Goal: Task Accomplishment & Management: Manage account settings

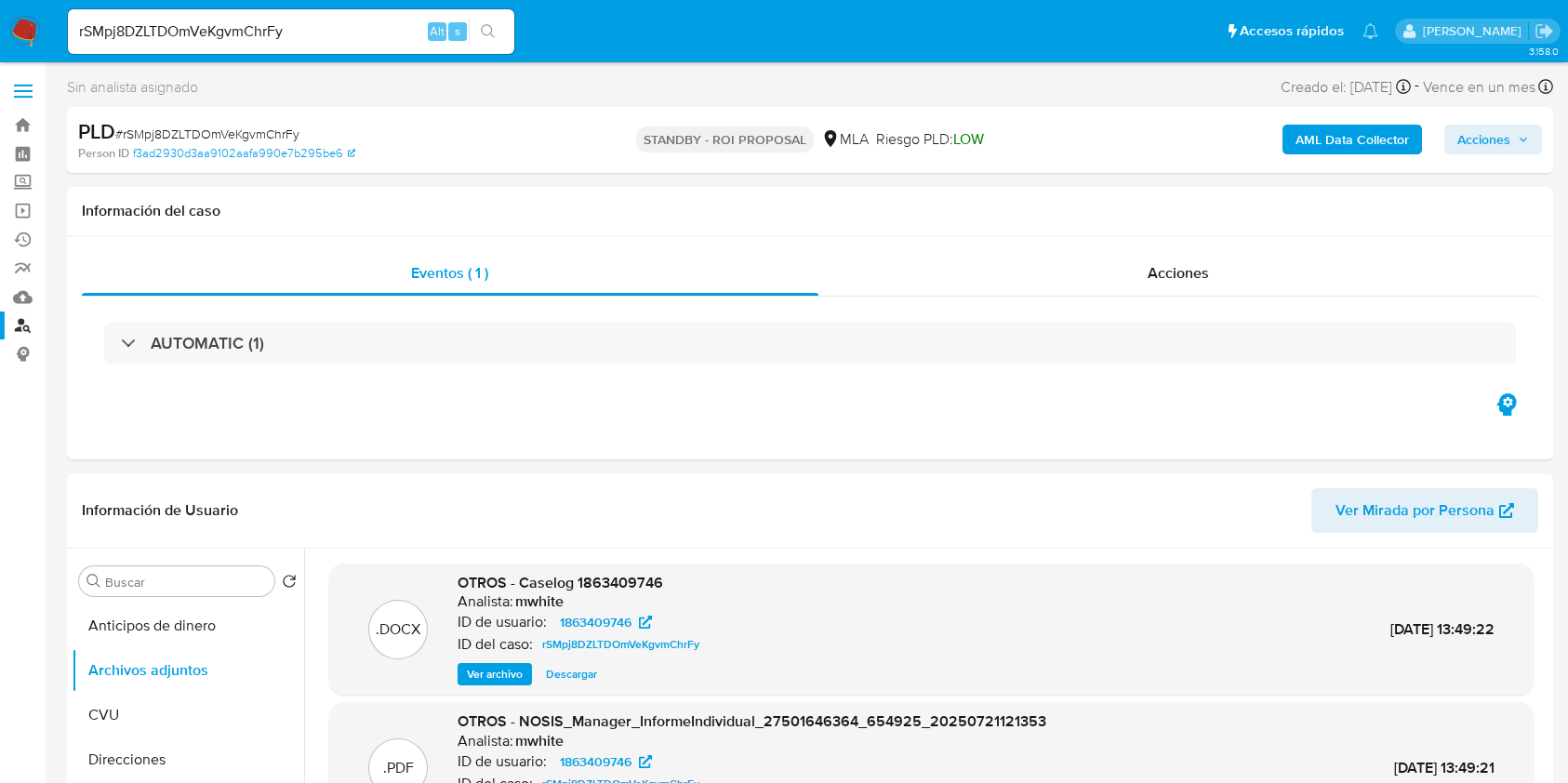
select select "10"
click at [21, 110] on link "Bandeja" at bounding box center [110, 124] width 221 height 29
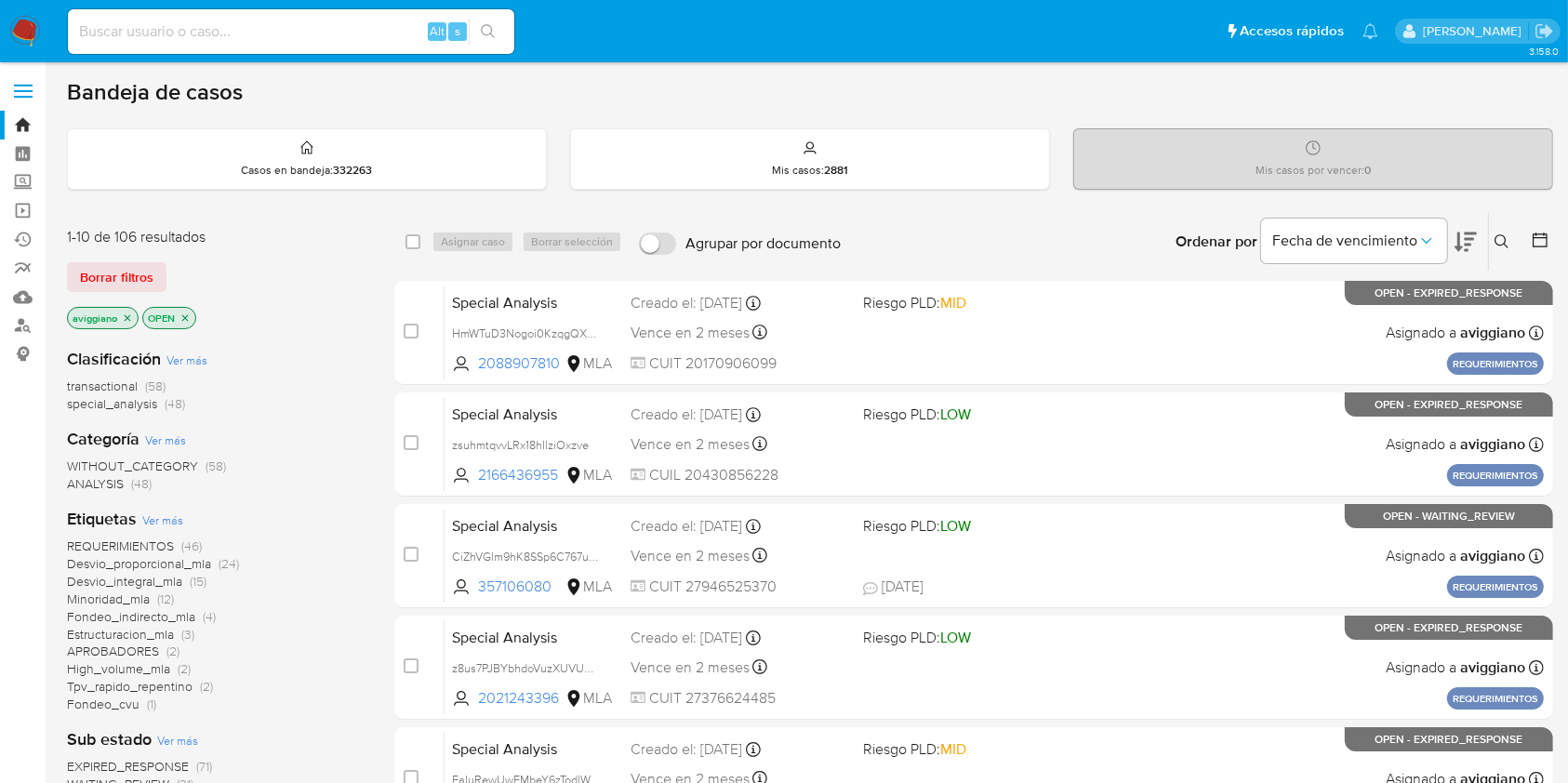
click at [270, 49] on div "Alt s" at bounding box center [291, 31] width 447 height 44
click at [250, 24] on input at bounding box center [291, 32] width 447 height 24
paste input "0u9grrl0UCP9AHeF1GAiXivc"
type input "0u9grrl0UCP9AHeF1GAiXivc"
click at [492, 38] on icon "search-icon" at bounding box center [488, 32] width 15 height 15
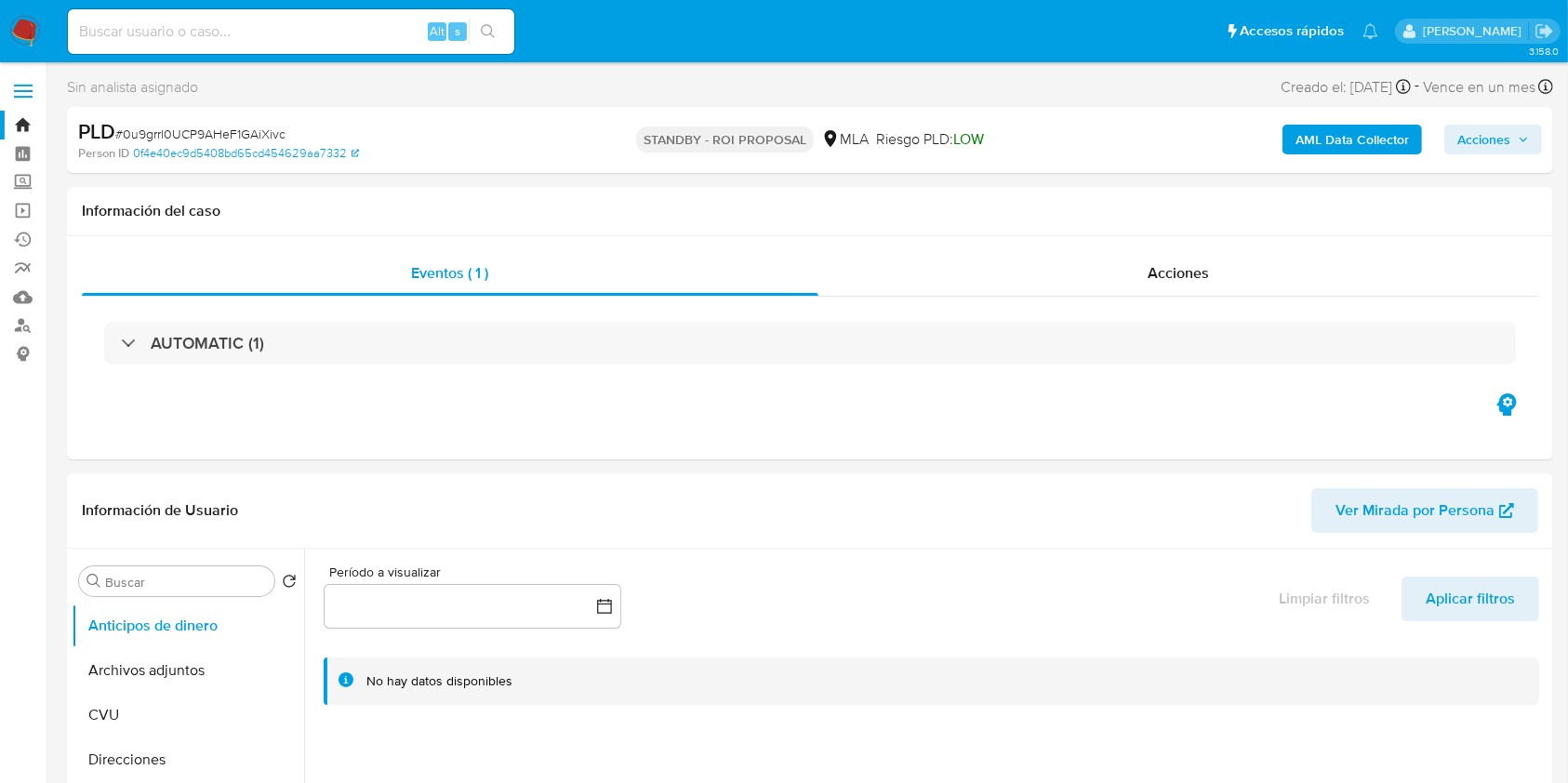
select select "10"
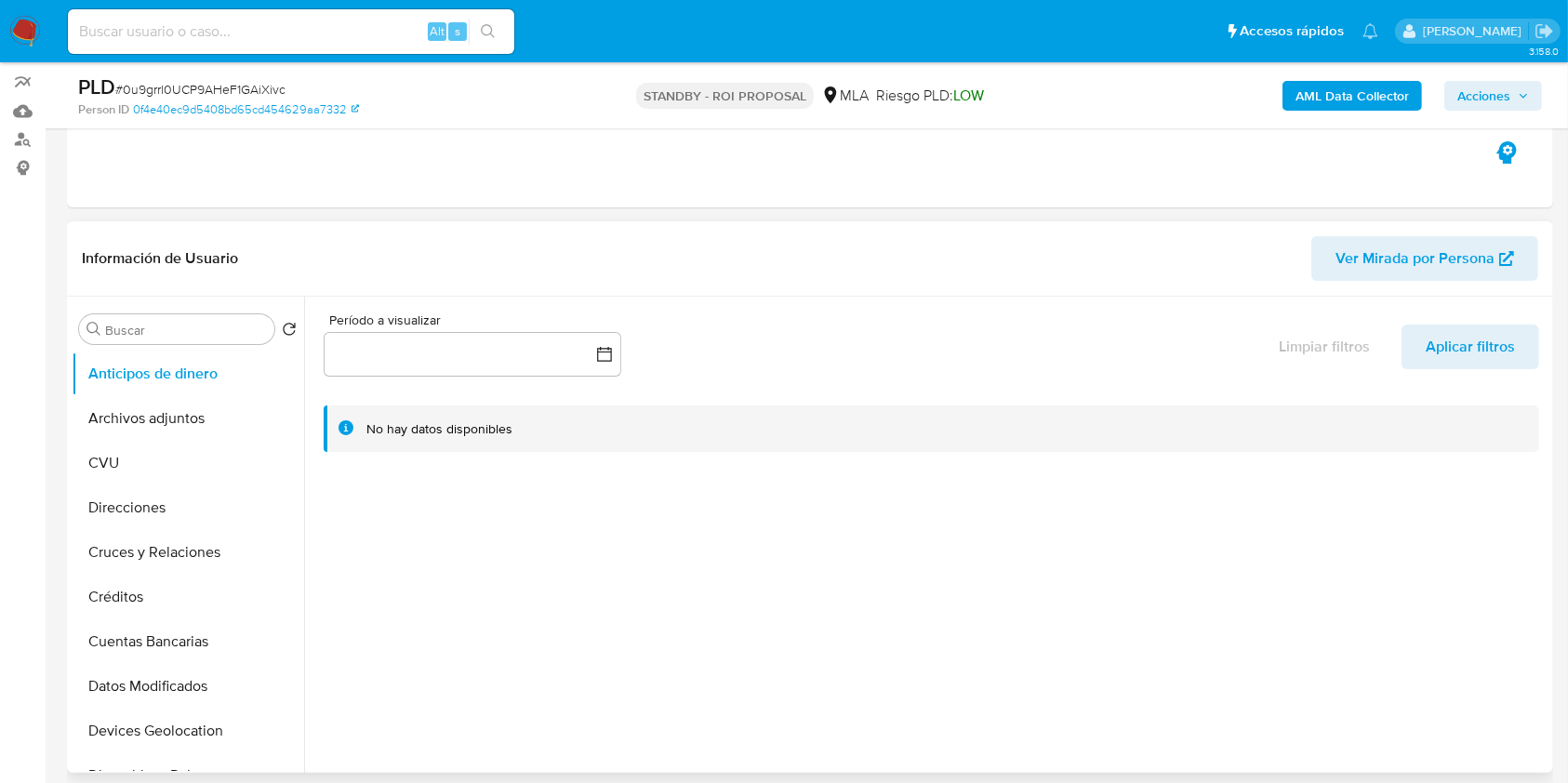
scroll to position [372, 0]
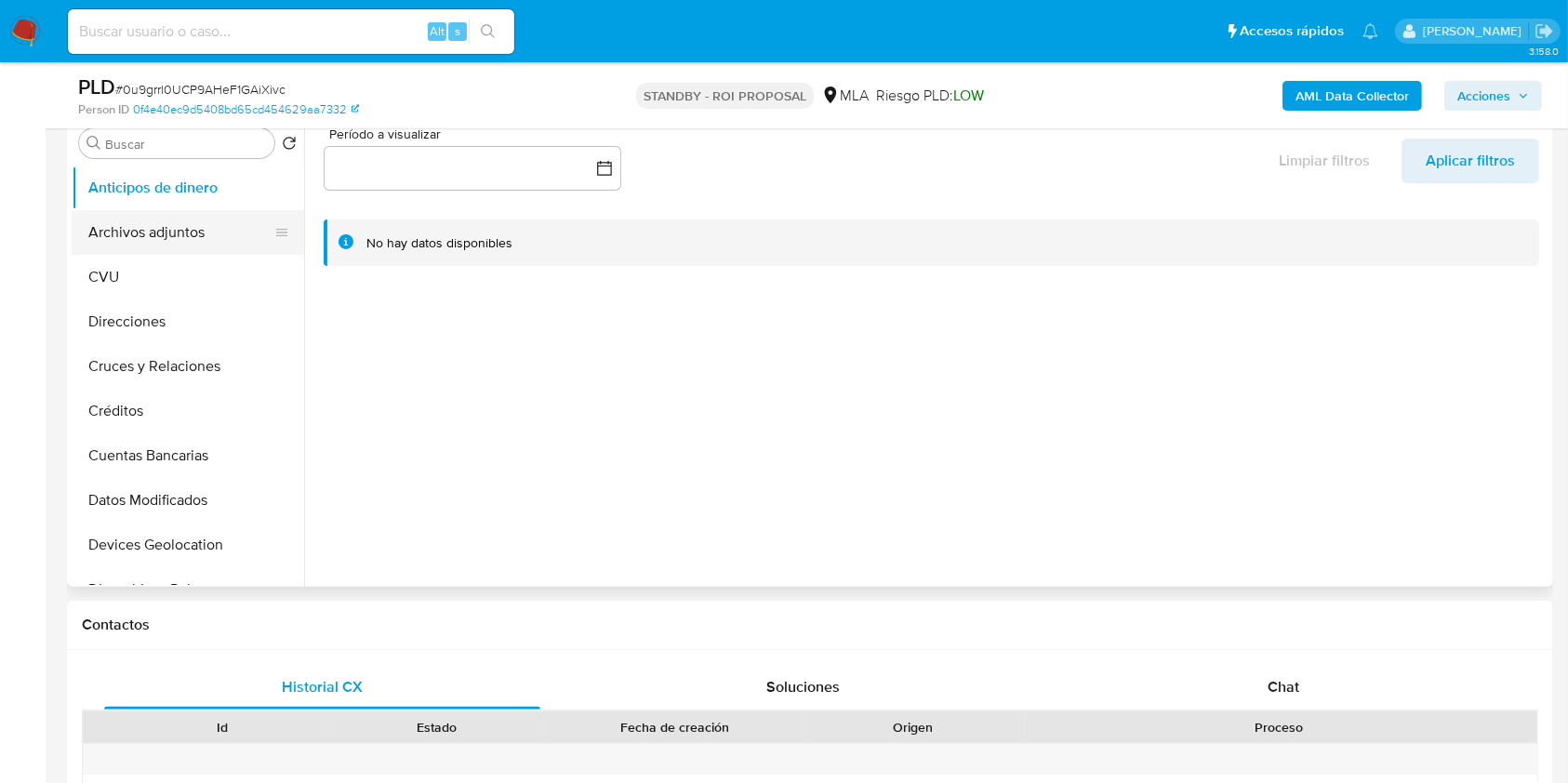
click at [170, 240] on button "Archivos adjuntos" at bounding box center [180, 232] width 218 height 44
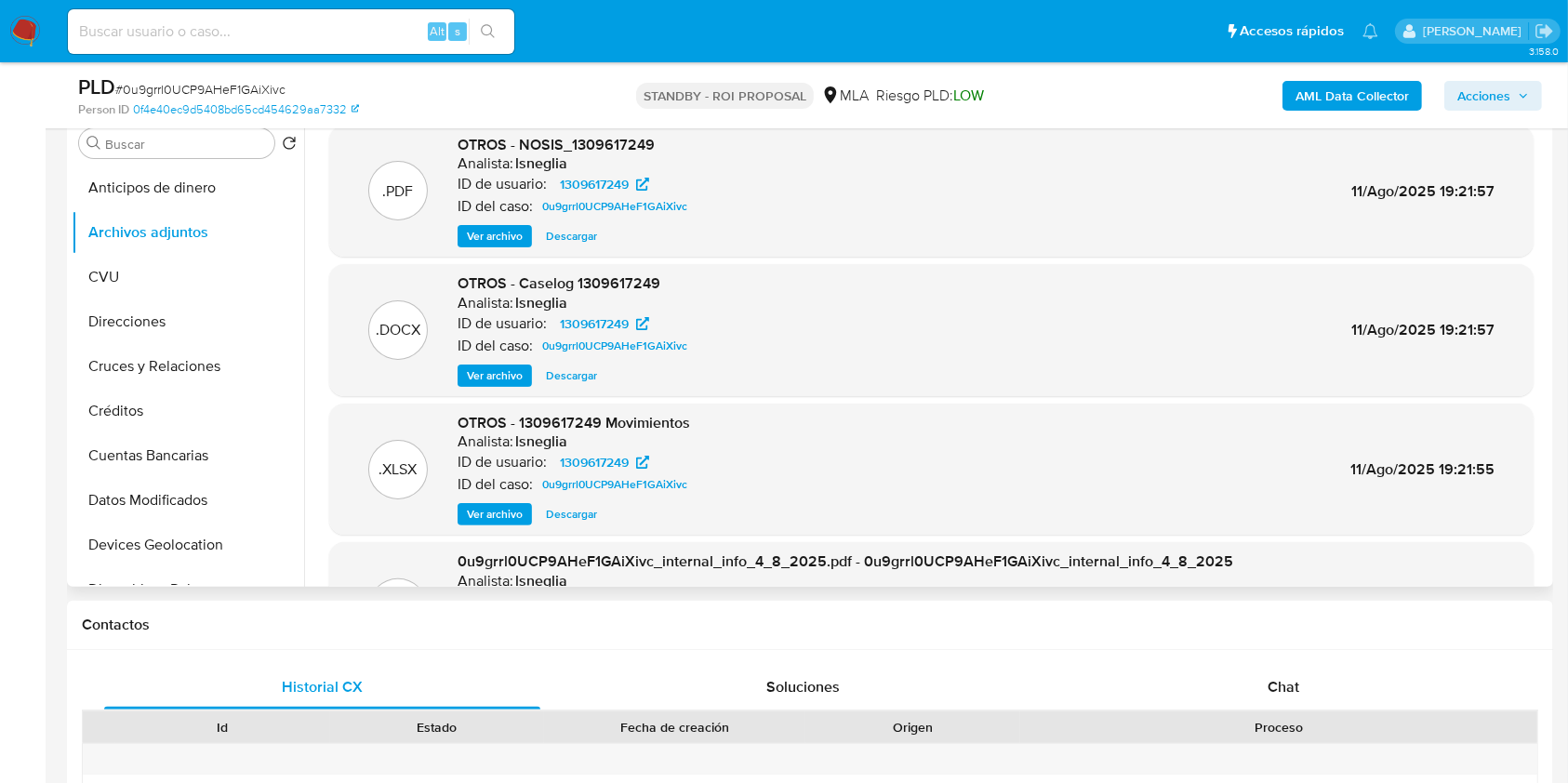
click at [551, 374] on span "Descargar" at bounding box center [571, 376] width 51 height 19
drag, startPoint x: 257, startPoint y: 18, endPoint x: 153, endPoint y: 24, distance: 104.2
paste input "Nq6L8ywpVOVwIgPkpU3yMgol"
type input "Nq6L8ywpVOVwIgPkpU3yMgol"
click at [482, 34] on icon "search-icon" at bounding box center [488, 32] width 15 height 15
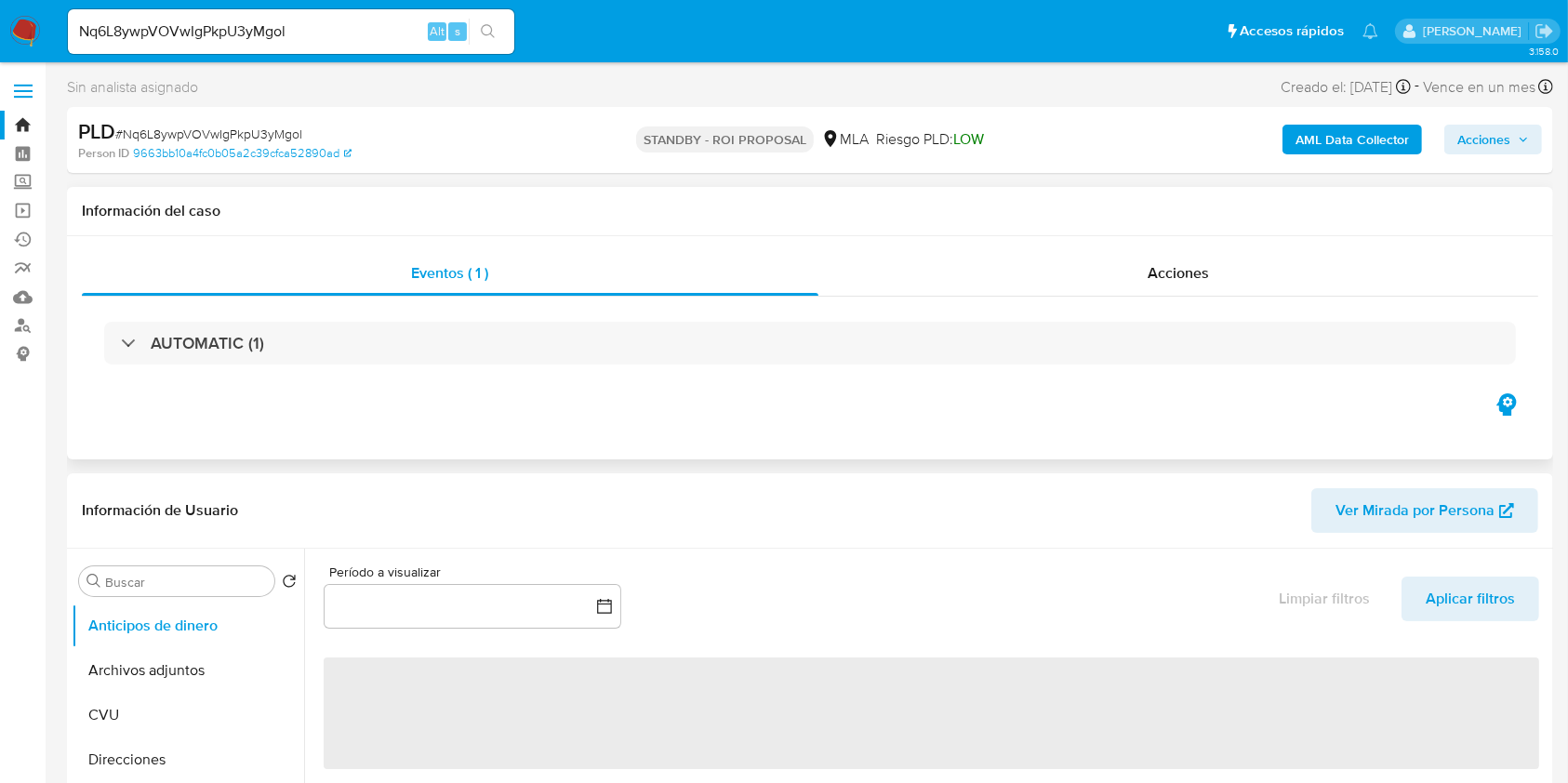
select select "10"
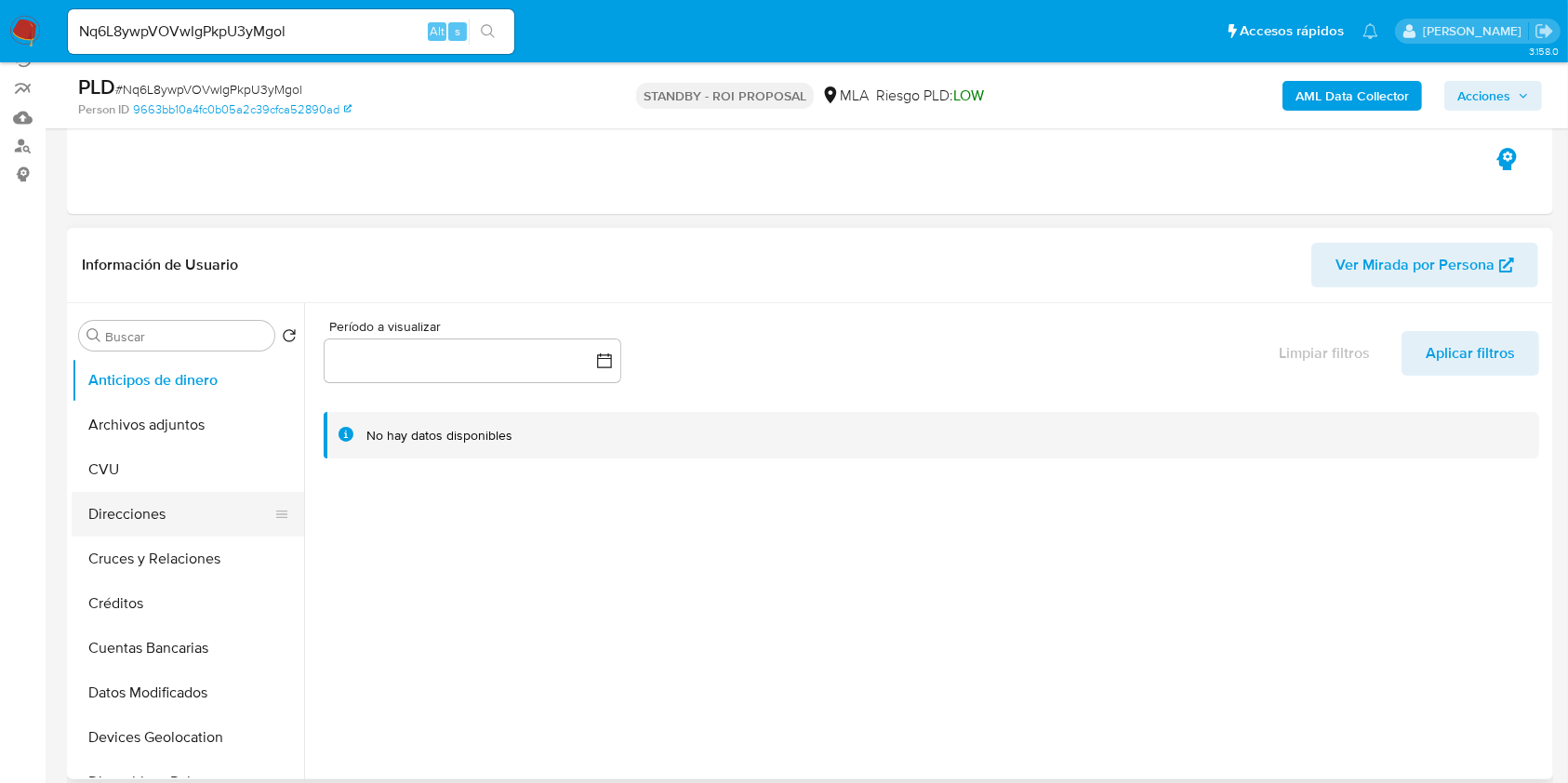
scroll to position [372, 0]
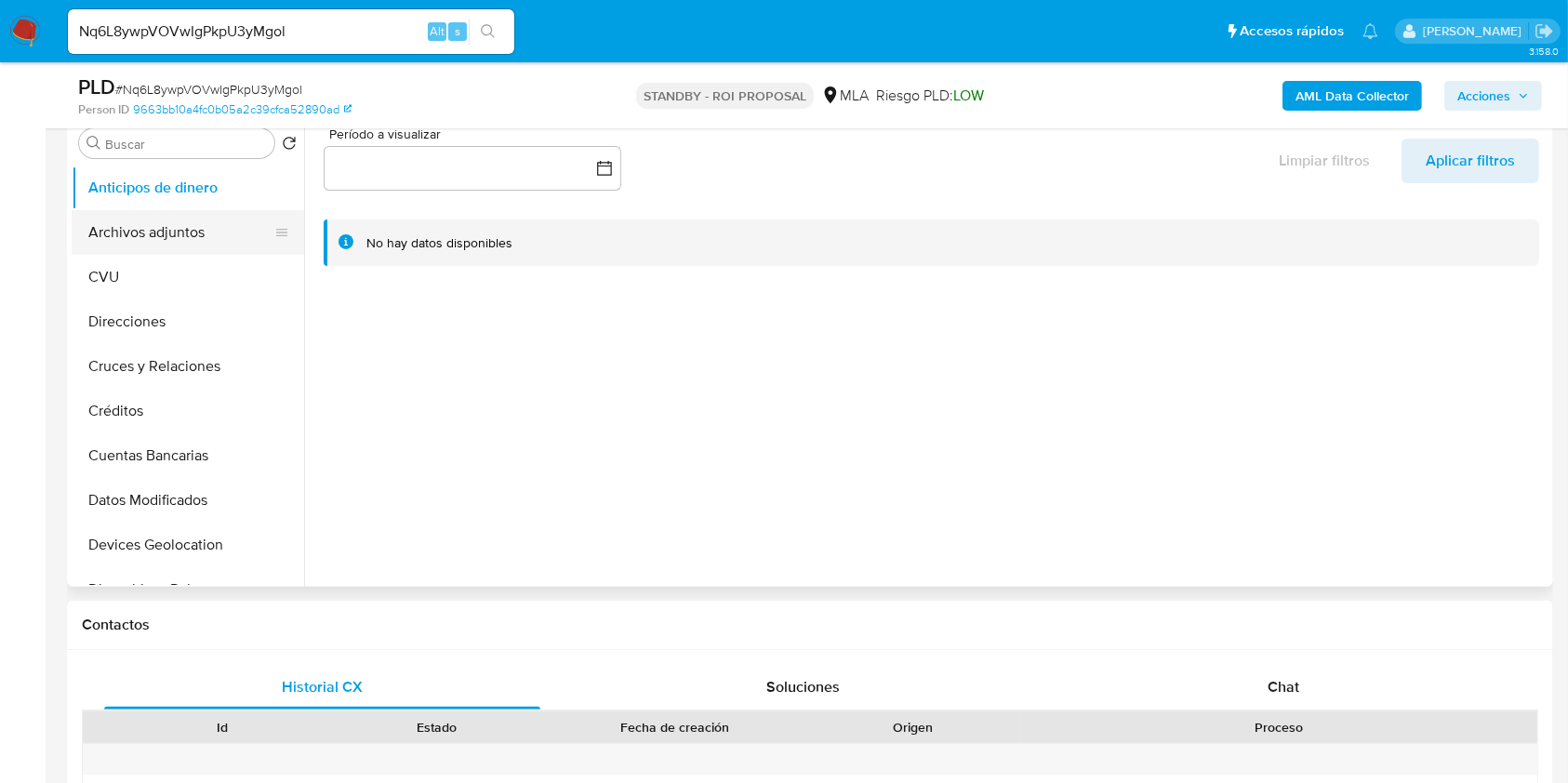
click at [217, 242] on button "Archivos adjuntos" at bounding box center [180, 232] width 218 height 44
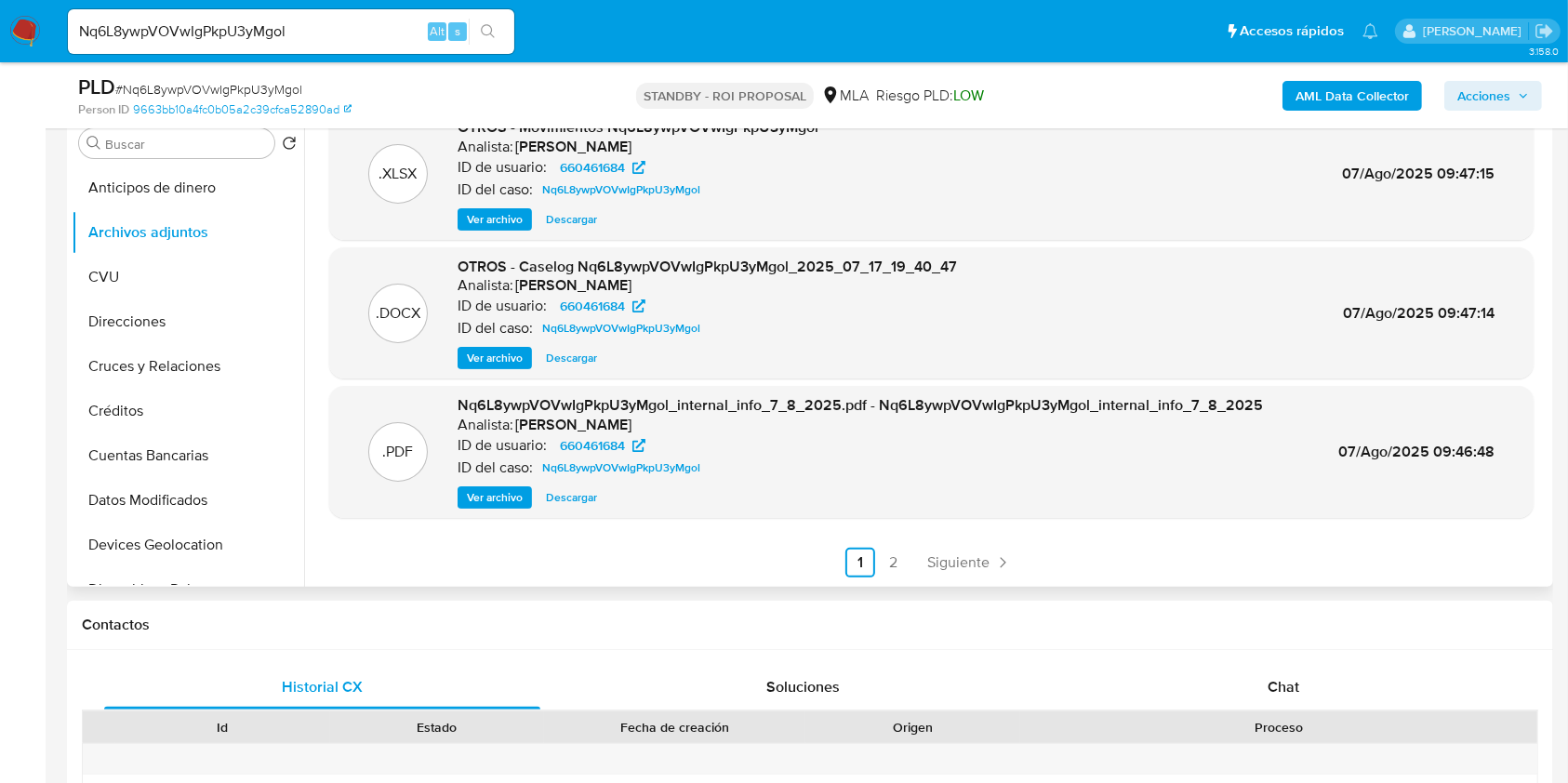
click at [469, 357] on span "Ver archivo" at bounding box center [495, 358] width 56 height 19
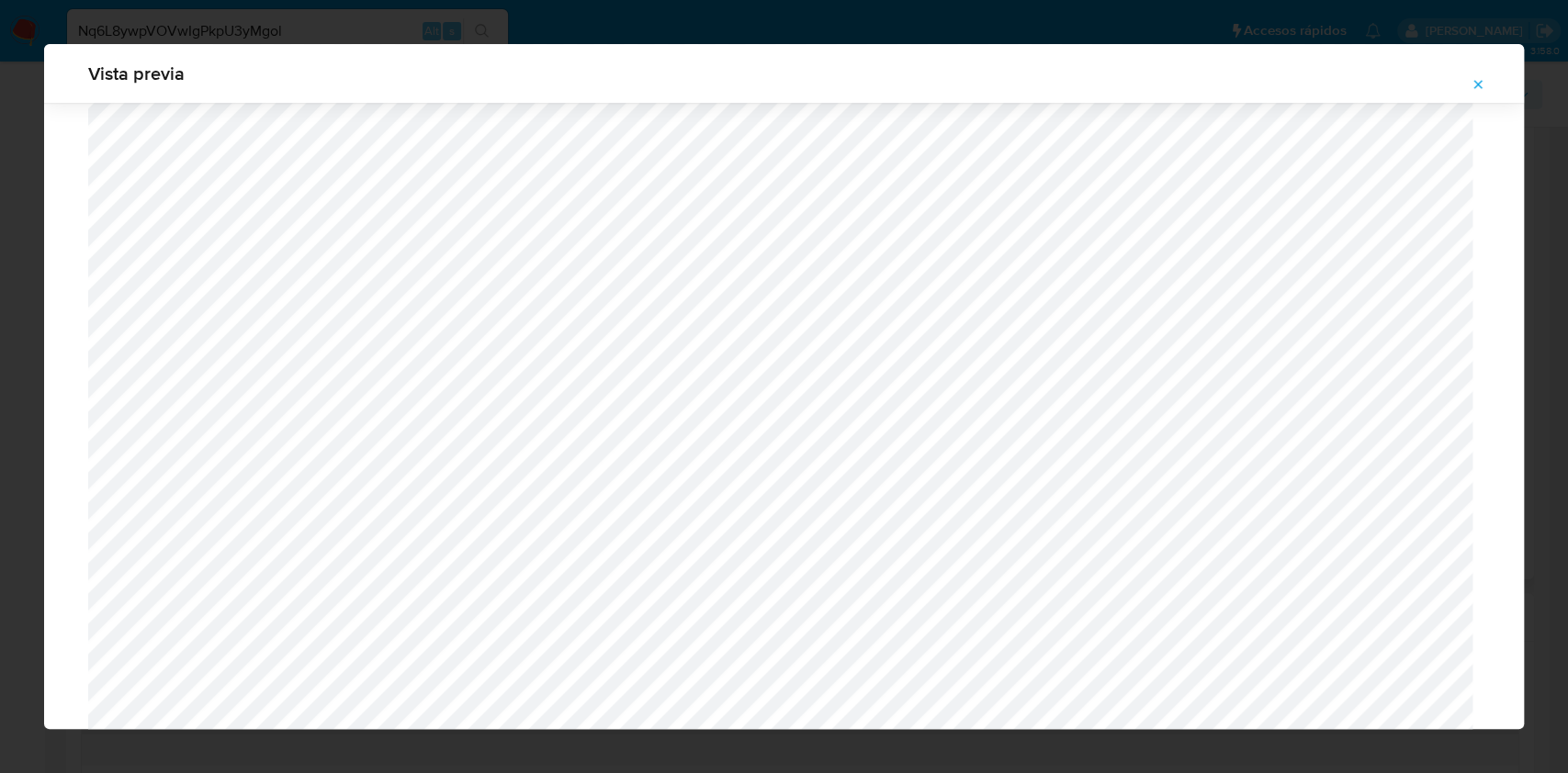
scroll to position [1554, 0]
click at [1488, 84] on button "Attachment preview" at bounding box center [1478, 85] width 40 height 30
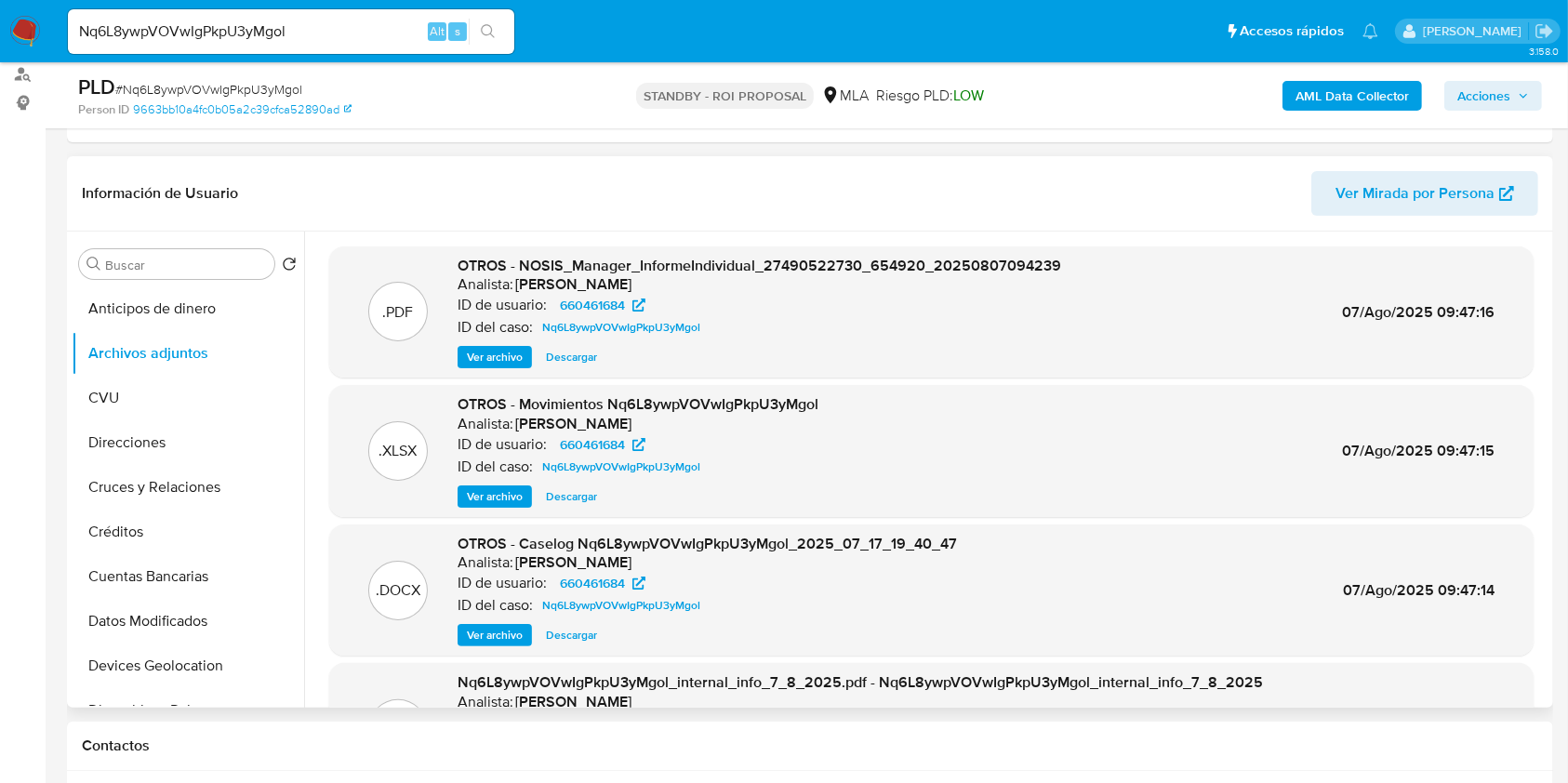
scroll to position [372, 0]
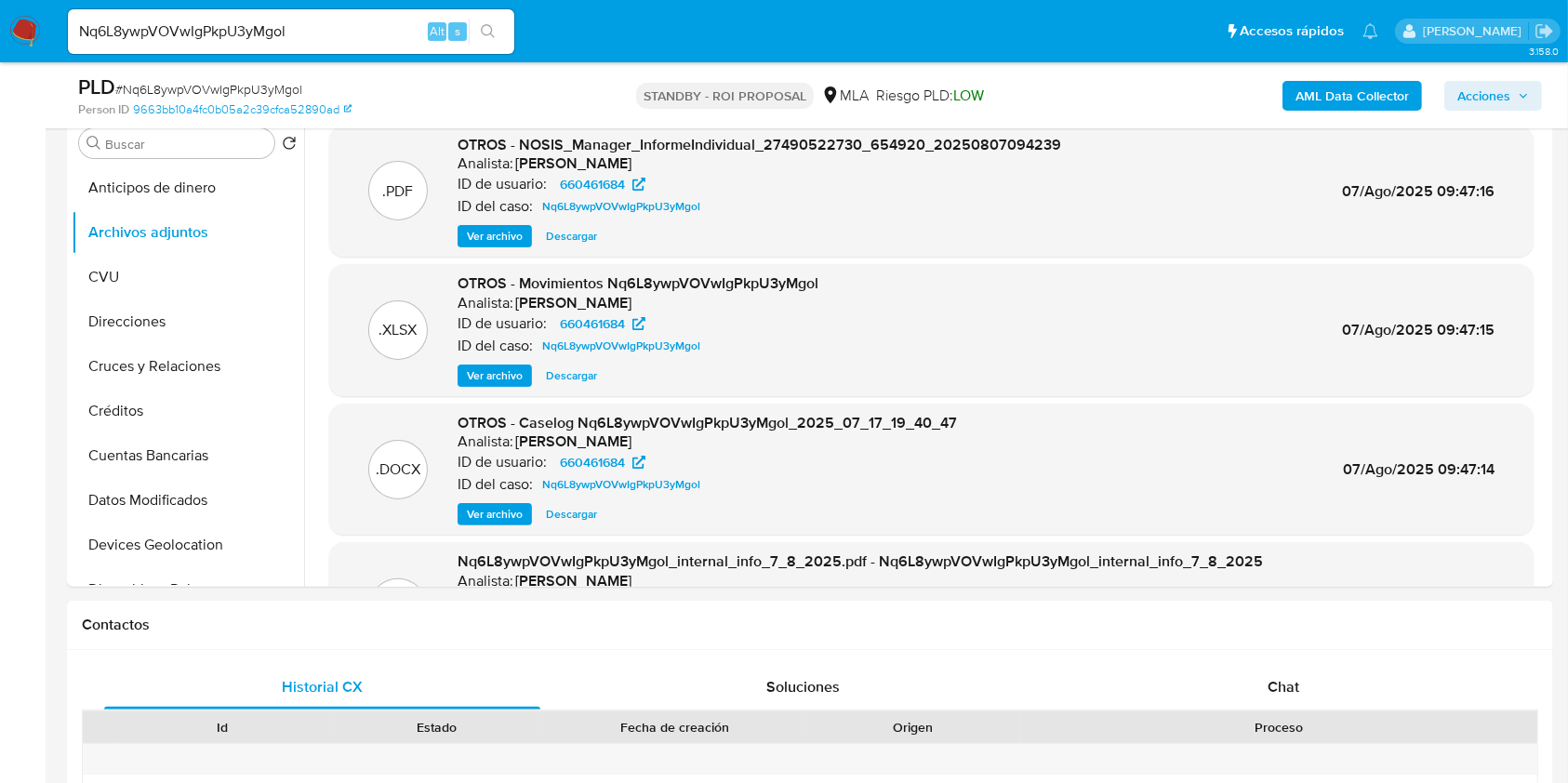
click at [550, 524] on span "Descargar" at bounding box center [571, 514] width 51 height 19
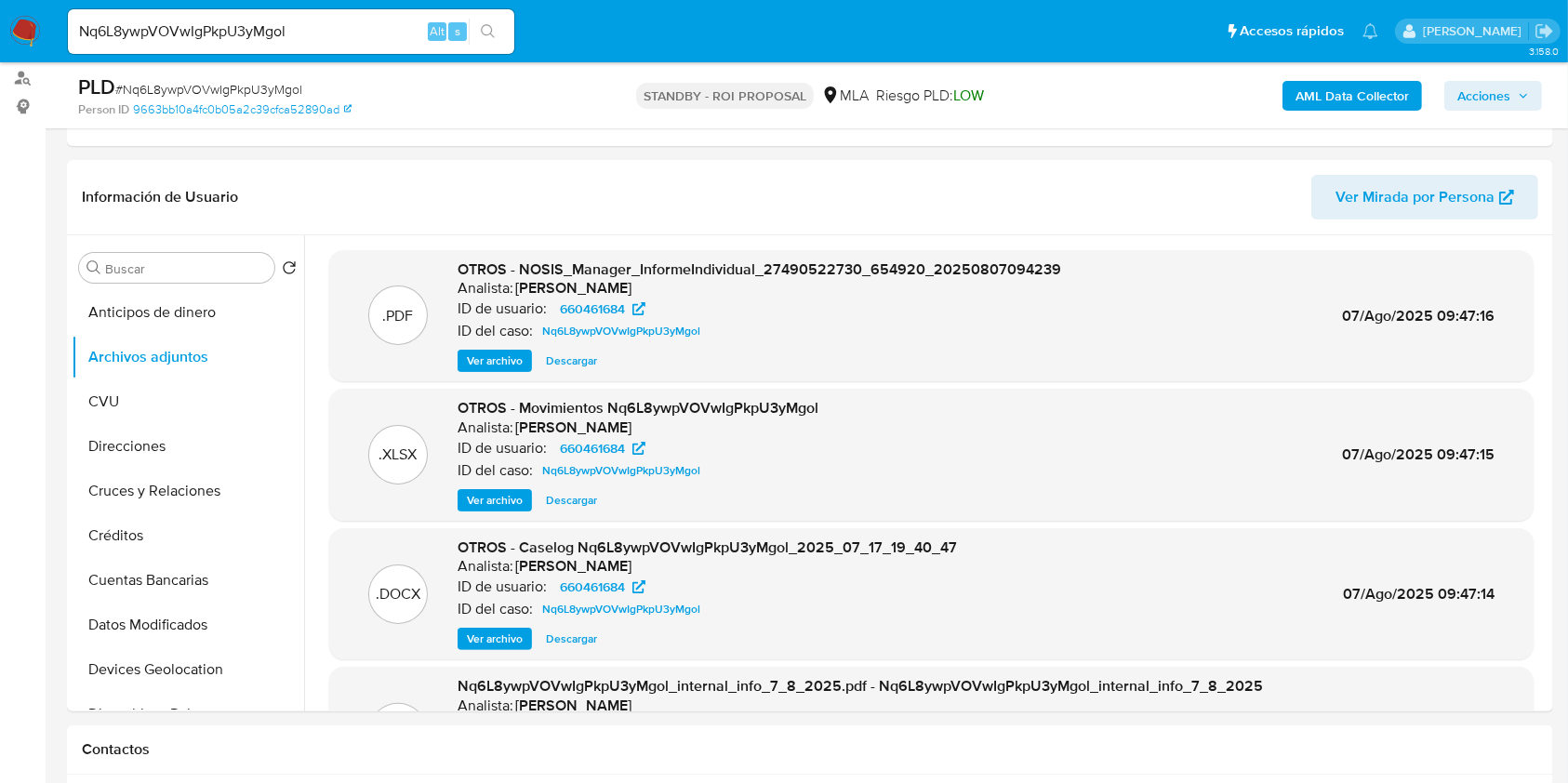
click at [195, 24] on input "Nq6L8ywpVOVwIgPkpU3yMgol" at bounding box center [291, 32] width 447 height 24
paste input "2dqZ9WY8KLO5aX5LlAtnhYRf"
type input "2dqZ9WY8KLO5aX5LlAtnhYRf"
click at [488, 26] on icon "search-icon" at bounding box center [488, 32] width 15 height 15
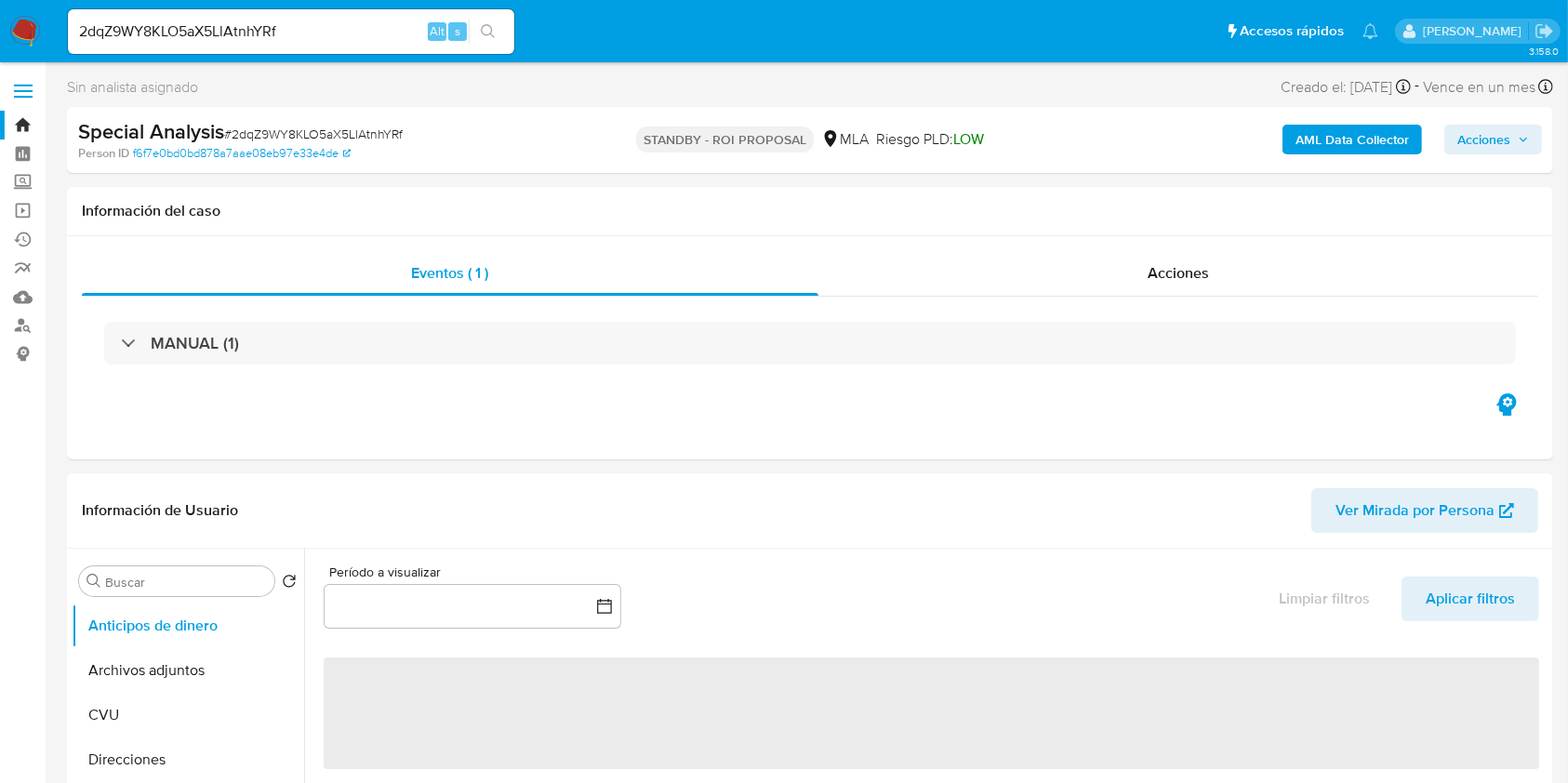
select select "10"
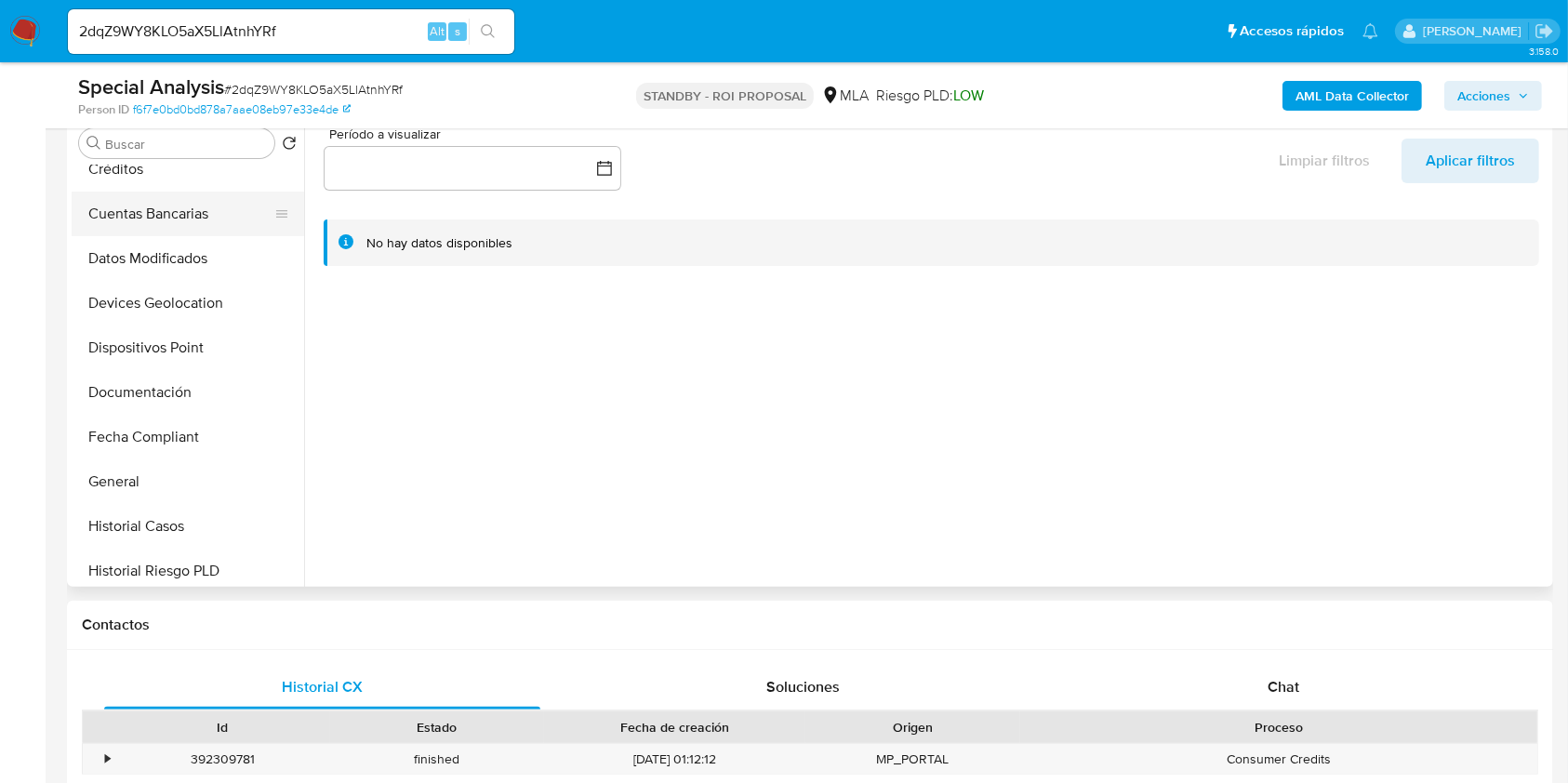
scroll to position [372, 0]
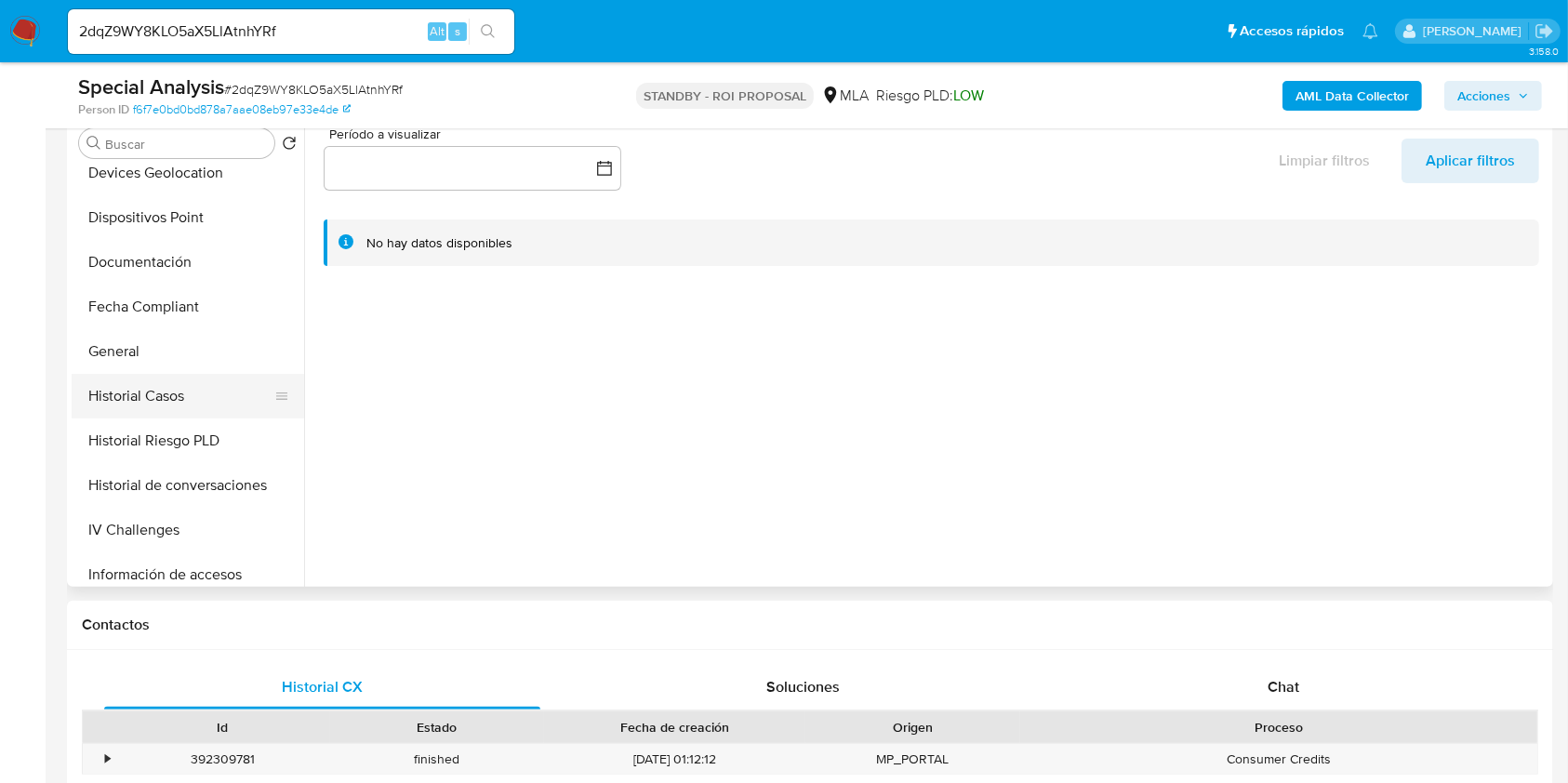
click at [188, 416] on button "Historial Casos" at bounding box center [180, 396] width 218 height 44
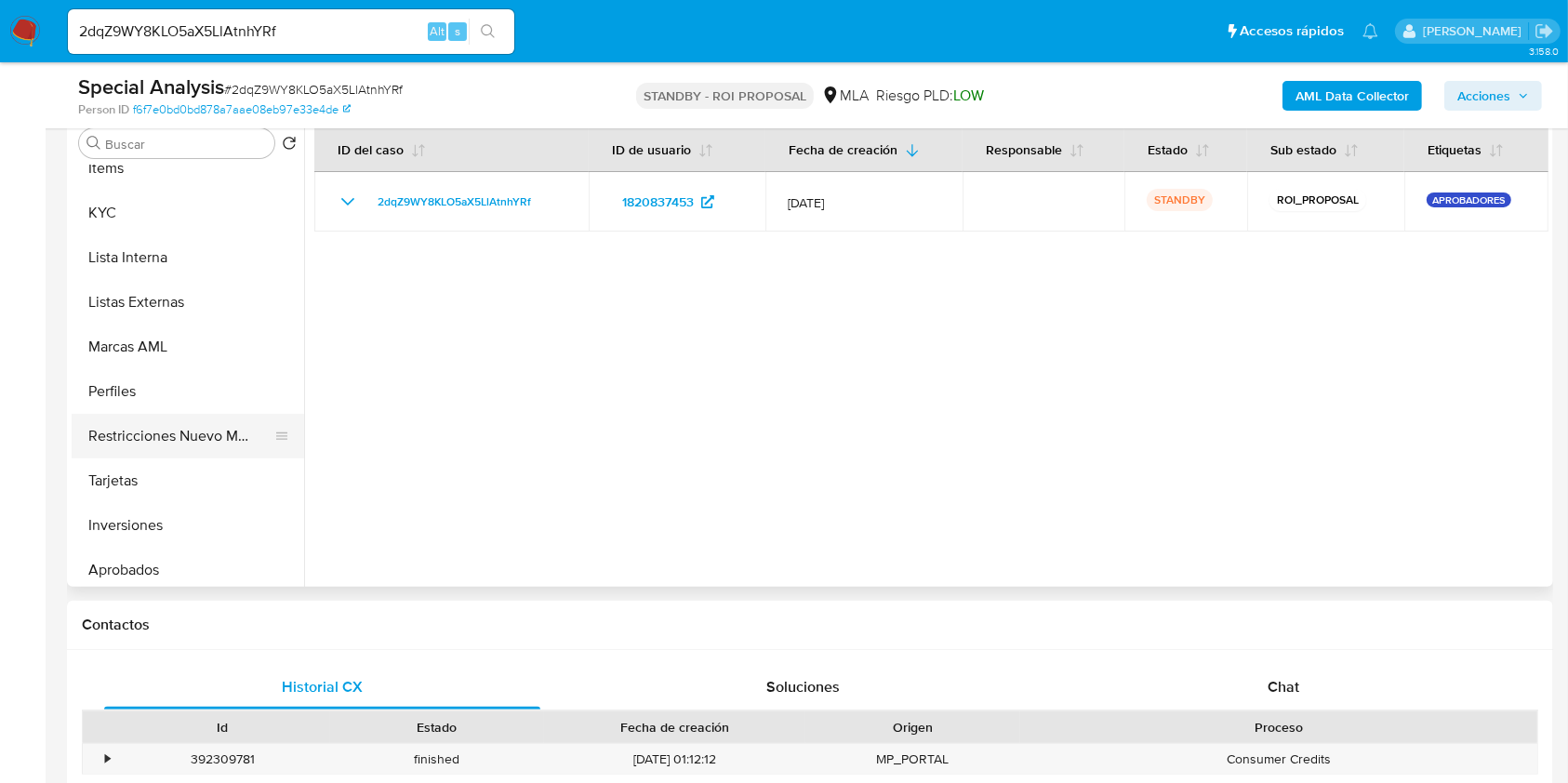
scroll to position [920, 0]
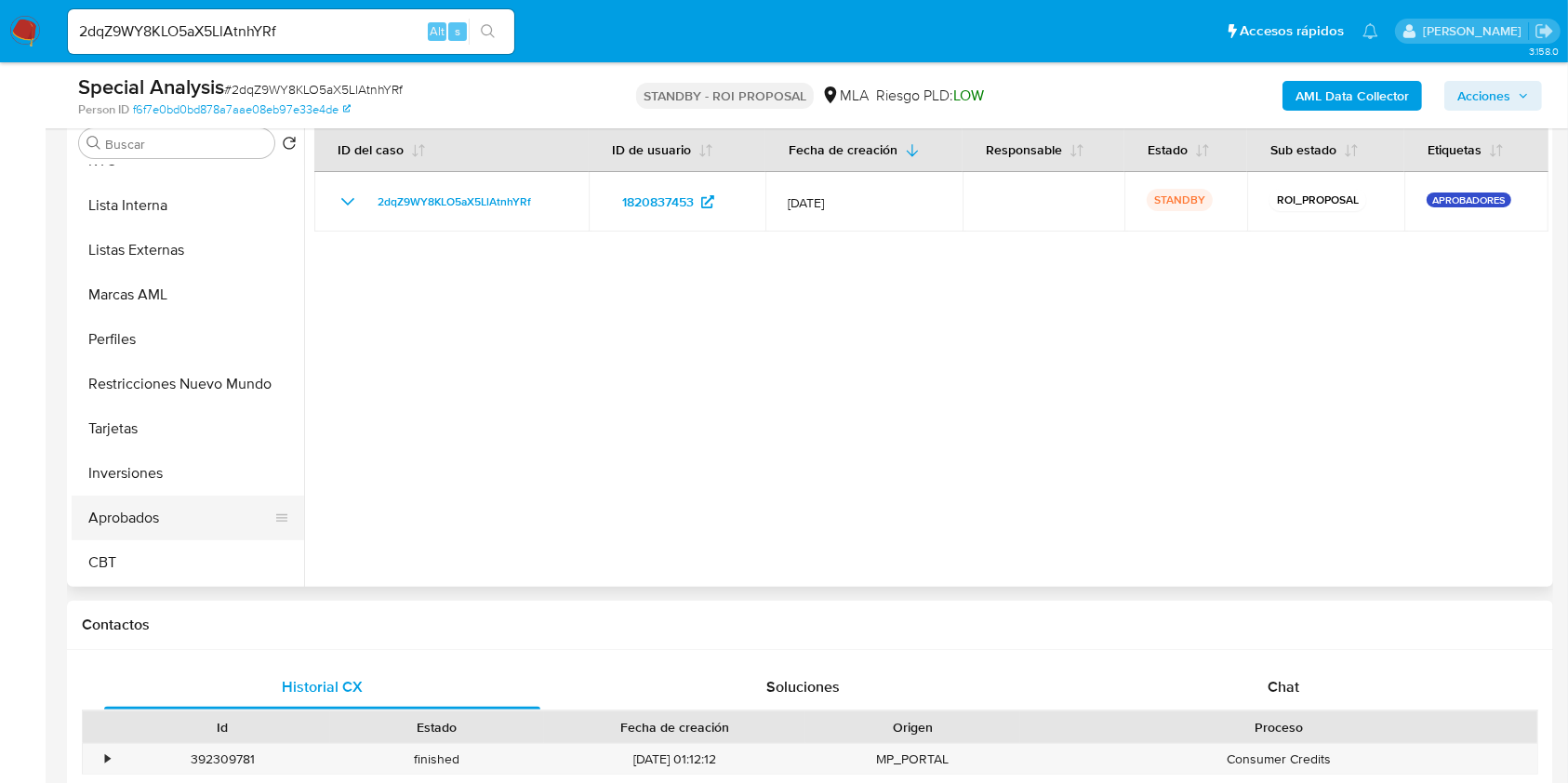
click at [149, 496] on button "Aprobados" at bounding box center [180, 517] width 218 height 44
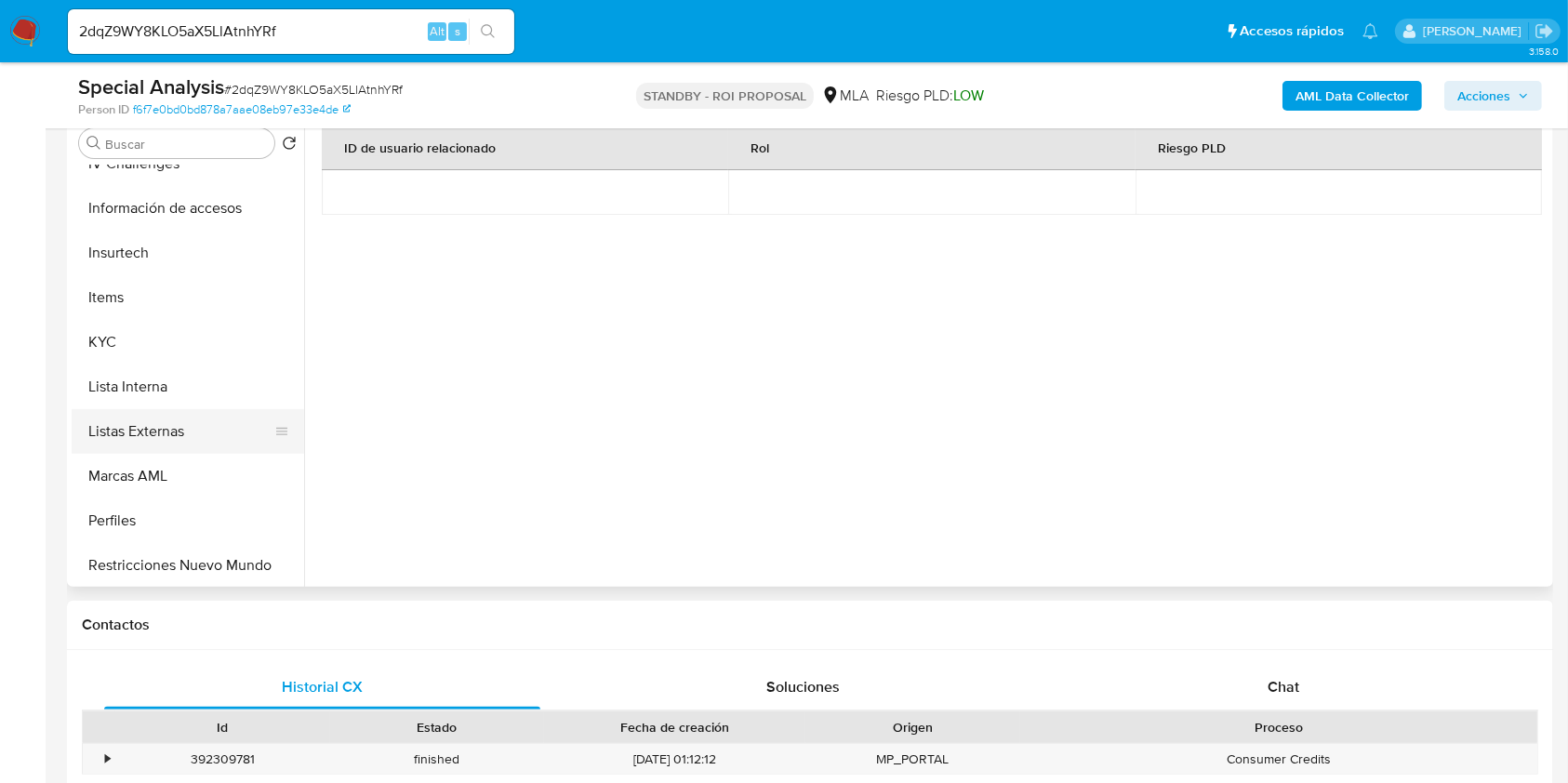
scroll to position [796, 0]
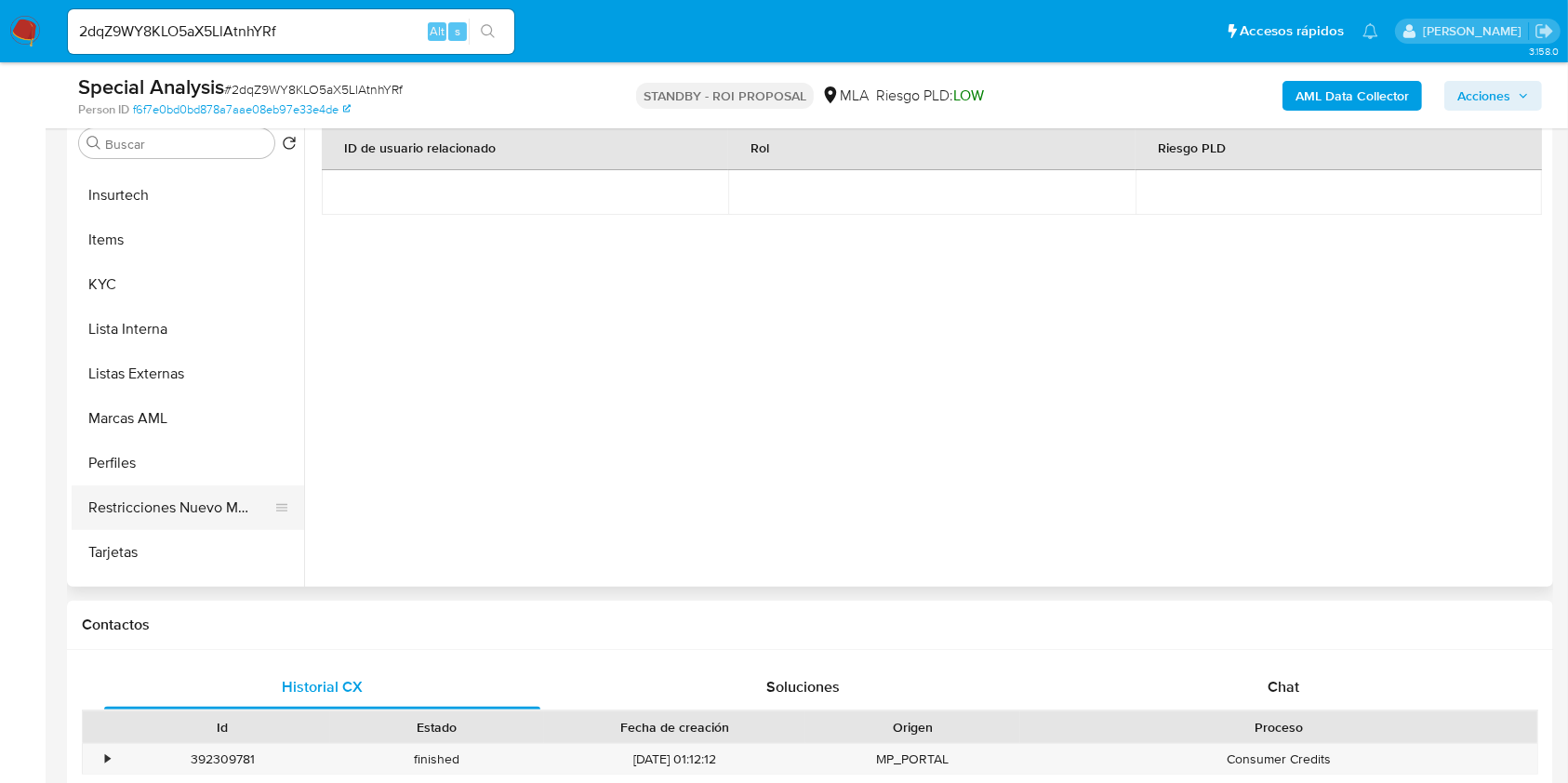
click at [150, 513] on button "Restricciones Nuevo Mundo" at bounding box center [180, 507] width 218 height 44
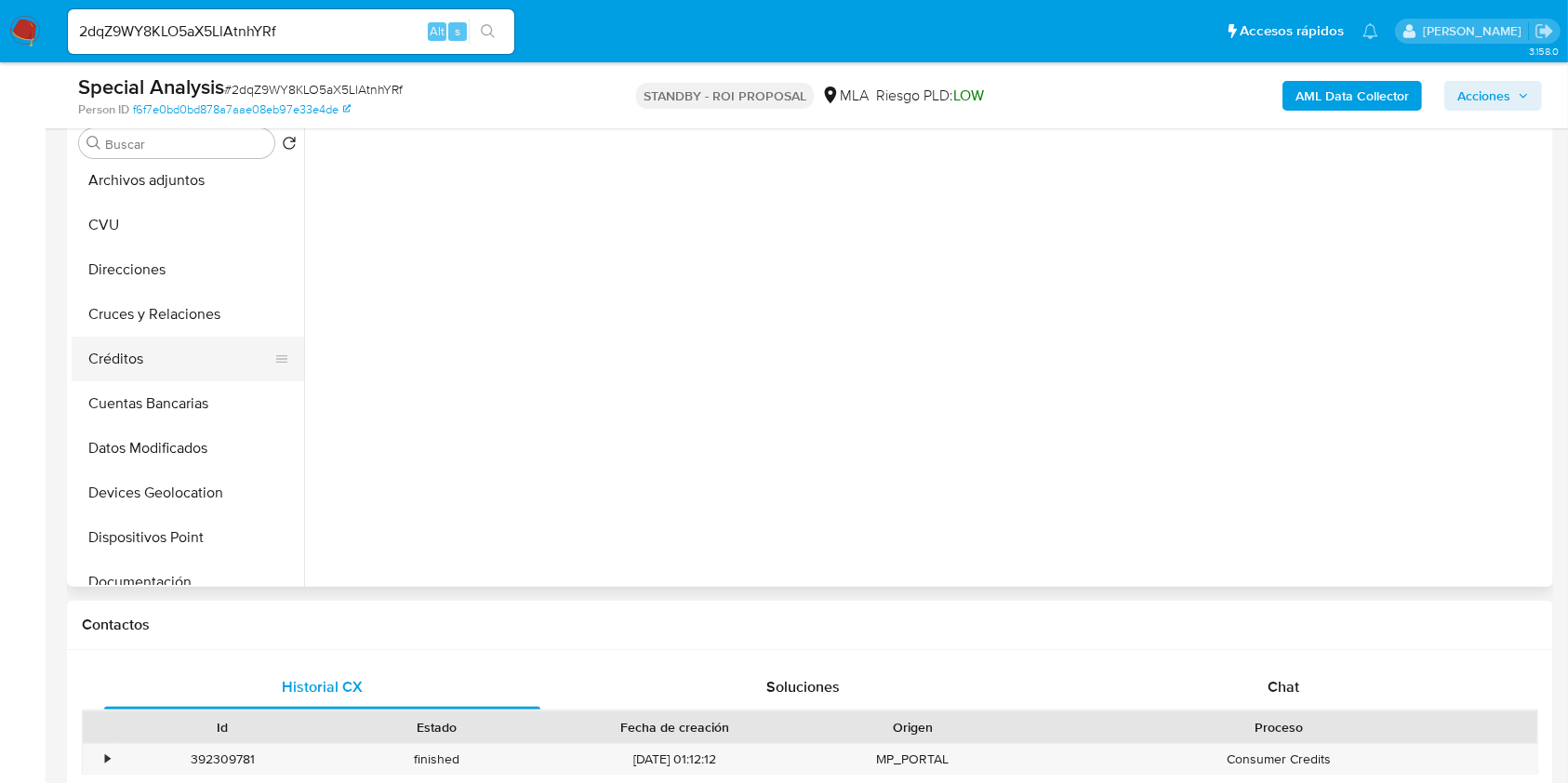
scroll to position [0, 0]
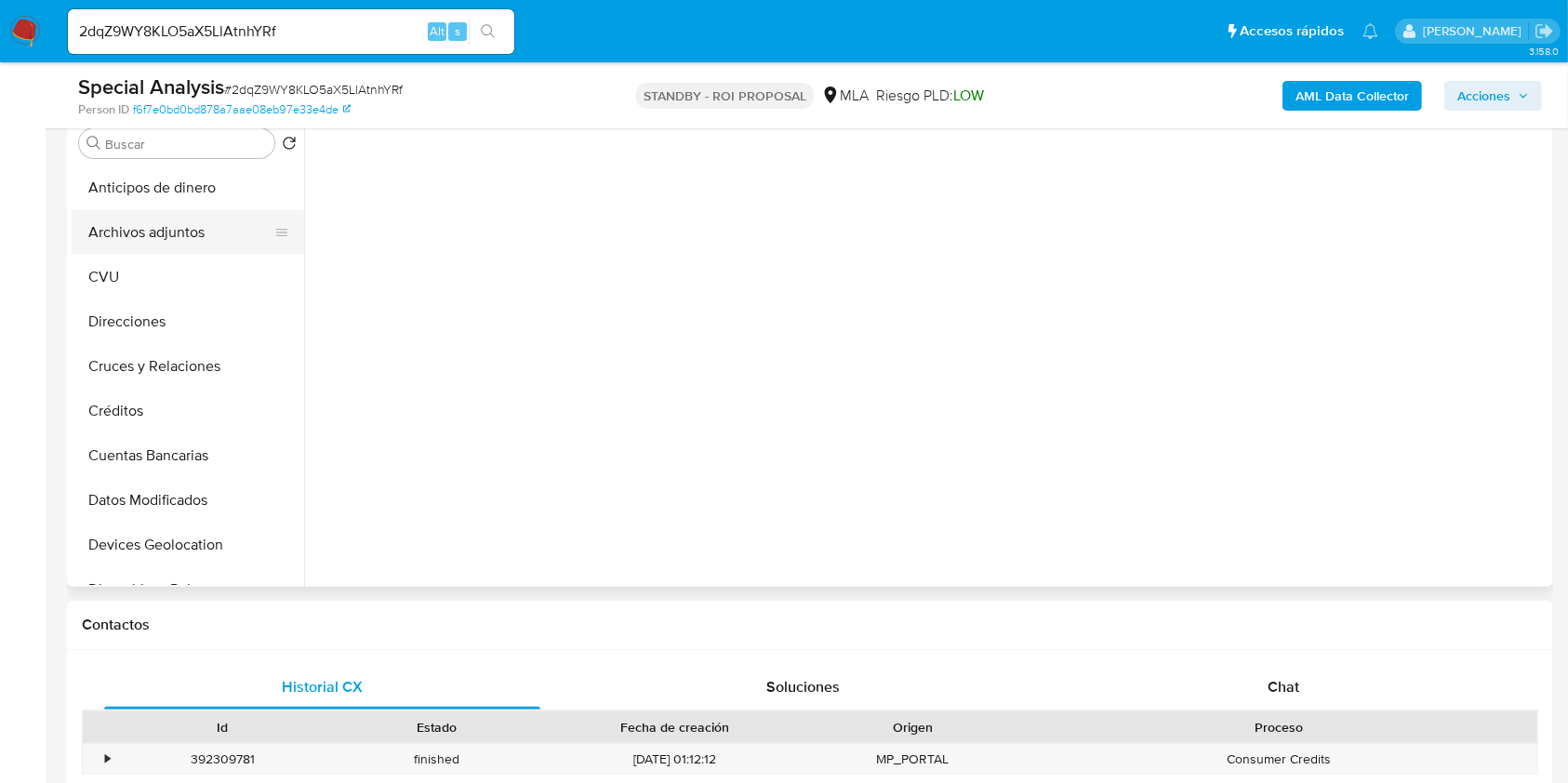
click at [172, 220] on button "Archivos adjuntos" at bounding box center [180, 232] width 218 height 44
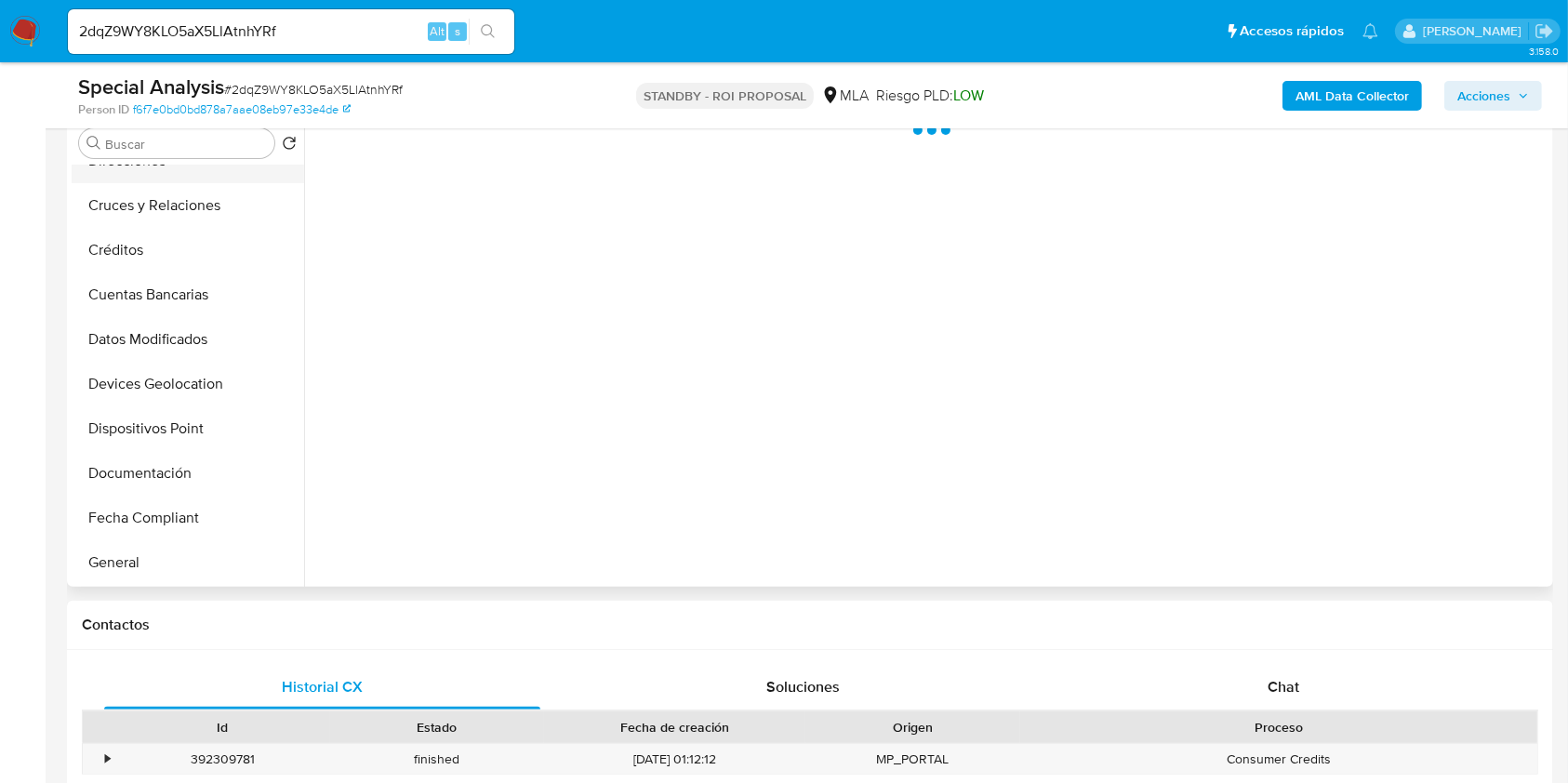
scroll to position [248, 0]
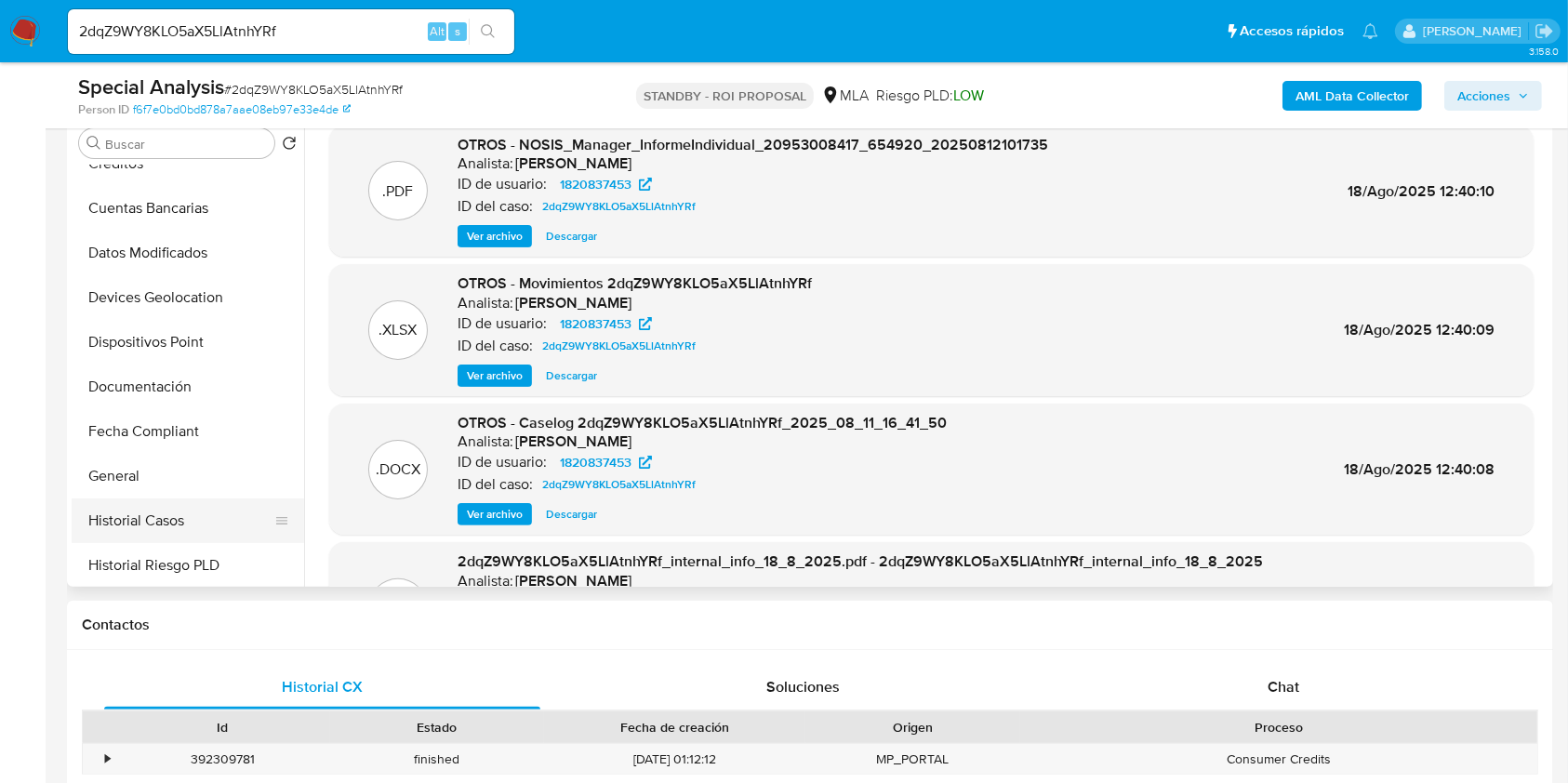
click at [199, 528] on button "Historial Casos" at bounding box center [180, 520] width 218 height 44
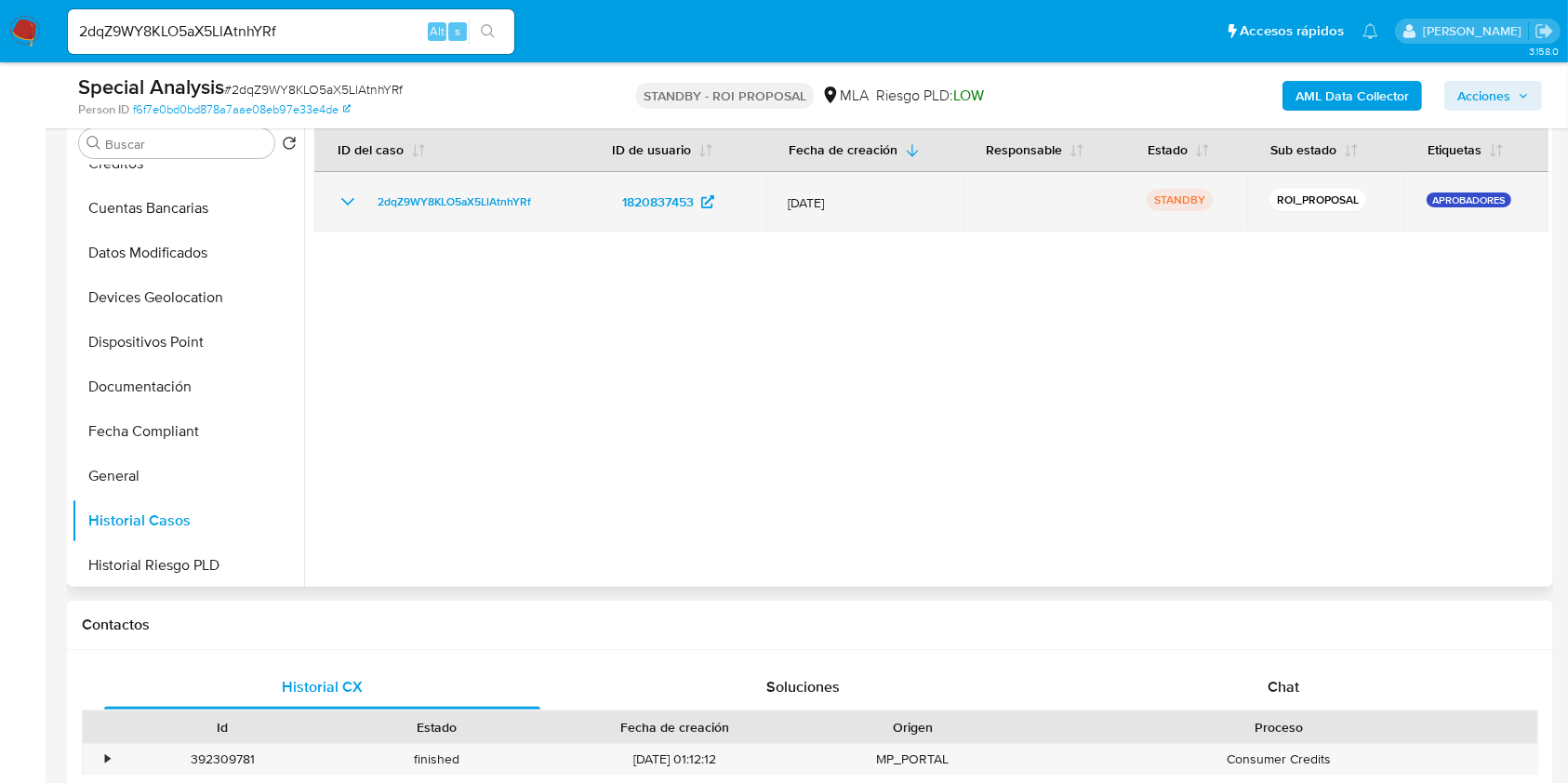
drag, startPoint x: 549, startPoint y: 198, endPoint x: 365, endPoint y: 205, distance: 184.1
click at [365, 205] on div "2dqZ9WY8KLO5aX5LlAtnhYRf" at bounding box center [451, 202] width 230 height 23
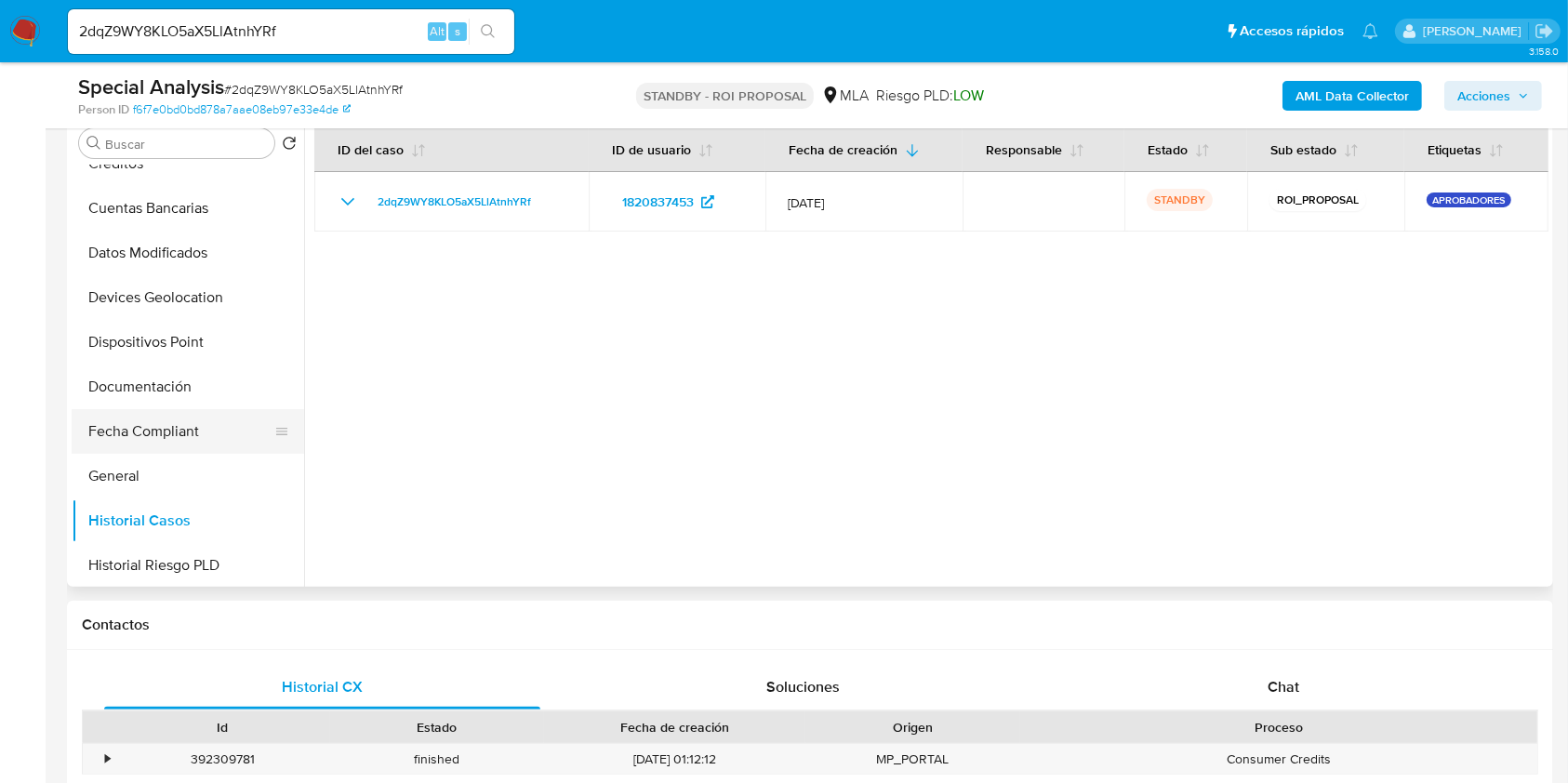
scroll to position [868, 0]
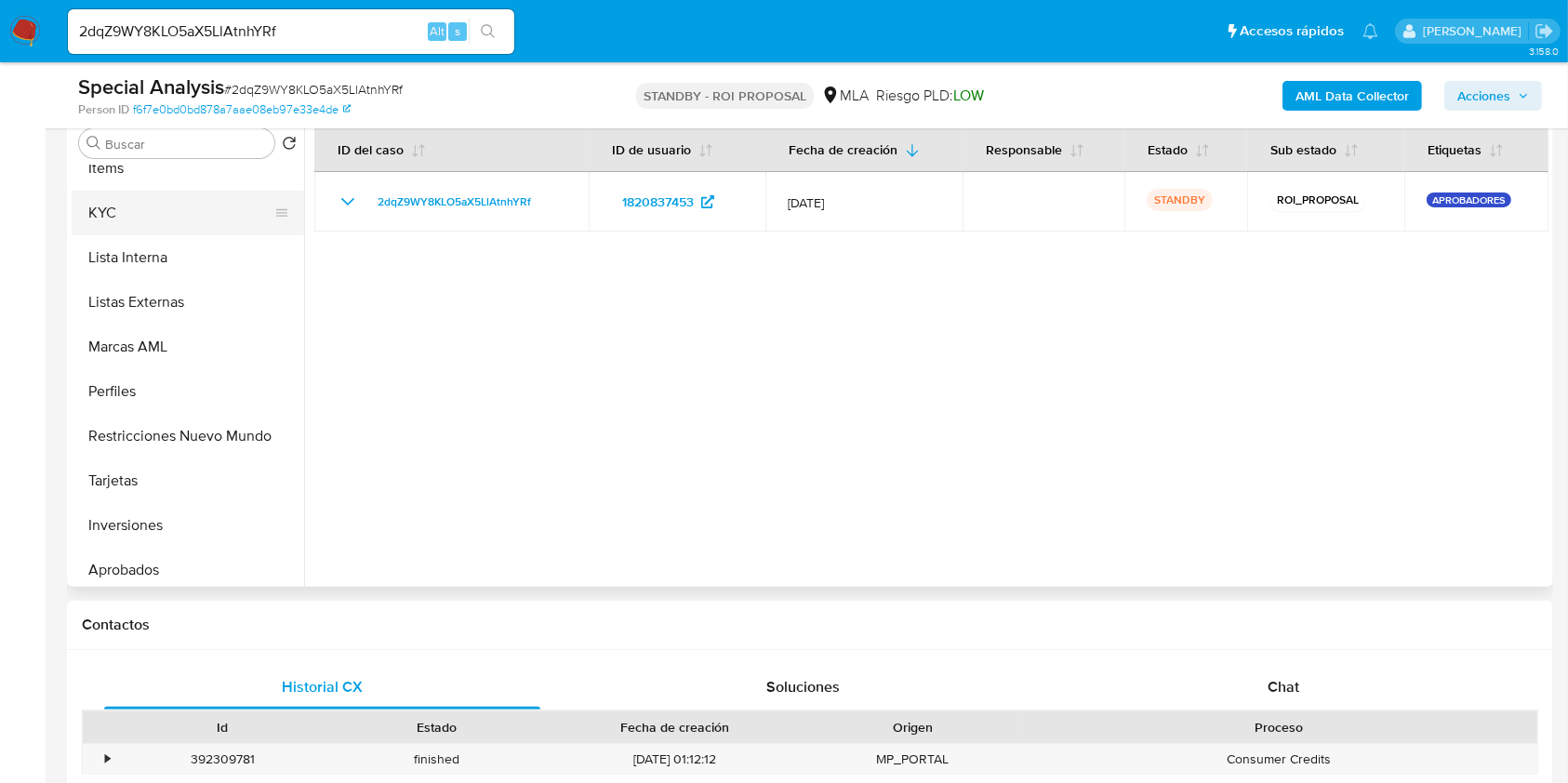
click at [187, 211] on button "KYC" at bounding box center [180, 212] width 218 height 44
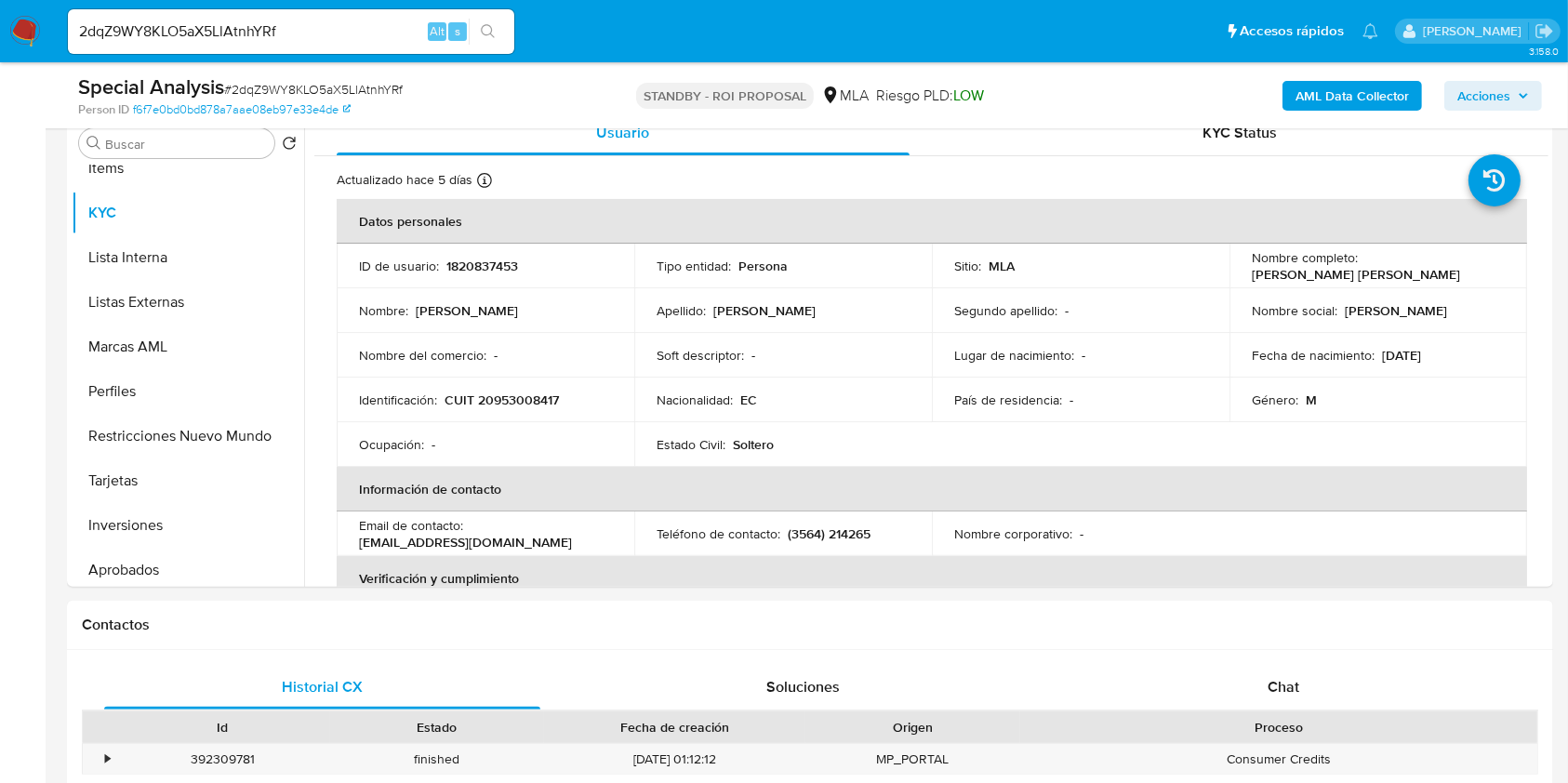
click at [261, 29] on input "2dqZ9WY8KLO5aX5LlAtnhYRf" at bounding box center [291, 32] width 447 height 24
paste input "nUGhNJP4naSdEDwjSWBSGXdk"
type input "nUGhNJP4naSdEDwjSWBSGXdk"
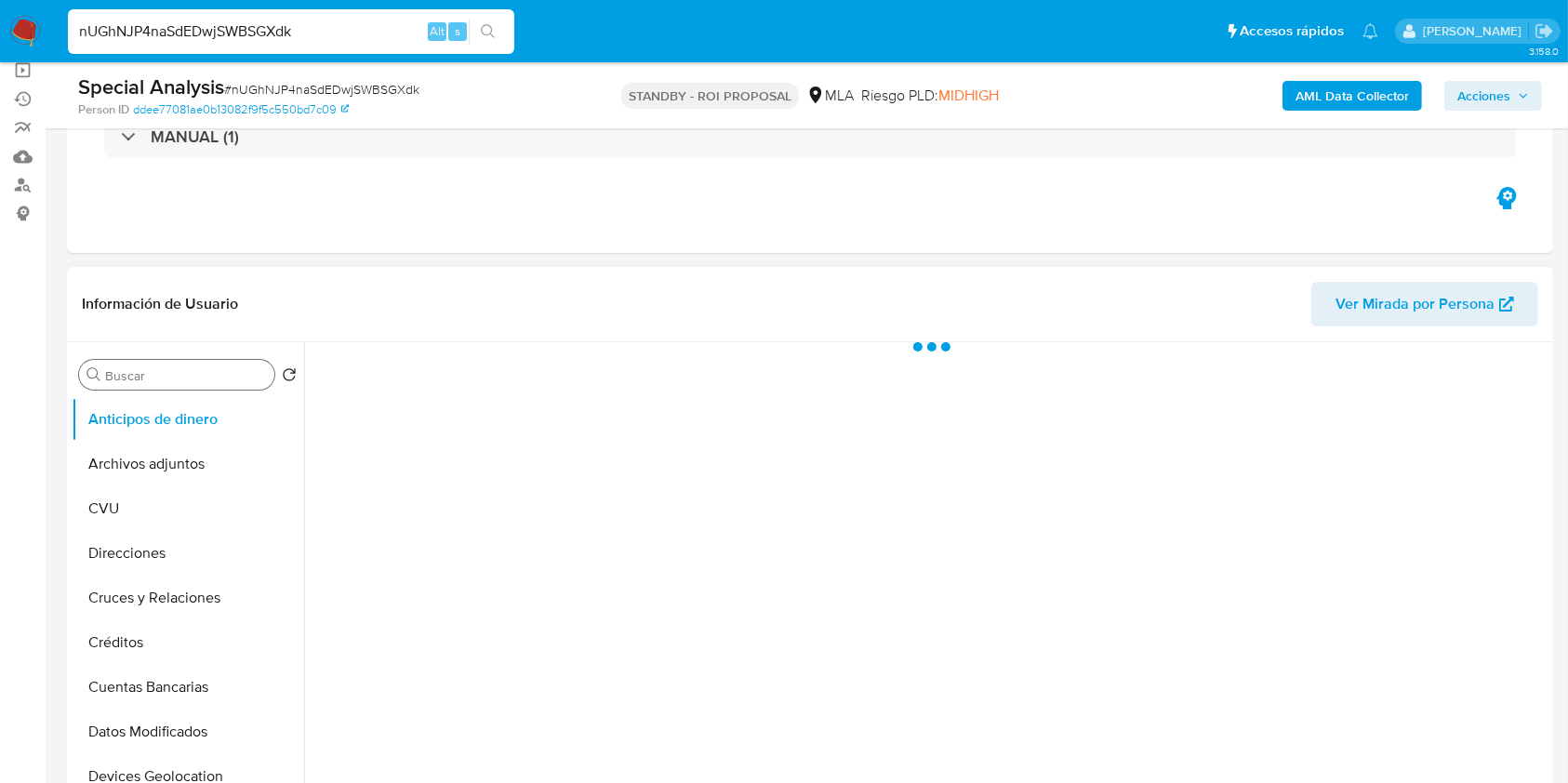
scroll to position [372, 0]
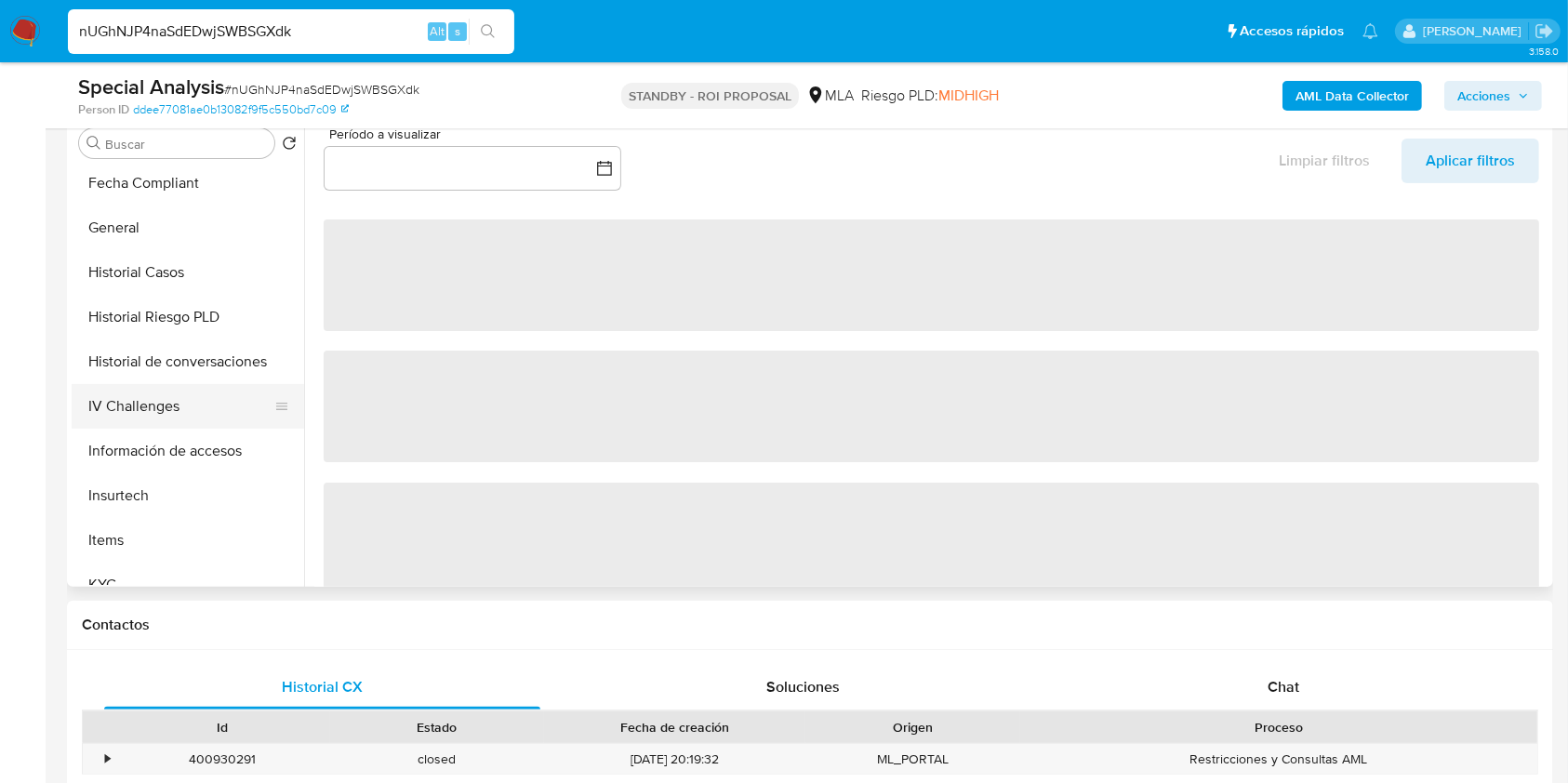
select select "10"
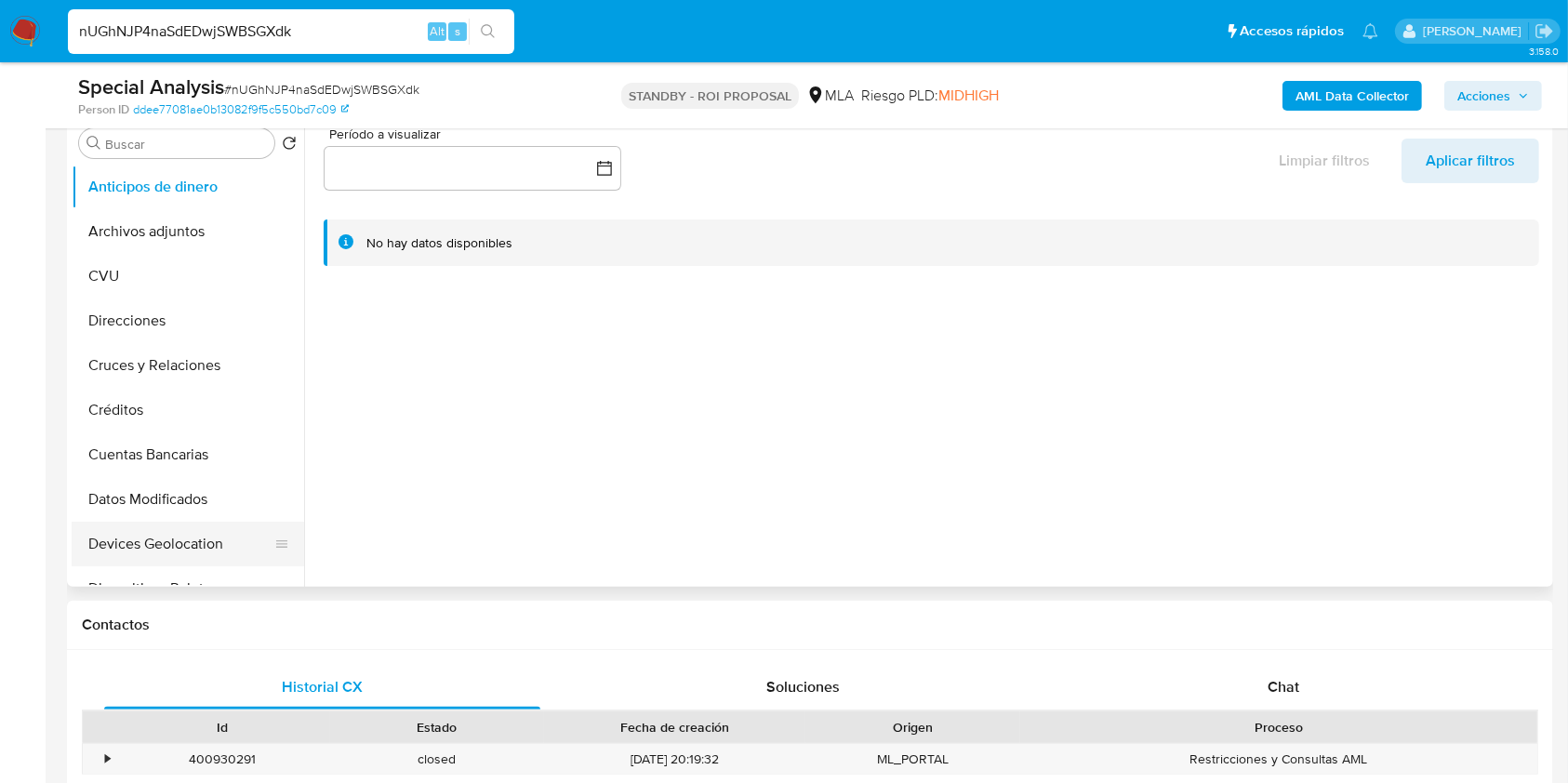
scroll to position [0, 0]
click at [164, 136] on input "Buscar" at bounding box center [187, 144] width 162 height 17
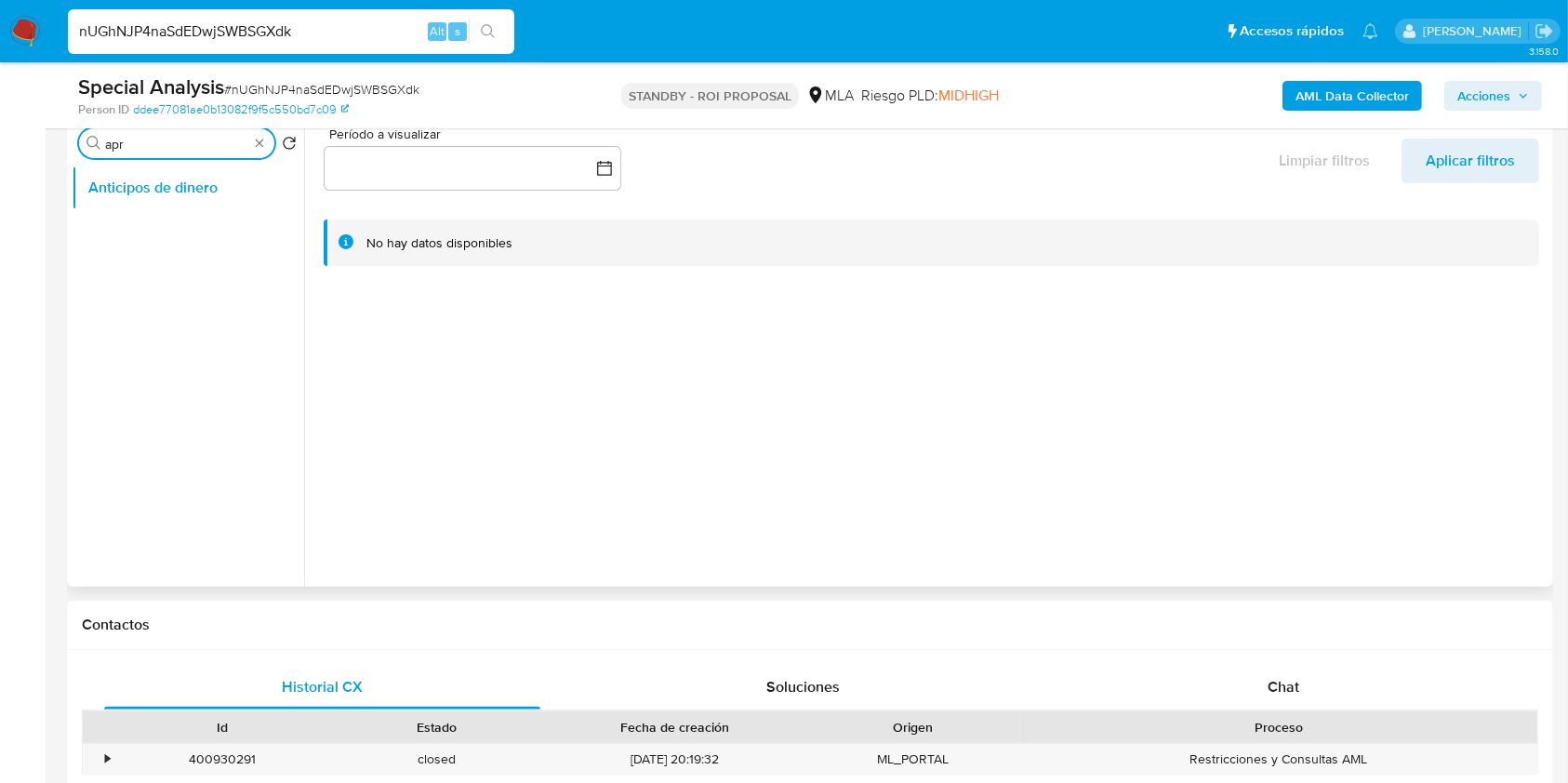
type input "apro"
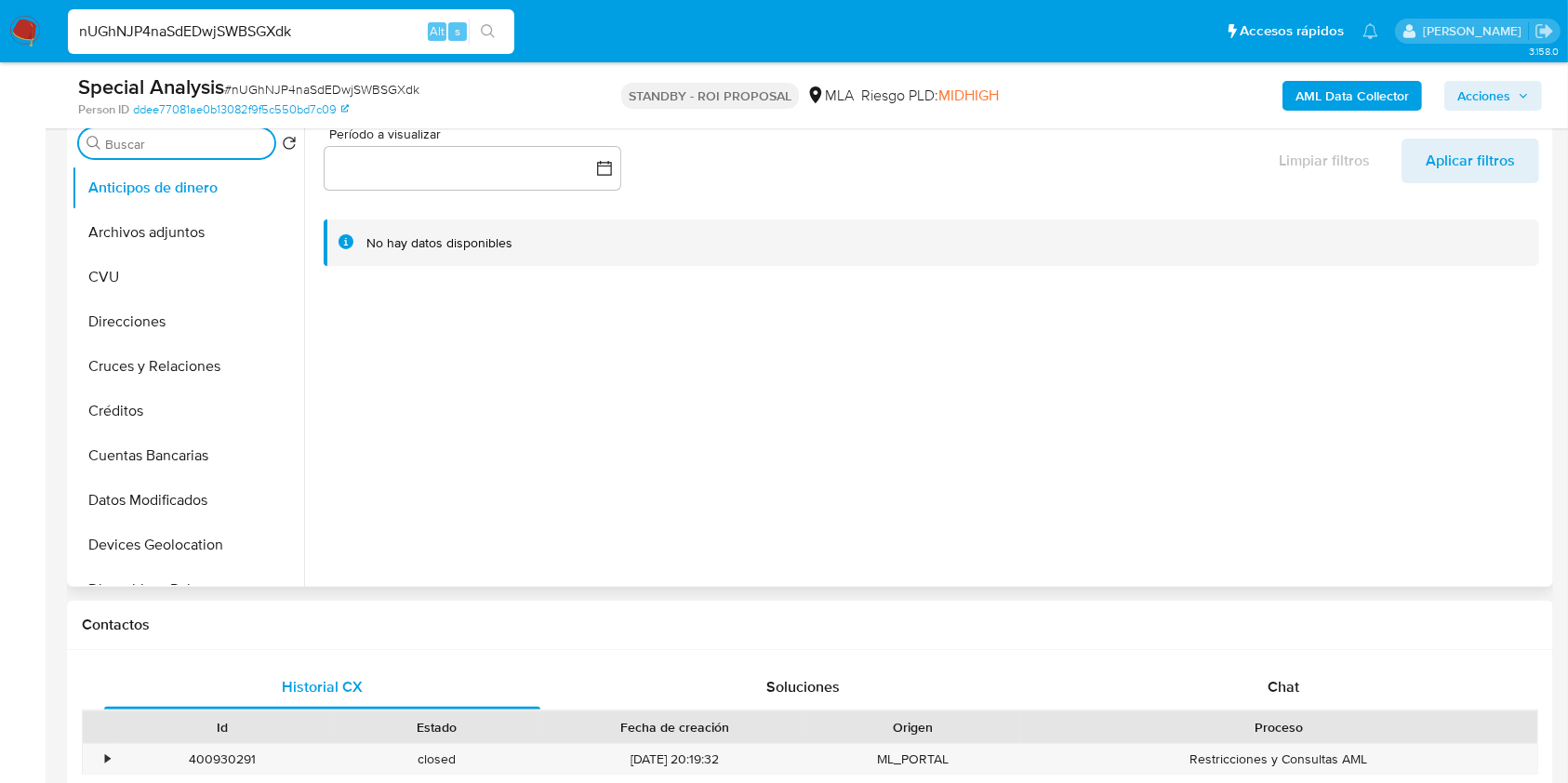
click at [263, 145] on input "Buscar" at bounding box center [187, 144] width 162 height 17
click at [182, 253] on button "Archivos adjuntos" at bounding box center [180, 232] width 218 height 44
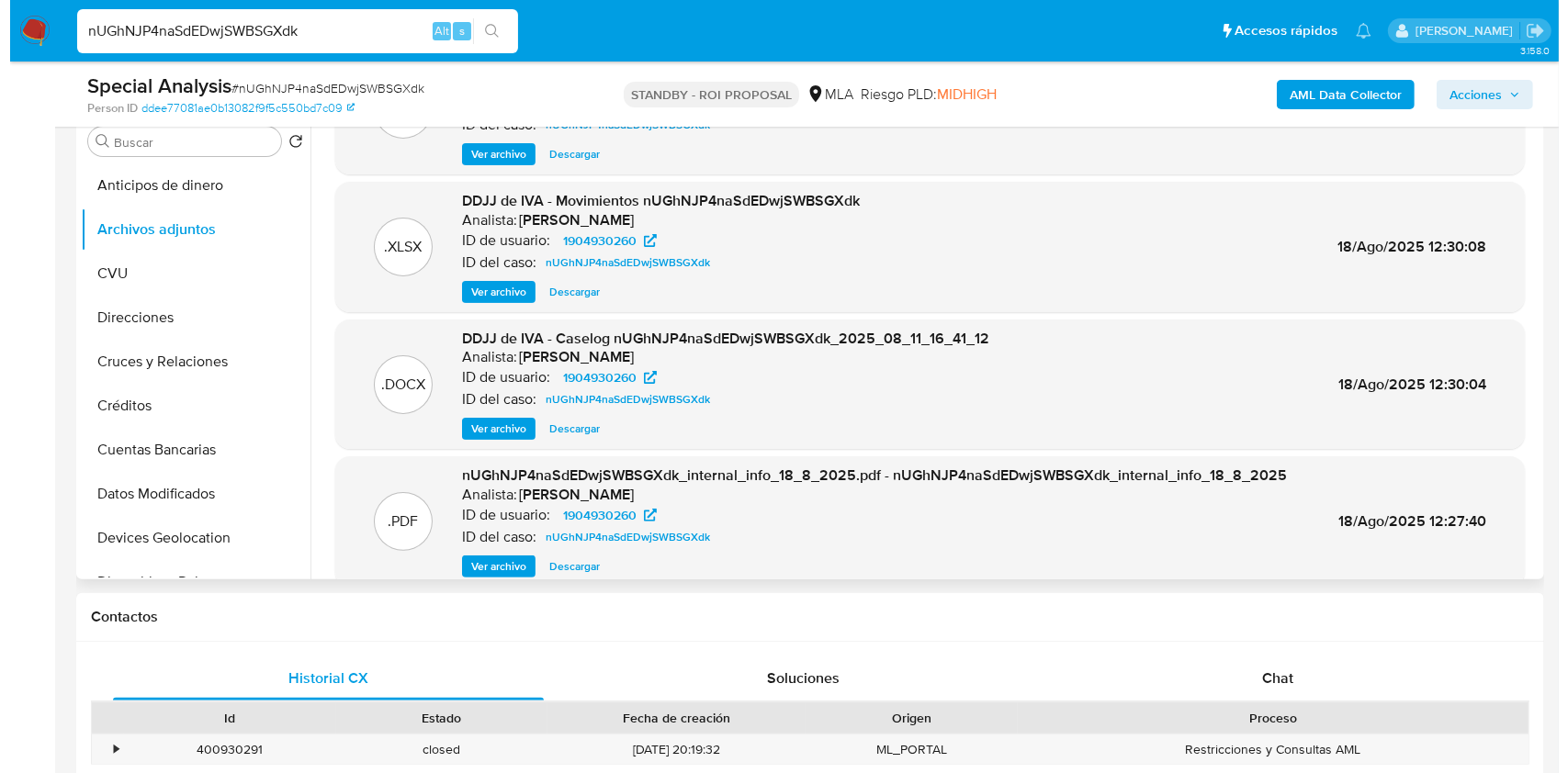
scroll to position [154, 0]
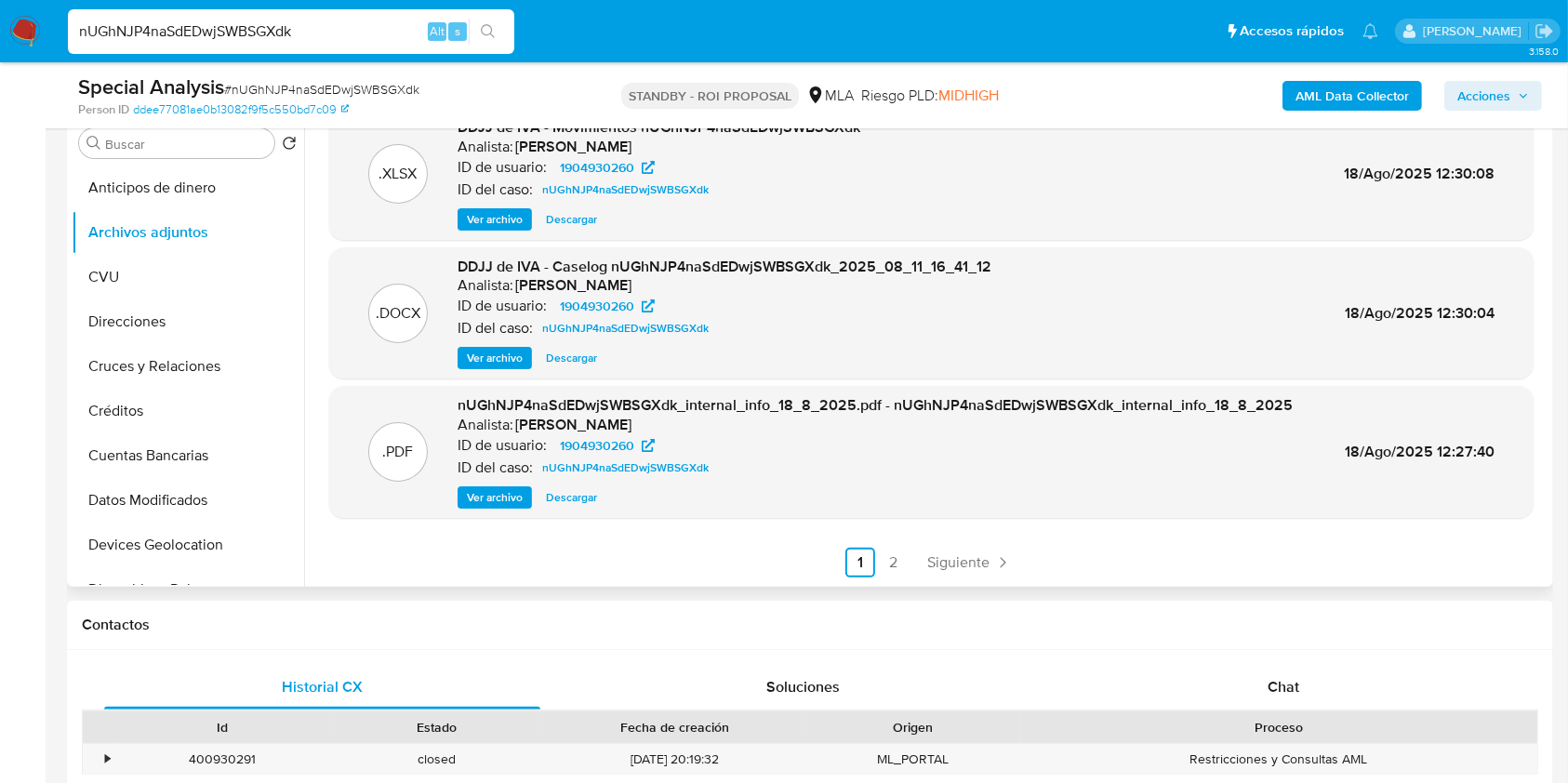
click at [507, 364] on span "Ver archivo" at bounding box center [495, 358] width 56 height 19
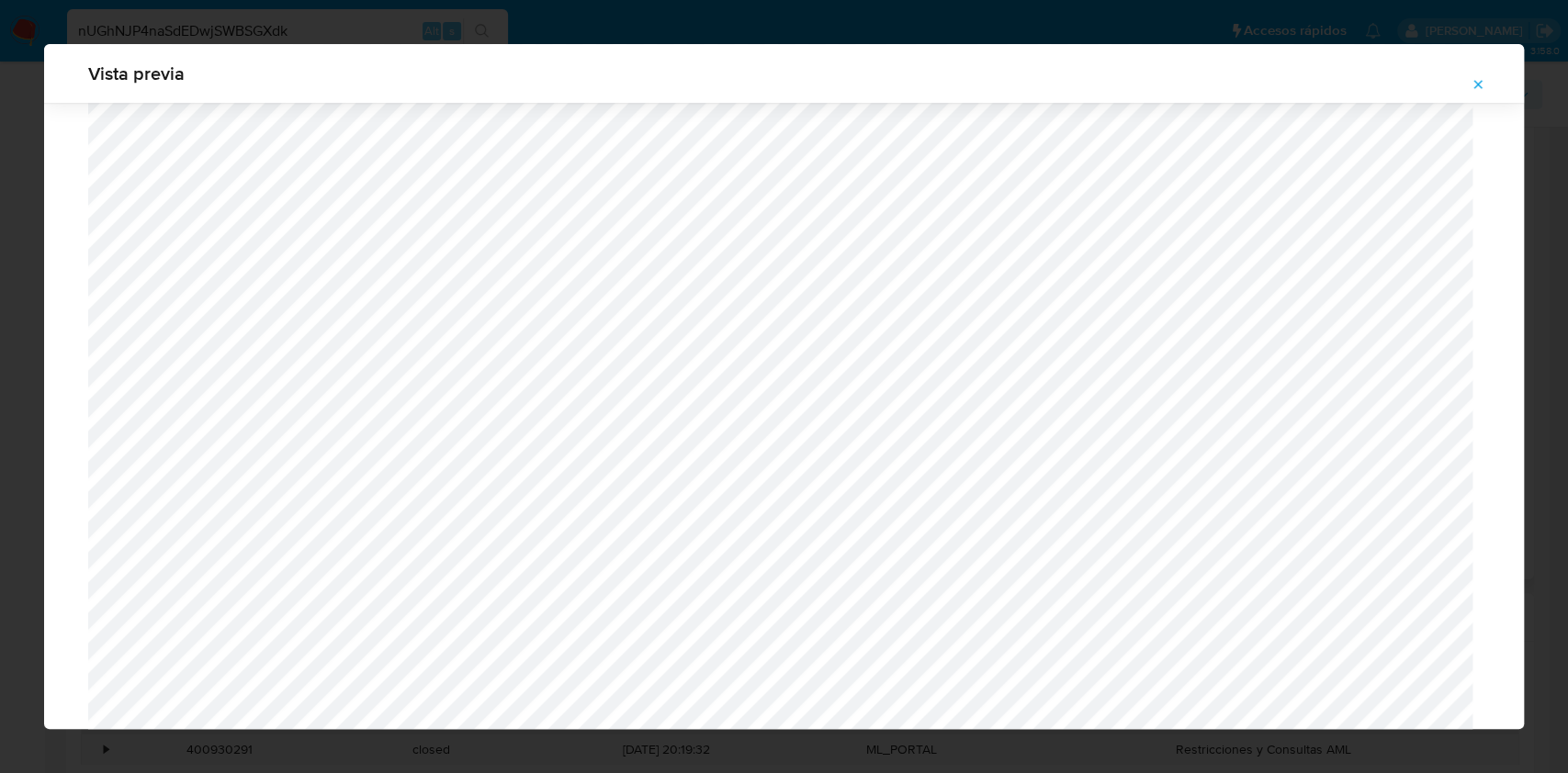
scroll to position [1187, 0]
click at [1480, 69] on div "Vista previa" at bounding box center [784, 73] width 1480 height 59
click at [1473, 79] on icon "Attachment preview" at bounding box center [1478, 85] width 15 height 15
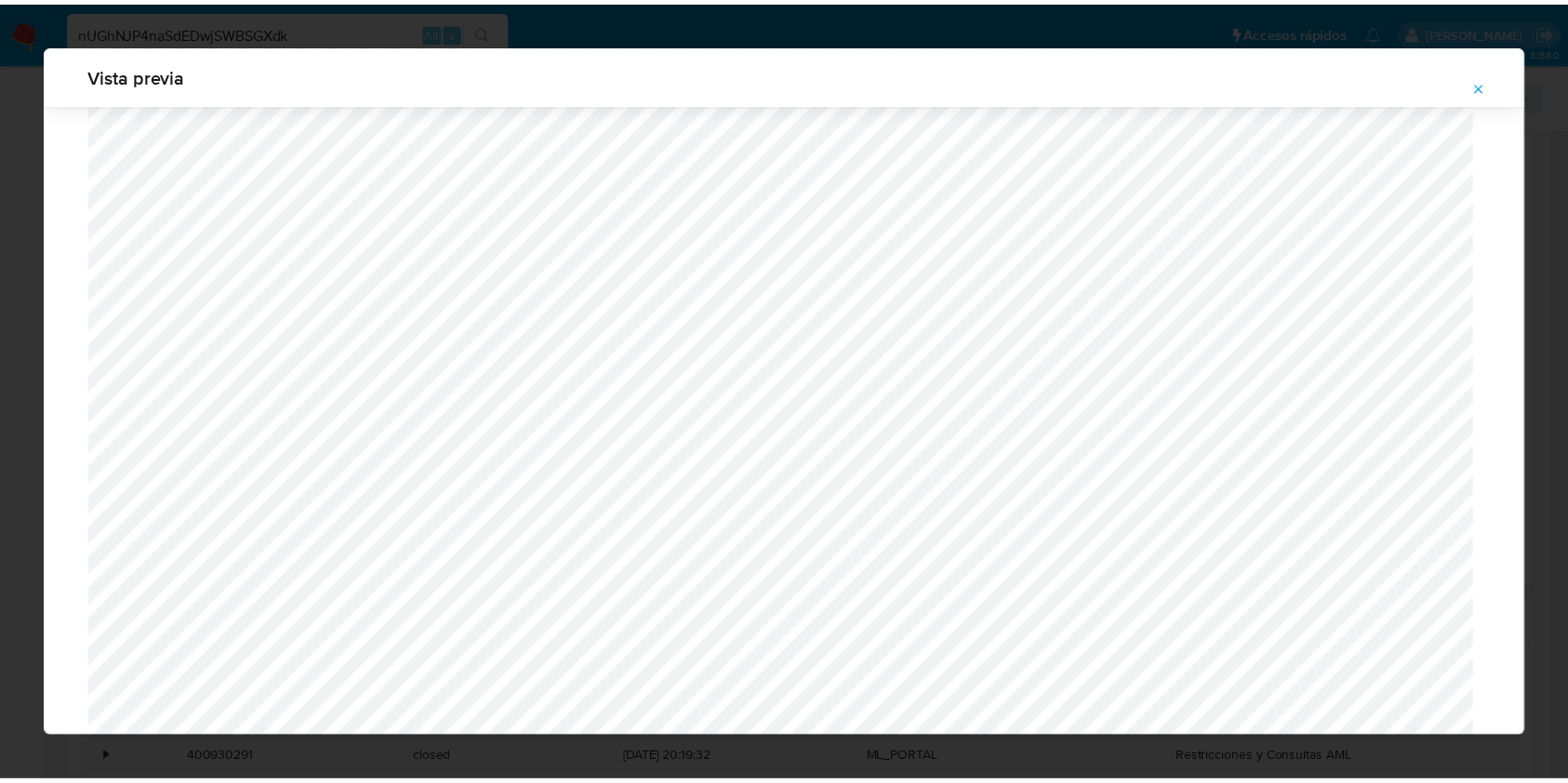
scroll to position [0, 0]
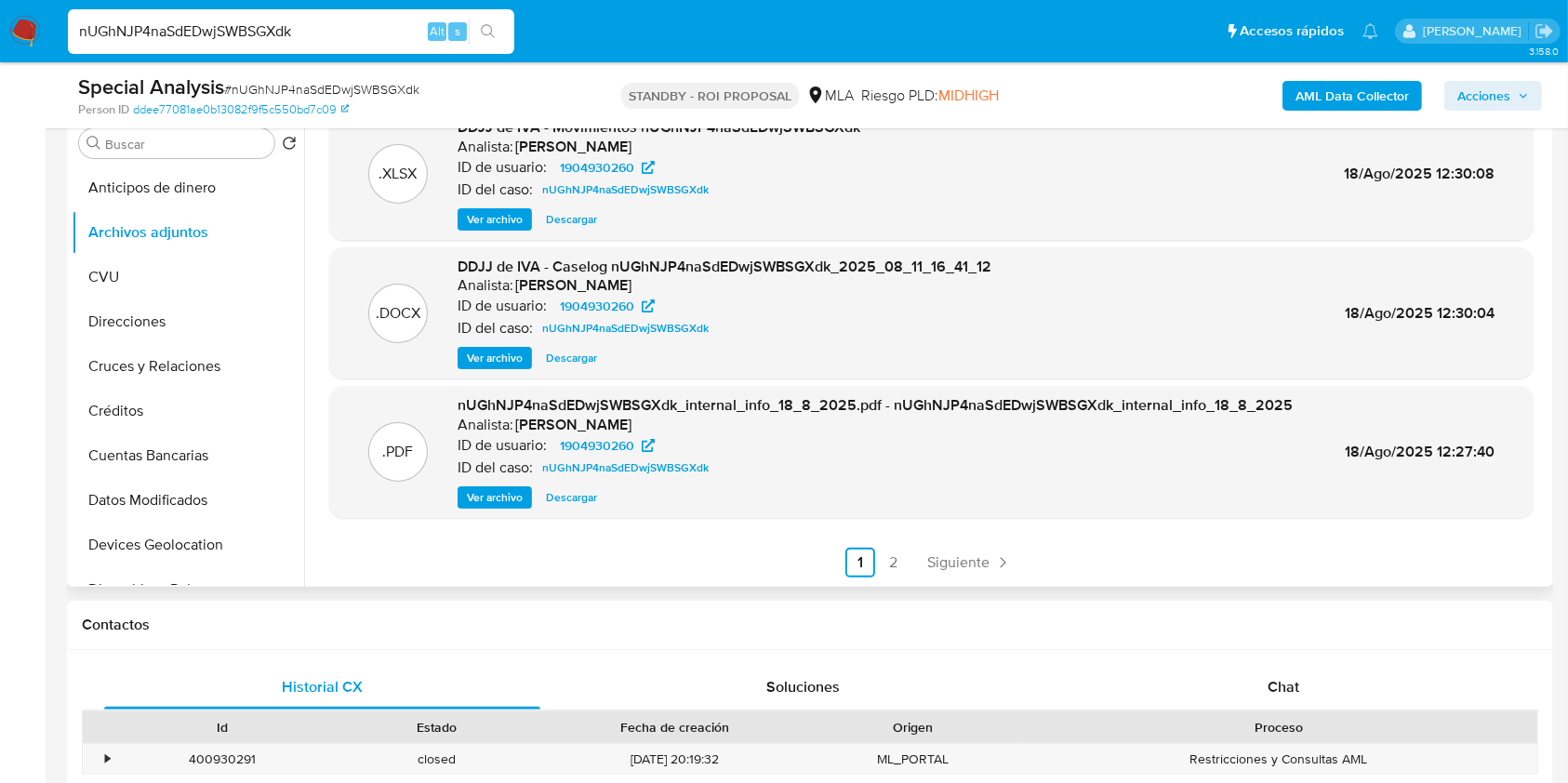
click at [229, 30] on input "nUGhNJP4naSdEDwjSWBSGXdk" at bounding box center [291, 32] width 447 height 24
paste input "gVp20fuZcCVROozbcthzYI68"
type input "gVp20fuZcCVROozbcthzYI68"
click at [498, 33] on button "search-icon" at bounding box center [488, 32] width 38 height 26
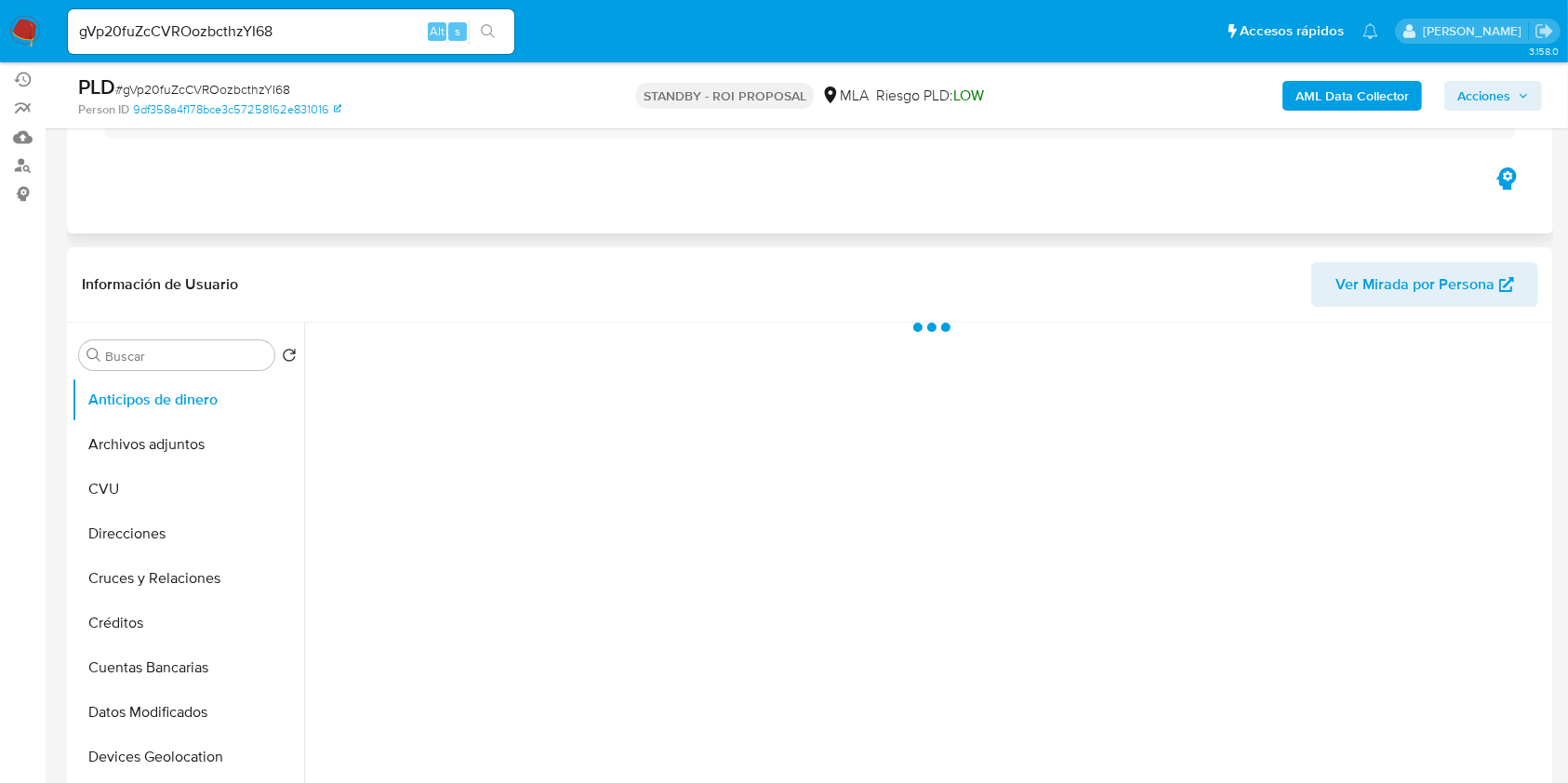
scroll to position [372, 0]
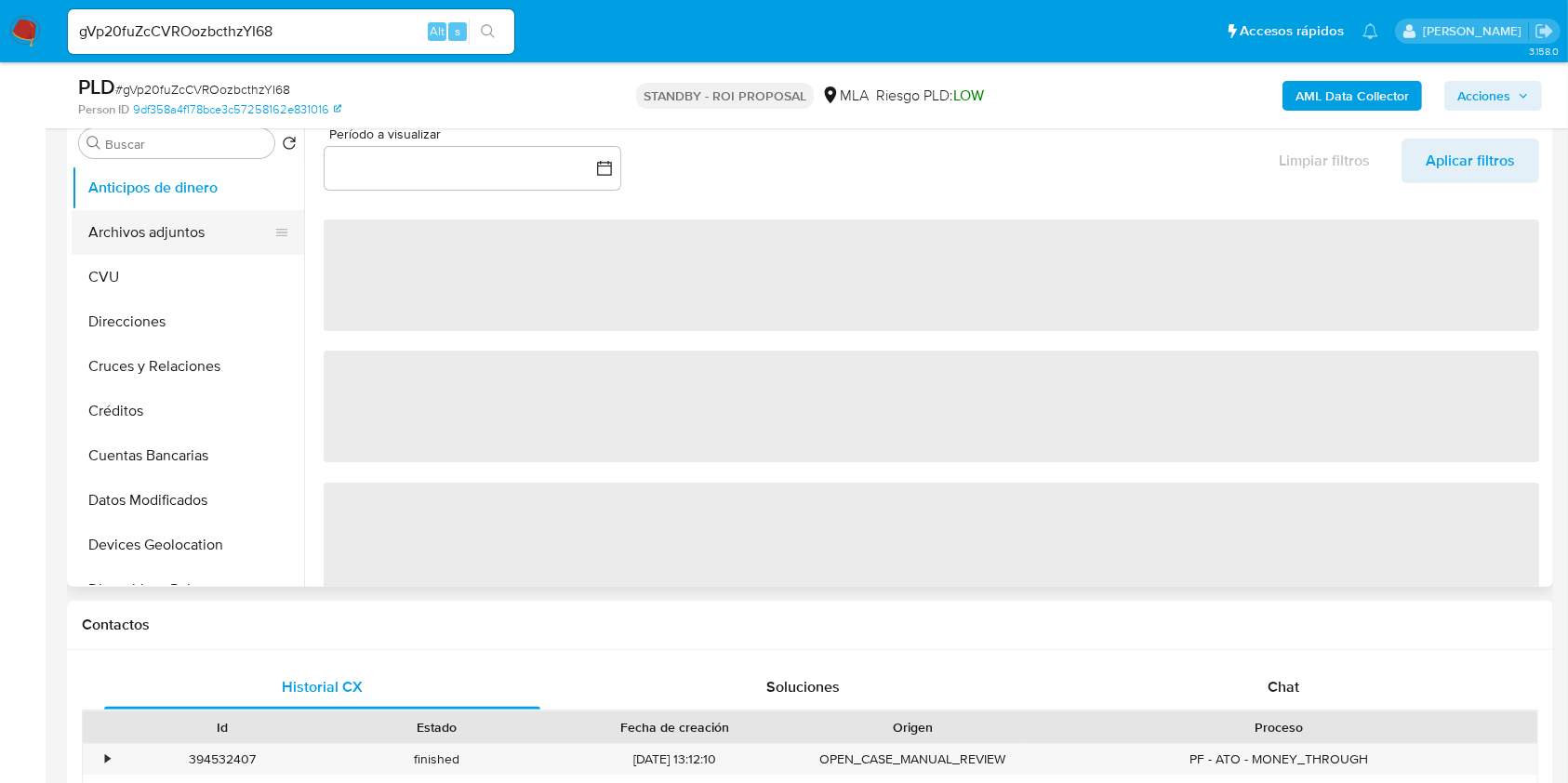
click at [153, 225] on button "Archivos adjuntos" at bounding box center [180, 232] width 218 height 44
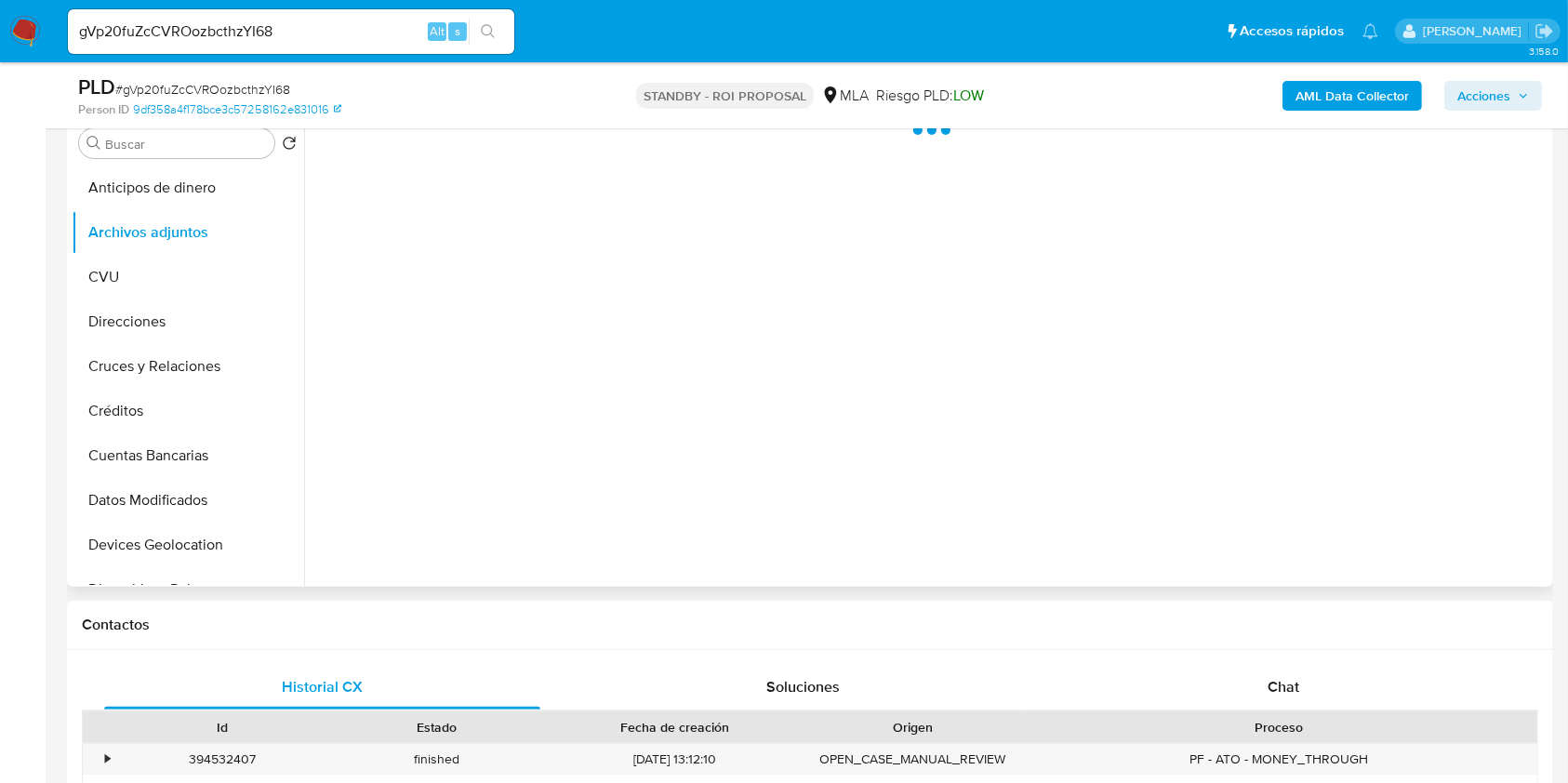
select select "10"
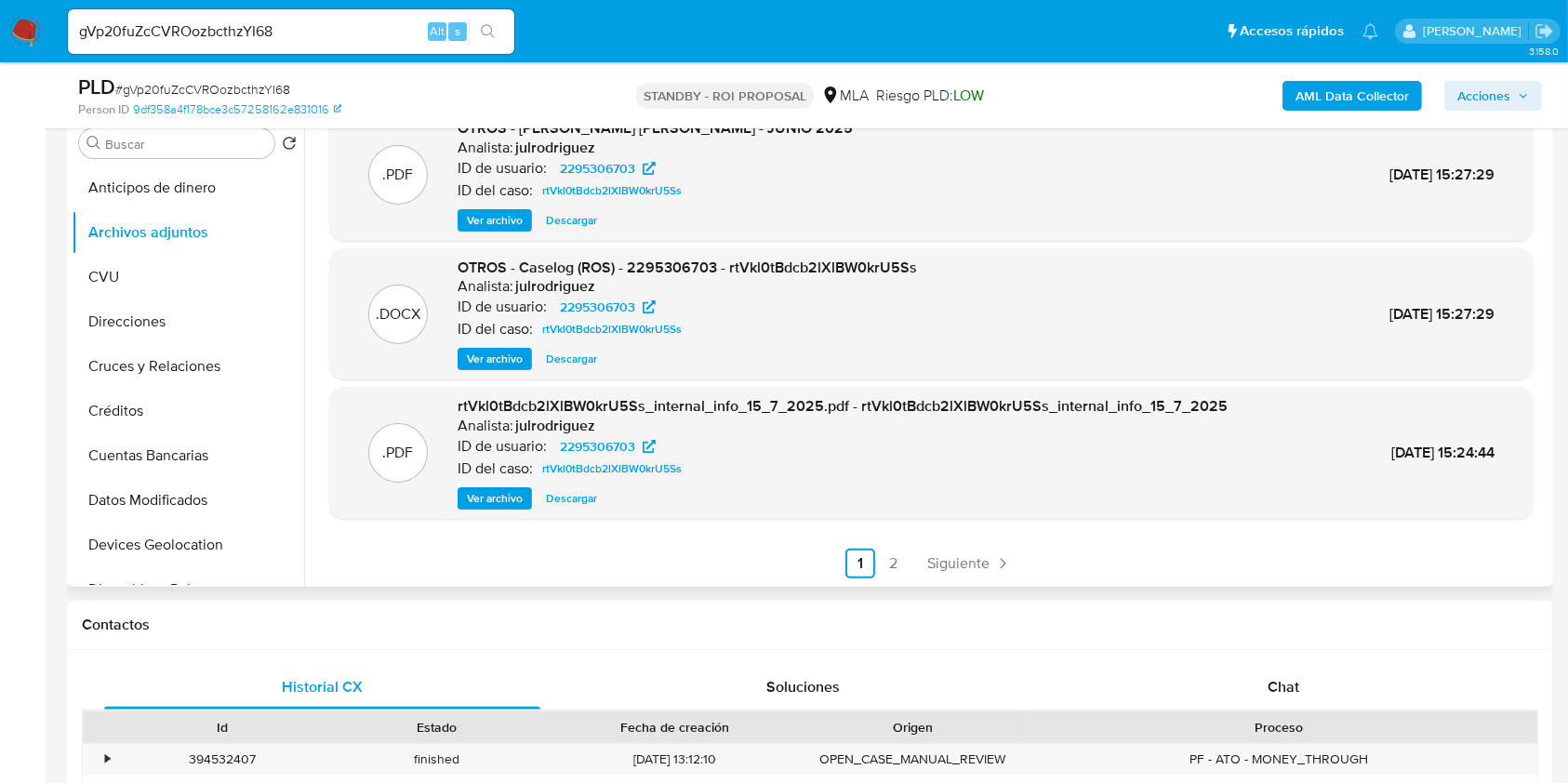
scroll to position [156, 0]
click at [506, 353] on span "Ver archivo" at bounding box center [495, 358] width 56 height 19
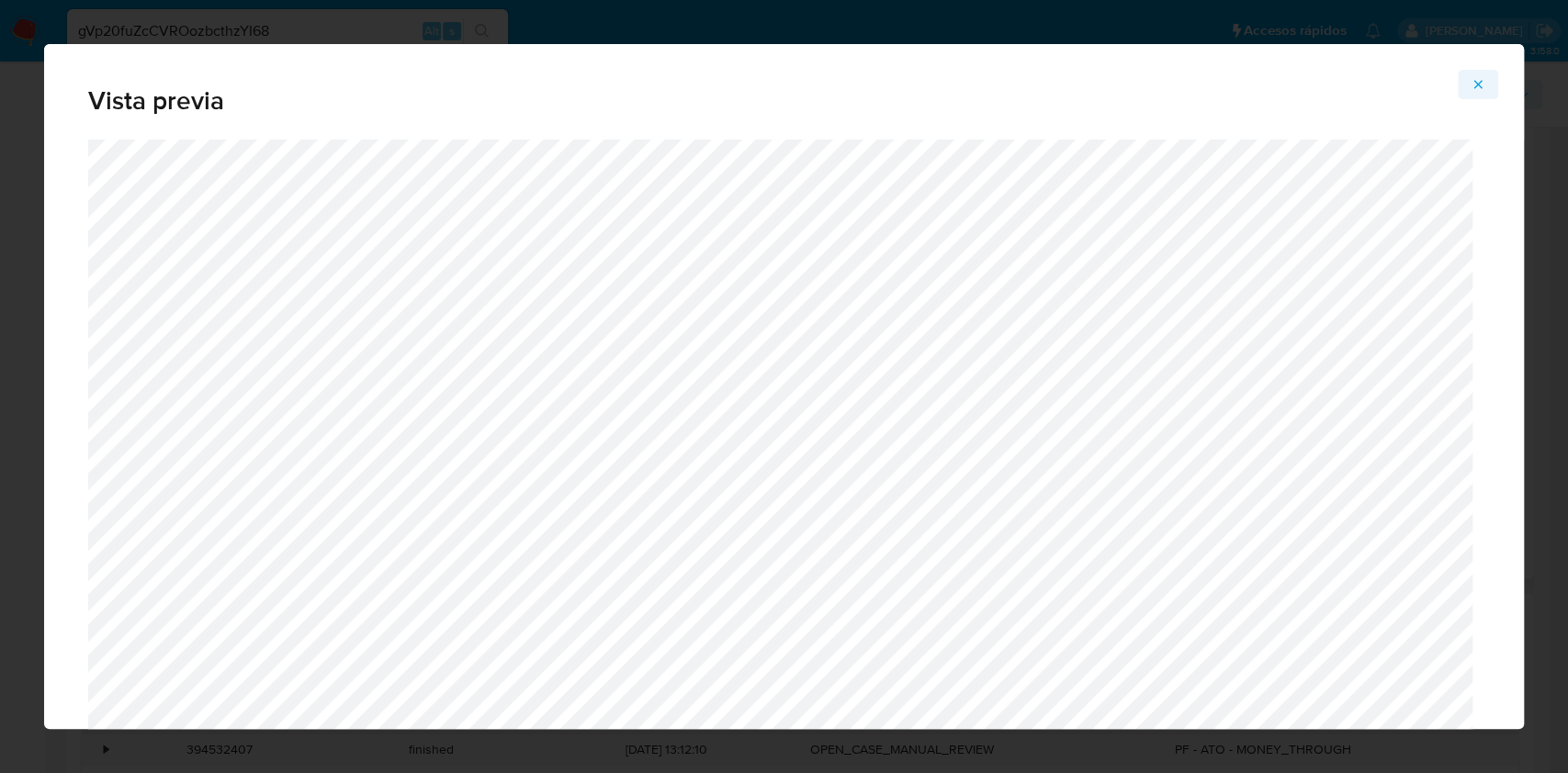
click at [1475, 80] on icon "Attachment preview" at bounding box center [1478, 85] width 15 height 15
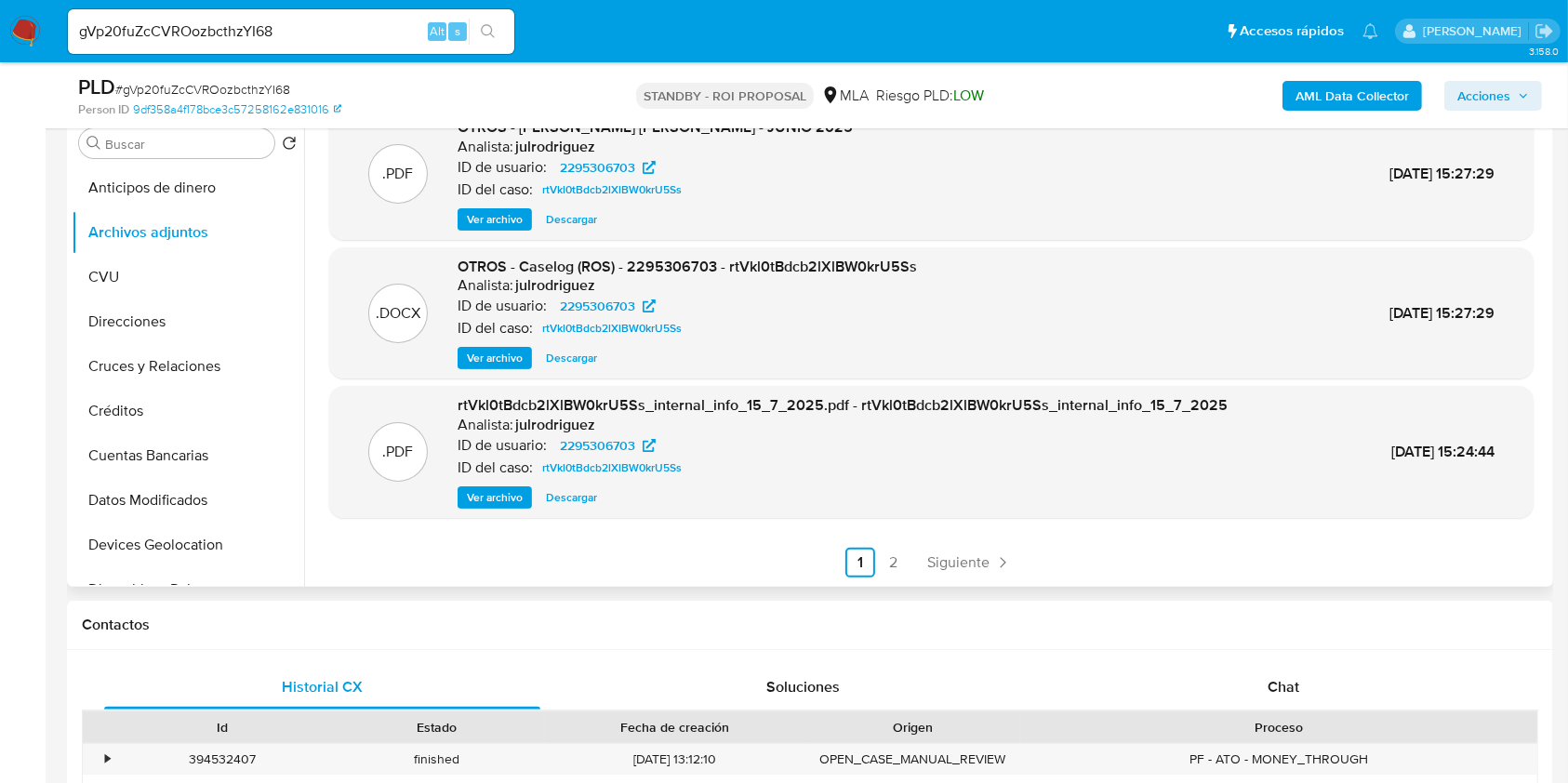
click at [573, 366] on span "Descargar" at bounding box center [571, 358] width 51 height 19
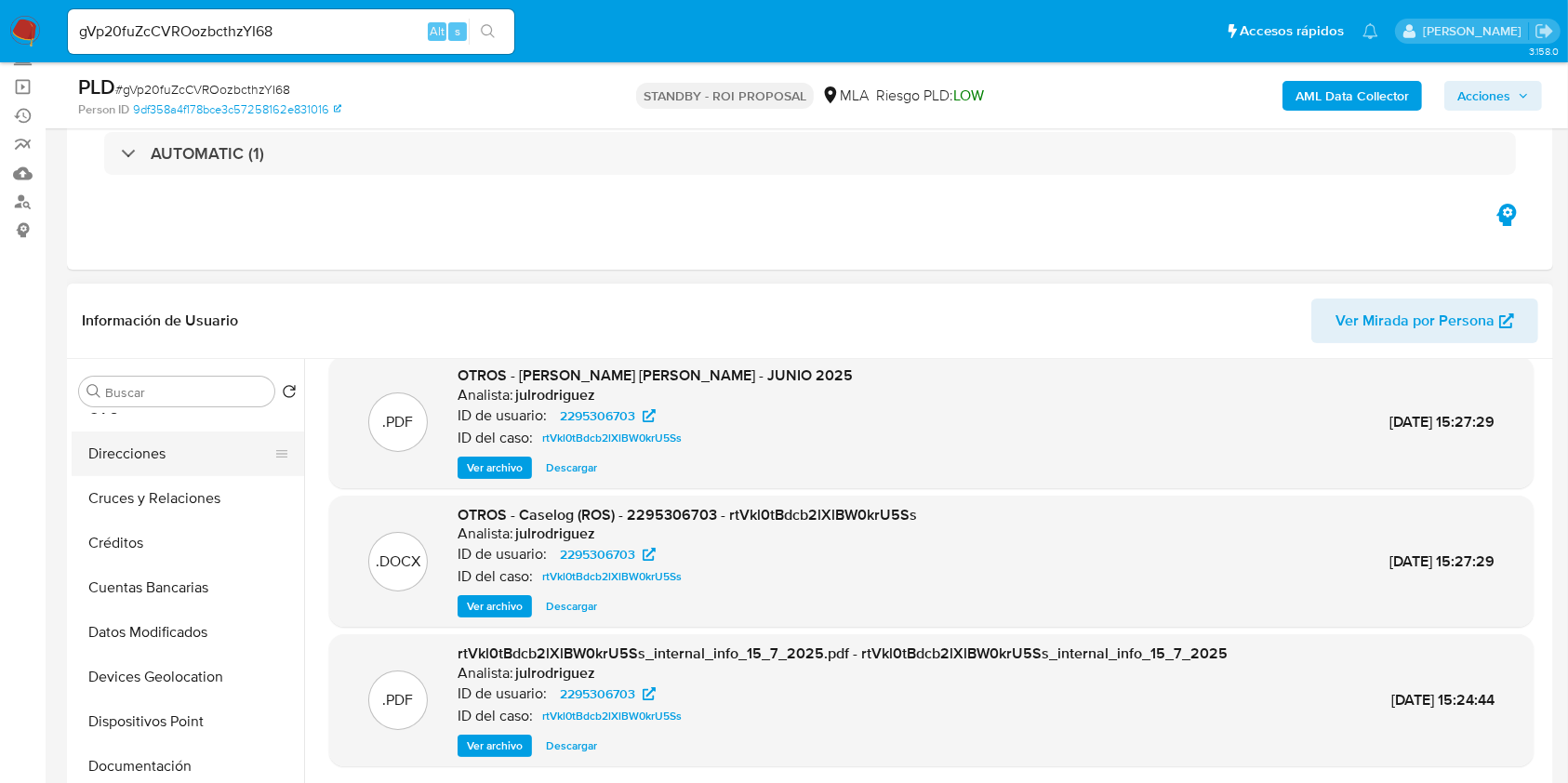
scroll to position [372, 0]
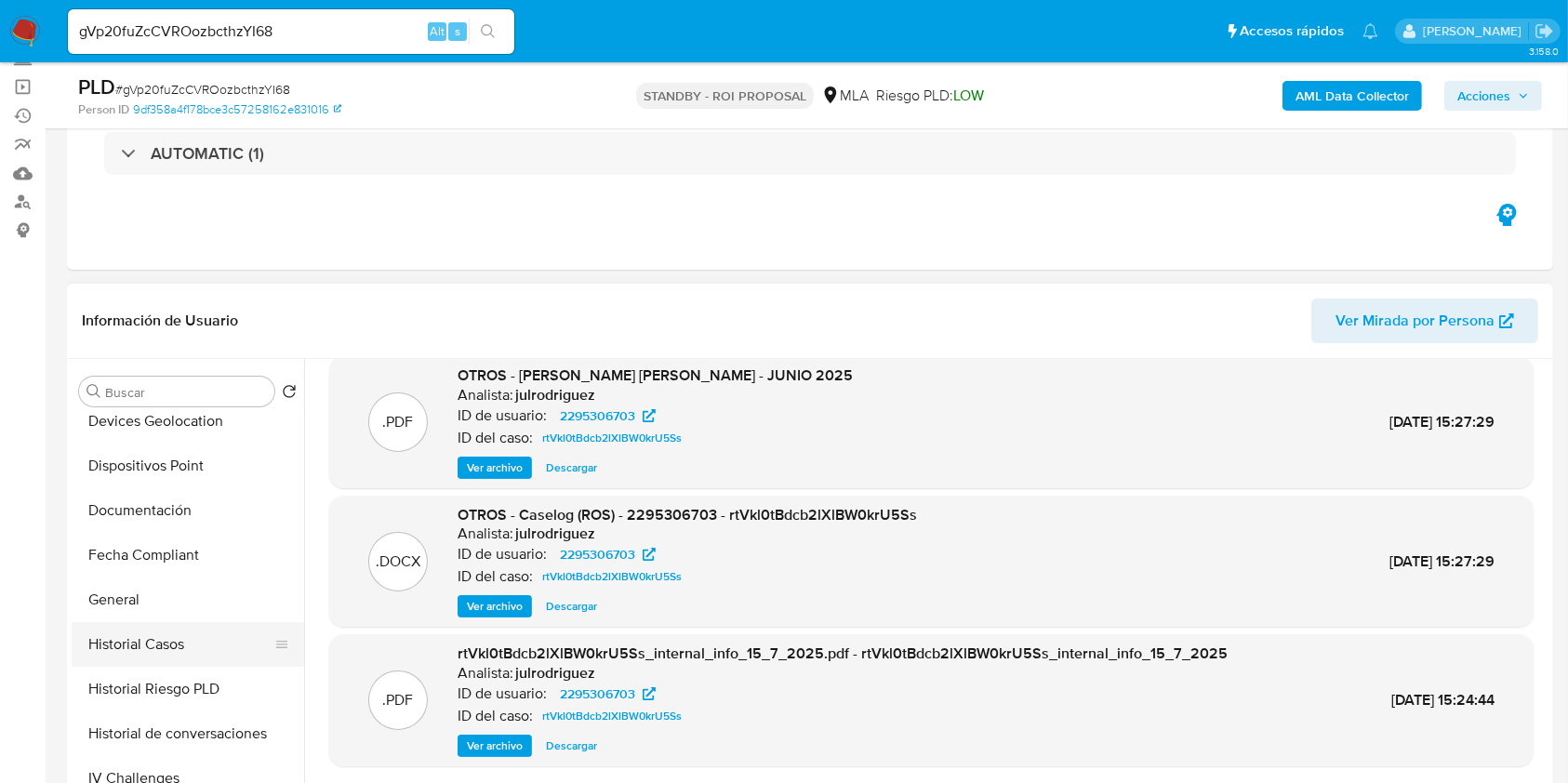
click at [211, 638] on button "Historial Casos" at bounding box center [180, 644] width 218 height 44
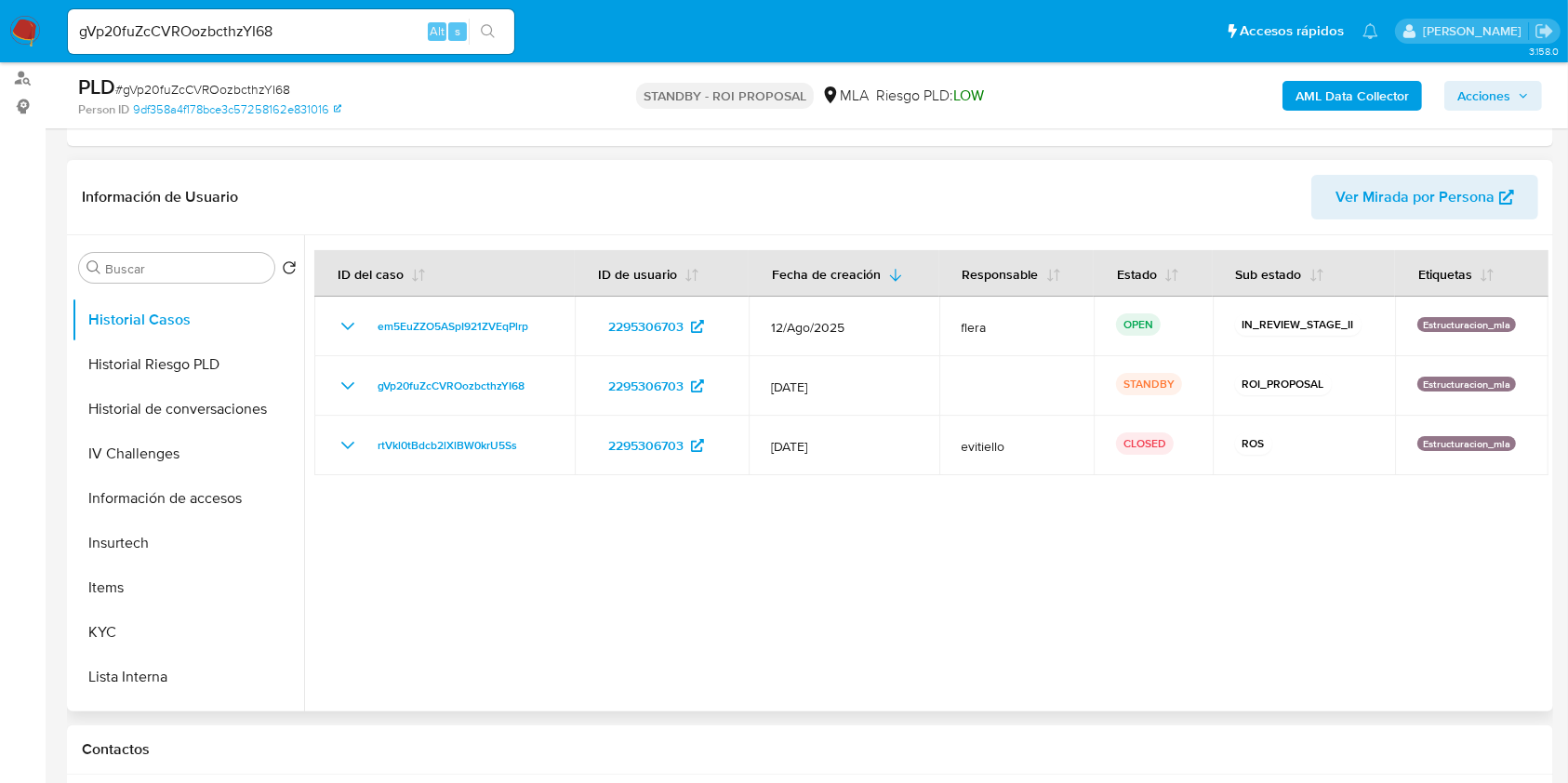
scroll to position [744, 0]
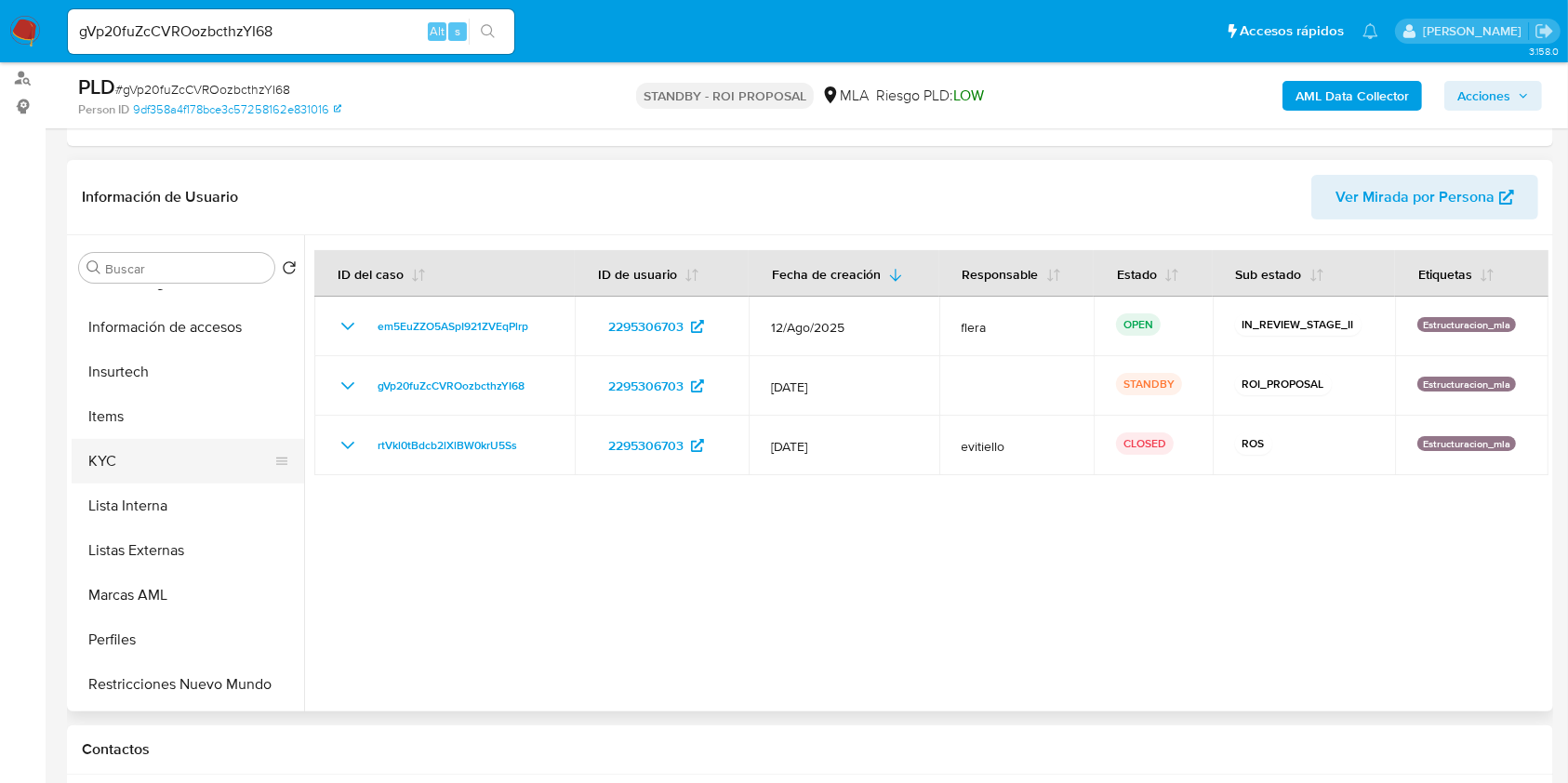
click at [102, 455] on button "KYC" at bounding box center [180, 461] width 218 height 44
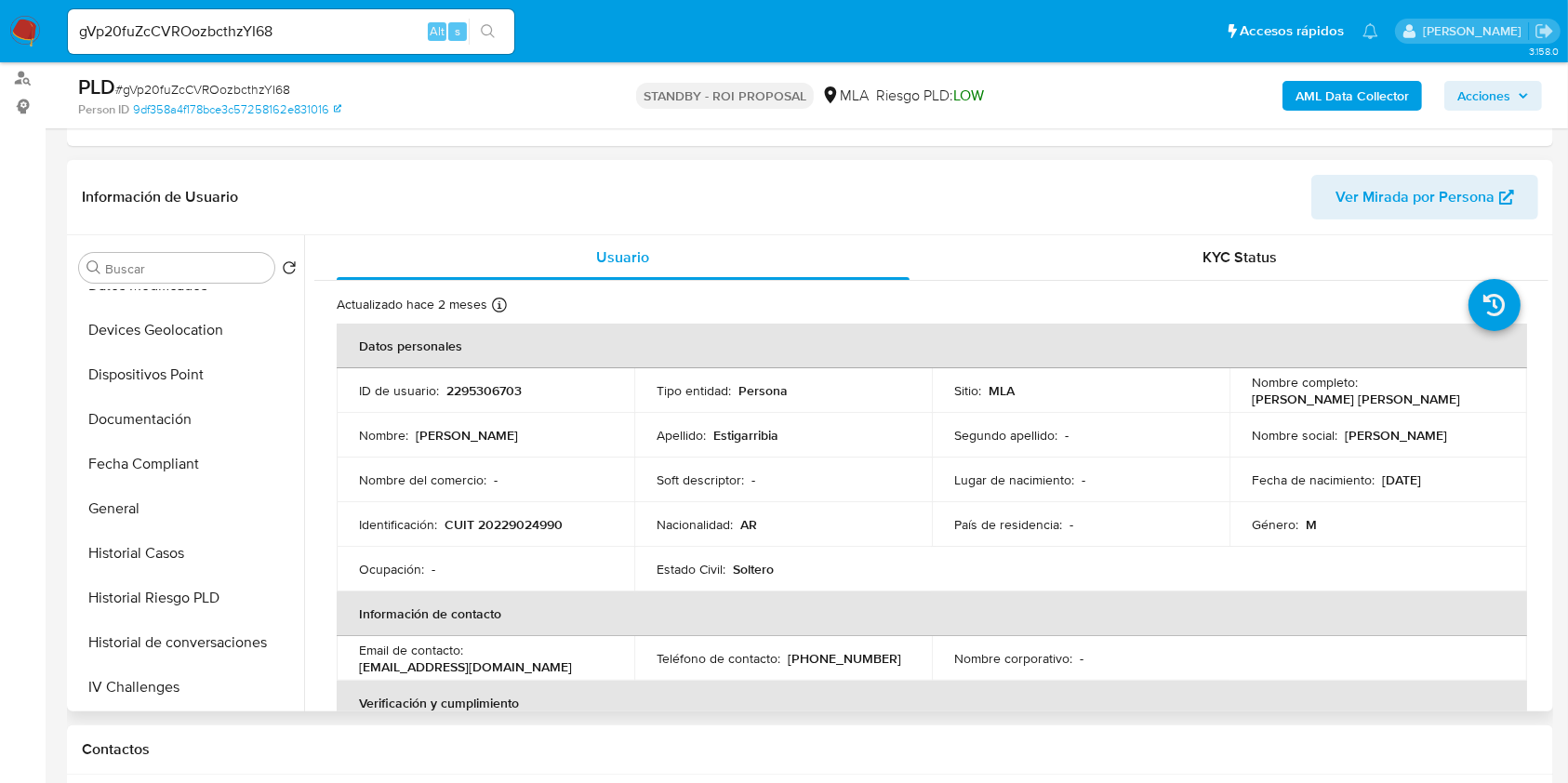
scroll to position [248, 0]
click at [126, 657] on button "Historial Casos" at bounding box center [180, 644] width 218 height 44
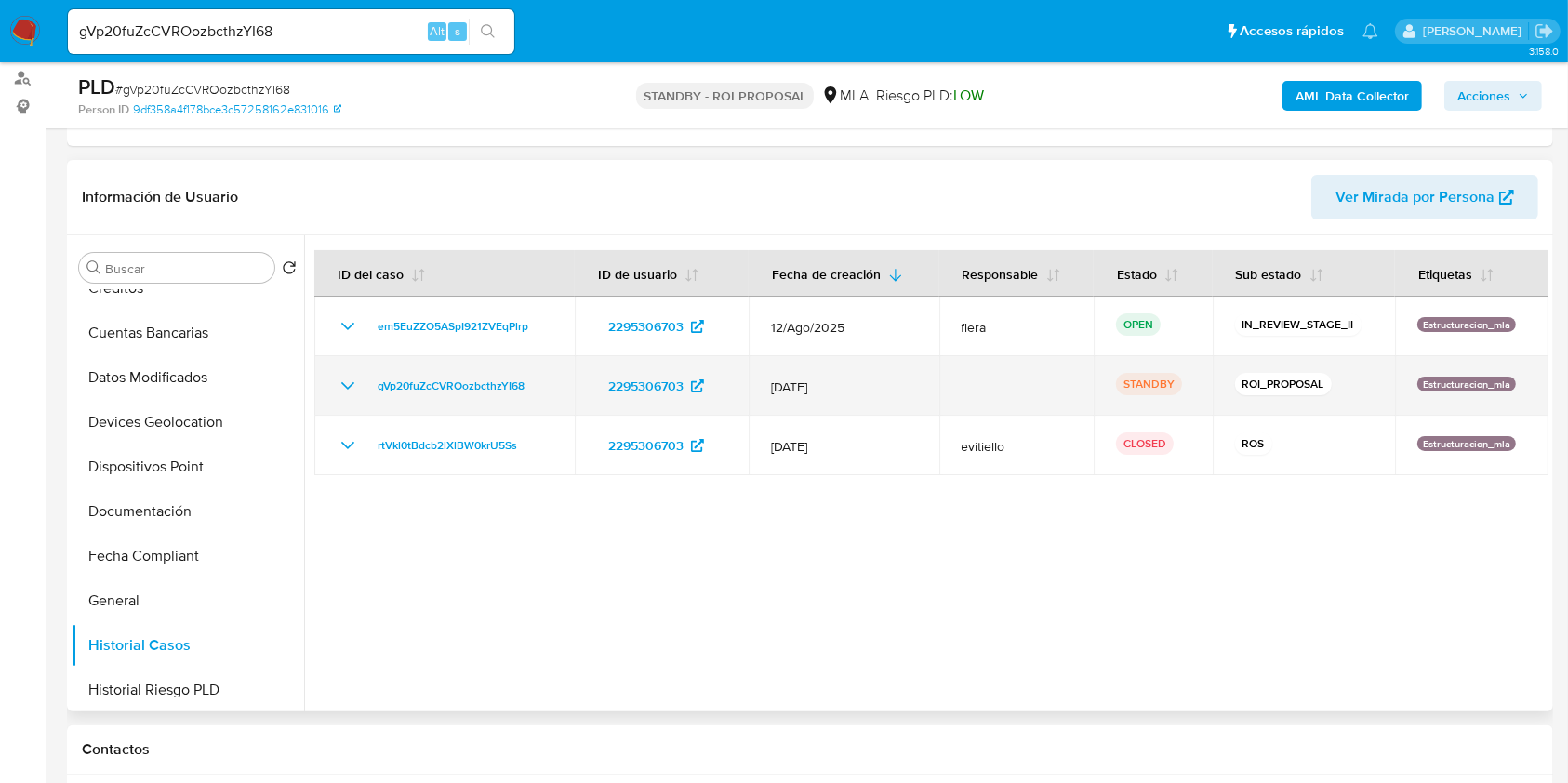
drag, startPoint x: 554, startPoint y: 377, endPoint x: 318, endPoint y: 400, distance: 237.1
click at [318, 400] on td "gVp20fuZcCVROozbcthzYI68" at bounding box center [445, 385] width 260 height 59
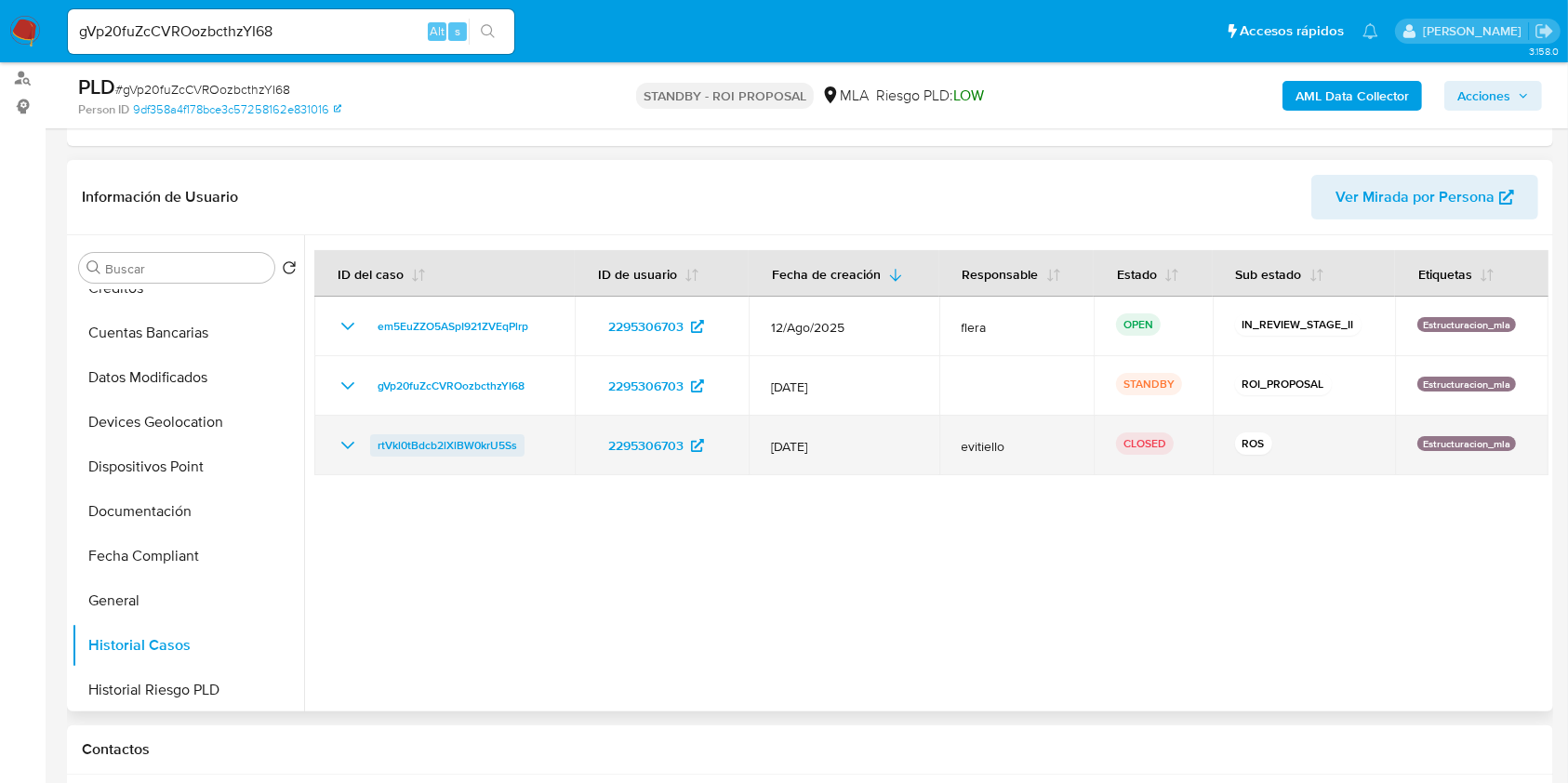
click at [446, 451] on span "rtVkl0tBdcb2lXlBW0krU5Ss" at bounding box center [448, 446] width 139 height 23
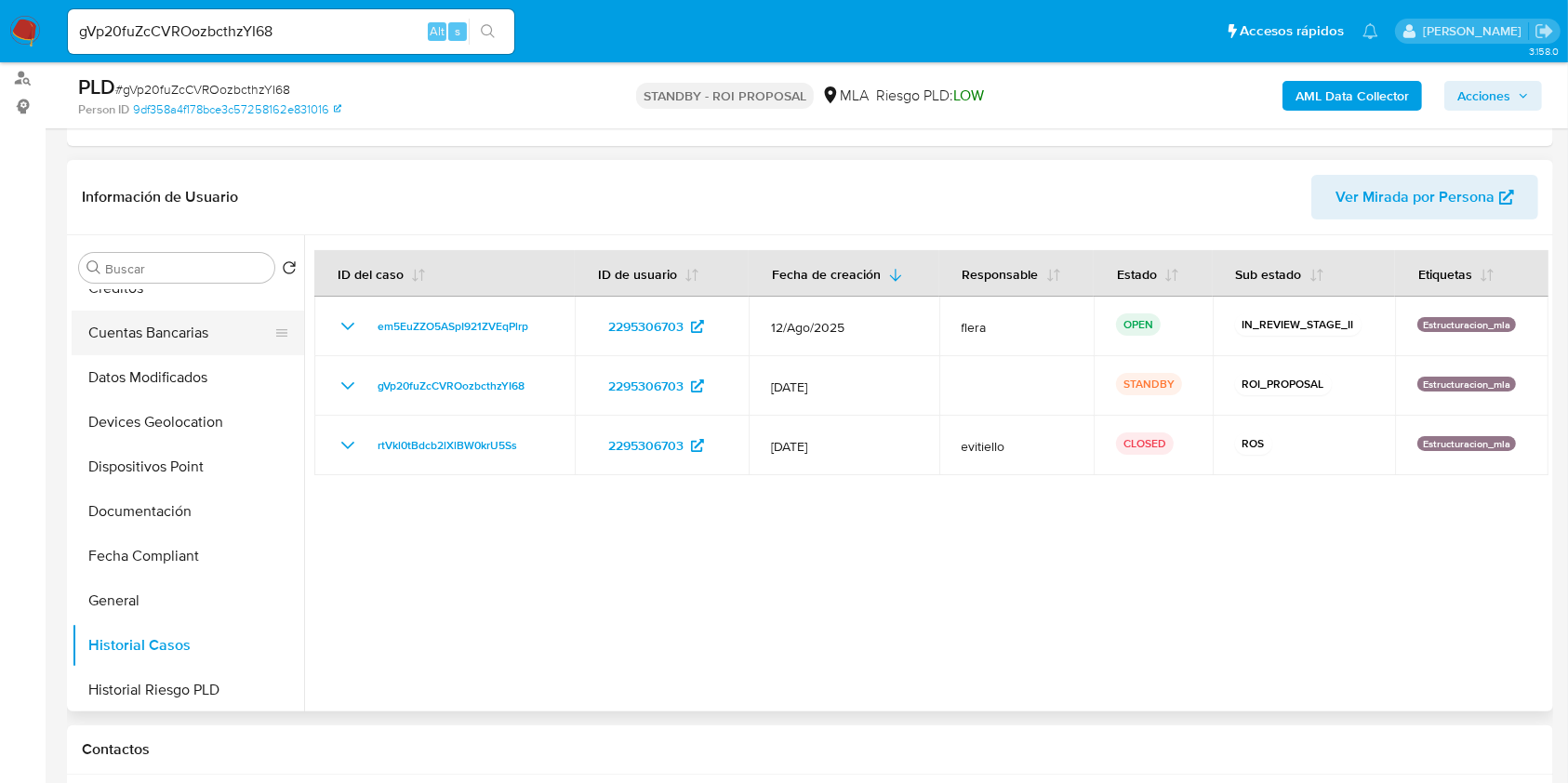
scroll to position [0, 0]
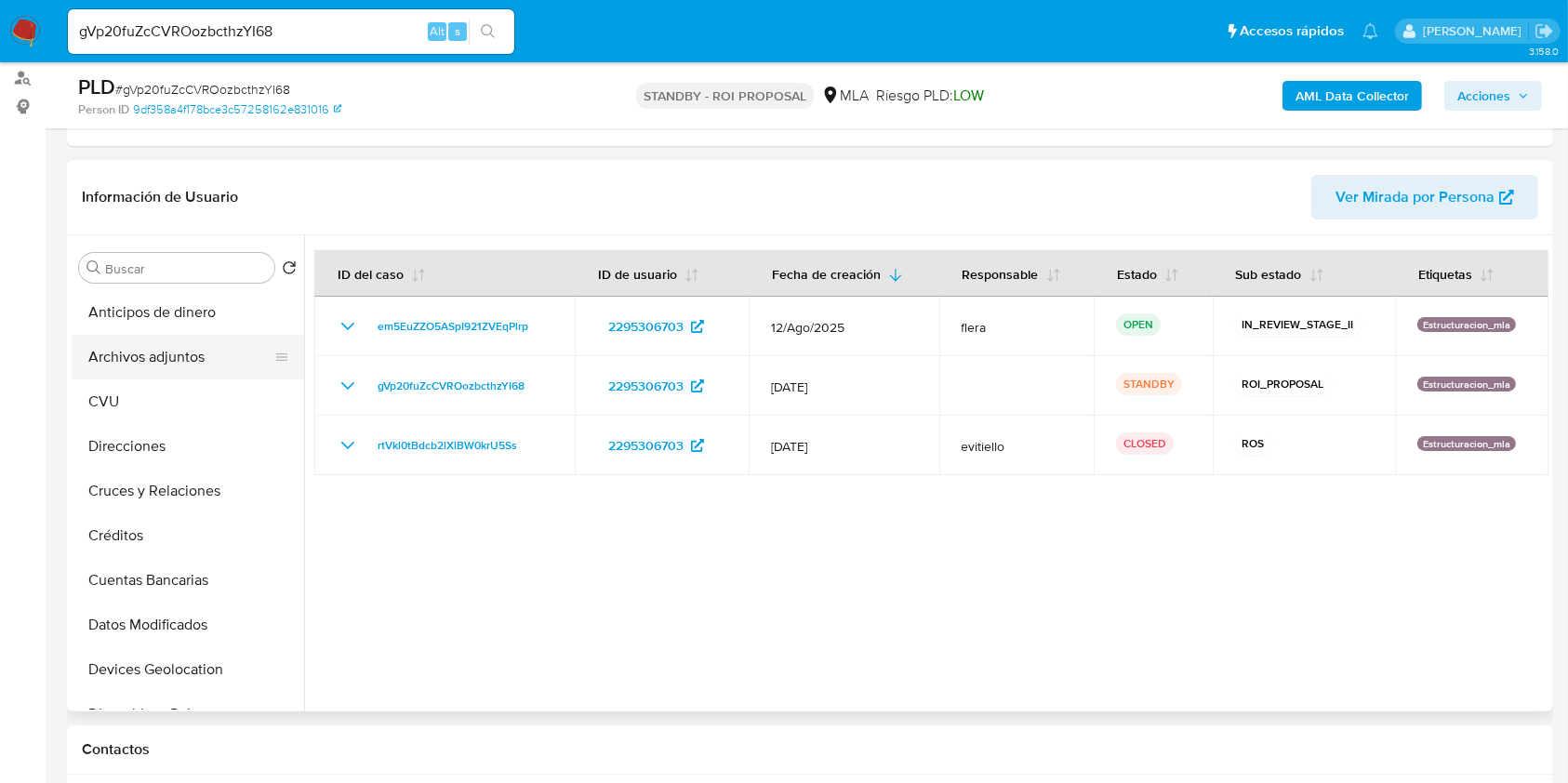
click at [201, 355] on button "Archivos adjuntos" at bounding box center [180, 356] width 218 height 44
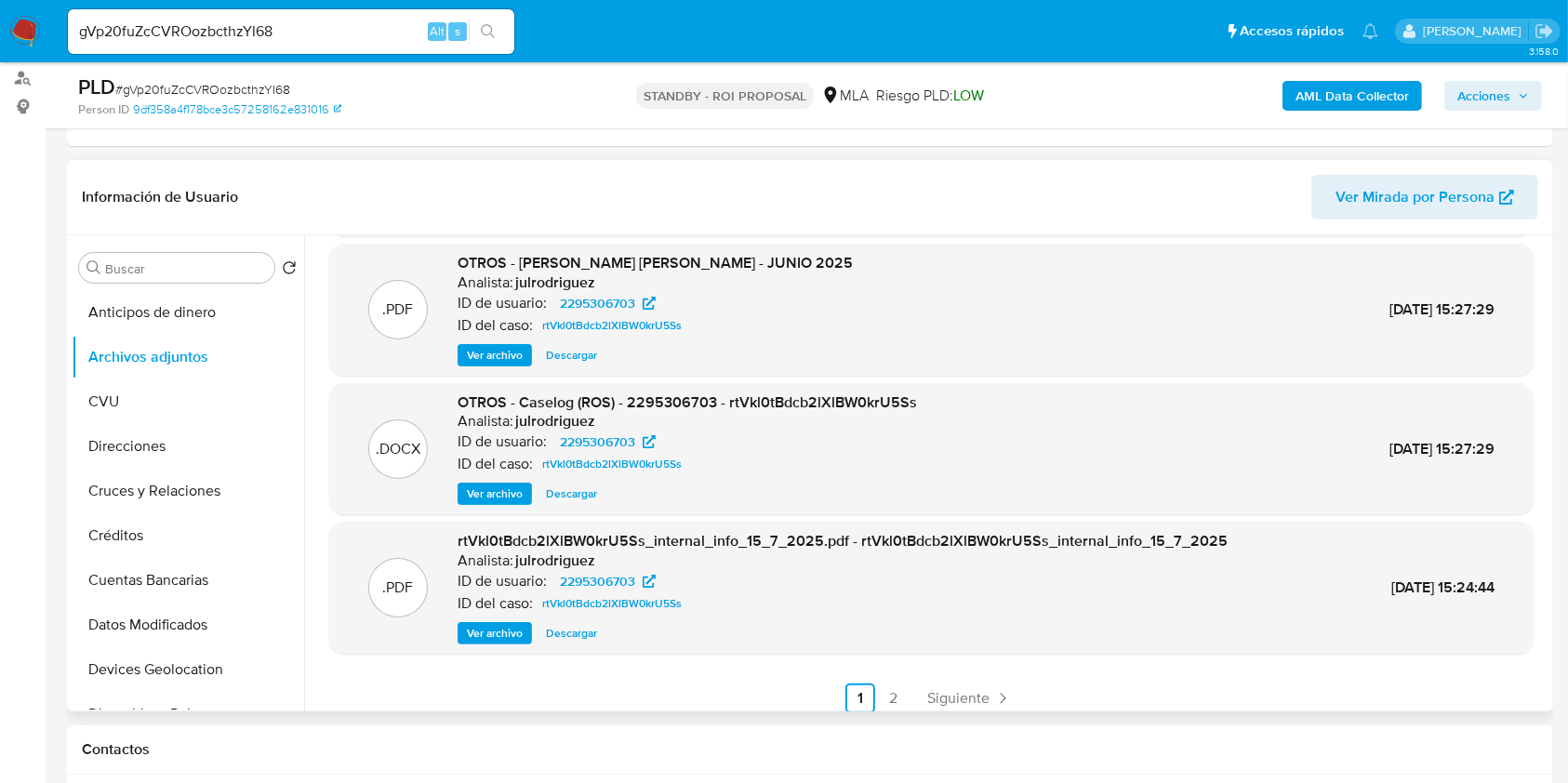
scroll to position [156, 0]
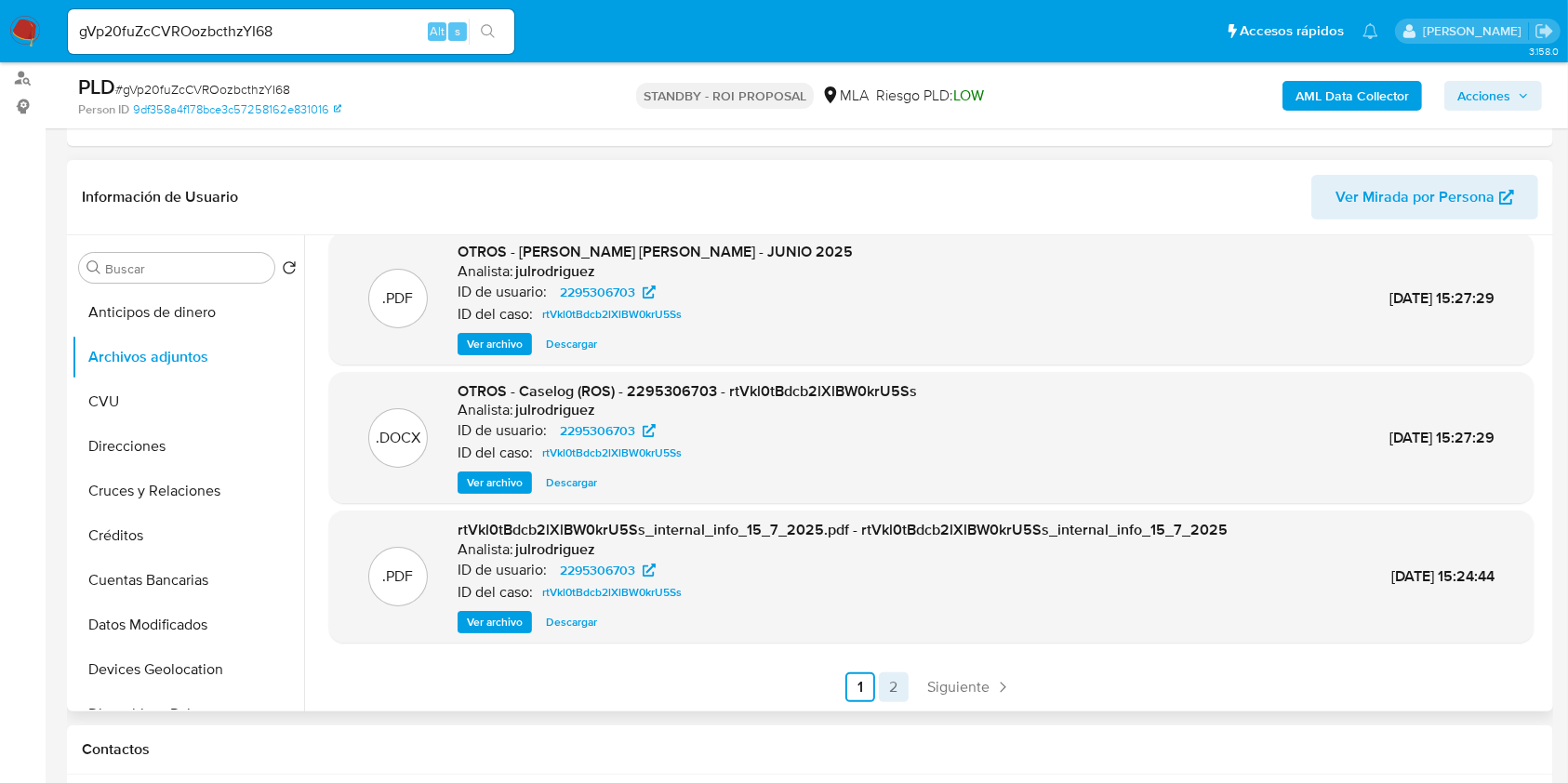
click at [886, 686] on link "2" at bounding box center [894, 688] width 30 height 30
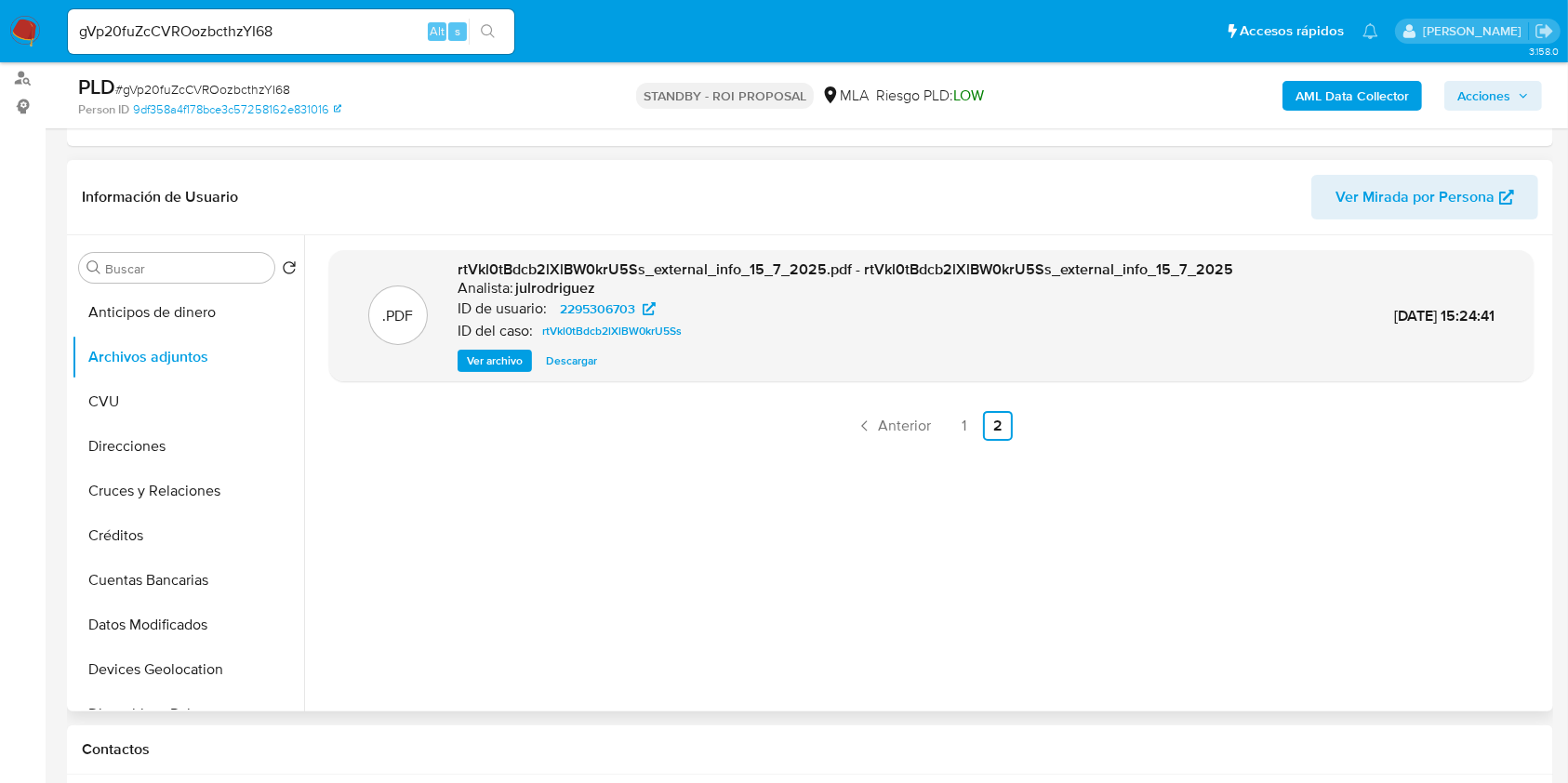
click at [978, 435] on ul "Anterior 1 2 Siguiente" at bounding box center [931, 426] width 1204 height 30
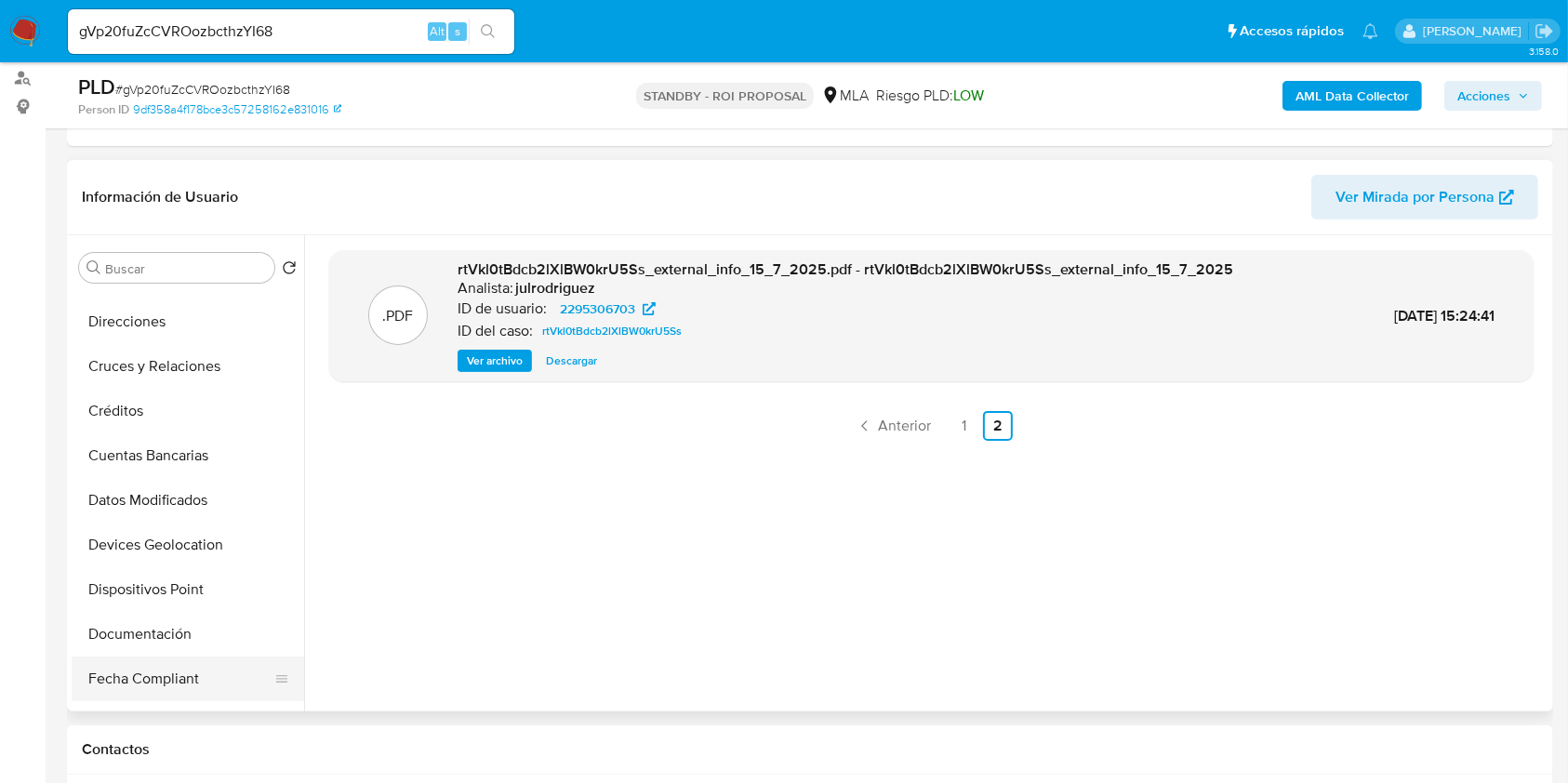
scroll to position [248, 0]
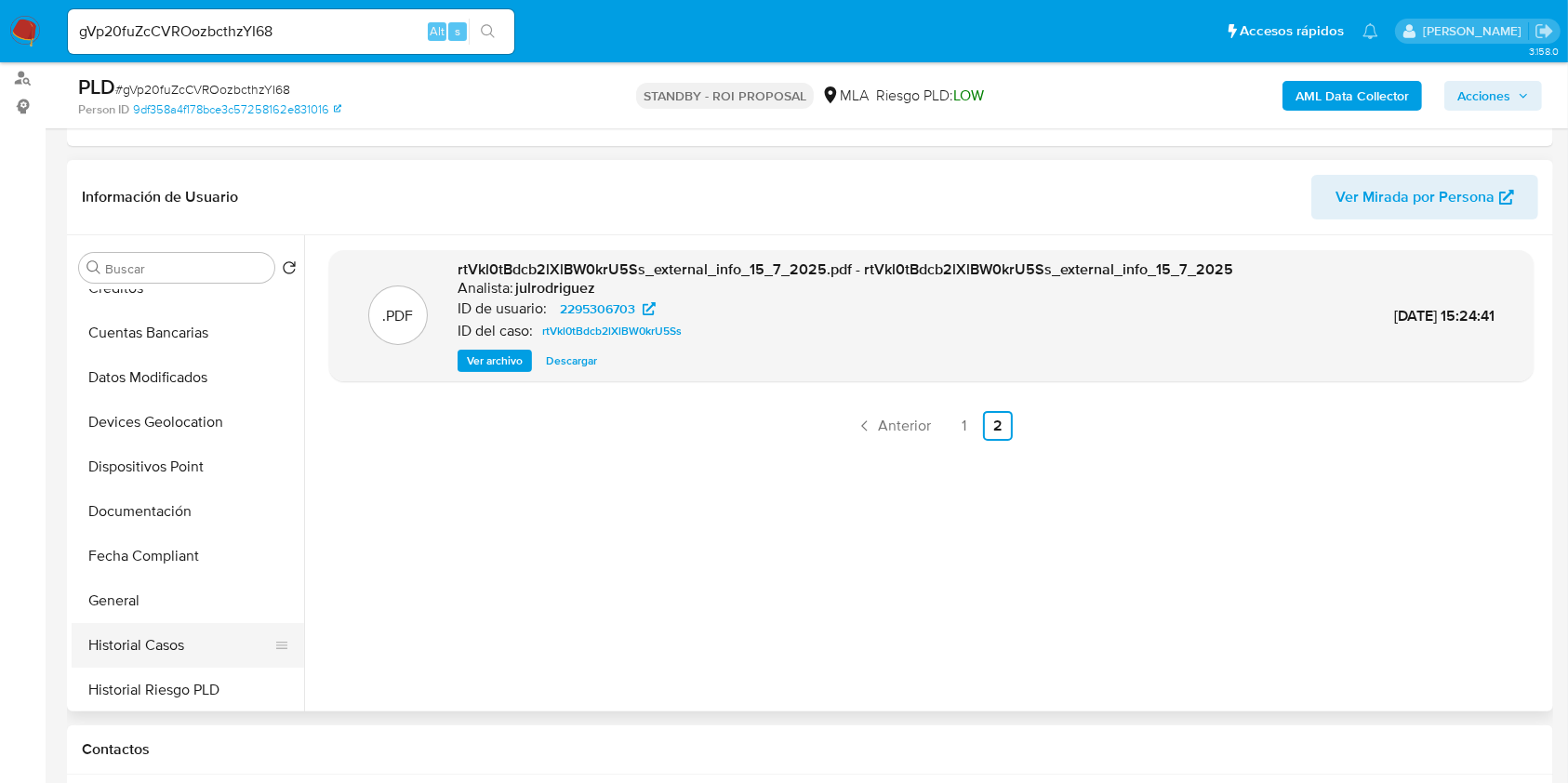
click at [172, 647] on button "Historial Casos" at bounding box center [180, 644] width 218 height 44
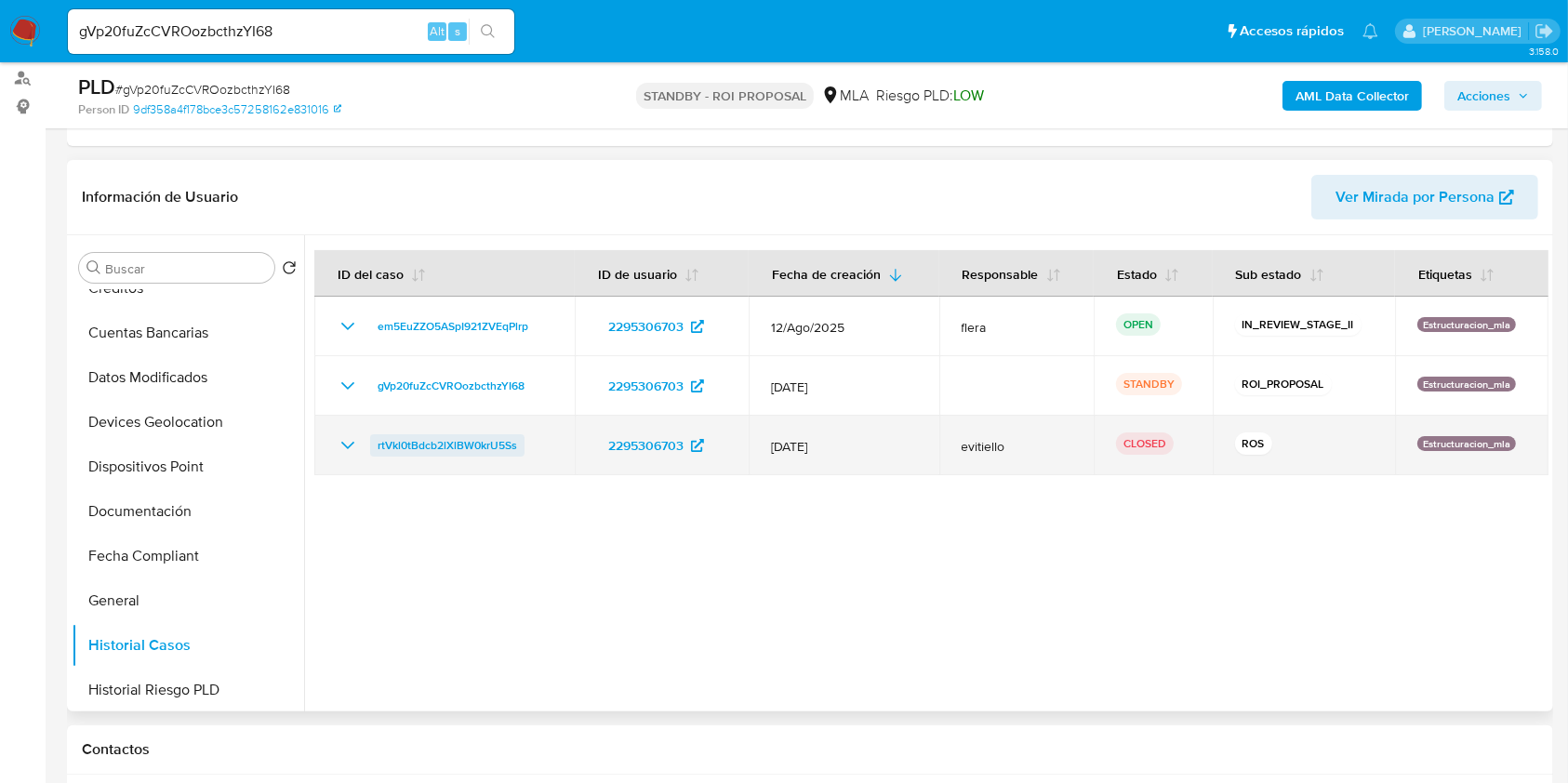
click at [468, 435] on span "rtVkl0tBdcb2lXlBW0krU5Ss" at bounding box center [448, 446] width 139 height 23
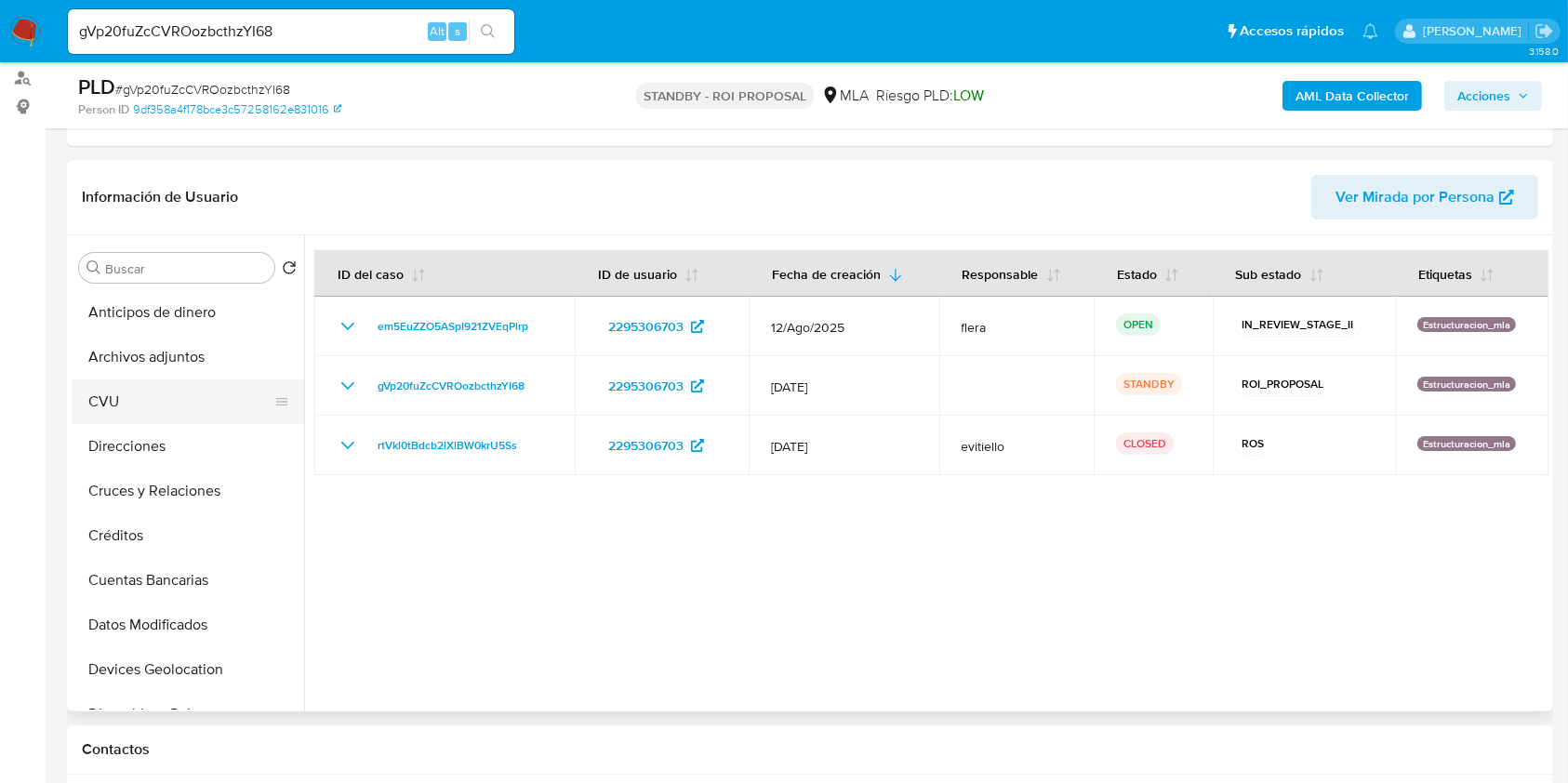
scroll to position [0, 0]
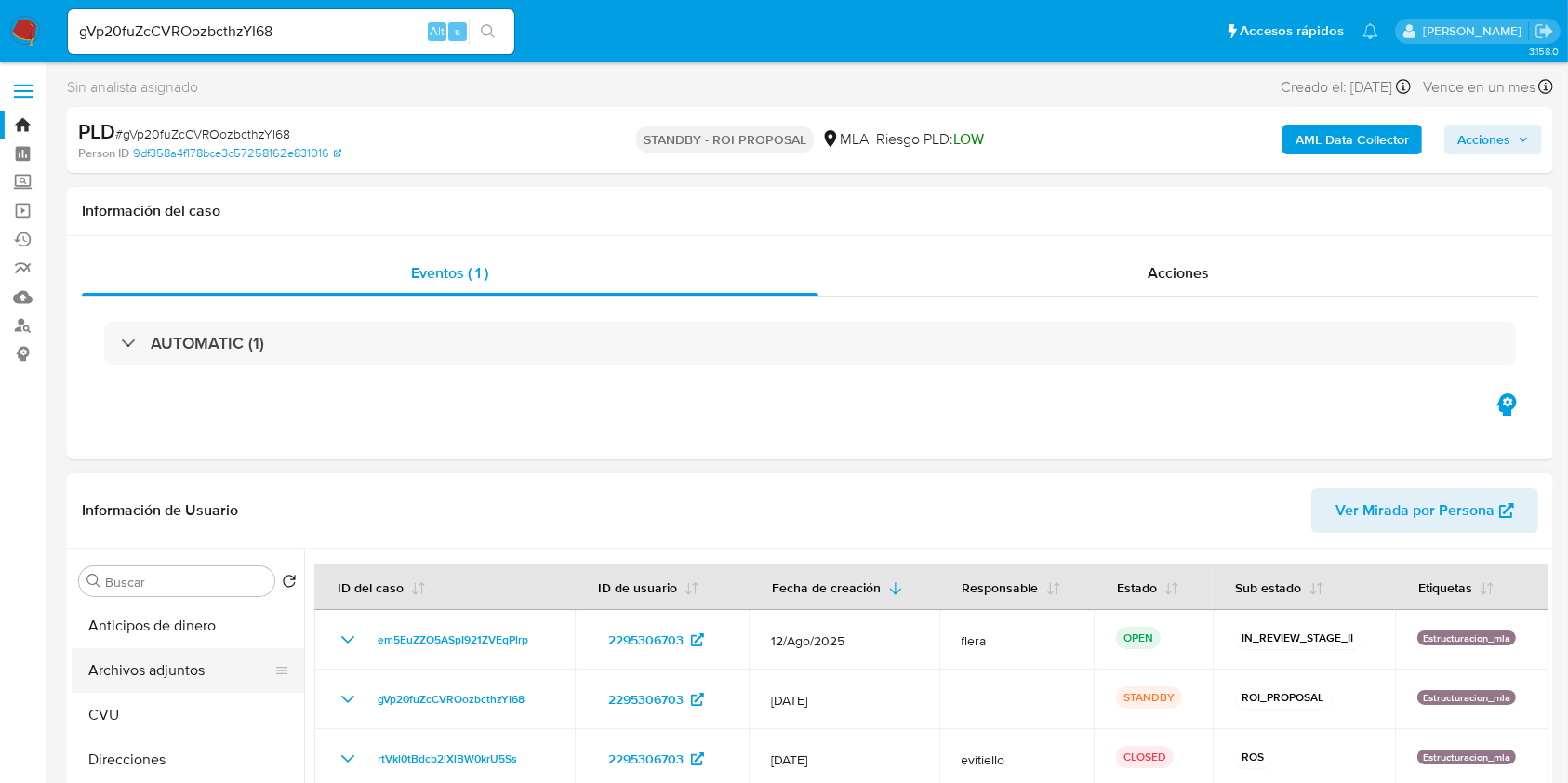
click at [111, 674] on button "Archivos adjuntos" at bounding box center [180, 670] width 218 height 44
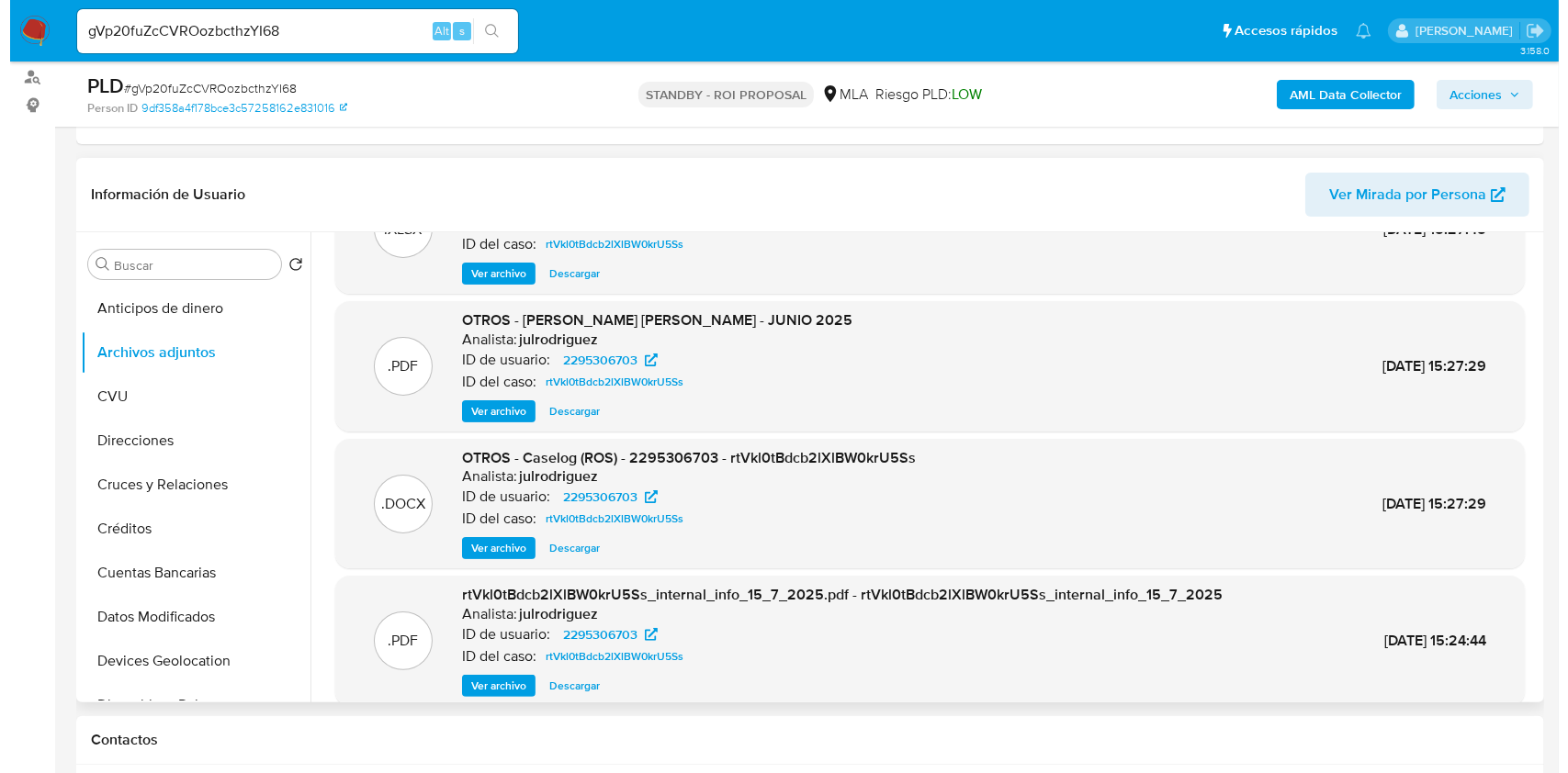
scroll to position [154, 0]
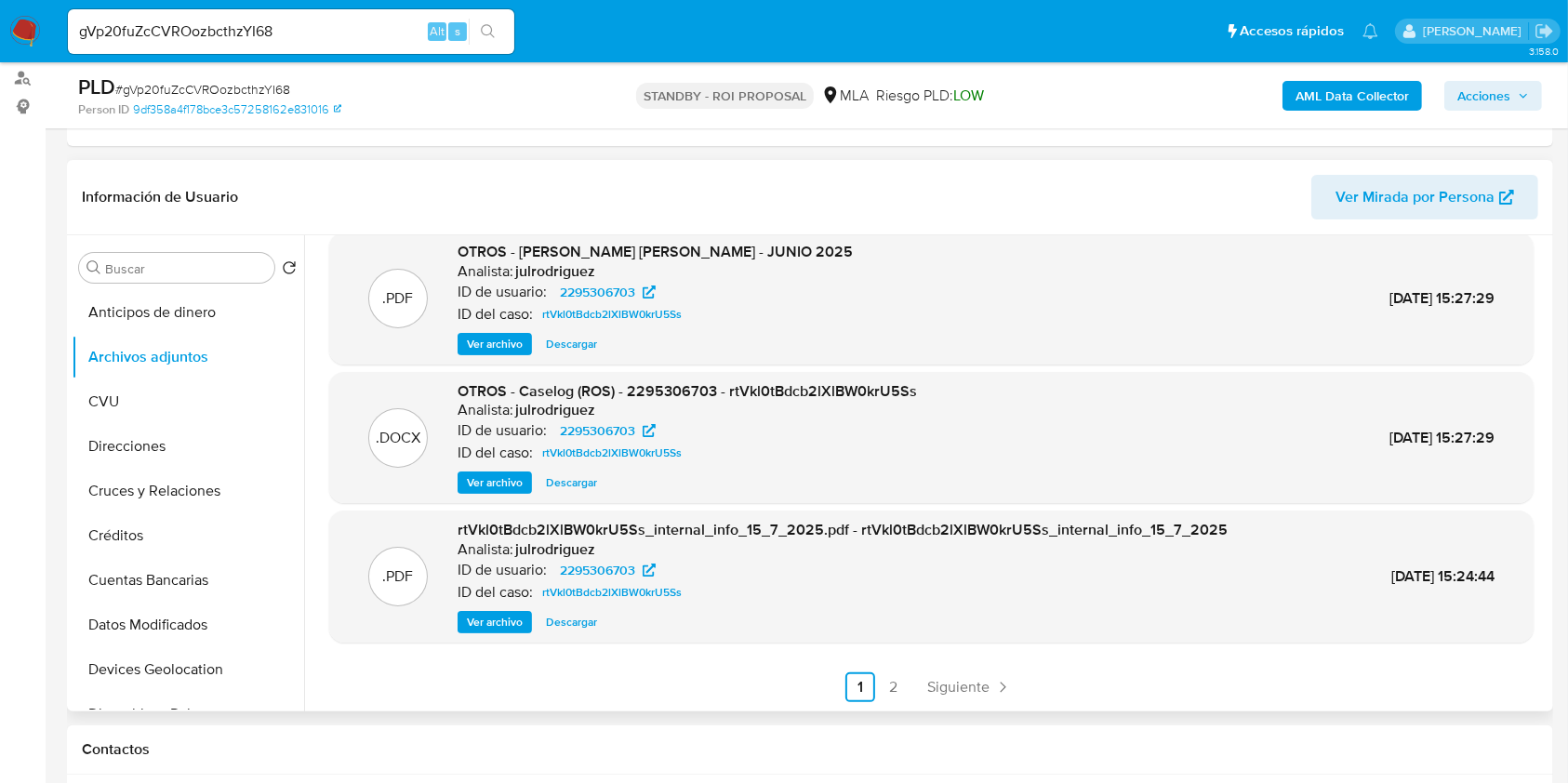
click at [500, 487] on span "Ver archivo" at bounding box center [495, 482] width 56 height 19
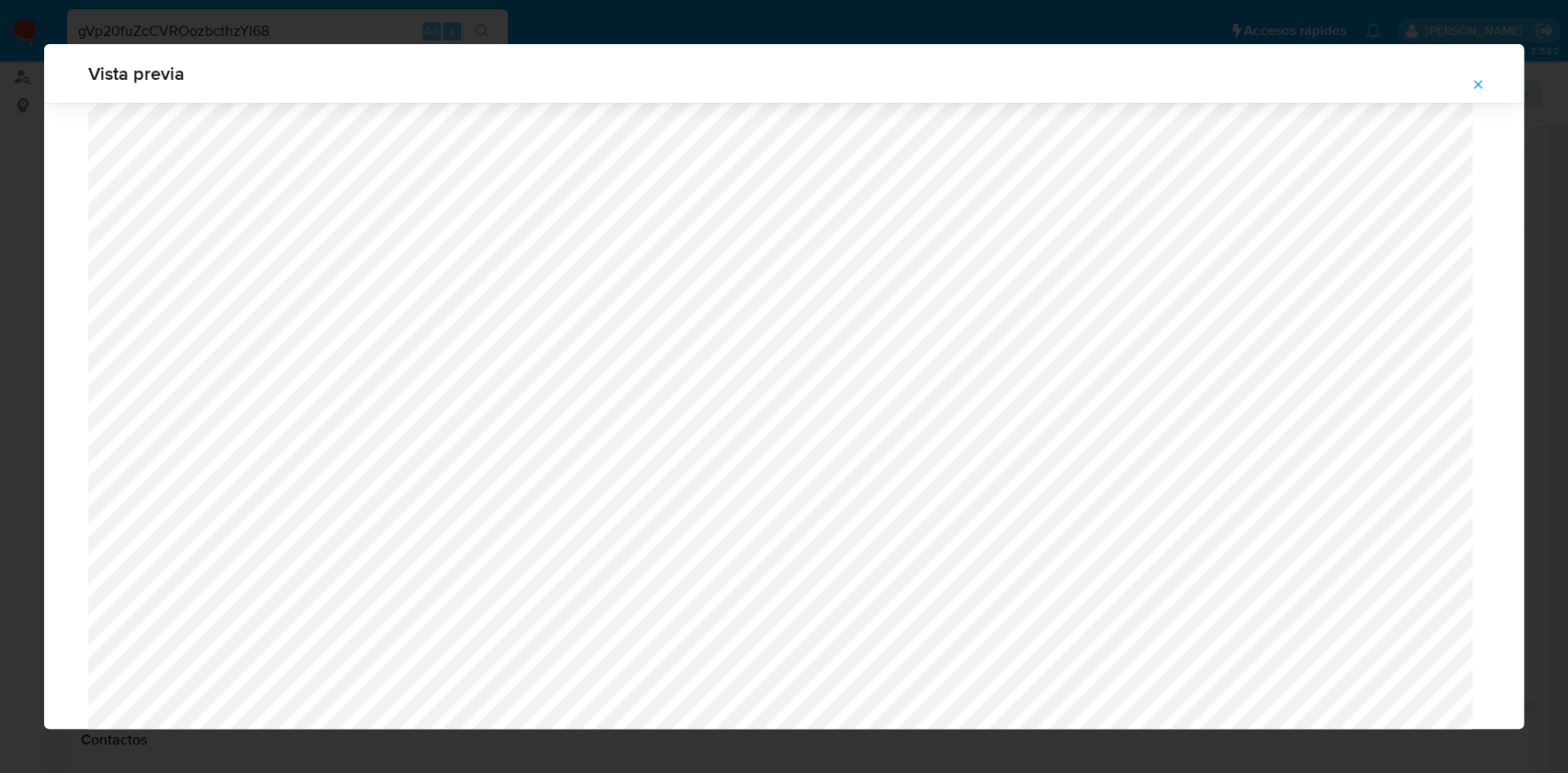
scroll to position [698, 0]
click at [250, 13] on div "Vista previa" at bounding box center [784, 386] width 1568 height 773
click at [1477, 87] on icon "Attachment preview" at bounding box center [1478, 85] width 15 height 15
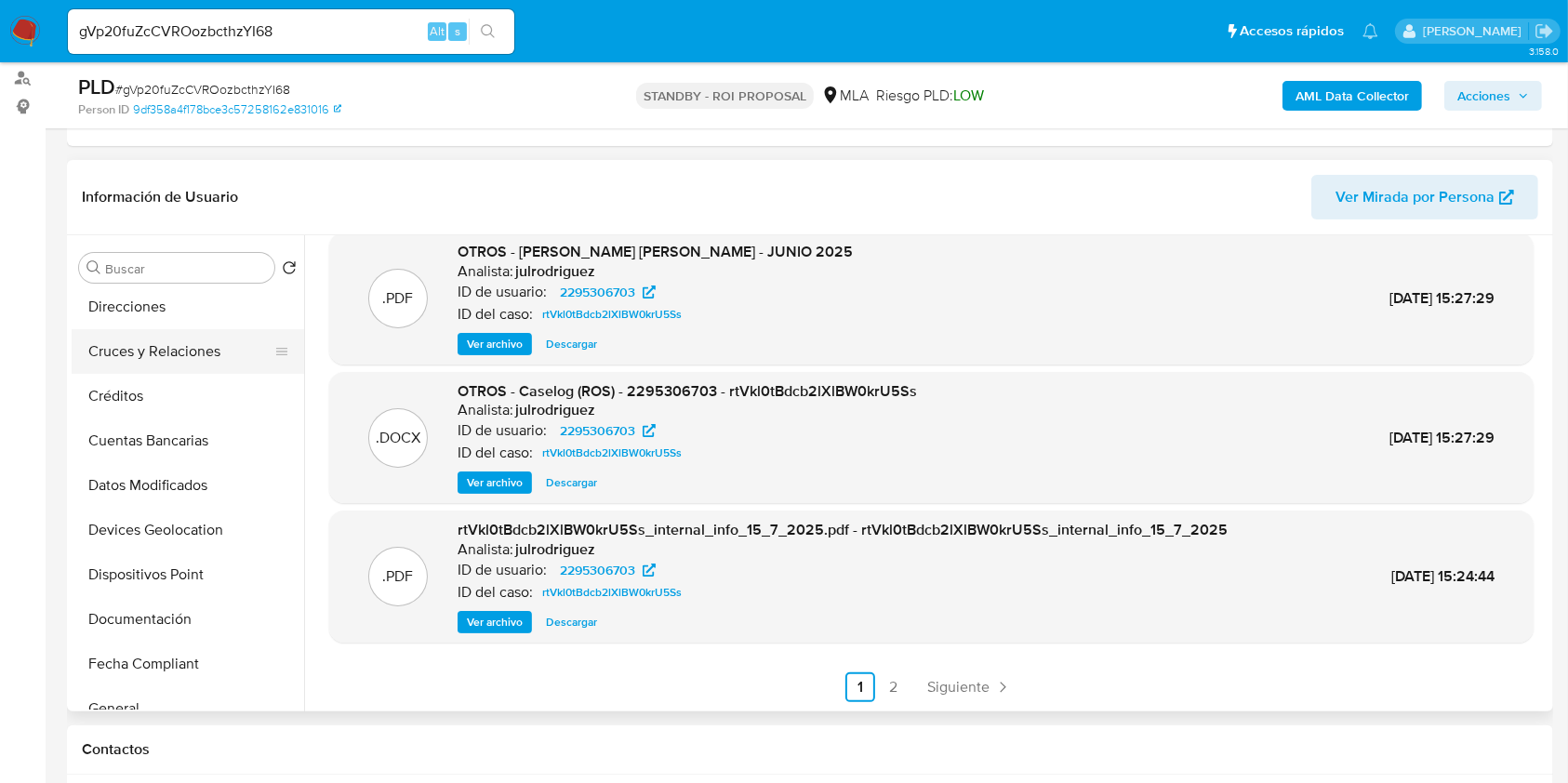
scroll to position [372, 0]
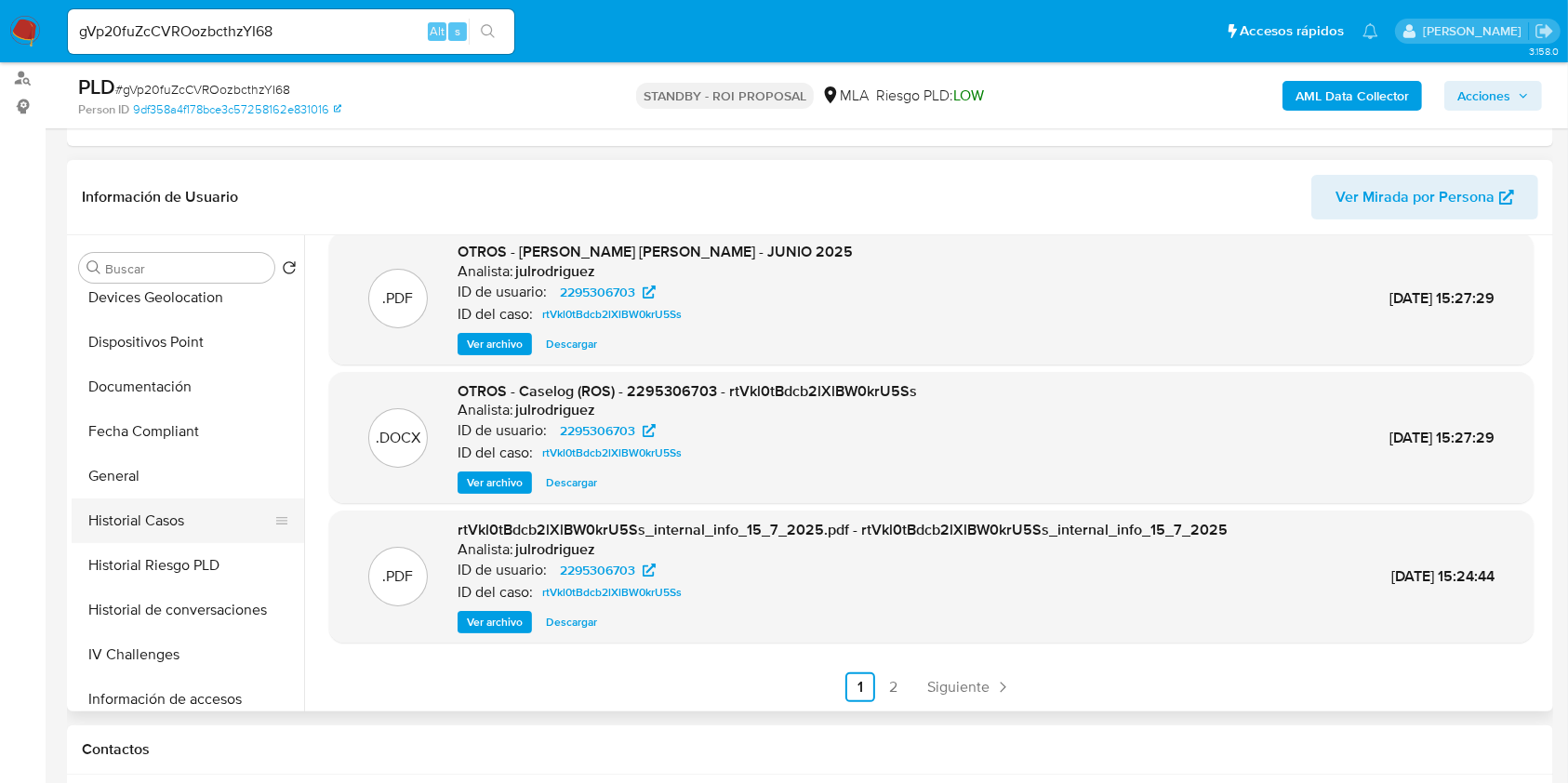
click at [149, 530] on button "Historial Casos" at bounding box center [180, 520] width 218 height 44
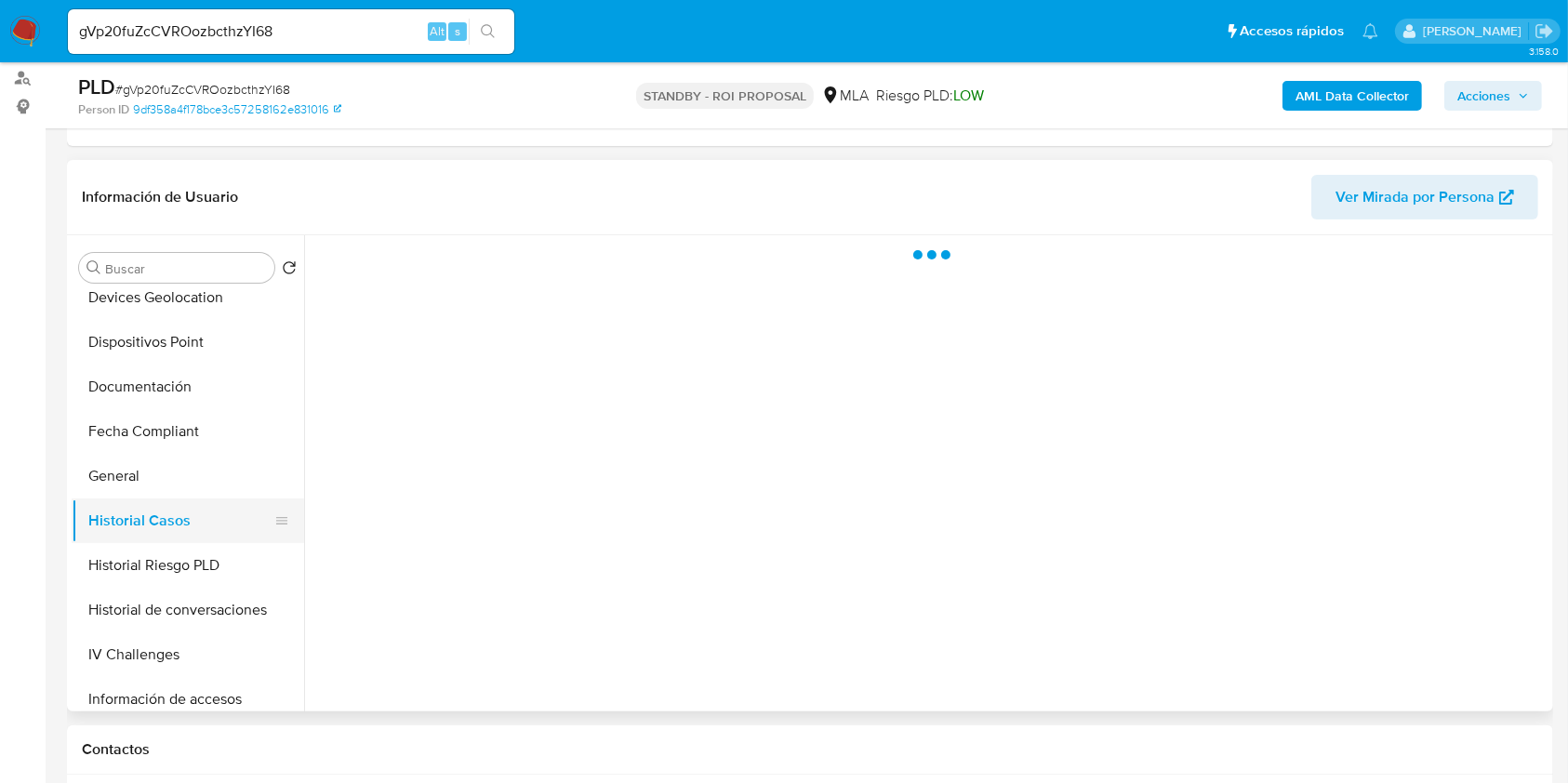
scroll to position [0, 0]
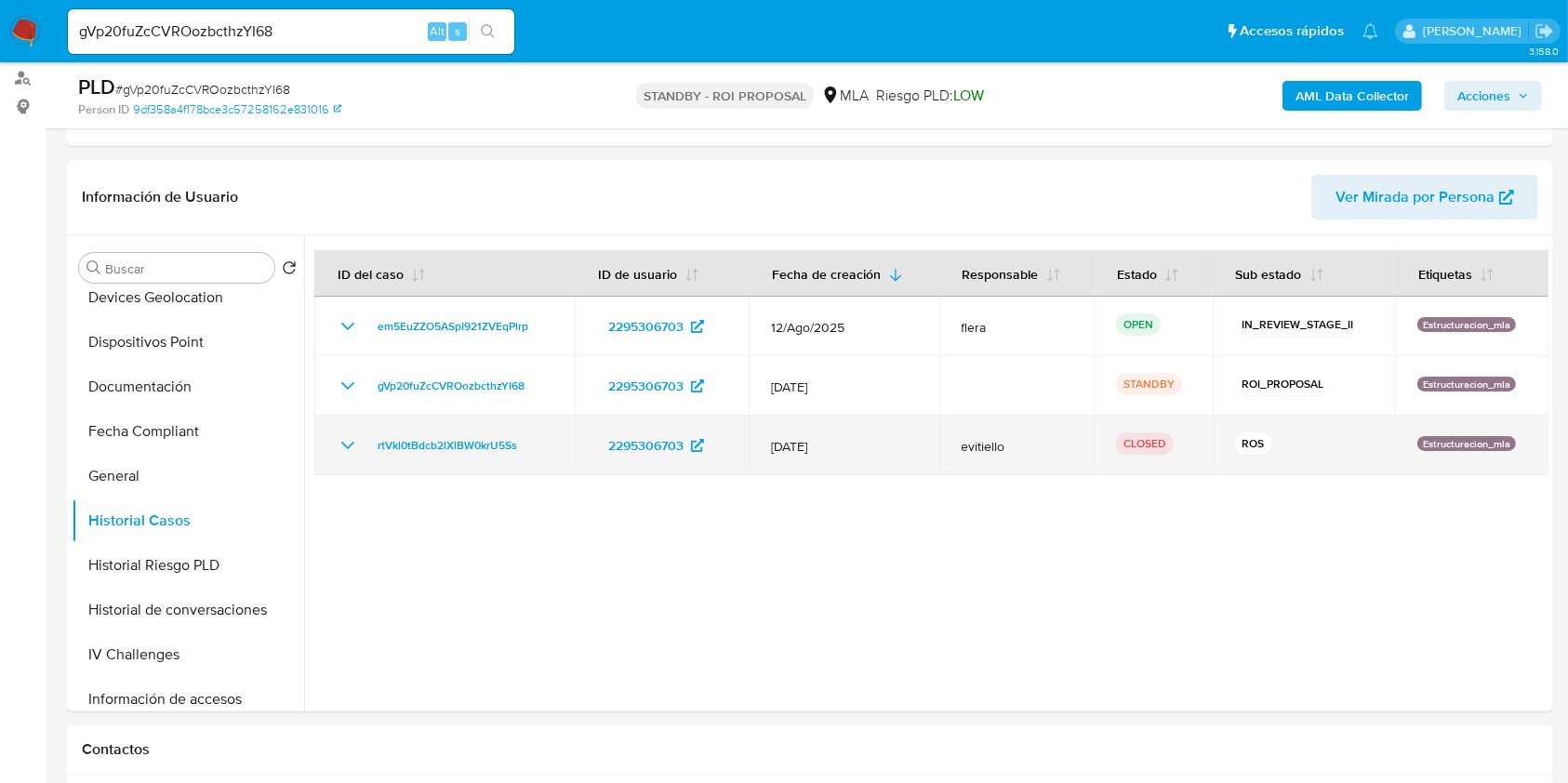
drag, startPoint x: 762, startPoint y: 450, endPoint x: 849, endPoint y: 456, distance: 87.2
click at [845, 455] on td "[DATE]" at bounding box center [843, 445] width 189 height 59
click at [350, 453] on icon "Mostrar/Ocultar" at bounding box center [348, 446] width 23 height 23
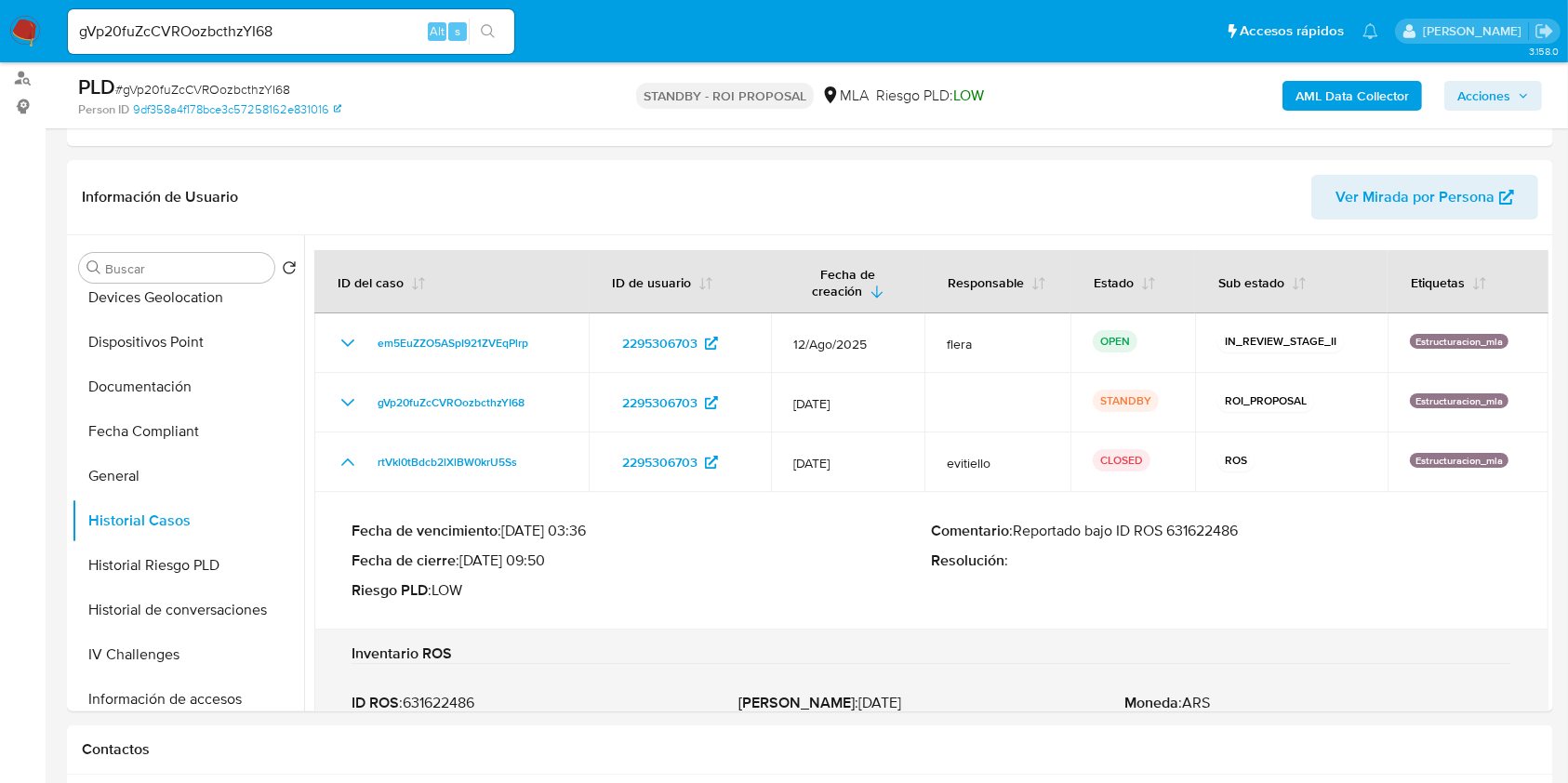
click at [1196, 528] on p "Comentario : Reportado bajo ID ROS 631622486" at bounding box center [1222, 531] width 580 height 19
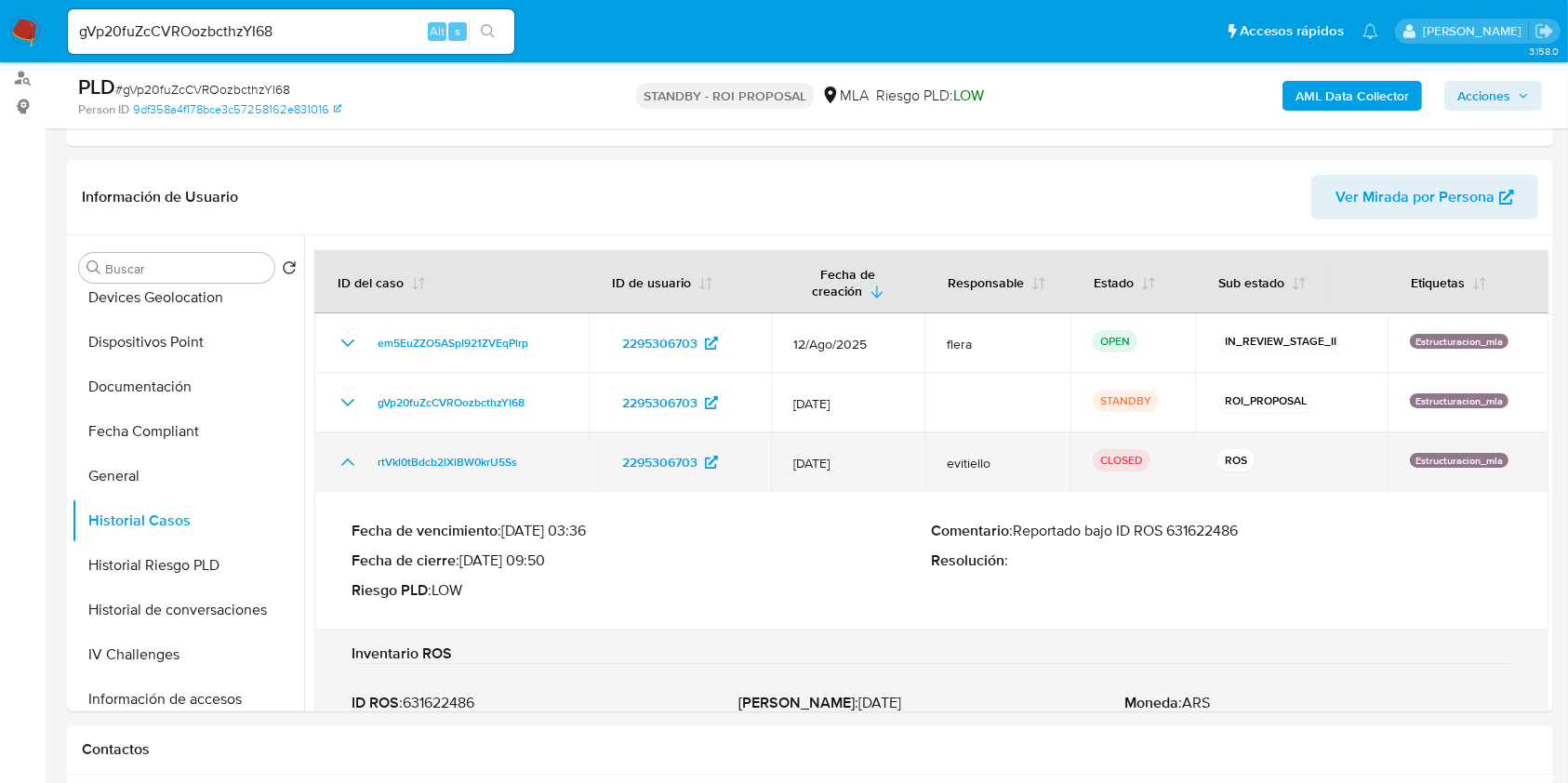
click at [1177, 469] on td "CLOSED" at bounding box center [1133, 462] width 124 height 59
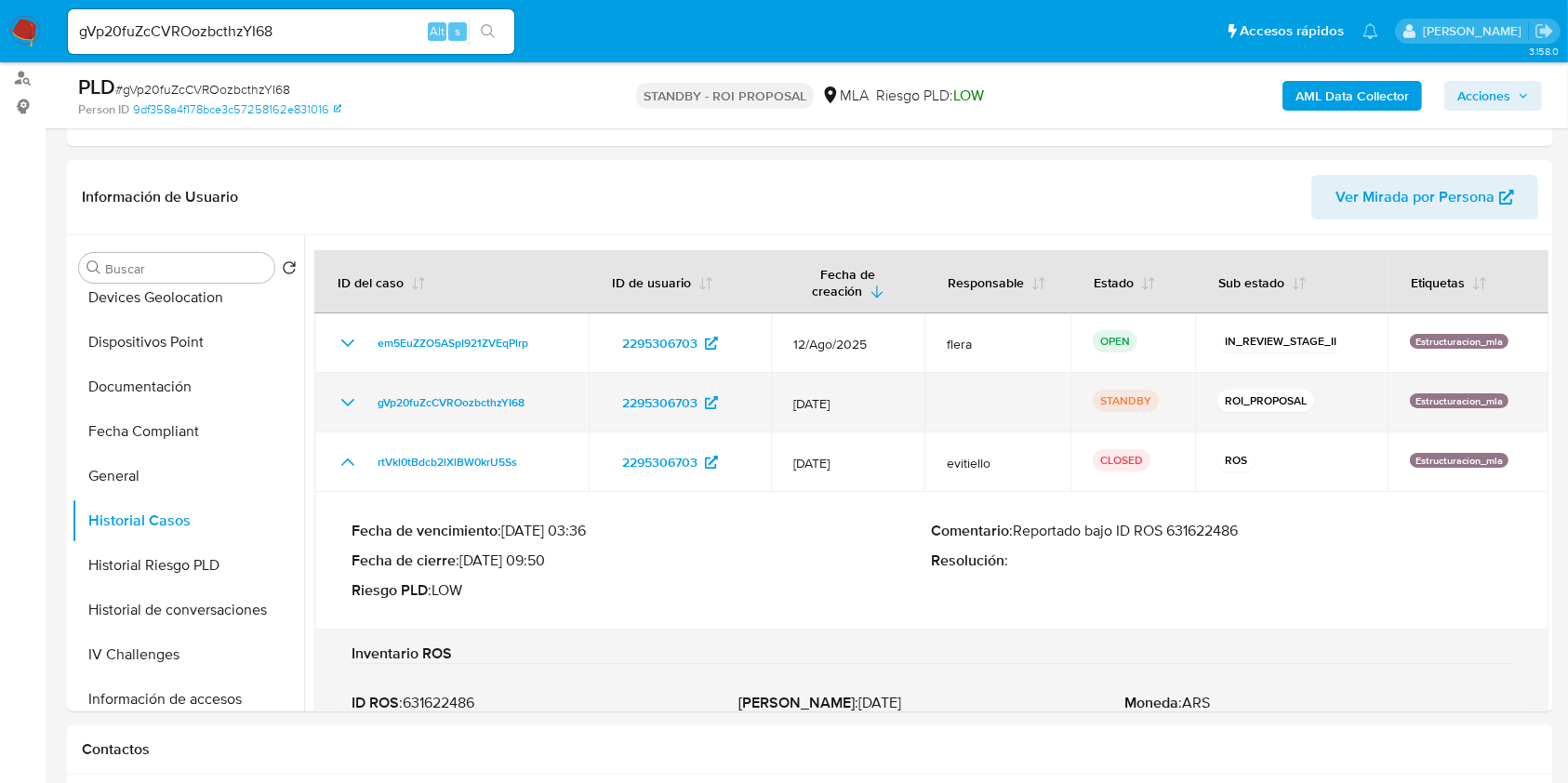
drag, startPoint x: 547, startPoint y: 395, endPoint x: 363, endPoint y: 398, distance: 184.0
click at [363, 398] on div "gVp20fuZcCVROozbcthzYI68" at bounding box center [451, 403] width 230 height 23
drag, startPoint x: 383, startPoint y: 413, endPoint x: 498, endPoint y: 399, distance: 115.8
click at [498, 399] on div "gVp20fuZcCVROozbcthzYI68" at bounding box center [451, 403] width 230 height 23
drag, startPoint x: 549, startPoint y: 398, endPoint x: 367, endPoint y: 400, distance: 182.0
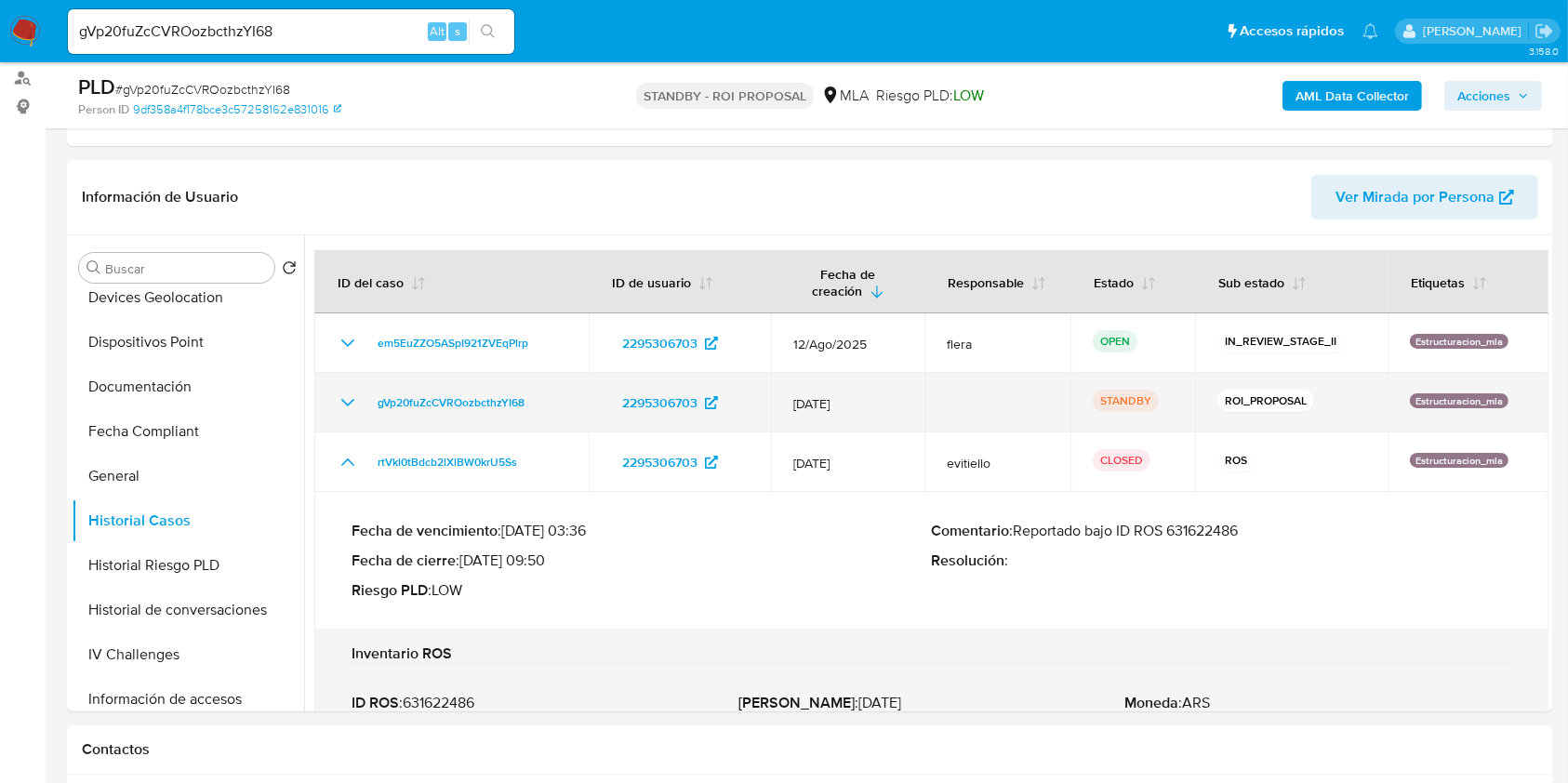
click at [367, 400] on div "gVp20fuZcCVROozbcthzYI68" at bounding box center [451, 403] width 230 height 23
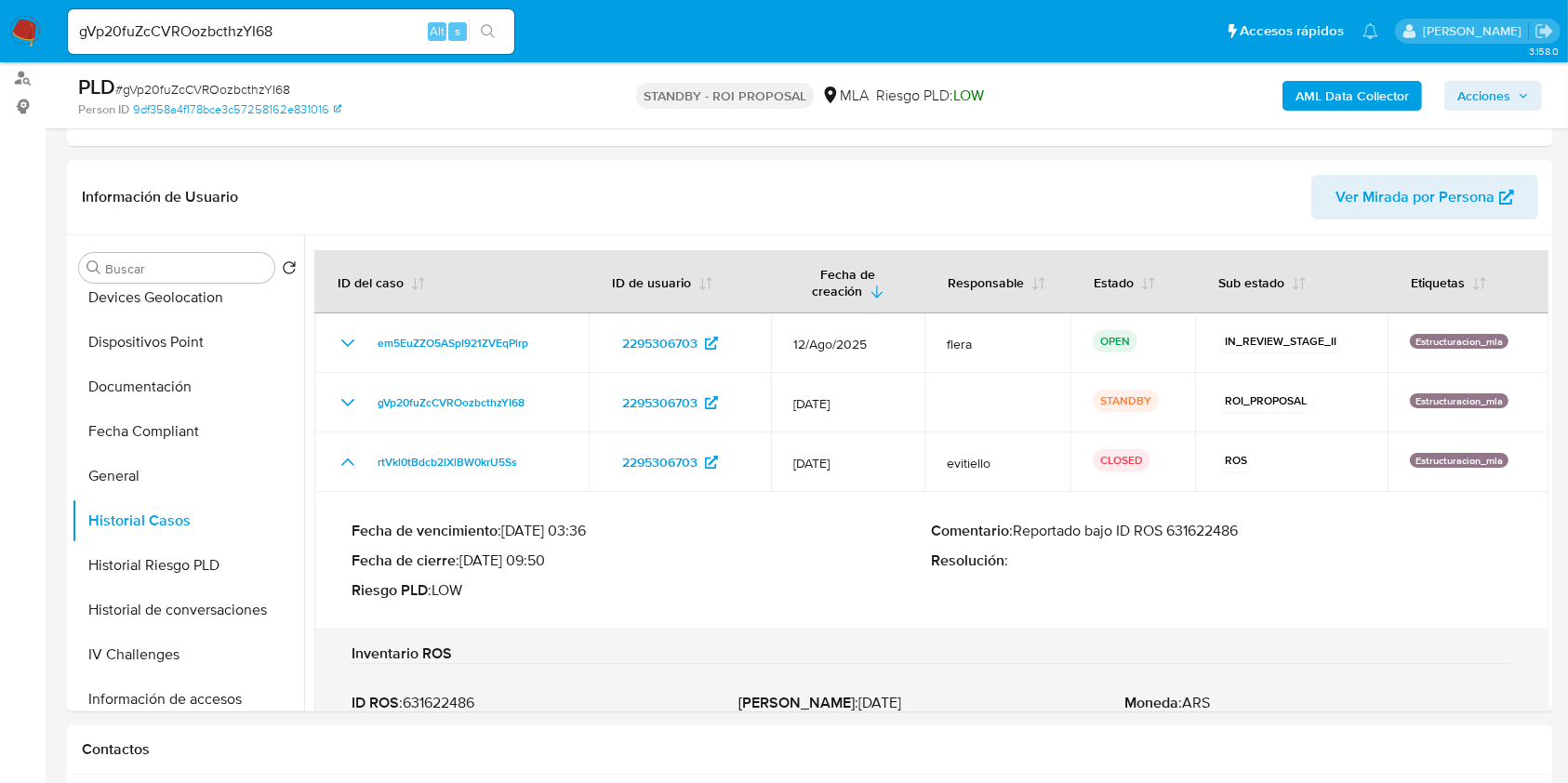
click at [1258, 599] on div "Fecha de vencimiento : 10/09/2025 03:36 Fecha de cierre : 12/08/2025 09:50 Ries…" at bounding box center [931, 561] width 1160 height 108
click at [1198, 525] on p "Comentario : Reportado bajo ID ROS 631622486" at bounding box center [1222, 531] width 580 height 19
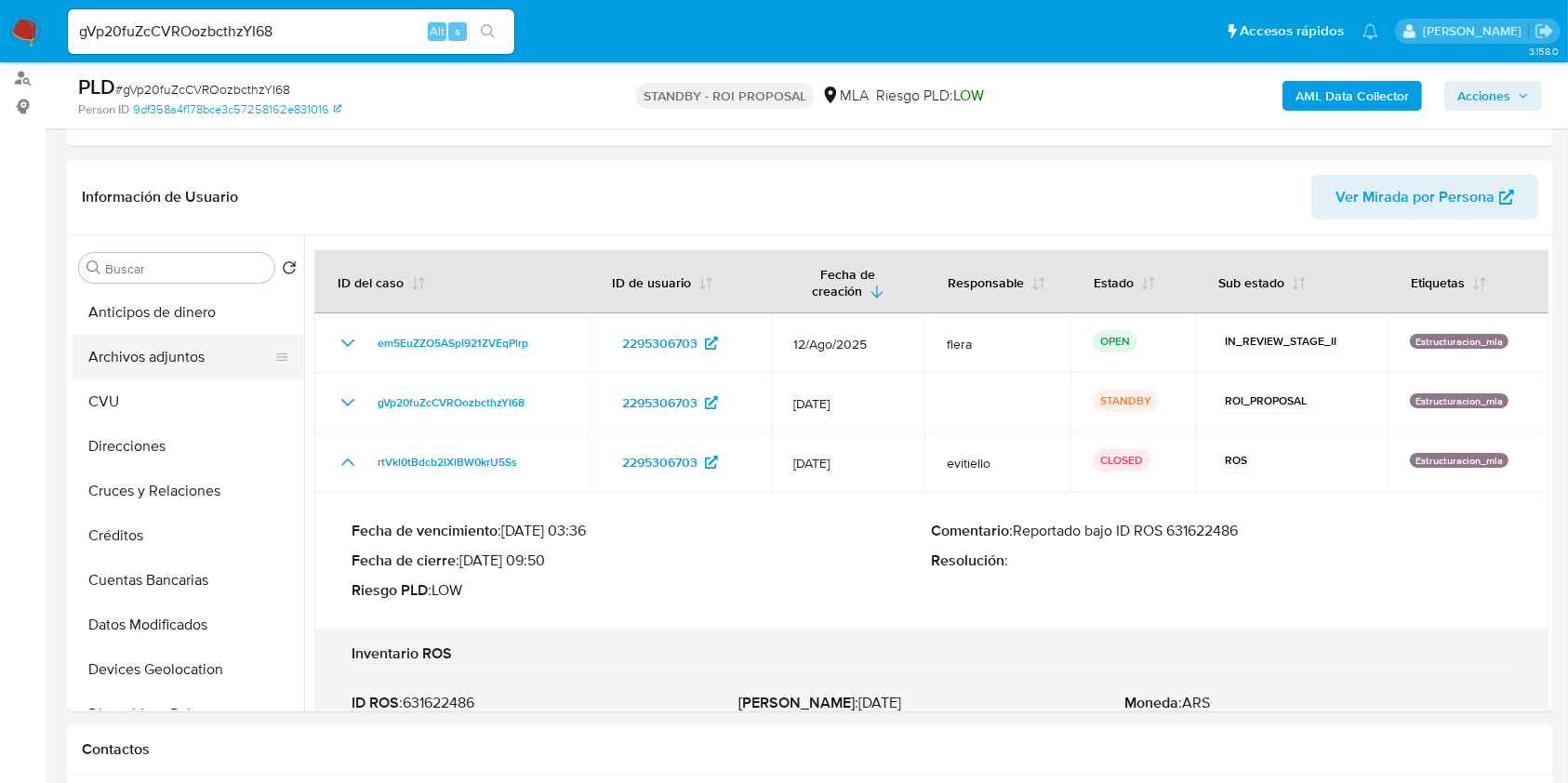
click at [165, 362] on button "Archivos adjuntos" at bounding box center [180, 356] width 218 height 44
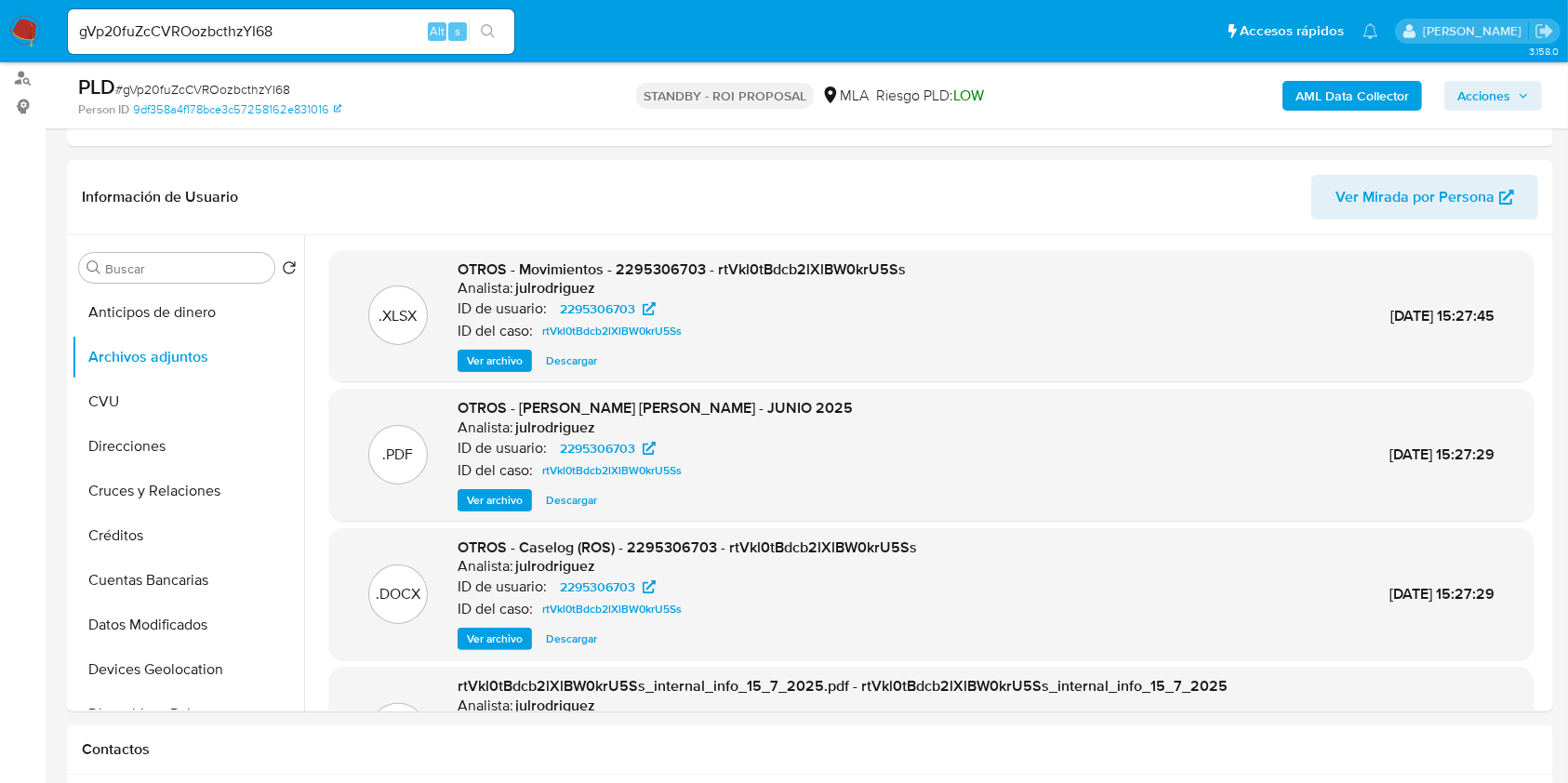
click at [332, 236] on div ".XLSX OTROS - Movimientos - 2295306703 - rtVkl0tBdcb2lXlBW0krU5Ss Analista: jul…" at bounding box center [926, 473] width 1245 height 476
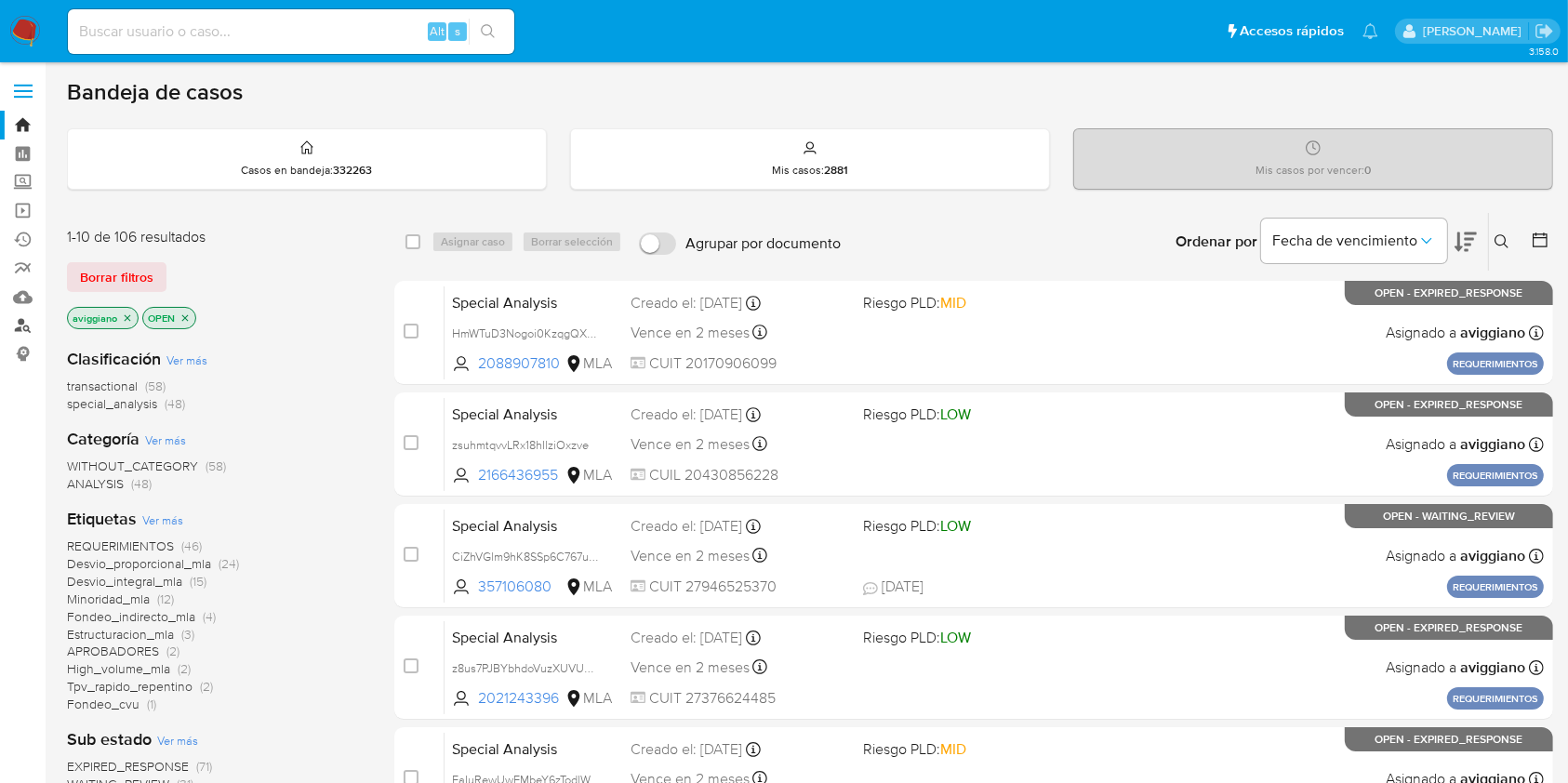
click at [14, 327] on link "Buscador de personas" at bounding box center [110, 326] width 221 height 29
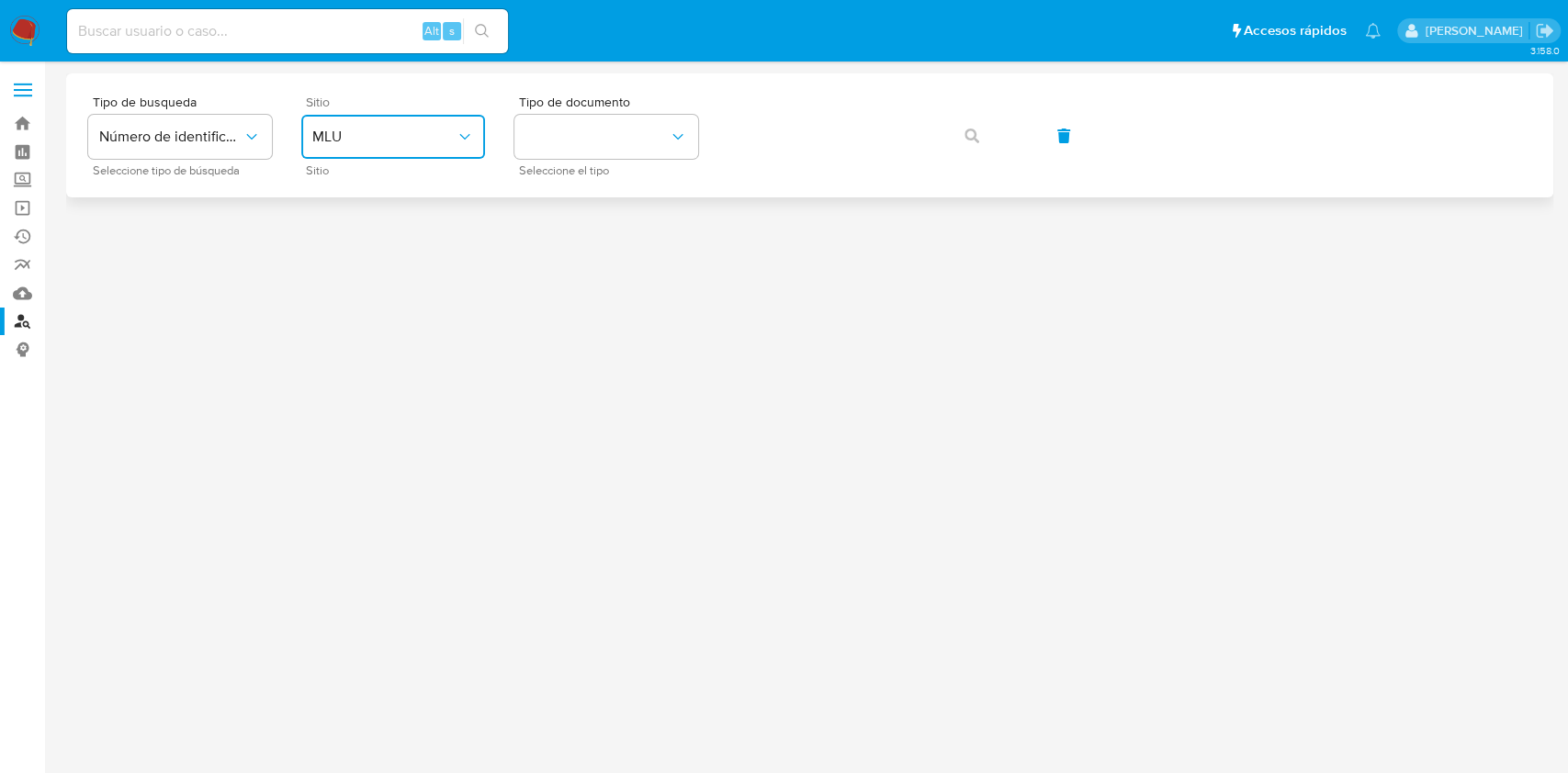
click at [436, 123] on button "MLU" at bounding box center [393, 136] width 183 height 44
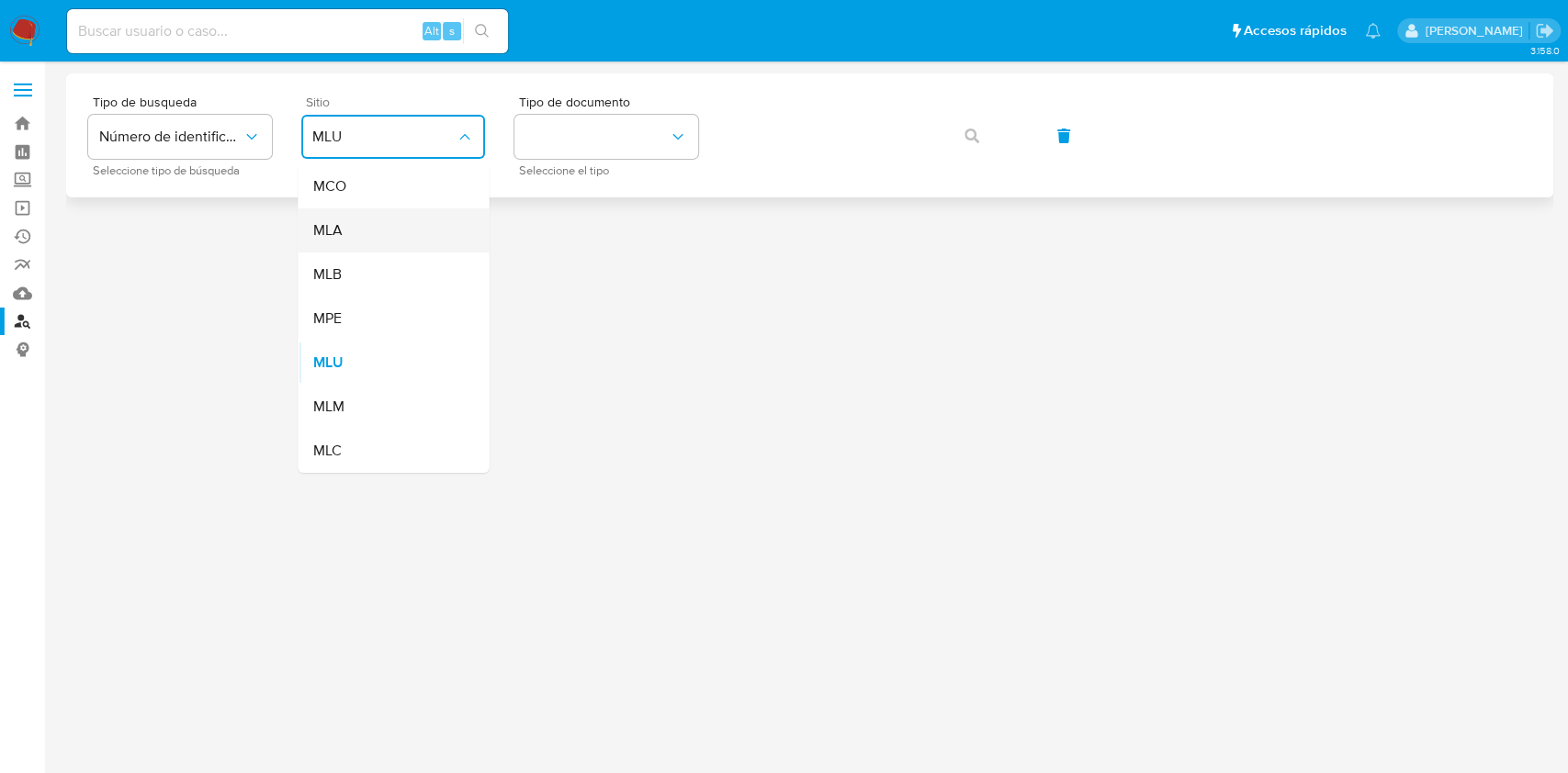
click at [385, 239] on div "MLA" at bounding box center [388, 230] width 151 height 44
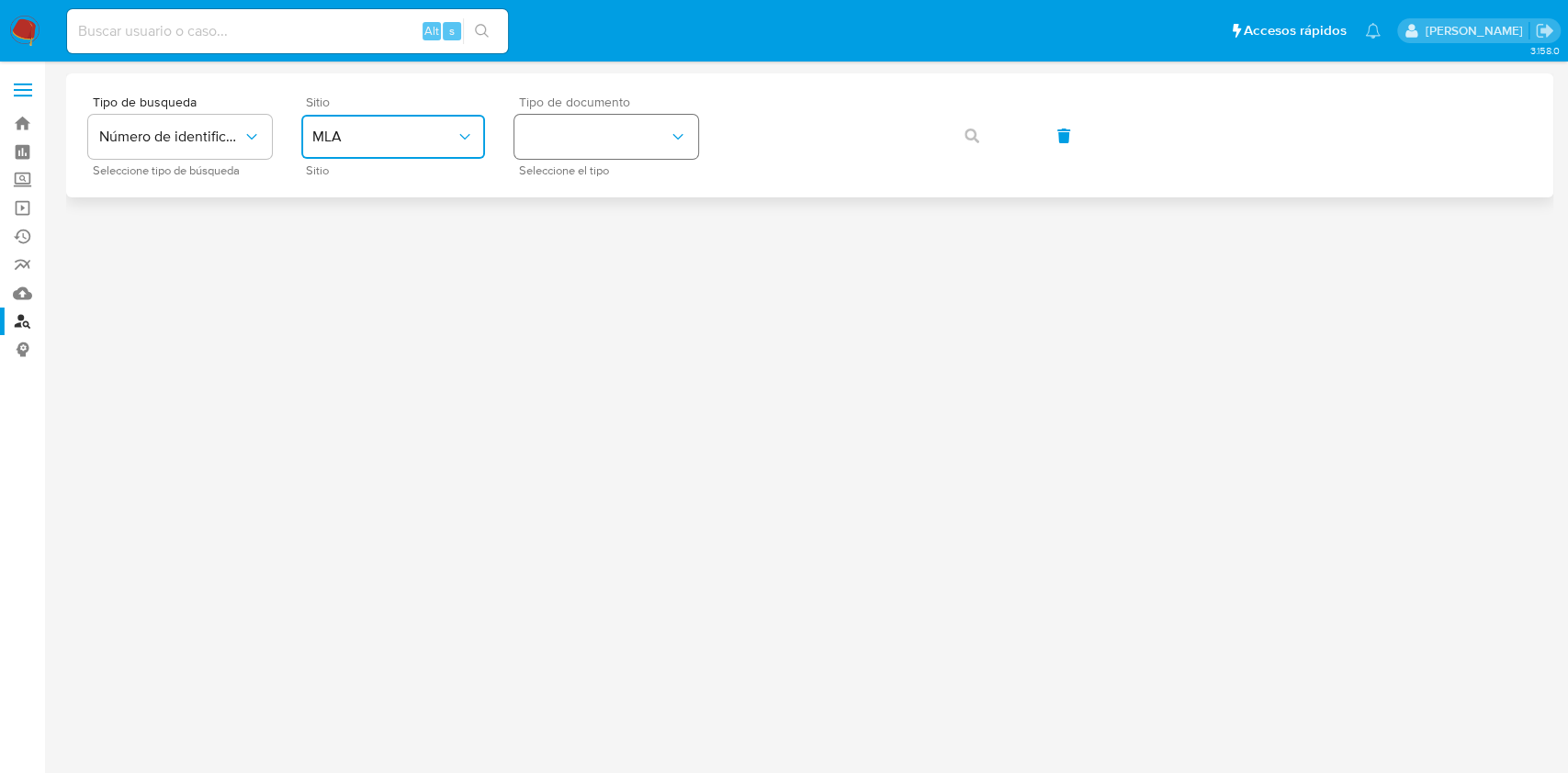
click at [579, 158] on button "identificationType" at bounding box center [606, 136] width 183 height 44
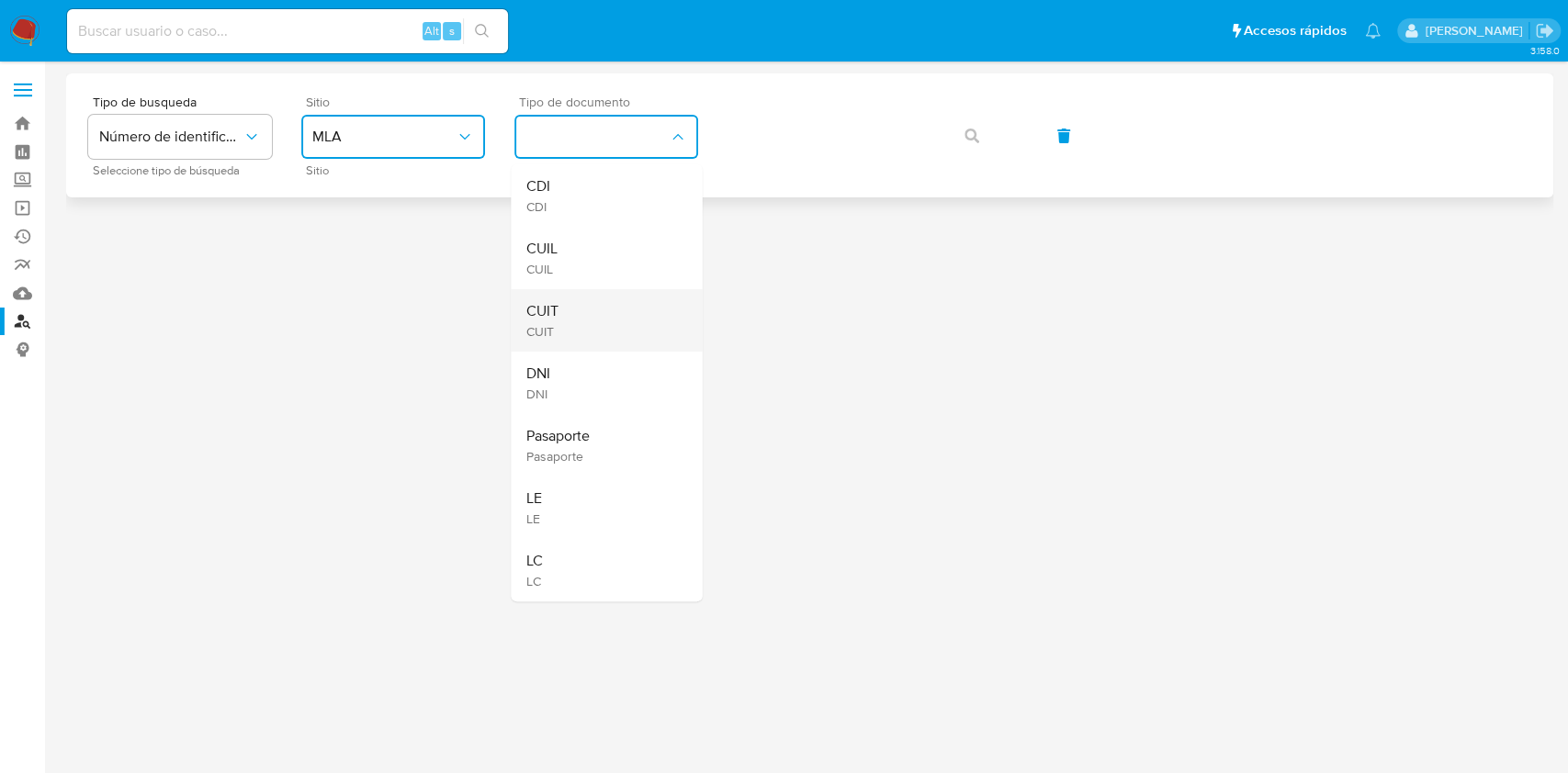
click at [592, 305] on div "CUIT CUIT" at bounding box center [601, 320] width 151 height 62
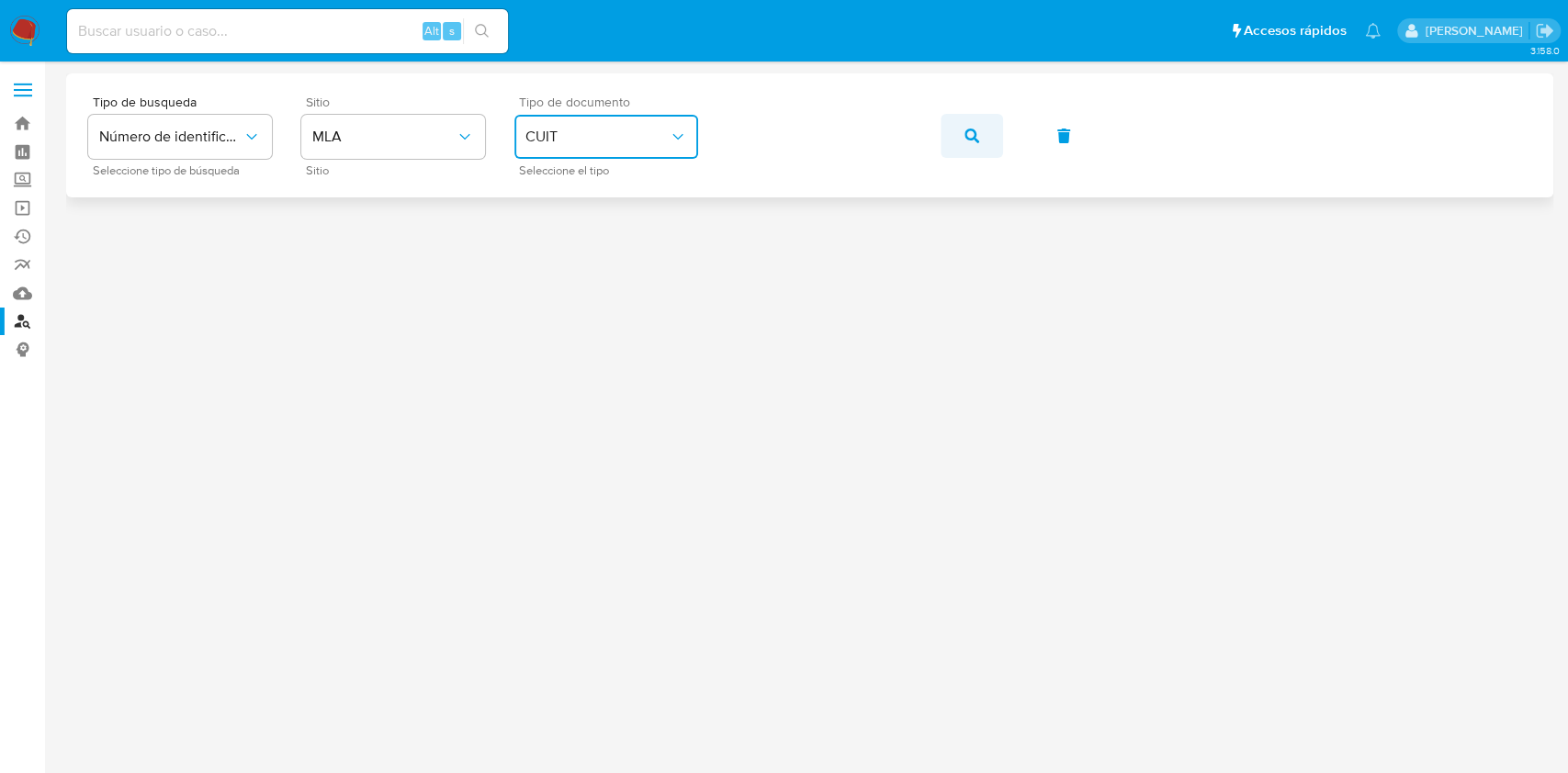
click at [943, 131] on button "button" at bounding box center [972, 135] width 62 height 44
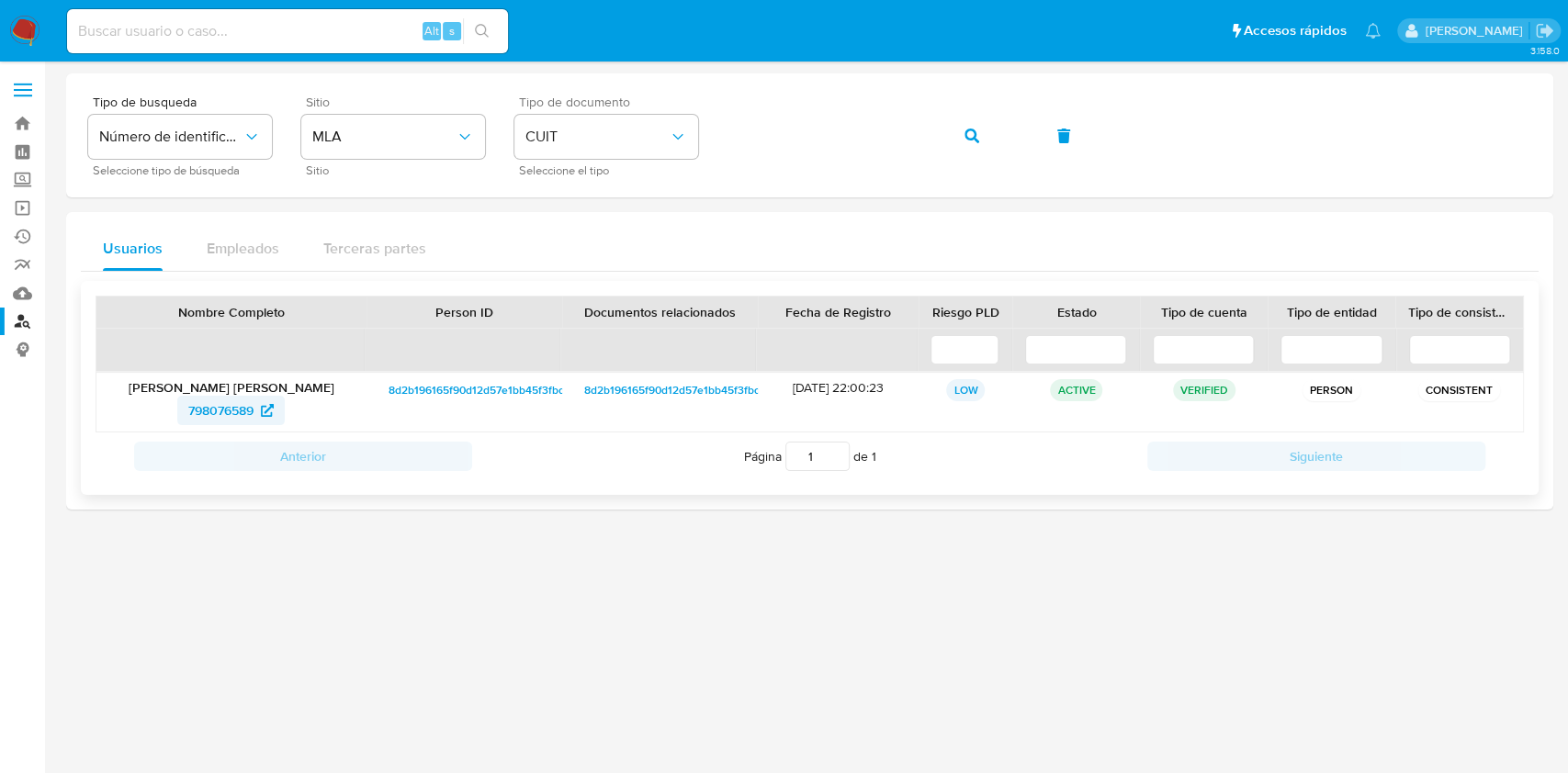
click at [246, 405] on span "798076589" at bounding box center [221, 410] width 65 height 30
paste input "u8uBViEyFHnNnGVBEFZje9PT"
type input "u8uBViEyFHnNnGVBEFZje9PT"
click at [488, 40] on button "search-icon" at bounding box center [482, 32] width 37 height 26
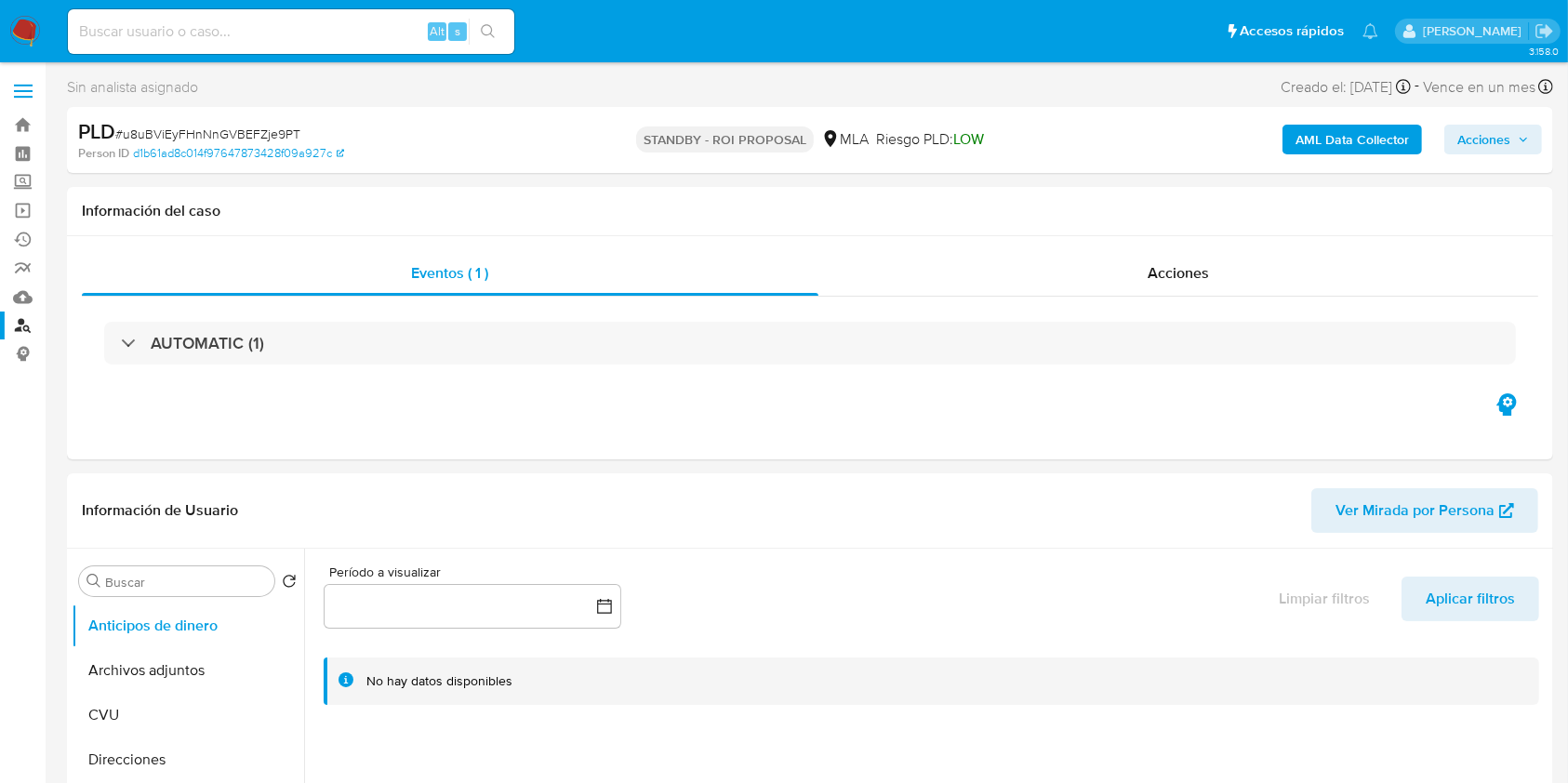
select select "10"
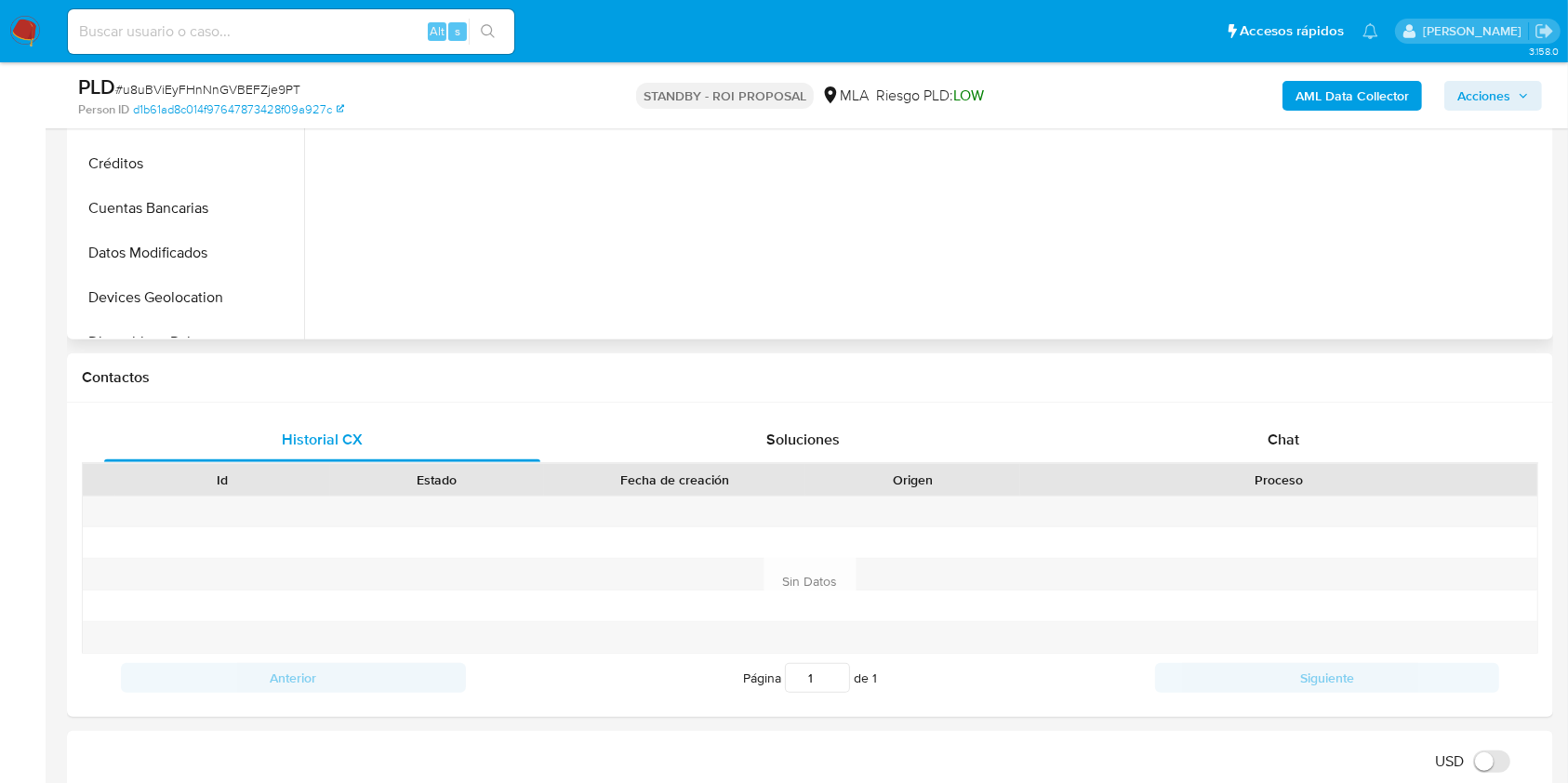
scroll to position [372, 0]
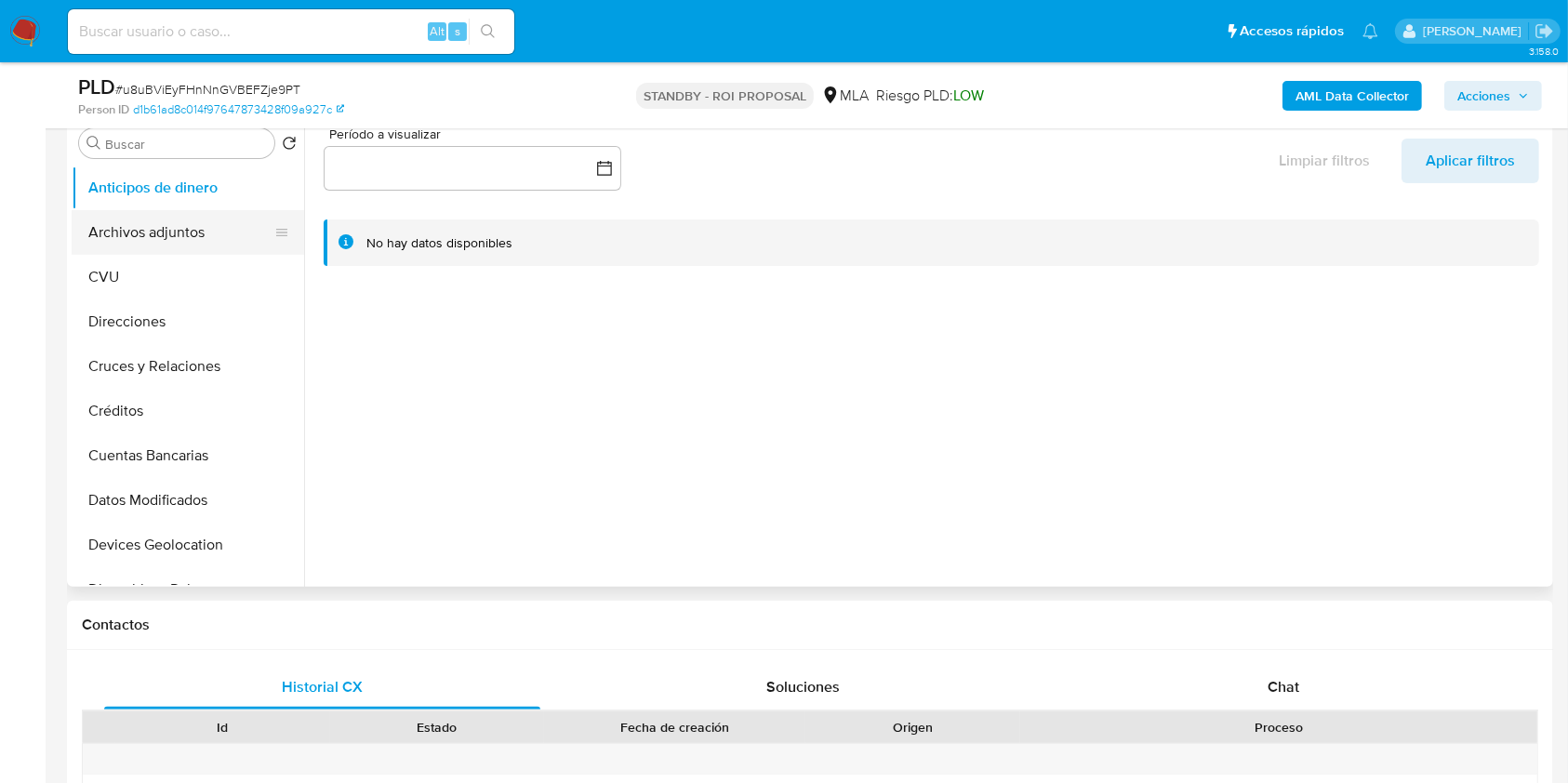
click at [171, 223] on button "Archivos adjuntos" at bounding box center [180, 232] width 218 height 44
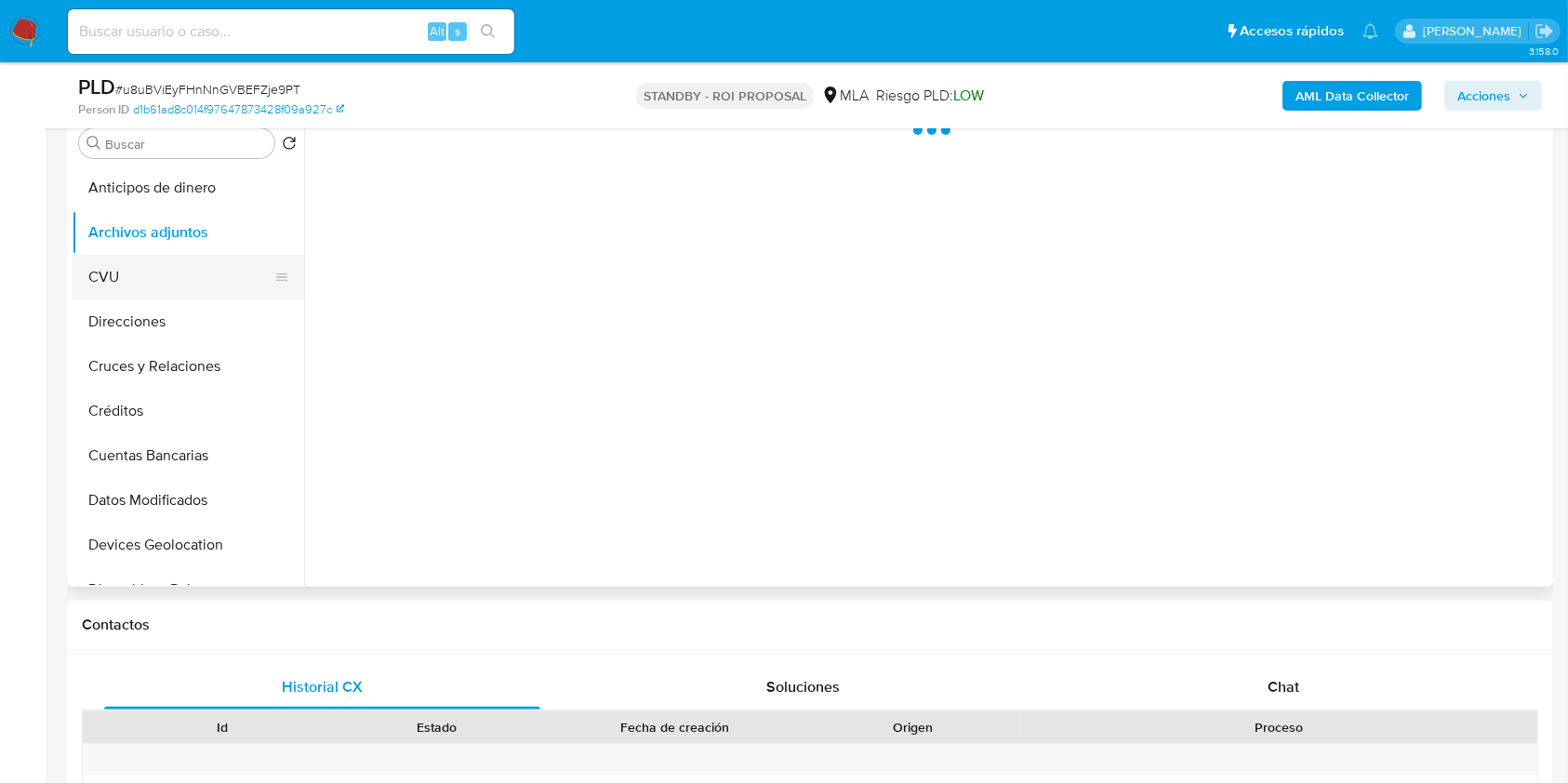
scroll to position [248, 0]
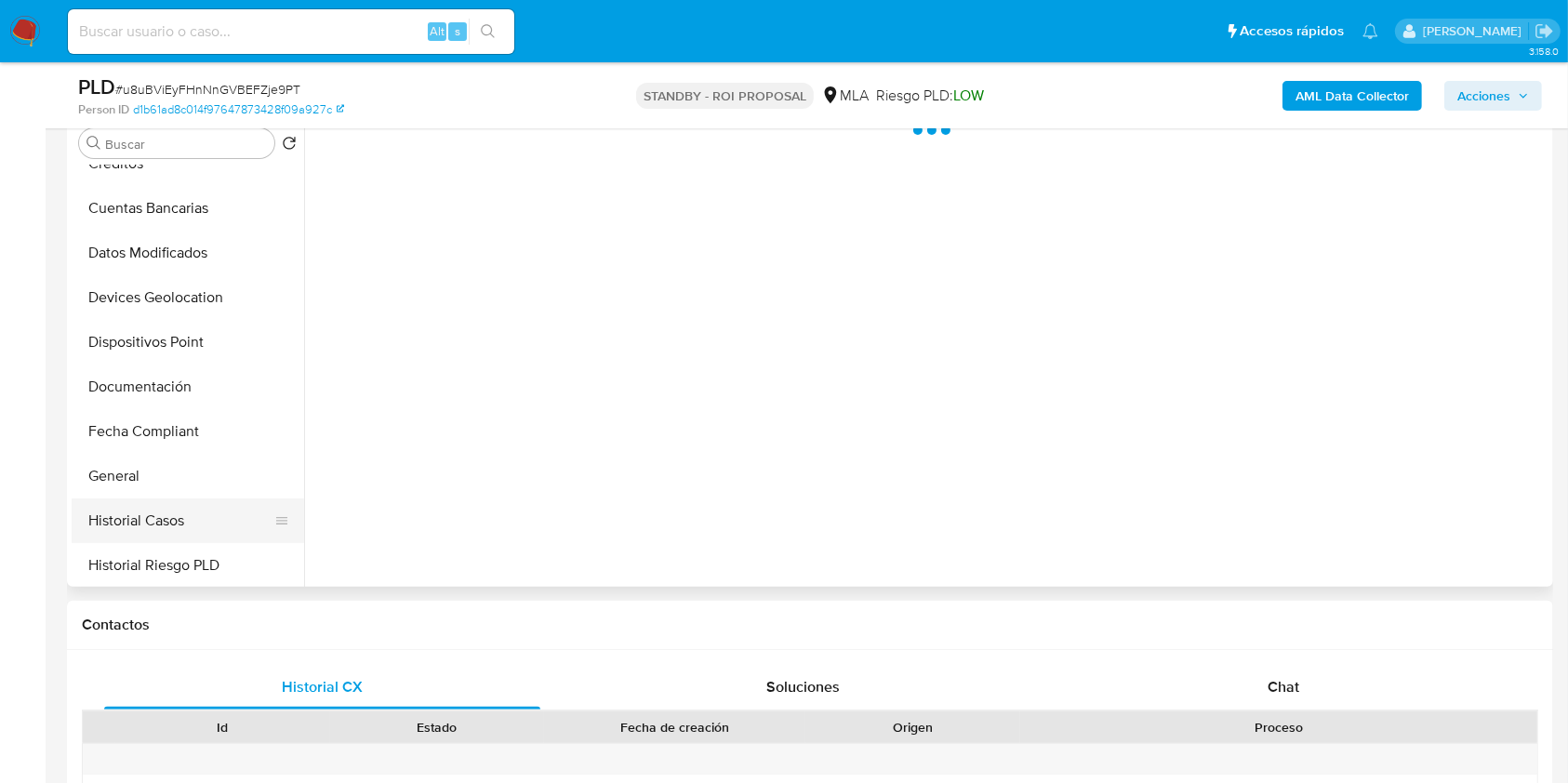
click at [133, 510] on button "Historial Casos" at bounding box center [180, 520] width 218 height 44
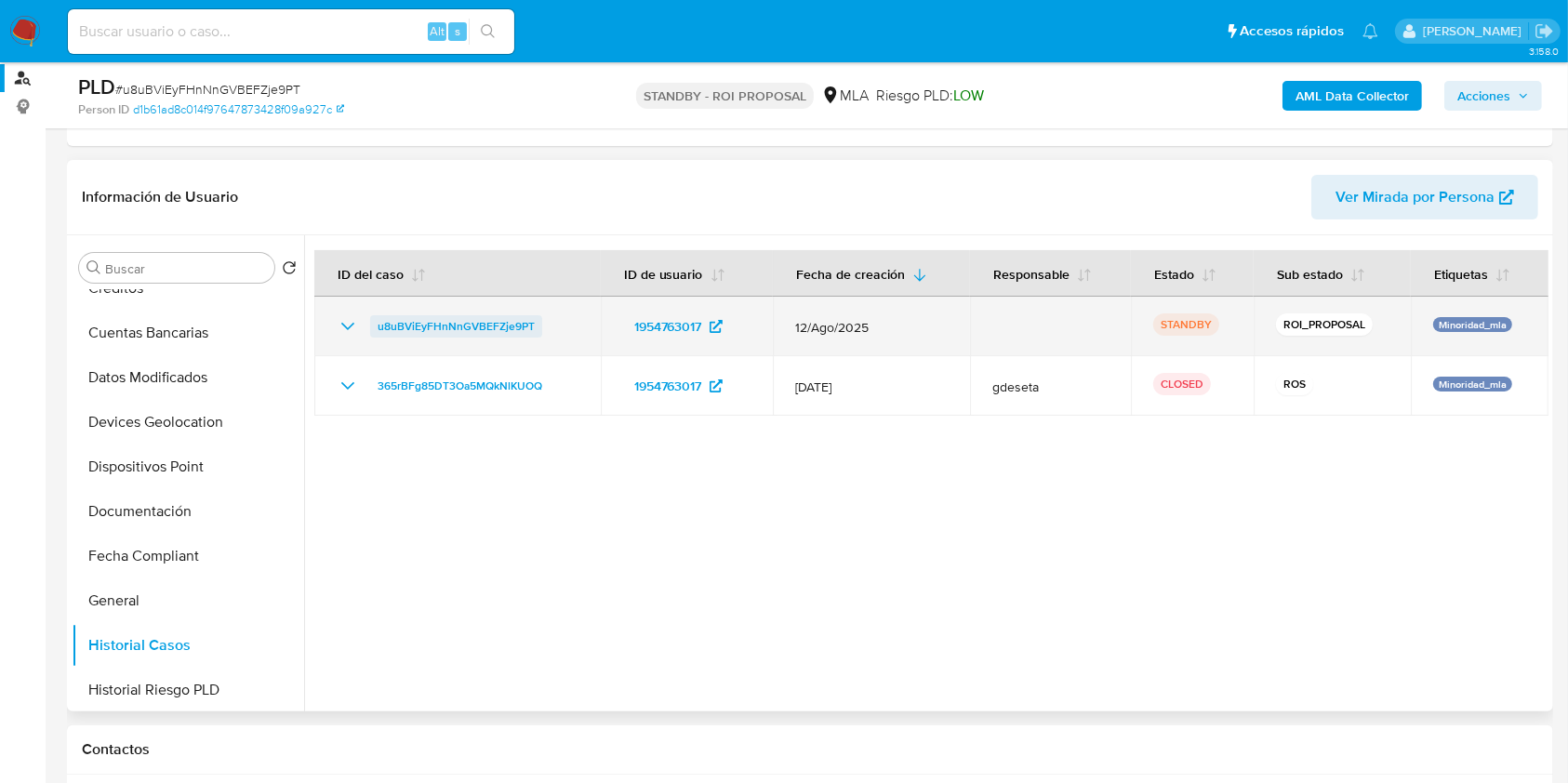
drag, startPoint x: 551, startPoint y: 328, endPoint x: 372, endPoint y: 328, distance: 179.0
click at [372, 328] on div "u8uBViEyFHnNnGVBEFZje9PT" at bounding box center [457, 327] width 242 height 23
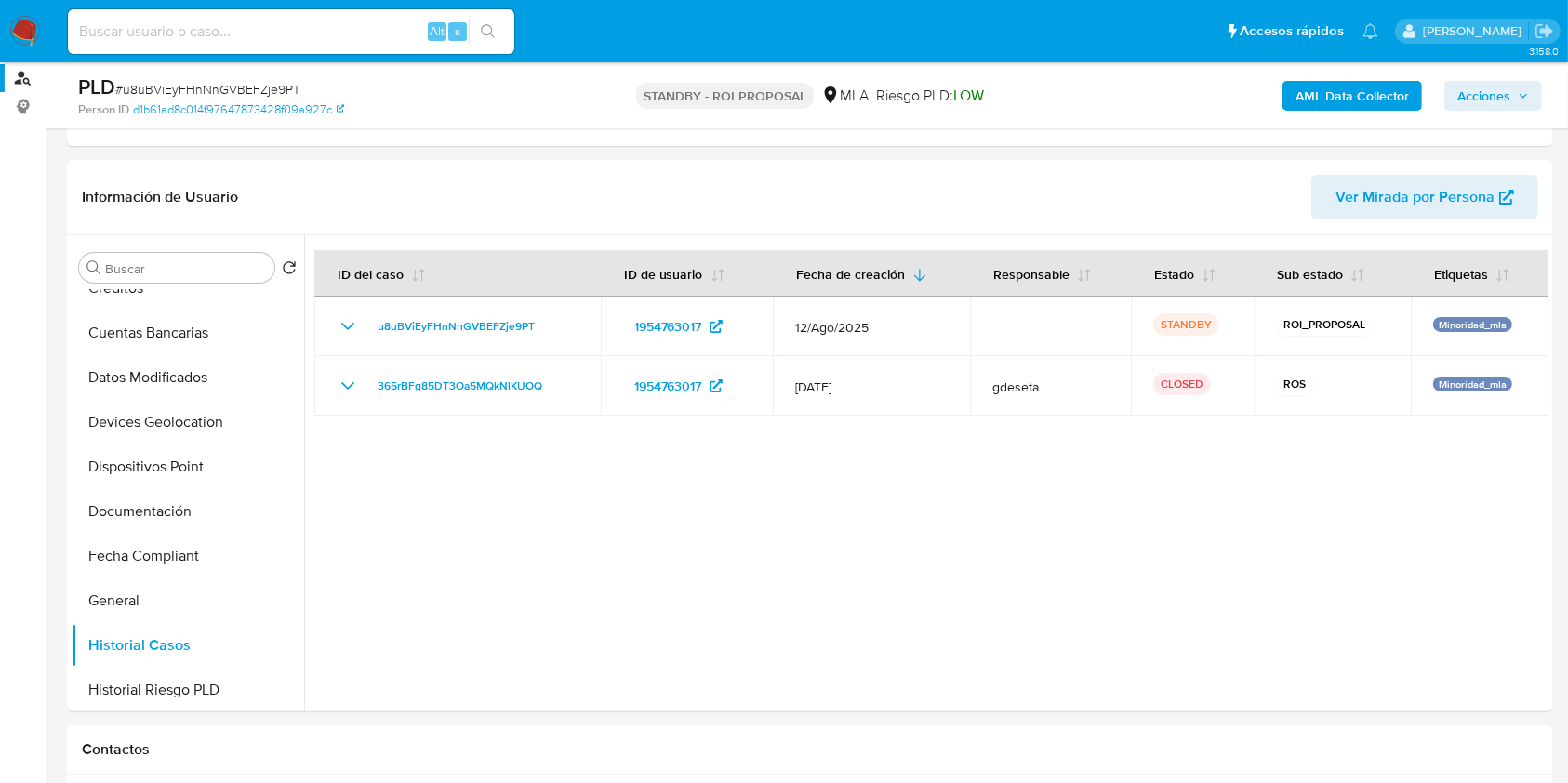
click at [269, 44] on div "Alt s" at bounding box center [291, 31] width 447 height 44
click at [271, 35] on input at bounding box center [291, 32] width 447 height 24
paste input "nUGhNJP4naSdEDwjSWBSGXdk"
type input "nUGhNJP4naSdEDwjSWBSGXdk"
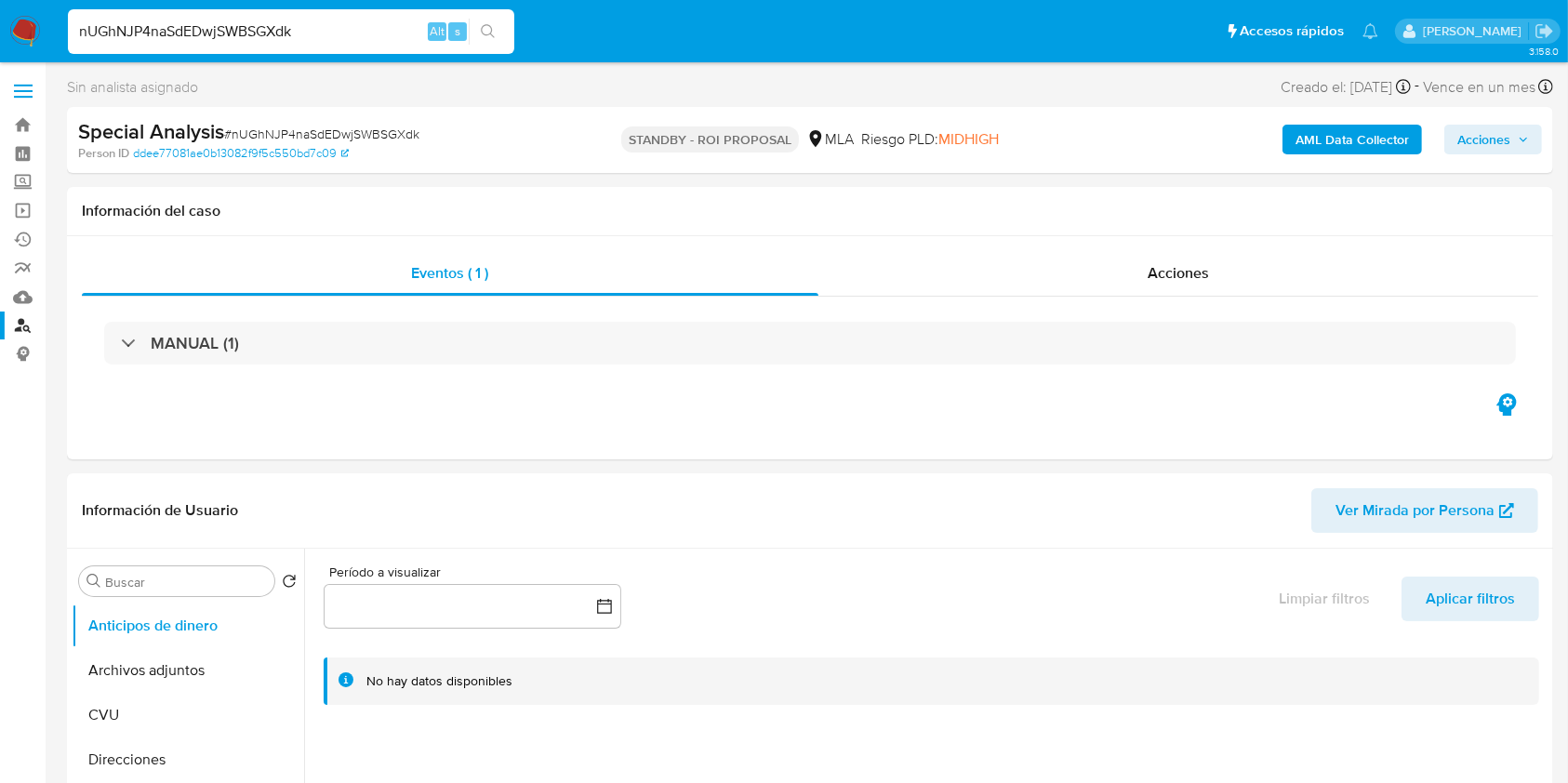
select select "10"
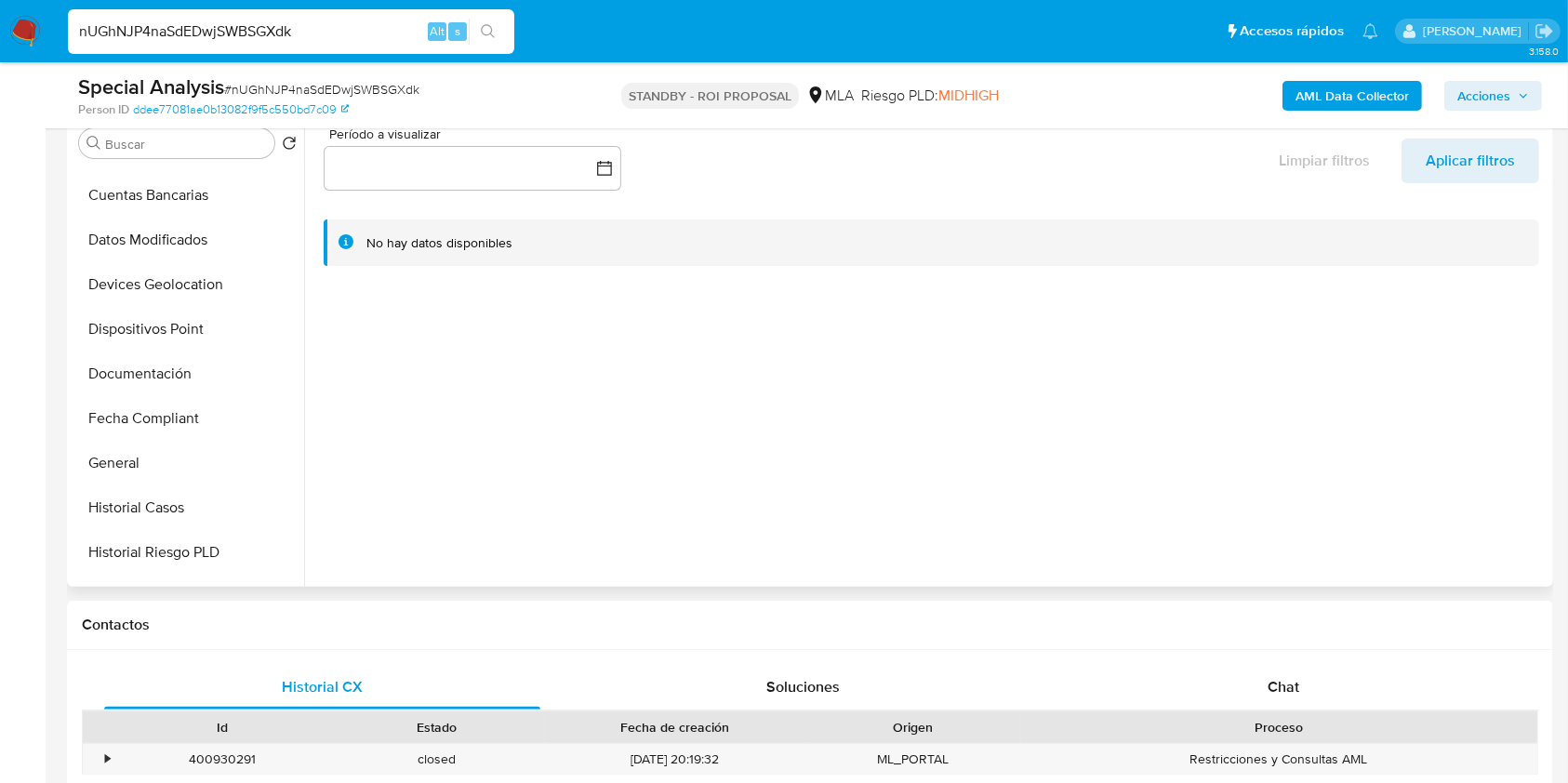
scroll to position [372, 0]
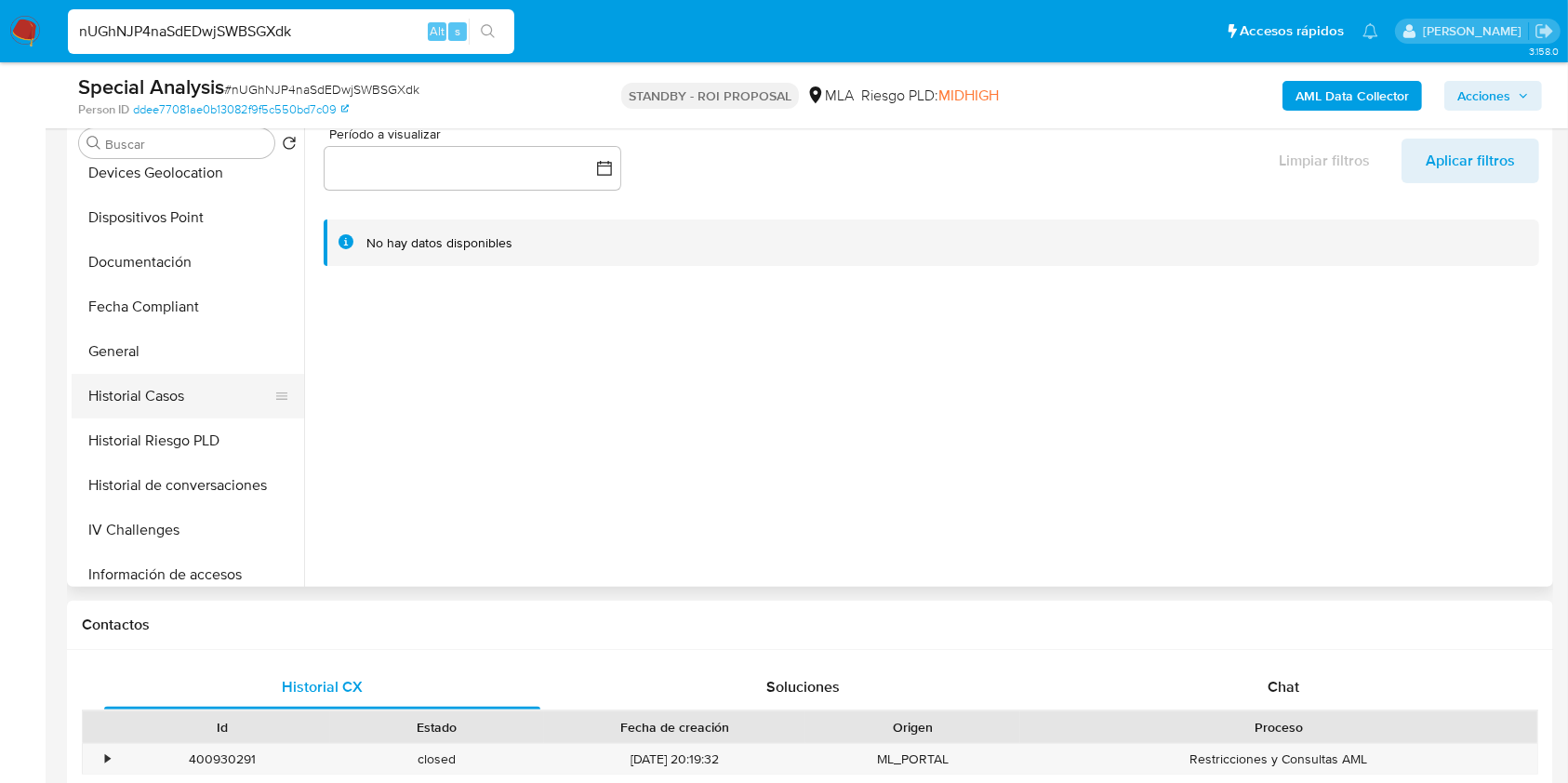
click at [158, 400] on button "Historial Casos" at bounding box center [180, 396] width 218 height 44
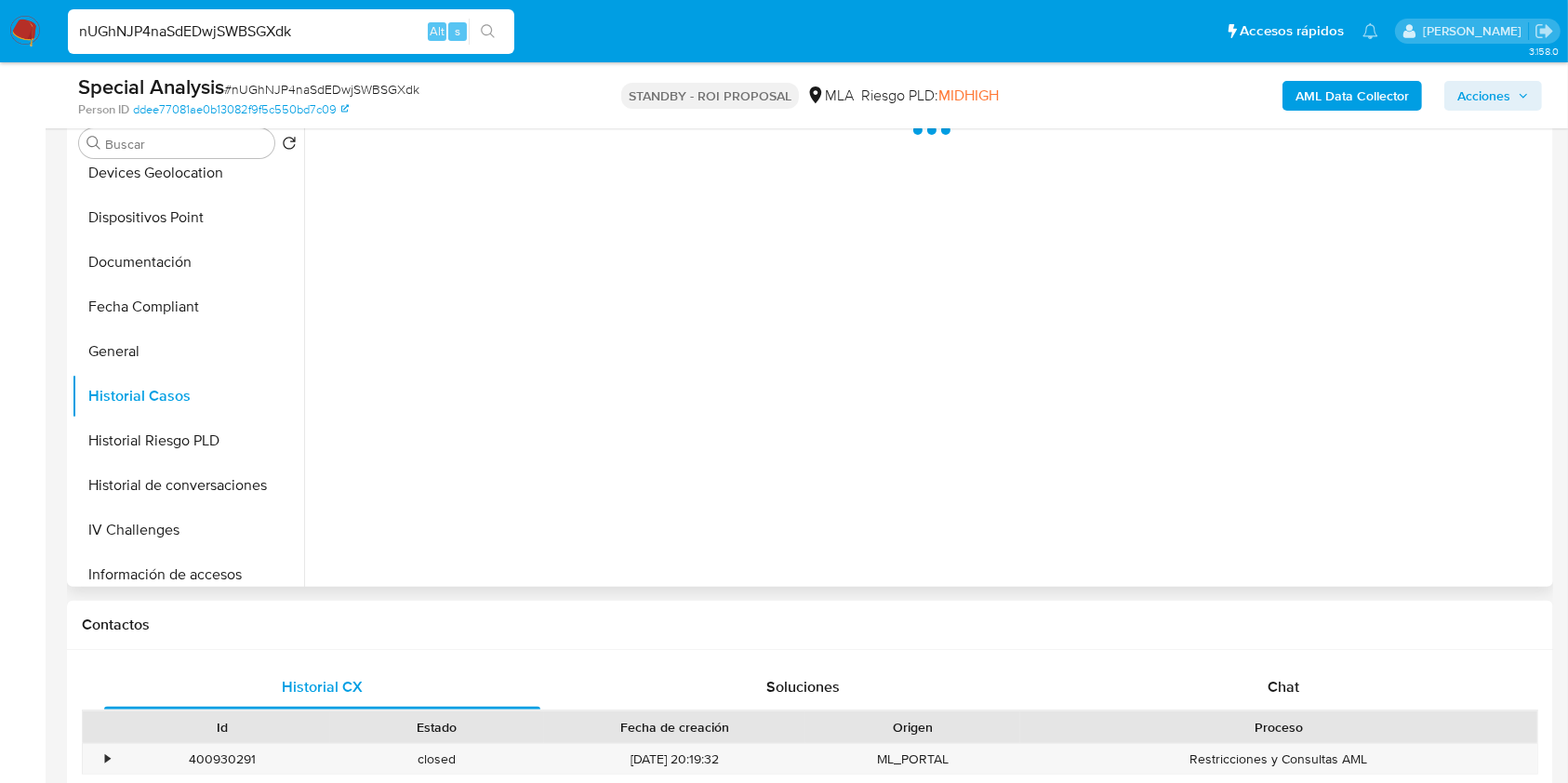
scroll to position [248, 0]
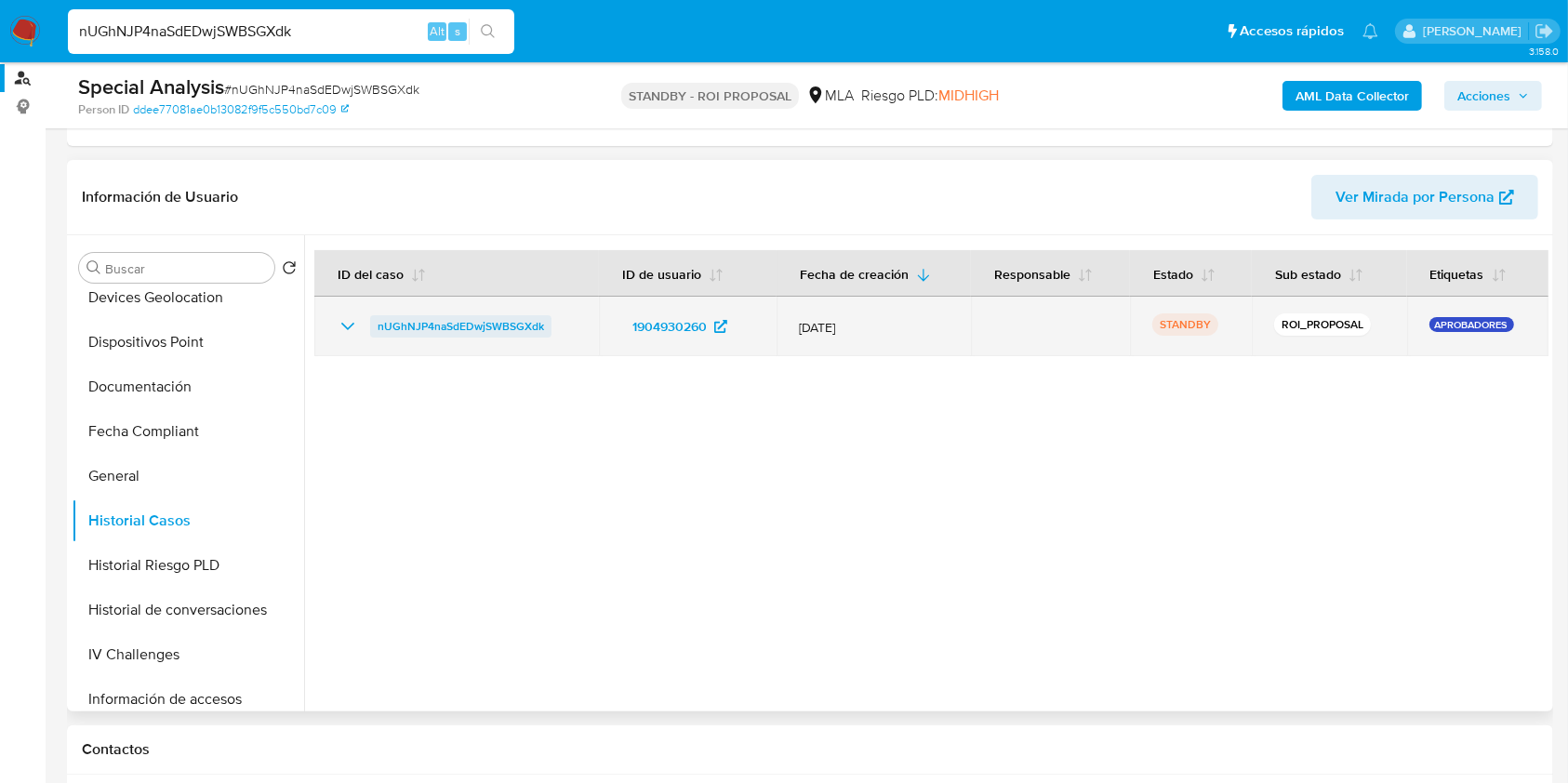
drag, startPoint x: 563, startPoint y: 329, endPoint x: 372, endPoint y: 327, distance: 191.0
click at [372, 327] on div "nUGhNJP4naSdEDwjSWBSGXdk" at bounding box center [456, 327] width 240 height 23
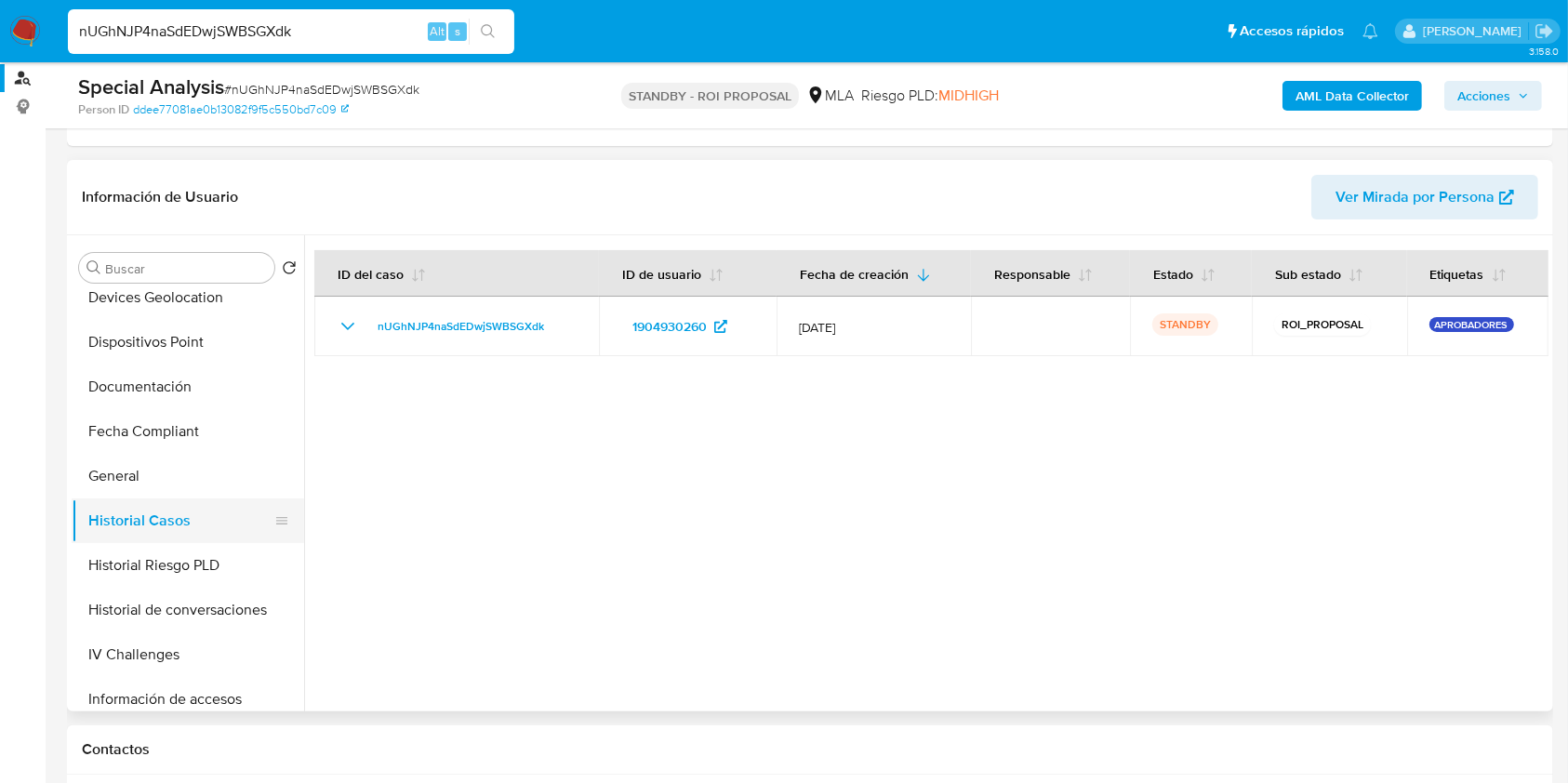
scroll to position [0, 0]
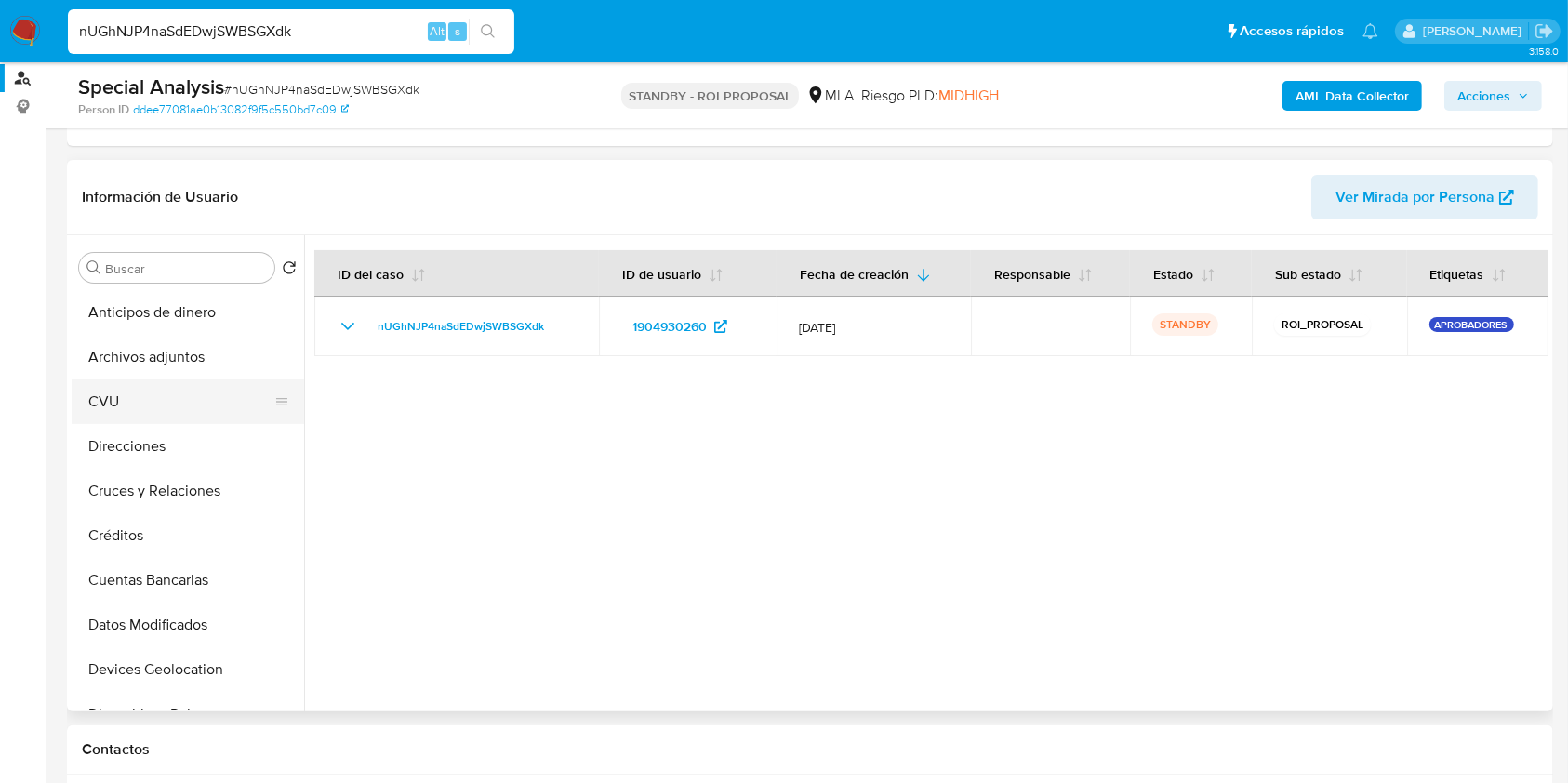
click at [208, 380] on button "CVU" at bounding box center [180, 401] width 218 height 44
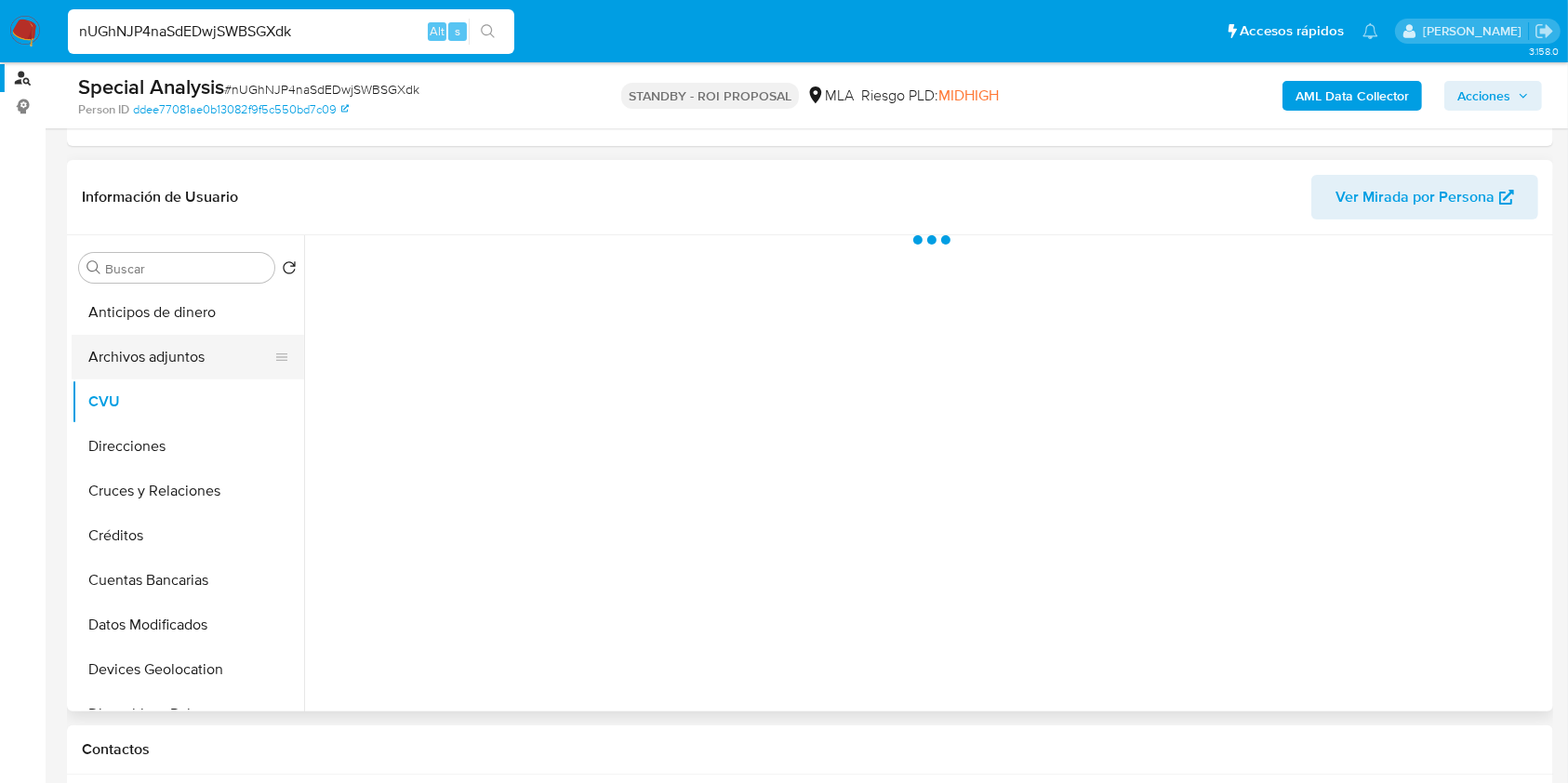
click at [190, 357] on button "Archivos adjuntos" at bounding box center [180, 356] width 218 height 44
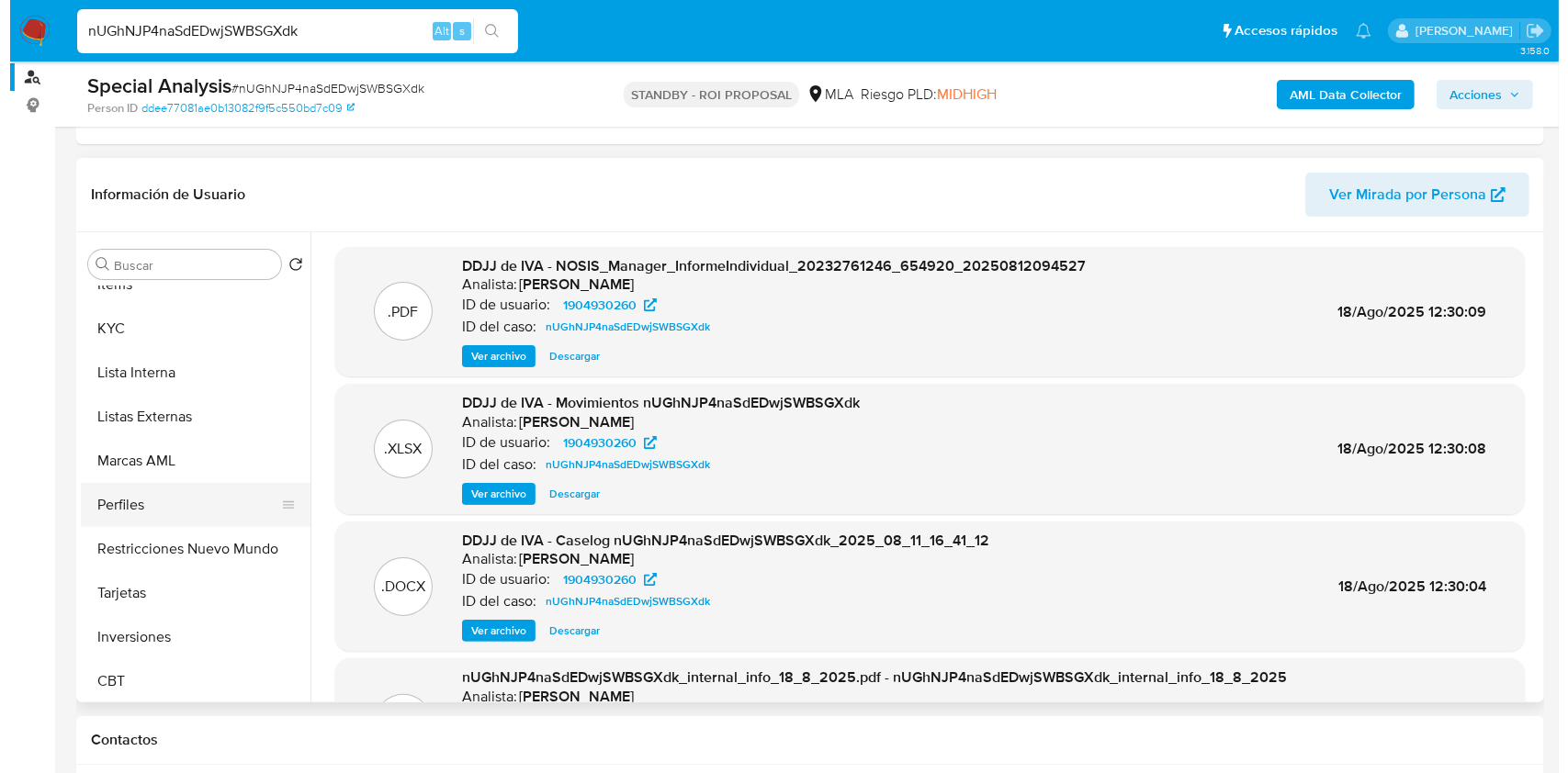
scroll to position [864, 0]
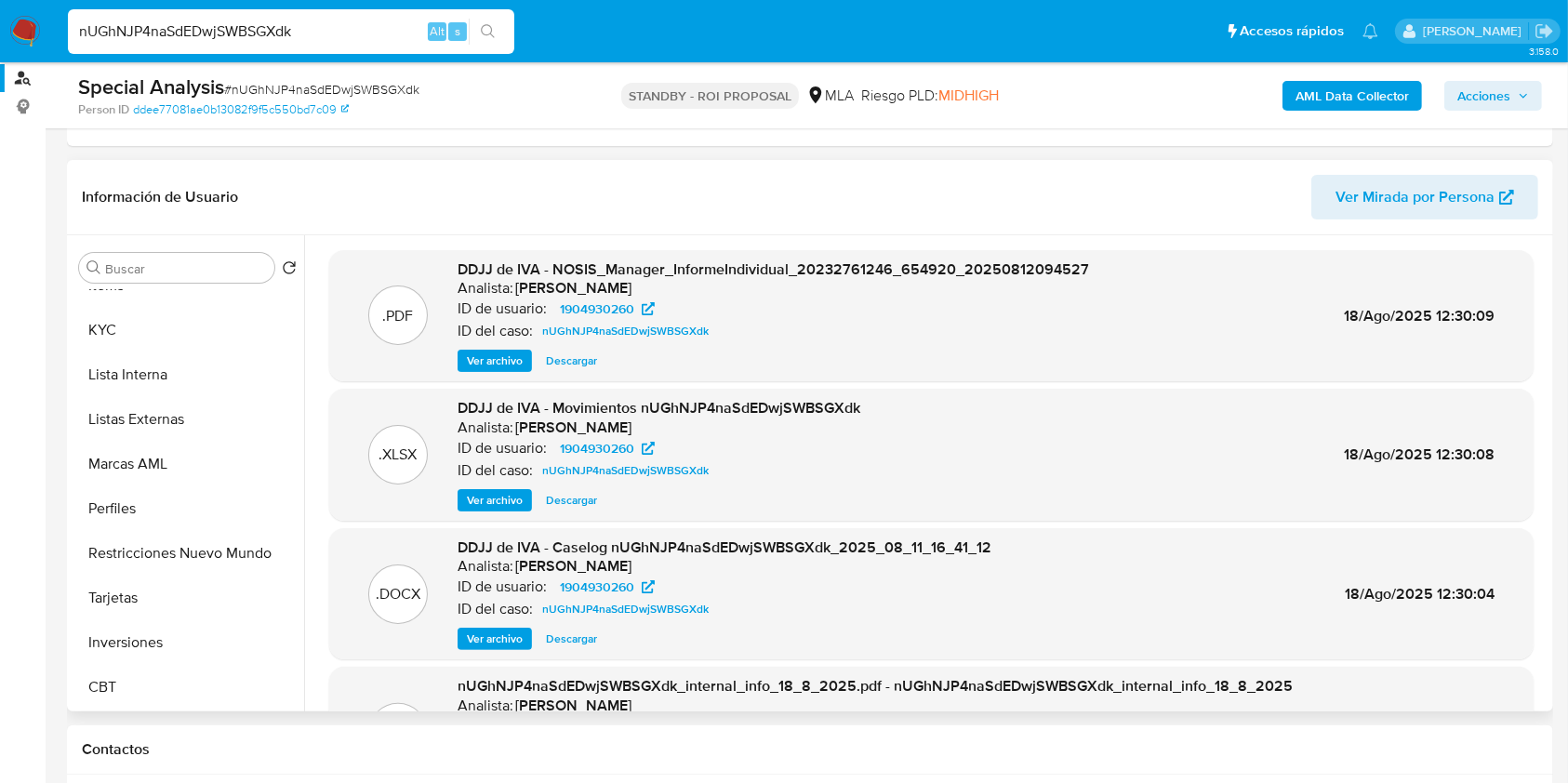
click at [505, 633] on span "Ver archivo" at bounding box center [495, 639] width 56 height 19
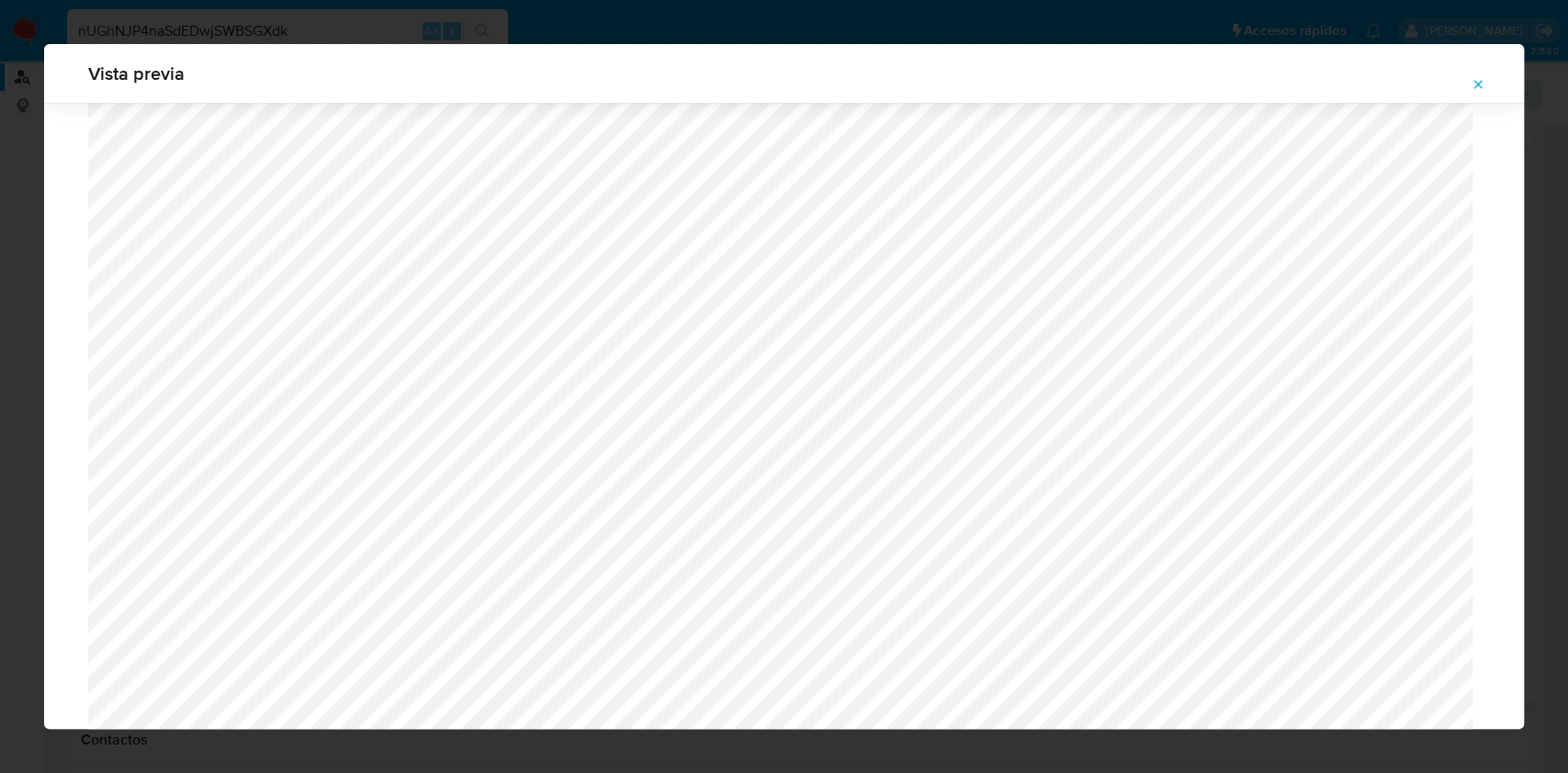
scroll to position [1187, 0]
click at [1477, 76] on span "Attachment preview" at bounding box center [1478, 85] width 15 height 26
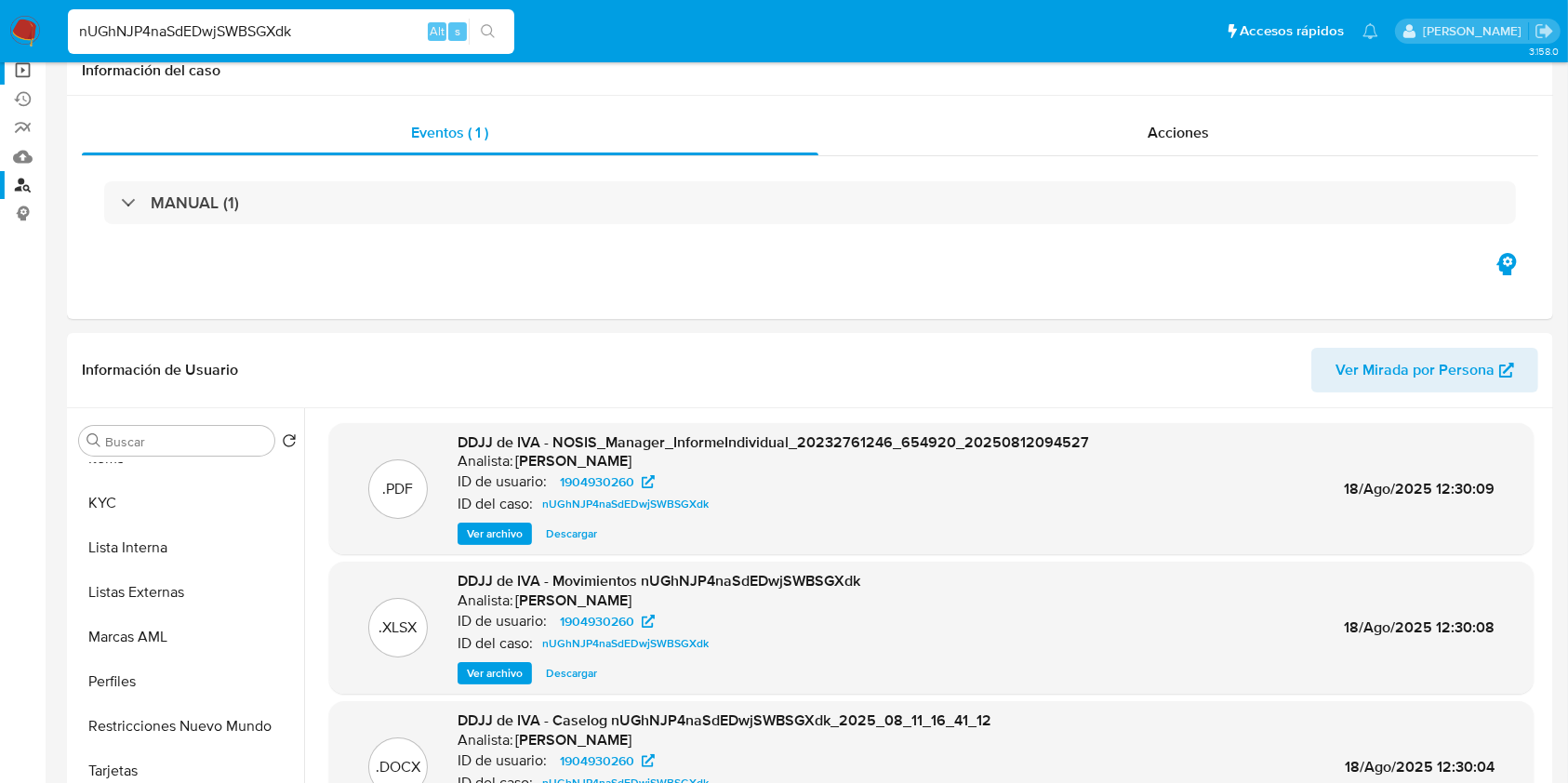
scroll to position [0, 0]
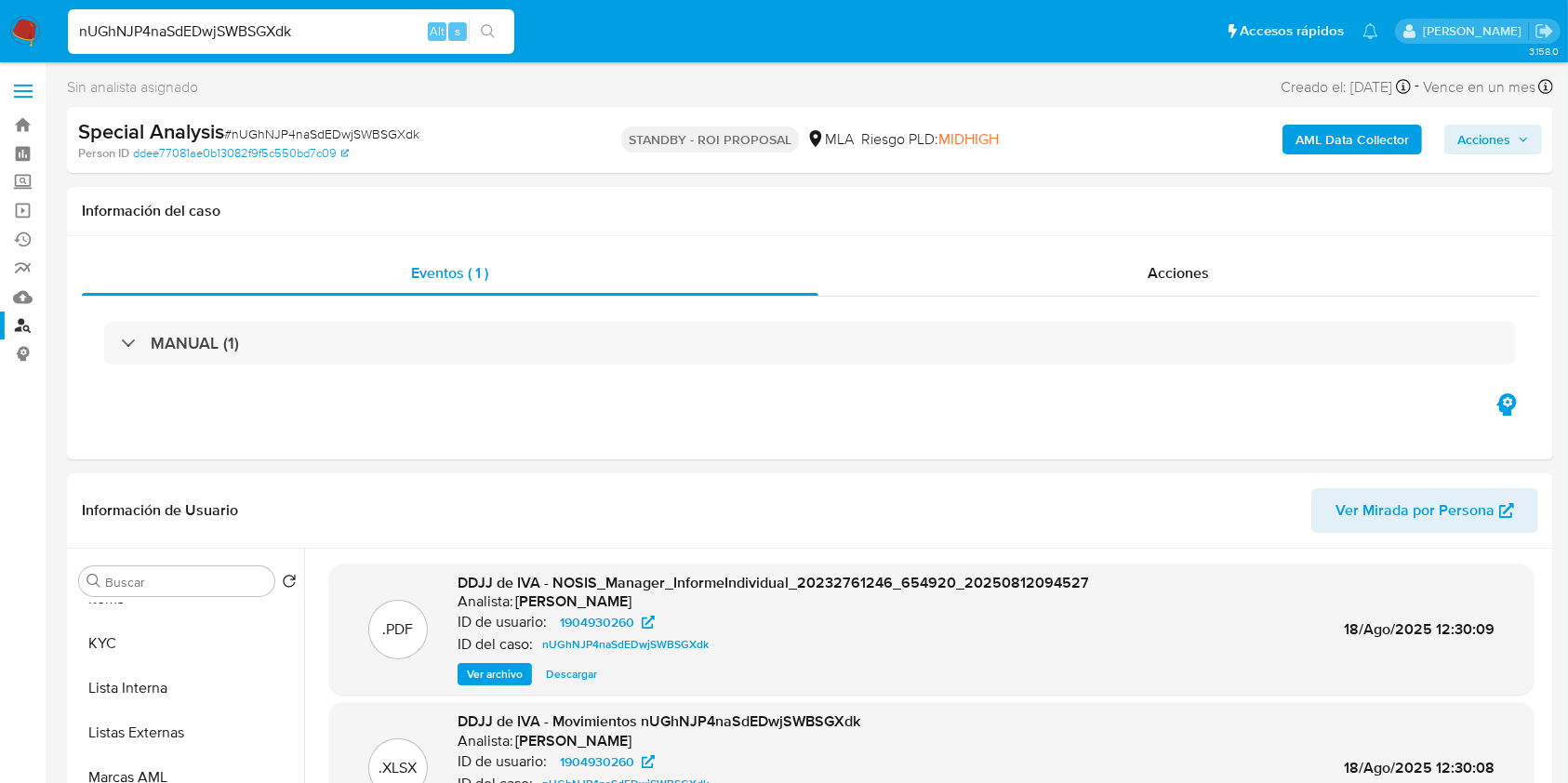
click at [30, 324] on link "Buscador de personas" at bounding box center [110, 326] width 221 height 29
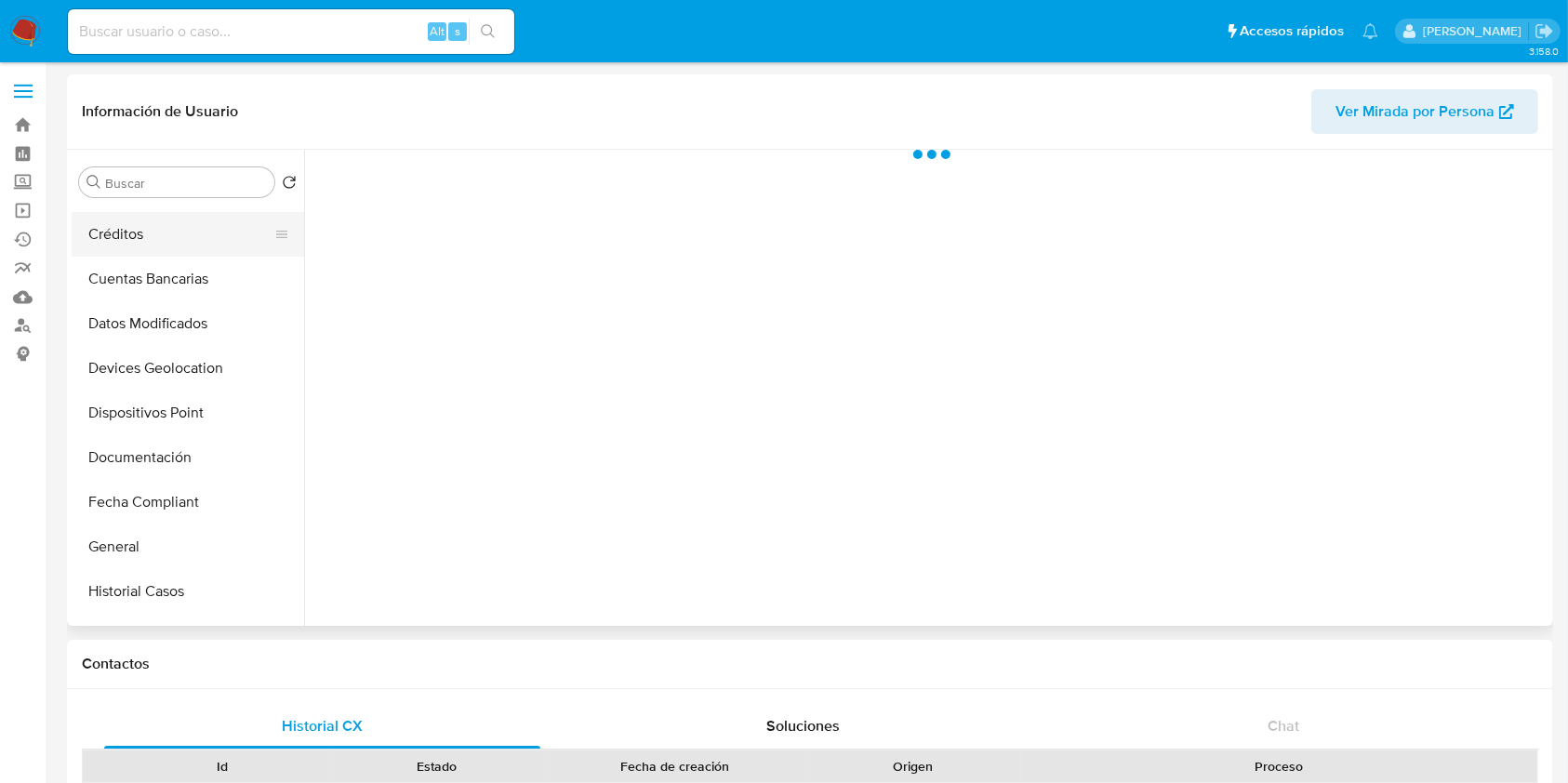
scroll to position [372, 0]
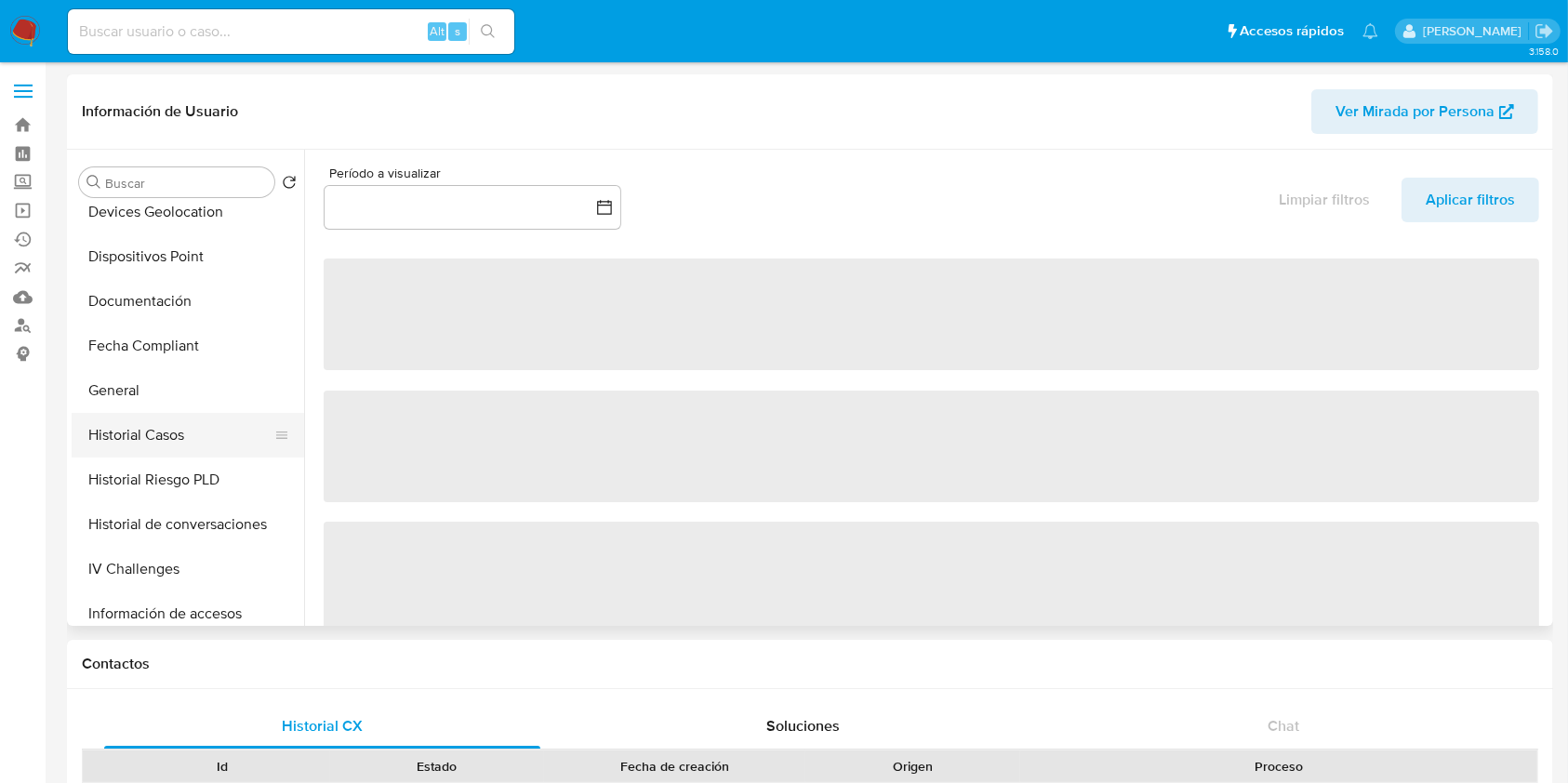
click at [186, 435] on button "Historial Casos" at bounding box center [180, 434] width 218 height 44
select select "10"
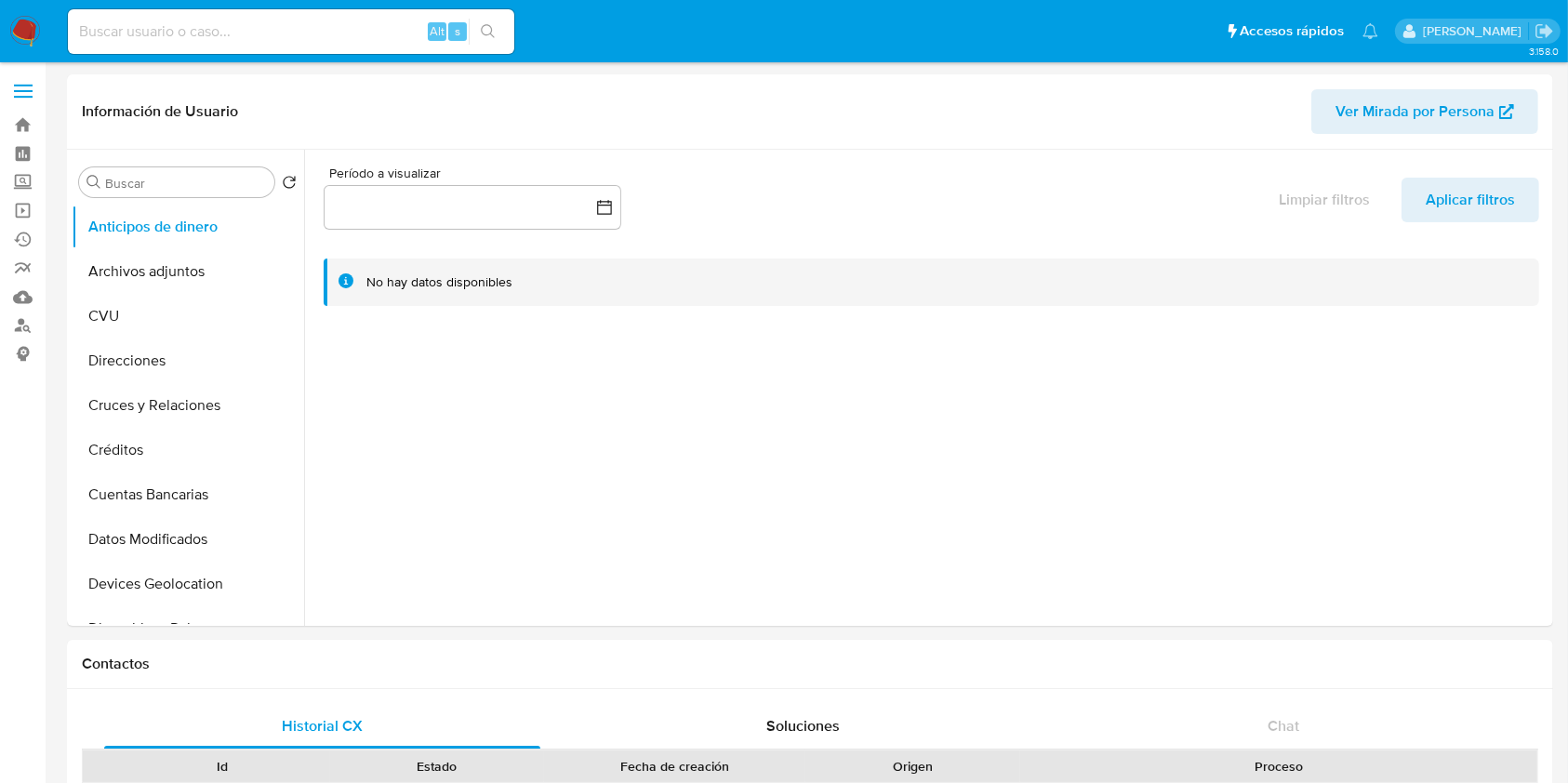
select select "10"
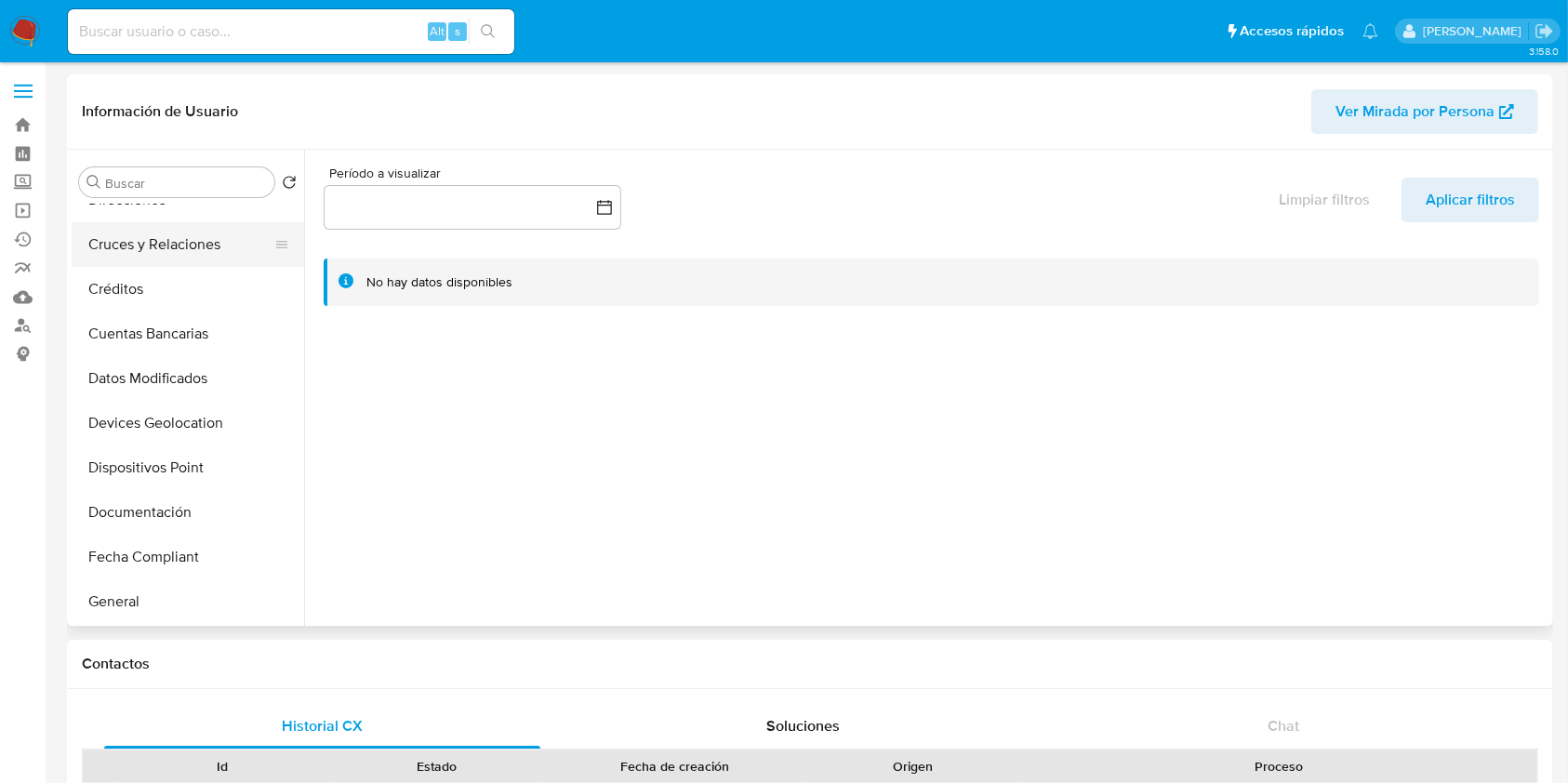
scroll to position [496, 0]
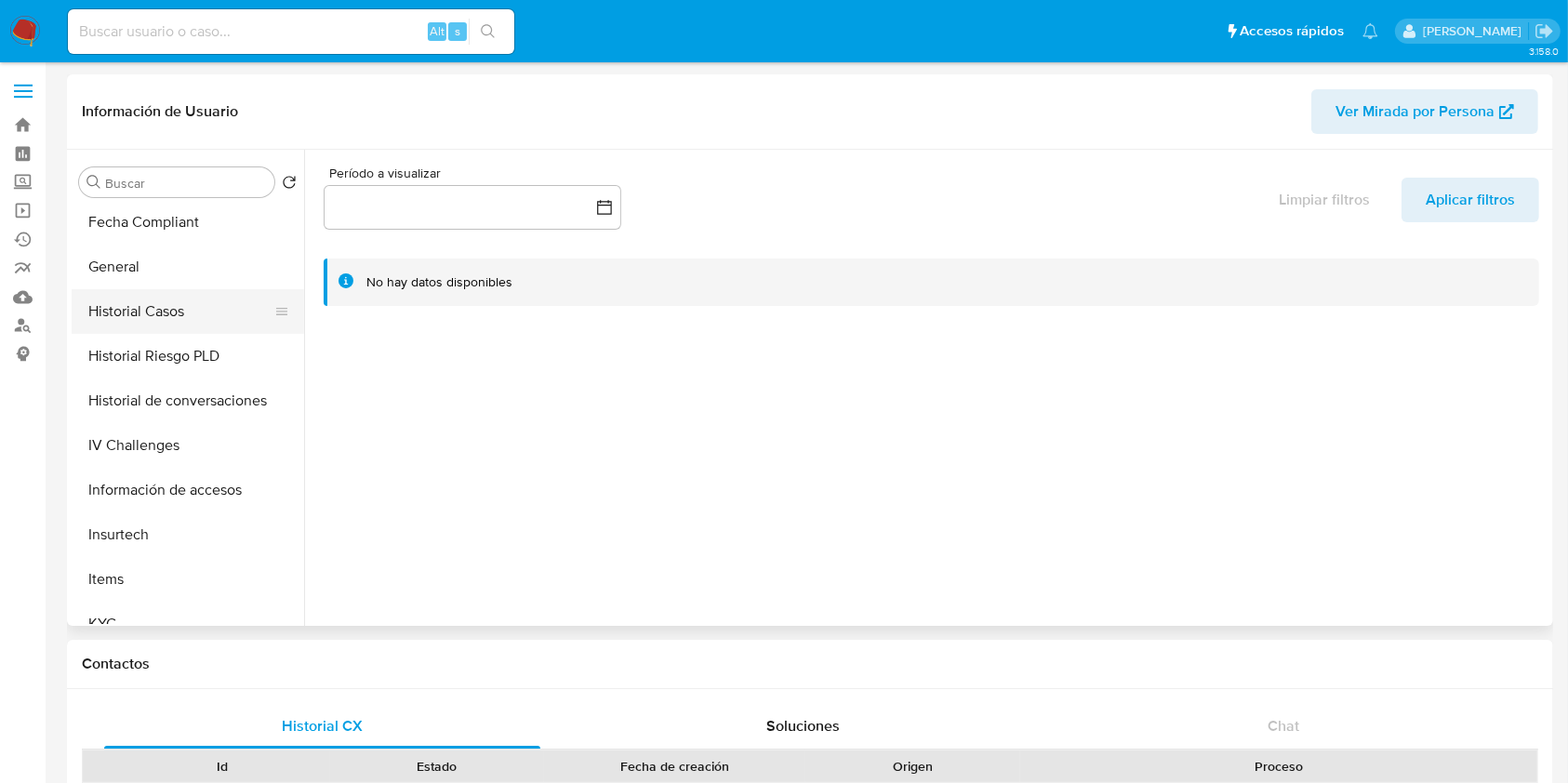
click at [156, 315] on button "Historial Casos" at bounding box center [180, 311] width 218 height 44
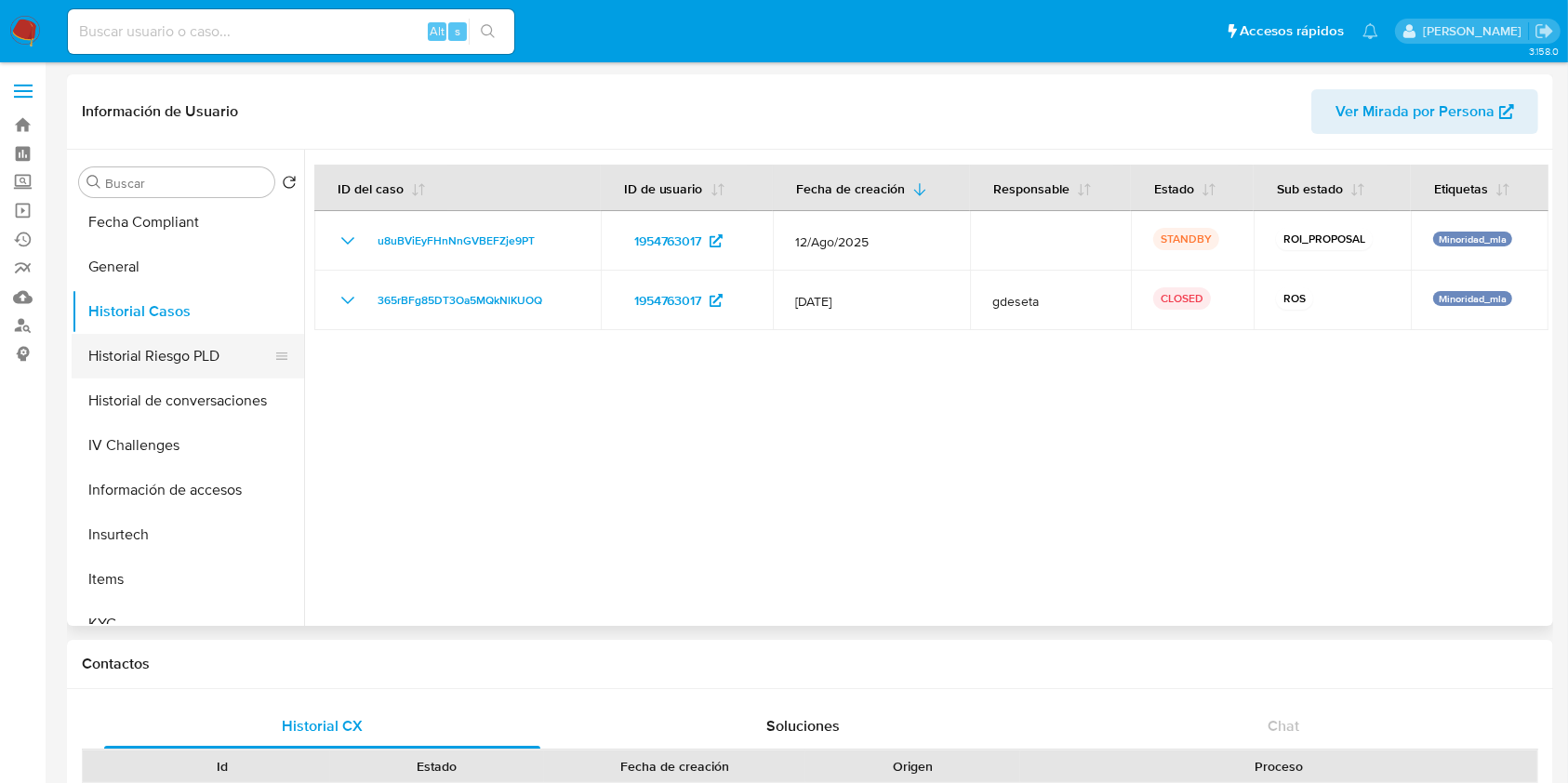
scroll to position [0, 0]
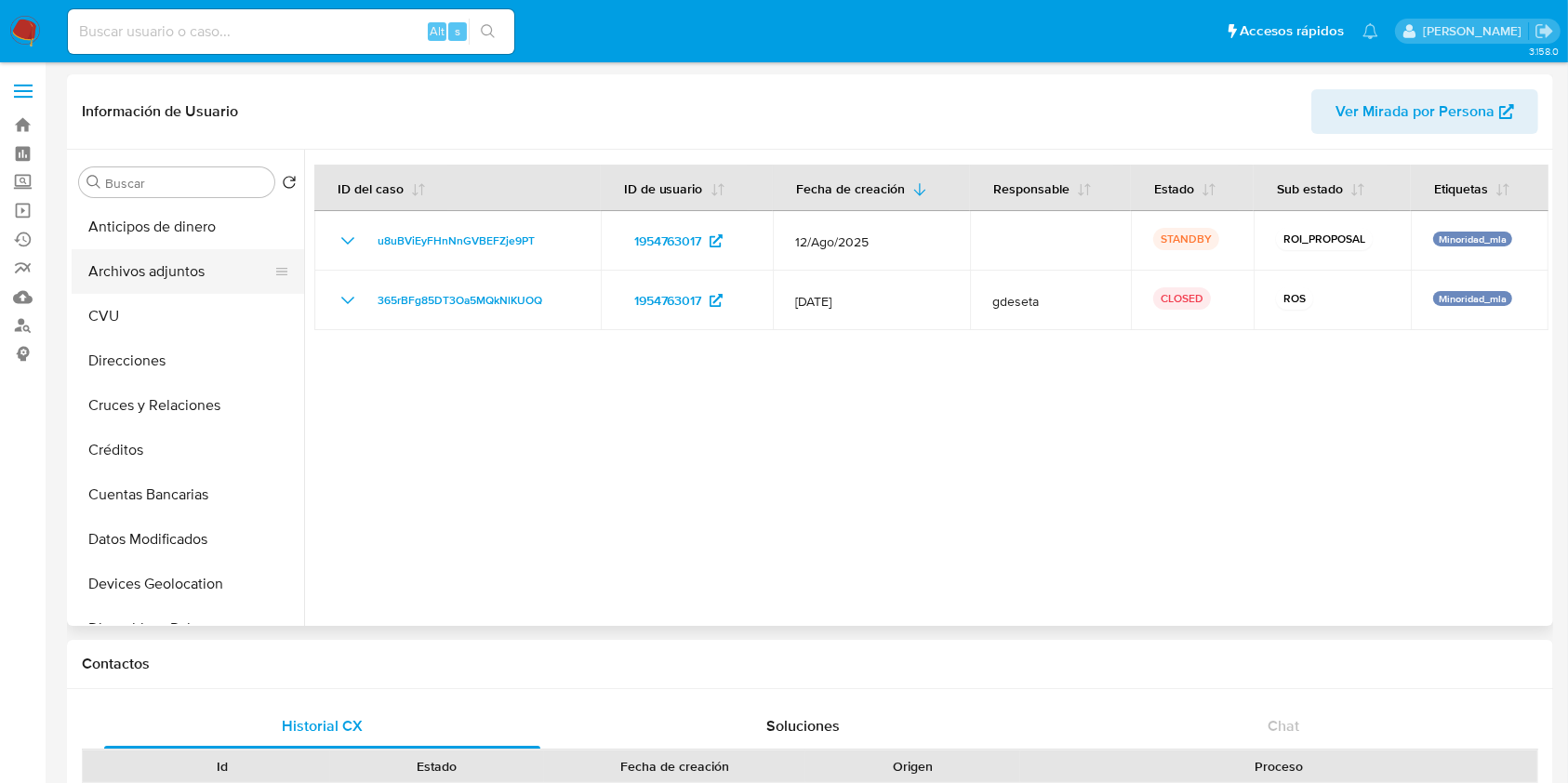
click at [152, 284] on button "Archivos adjuntos" at bounding box center [180, 271] width 218 height 44
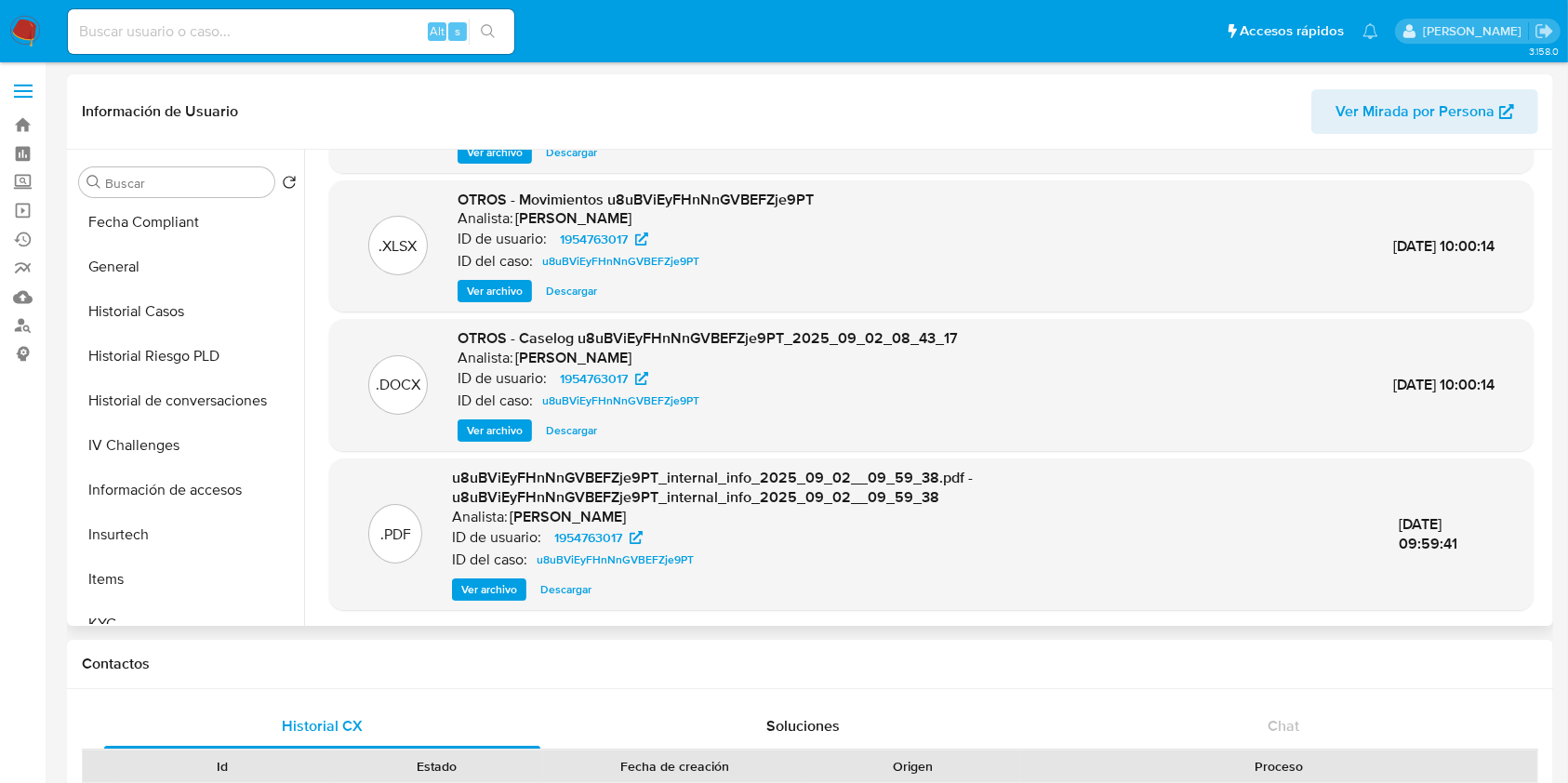
scroll to position [868, 0]
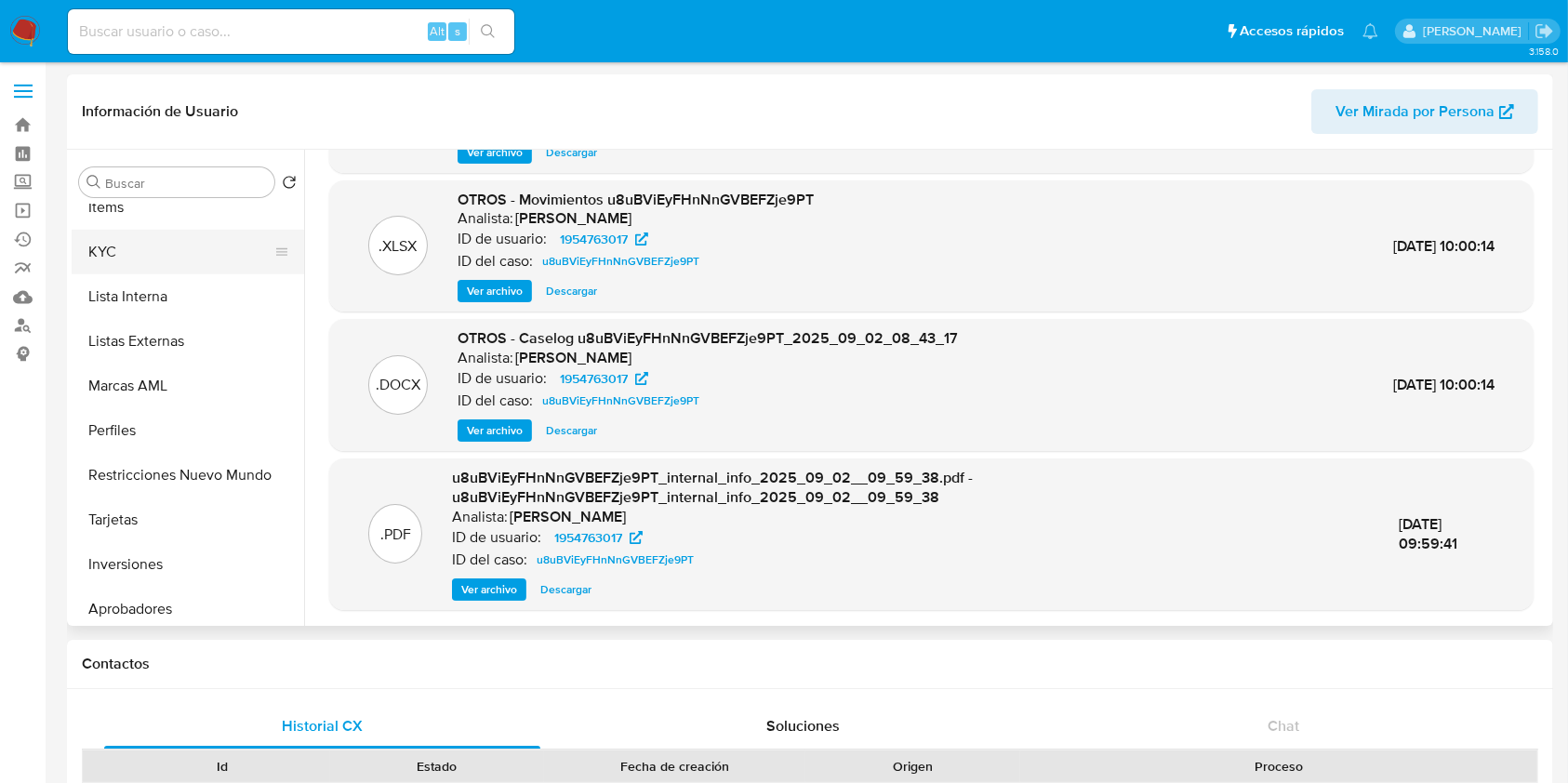
click at [160, 255] on button "KYC" at bounding box center [180, 252] width 218 height 44
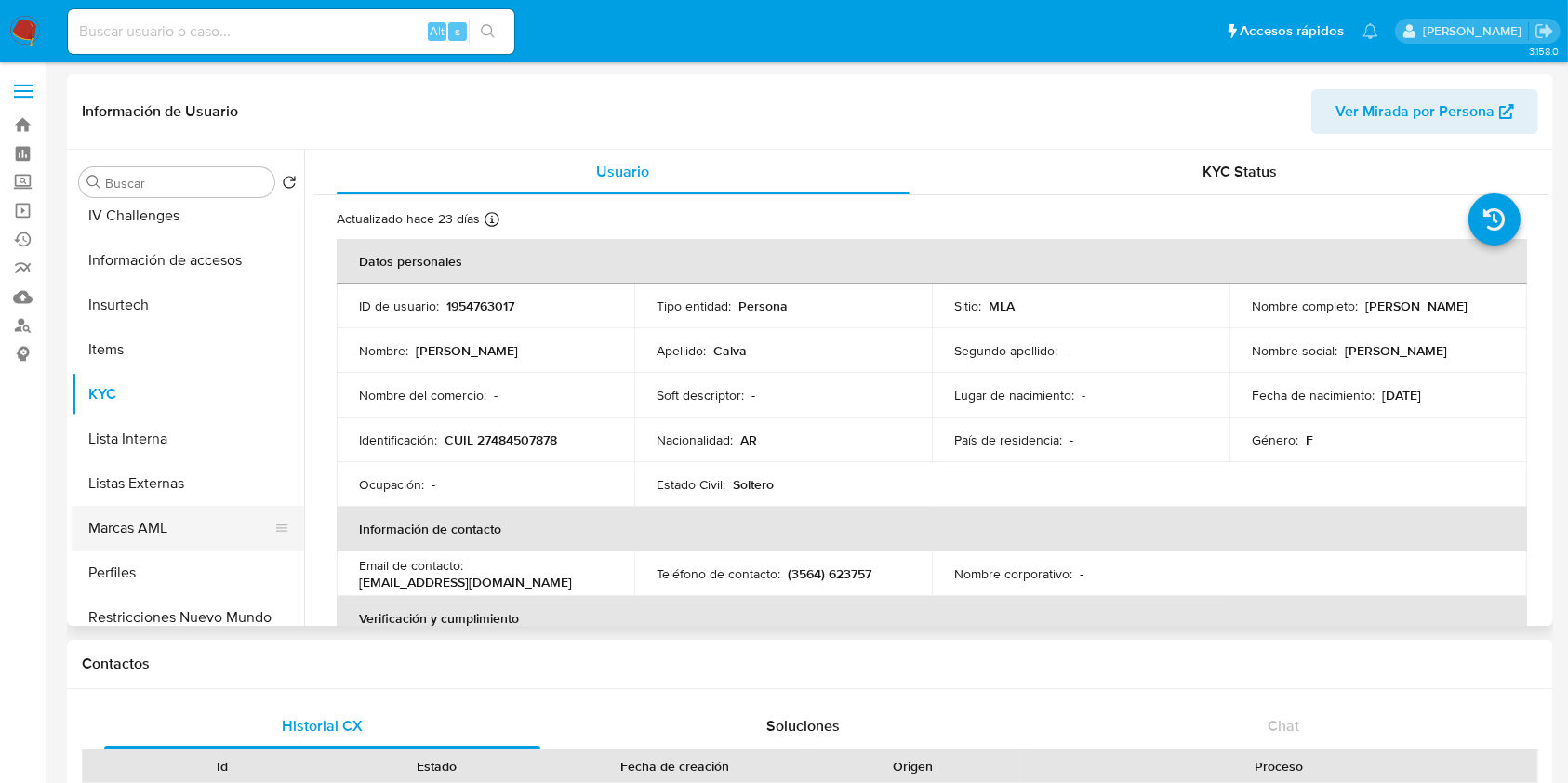
scroll to position [619, 0]
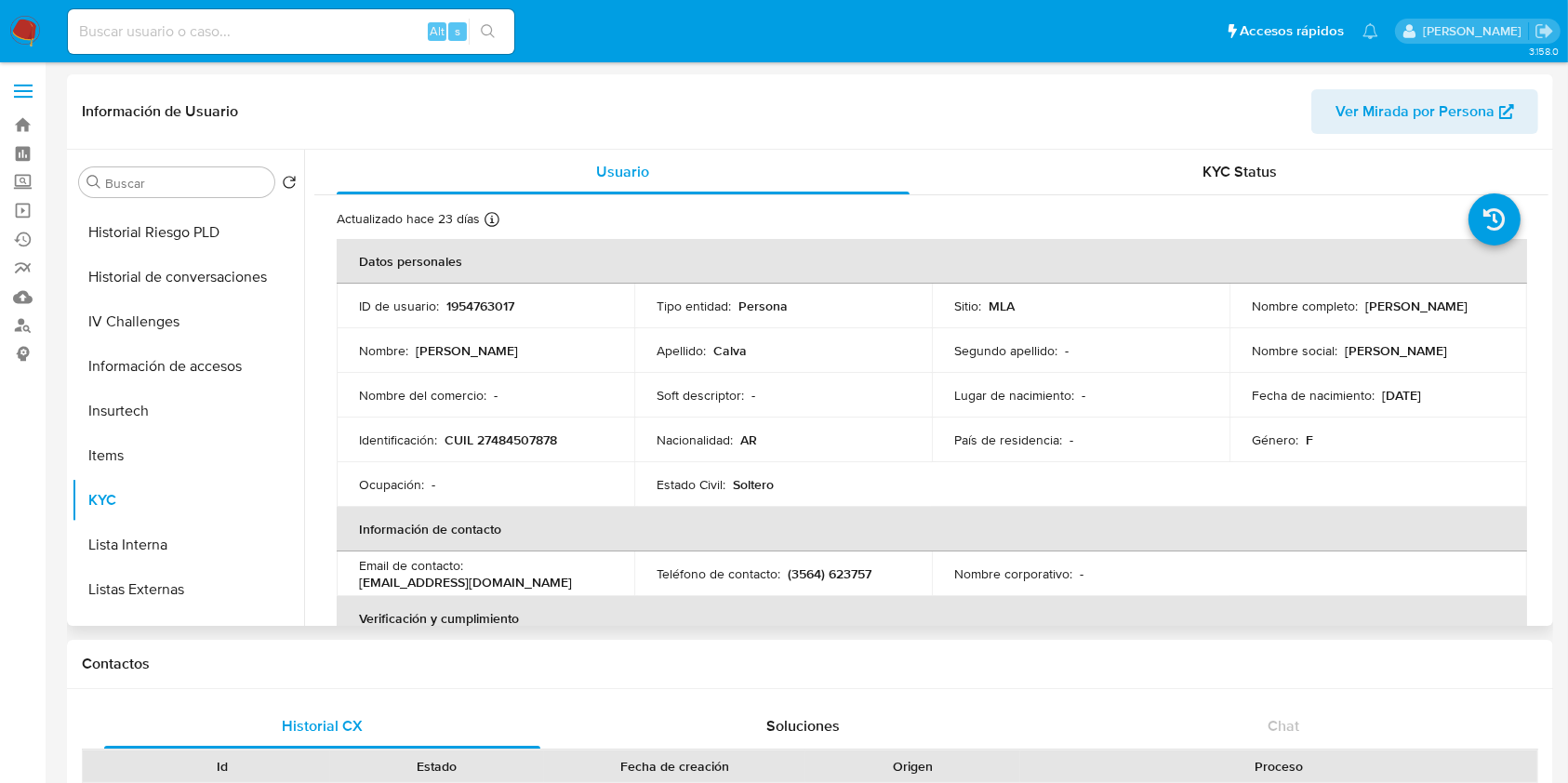
drag, startPoint x: 416, startPoint y: 345, endPoint x: 522, endPoint y: 353, distance: 106.3
click at [522, 353] on div "Nombre : Delfina Trinidad" at bounding box center [485, 351] width 253 height 17
click at [504, 419] on td "Identificación : CUIL 27484507878" at bounding box center [485, 439] width 298 height 44
click at [491, 428] on td "Identificación : CUIL 27484507878" at bounding box center [485, 439] width 298 height 44
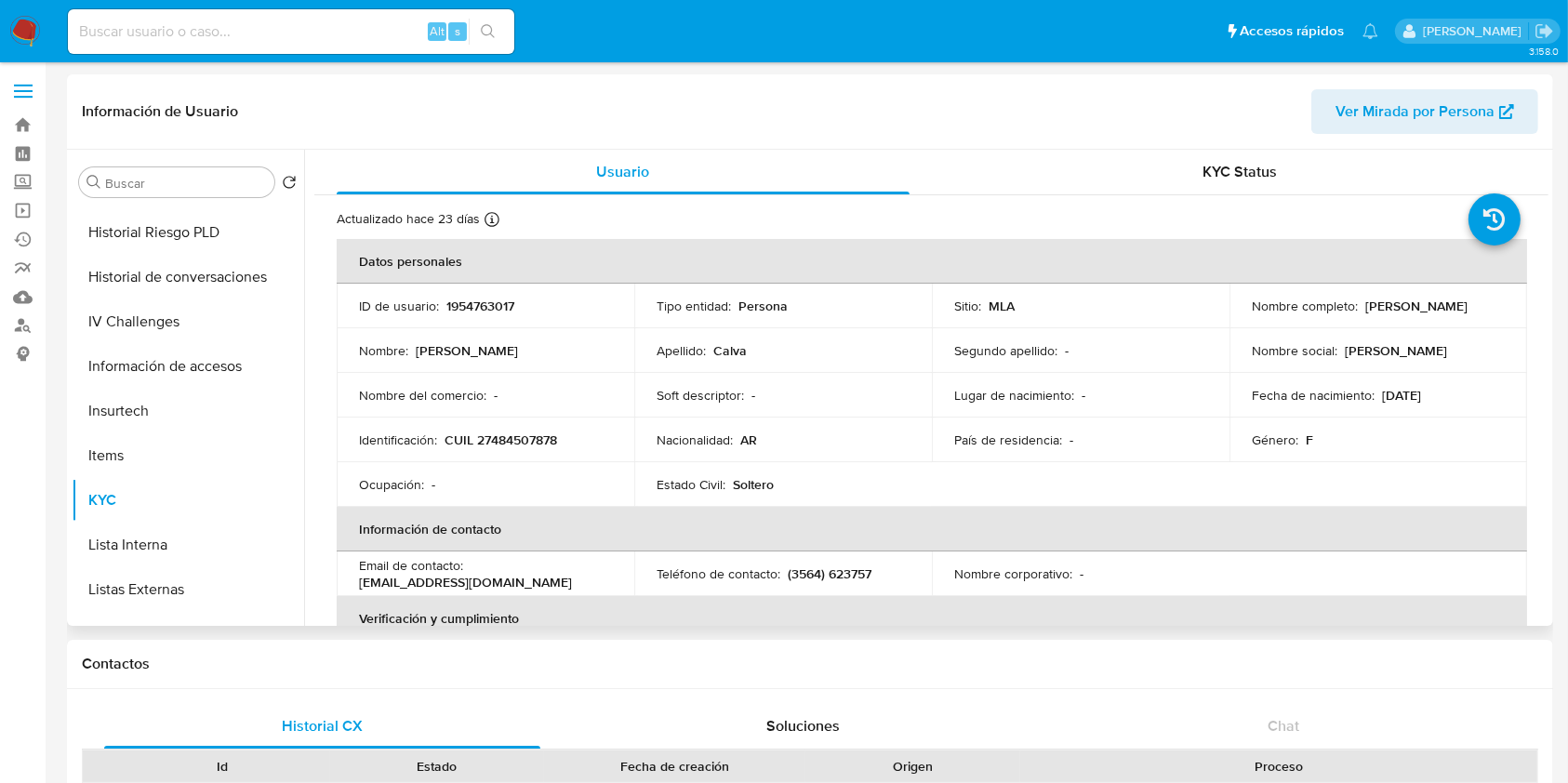
click at [495, 437] on p "CUIL 27484507878" at bounding box center [500, 440] width 112 height 17
copy p "27484507878"
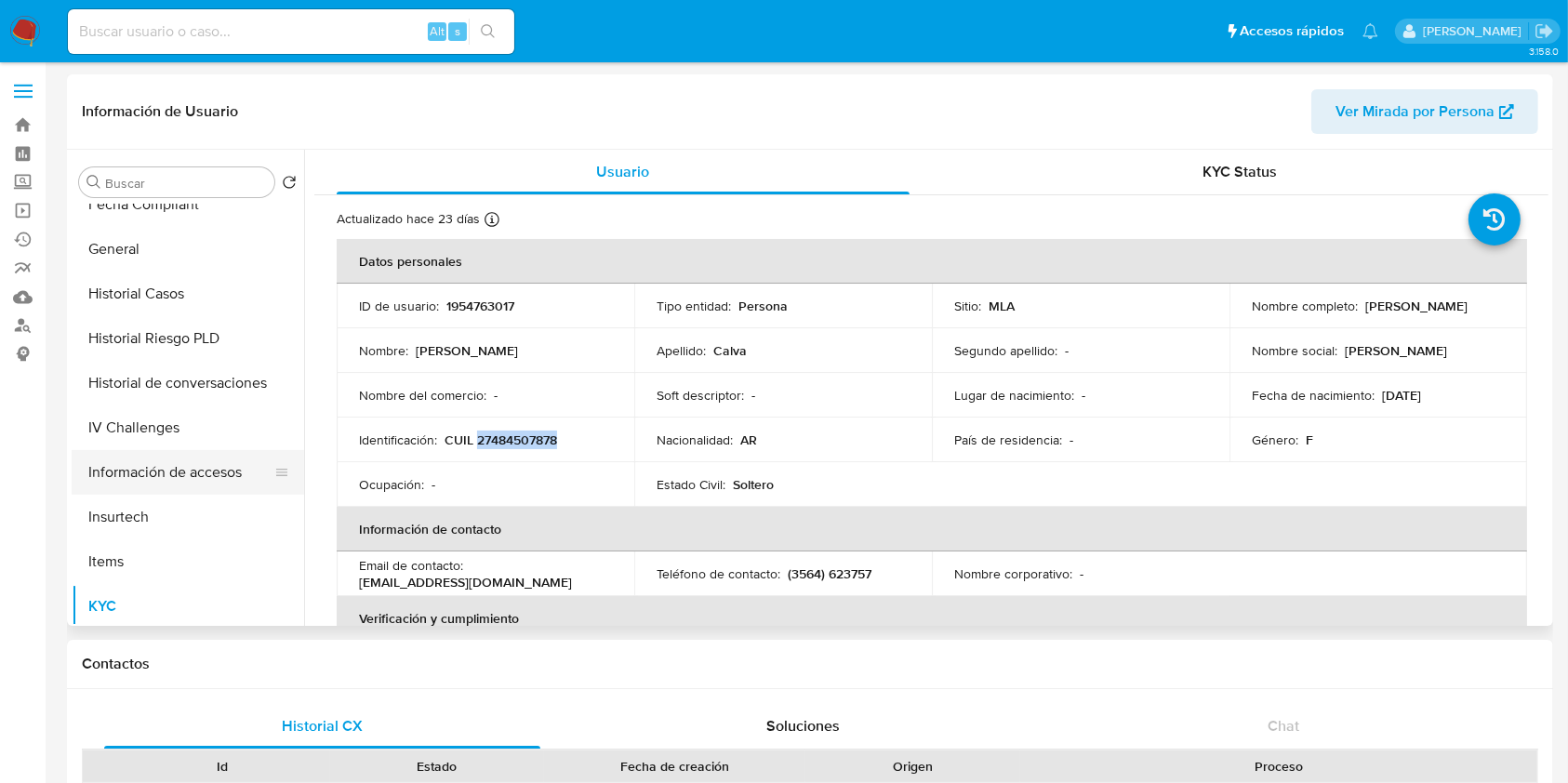
scroll to position [372, 0]
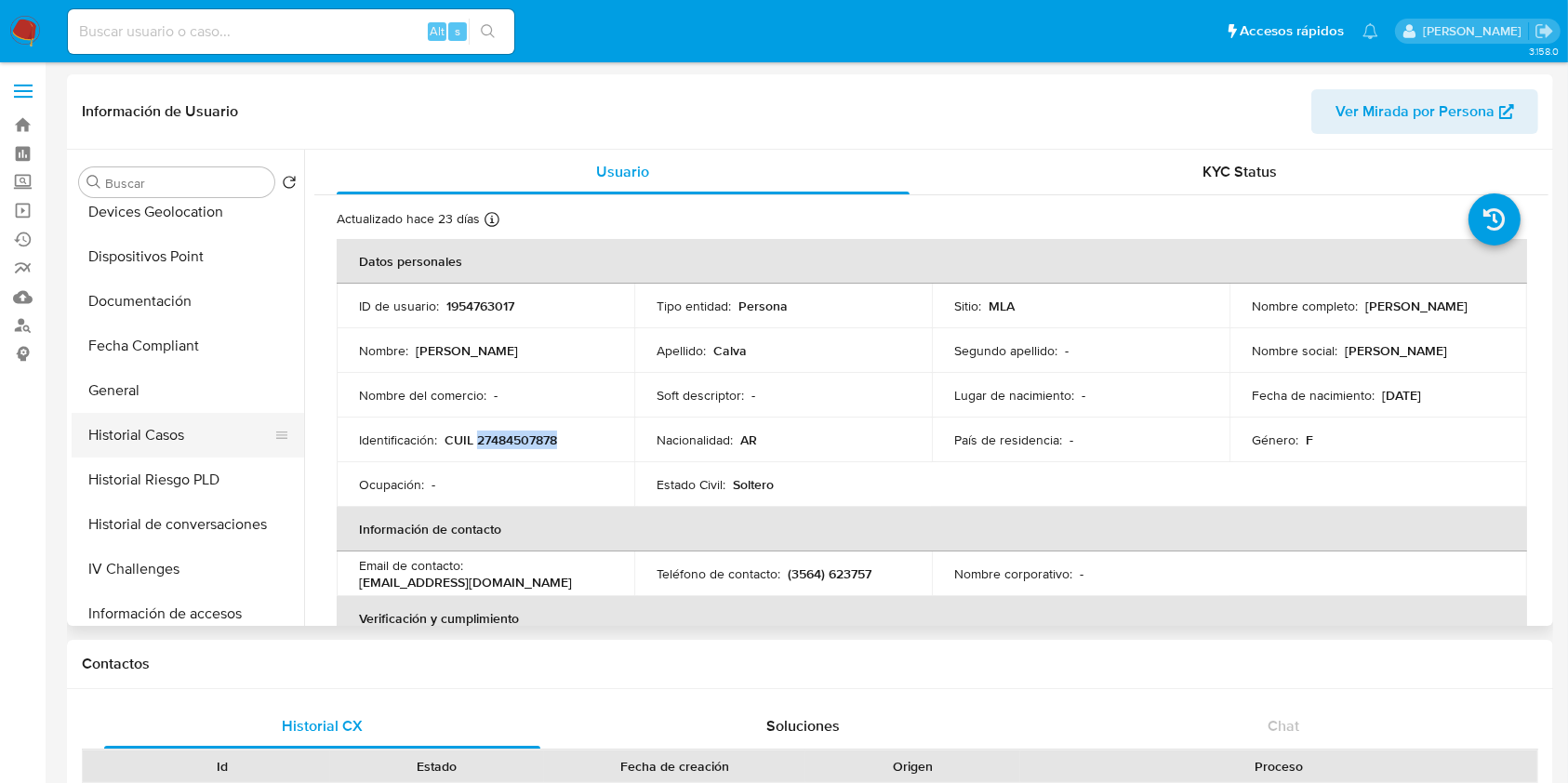
click at [188, 430] on button "Historial Casos" at bounding box center [180, 434] width 218 height 44
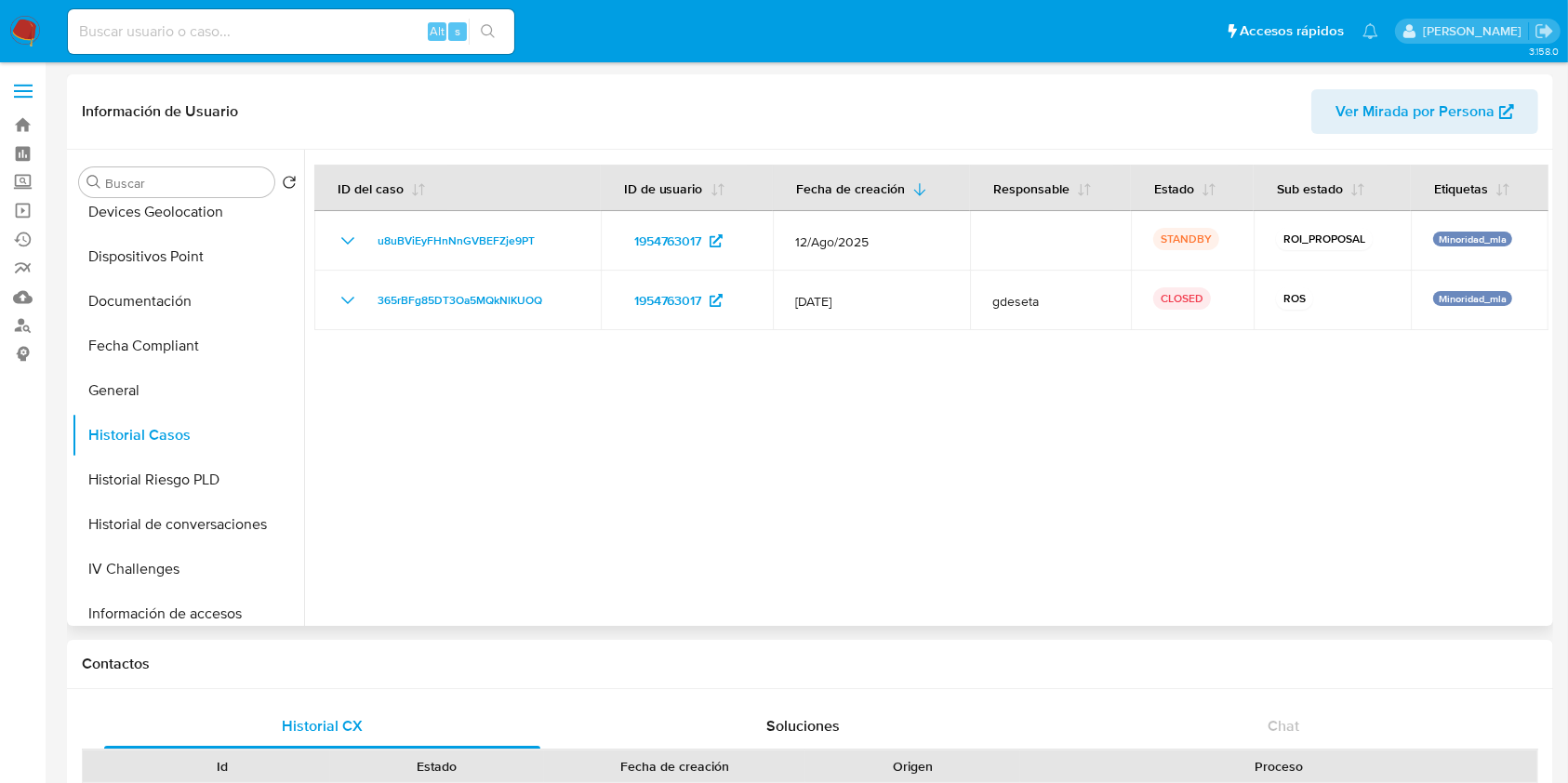
click at [678, 472] on div at bounding box center [926, 387] width 1245 height 476
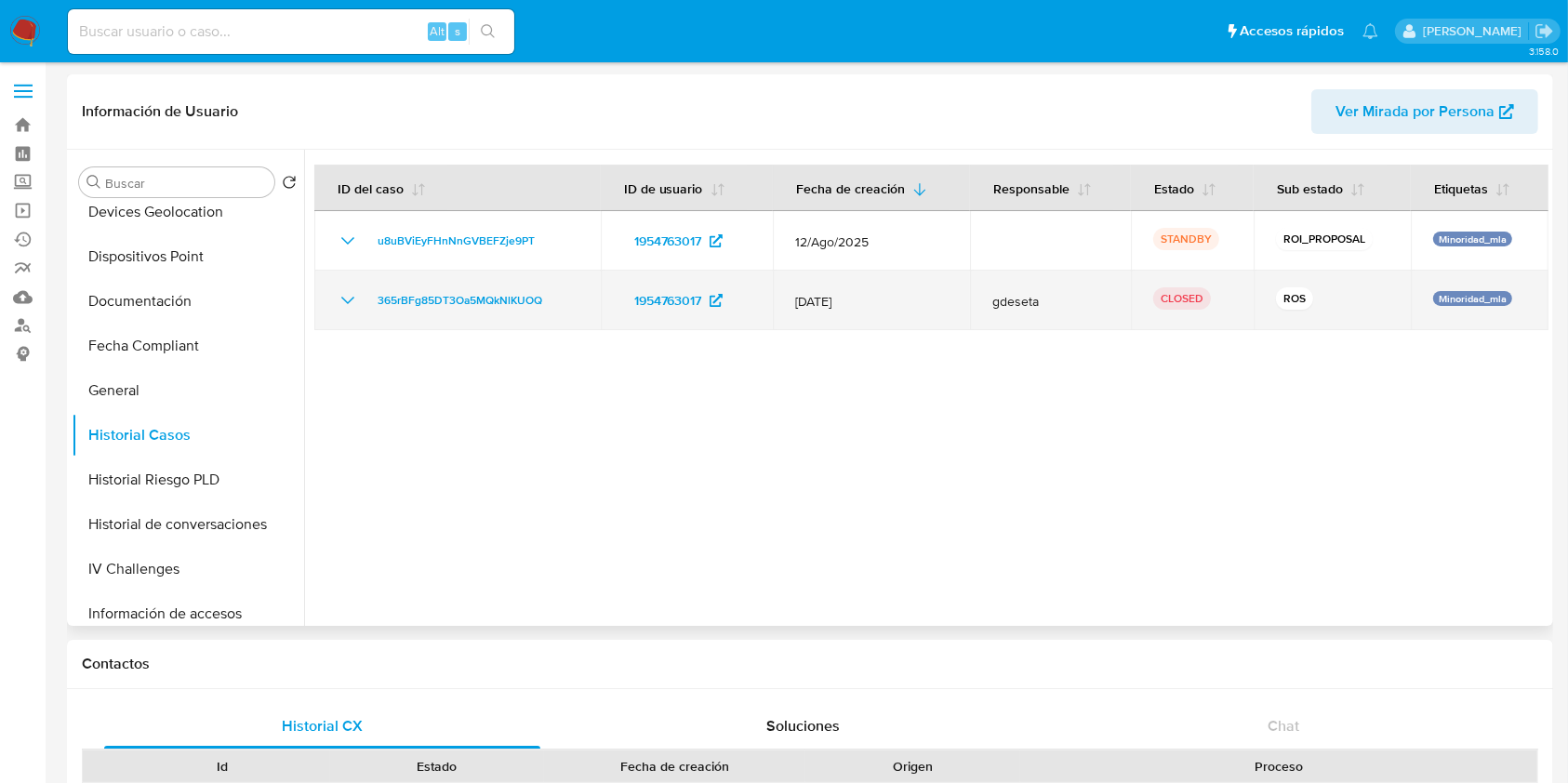
drag, startPoint x: 596, startPoint y: 303, endPoint x: 370, endPoint y: 310, distance: 226.1
click at [370, 310] on td "365rBFg85DT3Oa5MQkNlKUOQ" at bounding box center [458, 300] width 286 height 59
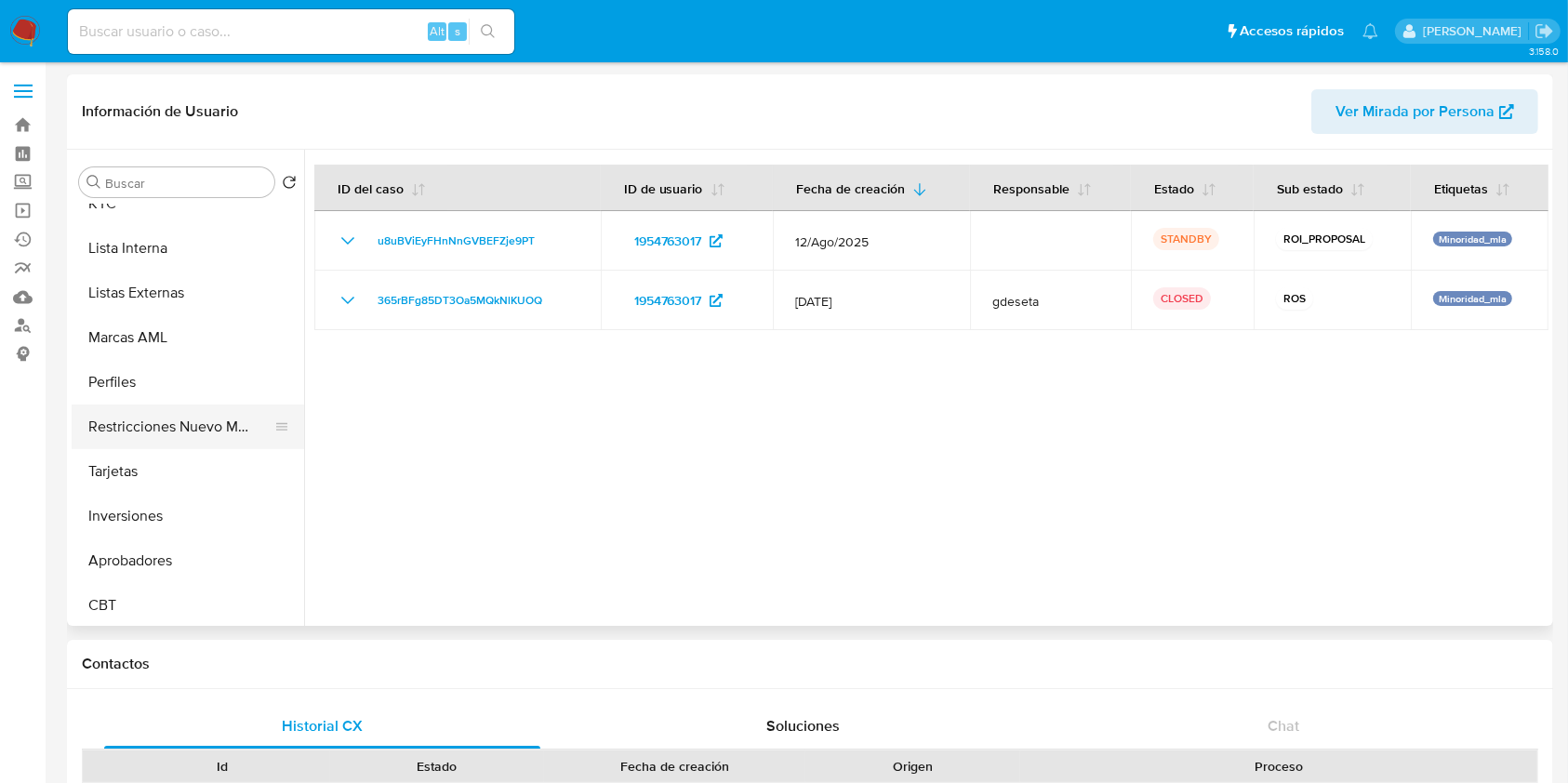
scroll to position [920, 0]
click at [156, 563] on button "Aprobadores" at bounding box center [180, 557] width 218 height 44
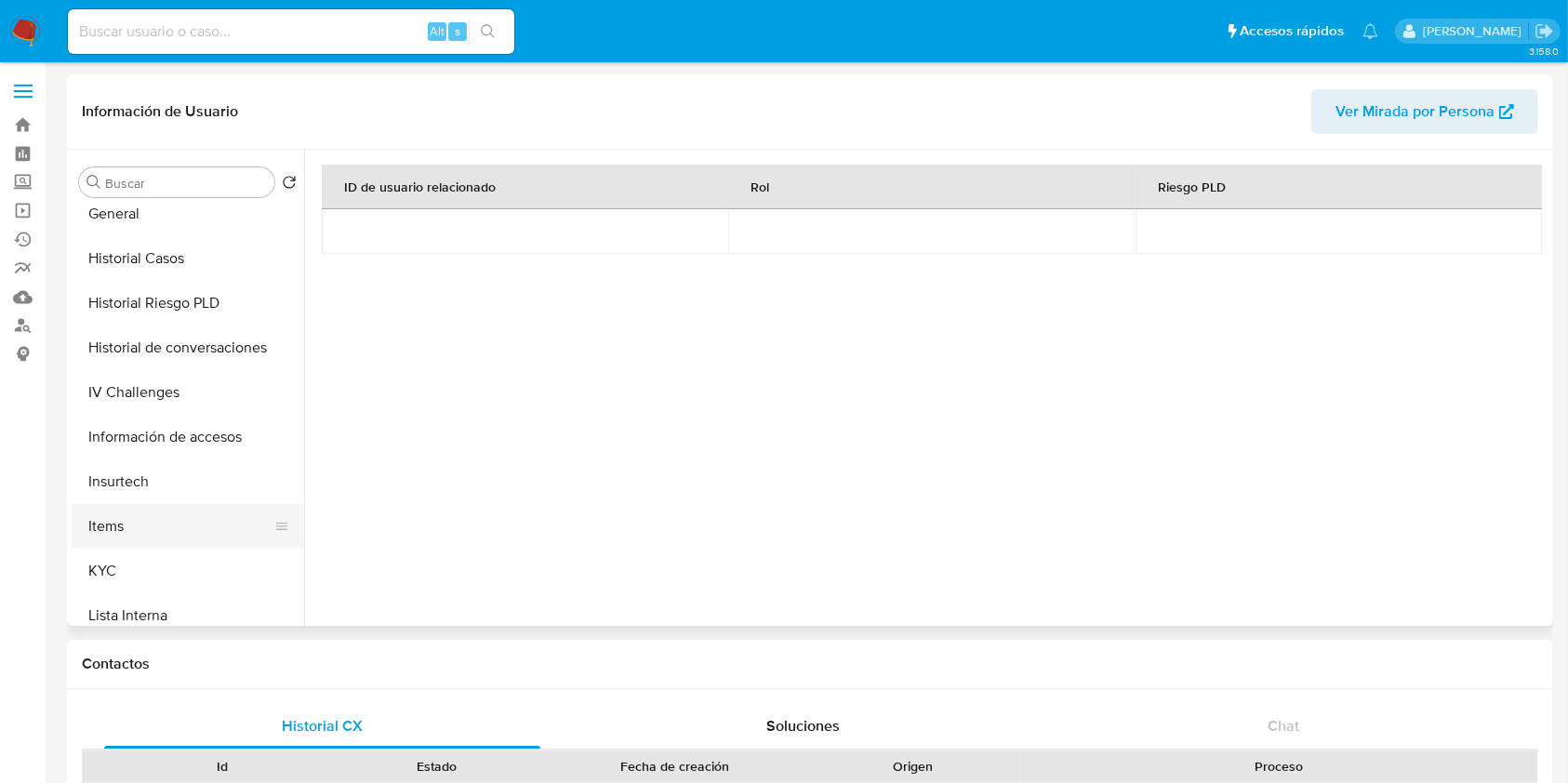
scroll to position [547, 0]
click at [145, 546] on button "Items" at bounding box center [180, 527] width 218 height 44
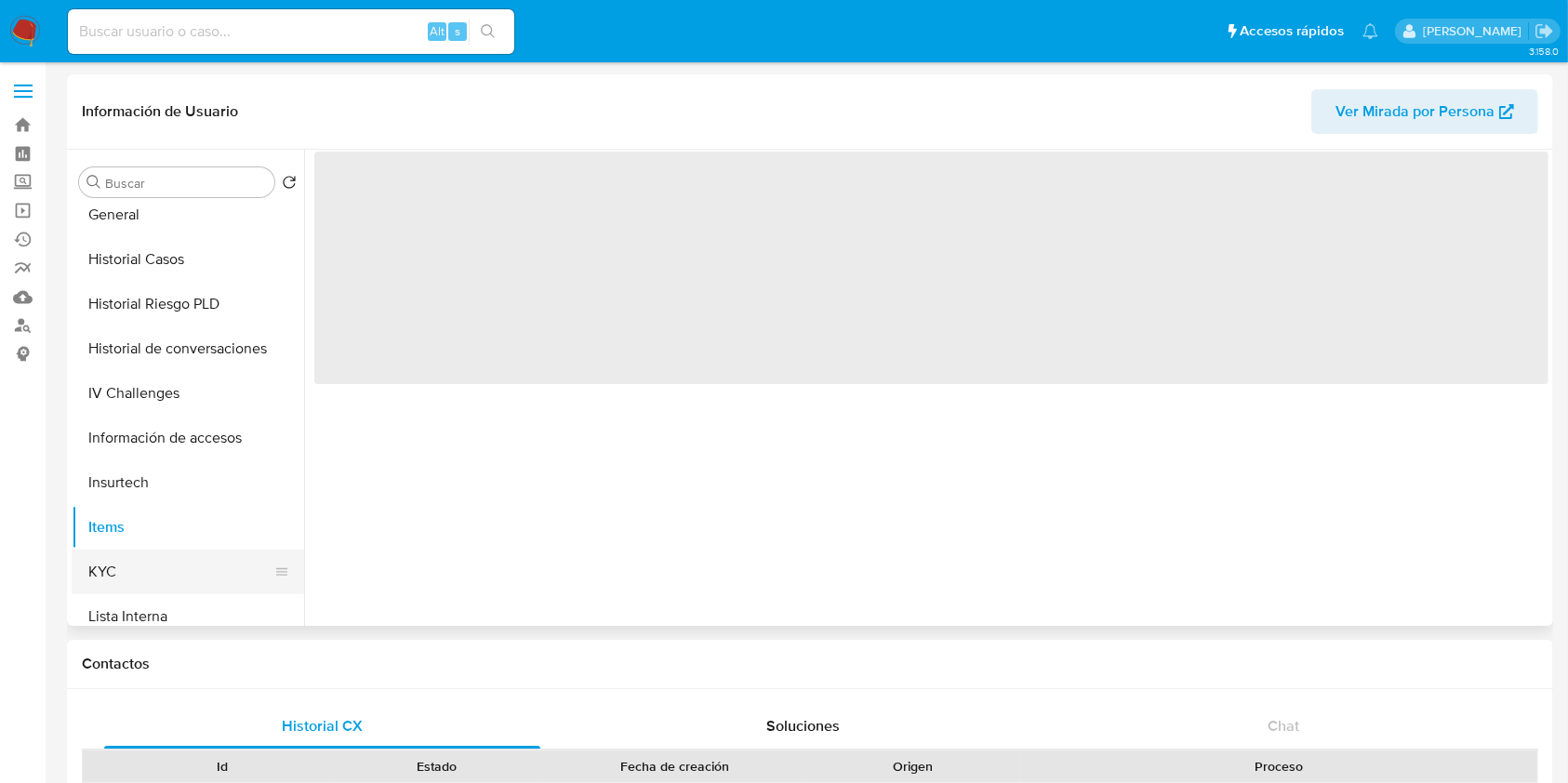
click at [143, 571] on button "KYC" at bounding box center [180, 571] width 218 height 44
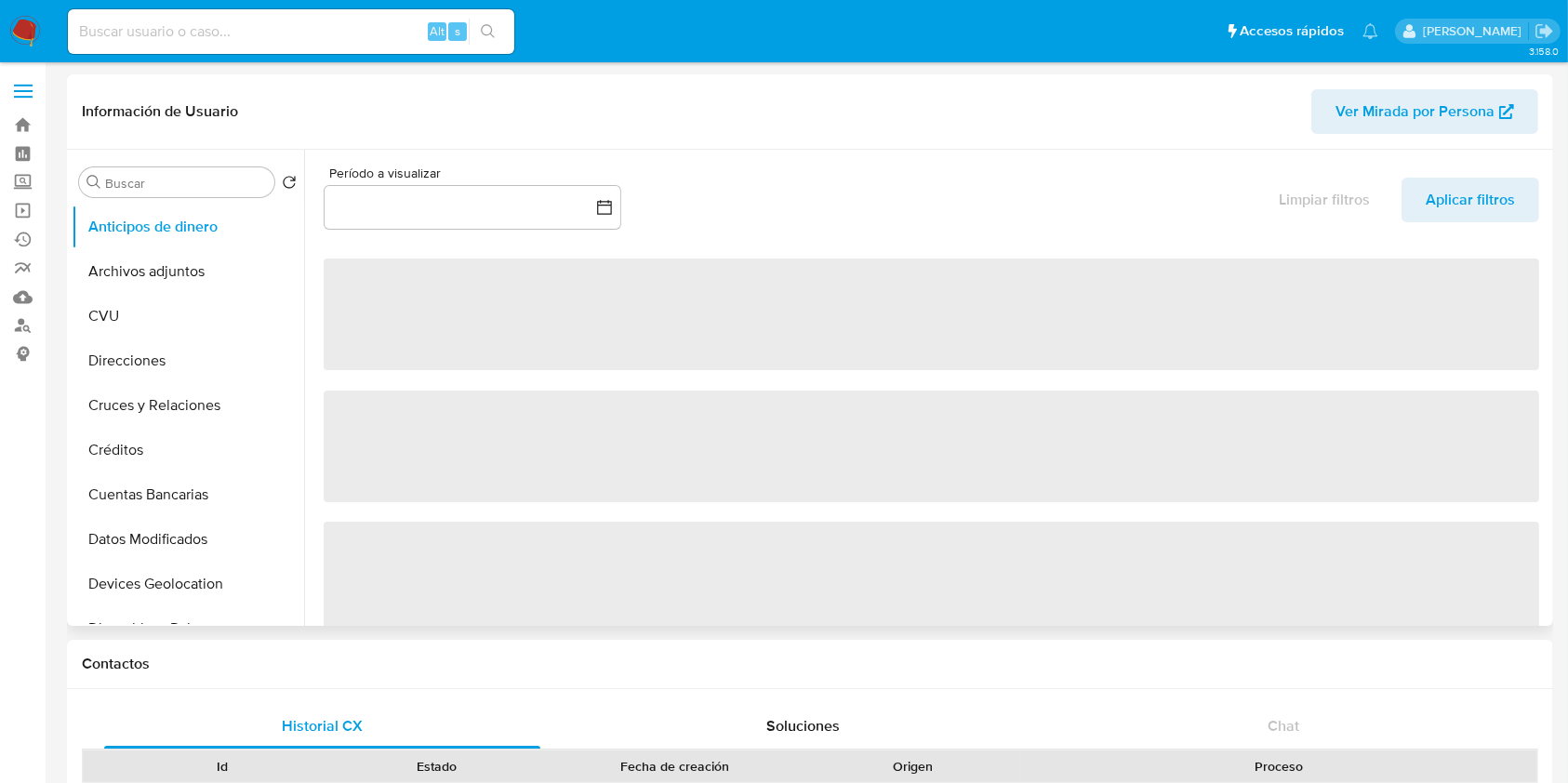
select select "10"
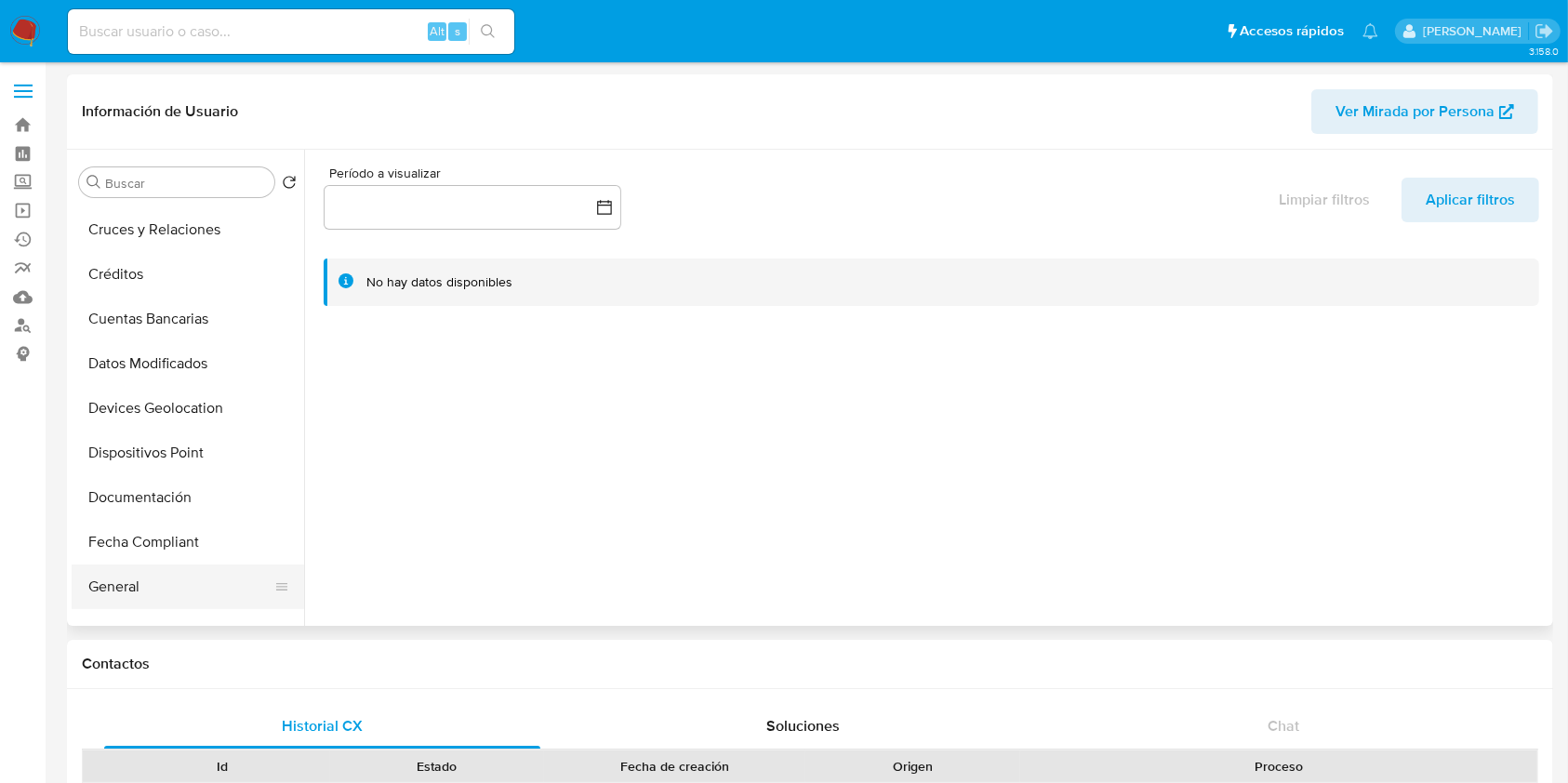
scroll to position [372, 0]
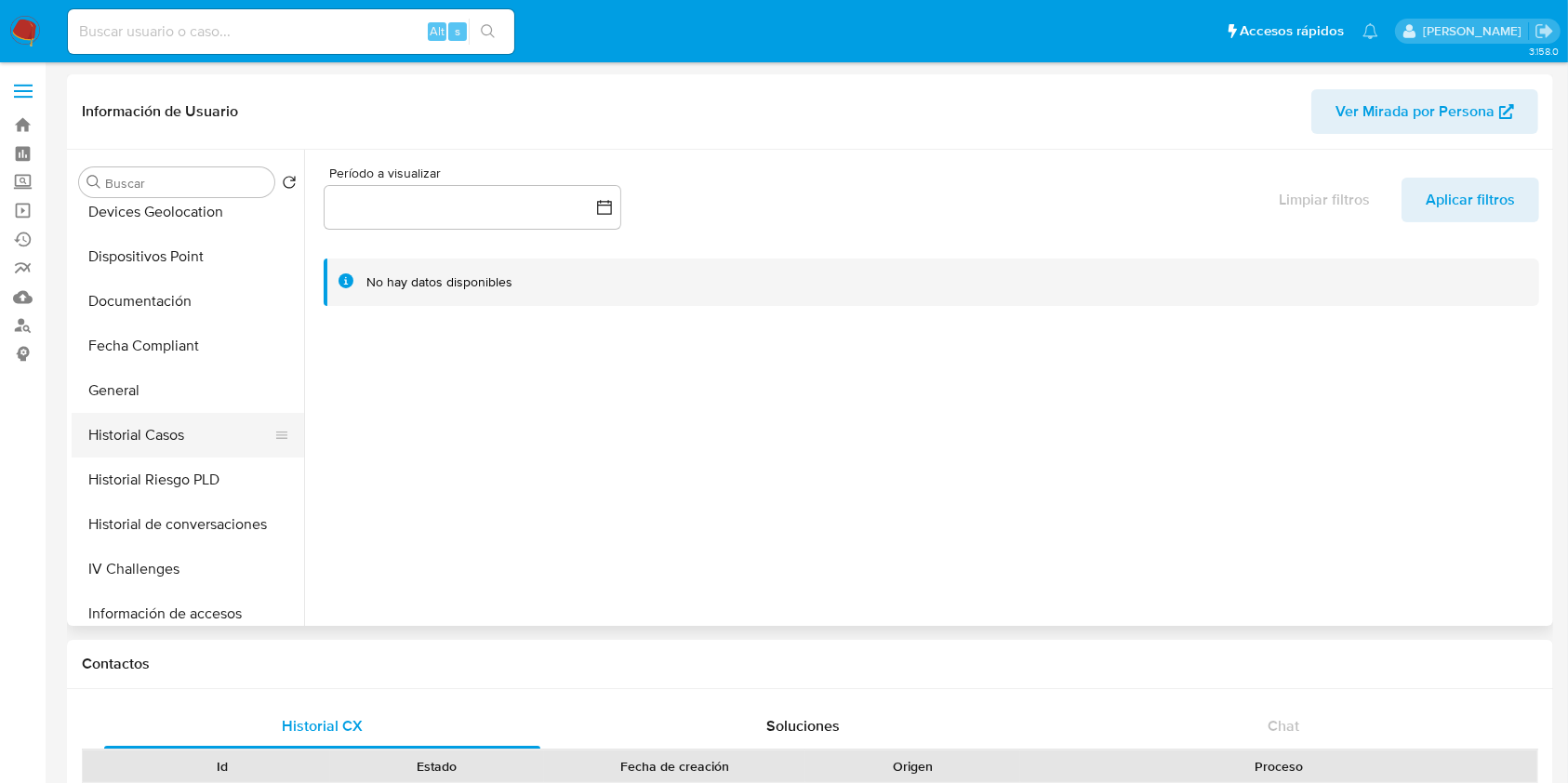
click at [206, 423] on button "Historial Casos" at bounding box center [180, 434] width 218 height 44
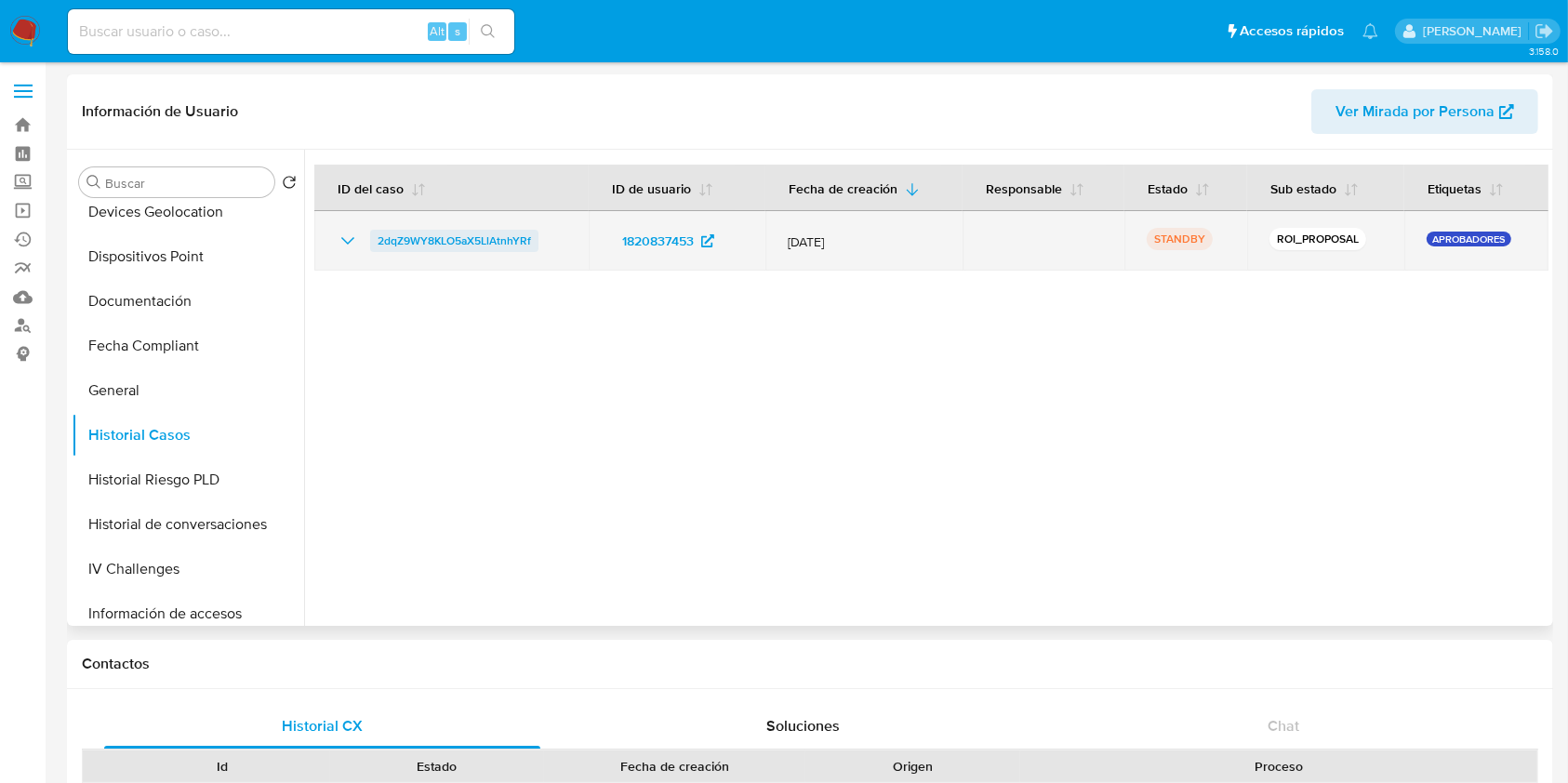
drag, startPoint x: 536, startPoint y: 246, endPoint x: 377, endPoint y: 242, distance: 159.1
click at [377, 242] on div "2dqZ9WY8KLO5aX5LlAtnhYRf" at bounding box center [451, 241] width 230 height 23
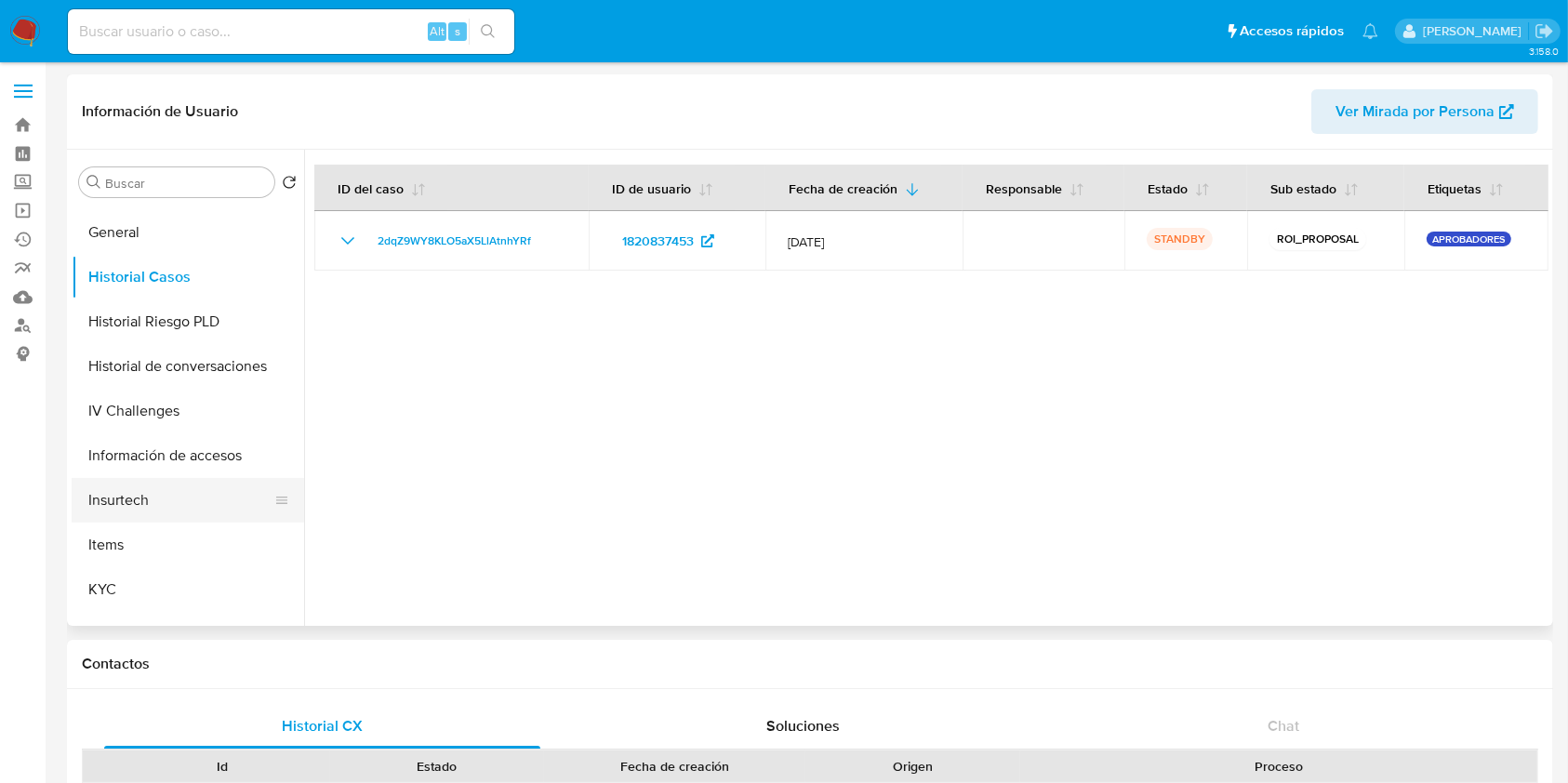
scroll to position [619, 0]
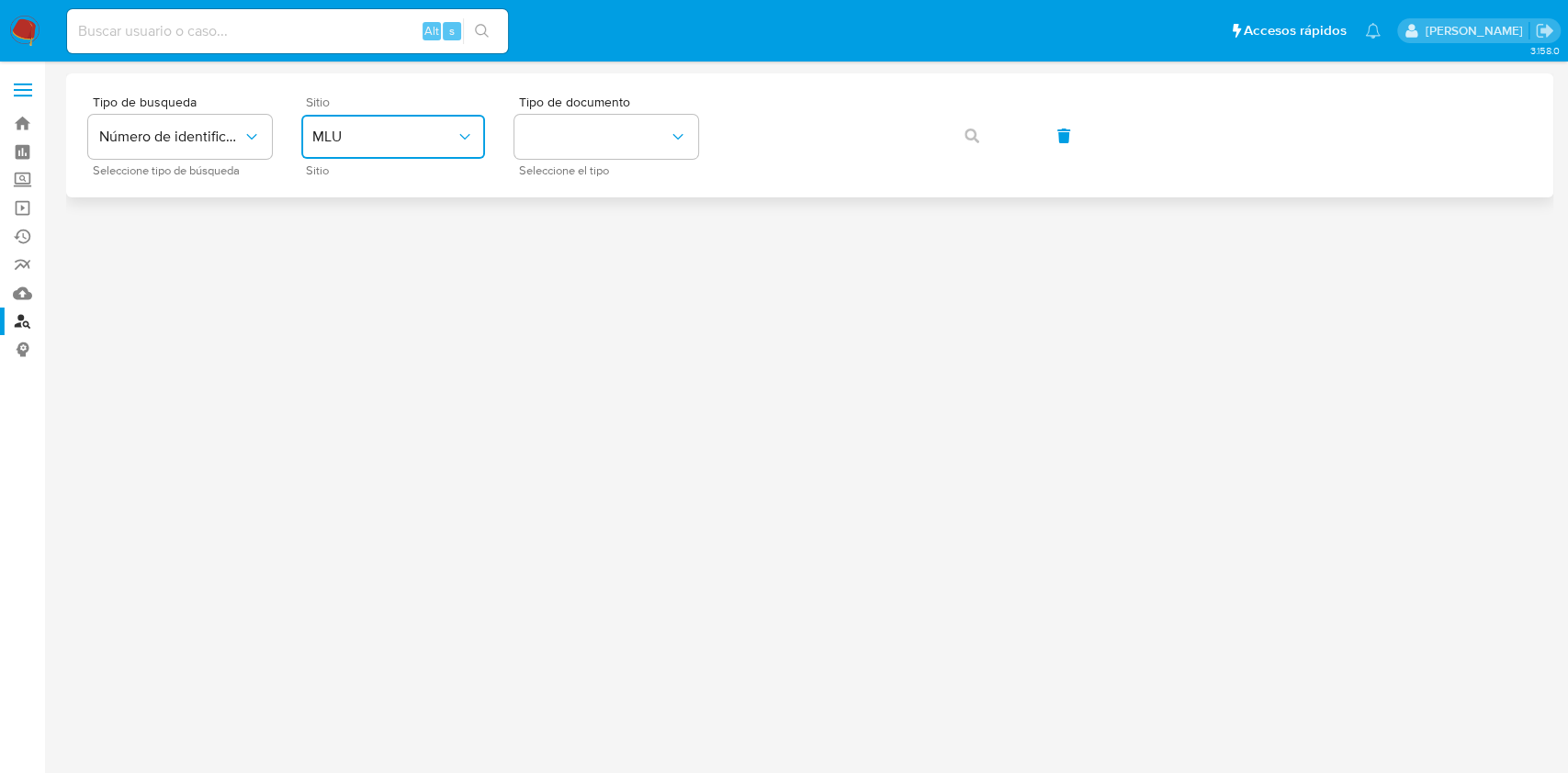
click at [335, 144] on span "MLU" at bounding box center [384, 137] width 143 height 19
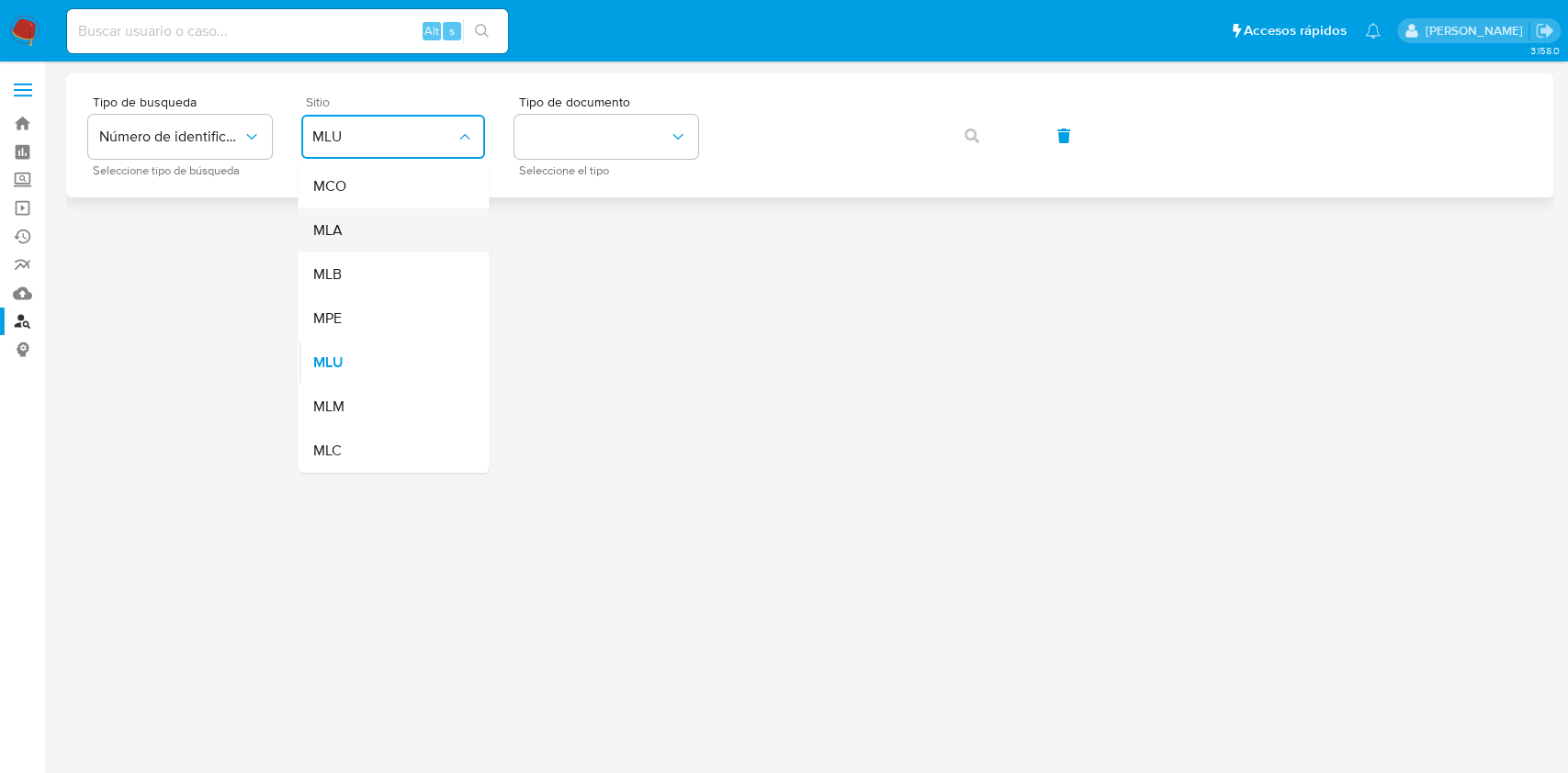
click at [353, 240] on div "MLA" at bounding box center [388, 230] width 151 height 44
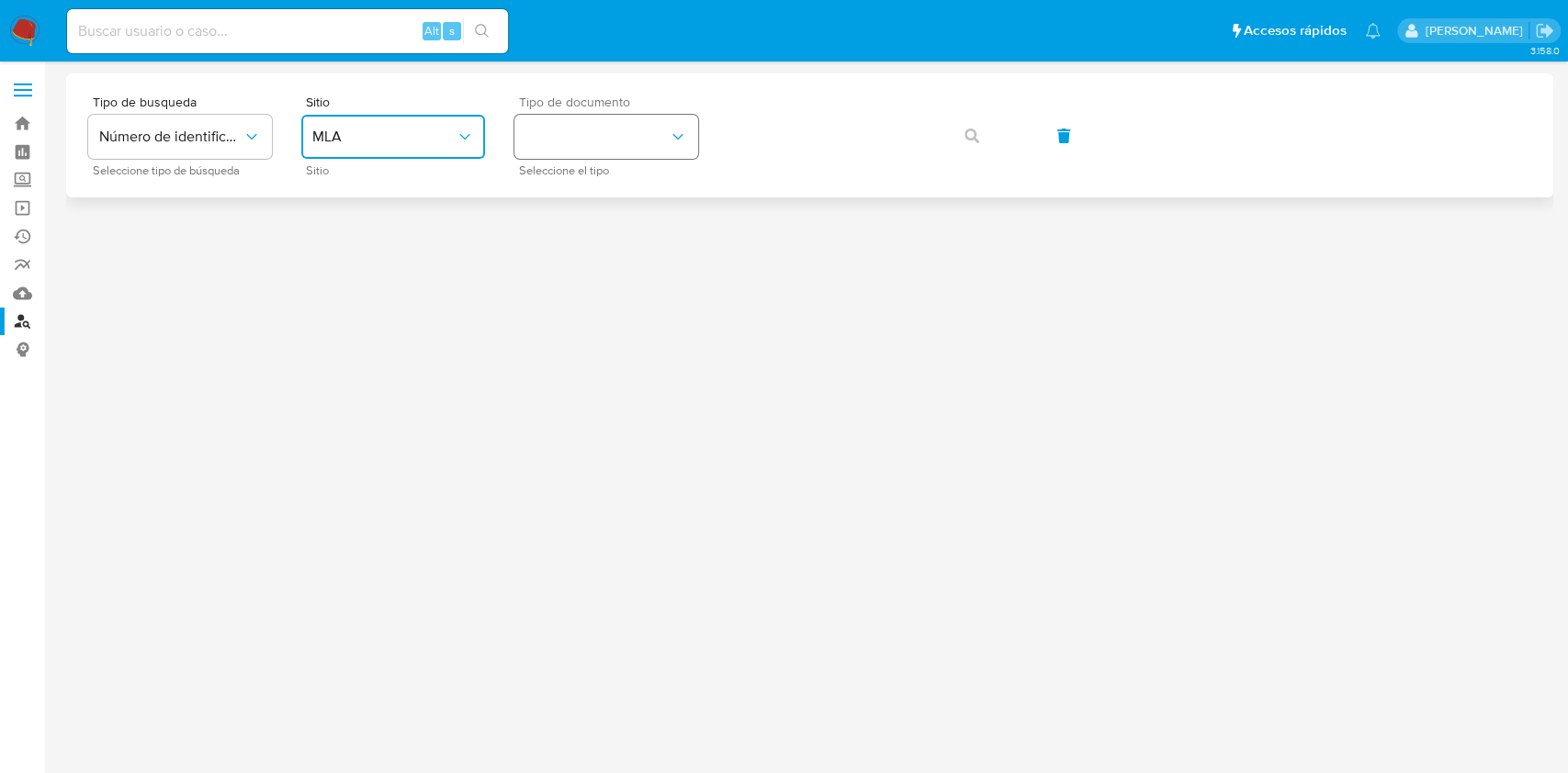
click at [580, 145] on button "identificationType" at bounding box center [606, 136] width 183 height 44
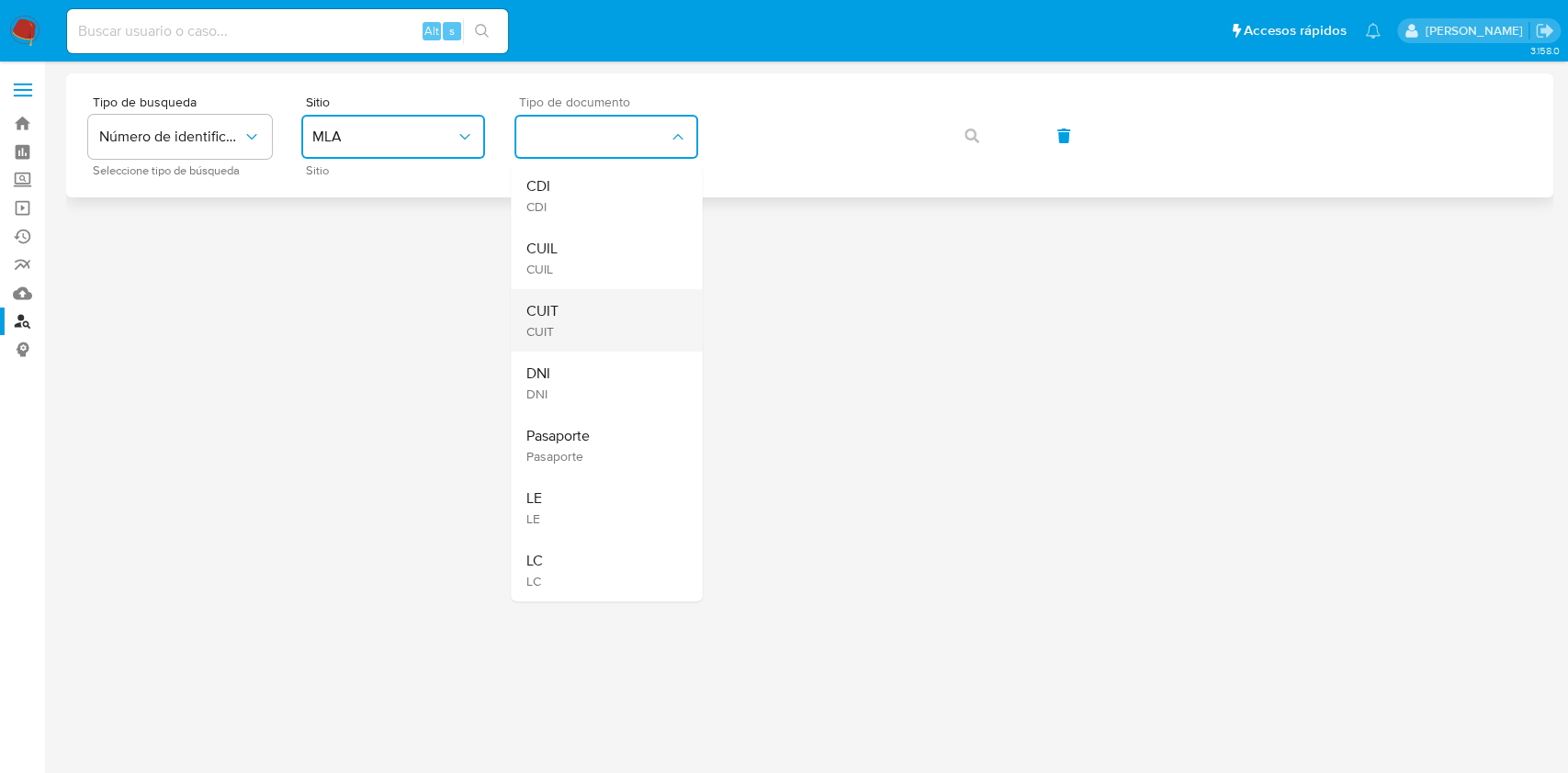
click at [592, 331] on div "CUIT CUIT" at bounding box center [601, 320] width 151 height 62
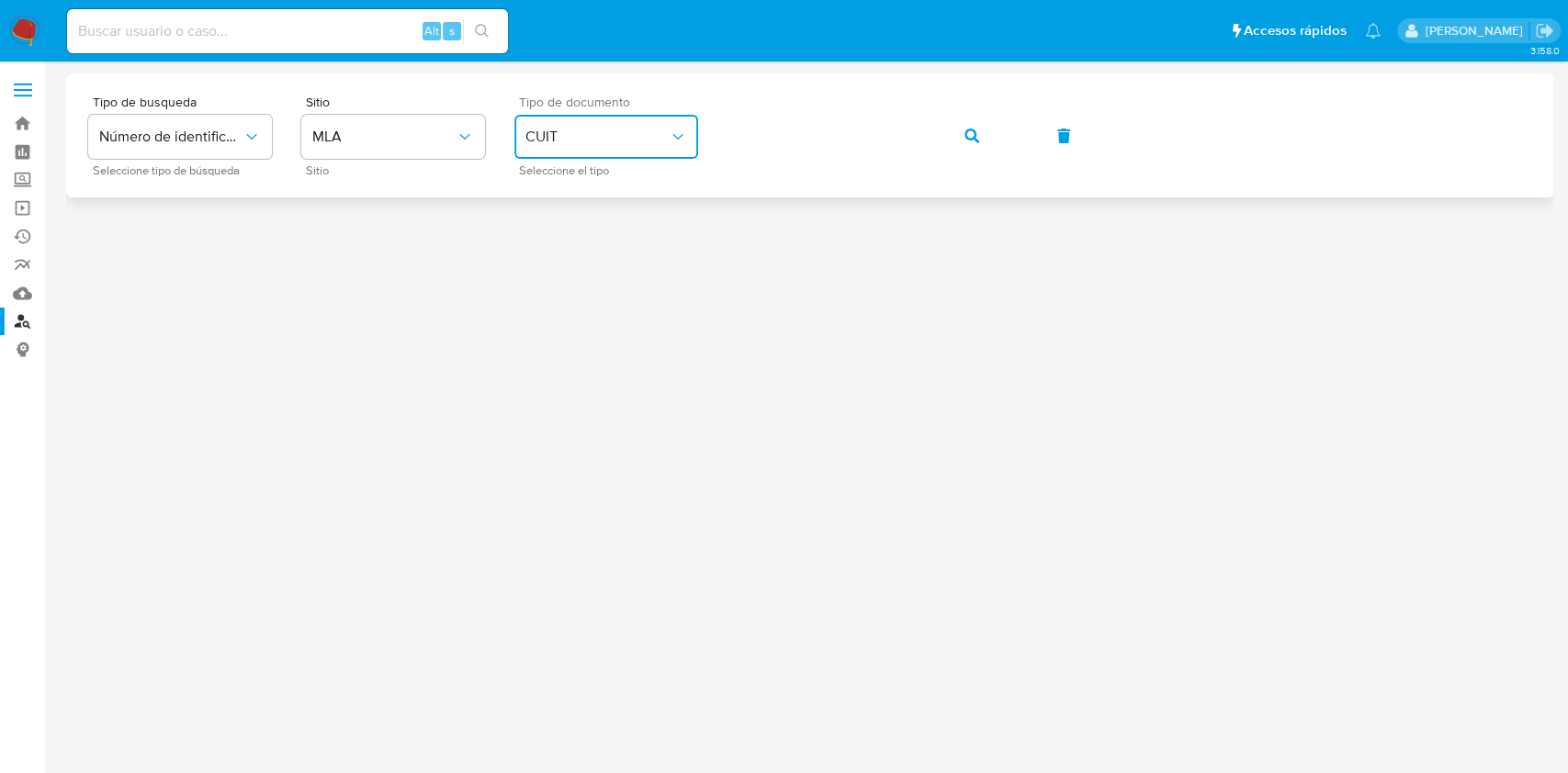
click at [937, 137] on div "Tipo de busqueda Número de identificación Seleccione tipo de búsqueda Sitio MLA…" at bounding box center [810, 136] width 1443 height 80
click at [951, 137] on button "button" at bounding box center [972, 135] width 62 height 44
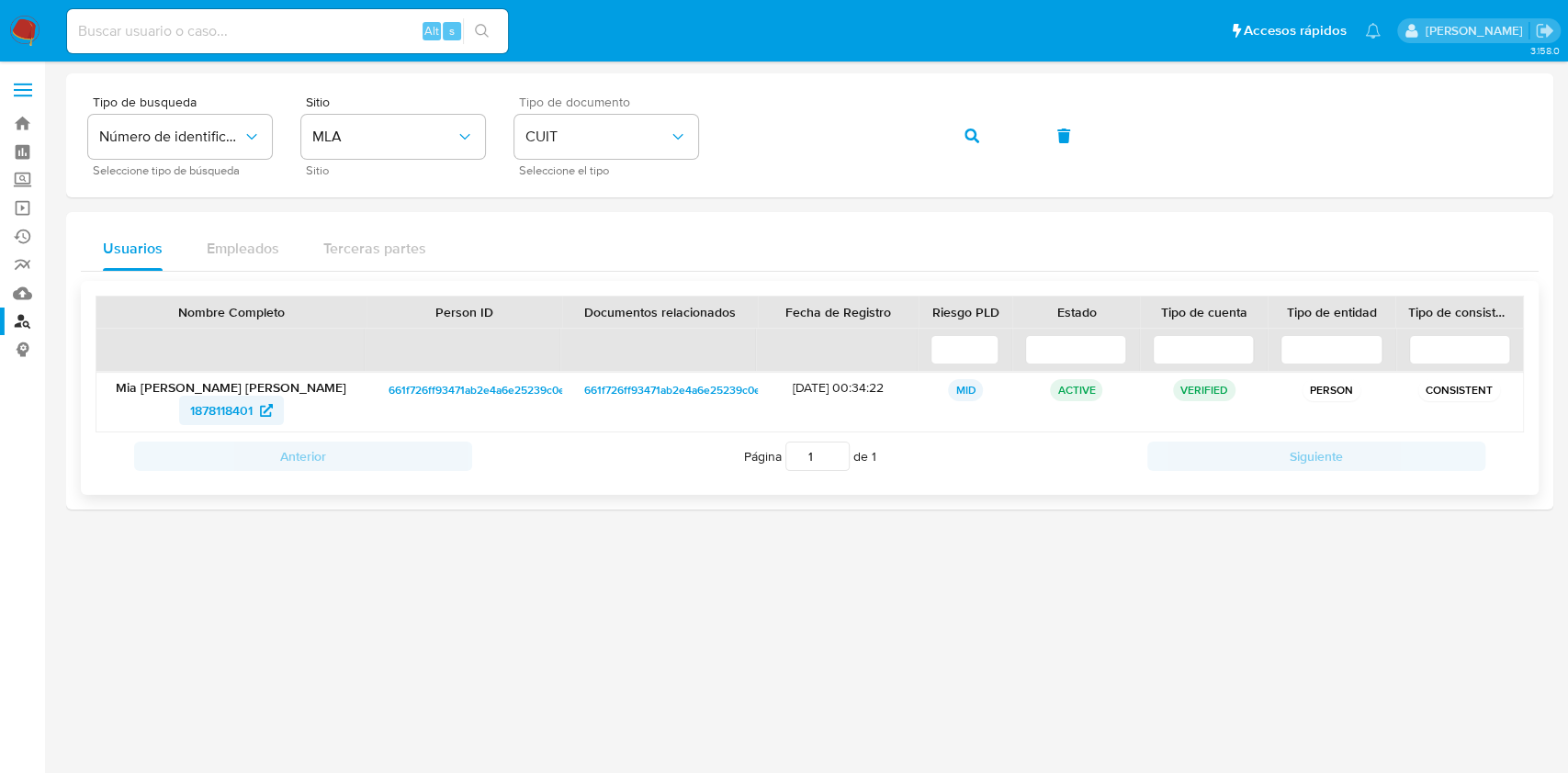
click at [209, 402] on span "1878118401" at bounding box center [221, 410] width 62 height 30
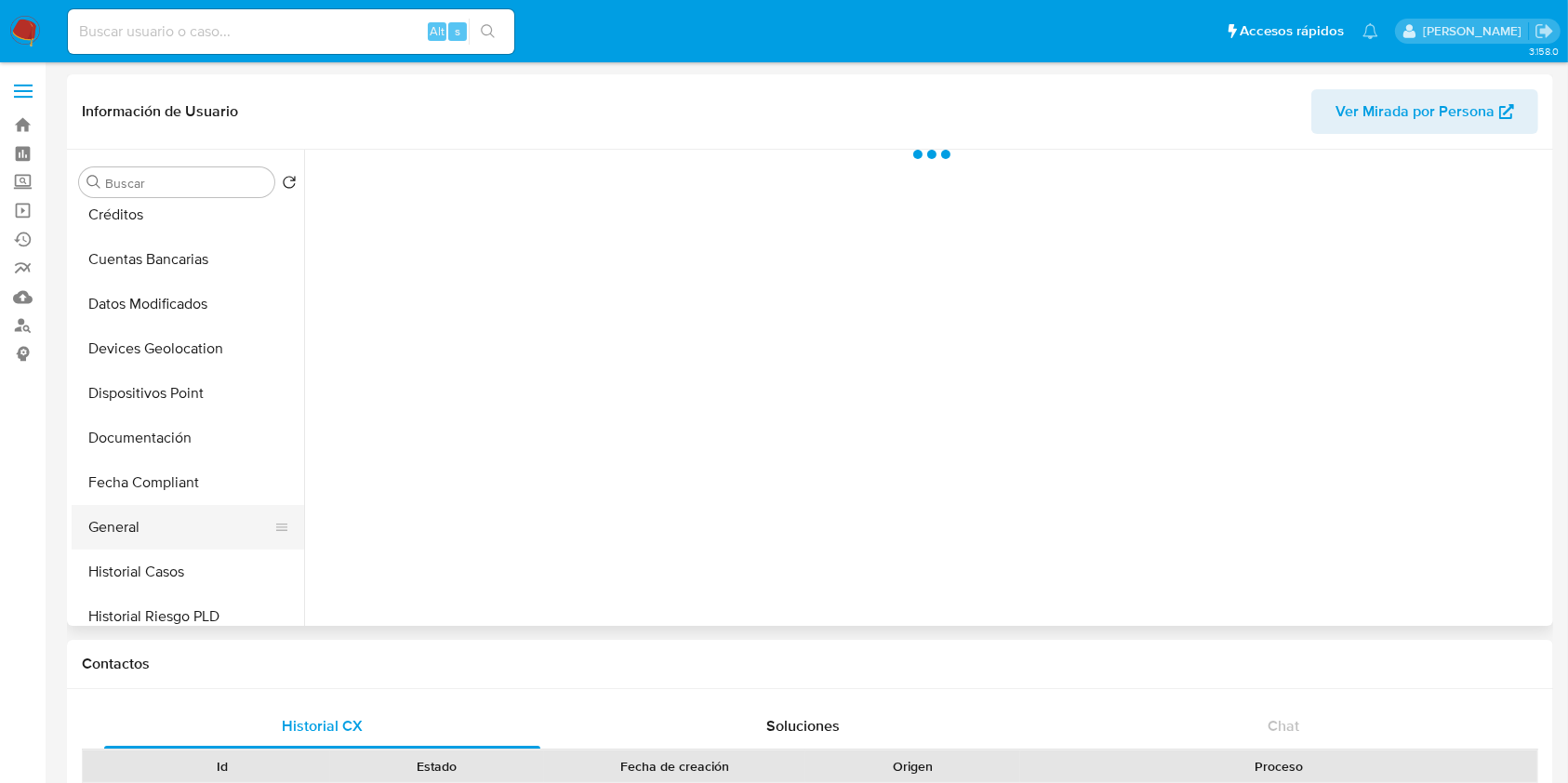
scroll to position [372, 0]
click at [205, 420] on button "Historial Casos" at bounding box center [180, 434] width 218 height 44
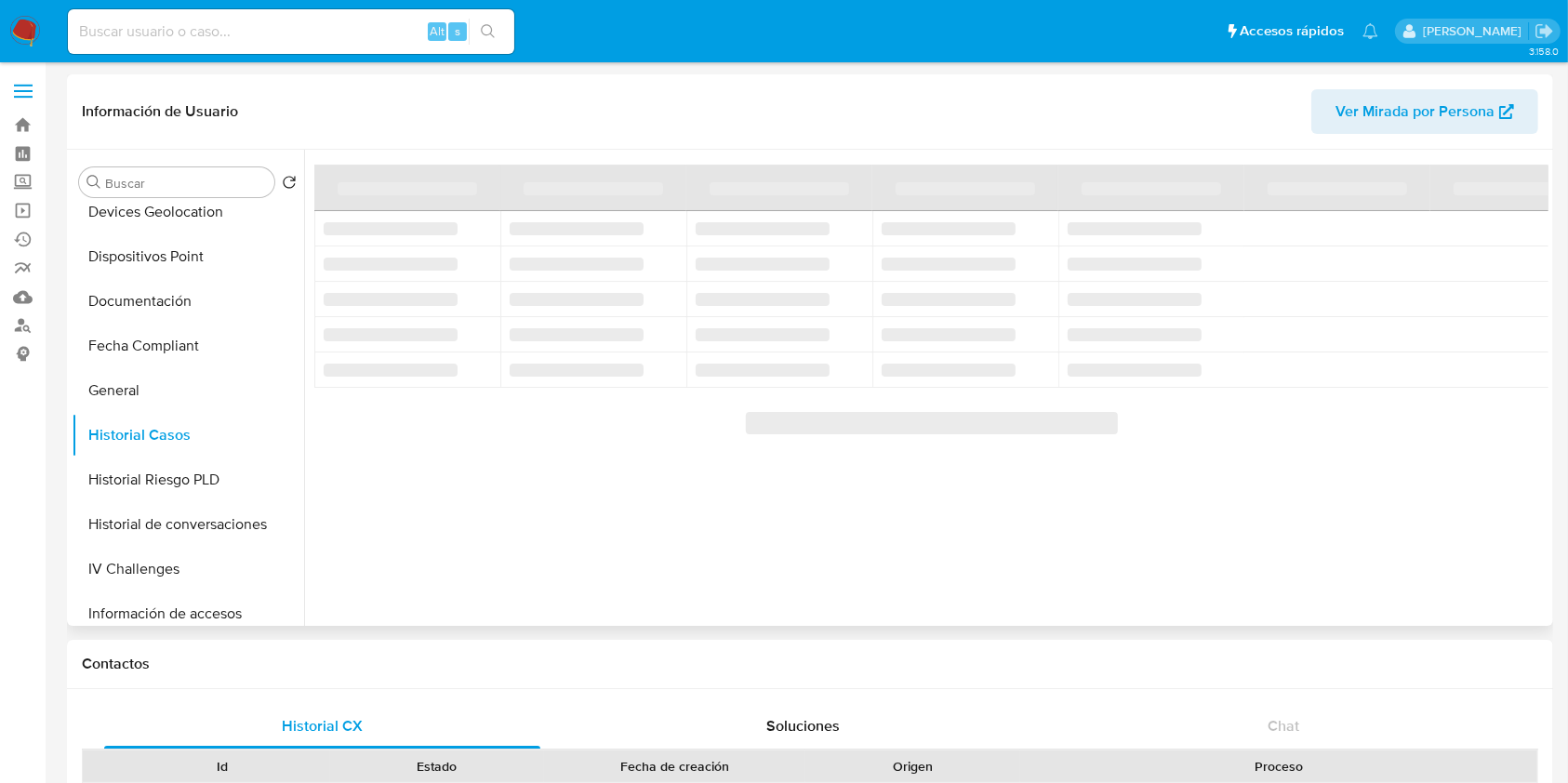
select select "10"
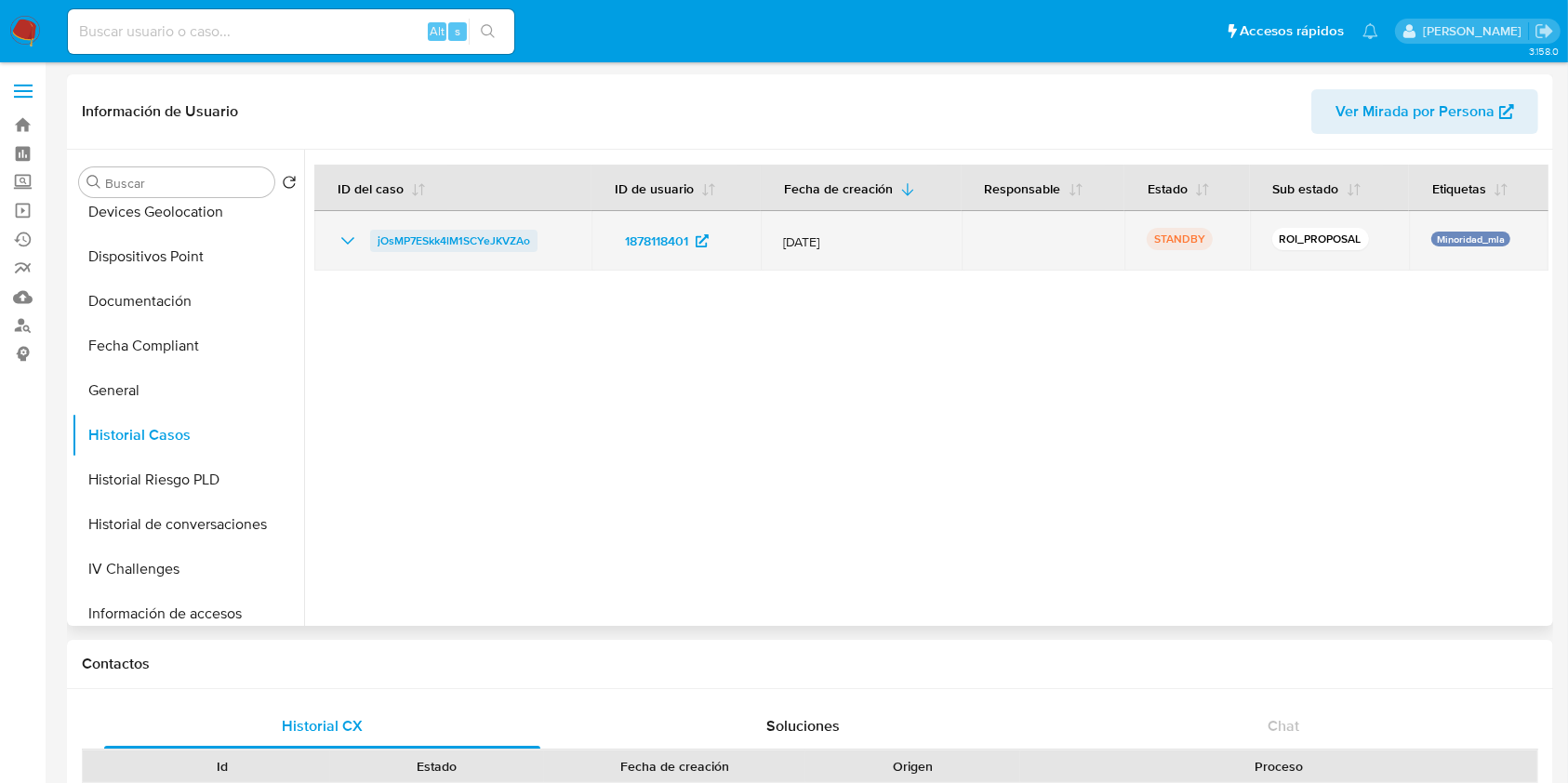
drag, startPoint x: 547, startPoint y: 237, endPoint x: 372, endPoint y: 249, distance: 175.4
click at [372, 249] on div "jOsMP7ESkk4lM1SCYeJKVZAo" at bounding box center [452, 241] width 233 height 23
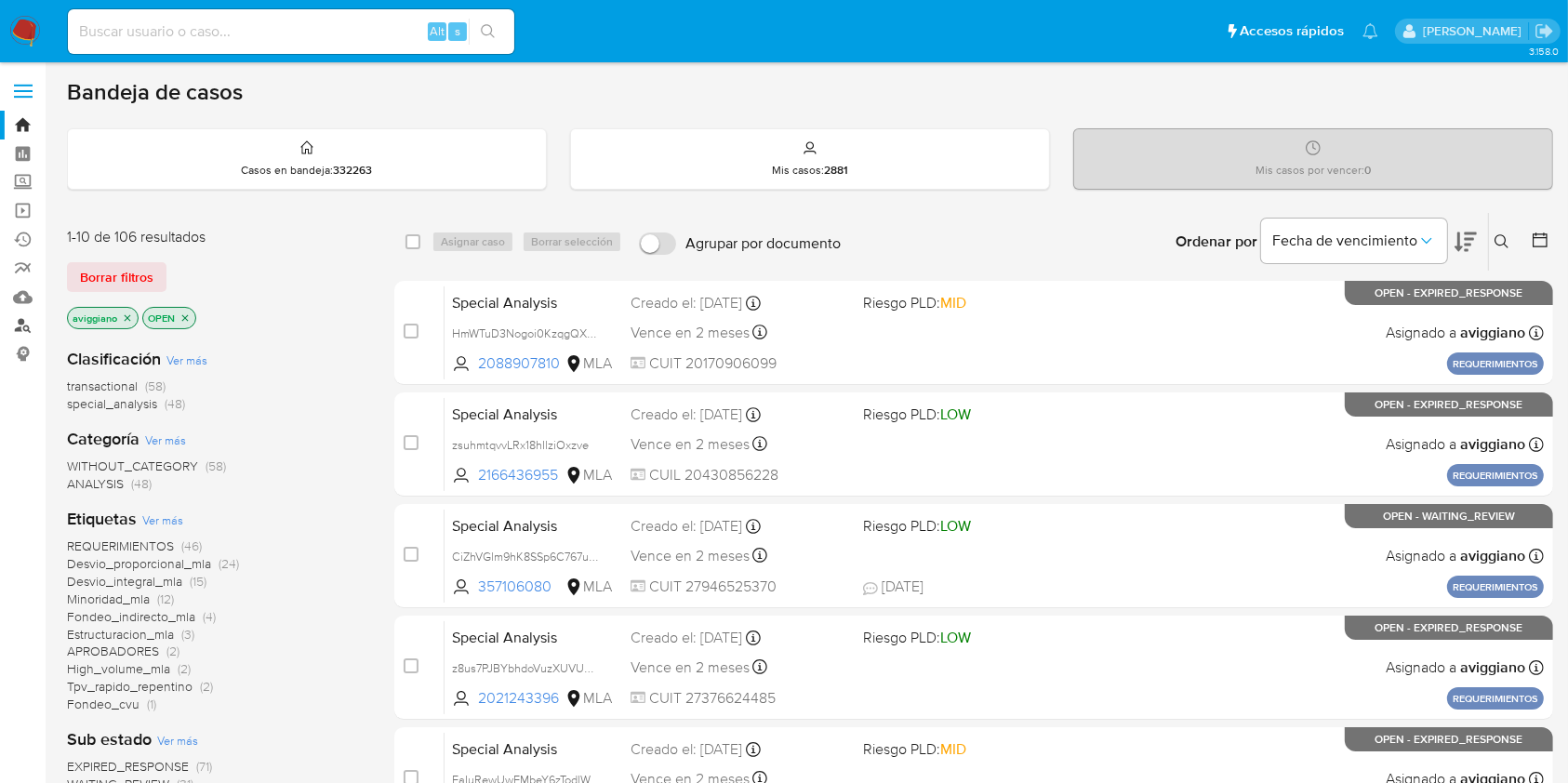
click at [23, 323] on link "Buscador de personas" at bounding box center [110, 326] width 221 height 29
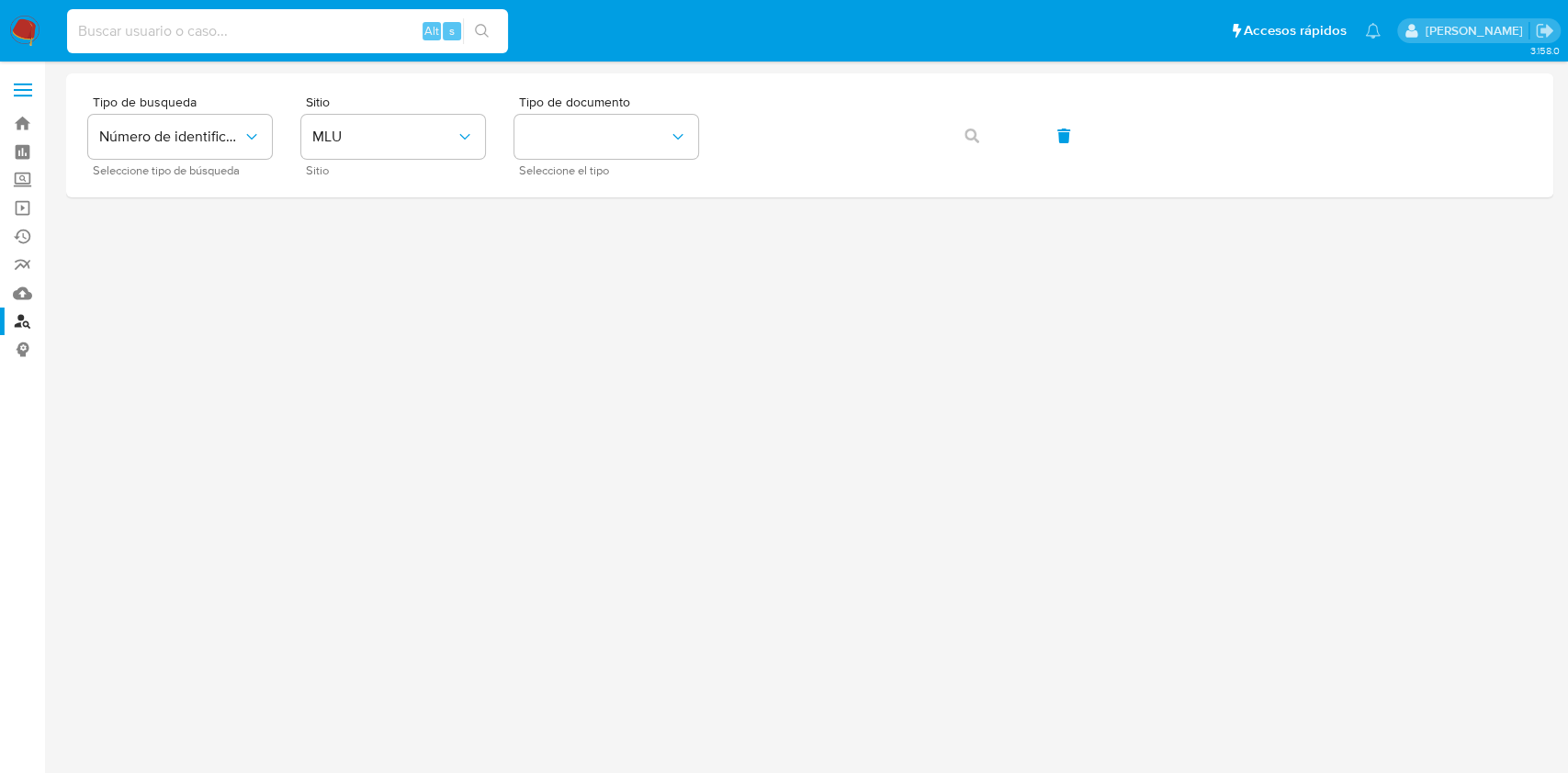
click at [163, 39] on input at bounding box center [288, 32] width 441 height 24
paste input "gVp20fuZcCVROozbcthzYI68"
type input "gVp20fuZcCVROozbcthzYI68"
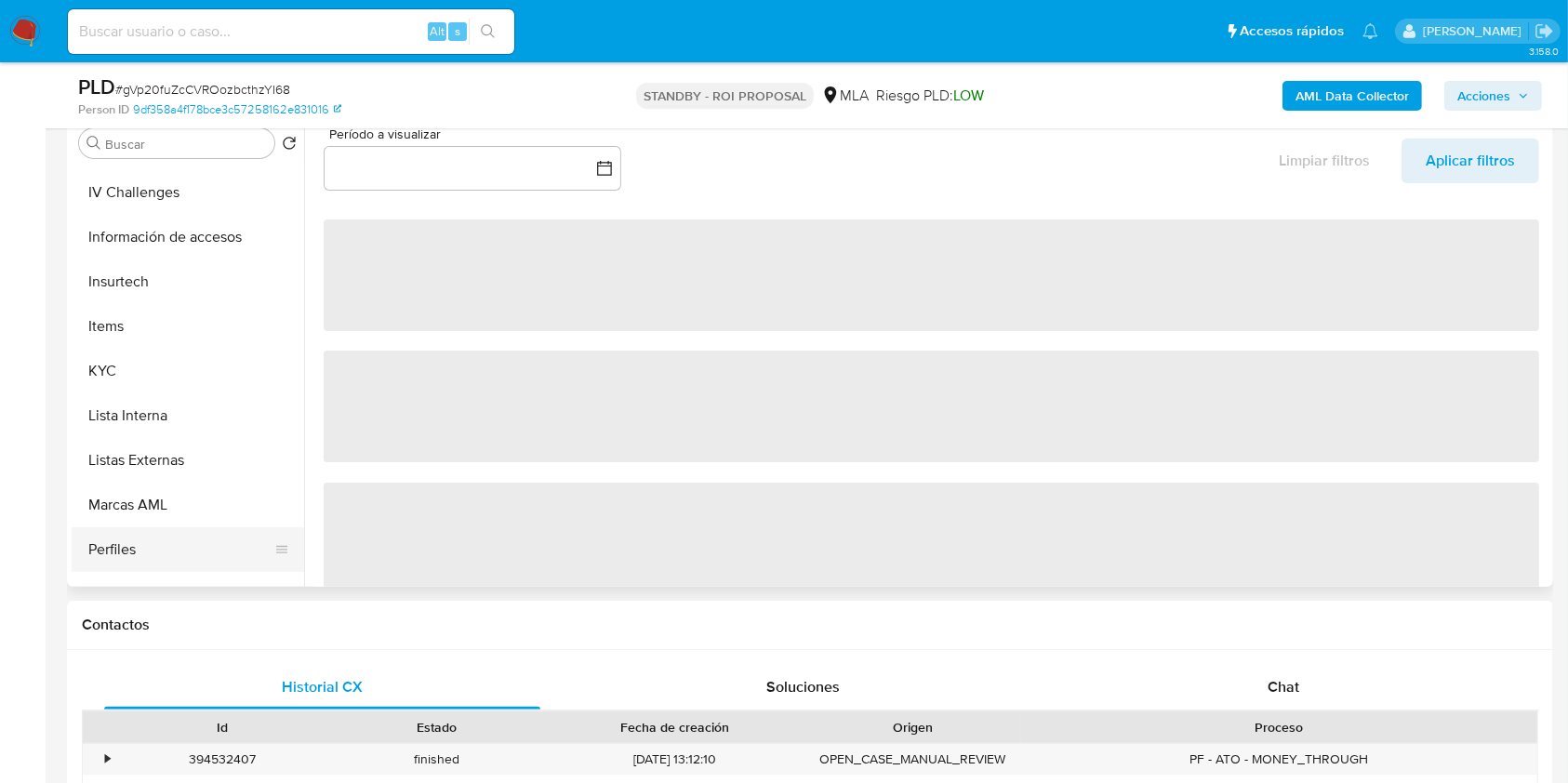
scroll to position [868, 0]
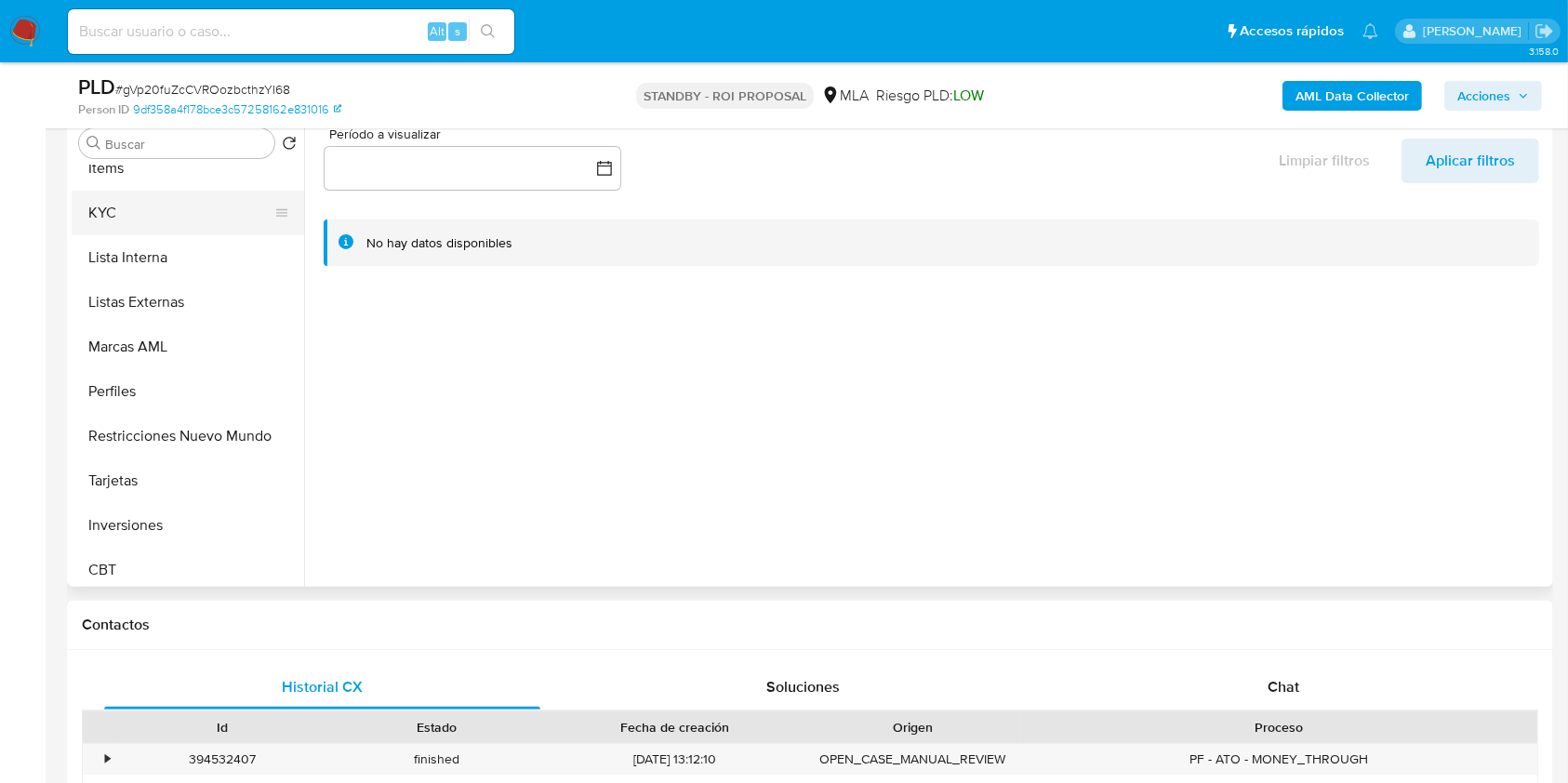
select select "10"
click at [134, 229] on button "KYC" at bounding box center [180, 212] width 218 height 44
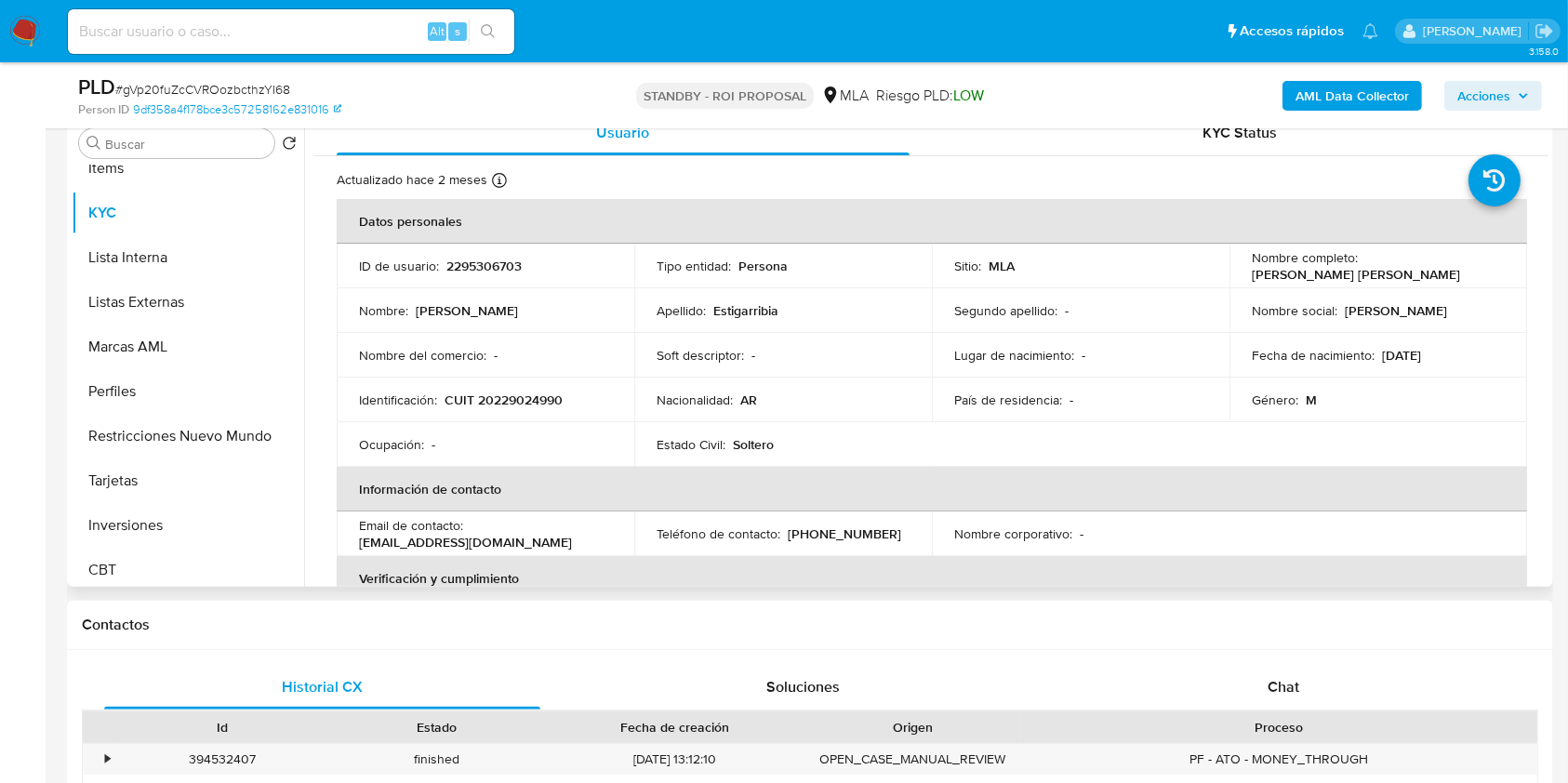
drag, startPoint x: 1244, startPoint y: 274, endPoint x: 1421, endPoint y: 269, distance: 177.1
click at [1421, 269] on td "Nombre completo : Leonardo Martin Estigarribia" at bounding box center [1379, 266] width 298 height 44
copy p "Leonardo Martin Estigarribia"
click at [448, 268] on p "2295306703" at bounding box center [484, 266] width 75 height 17
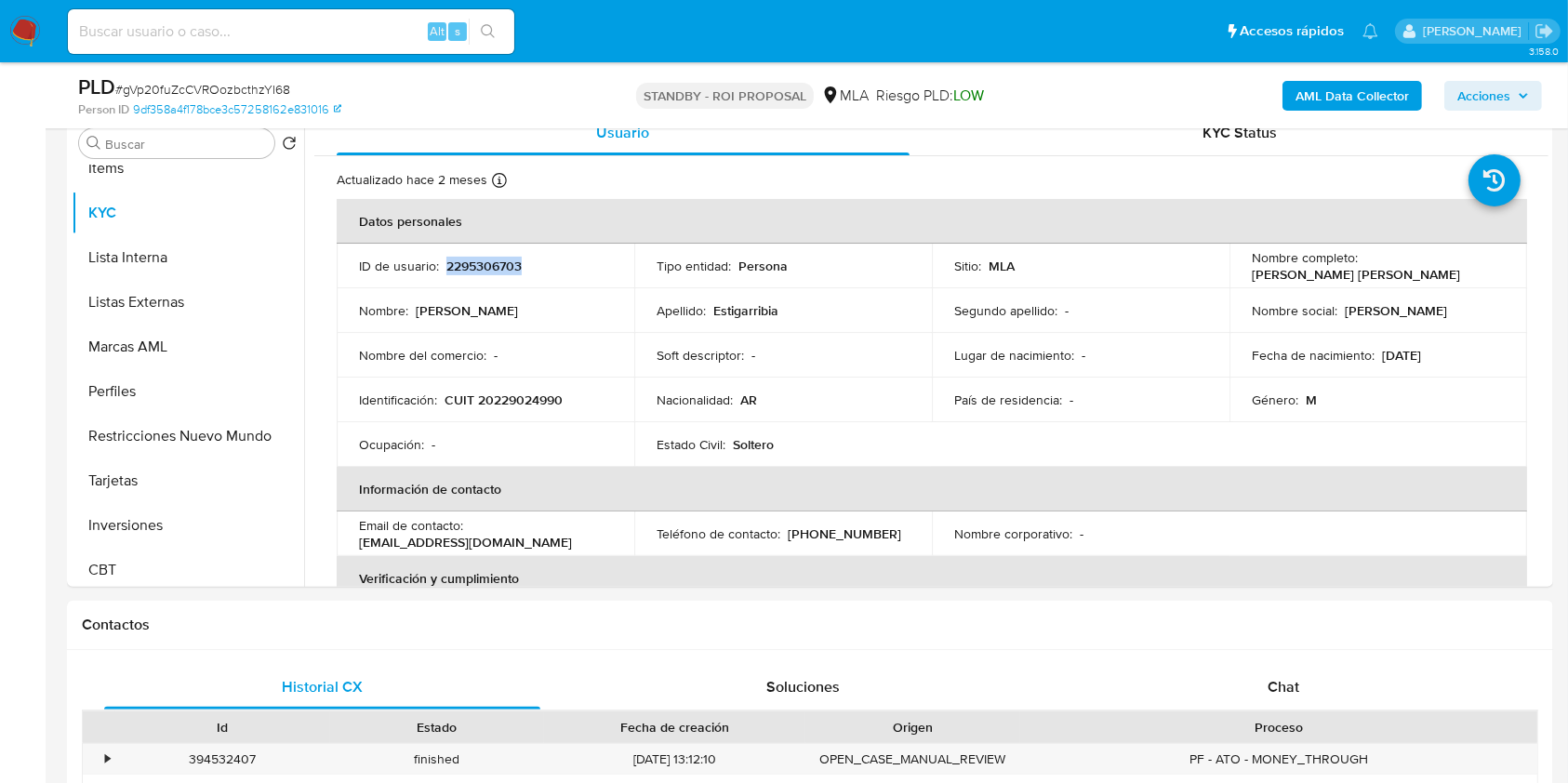
copy p "2295306703"
click at [512, 401] on p "CUIT 20229024990" at bounding box center [503, 400] width 118 height 17
copy p "20229024990"
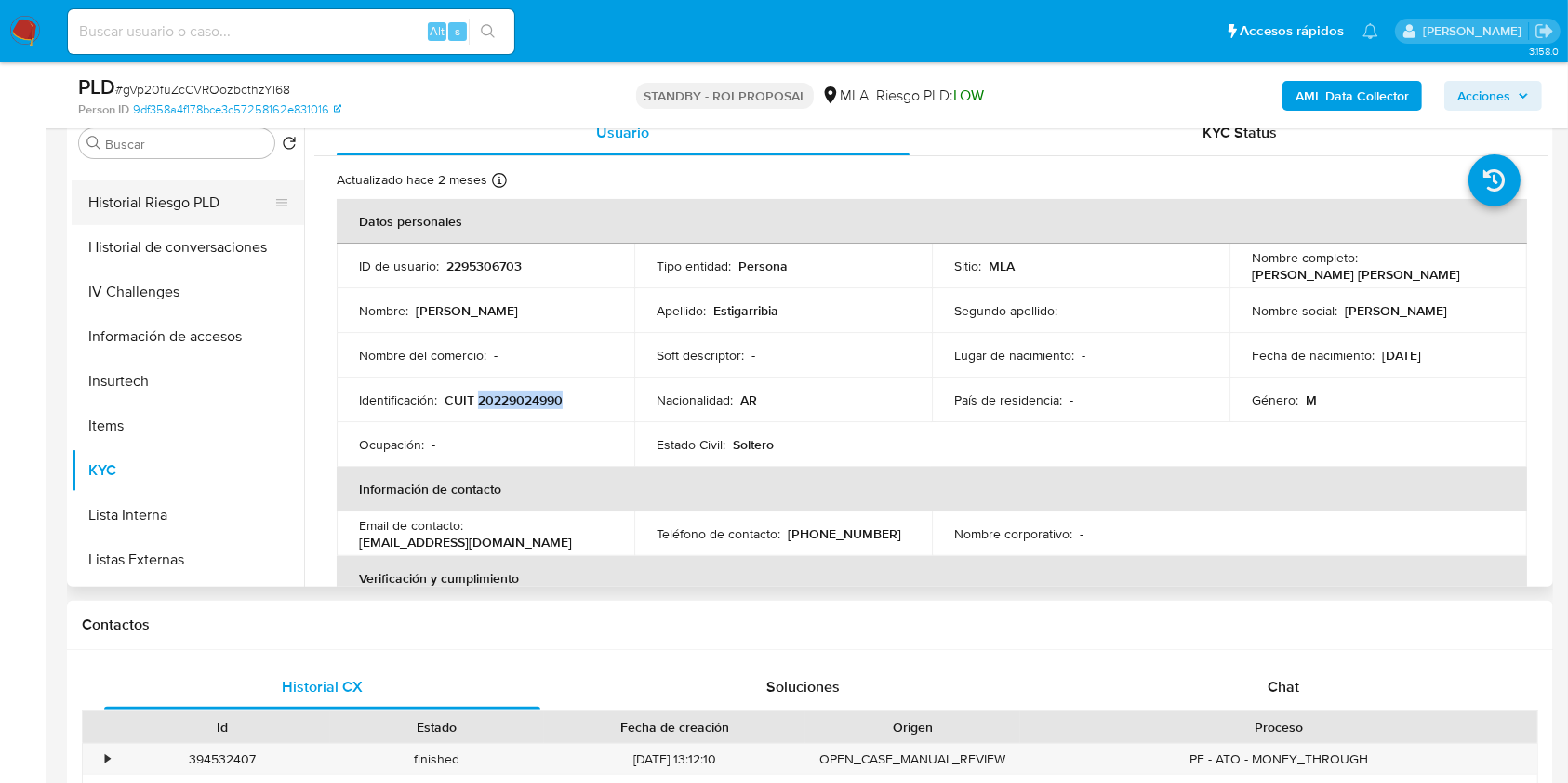
scroll to position [496, 0]
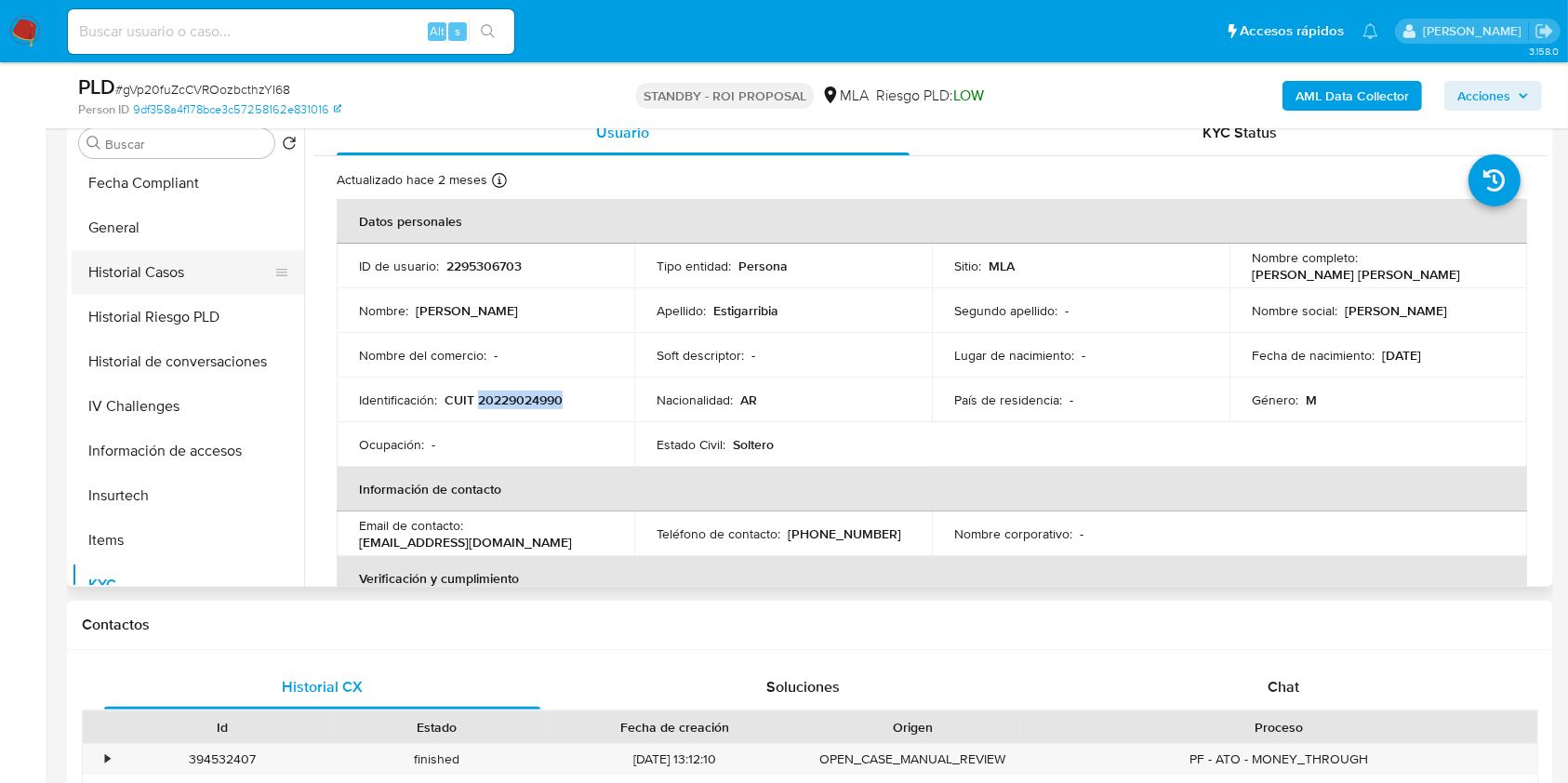
click at [181, 286] on button "Historial Casos" at bounding box center [180, 272] width 218 height 44
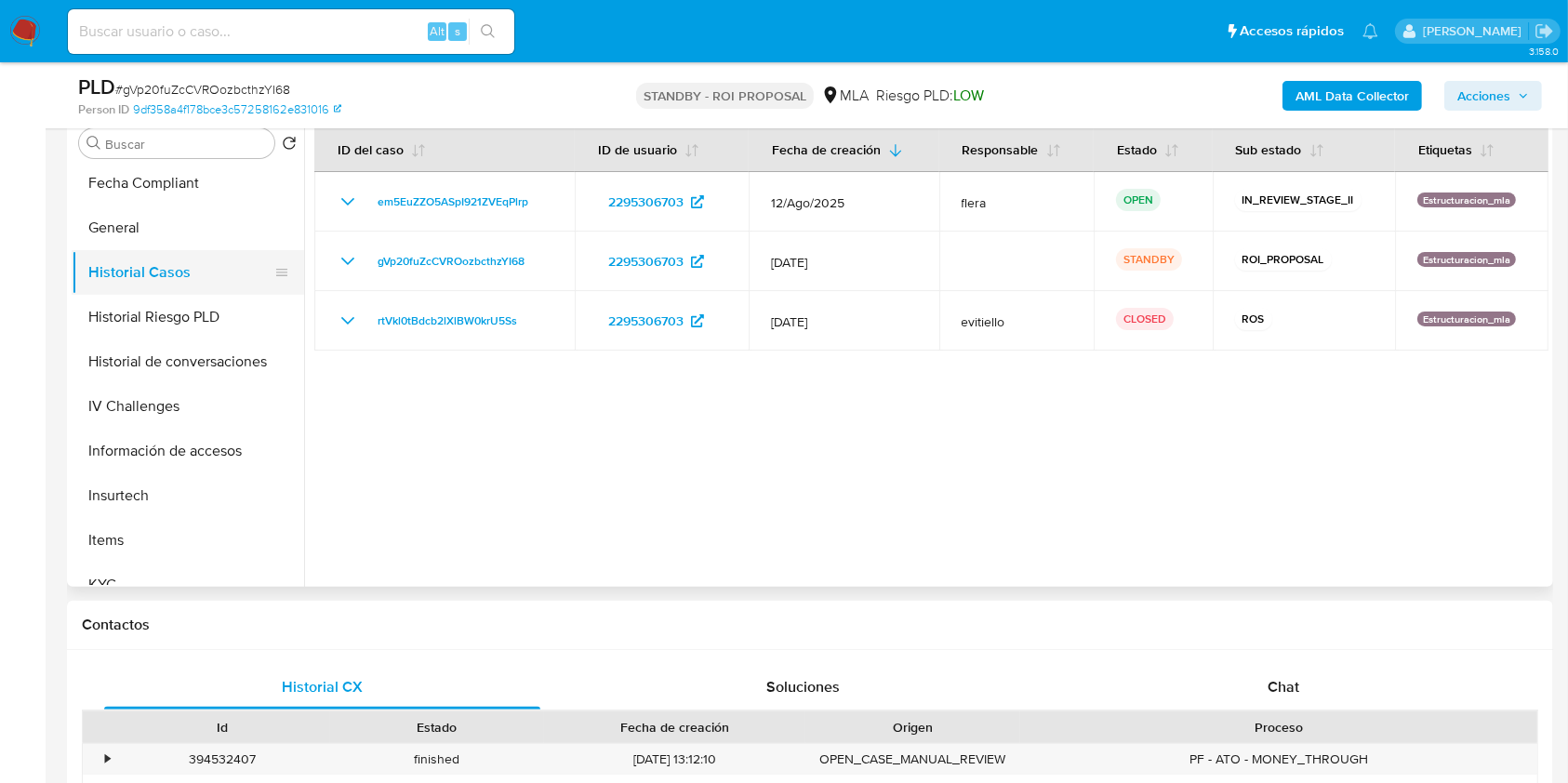
scroll to position [0, 0]
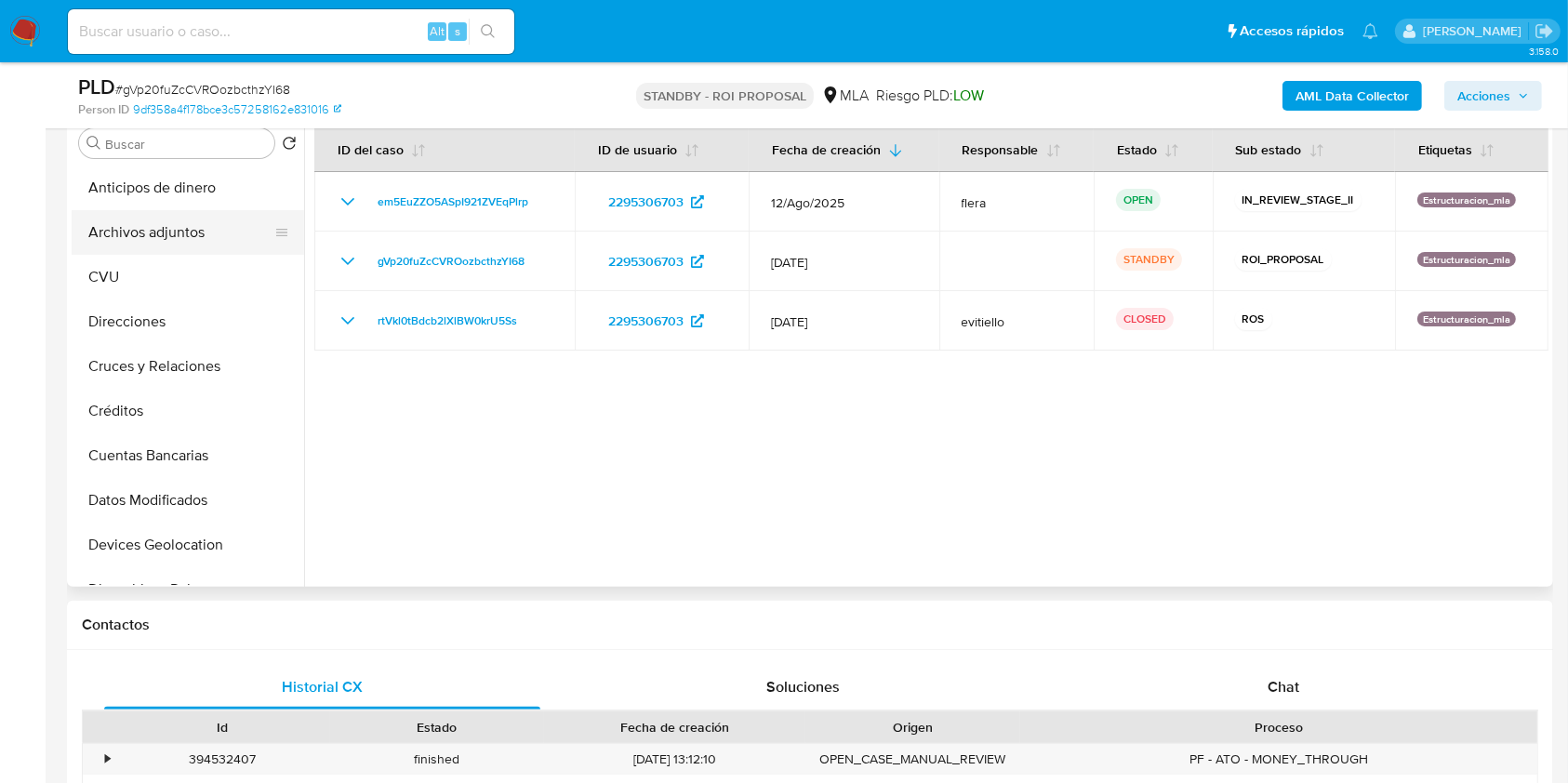
click at [179, 235] on button "Archivos adjuntos" at bounding box center [180, 232] width 218 height 44
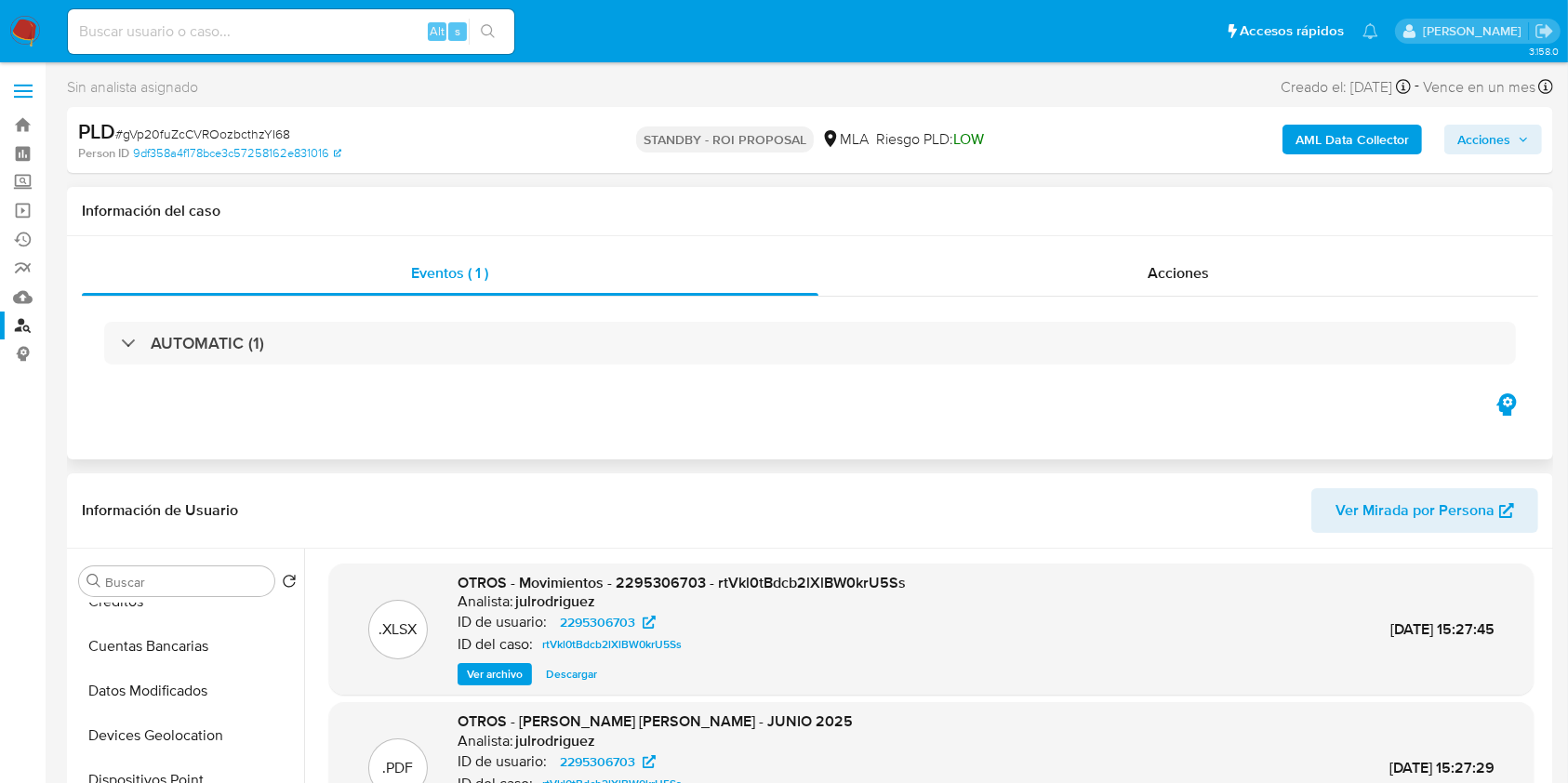
click at [1131, 203] on h1 "Información del caso" at bounding box center [810, 211] width 1457 height 19
click at [1135, 260] on div "Acciones" at bounding box center [1179, 273] width 721 height 44
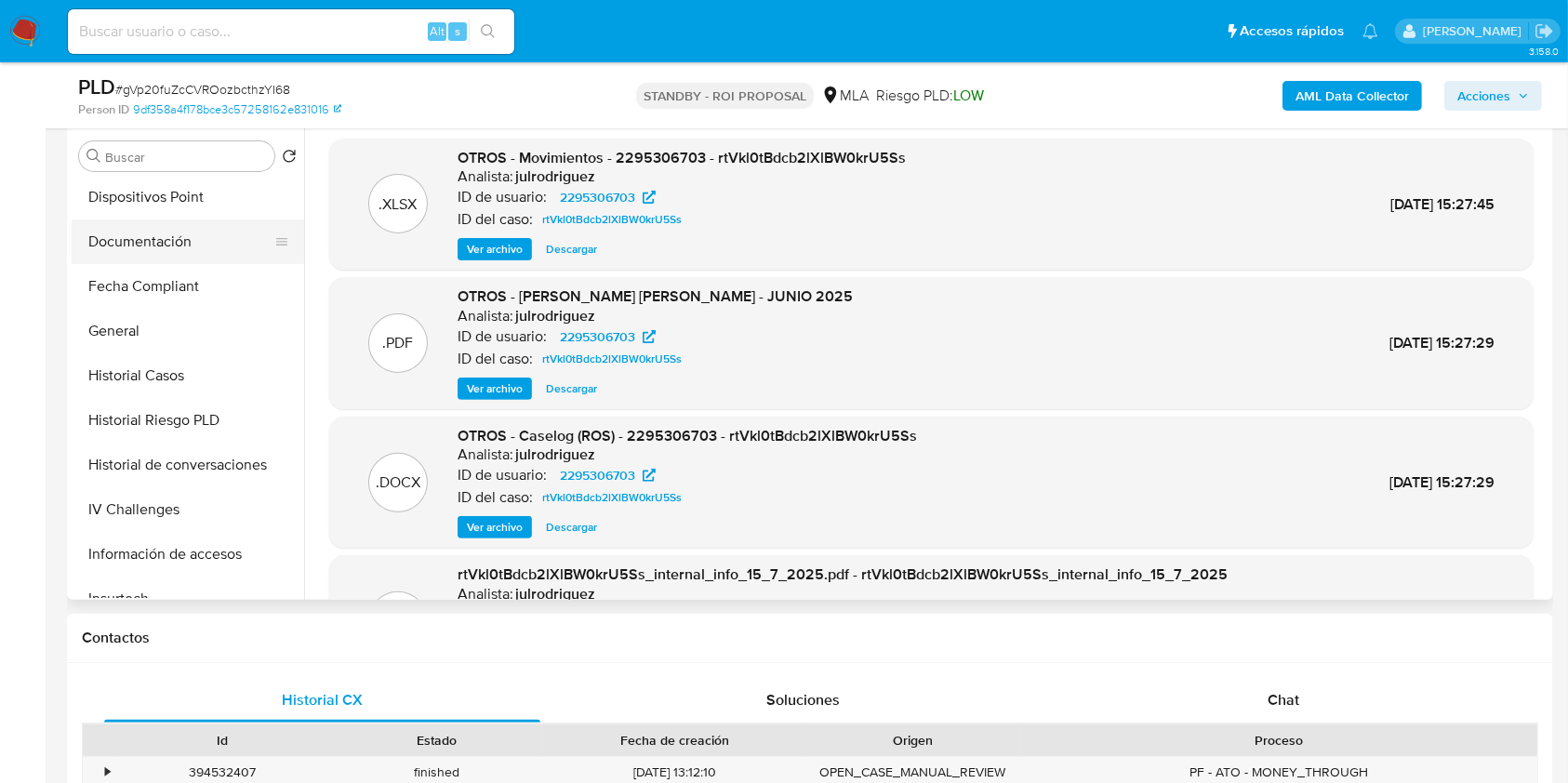
scroll to position [496, 0]
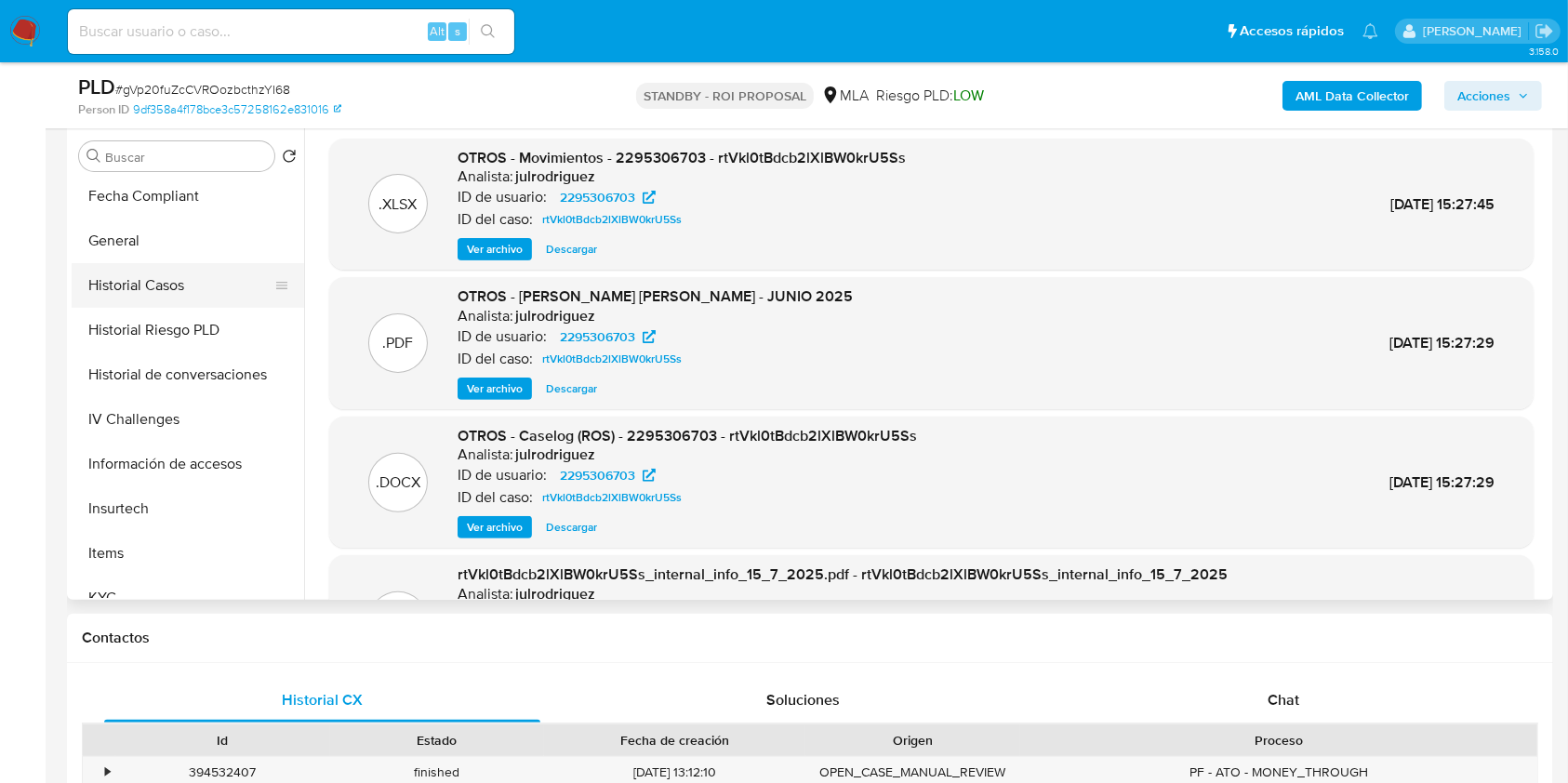
click at [188, 279] on button "Historial Casos" at bounding box center [180, 285] width 218 height 44
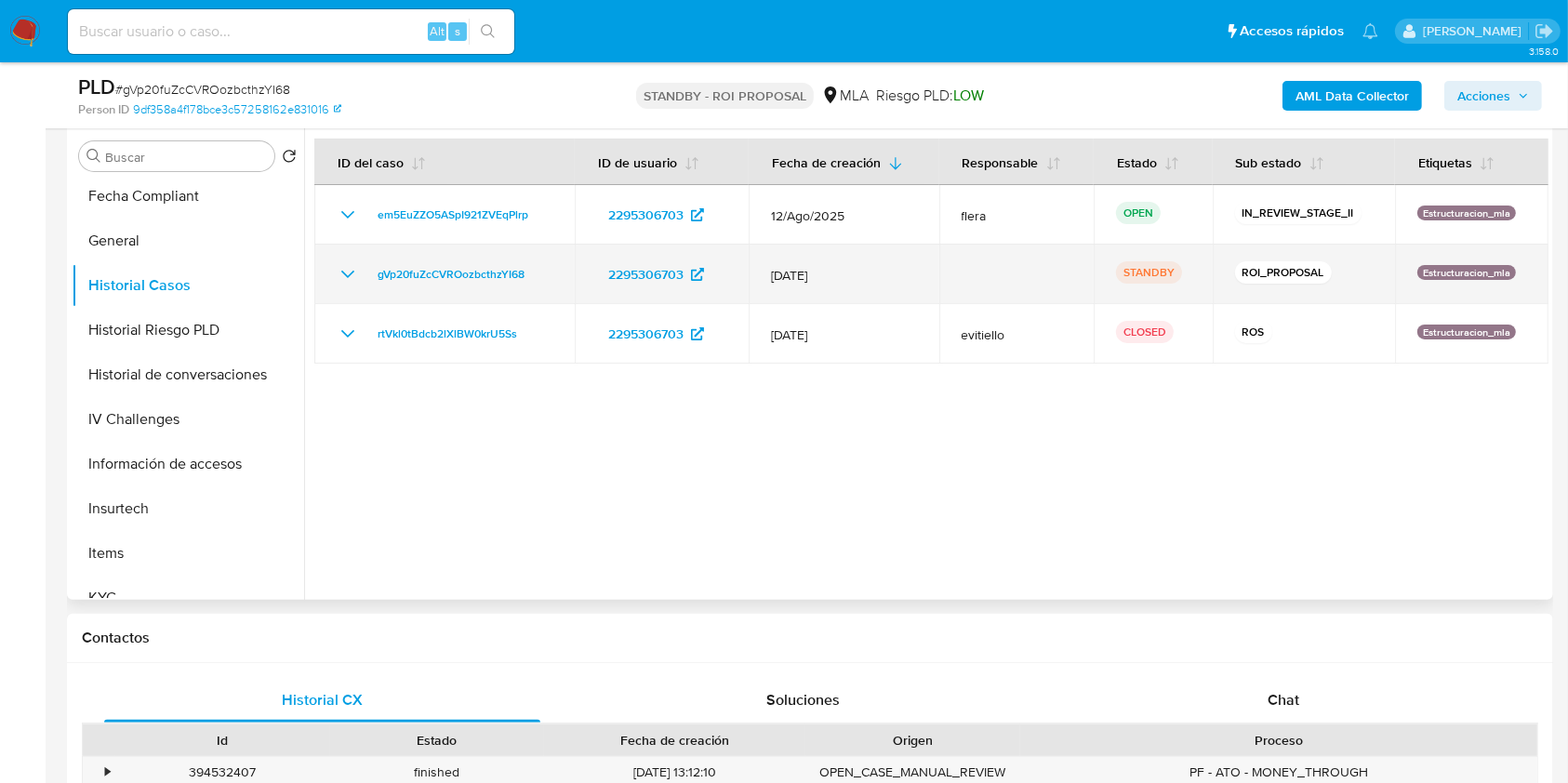
drag, startPoint x: 1415, startPoint y: 269, endPoint x: 1511, endPoint y: 267, distance: 96.0
click at [1511, 267] on div "Estructuracion_mla" at bounding box center [1472, 274] width 109 height 19
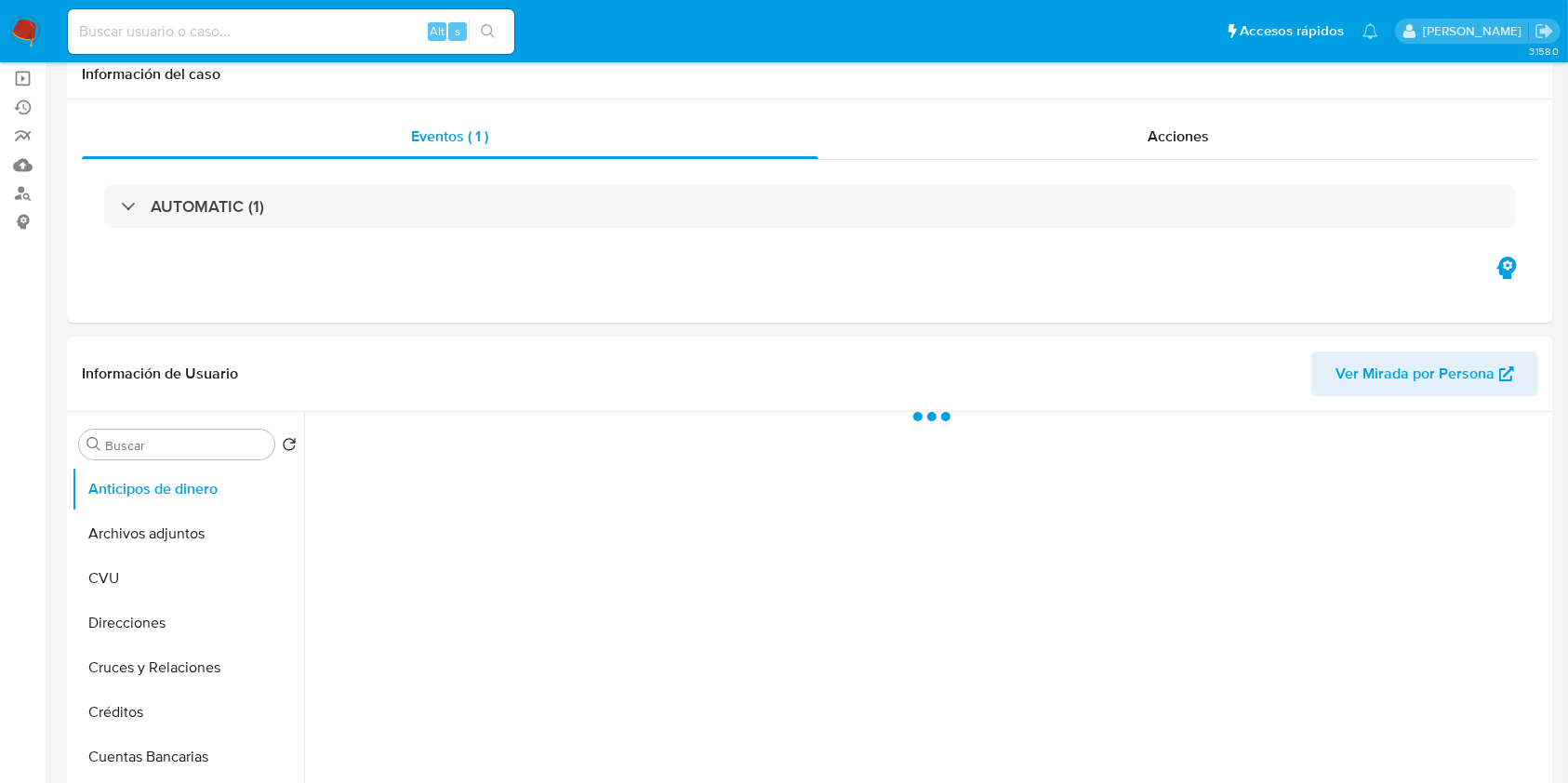
scroll to position [248, 0]
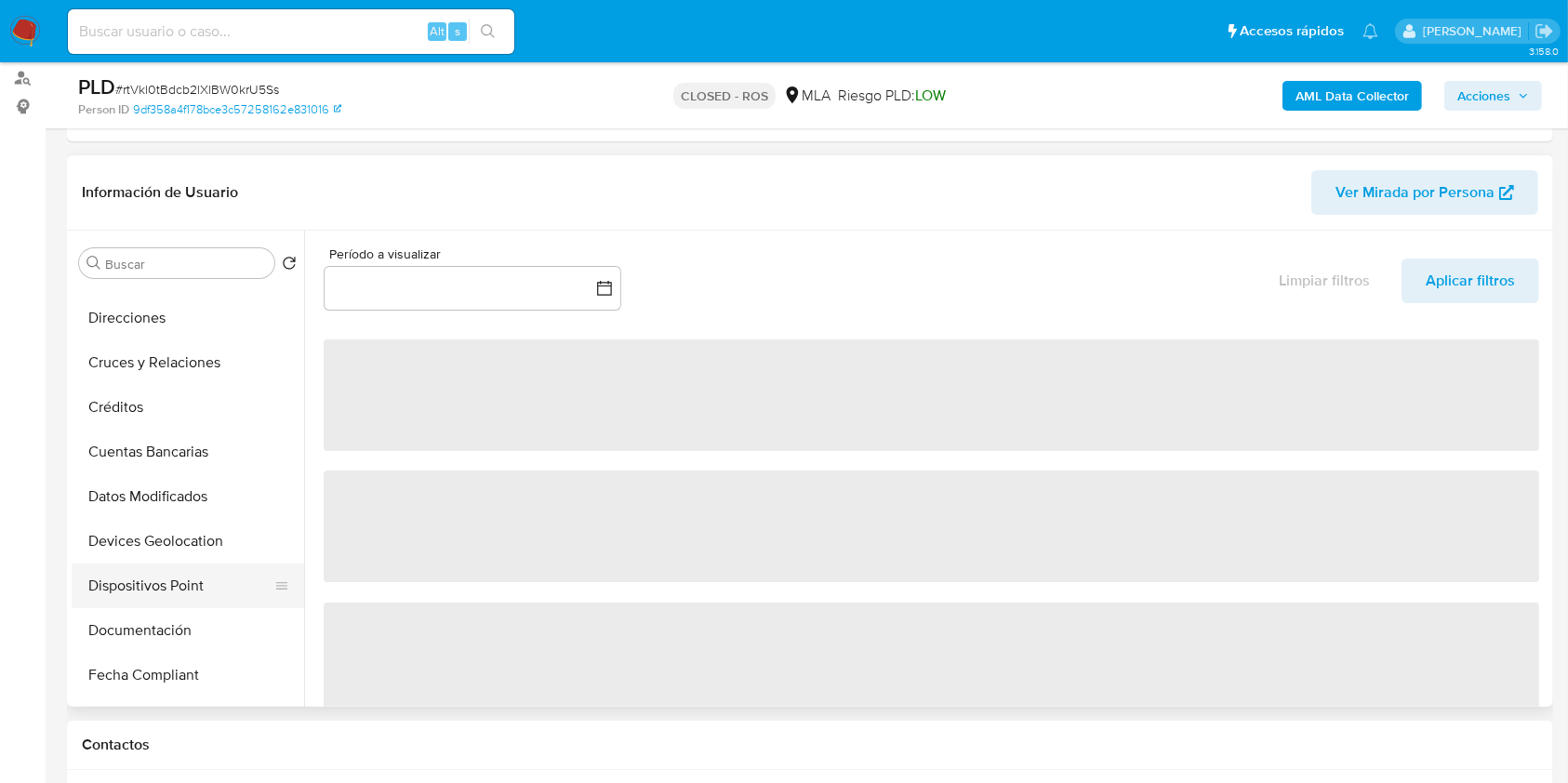
select select "10"
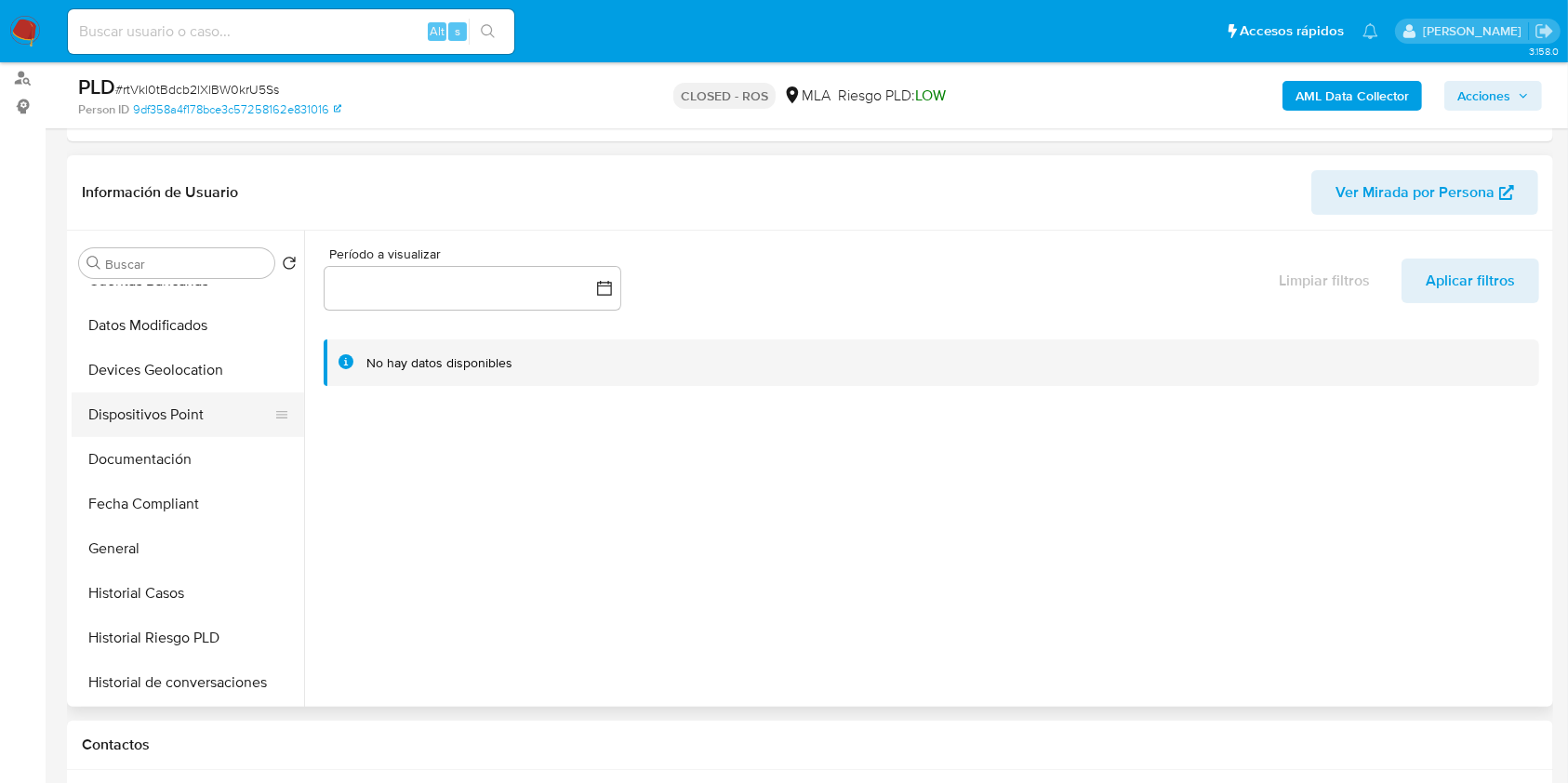
scroll to position [372, 0]
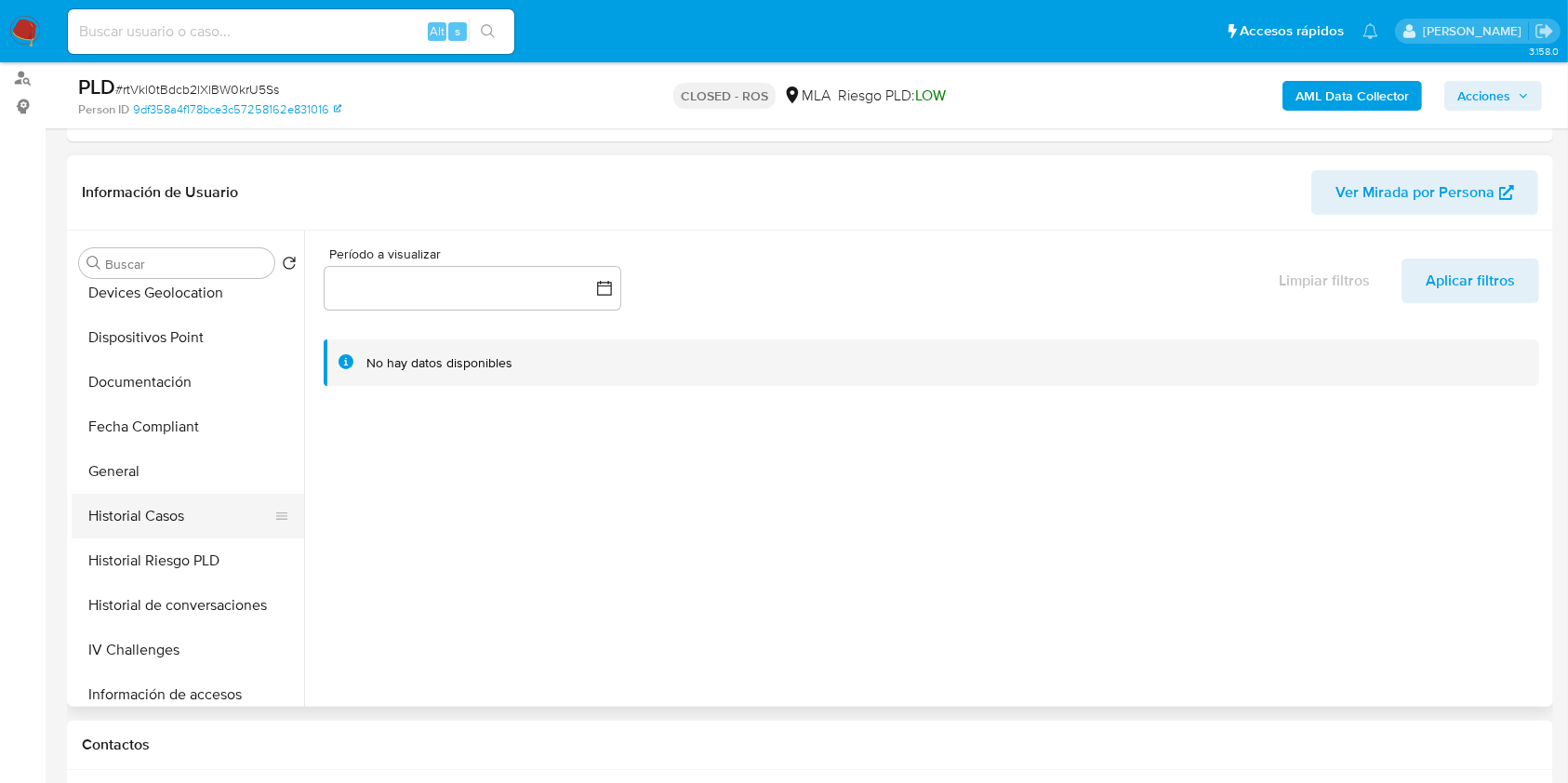
click at [192, 509] on button "Historial Casos" at bounding box center [180, 515] width 218 height 44
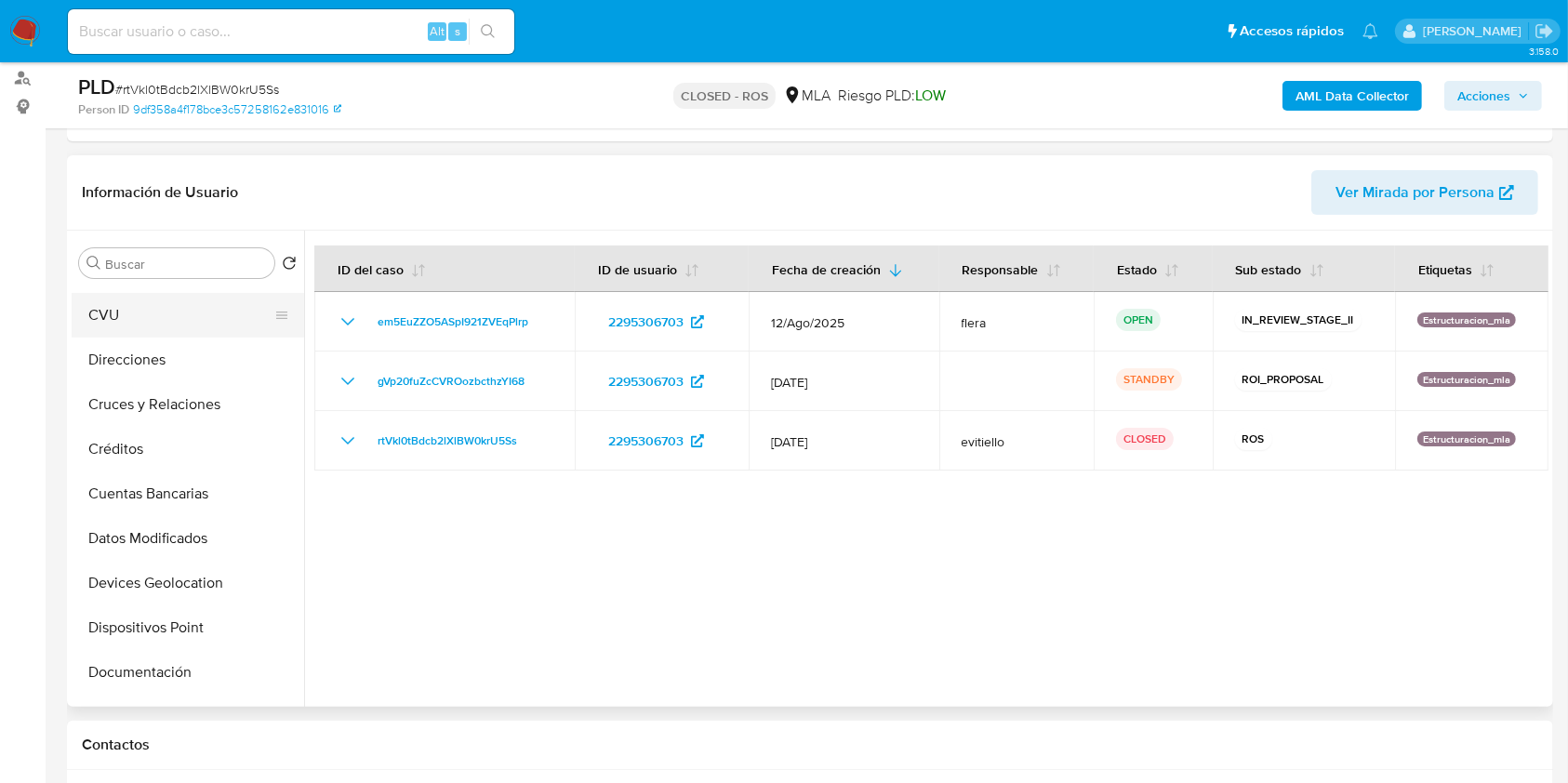
scroll to position [0, 0]
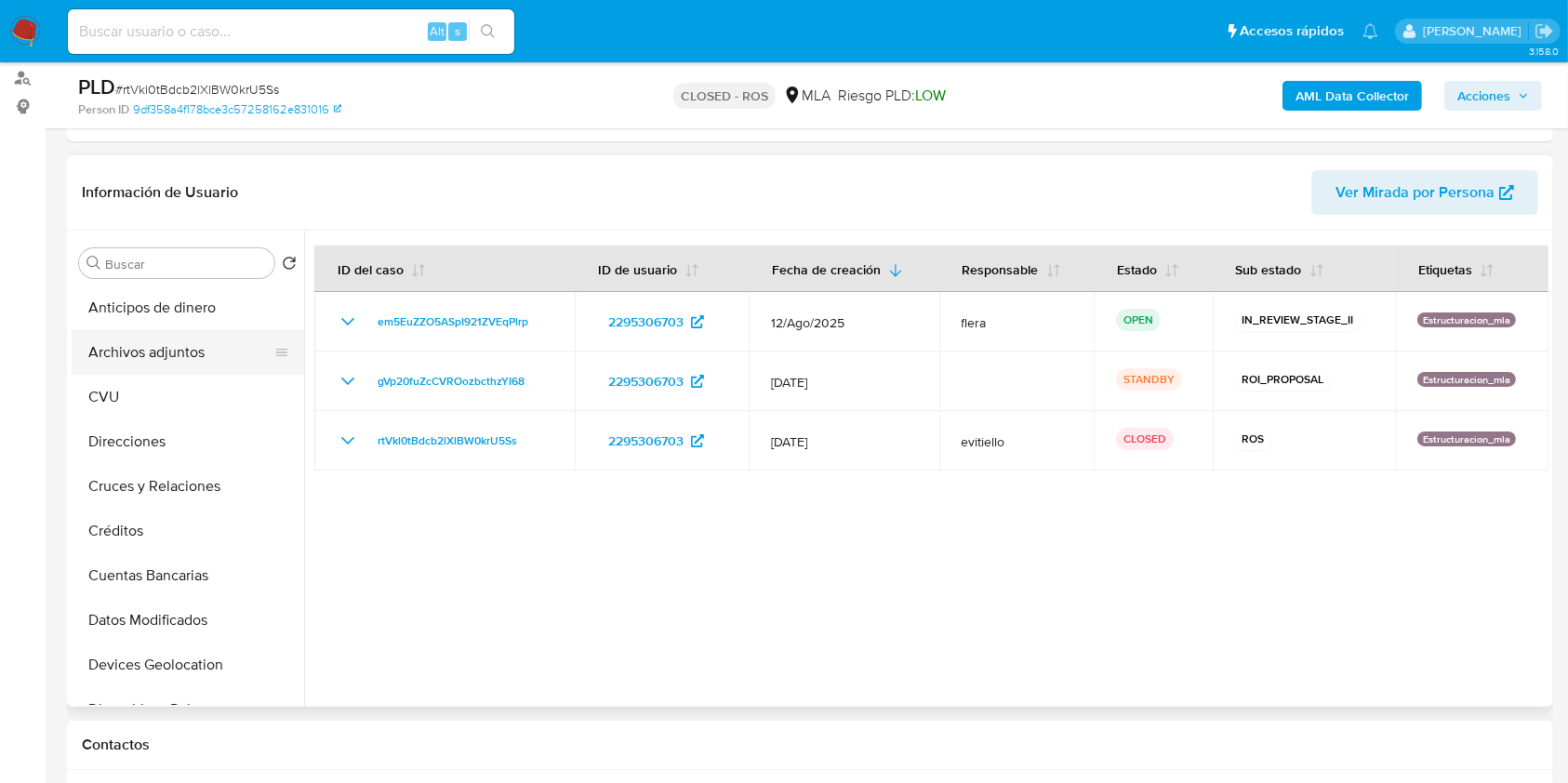
click at [175, 338] on button "Archivos adjuntos" at bounding box center [180, 351] width 218 height 44
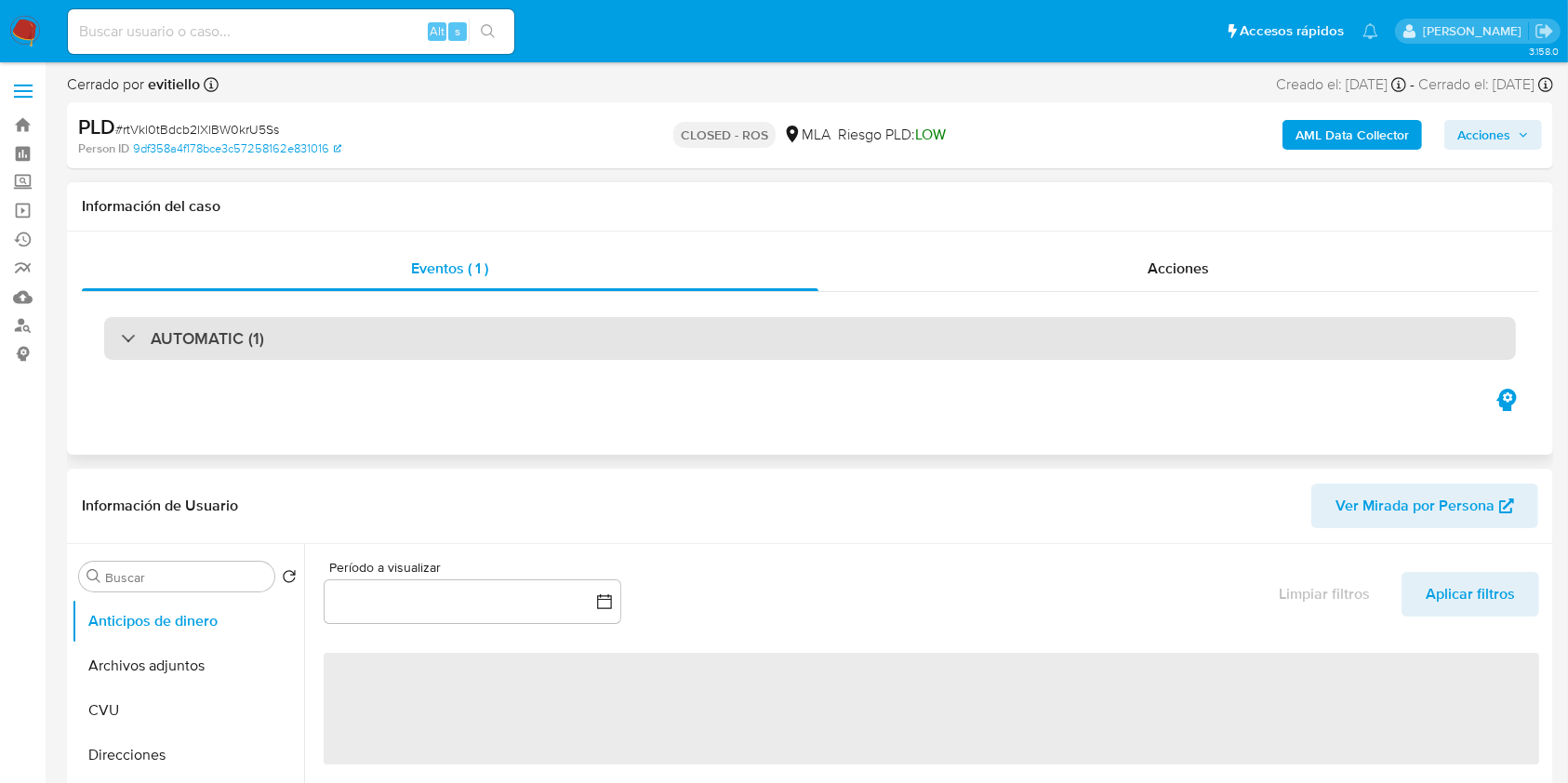
click at [158, 351] on div "AUTOMATIC (1)" at bounding box center [810, 338] width 1413 height 42
select select "10"
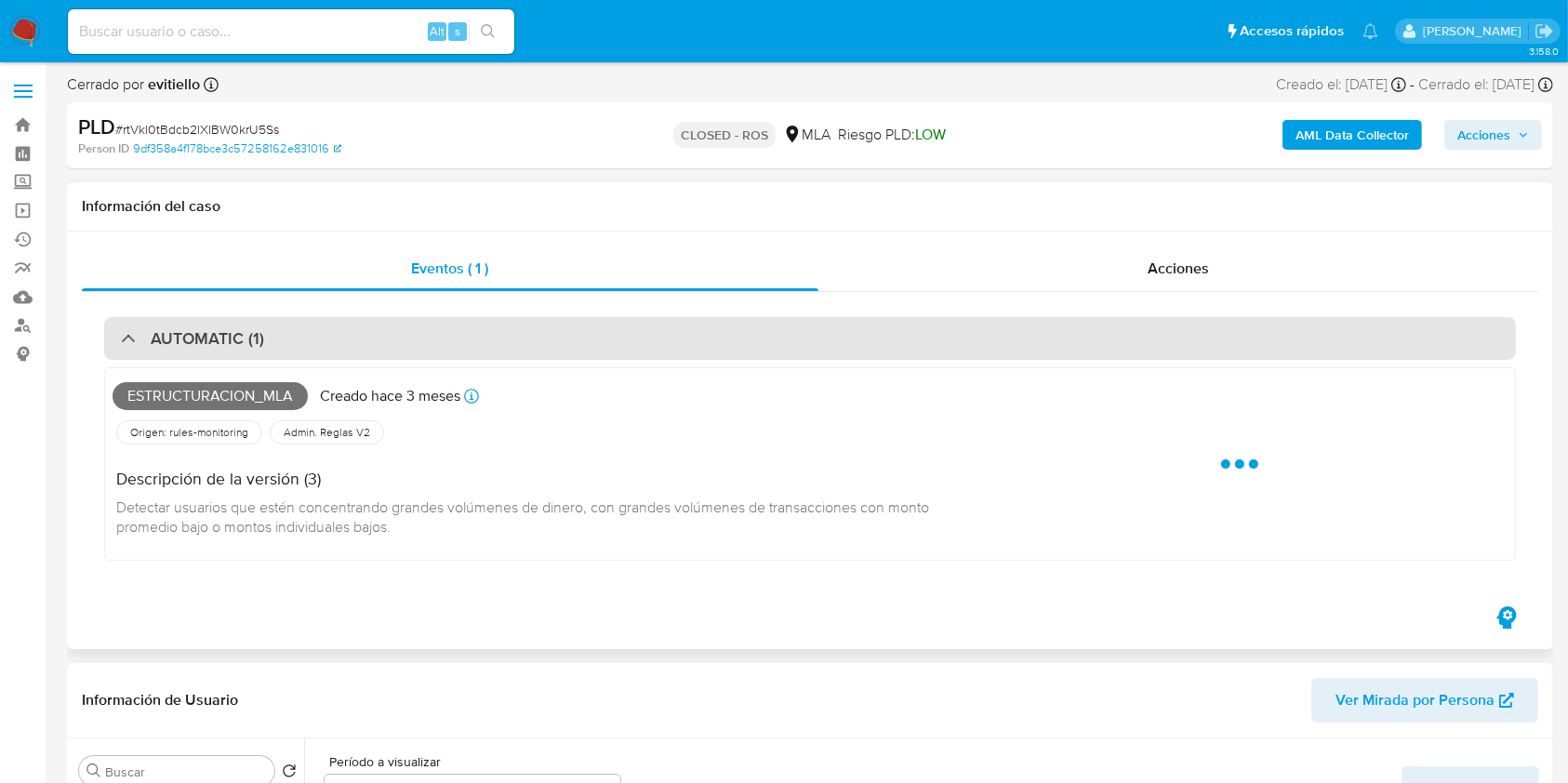
click at [156, 341] on h3 "AUTOMATIC (1)" at bounding box center [207, 338] width 113 height 21
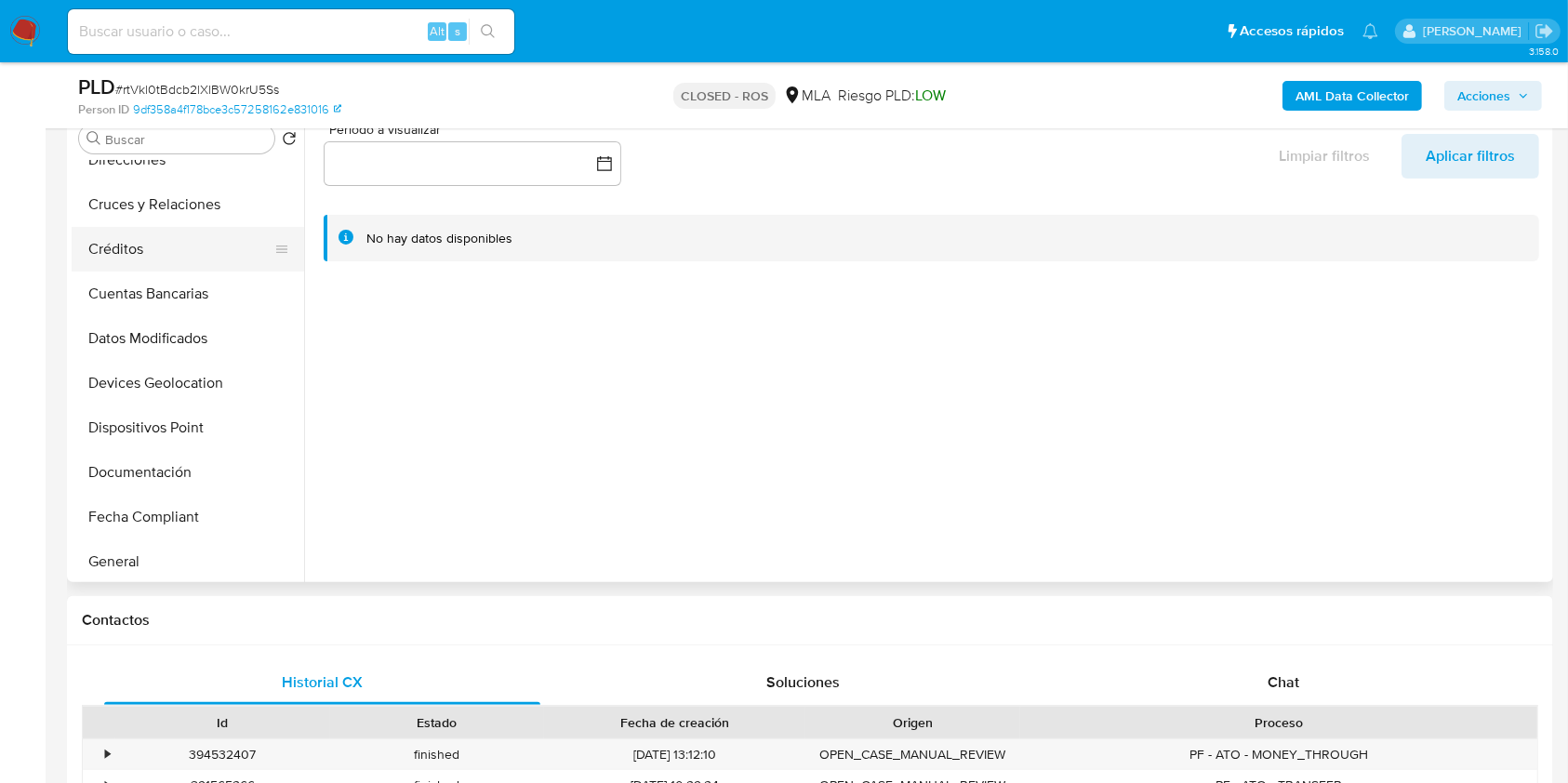
scroll to position [248, 0]
click at [144, 490] on button "General" at bounding box center [180, 471] width 218 height 44
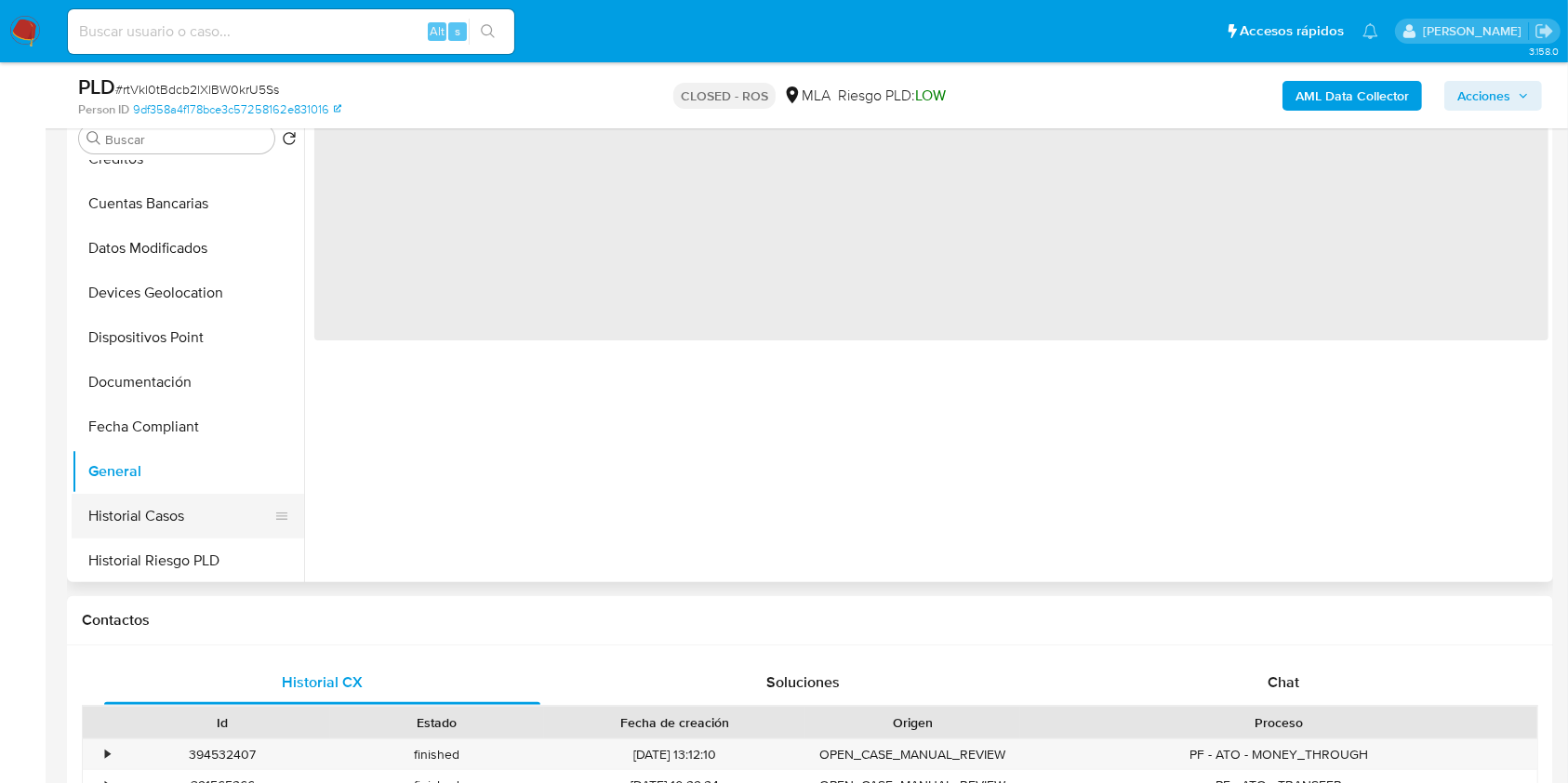
click at [161, 515] on button "Historial Casos" at bounding box center [180, 515] width 218 height 44
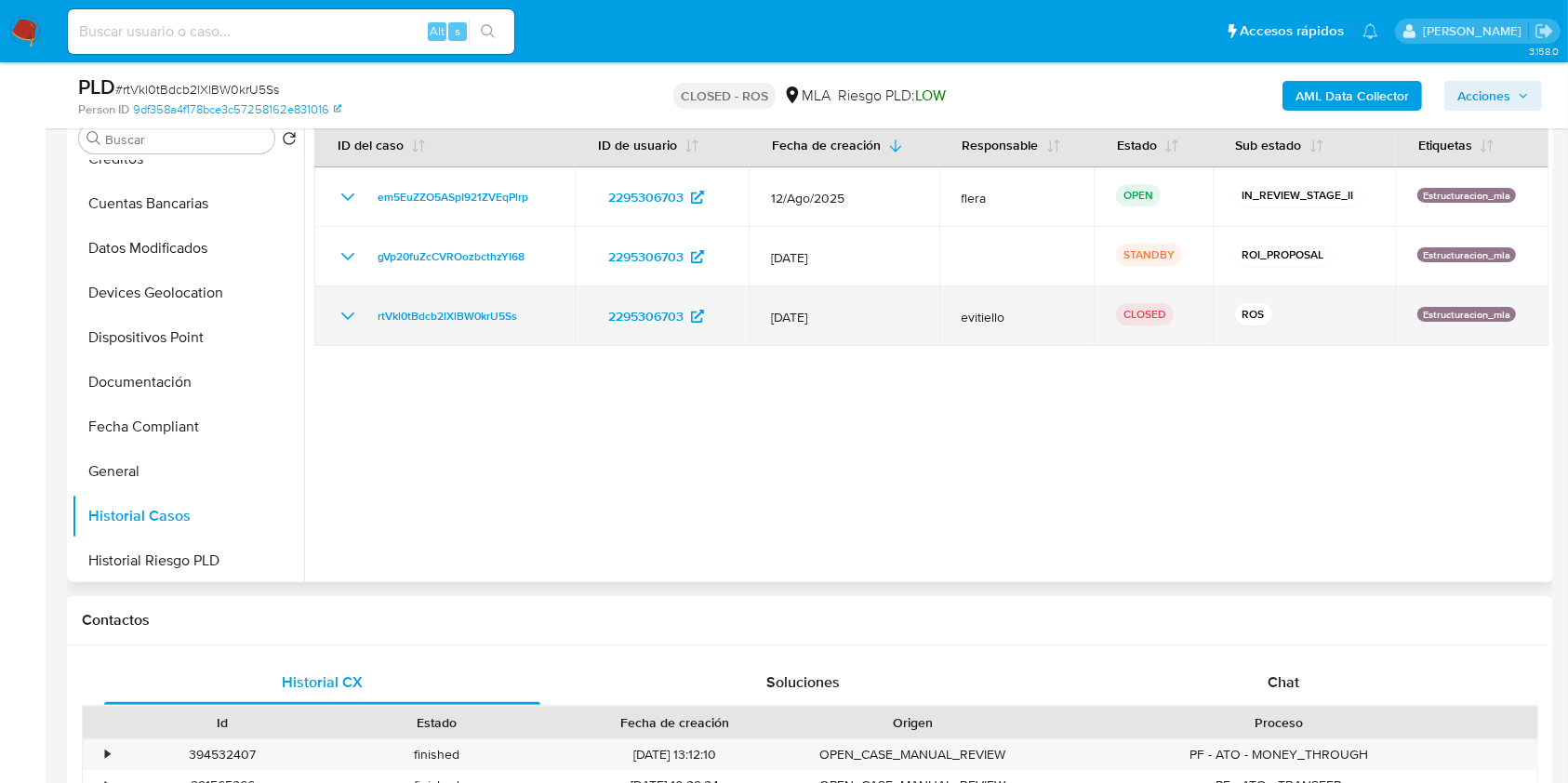
click at [426, 328] on td "rtVkl0tBdcb2lXlBW0krU5Ss" at bounding box center [445, 316] width 260 height 59
click at [343, 318] on icon "Mostrar/Ocultar" at bounding box center [348, 317] width 23 height 23
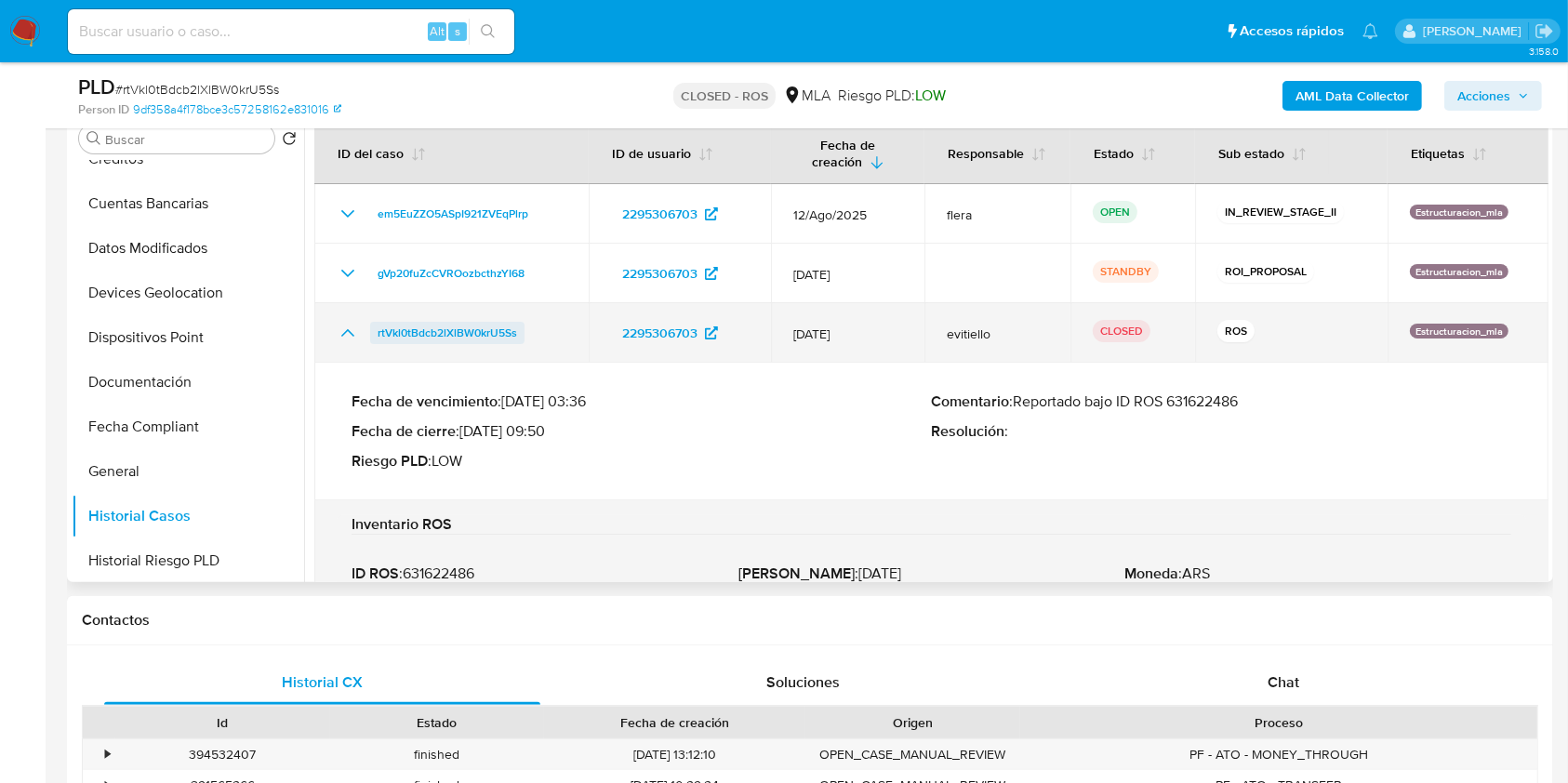
click at [483, 332] on span "rtVkl0tBdcb2lXlBW0krU5Ss" at bounding box center [448, 334] width 139 height 23
drag, startPoint x: 536, startPoint y: 329, endPoint x: 365, endPoint y: 334, distance: 171.1
click at [365, 334] on div "rtVkl0tBdcb2lXlBW0krU5Ss" at bounding box center [451, 334] width 230 height 23
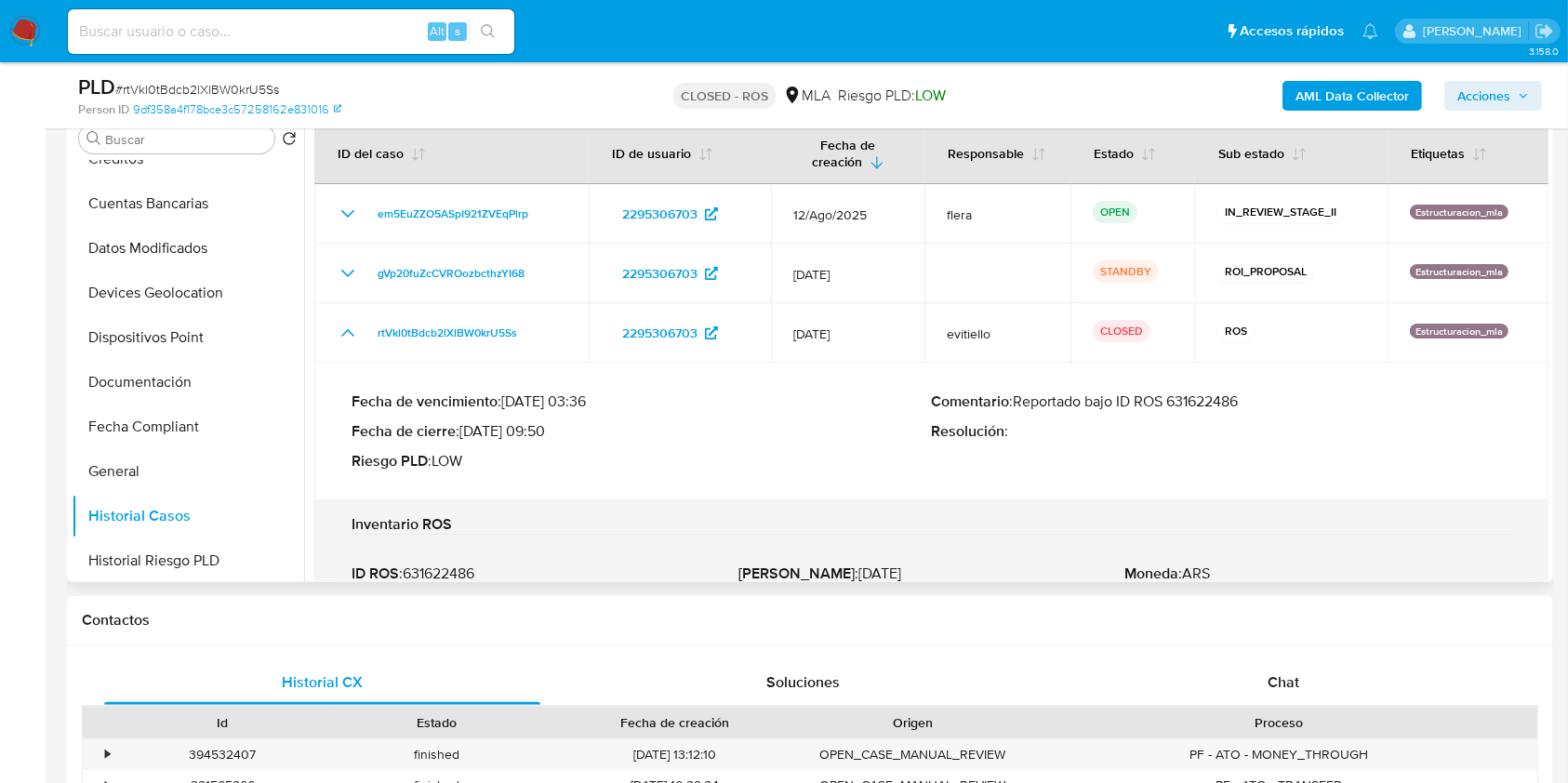
scroll to position [0, 0]
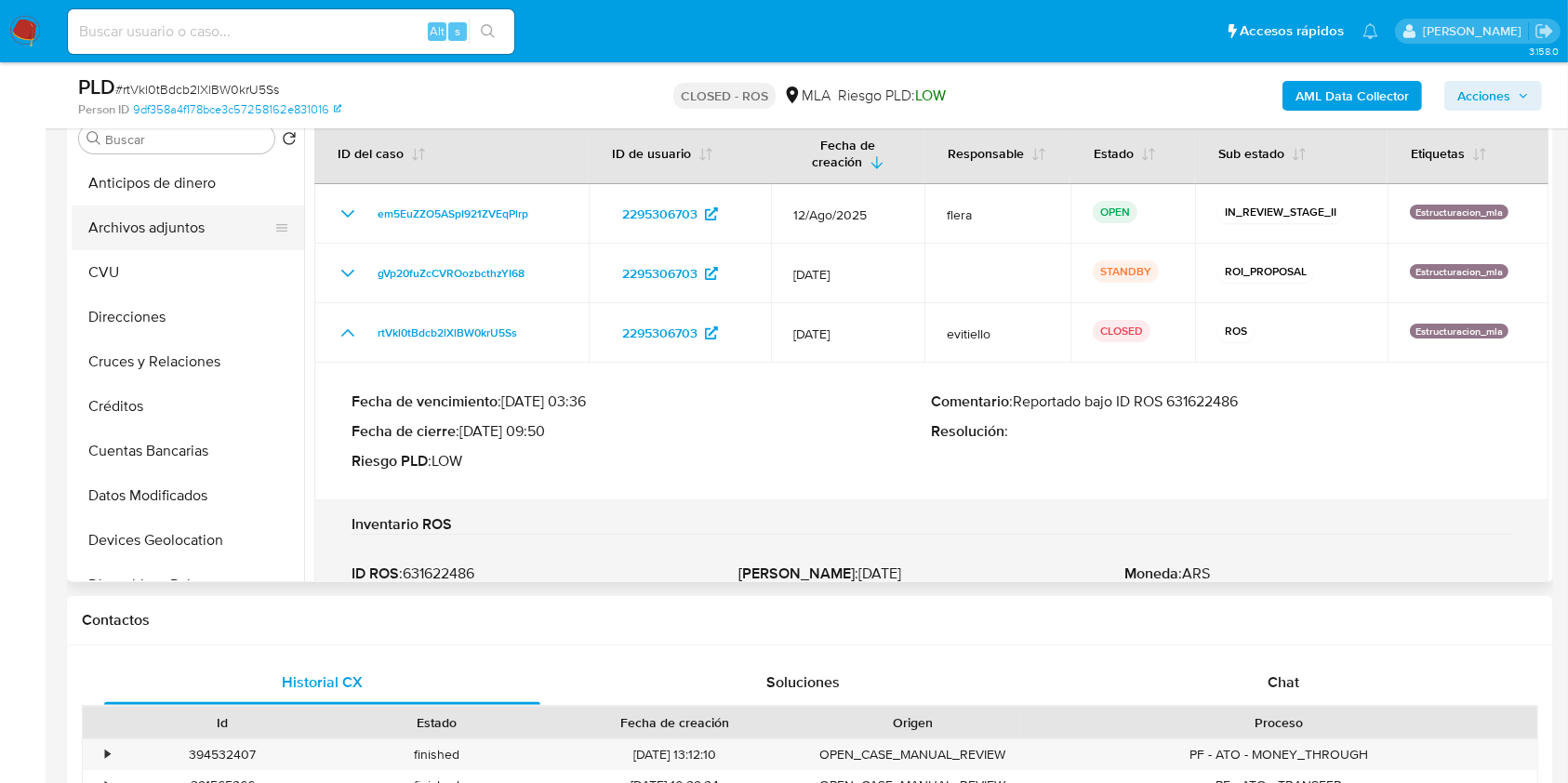
click at [169, 219] on button "Archivos adjuntos" at bounding box center [180, 227] width 218 height 44
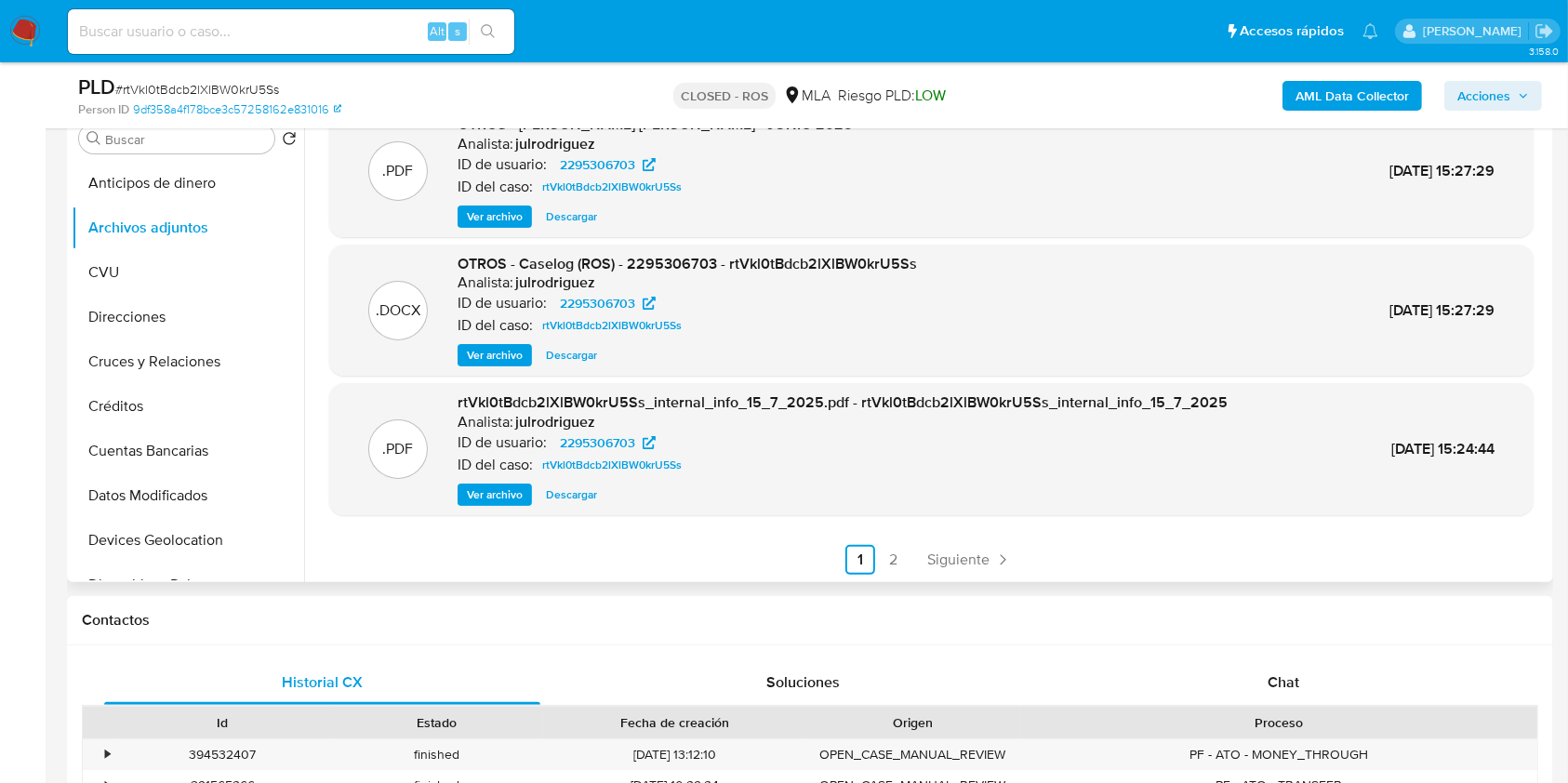
scroll to position [156, 0]
click at [883, 563] on link "2" at bounding box center [894, 559] width 30 height 30
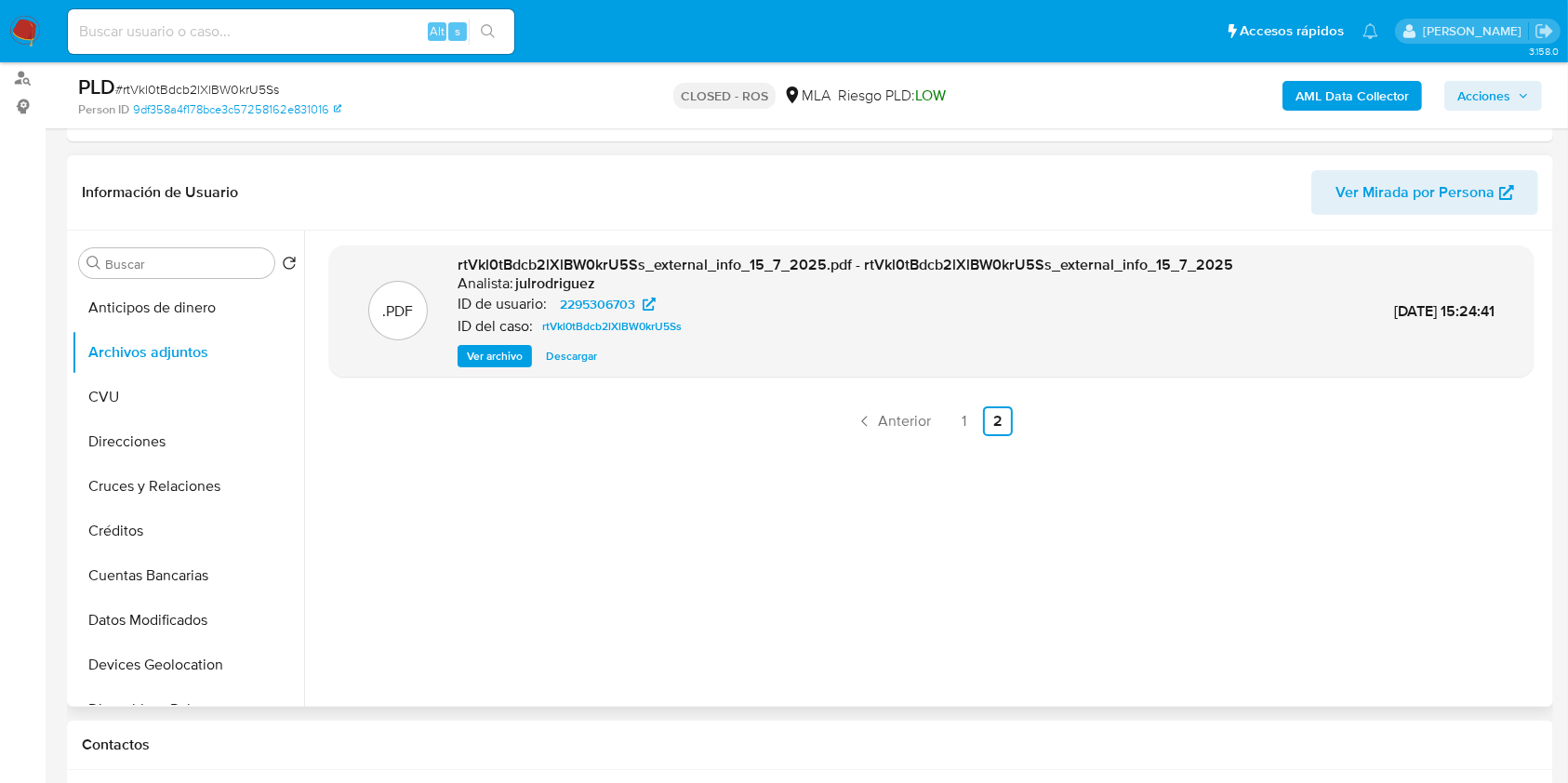
scroll to position [496, 0]
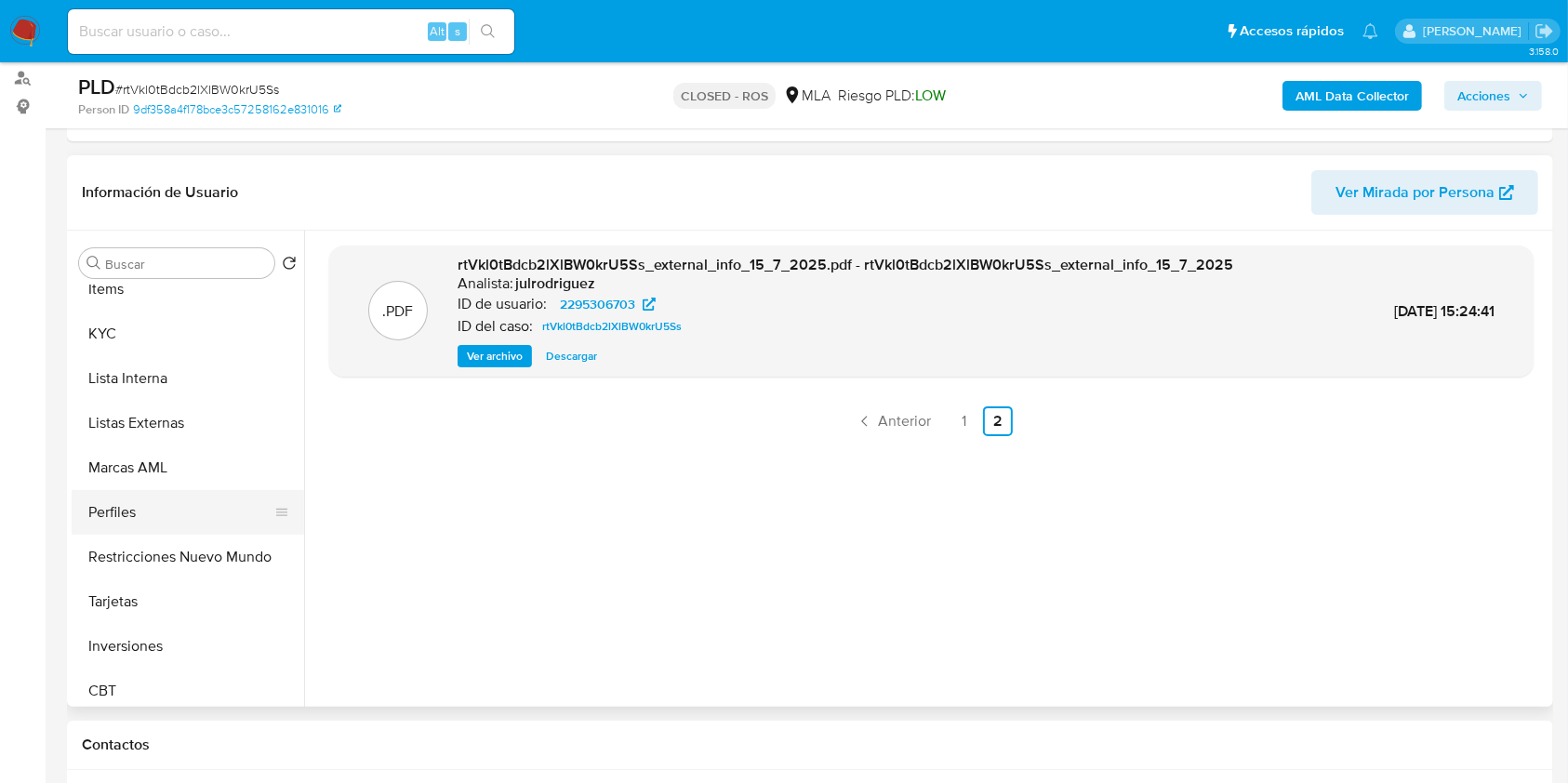
scroll to position [868, 0]
click at [102, 294] on button "Items" at bounding box center [180, 287] width 218 height 44
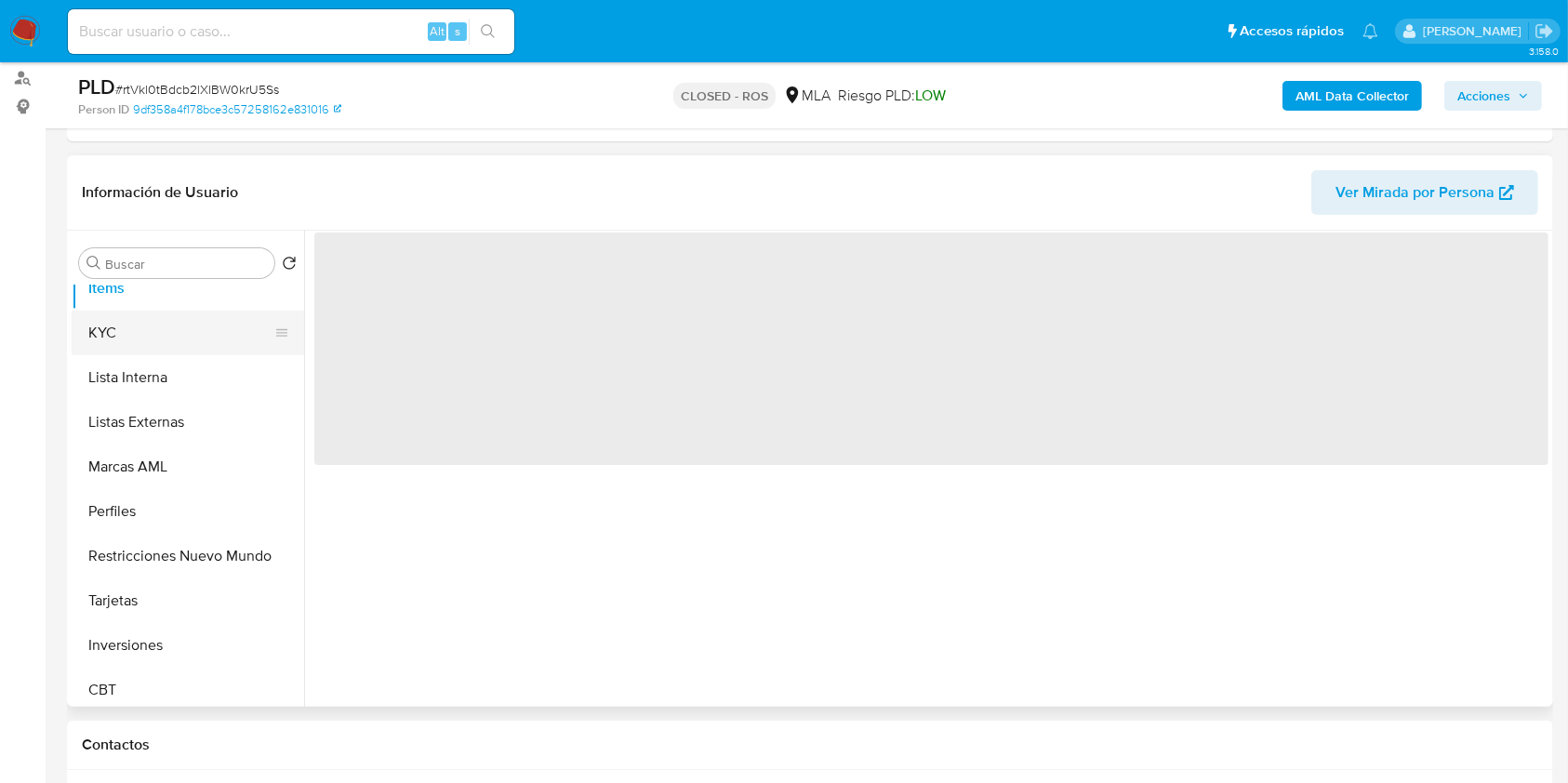
click at [96, 333] on button "KYC" at bounding box center [180, 333] width 218 height 44
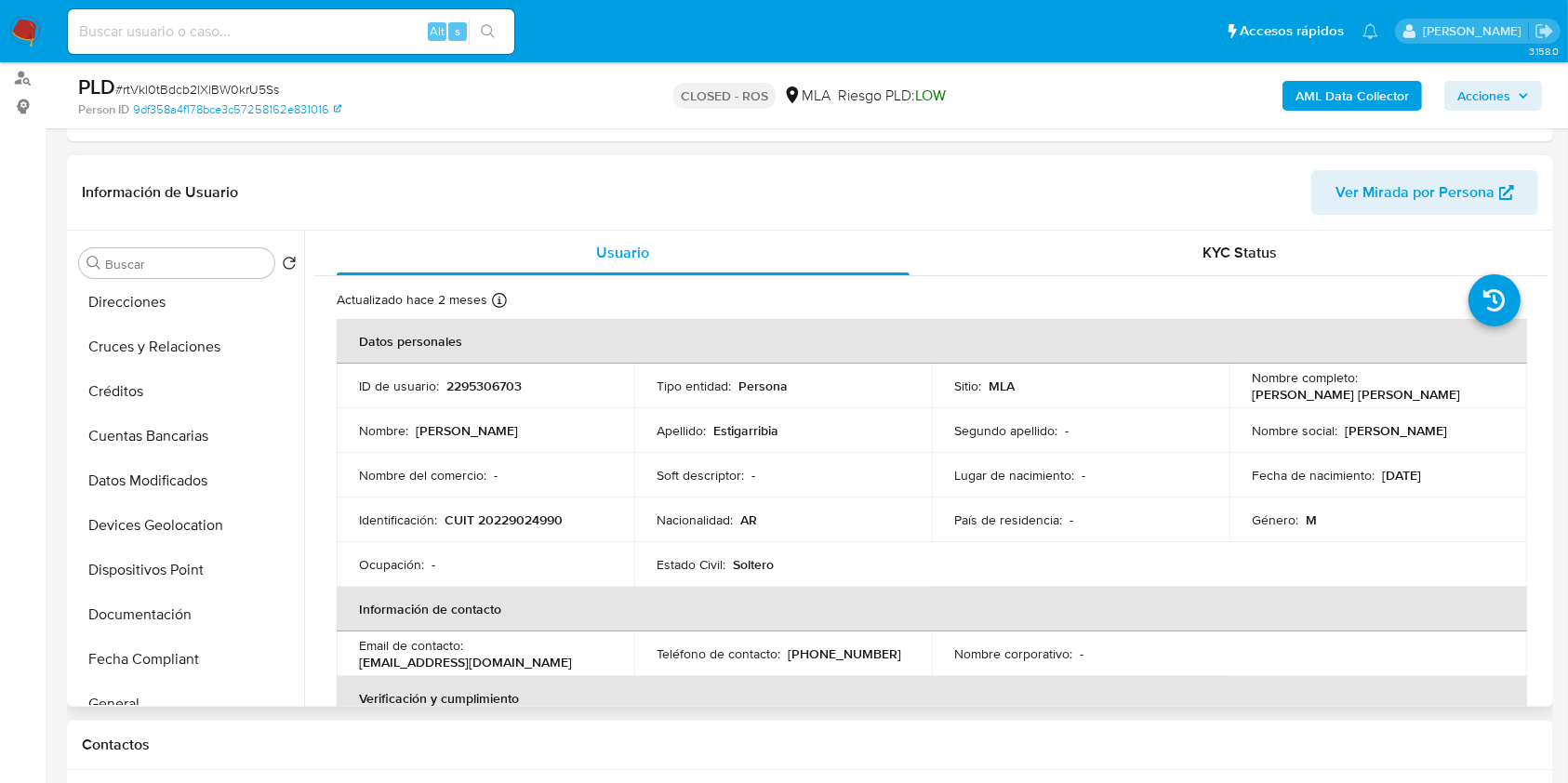
scroll to position [0, 0]
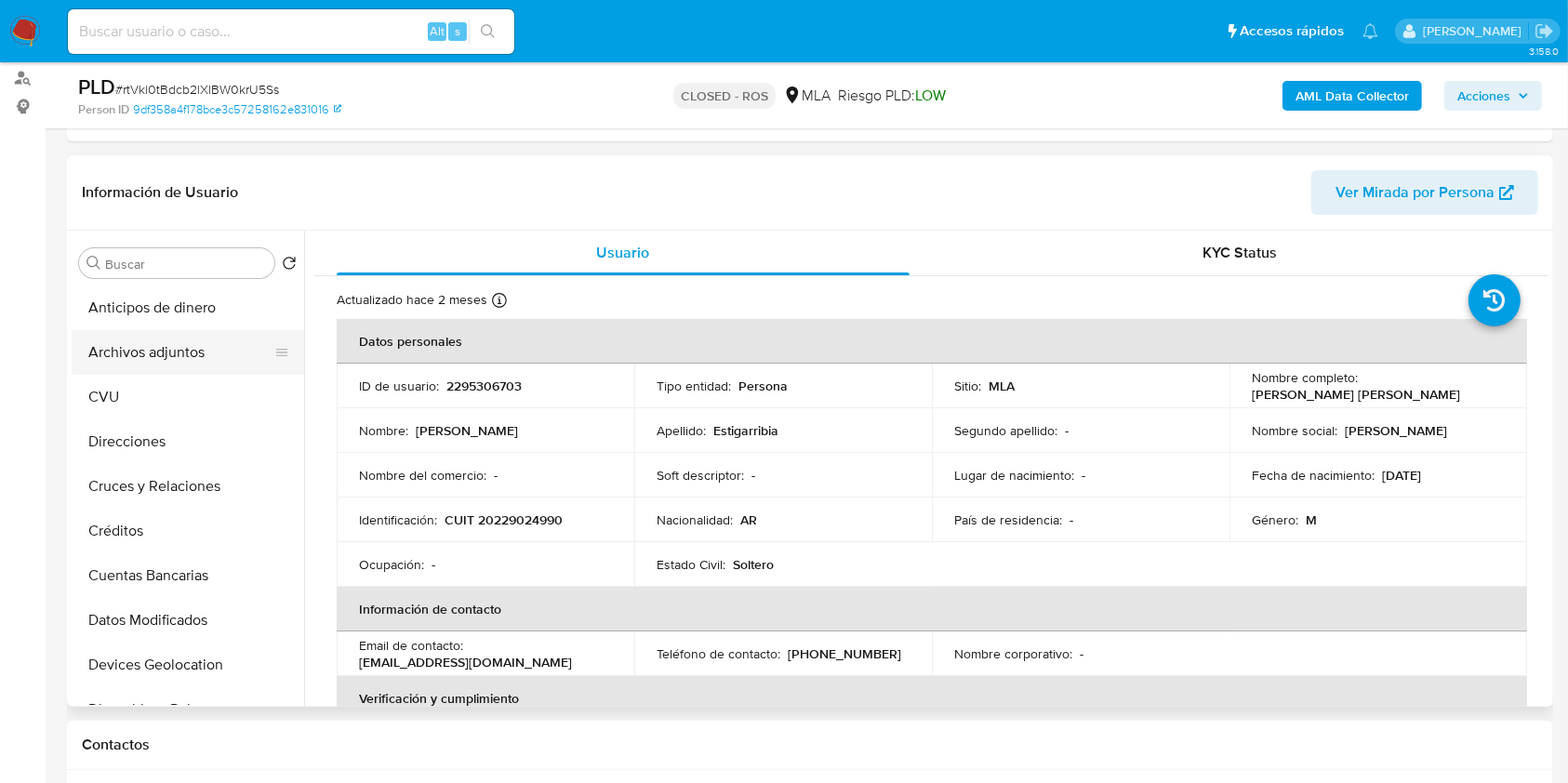
click at [213, 367] on button "Archivos adjuntos" at bounding box center [180, 351] width 218 height 44
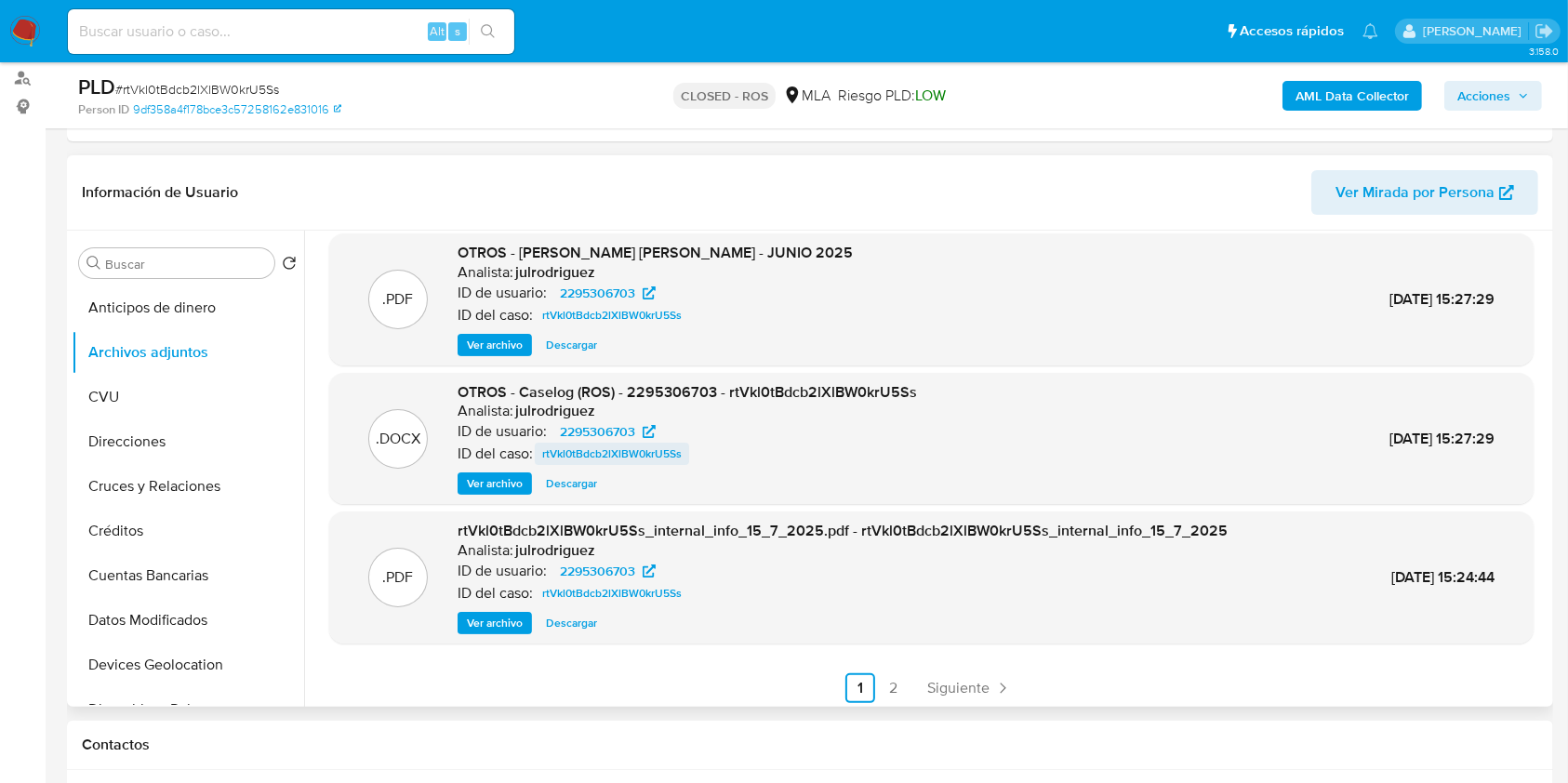
scroll to position [156, 0]
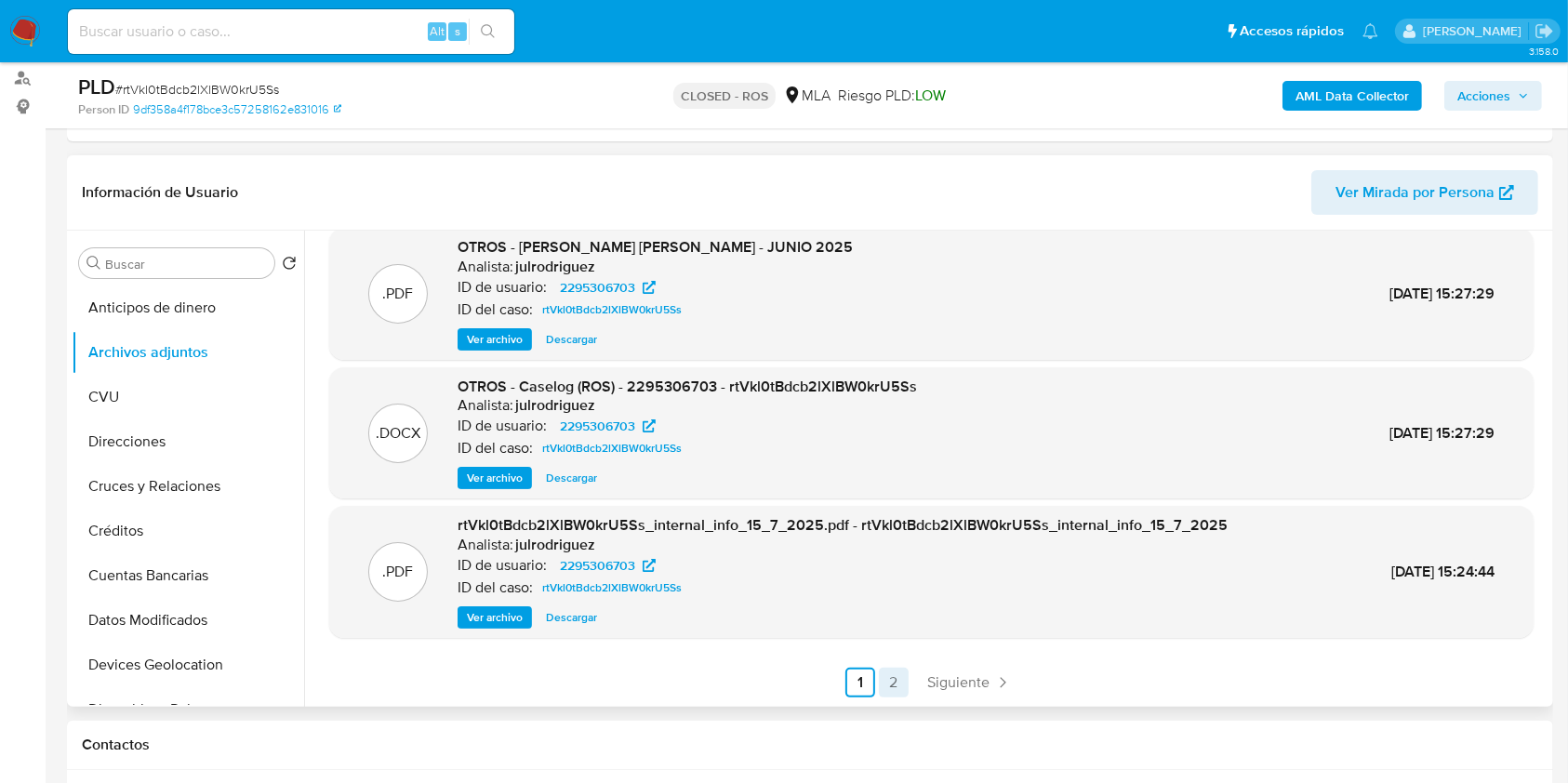
click at [890, 693] on link "2" at bounding box center [894, 683] width 30 height 30
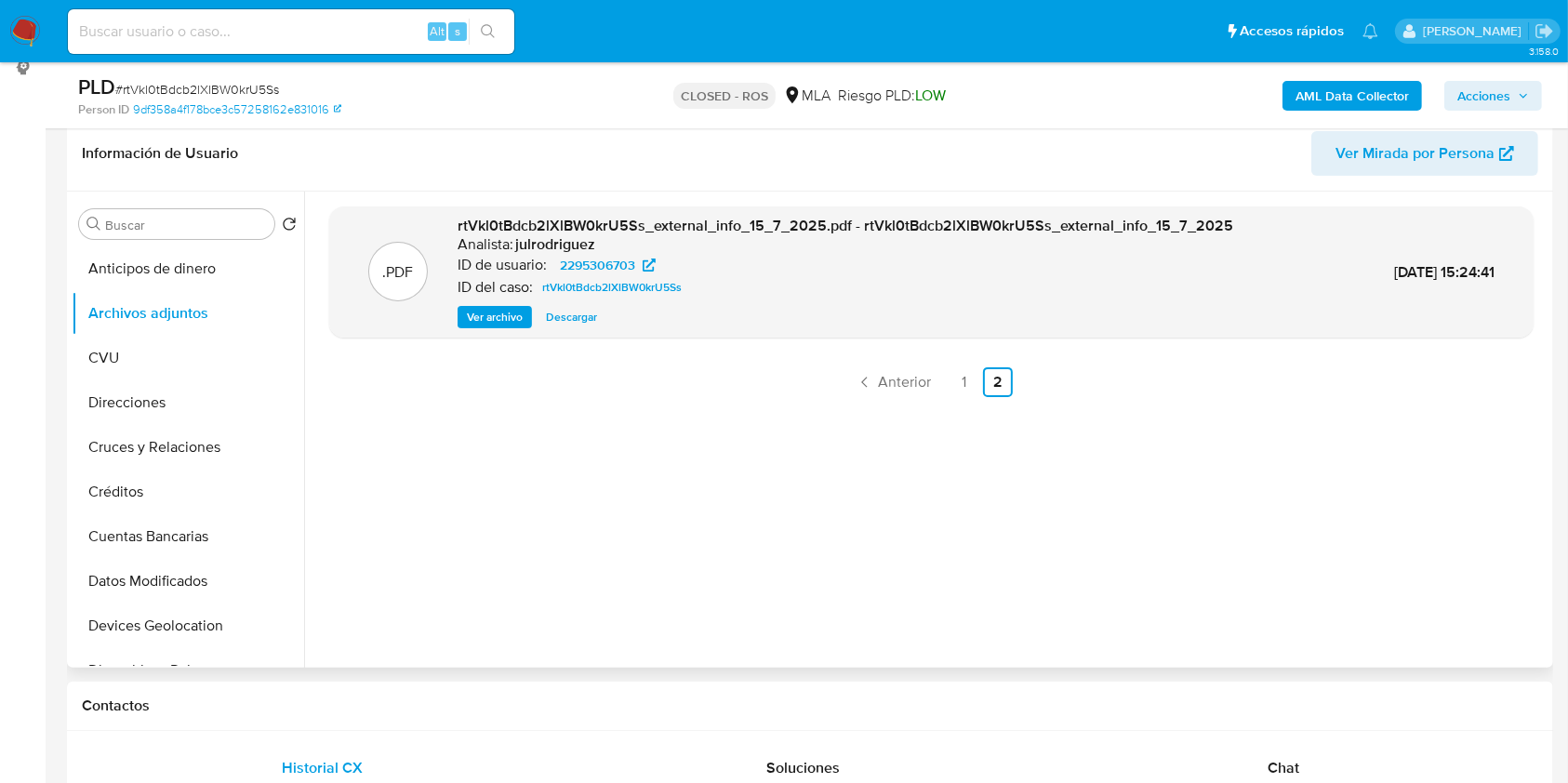
scroll to position [248, 0]
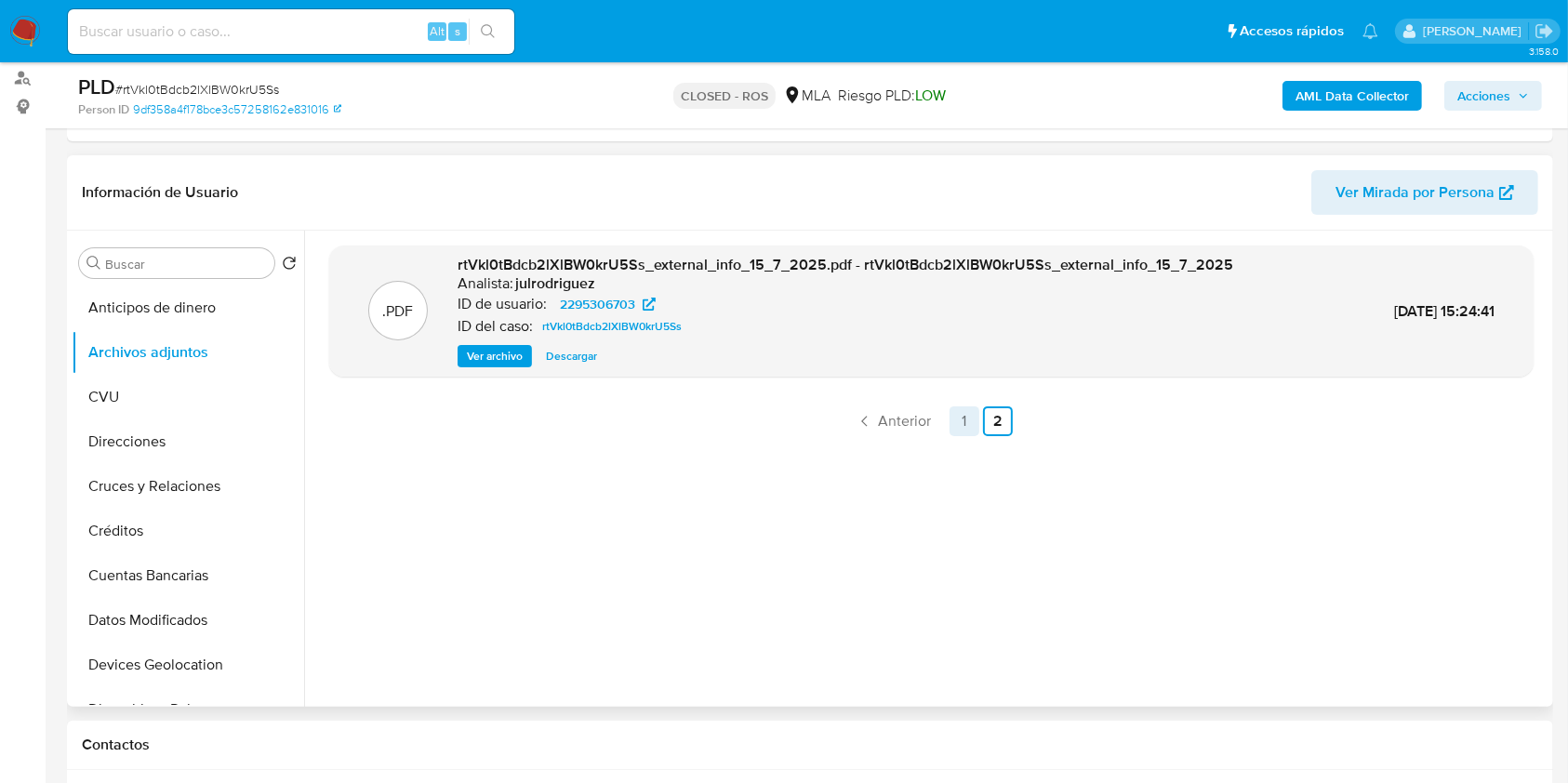
click at [961, 417] on link "1" at bounding box center [965, 421] width 30 height 30
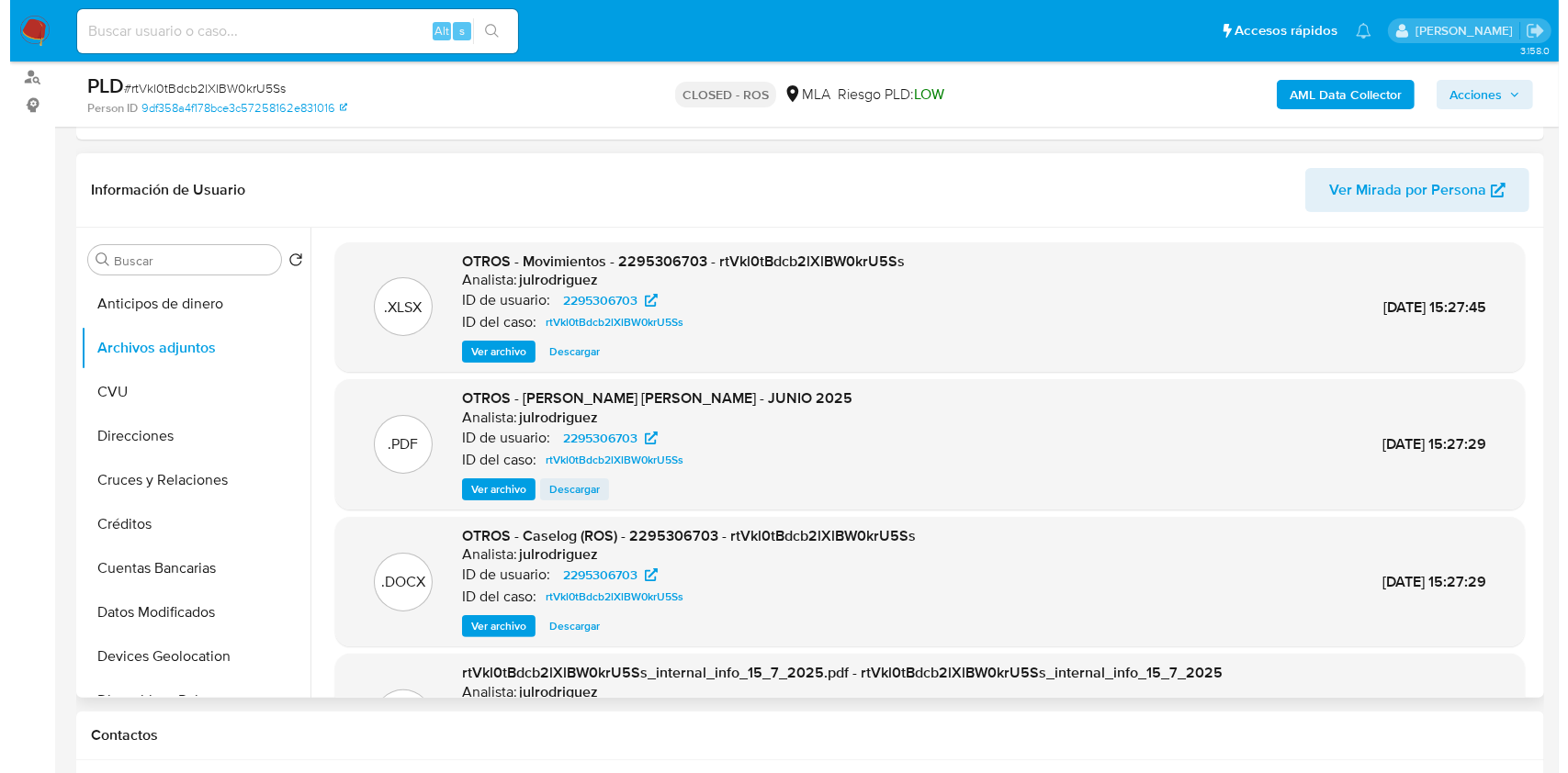
scroll to position [122, 0]
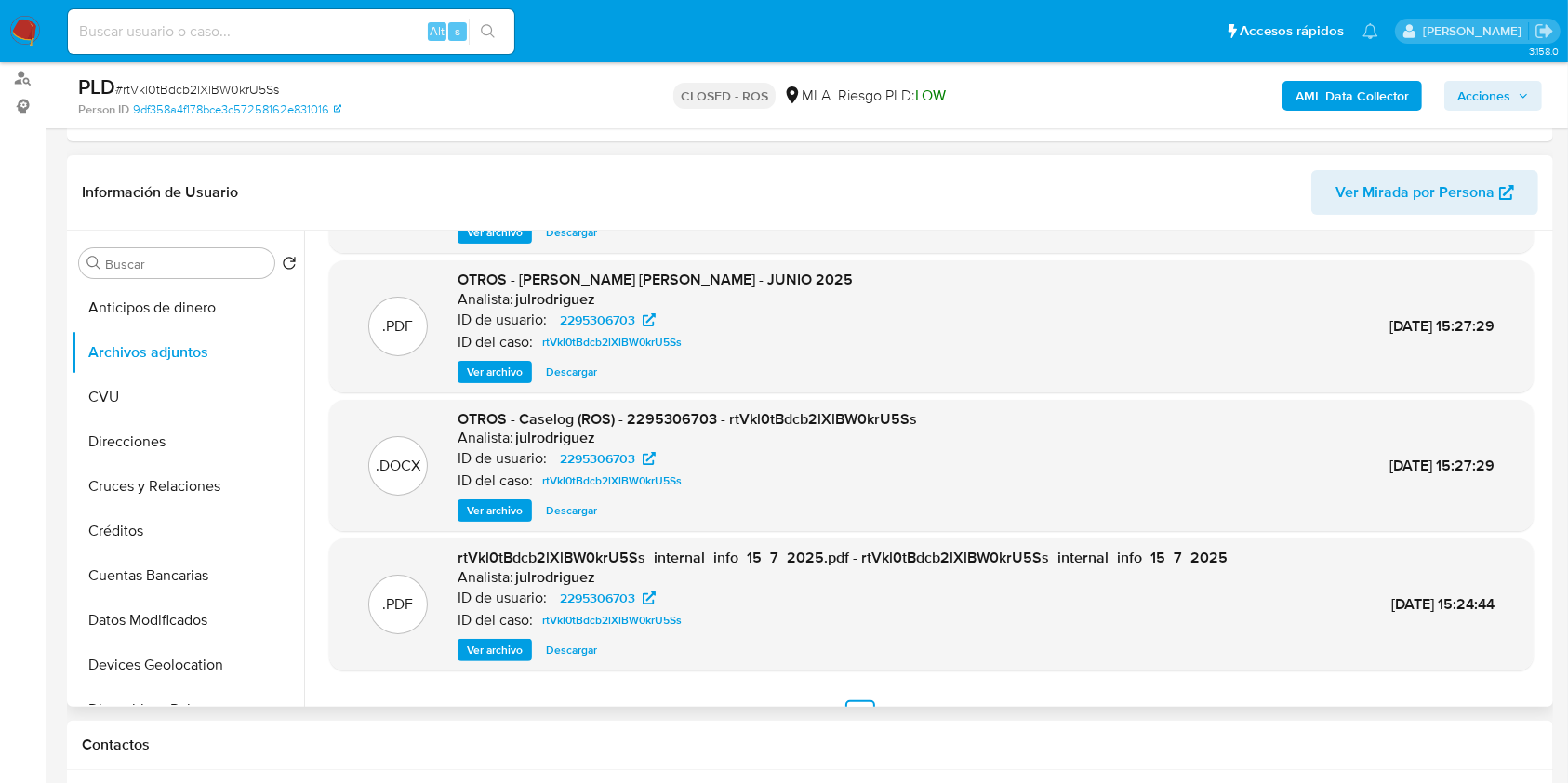
click at [529, 510] on button "Ver archivo" at bounding box center [495, 511] width 74 height 23
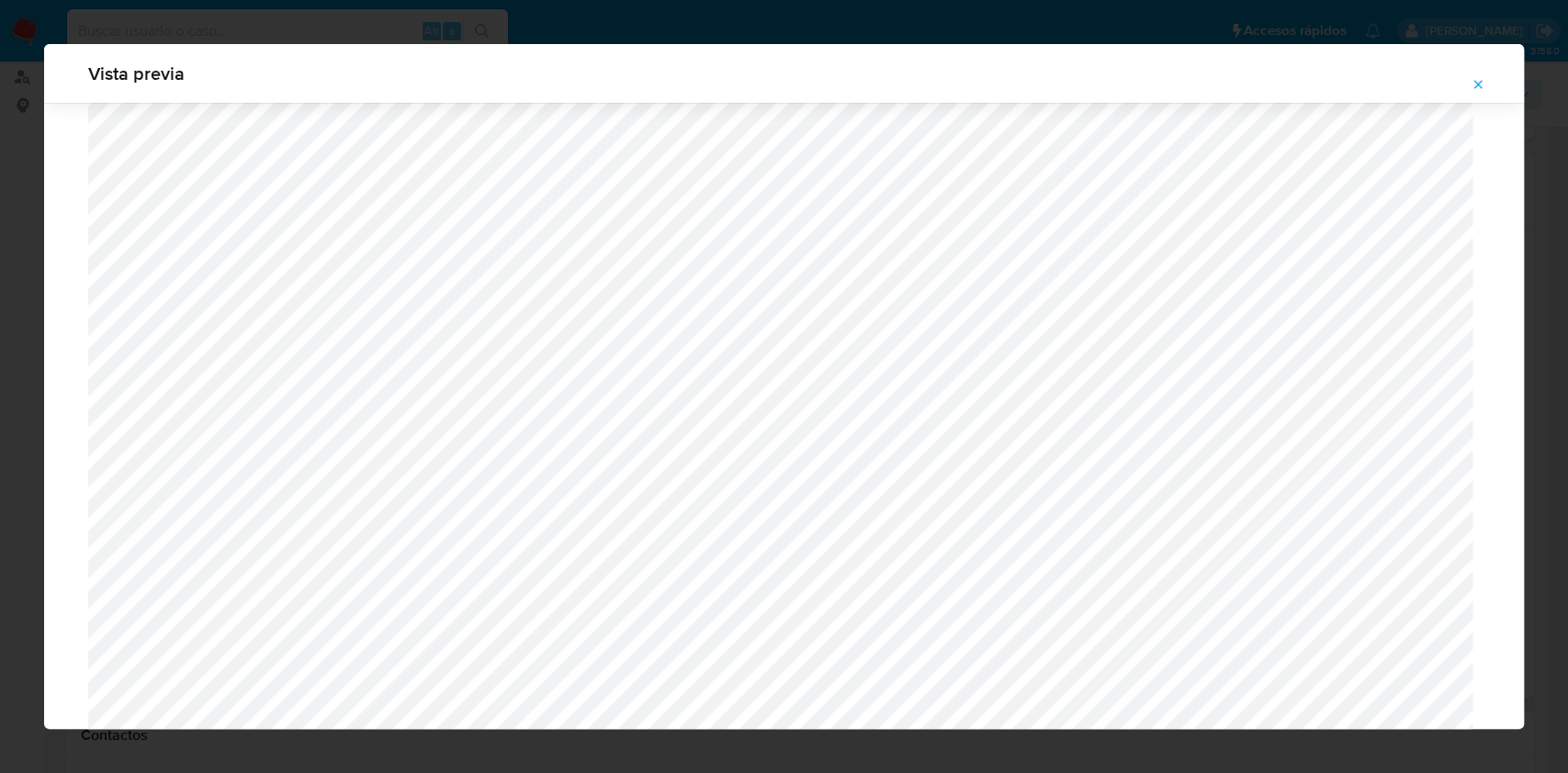
scroll to position [575, 0]
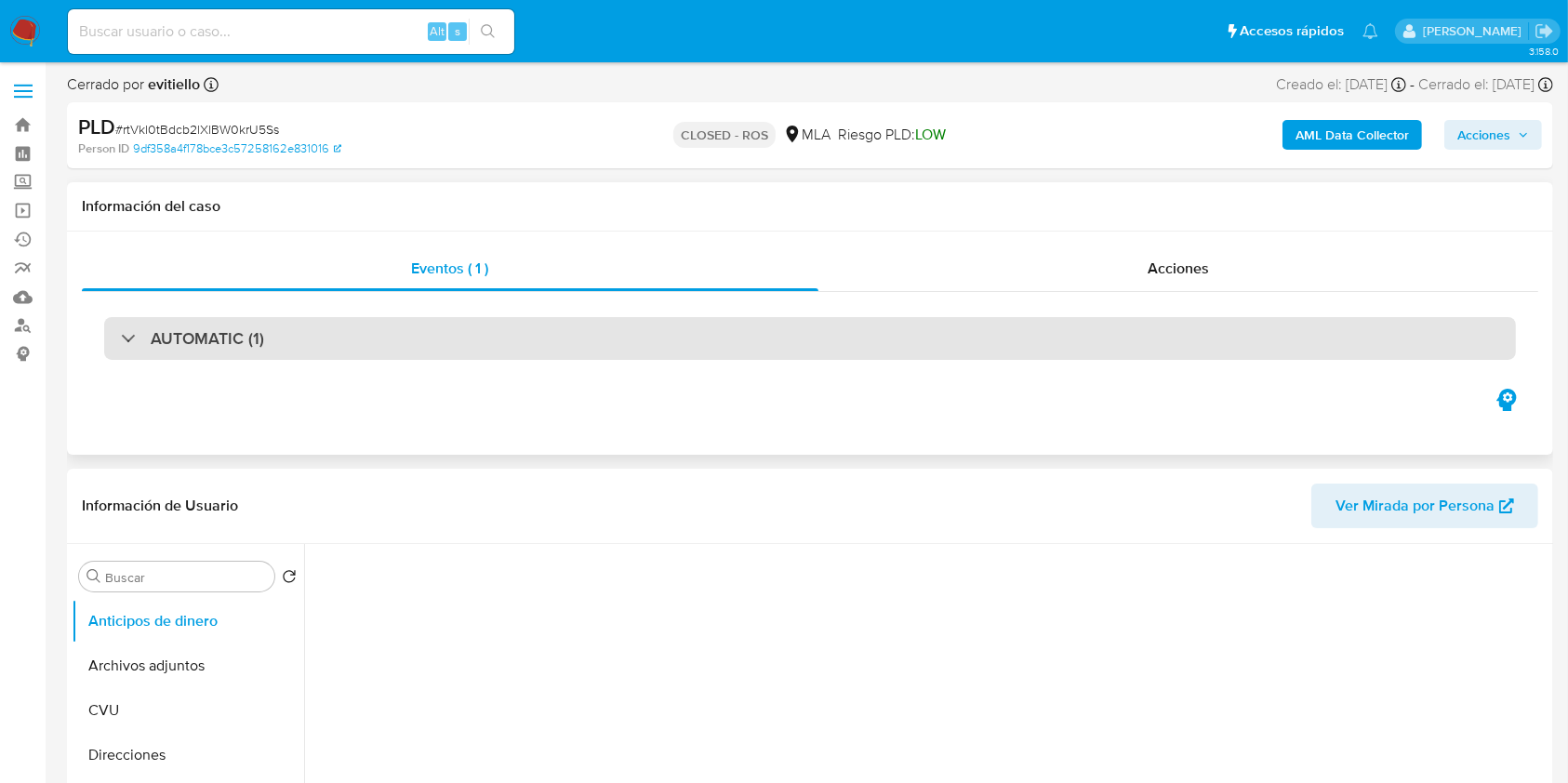
click at [1125, 322] on div "AUTOMATIC (1)" at bounding box center [810, 338] width 1413 height 42
select select "10"
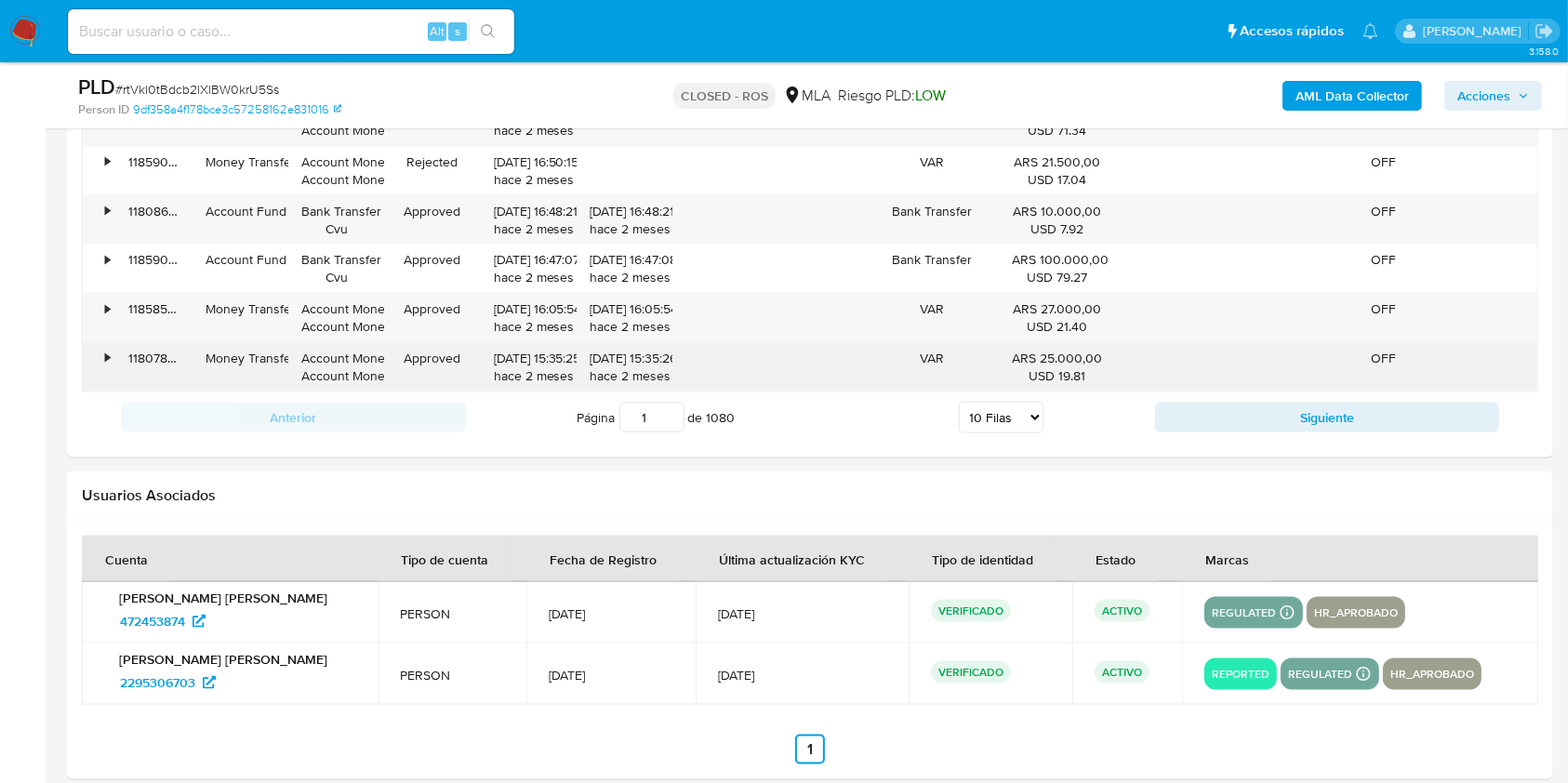
scroll to position [2830, 0]
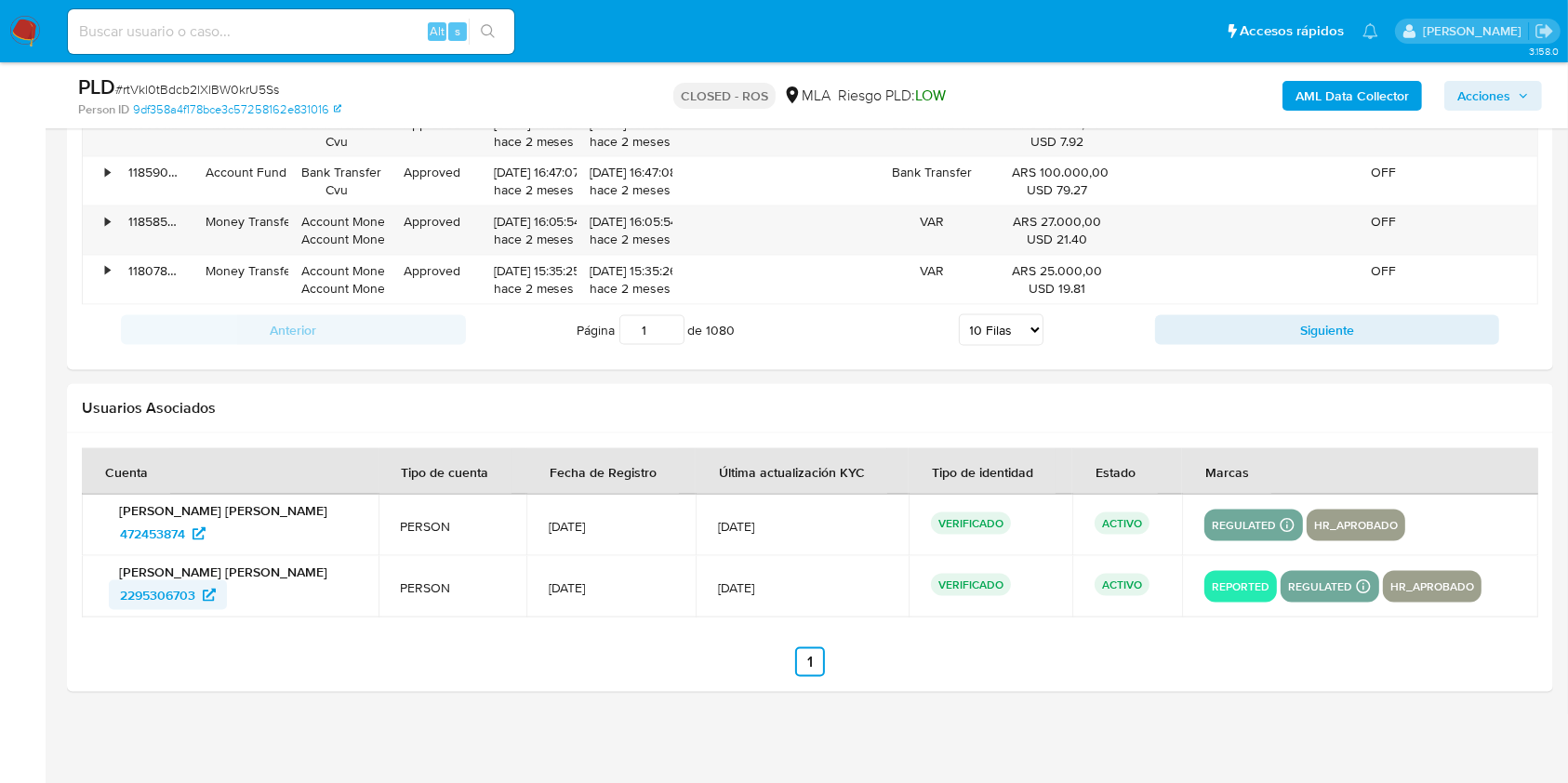
click at [178, 595] on span "2295306703" at bounding box center [157, 595] width 75 height 30
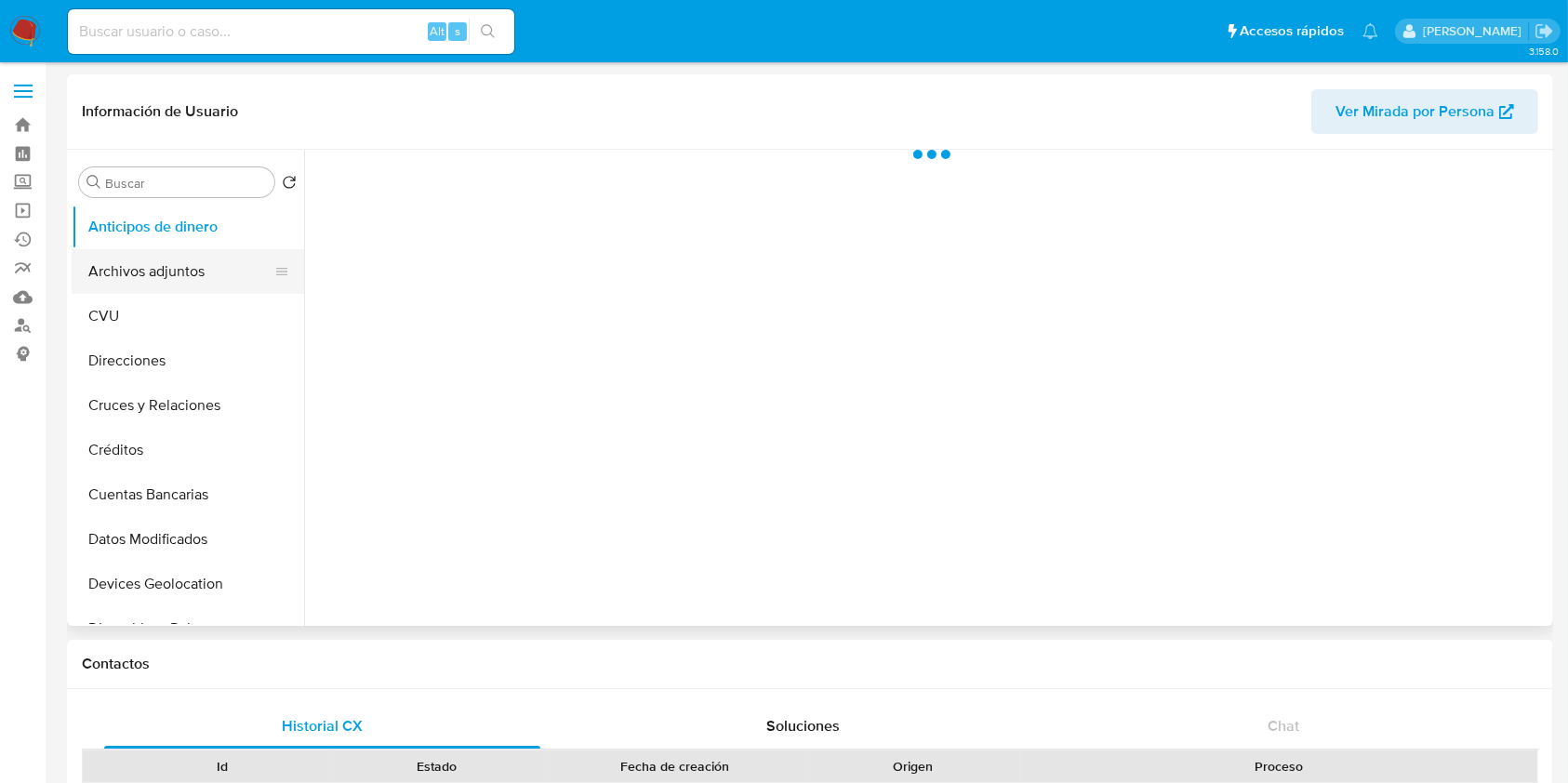
click at [145, 259] on button "Archivos adjuntos" at bounding box center [180, 271] width 218 height 44
select select "10"
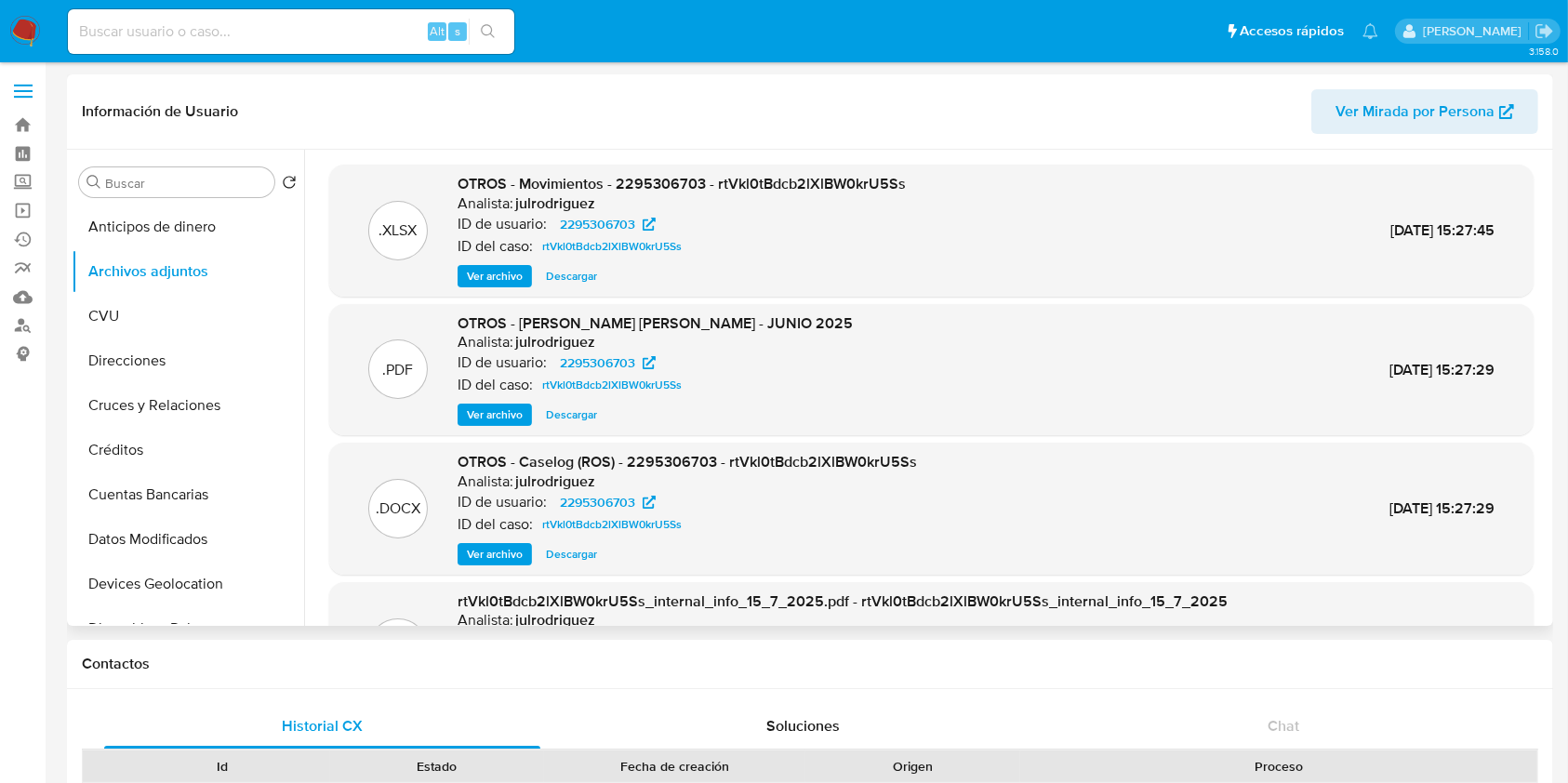
click at [329, 456] on div ".DOCX OTROS - Caselog (ROS) - 2295306703 - rtVkl0tBdcb2lXlBW0krU5Ss Analista: j…" at bounding box center [931, 509] width 1204 height 132
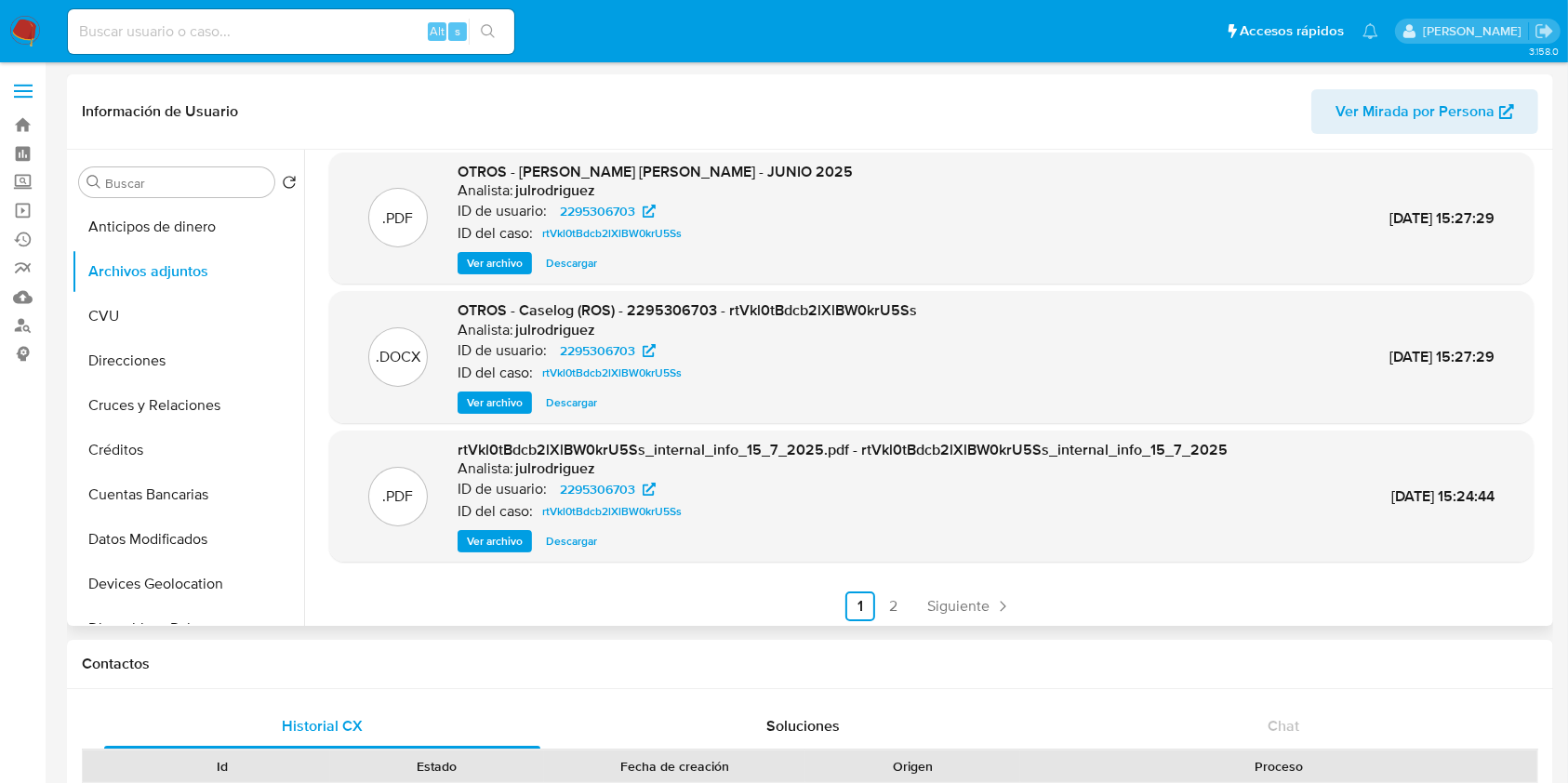
scroll to position [156, 0]
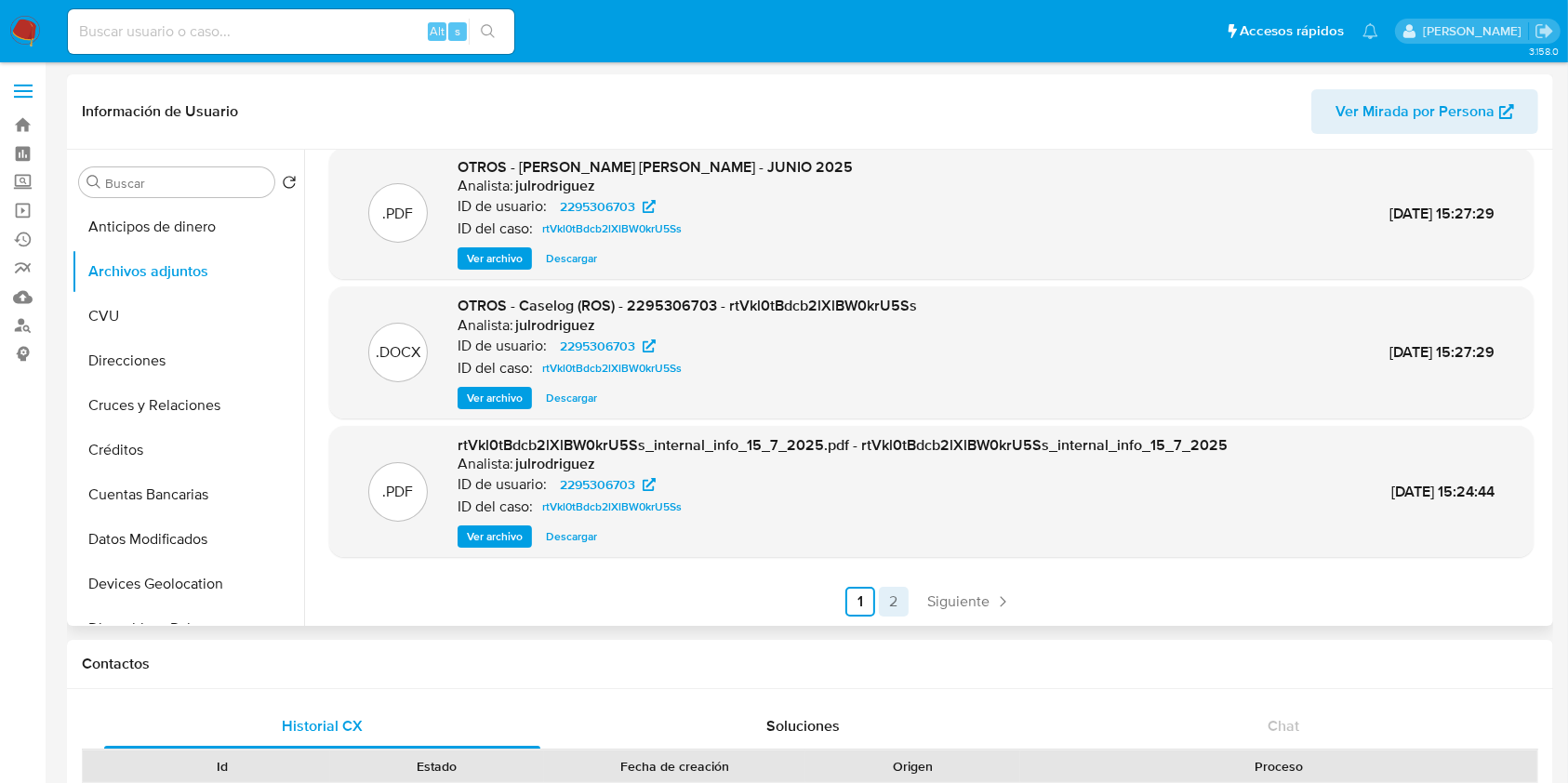
click at [897, 594] on link "2" at bounding box center [894, 602] width 30 height 30
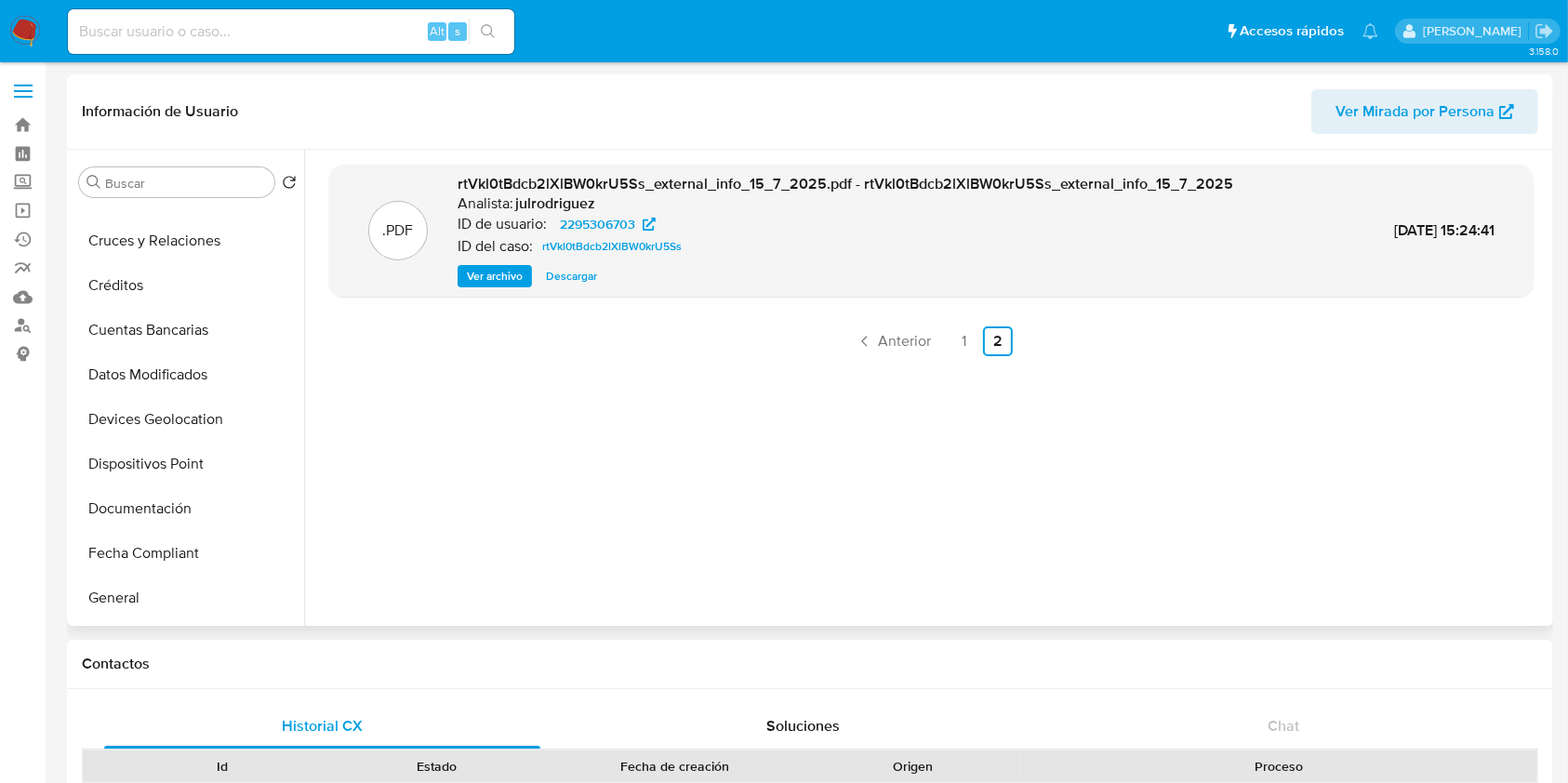
scroll to position [372, 0]
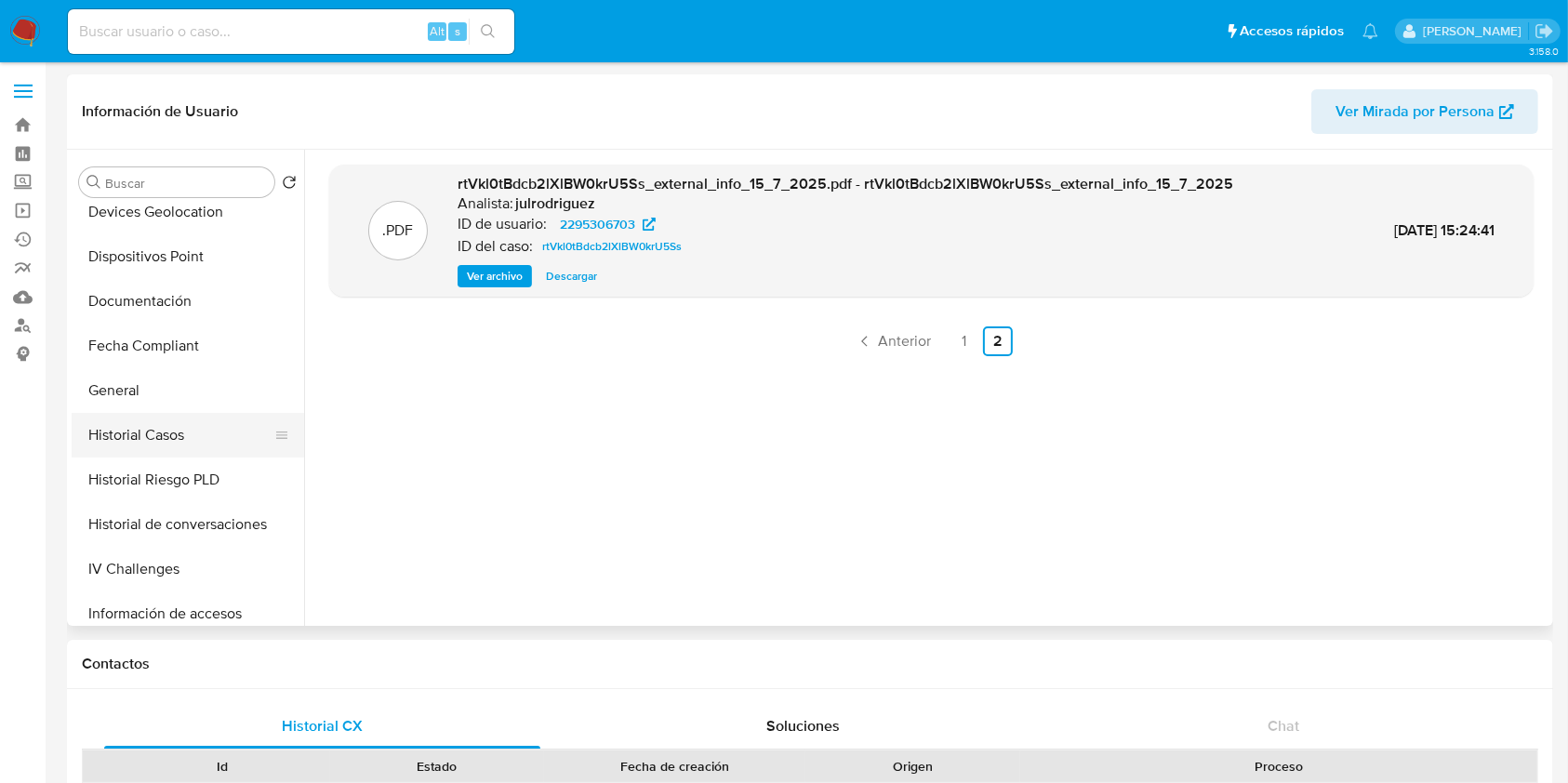
click at [164, 449] on button "Historial Casos" at bounding box center [180, 434] width 218 height 44
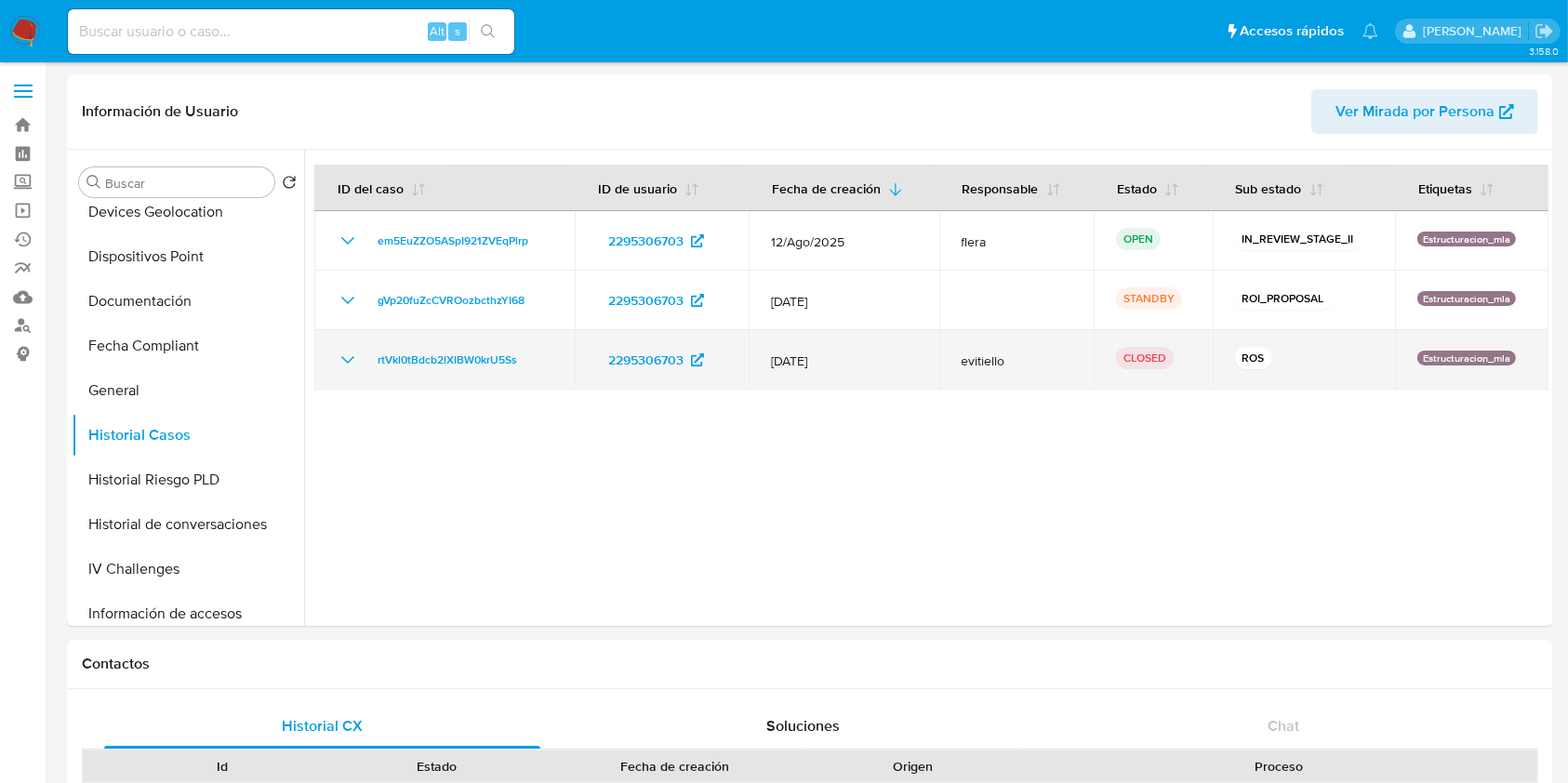
click at [337, 363] on icon "Mostrar/Ocultar" at bounding box center [348, 360] width 23 height 23
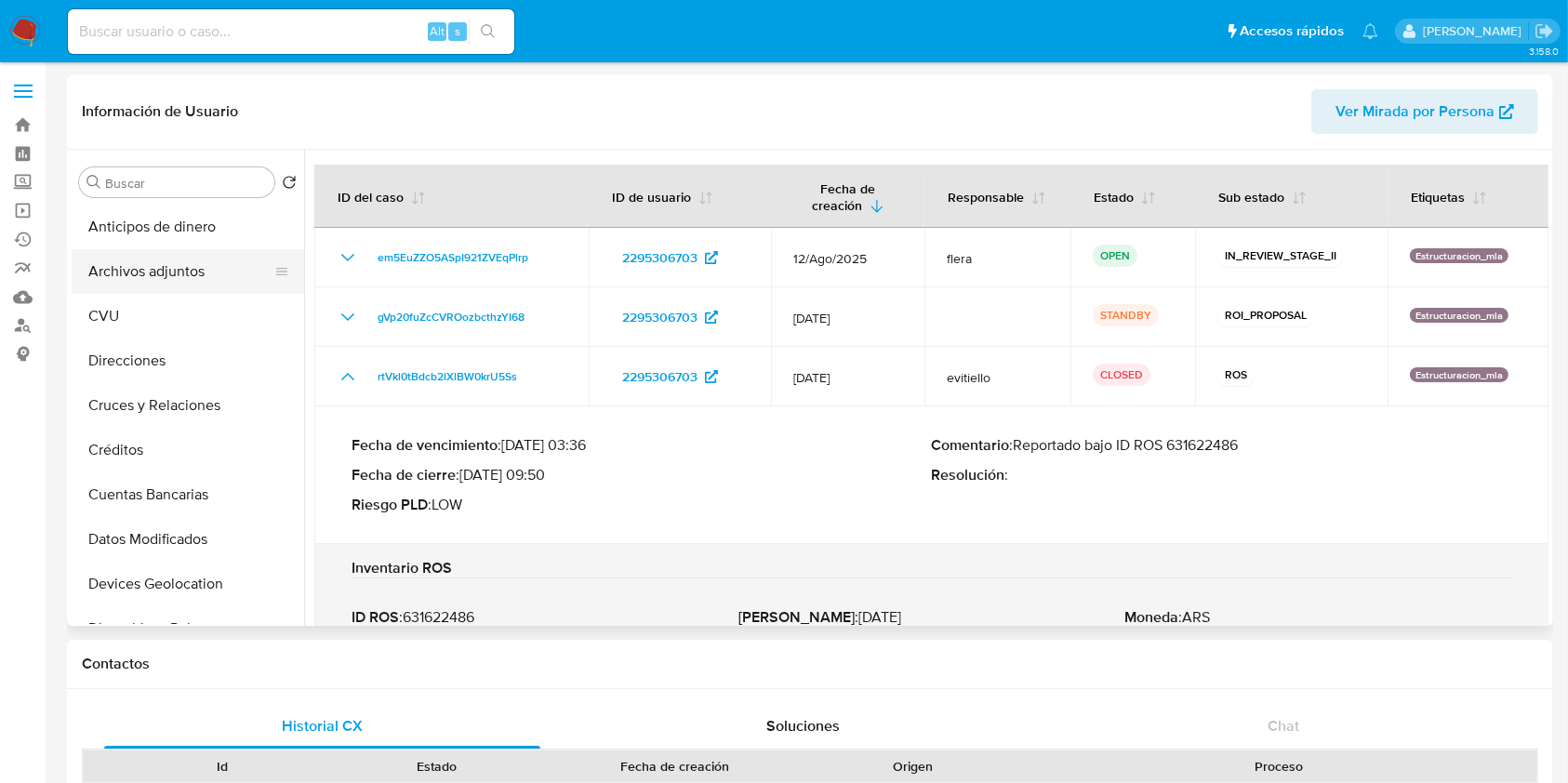
scroll to position [0, 0]
click at [186, 262] on button "Archivos adjuntos" at bounding box center [180, 271] width 218 height 44
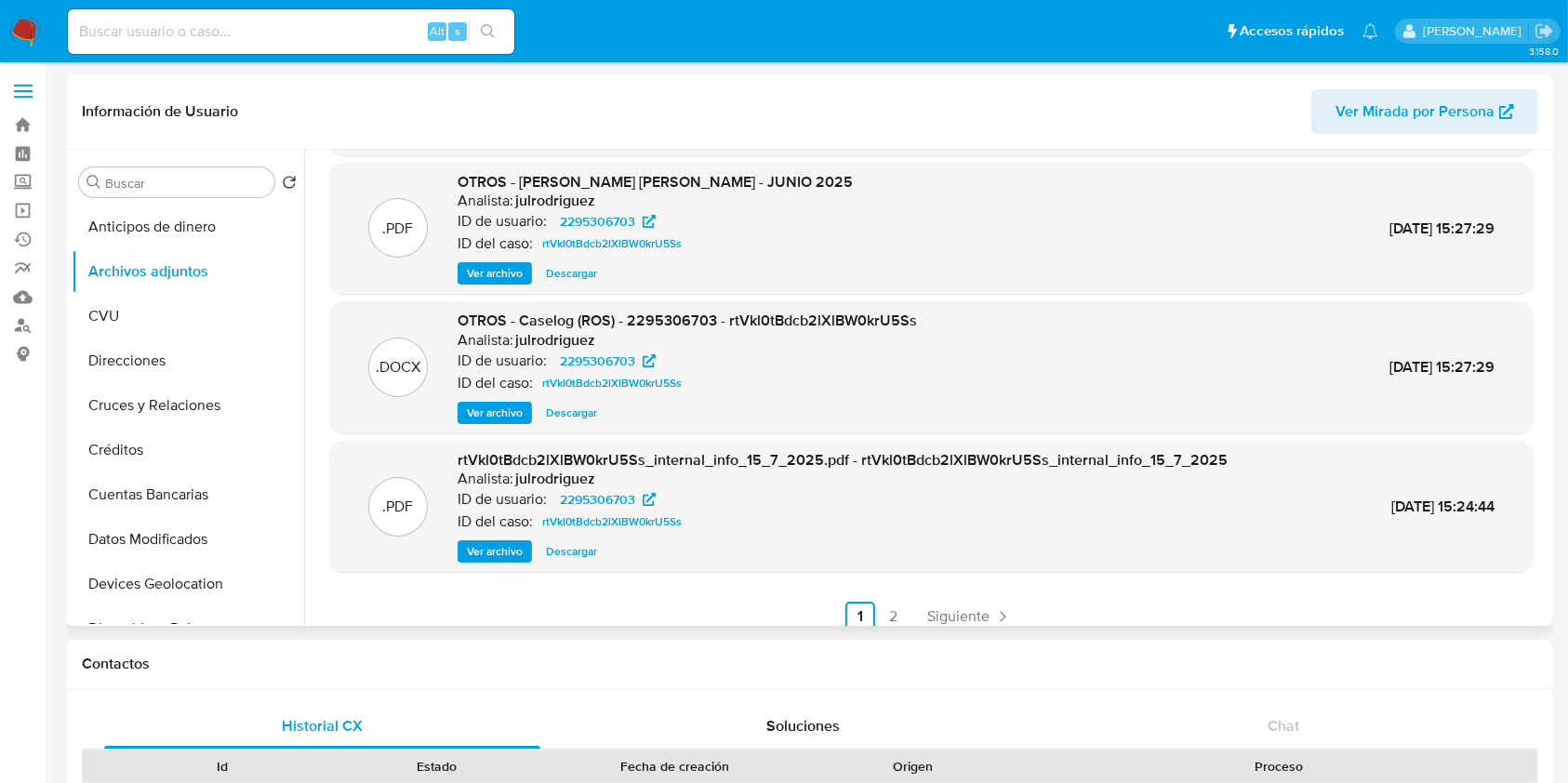
scroll to position [156, 0]
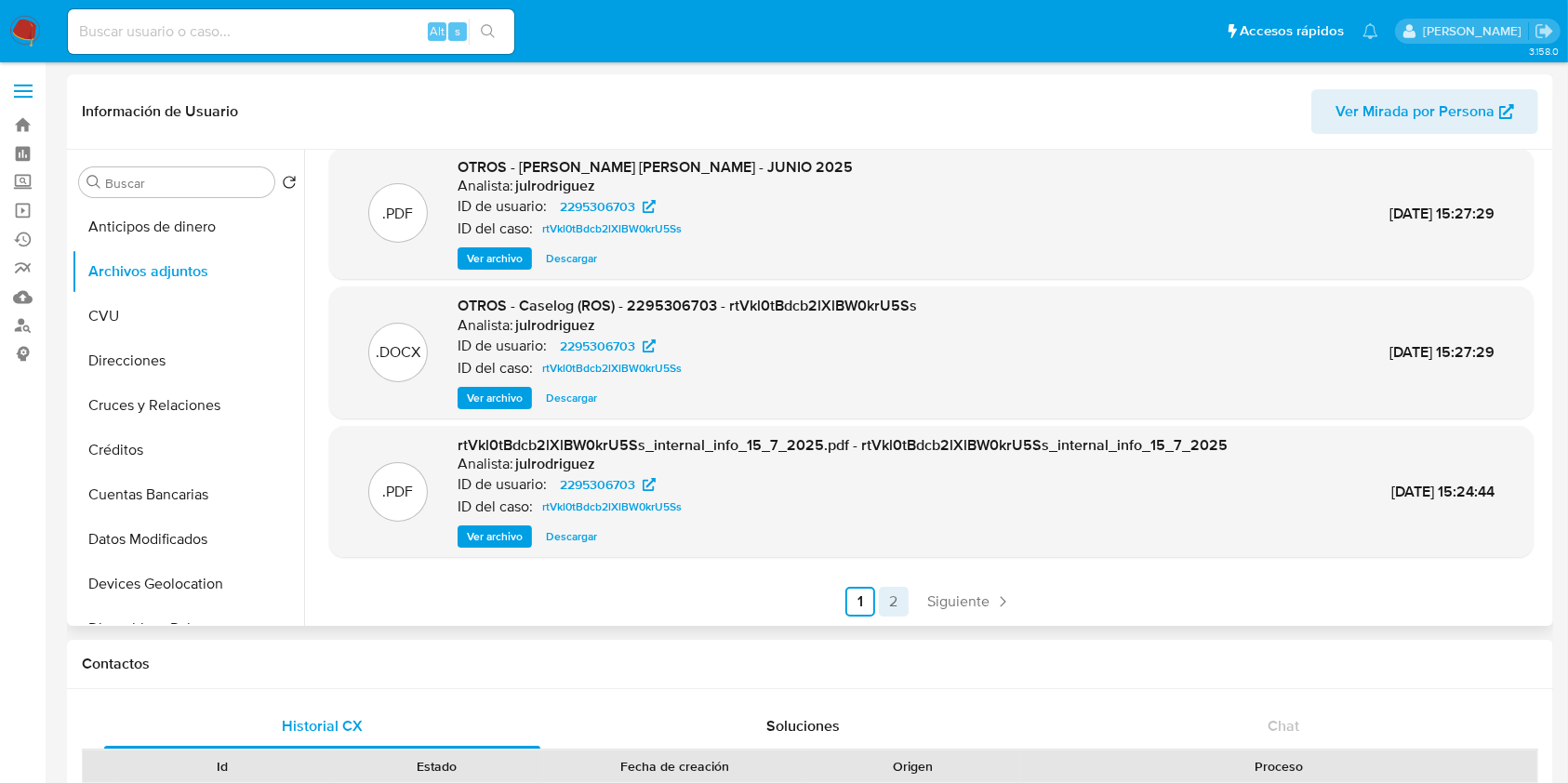
click at [899, 605] on link "2" at bounding box center [894, 602] width 30 height 30
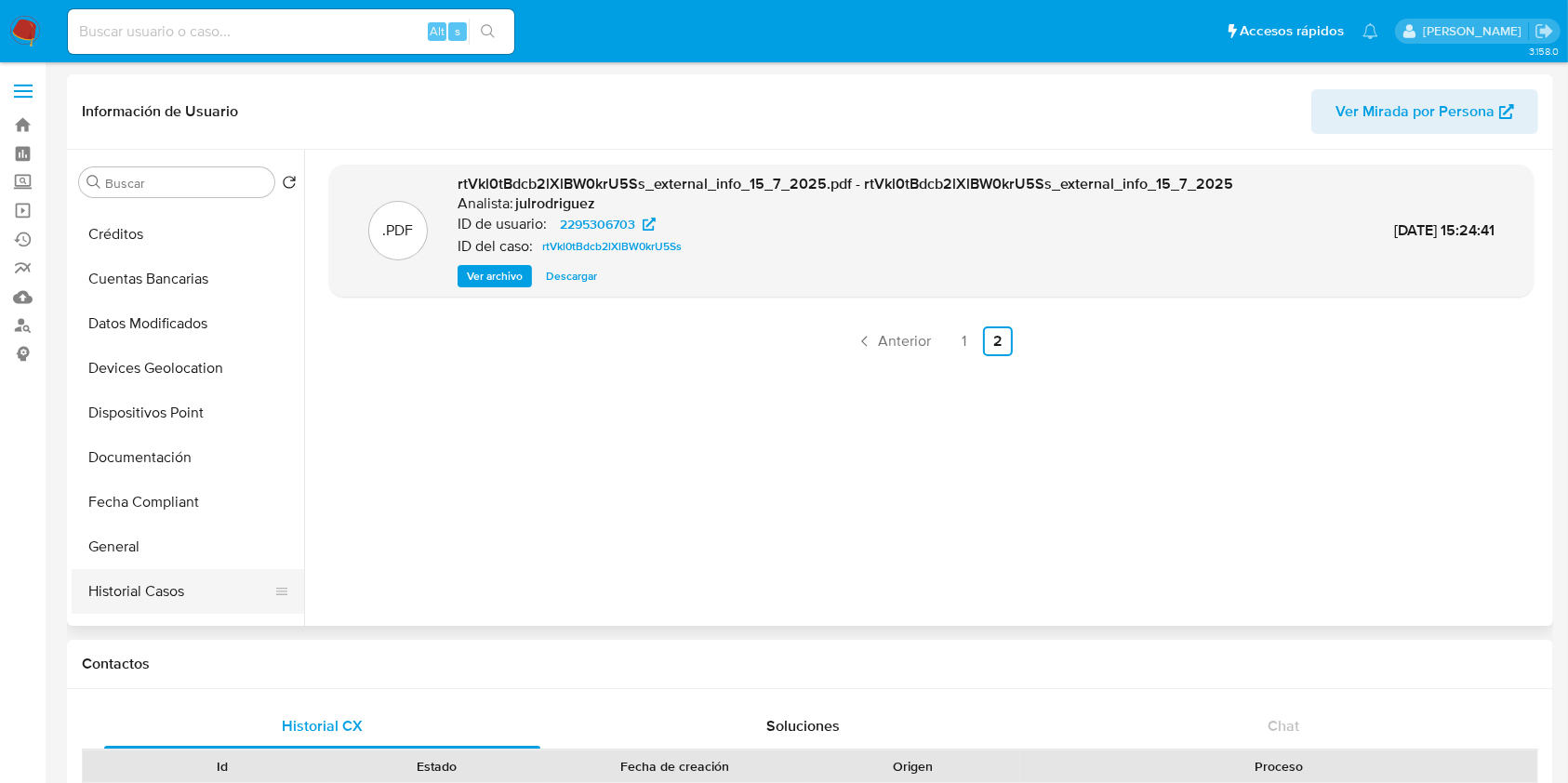
scroll to position [372, 0]
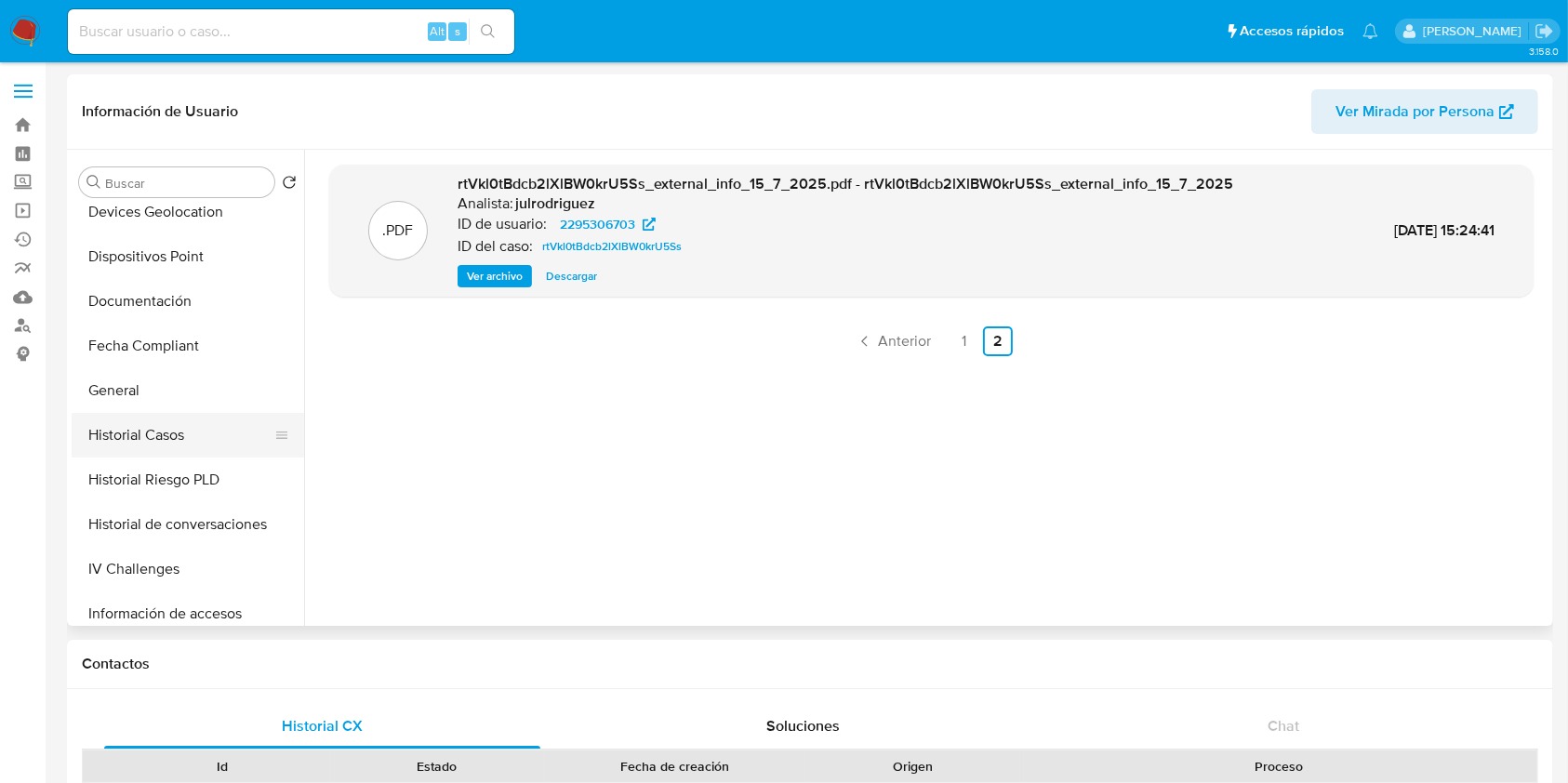
click at [139, 417] on button "Historial Casos" at bounding box center [180, 434] width 218 height 44
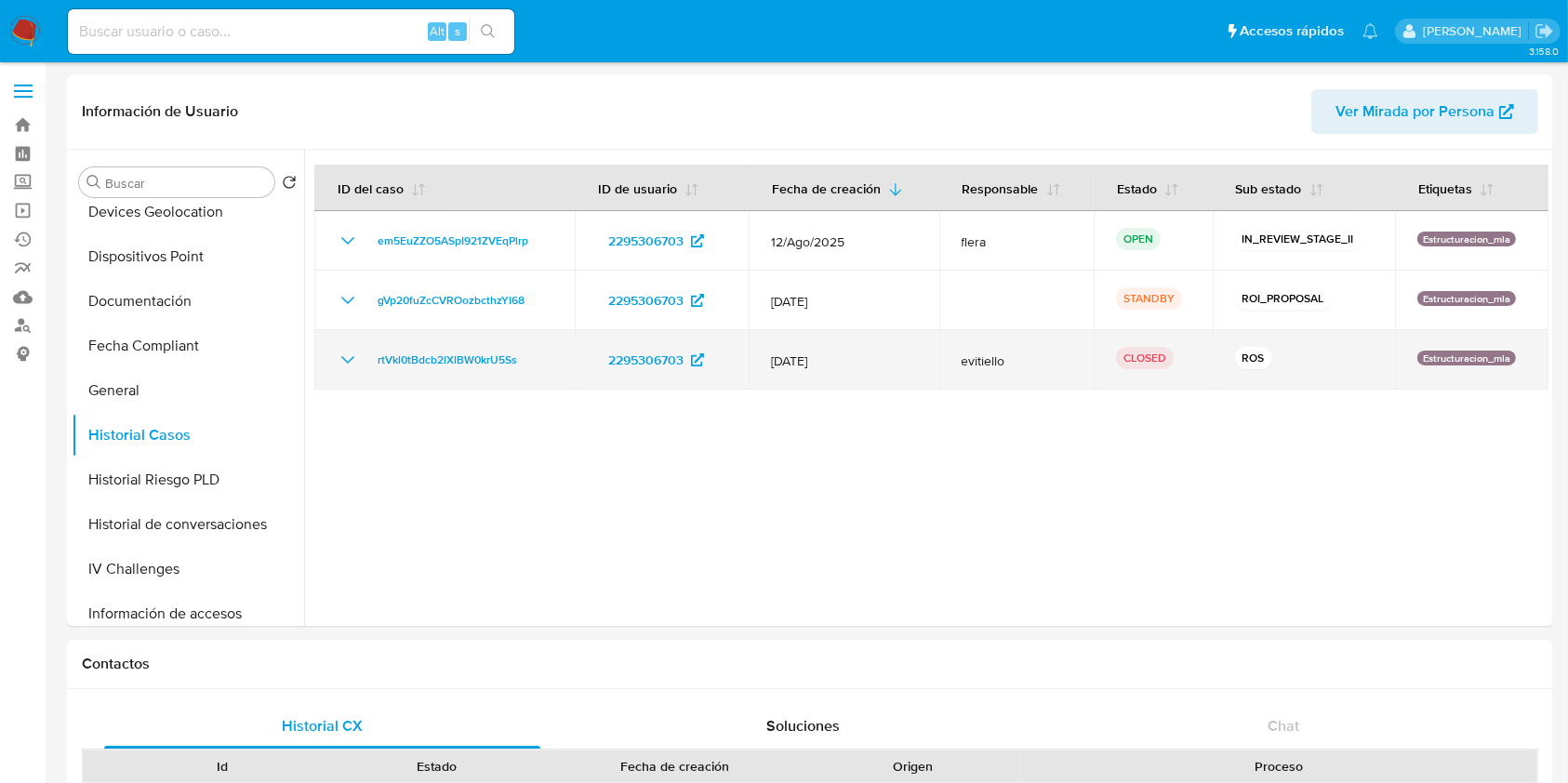
click at [342, 360] on icon "Mostrar/Ocultar" at bounding box center [348, 360] width 23 height 23
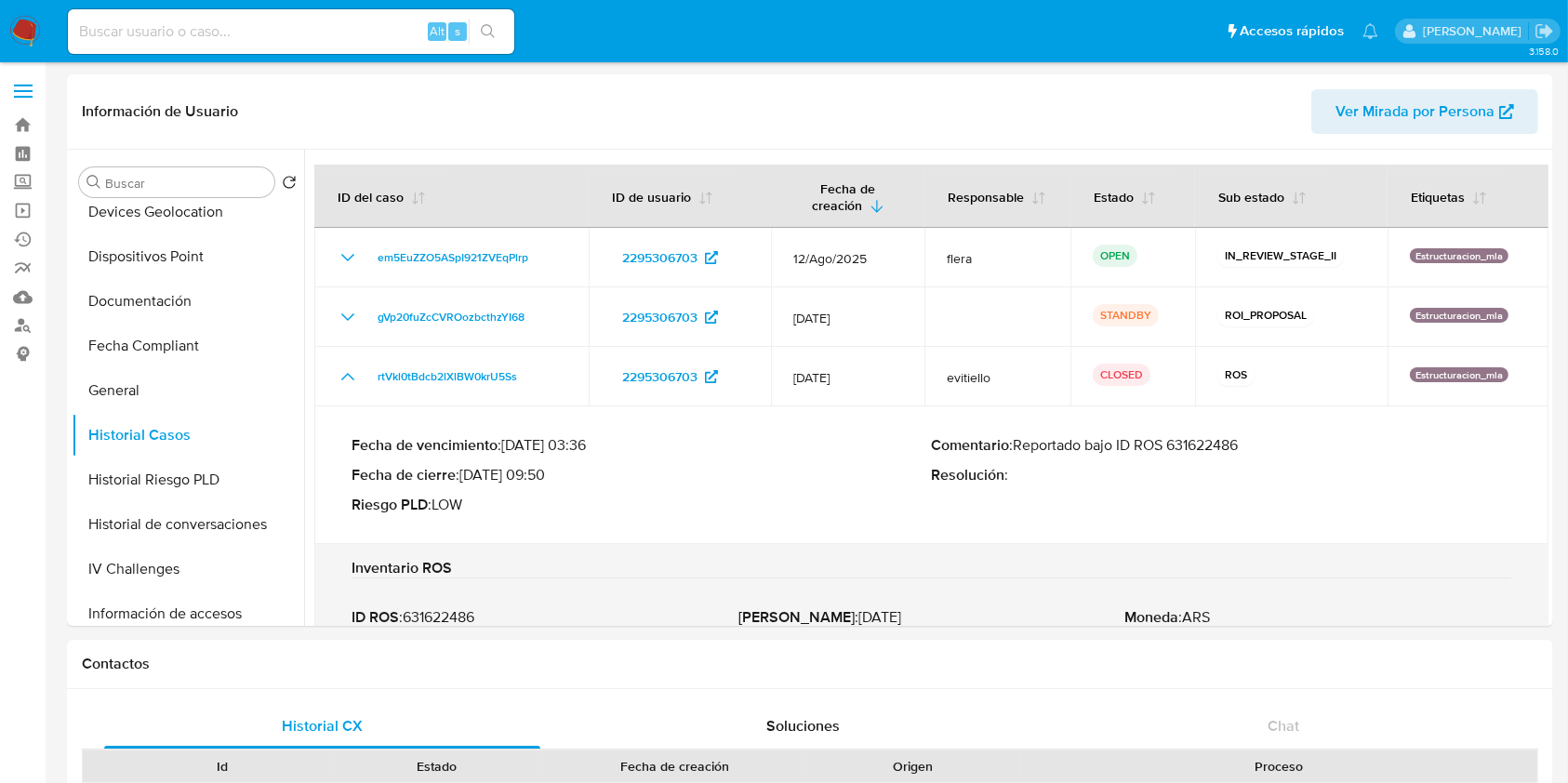
click at [1216, 438] on p "Comentario : Reportado bajo ID ROS 631622486" at bounding box center [1222, 446] width 580 height 19
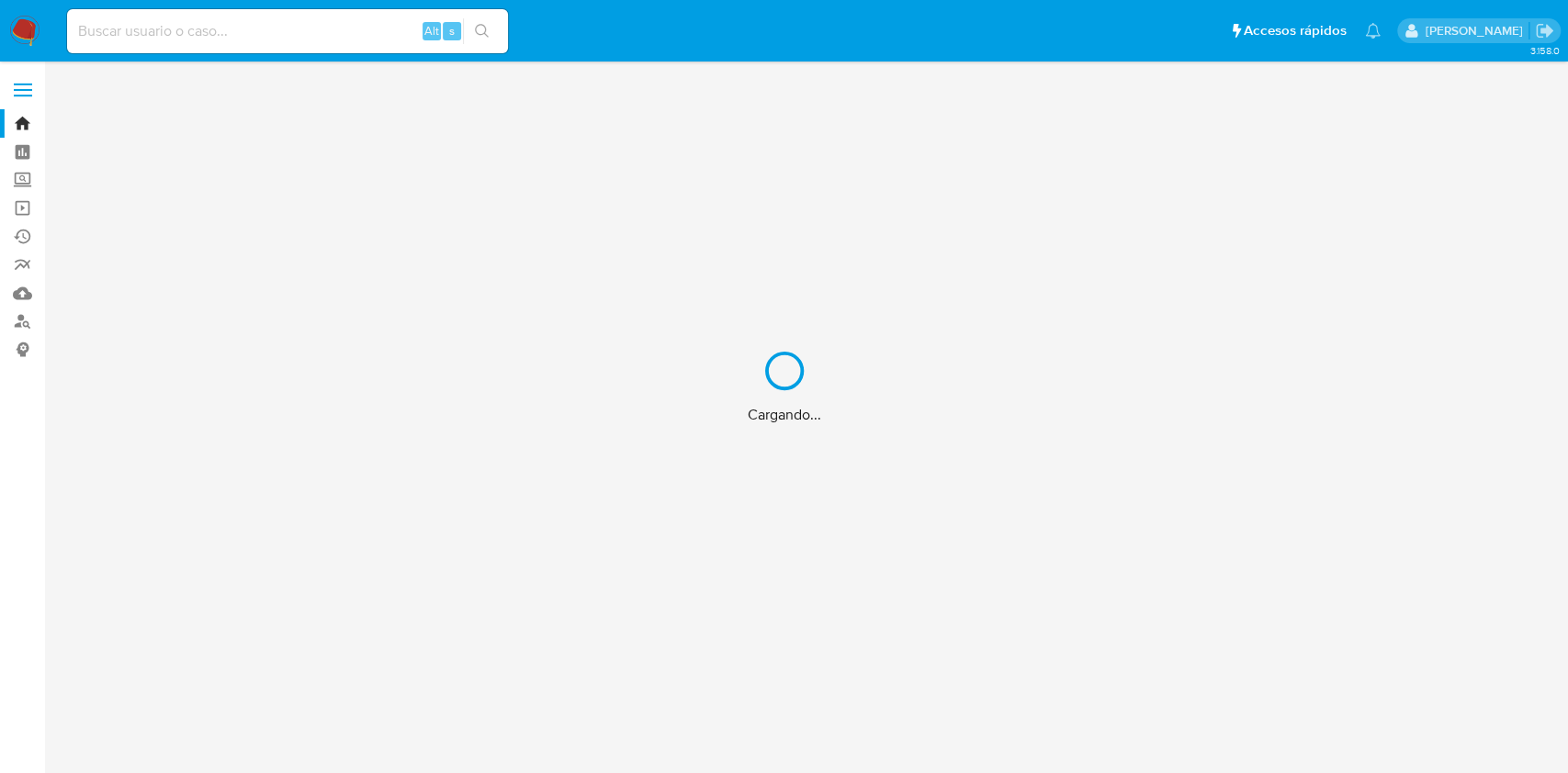
click at [193, 33] on div "Cargando..." at bounding box center [784, 386] width 1568 height 773
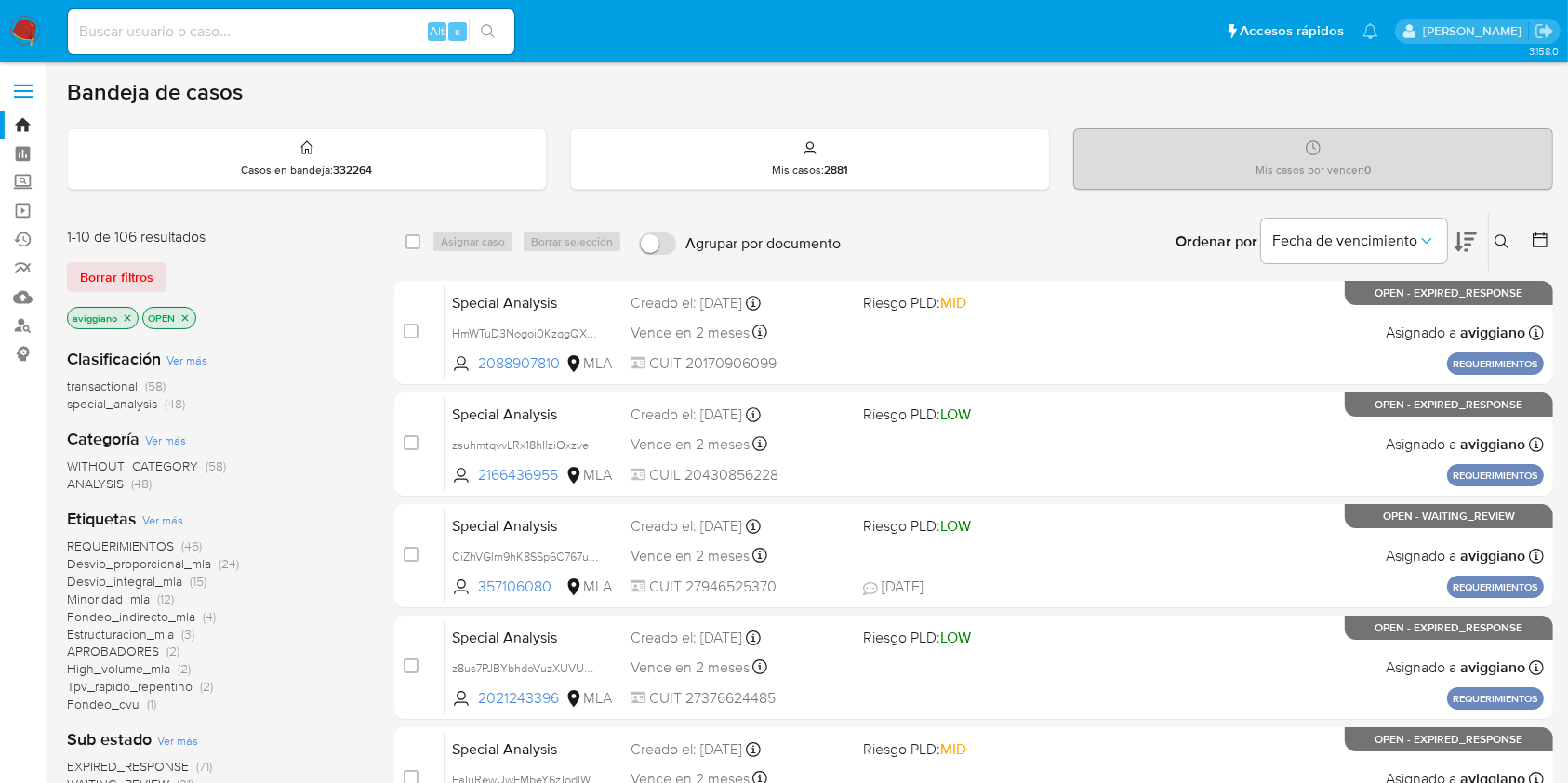
click at [195, 34] on input at bounding box center [291, 32] width 447 height 24
paste input "HX0GB1NlDYRTPStF5XeCcs6T"
type input "HX0GB1NlDYRTPStF5XeCcs6T"
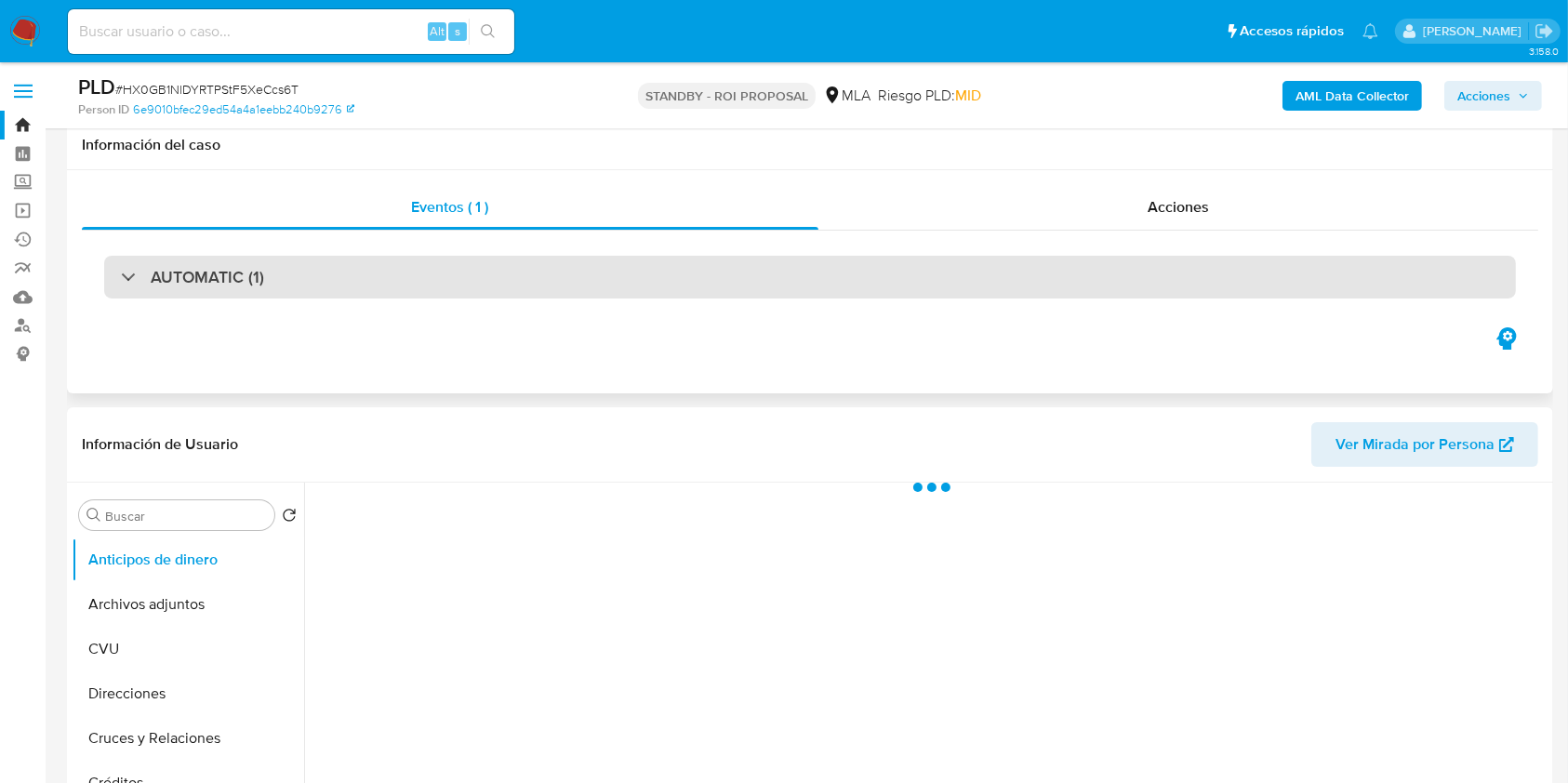
scroll to position [248, 0]
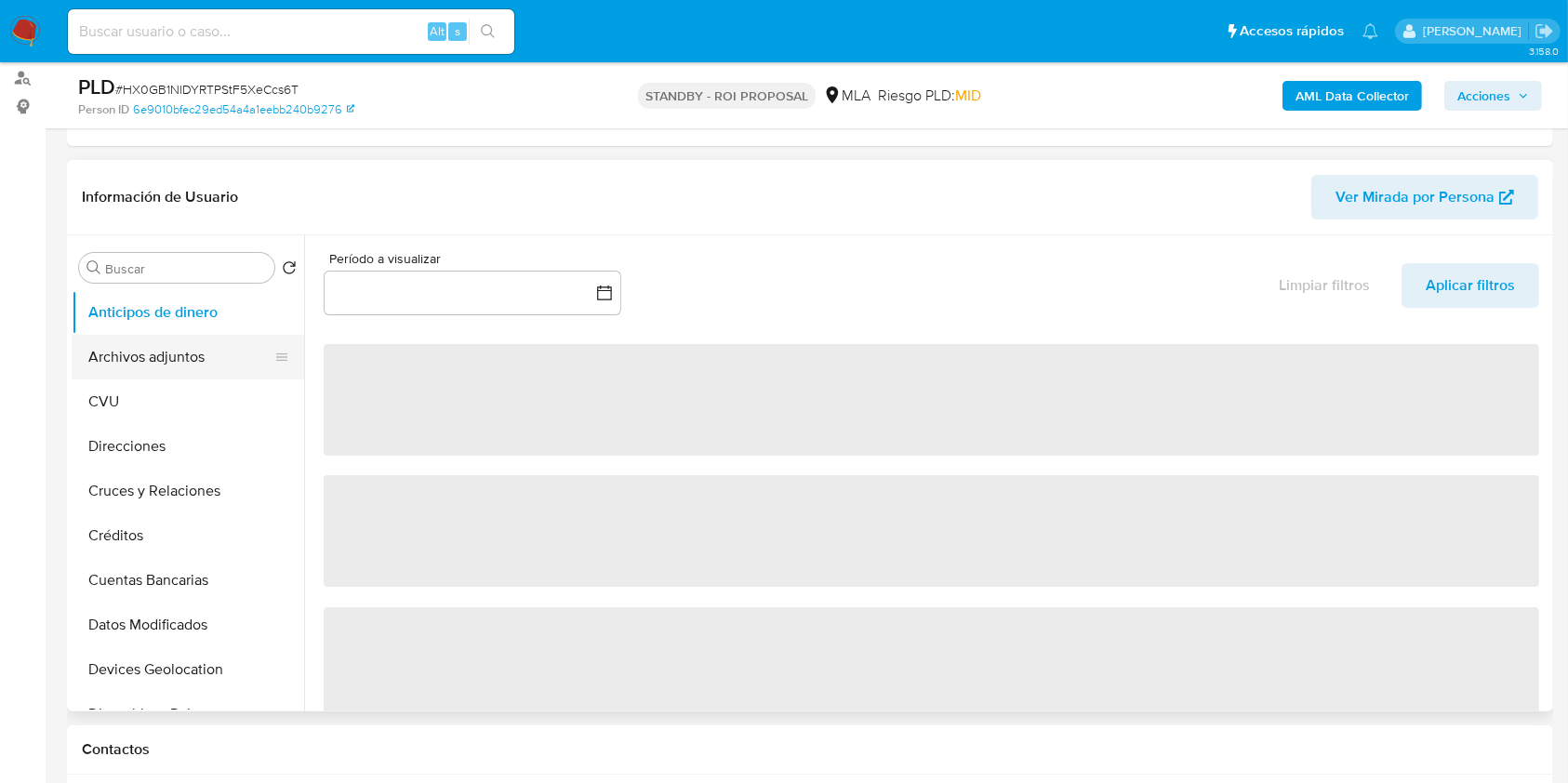
click at [253, 361] on button "Archivos adjuntos" at bounding box center [180, 356] width 218 height 44
select select "10"
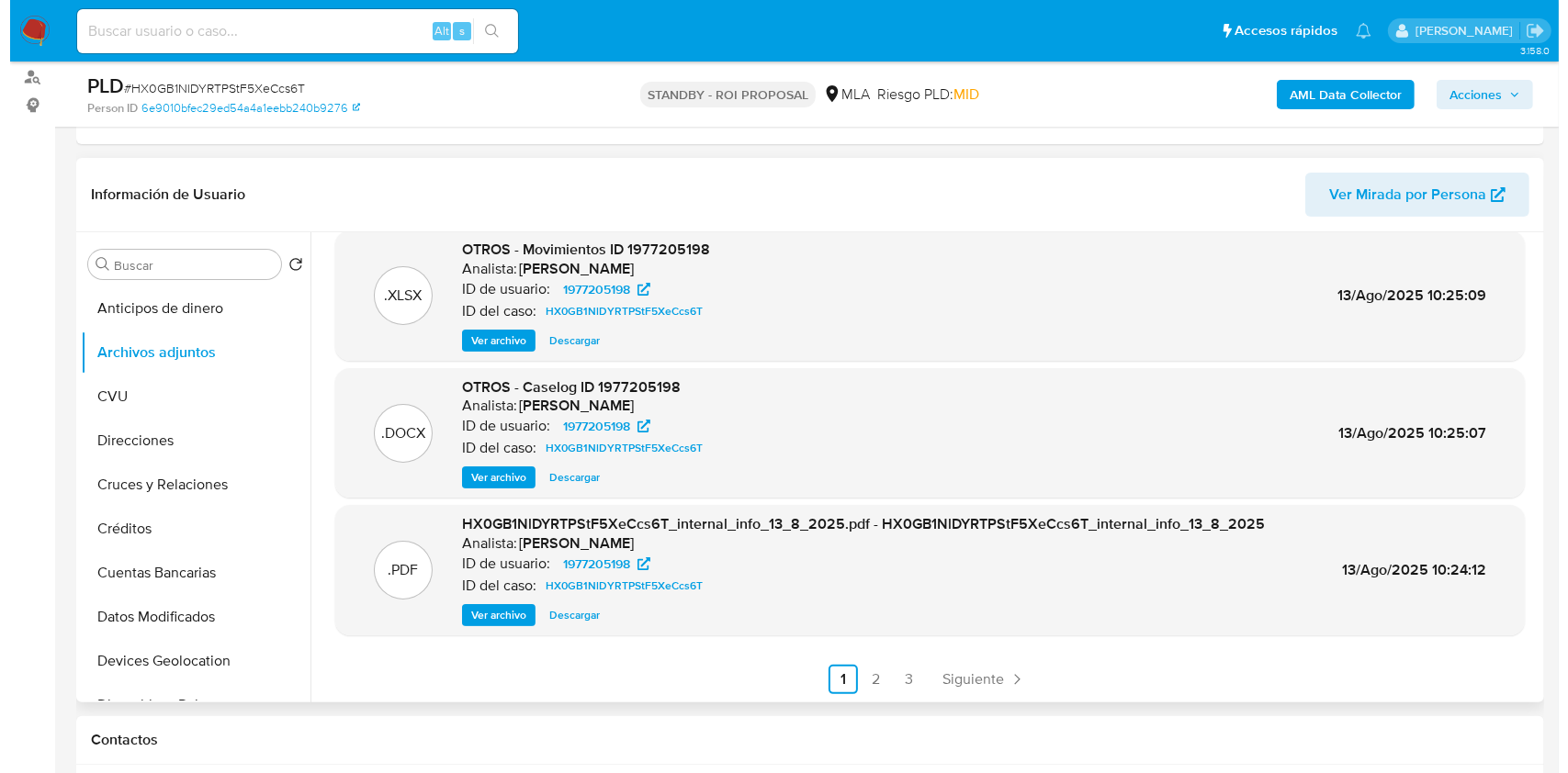
scroll to position [154, 0]
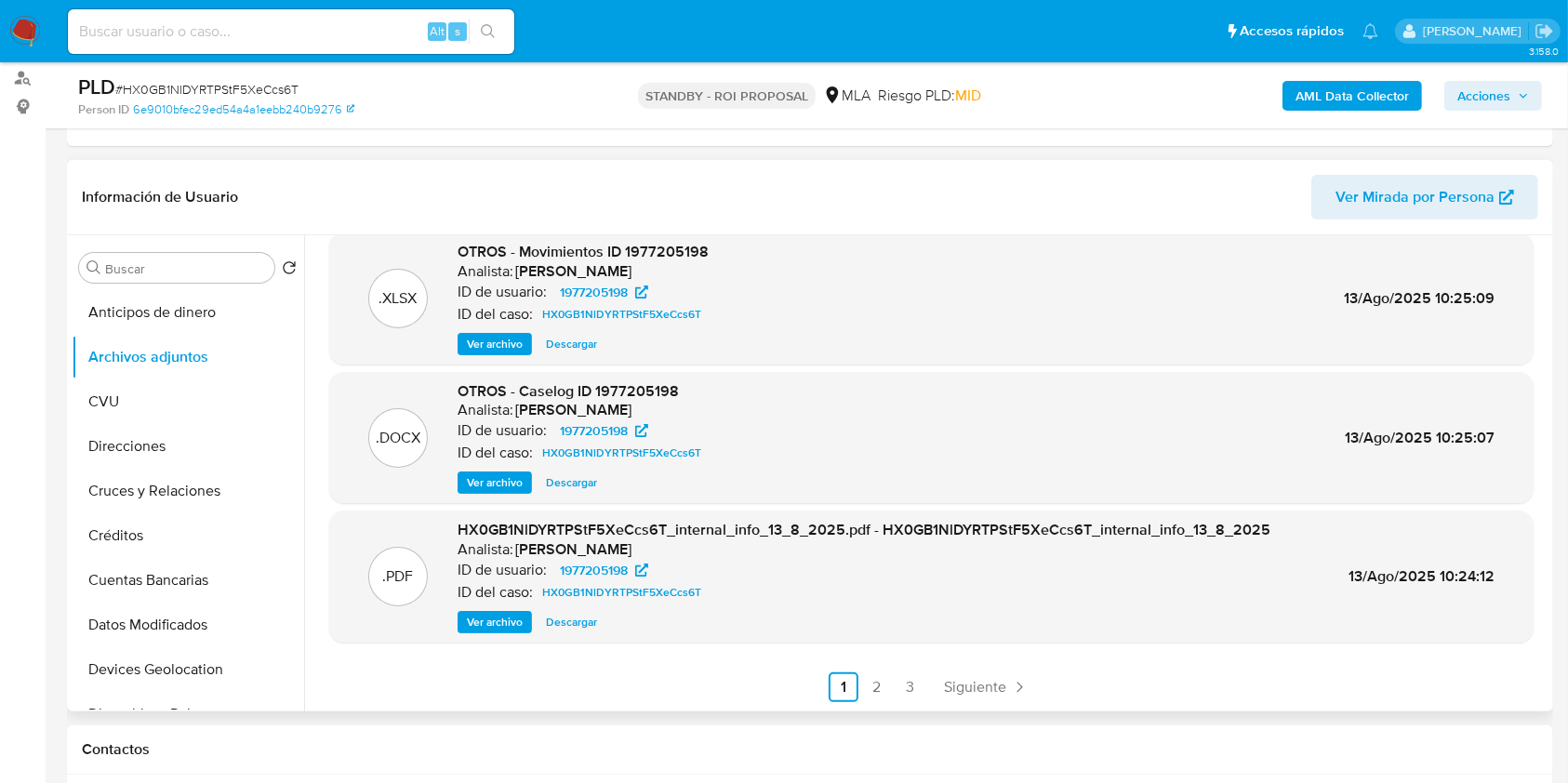
click at [498, 480] on span "Ver archivo" at bounding box center [495, 482] width 56 height 19
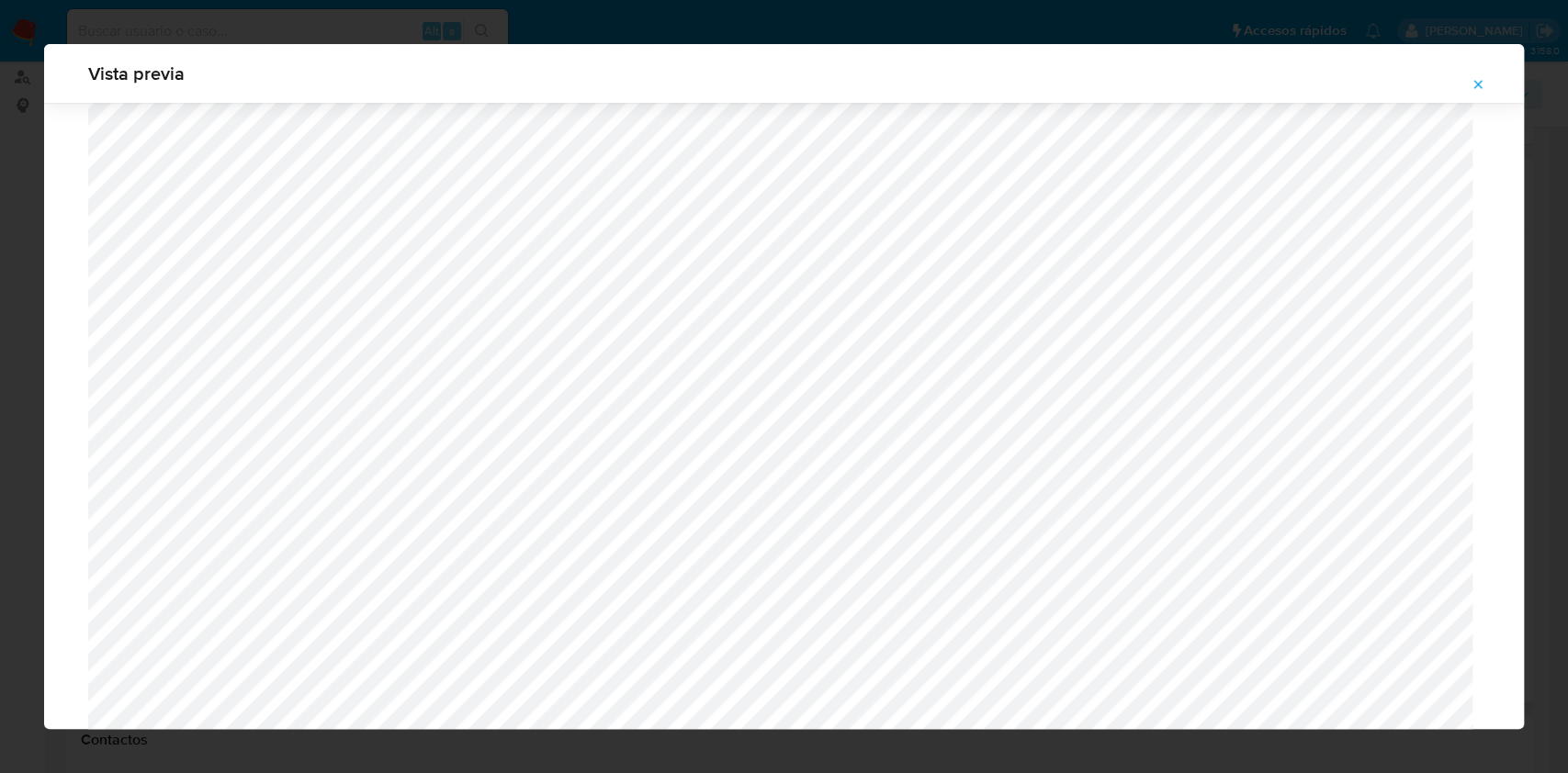
scroll to position [1065, 0]
click at [1479, 87] on icon "Attachment preview" at bounding box center [1478, 85] width 15 height 15
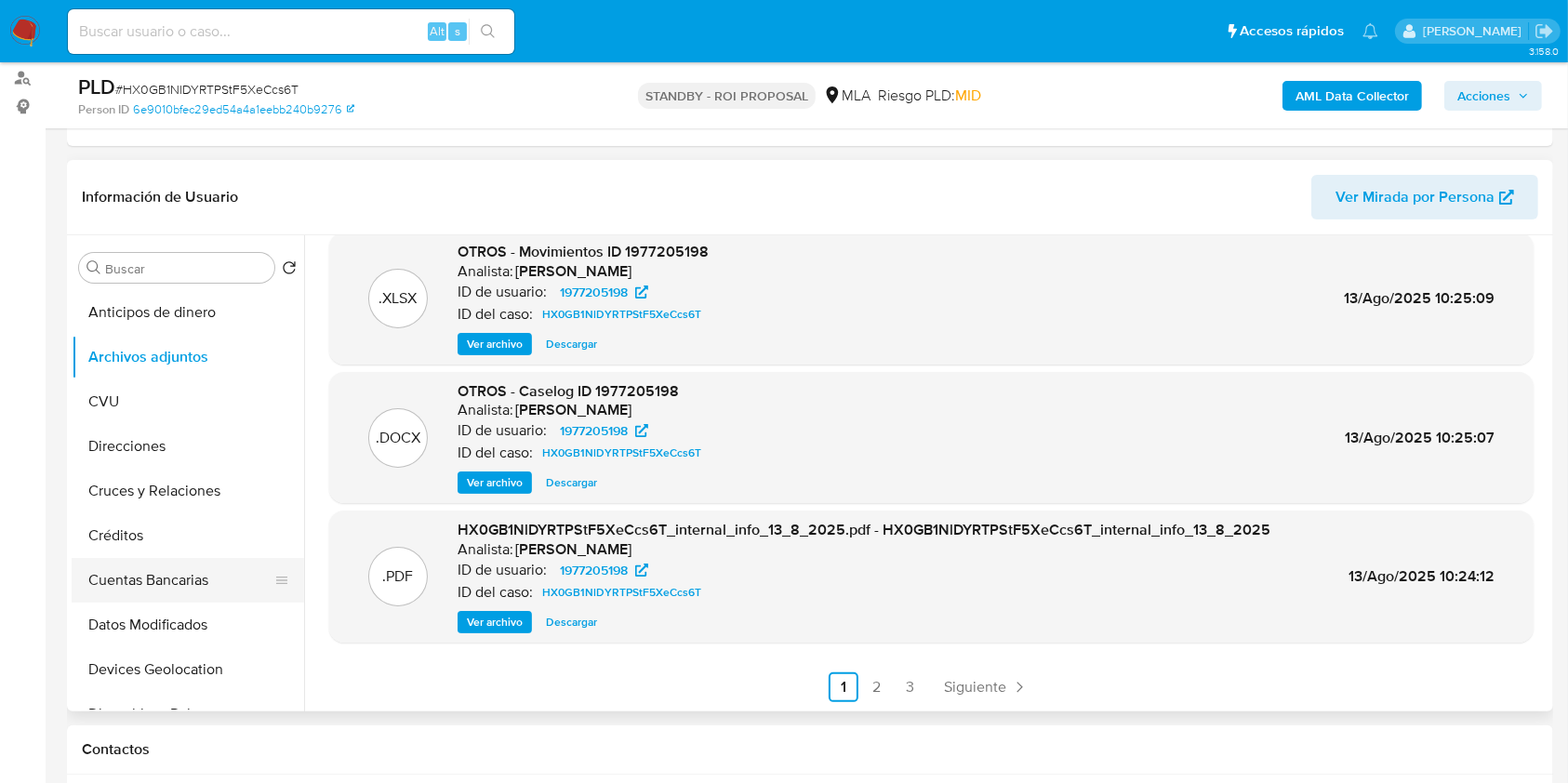
scroll to position [372, 0]
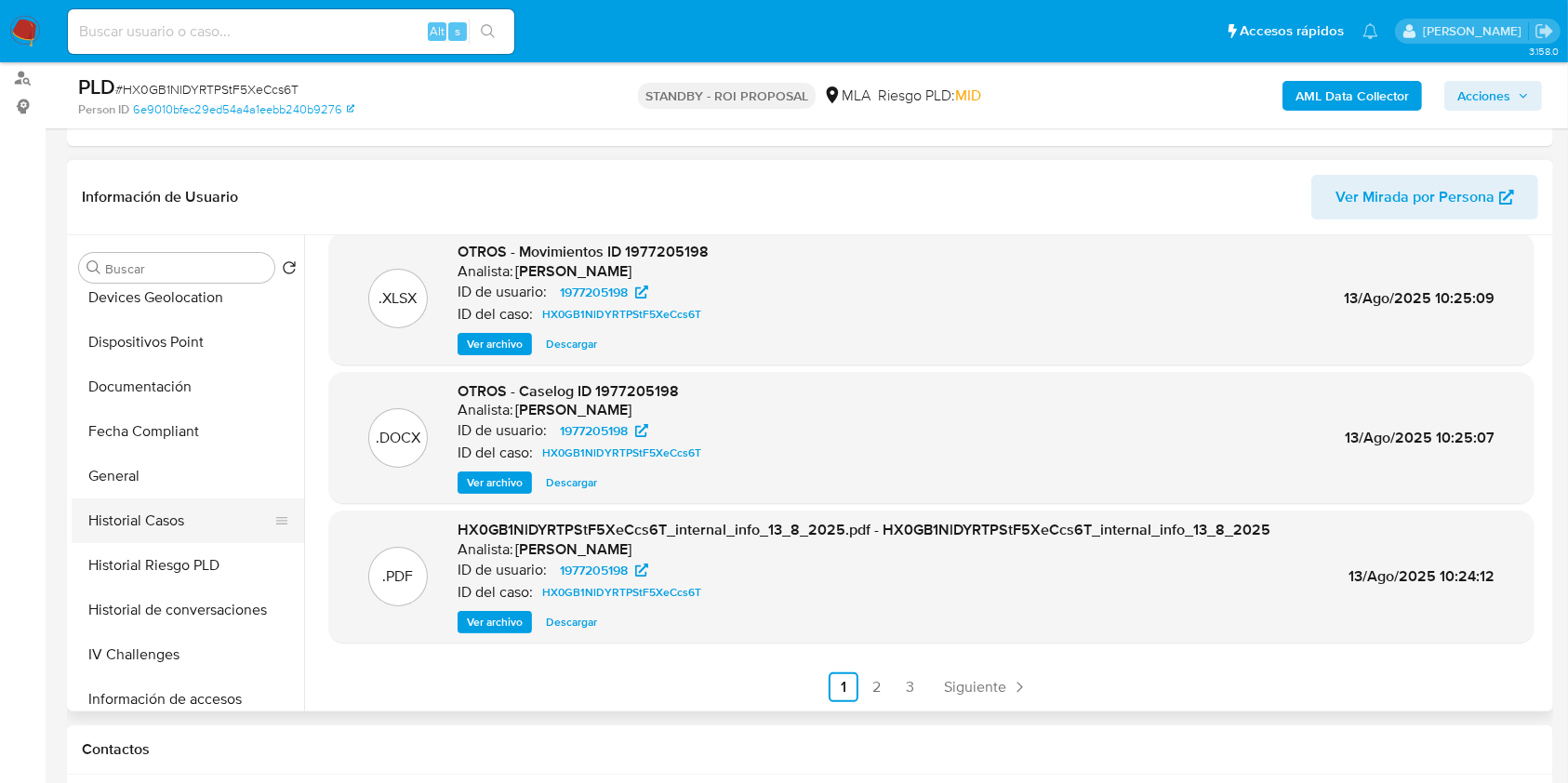
click at [188, 532] on button "Historial Casos" at bounding box center [180, 520] width 218 height 44
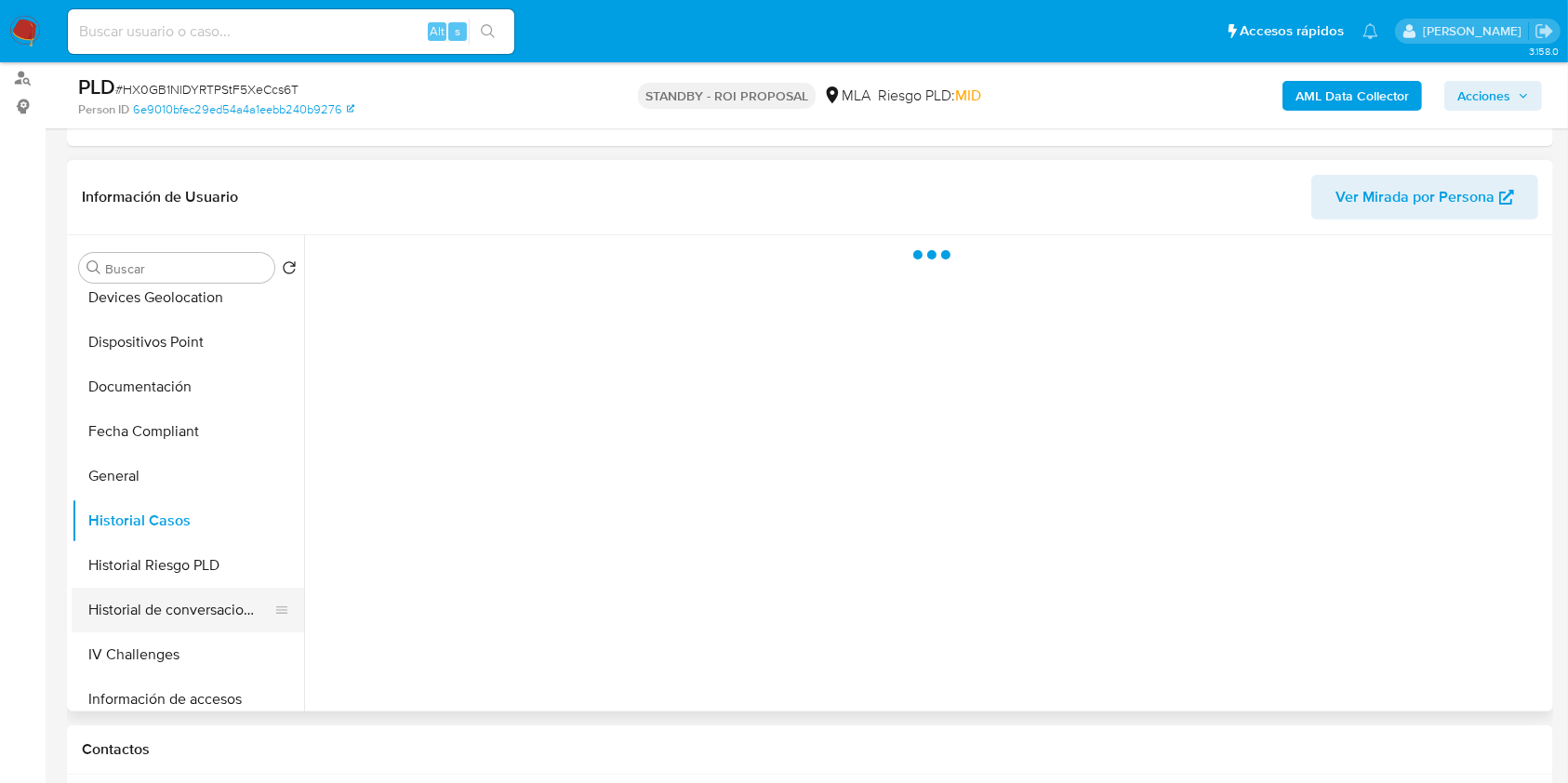
scroll to position [0, 0]
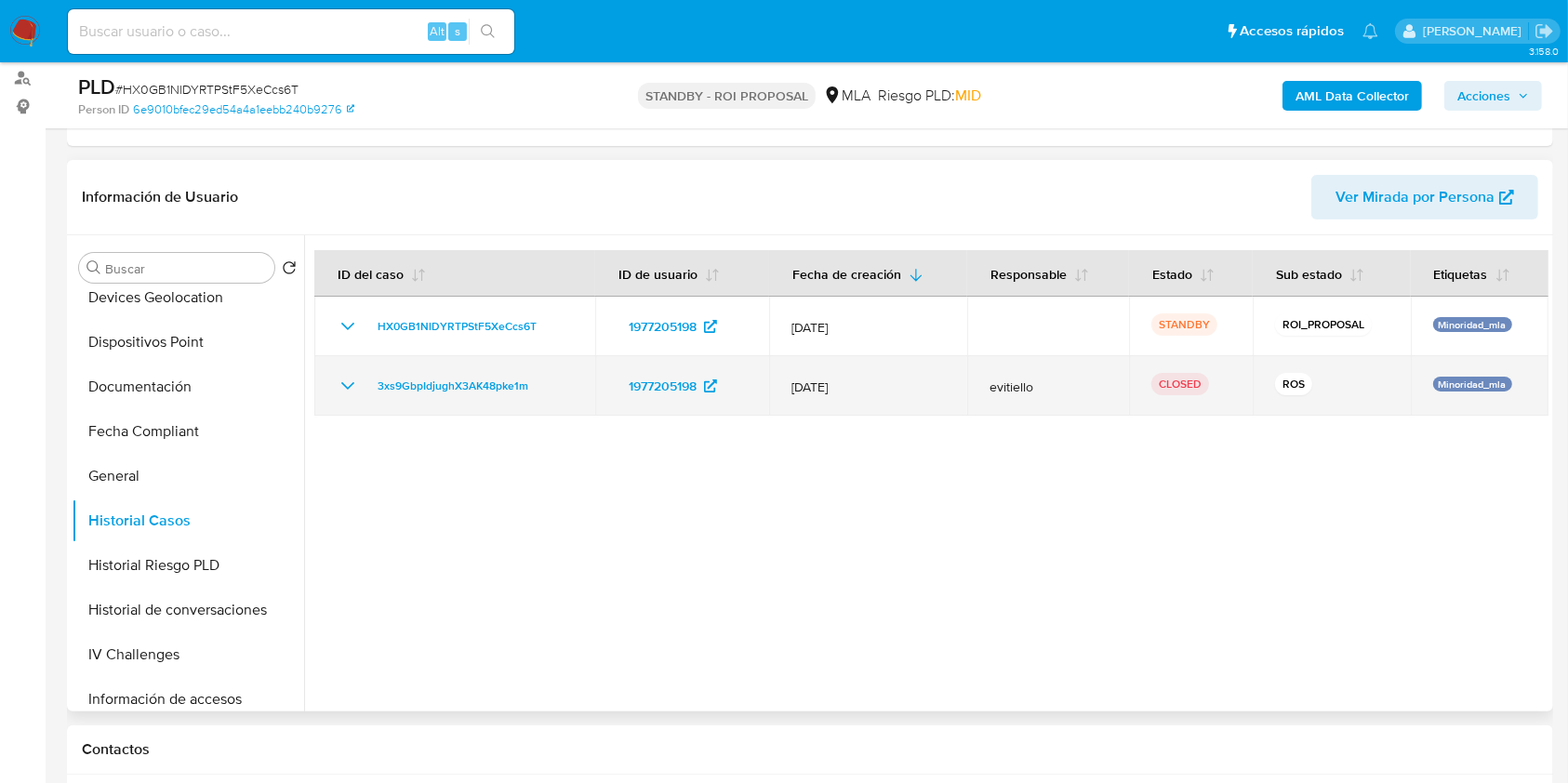
click at [351, 380] on icon "Mostrar/Ocultar" at bounding box center [348, 386] width 23 height 23
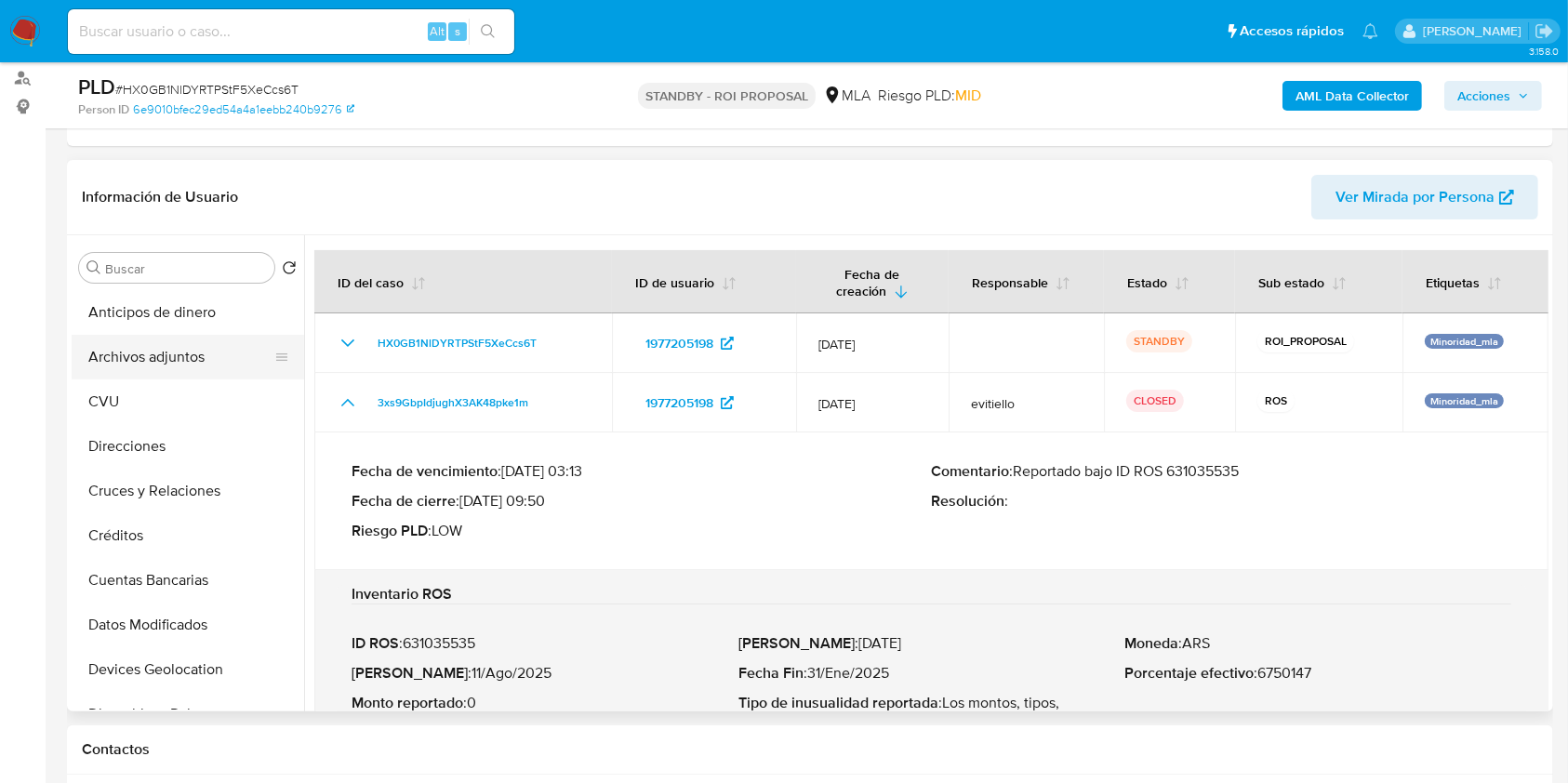
click at [207, 355] on button "Archivos adjuntos" at bounding box center [180, 356] width 218 height 44
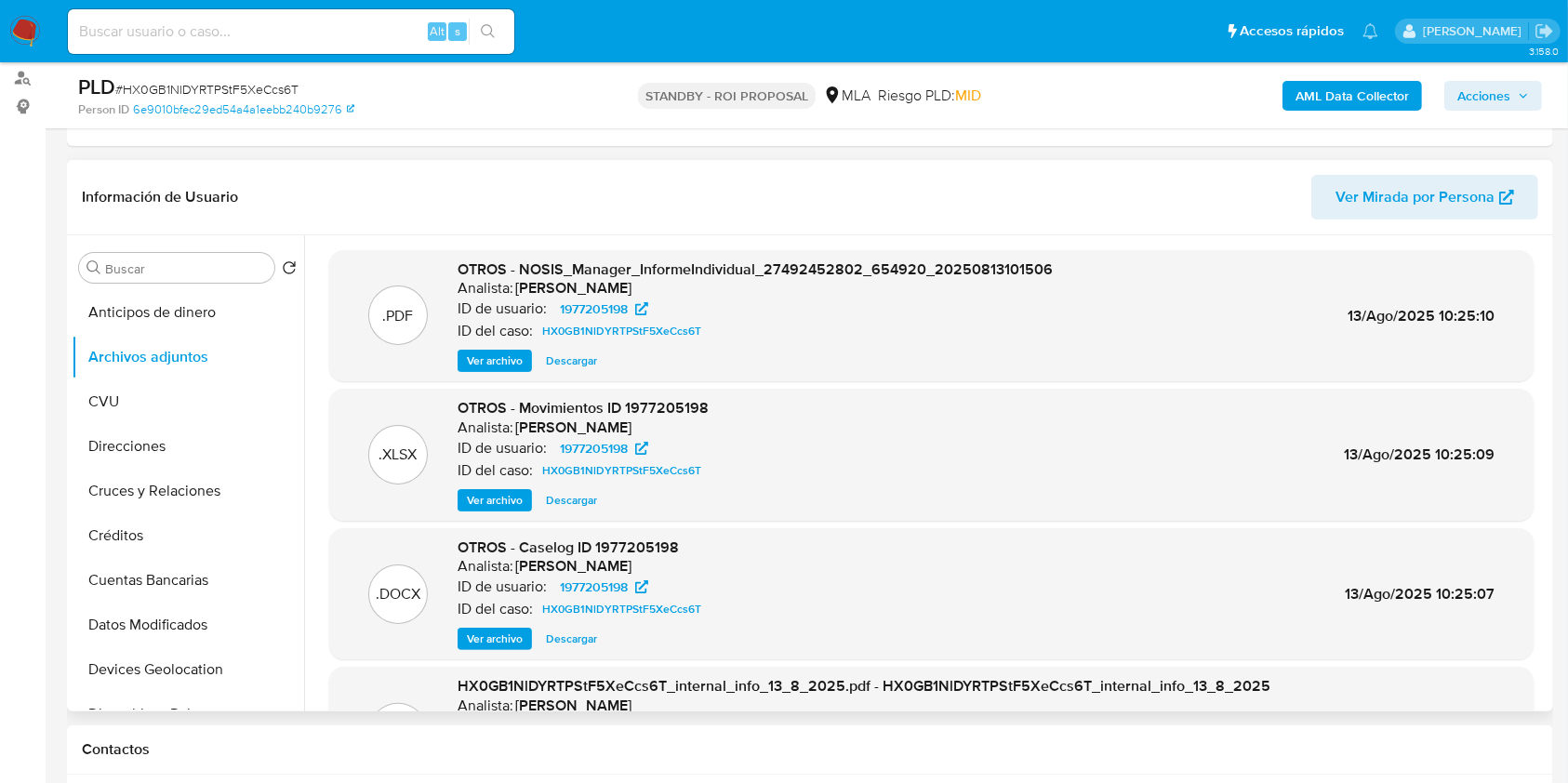
click at [478, 650] on div ".DOCX OTROS - Caselog ID 1977205198 Analista: amedzovich ID de usuario: 1977205…" at bounding box center [931, 595] width 1204 height 132
click at [481, 644] on span "Ver archivo" at bounding box center [495, 639] width 56 height 19
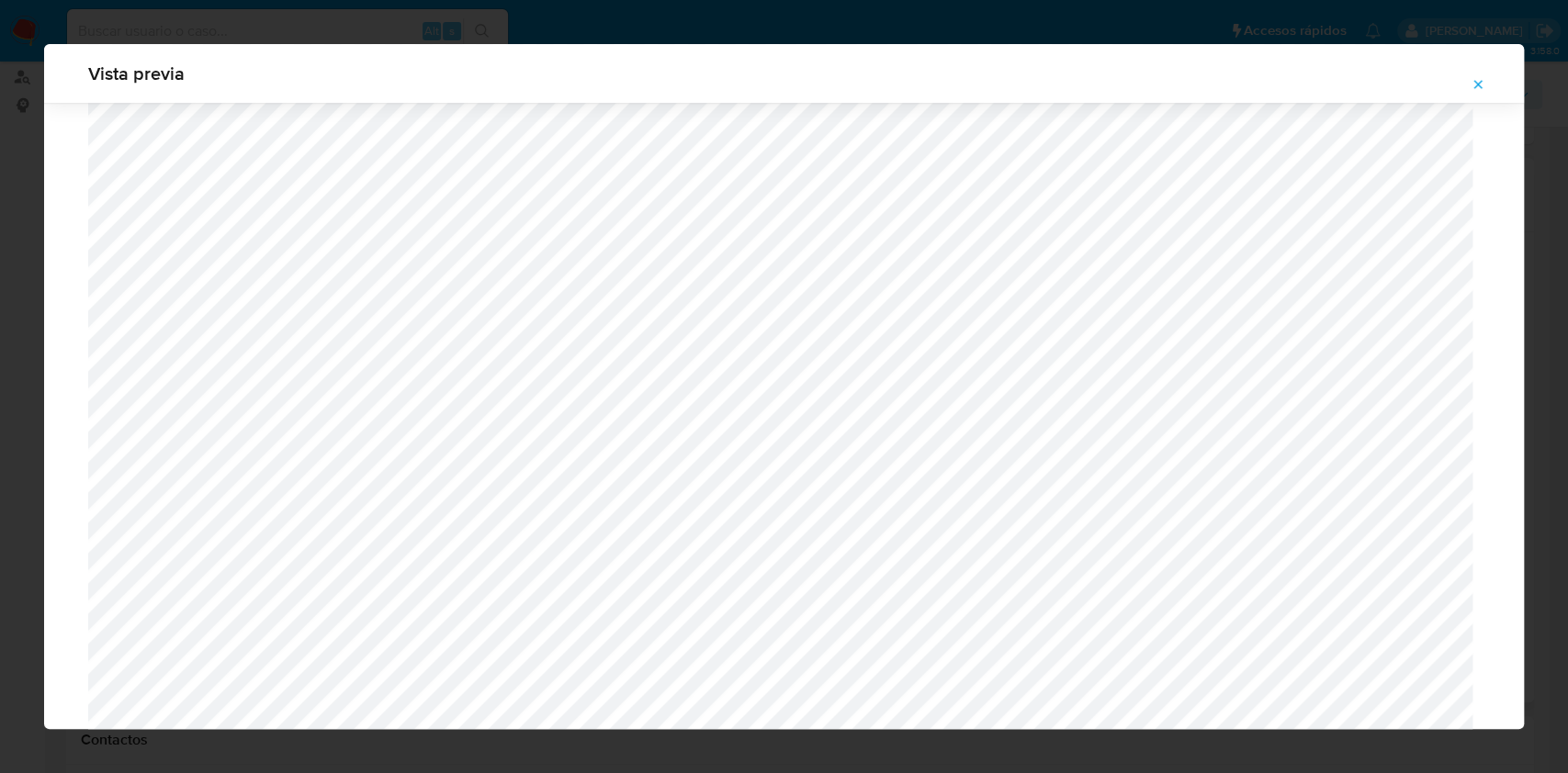
scroll to position [820, 0]
click at [1482, 87] on icon "Attachment preview" at bounding box center [1478, 85] width 15 height 15
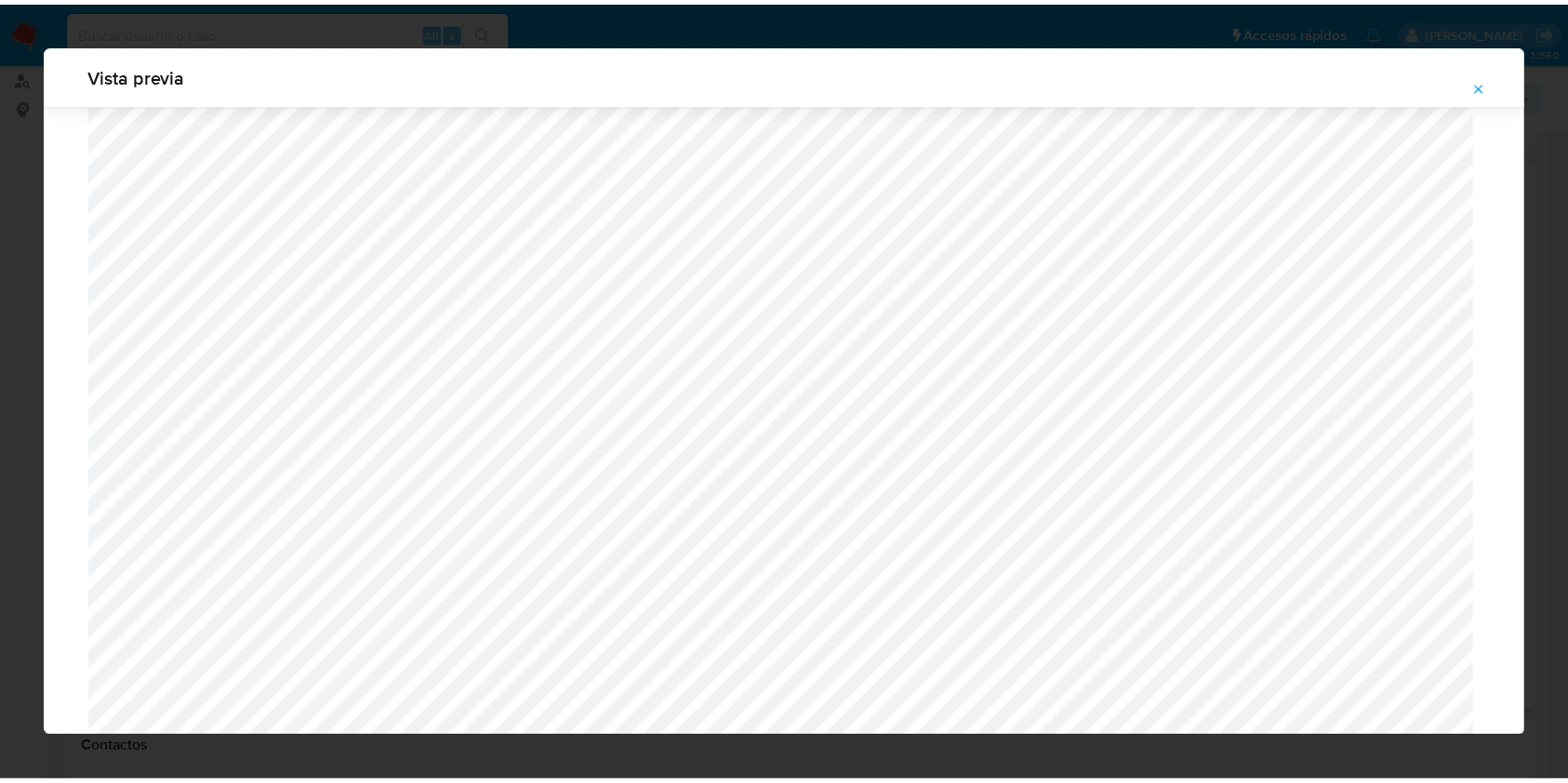
scroll to position [0, 0]
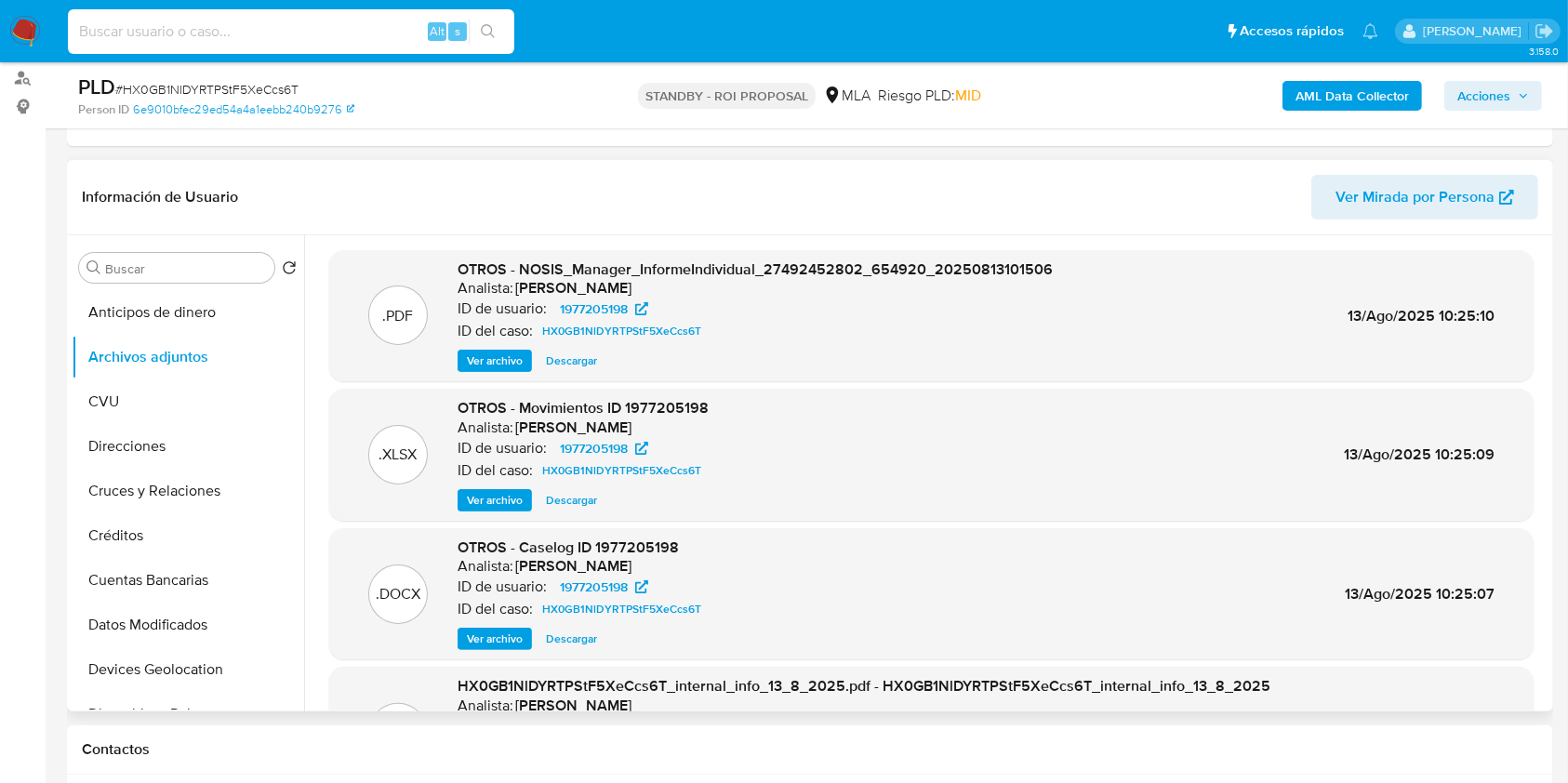
paste input "R05ZHbFGCWBJMjzlJCTsZ7Gf"
type input "R05ZHbFGCWBJMjzlJCTsZ7Gf"
click at [498, 25] on button "search-icon" at bounding box center [488, 32] width 38 height 26
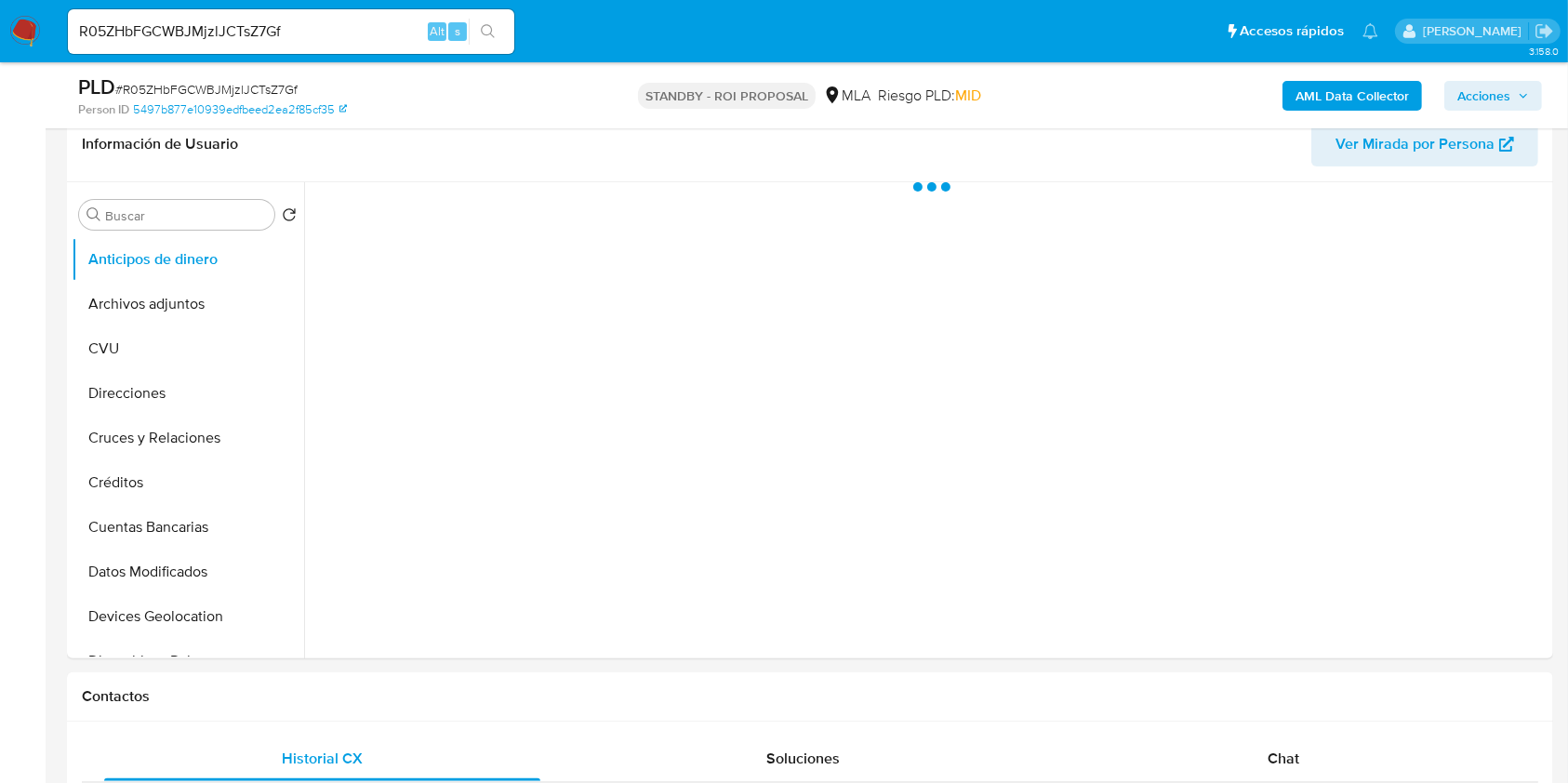
scroll to position [372, 0]
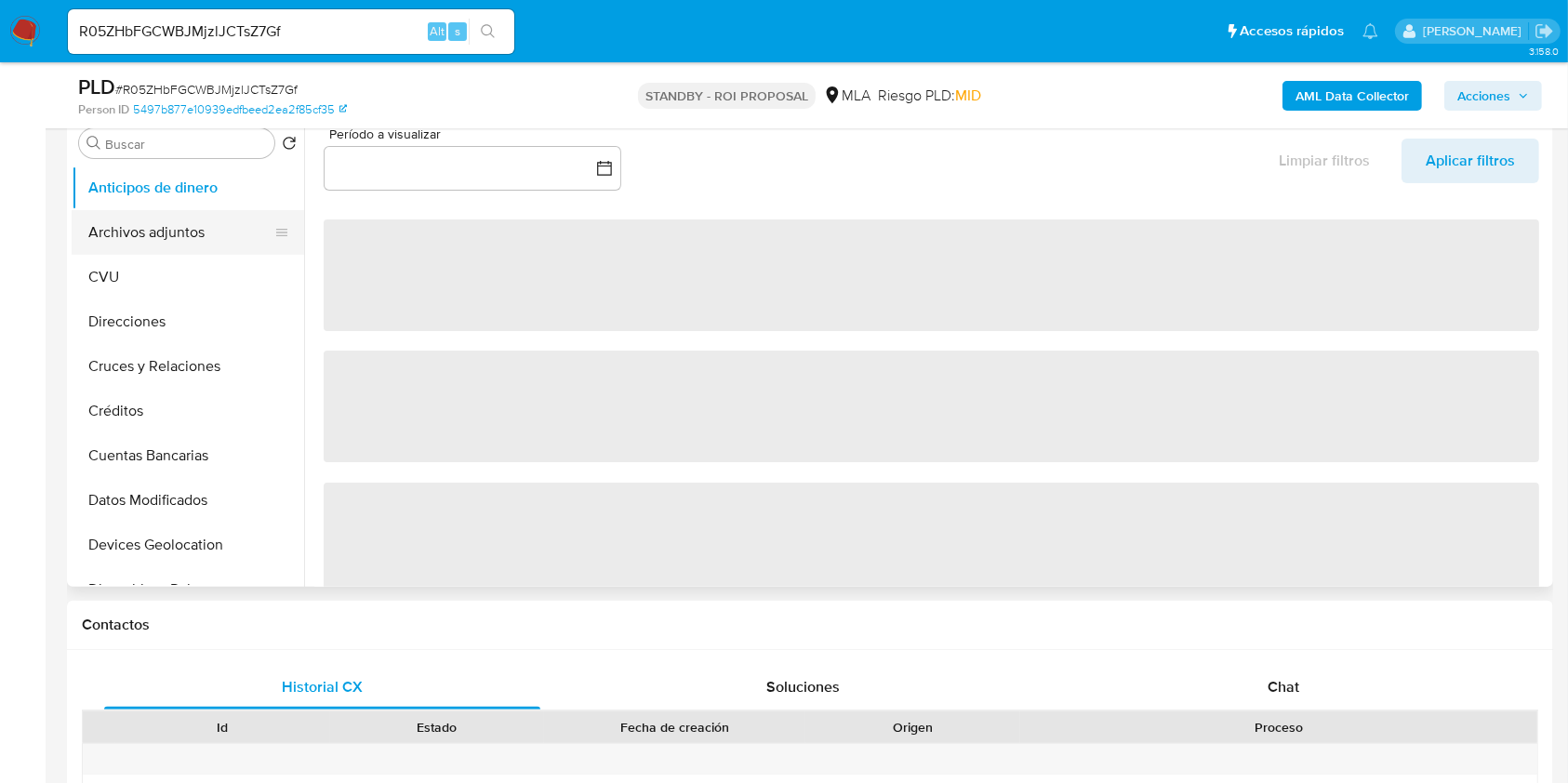
click at [183, 210] on button "Archivos adjuntos" at bounding box center [180, 232] width 218 height 44
select select "10"
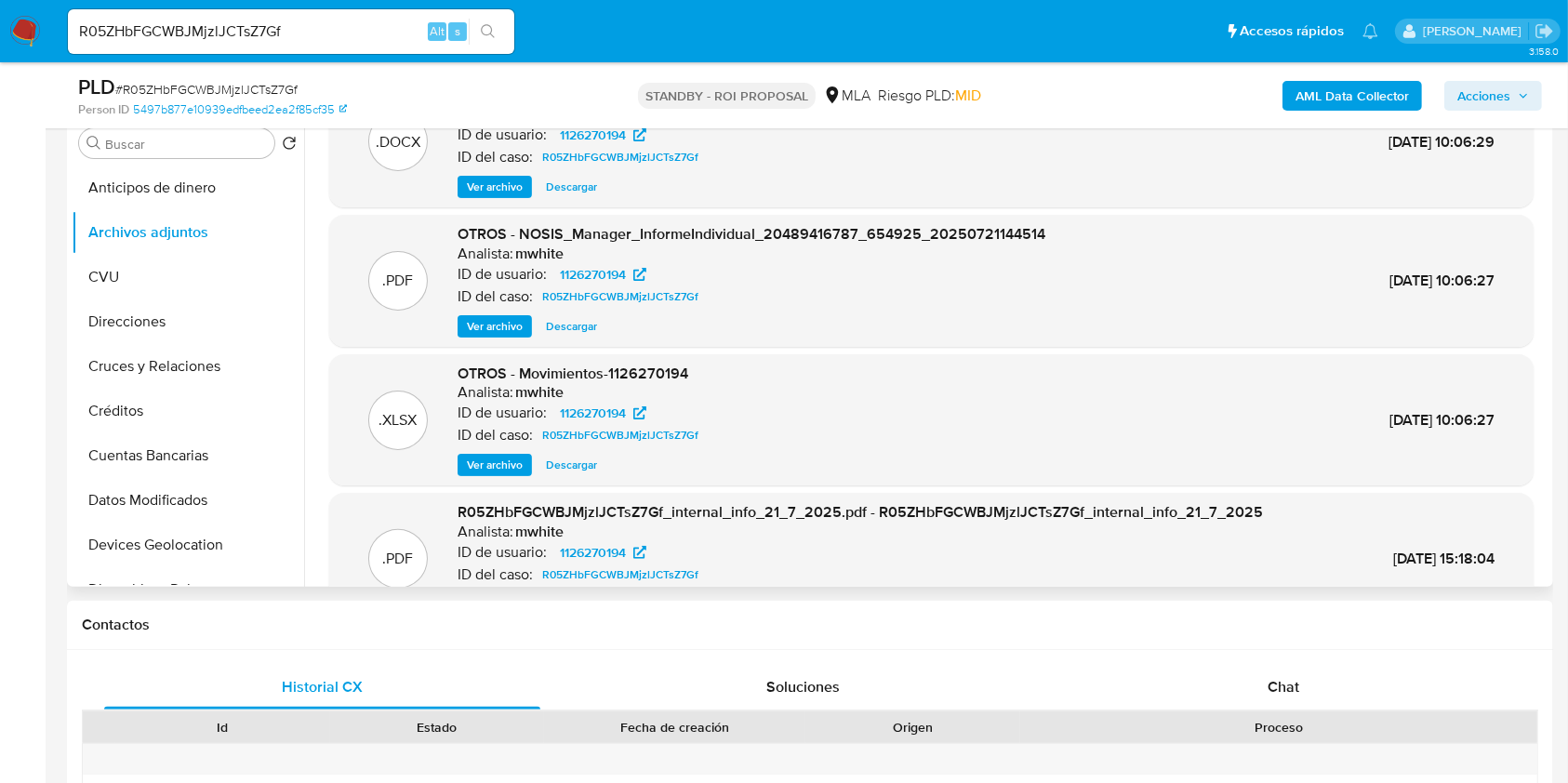
scroll to position [0, 0]
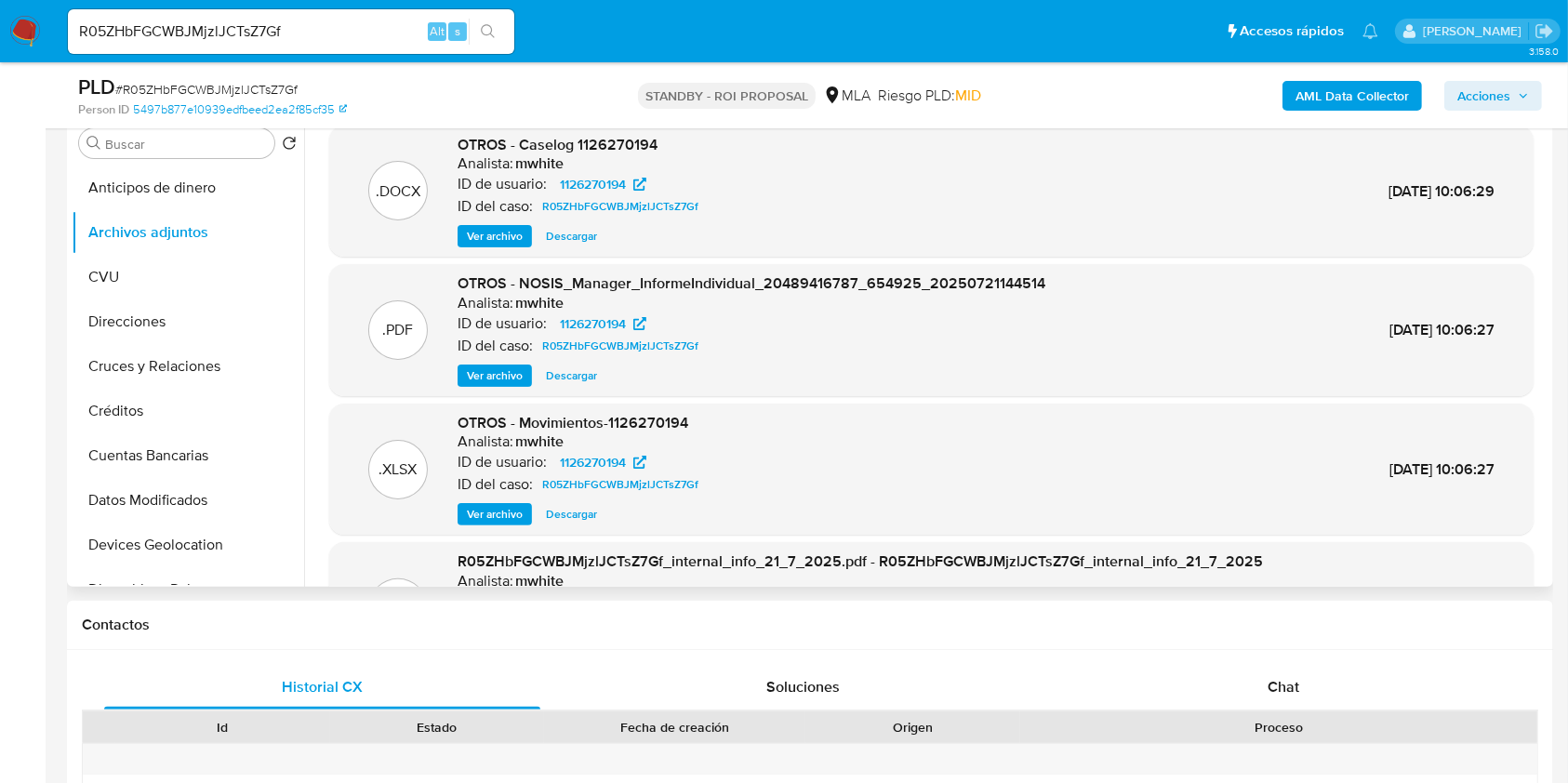
click at [546, 241] on span "Descargar" at bounding box center [571, 237] width 51 height 19
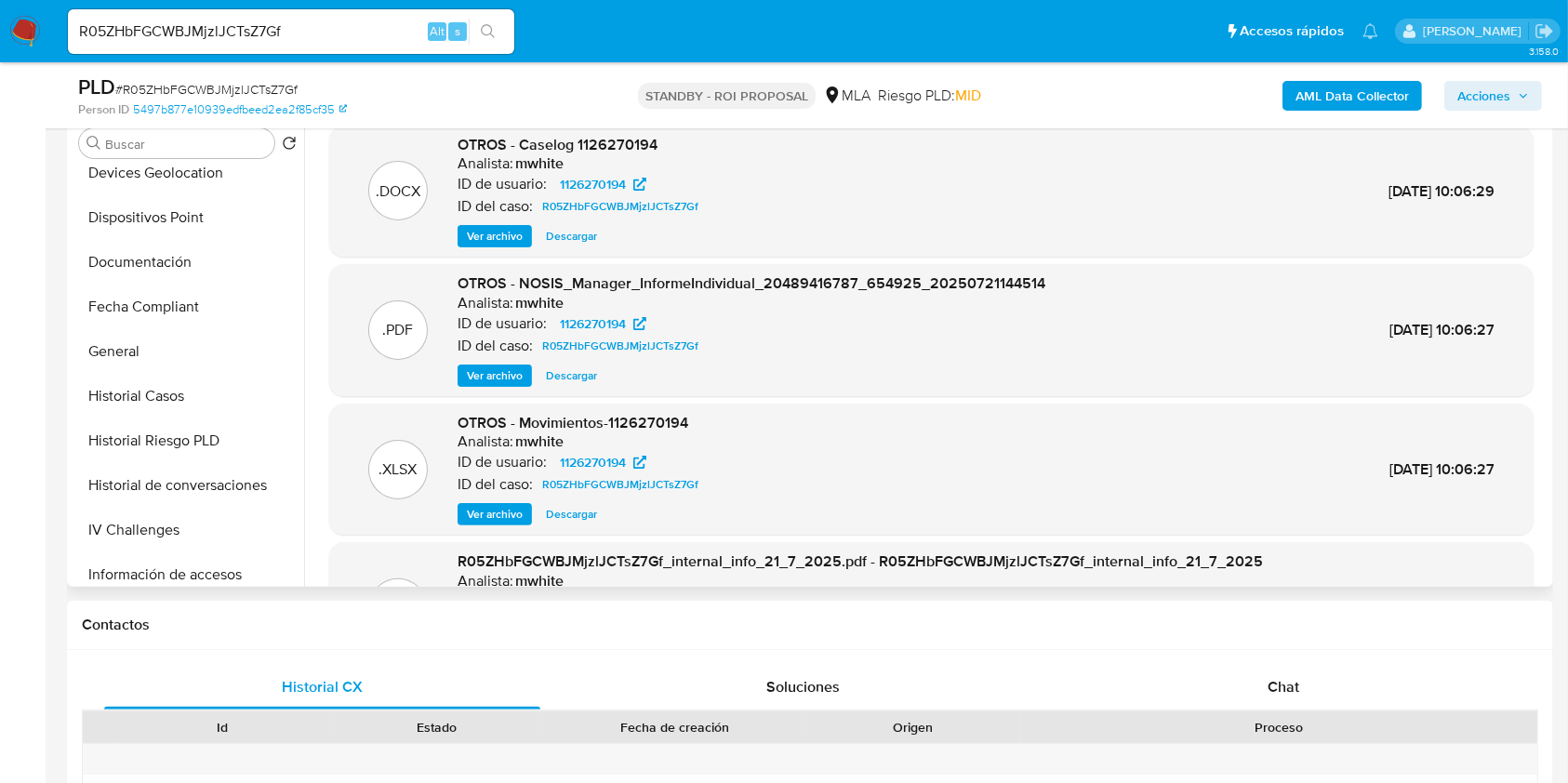
scroll to position [868, 0]
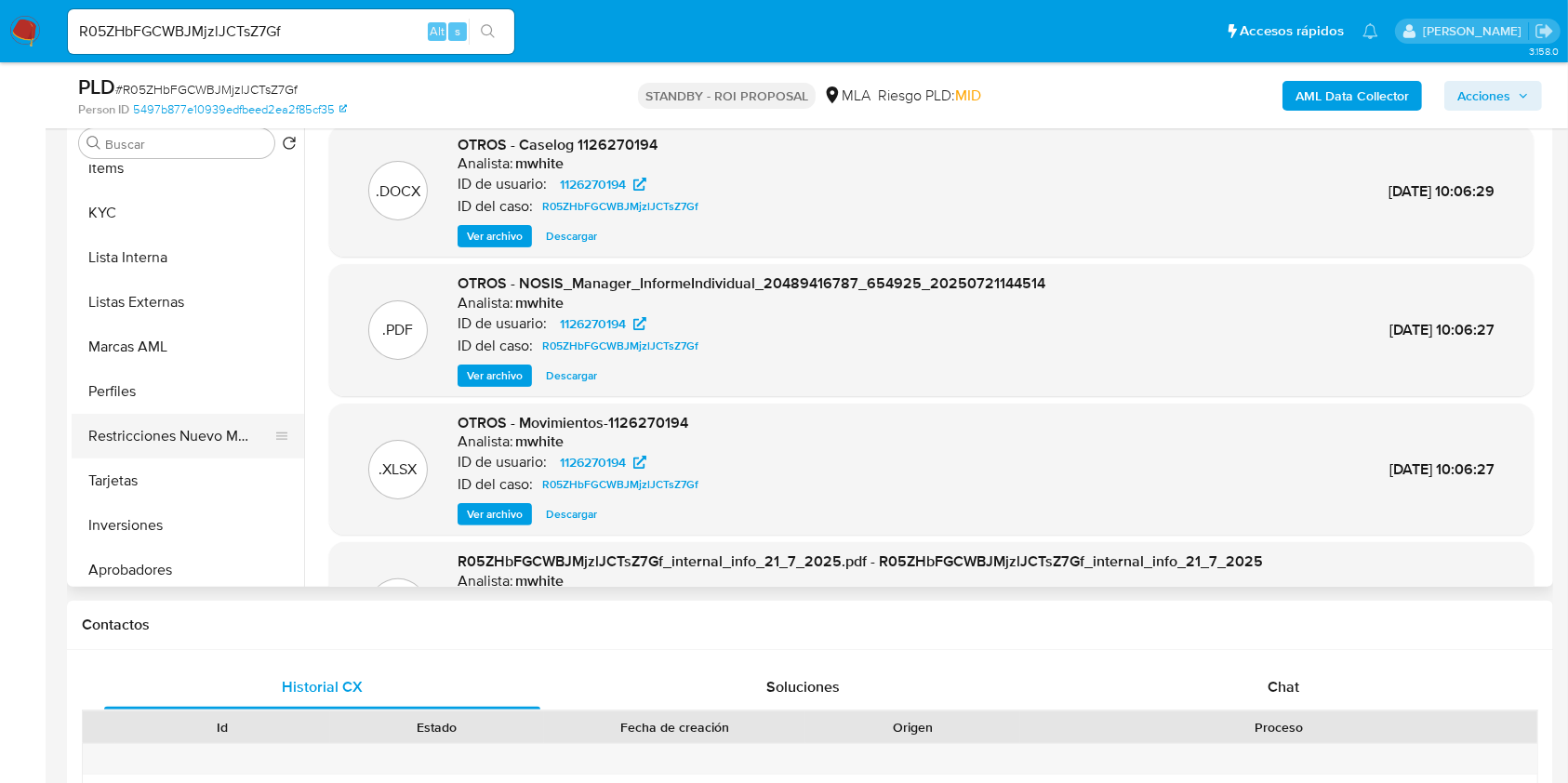
click at [215, 434] on button "Restricciones Nuevo Mundo" at bounding box center [180, 435] width 218 height 44
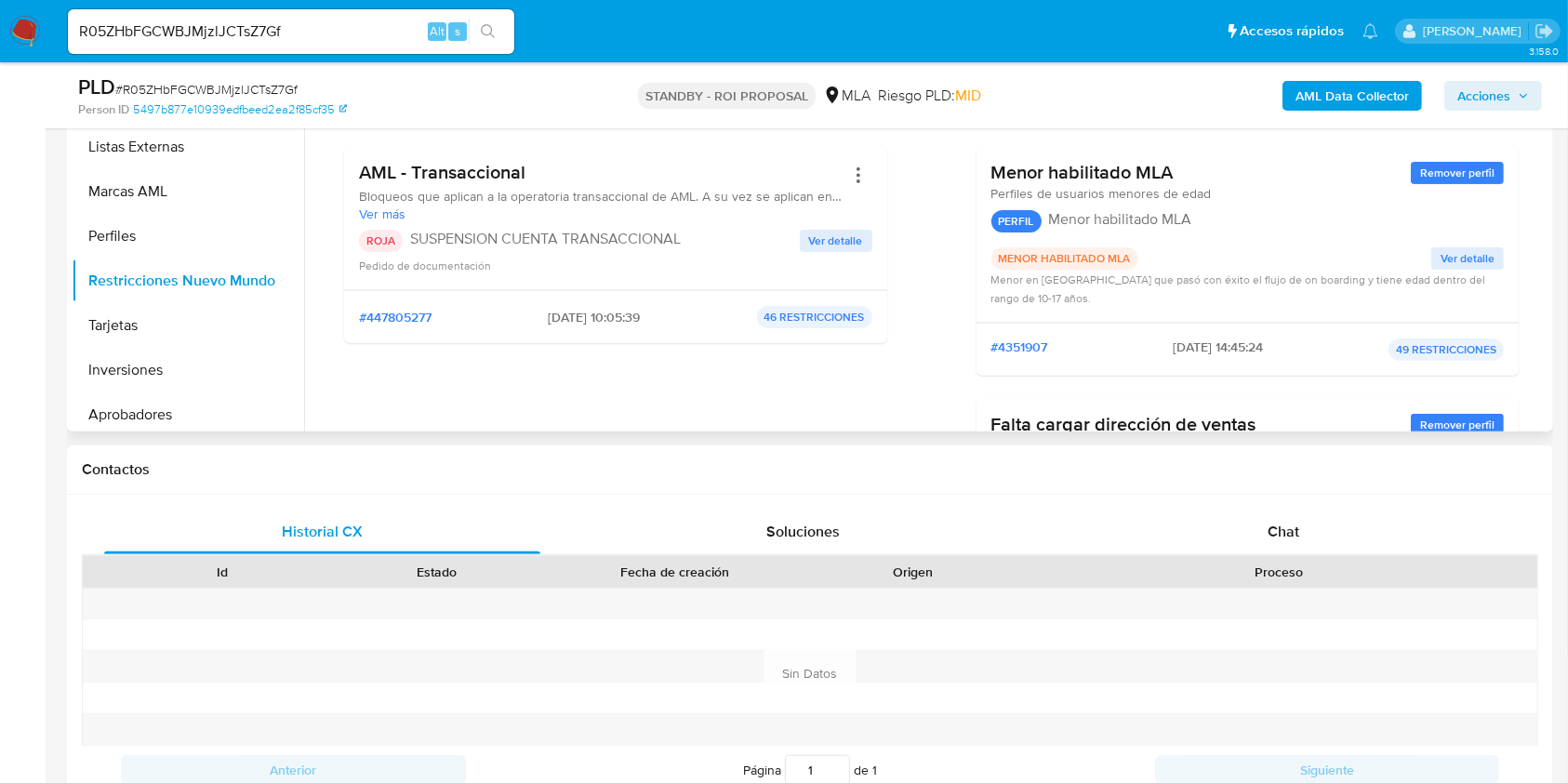
scroll to position [372, 0]
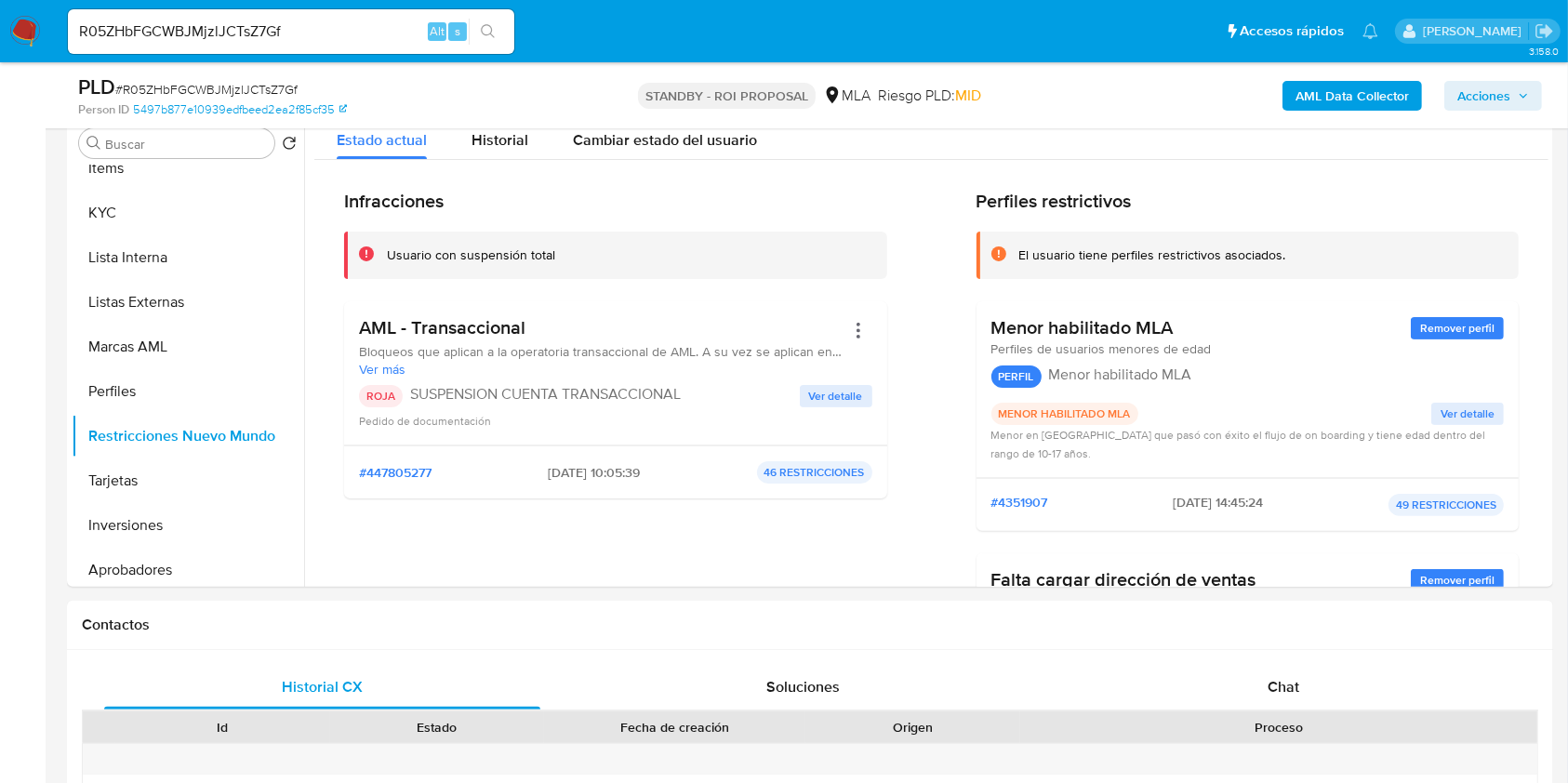
click at [212, 41] on input "R05ZHbFGCWBJMjzlJCTsZ7Gf" at bounding box center [291, 32] width 447 height 24
paste input "V1Shx05Yb54N3fruADKgDCLC"
type input "V1Shx05Yb54N3fruADKgDCLC"
click at [487, 30] on icon "search-icon" at bounding box center [488, 32] width 15 height 15
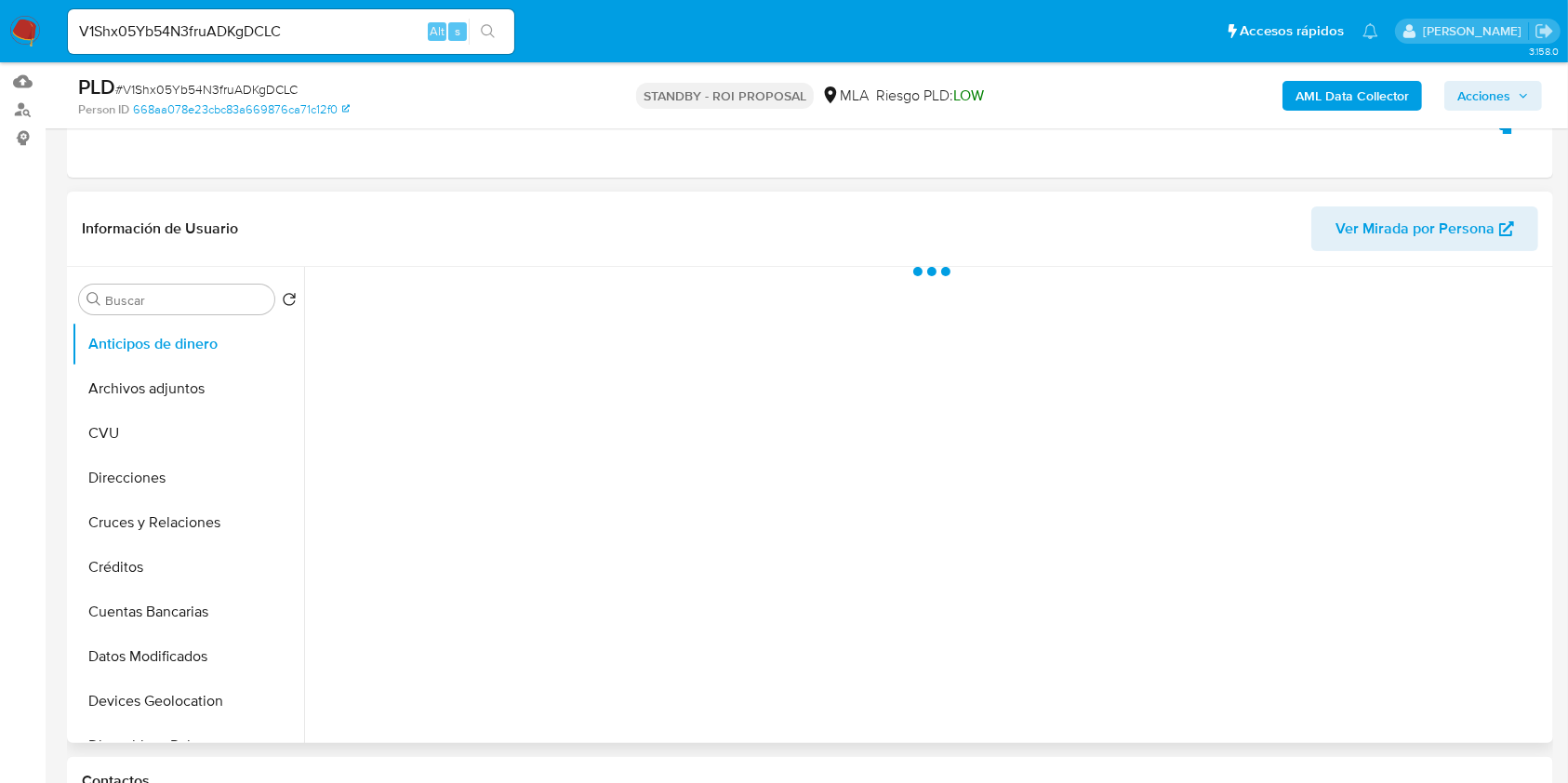
scroll to position [372, 0]
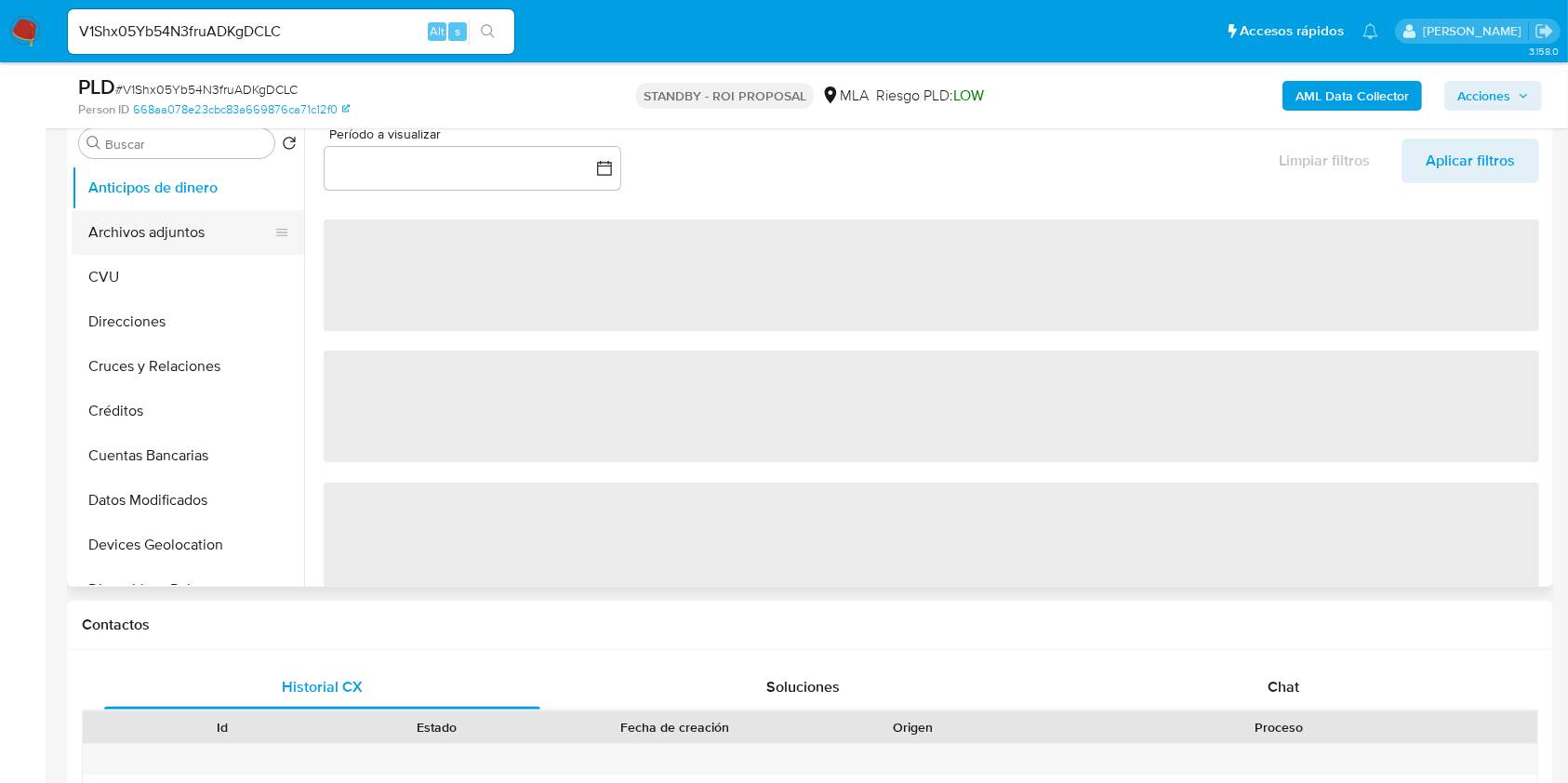
select select "10"
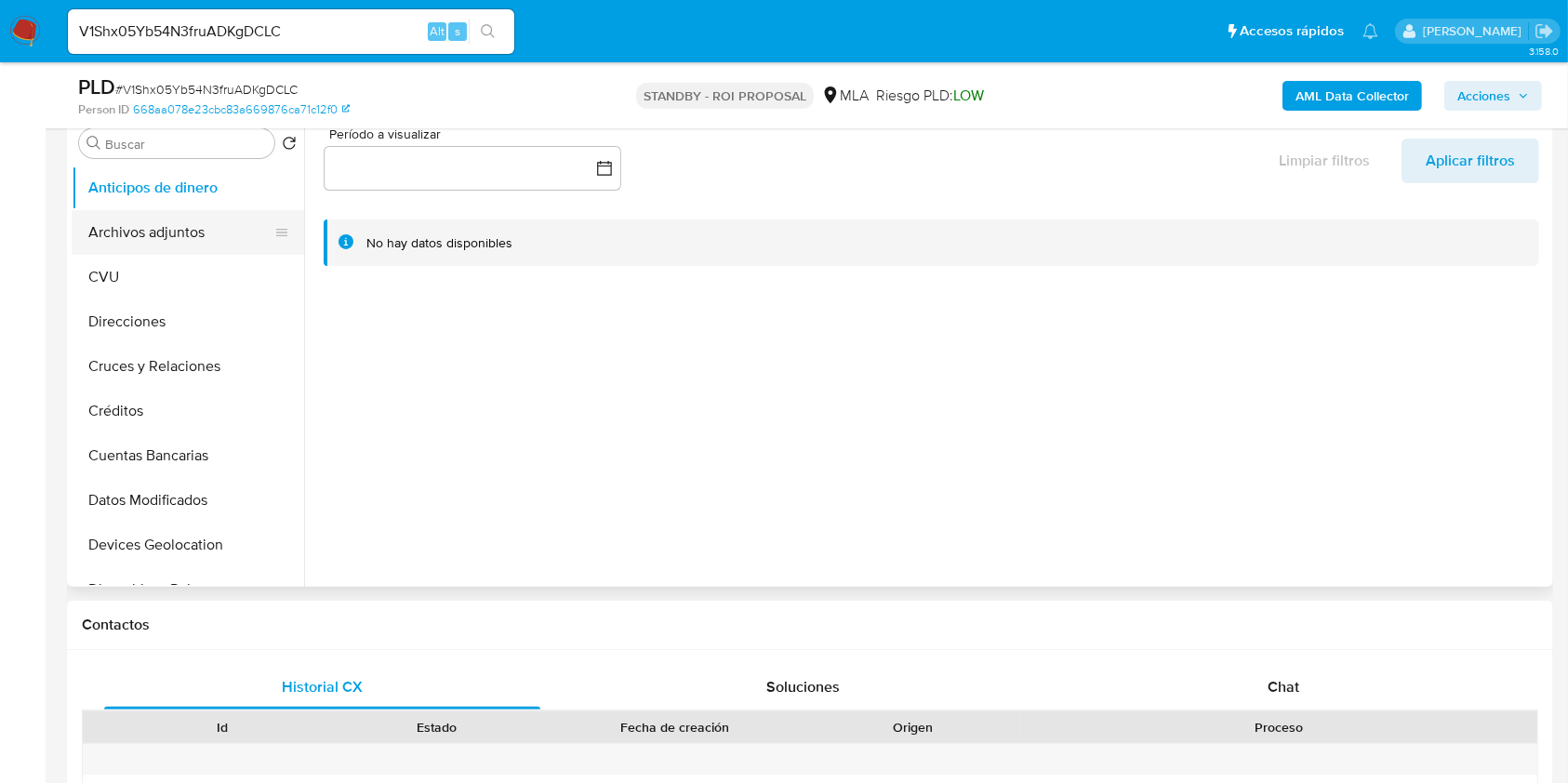
click at [183, 240] on button "Archivos adjuntos" at bounding box center [180, 232] width 218 height 44
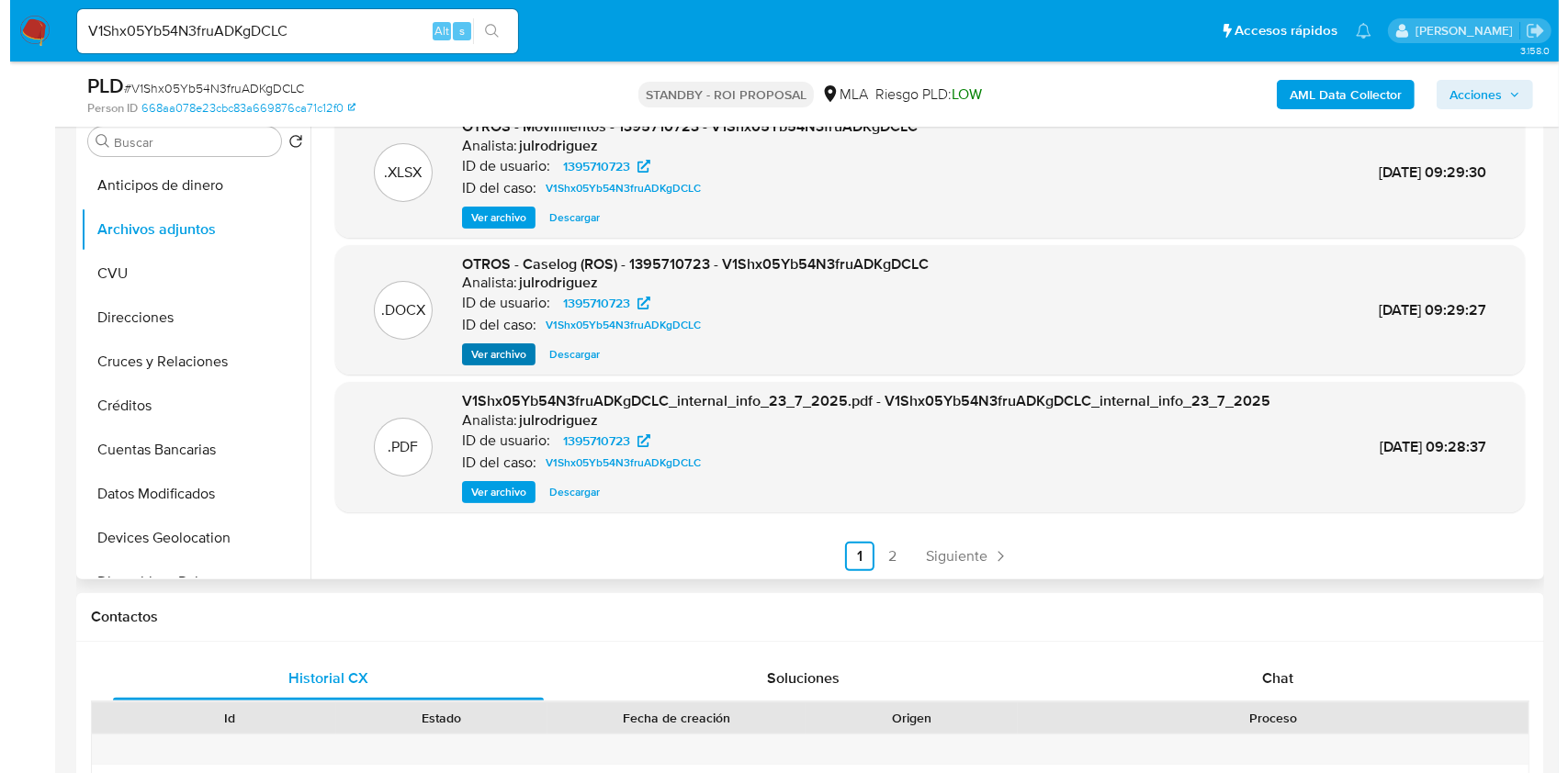
scroll to position [154, 0]
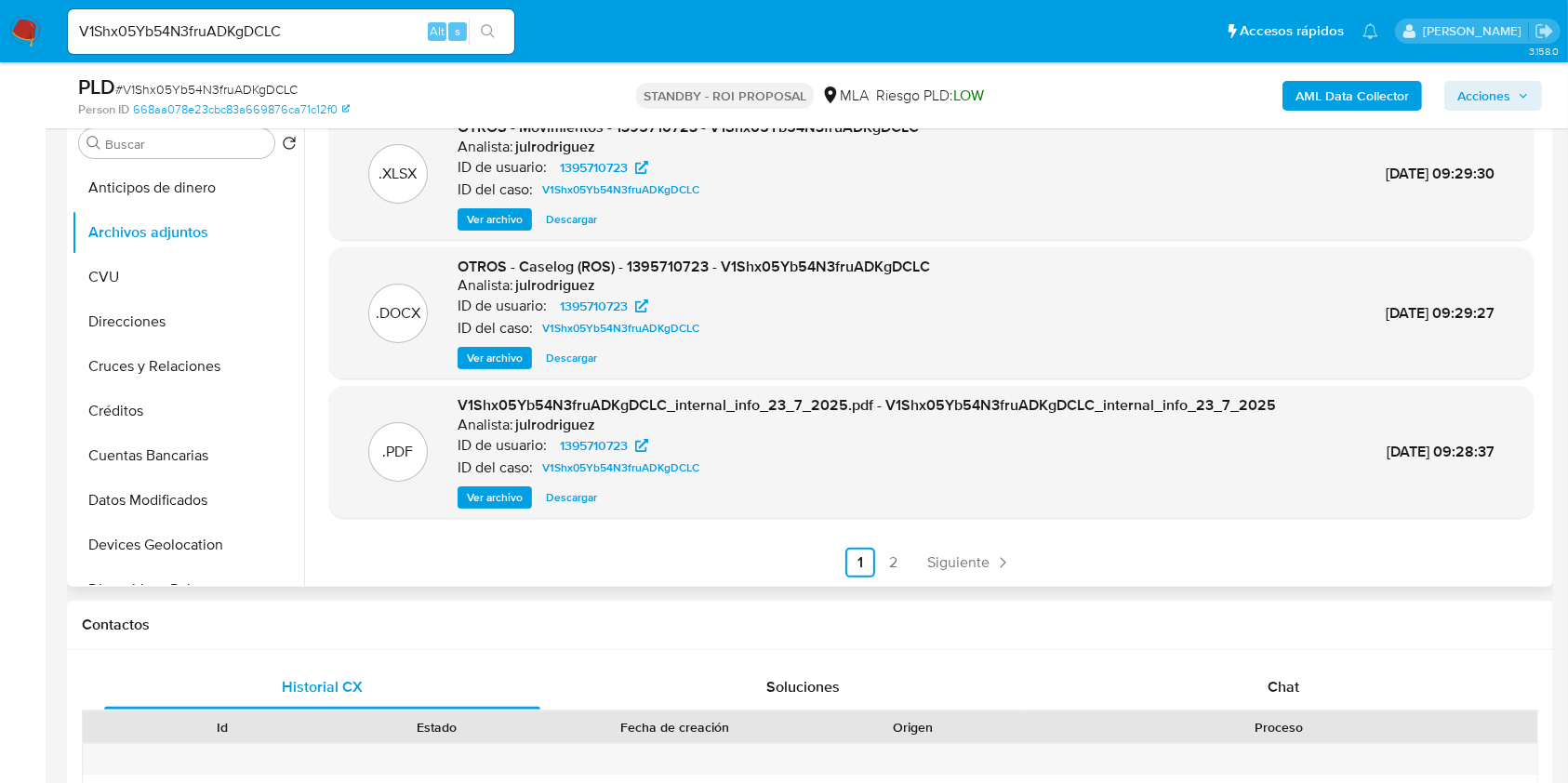
click at [476, 341] on div "OTROS - Caselog (ROS) - 1395710723 - V1Shx05Yb54N3fruADKgDCLC Analista: julrodr…" at bounding box center [694, 313] width 472 height 113
click at [480, 358] on span "Ver archivo" at bounding box center [495, 358] width 56 height 19
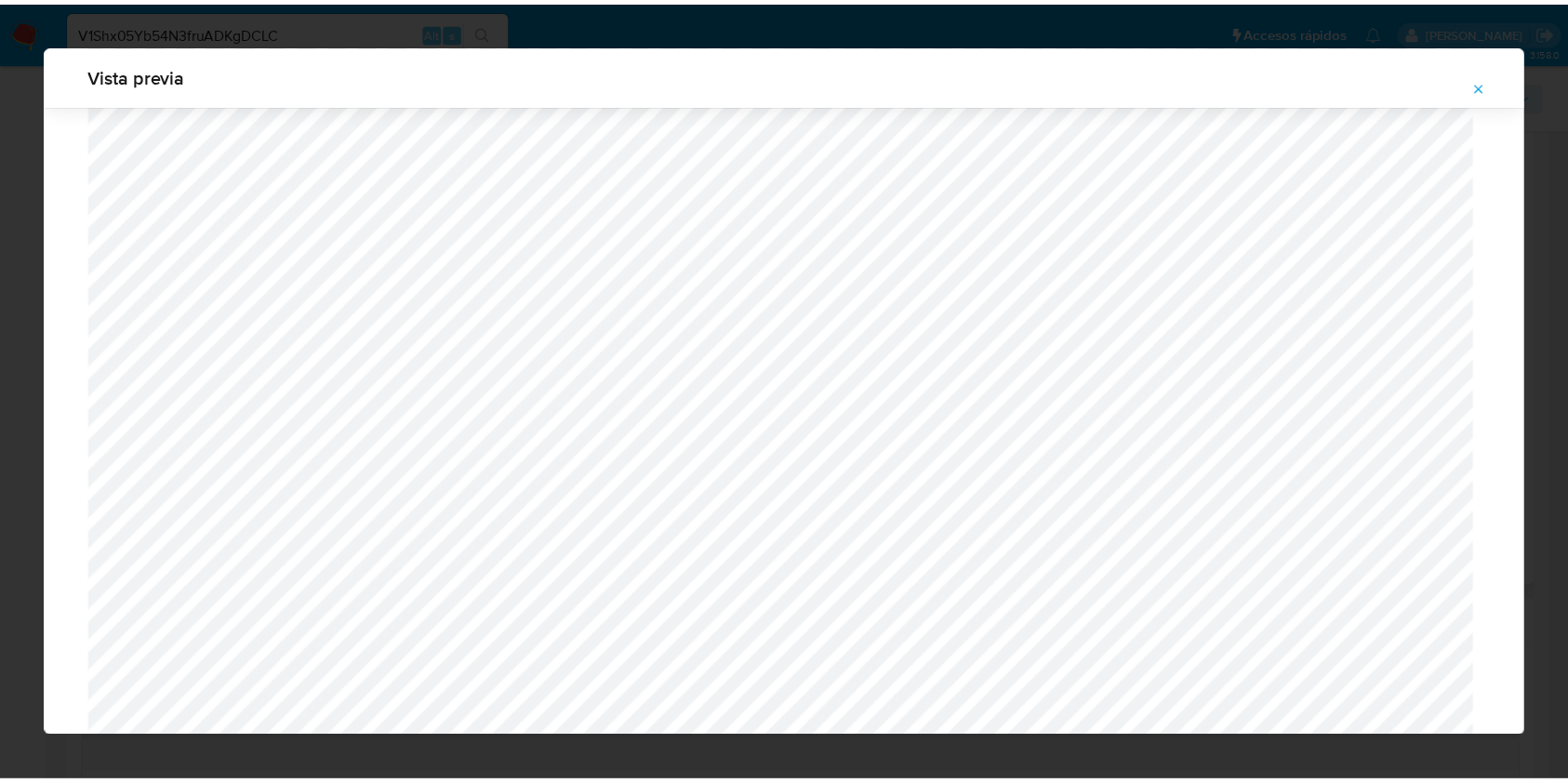
scroll to position [0, 0]
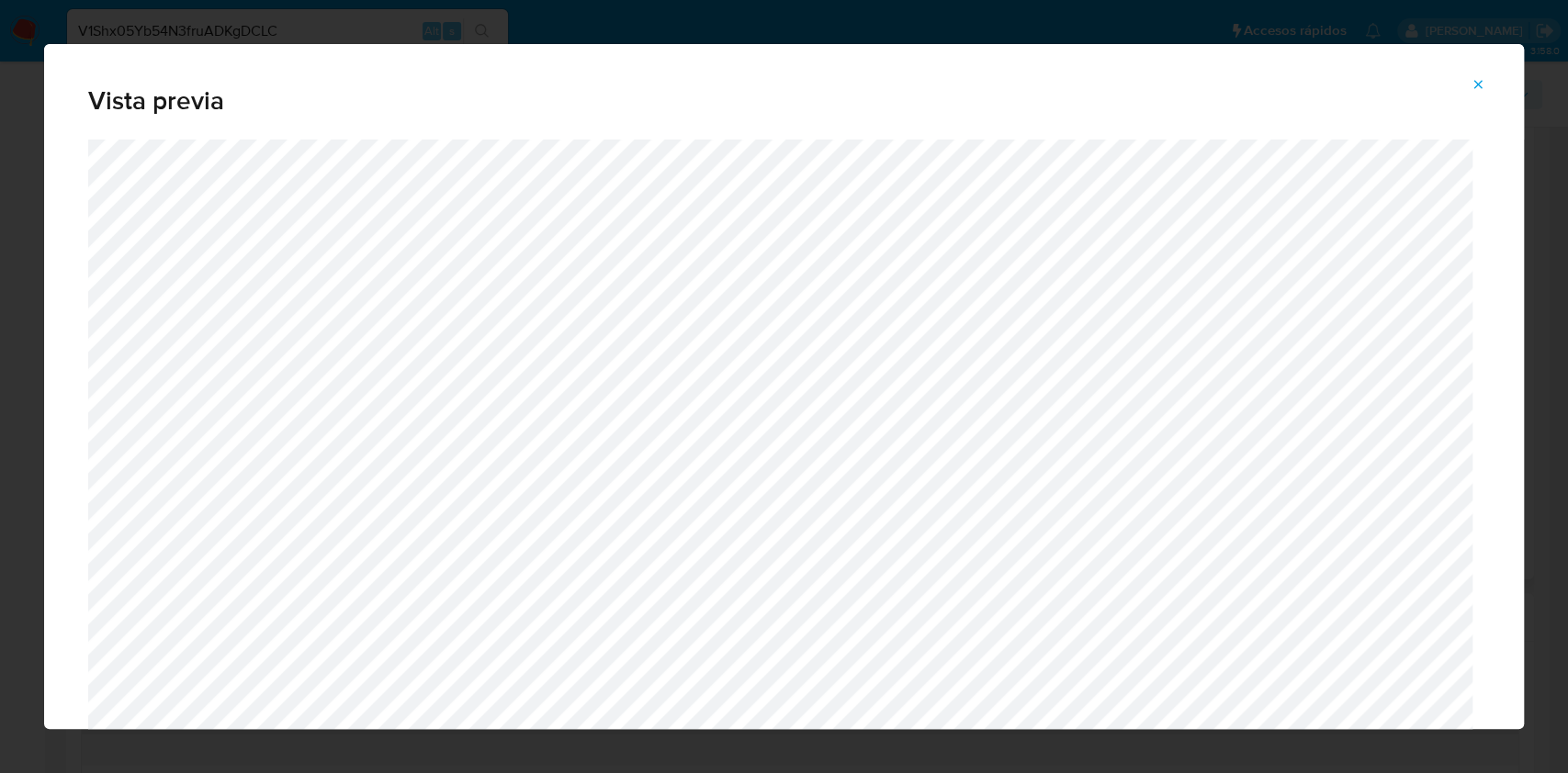
click at [1477, 75] on span "Attachment preview" at bounding box center [1478, 85] width 15 height 26
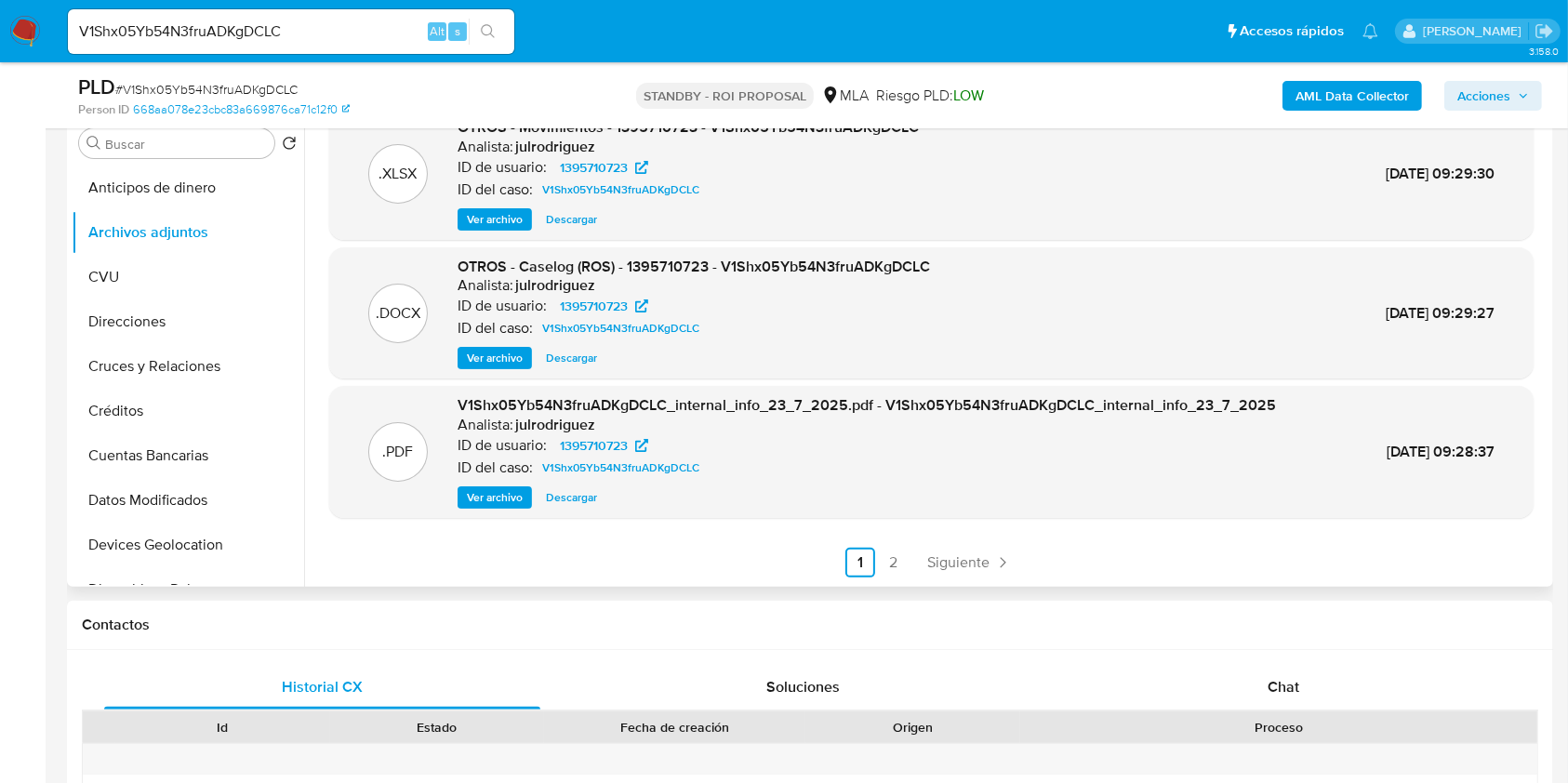
click at [269, 15] on div "V1Shx05Yb54N3fruADKgDCLC Alt s" at bounding box center [291, 31] width 447 height 44
click at [247, 31] on input "V1Shx05Yb54N3fruADKgDCLC" at bounding box center [291, 32] width 447 height 24
paste input "nUGhNJP4naSdEDwjSWBSGXdk"
type input "nUGhNJP4naSdEDwjSWBSGXdk"
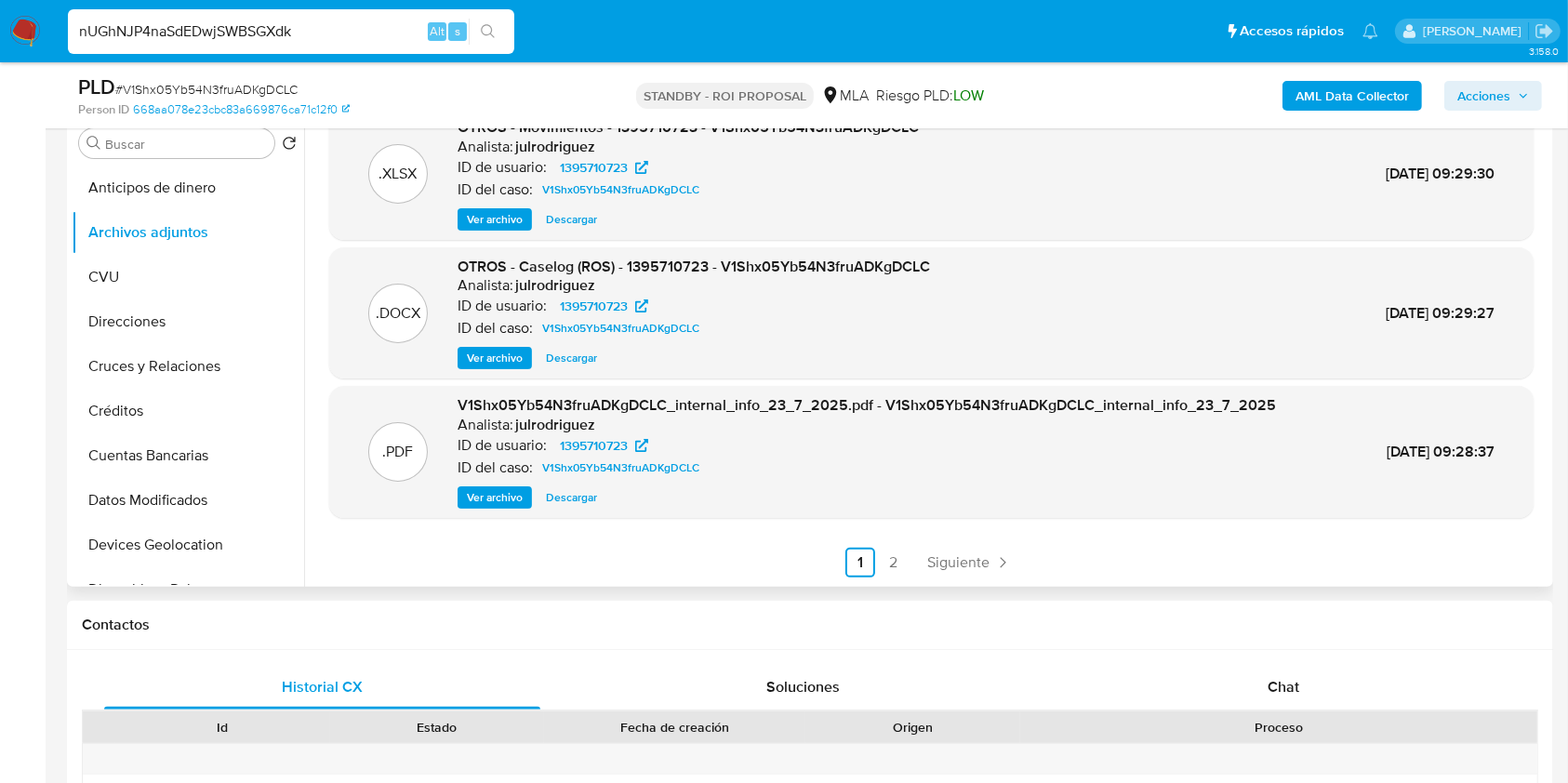
click at [493, 37] on icon "search-icon" at bounding box center [487, 31] width 14 height 14
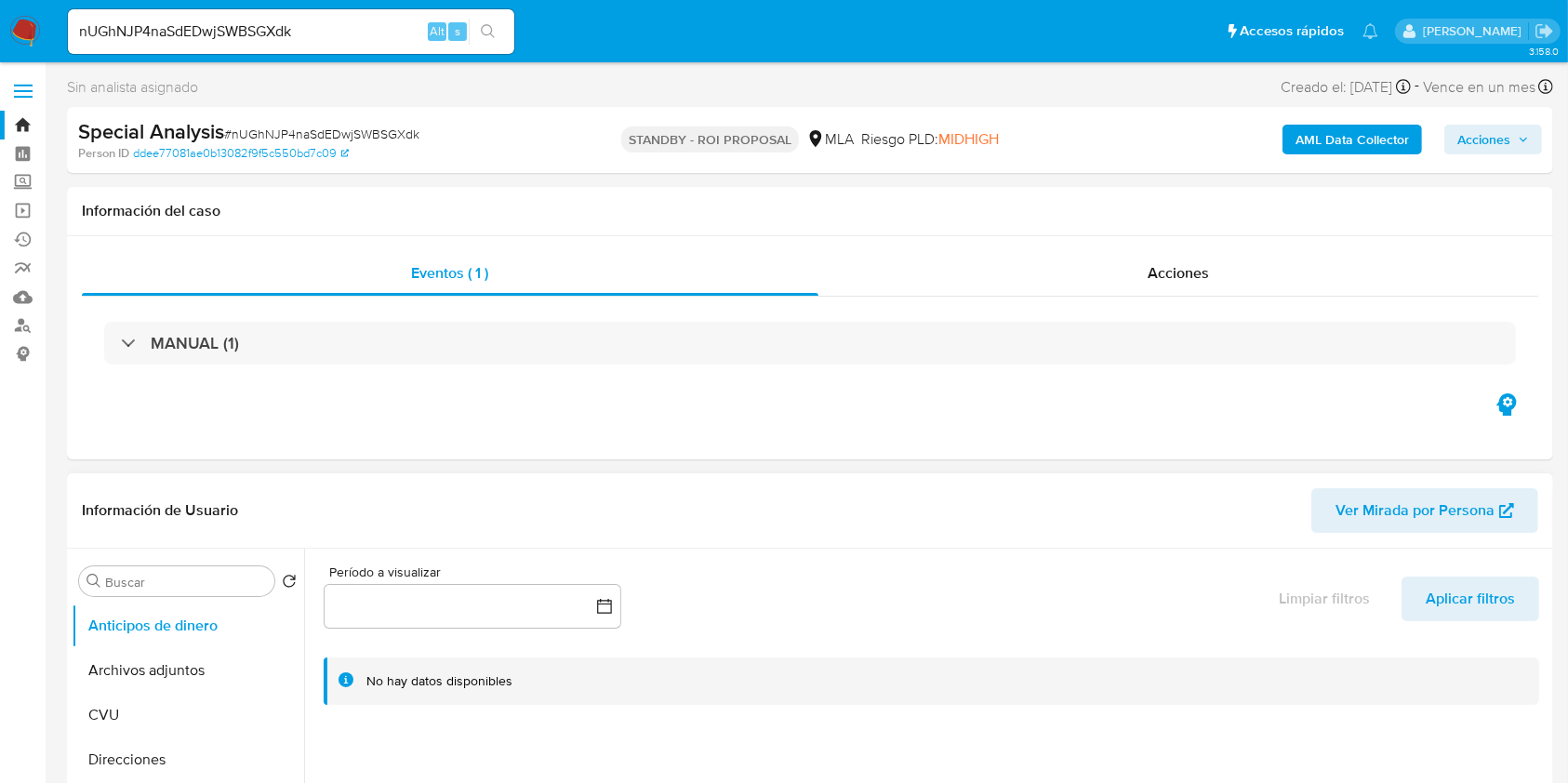
select select "10"
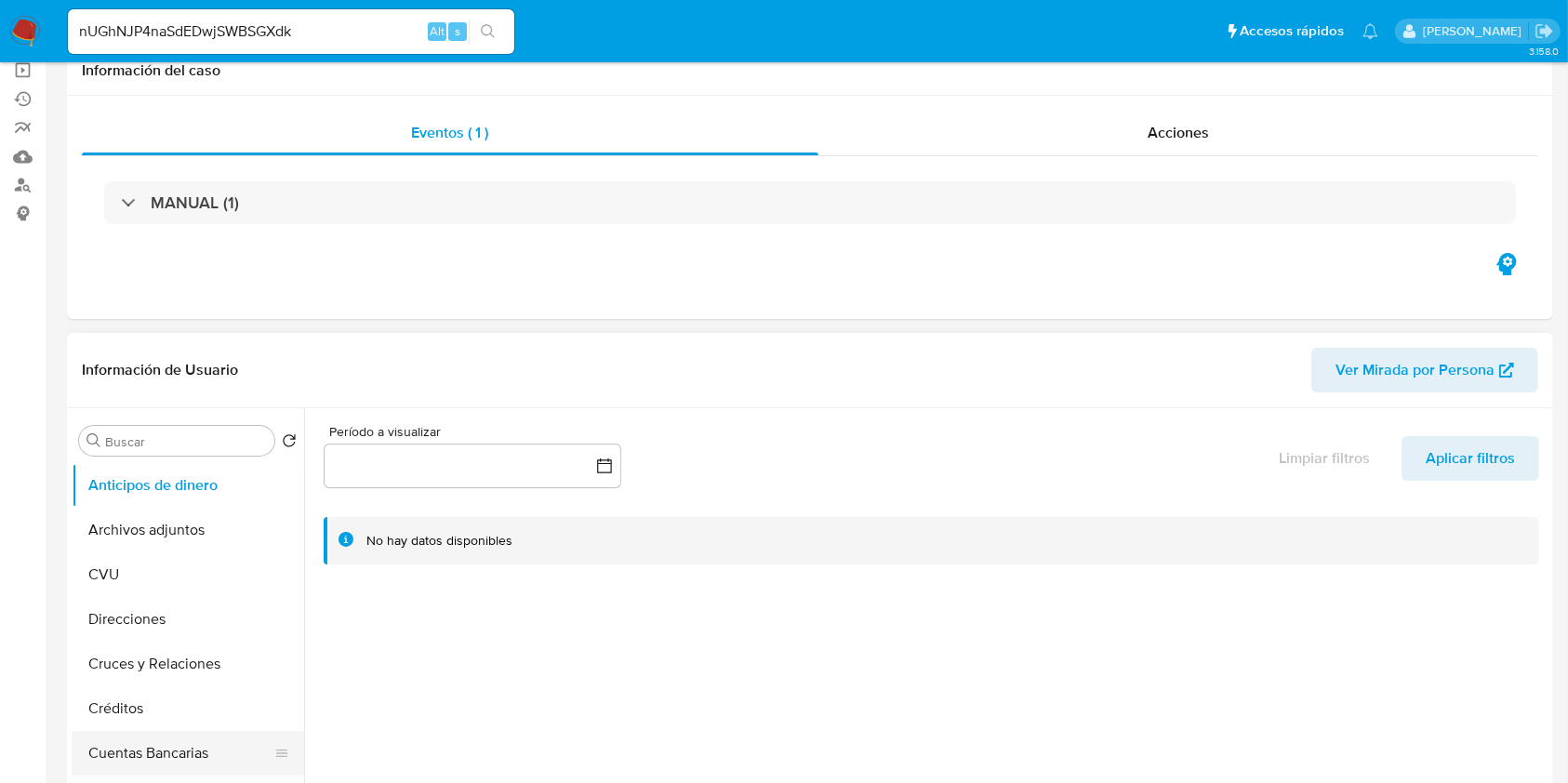
scroll to position [248, 0]
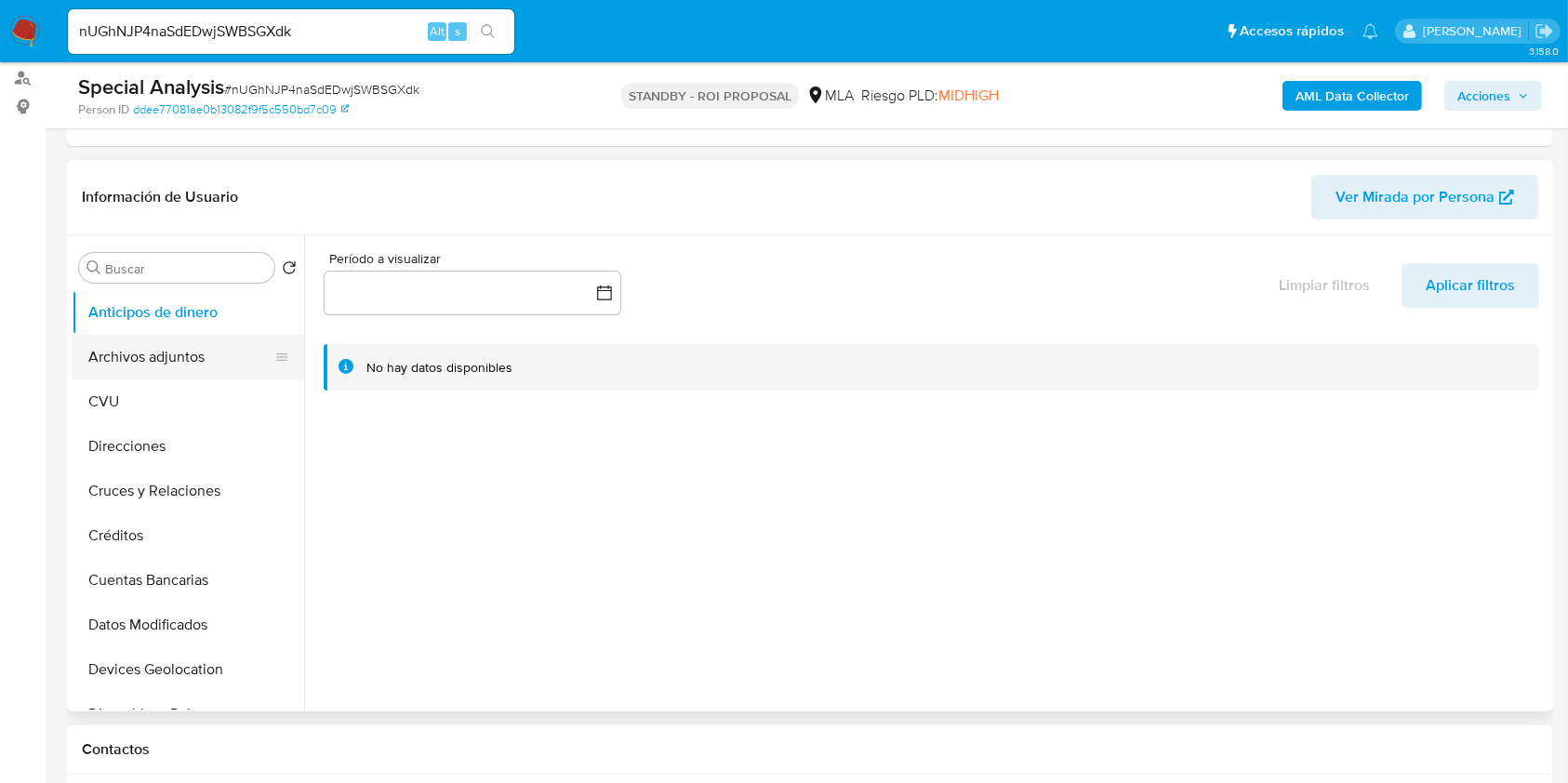
click at [159, 353] on button "Archivos adjuntos" at bounding box center [180, 356] width 218 height 44
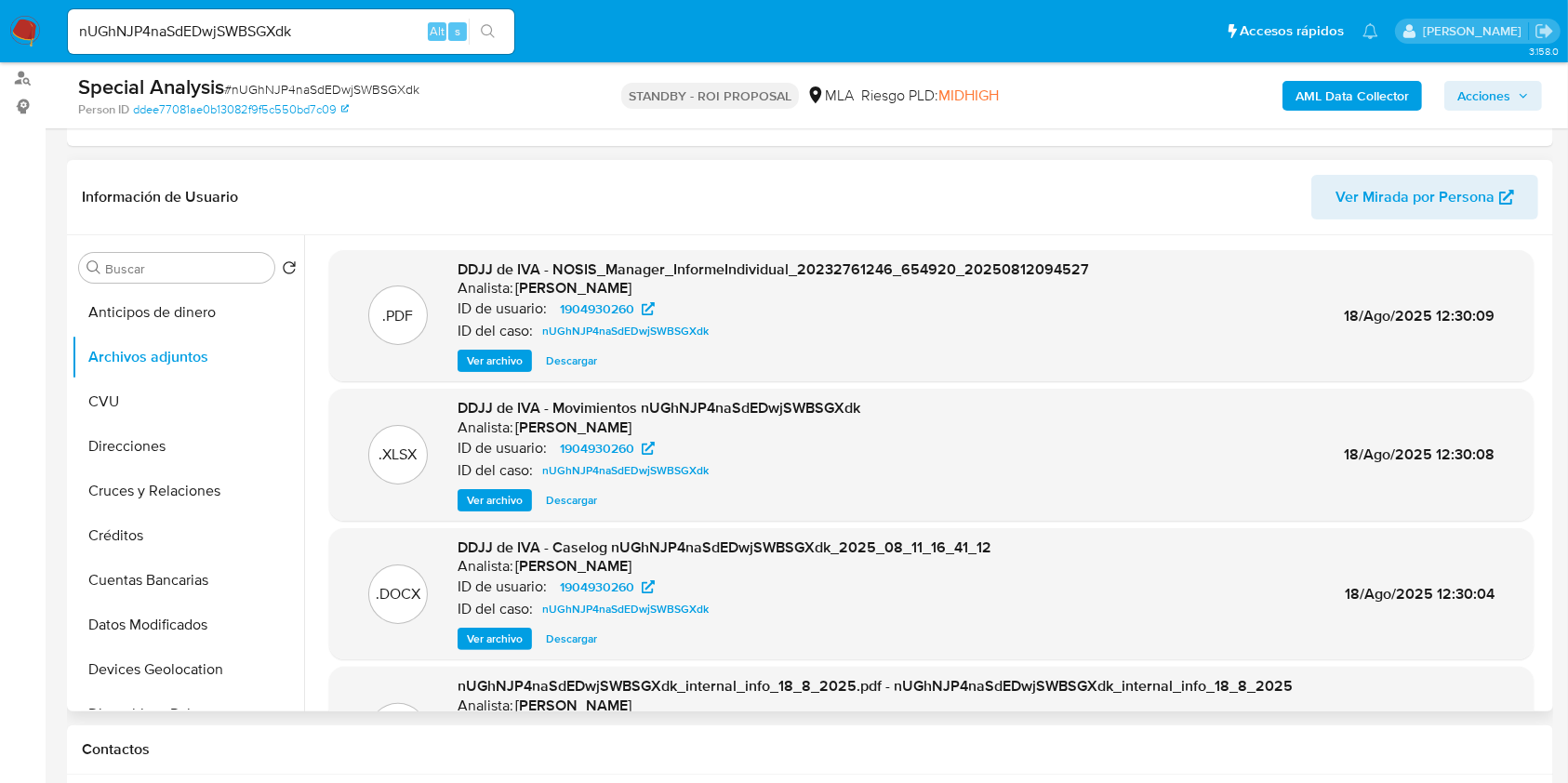
scroll to position [123, 0]
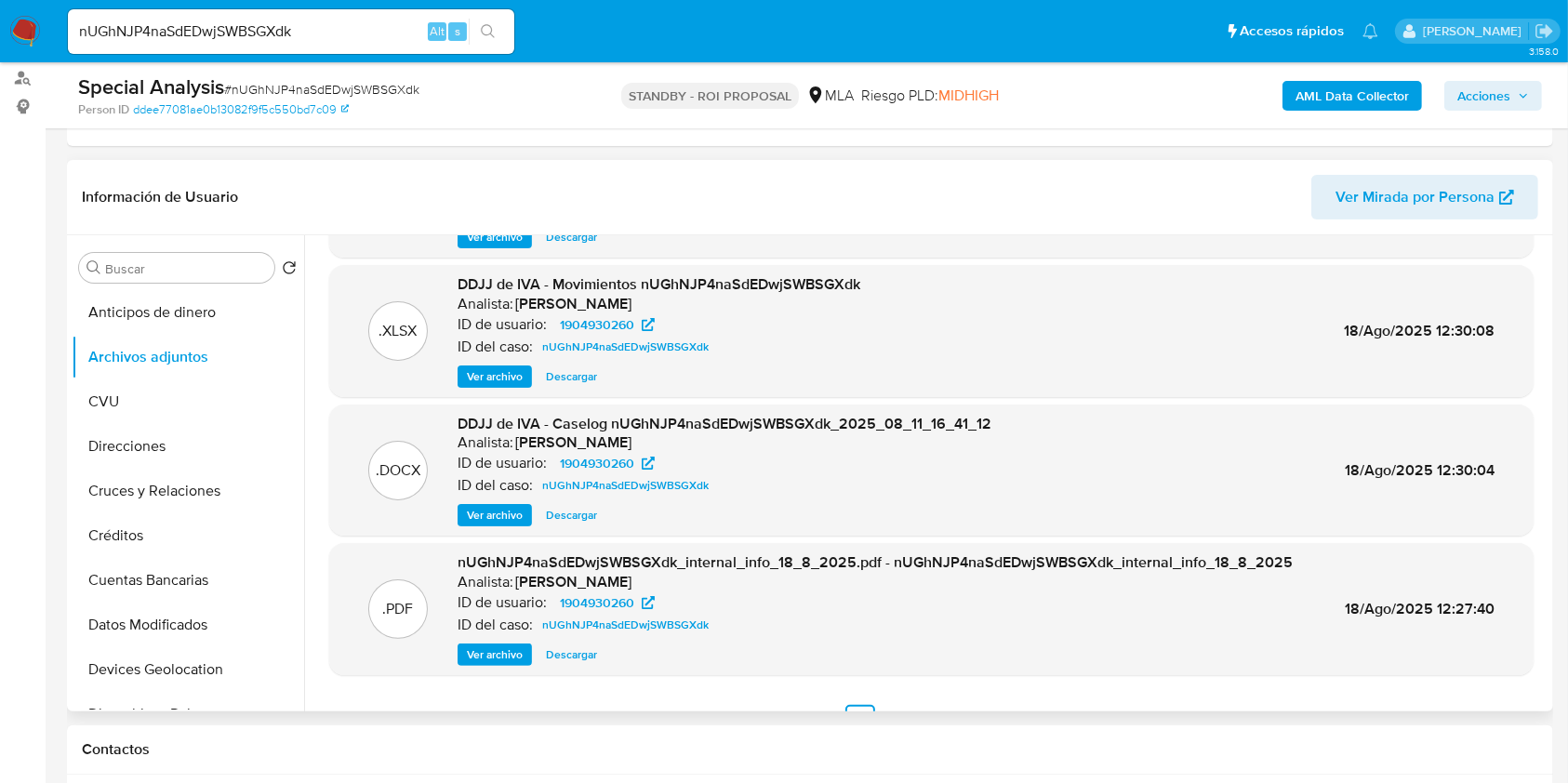
click at [553, 525] on span "Descargar" at bounding box center [571, 515] width 51 height 19
click at [191, 28] on input "nUGhNJP4naSdEDwjSWBSGXdk" at bounding box center [291, 32] width 447 height 24
paste input "HX0GB1NlDYRTPStF5XeCcs6T"
type input "HX0GB1NlDYRTPStF5XeCcs6T"
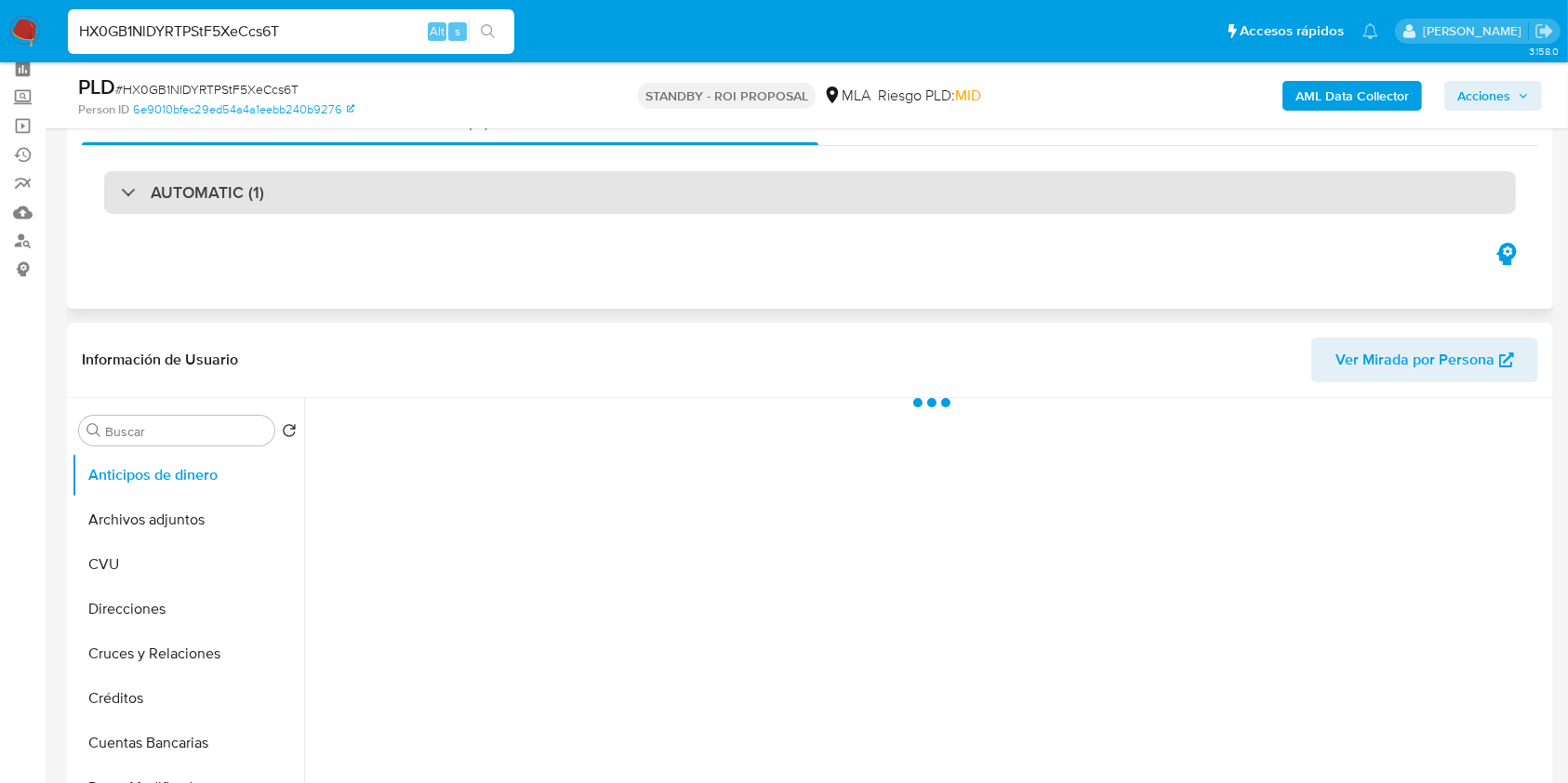
scroll to position [123, 0]
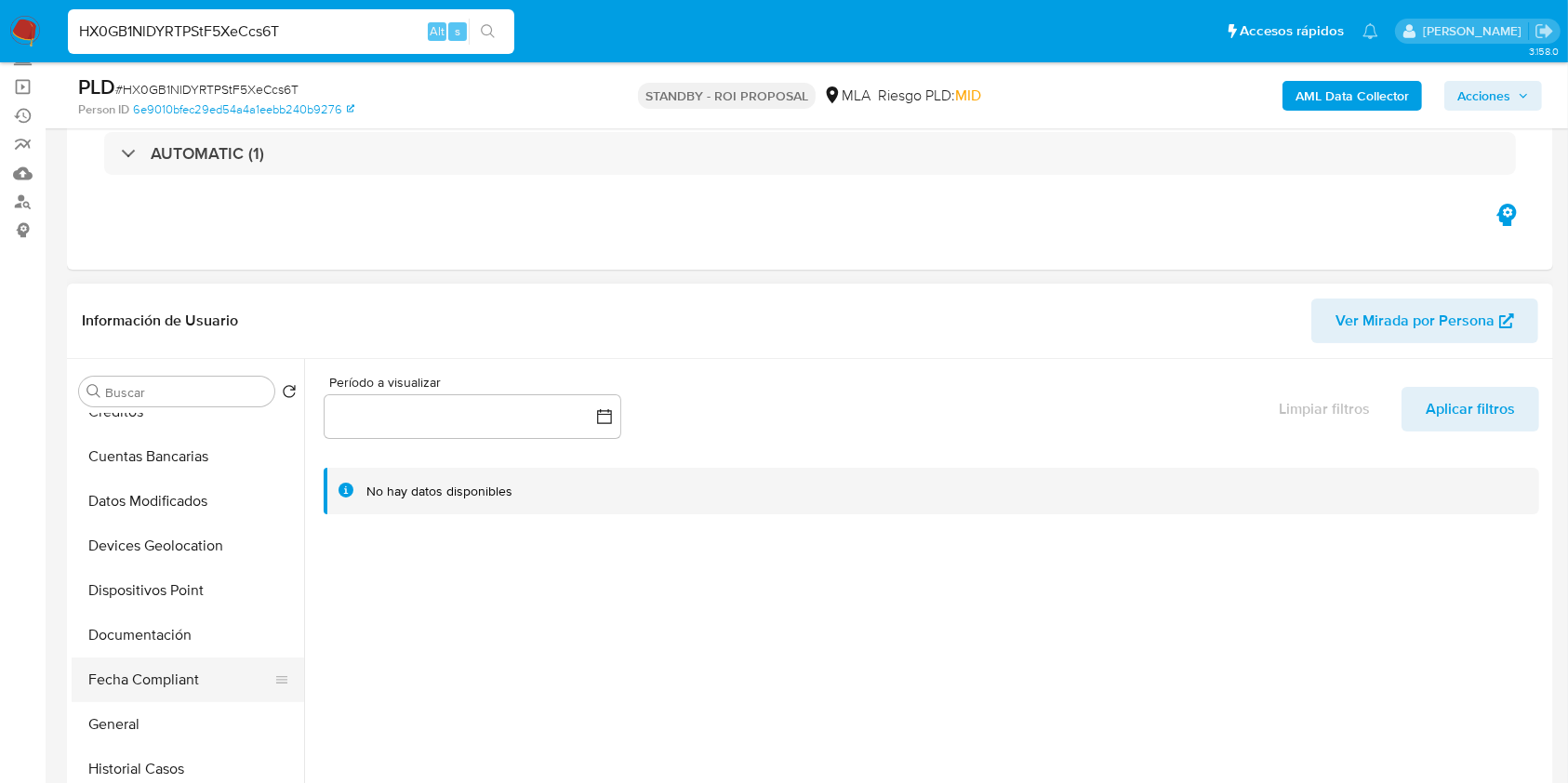
select select "10"
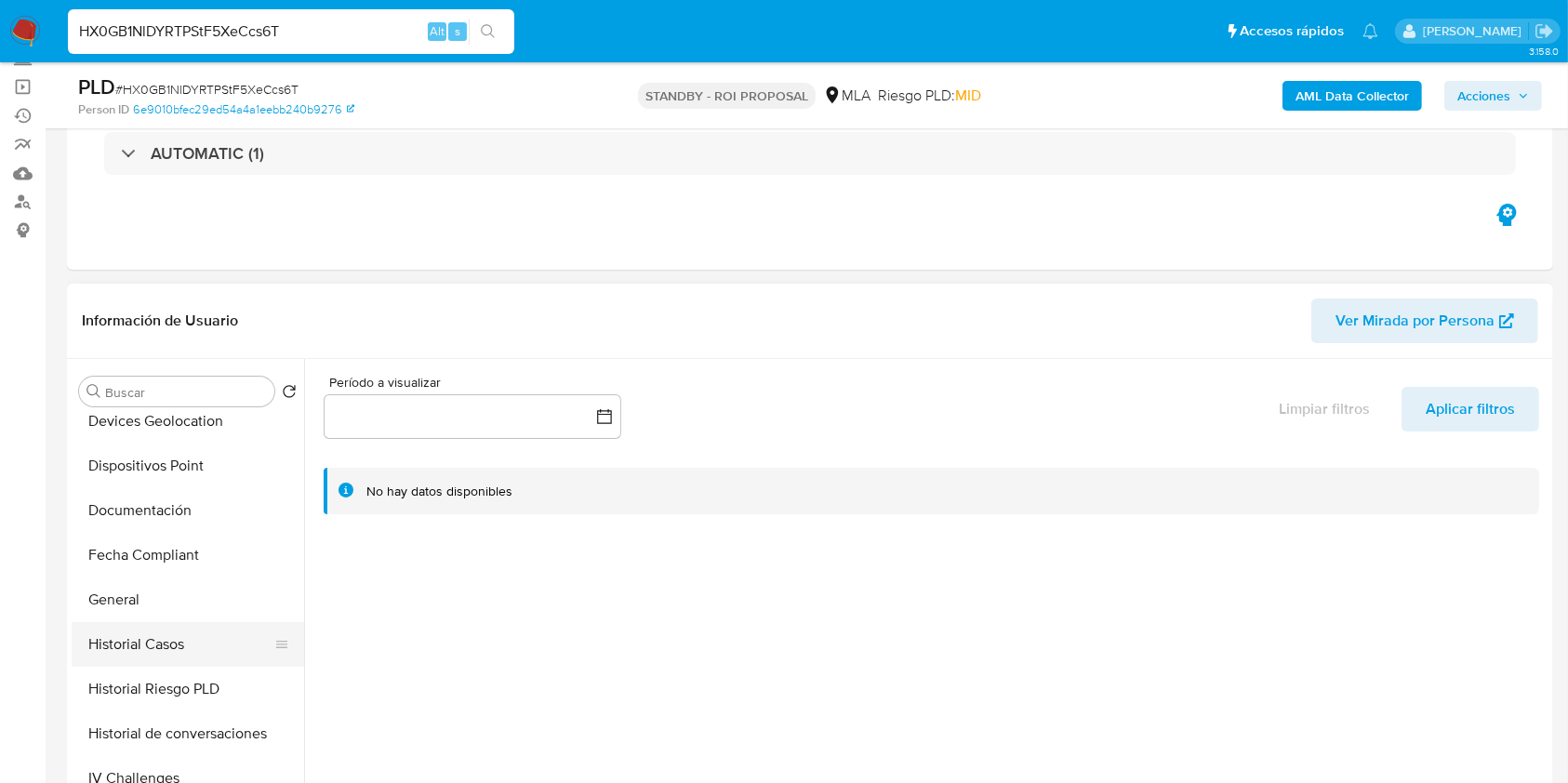
click at [178, 656] on button "Historial Casos" at bounding box center [180, 644] width 218 height 44
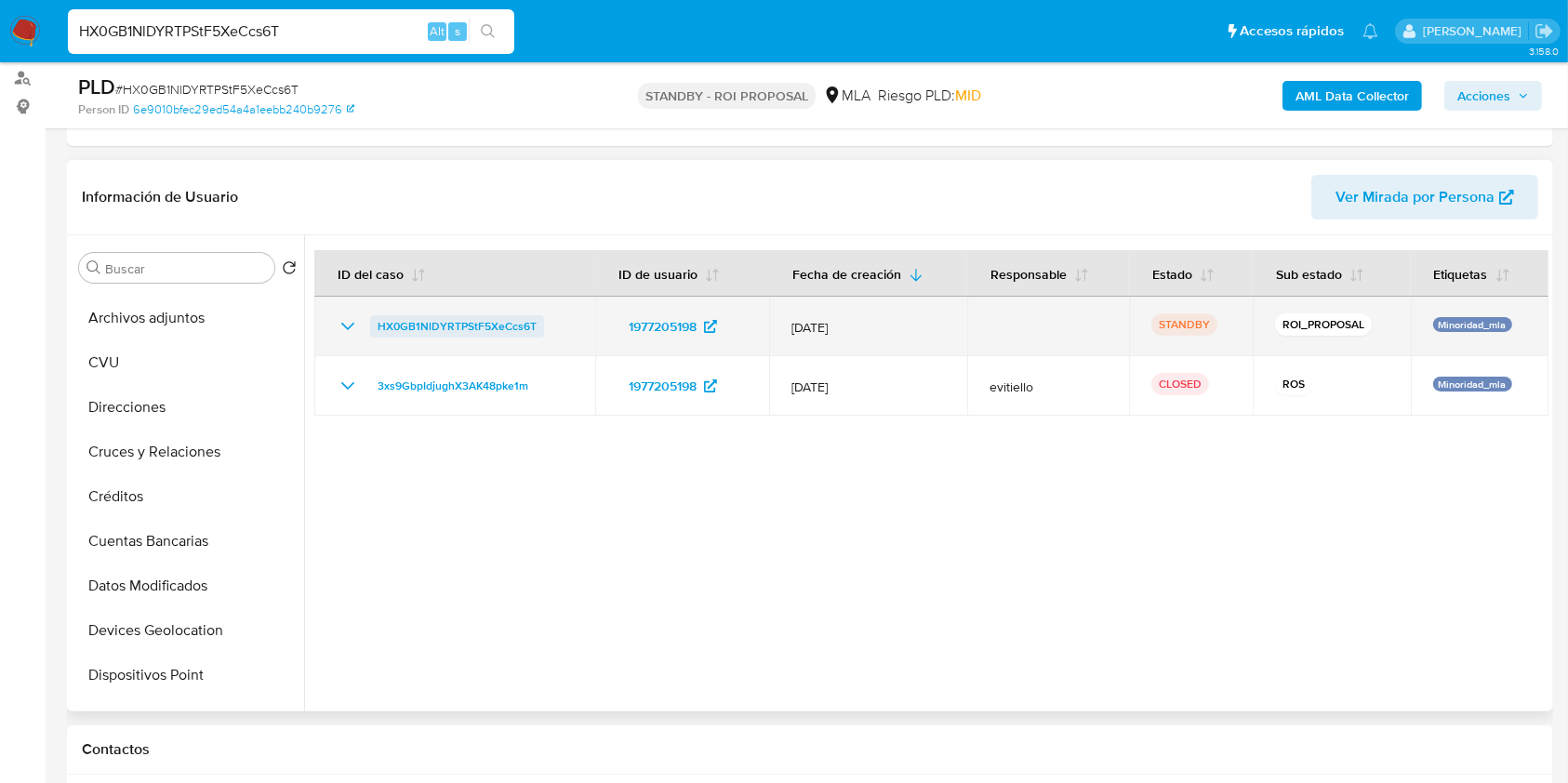
scroll to position [0, 0]
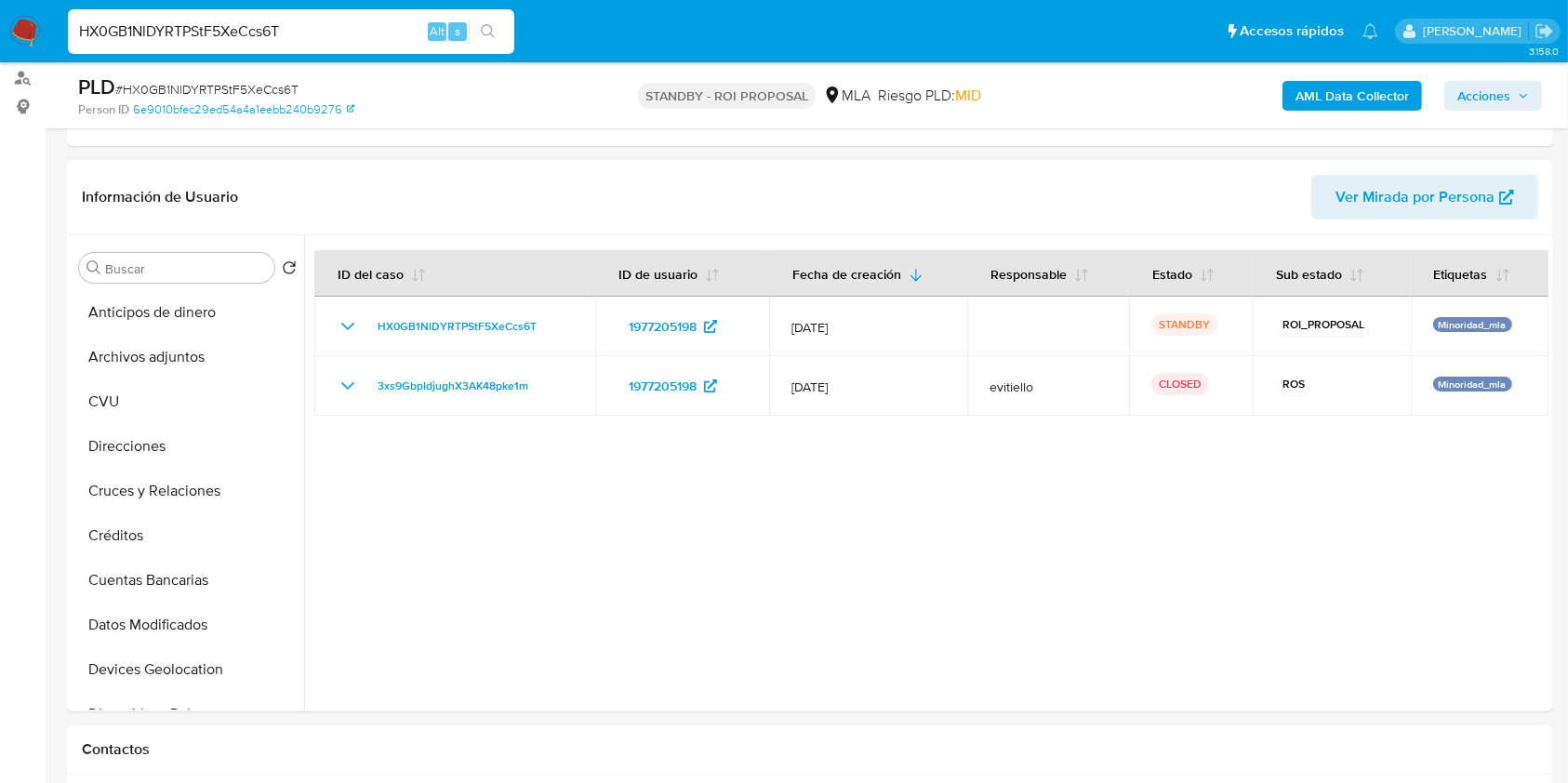
click at [186, 22] on input "HX0GB1NlDYRTPStF5XeCcs6T" at bounding box center [291, 32] width 447 height 24
drag, startPoint x: 186, startPoint y: 21, endPoint x: 170, endPoint y: 22, distance: 16.0
click at [170, 22] on input "HX0GB1NlDYRTPStF5XeCcs6T" at bounding box center [291, 32] width 447 height 24
paste input "JNV3oF5qgZCth0RvFE6UpEkN"
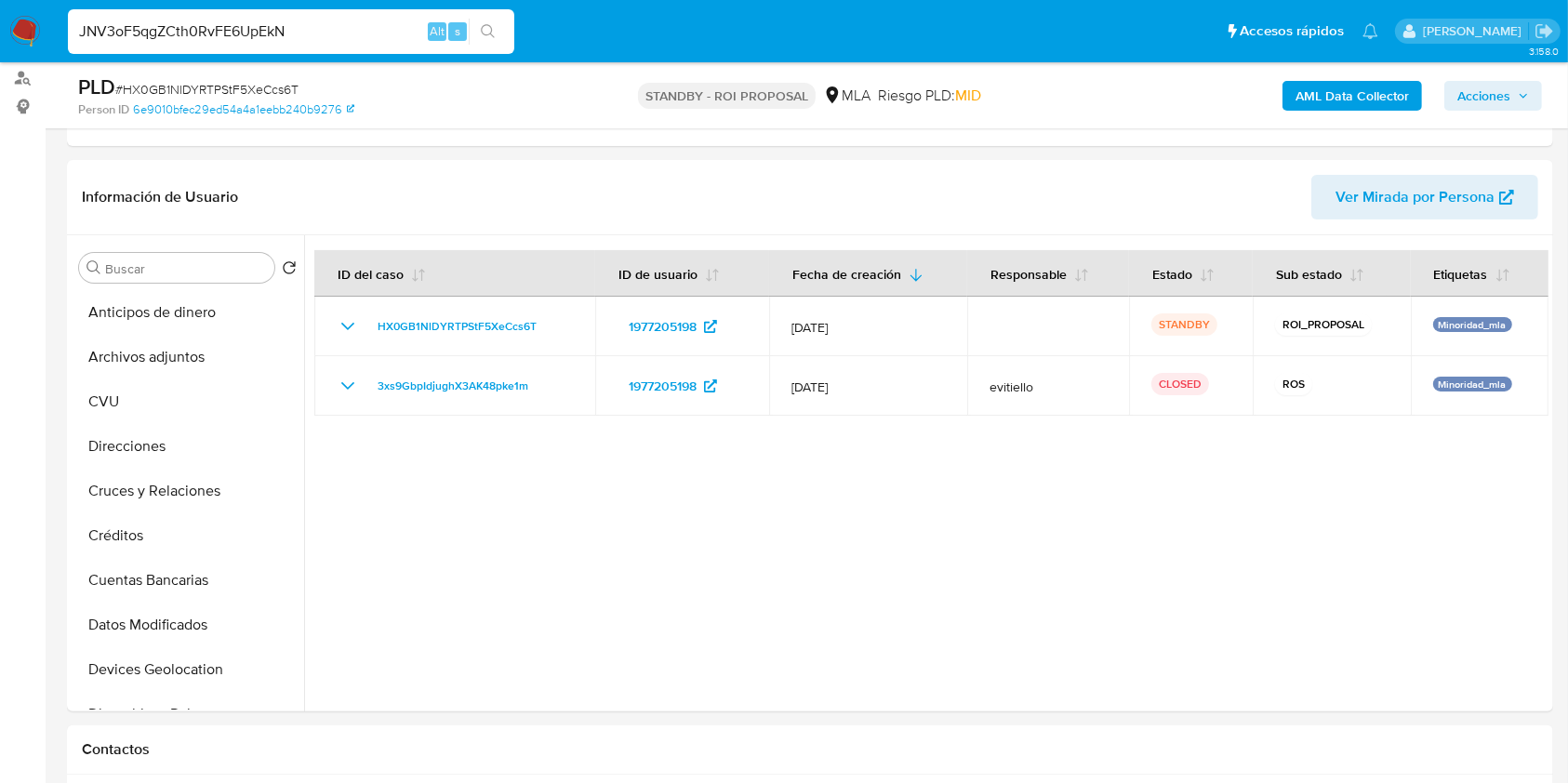
type input "JNV3oF5qgZCth0RvFE6UpEkN"
click at [503, 29] on button "search-icon" at bounding box center [488, 32] width 38 height 26
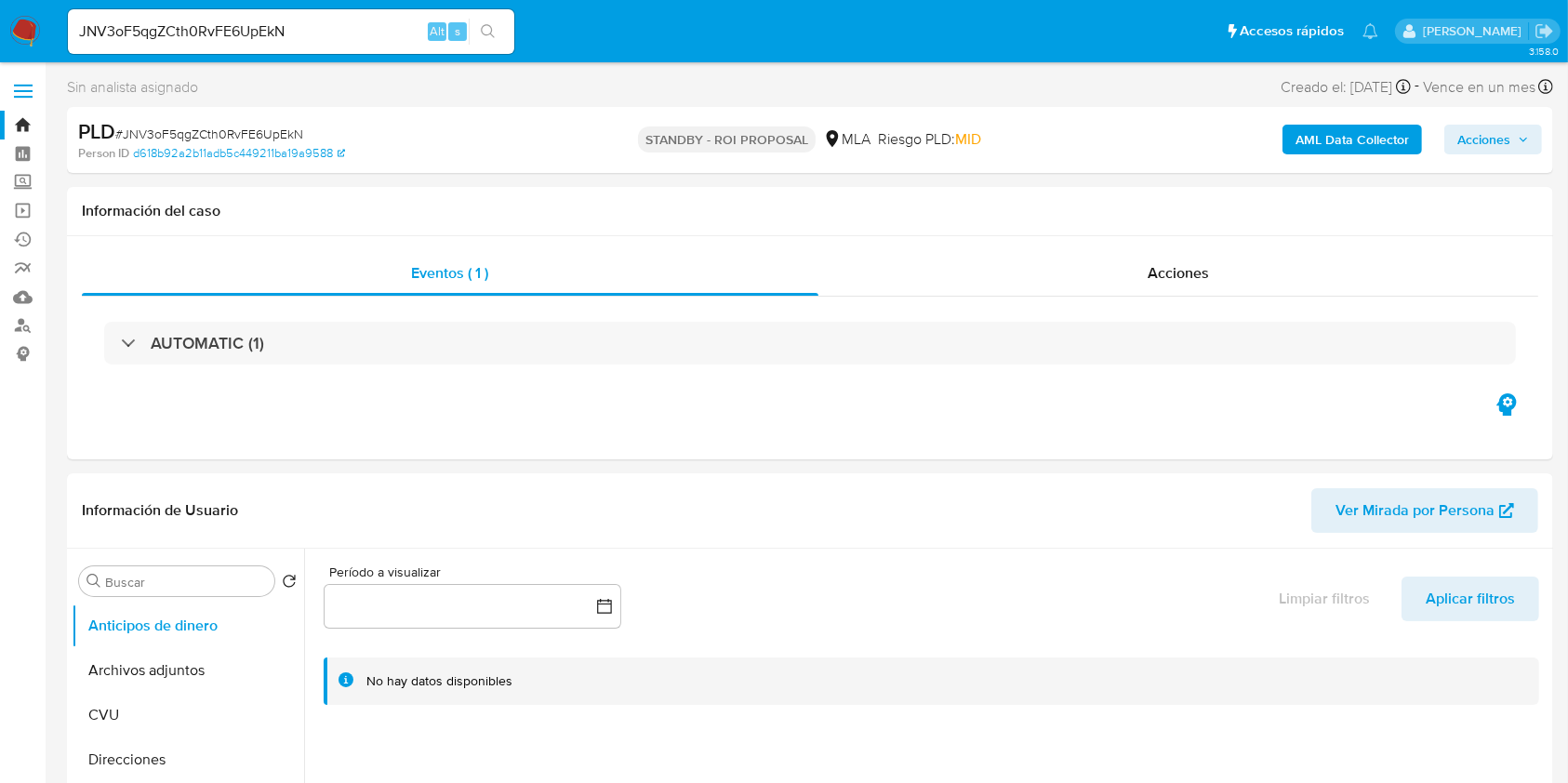
select select "10"
click at [193, 34] on input "JNV3oF5qgZCth0RvFE6UpEkN" at bounding box center [291, 32] width 447 height 24
paste input "2dqZ9WY8KLO5aX5LlAtnhYRf"
type input "2dqZ9WY8KLO5aX5LlAtnhYRf"
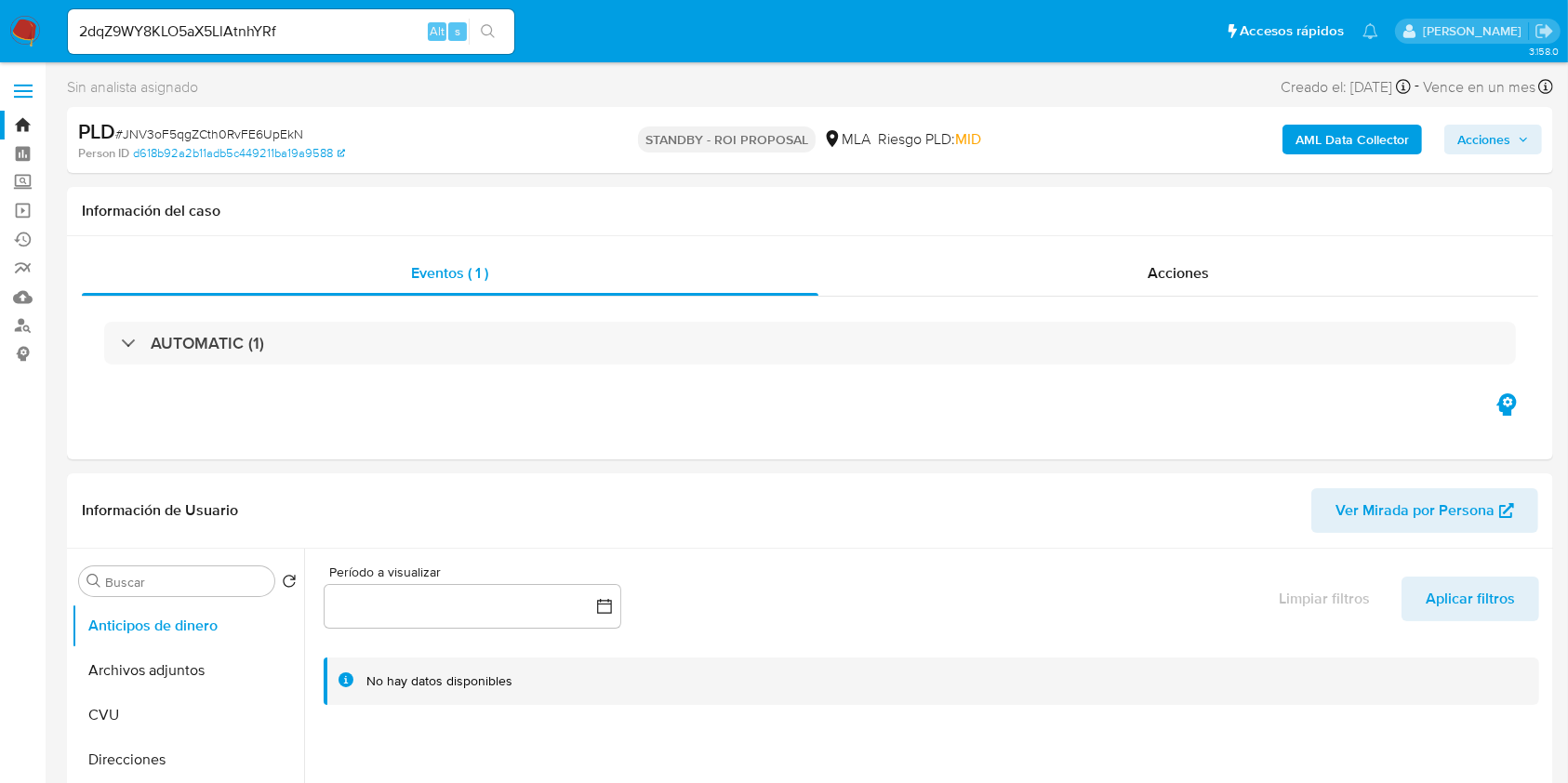
click at [490, 25] on icon "search-icon" at bounding box center [488, 32] width 15 height 15
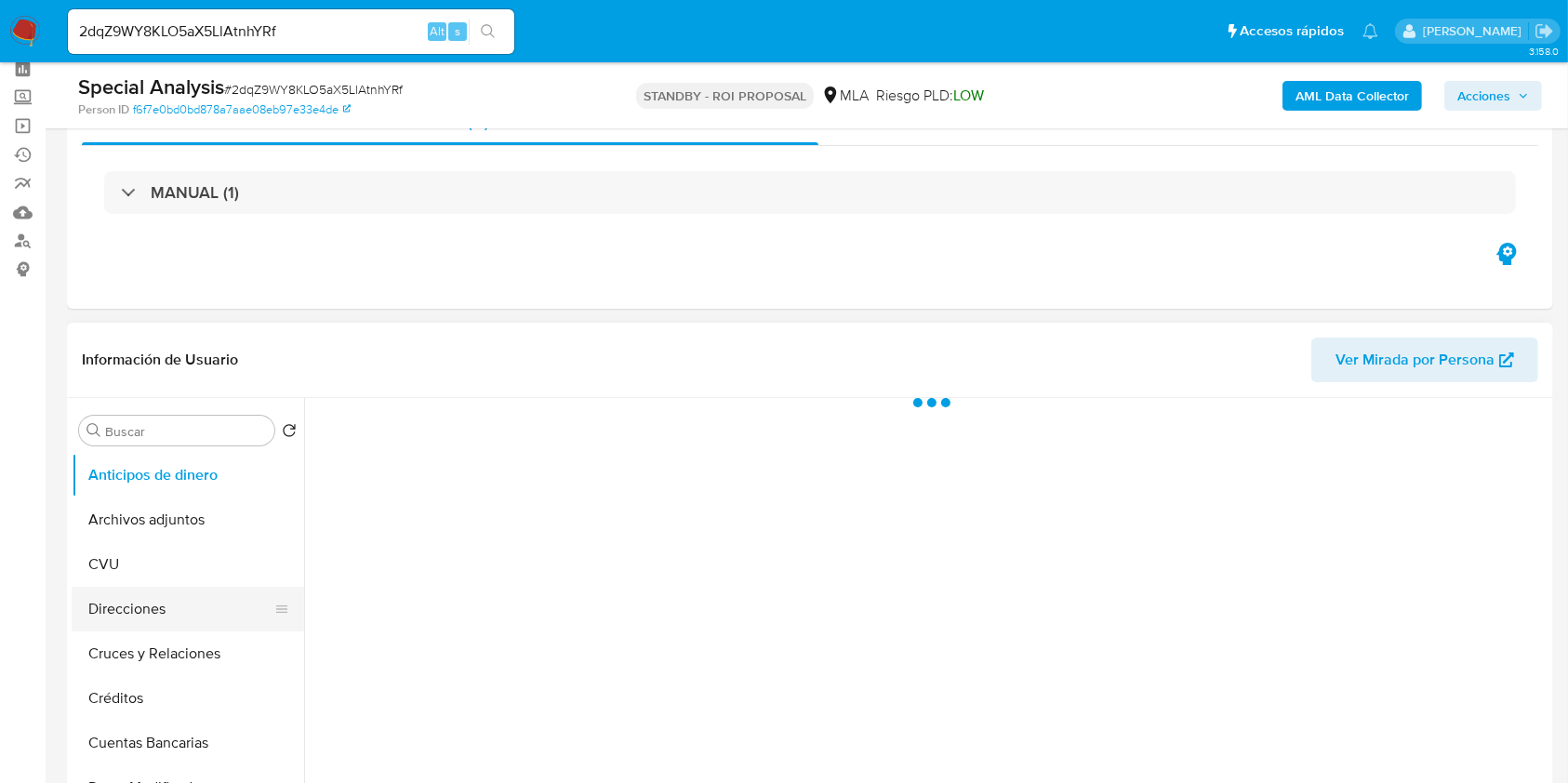
scroll to position [123, 0]
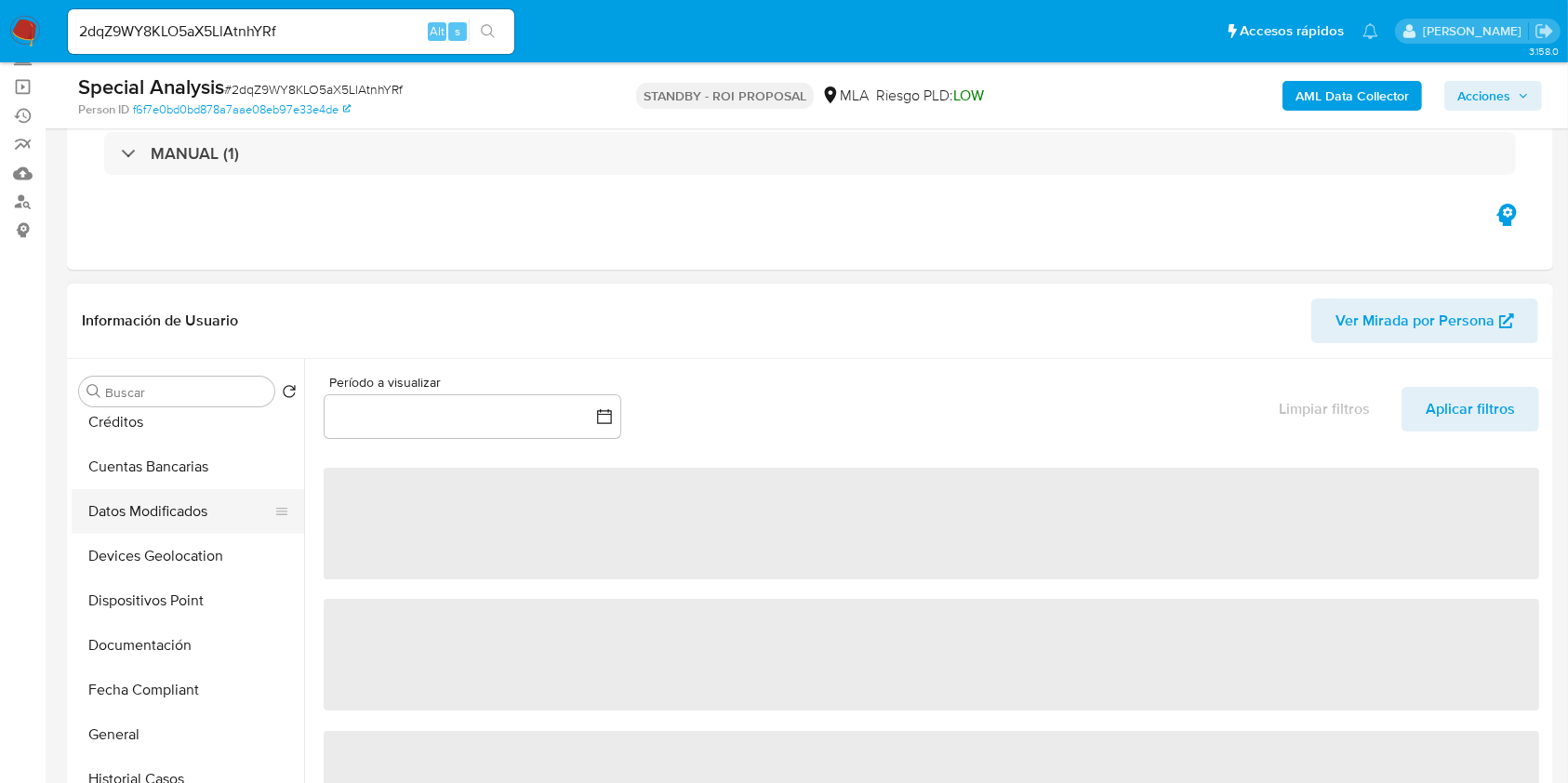
select select "10"
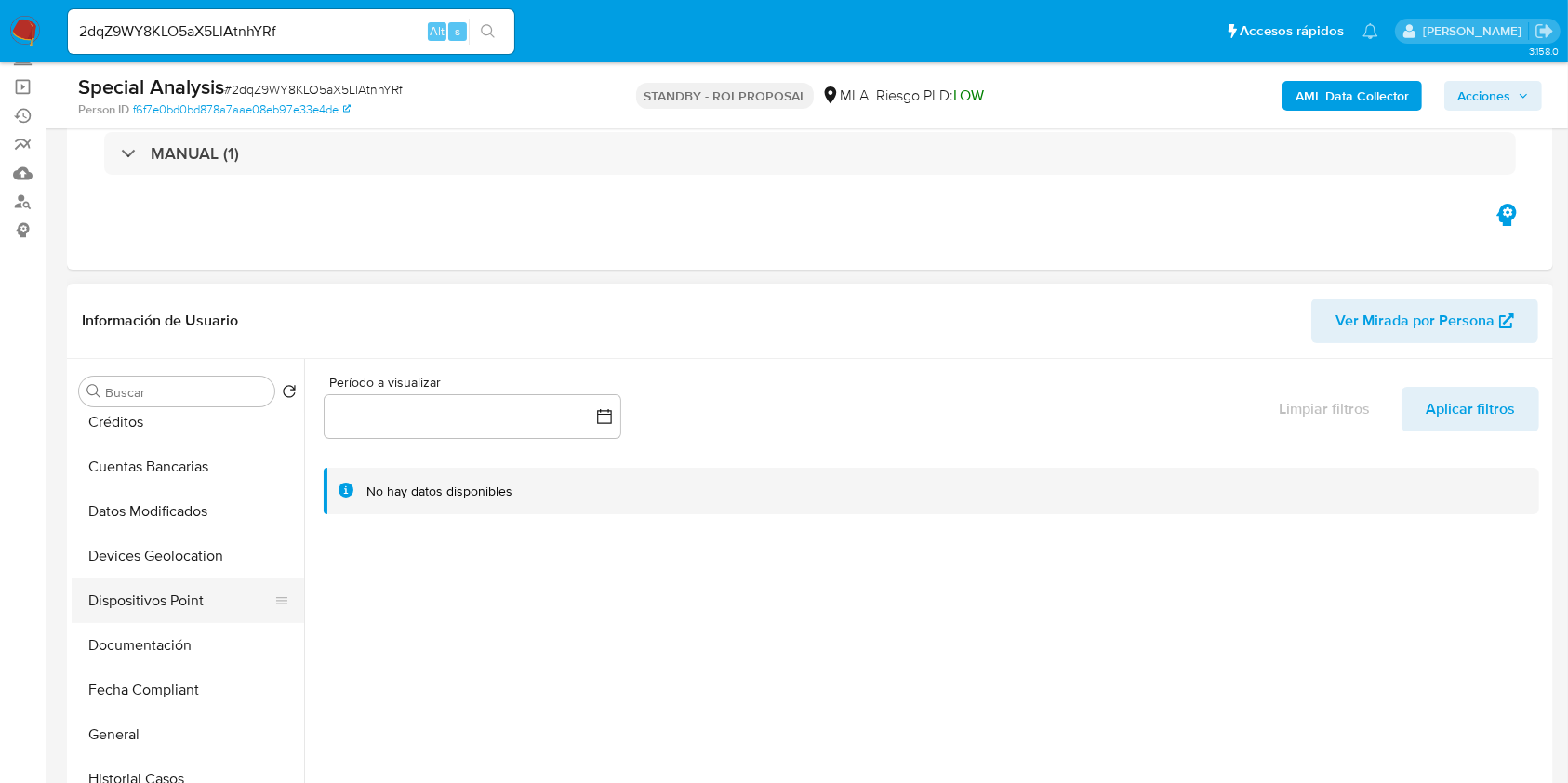
scroll to position [248, 0]
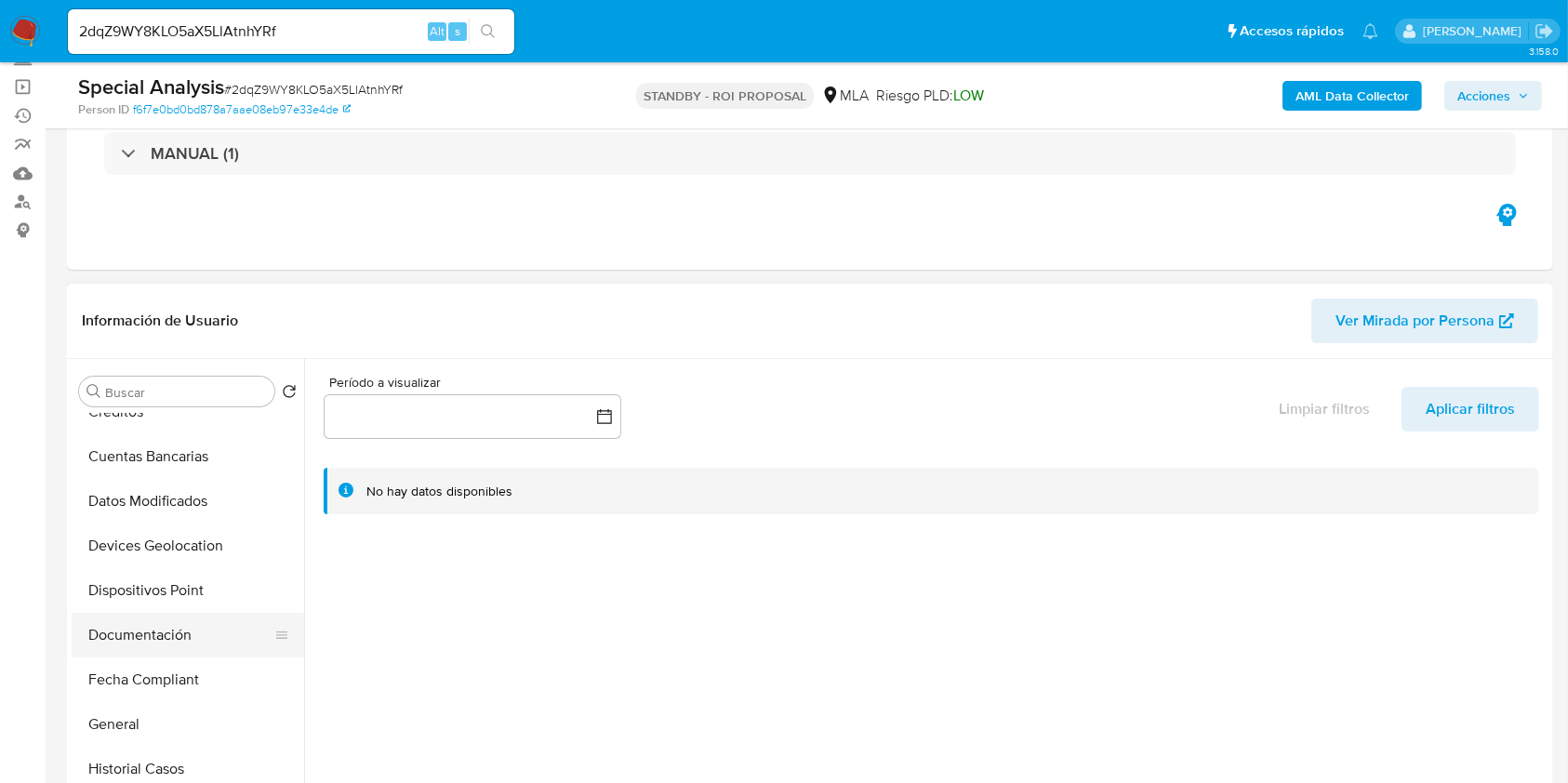
click at [157, 633] on button "Documentación" at bounding box center [180, 635] width 218 height 44
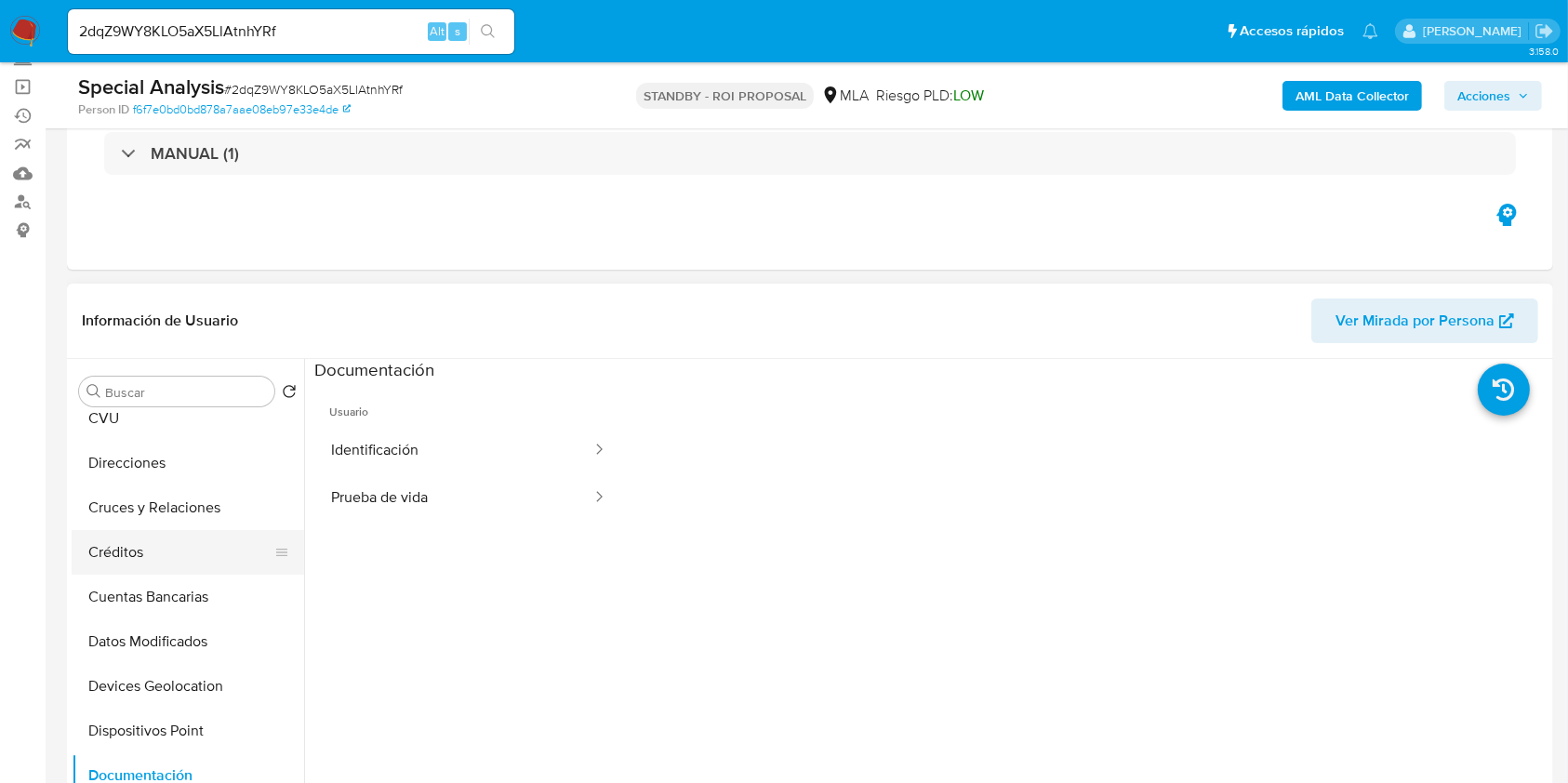
scroll to position [0, 0]
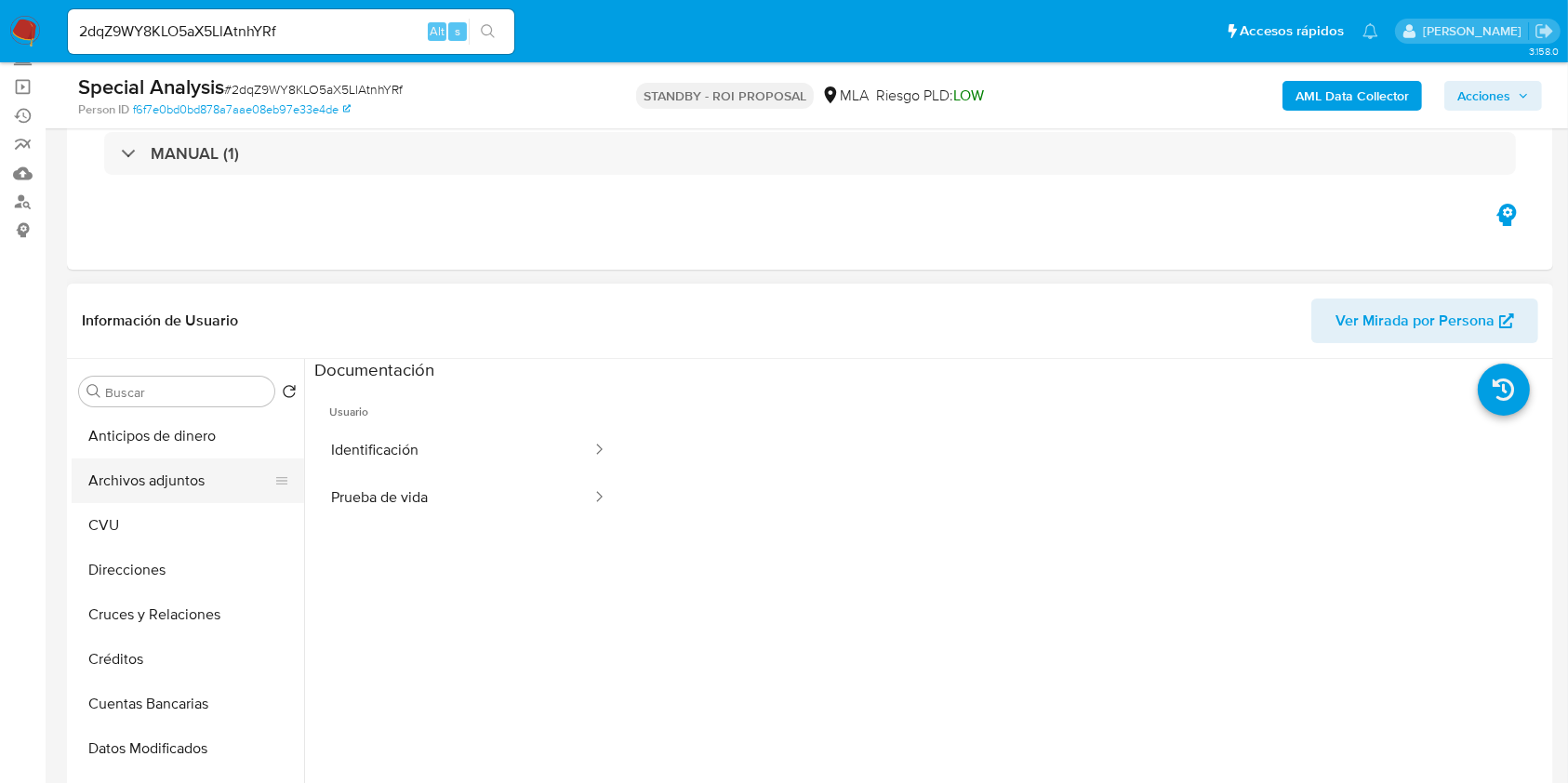
click at [172, 493] on button "Archivos adjuntos" at bounding box center [180, 481] width 218 height 44
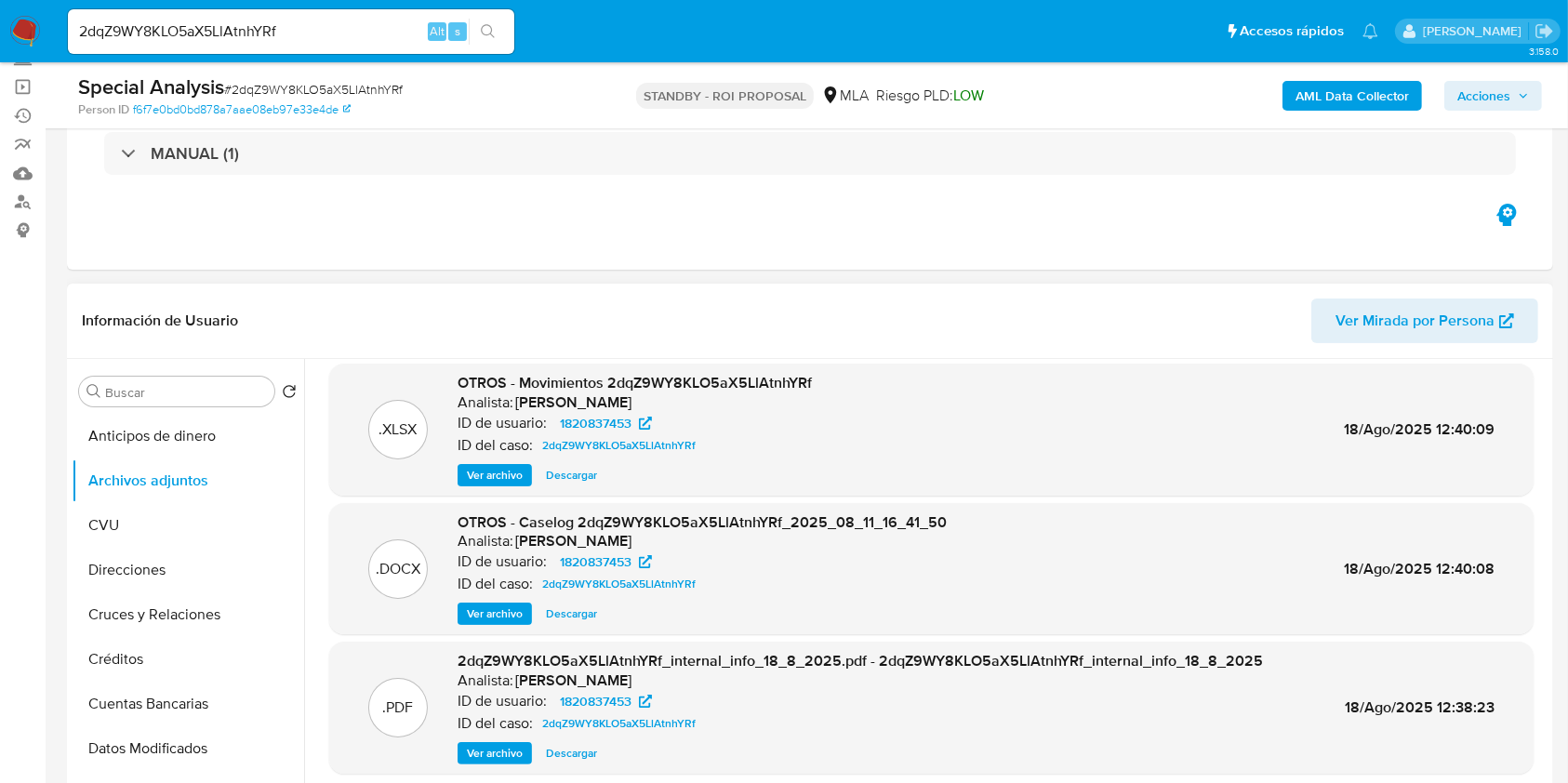
scroll to position [156, 0]
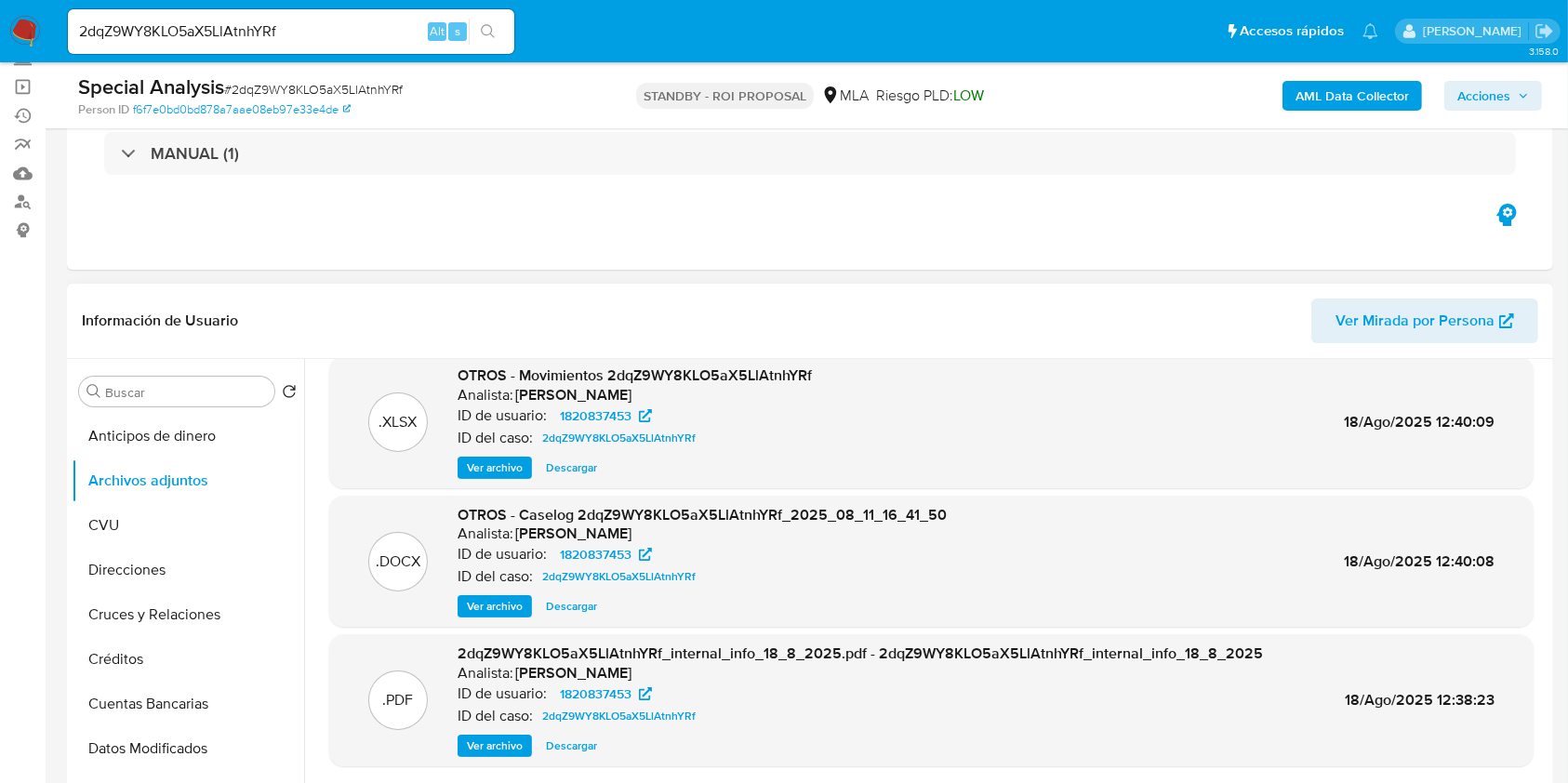
click at [564, 603] on span "Descargar" at bounding box center [571, 607] width 51 height 19
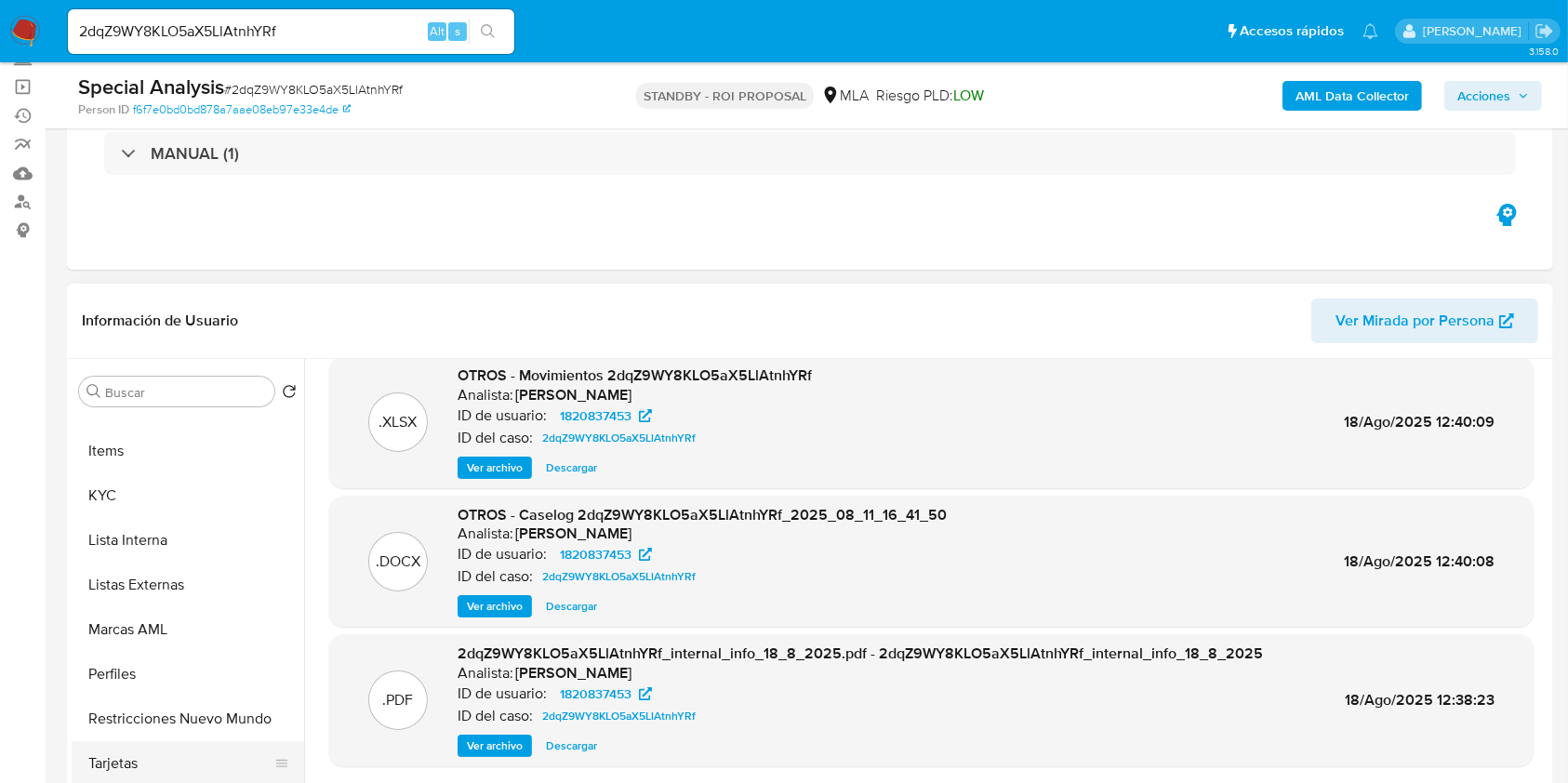
scroll to position [920, 0]
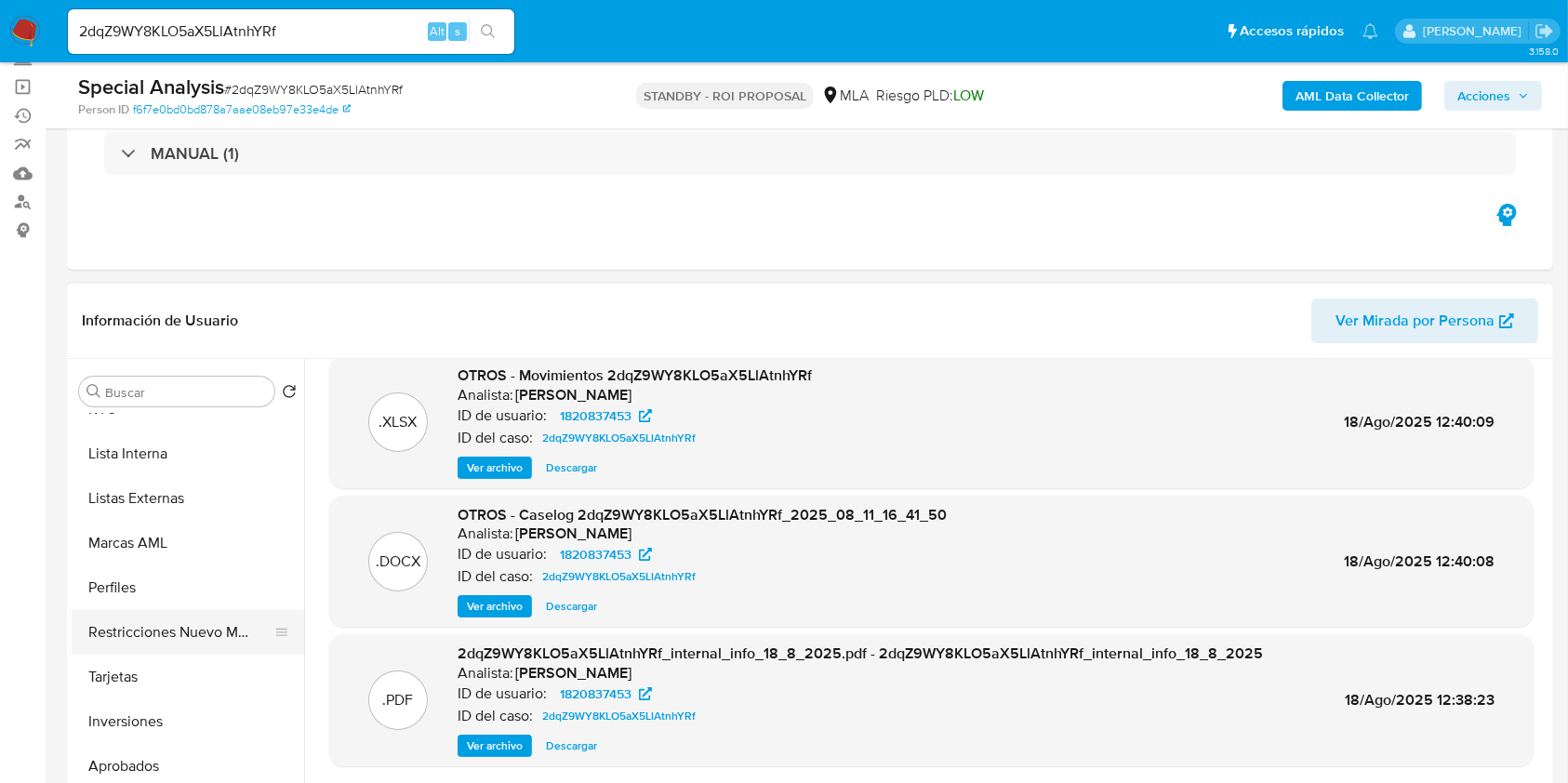
click at [185, 632] on button "Restricciones Nuevo Mundo" at bounding box center [180, 632] width 218 height 44
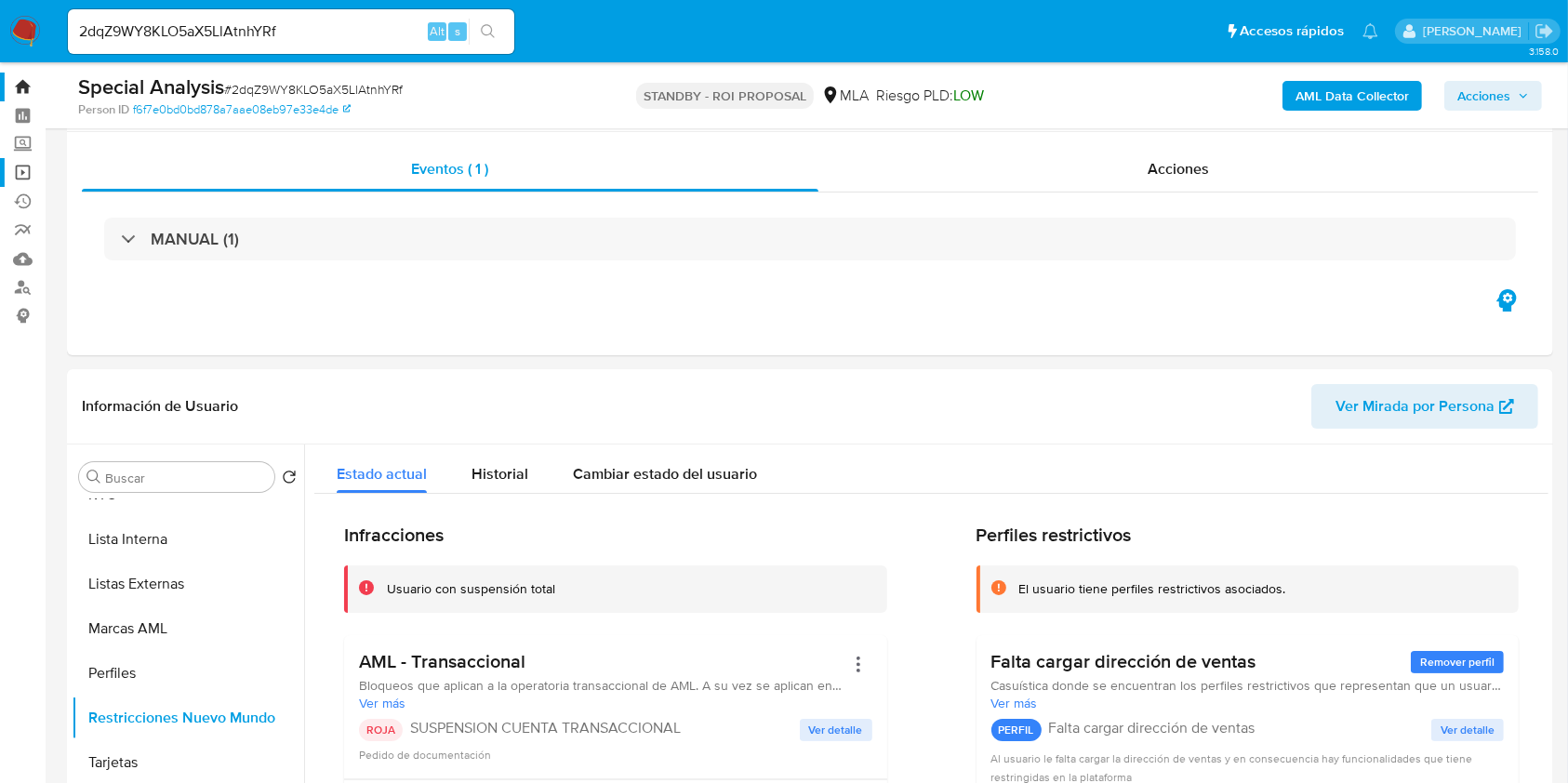
scroll to position [0, 0]
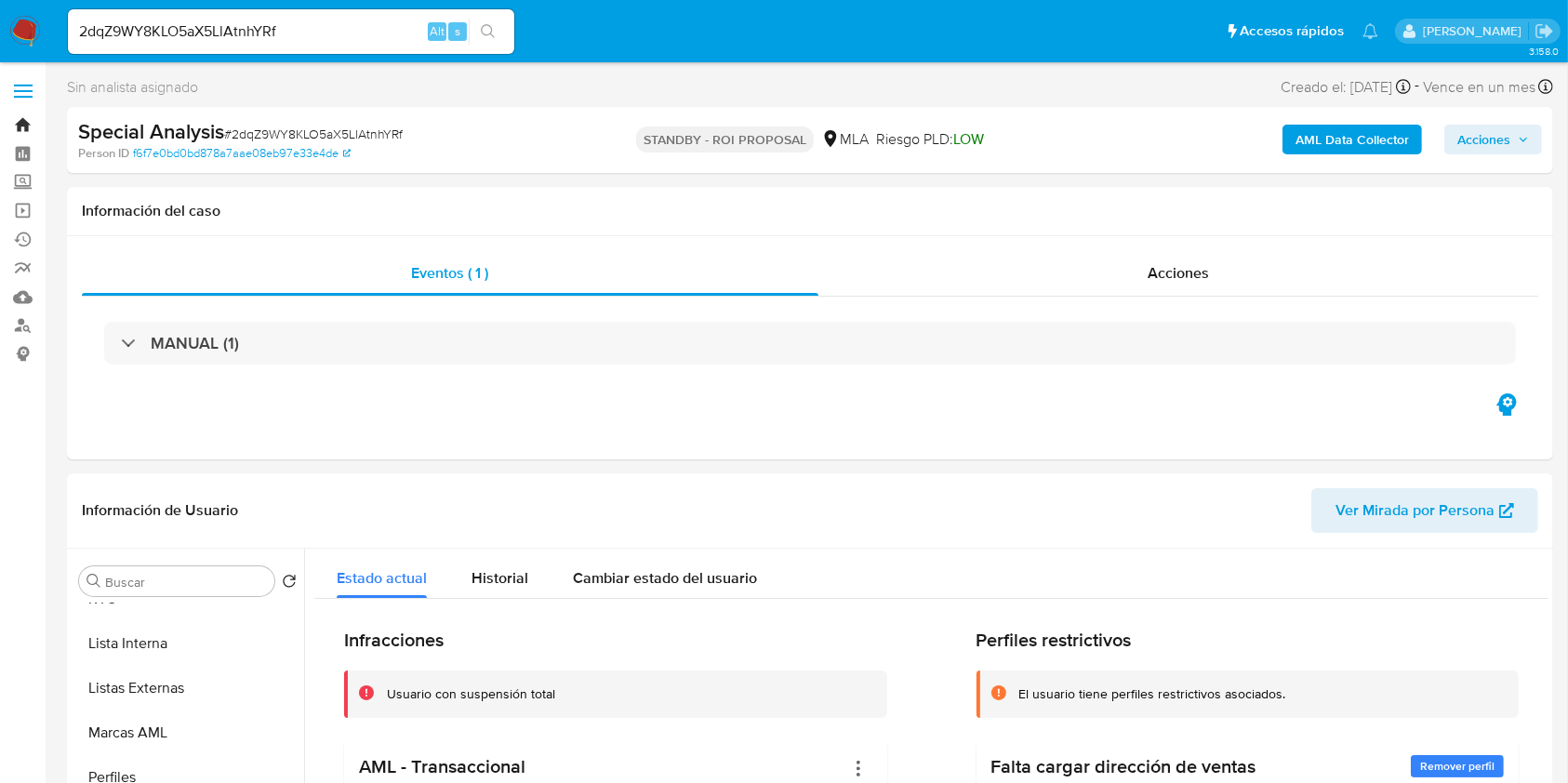
click at [24, 119] on link "Bandeja" at bounding box center [110, 124] width 221 height 29
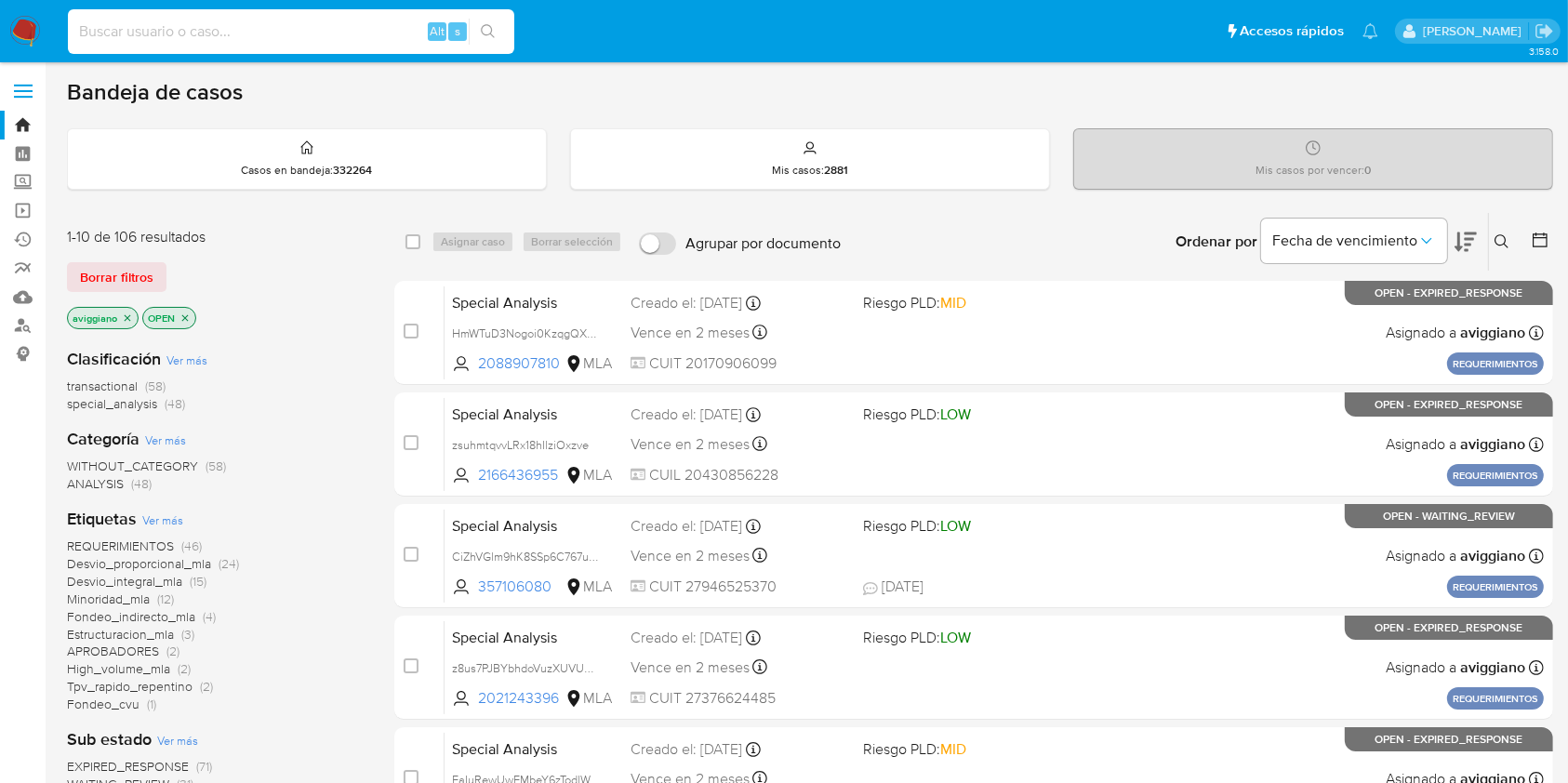
click at [223, 36] on input at bounding box center [291, 32] width 447 height 24
paste input "V1Shx05Yb54N3fruADKgDCLC"
type input "V1Shx05Yb54N3fruADKgDCLC"
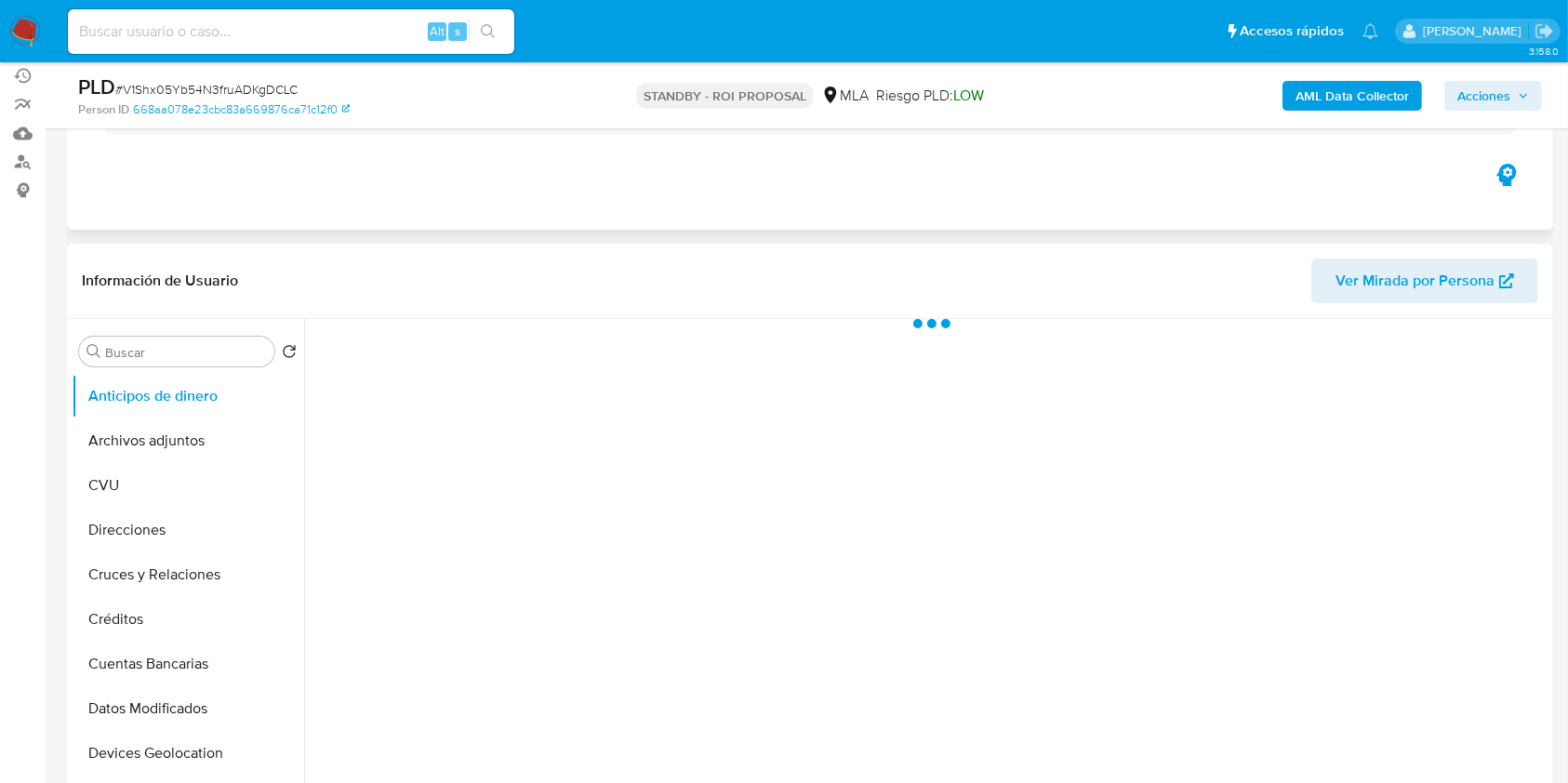
scroll to position [372, 0]
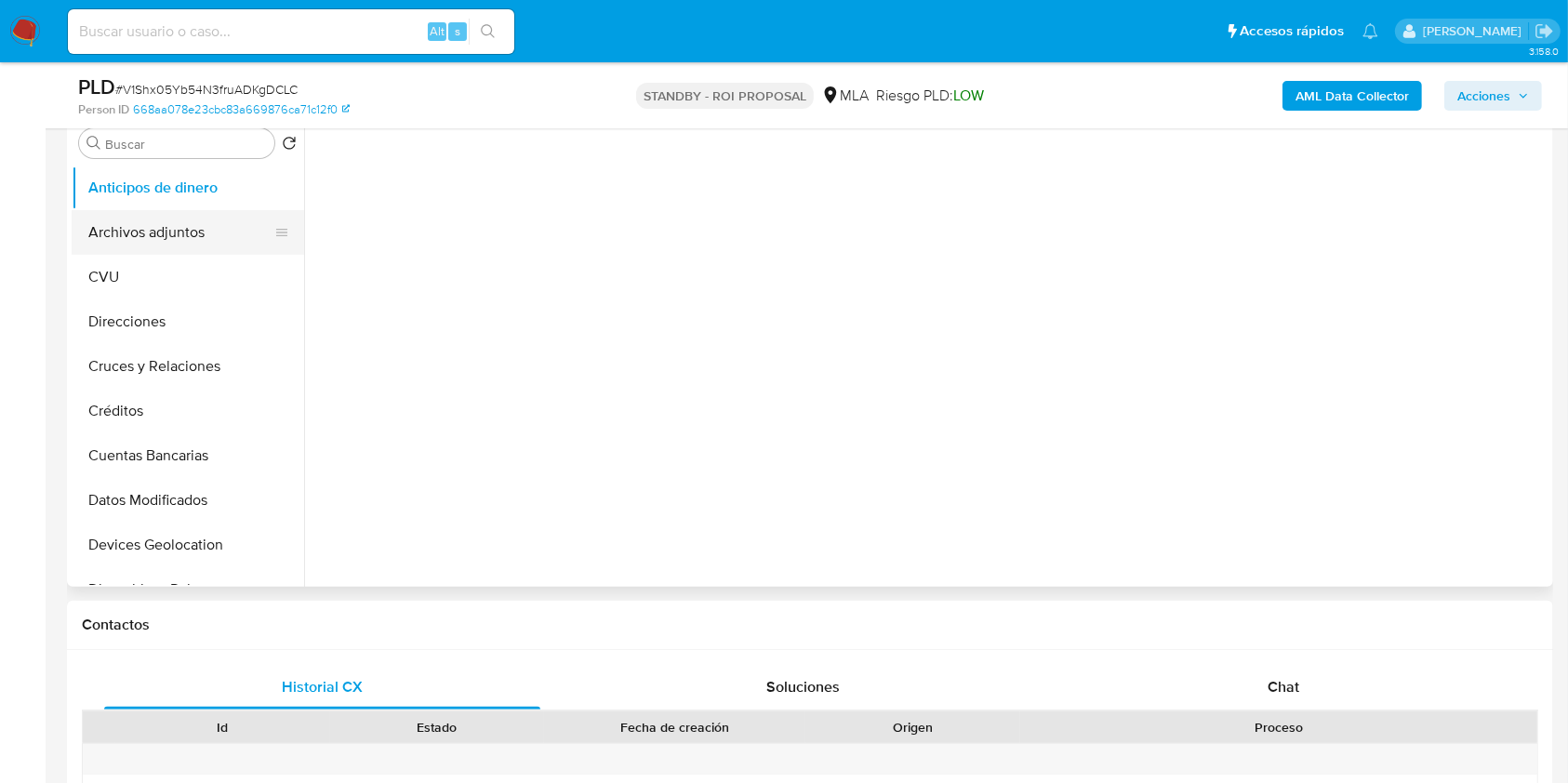
click at [206, 238] on button "Archivos adjuntos" at bounding box center [180, 232] width 218 height 44
select select "10"
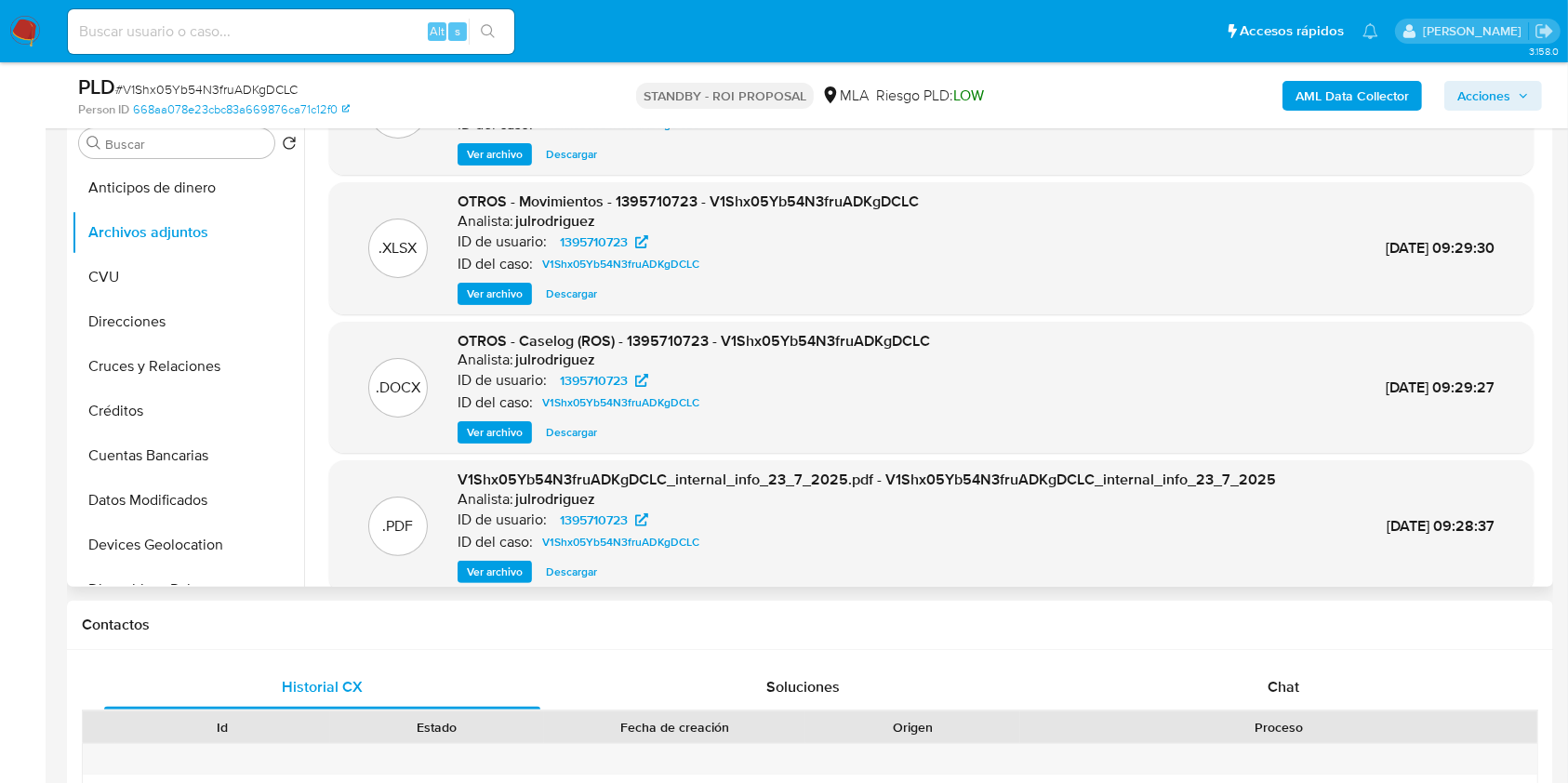
scroll to position [156, 0]
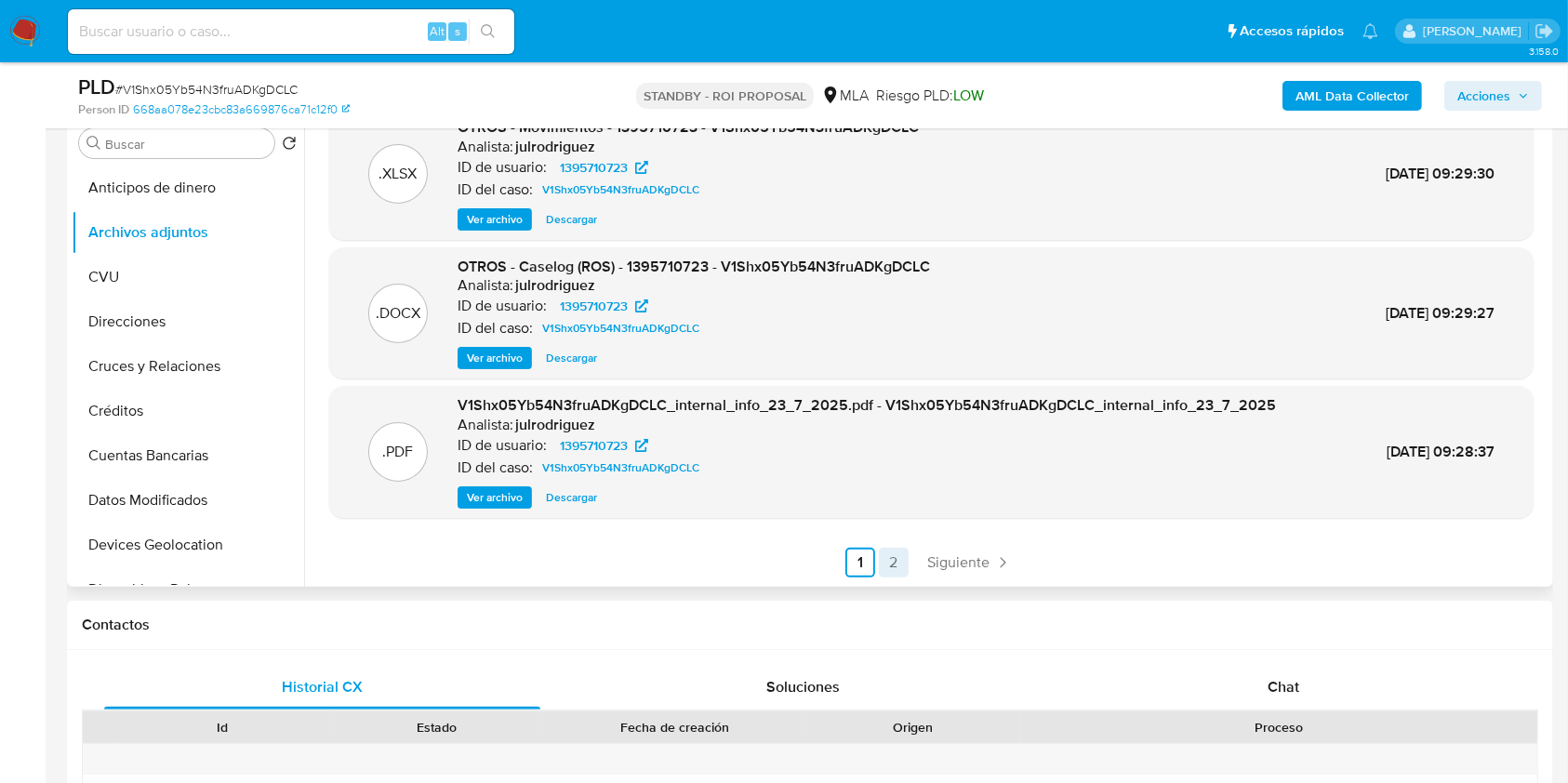
click at [904, 564] on link "2" at bounding box center [894, 563] width 30 height 30
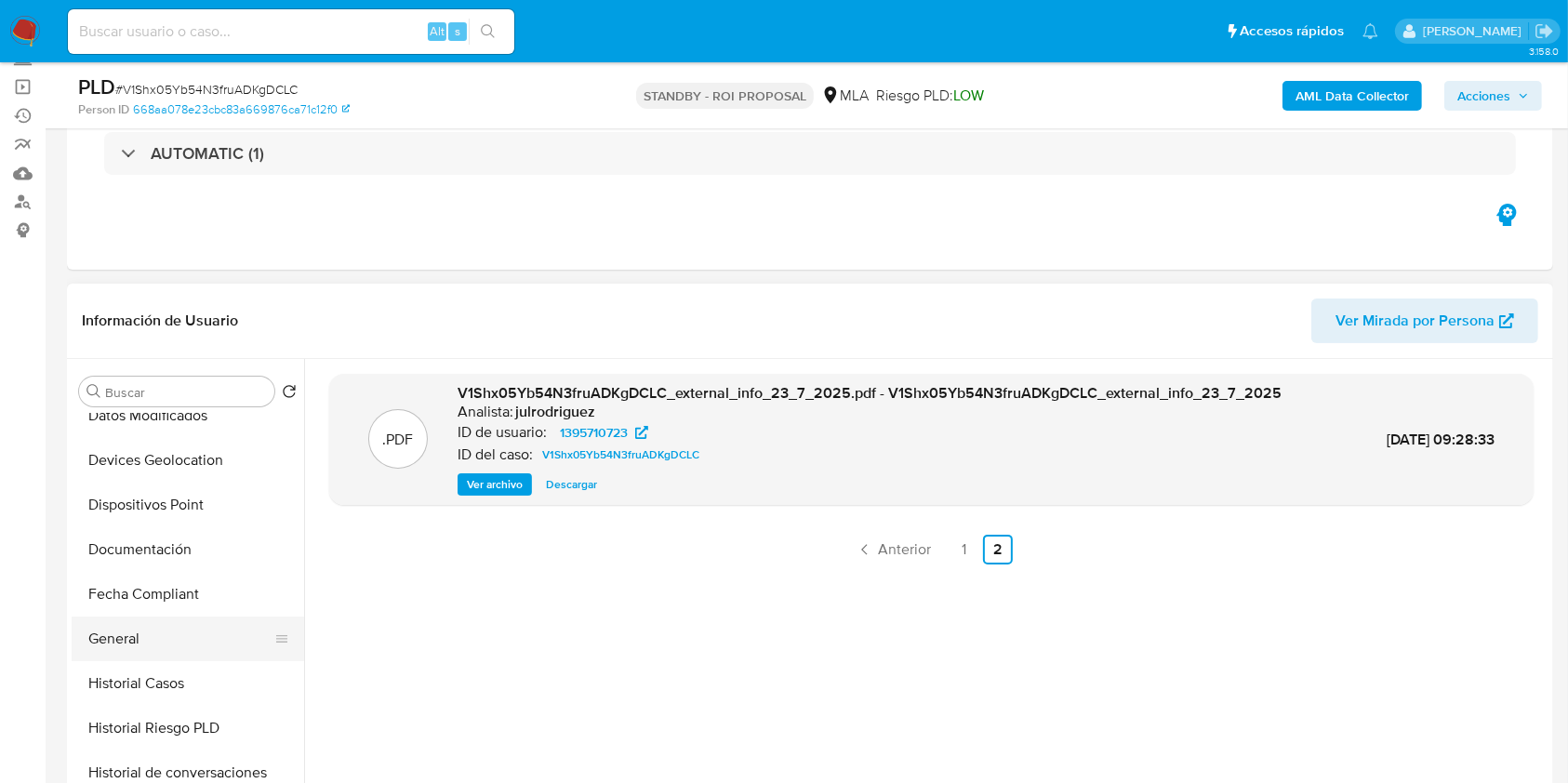
scroll to position [372, 0]
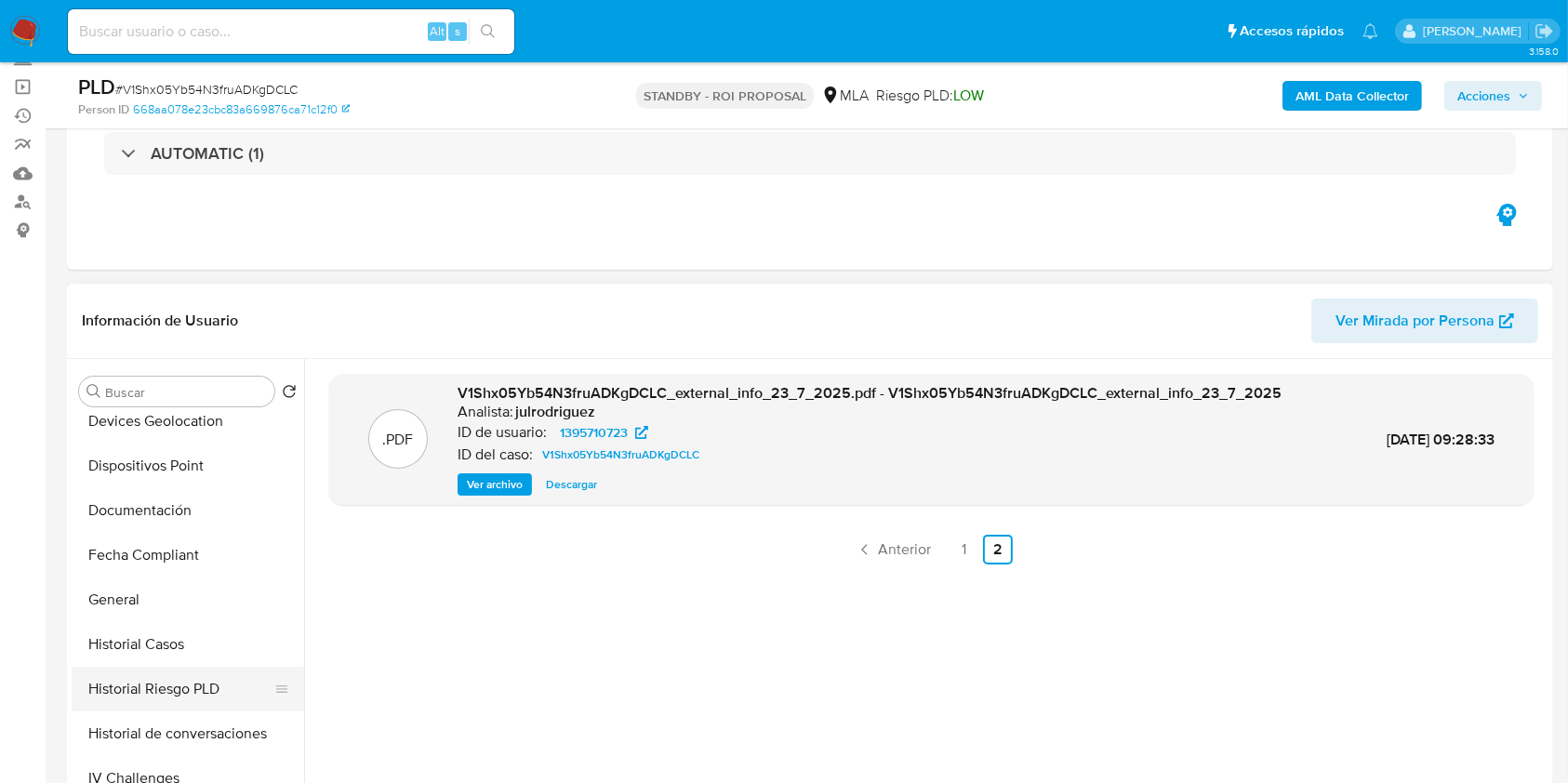
click at [174, 668] on button "Historial Riesgo PLD" at bounding box center [180, 689] width 218 height 44
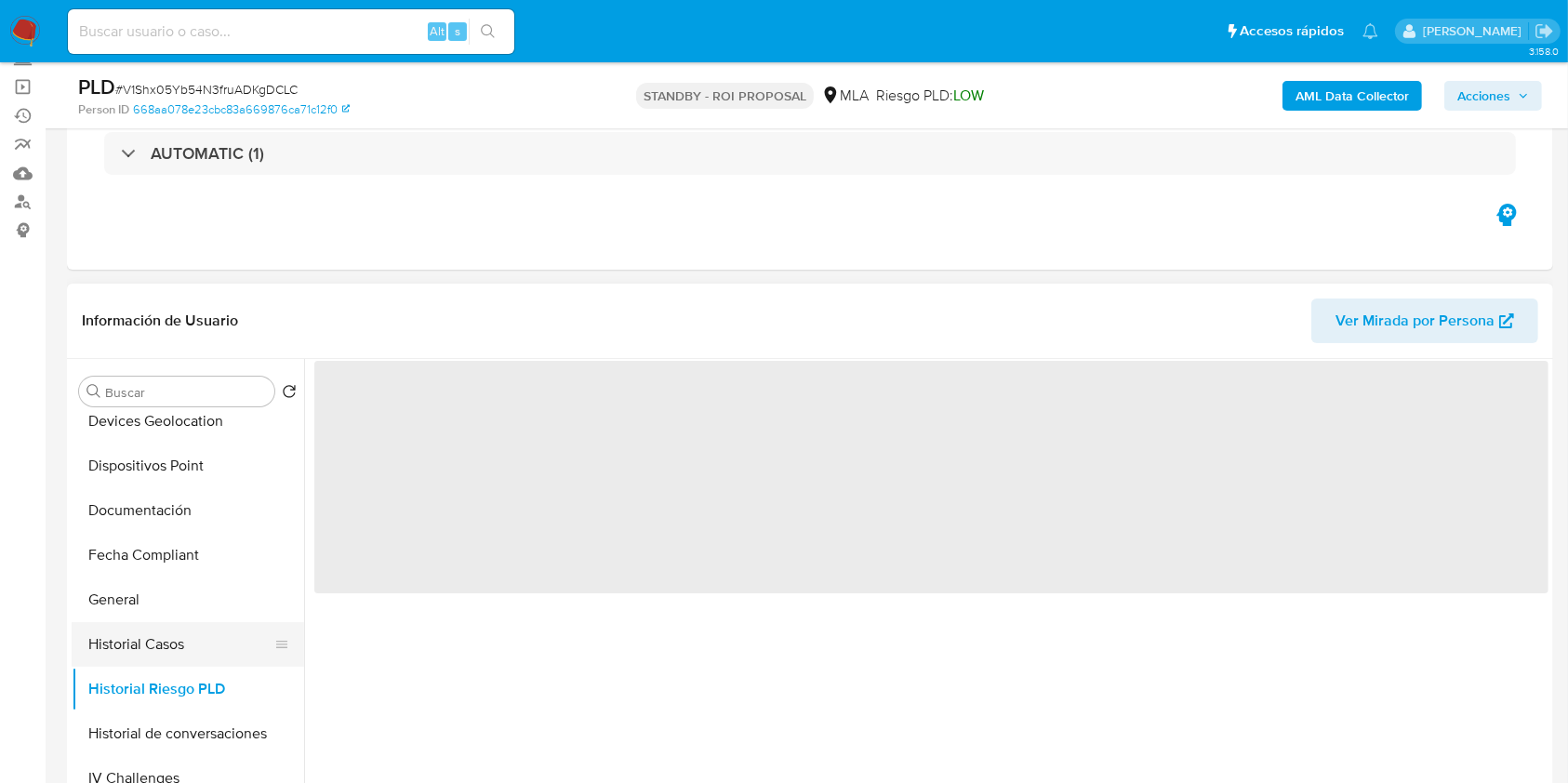
click at [178, 651] on button "Historial Casos" at bounding box center [180, 644] width 218 height 44
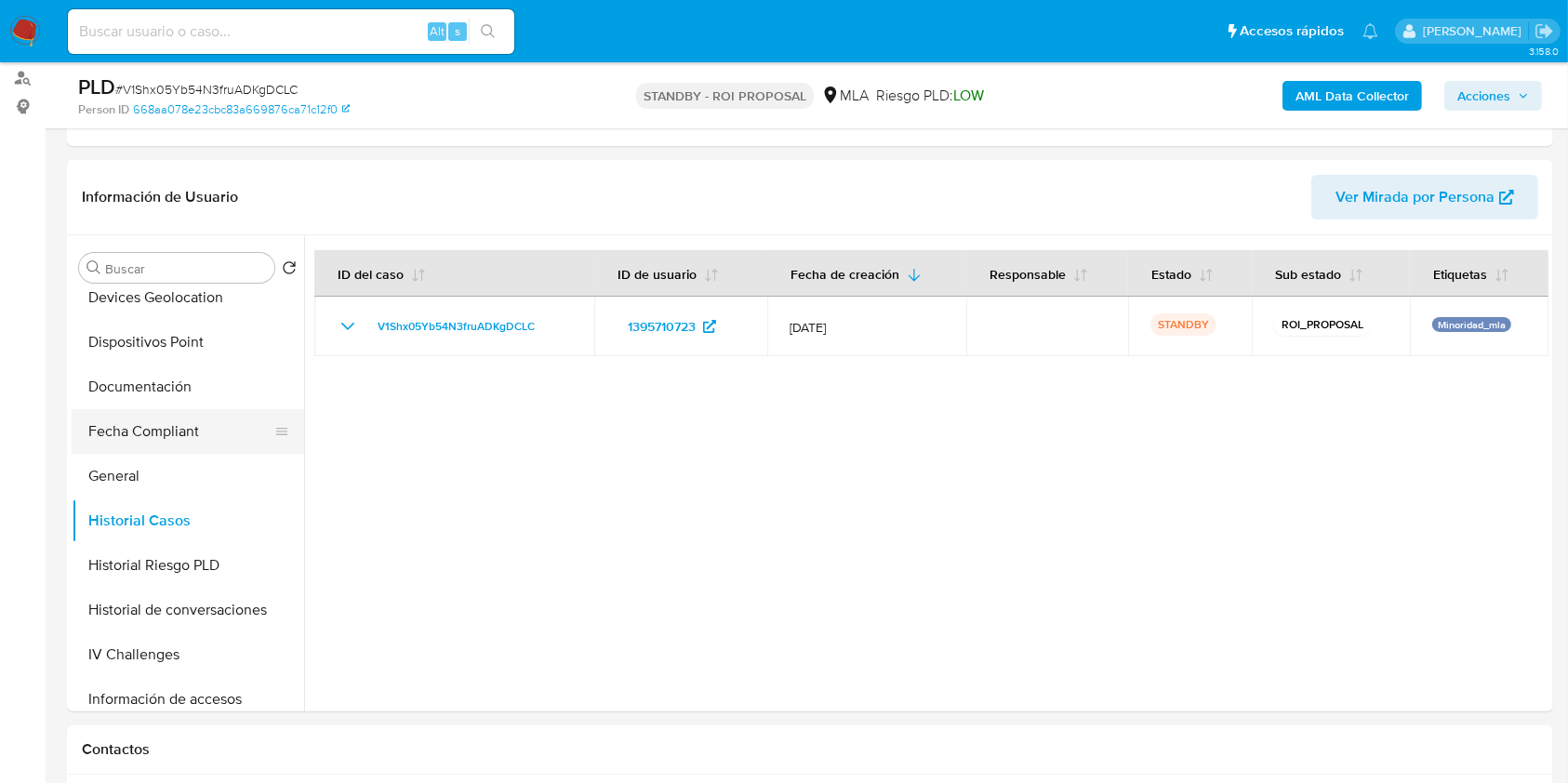
scroll to position [0, 0]
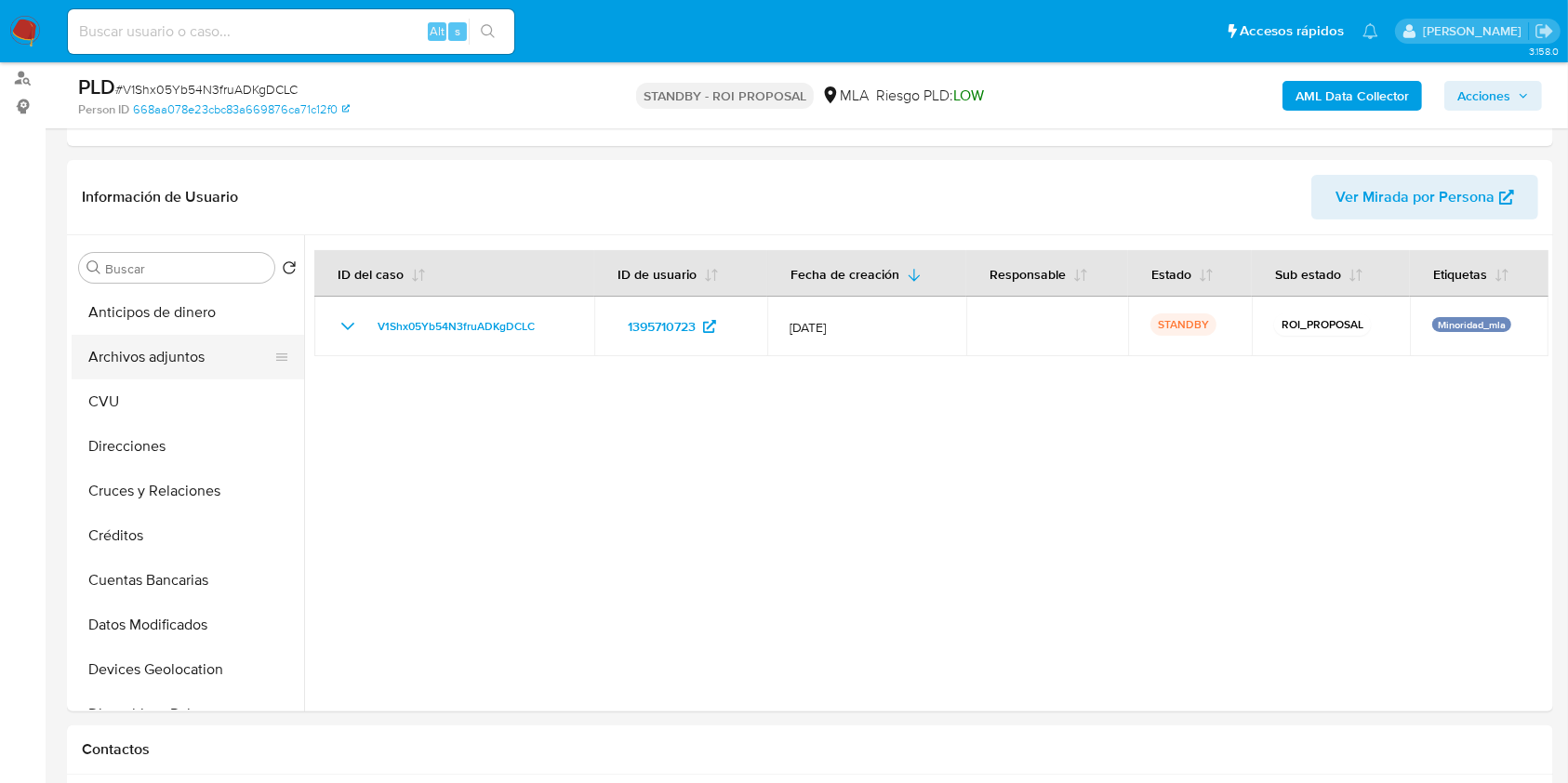
click at [215, 356] on button "Archivos adjuntos" at bounding box center [180, 356] width 218 height 44
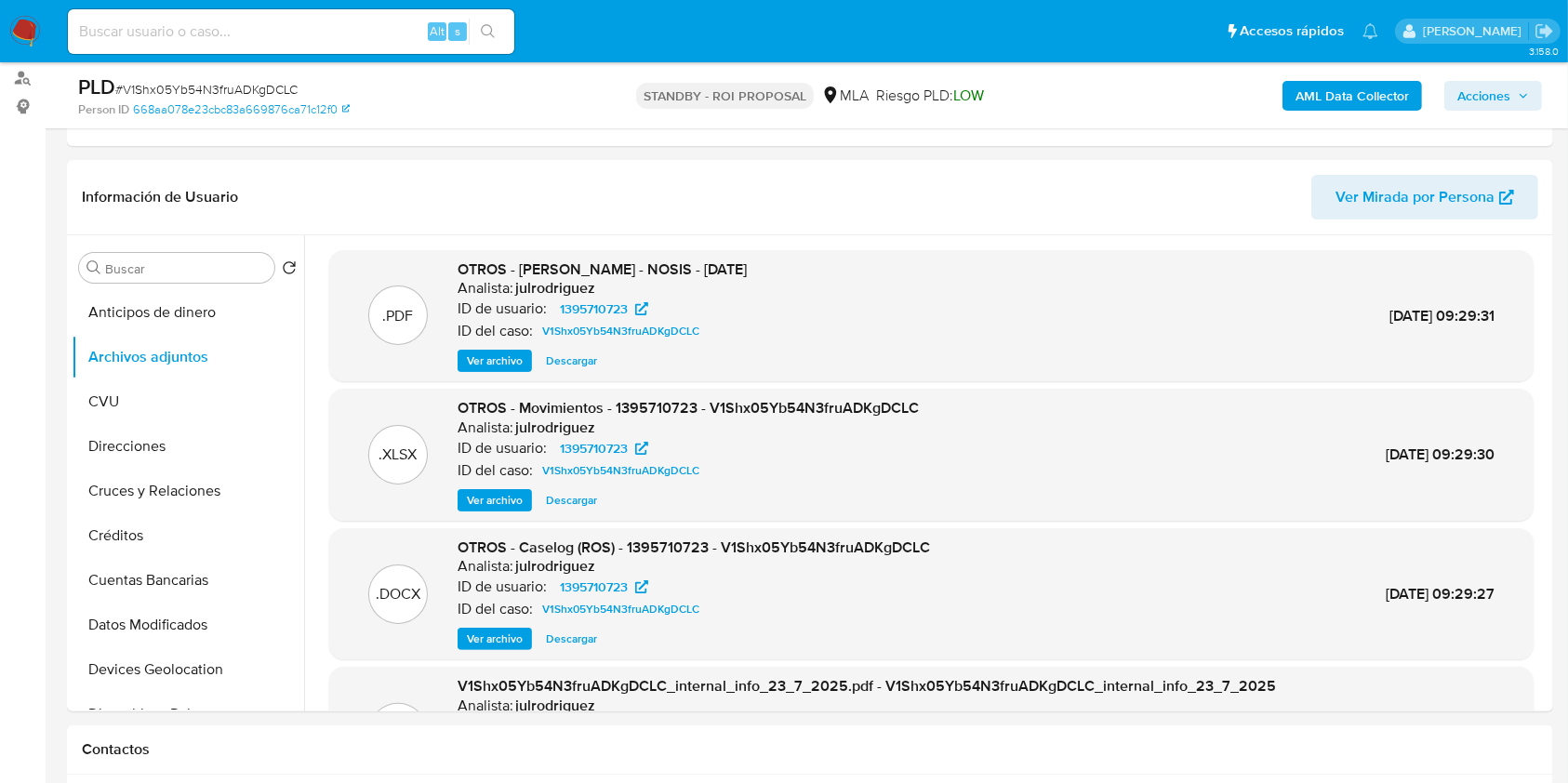
click at [578, 640] on span "Descargar" at bounding box center [571, 639] width 51 height 19
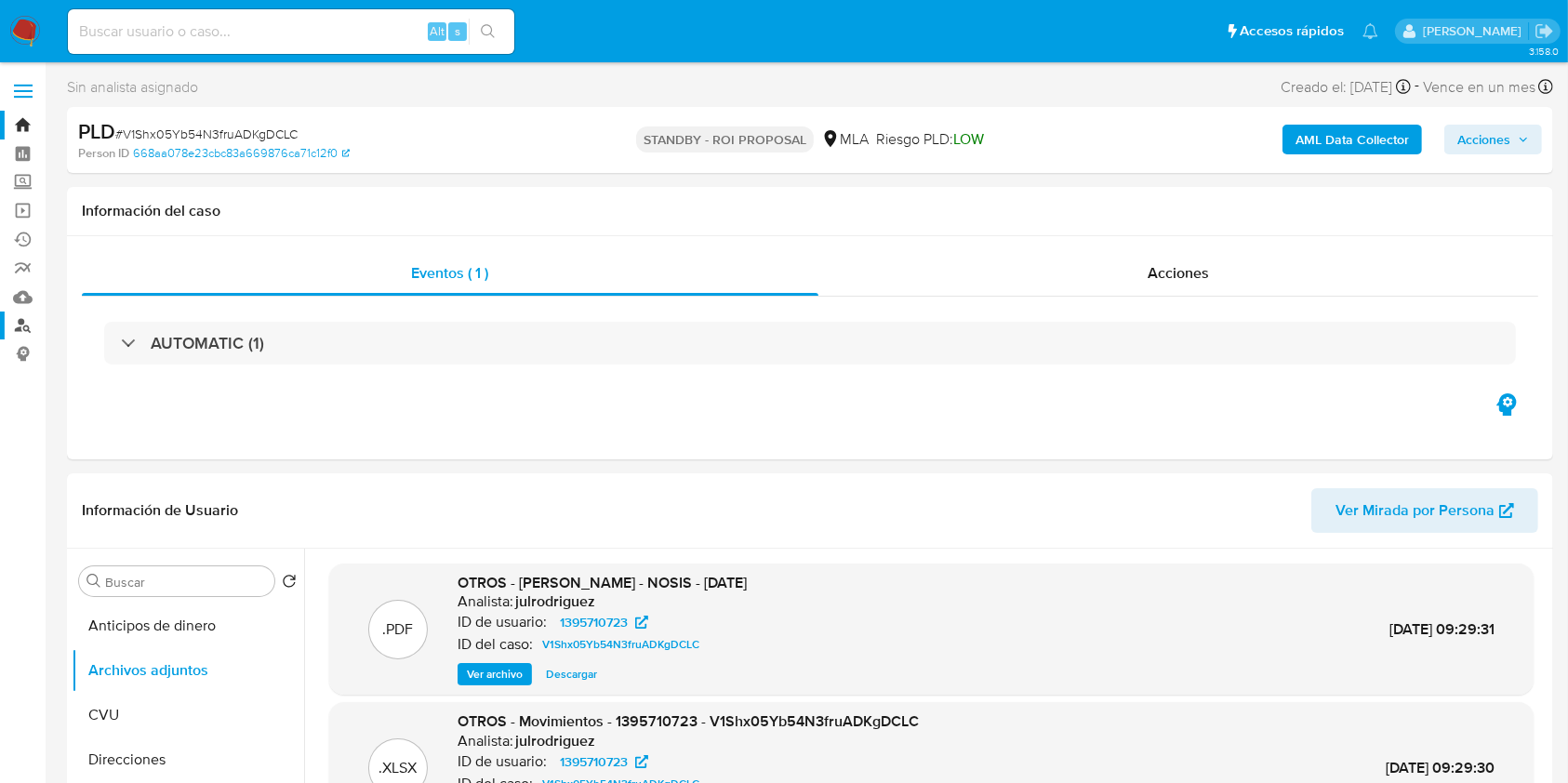
click at [16, 332] on link "Buscador de personas" at bounding box center [110, 326] width 221 height 29
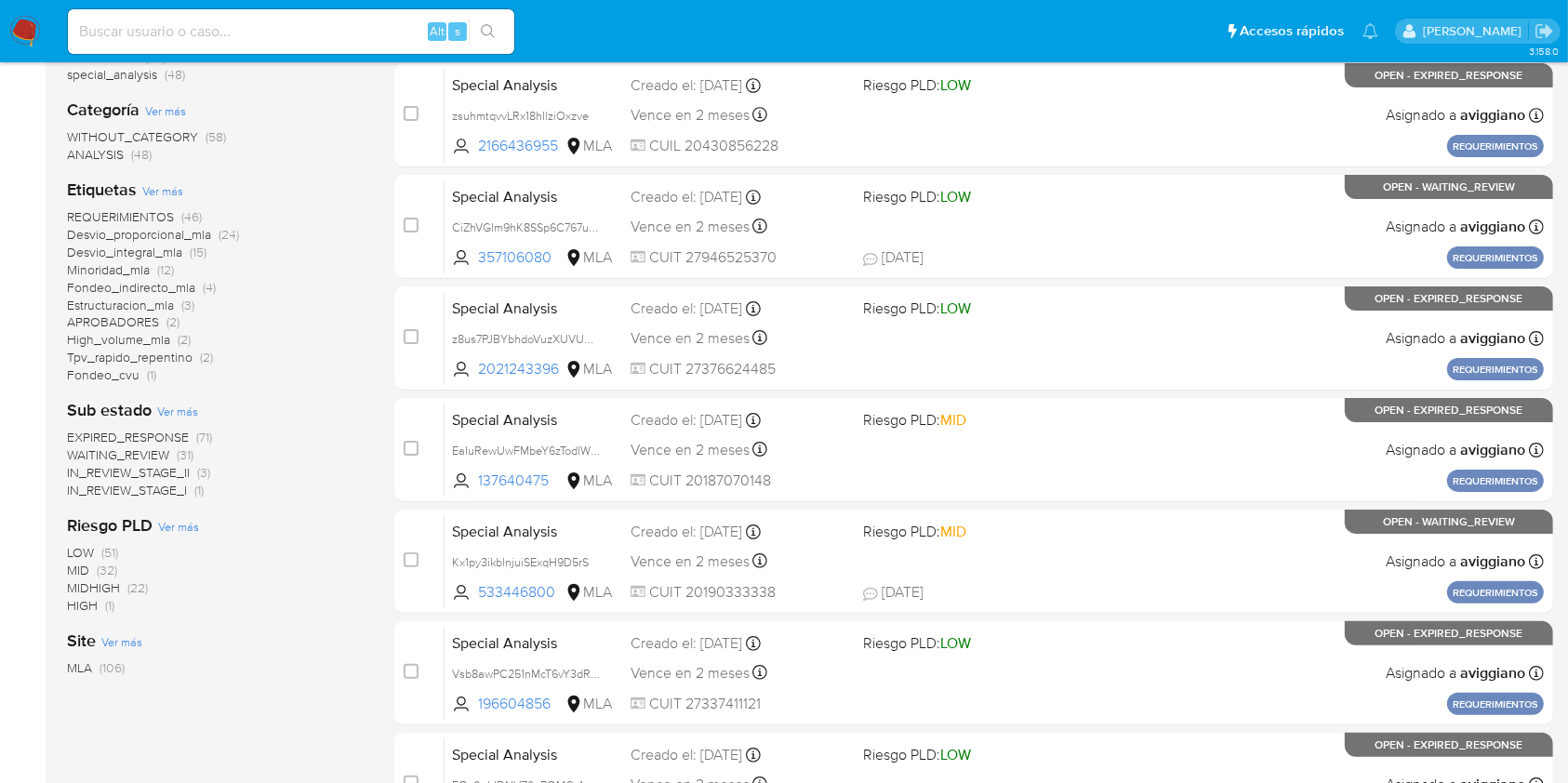
scroll to position [123, 0]
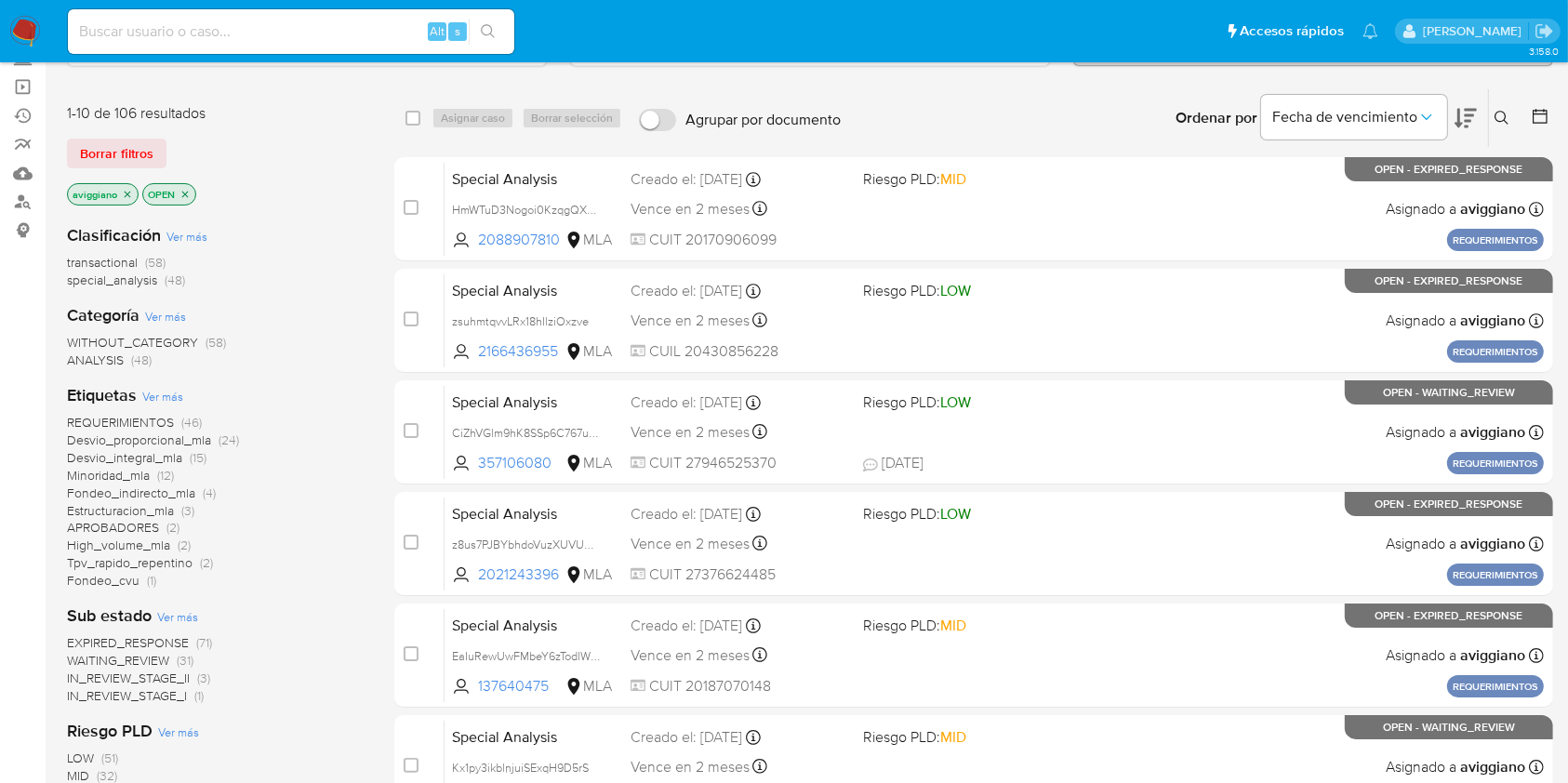
click at [127, 196] on icon "close-filter" at bounding box center [127, 194] width 11 height 11
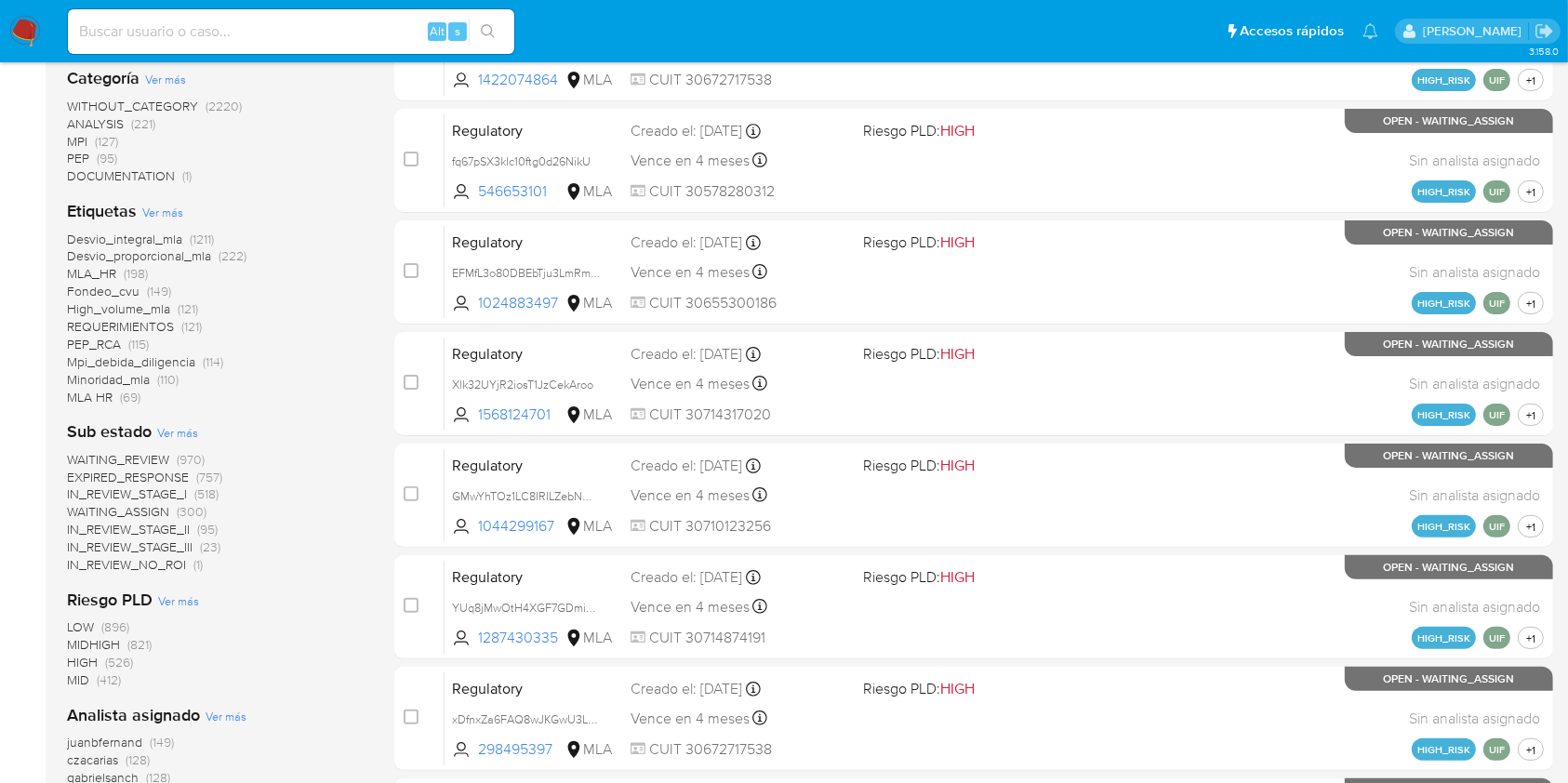
scroll to position [619, 0]
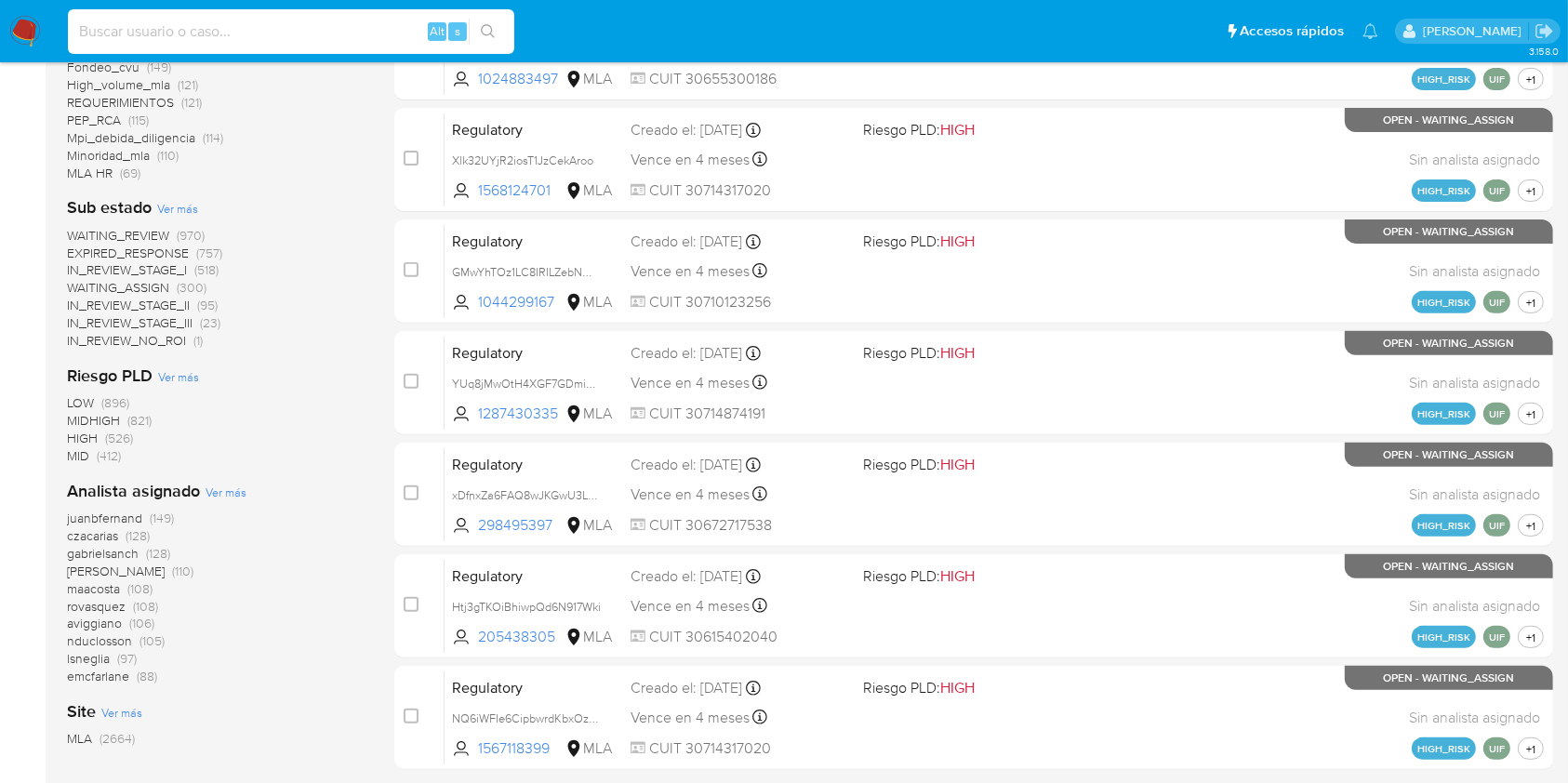
click at [173, 24] on input at bounding box center [291, 32] width 447 height 24
paste input "jCgXXKpG5Iqyjoie40cvBJBO"
type input "jCgXXKpG5Iqyjoie40cvBJBO"
click at [493, 30] on icon "search-icon" at bounding box center [488, 32] width 15 height 15
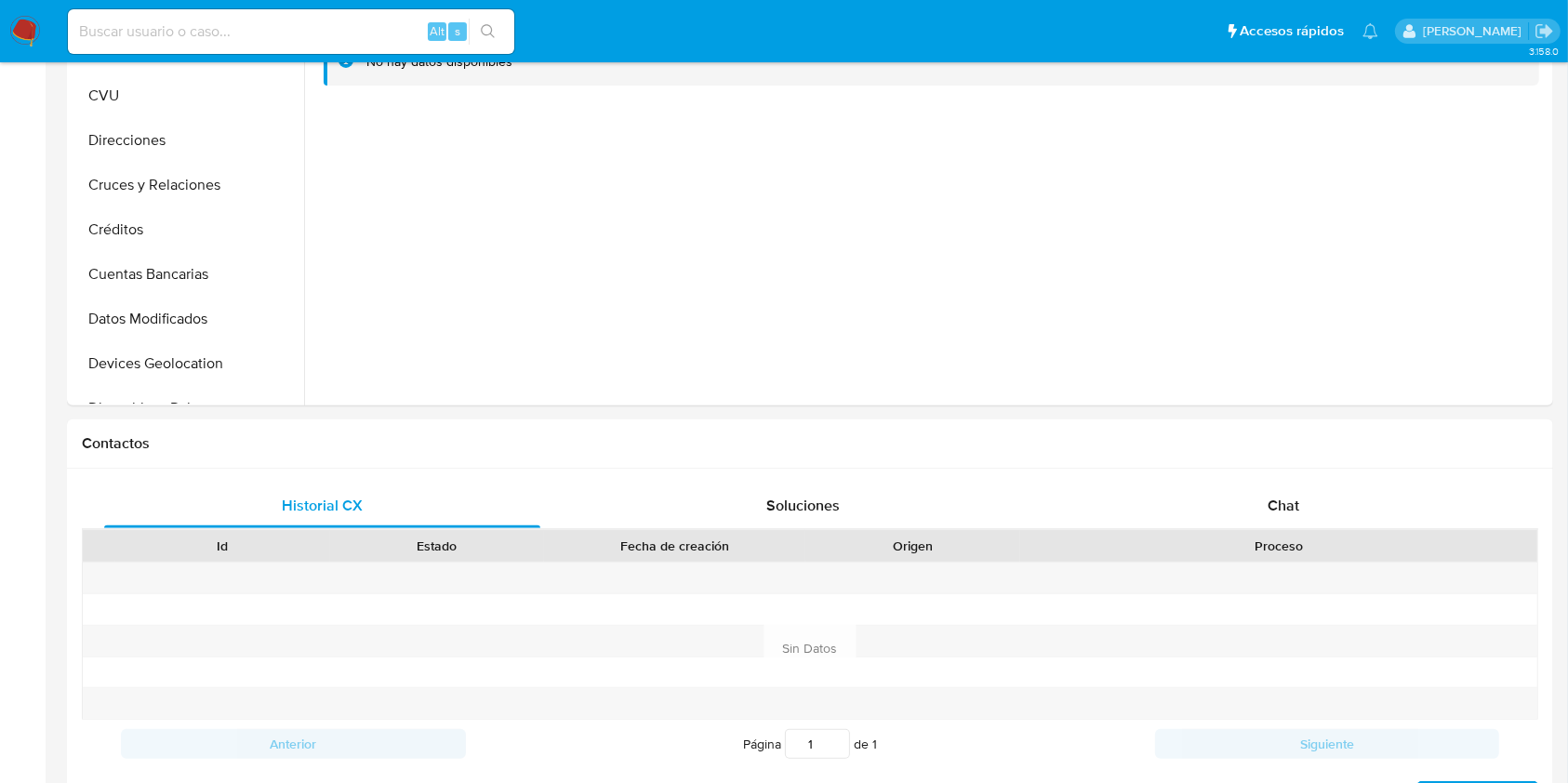
select select "10"
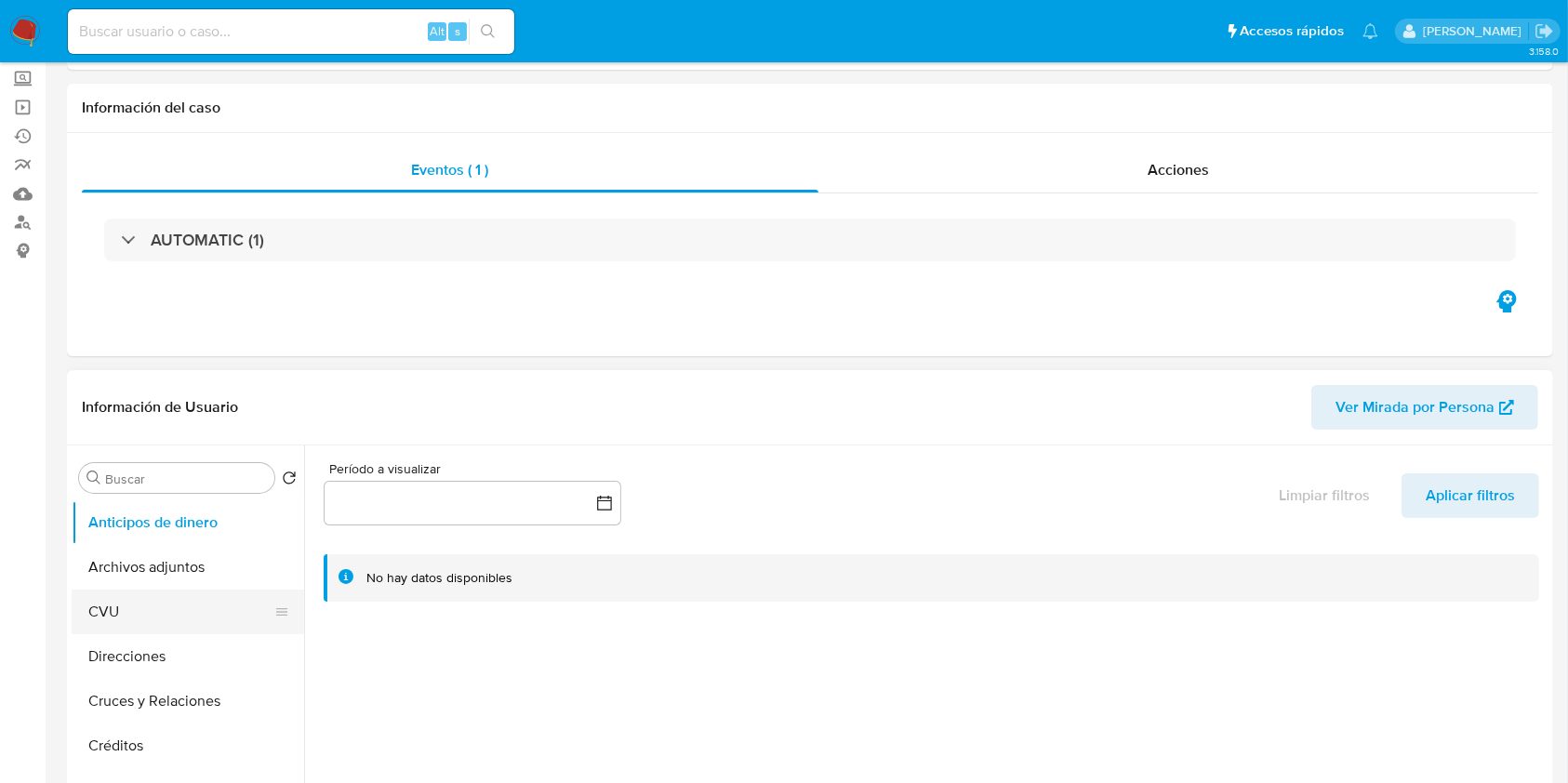
scroll to position [248, 0]
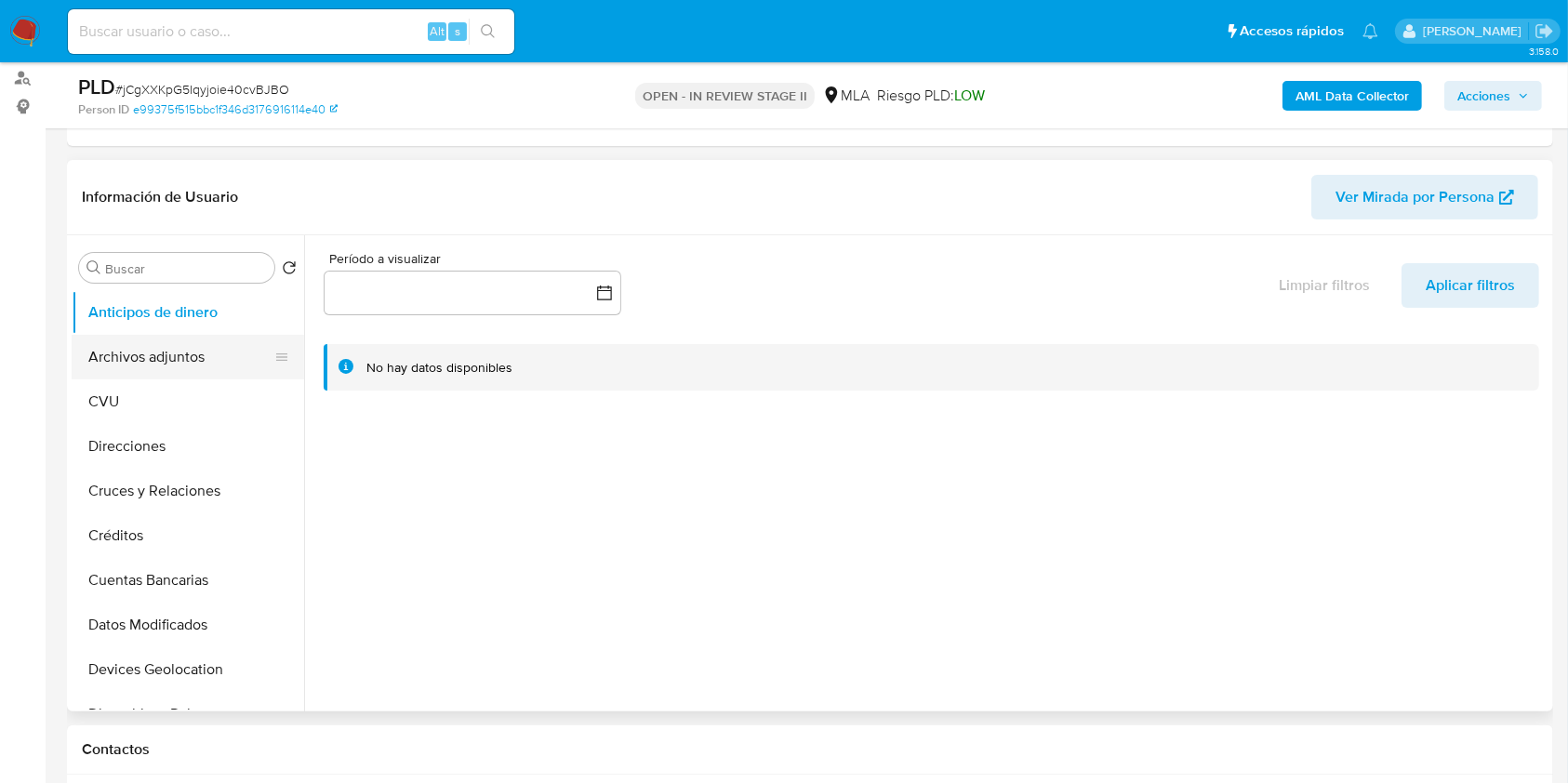
click at [160, 376] on button "Archivos adjuntos" at bounding box center [180, 356] width 218 height 44
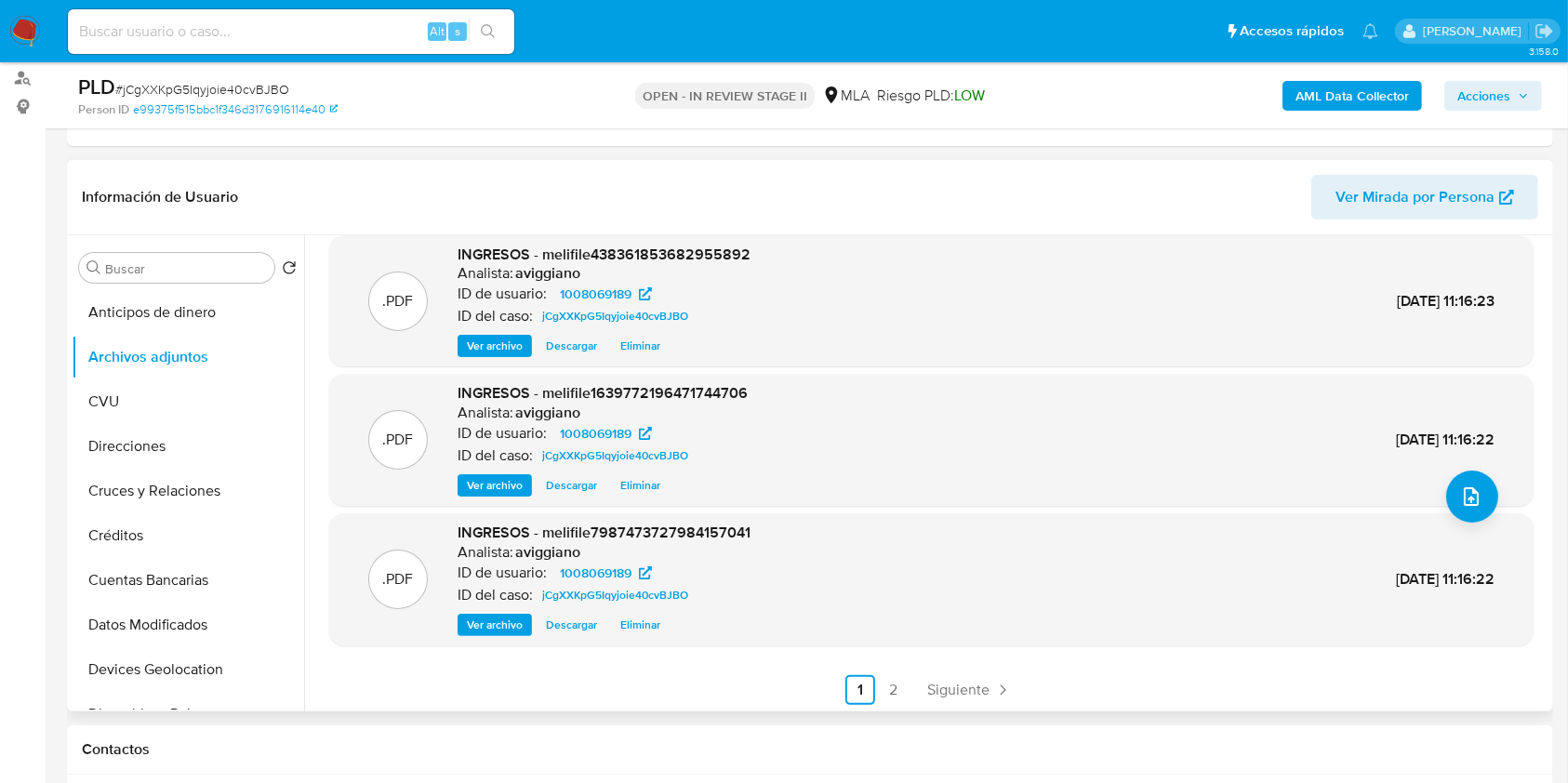
scroll to position [155, 0]
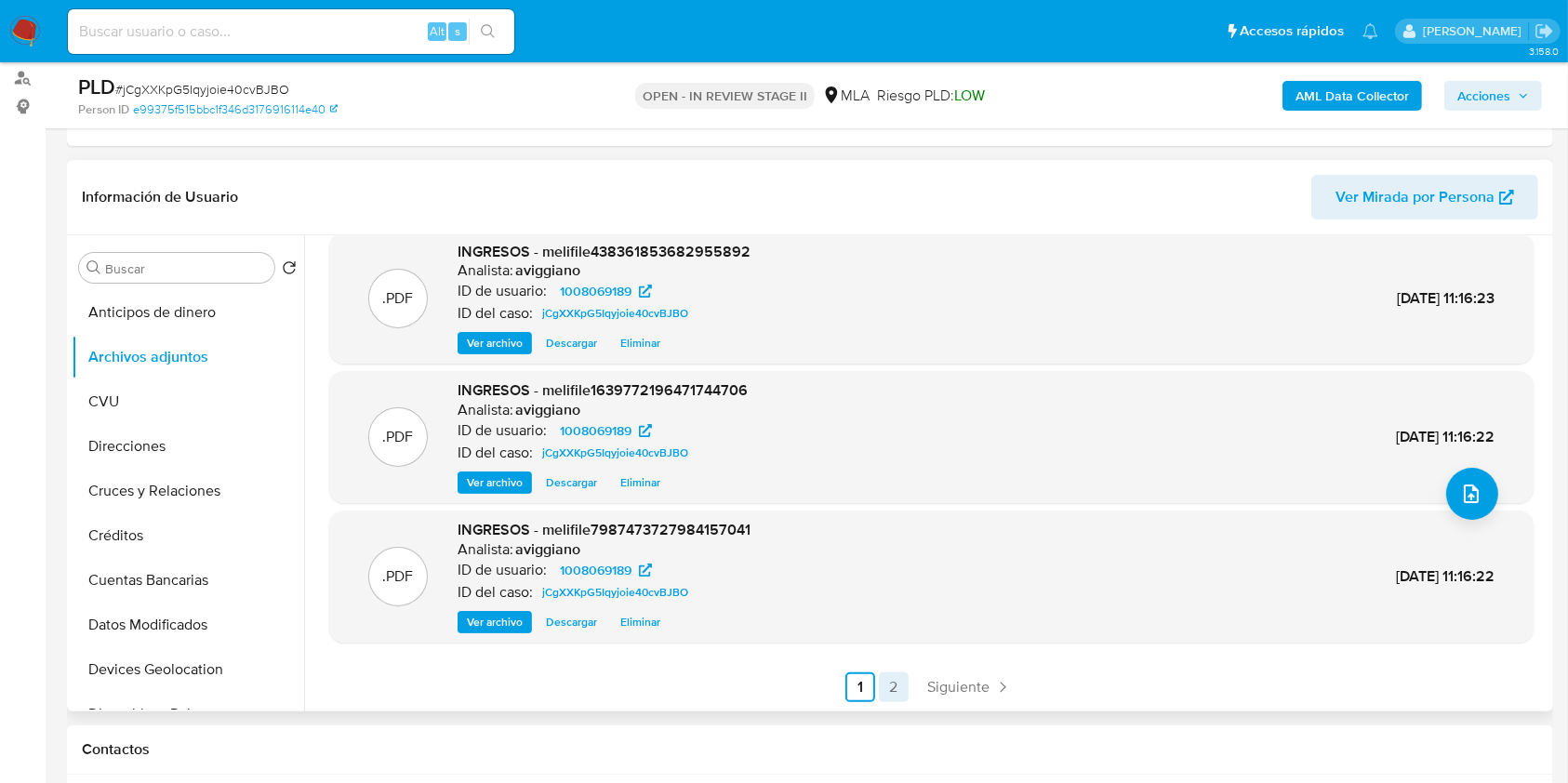
click at [884, 684] on link "2" at bounding box center [894, 688] width 30 height 30
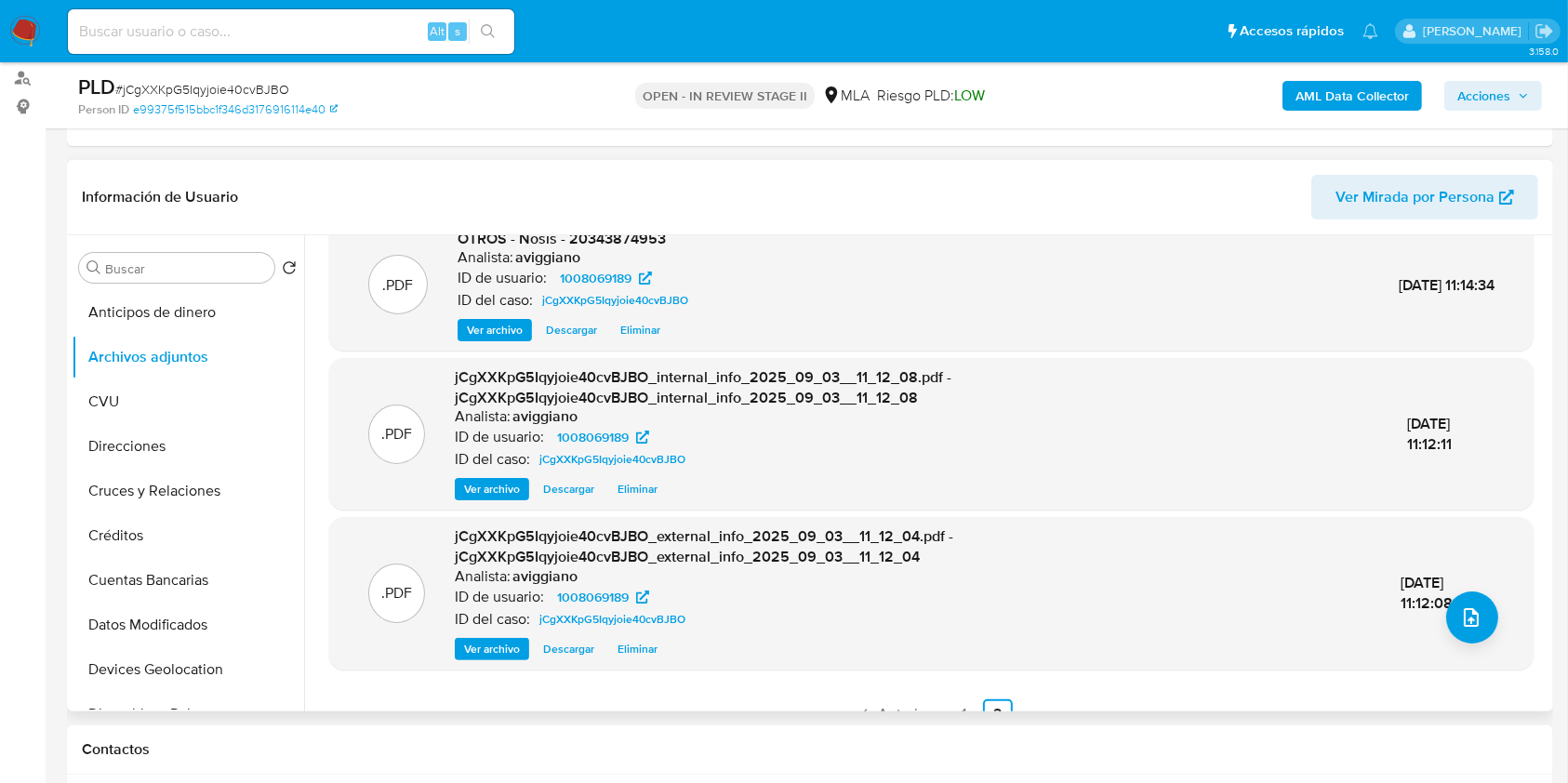
scroll to position [57, 0]
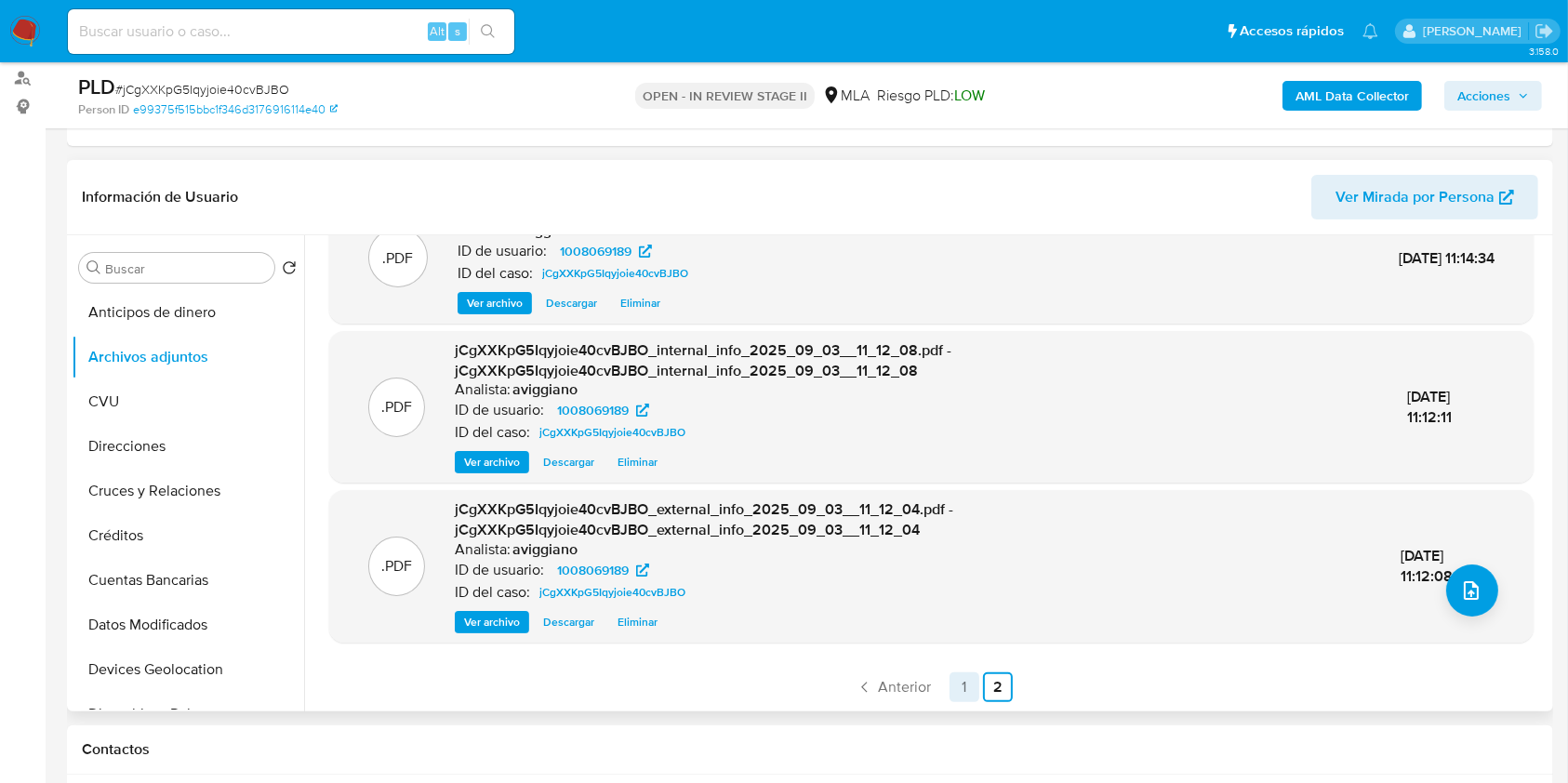
click at [954, 684] on link "1" at bounding box center [965, 688] width 30 height 30
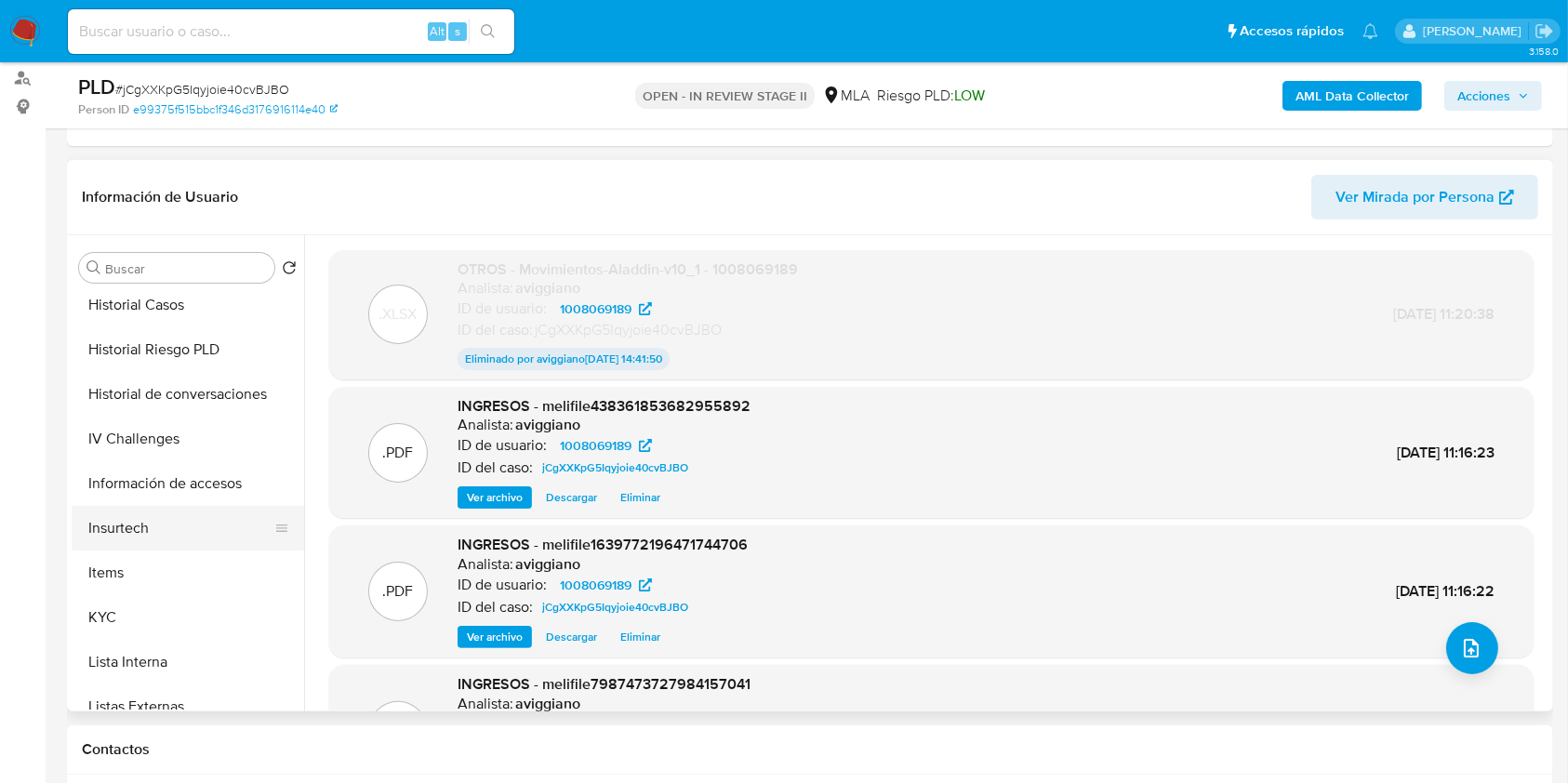
scroll to position [744, 0]
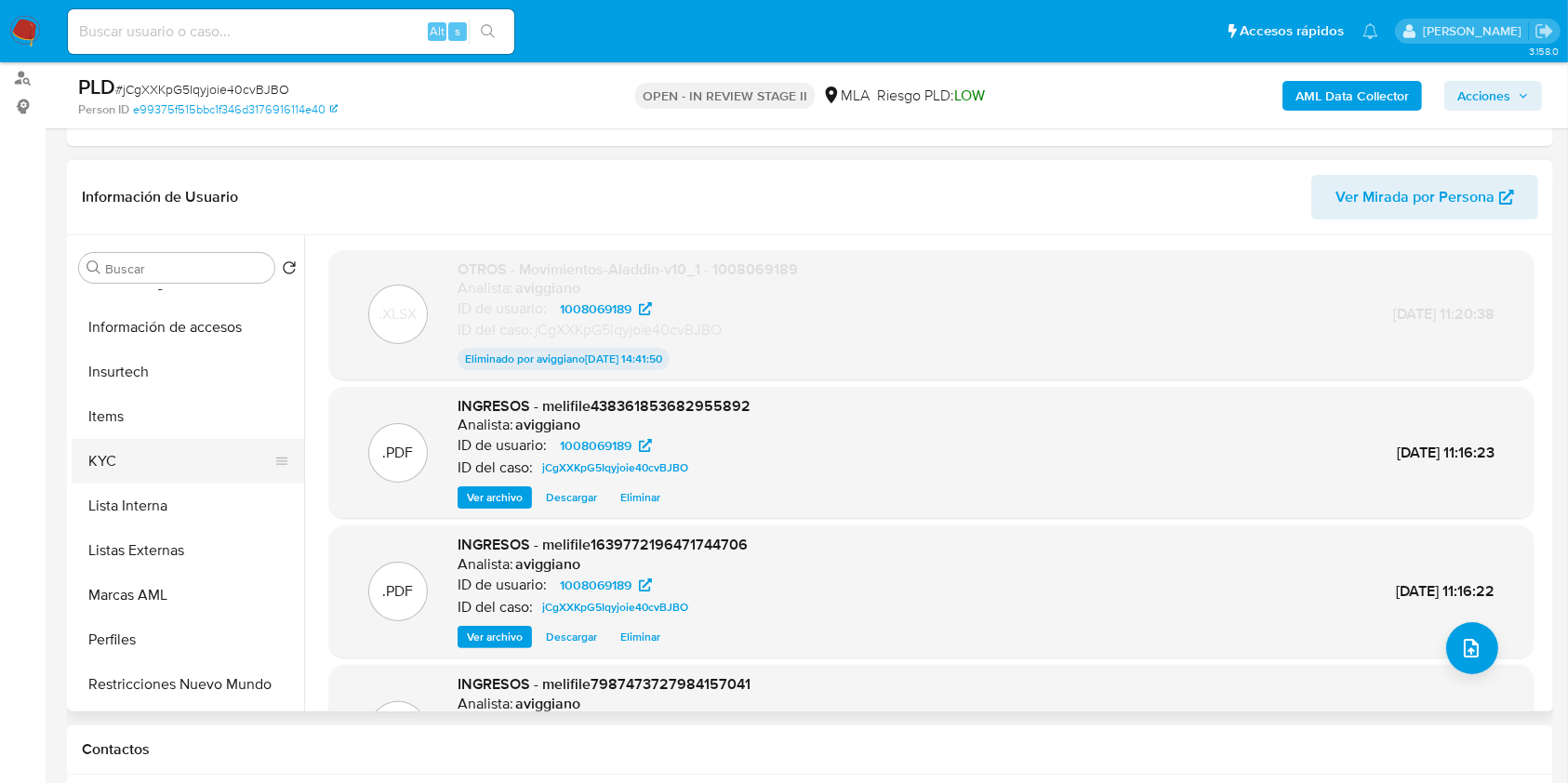
click at [126, 477] on button "KYC" at bounding box center [180, 461] width 218 height 44
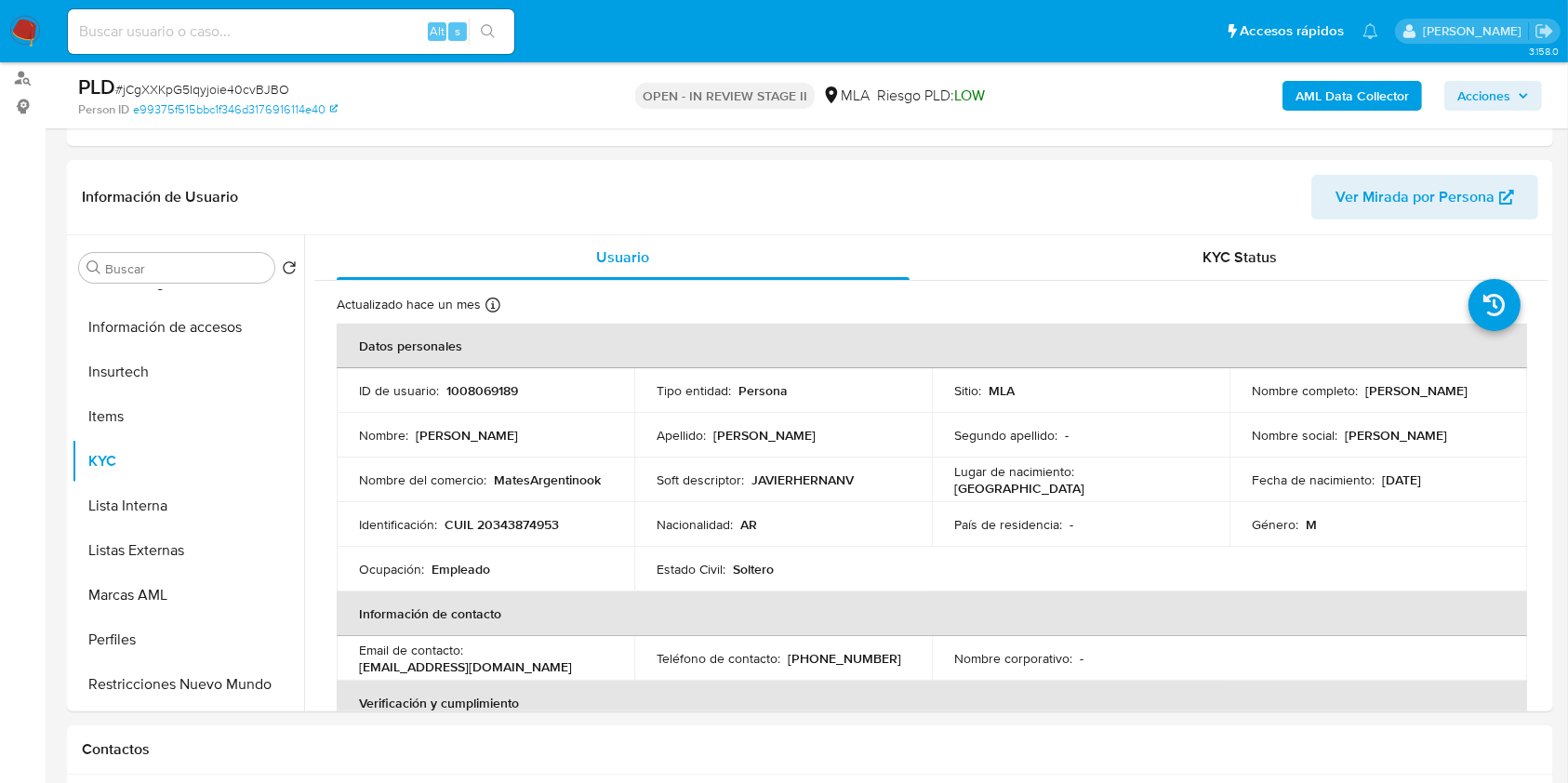
click at [462, 389] on p "1008069189" at bounding box center [482, 391] width 72 height 17
copy p "1008069189"
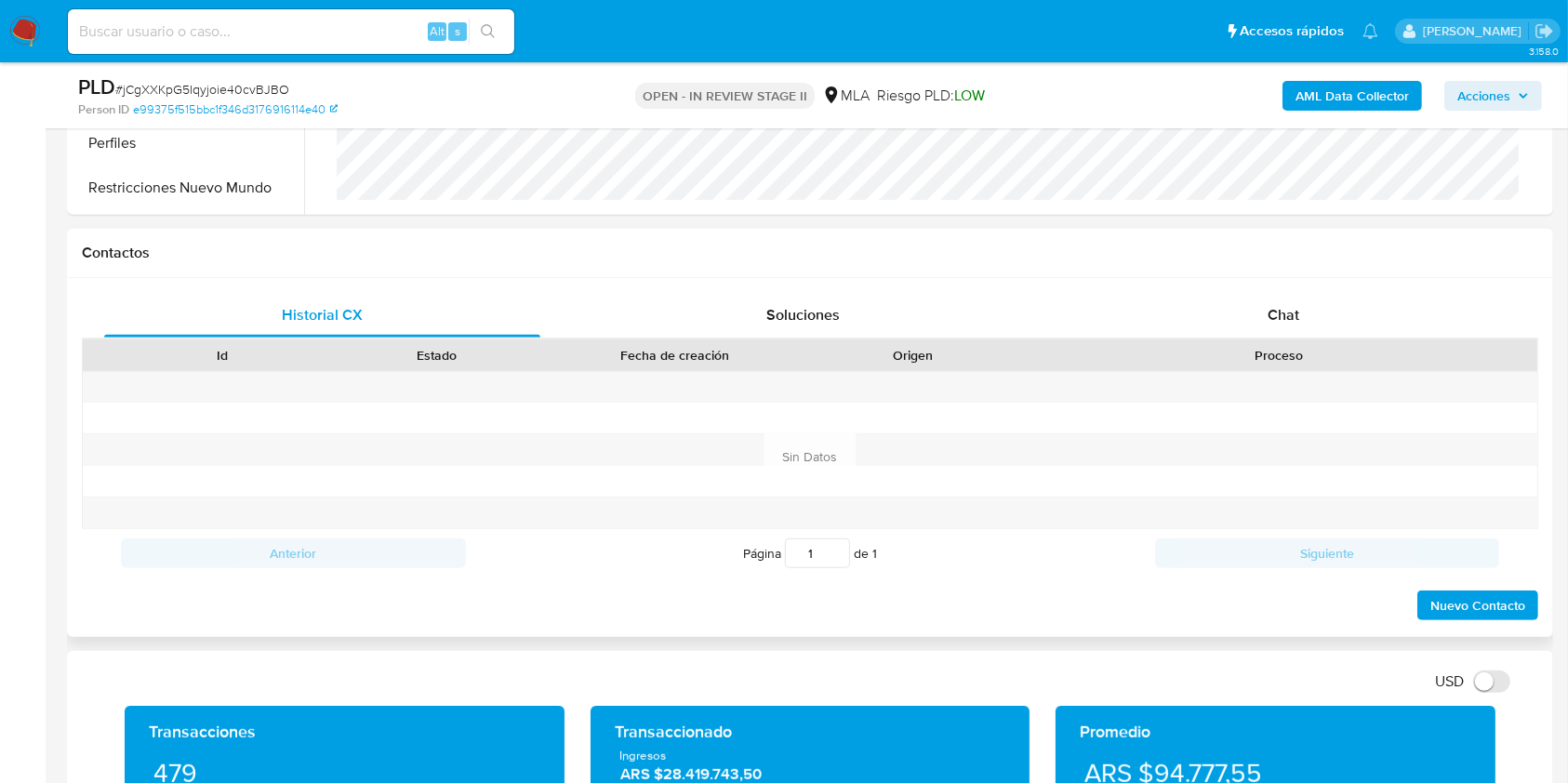
click at [1276, 339] on div "Proceso" at bounding box center [1279, 355] width 517 height 32
click at [1280, 327] on div "Chat" at bounding box center [1283, 315] width 436 height 44
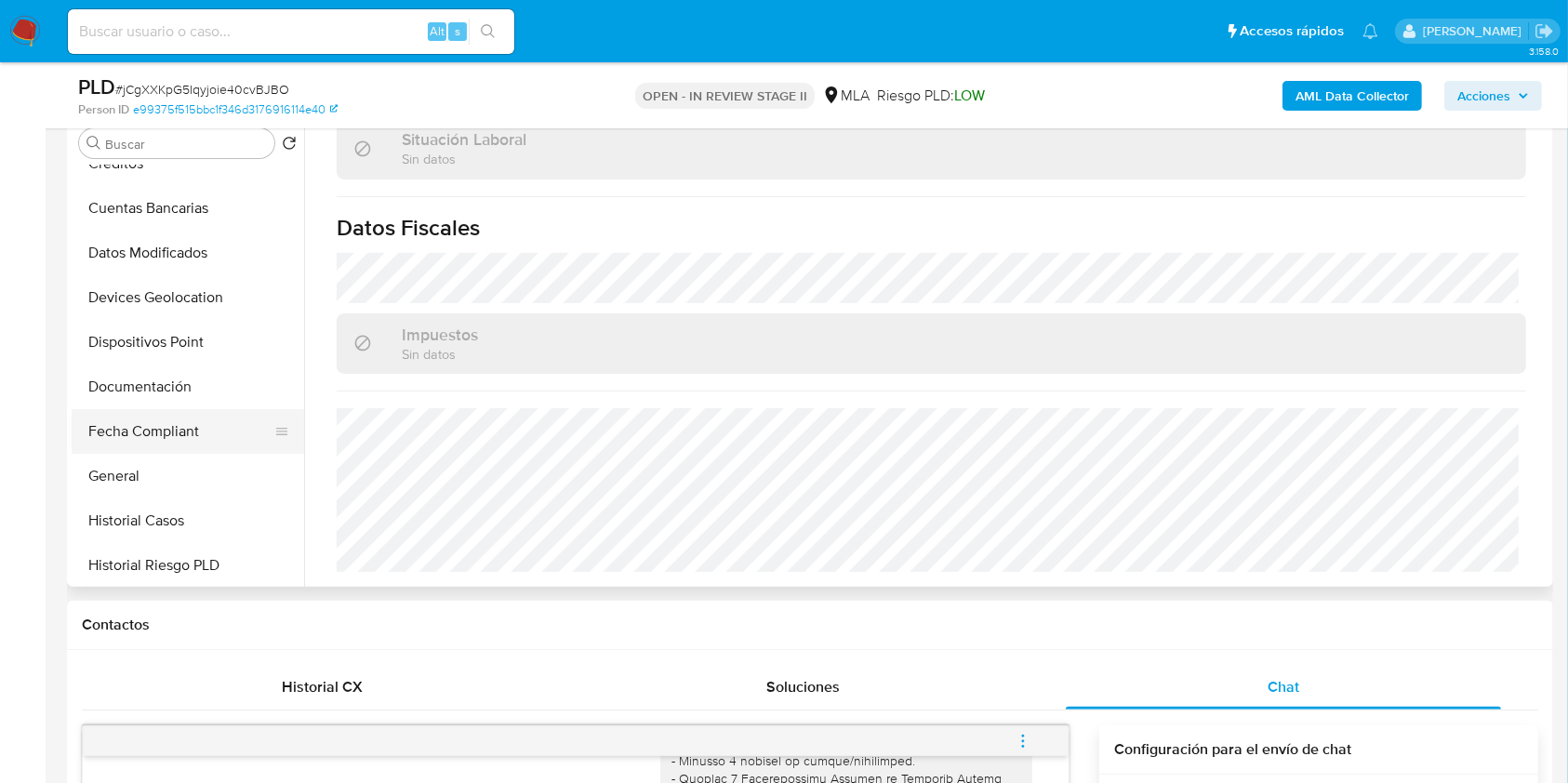
scroll to position [123, 0]
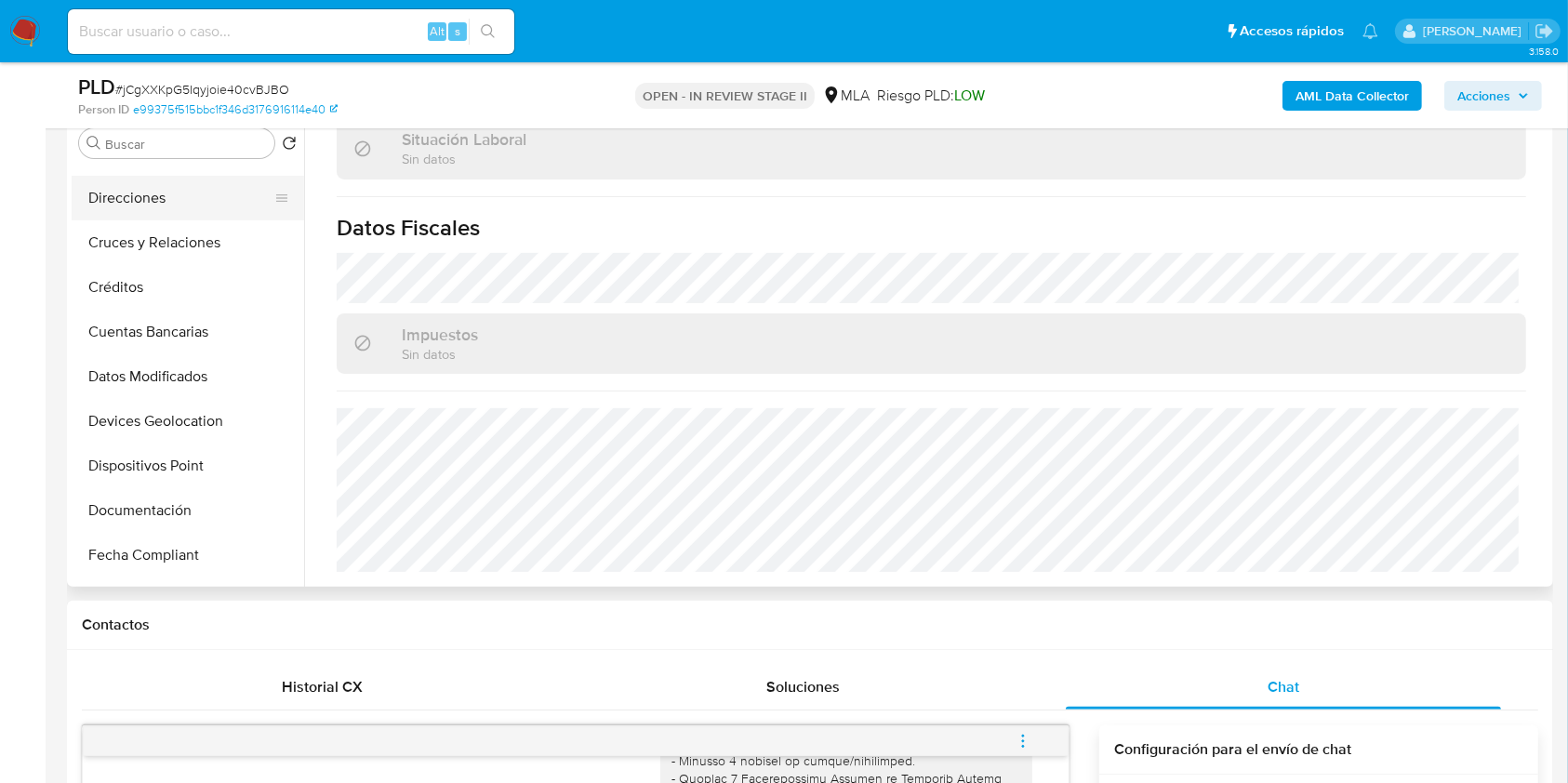
click at [164, 210] on button "Direcciones" at bounding box center [180, 198] width 218 height 44
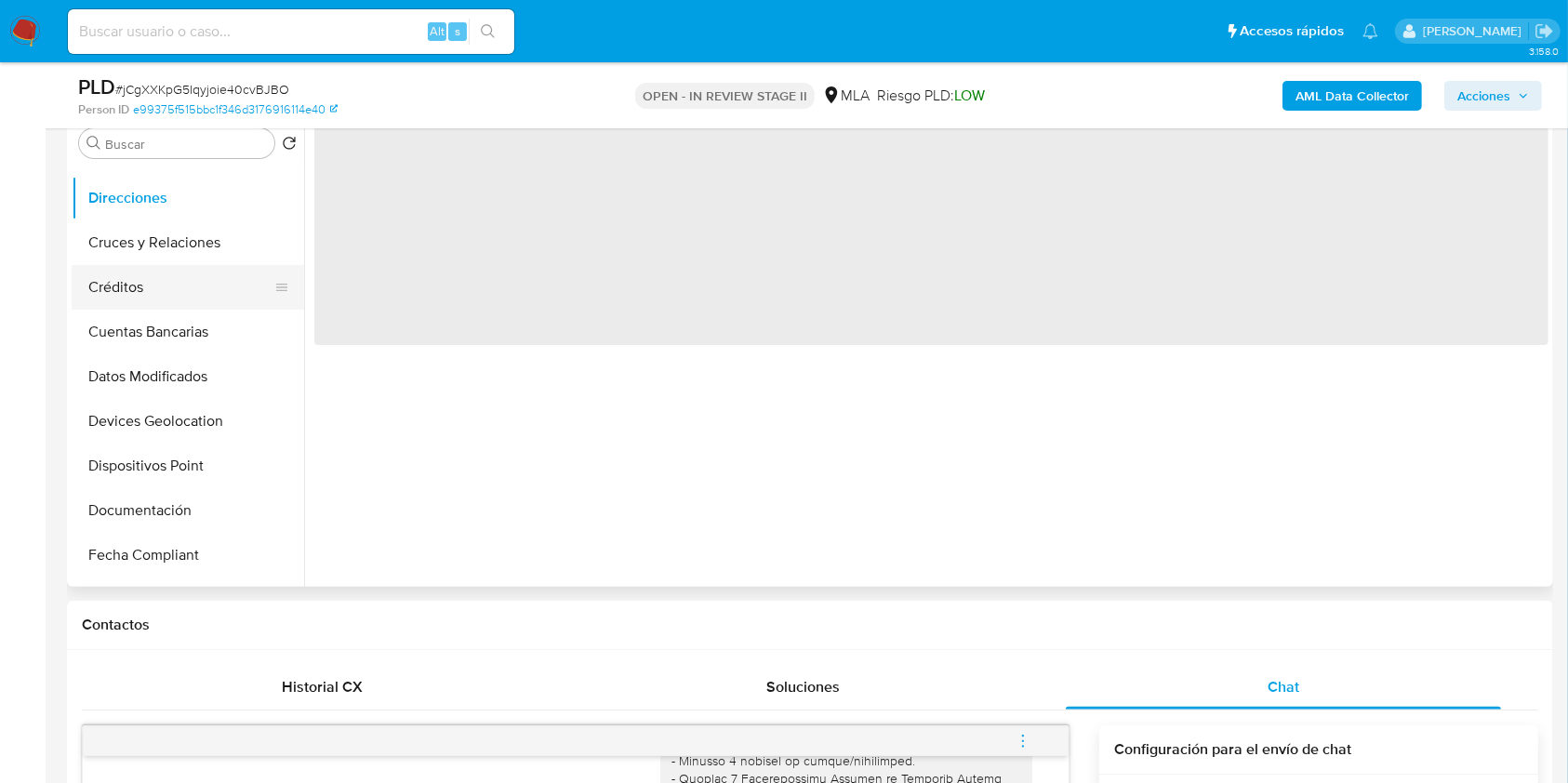
scroll to position [0, 0]
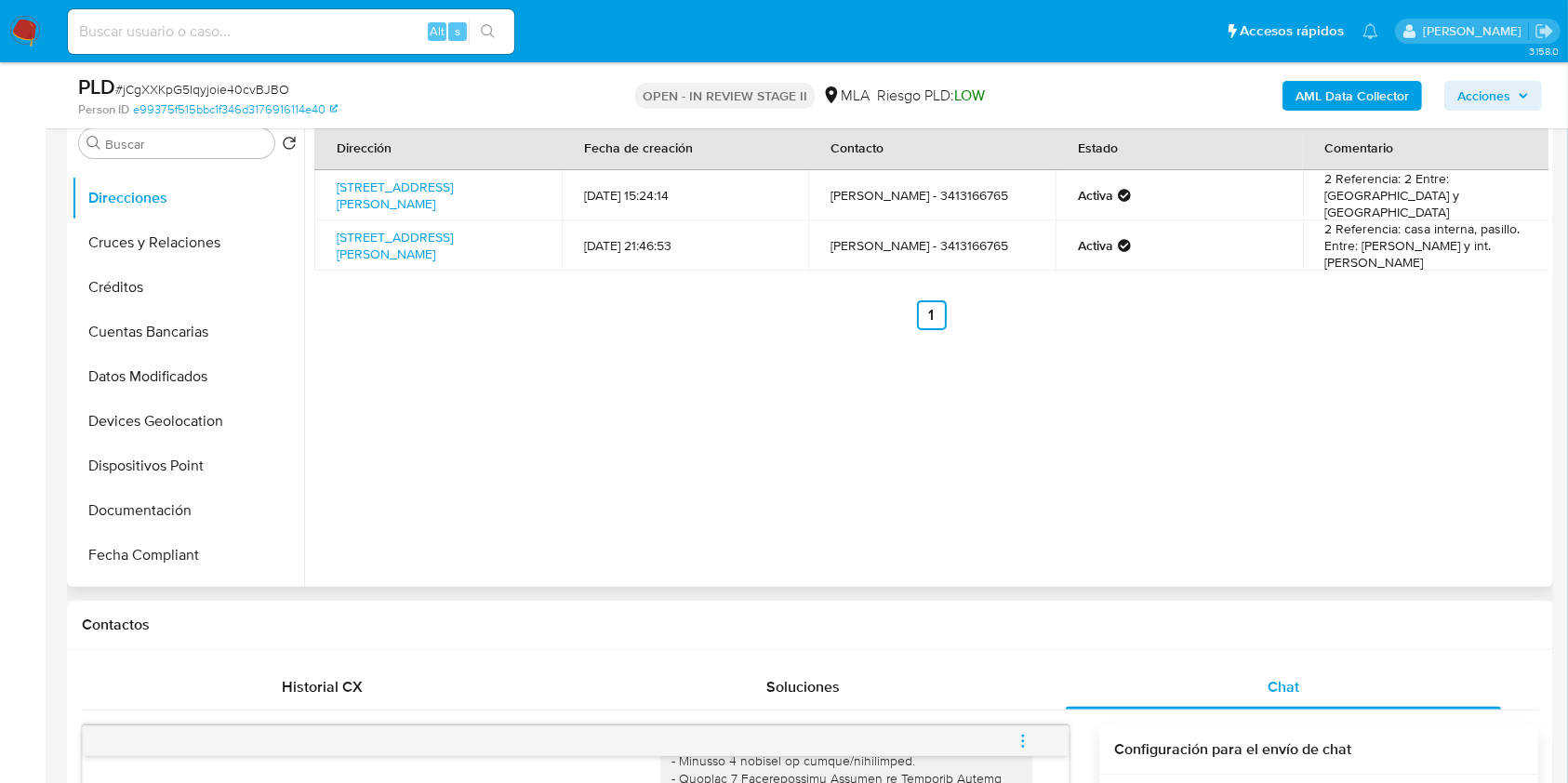
drag, startPoint x: 529, startPoint y: 193, endPoint x: 333, endPoint y: 174, distance: 196.9
click at [333, 174] on td "Calle Montevideo 7279, Rosario, Santa Fe, 2008, Argentina 7279" at bounding box center [438, 195] width 248 height 50
copy link "Calle Montevideo 7279, Rosario, Santa Fe, 2008, Argentina 7279"
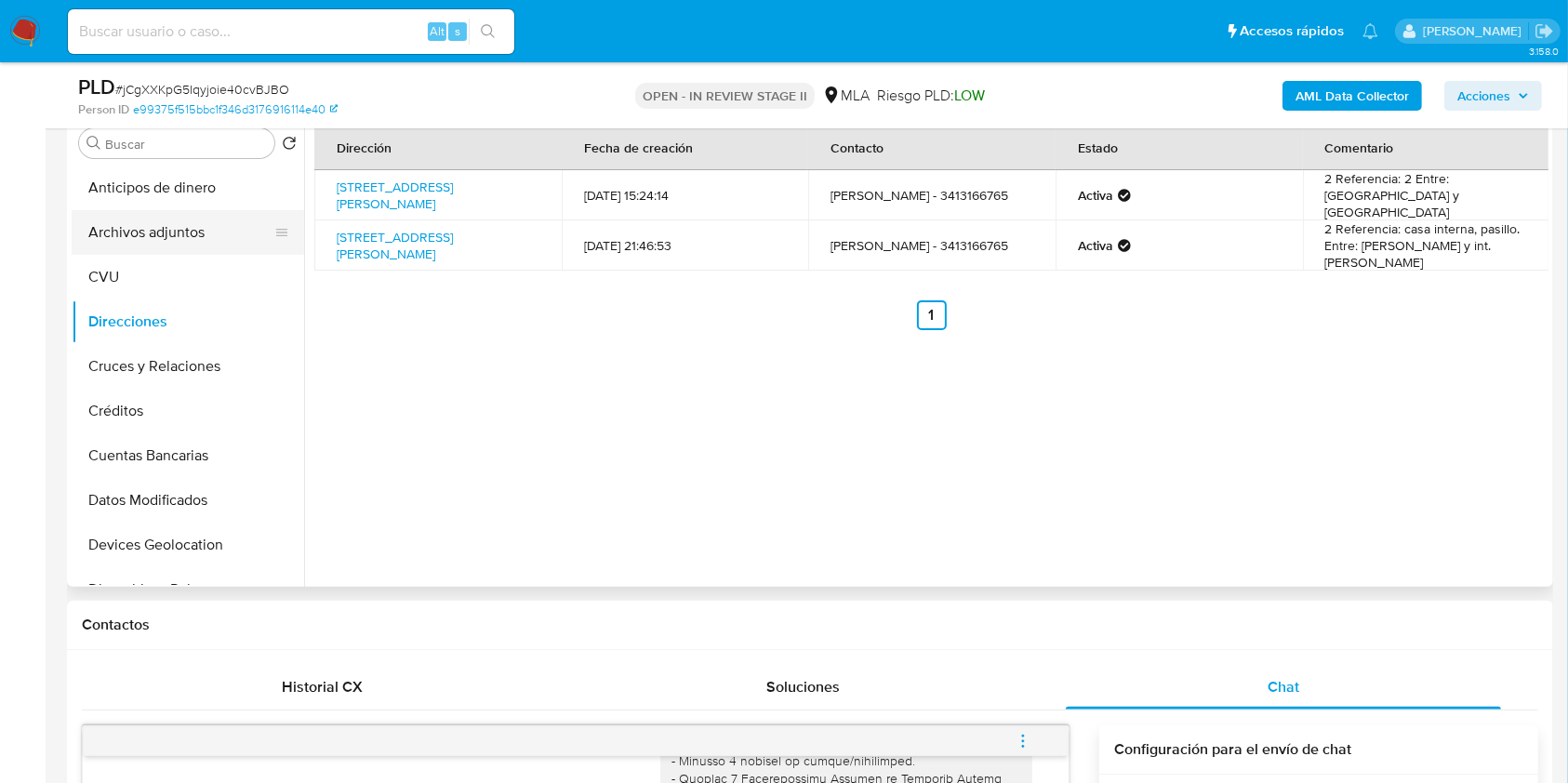
click at [186, 240] on button "Archivos adjuntos" at bounding box center [180, 232] width 218 height 44
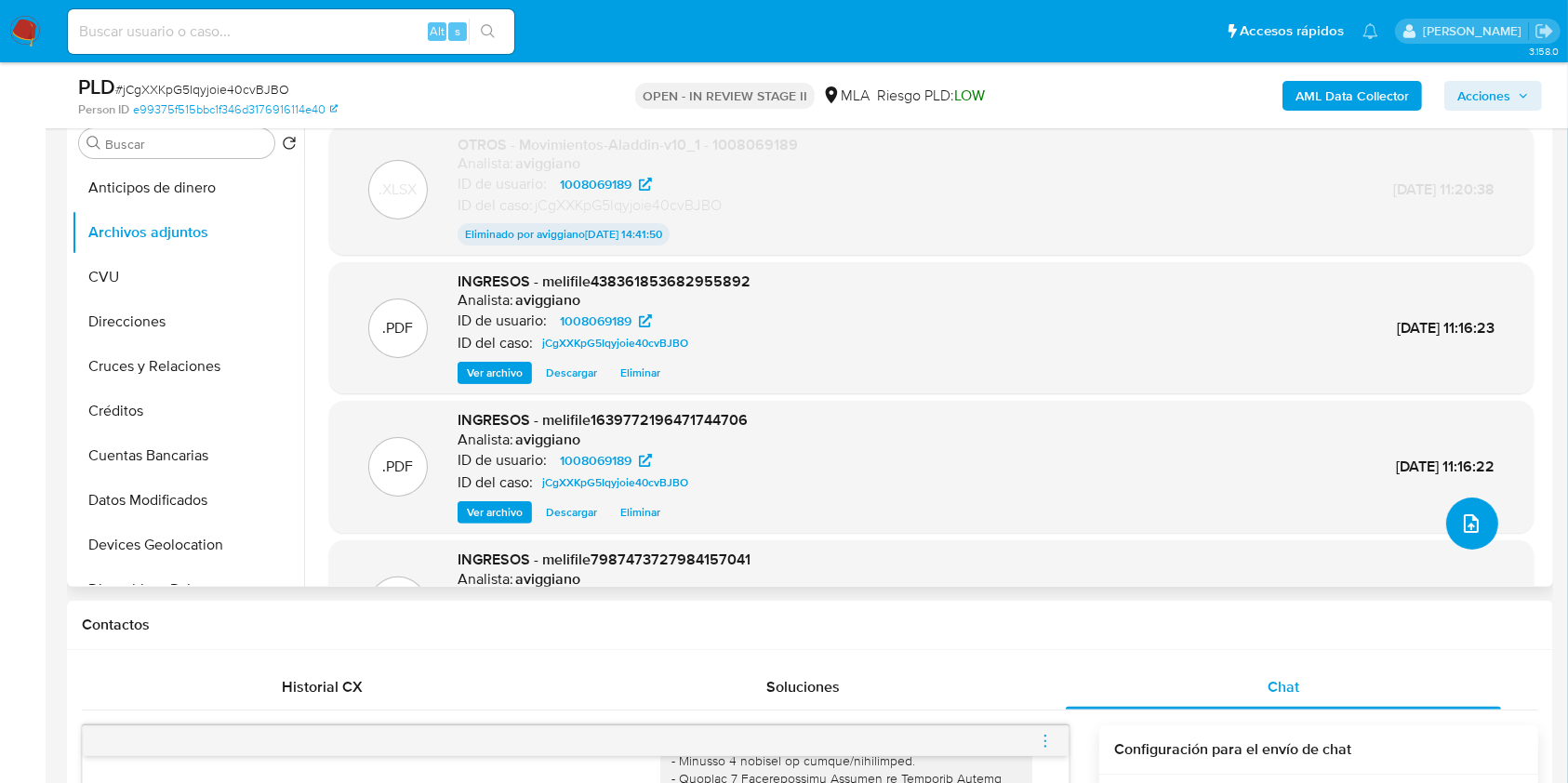
click at [1472, 531] on span "upload-file" at bounding box center [1472, 524] width 23 height 23
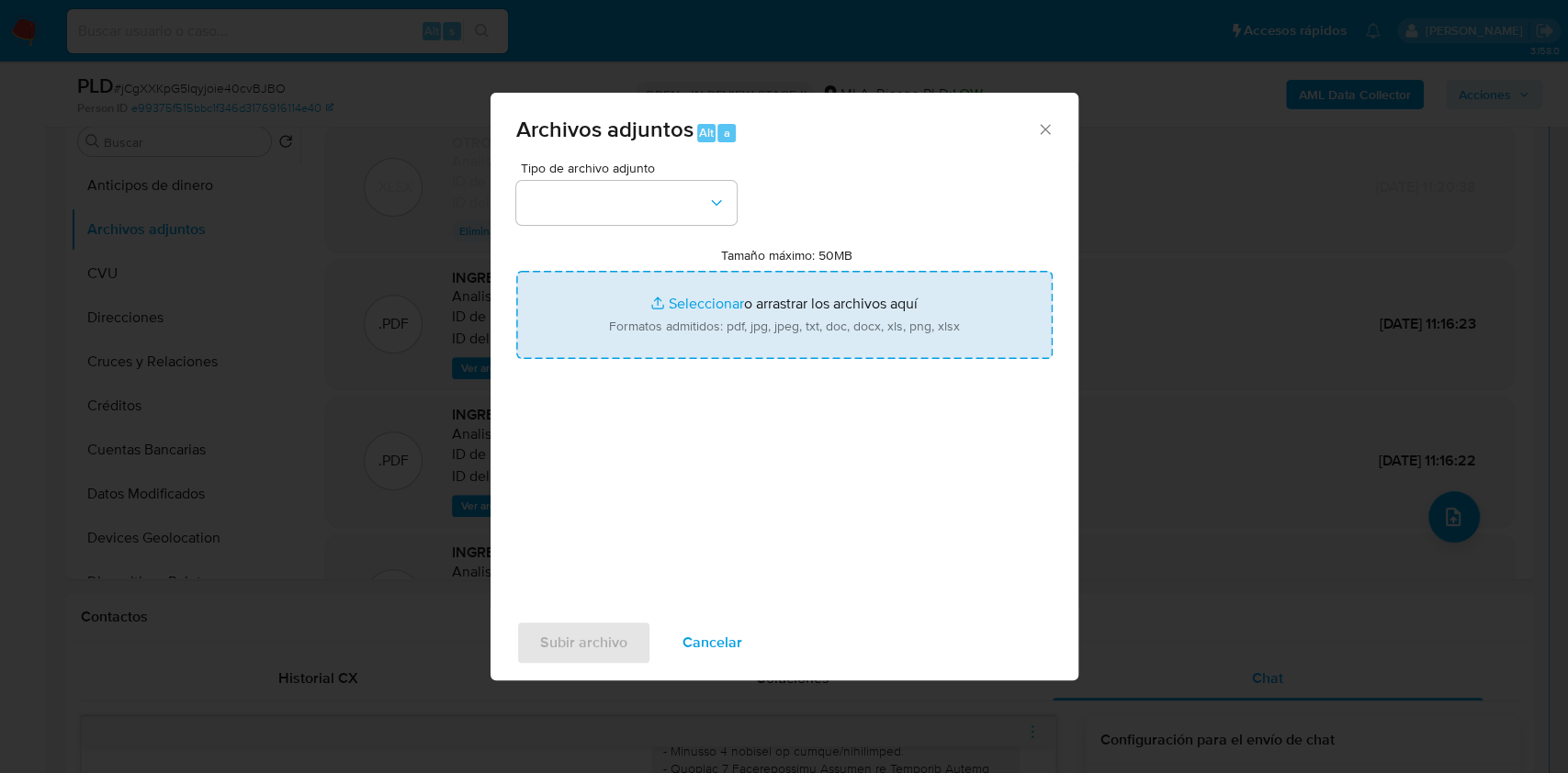
click at [741, 334] on input "Tamaño máximo: 50MB Seleccionar archivos" at bounding box center [784, 314] width 537 height 88
type input "C:\fakepath\Movimientos-Aladdin-v10_1 - 1008069189.xlsx"
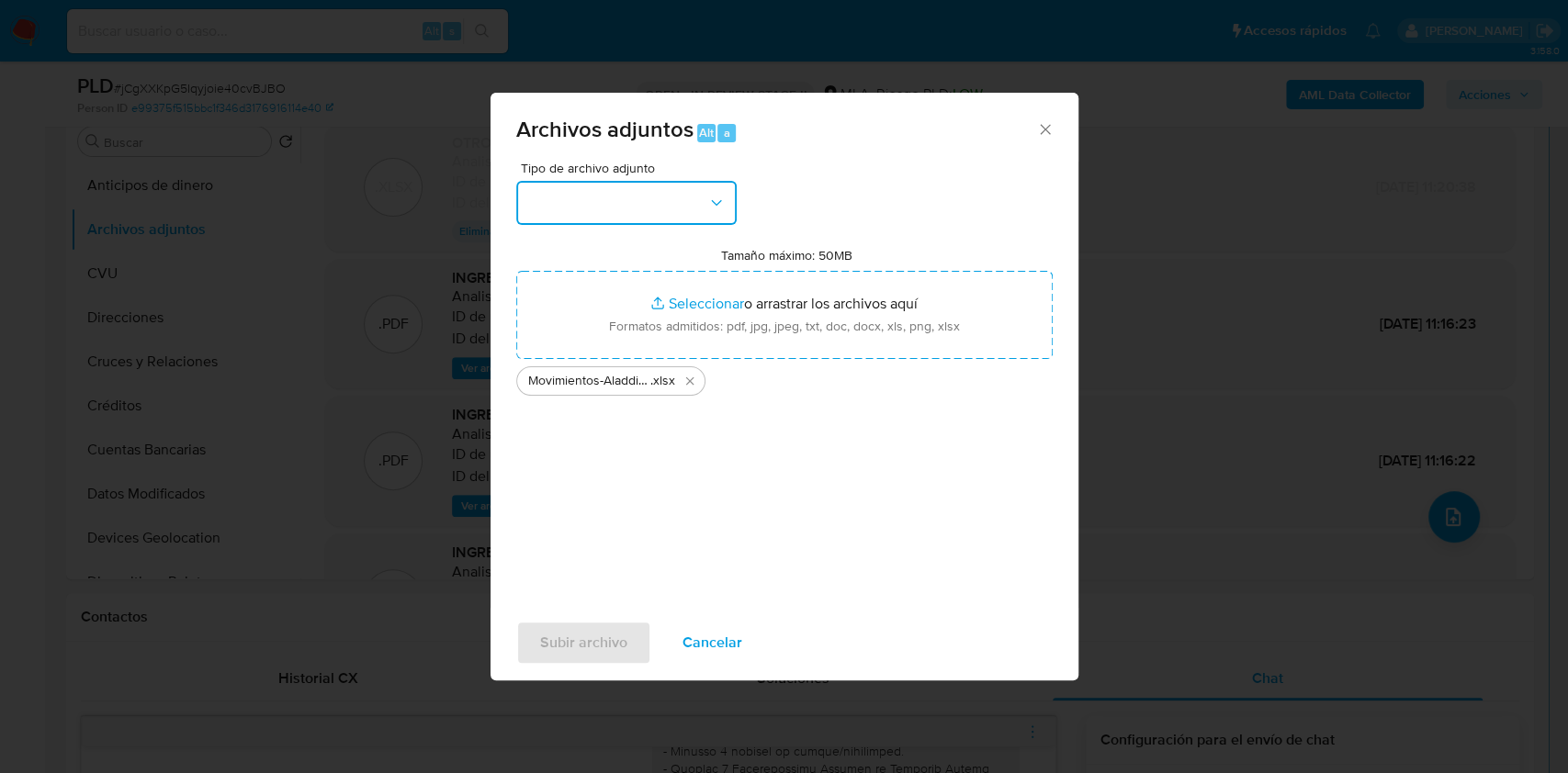
click at [624, 215] on button "button" at bounding box center [626, 202] width 221 height 44
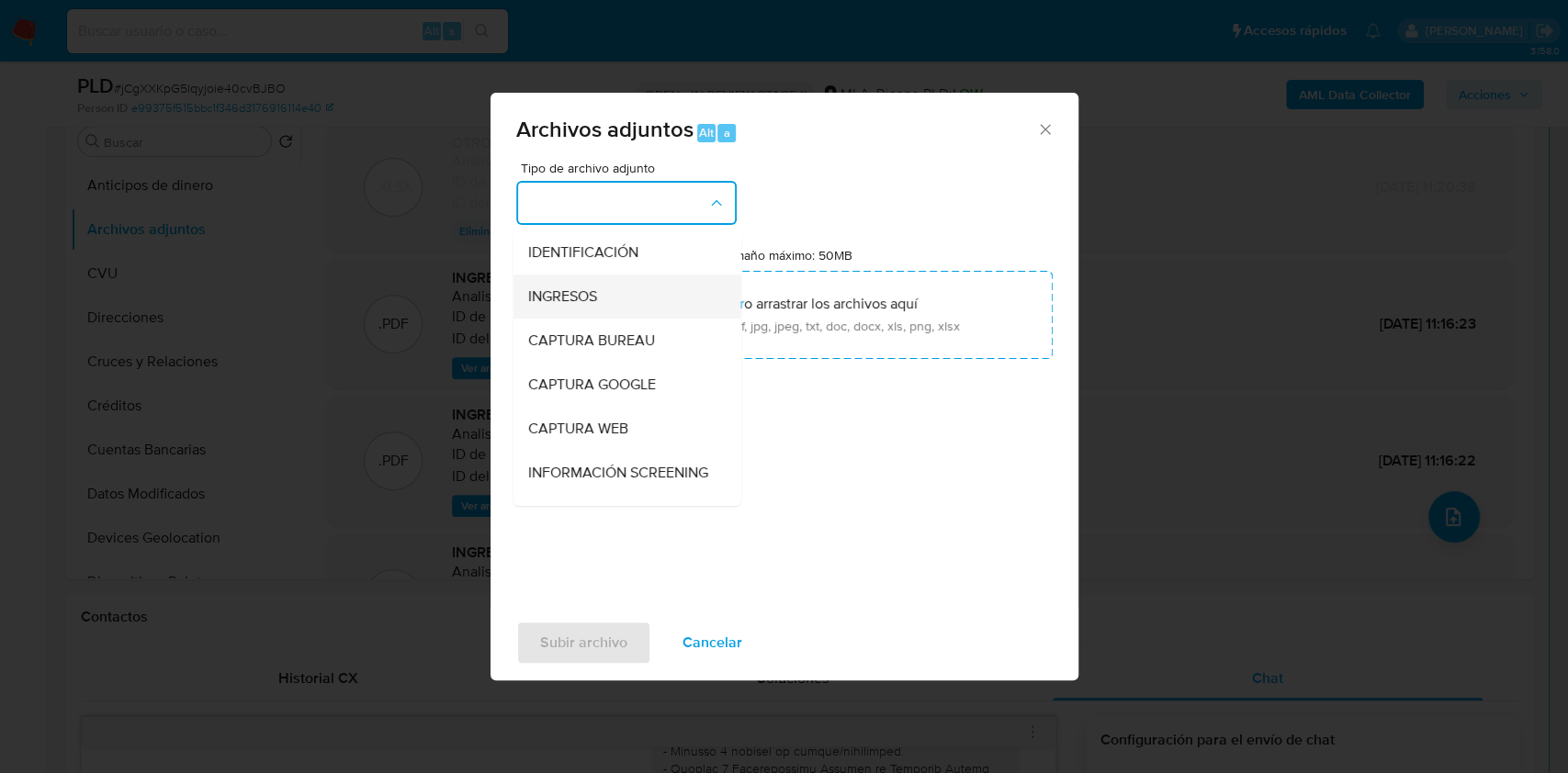
click at [607, 296] on div "INGRESOS" at bounding box center [621, 296] width 187 height 44
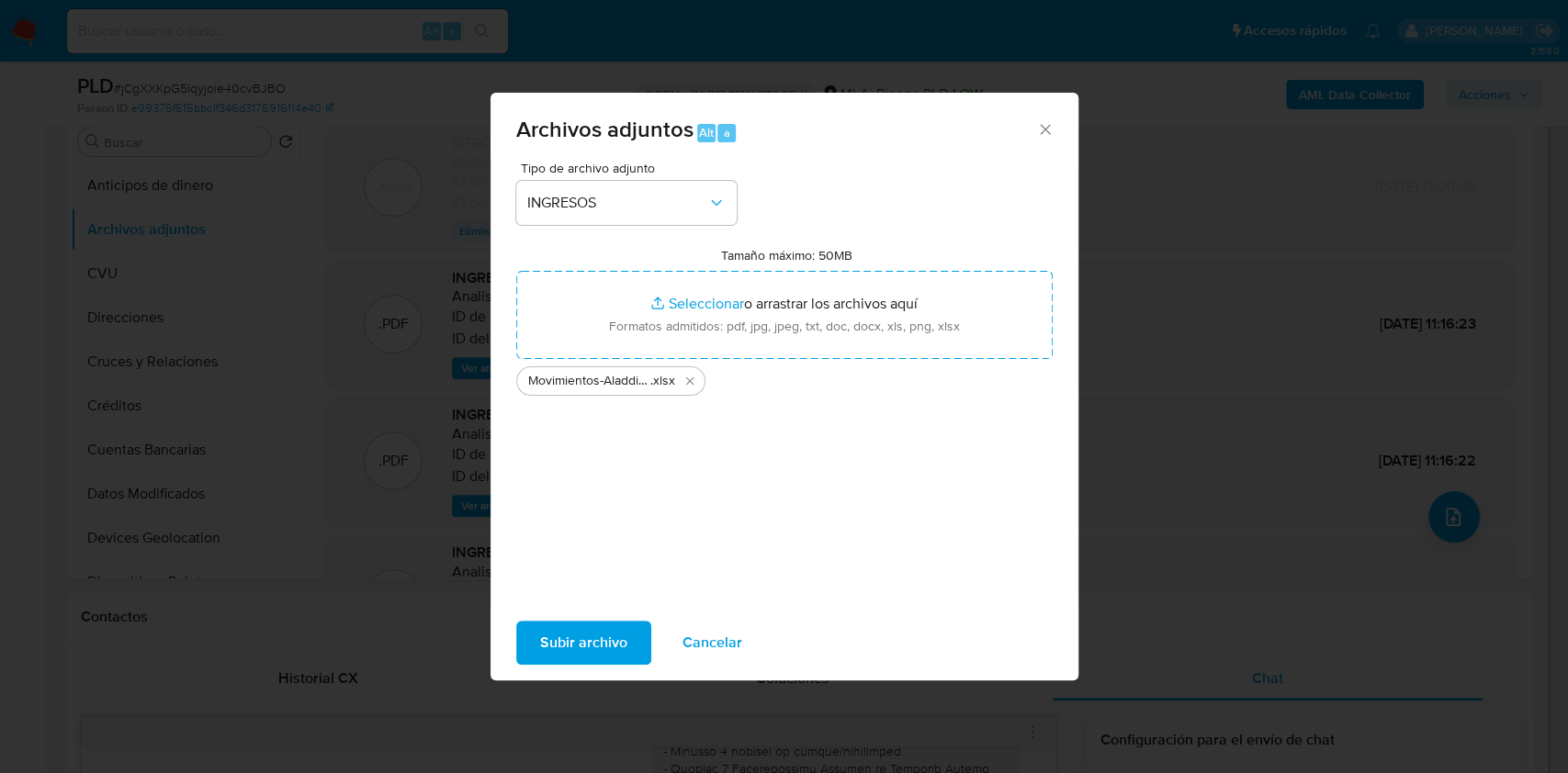
click at [570, 625] on span "Subir archivo" at bounding box center [583, 642] width 87 height 40
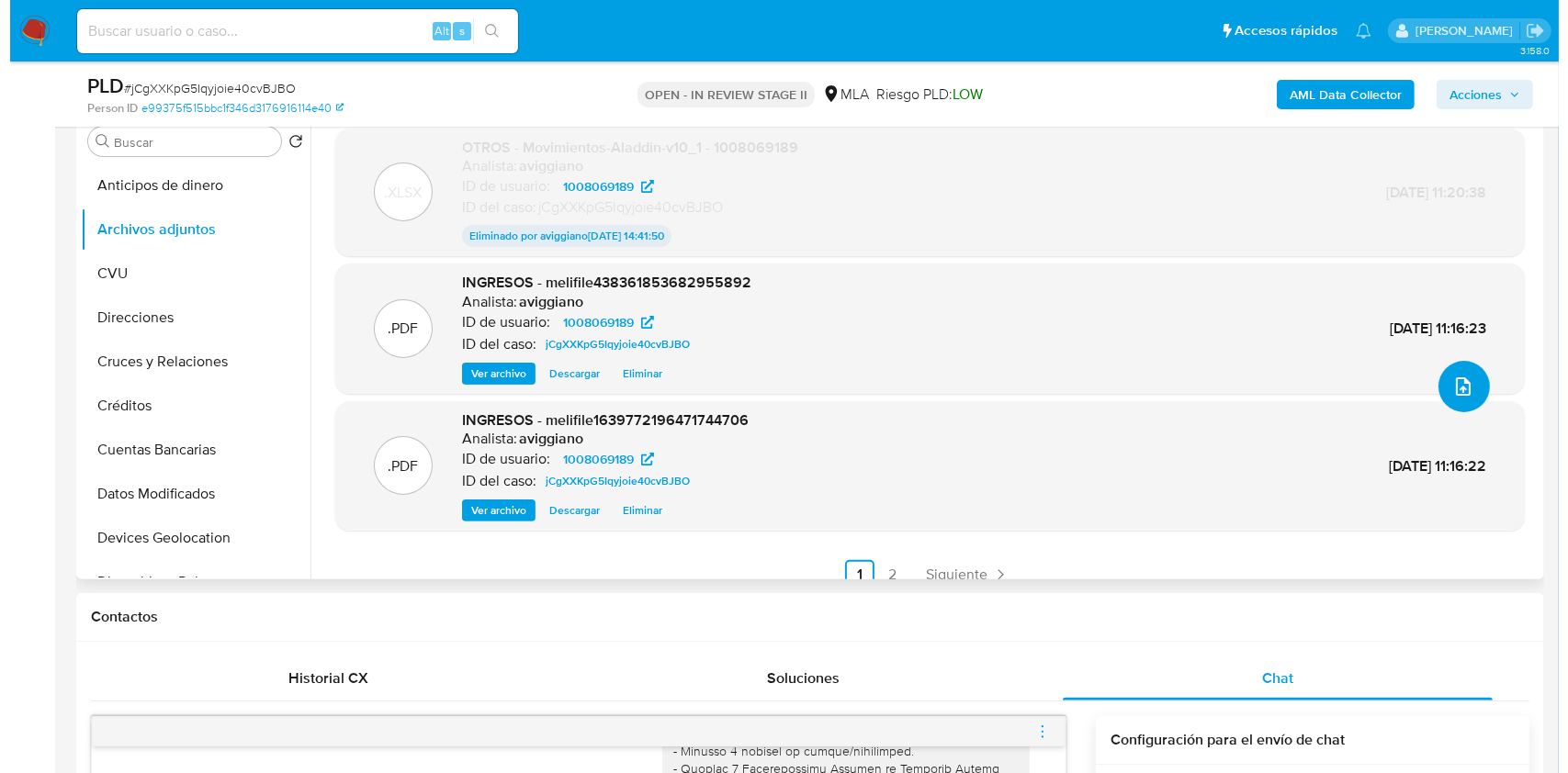
scroll to position [150, 0]
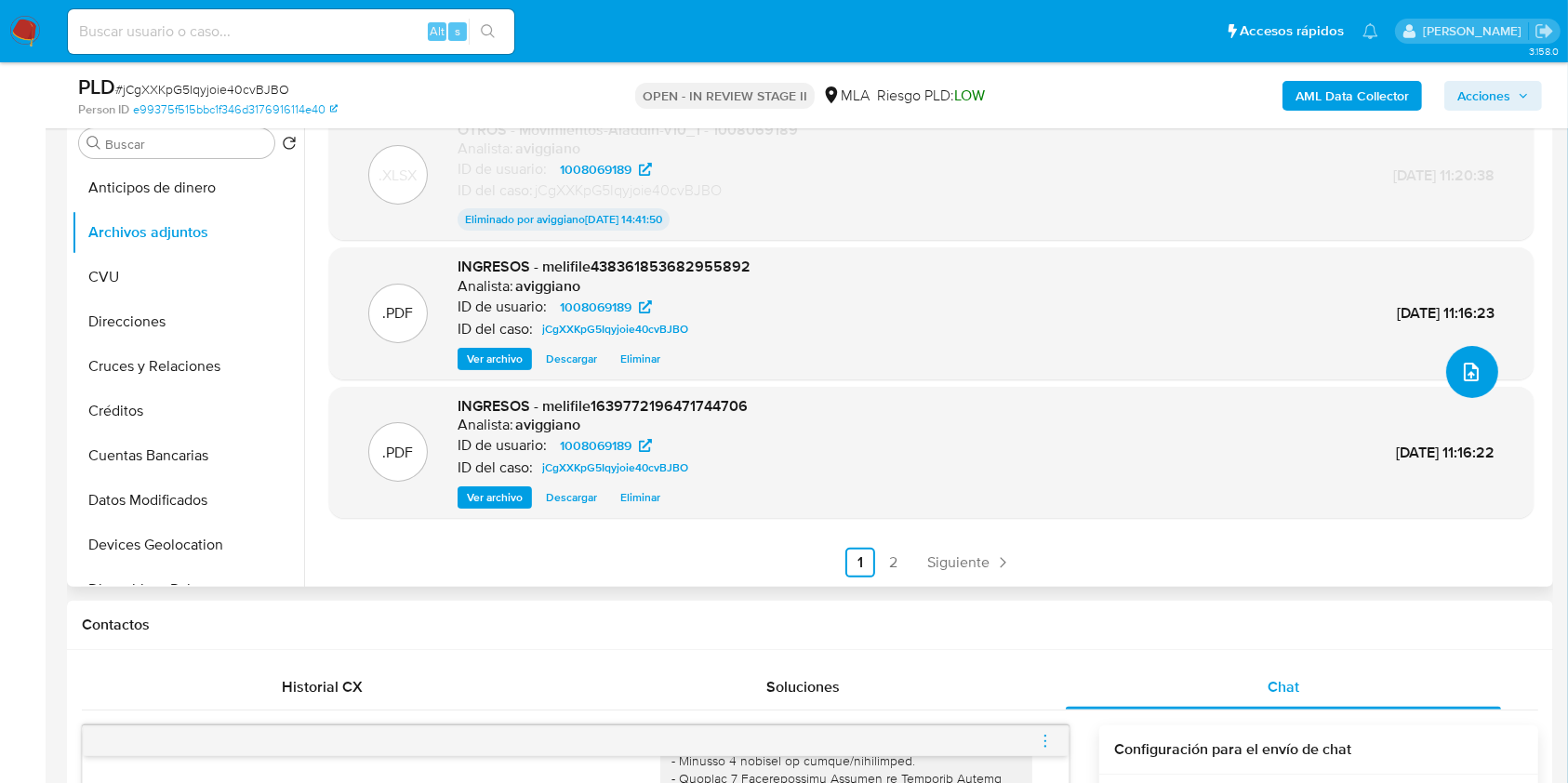
click at [1467, 383] on icon "upload-file" at bounding box center [1472, 372] width 23 height 23
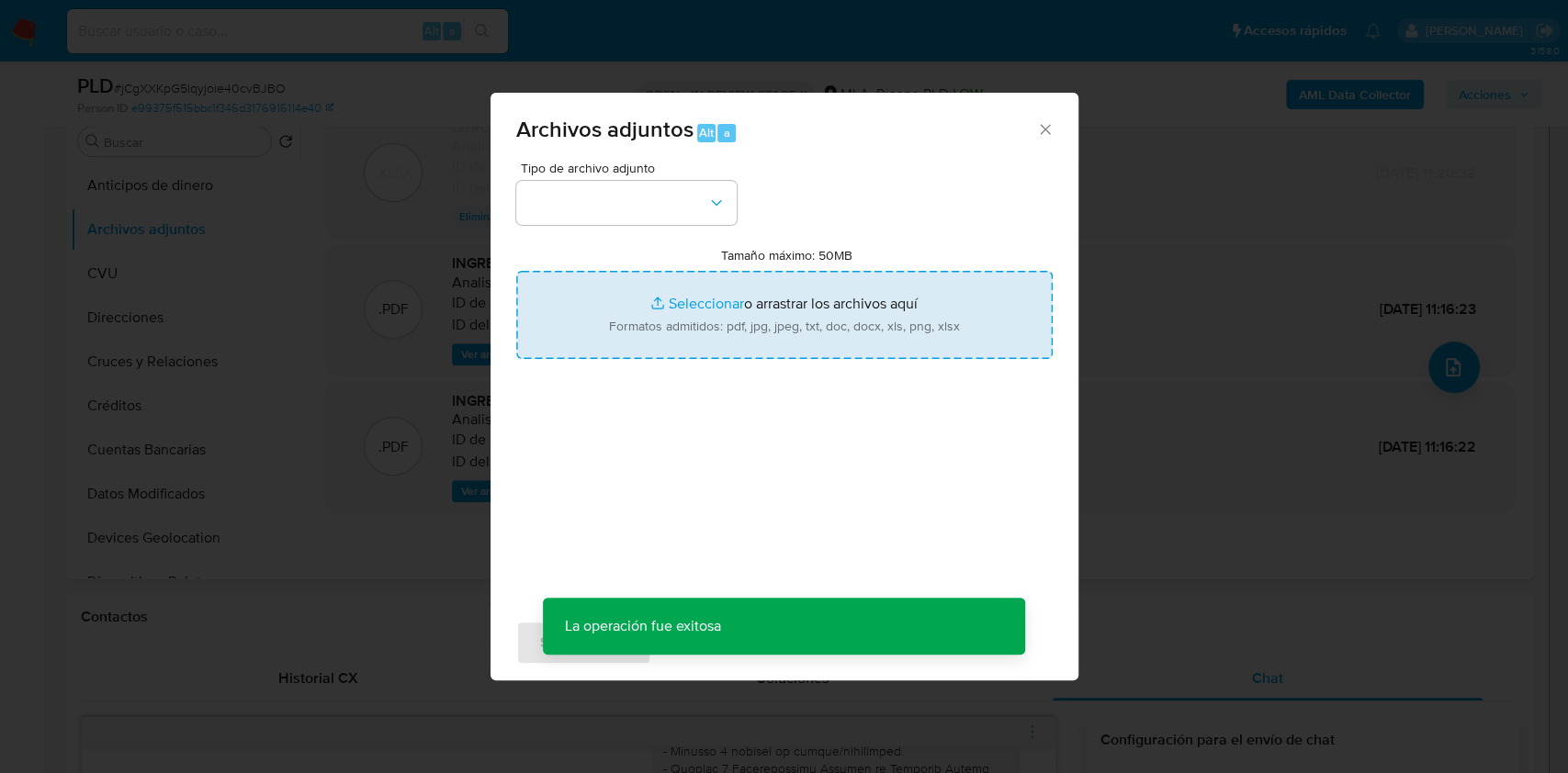
click at [887, 293] on input "Tamaño máximo: 50MB Seleccionar archivos" at bounding box center [784, 314] width 537 height 88
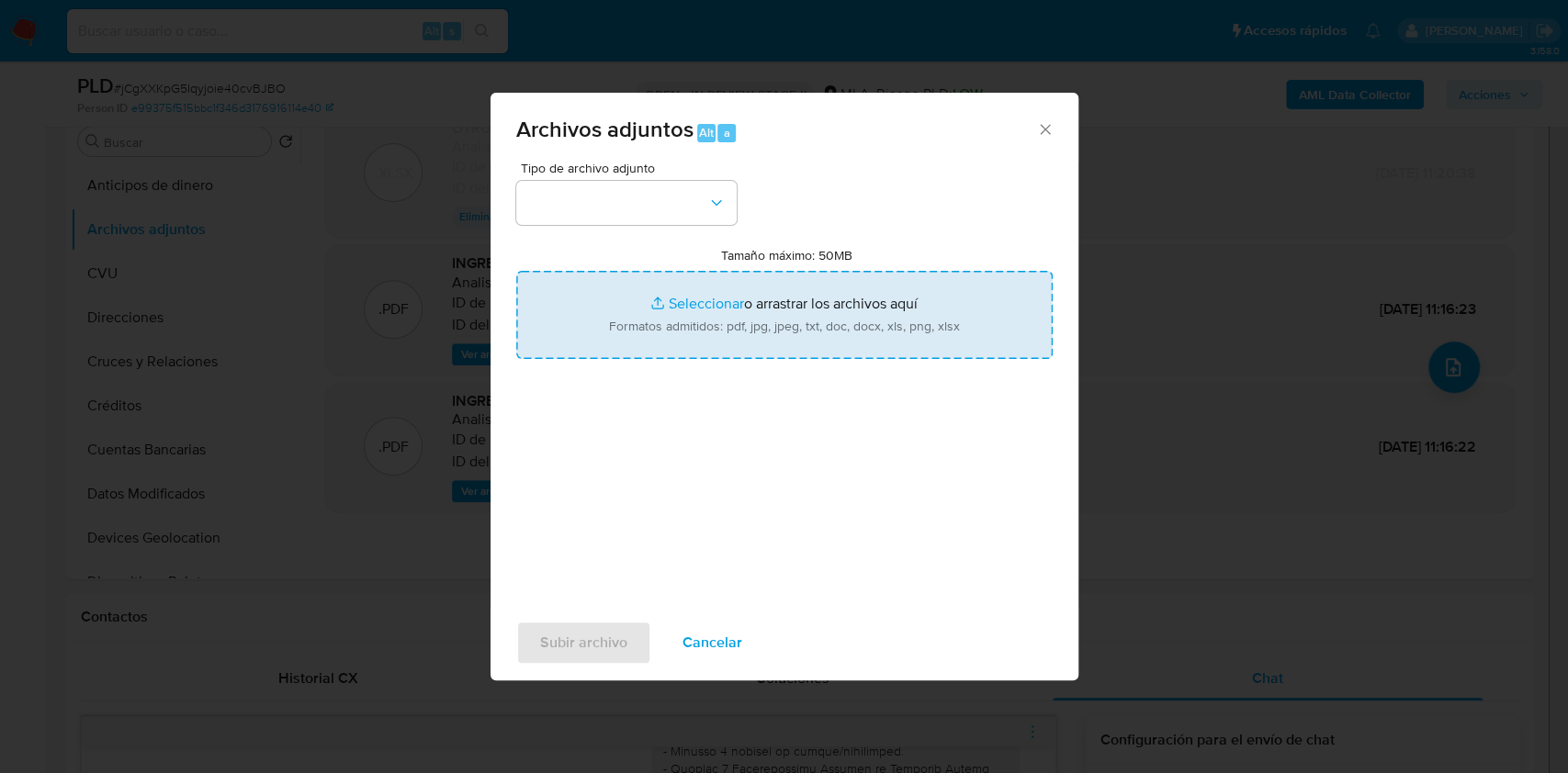
type input "C:\fakepath\Movimientos-Aladdin-v10_1 - 1008069189 - .xlsx"
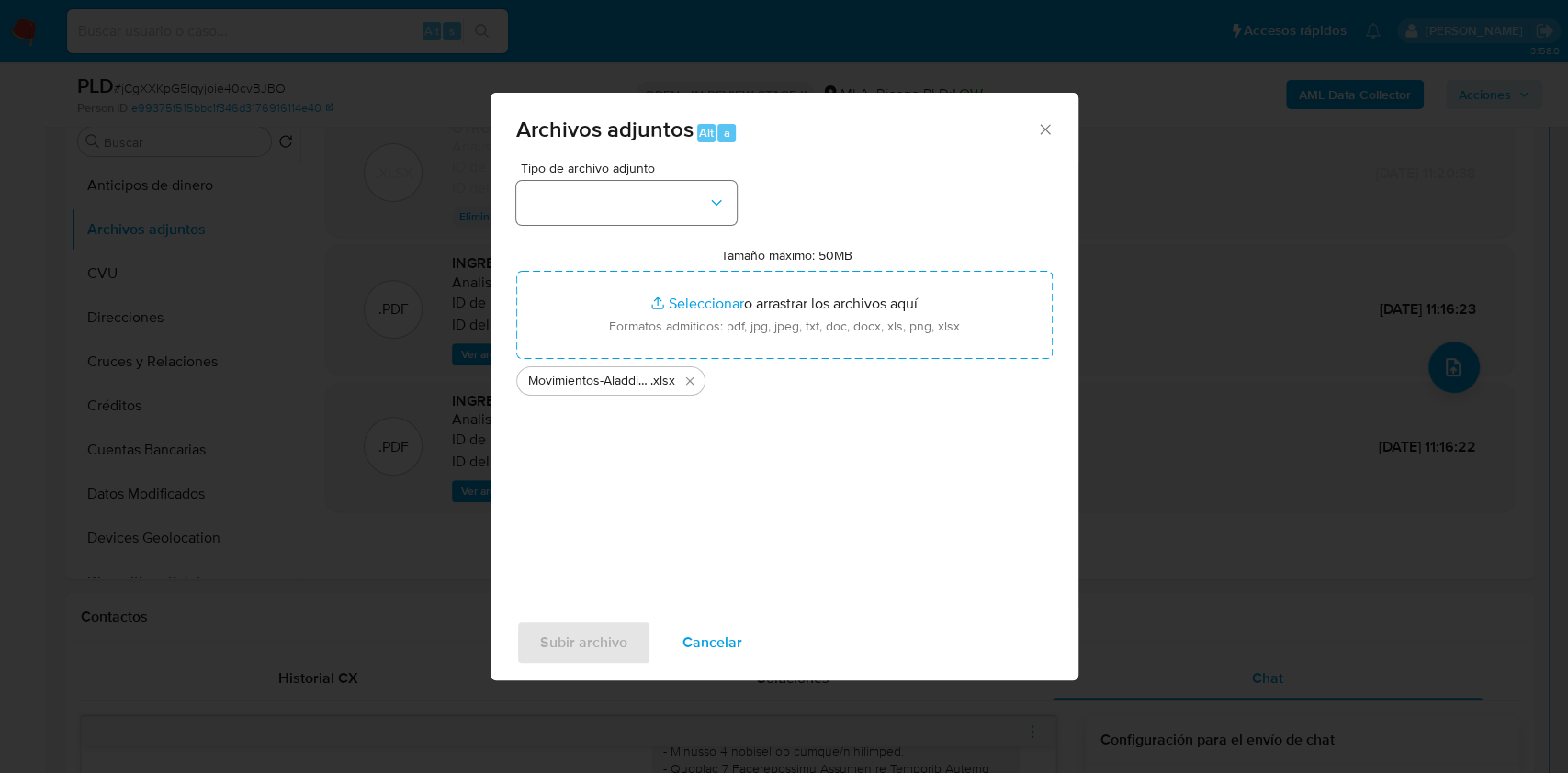
drag, startPoint x: 654, startPoint y: 240, endPoint x: 653, endPoint y: 222, distance: 18.0
click at [654, 237] on div "Tipo de archivo adjunto Tamaño máximo: 50MB Seleccionar archivos Seleccionar o …" at bounding box center [784, 379] width 537 height 433
click at [651, 219] on button "button" at bounding box center [626, 202] width 221 height 44
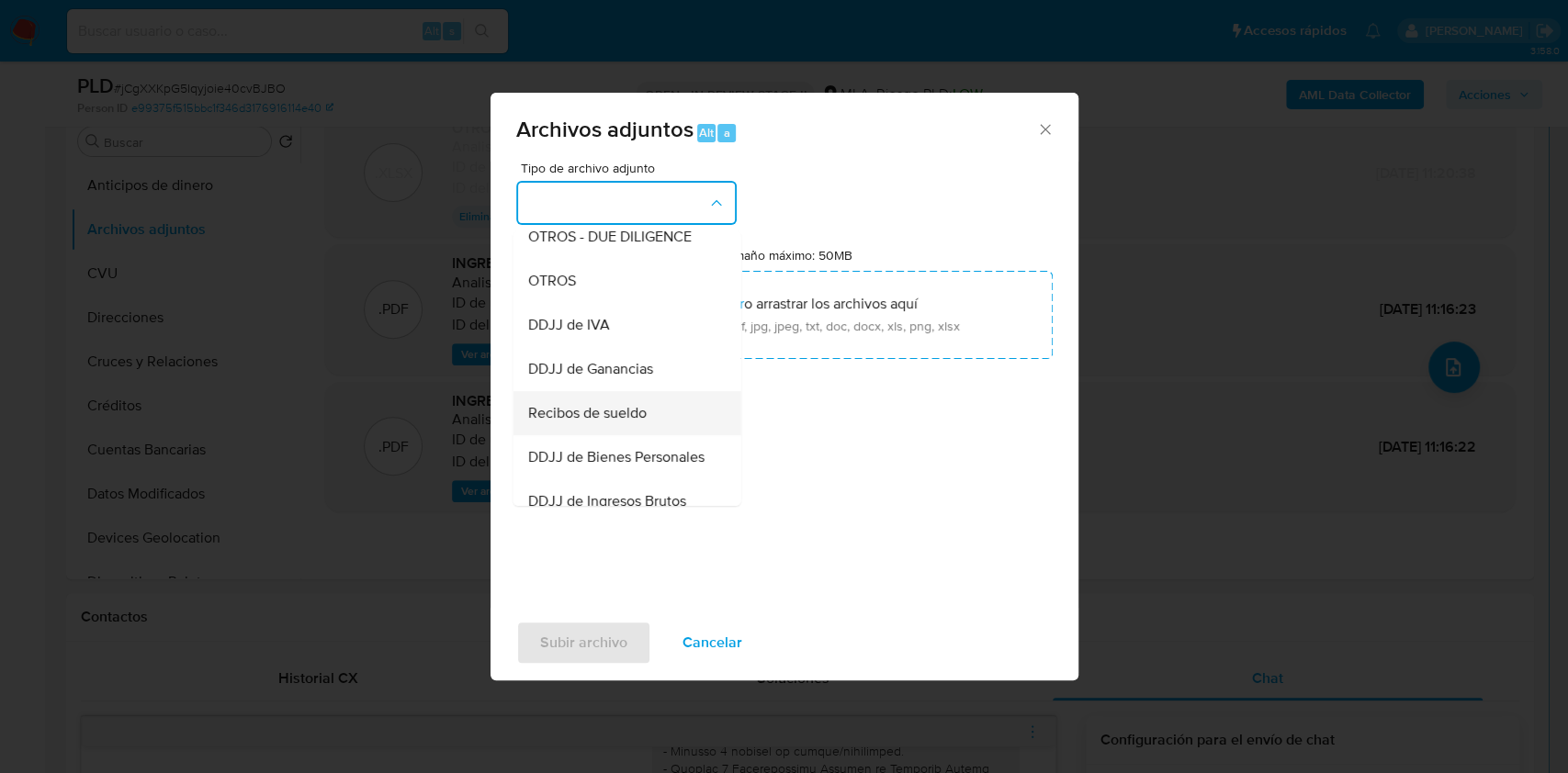
scroll to position [367, 0]
click at [577, 246] on div "OTROS" at bounding box center [621, 237] width 187 height 44
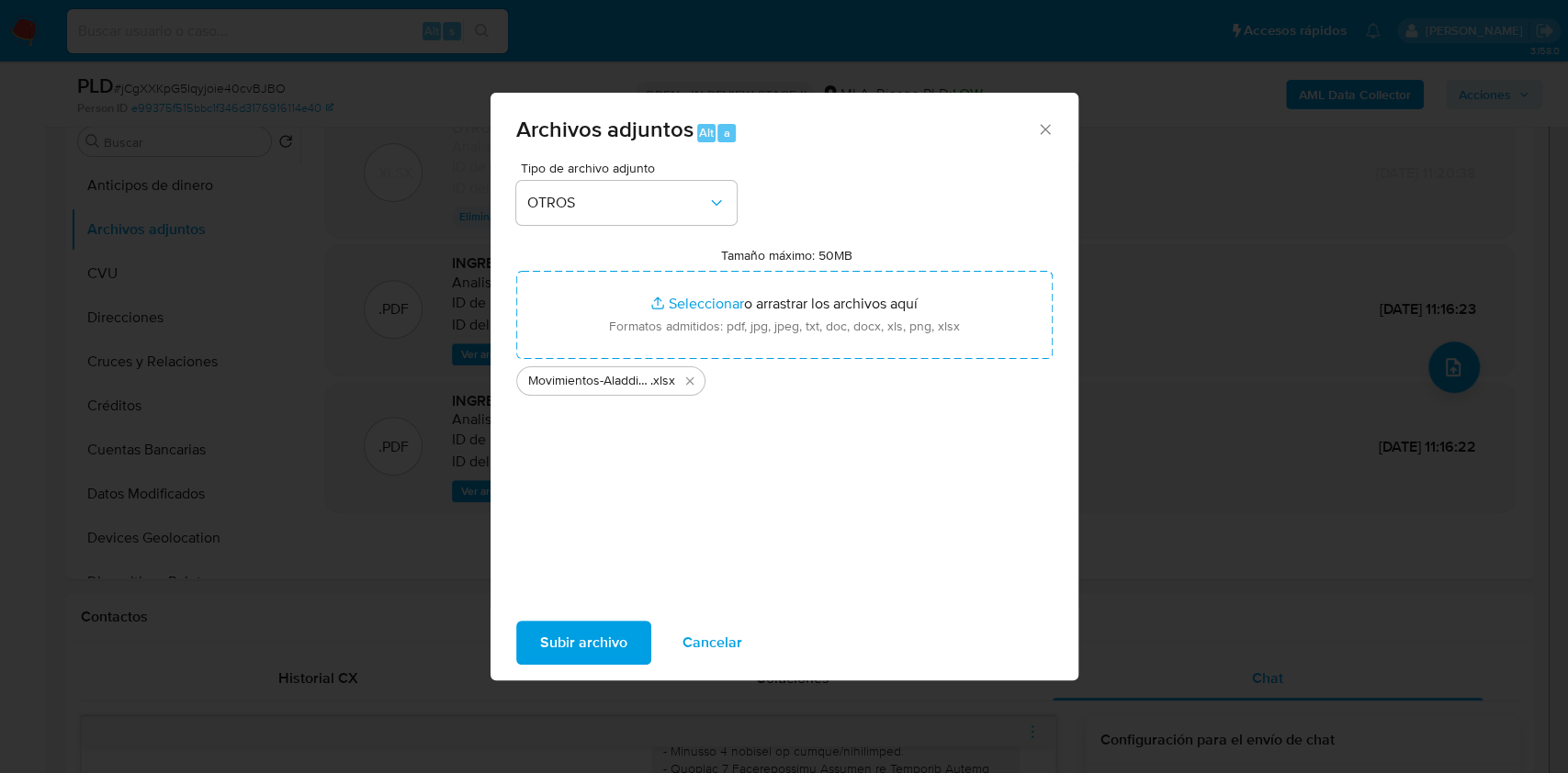
click at [593, 643] on span "Subir archivo" at bounding box center [583, 642] width 87 height 40
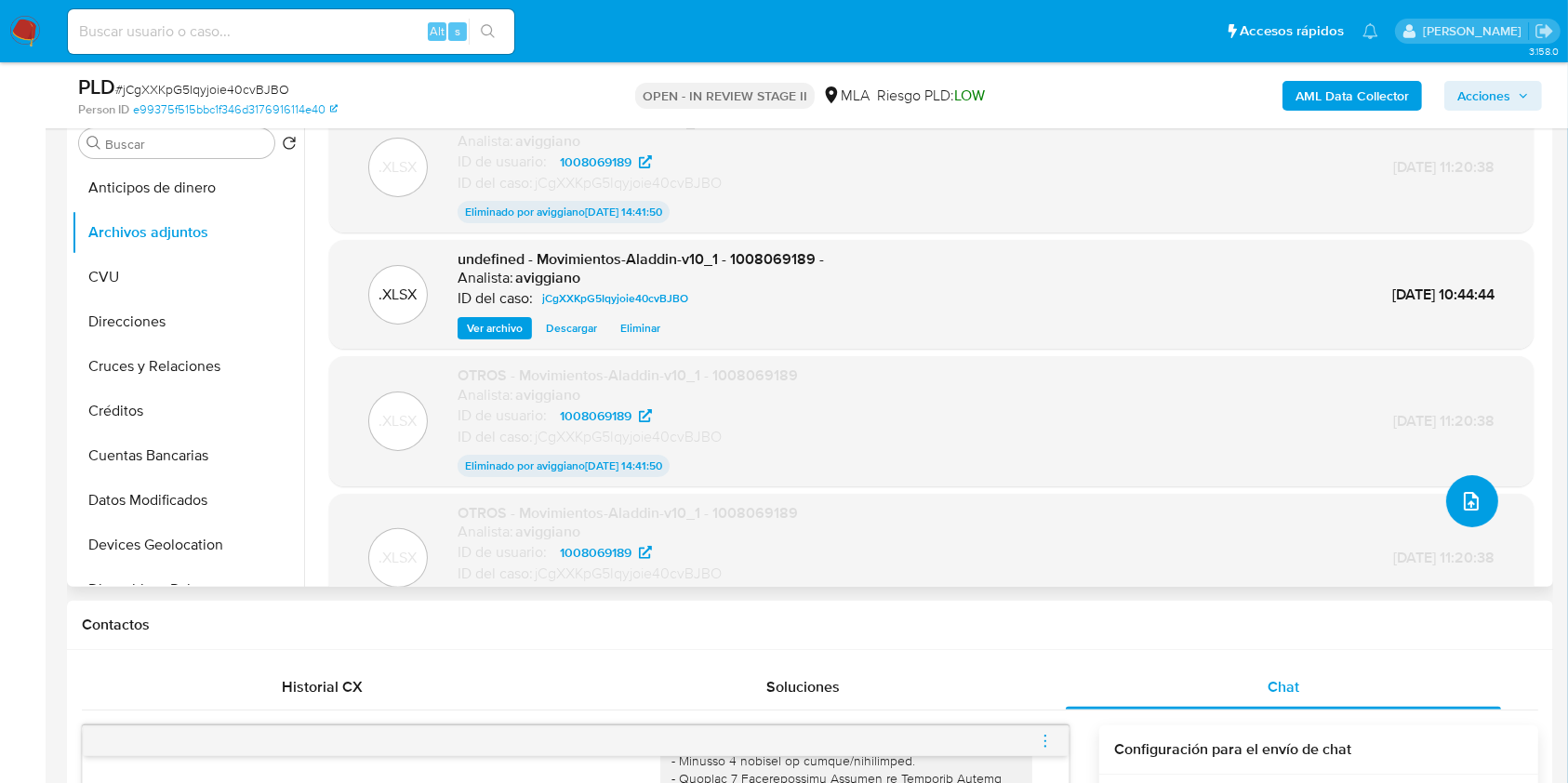
scroll to position [19, 0]
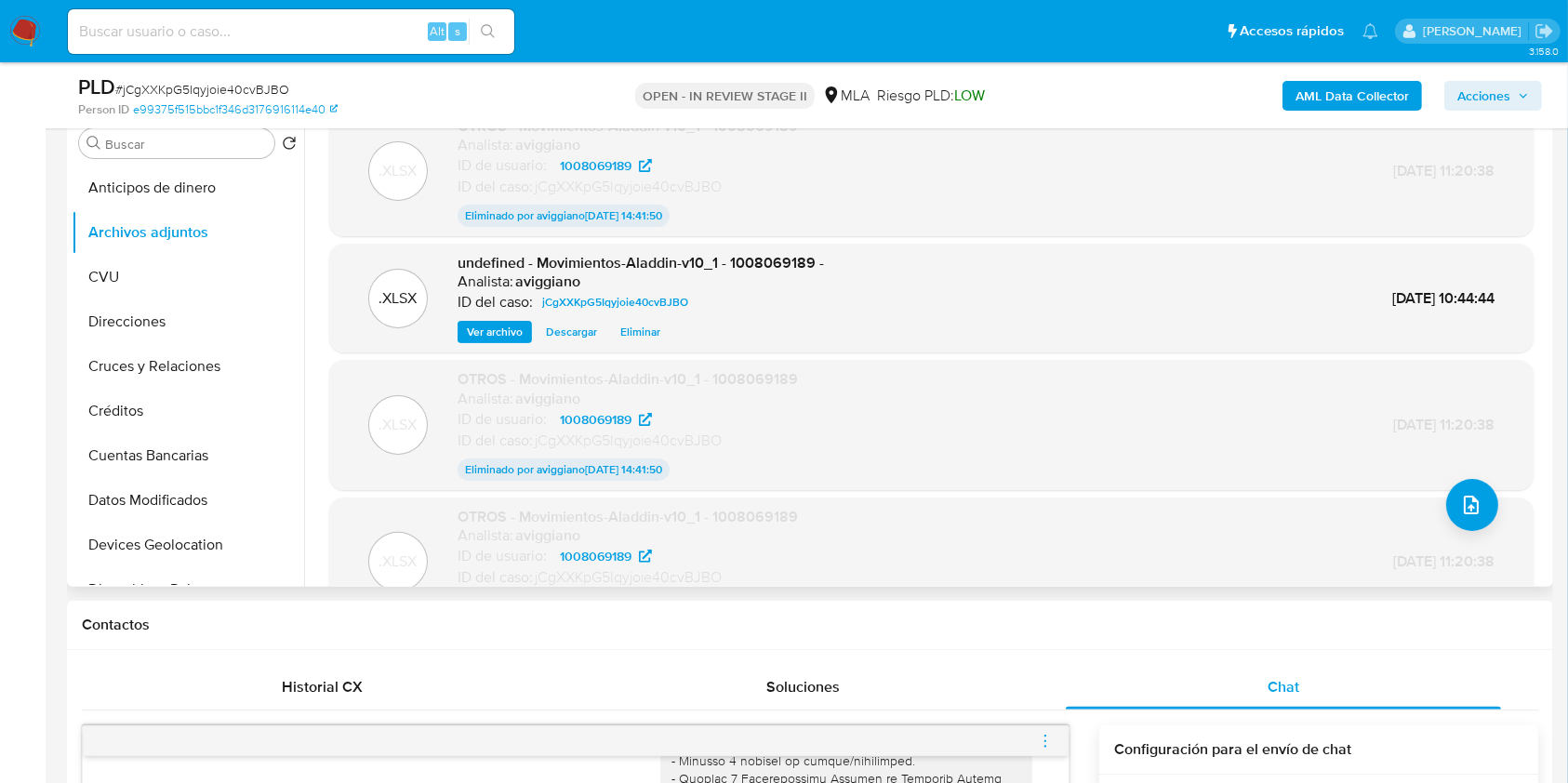
click at [804, 259] on span "undefined - Movimientos-Aladdin-v10_1 - 1008069189 -" at bounding box center [641, 263] width 367 height 22
copy span "1008069189"
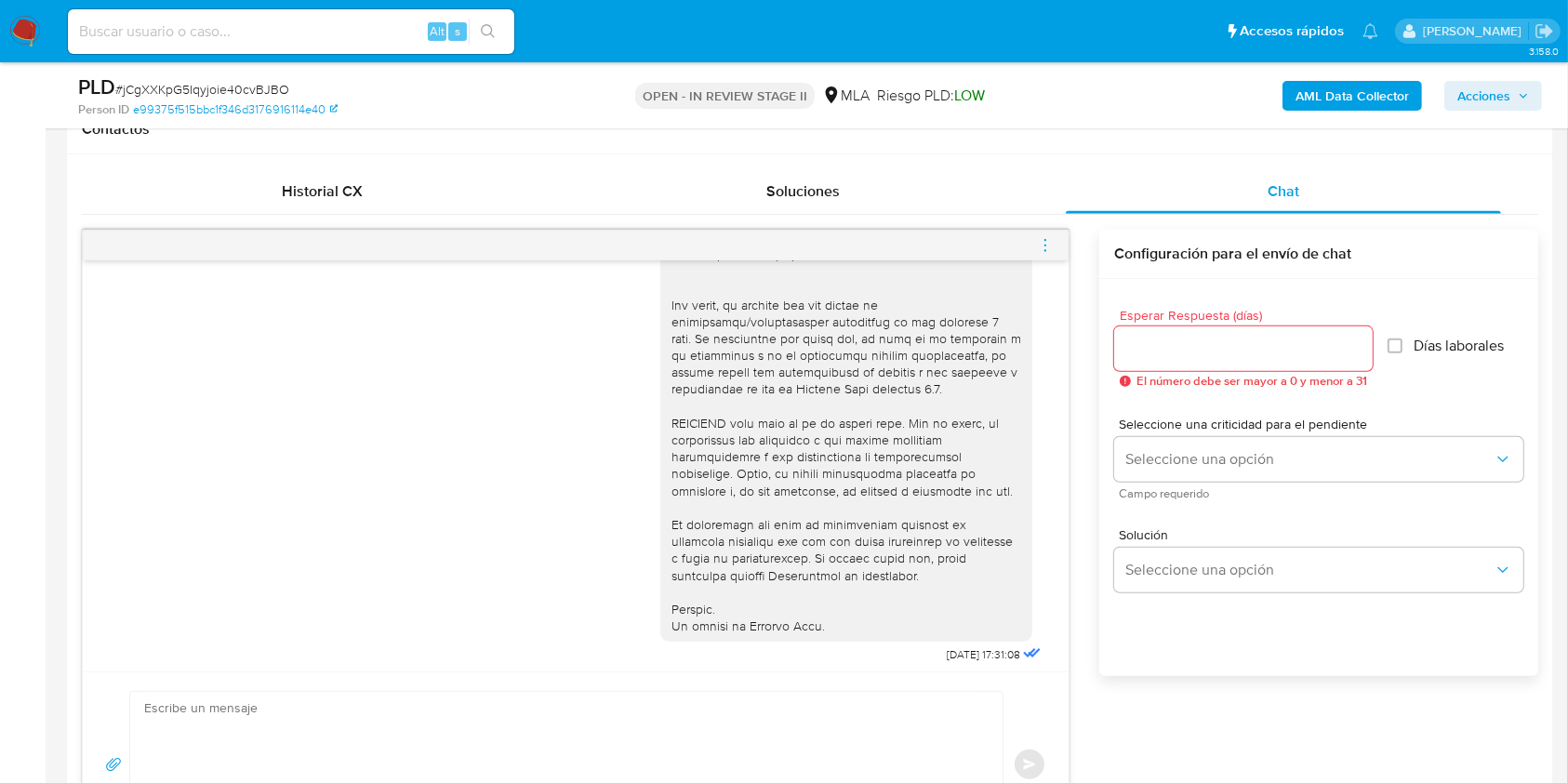
scroll to position [991, 0]
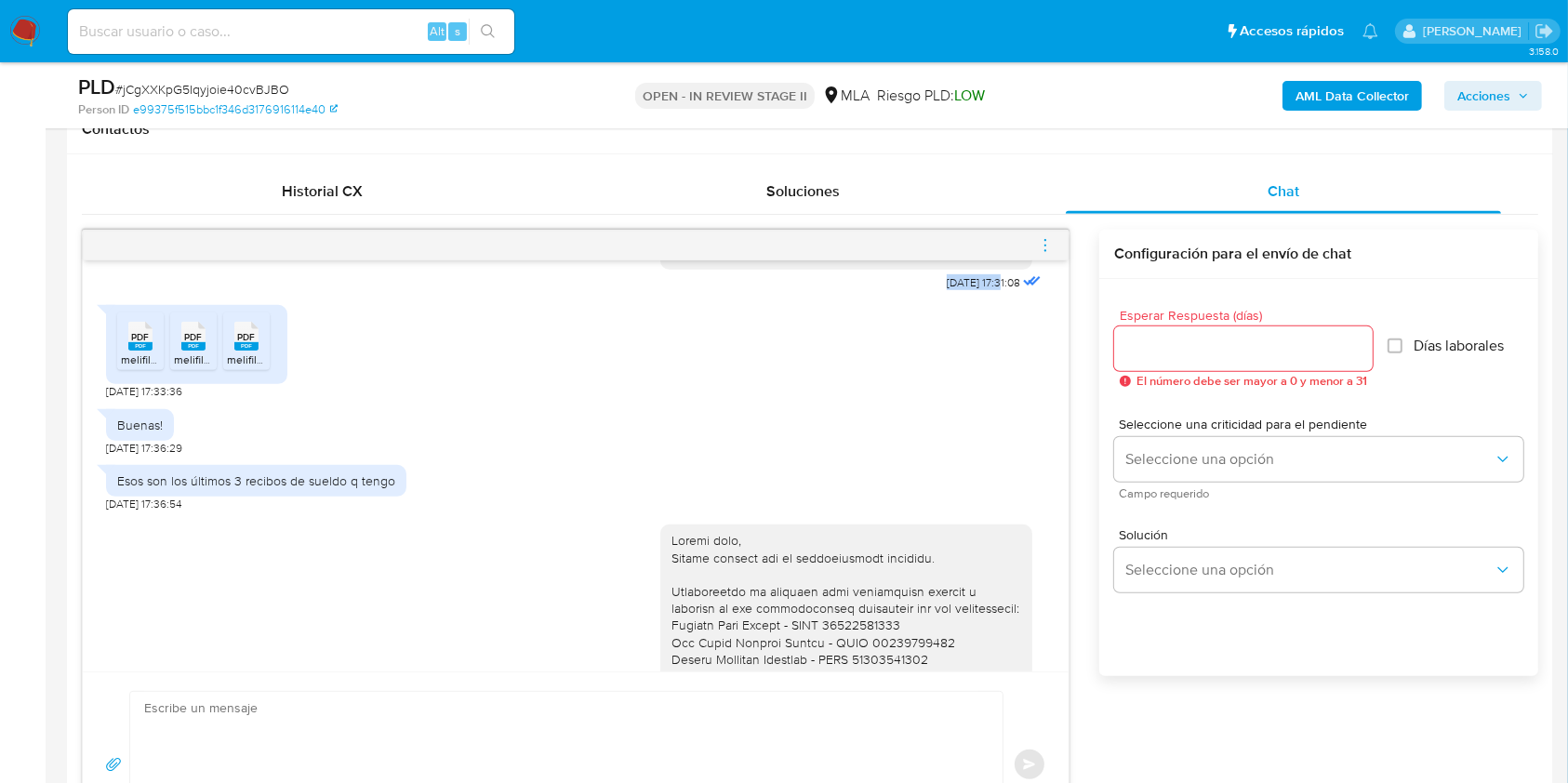
copy span "18/08/2025"
click at [142, 367] on span "melifile7987473727984157041.pdf" at bounding box center [204, 359] width 168 height 16
click at [172, 370] on li "PDF PDF melifile1639772196471744706.pdf" at bounding box center [193, 341] width 46 height 57
click at [258, 352] on div "PDF PDF" at bounding box center [246, 334] width 39 height 37
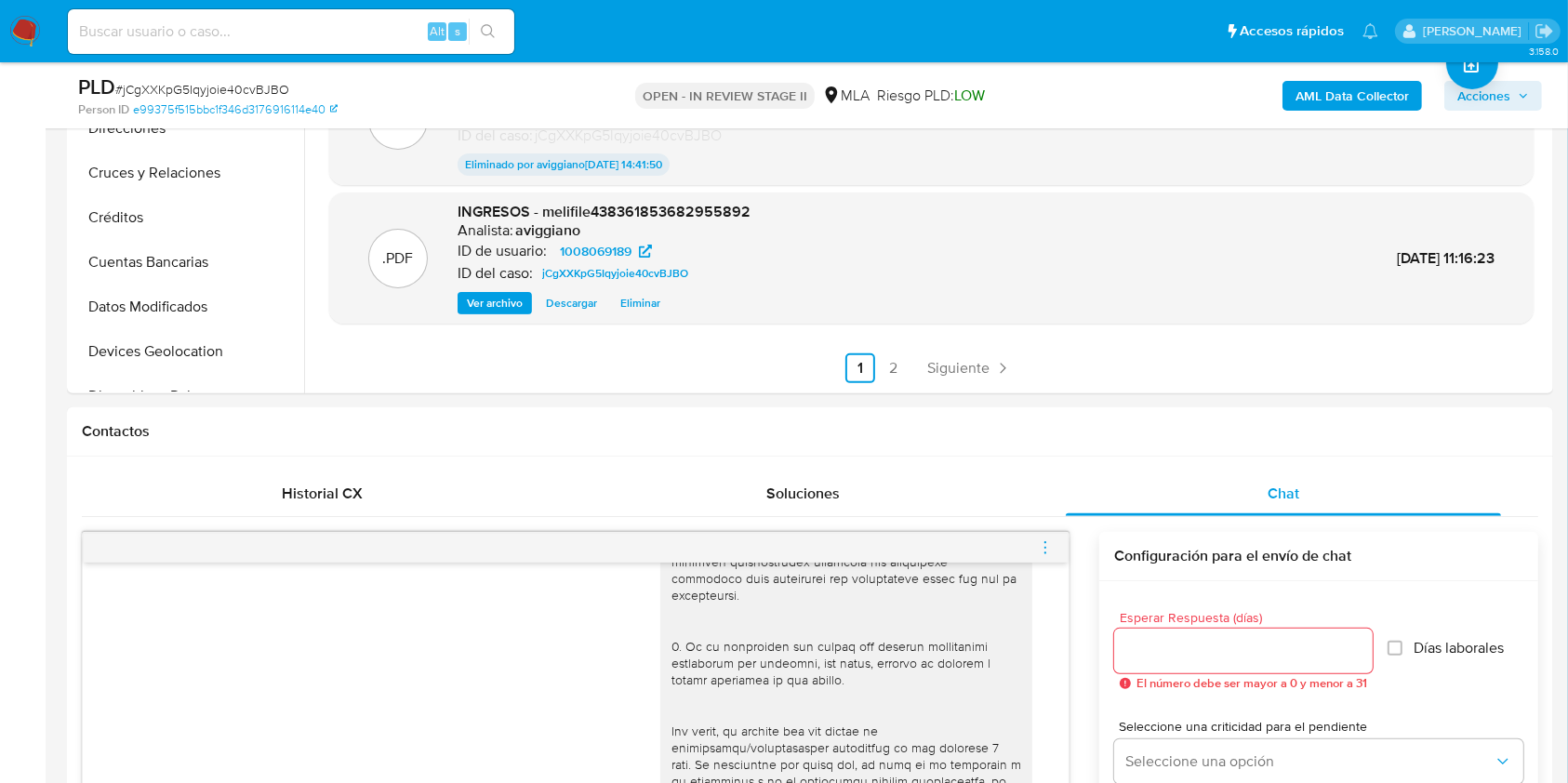
scroll to position [744, 0]
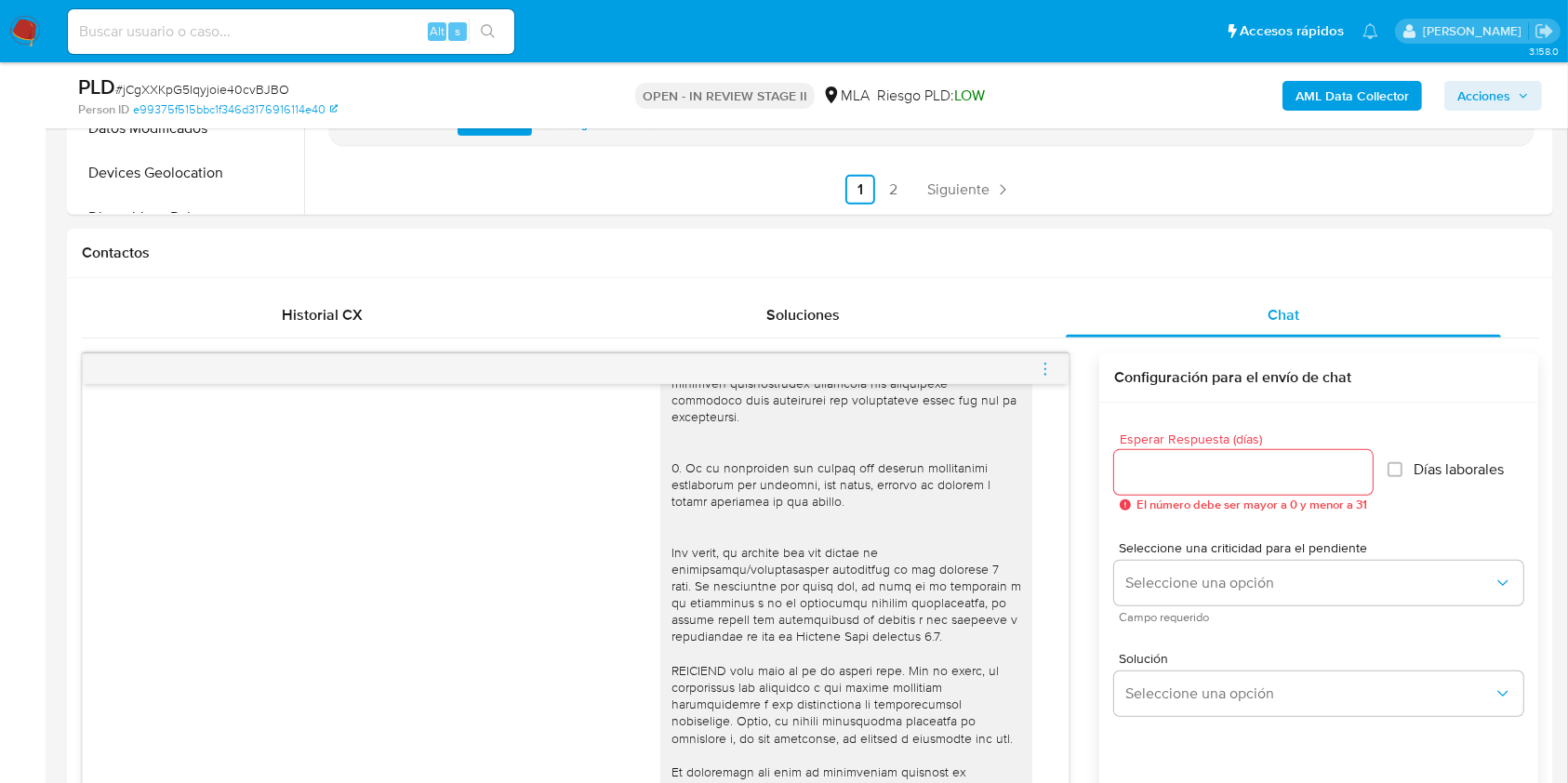
click at [1054, 371] on div at bounding box center [576, 369] width 986 height 30
click at [1050, 371] on icon "menu-action" at bounding box center [1046, 369] width 17 height 17
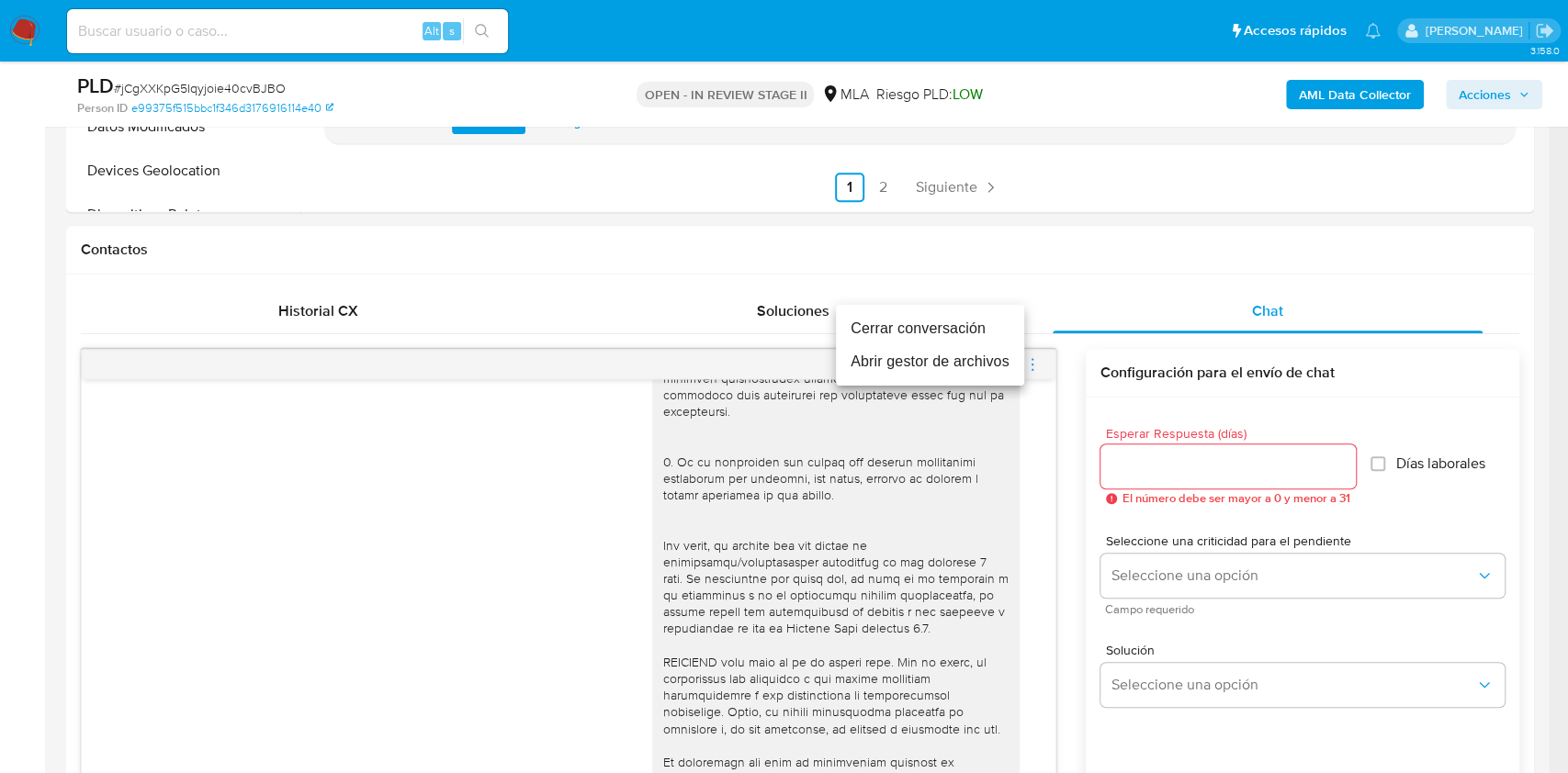
click at [933, 315] on li "Cerrar conversación" at bounding box center [930, 329] width 188 height 33
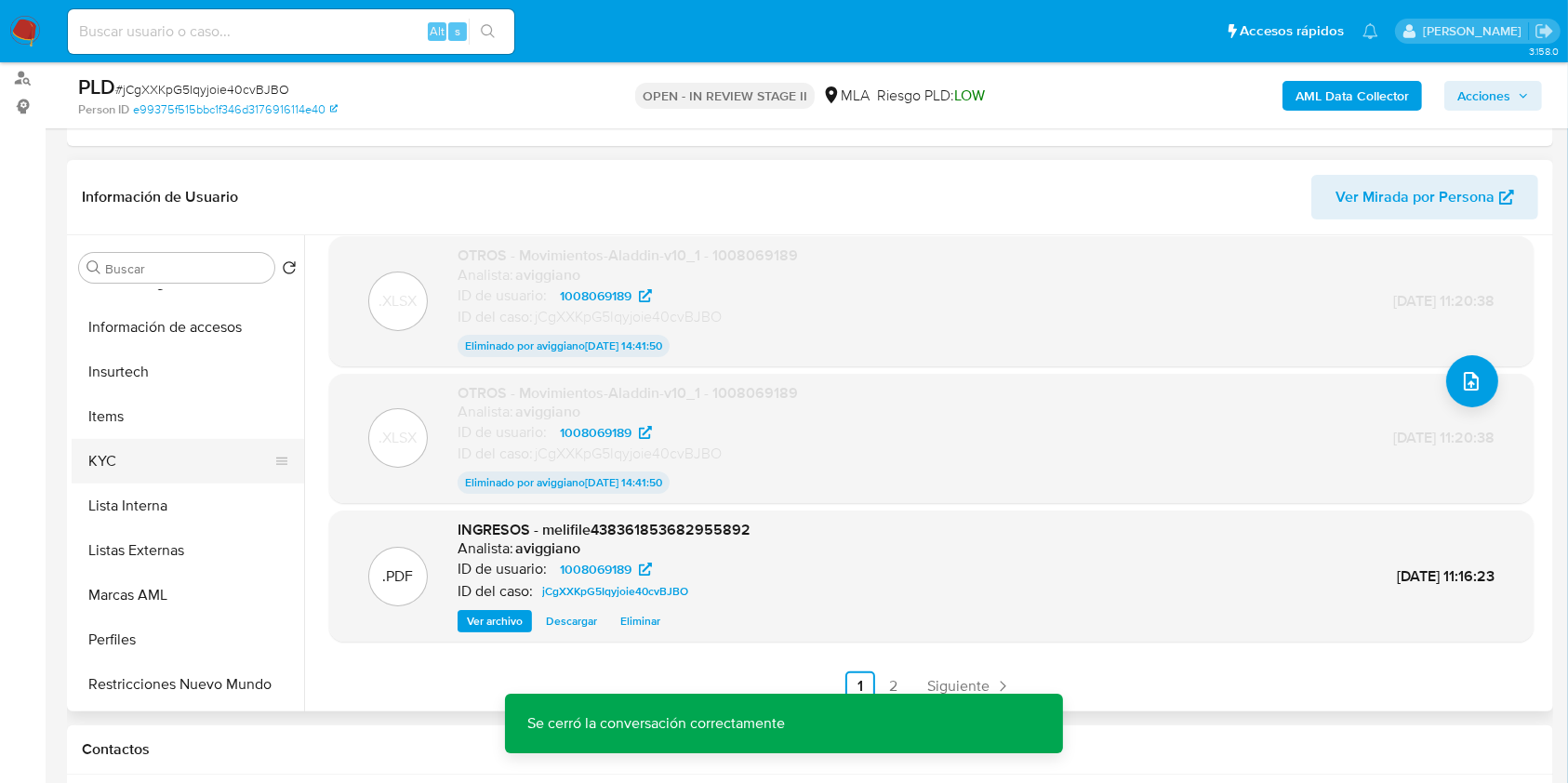
click at [110, 465] on button "KYC" at bounding box center [180, 461] width 218 height 44
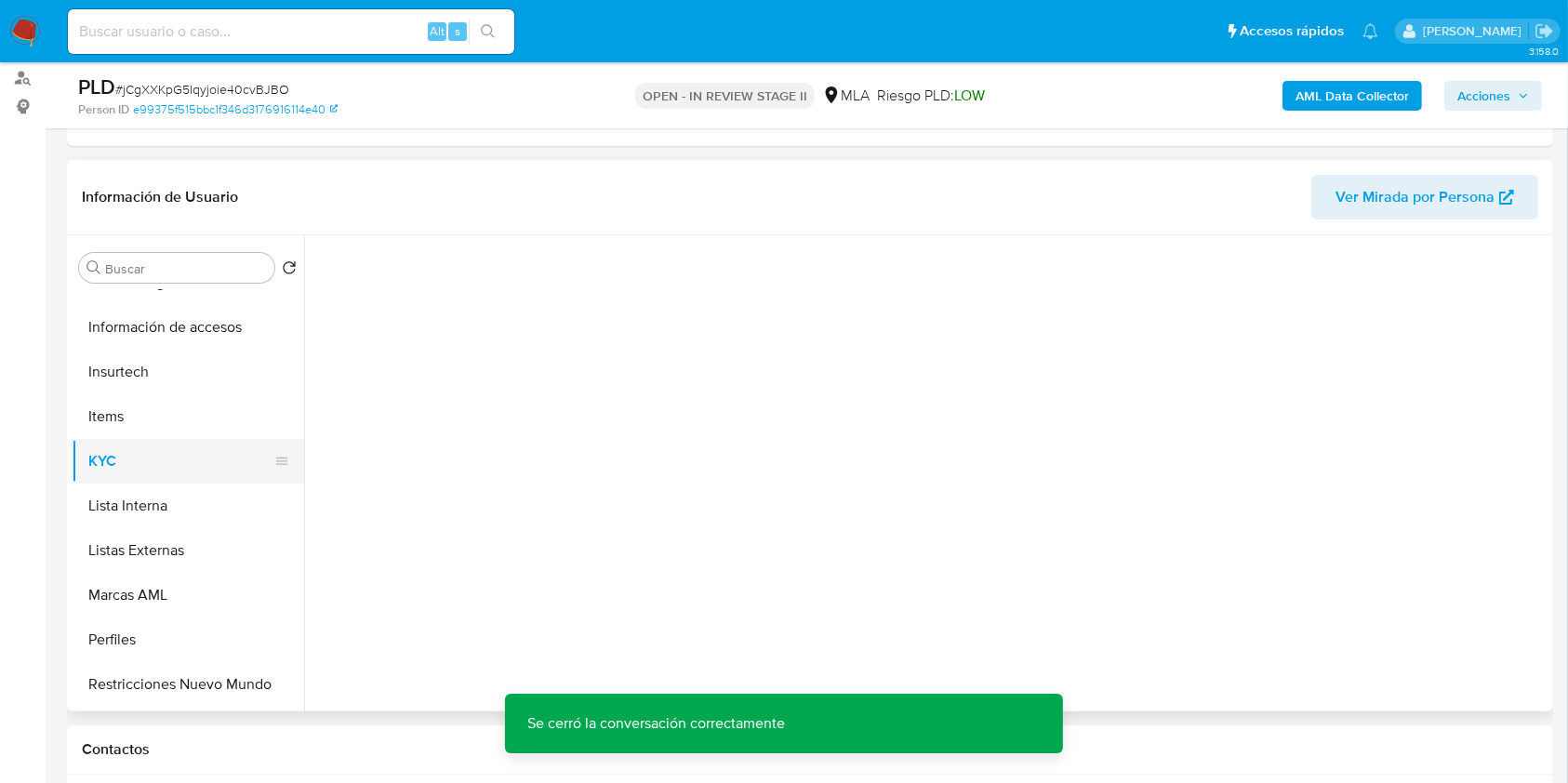
scroll to position [0, 0]
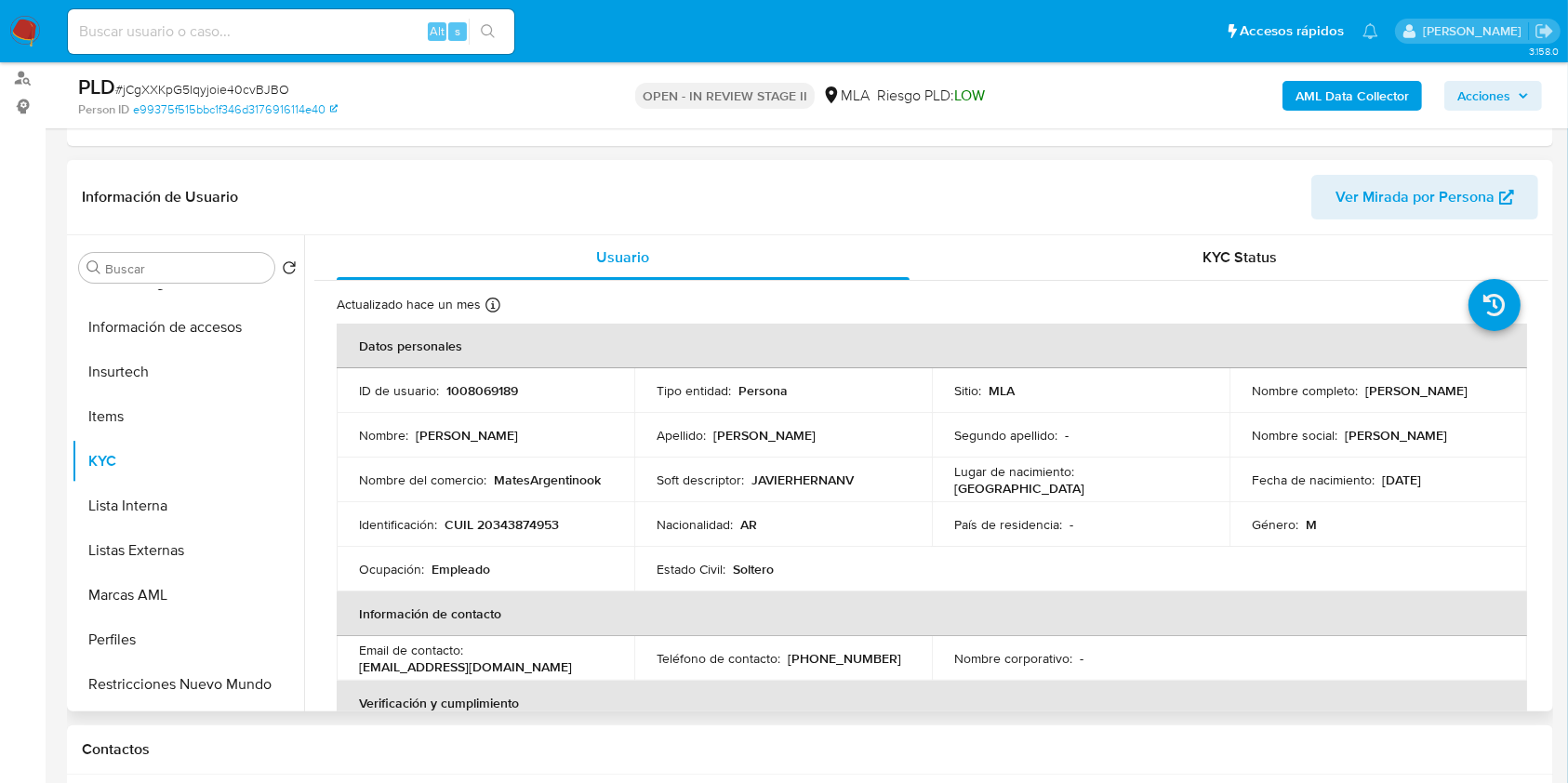
drag, startPoint x: 1358, startPoint y: 383, endPoint x: 1462, endPoint y: 341, distance: 112.2
click at [1505, 385] on td "Nombre completo : Javier Hernan Velozo" at bounding box center [1379, 390] width 298 height 44
copy p "Javier Hernan Velozo"
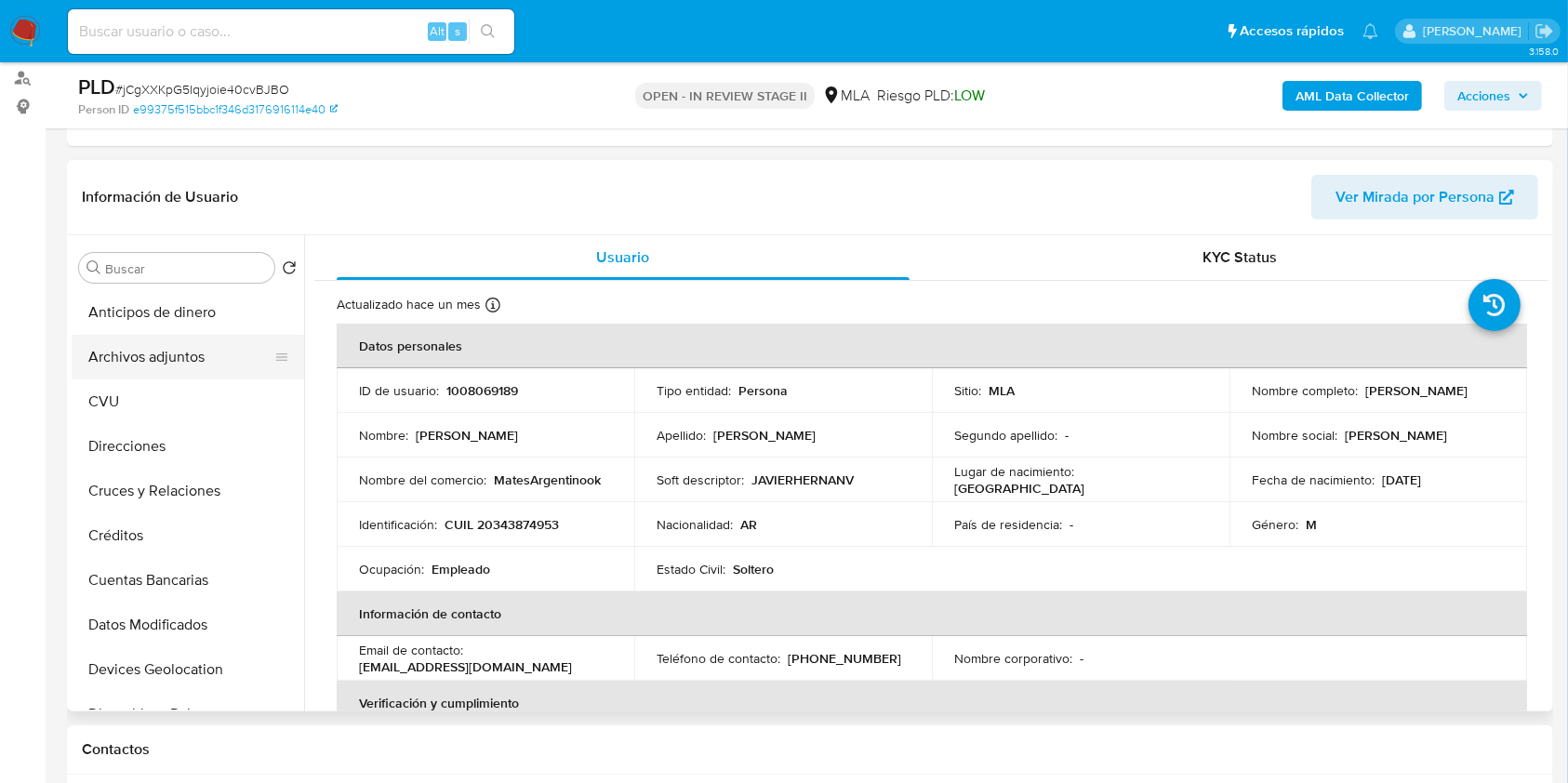
click at [242, 364] on button "Archivos adjuntos" at bounding box center [180, 356] width 218 height 44
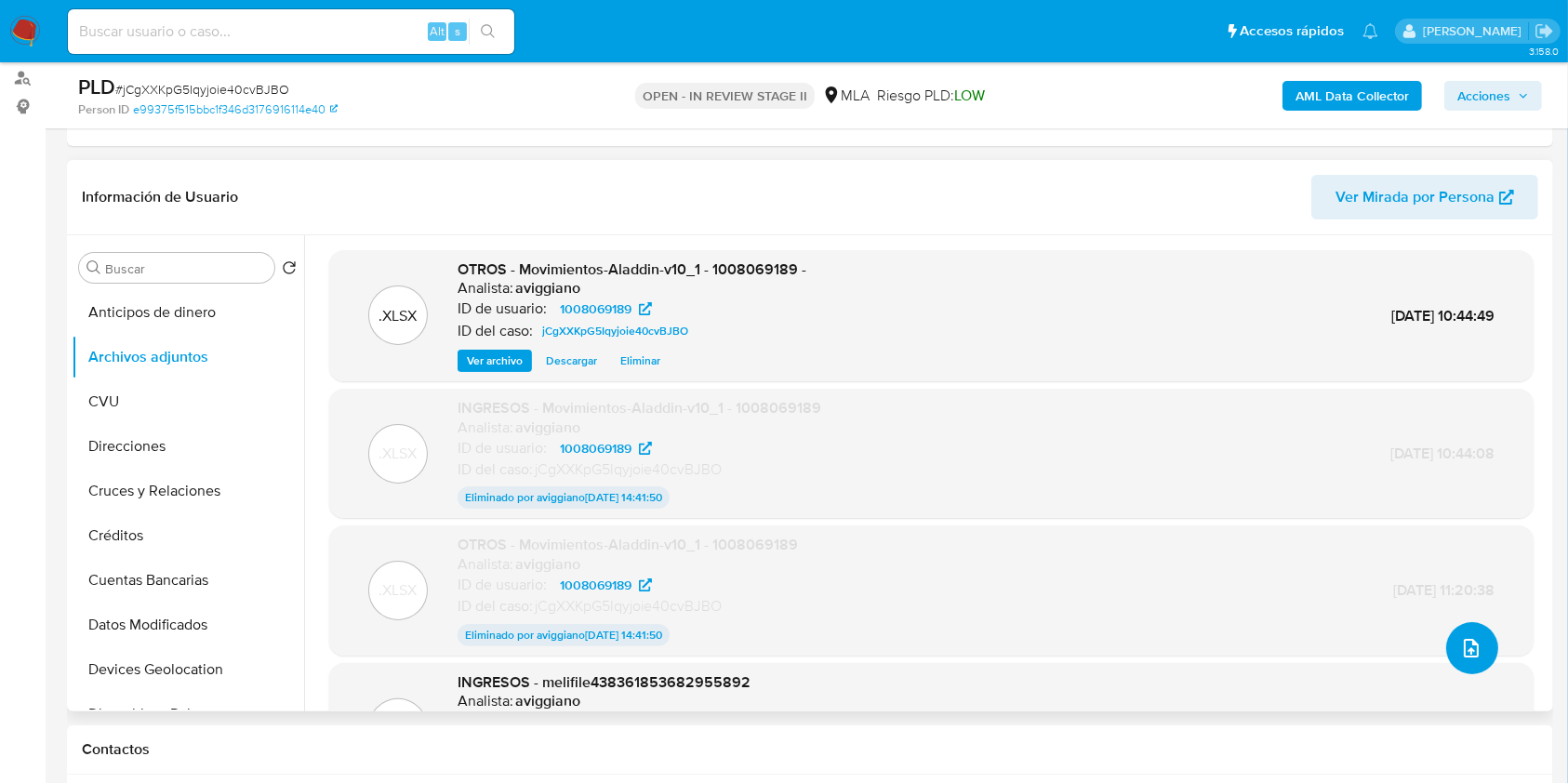
click at [1475, 657] on button "upload-file" at bounding box center [1472, 647] width 52 height 52
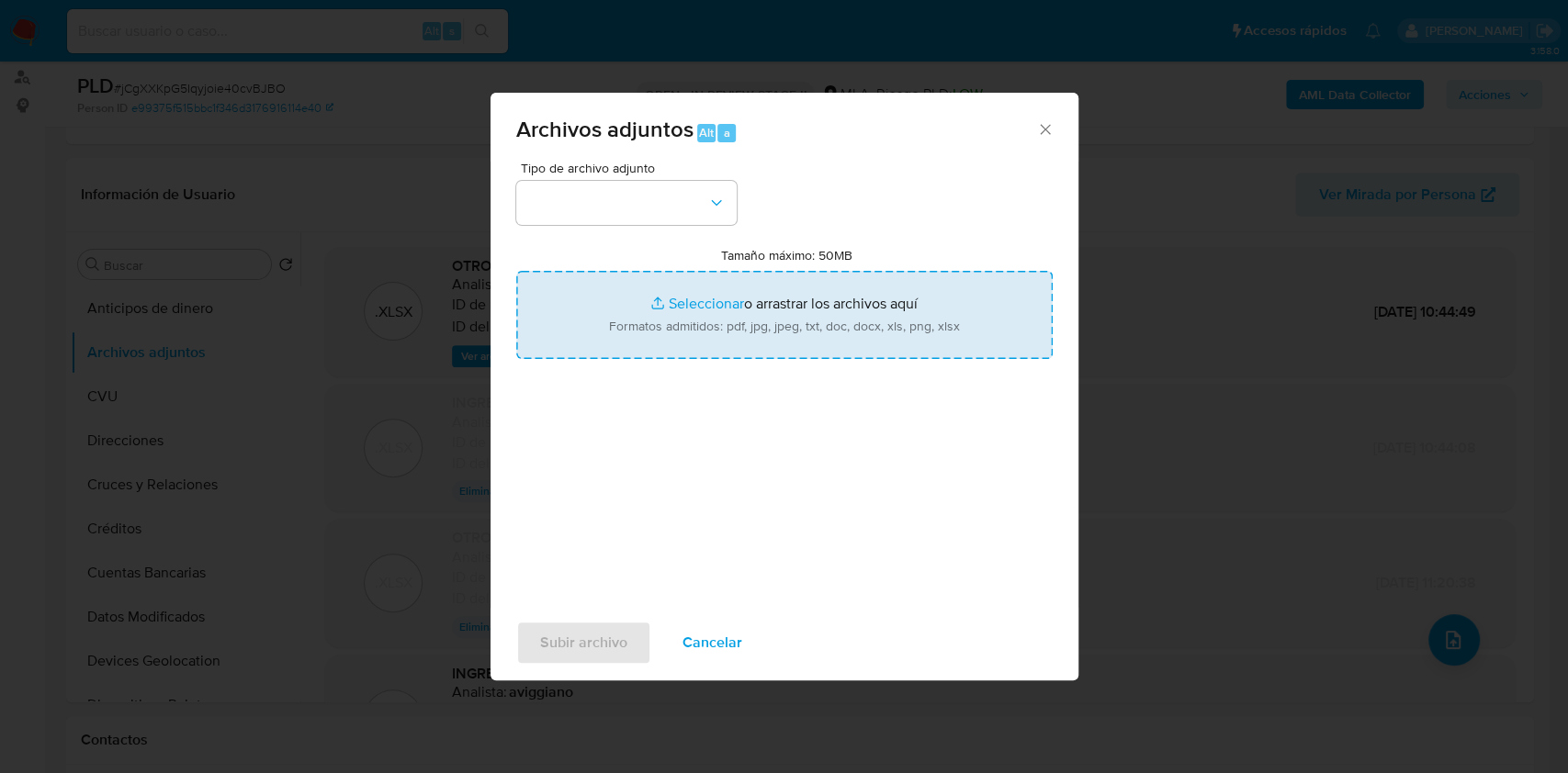
click at [718, 335] on input "Tamaño máximo: 50MB Seleccionar archivos" at bounding box center [784, 314] width 537 height 88
type input "C:\fakepath\Caselog jCgXXKpG5Iqyjoie40cvBJBO_2025_08_18_22_12_08.docx"
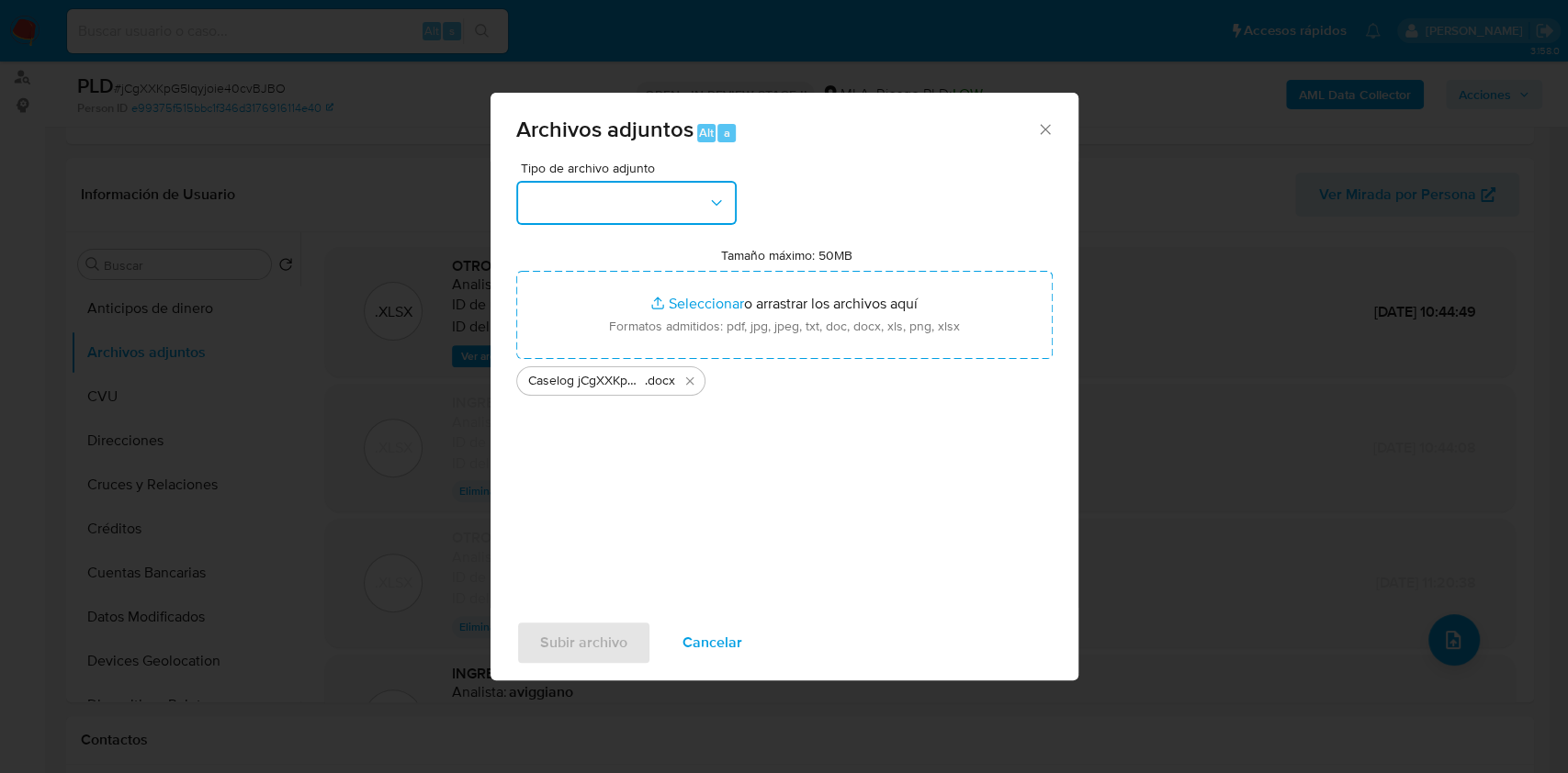
click at [687, 212] on button "button" at bounding box center [626, 202] width 221 height 44
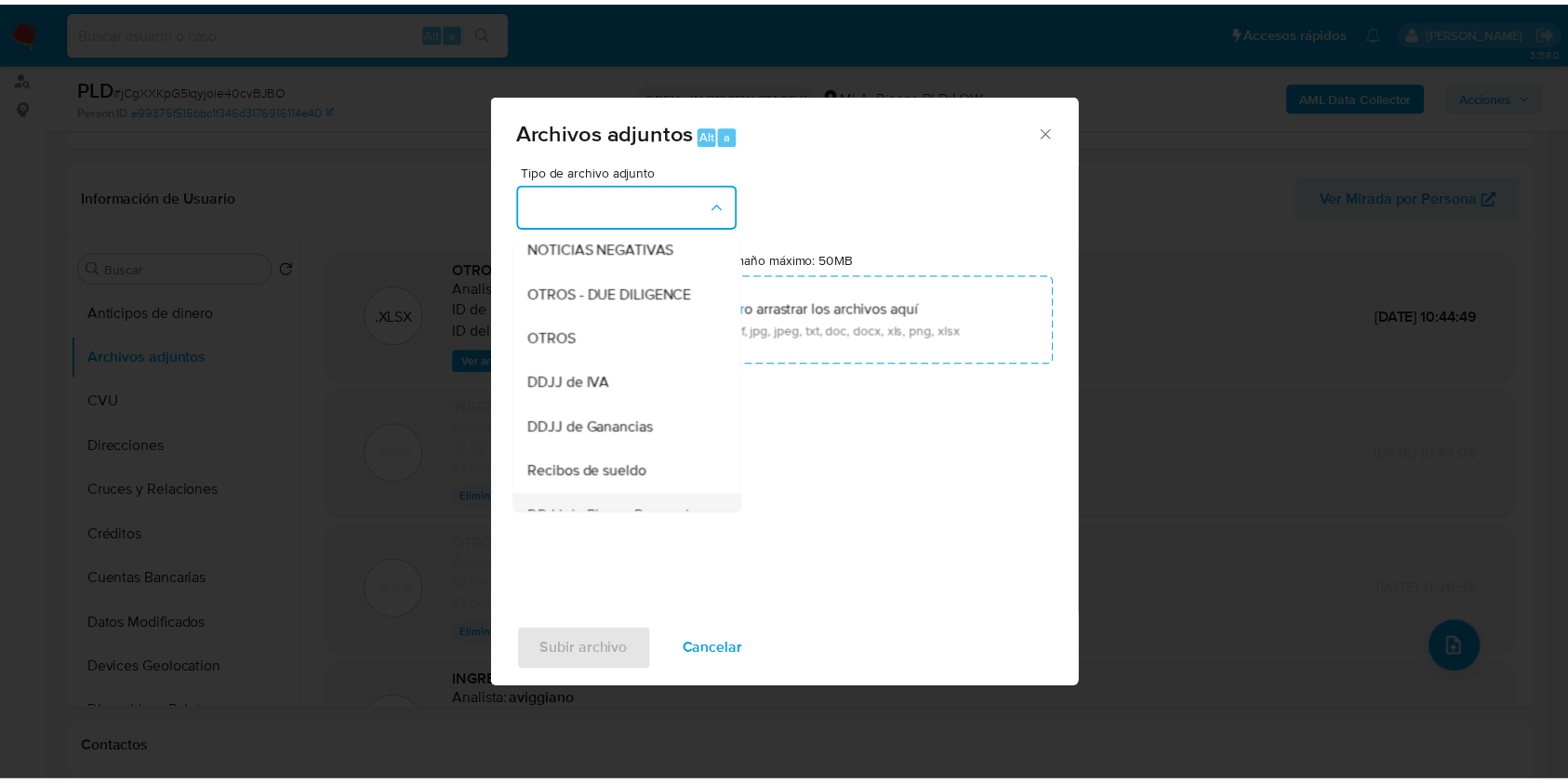
scroll to position [372, 0]
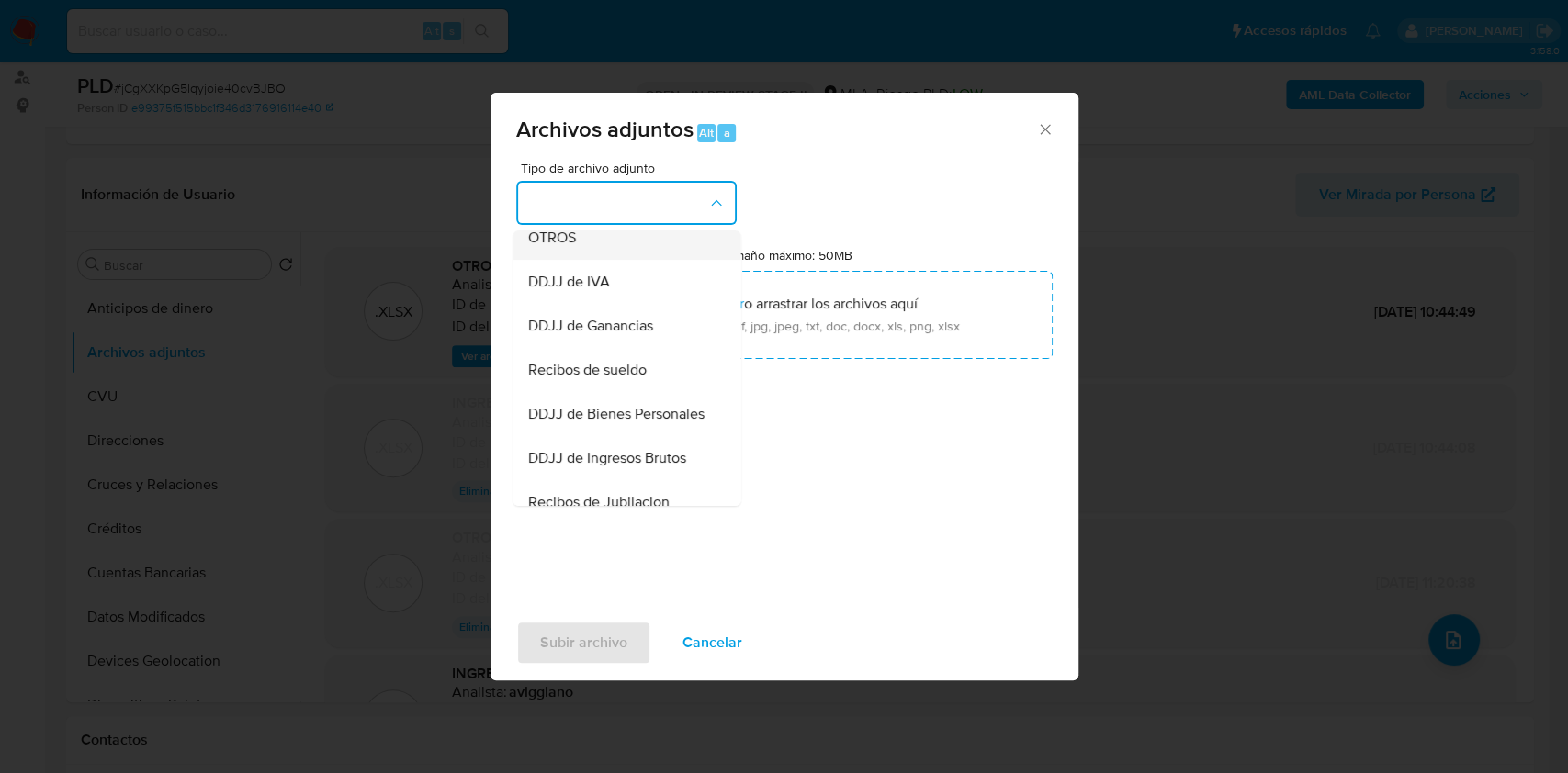
click at [558, 247] on span "OTROS" at bounding box center [551, 238] width 47 height 19
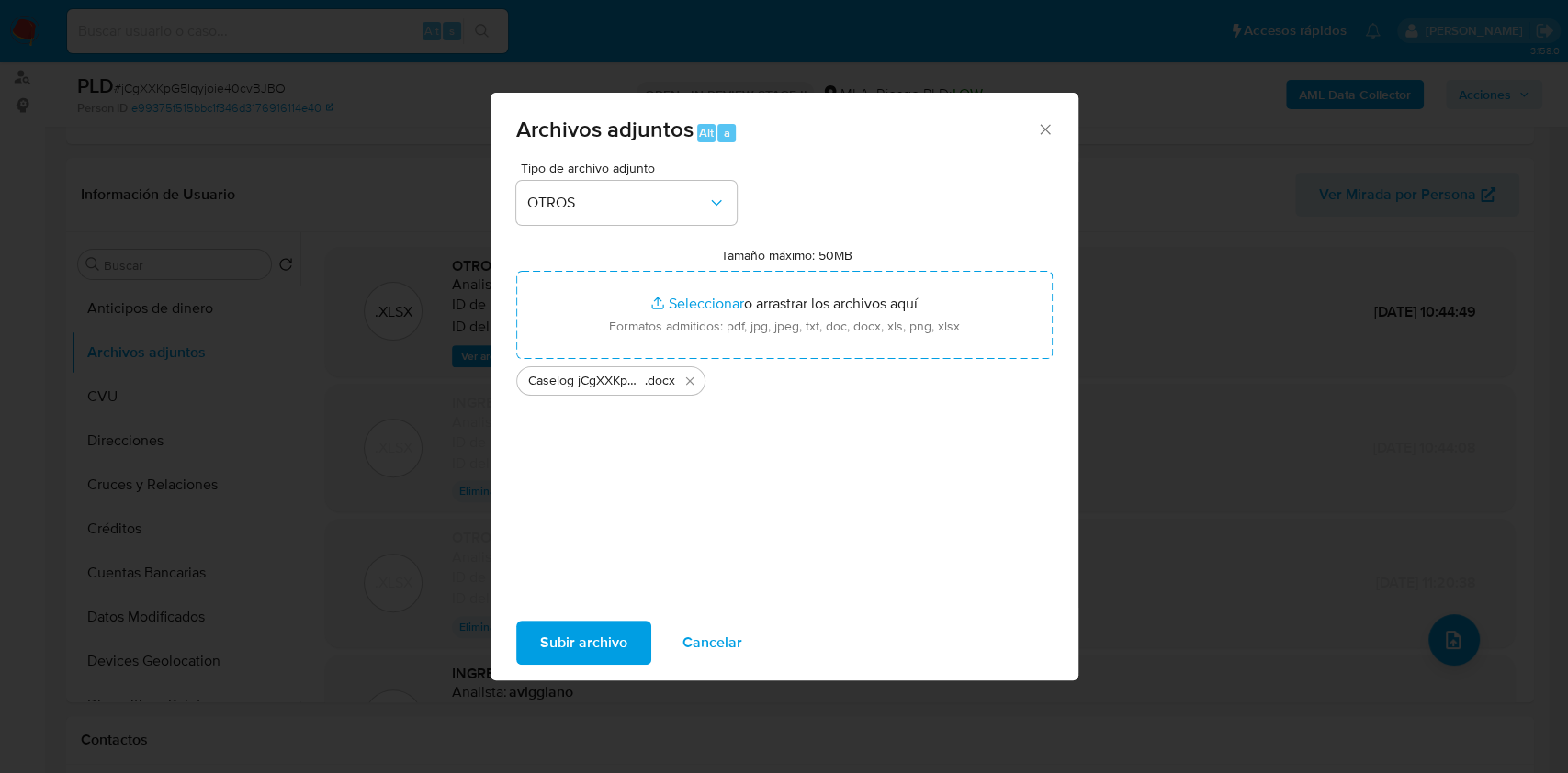
click at [606, 658] on span "Subir archivo" at bounding box center [583, 642] width 87 height 40
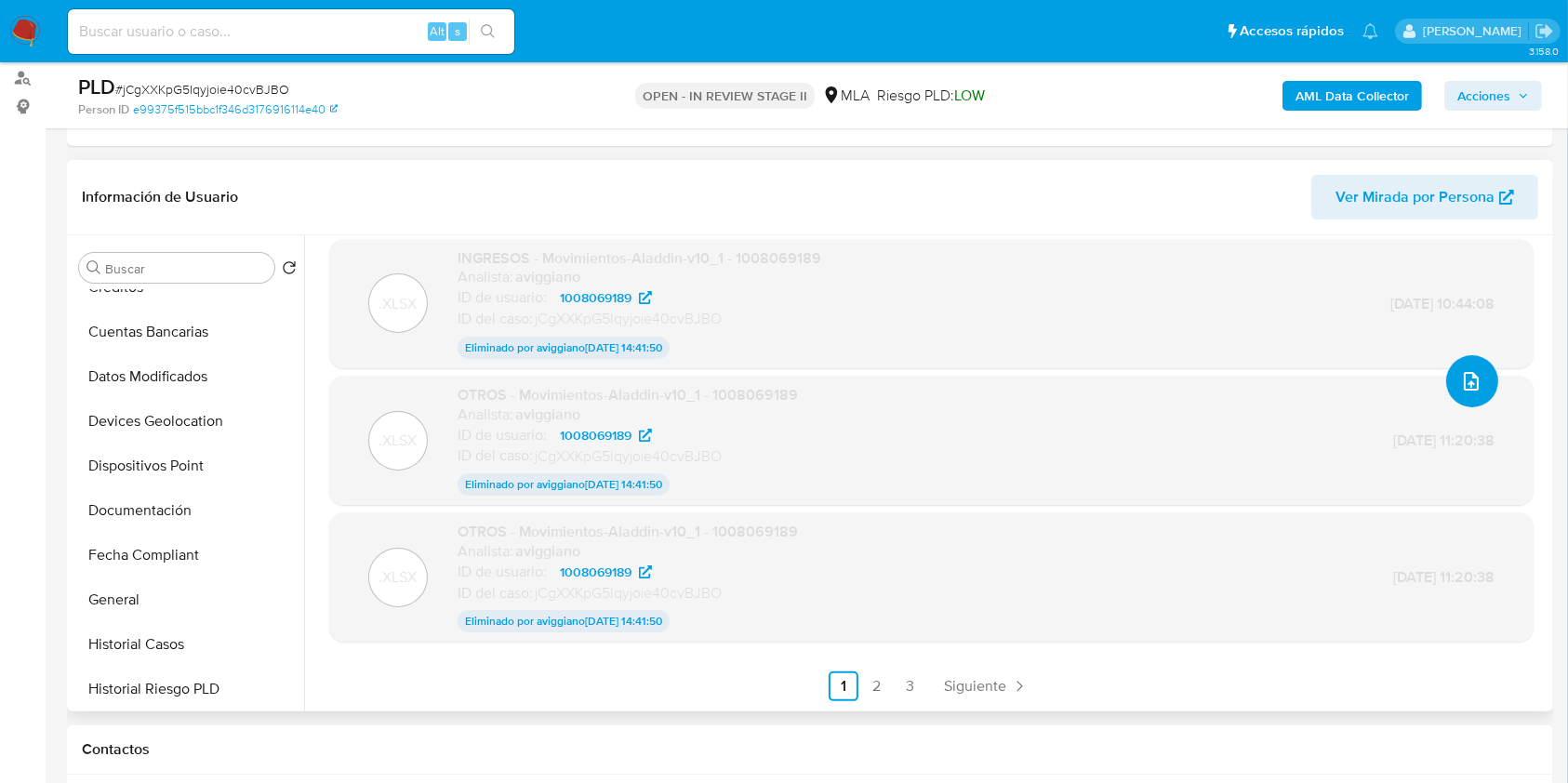
scroll to position [496, 0]
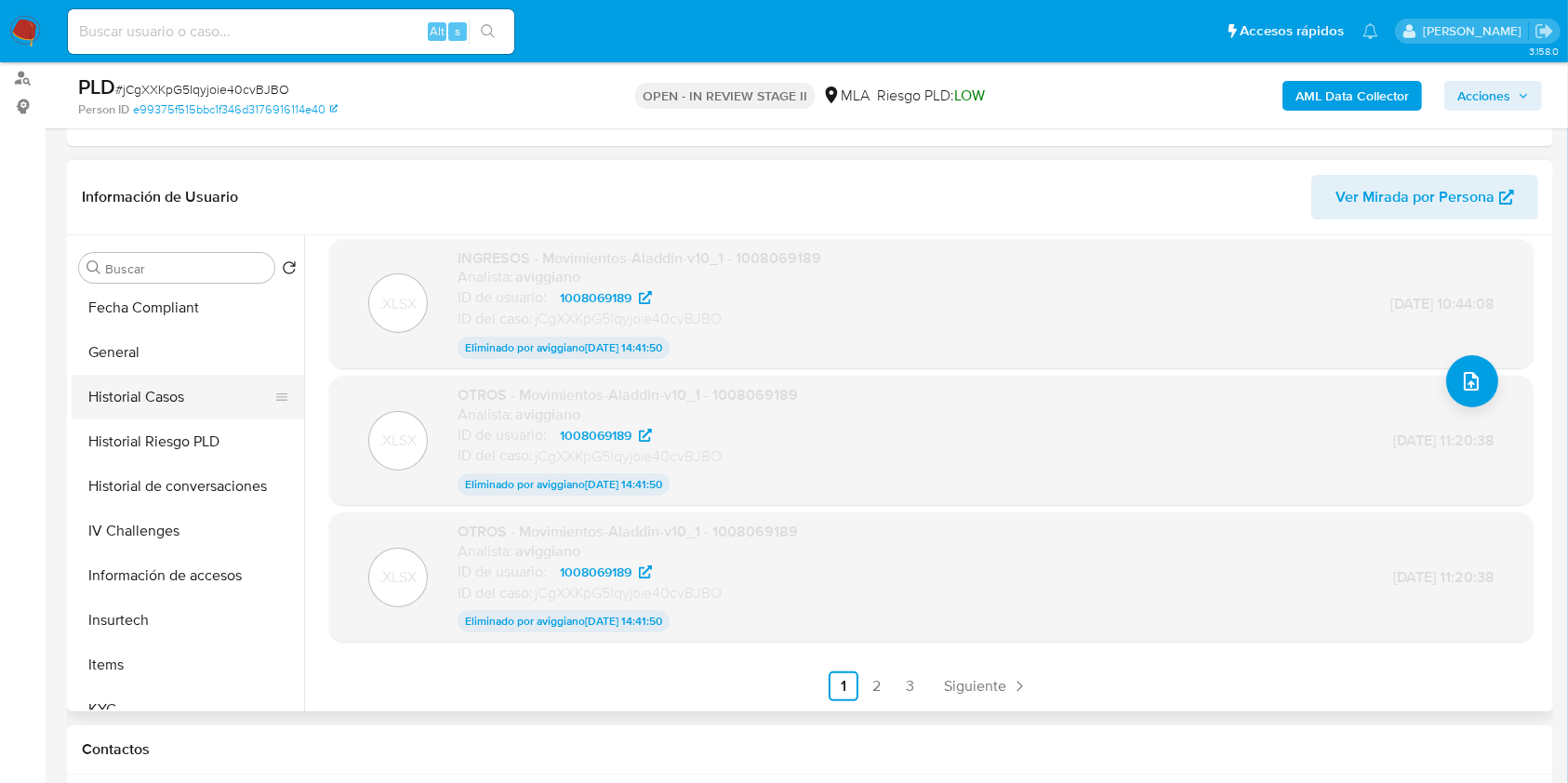
click at [144, 386] on button "Historial Casos" at bounding box center [180, 397] width 218 height 44
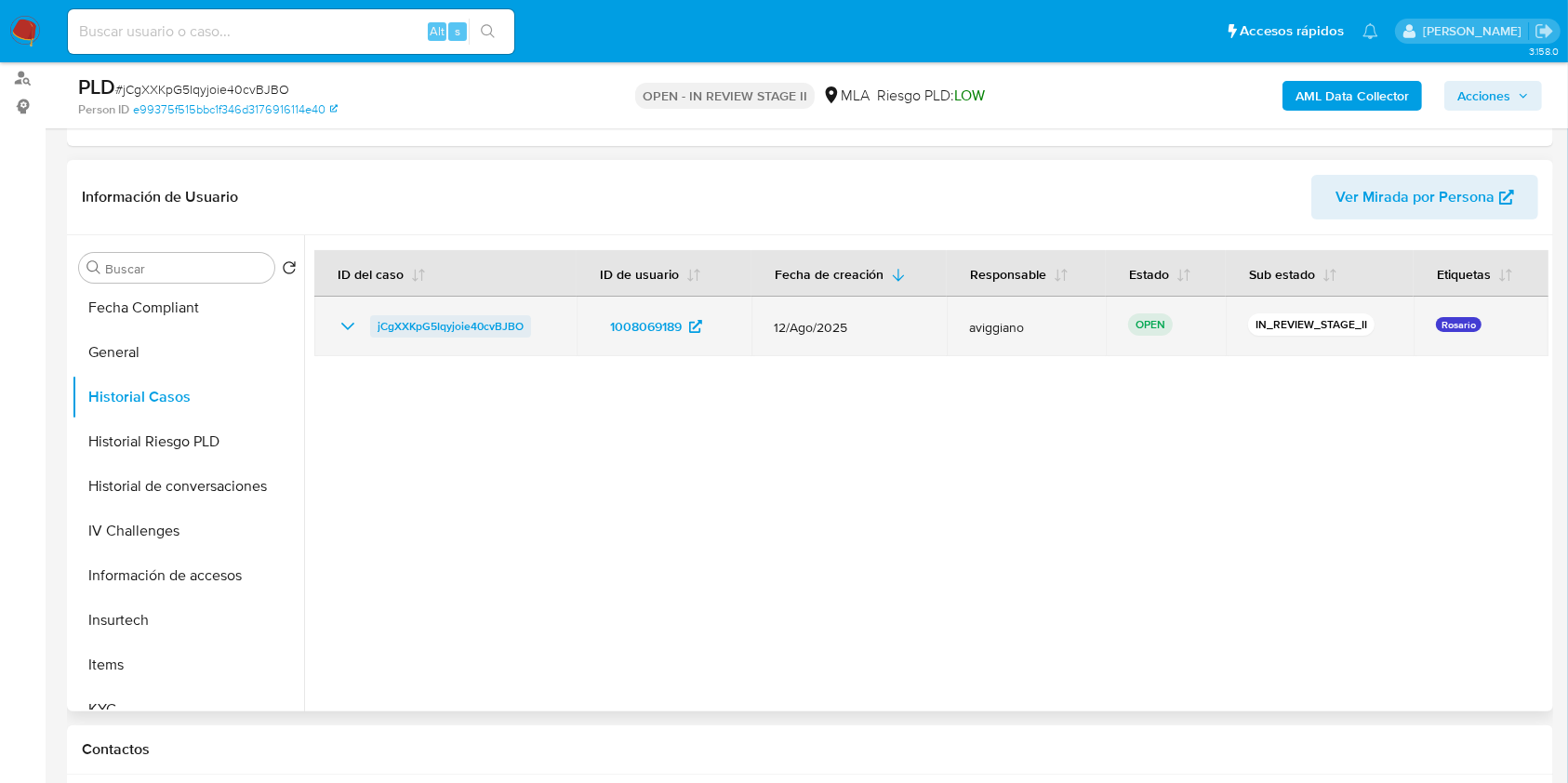
click at [490, 327] on span "jCgXXKpG5Iqyjoie40cvBJBO" at bounding box center [450, 327] width 146 height 23
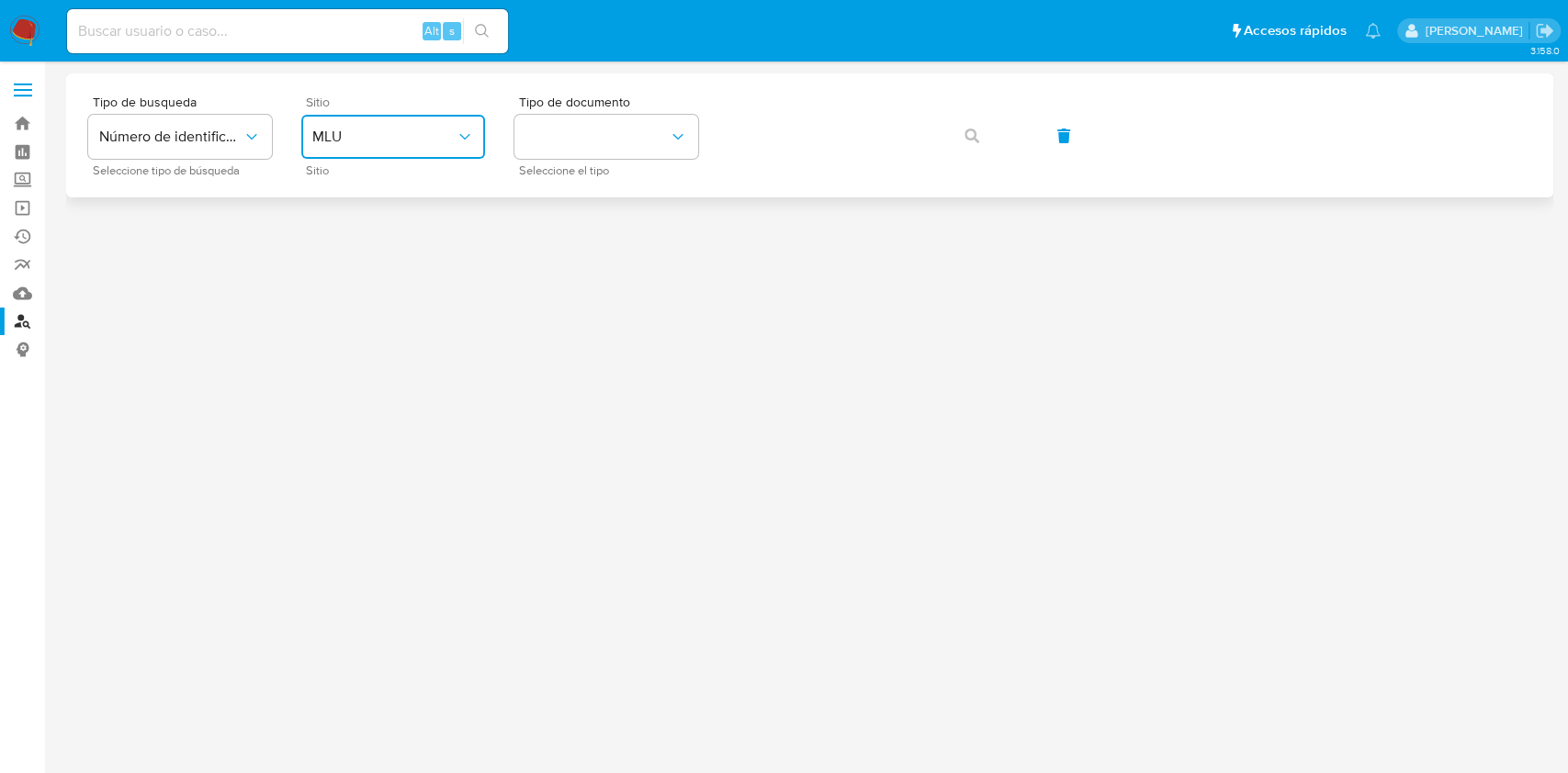
click at [328, 126] on button "MLU" at bounding box center [393, 136] width 183 height 44
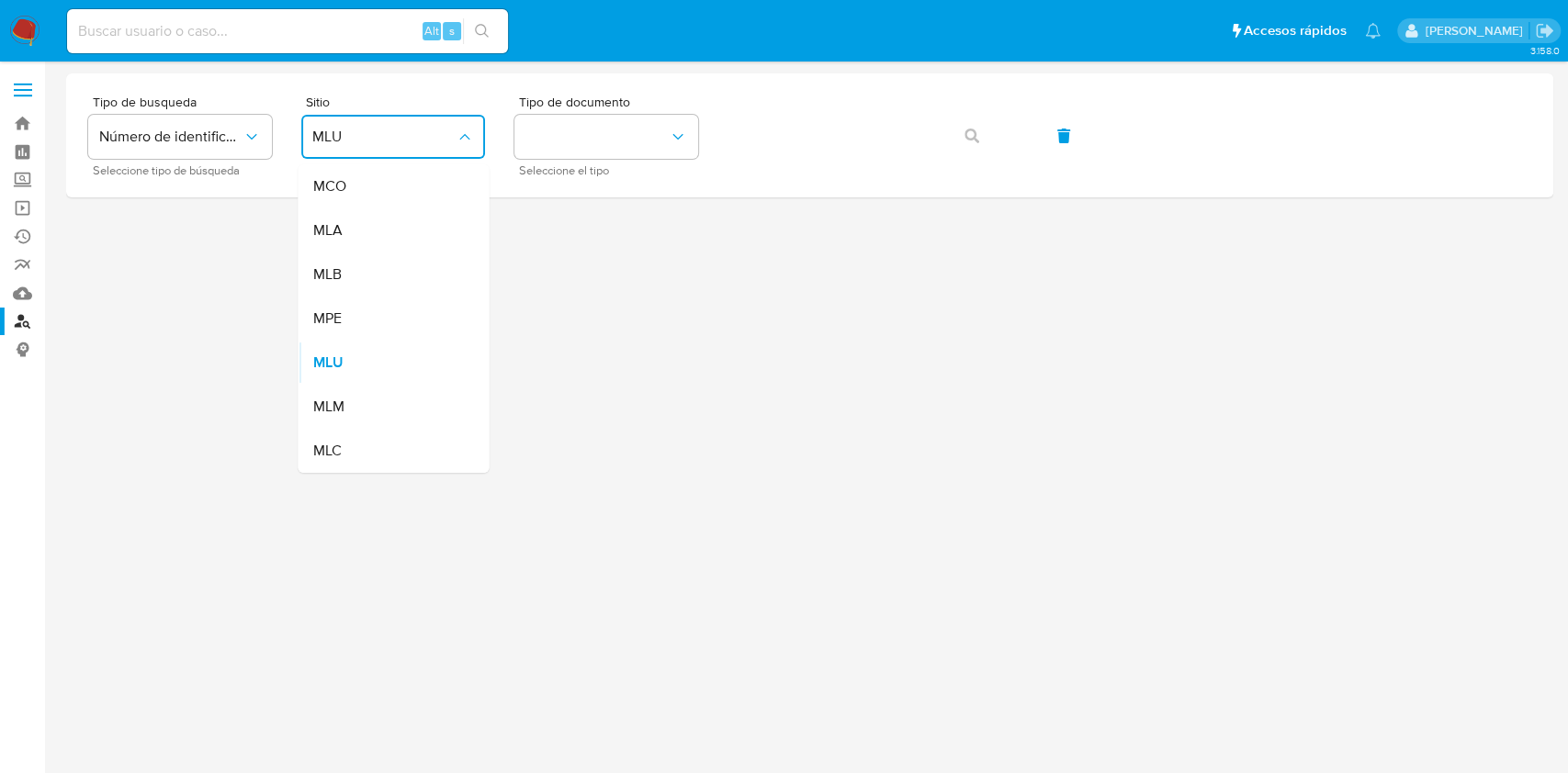
drag, startPoint x: 344, startPoint y: 216, endPoint x: 371, endPoint y: 223, distance: 27.9
click at [345, 217] on div "MLA" at bounding box center [388, 230] width 151 height 44
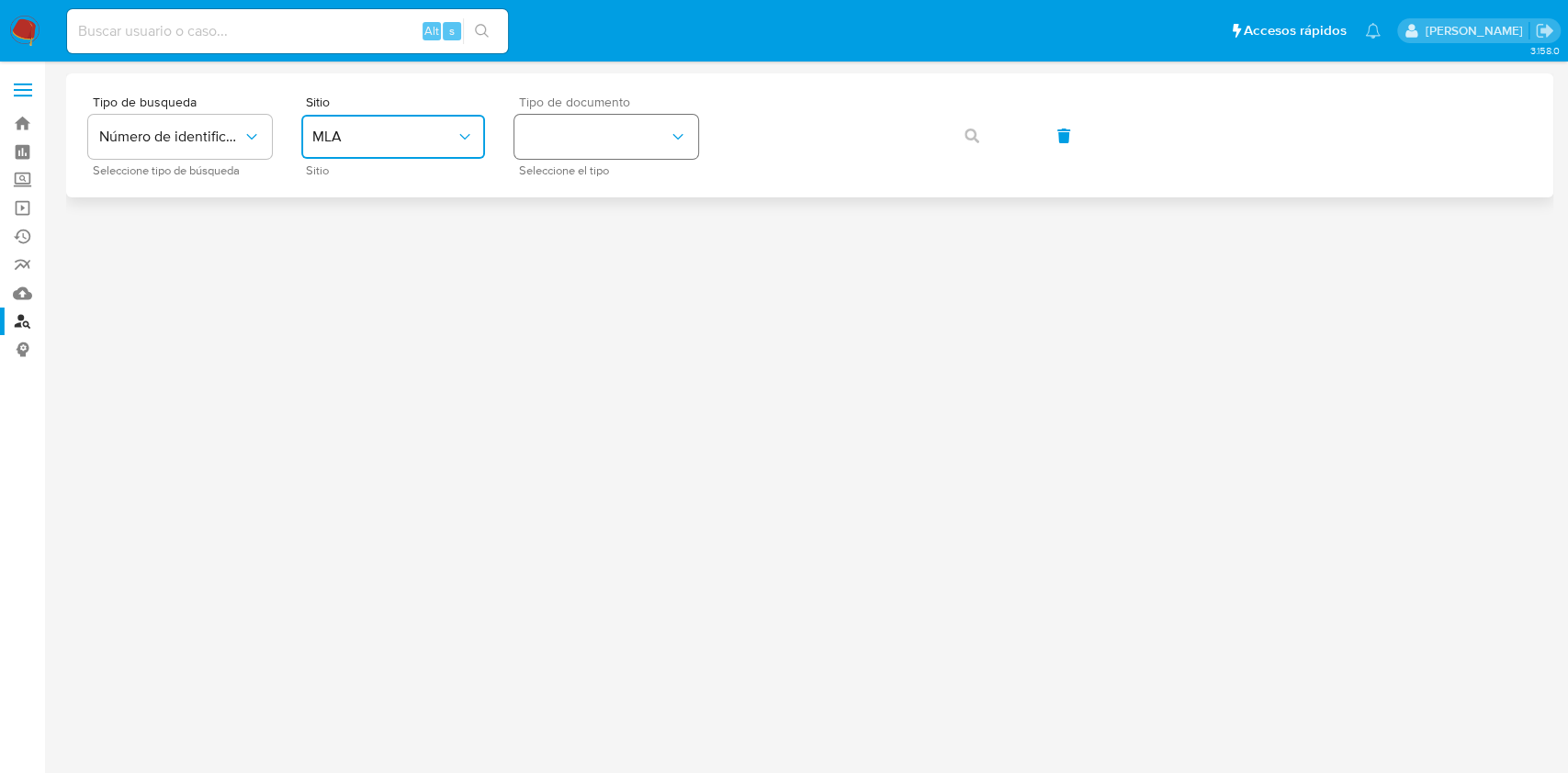
click at [601, 142] on button "identificationType" at bounding box center [606, 136] width 183 height 44
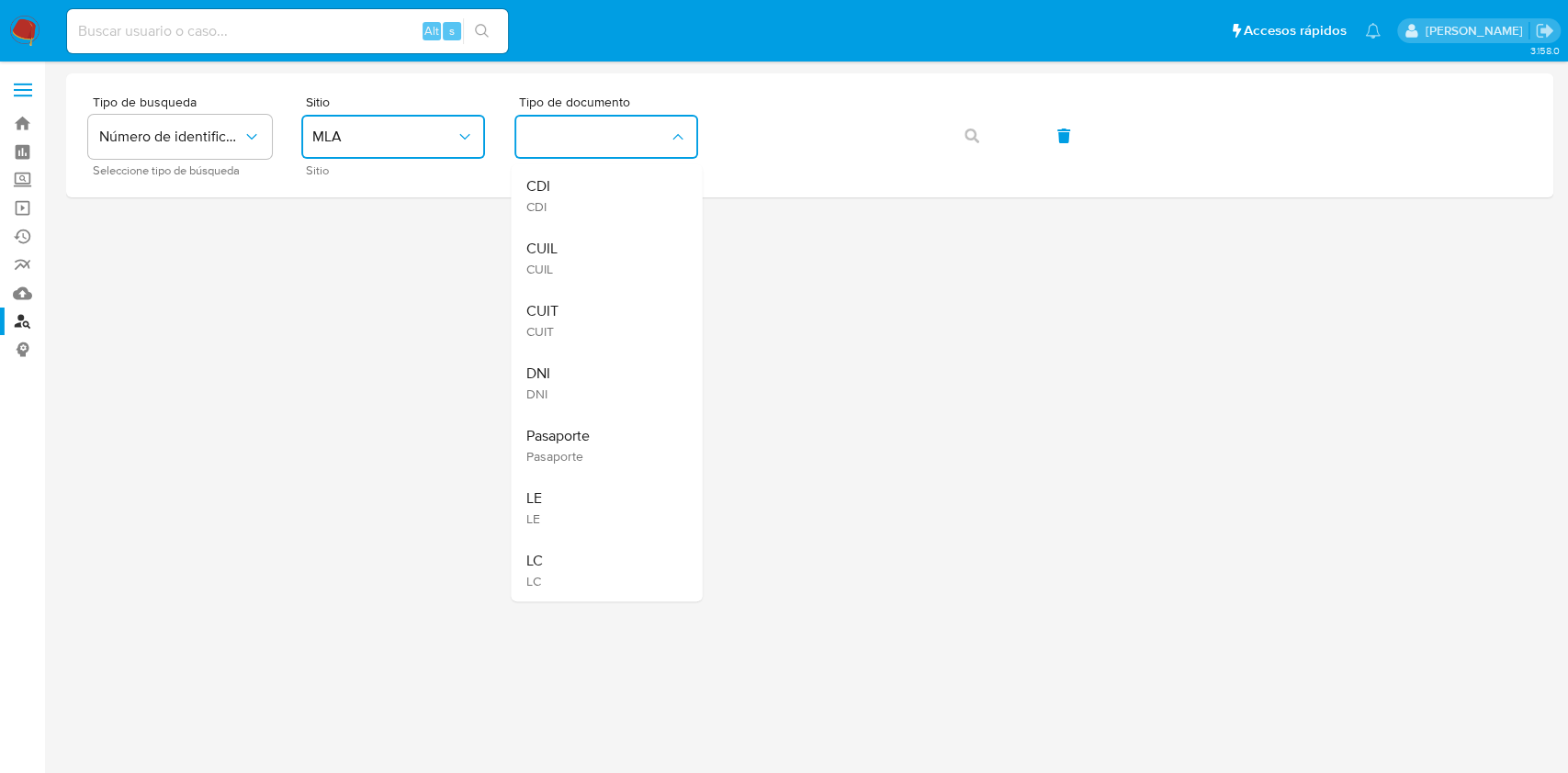
drag, startPoint x: 578, startPoint y: 307, endPoint x: 715, endPoint y: 237, distance: 153.8
click at [579, 309] on div "CUIT CUIT" at bounding box center [601, 320] width 151 height 62
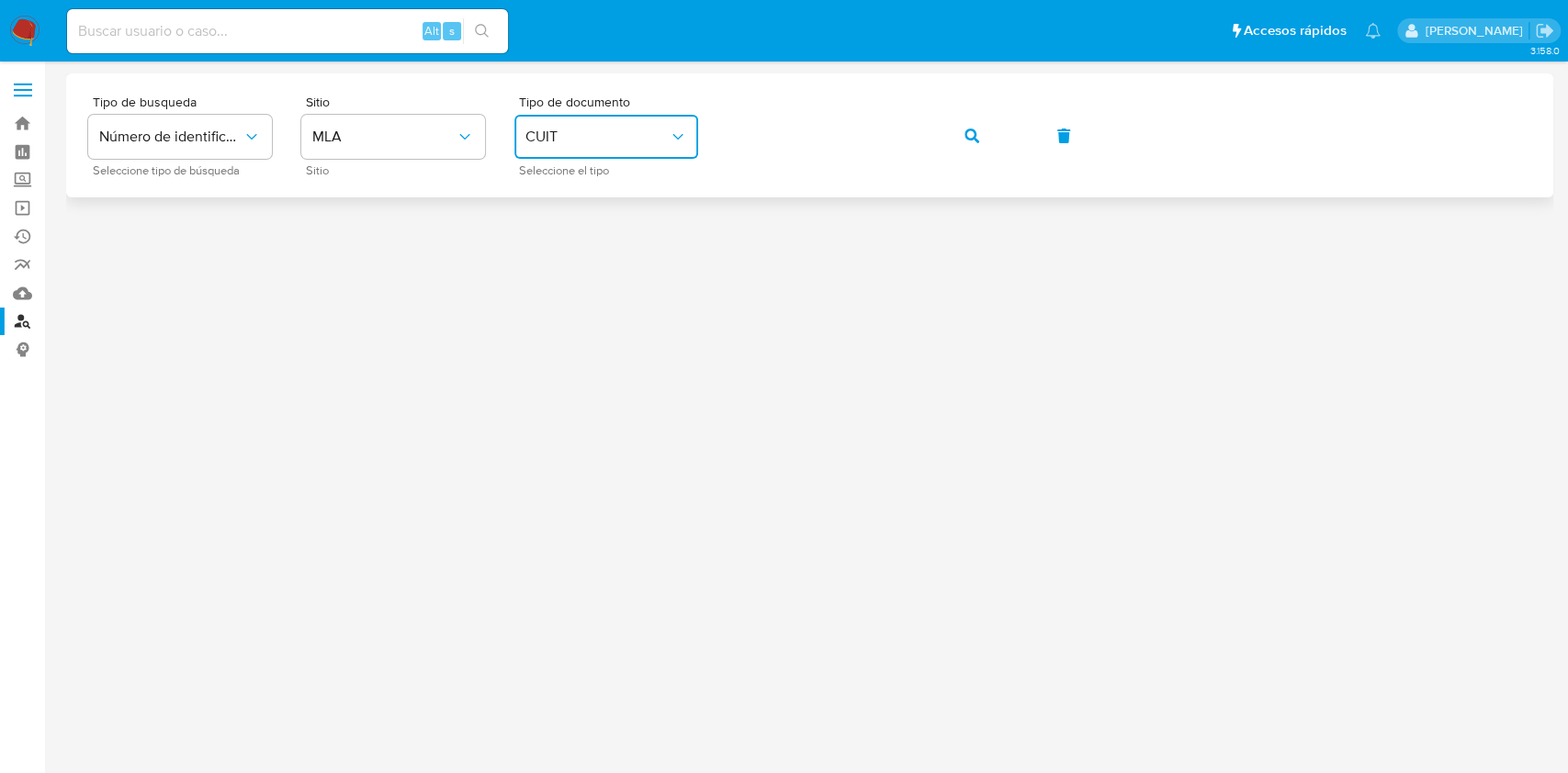
drag, startPoint x: 931, startPoint y: 107, endPoint x: 941, endPoint y: 113, distance: 11.7
click at [932, 107] on div "Tipo de busqueda Número de identificación Seleccione tipo de búsqueda Sitio MLA…" at bounding box center [810, 136] width 1443 height 80
click at [953, 122] on button "button" at bounding box center [972, 135] width 62 height 44
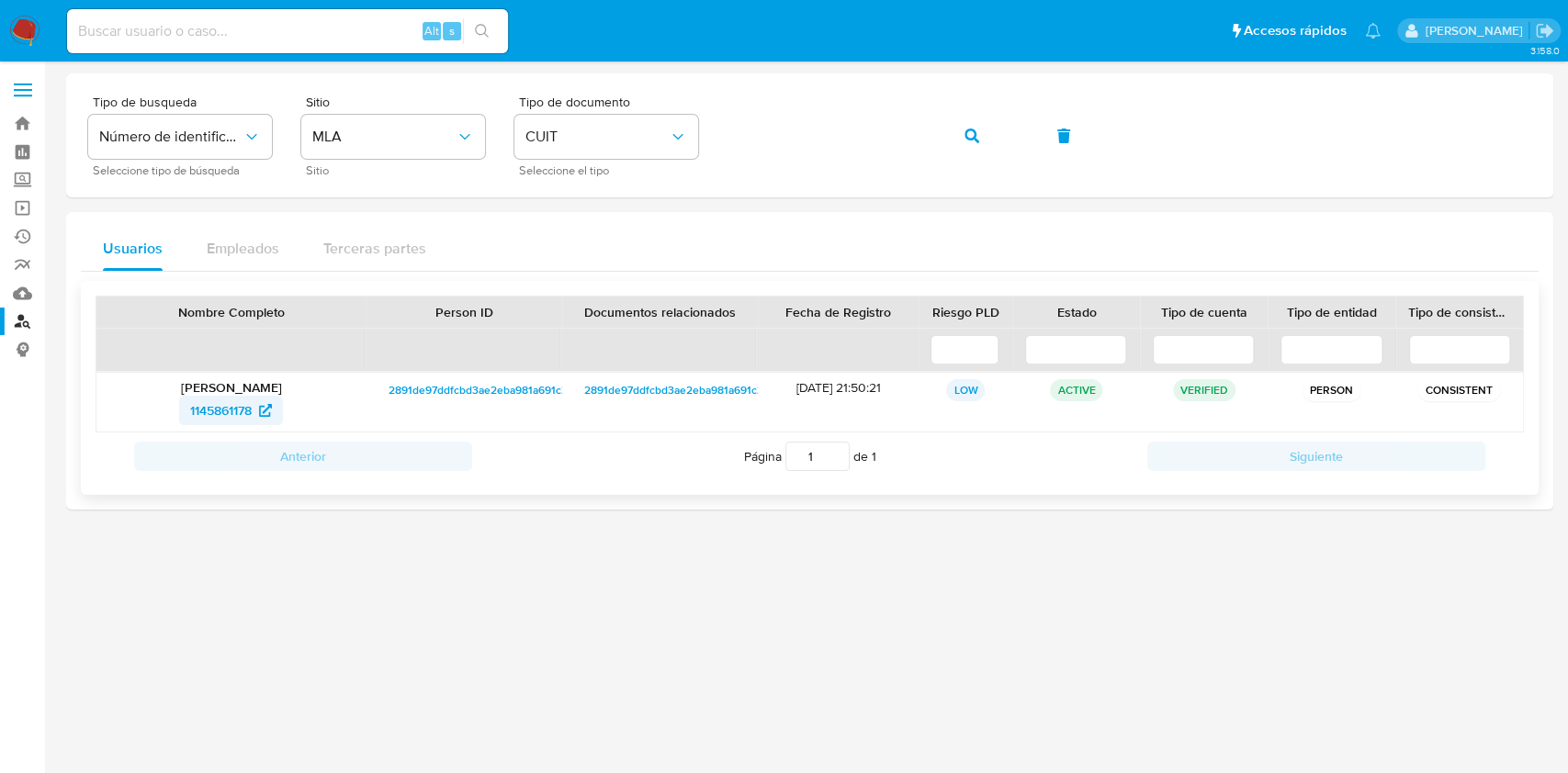
click at [248, 409] on span "1145861178" at bounding box center [221, 410] width 61 height 30
click at [22, 122] on link "Bandeja" at bounding box center [109, 123] width 219 height 29
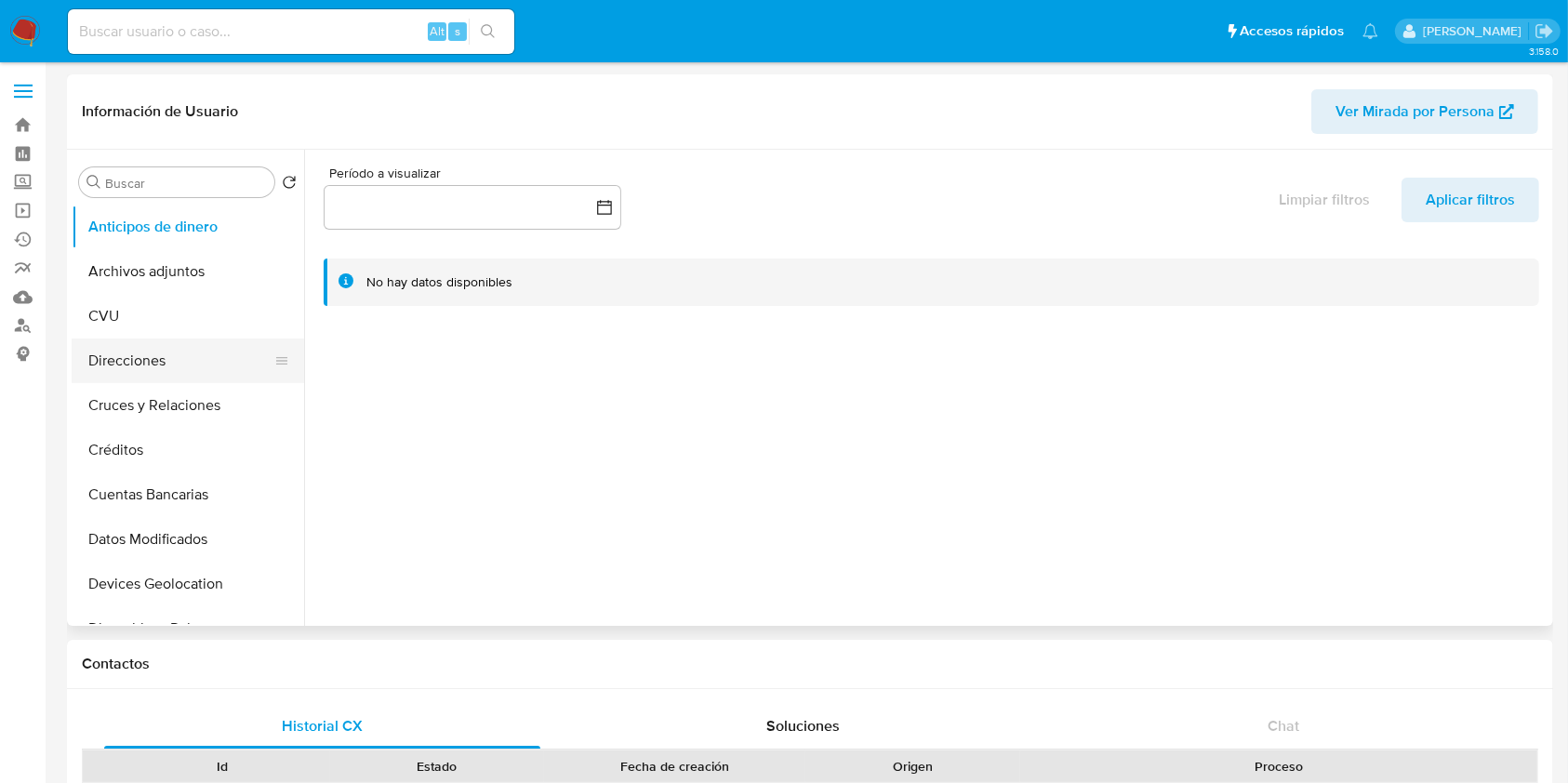
select select "10"
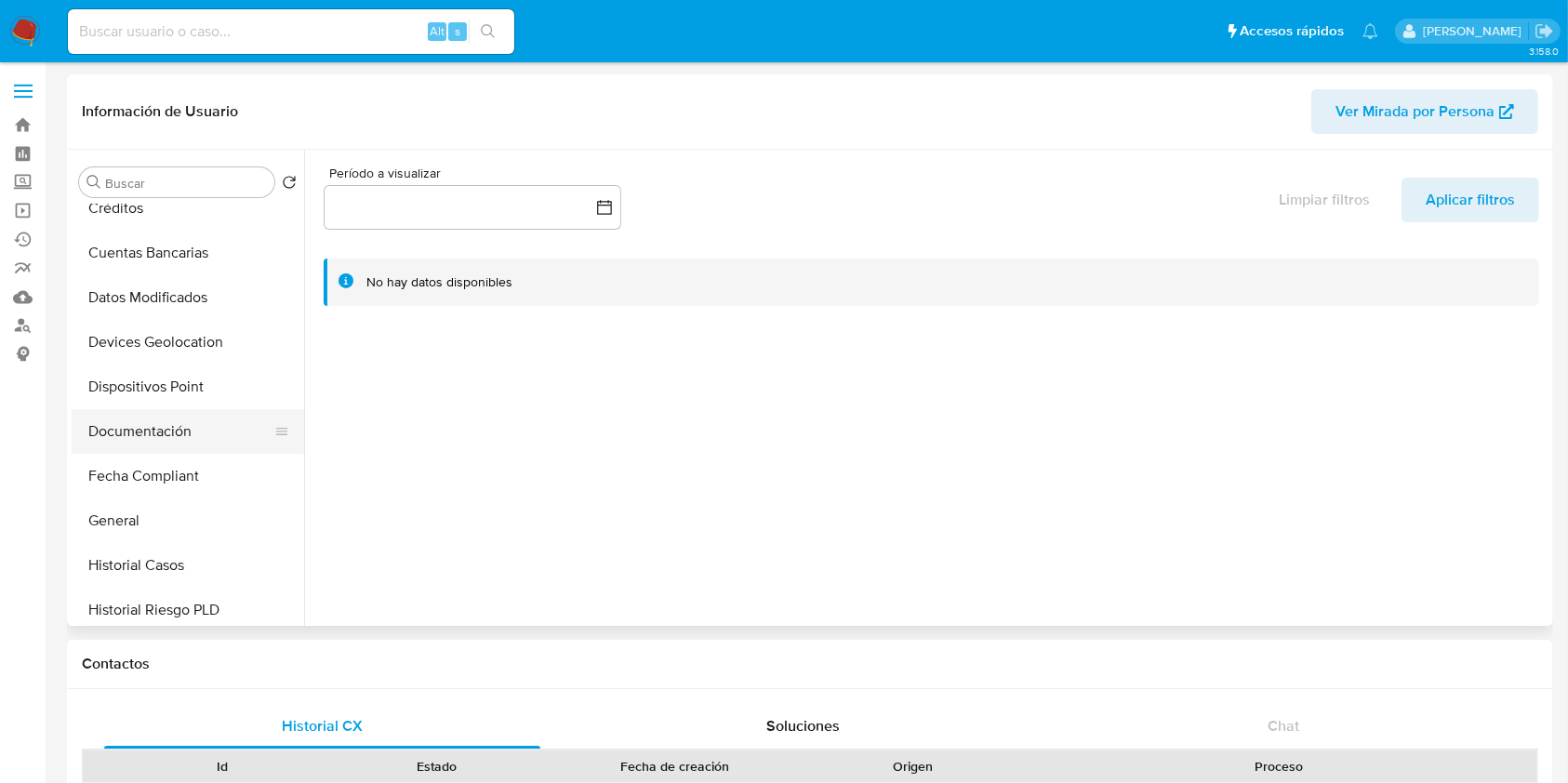
scroll to position [248, 0]
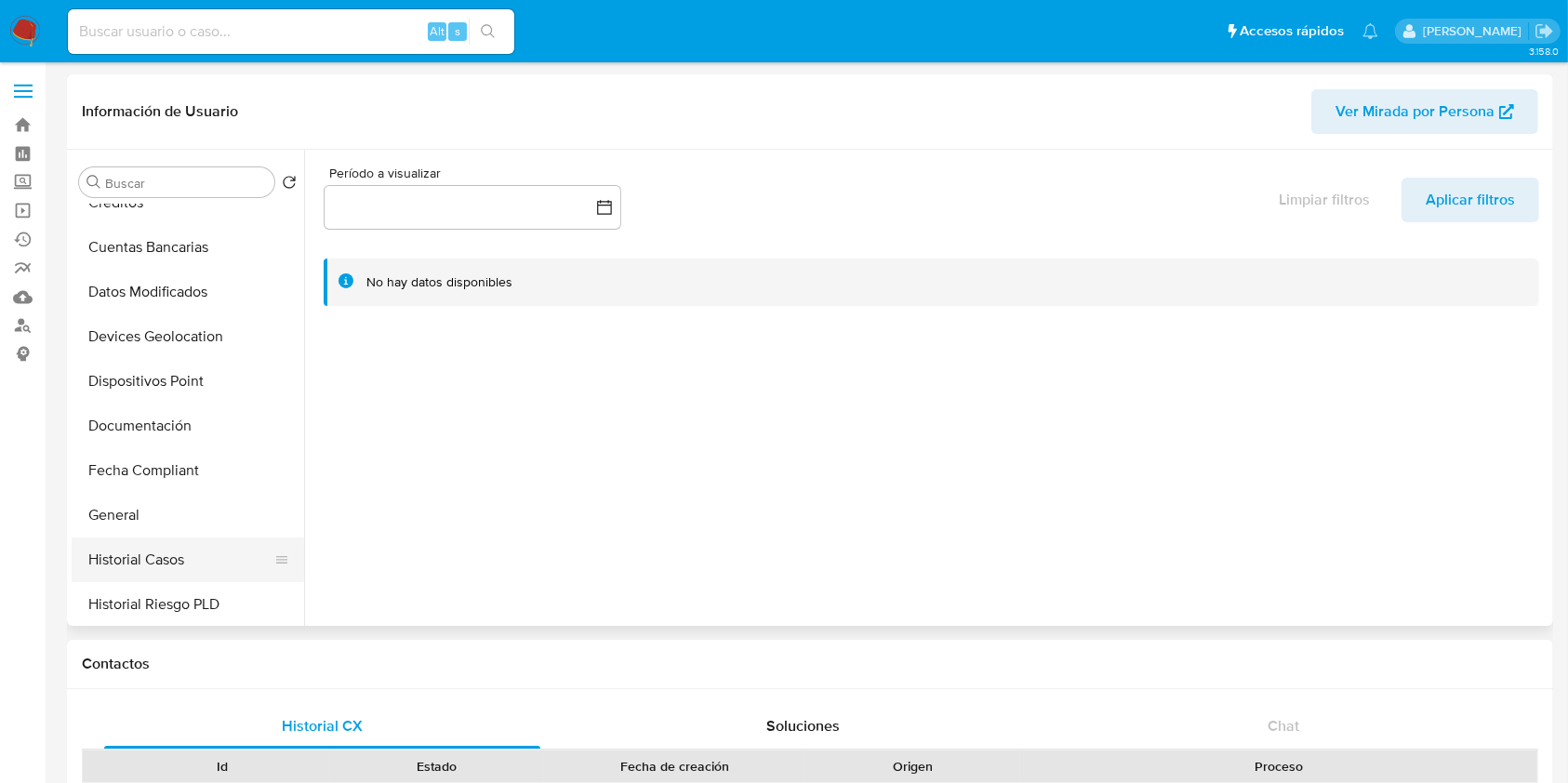
click at [162, 560] on button "Historial Casos" at bounding box center [180, 560] width 218 height 44
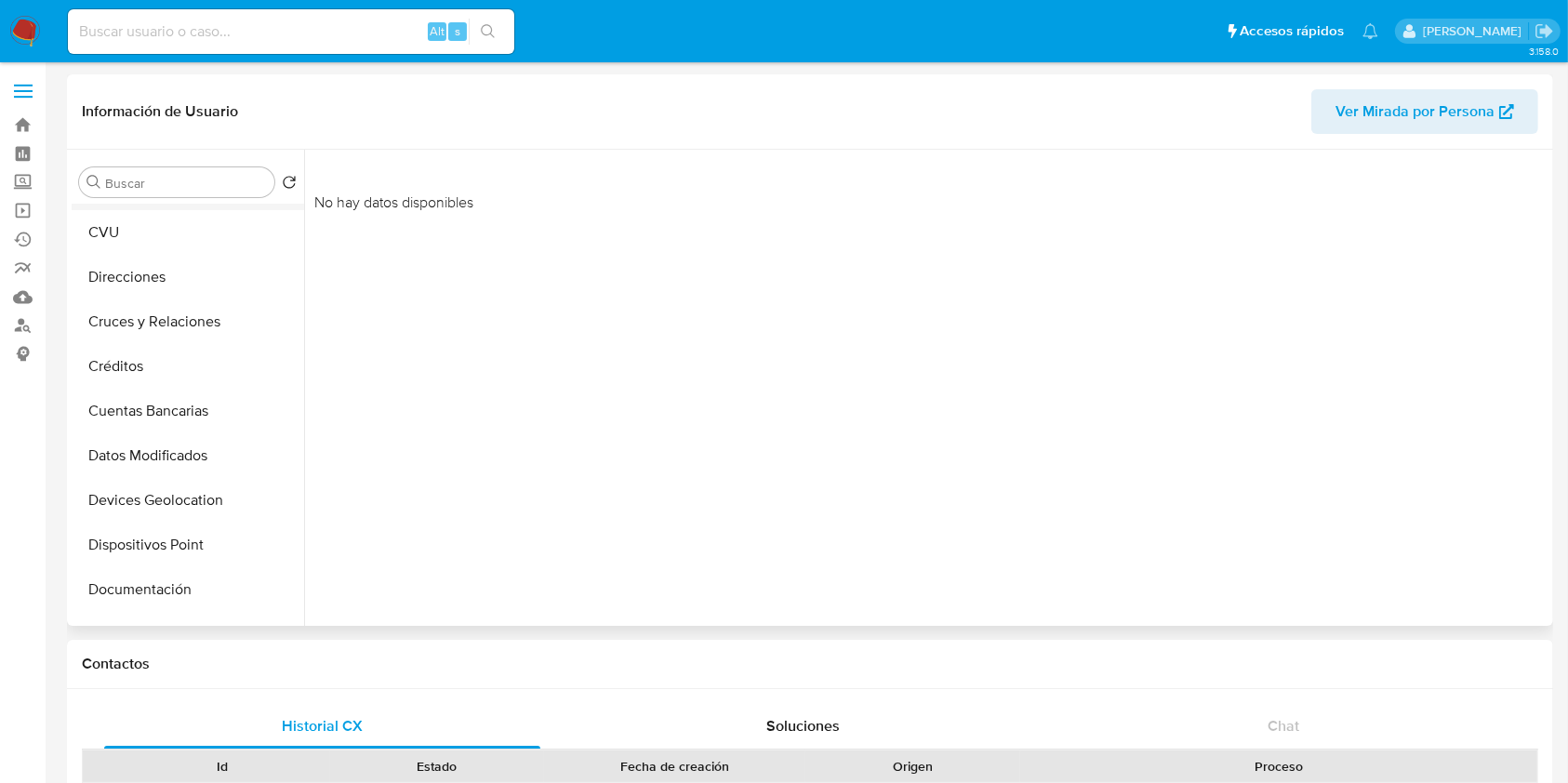
scroll to position [0, 0]
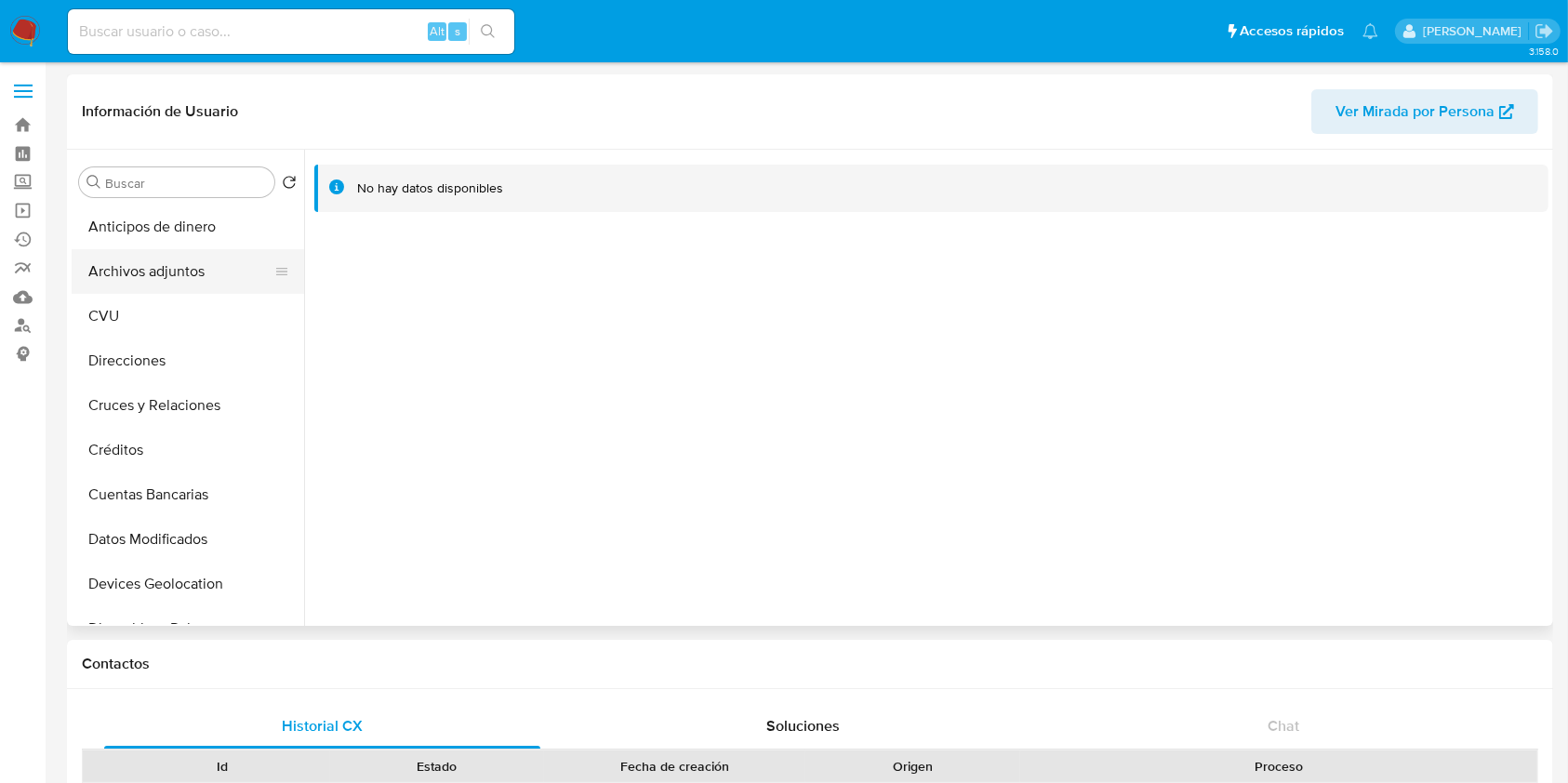
click at [180, 288] on button "Archivos adjuntos" at bounding box center [180, 271] width 218 height 44
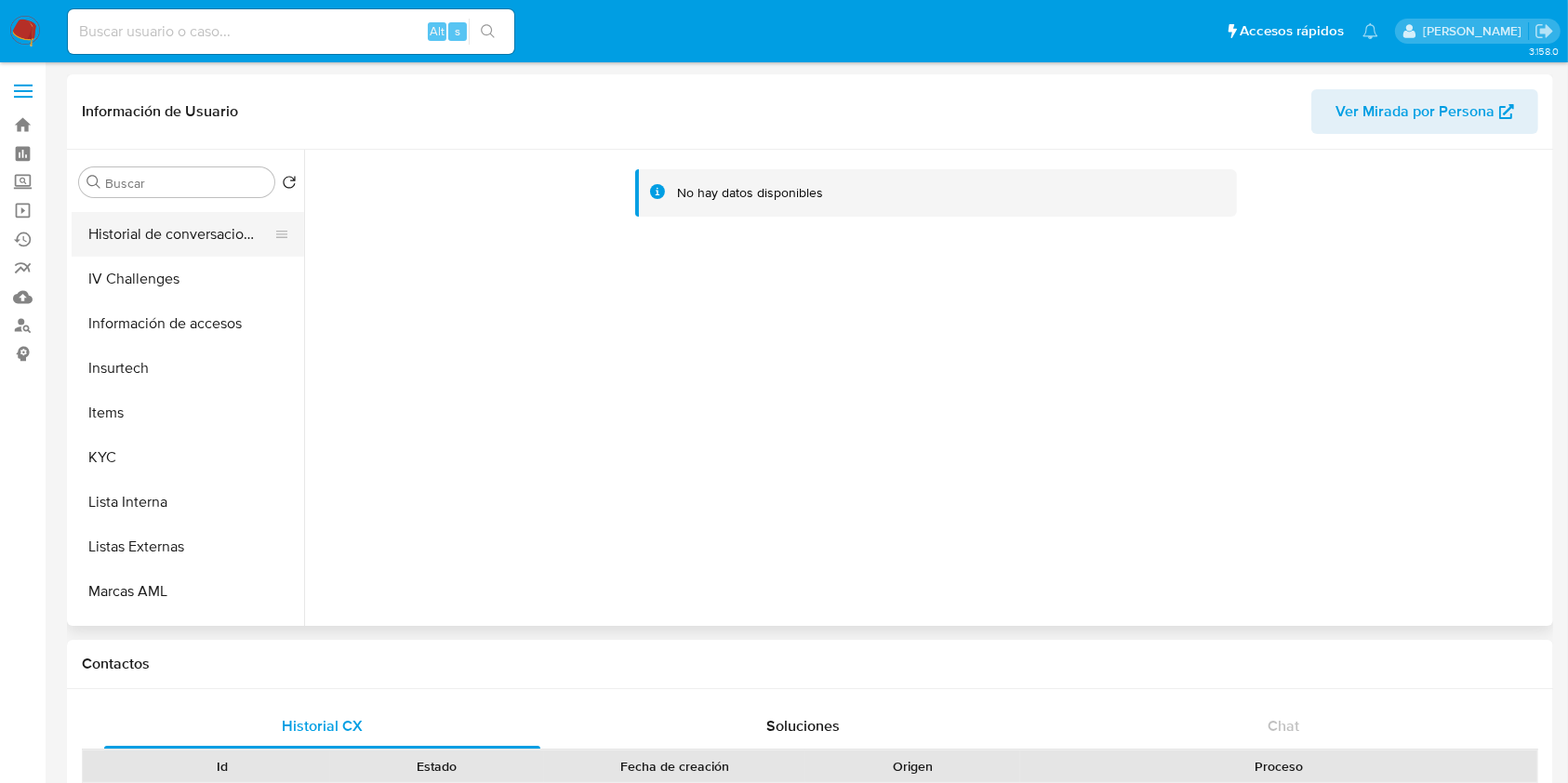
scroll to position [868, 0]
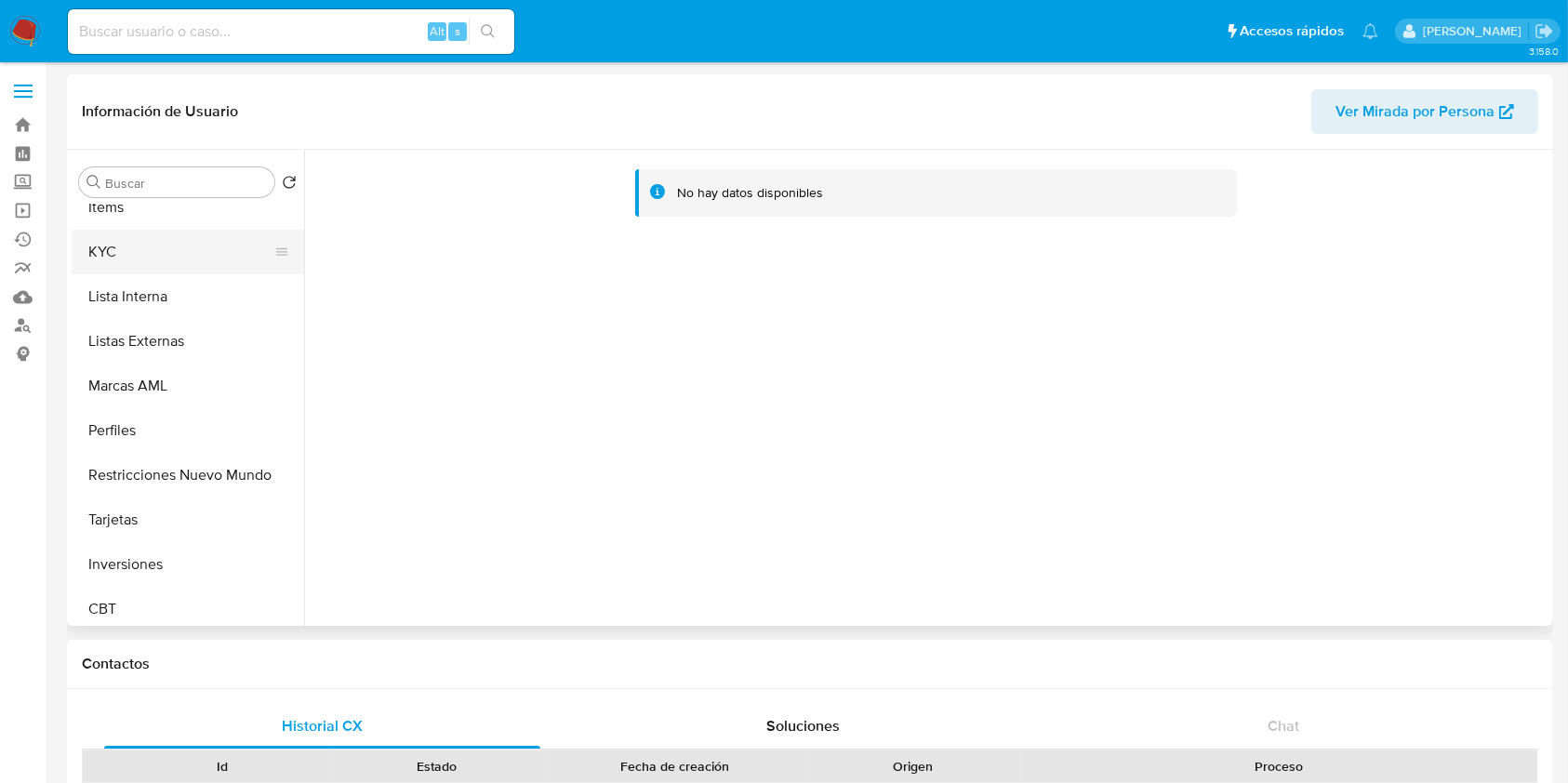
click at [170, 251] on button "KYC" at bounding box center [180, 252] width 218 height 44
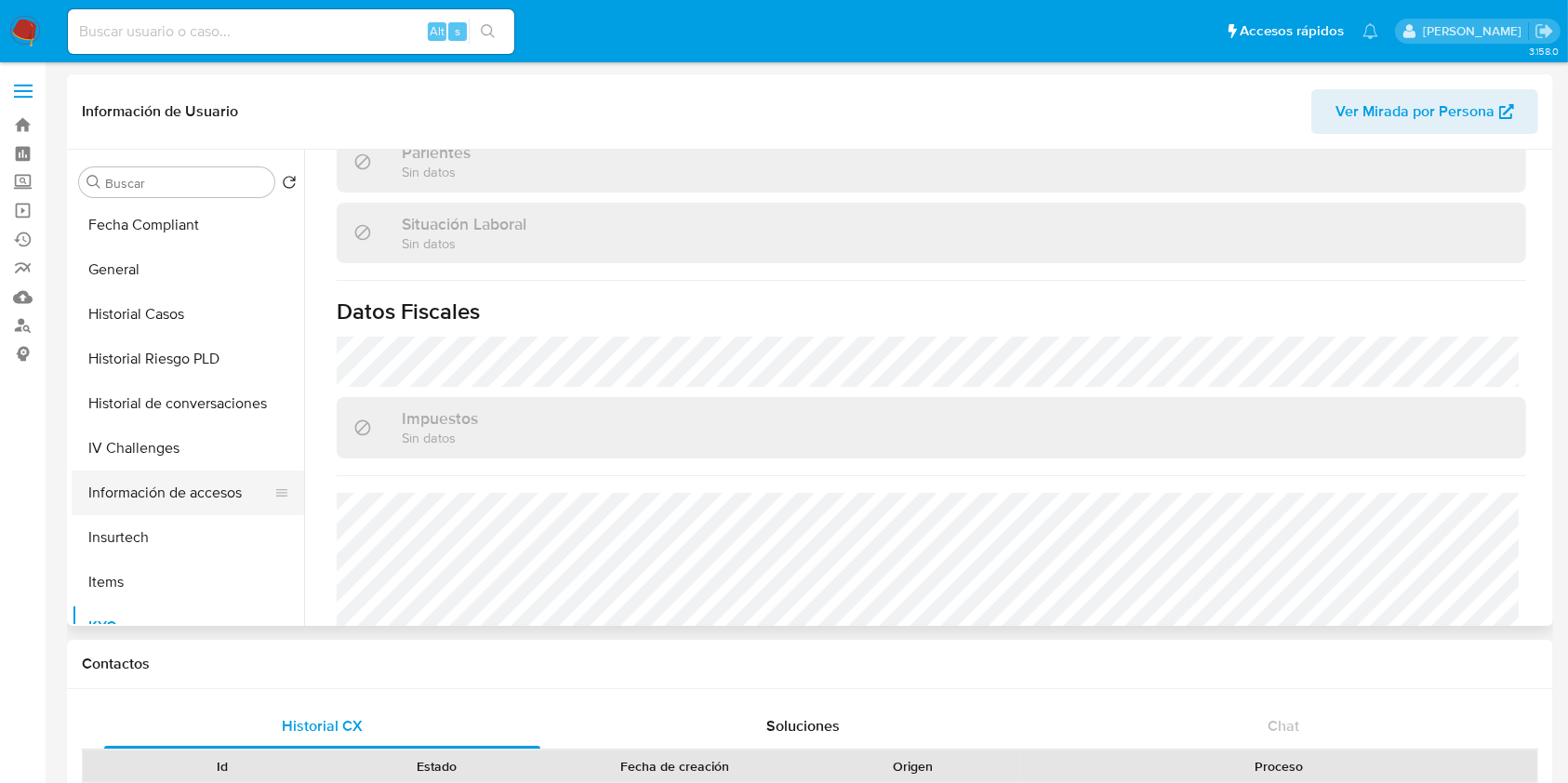
scroll to position [372, 0]
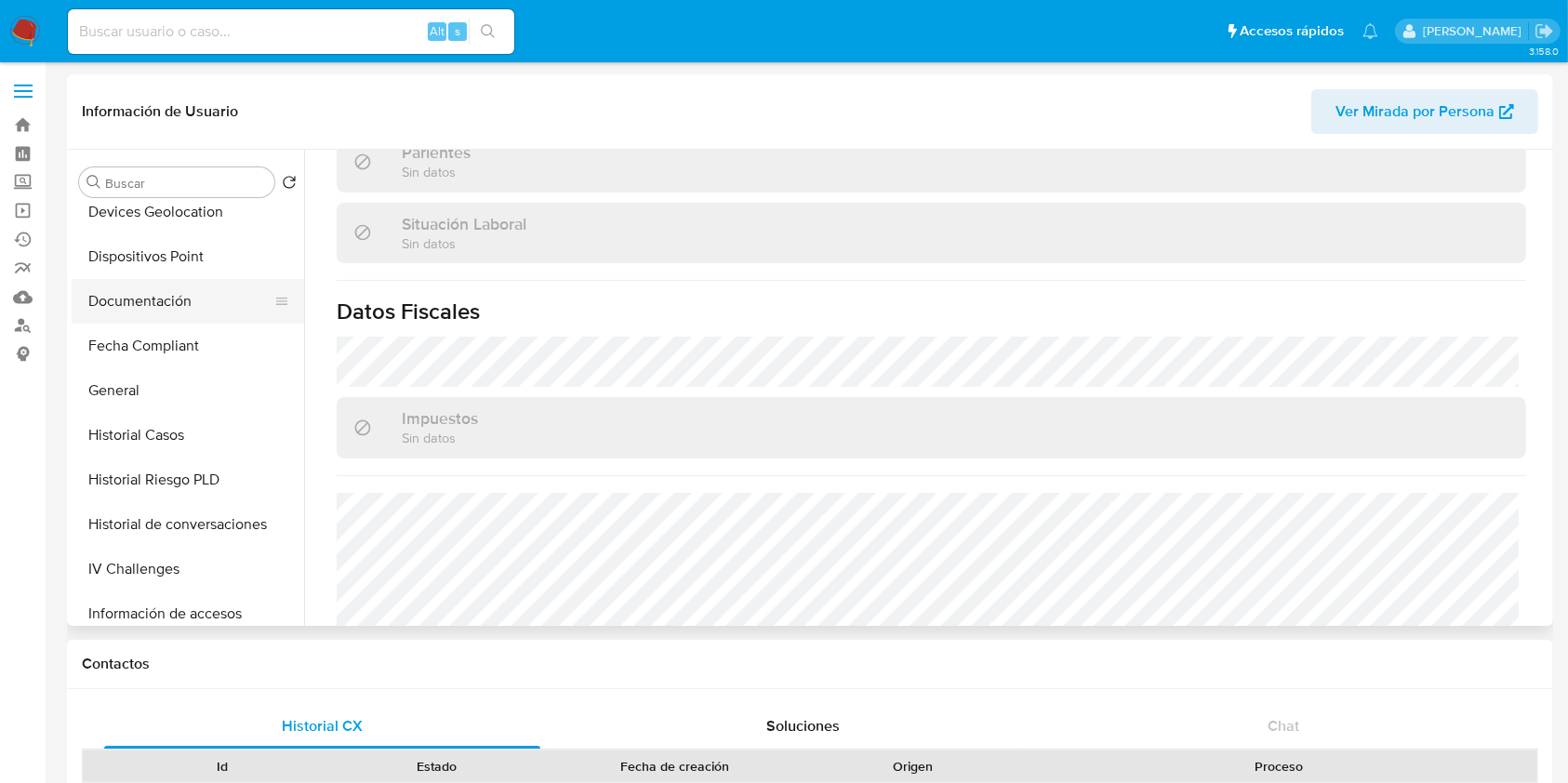
click at [153, 308] on button "Documentación" at bounding box center [180, 301] width 218 height 44
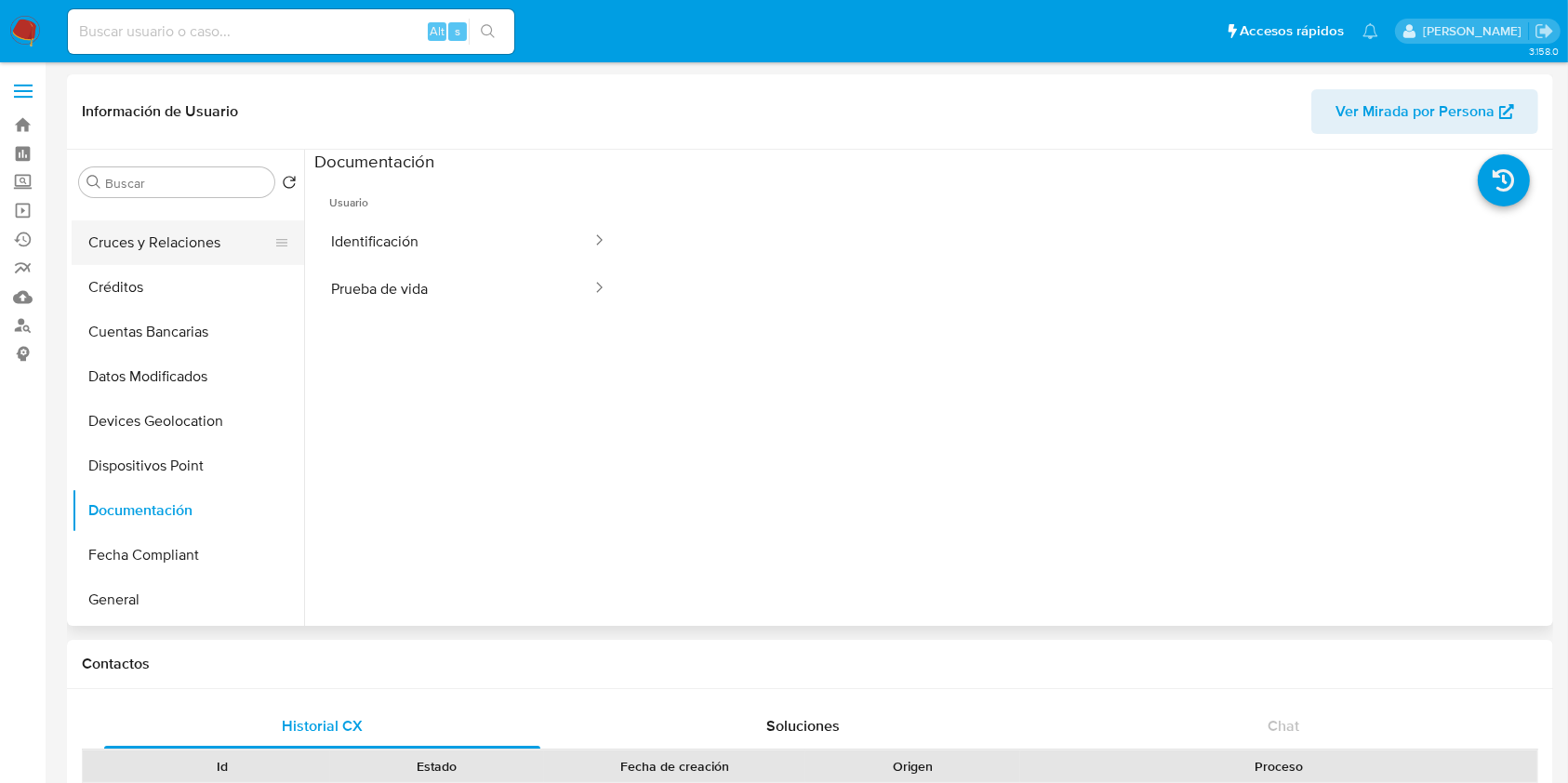
scroll to position [123, 0]
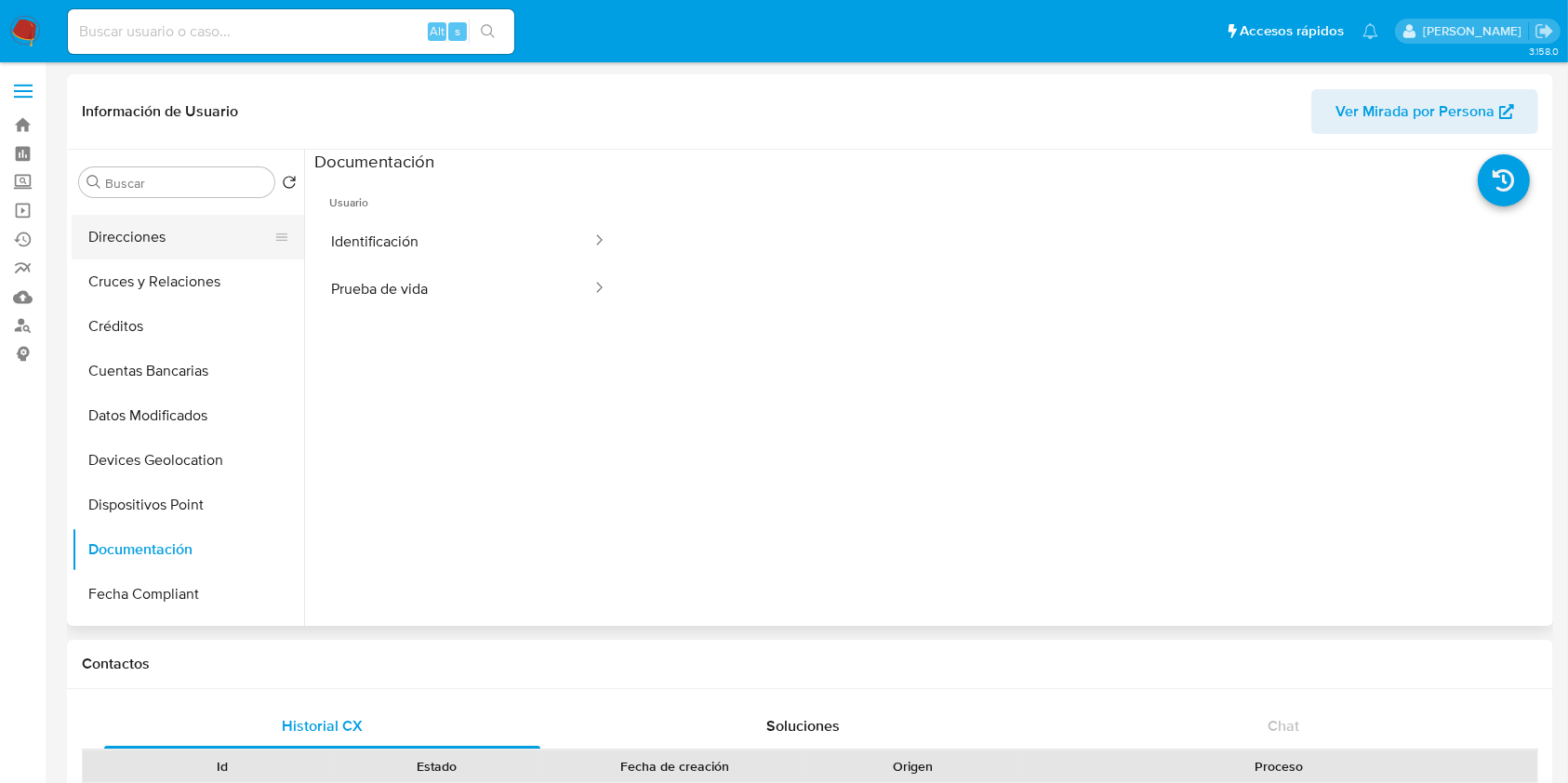
click at [171, 232] on button "Direcciones" at bounding box center [180, 237] width 218 height 44
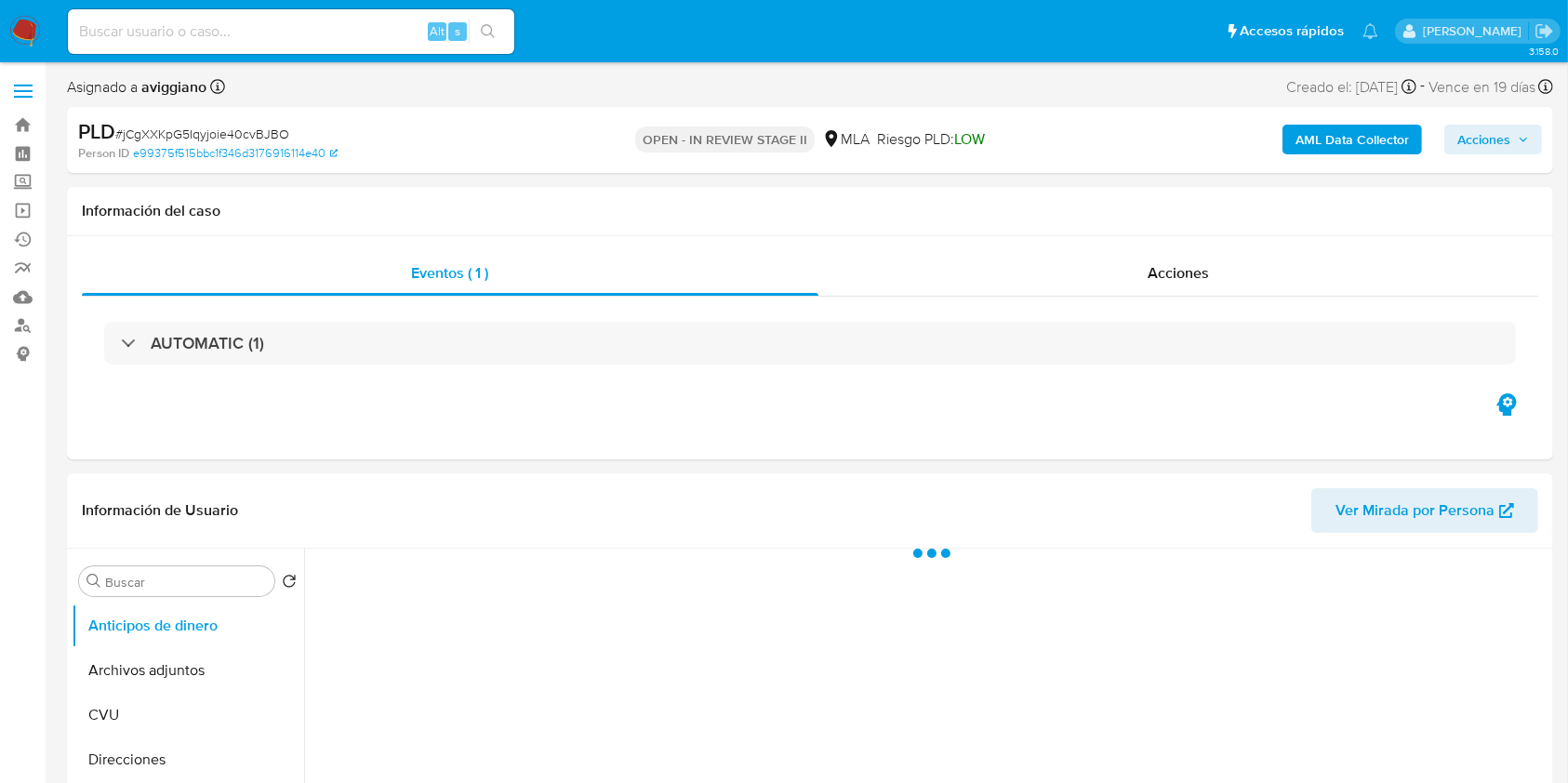
click at [1474, 145] on span "Acciones" at bounding box center [1484, 139] width 53 height 30
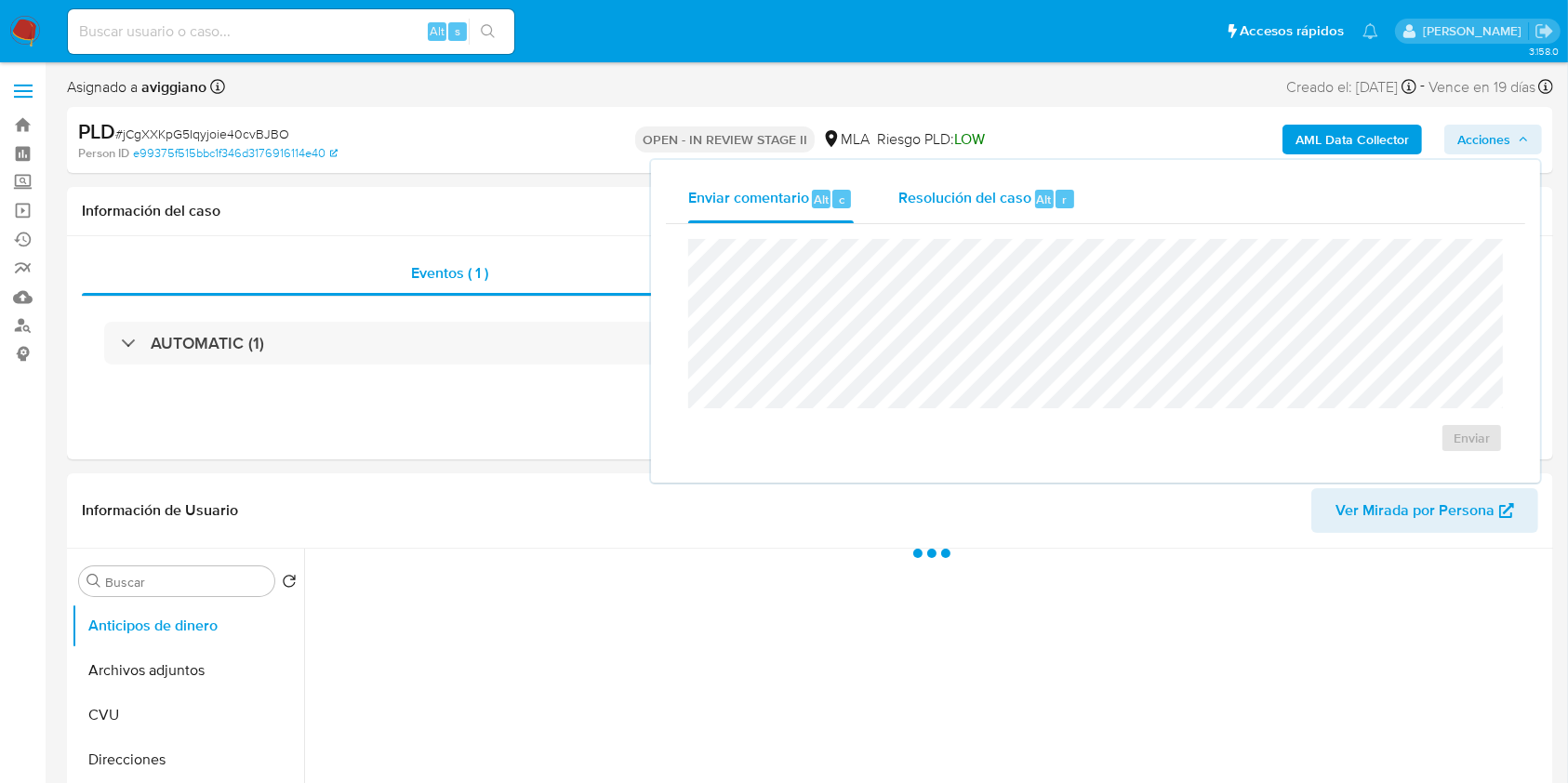
click at [980, 194] on span "Resolución del caso" at bounding box center [965, 198] width 133 height 22
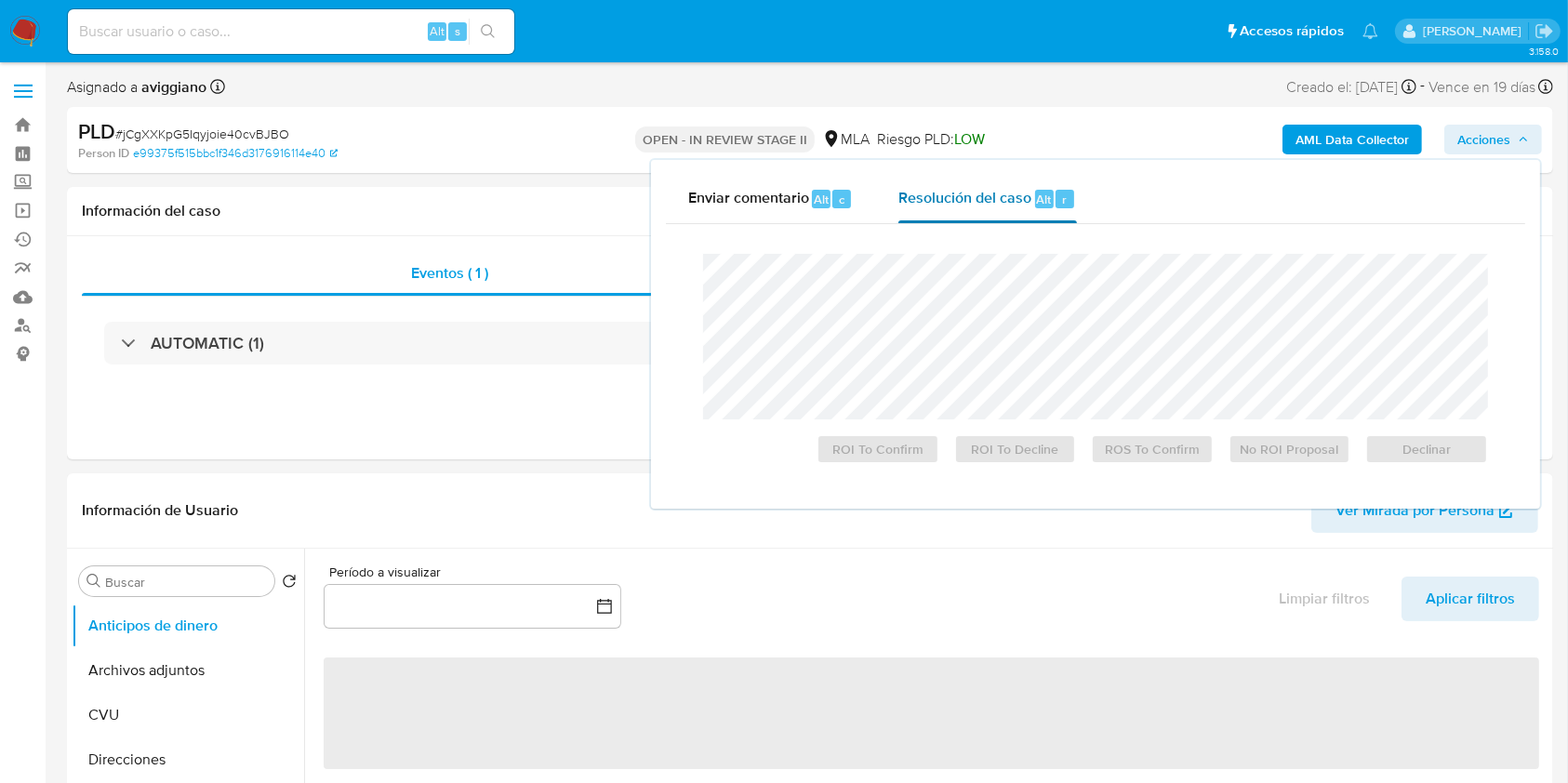
select select "10"
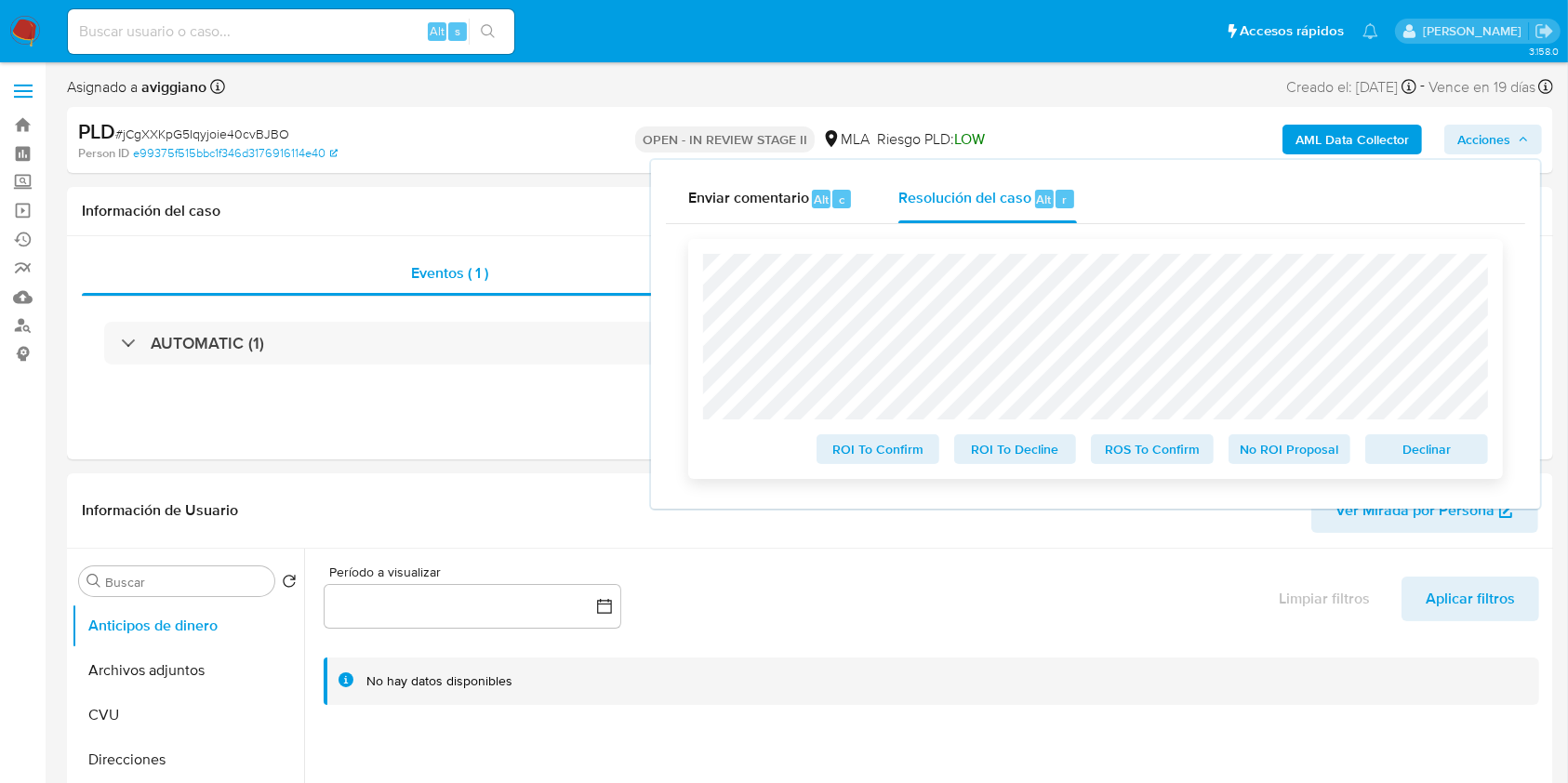
click at [1381, 454] on span "Declinar" at bounding box center [1427, 449] width 97 height 26
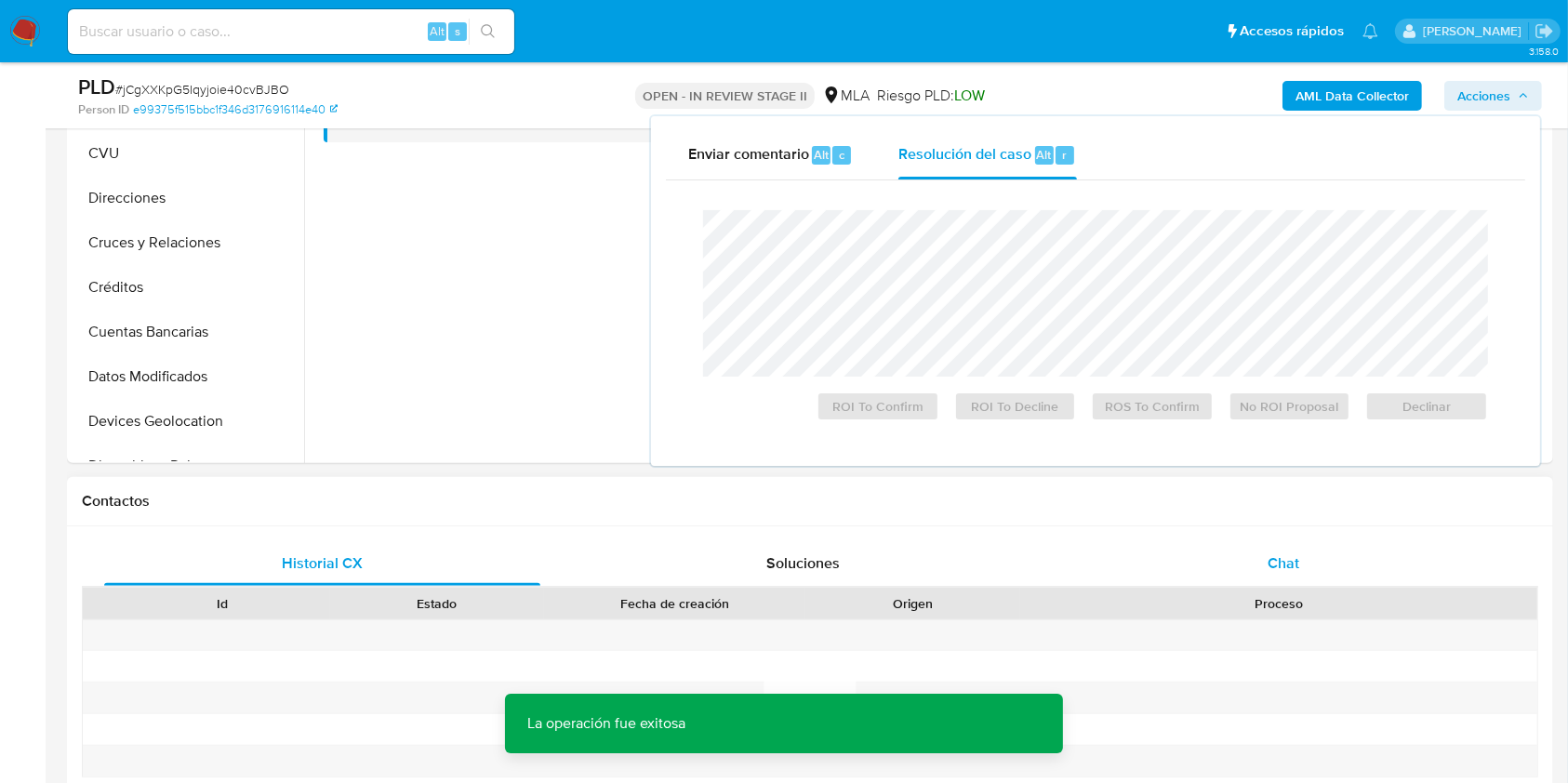
click at [1259, 581] on div "Chat" at bounding box center [1283, 563] width 436 height 44
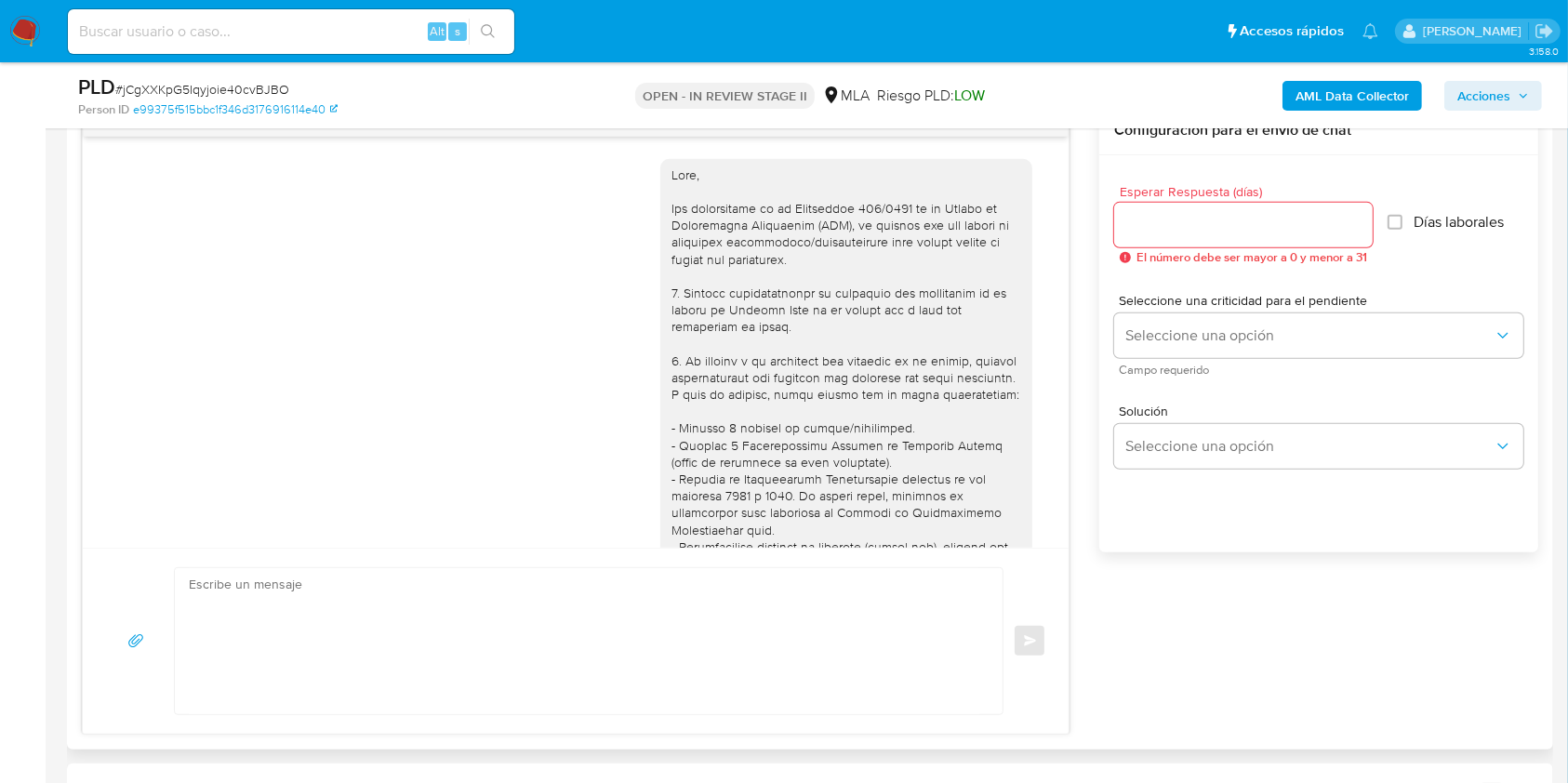
scroll to position [1526, 0]
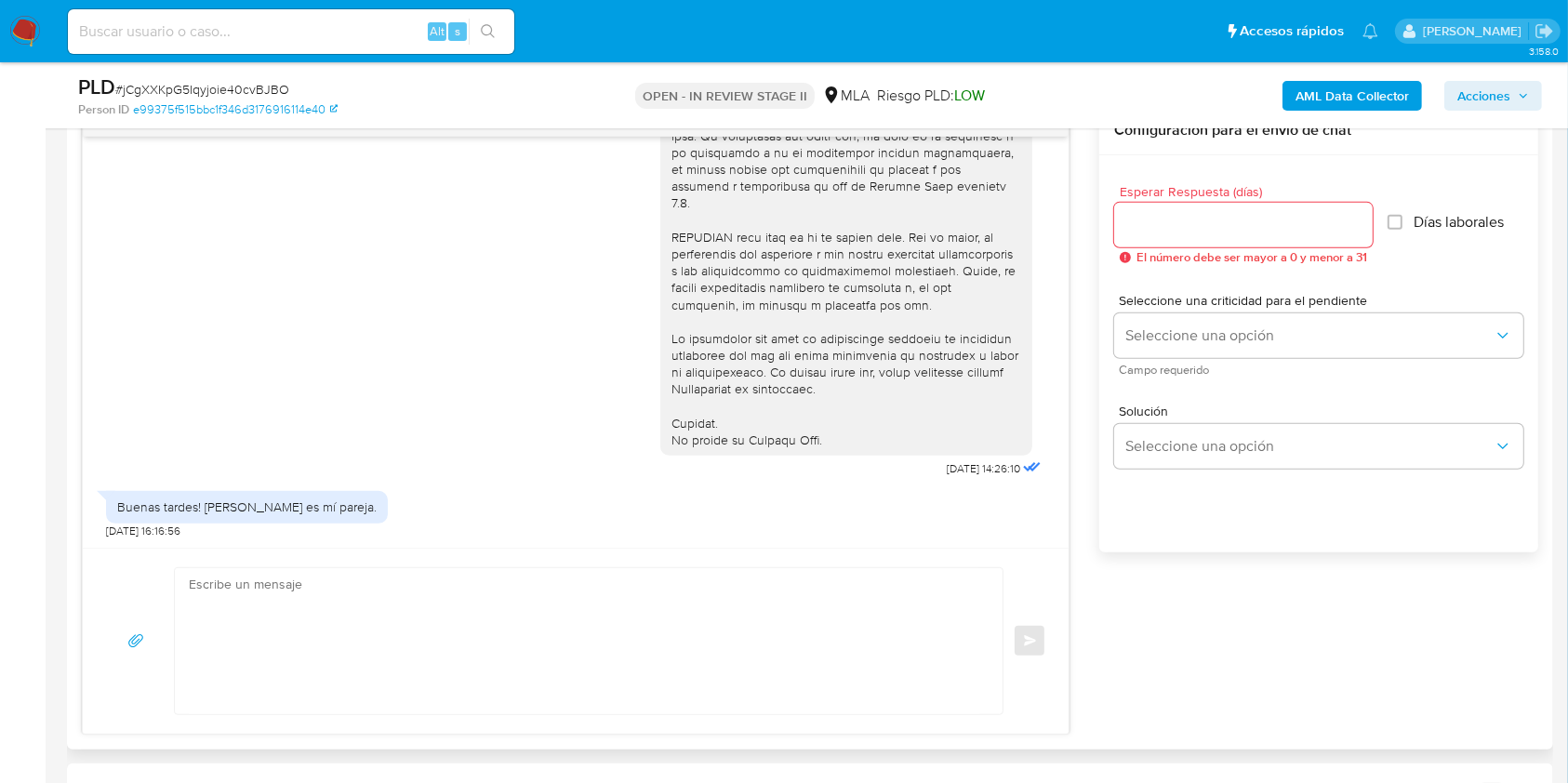
click at [707, 614] on textarea at bounding box center [583, 641] width 791 height 146
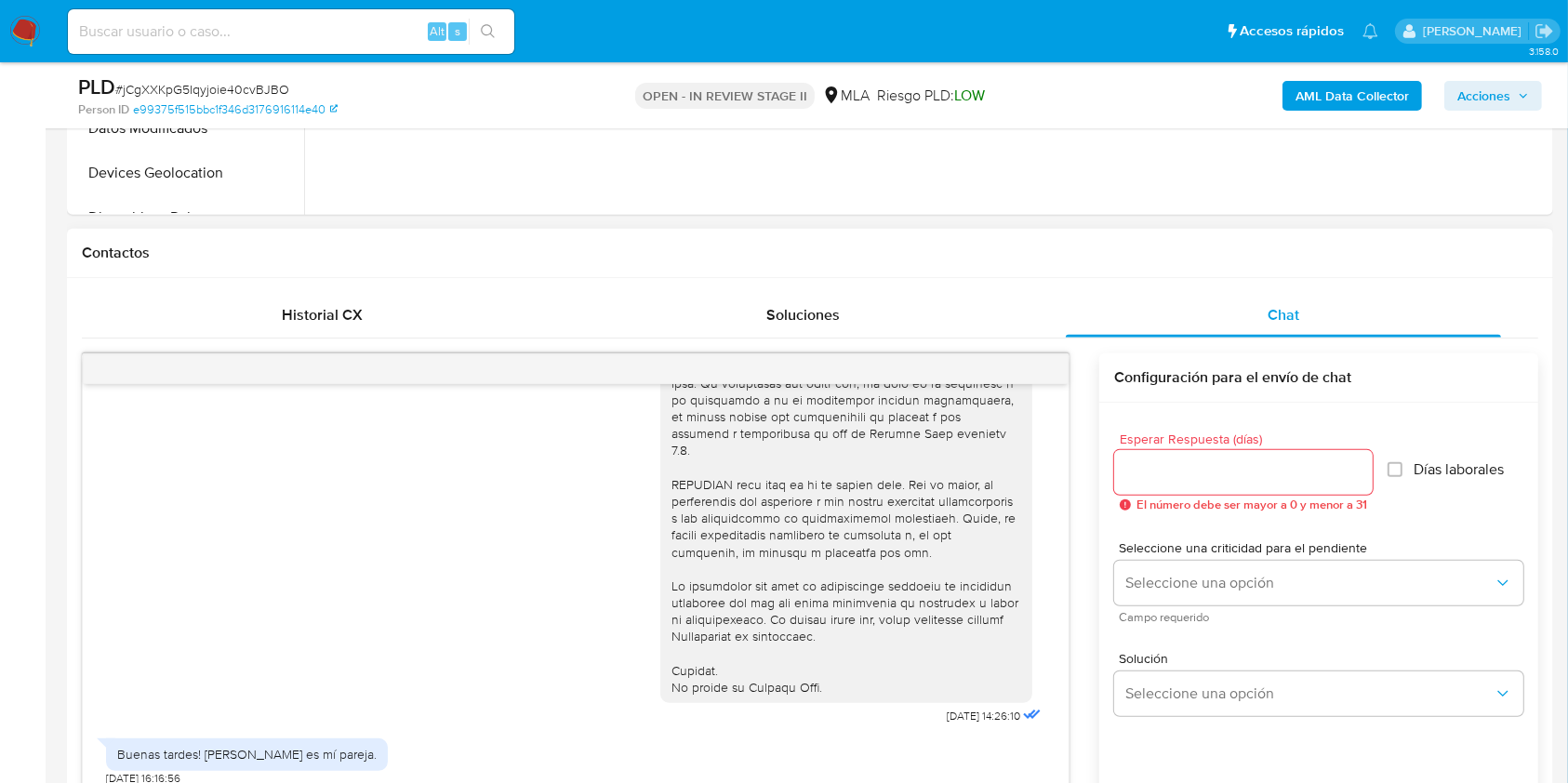
scroll to position [1117, 0]
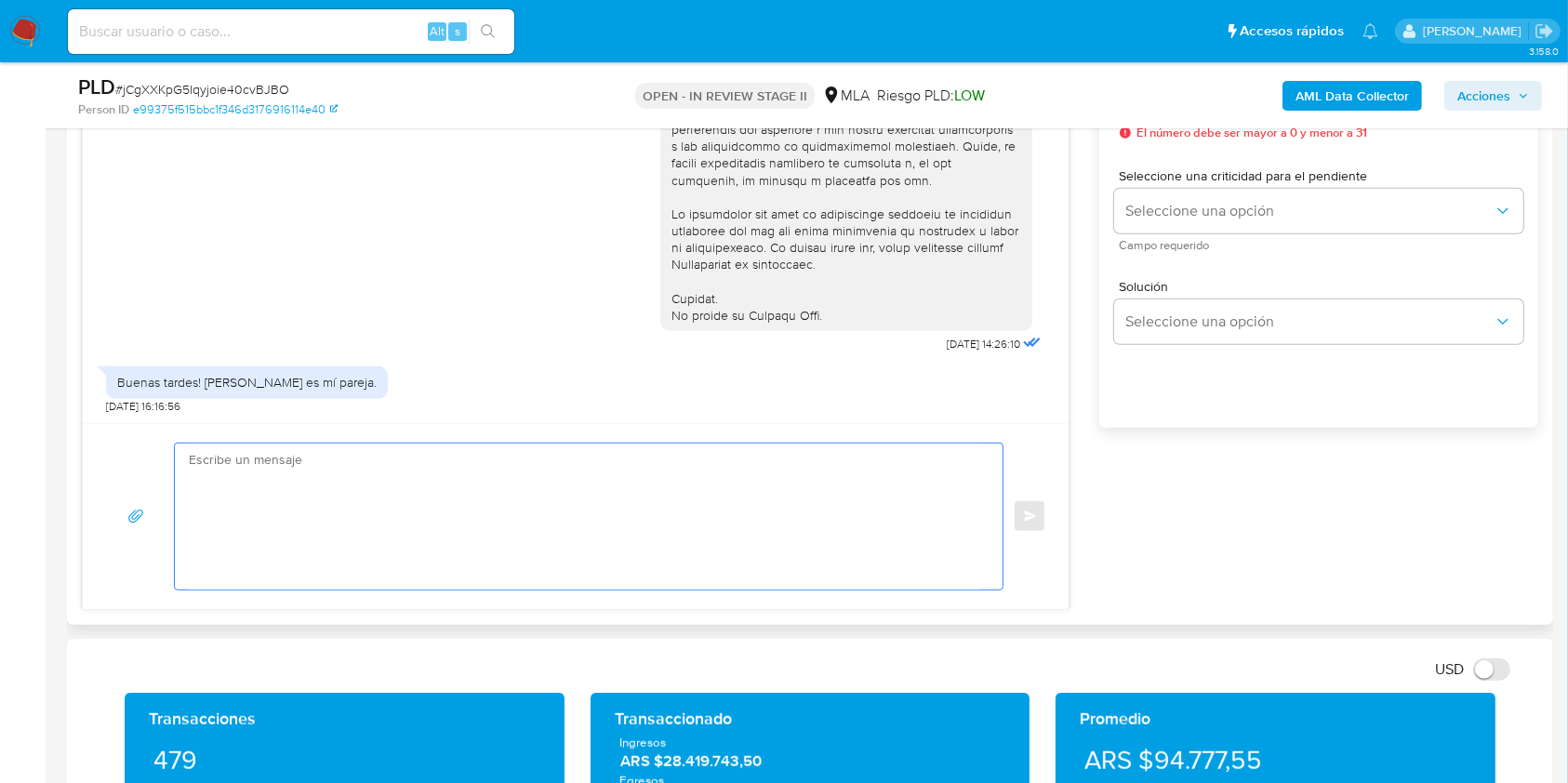
click at [610, 525] on textarea at bounding box center [583, 516] width 791 height 146
click at [1149, 607] on div "[DATE] 17:31:08 PDF PDF melifile7987473727984157041.pdf PDF PDF melifile1639772…" at bounding box center [810, 295] width 1457 height 628
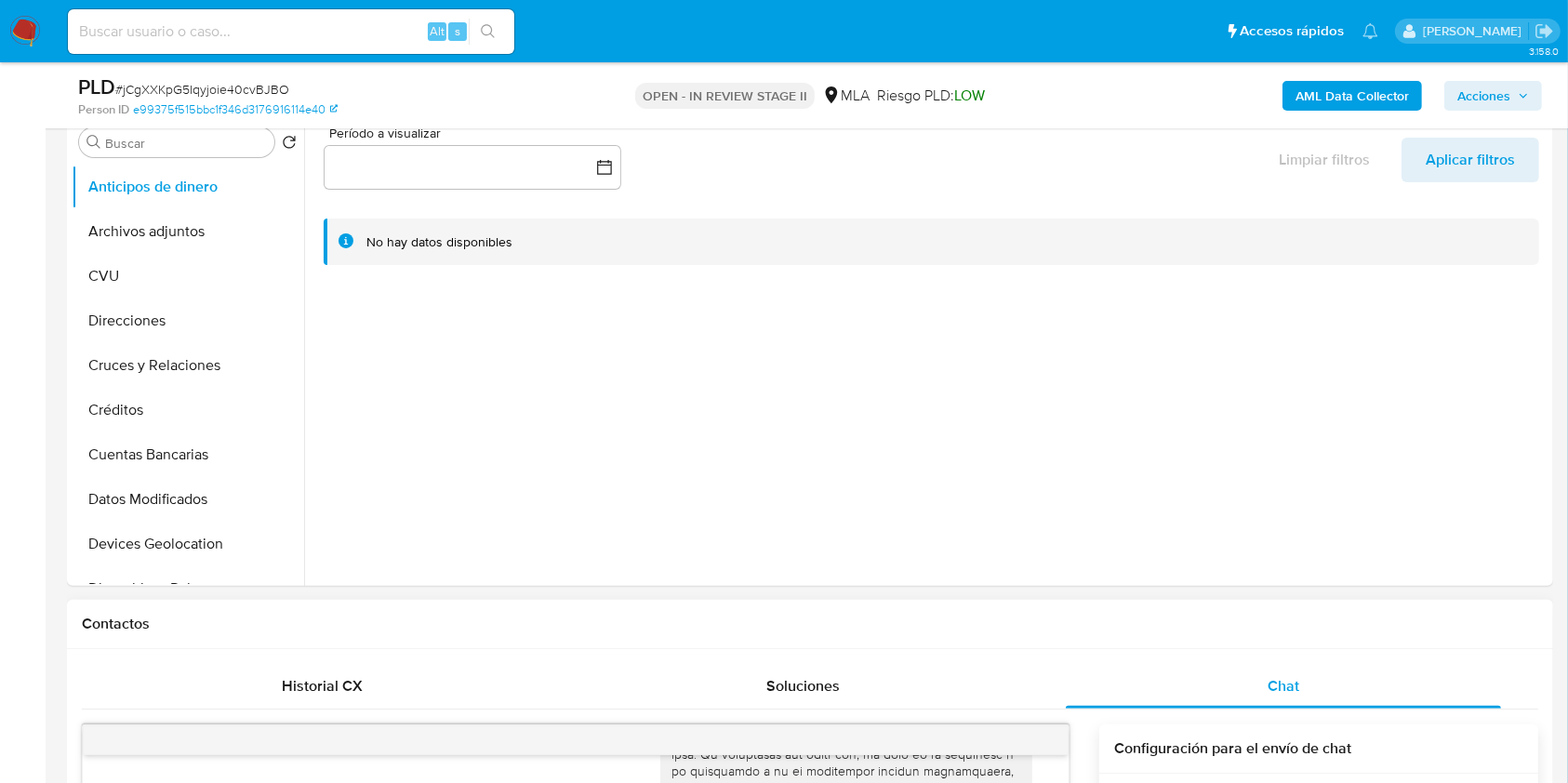
scroll to position [372, 0]
click at [719, 389] on div at bounding box center [926, 348] width 1245 height 476
click at [226, 234] on button "Archivos adjuntos" at bounding box center [180, 232] width 218 height 44
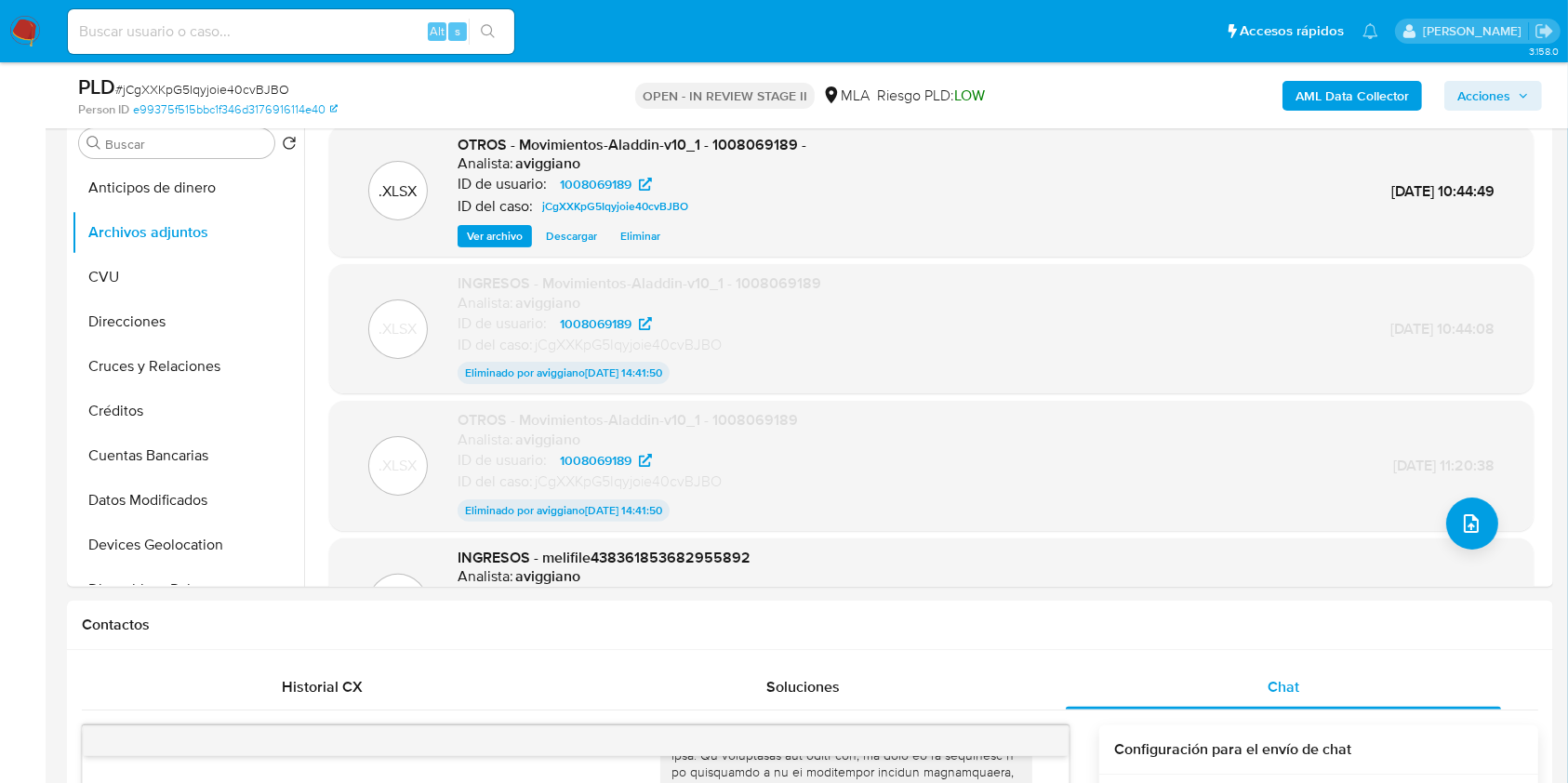
click at [1522, 99] on icon "button" at bounding box center [1524, 96] width 11 height 11
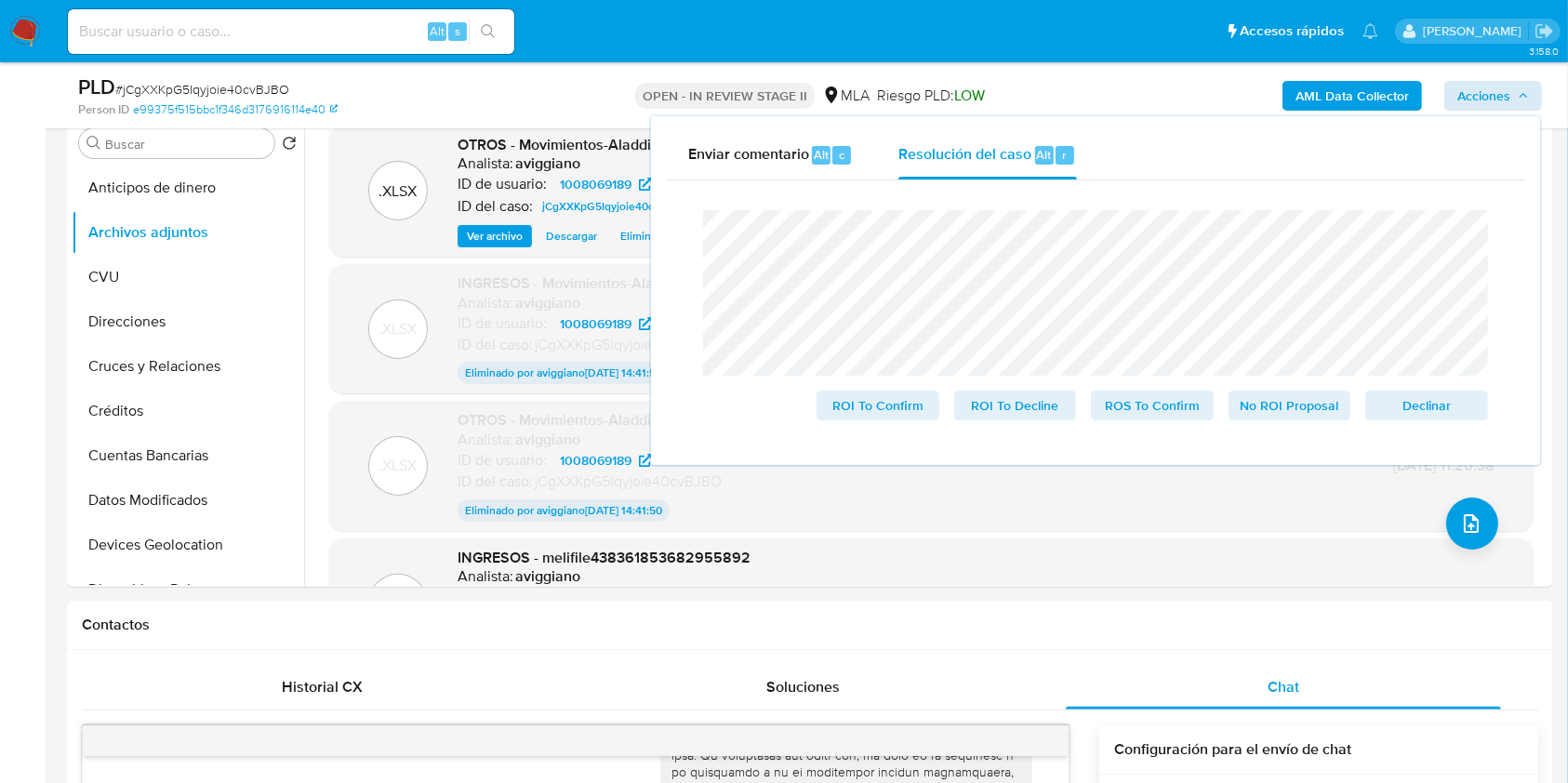
drag, startPoint x: 1262, startPoint y: 579, endPoint x: 1255, endPoint y: 592, distance: 14.8
click at [1261, 579] on div ".PDF INGRESOS - melifile438361853682955892 Analista: aviggiano ID de usuario: 1…" at bounding box center [931, 604] width 1186 height 113
click at [274, 535] on div at bounding box center [282, 545] width 15 height 44
click at [1487, 109] on div "AML Data Collector Acciones Enviar comentario Alt c Resolución del caso Alt r C…" at bounding box center [1300, 95] width 482 height 43
click at [1488, 102] on span "Acciones" at bounding box center [1484, 96] width 53 height 30
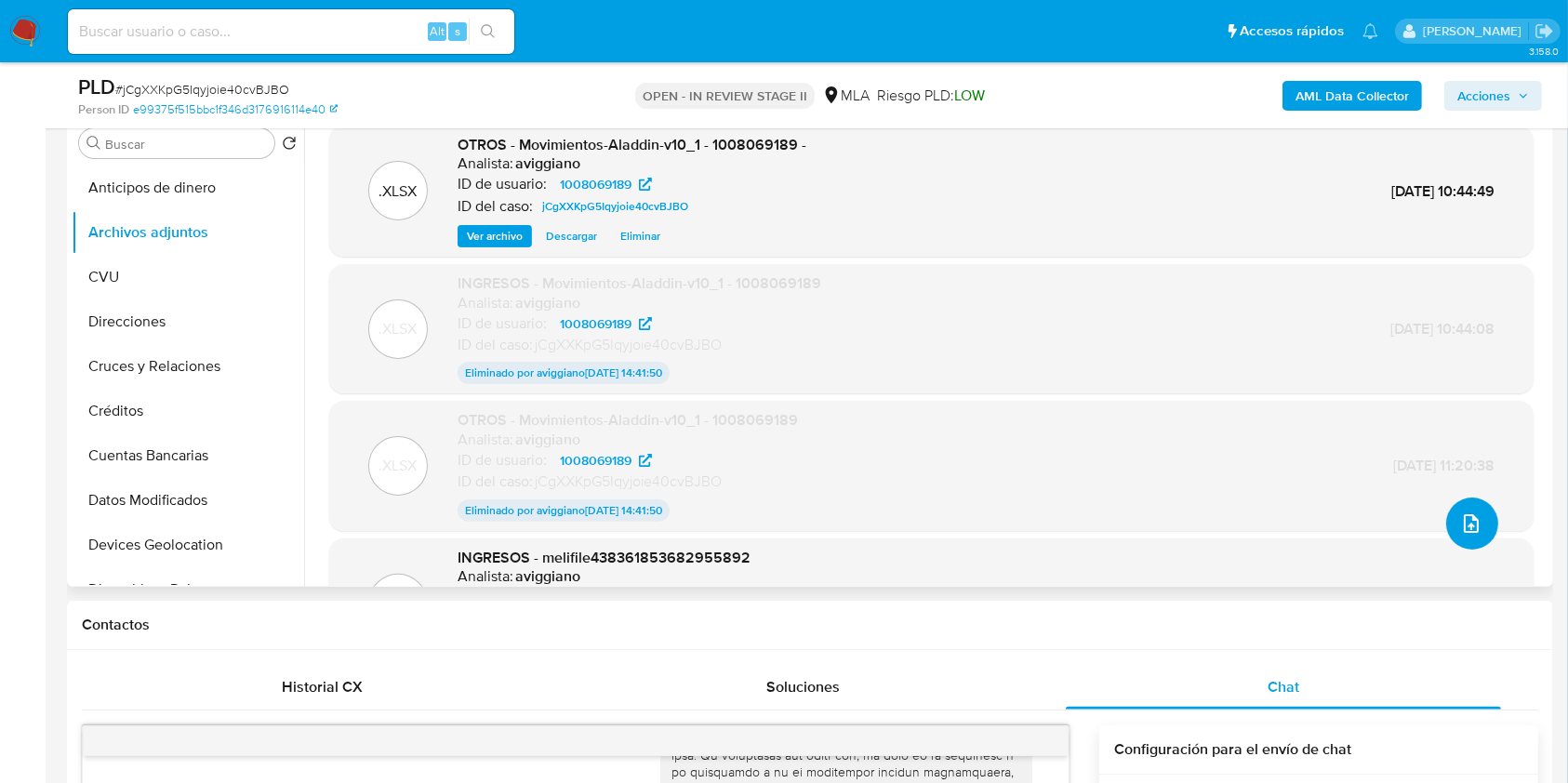
click at [1447, 534] on button "upload-file" at bounding box center [1472, 523] width 52 height 52
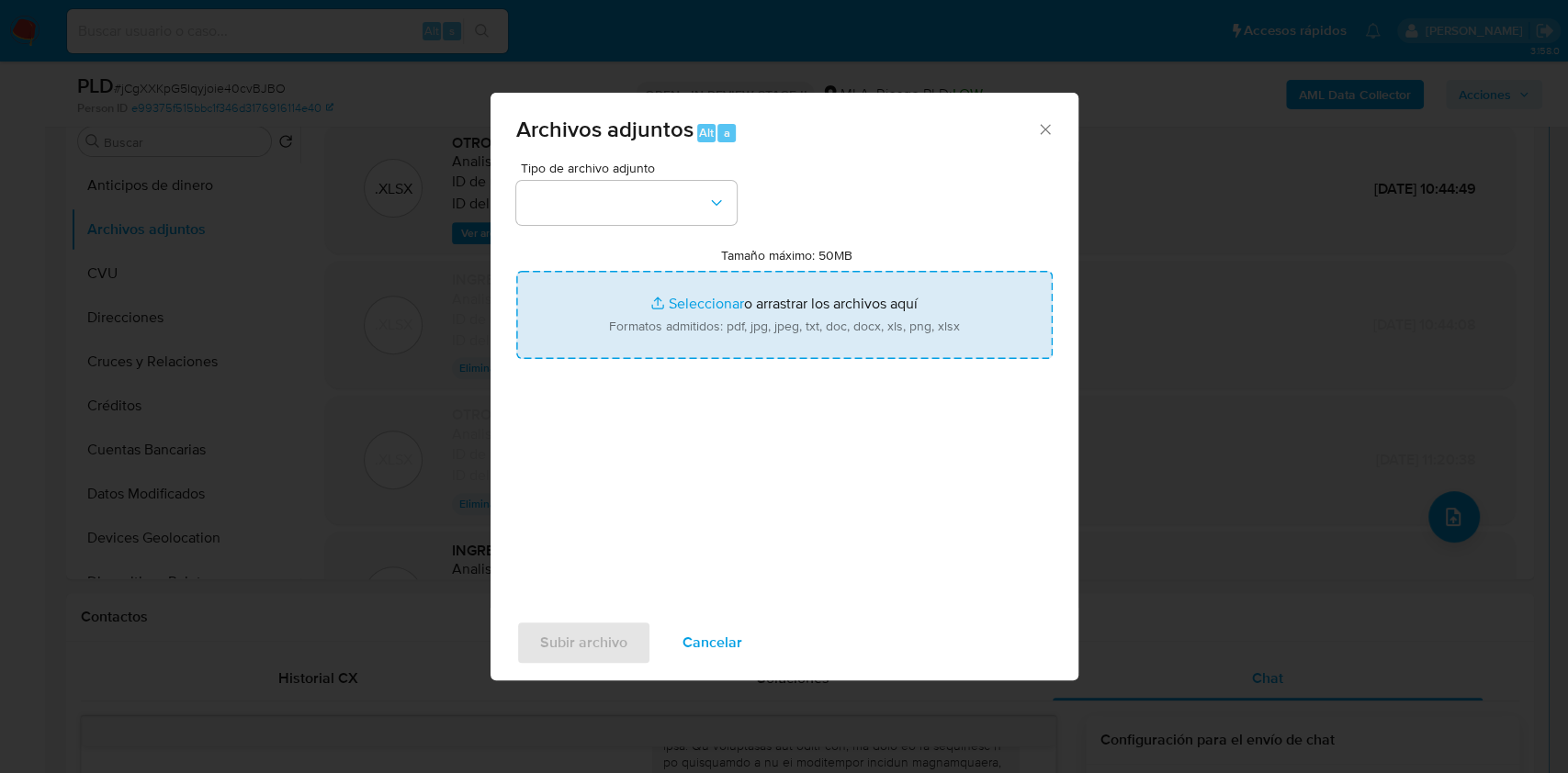
click at [838, 329] on input "Tamaño máximo: 50MB Seleccionar archivos" at bounding box center [784, 314] width 537 height 88
type input "C:\fakepath\Caselog jCgXXKpG5Iqyjoie40cvBJBO_2025_08_18_22_12_08.docx"
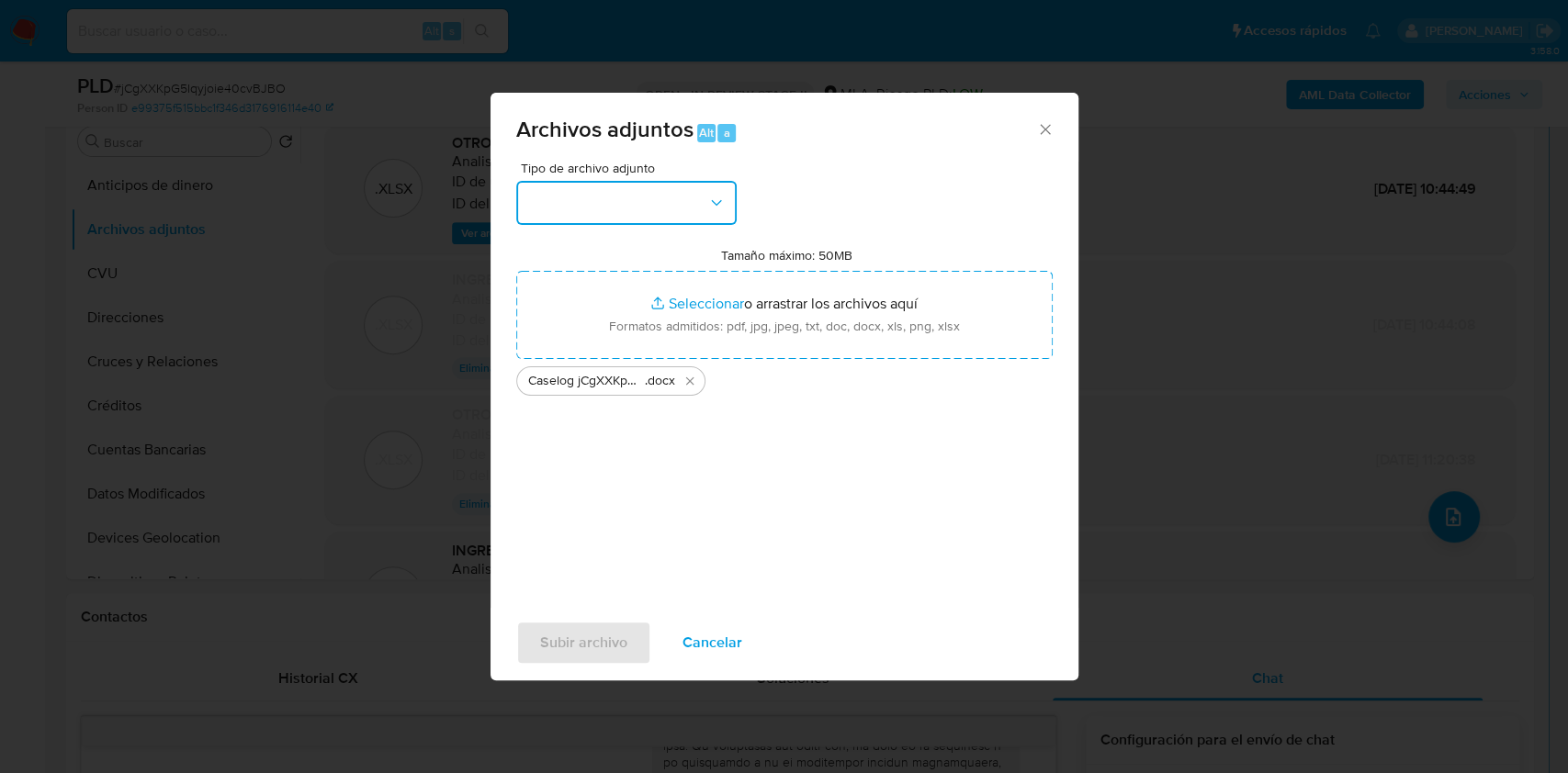
click at [705, 202] on button "button" at bounding box center [626, 202] width 221 height 44
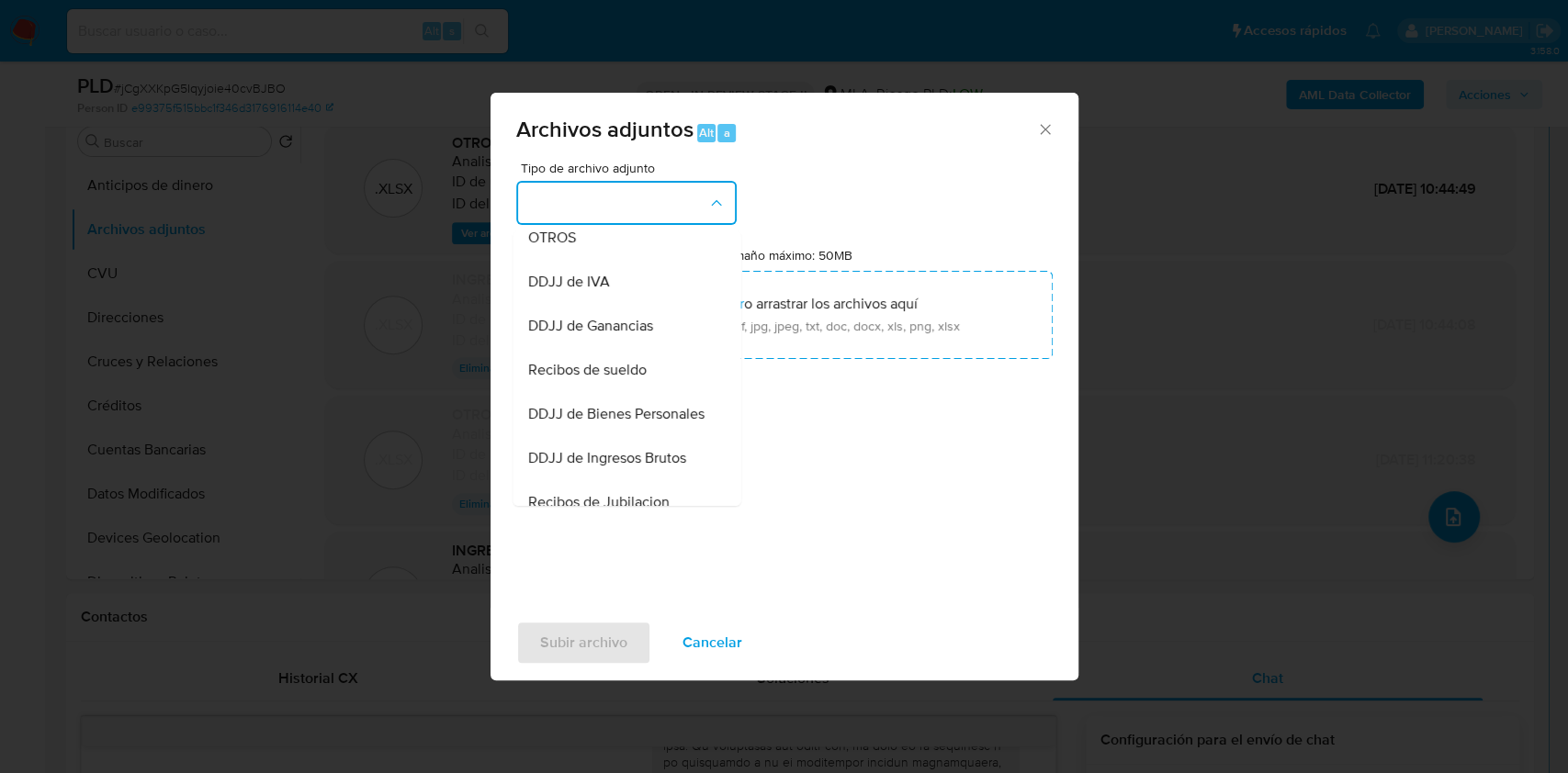
click at [623, 252] on div "OTROS" at bounding box center [621, 237] width 187 height 44
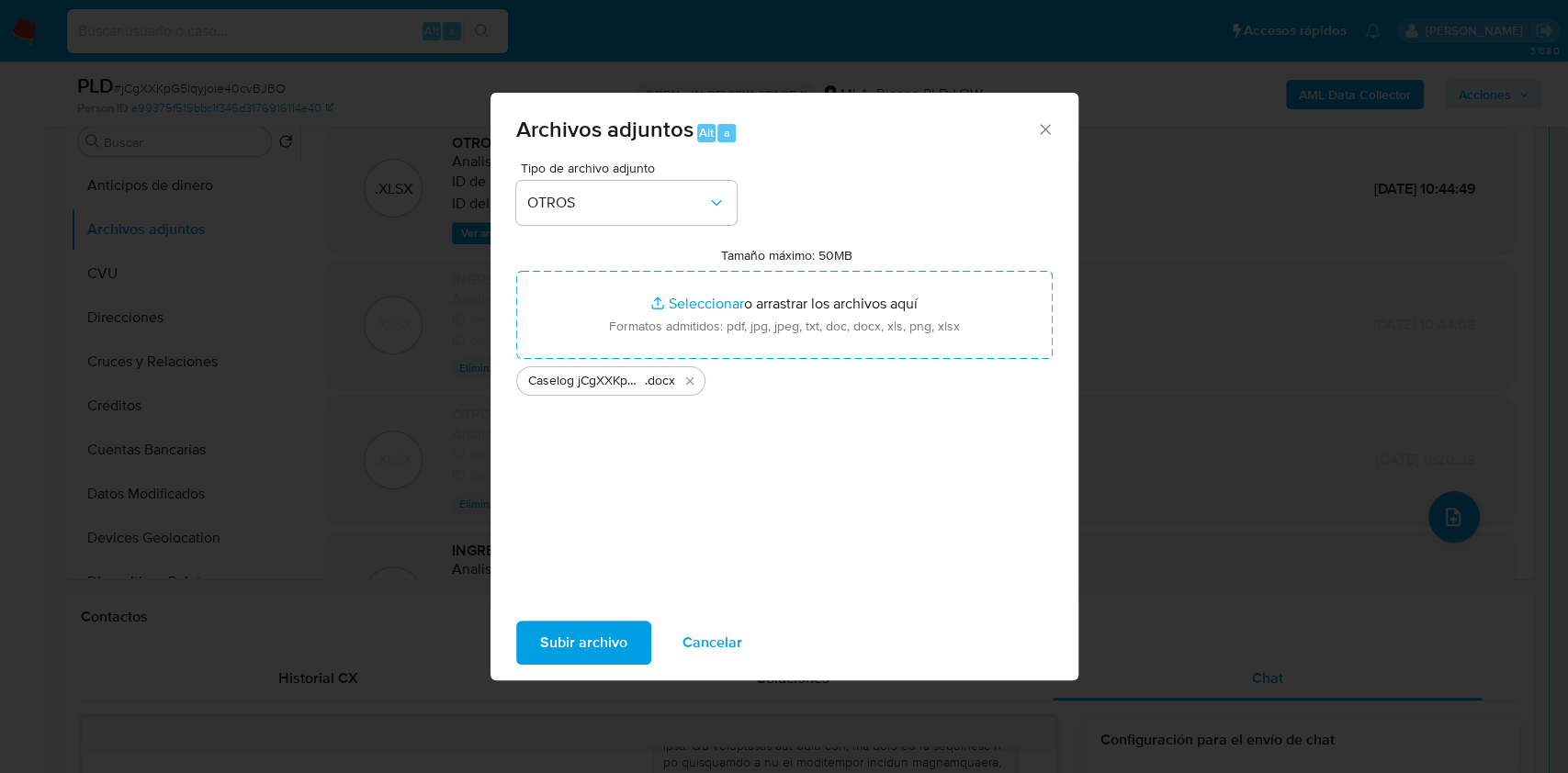
click at [589, 648] on span "Subir archivo" at bounding box center [583, 642] width 87 height 40
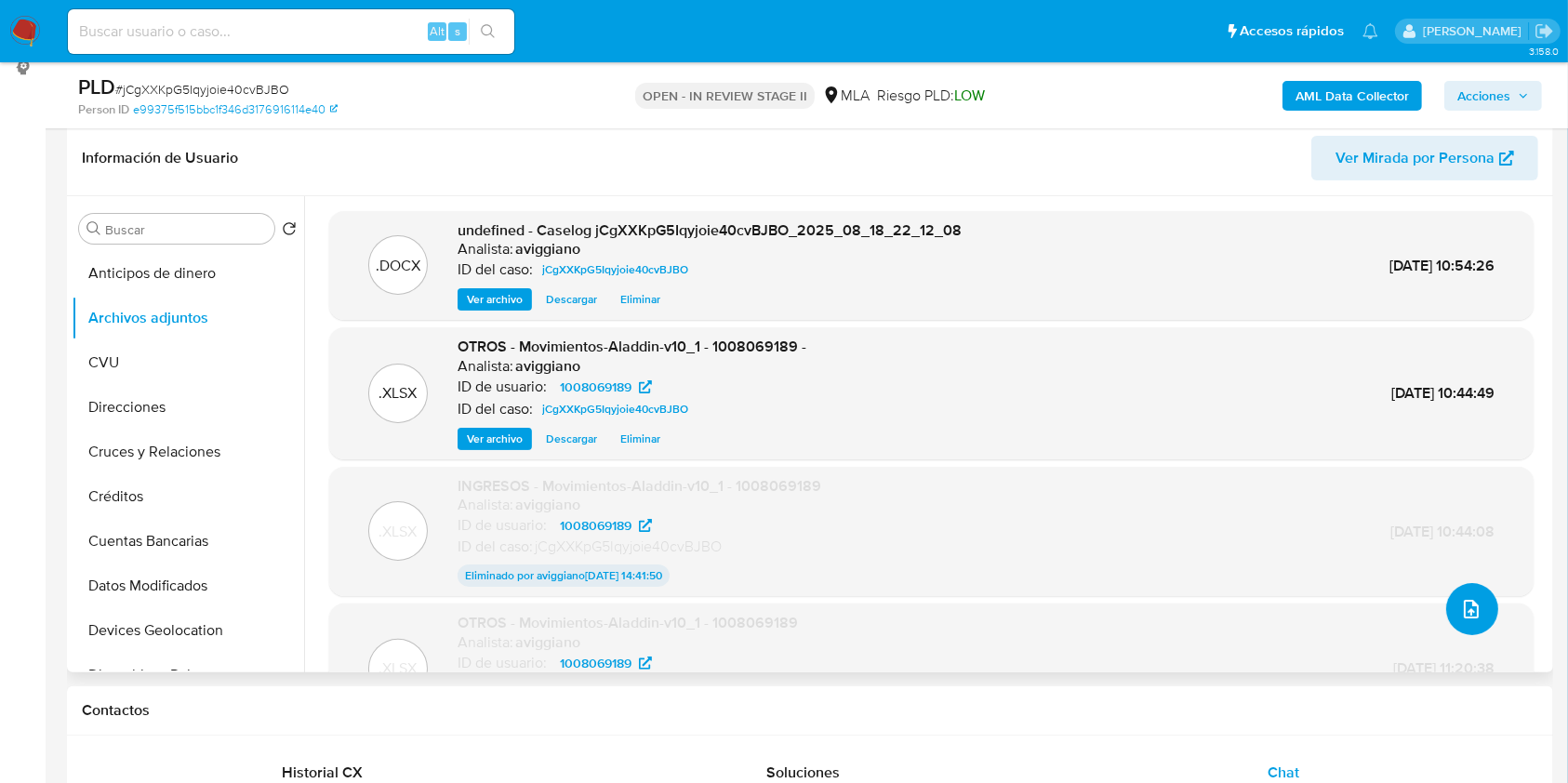
scroll to position [248, 0]
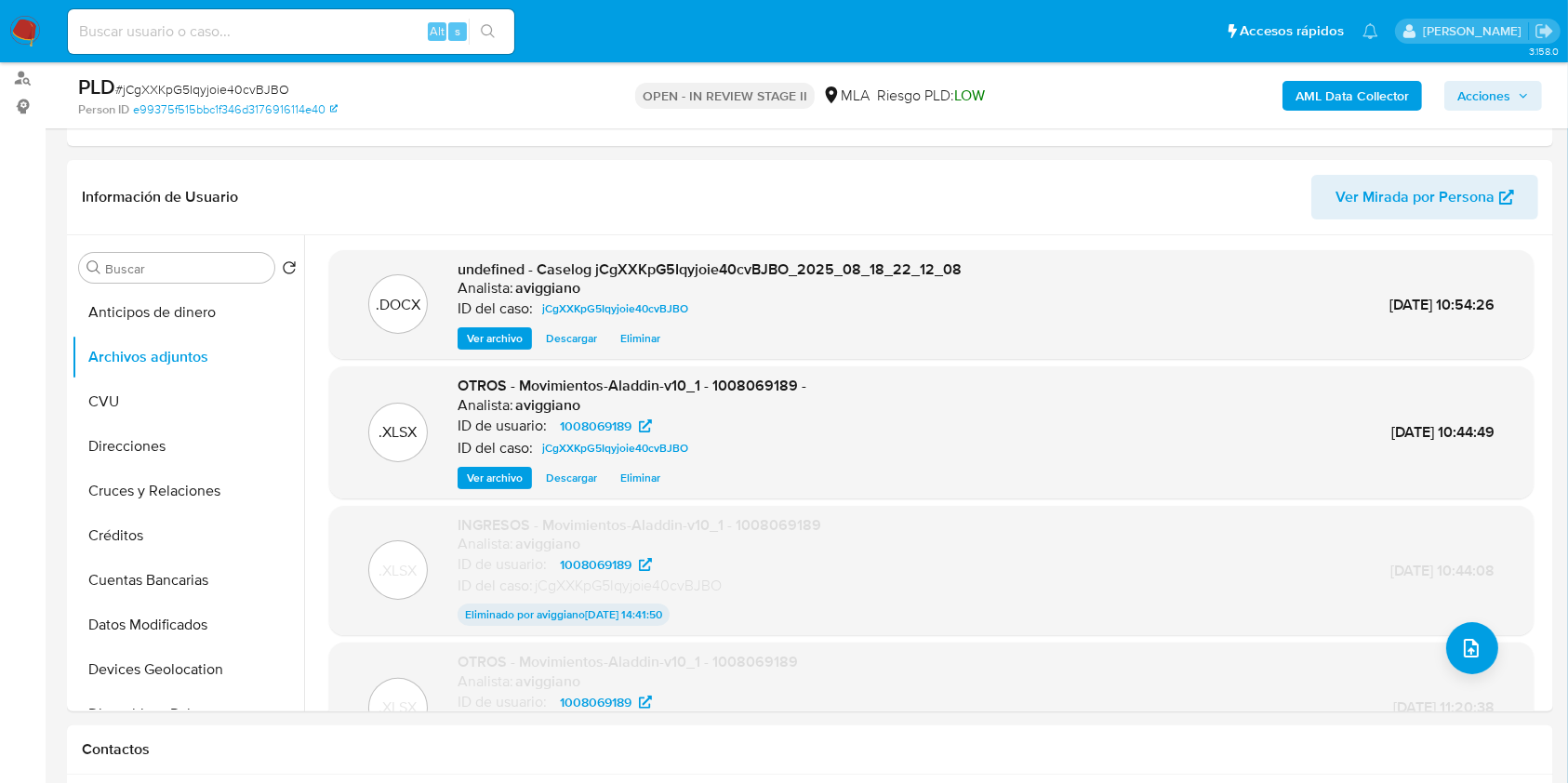
click at [1507, 96] on span "Acciones" at bounding box center [1484, 96] width 53 height 30
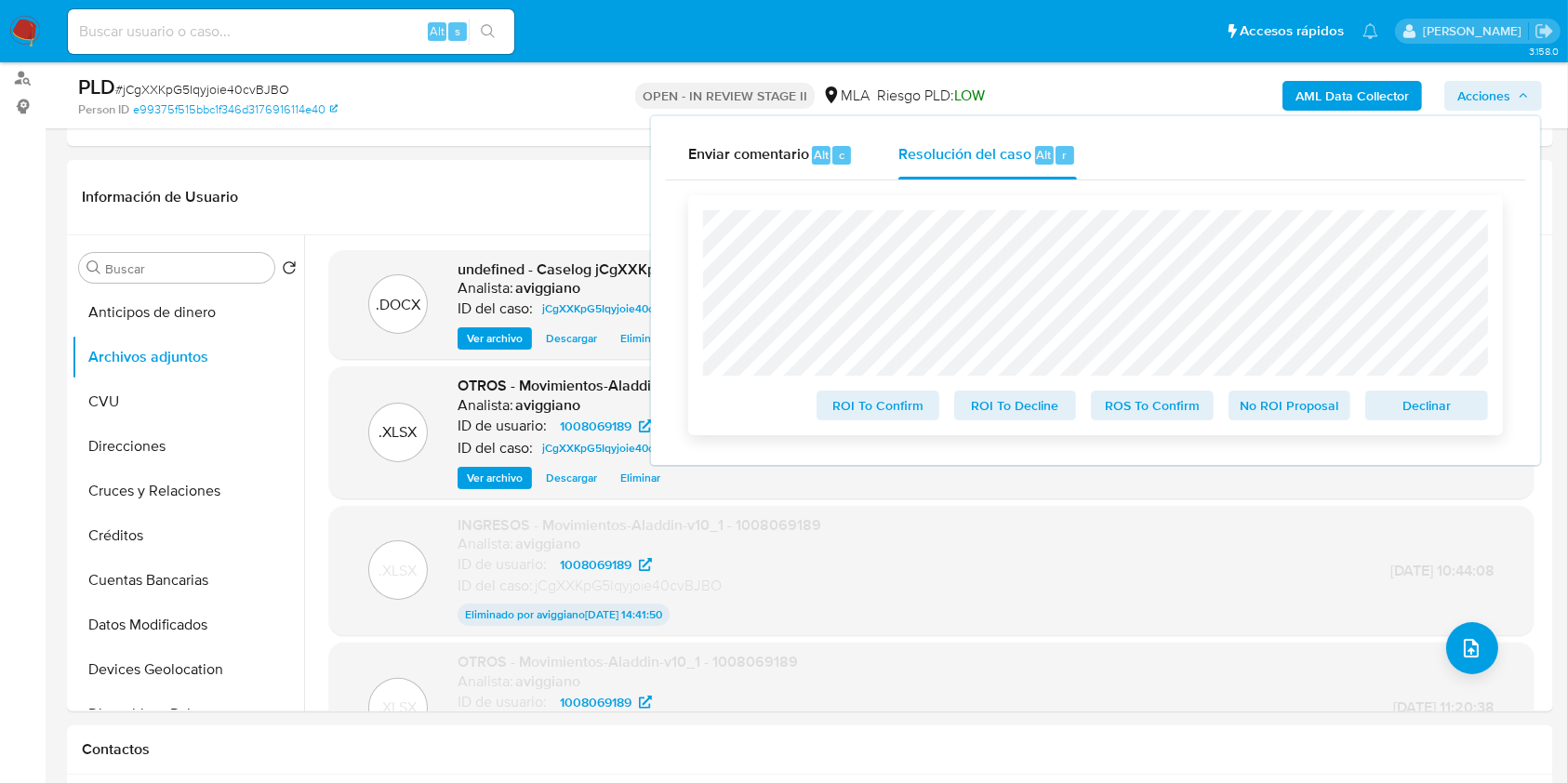
click at [1426, 403] on span "Declinar" at bounding box center [1427, 406] width 97 height 26
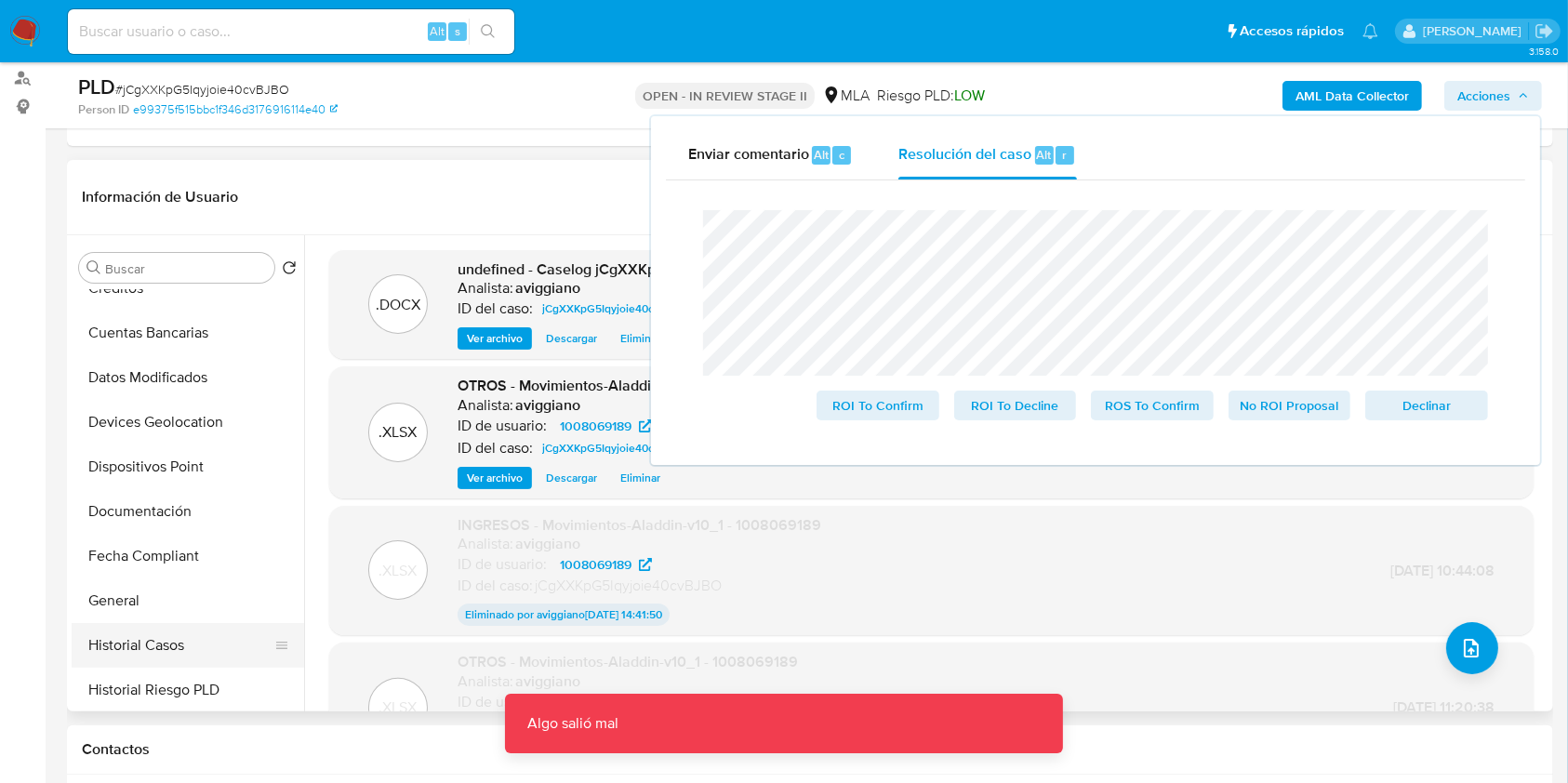
click at [172, 652] on button "Historial Casos" at bounding box center [180, 644] width 218 height 44
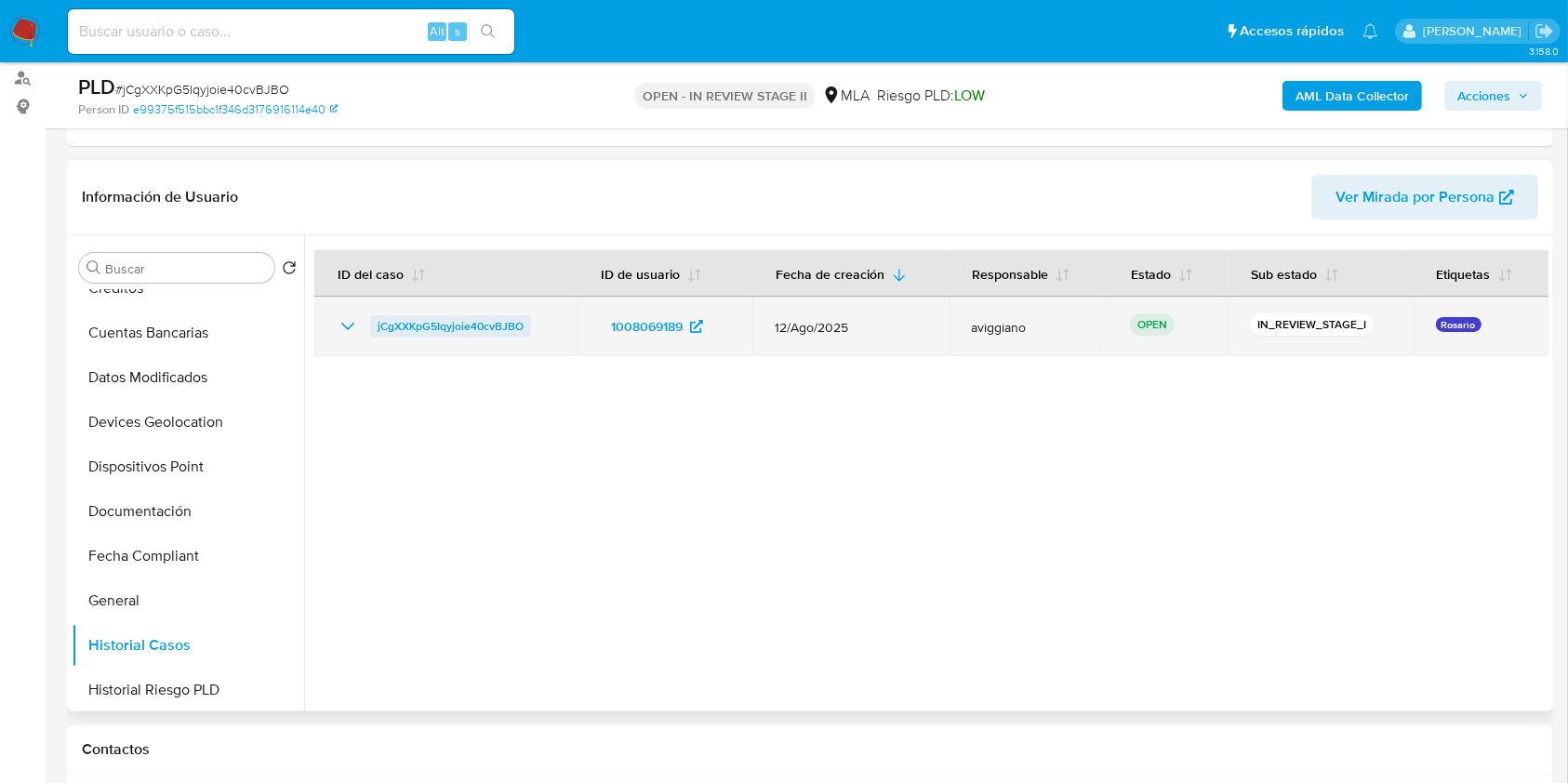
click at [398, 327] on span "jCgXXKpG5Iqyjoie40cvBJBO" at bounding box center [450, 327] width 146 height 23
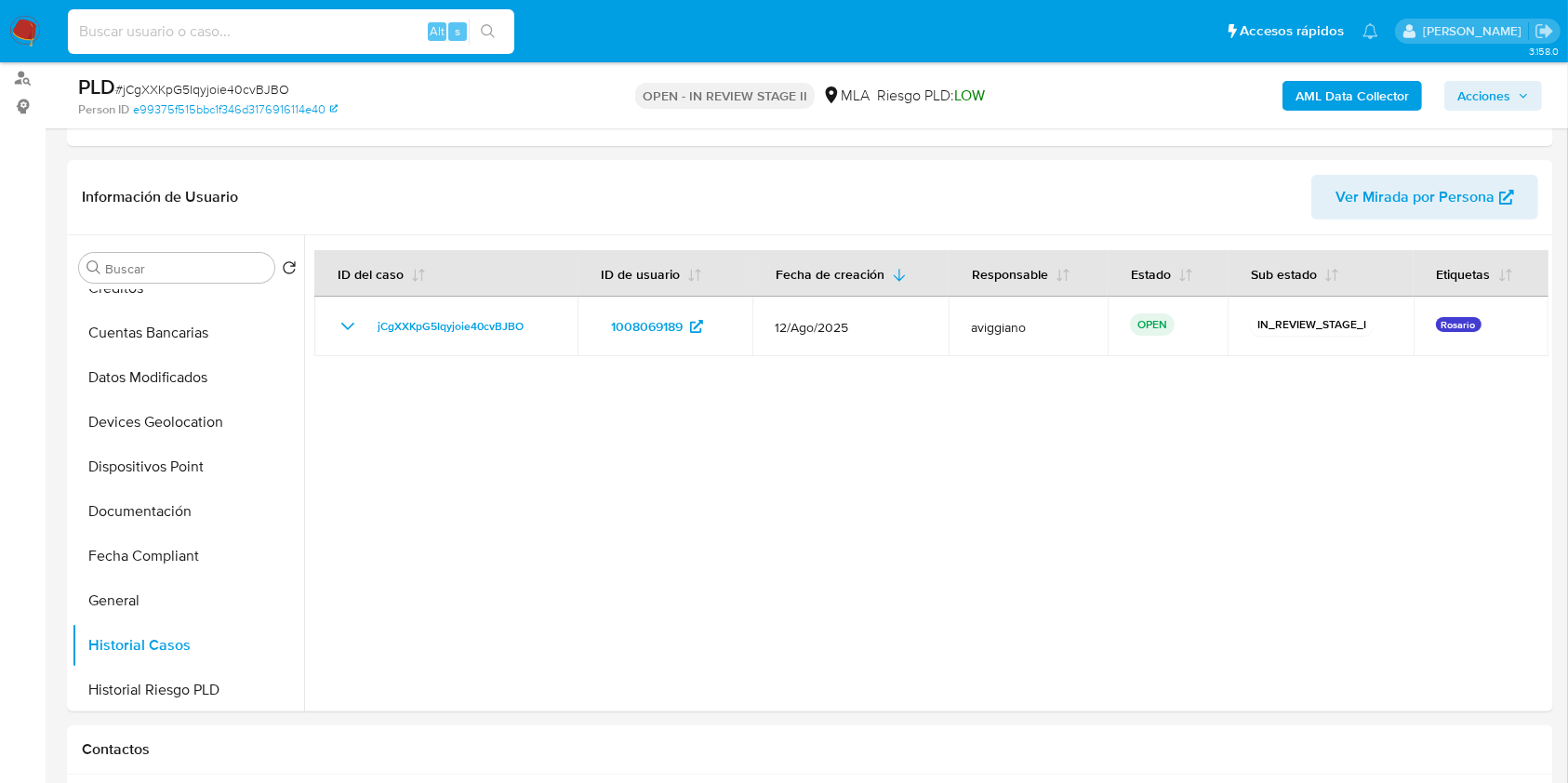
click at [134, 30] on input at bounding box center [291, 32] width 447 height 24
paste input "8CjHYAyC48IVYDECBkJN8JCi"
type input "8CjHYAyC48IVYDECBkJN8JCi"
click at [494, 43] on button "search-icon" at bounding box center [488, 32] width 38 height 26
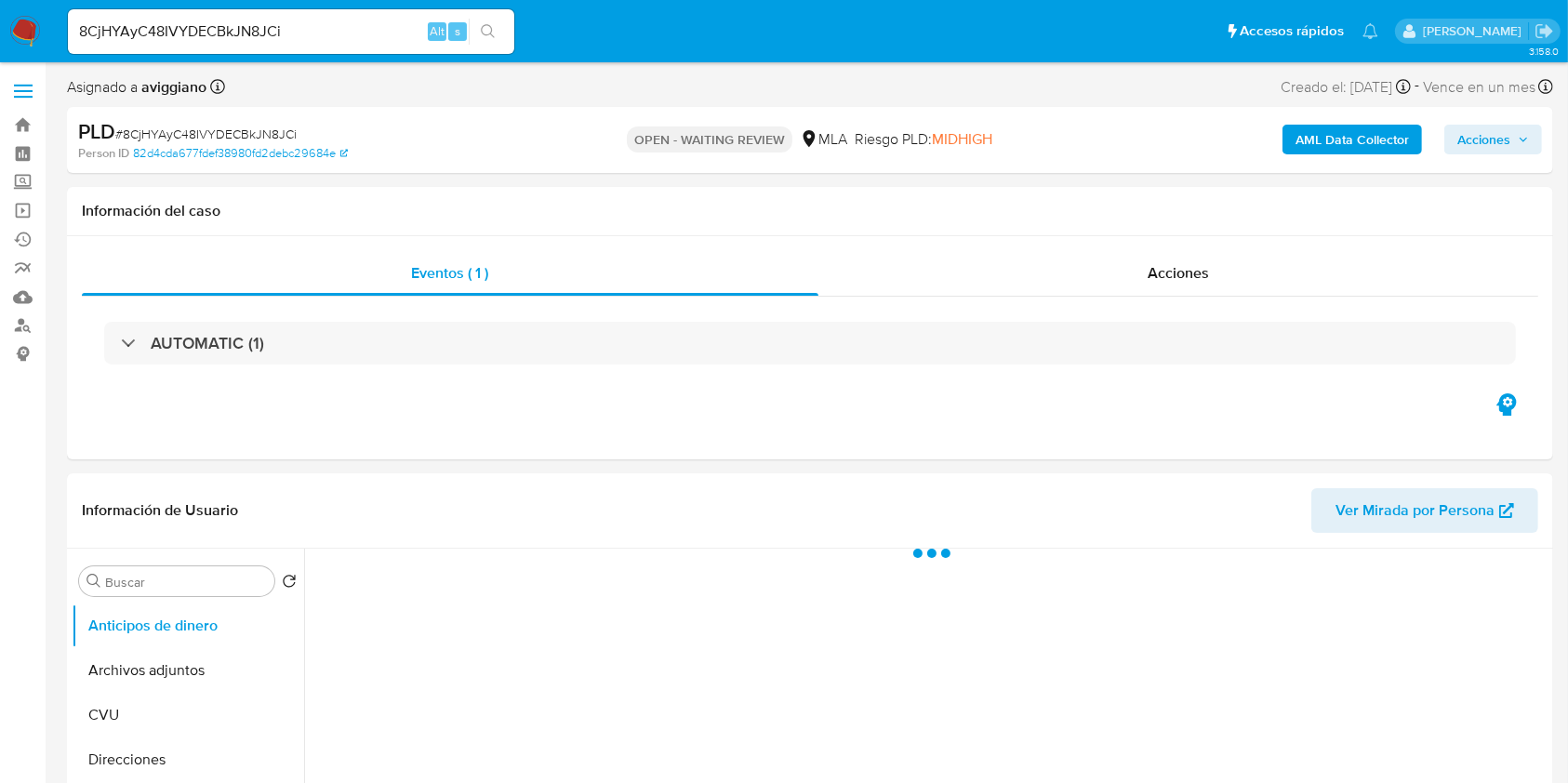
select select "10"
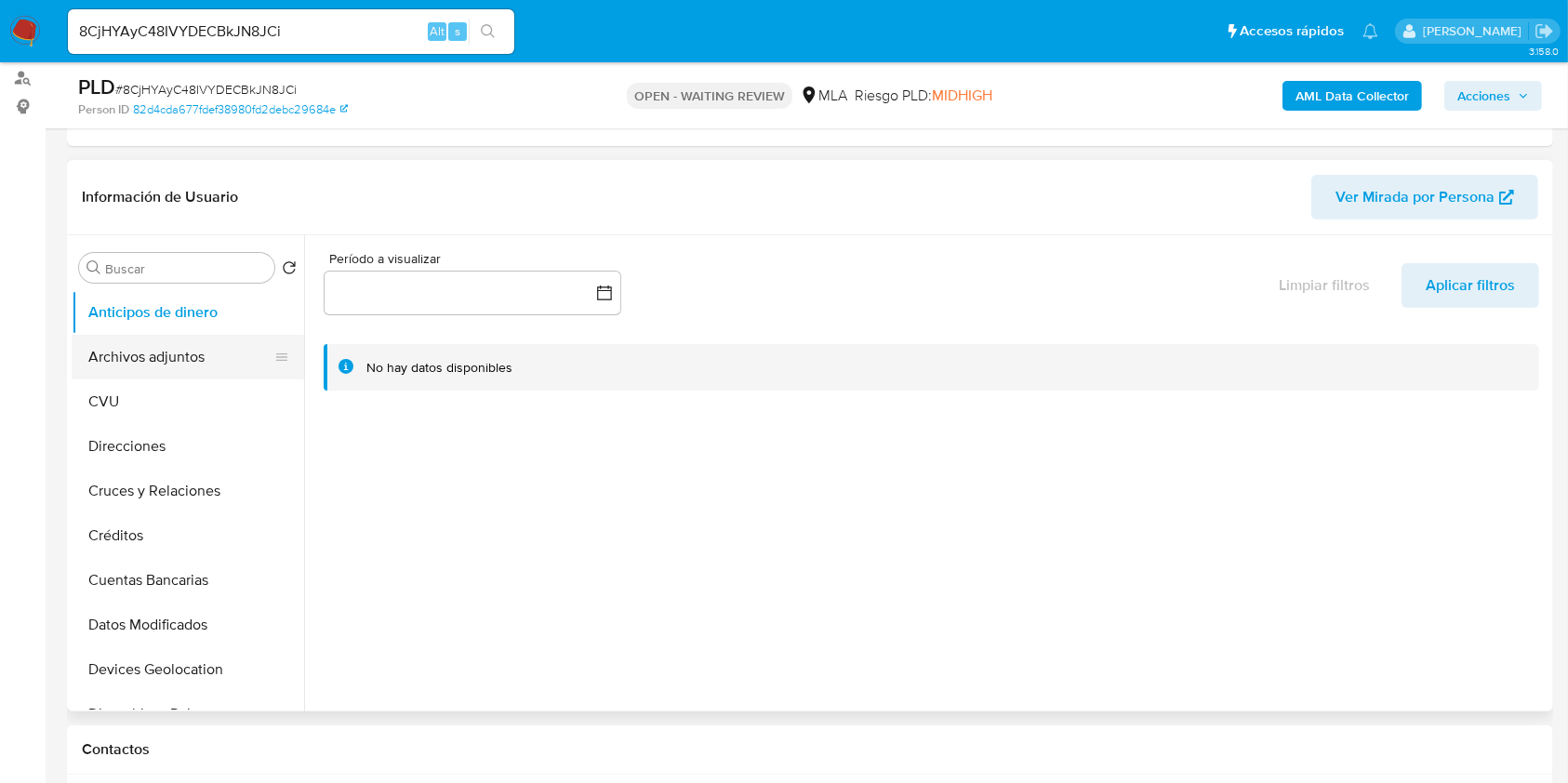
click at [148, 370] on button "Archivos adjuntos" at bounding box center [180, 356] width 218 height 44
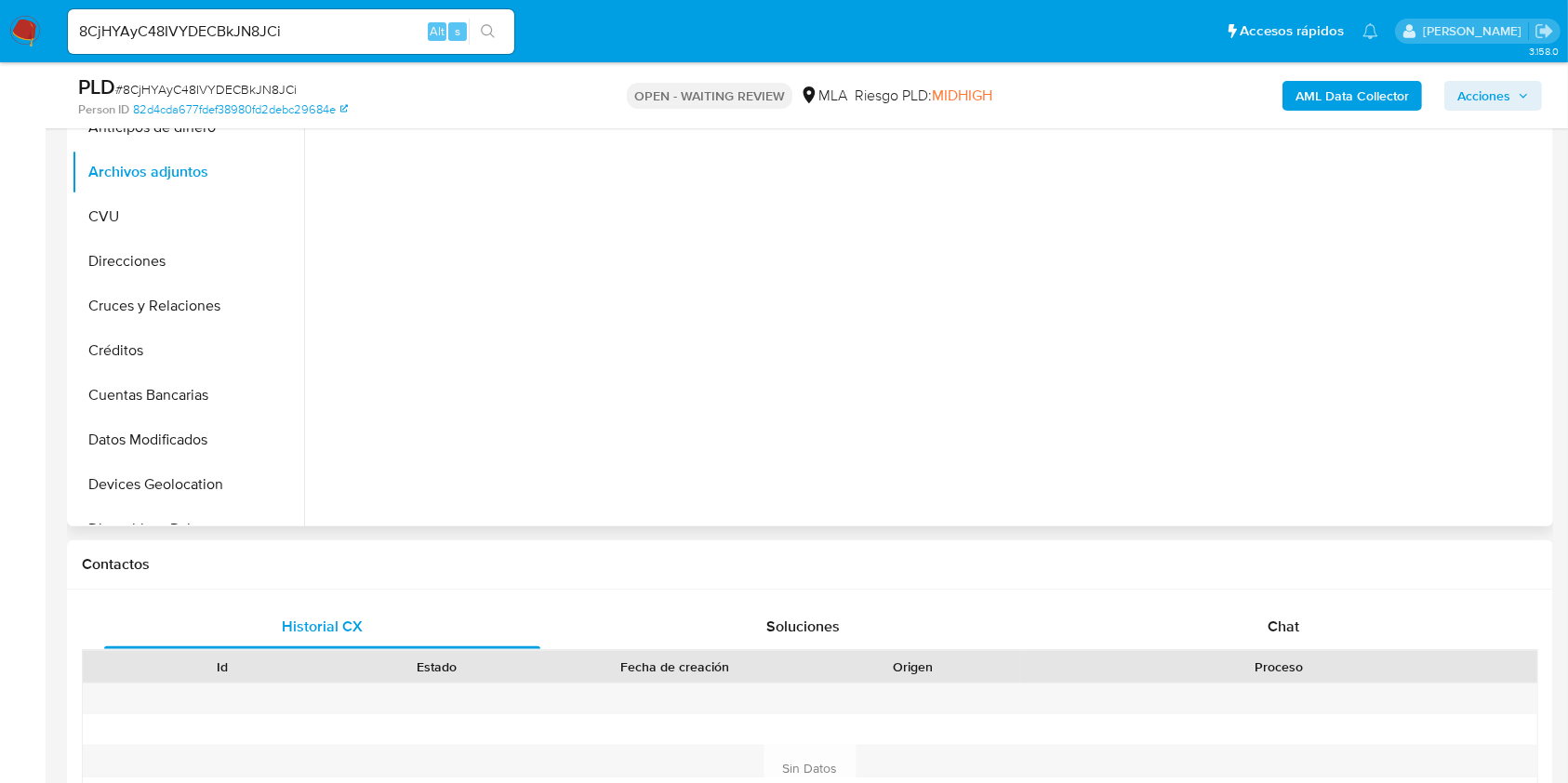
scroll to position [619, 0]
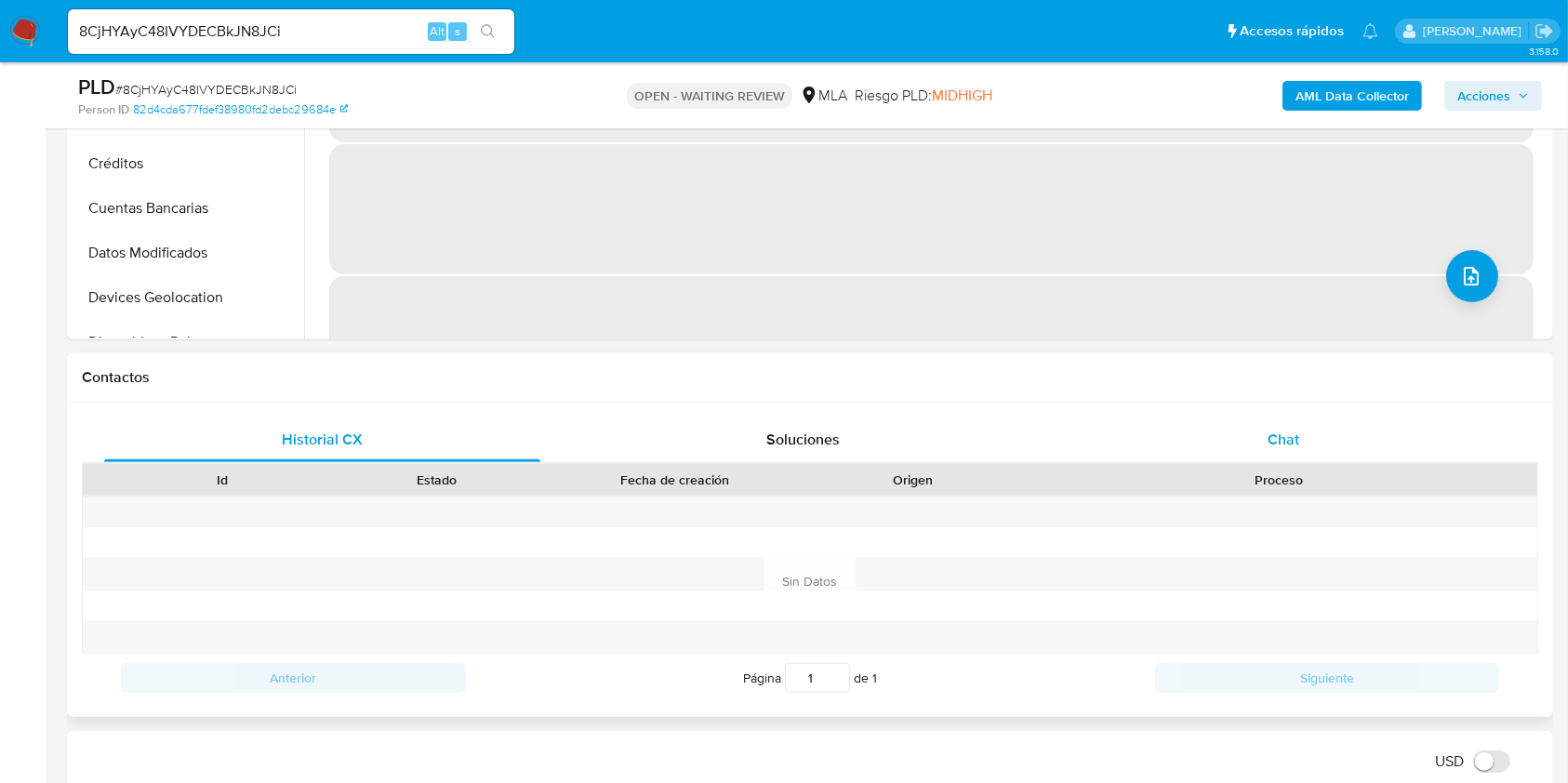
click at [1268, 429] on span "Chat" at bounding box center [1284, 439] width 32 height 22
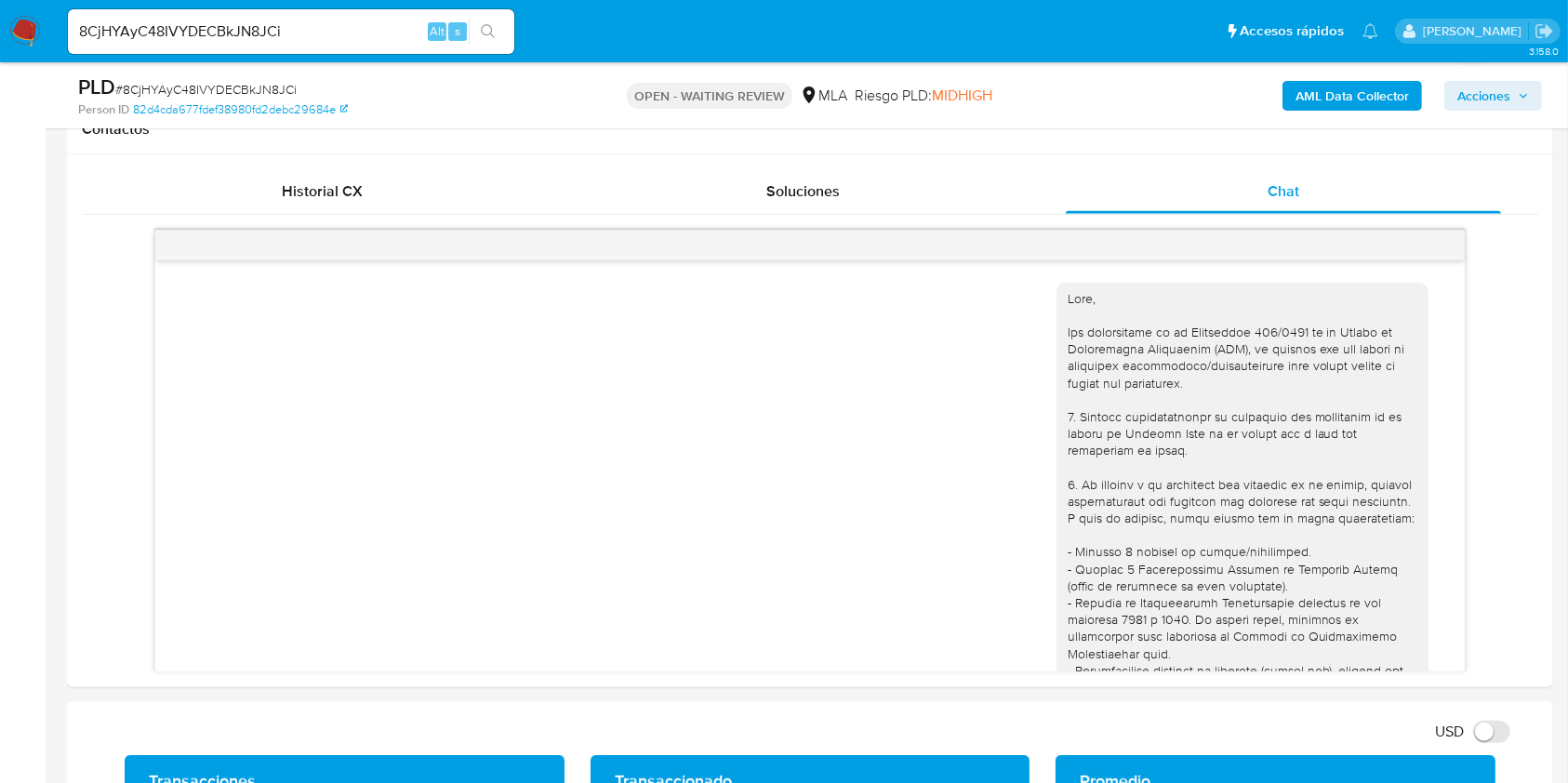
scroll to position [248, 0]
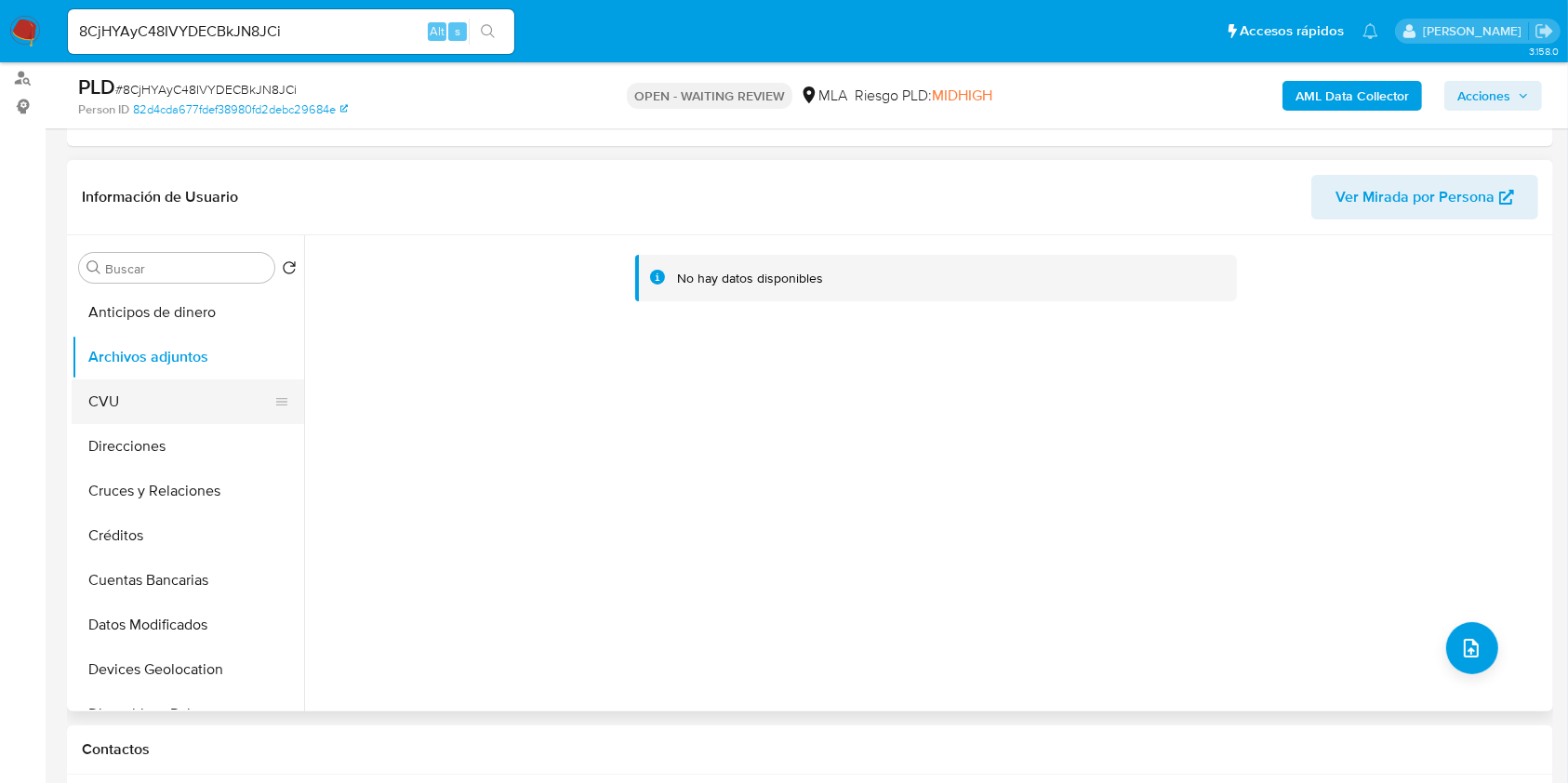
click at [155, 399] on button "CVU" at bounding box center [180, 401] width 218 height 44
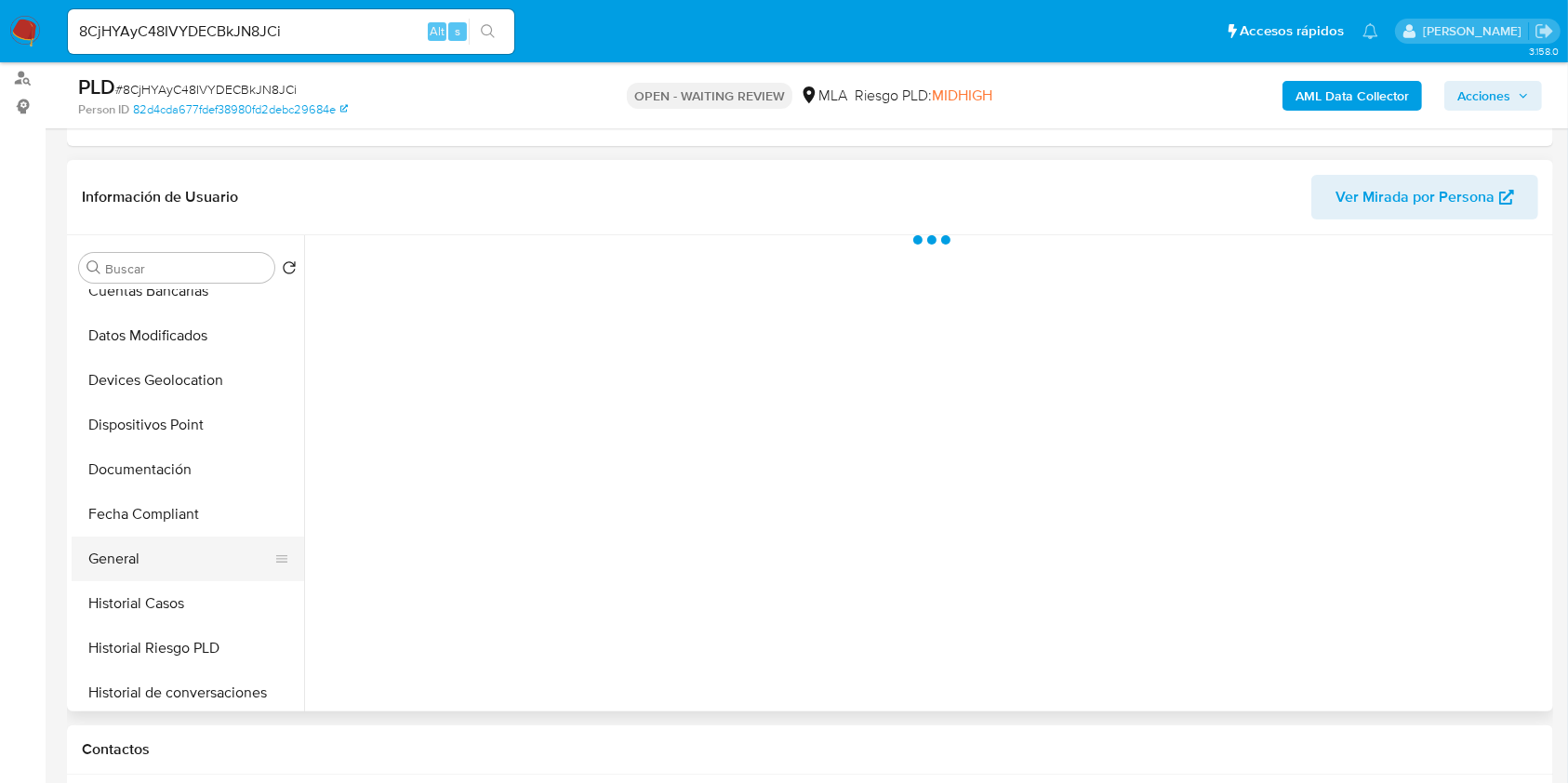
scroll to position [372, 0]
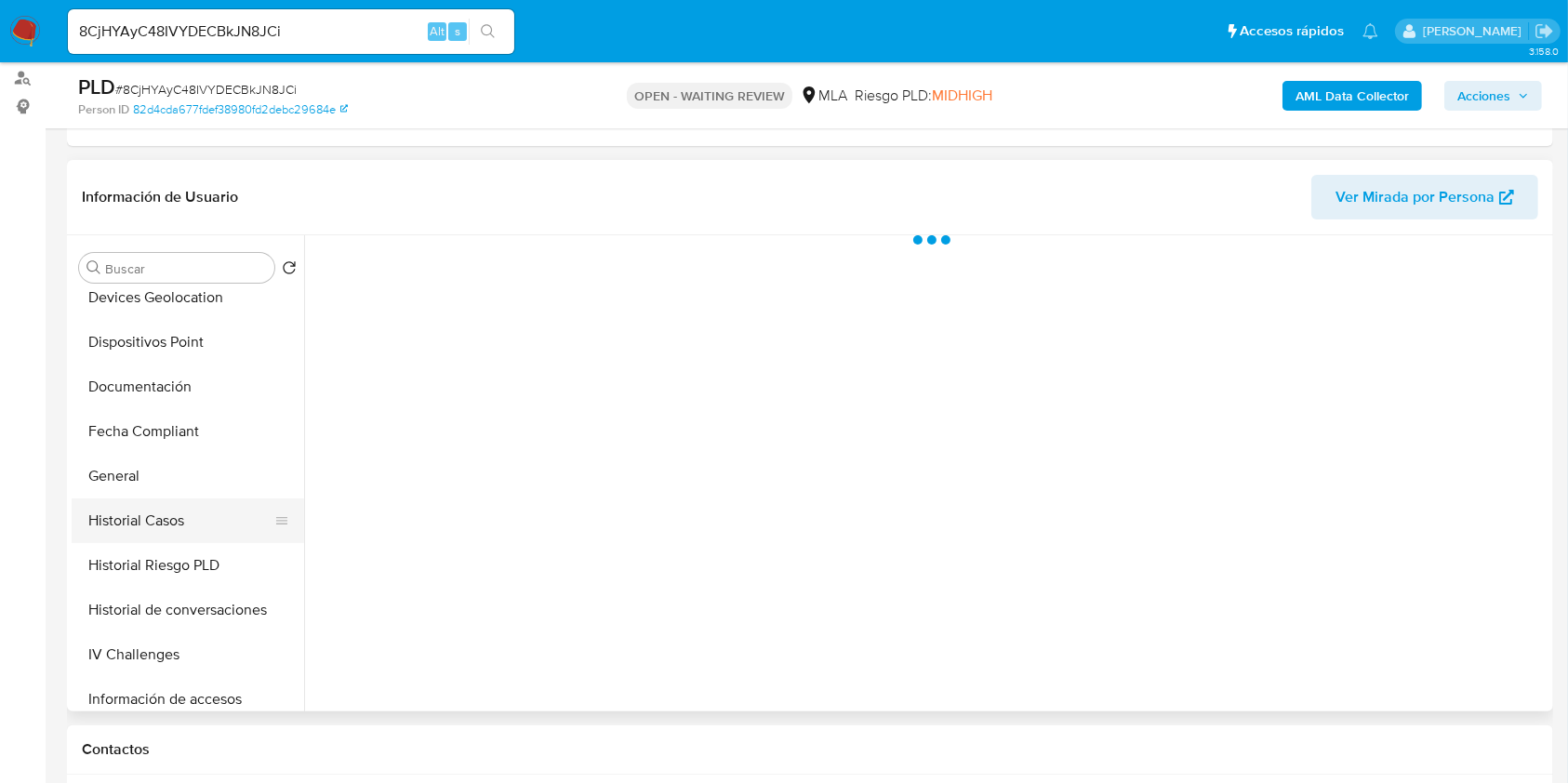
click at [157, 506] on button "Historial Casos" at bounding box center [180, 520] width 218 height 44
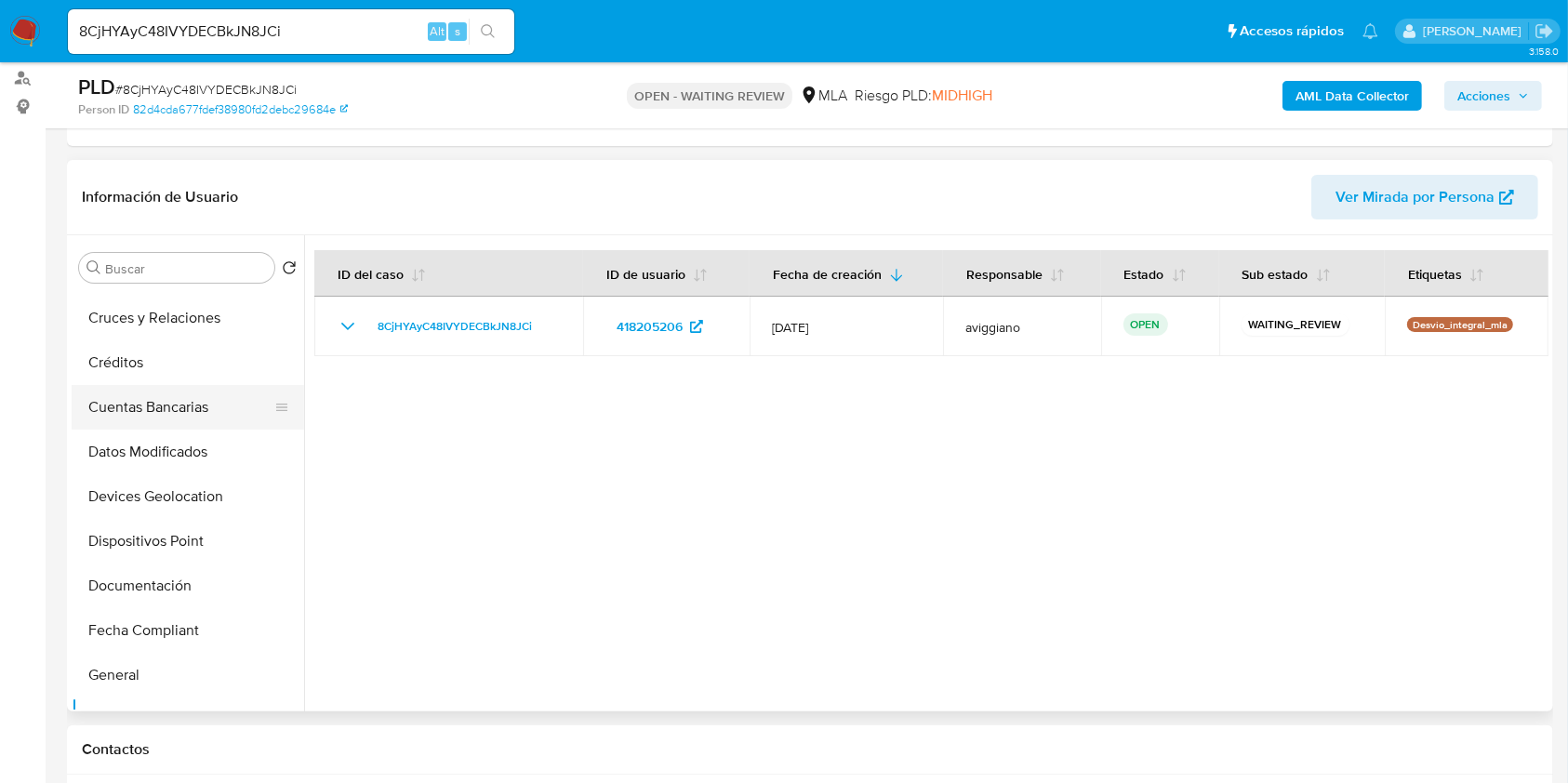
scroll to position [0, 0]
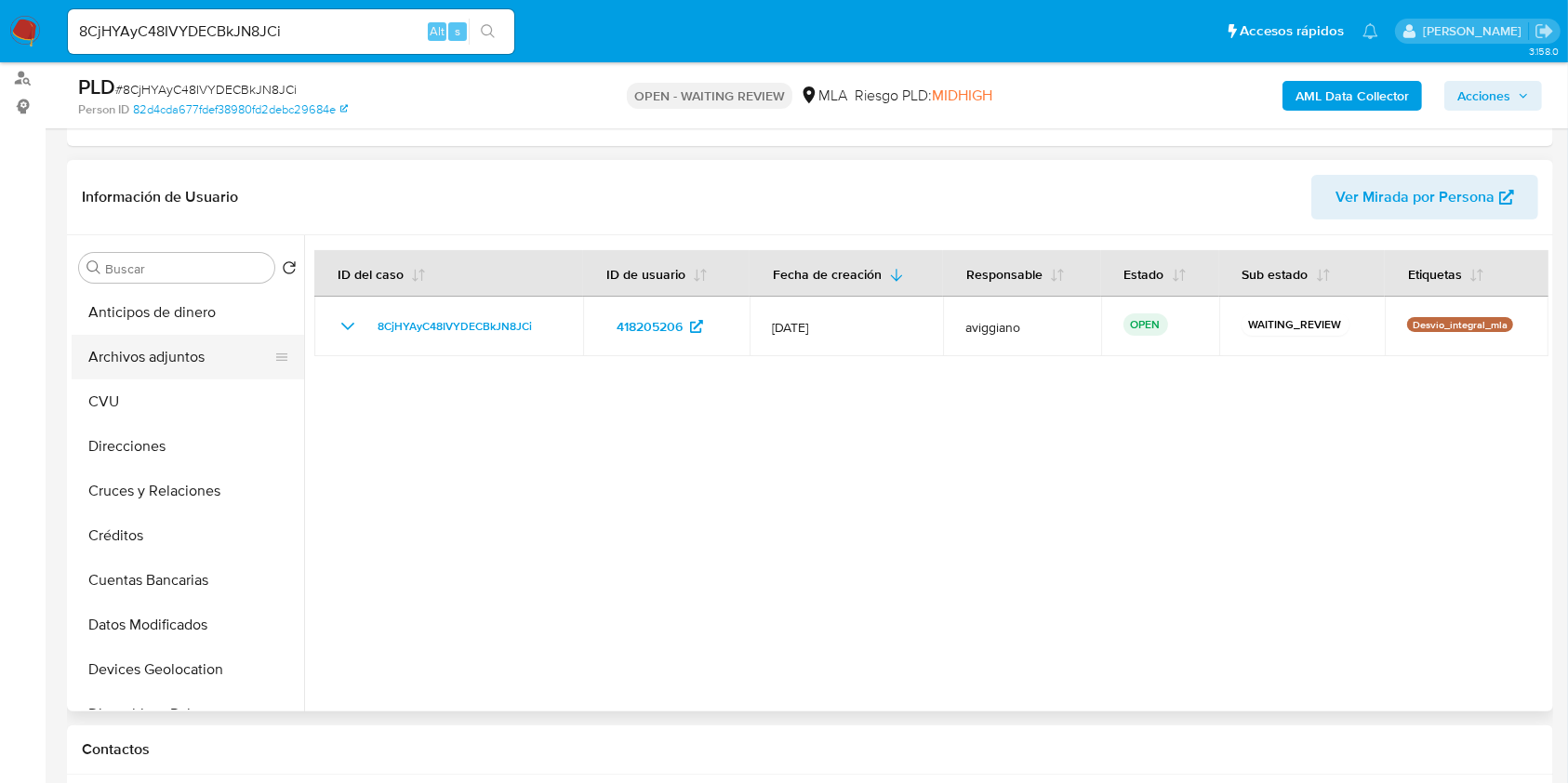
drag, startPoint x: 189, startPoint y: 343, endPoint x: 199, endPoint y: 350, distance: 12.2
click at [190, 340] on button "Archivos adjuntos" at bounding box center [180, 356] width 218 height 44
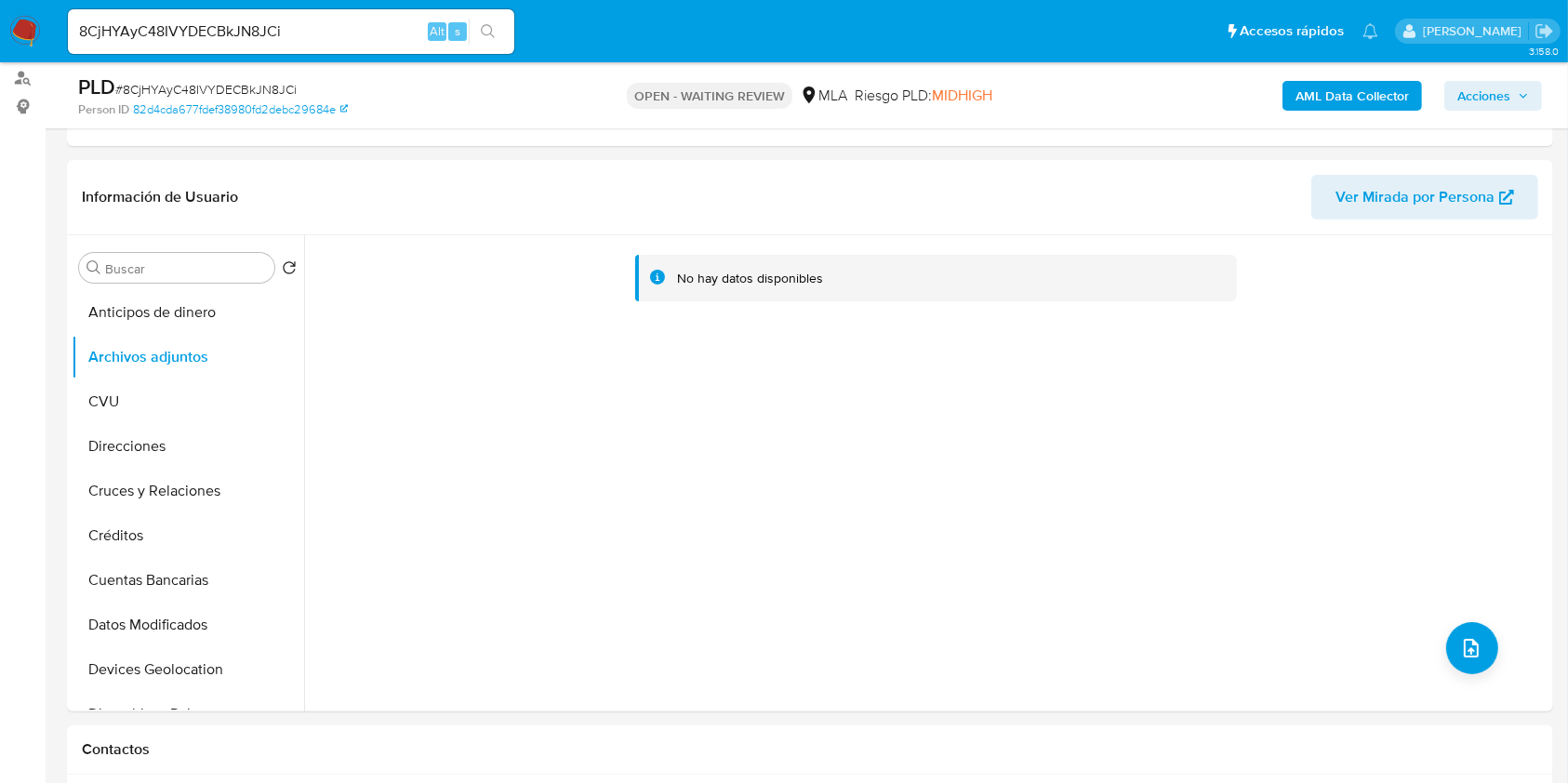
click at [1339, 98] on b "AML Data Collector" at bounding box center [1352, 96] width 113 height 30
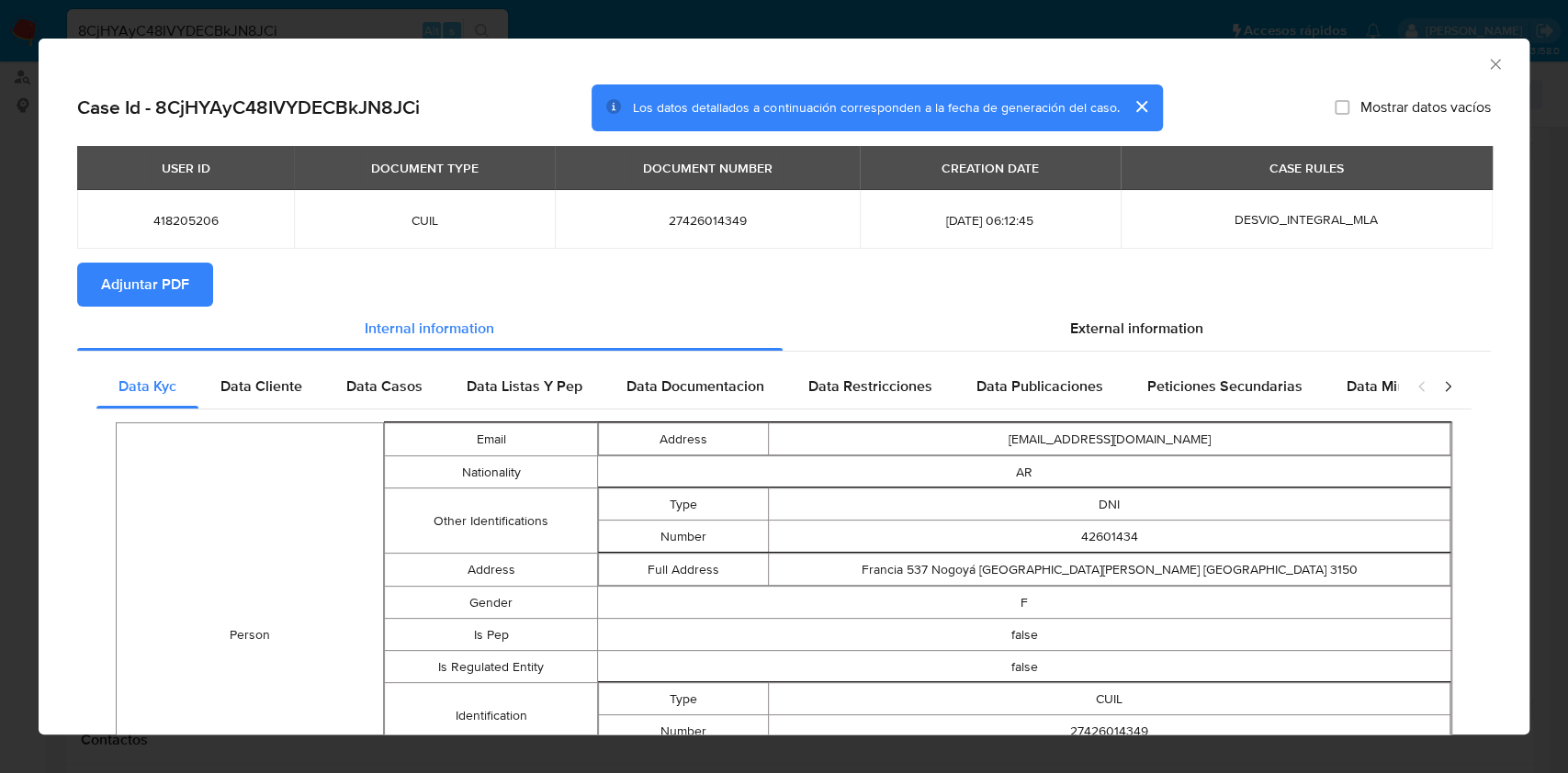
click at [1490, 60] on icon "Cerrar ventana" at bounding box center [1494, 63] width 10 height 10
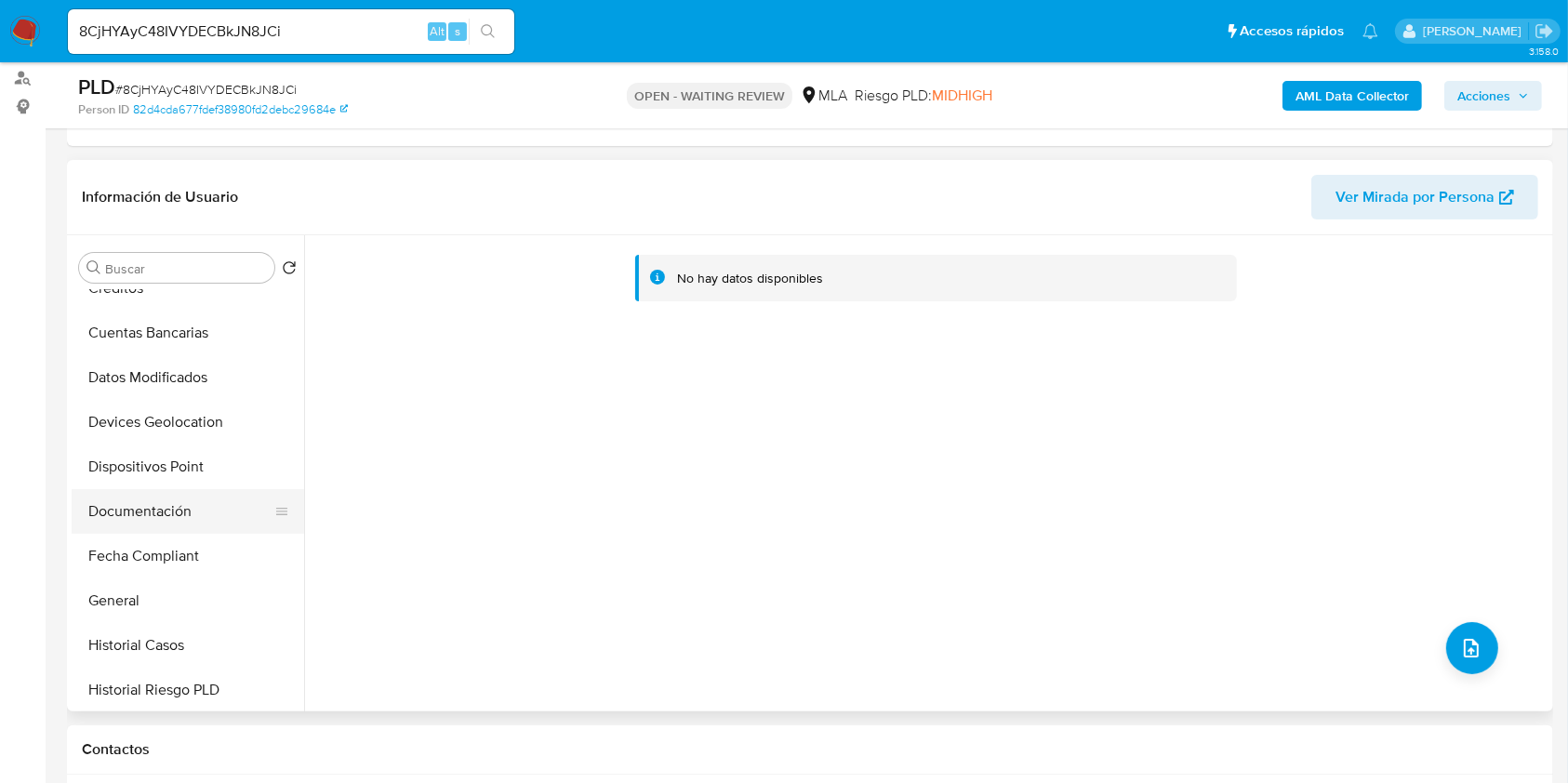
scroll to position [372, 0]
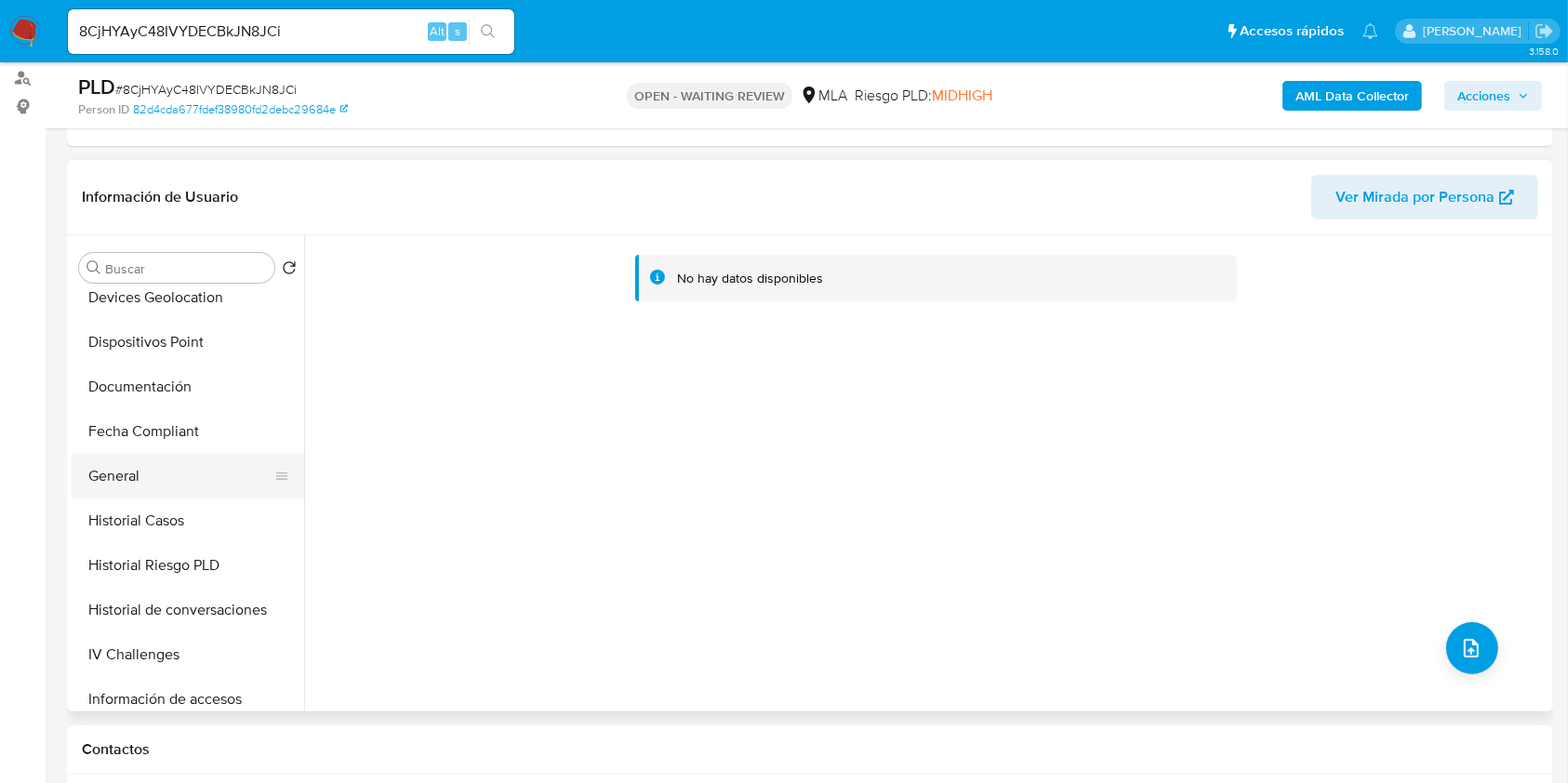
click at [205, 495] on button "General" at bounding box center [180, 476] width 218 height 44
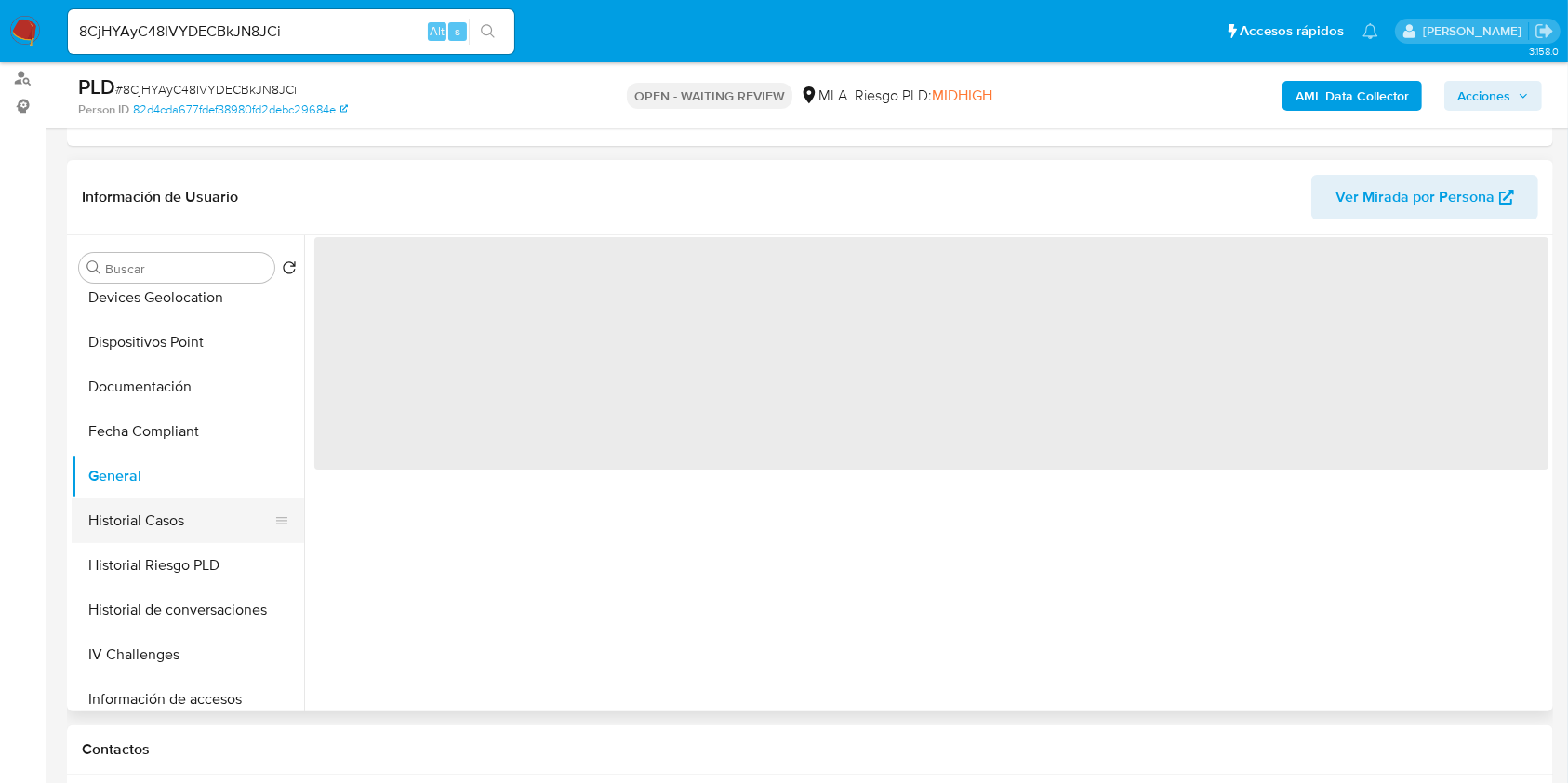
click at [196, 513] on button "Historial Casos" at bounding box center [180, 520] width 218 height 44
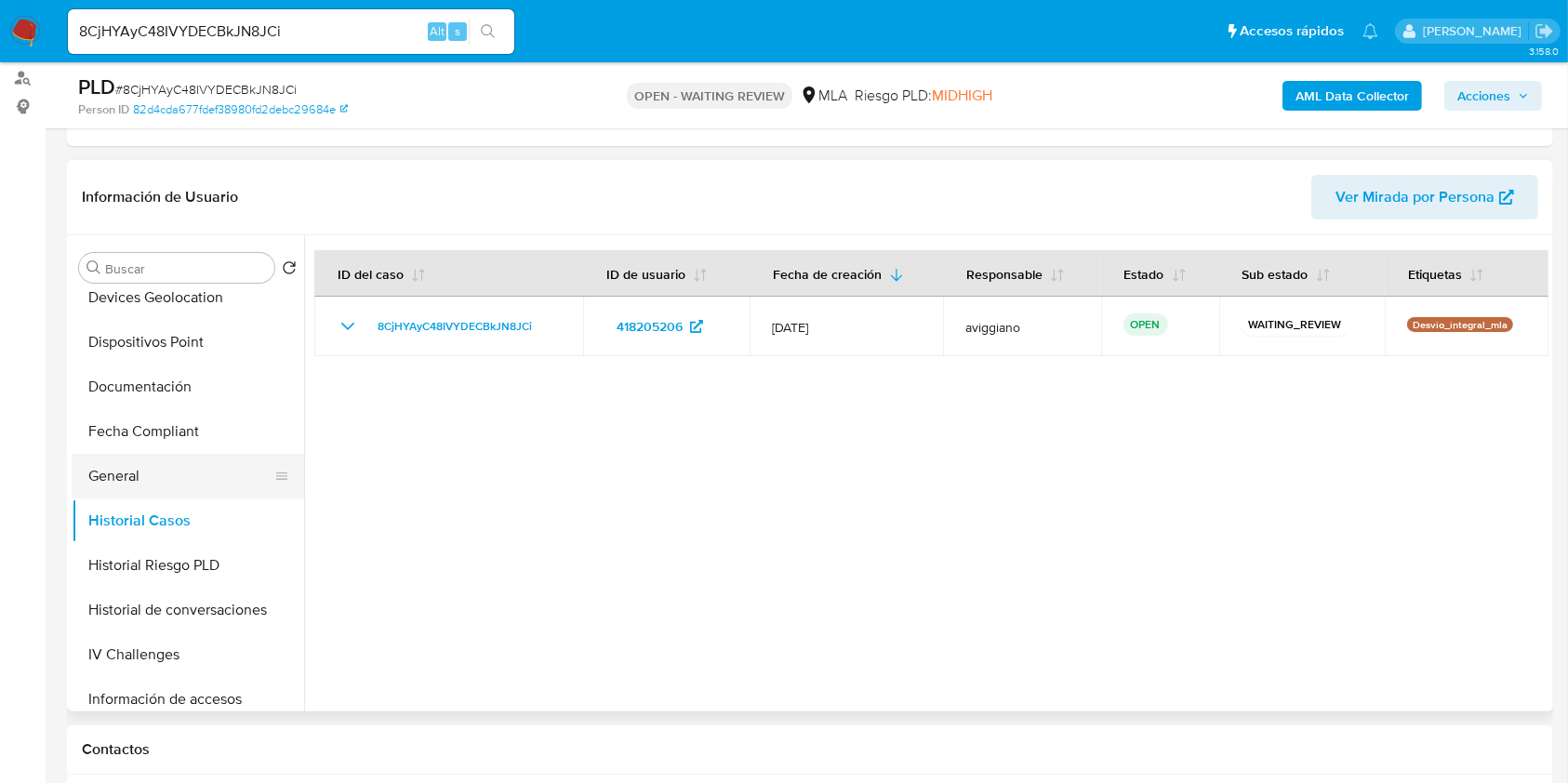
click at [198, 473] on button "General" at bounding box center [180, 476] width 218 height 44
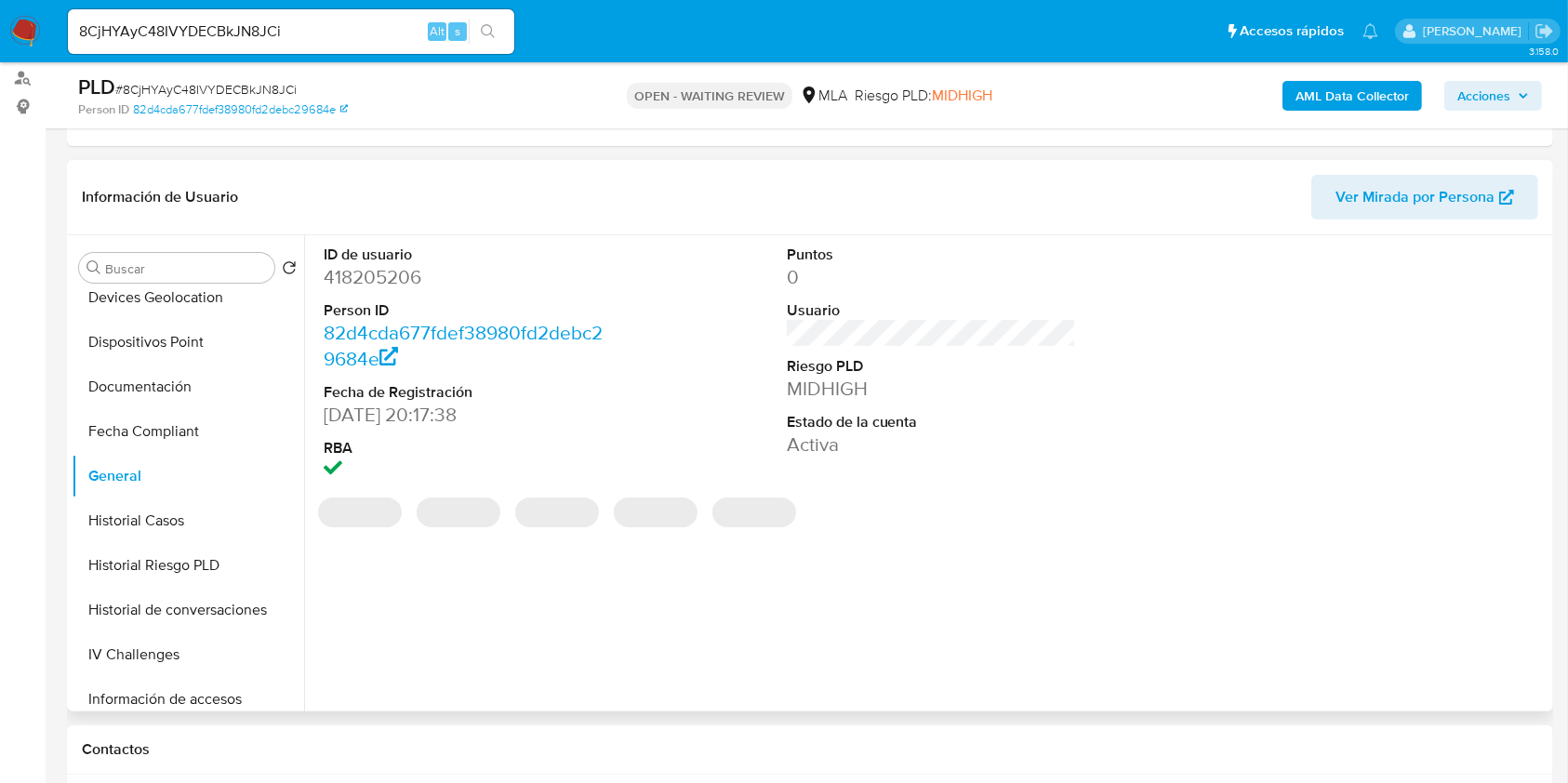
click at [386, 275] on dd "418205206" at bounding box center [469, 277] width 290 height 26
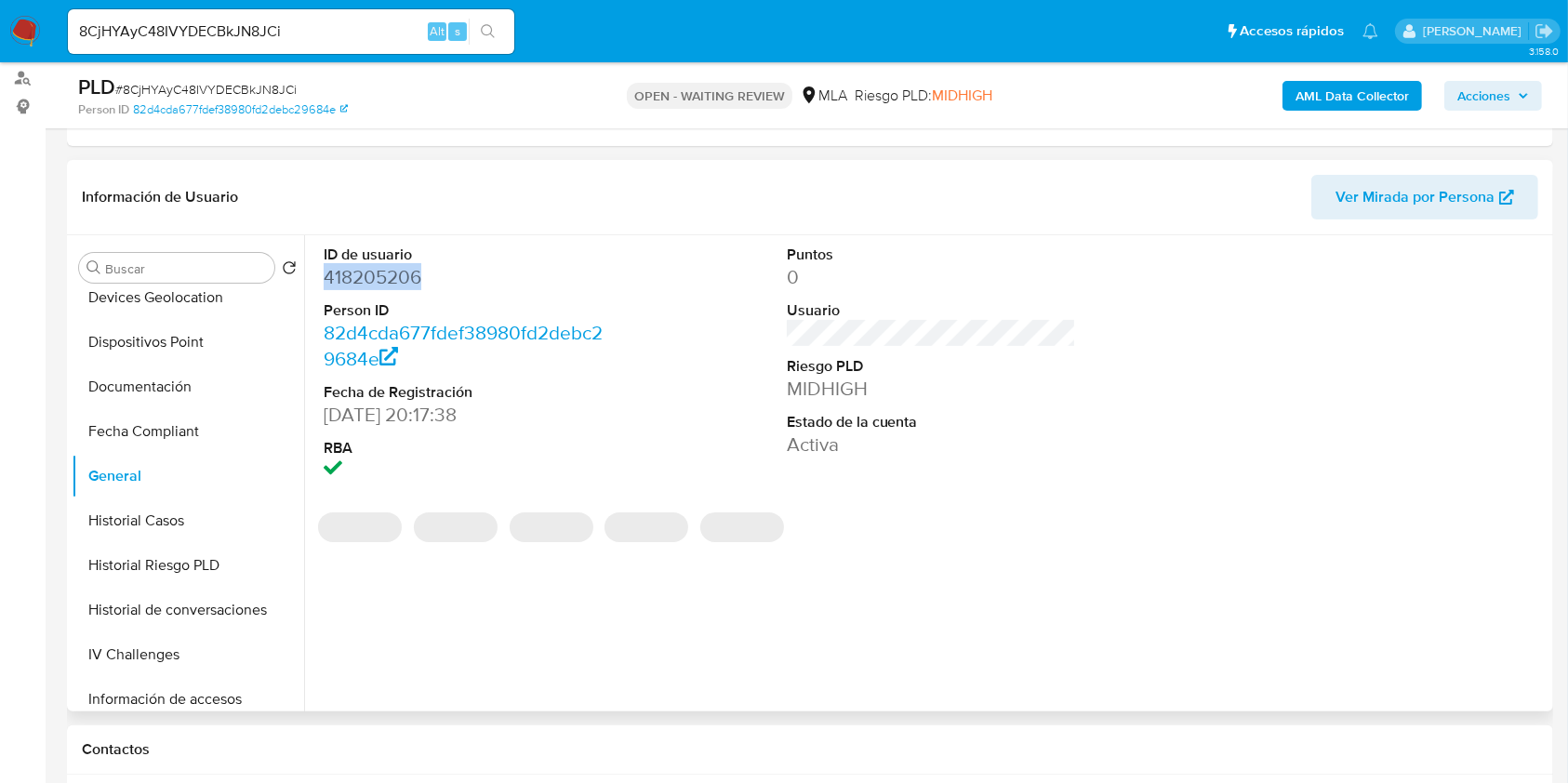
click at [386, 275] on dd "418205206" at bounding box center [469, 277] width 290 height 26
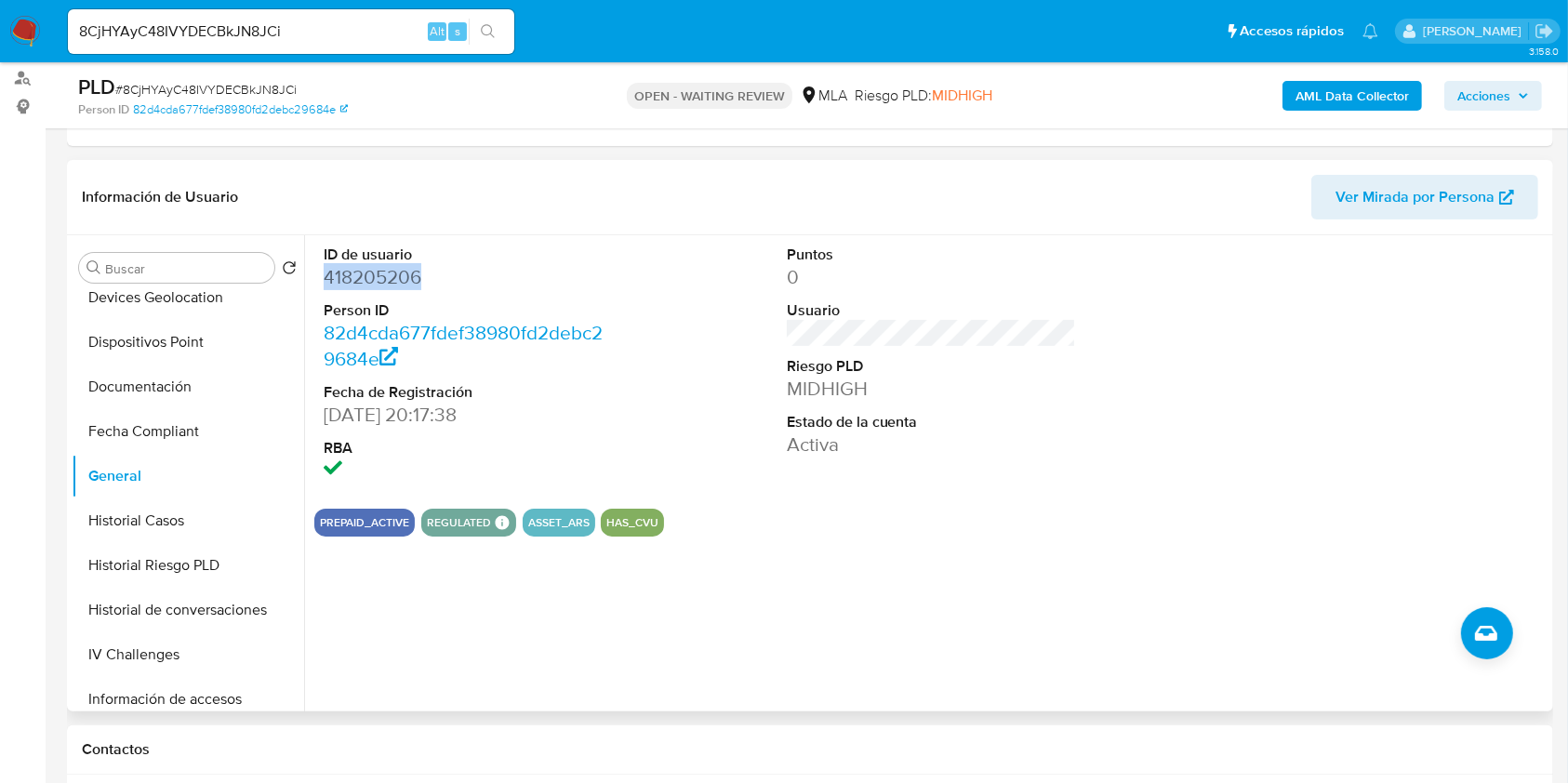
copy dd "418205206"
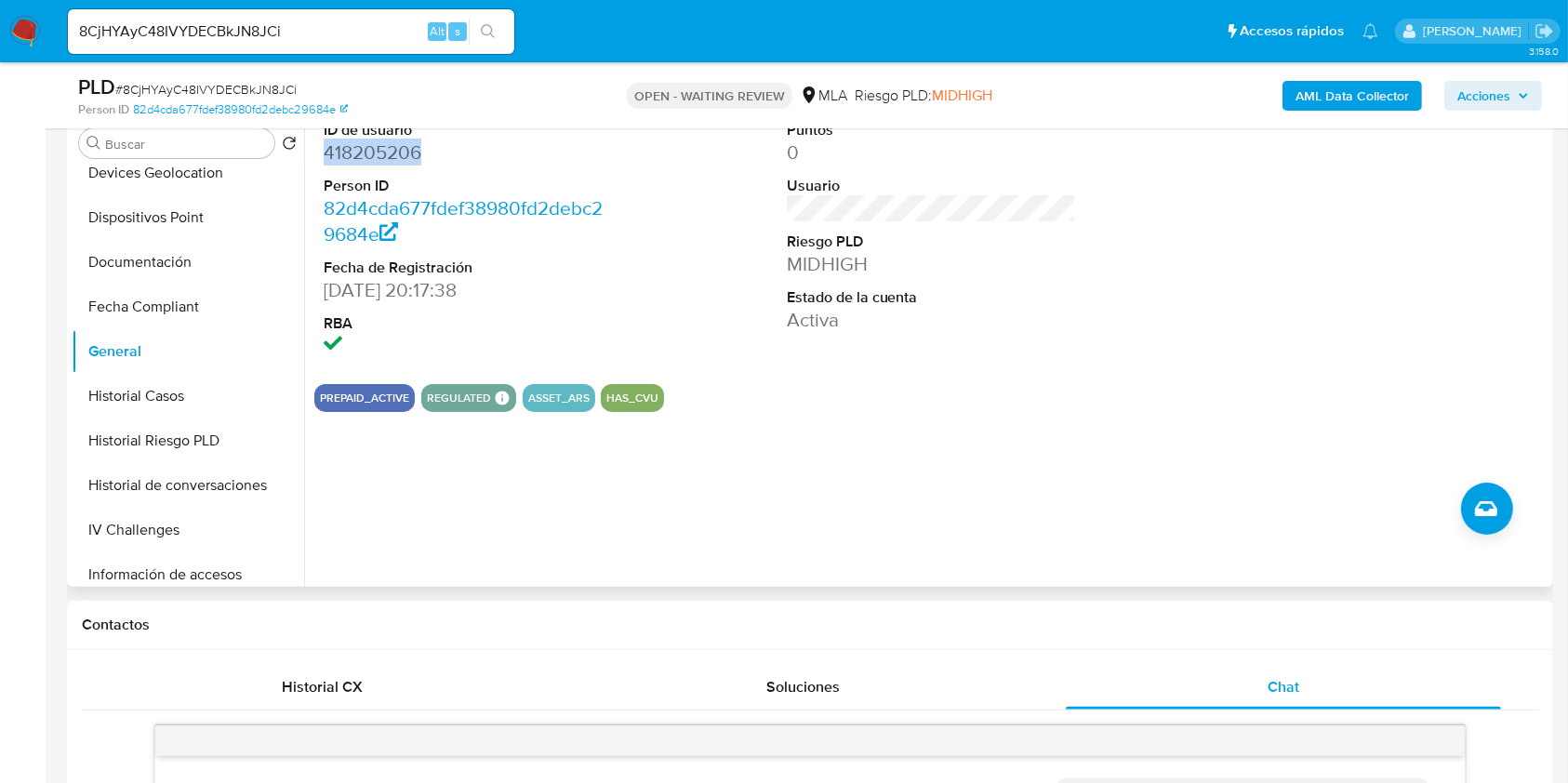
copy dd "418205206"
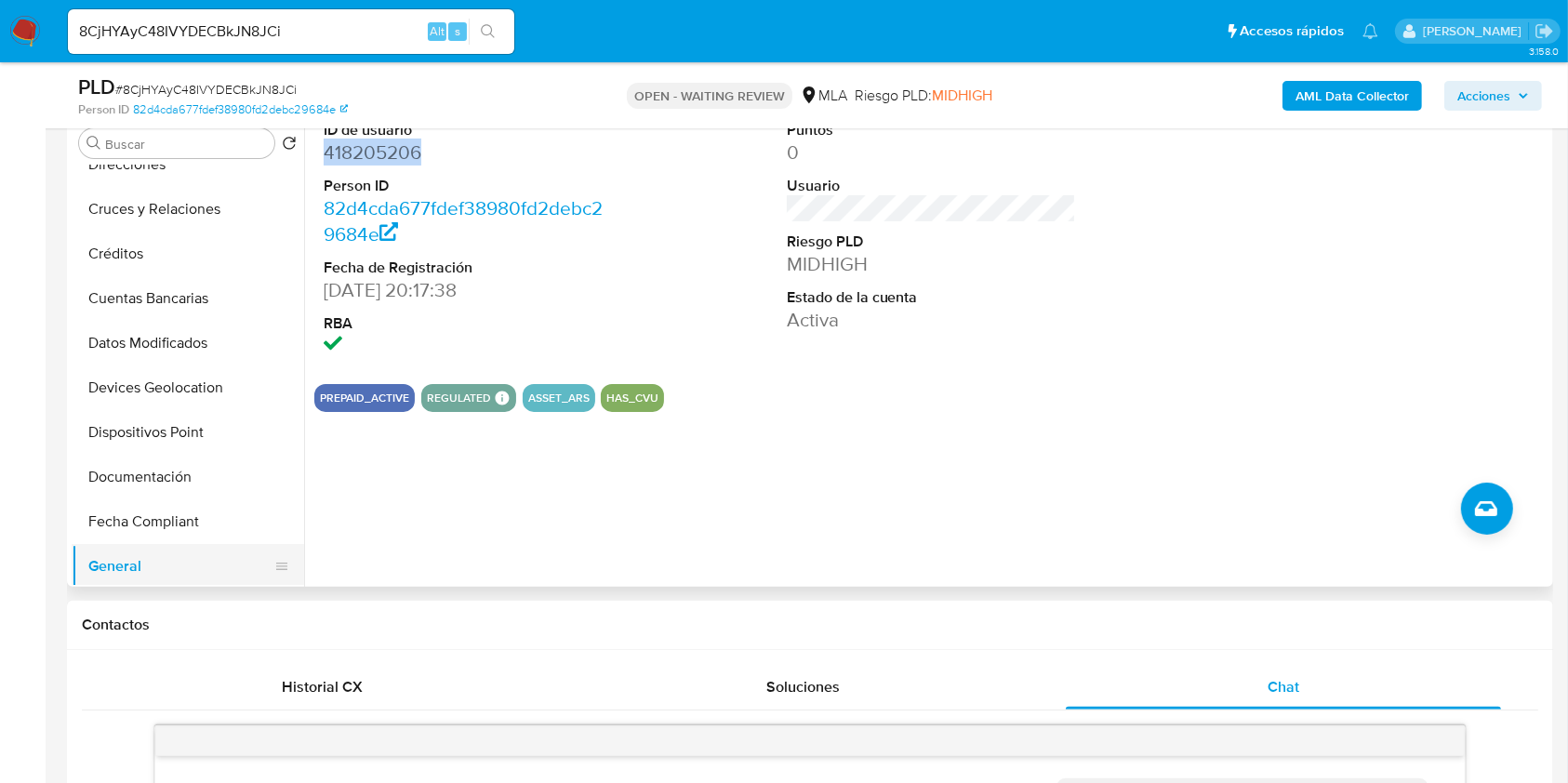
scroll to position [0, 0]
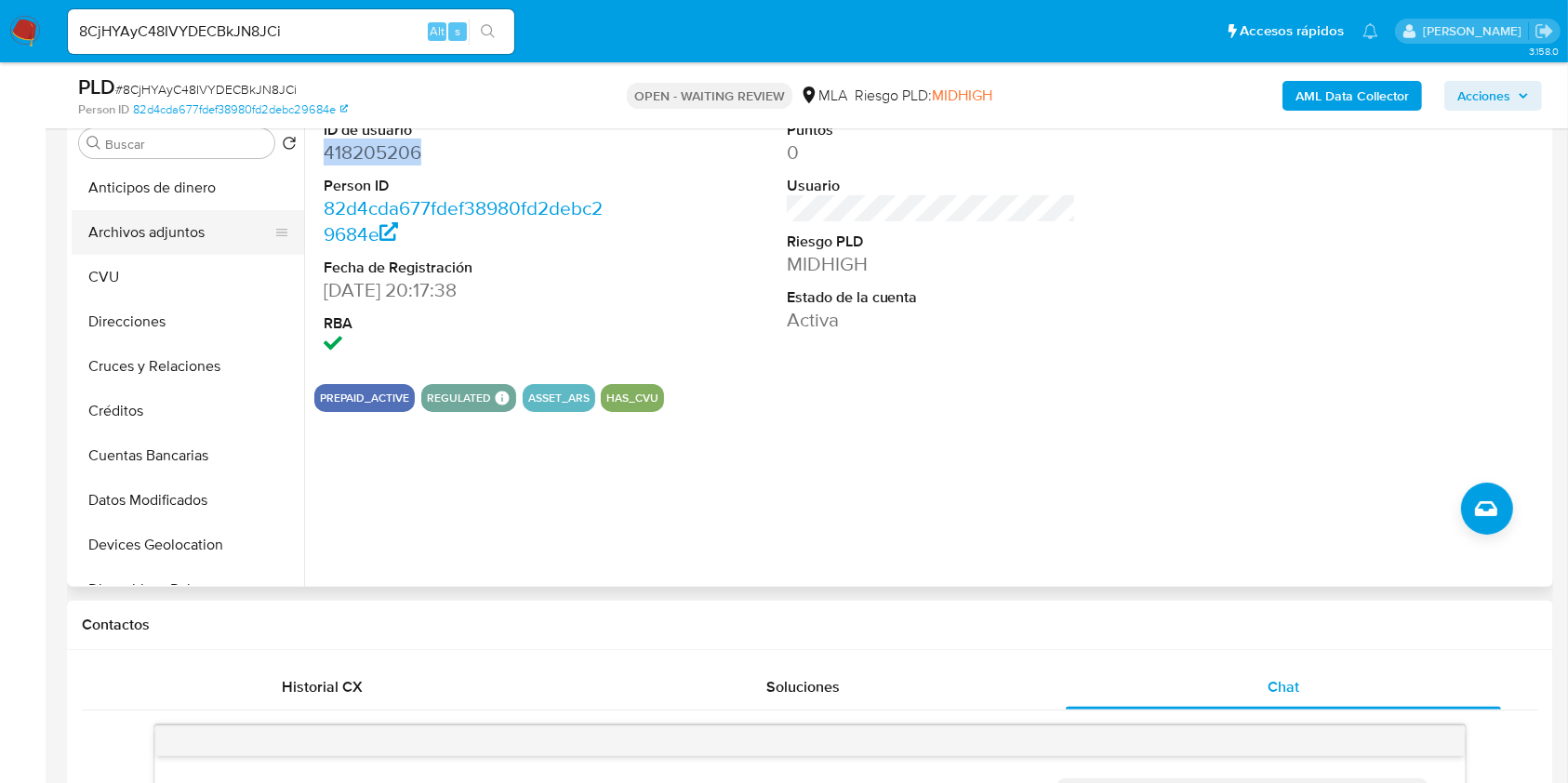
click at [166, 242] on button "Archivos adjuntos" at bounding box center [180, 232] width 218 height 44
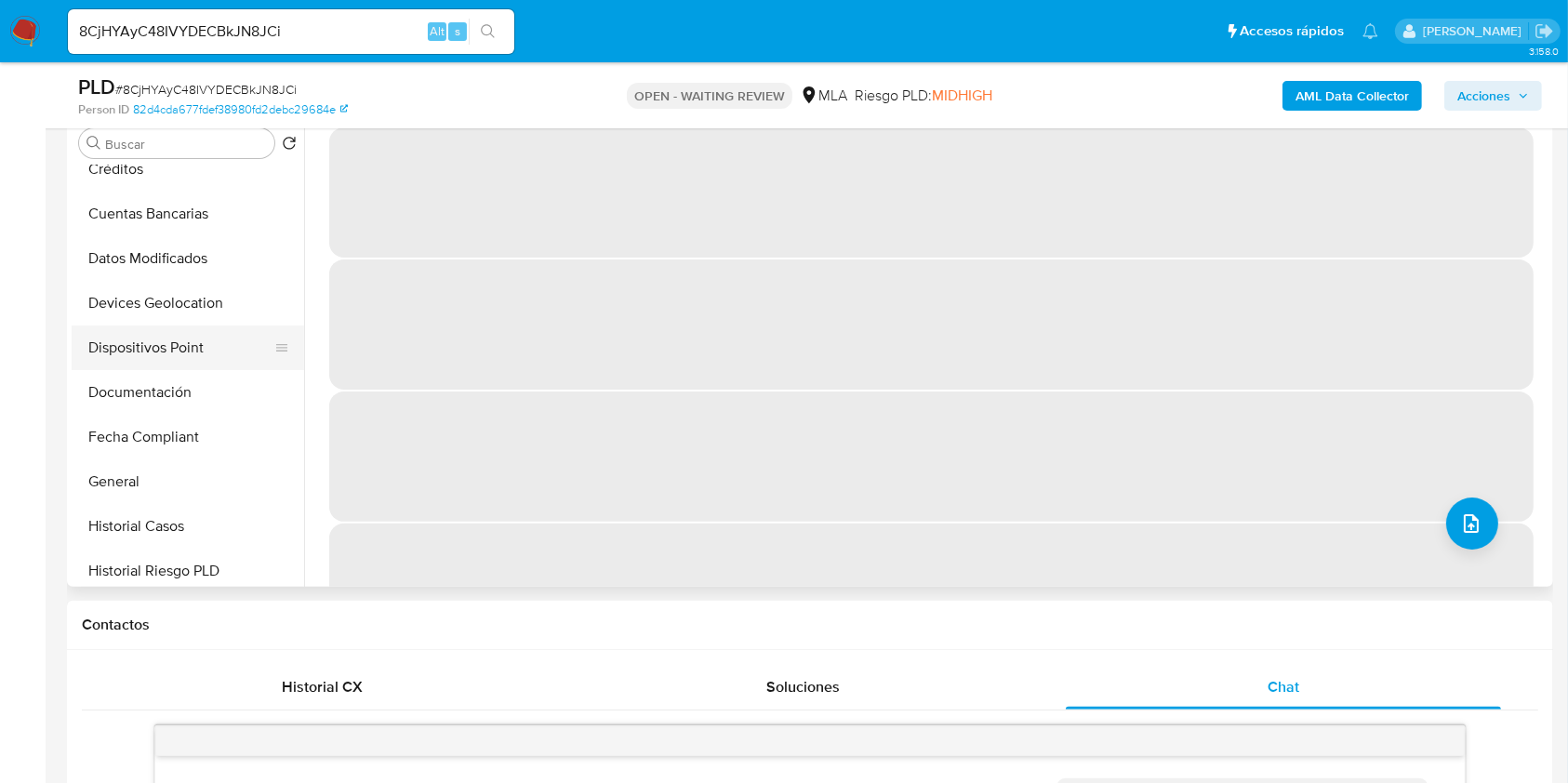
scroll to position [248, 0]
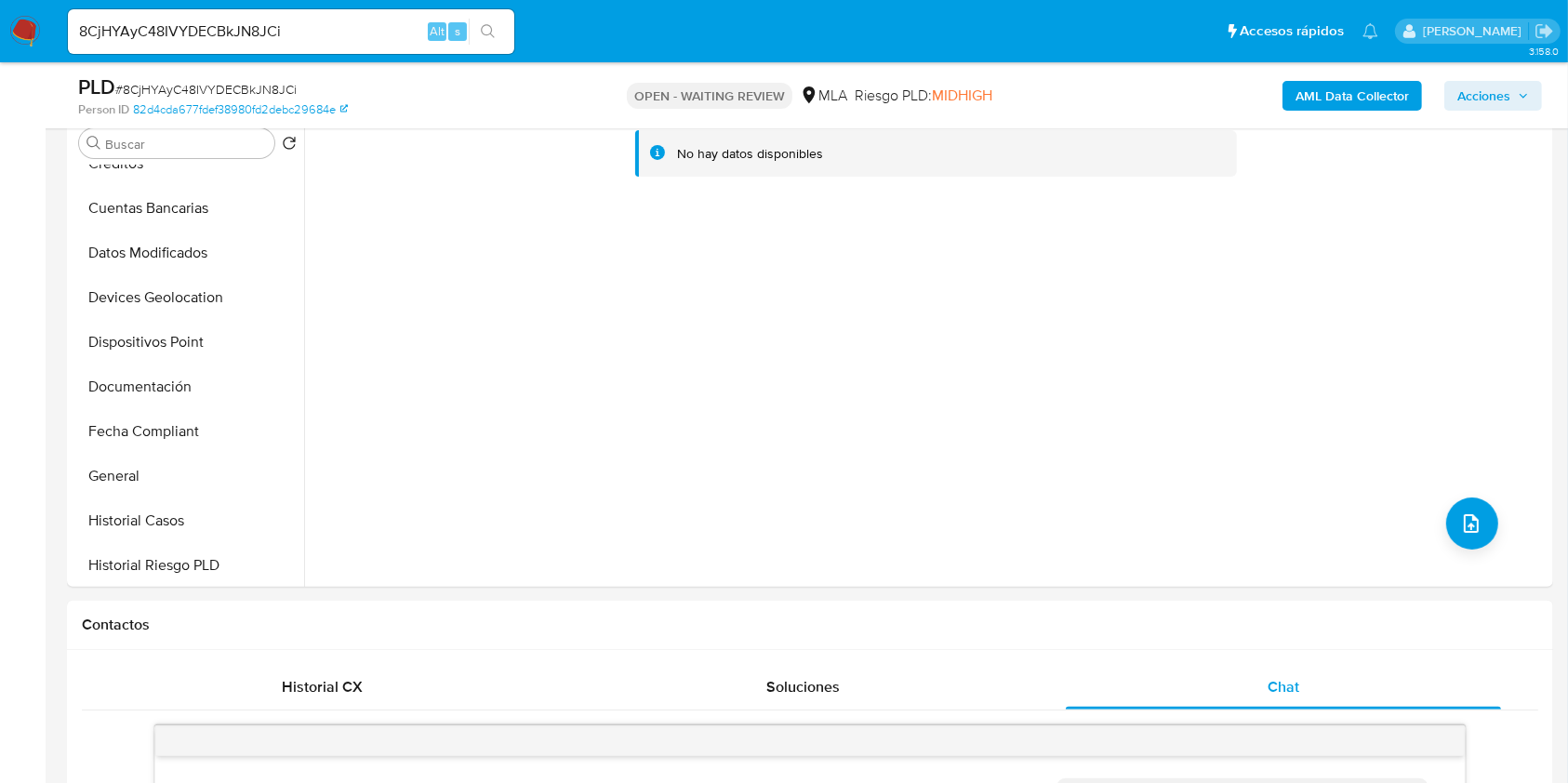
click at [1371, 91] on b "AML Data Collector" at bounding box center [1352, 96] width 113 height 30
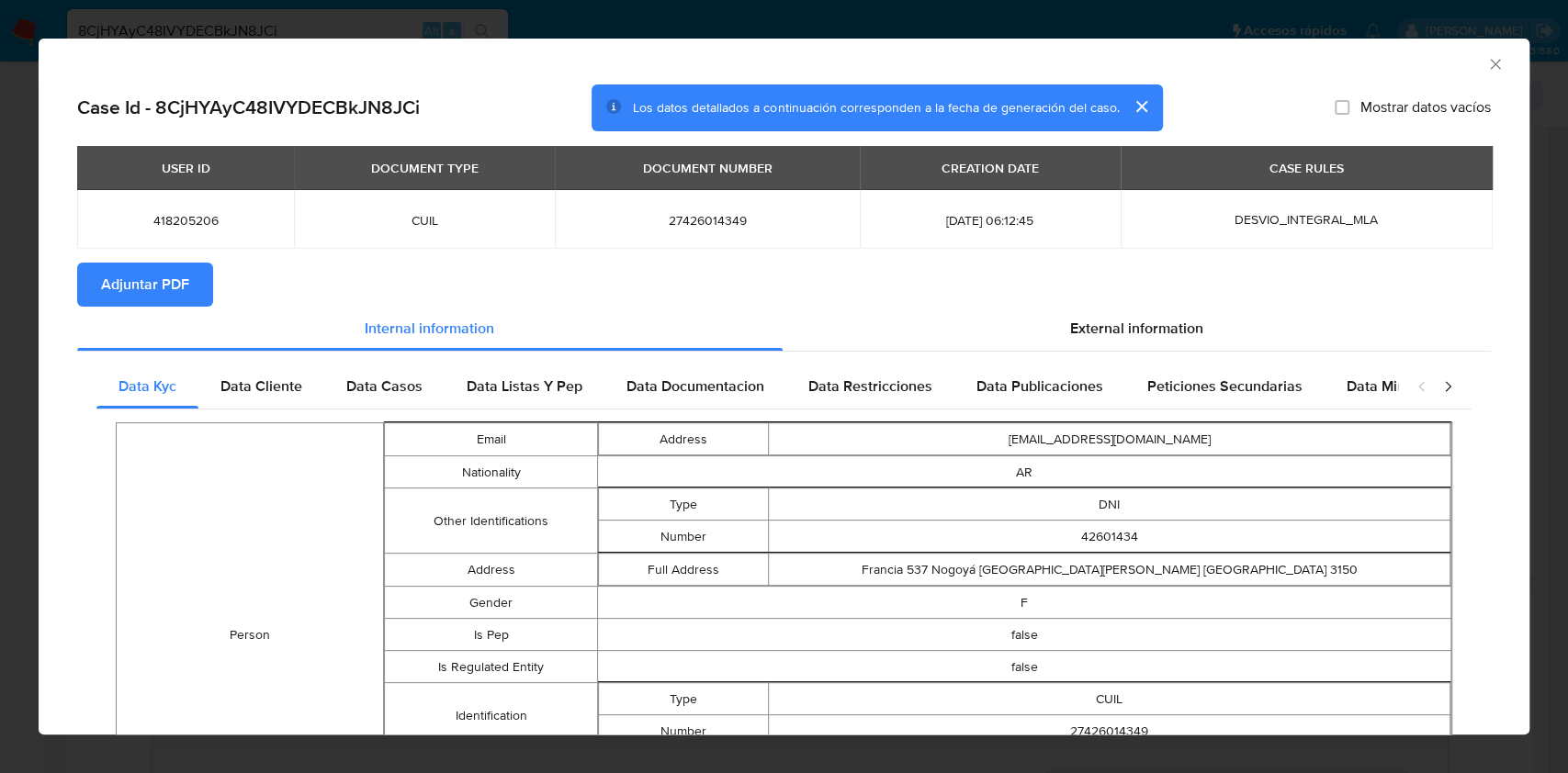
click at [170, 279] on span "Adjuntar PDF" at bounding box center [145, 284] width 88 height 40
click at [1484, 71] on div "AML Data Collector" at bounding box center [784, 60] width 1491 height 46
click at [1486, 66] on icon "Cerrar ventana" at bounding box center [1495, 64] width 19 height 19
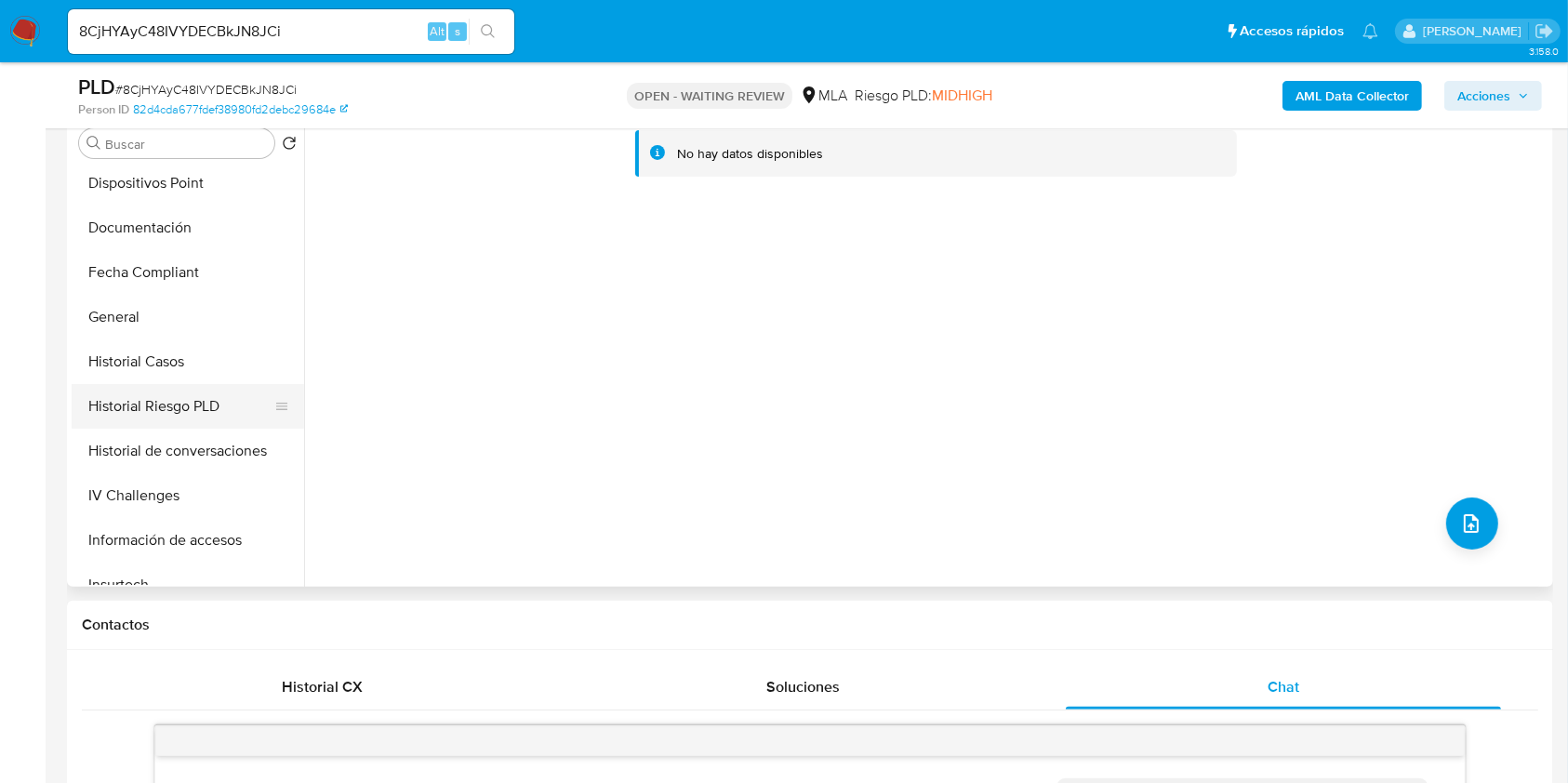
scroll to position [496, 0]
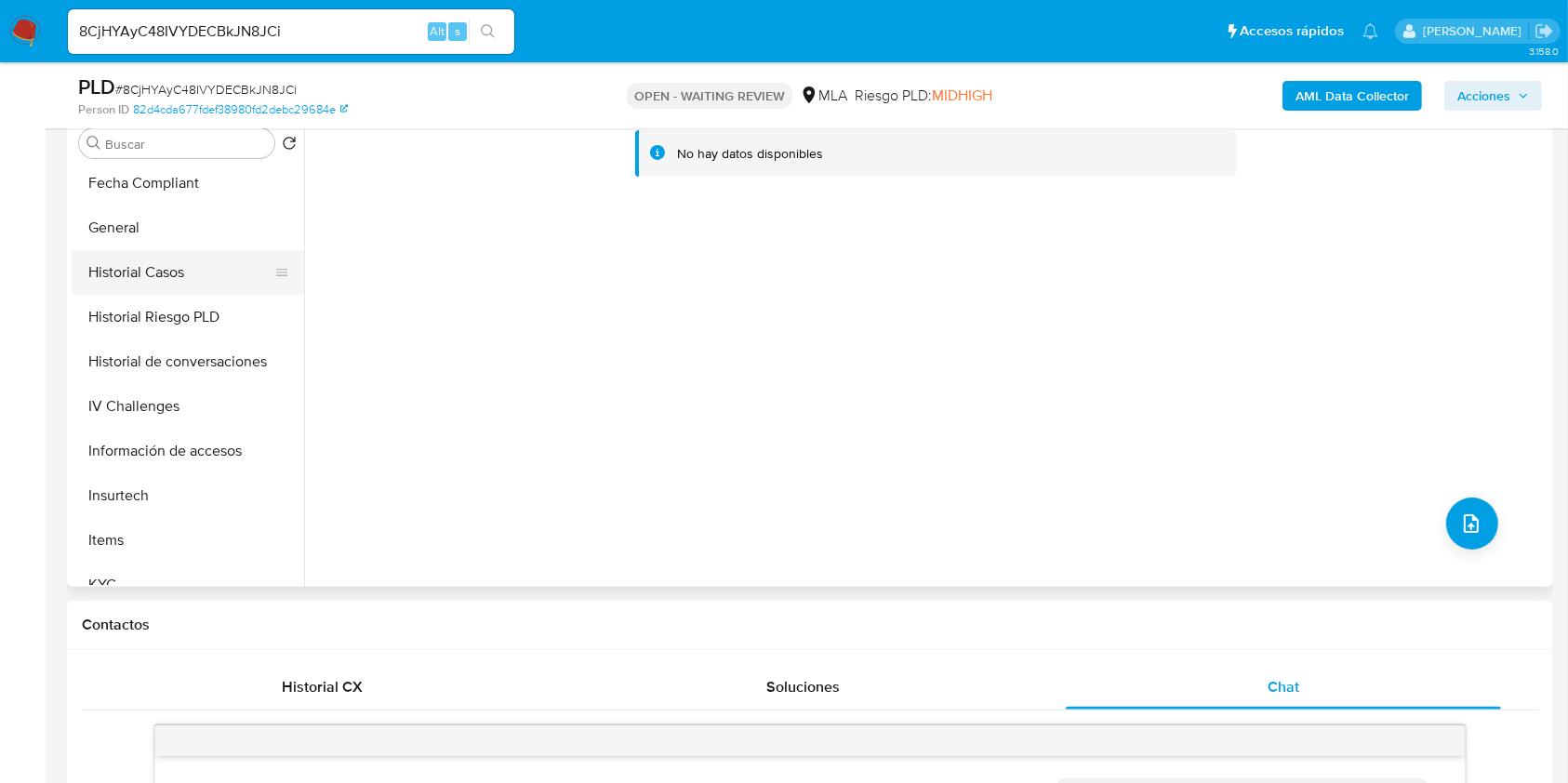
click at [181, 259] on button "Historial Casos" at bounding box center [180, 272] width 218 height 44
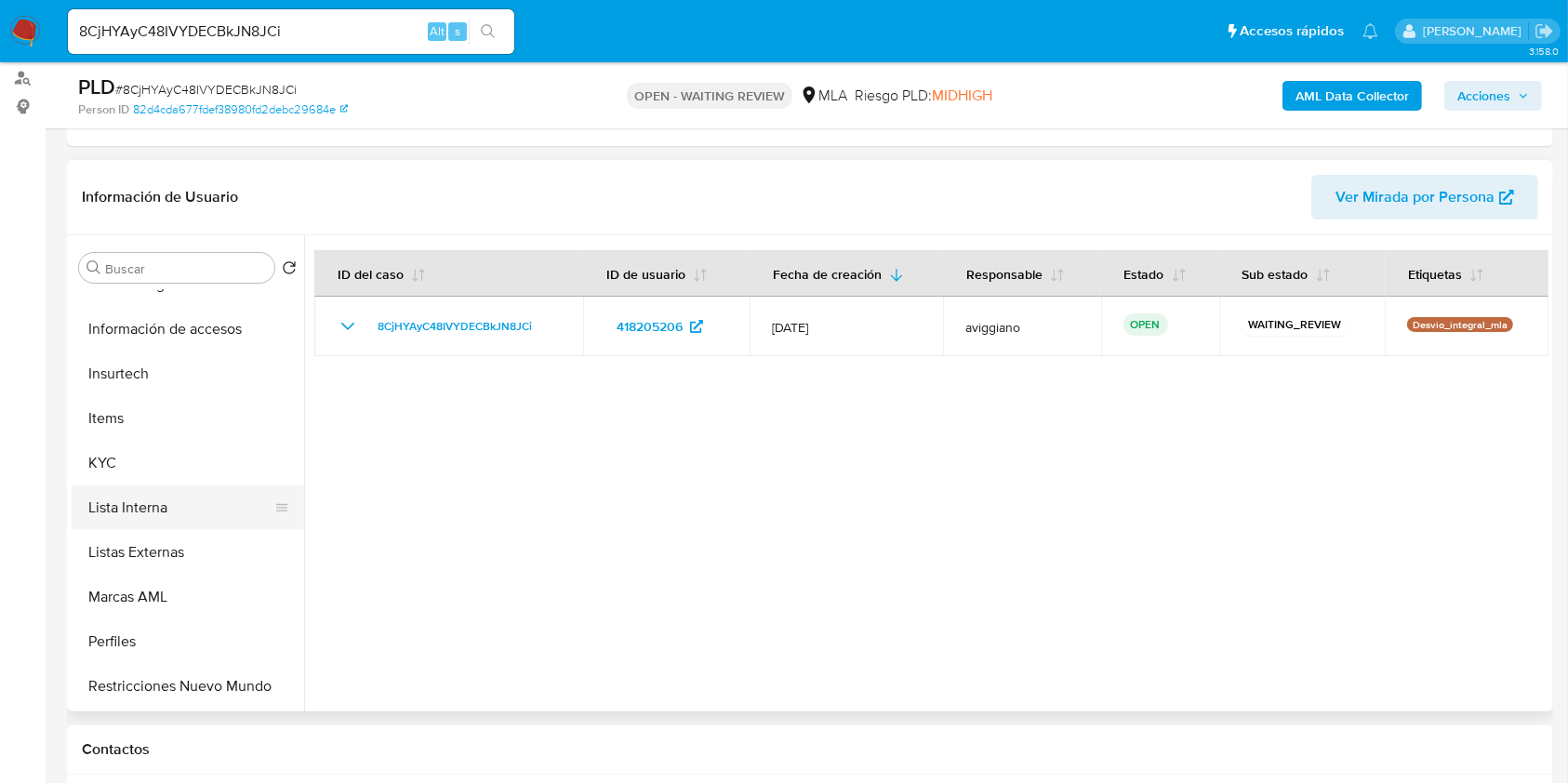
scroll to position [744, 0]
click at [132, 474] on button "KYC" at bounding box center [180, 461] width 218 height 44
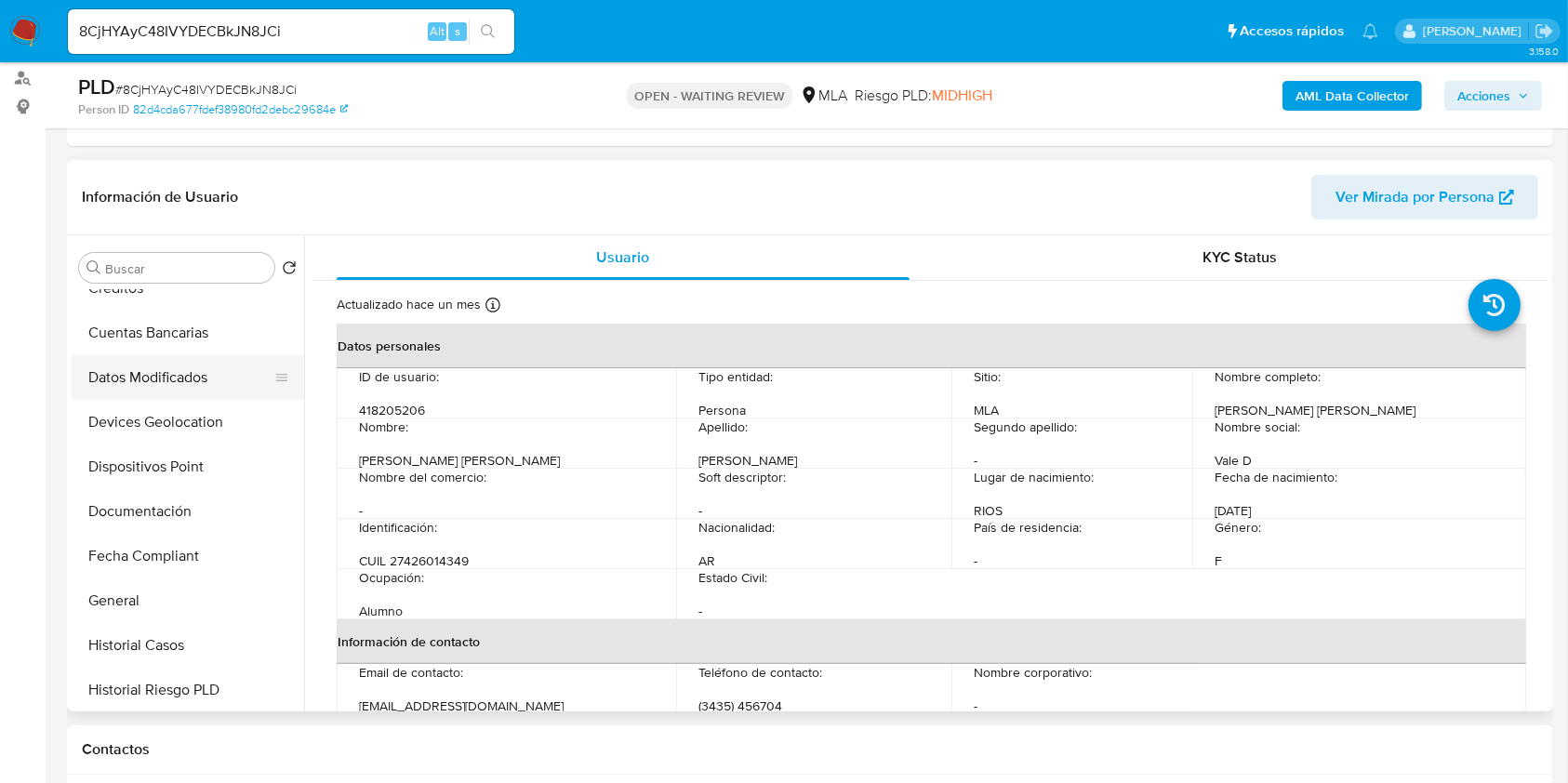
scroll to position [0, 0]
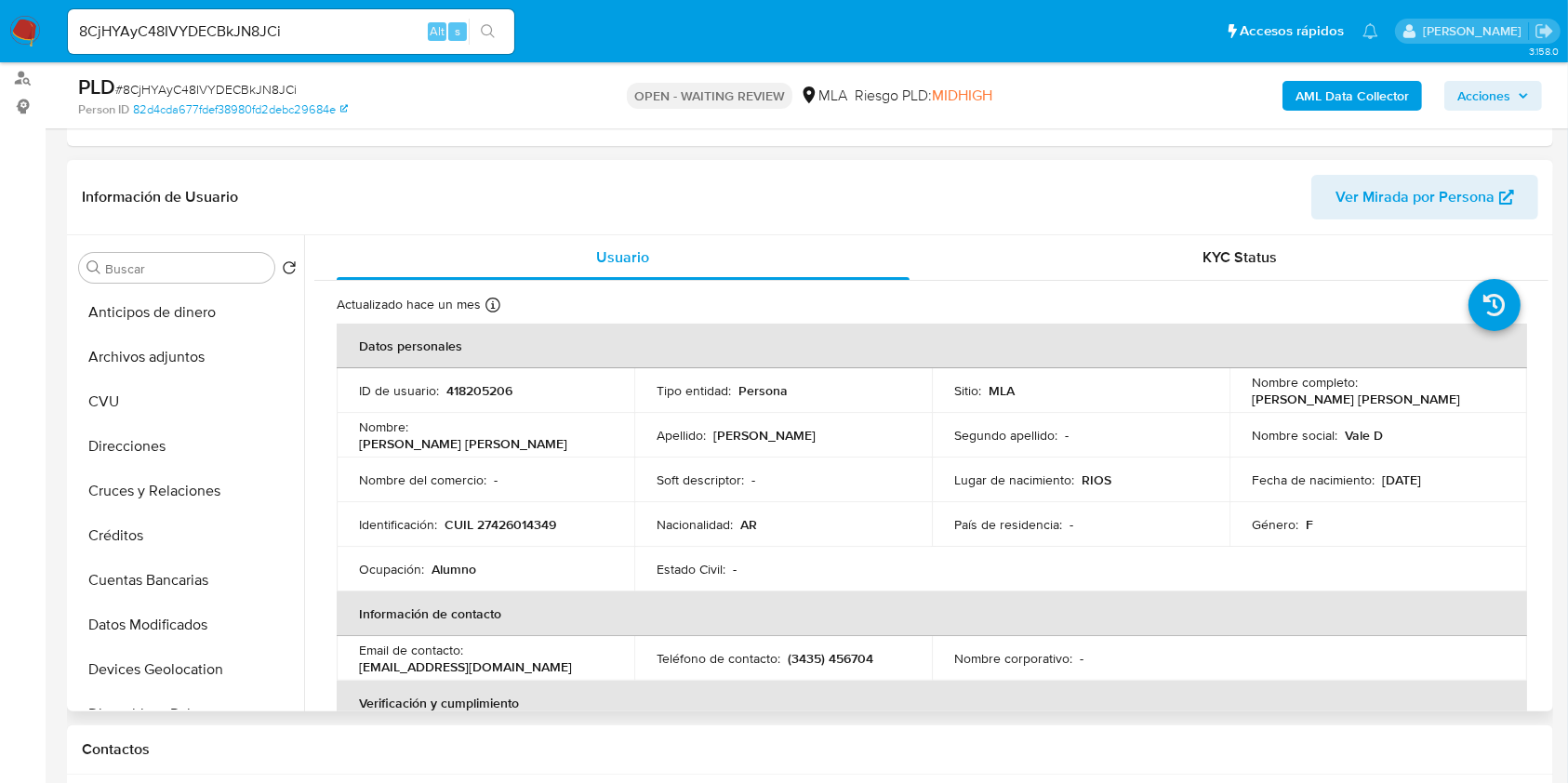
click at [521, 511] on td "Identificación : CUIL 27426014349" at bounding box center [485, 524] width 298 height 44
click at [514, 522] on p "CUIL 27426014349" at bounding box center [500, 525] width 111 height 17
copy p "27426014349"
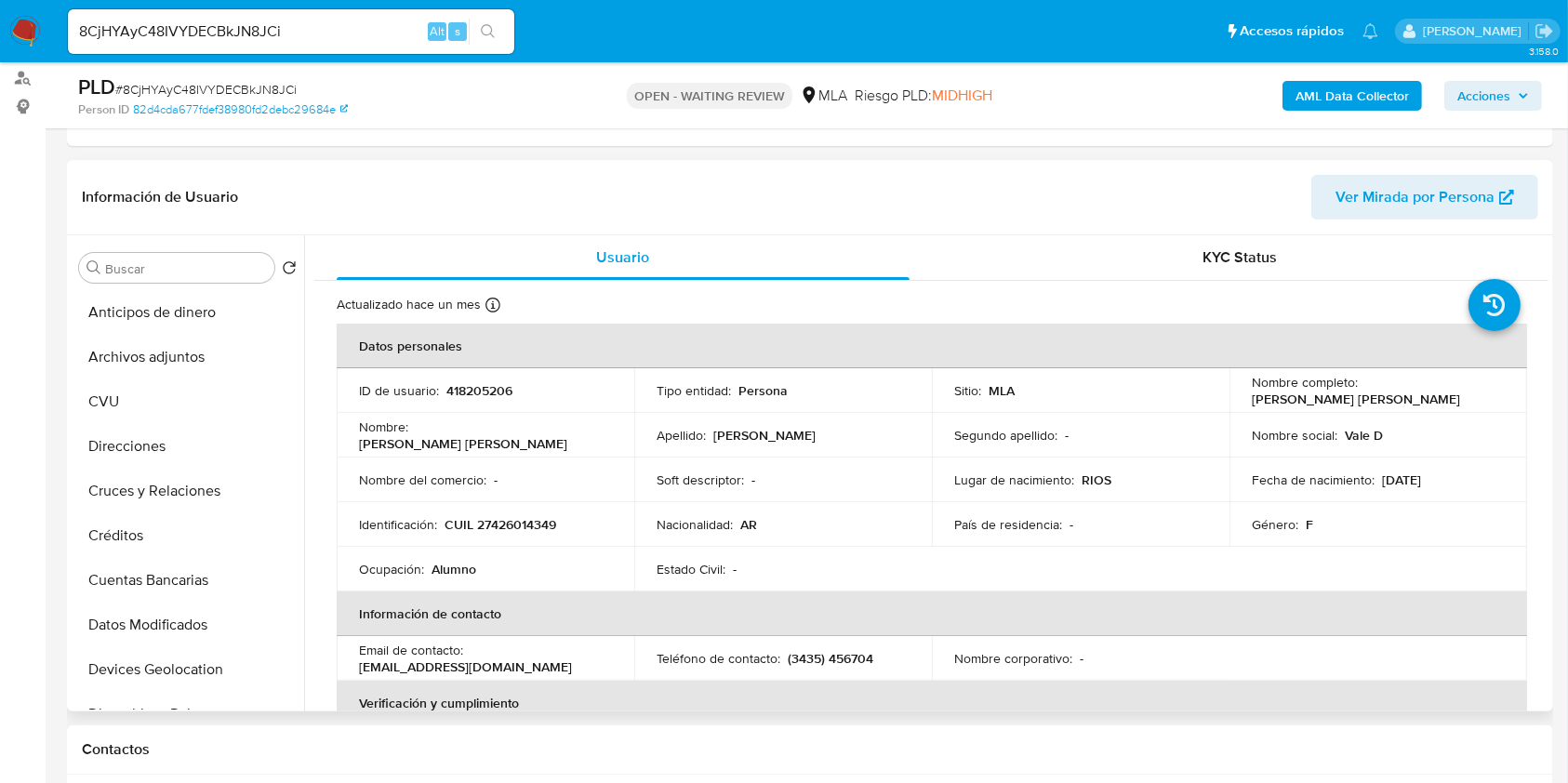
click at [467, 383] on p "418205206" at bounding box center [480, 391] width 66 height 17
copy p "418205206"
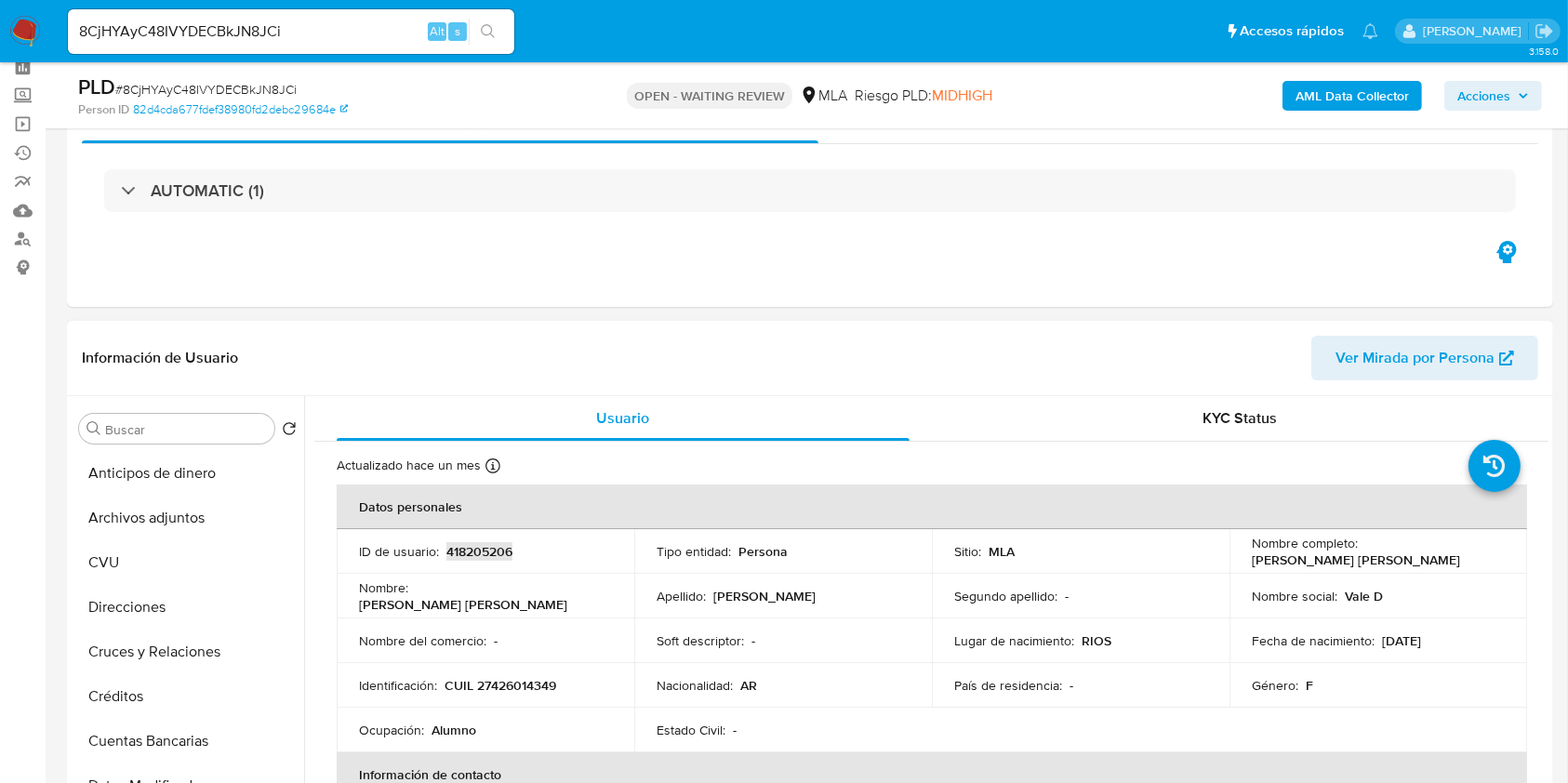
scroll to position [123, 0]
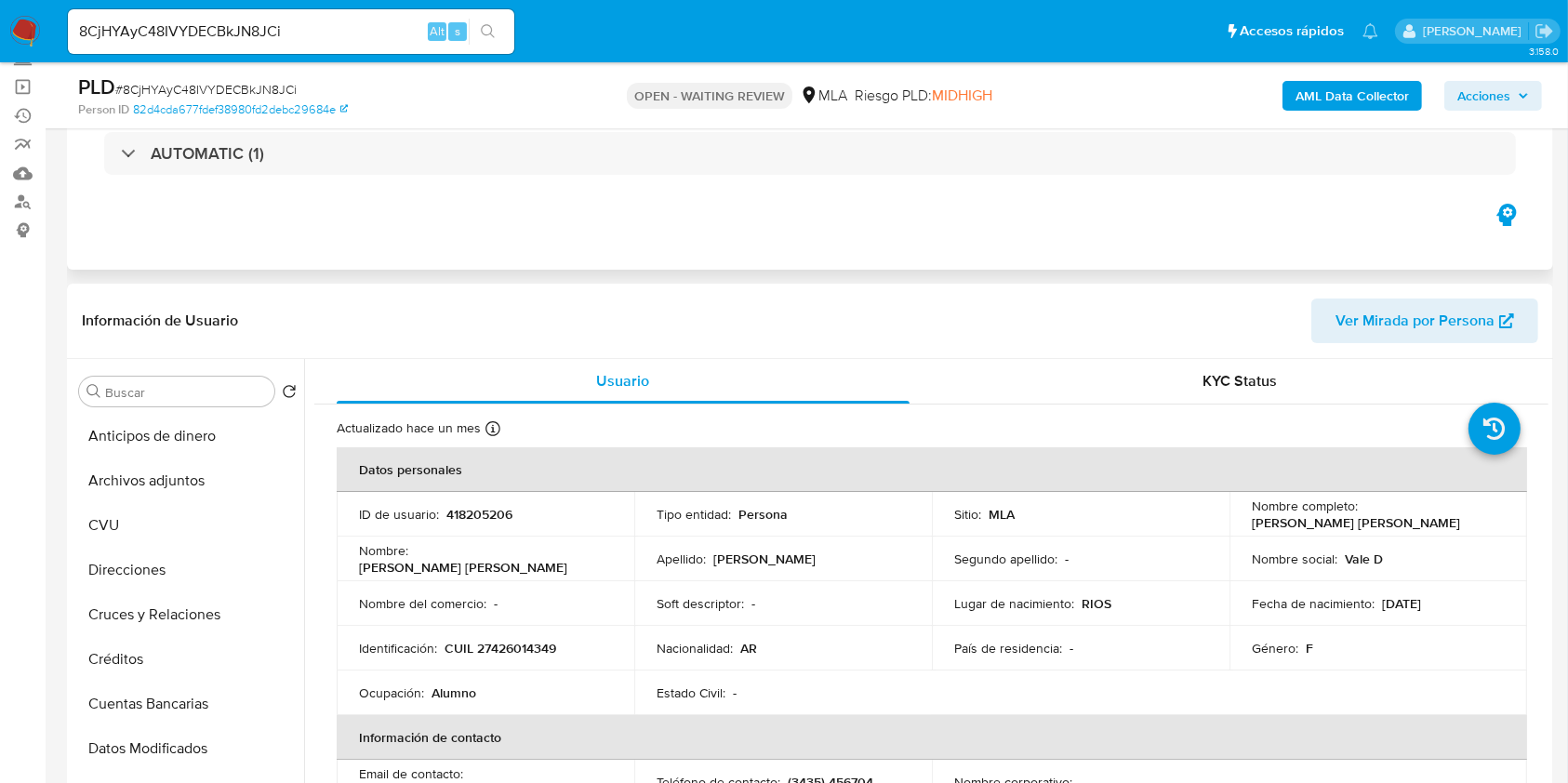
click at [1312, 220] on div "Eventos ( 1 ) Acciones AUTOMATIC (1)" at bounding box center [810, 157] width 1487 height 223
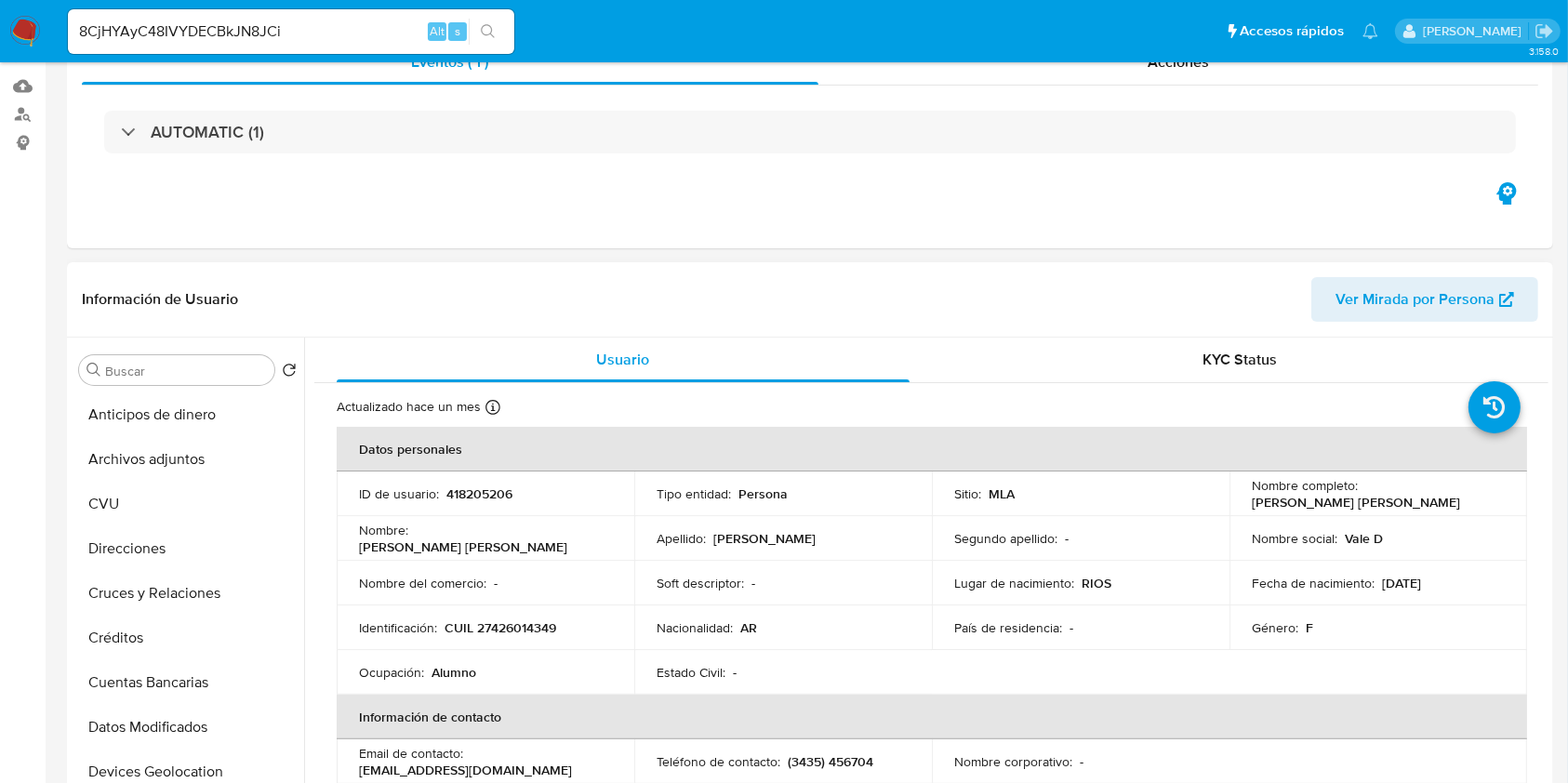
scroll to position [372, 0]
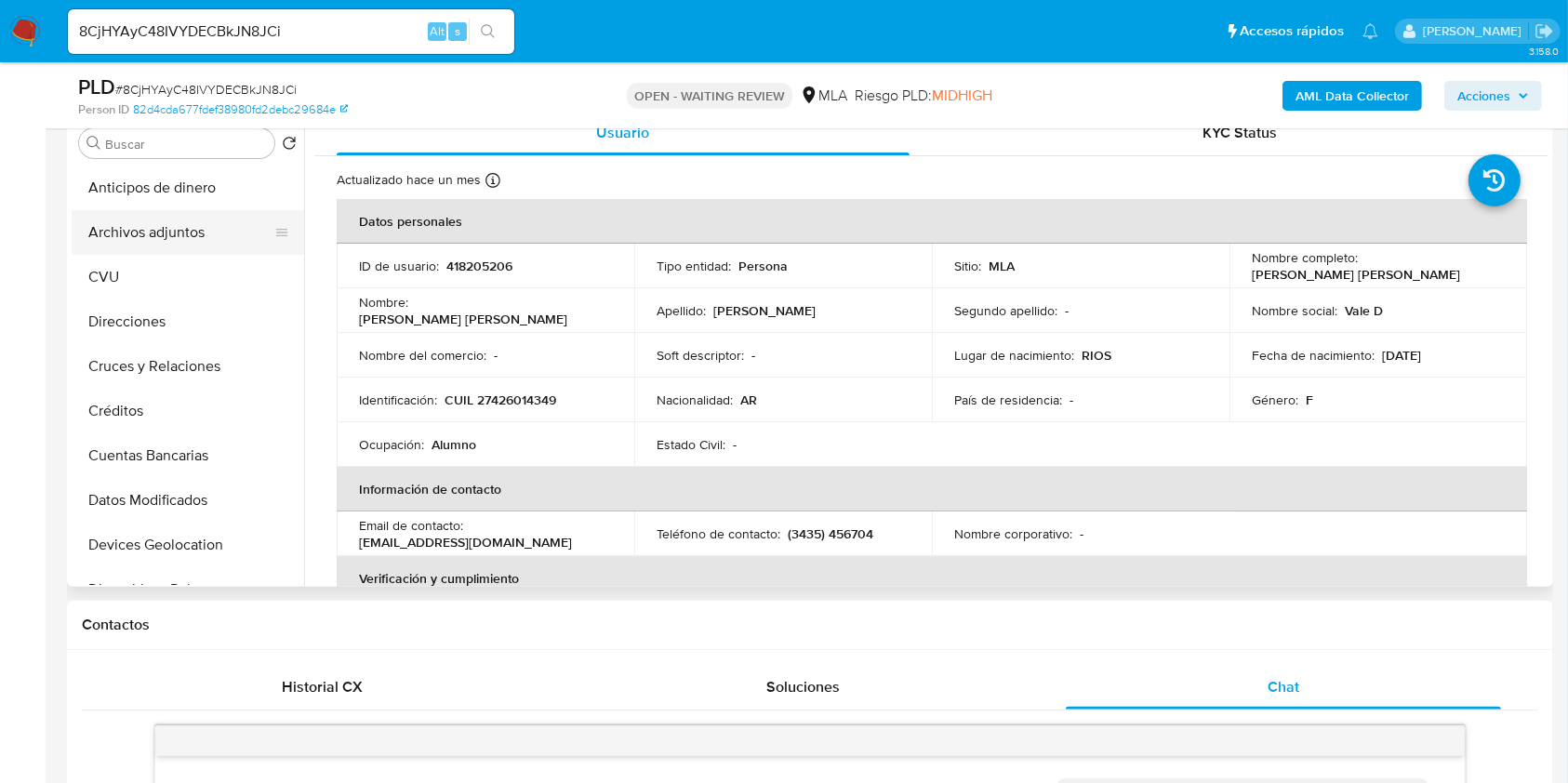
click at [191, 250] on button "Archivos adjuntos" at bounding box center [180, 232] width 218 height 44
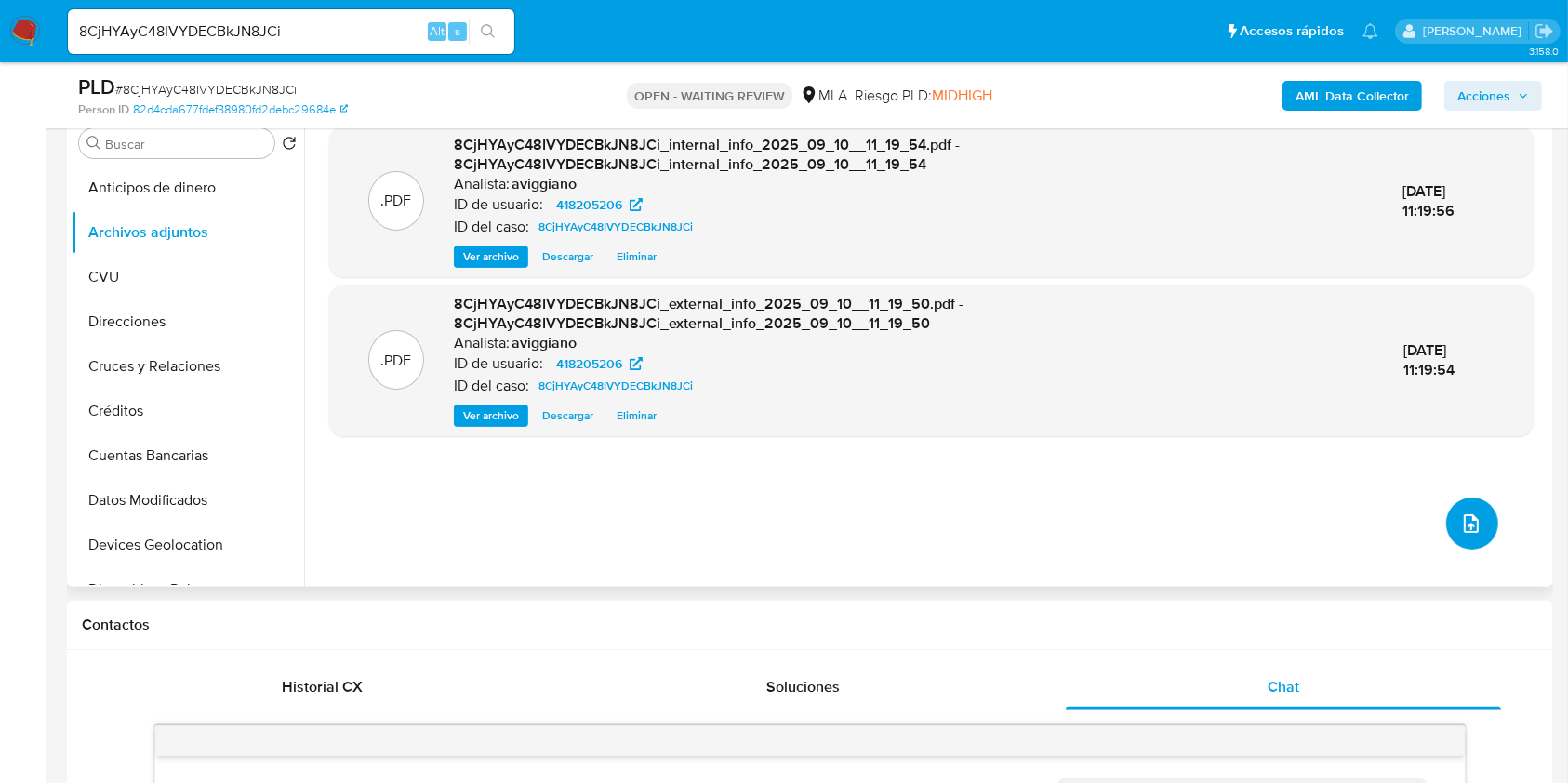
click at [1466, 528] on icon "upload-file" at bounding box center [1472, 524] width 23 height 23
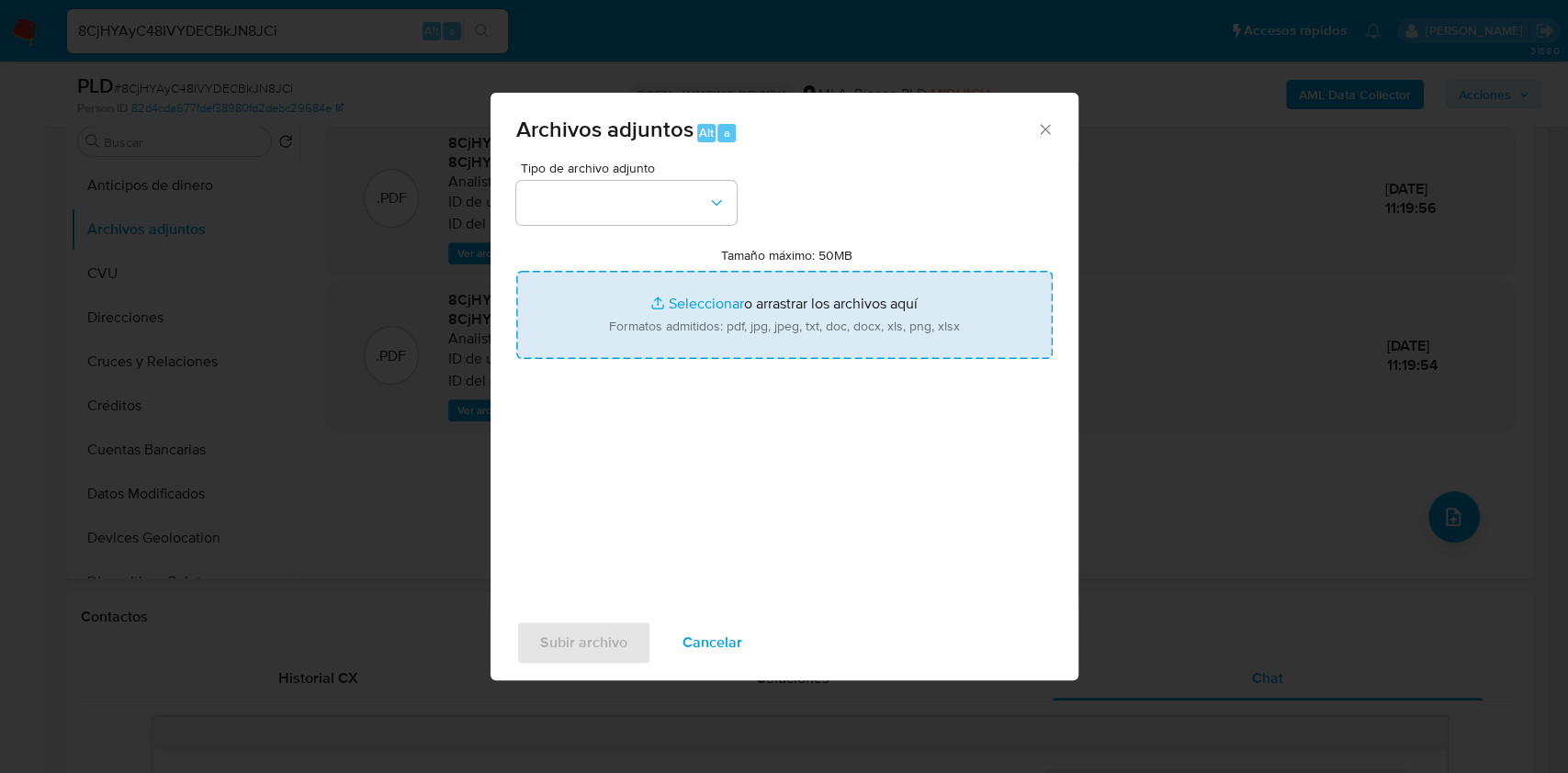
click at [681, 308] on input "Tamaño máximo: 50MB Seleccionar archivos" at bounding box center [784, 314] width 537 height 88
type input "C:\fakepath\Nosis - 418205206.pdf"
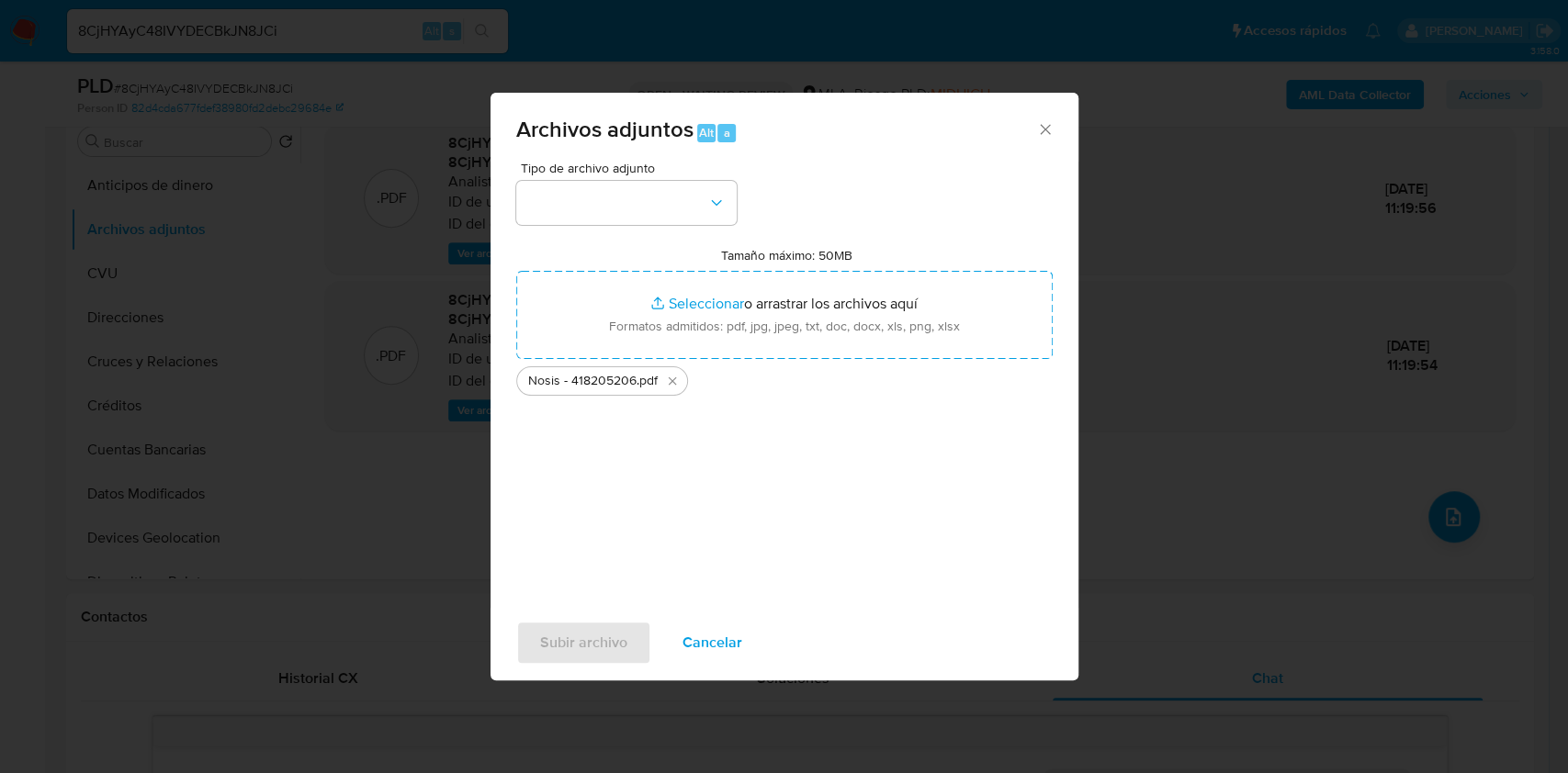
click at [1379, 222] on div "Archivos adjuntos Alt a Tipo de archivo adjunto Tamaño máximo: 50MB Seleccionar…" at bounding box center [784, 386] width 1568 height 773
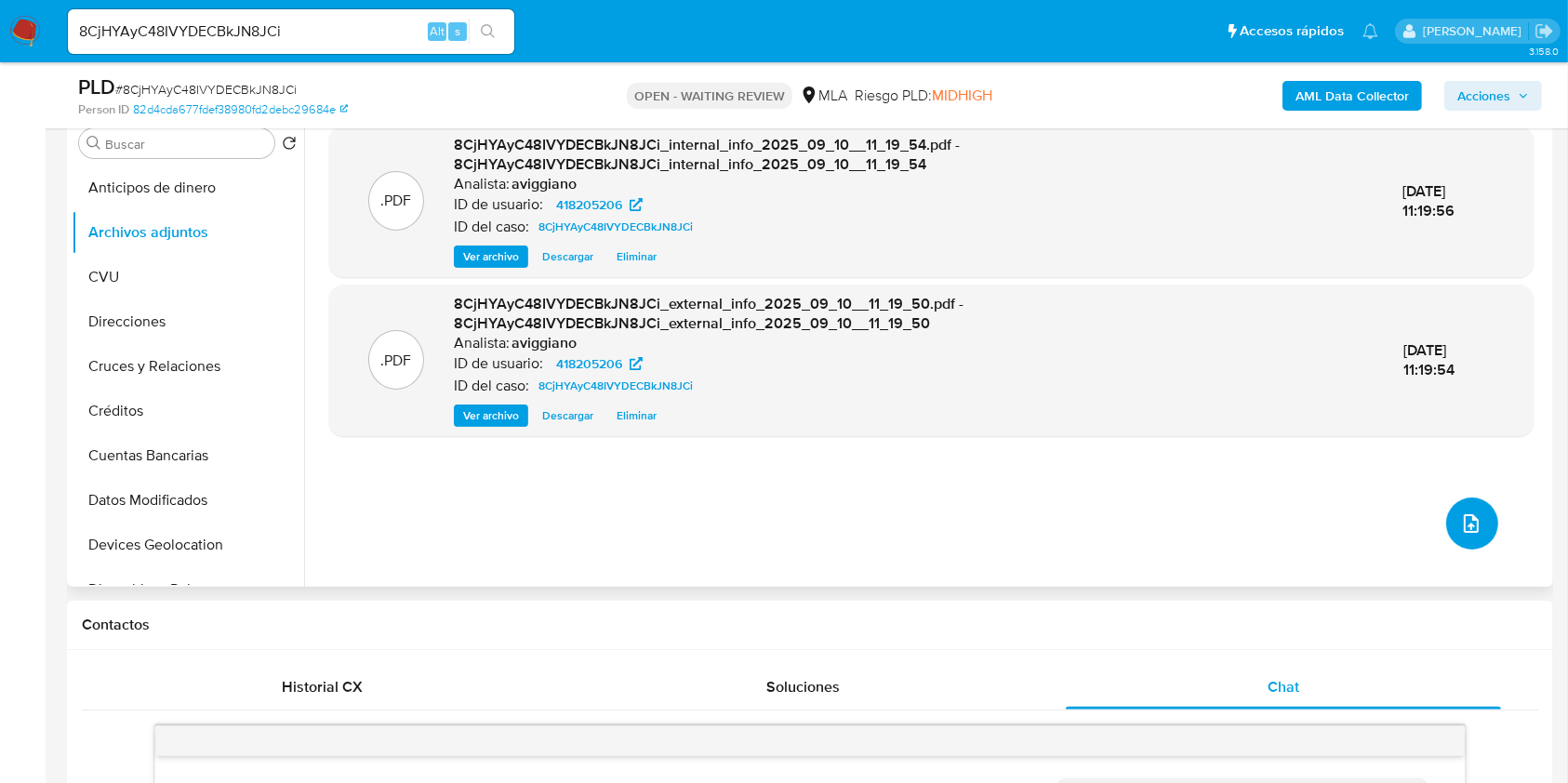
click at [1448, 514] on button "upload-file" at bounding box center [1472, 523] width 52 height 52
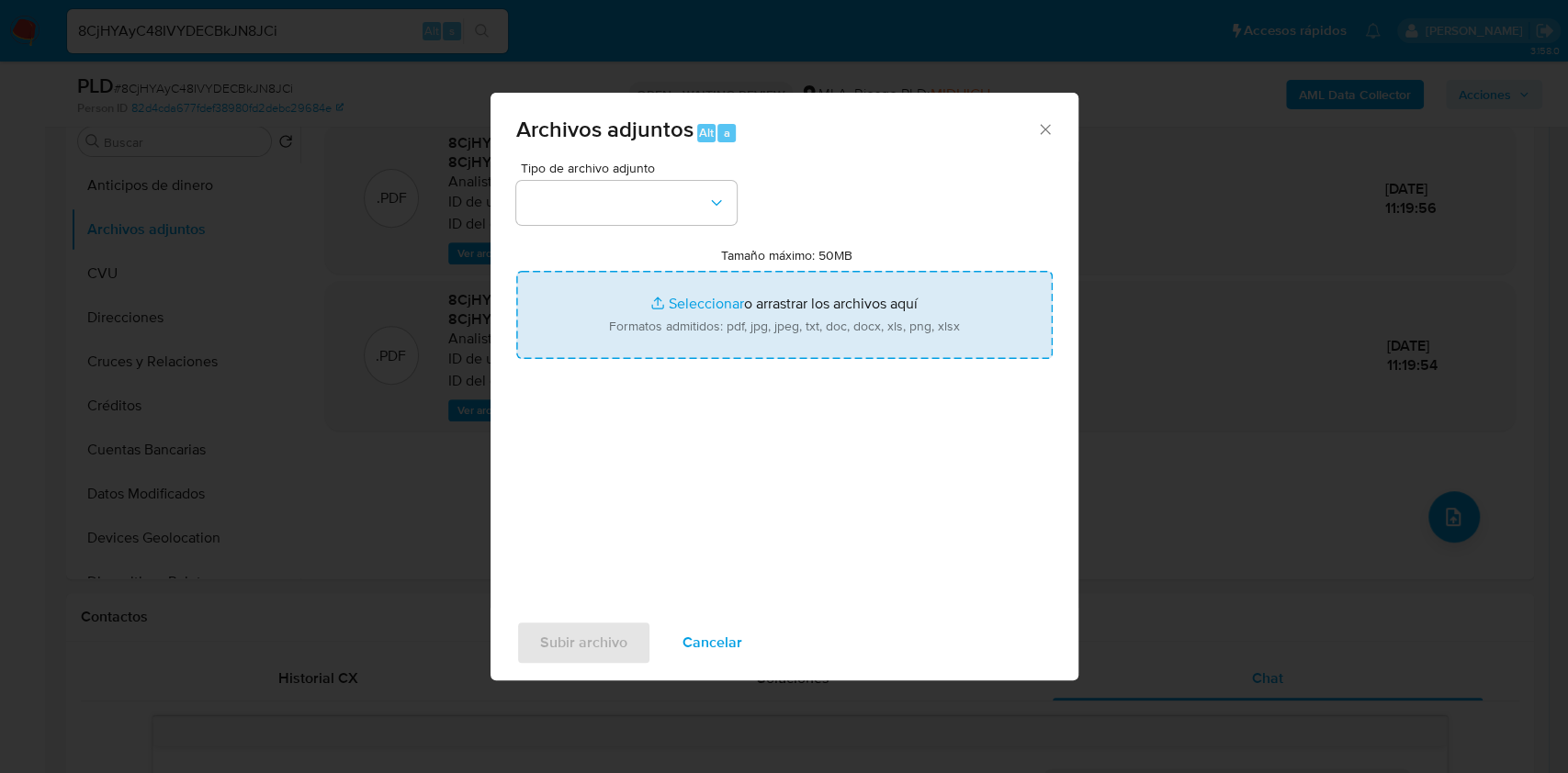
click at [705, 313] on input "Tamaño máximo: 50MB Seleccionar archivos" at bounding box center [784, 314] width 537 height 88
type input "C:\fakepath\Nosis - 418205206.pdf"
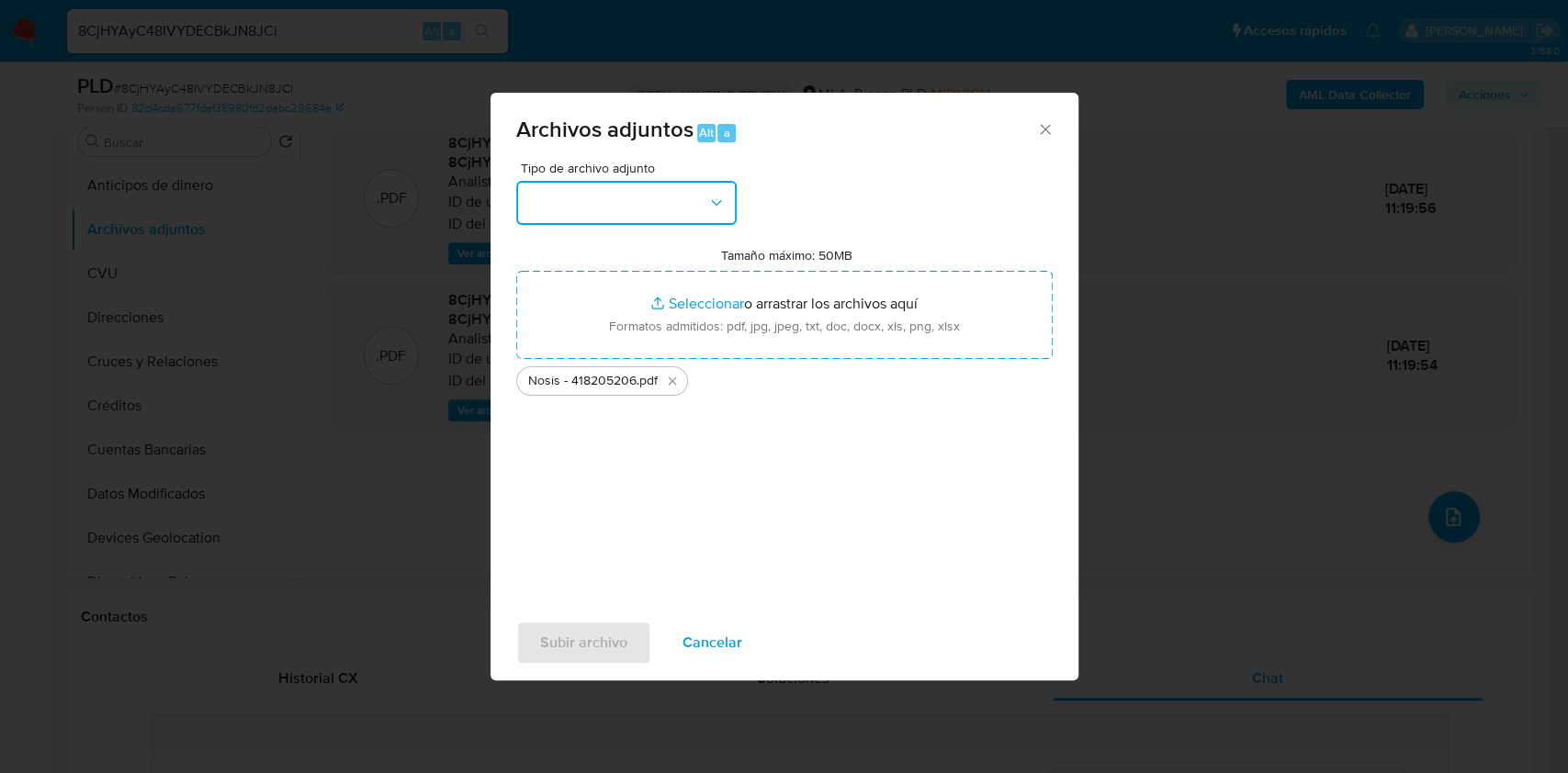
click at [650, 224] on button "button" at bounding box center [626, 202] width 221 height 44
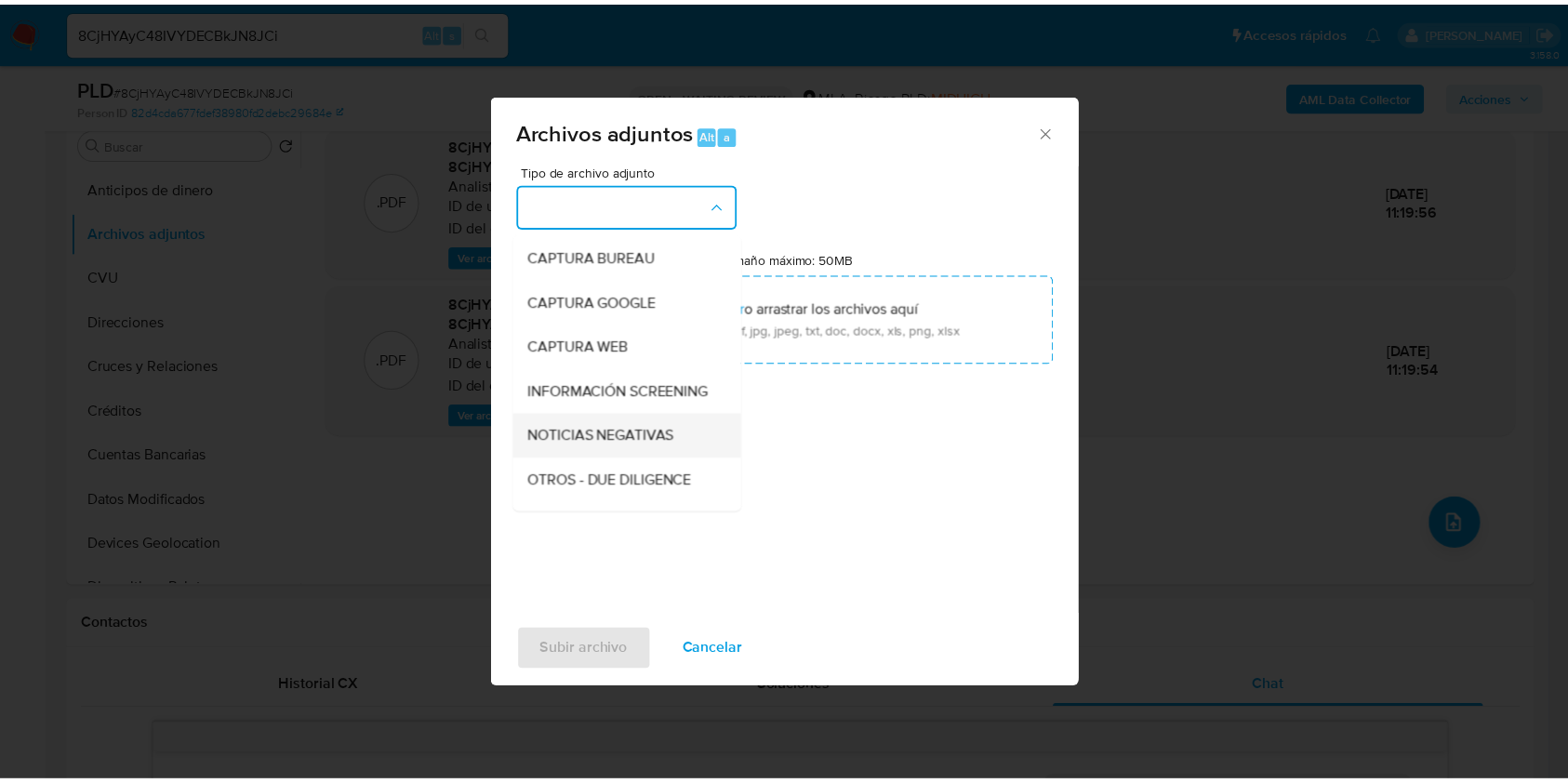
scroll to position [123, 0]
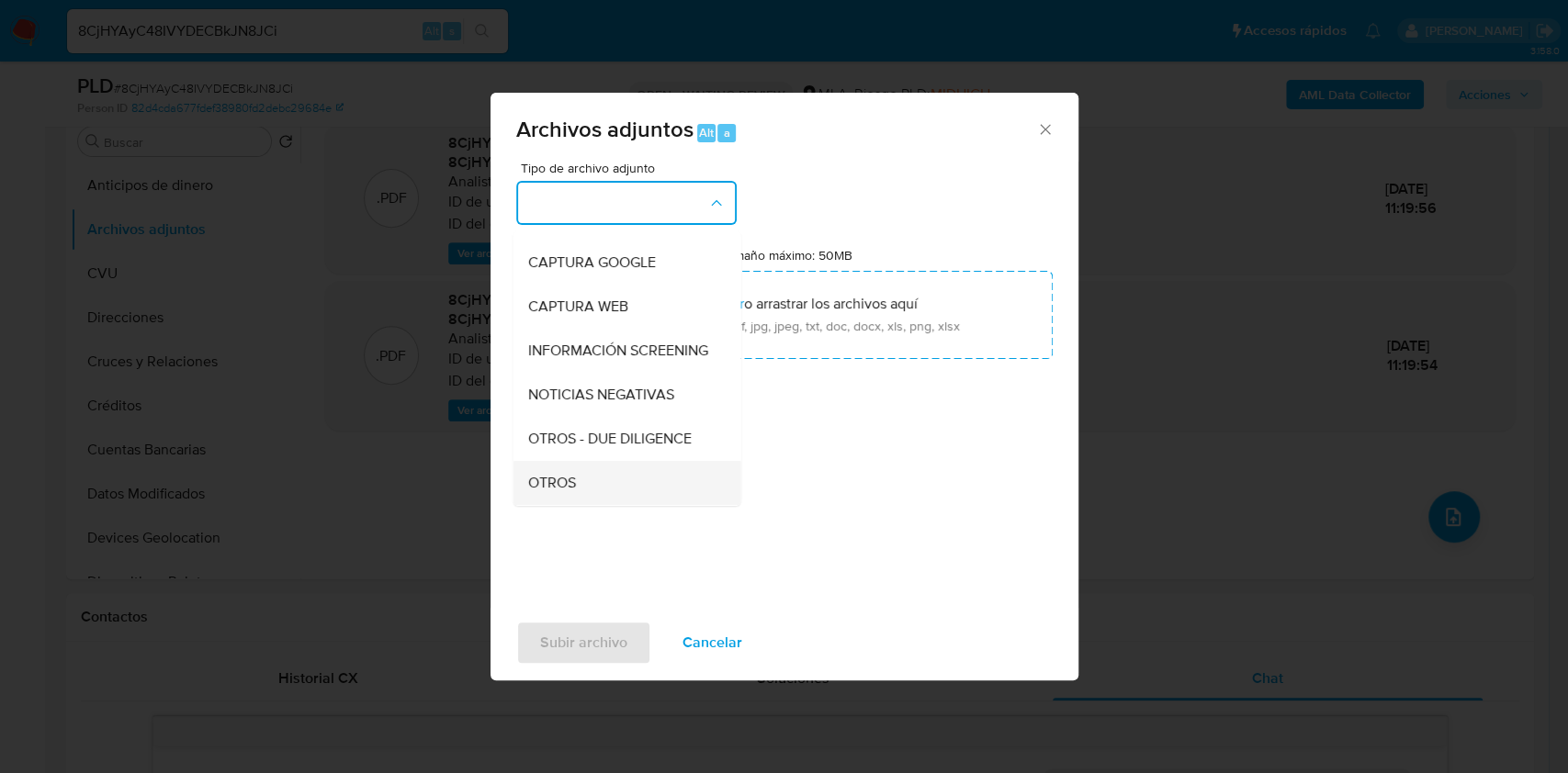
click at [538, 489] on span "OTROS" at bounding box center [551, 483] width 47 height 19
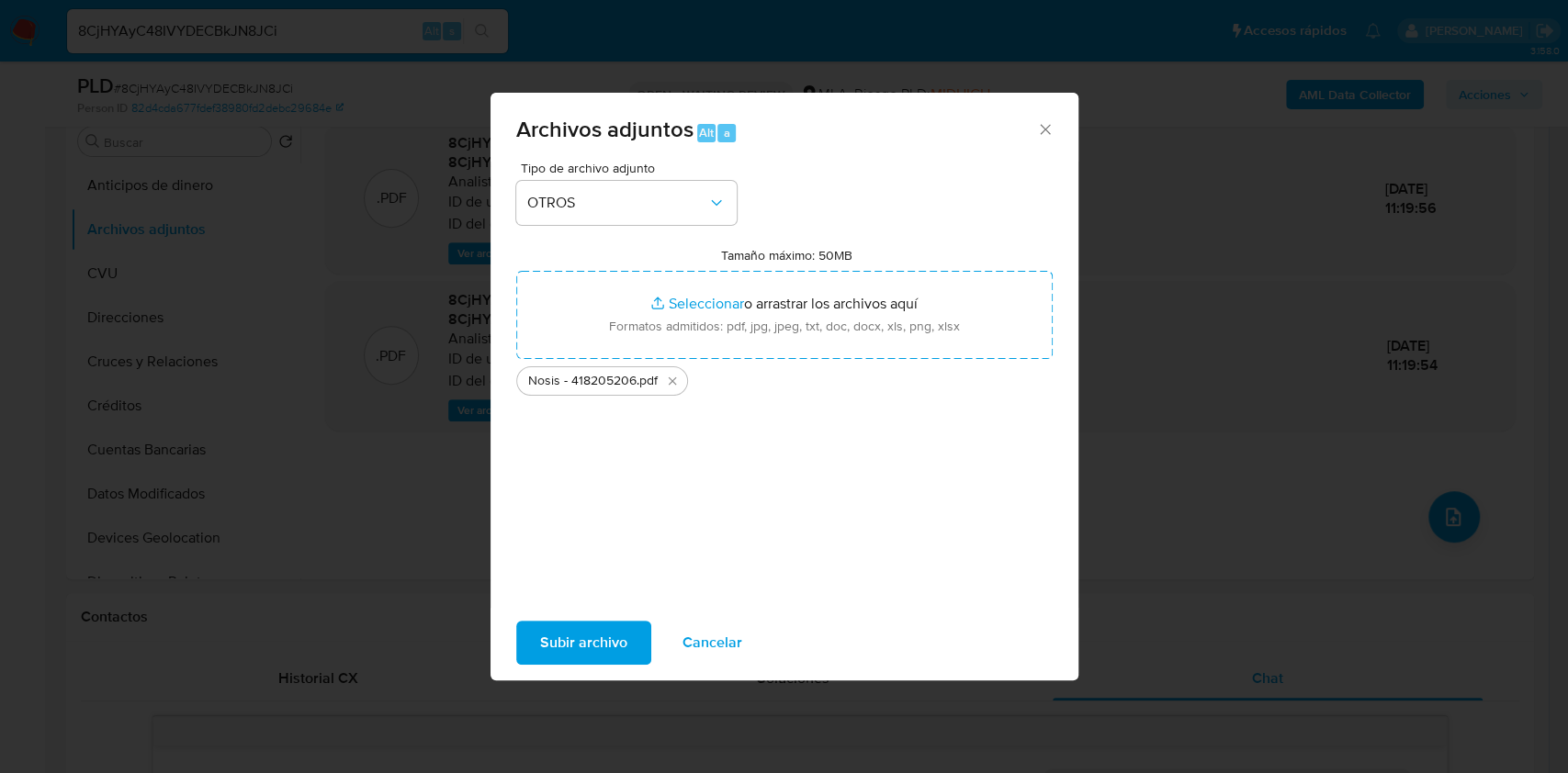
click at [570, 636] on span "Subir archivo" at bounding box center [583, 642] width 87 height 40
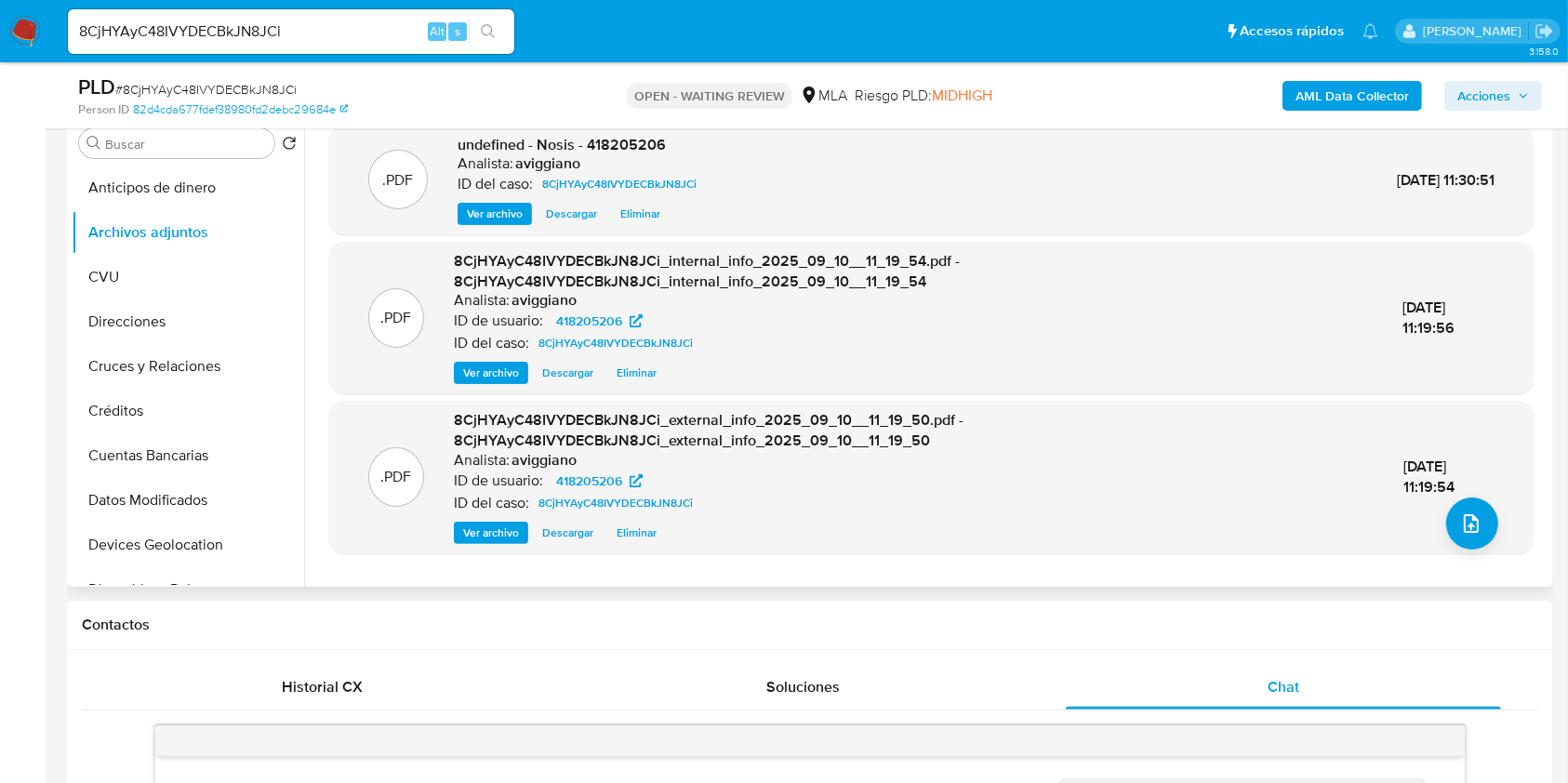
click at [616, 145] on span "undefined - Nosis - 418205206" at bounding box center [562, 144] width 208 height 22
copy span "418205206"
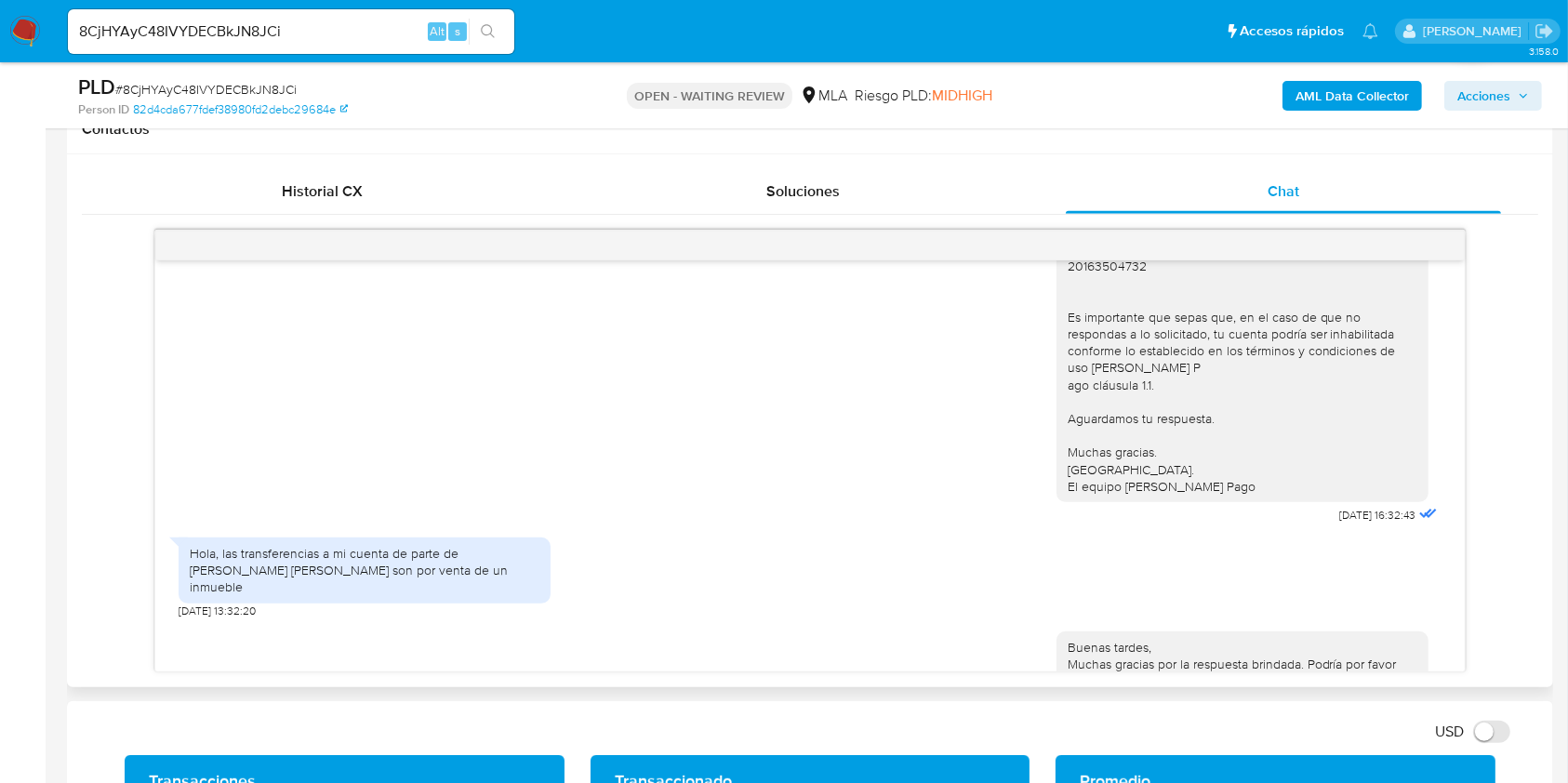
scroll to position [1736, 0]
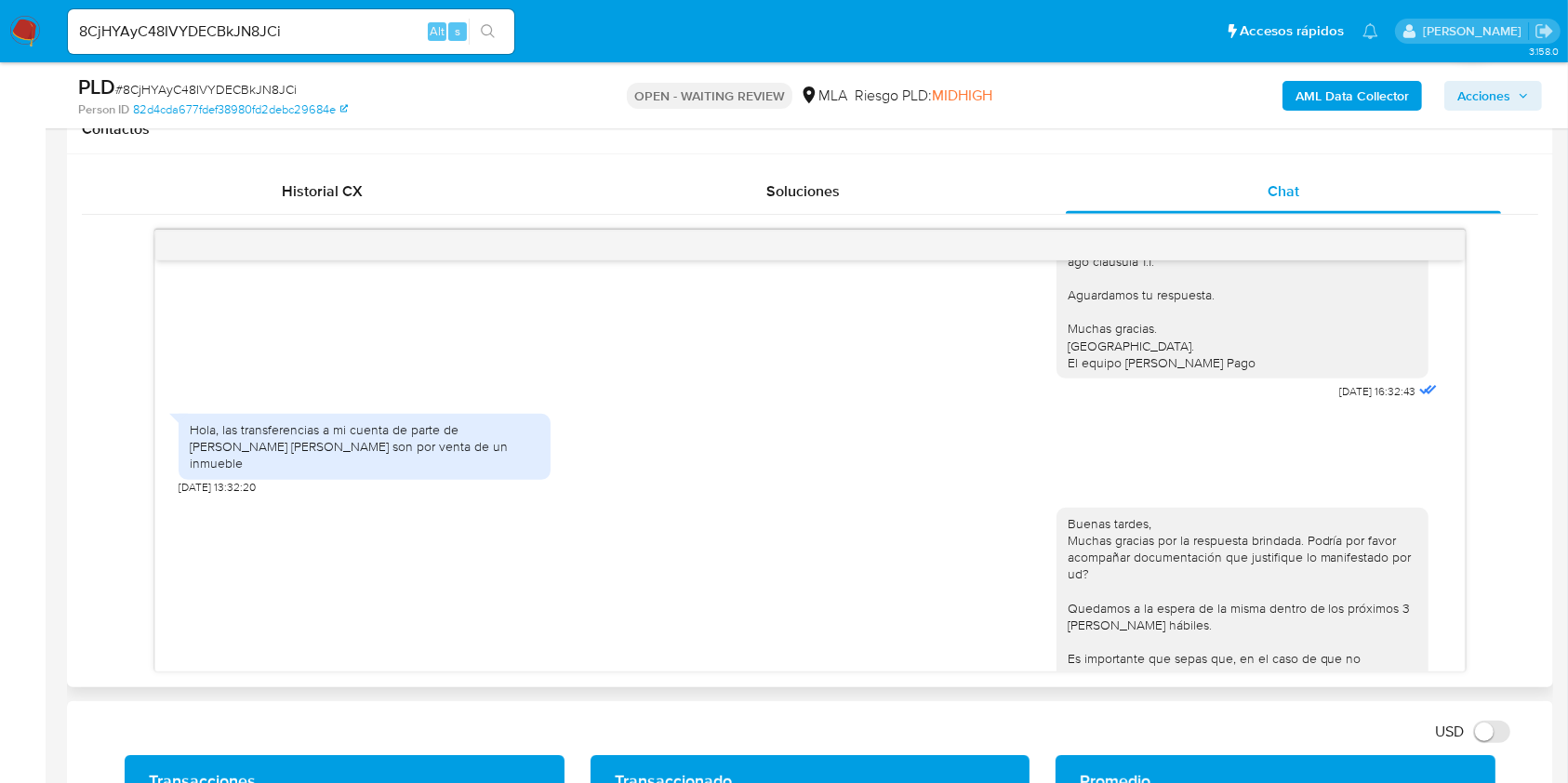
click at [455, 438] on div "Hola, las transferencias a mi cuenta de parte de furno Hugo Ramón son por venta…" at bounding box center [364, 421] width 350 height 34
drag, startPoint x: 488, startPoint y: 458, endPoint x: 503, endPoint y: 463, distance: 15.8
click at [489, 438] on div "Hola, las transferencias a mi cuenta de parte de furno Hugo Ramón son por venta…" at bounding box center [364, 421] width 350 height 34
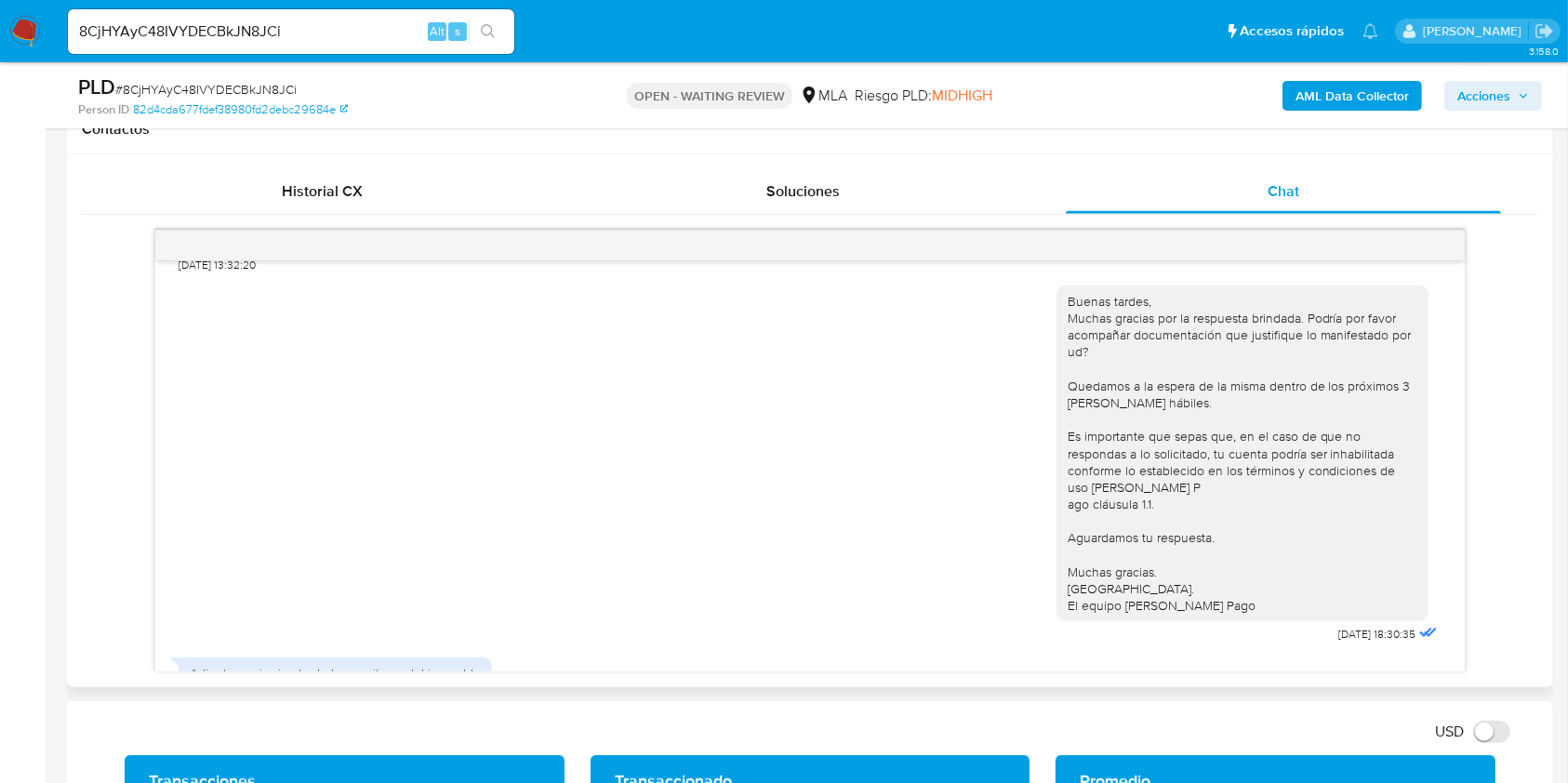
scroll to position [2080, 0]
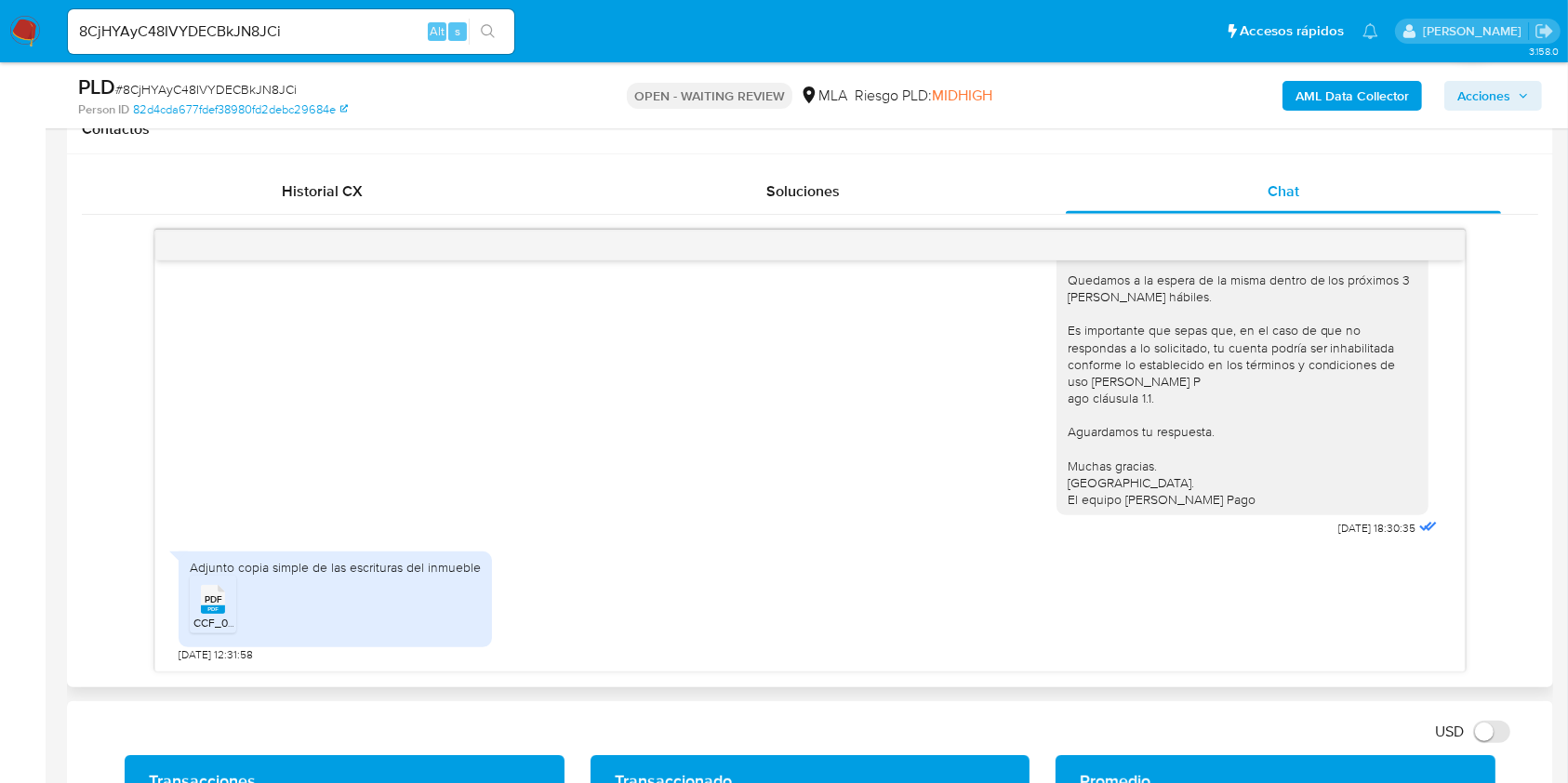
click at [190, 618] on li "PDF PDF CCF_000359.pdf" at bounding box center [212, 603] width 46 height 57
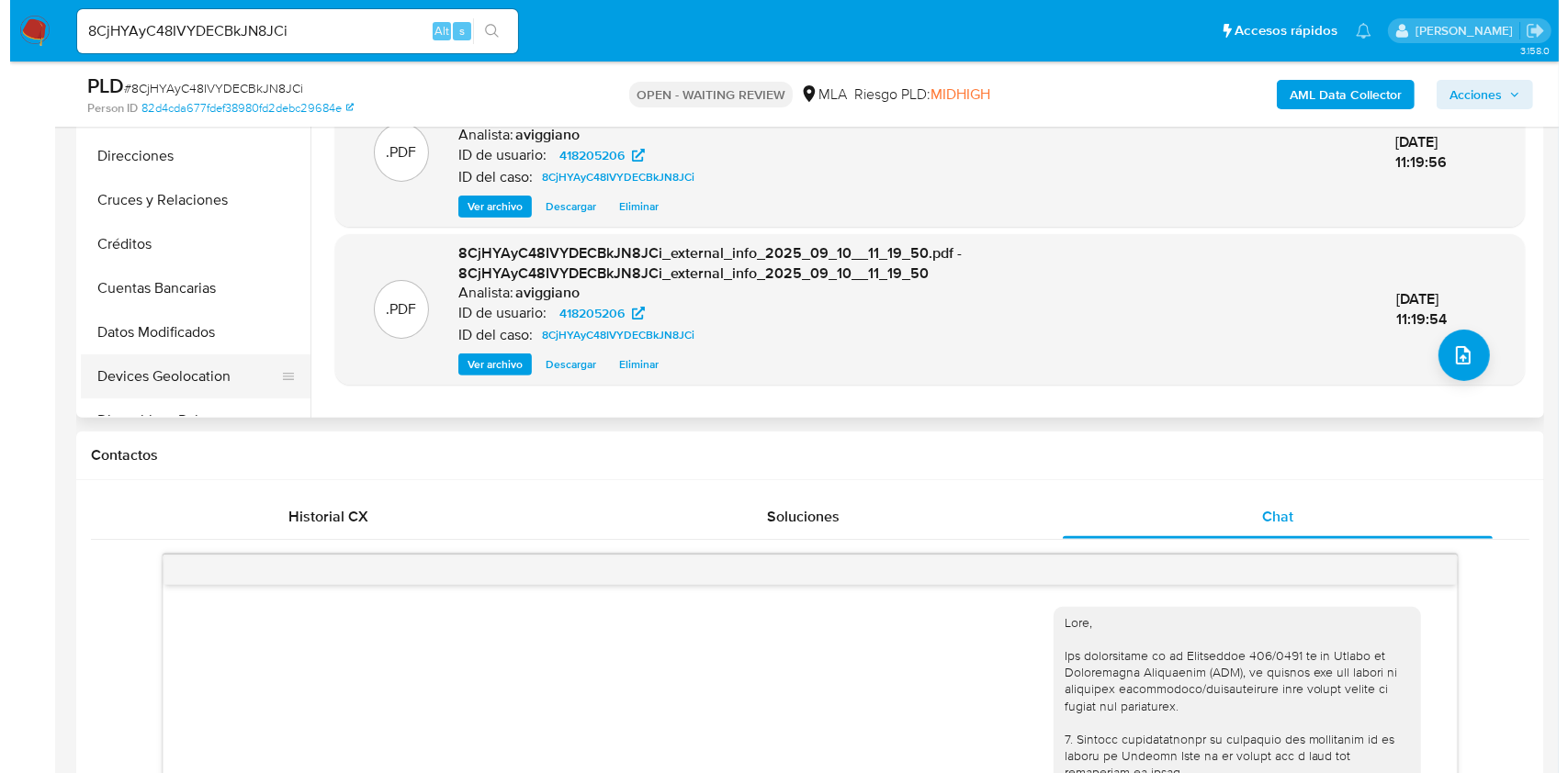
scroll to position [367, 0]
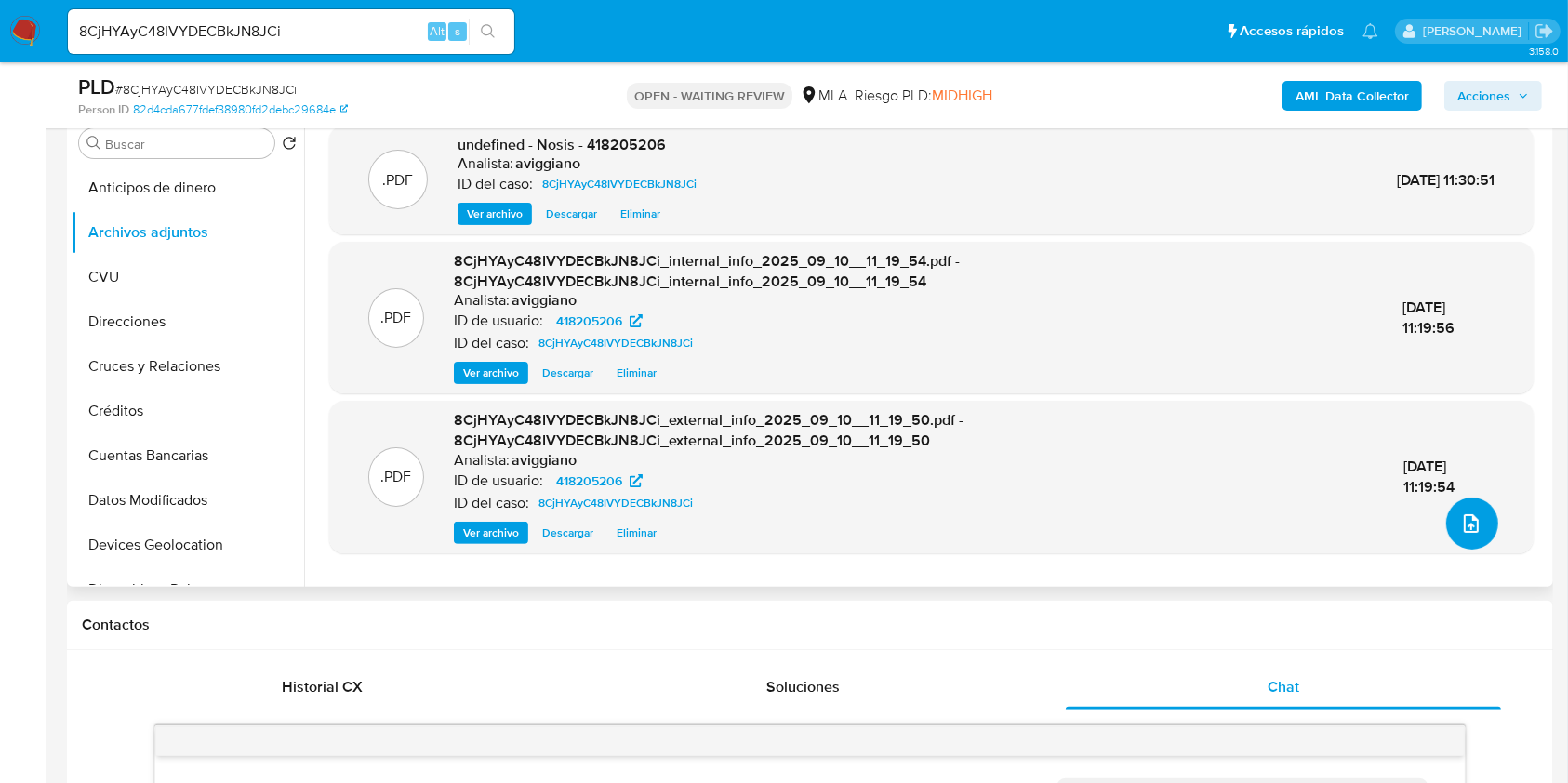
click at [1450, 518] on button "upload-file" at bounding box center [1472, 523] width 52 height 52
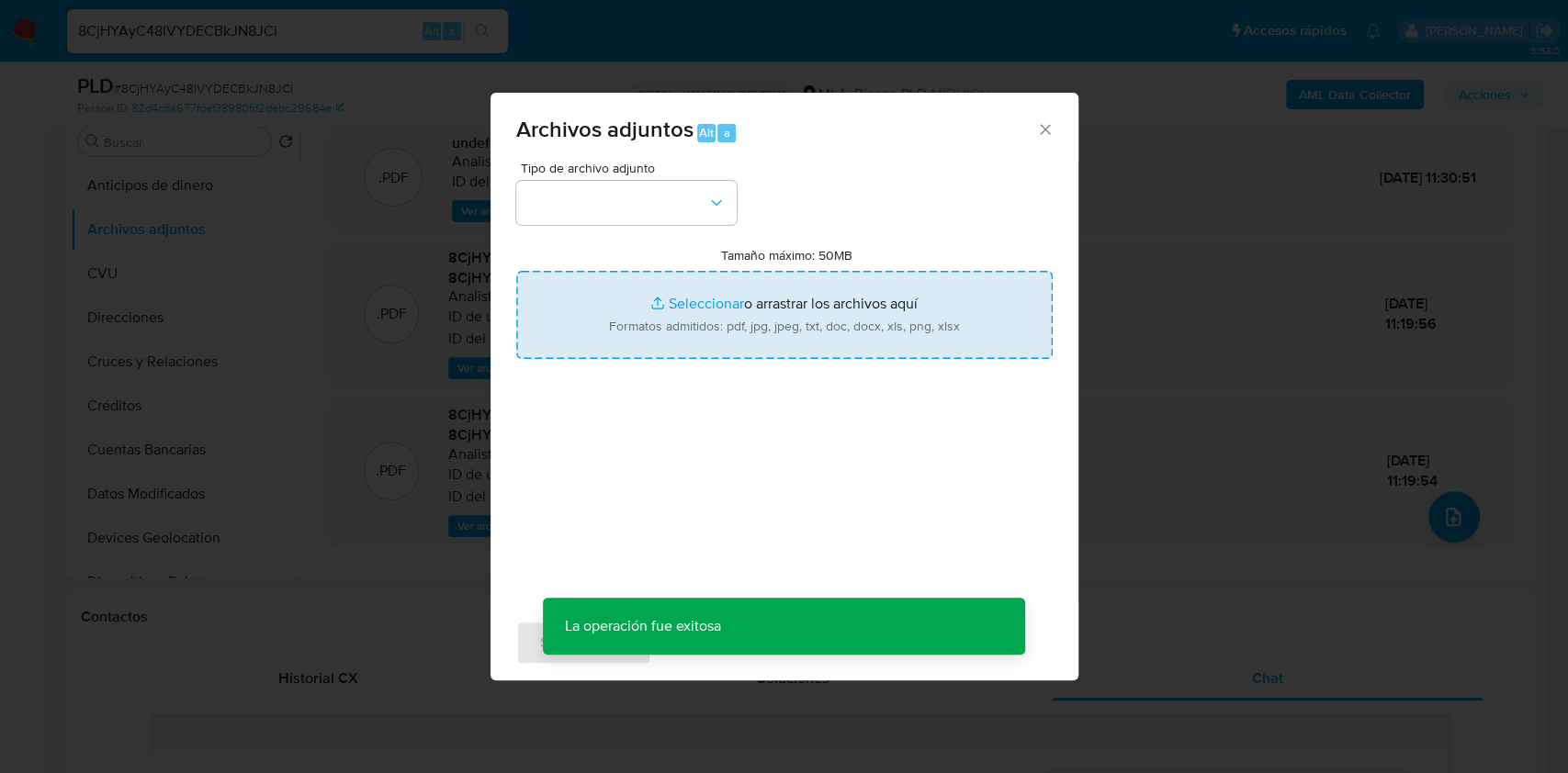
click at [905, 341] on input "Tamaño máximo: 50MB Seleccionar archivos" at bounding box center [784, 314] width 537 height 88
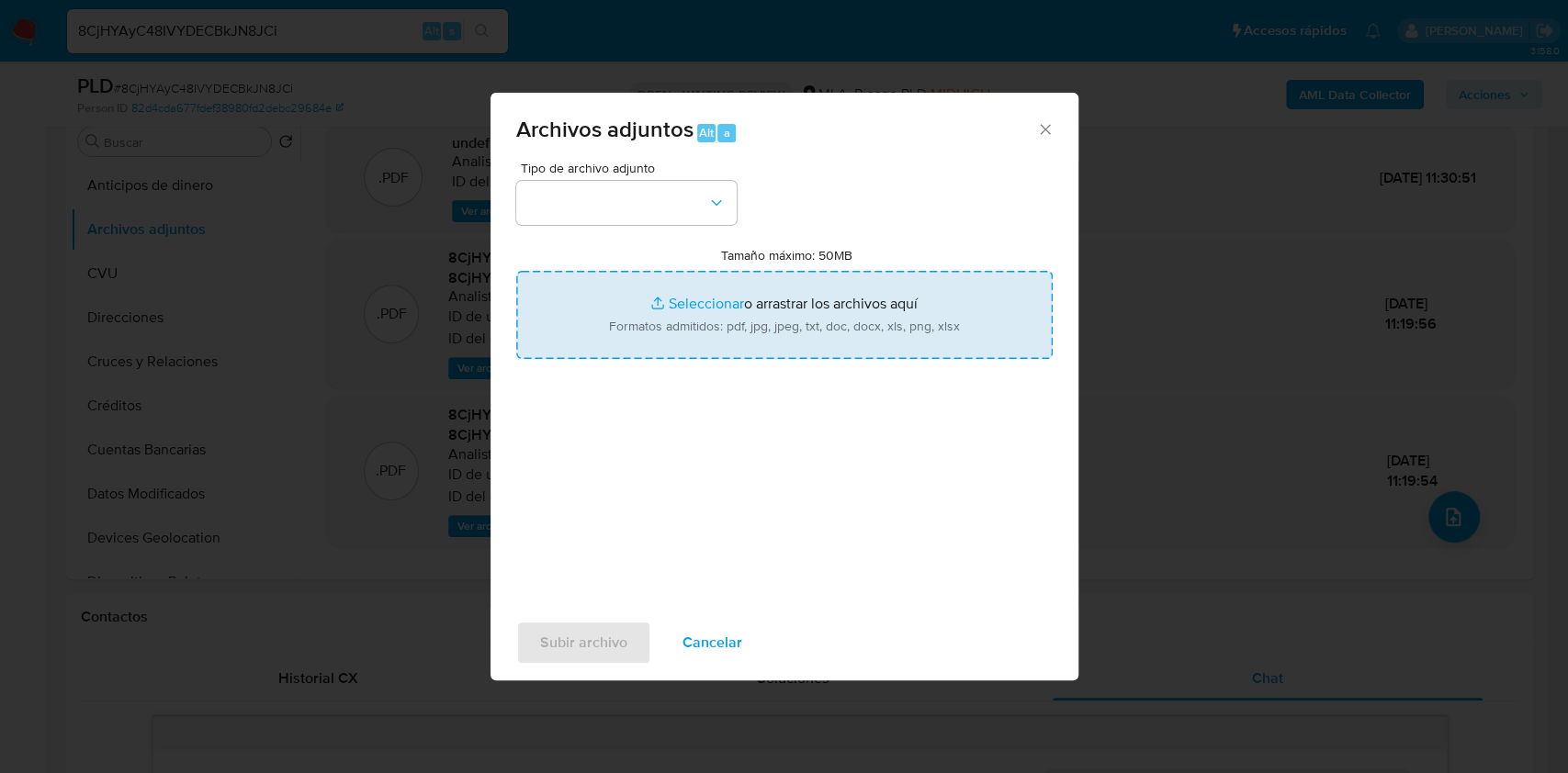
type input "C:\fakepath\Copia Simple de Escritura de Compraventa de Inmueble.pdf"
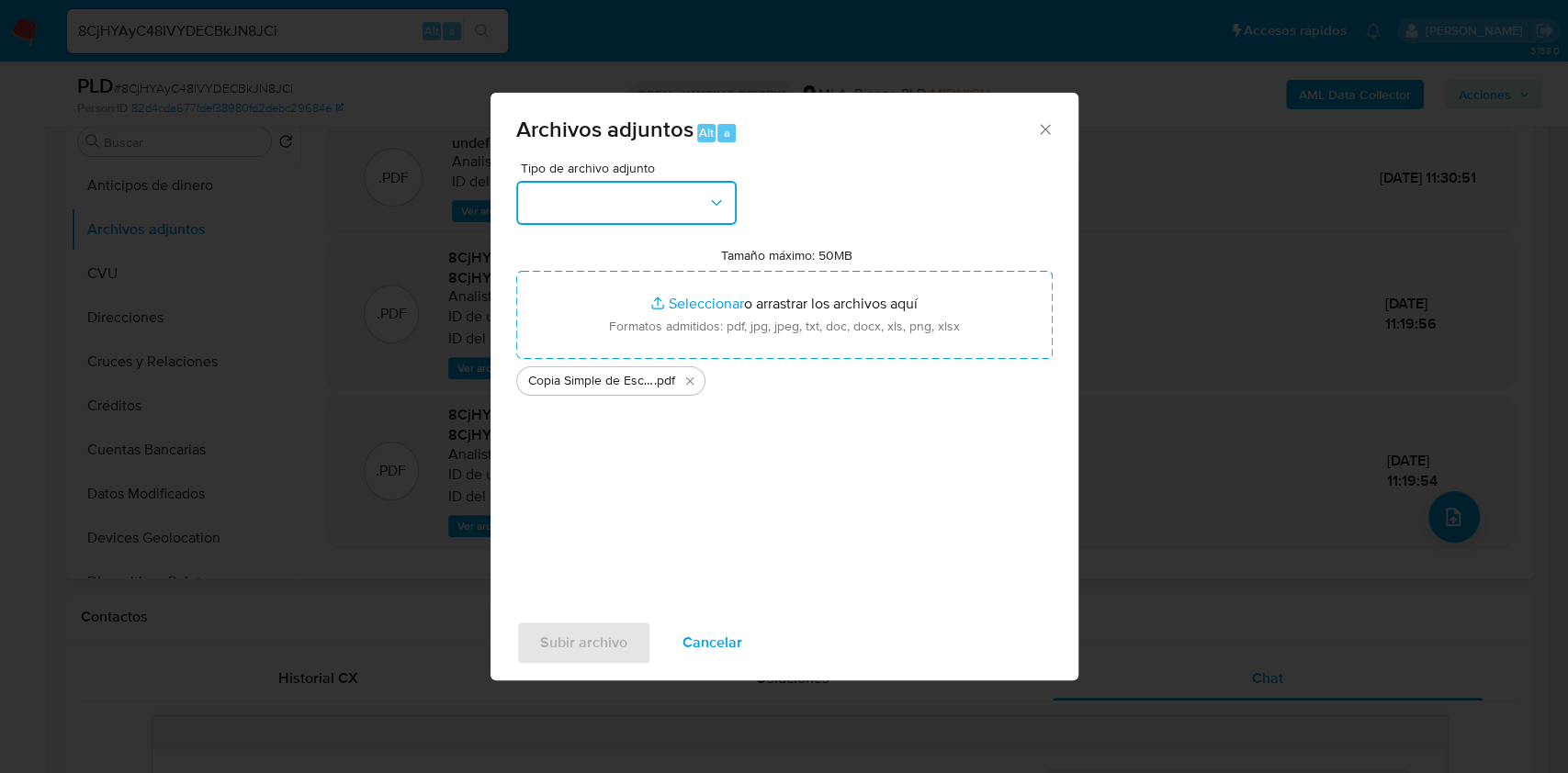
click at [704, 207] on button "button" at bounding box center [626, 202] width 221 height 44
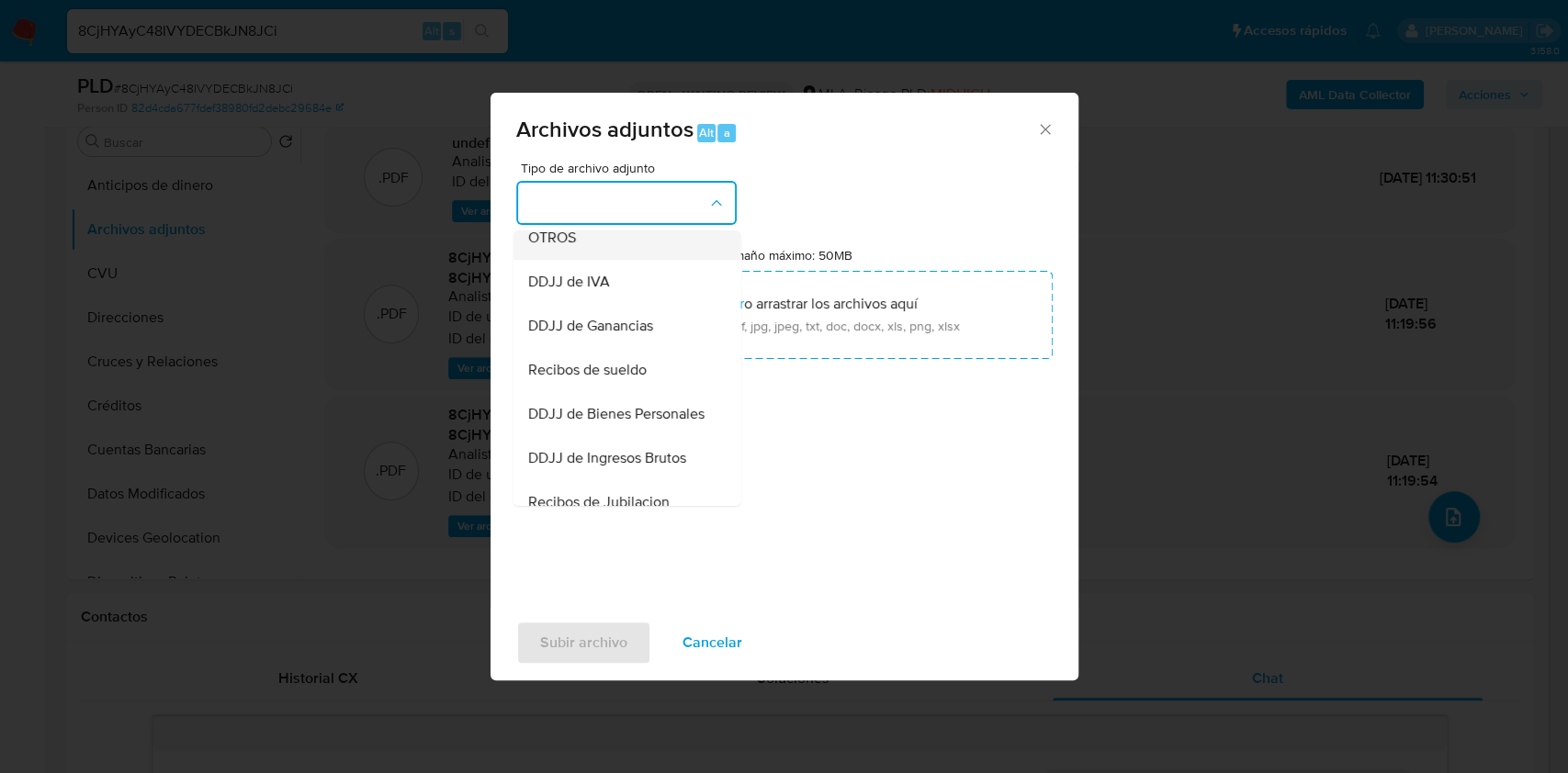
click at [593, 260] on div "OTROS" at bounding box center [621, 237] width 187 height 44
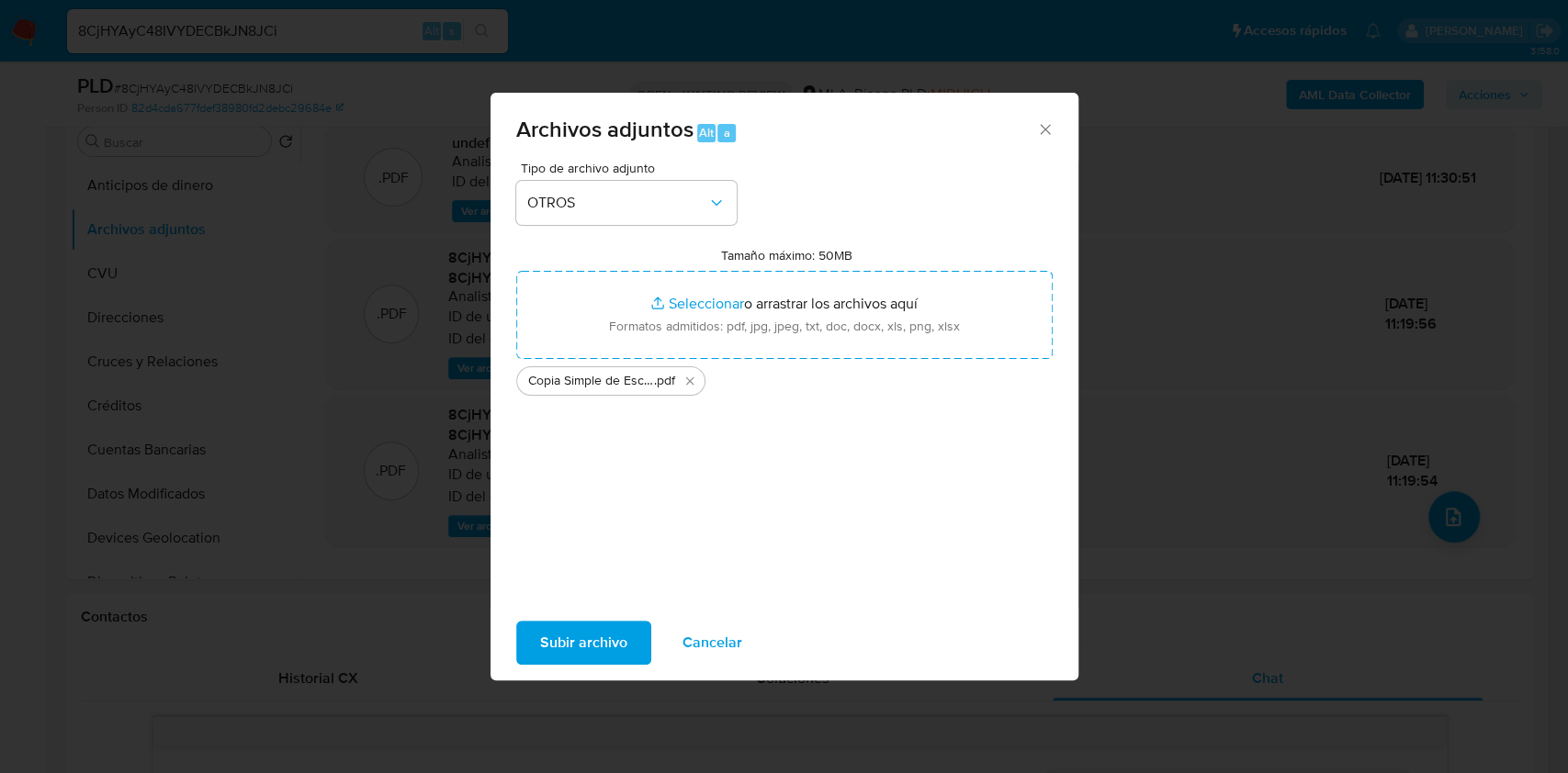
click at [568, 636] on span "Subir archivo" at bounding box center [583, 642] width 87 height 40
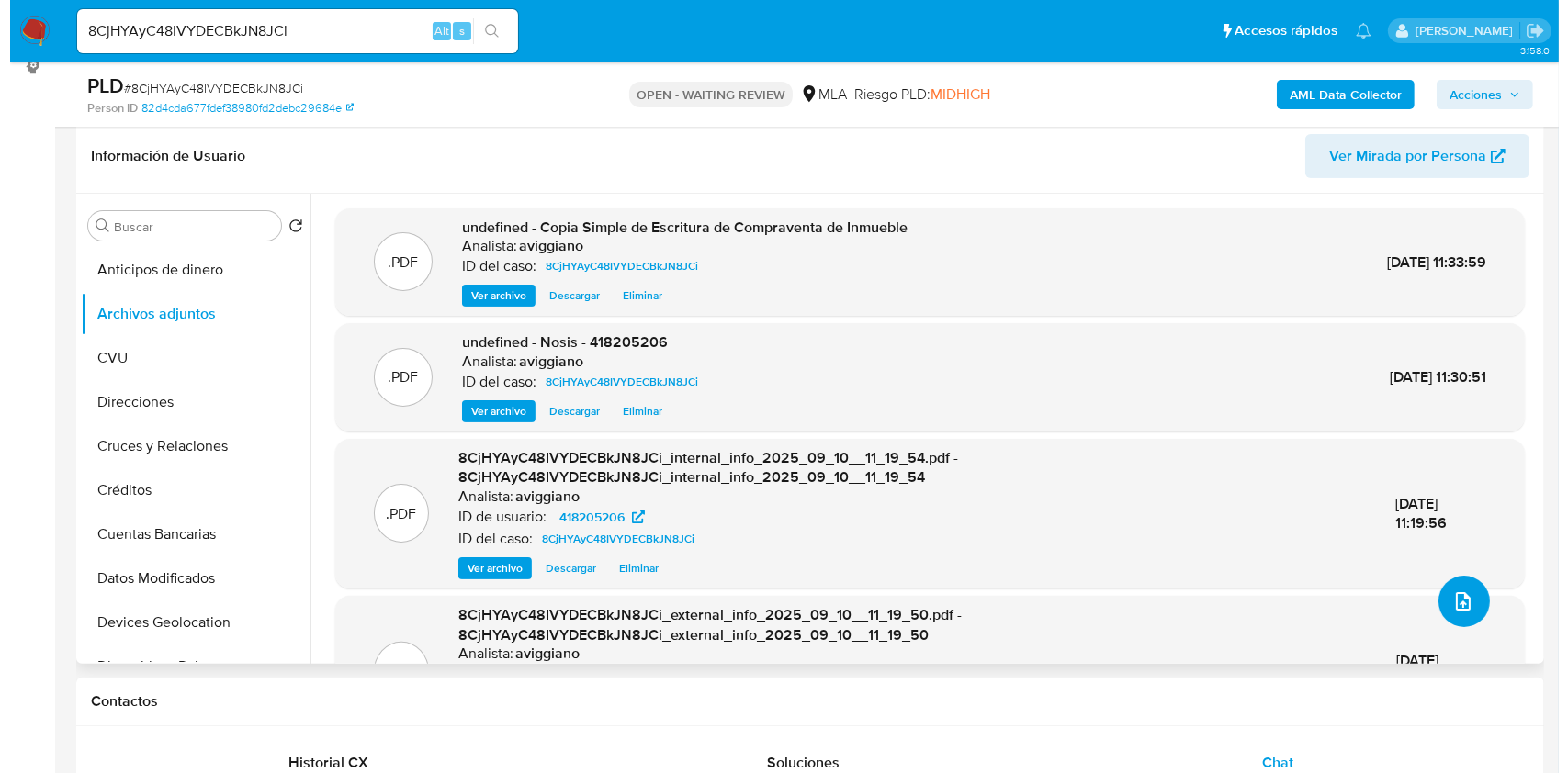
scroll to position [245, 0]
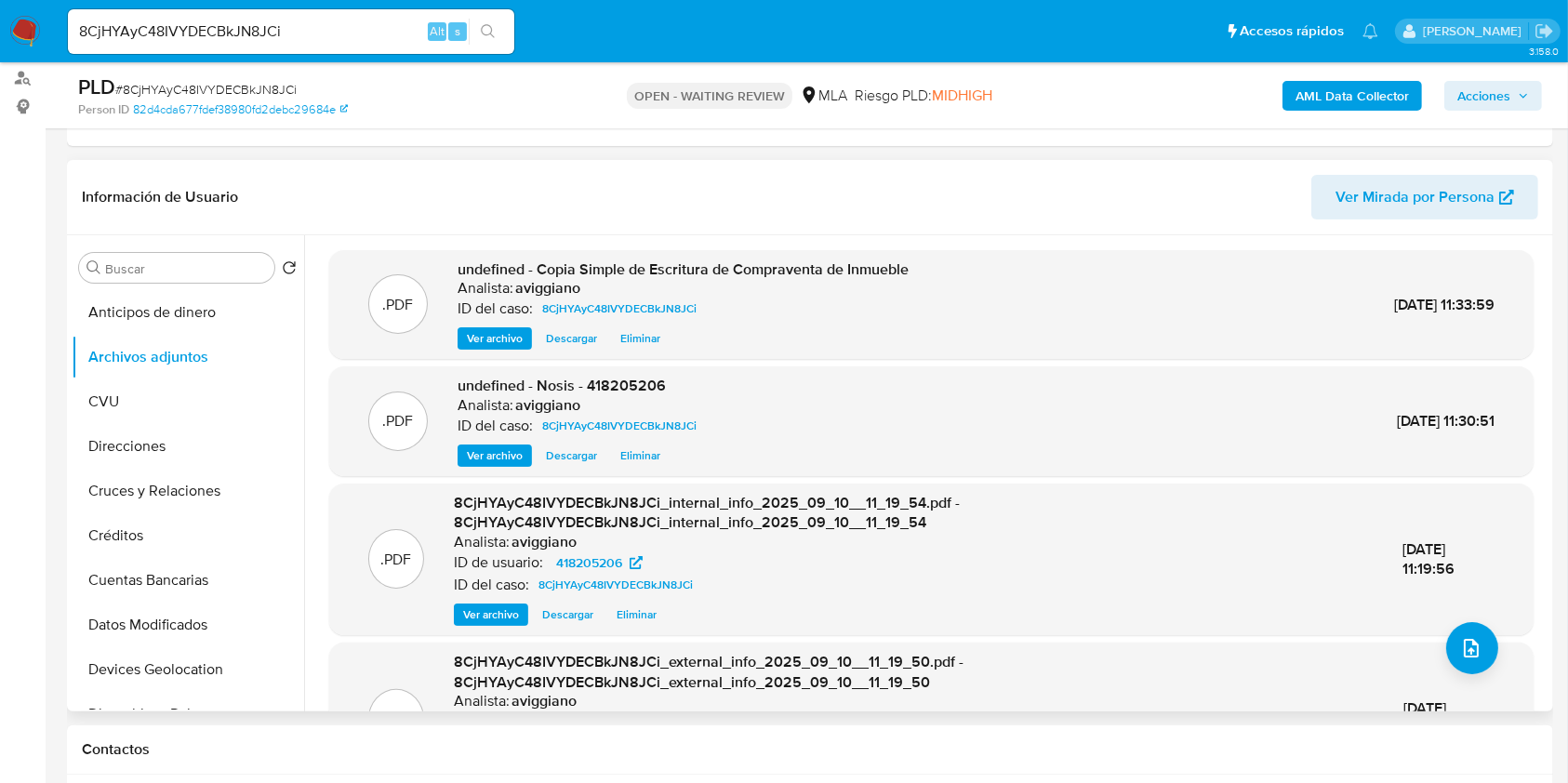
click at [632, 381] on span "undefined - Nosis - 418205206" at bounding box center [562, 385] width 208 height 22
copy span "418205206"
click at [1466, 644] on icon "upload-file" at bounding box center [1472, 648] width 23 height 23
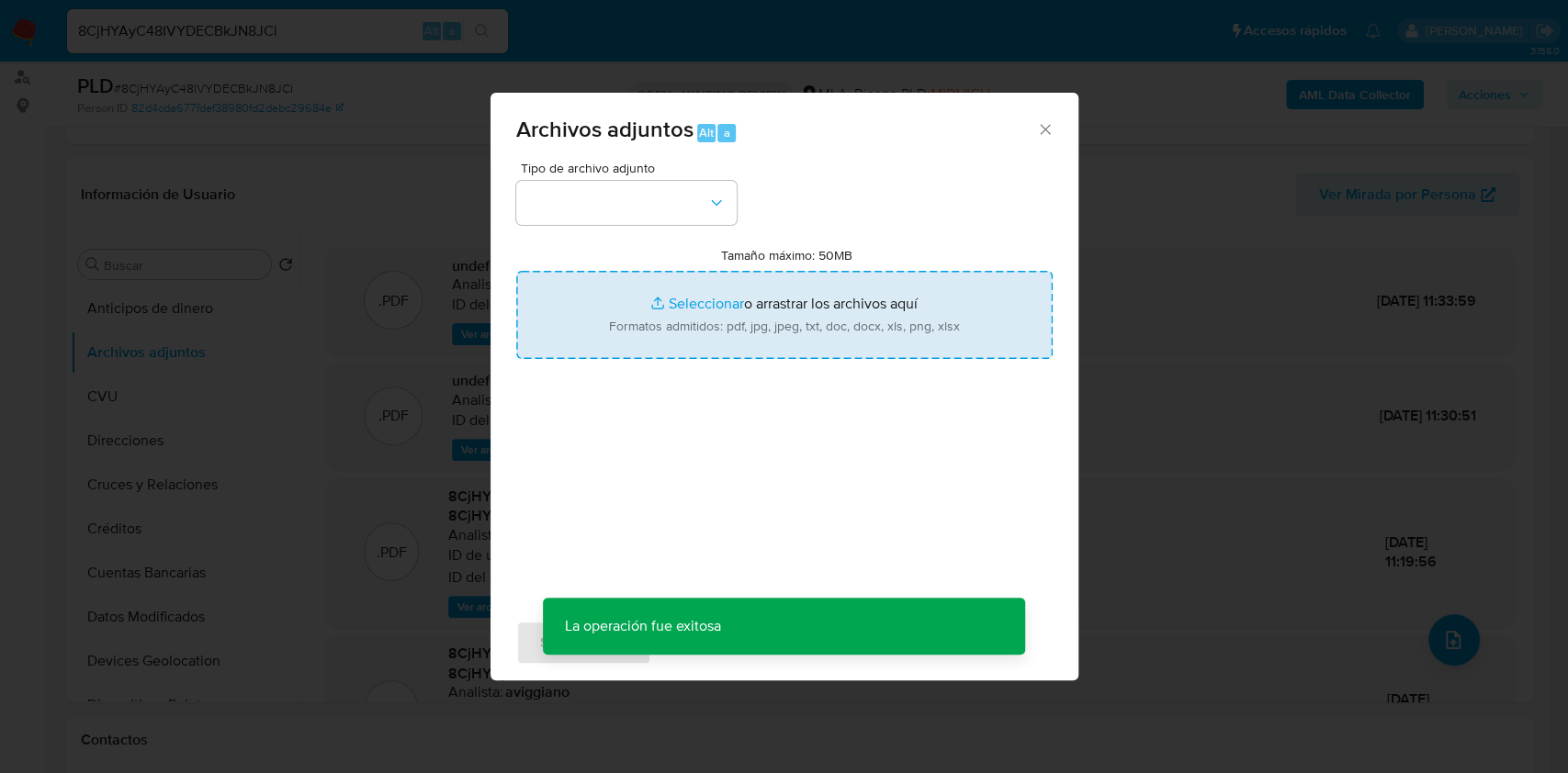
click at [812, 349] on input "Tamaño máximo: 50MB Seleccionar archivos" at bounding box center [784, 314] width 537 height 88
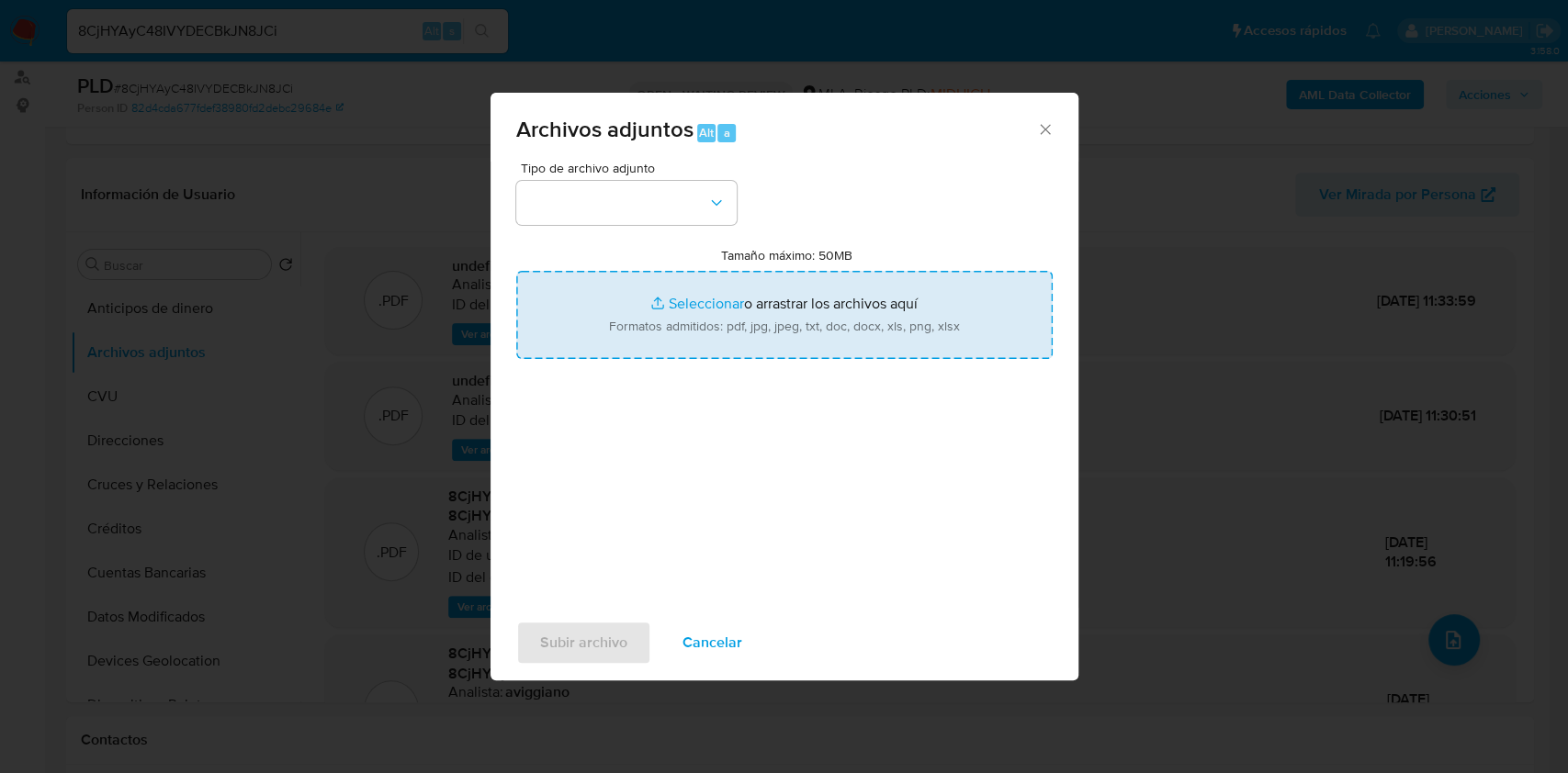
type input "C:\fakepath\Movimientos-Aladdin-v10_1 - 418205206 - .xlsx"
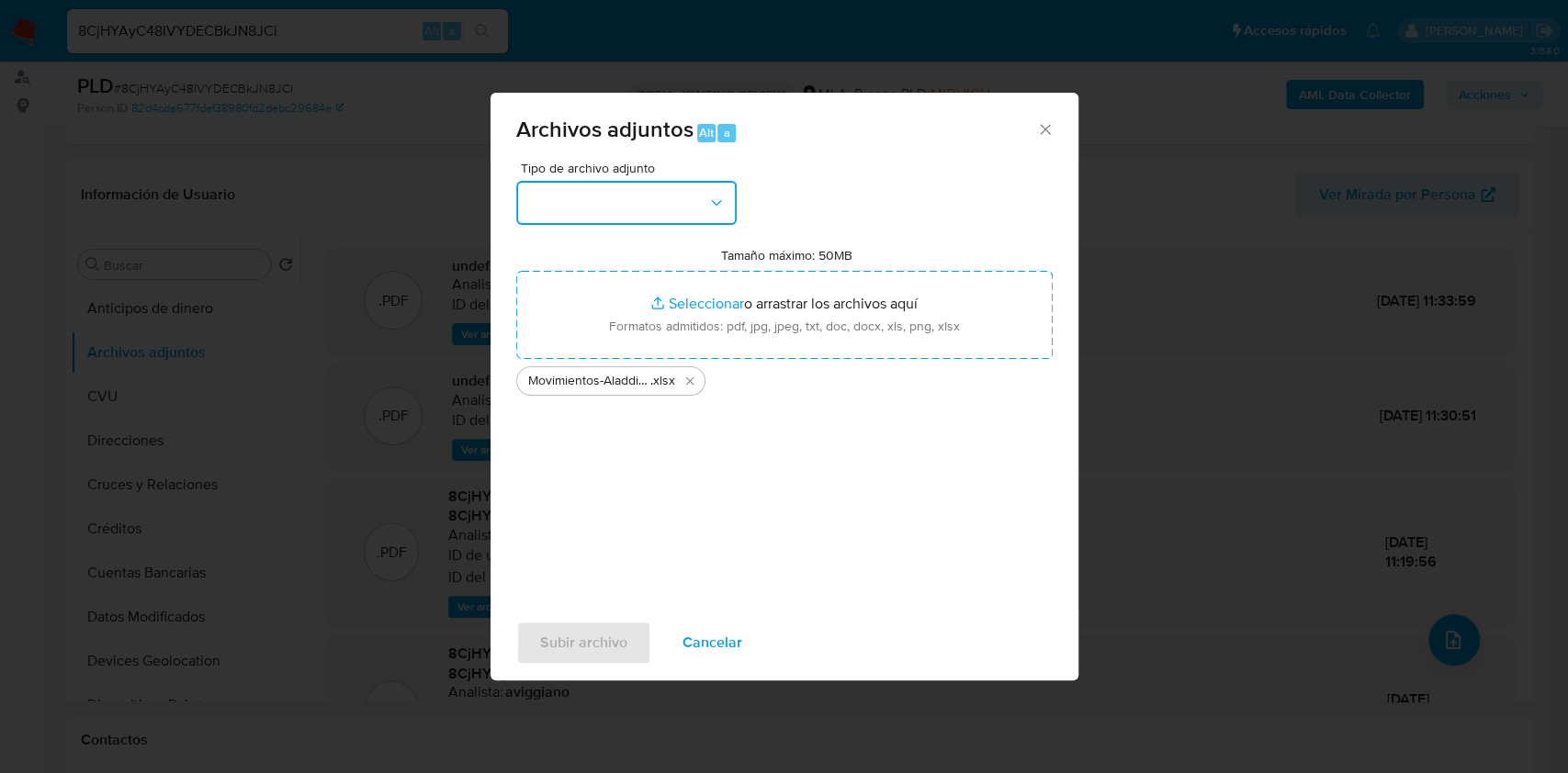
click at [639, 191] on button "button" at bounding box center [626, 202] width 221 height 44
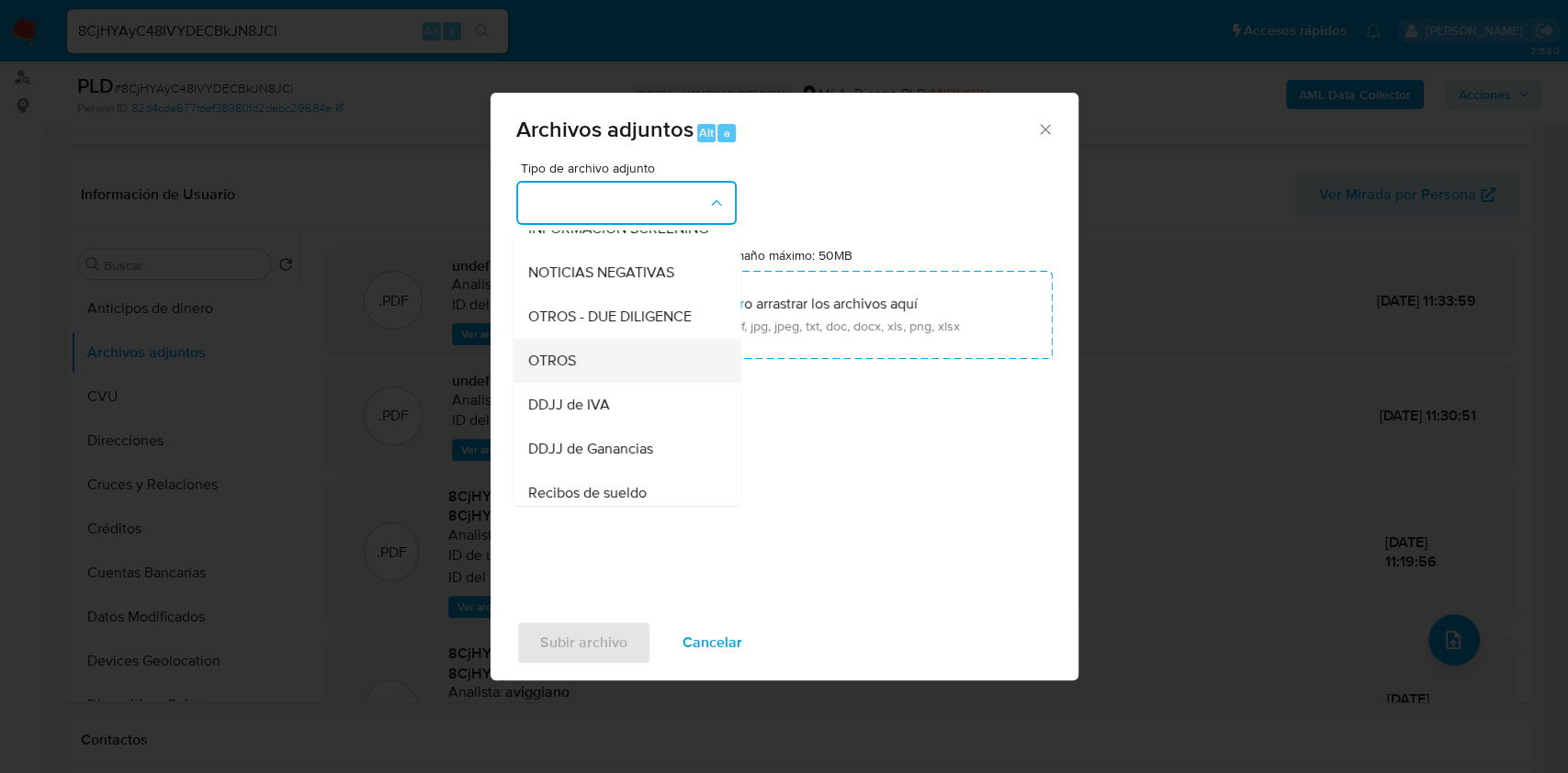
click at [556, 370] on span "OTROS" at bounding box center [551, 361] width 47 height 19
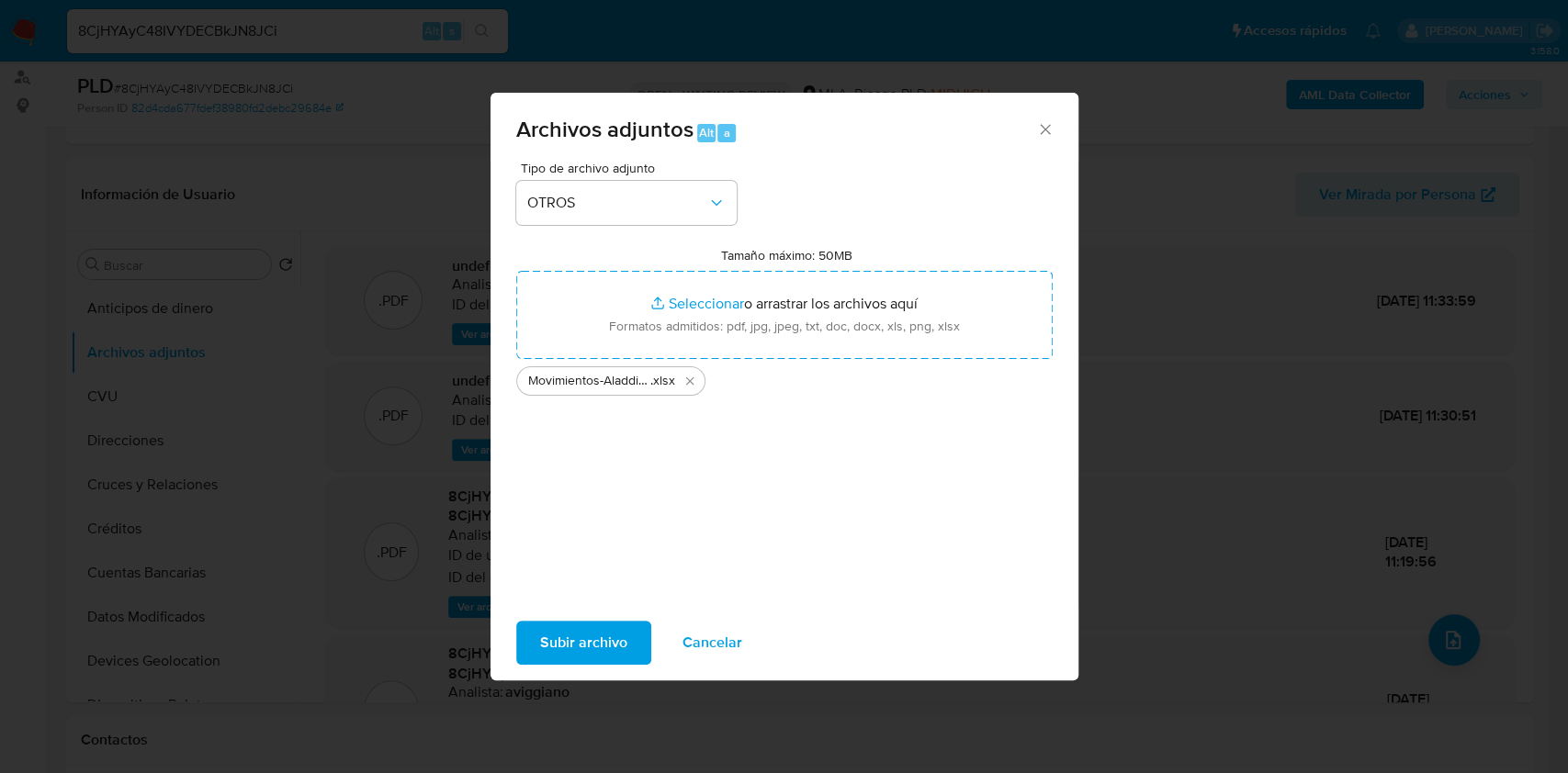
click at [560, 650] on span "Subir archivo" at bounding box center [583, 642] width 87 height 40
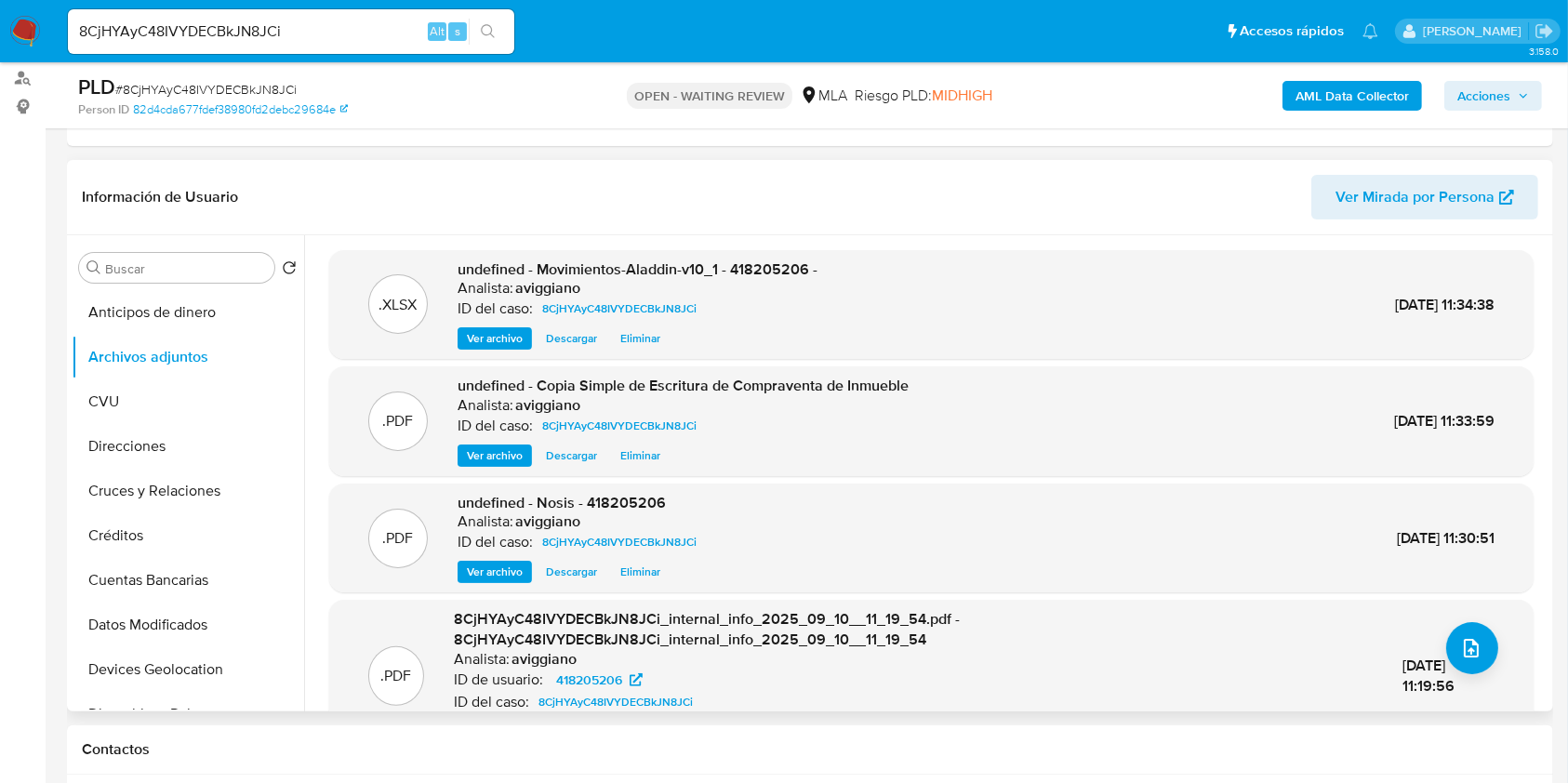
click at [743, 267] on span "undefined - Movimientos-Aladdin-v10_1 - 418205206 -" at bounding box center [638, 269] width 360 height 22
copy span "418205206"
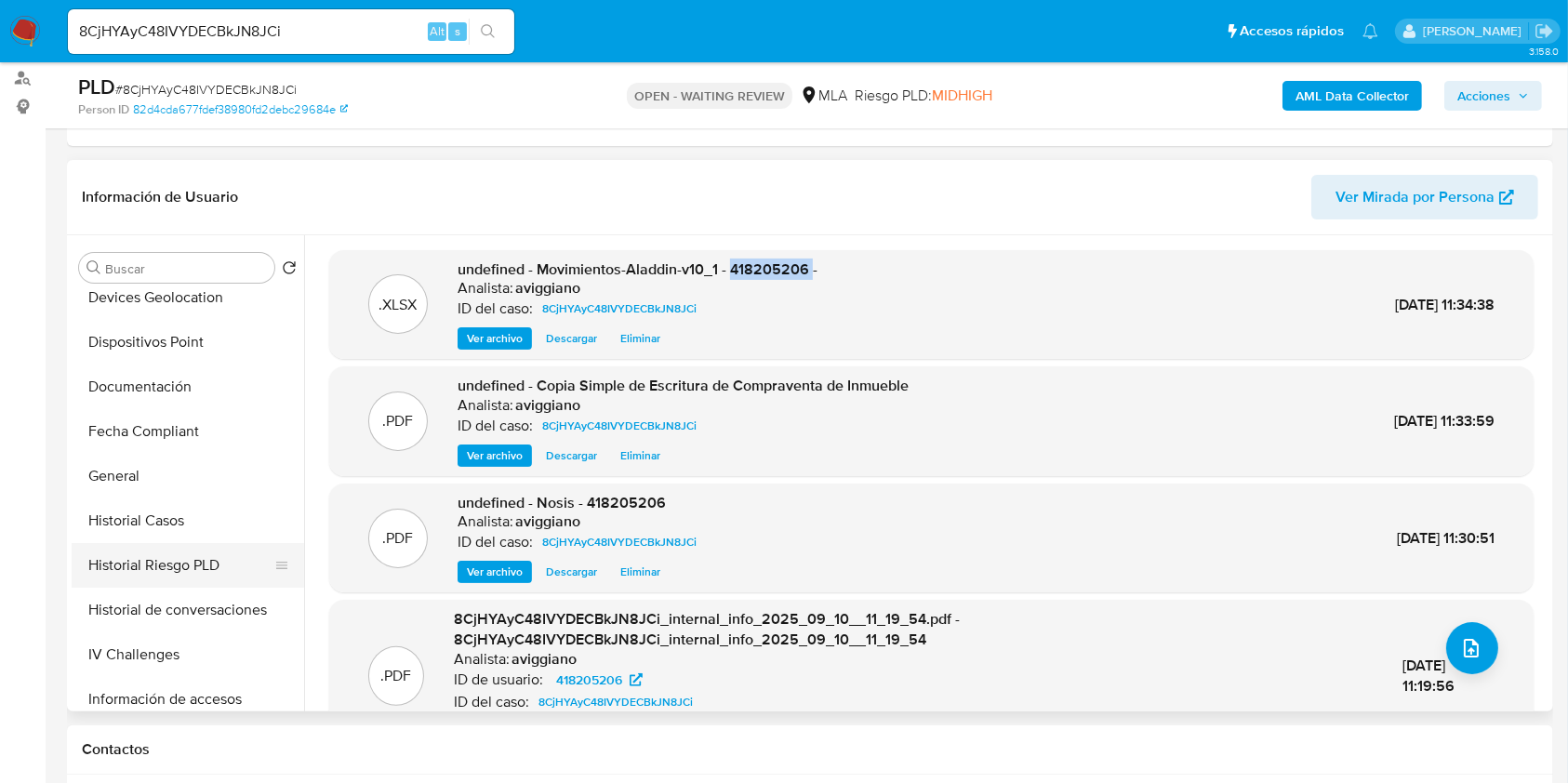
scroll to position [619, 0]
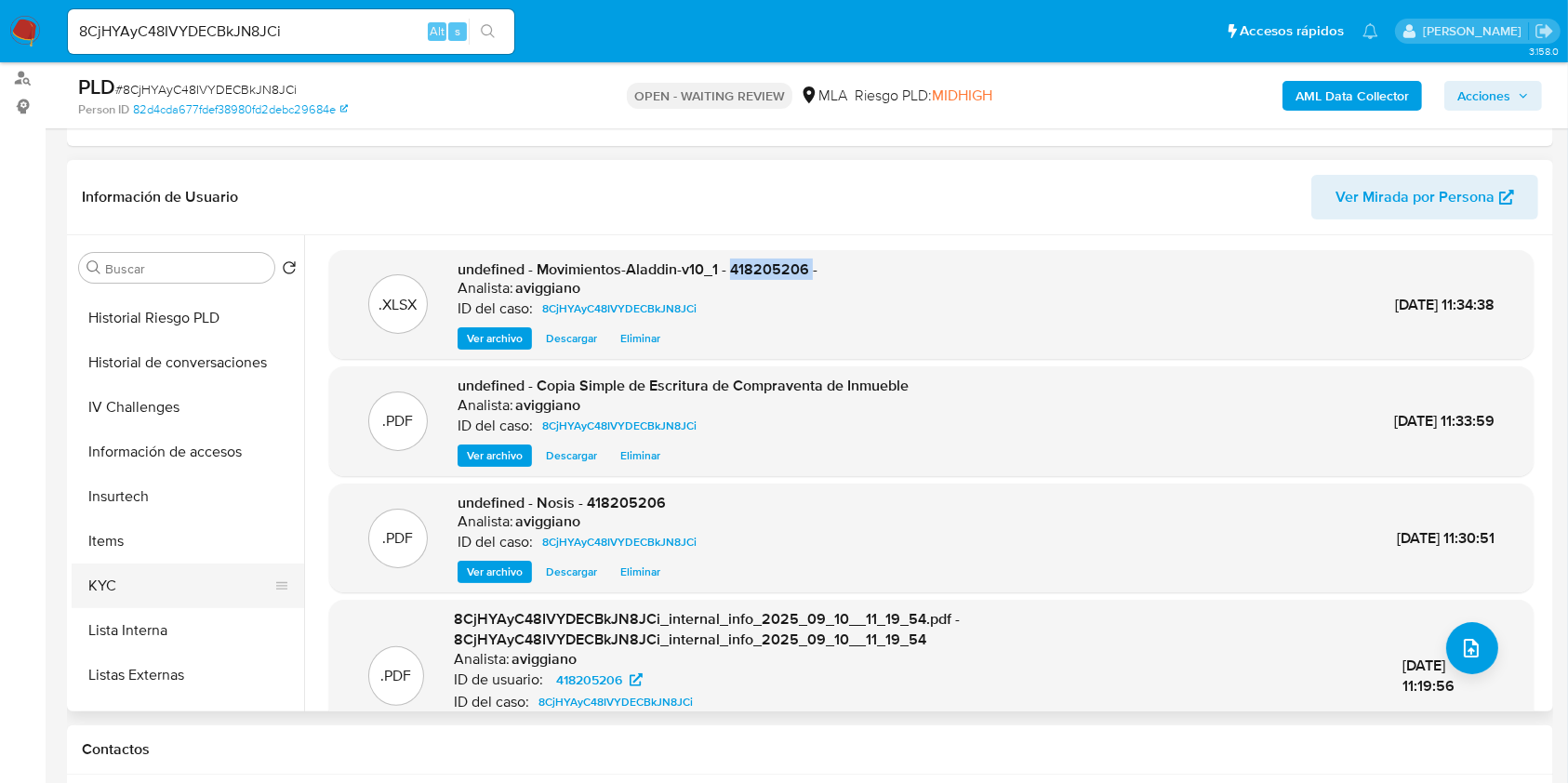
click at [148, 570] on button "KYC" at bounding box center [180, 585] width 218 height 44
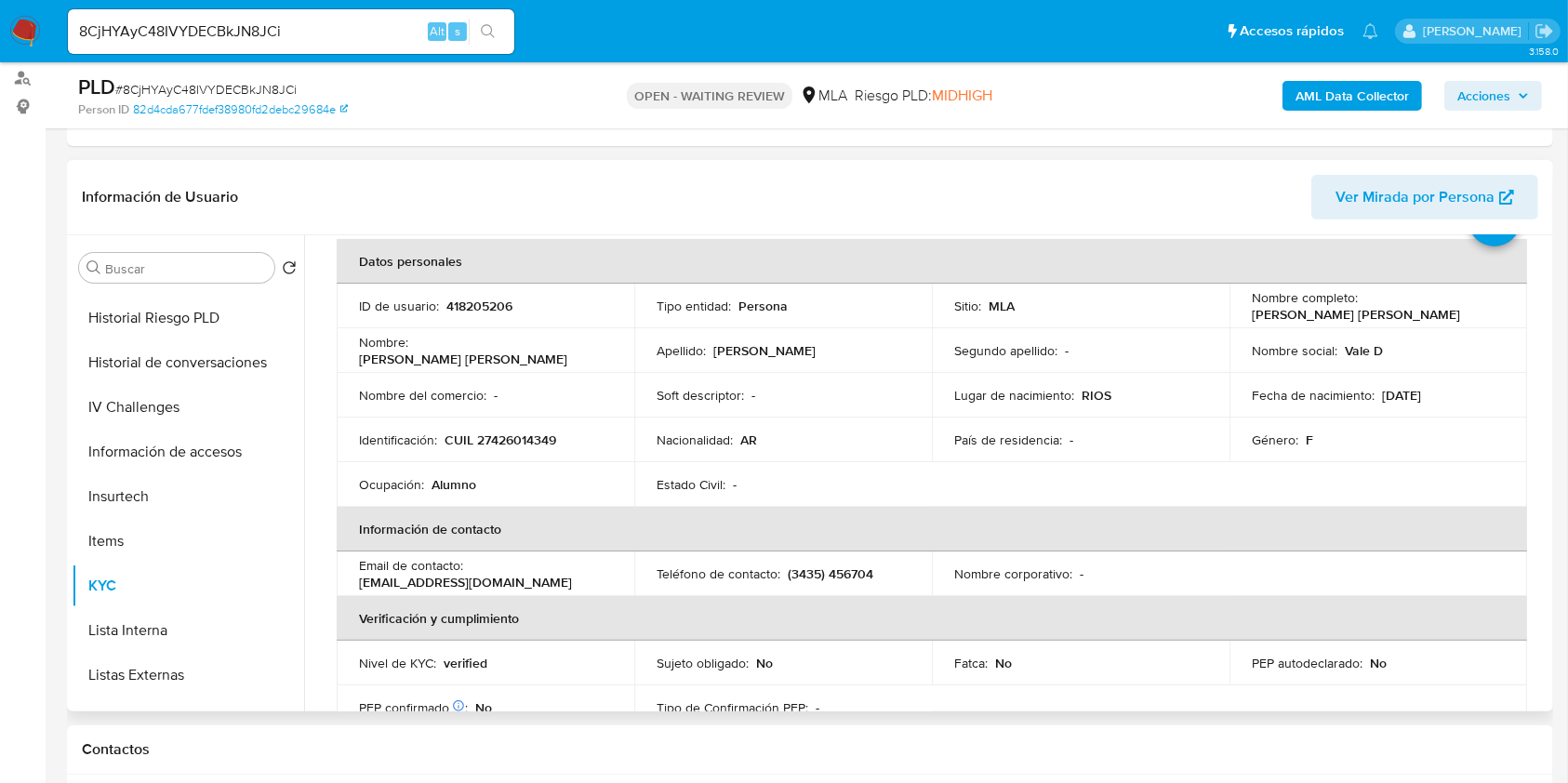
scroll to position [123, 0]
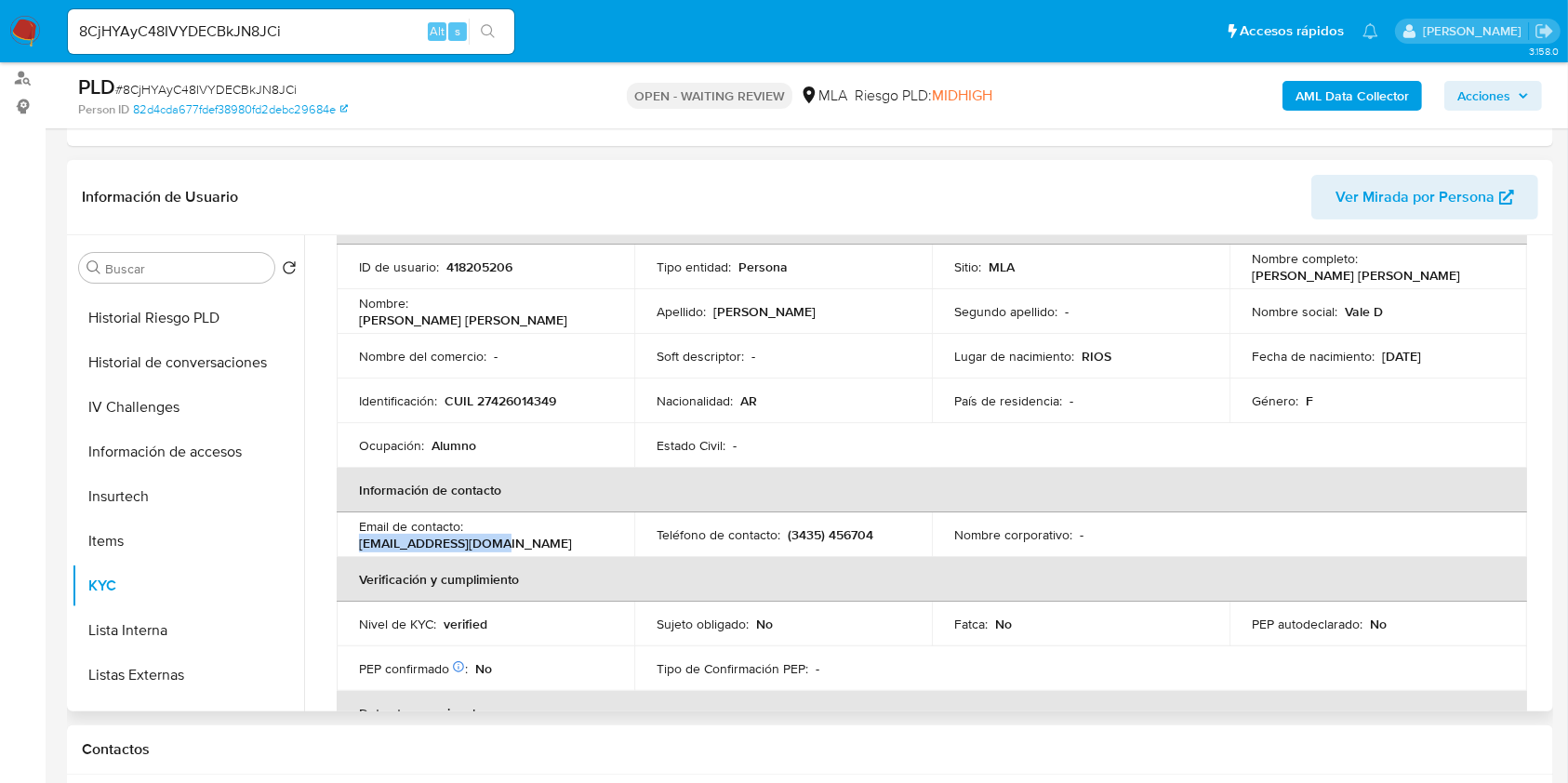
drag, startPoint x: 352, startPoint y: 545, endPoint x: 499, endPoint y: 544, distance: 147.0
click at [499, 544] on td "Email de contacto : valenchude@gmail.com" at bounding box center [485, 534] width 298 height 44
copy p "valenchude@gmail.com"
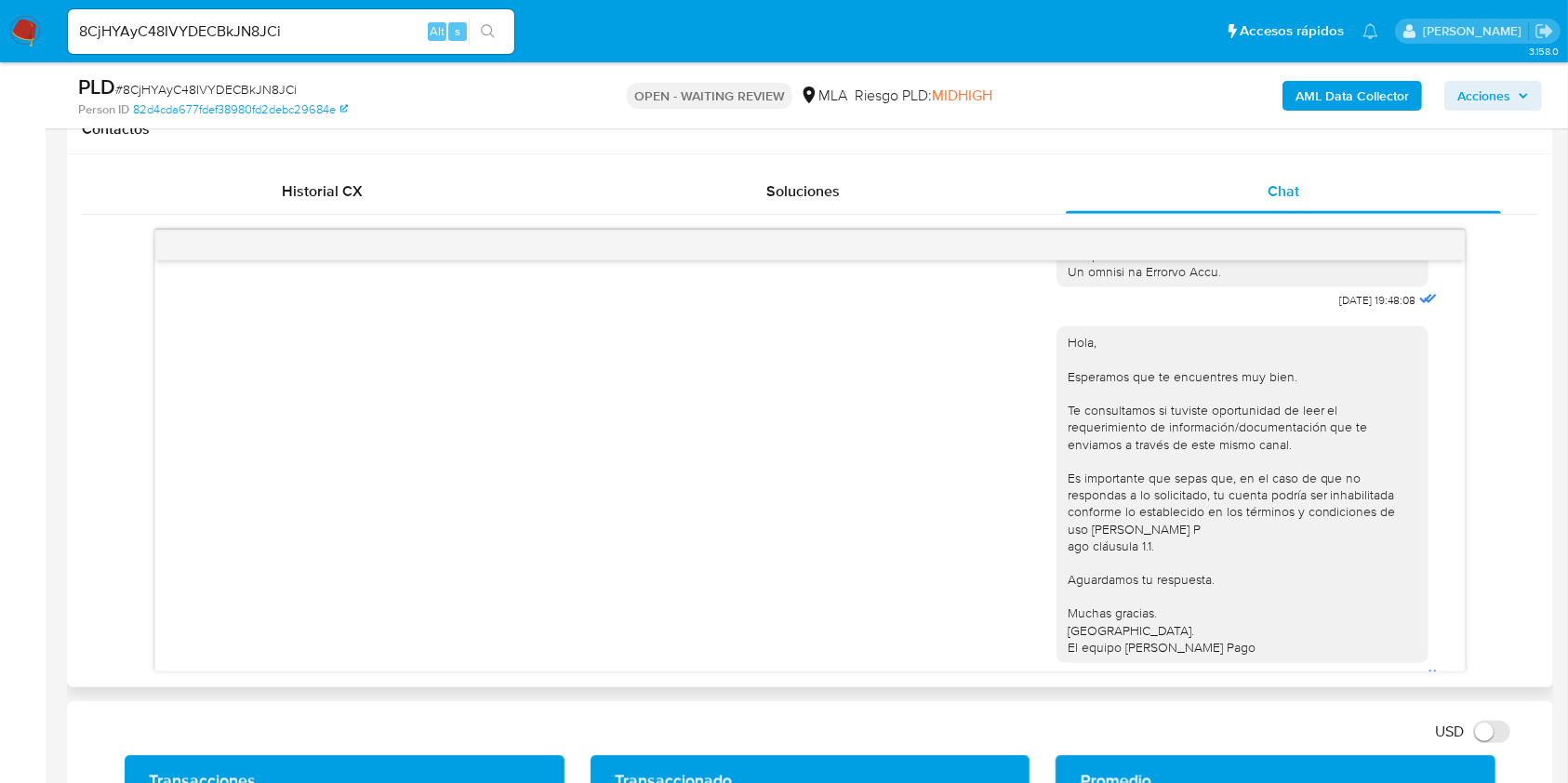
scroll to position [991, 0]
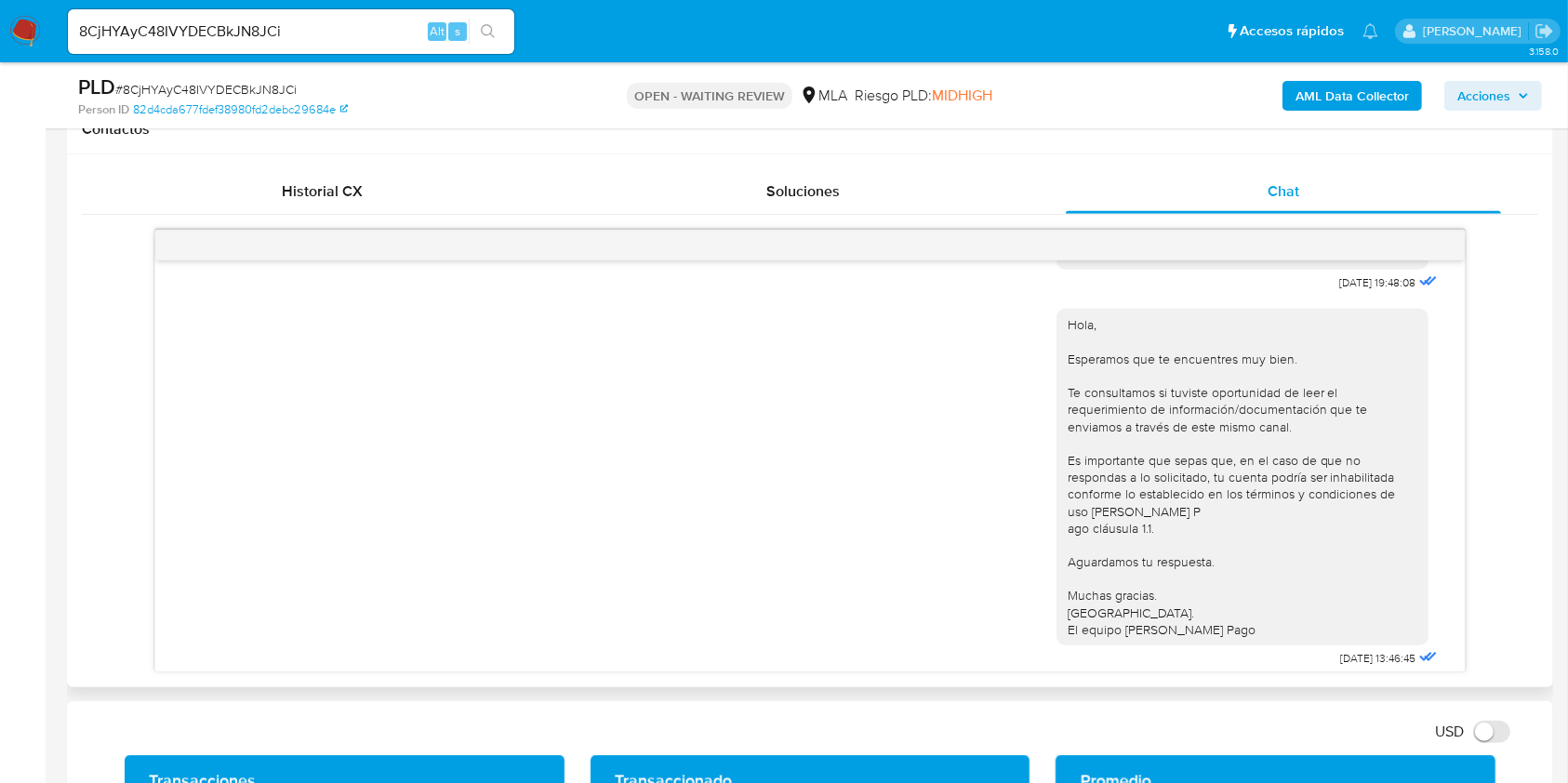
click at [1341, 290] on span "[DATE] 19:48:08" at bounding box center [1379, 283] width 76 height 15
drag, startPoint x: 1288, startPoint y: 318, endPoint x: 1354, endPoint y: 322, distance: 66.1
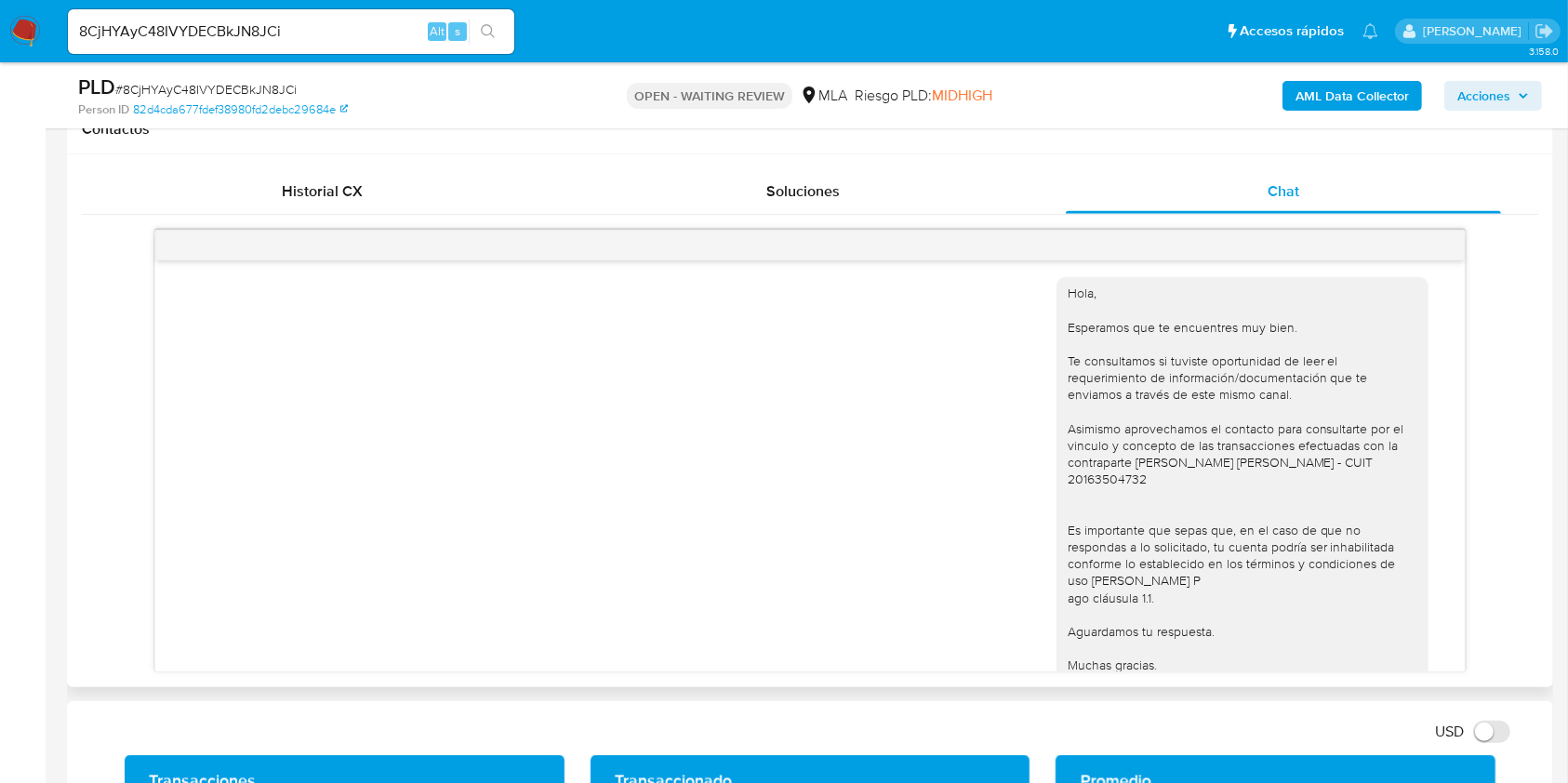
scroll to position [1363, 0]
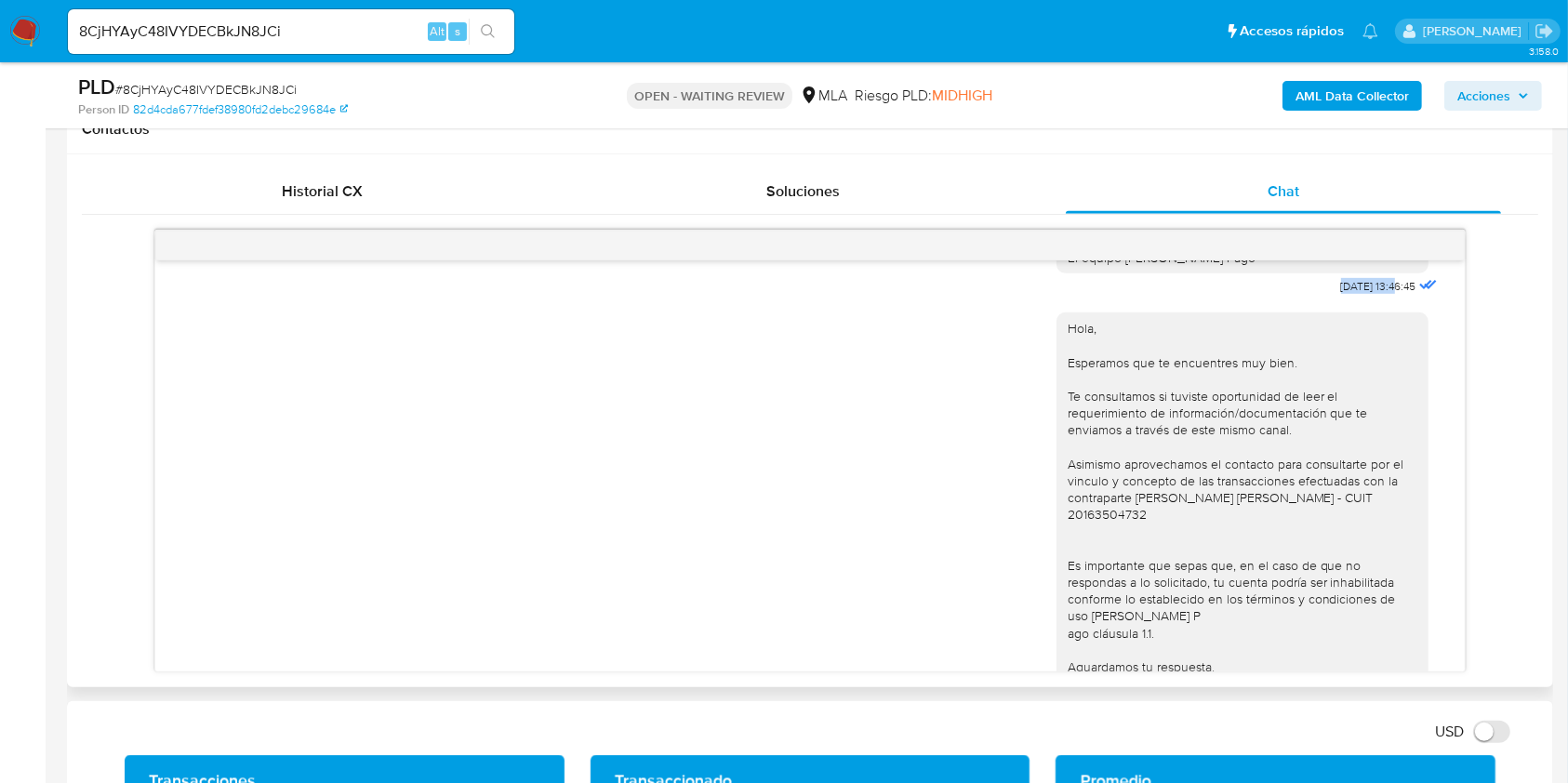
drag, startPoint x: 1289, startPoint y: 334, endPoint x: 1356, endPoint y: 343, distance: 67.6
click at [1356, 300] on div "Hola, Esperamos que te encuentres muy bien. Te consultamos si tuviste oportunid…" at bounding box center [1249, 111] width 385 height 376
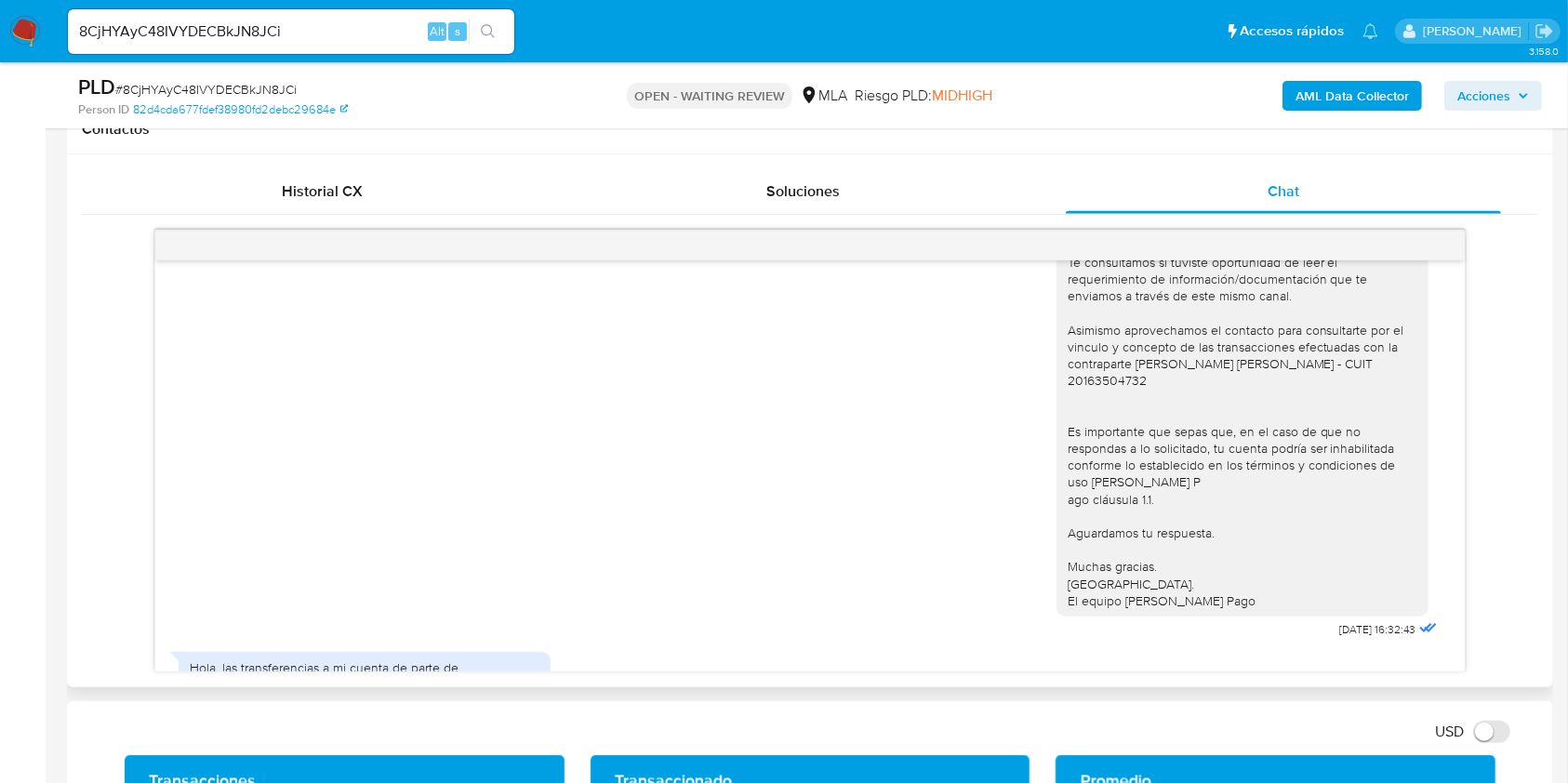
scroll to position [1736, 0]
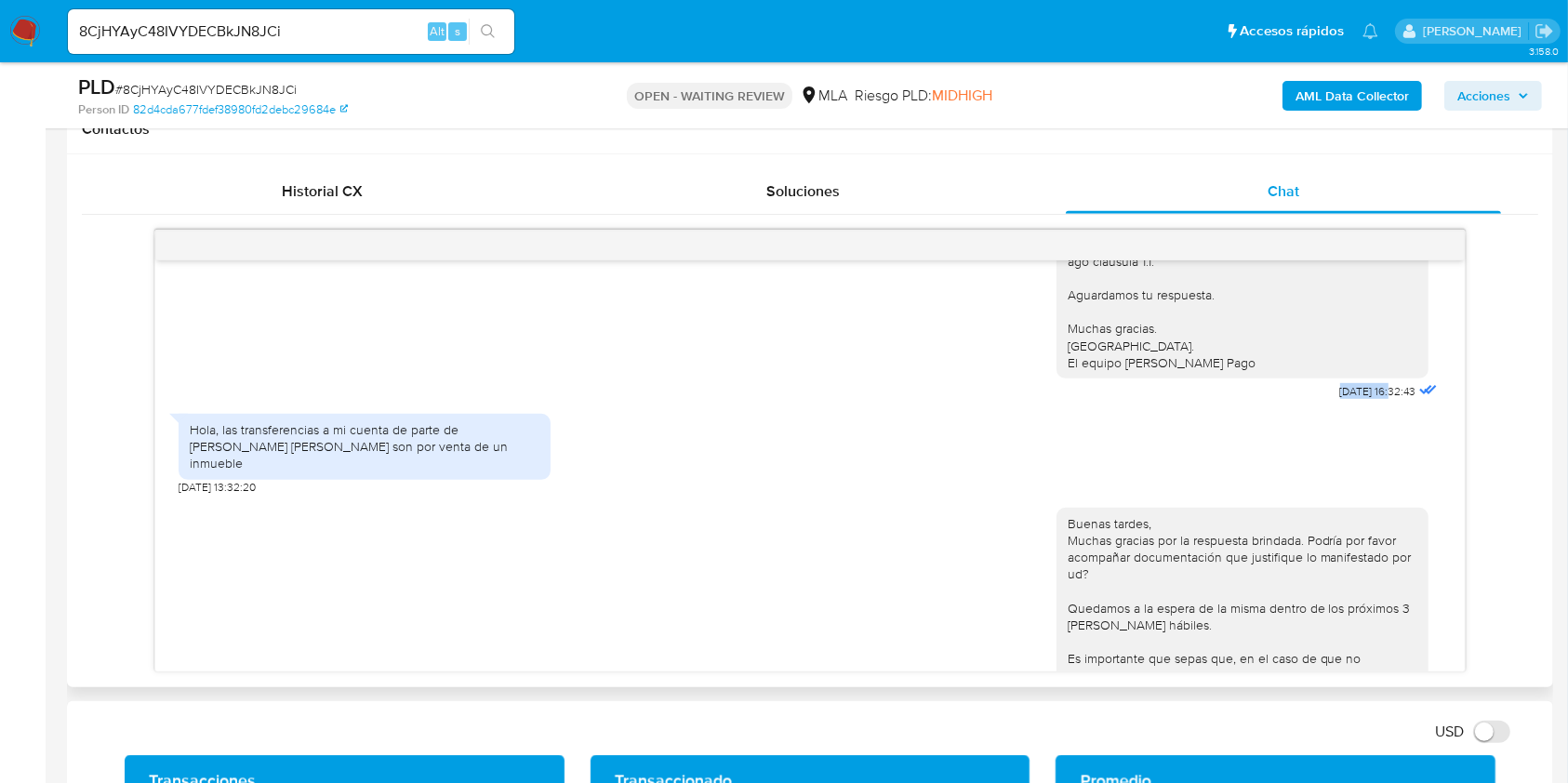
drag, startPoint x: 1290, startPoint y: 428, endPoint x: 1354, endPoint y: 427, distance: 64.0
click at [1354, 388] on div "Hola, Esperamos que te encuentres muy bien. Te consultamos si tuviste oportunid…" at bounding box center [1249, 157] width 385 height 461
drag, startPoint x: 220, startPoint y: 461, endPoint x: 413, endPoint y: 487, distance: 194.7
click at [413, 446] on div "Hola, las transferencias a mi cuenta de parte de [PERSON_NAME] son por venta de…" at bounding box center [365, 421] width 372 height 48
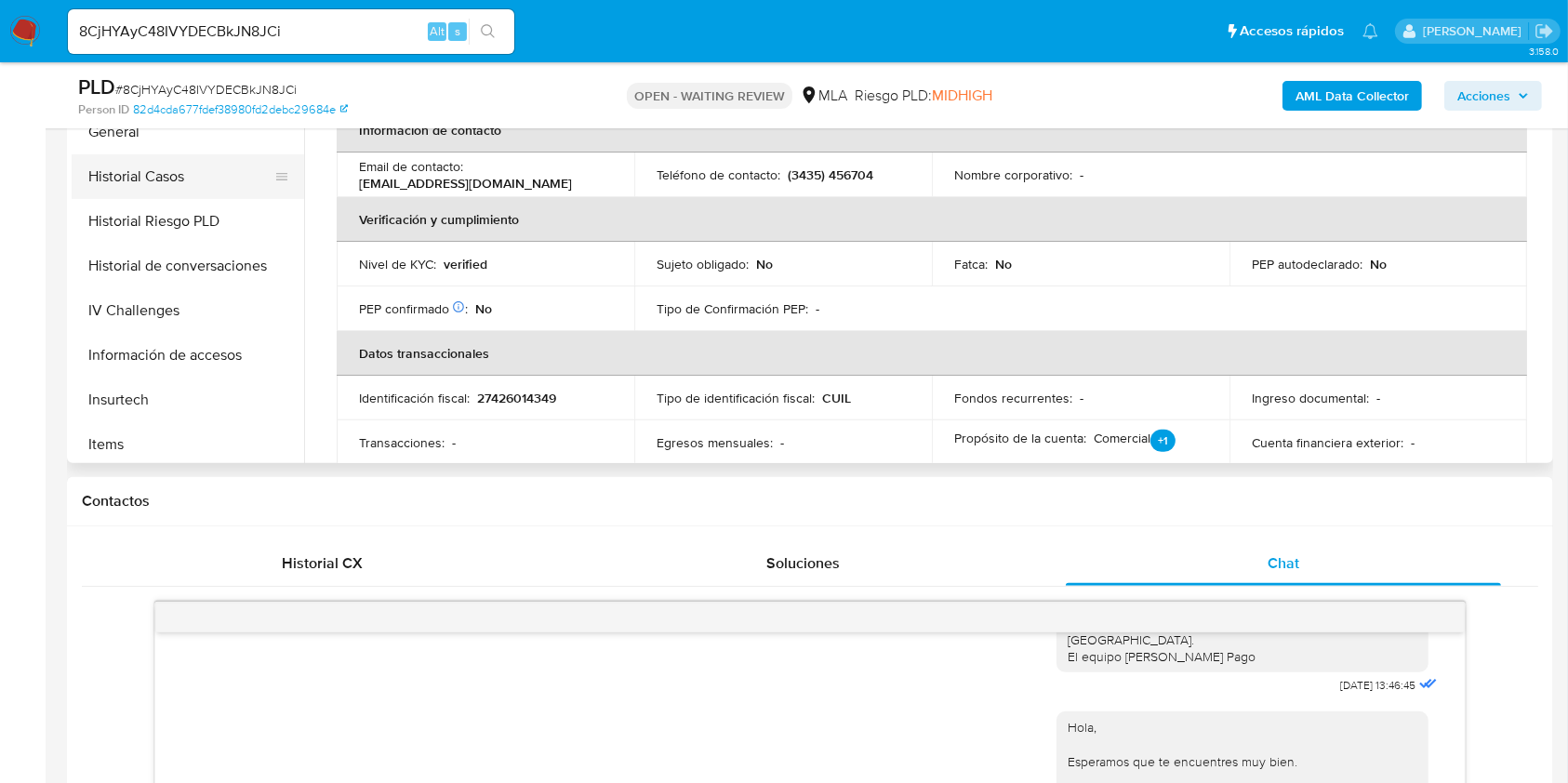
scroll to position [248, 0]
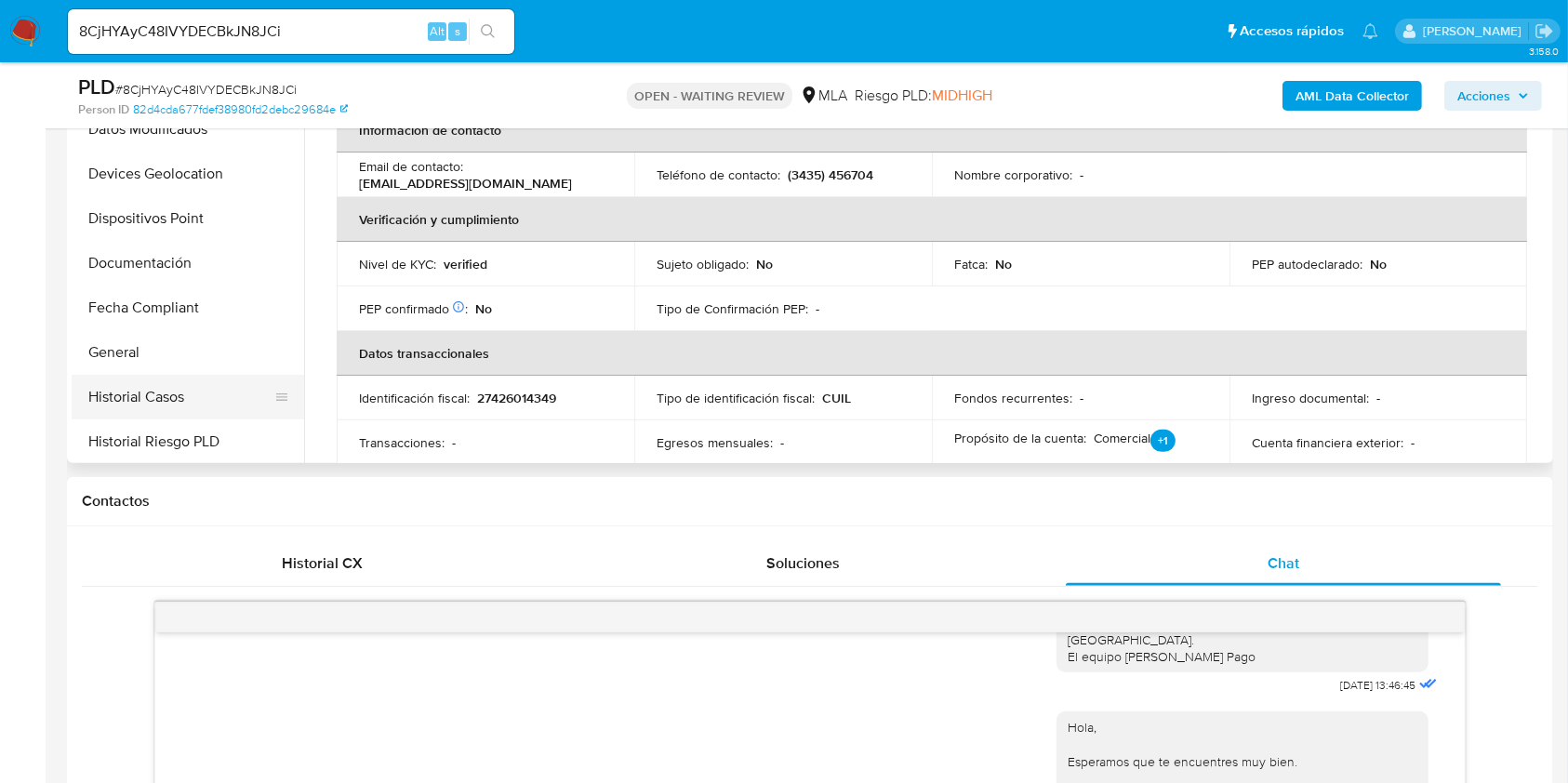
click at [156, 397] on button "Historial Casos" at bounding box center [180, 397] width 218 height 44
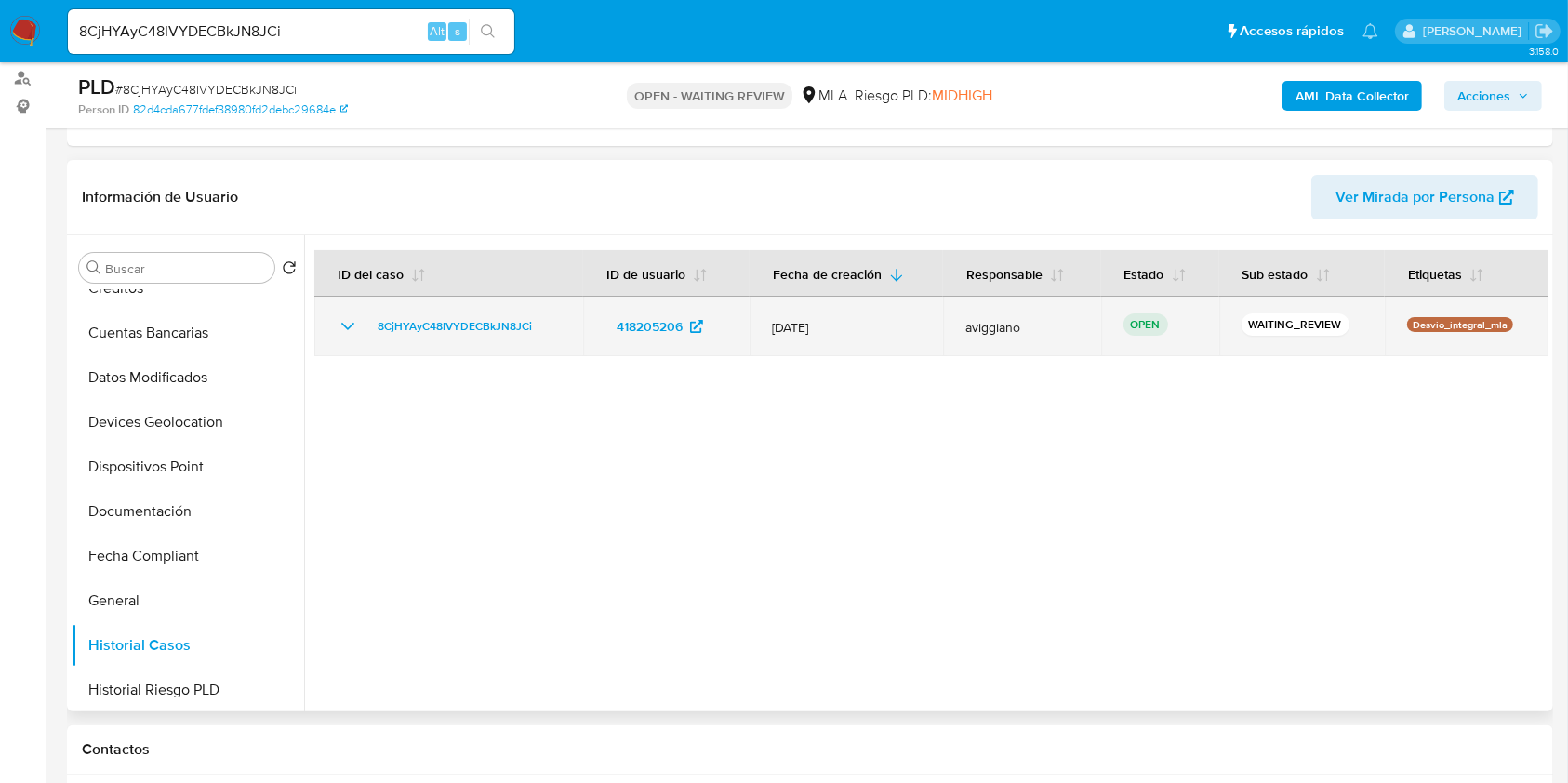
drag, startPoint x: 572, startPoint y: 315, endPoint x: 365, endPoint y: 323, distance: 207.2
click at [365, 323] on td "8CjHYAyC48IVYDECBkJN8JCi" at bounding box center [449, 326] width 269 height 59
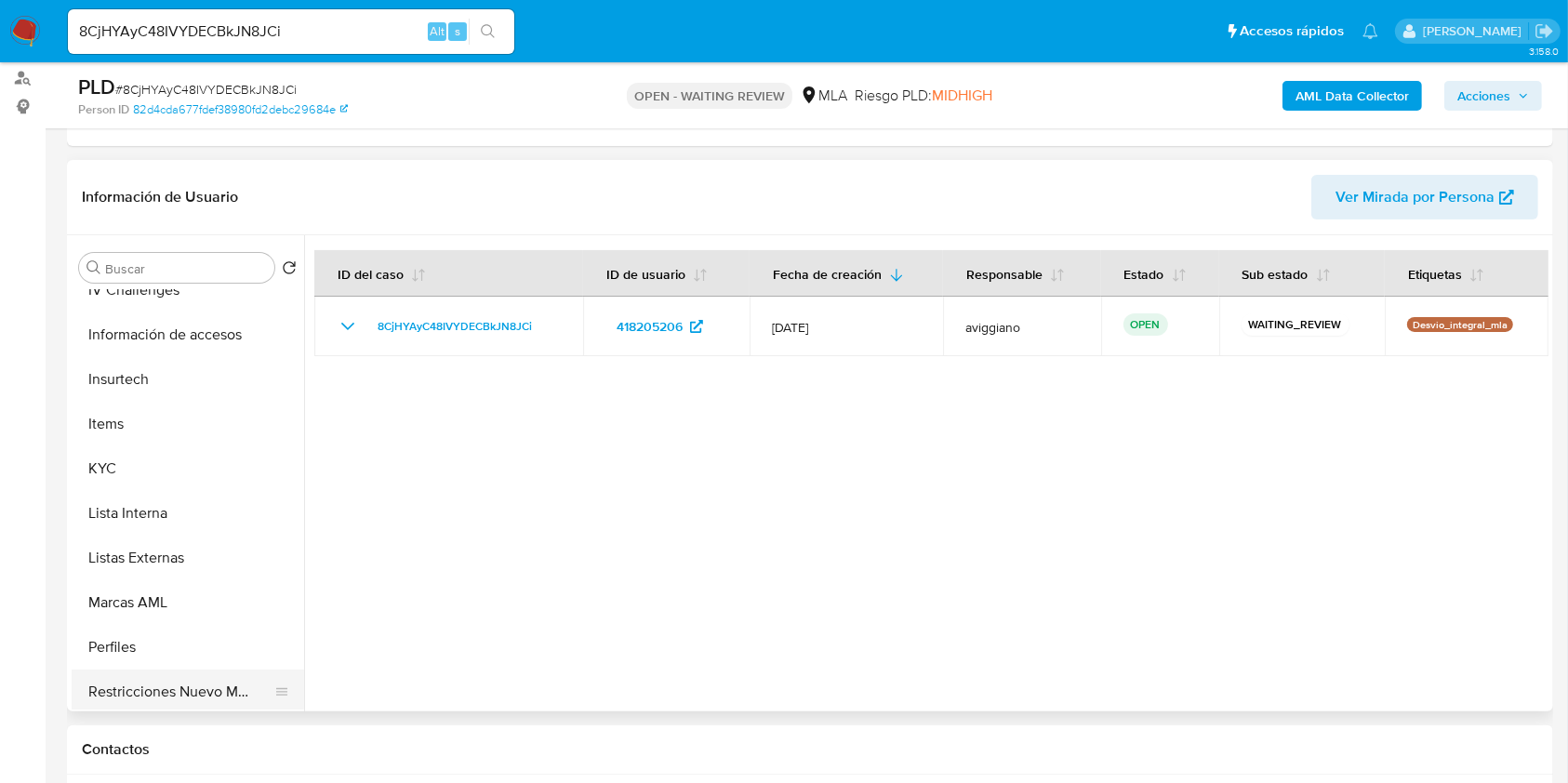
scroll to position [875, 0]
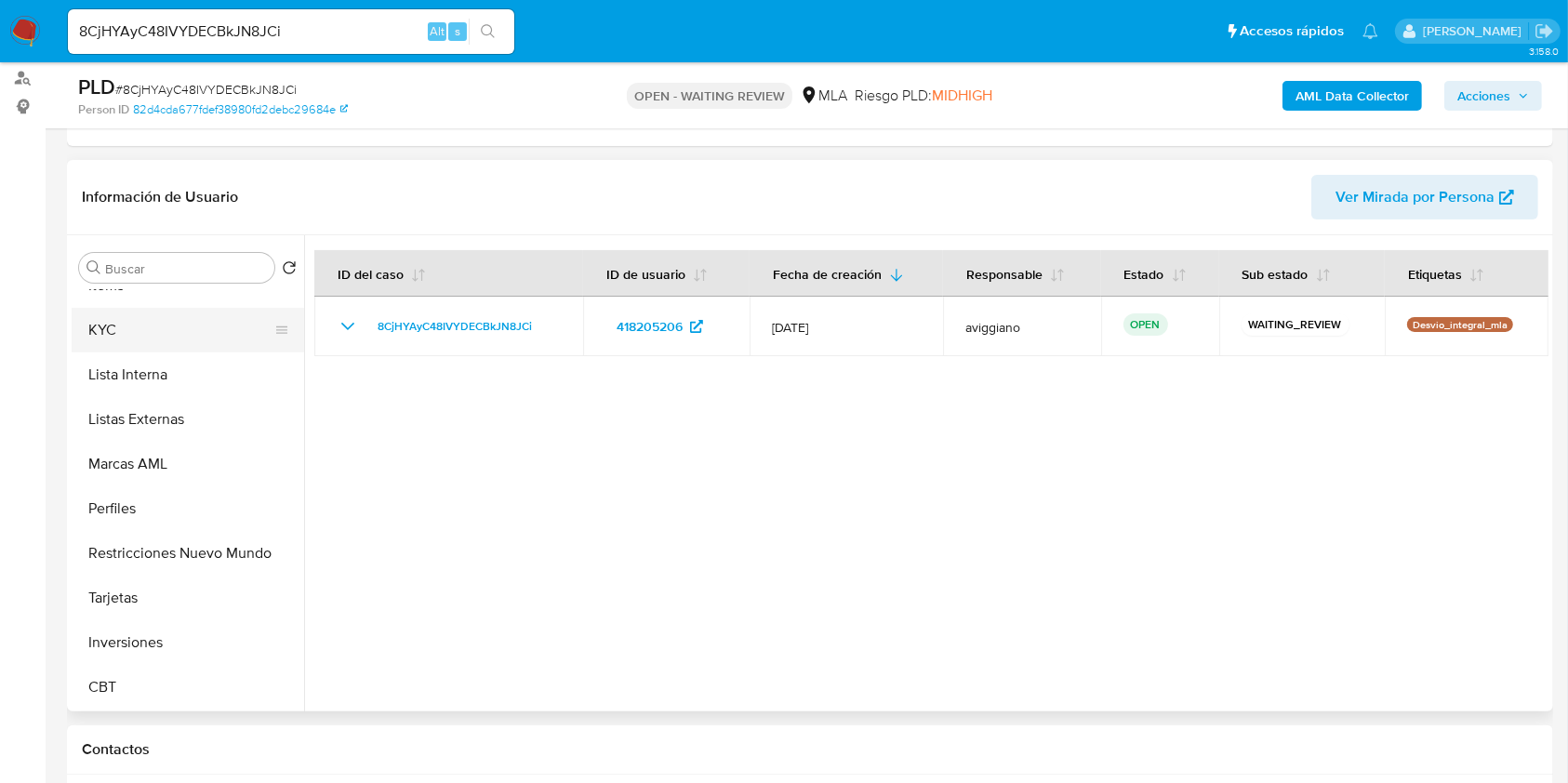
click at [119, 320] on button "KYC" at bounding box center [180, 330] width 218 height 44
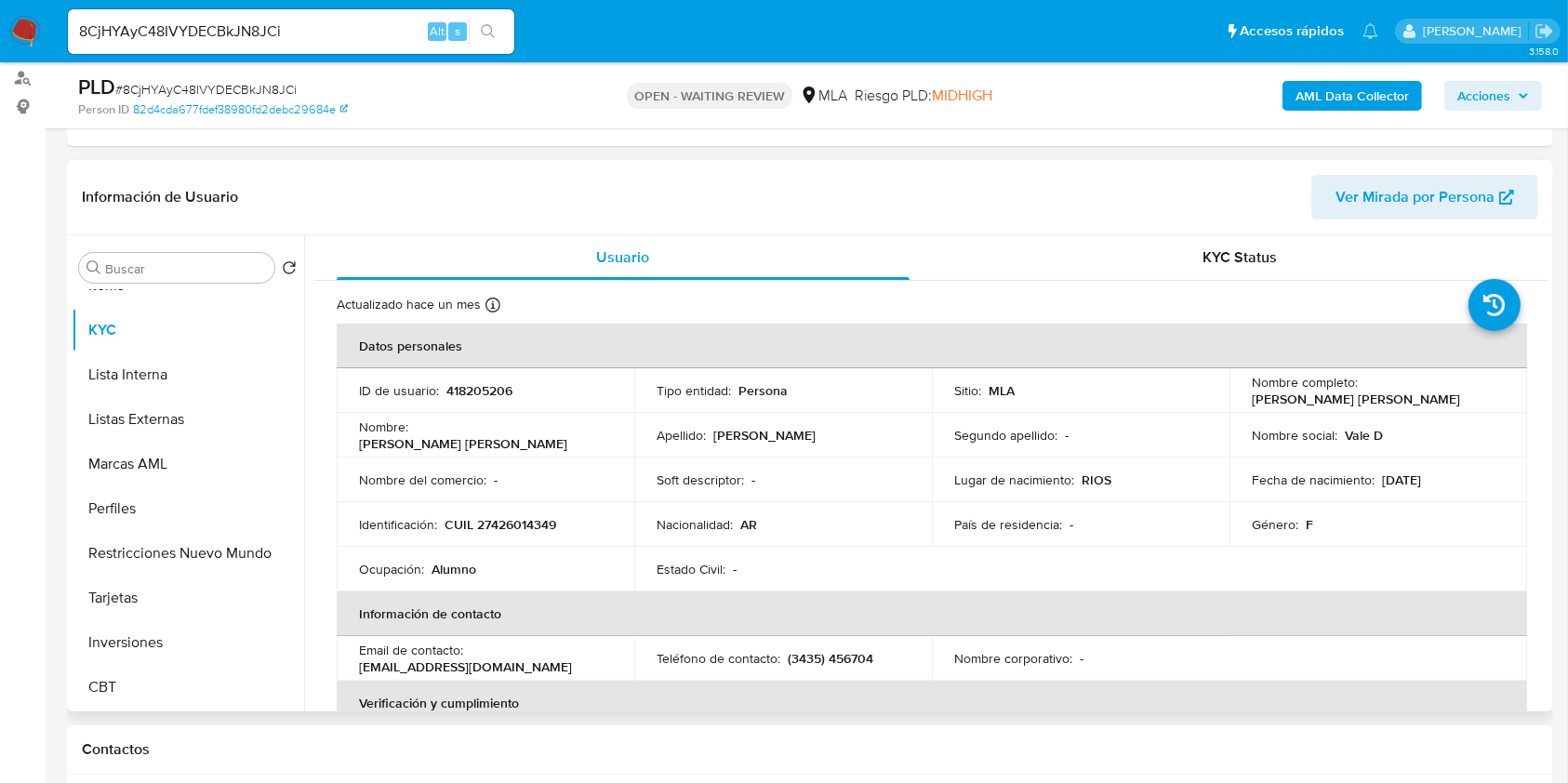
click at [508, 516] on p "CUIL 27426014349" at bounding box center [500, 525] width 111 height 17
click at [510, 517] on p "CUIL 27426014349" at bounding box center [500, 525] width 111 height 17
drag, startPoint x: 1245, startPoint y: 405, endPoint x: 1446, endPoint y: 405, distance: 201.0
click at [1446, 405] on td "Nombre completo : María Valentina Debiaggi Martinez" at bounding box center [1379, 390] width 298 height 44
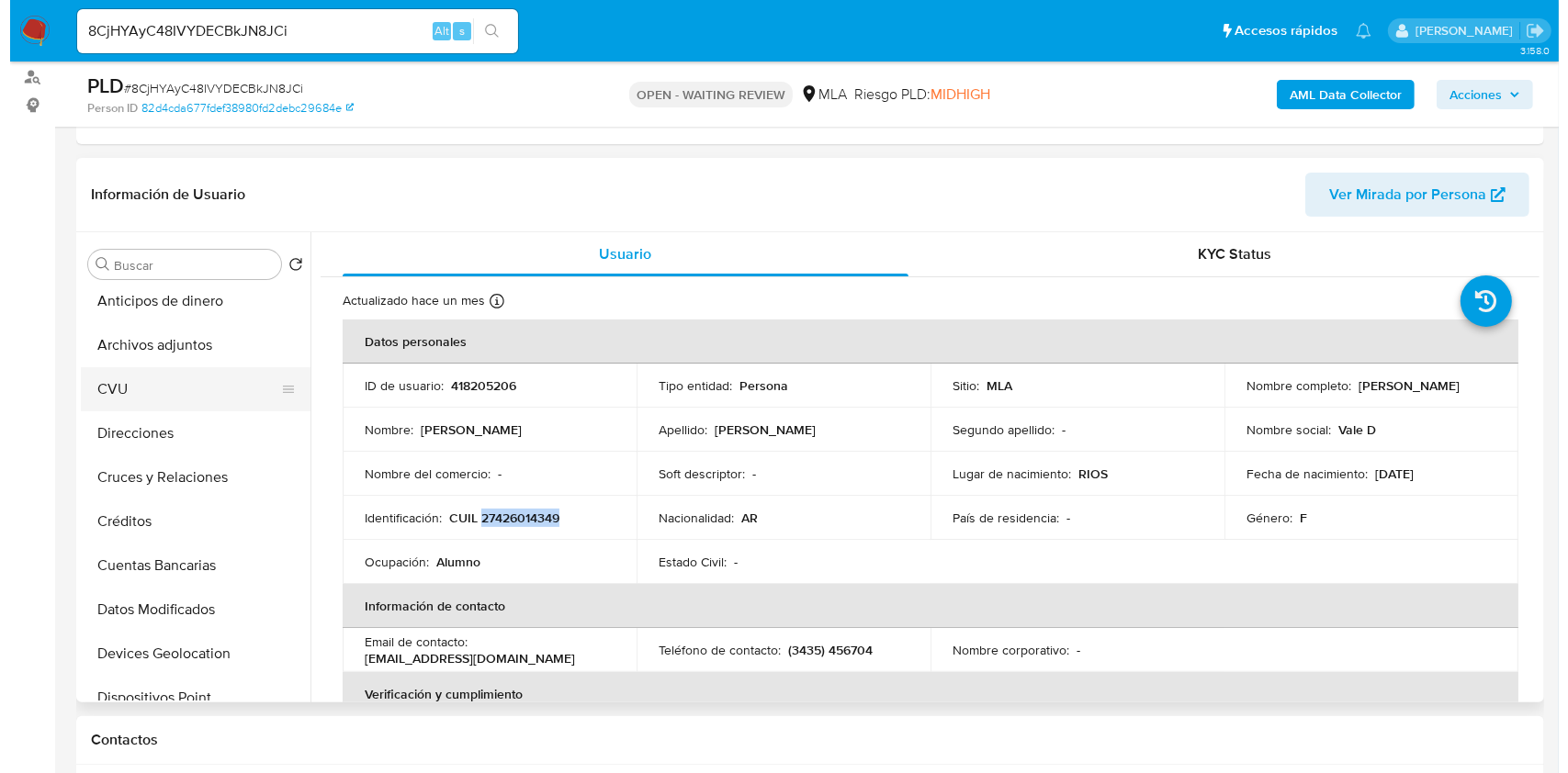
scroll to position [0, 0]
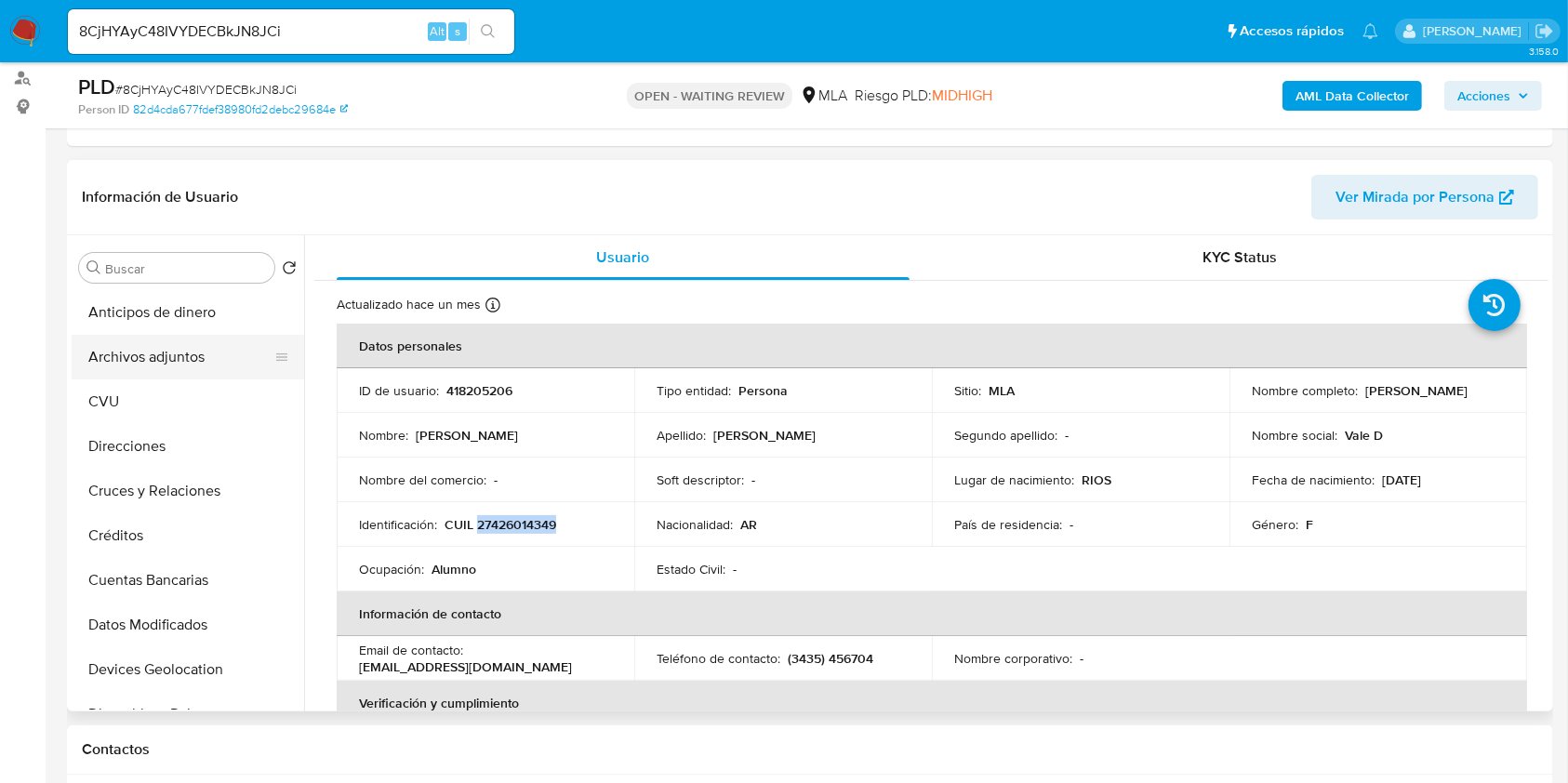
drag, startPoint x: 172, startPoint y: 358, endPoint x: 177, endPoint y: 367, distance: 10.3
click at [172, 358] on button "Archivos adjuntos" at bounding box center [180, 356] width 218 height 44
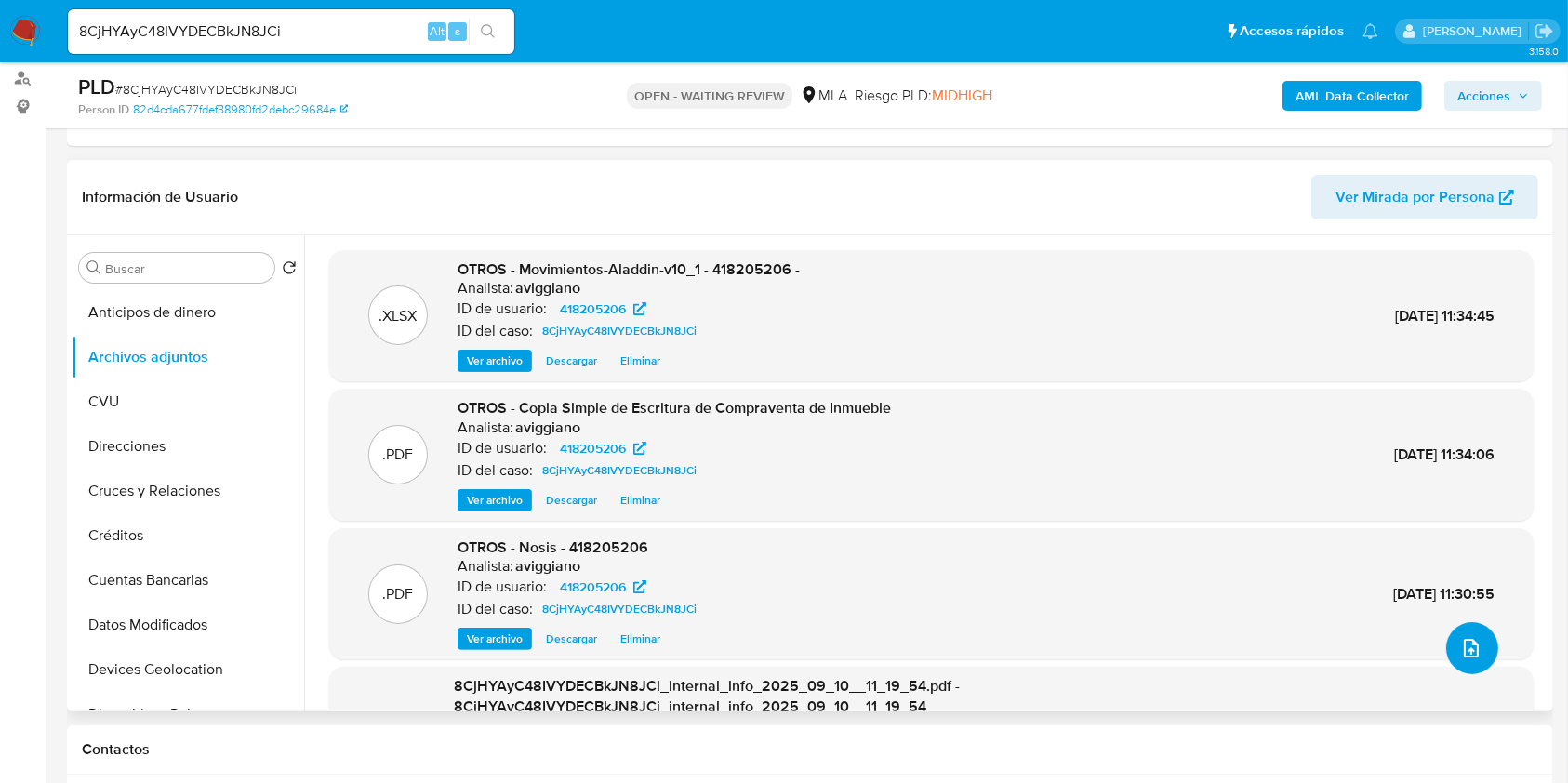
click at [1461, 642] on icon "upload-file" at bounding box center [1472, 648] width 23 height 23
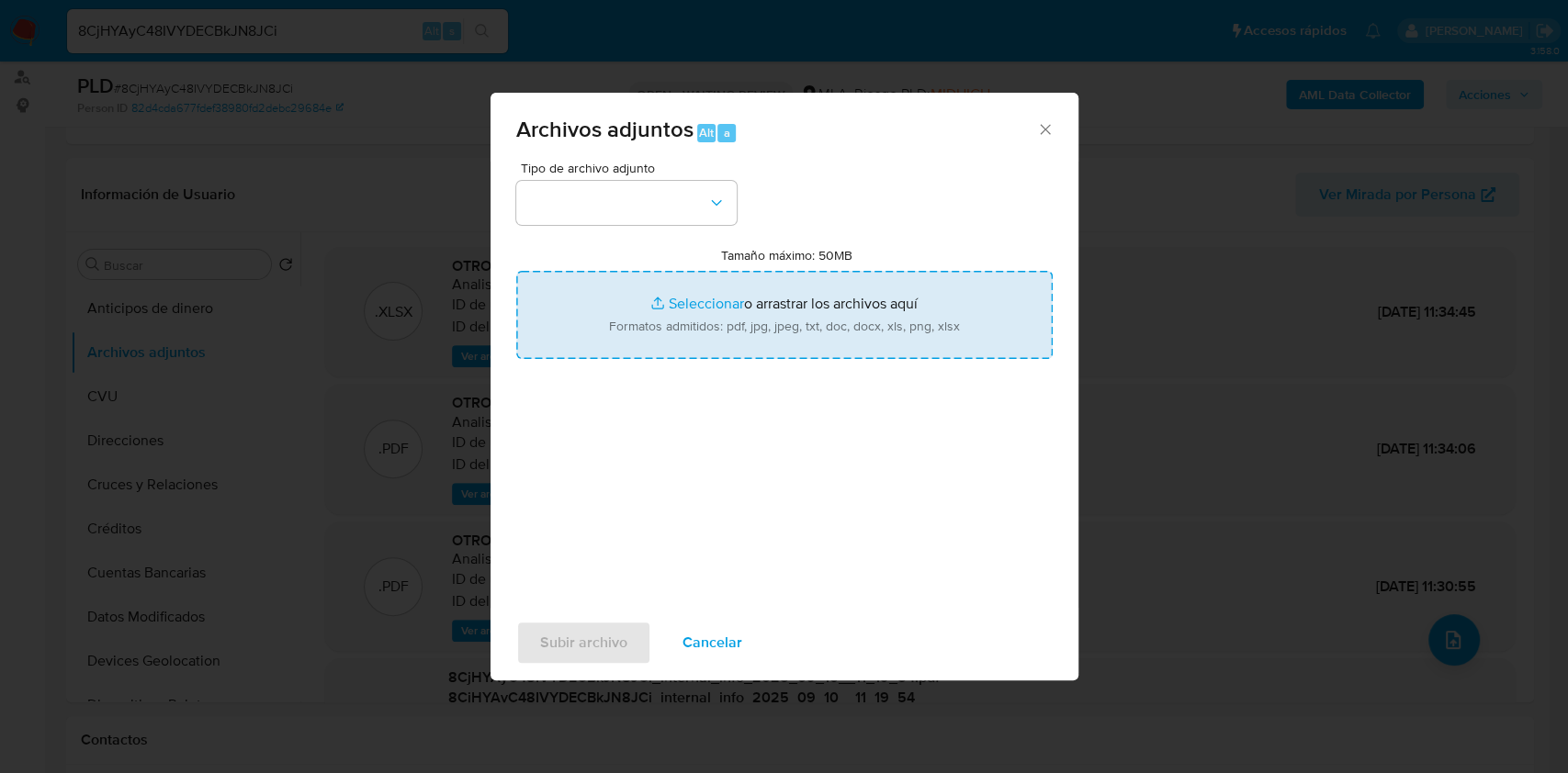
click at [730, 313] on input "Tamaño máximo: 50MB Seleccionar archivos" at bounding box center [784, 314] width 537 height 88
type input "C:\fakepath\Caselog 8CjHYAyC48IVYDECBkJN8JCi_2025_07_17_20_02_22.docx"
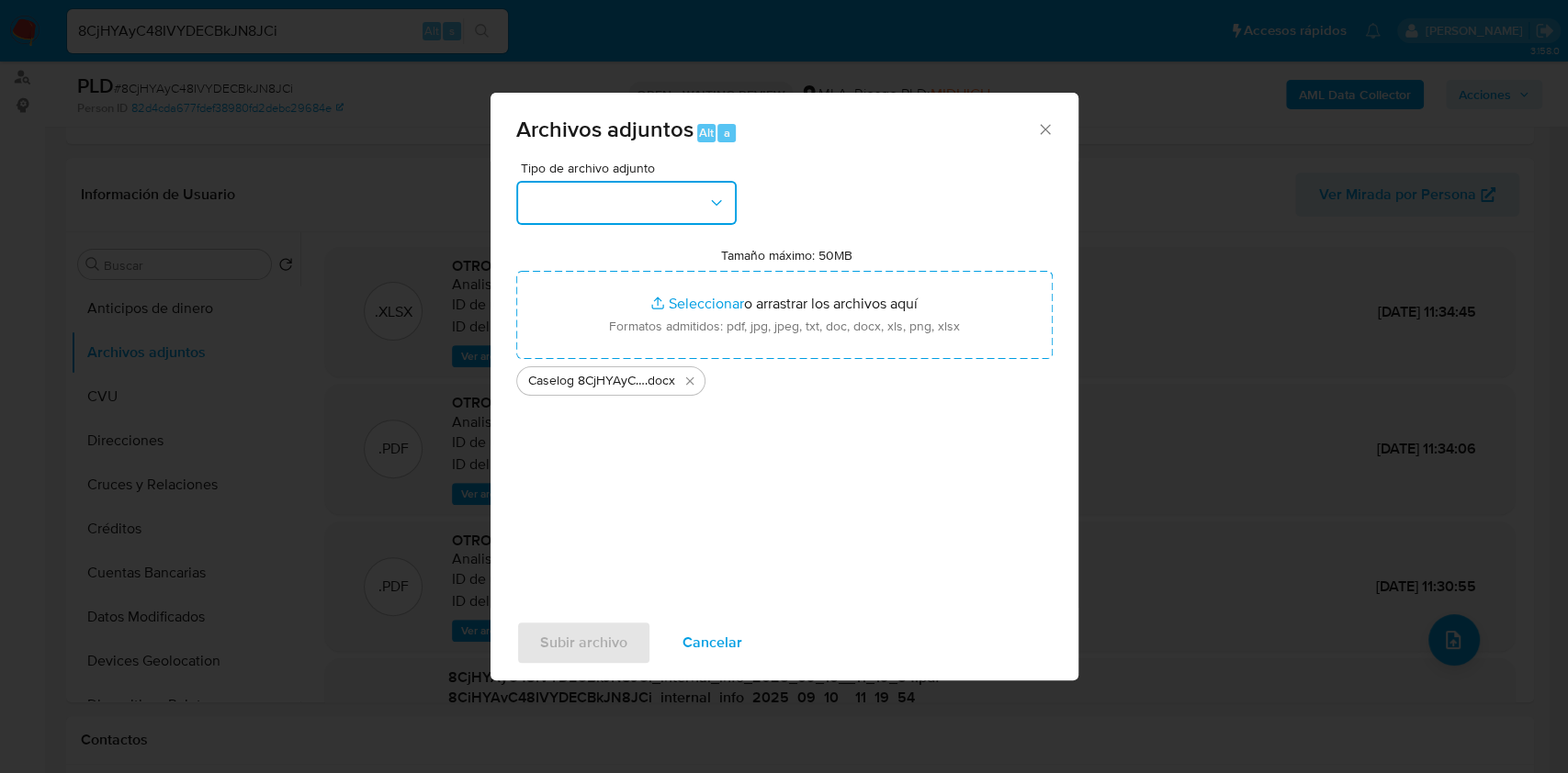
click at [586, 193] on button "button" at bounding box center [626, 202] width 221 height 44
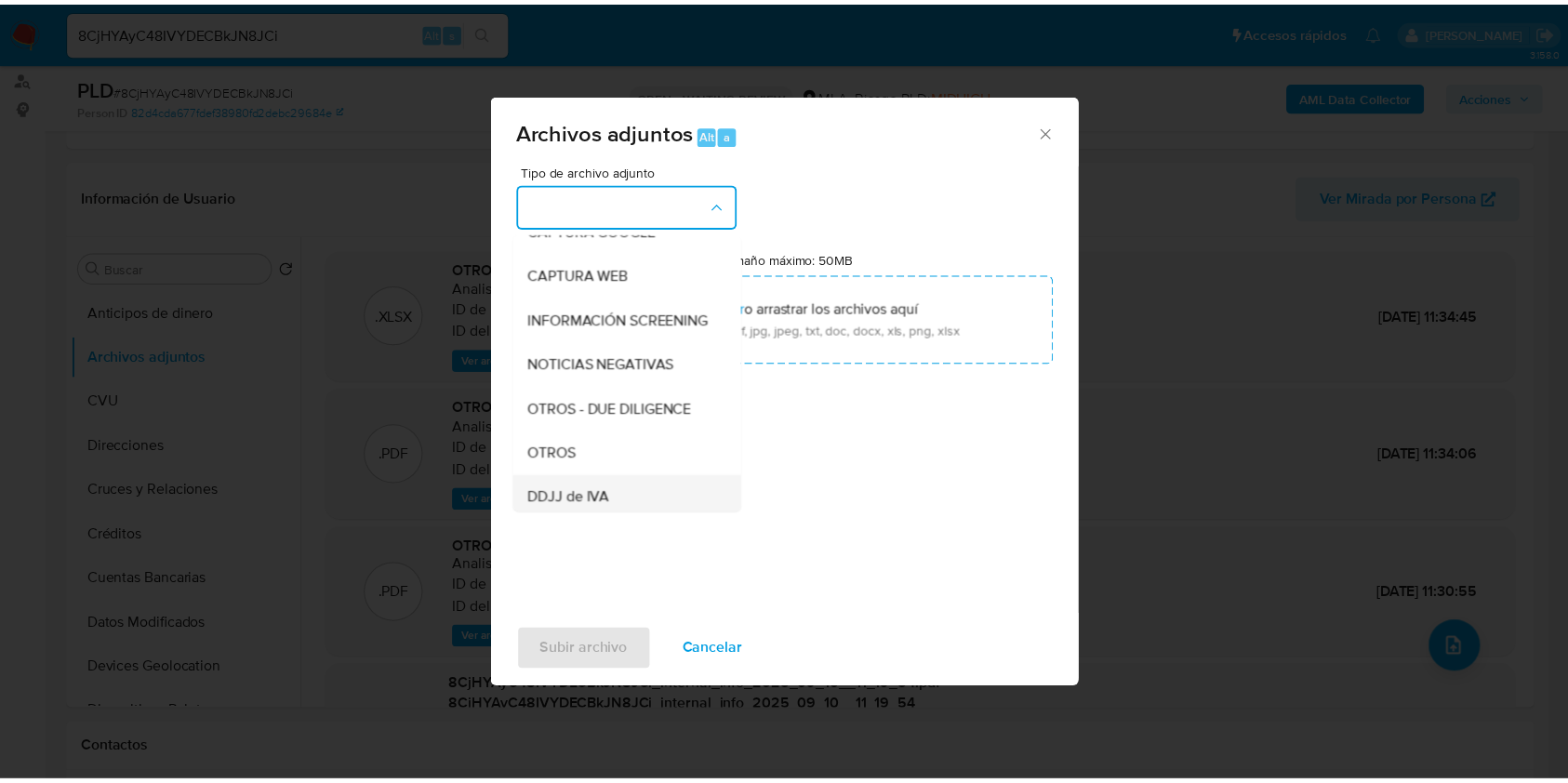
scroll to position [248, 0]
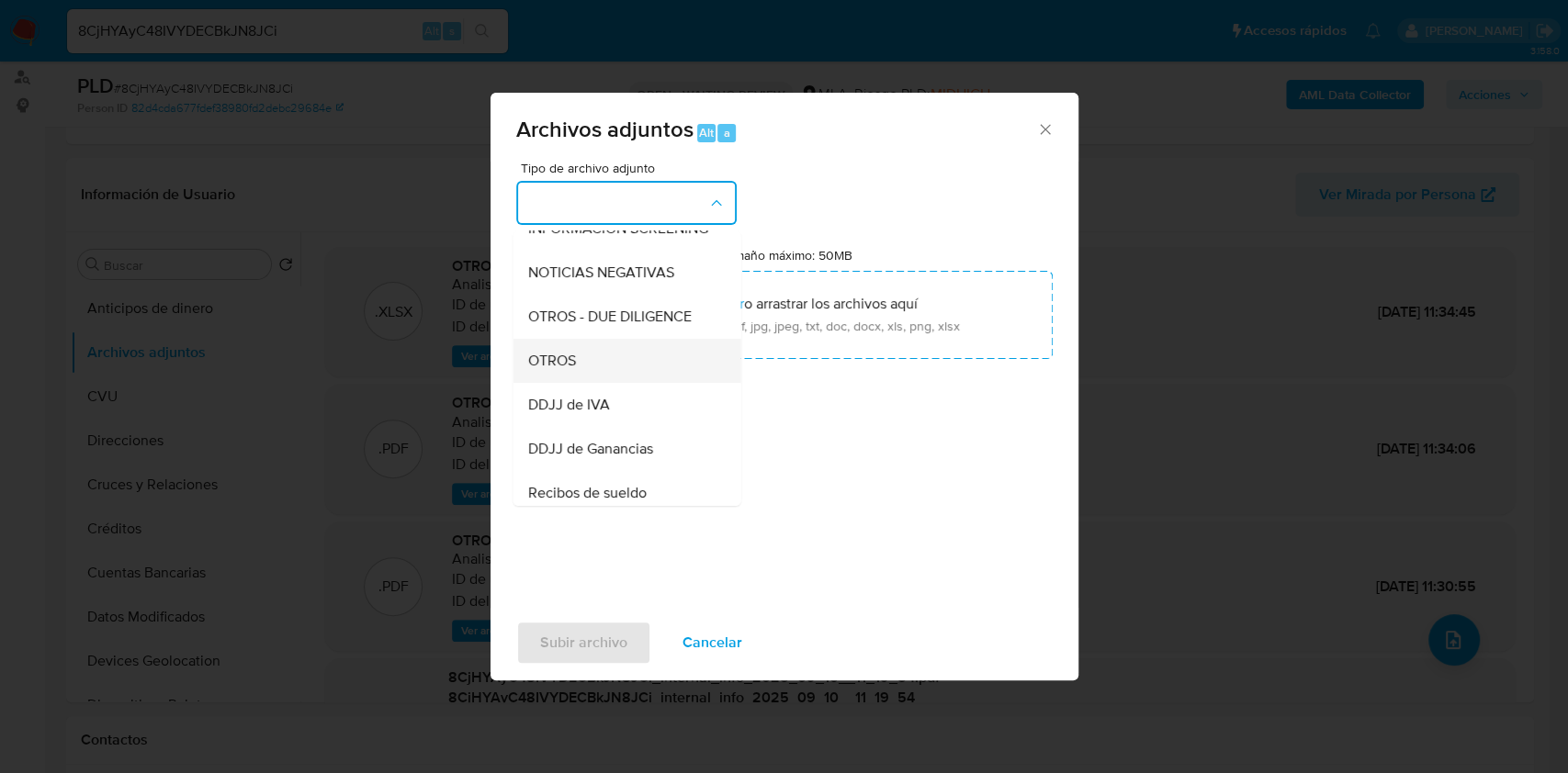
click at [563, 370] on span "OTROS" at bounding box center [551, 361] width 47 height 19
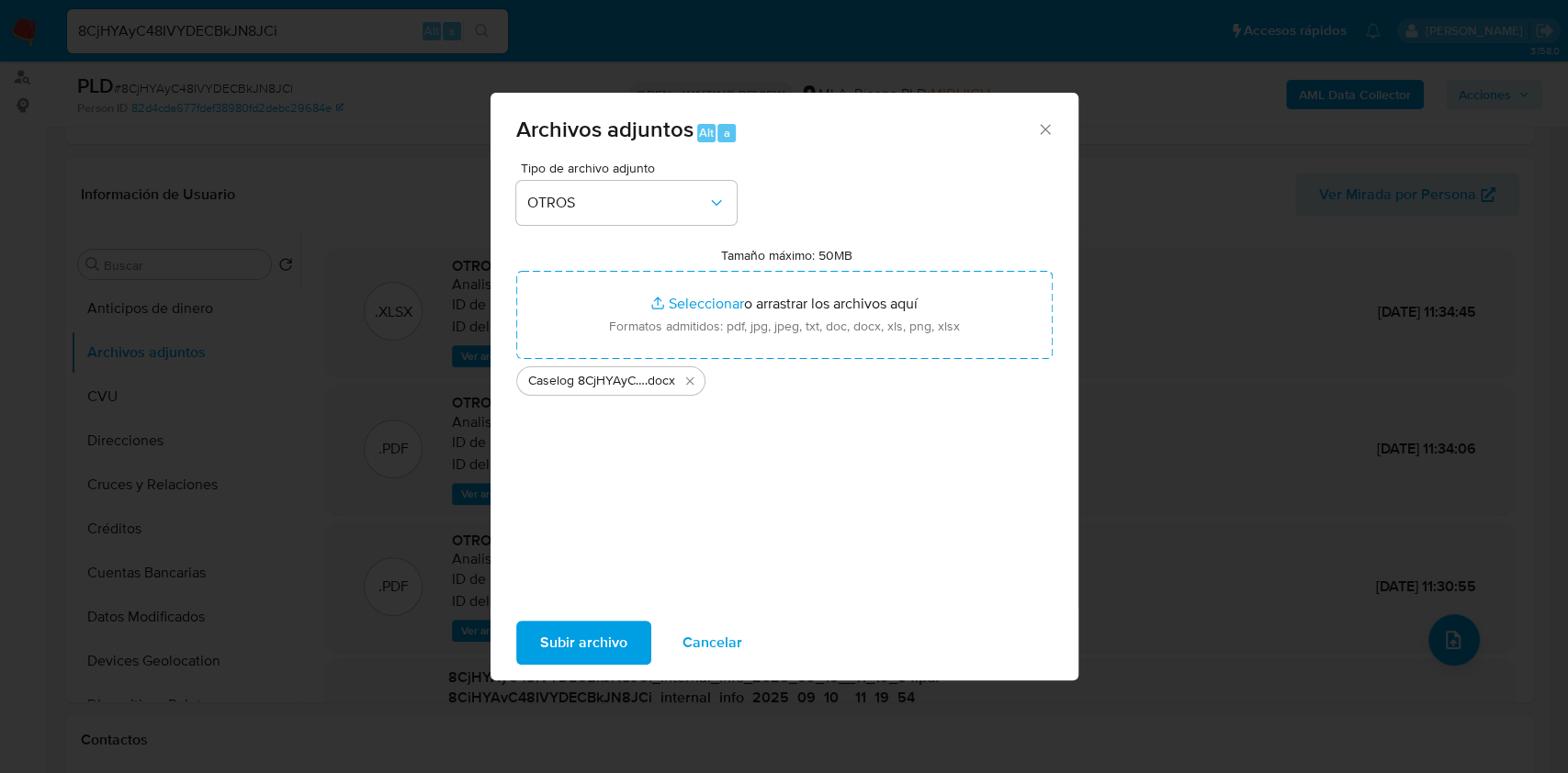
click at [586, 627] on span "Subir archivo" at bounding box center [583, 642] width 87 height 40
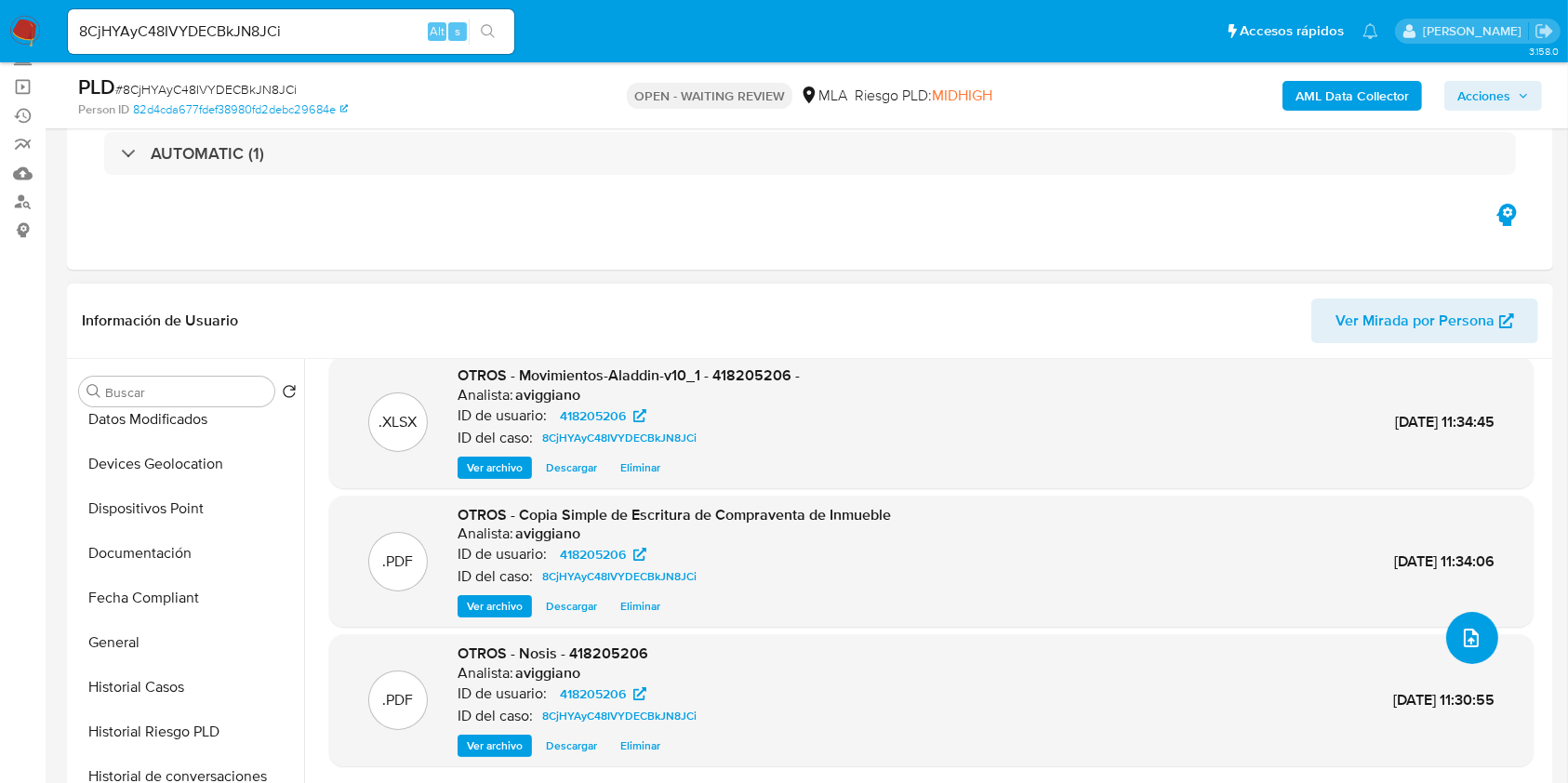
scroll to position [496, 0]
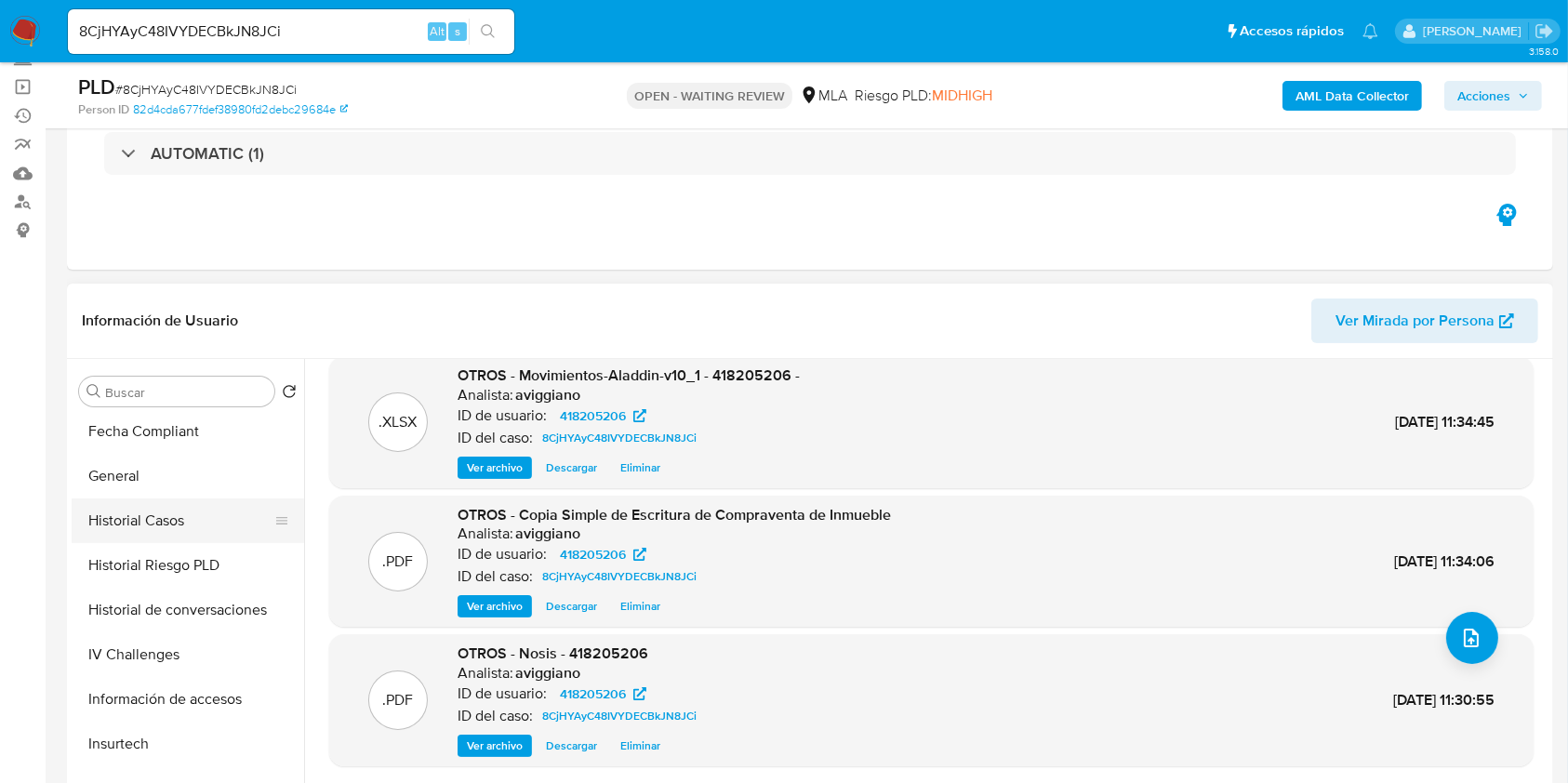
click at [171, 530] on button "Historial Casos" at bounding box center [180, 520] width 218 height 44
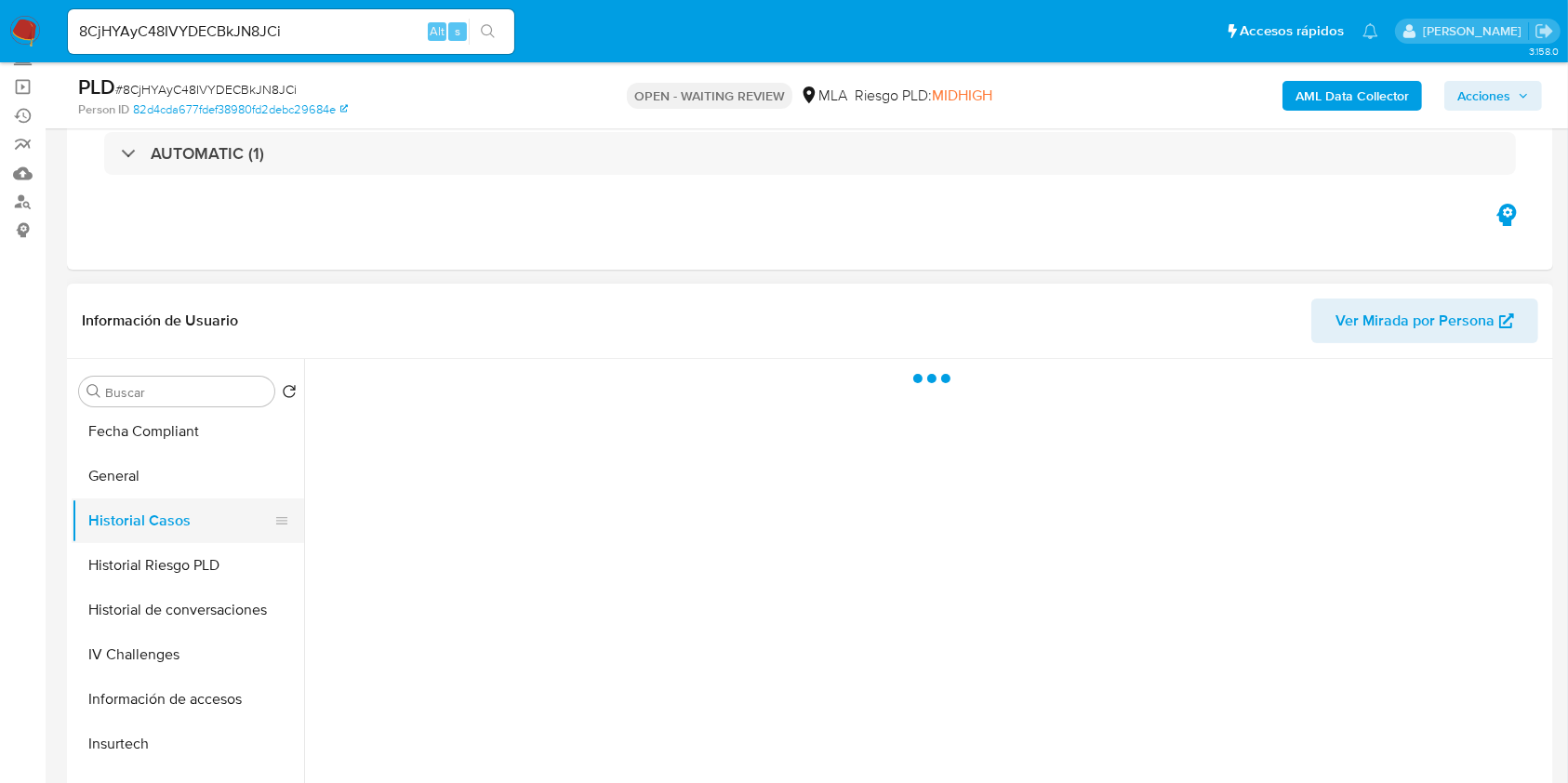
scroll to position [0, 0]
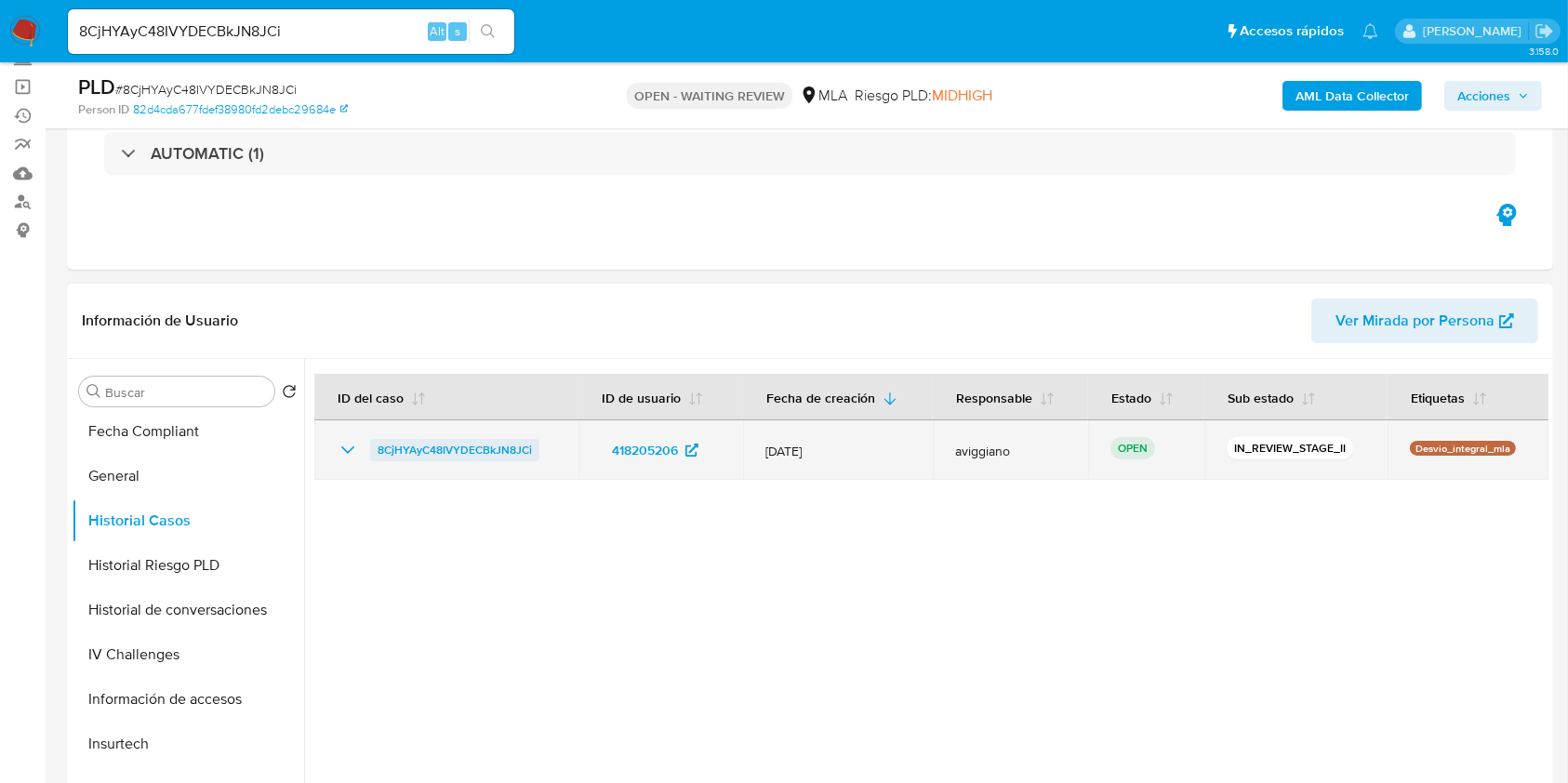
drag, startPoint x: 545, startPoint y: 455, endPoint x: 393, endPoint y: 460, distance: 152.1
click at [393, 460] on div "8CjHYAyC48IVYDECBkJN8JCi" at bounding box center [446, 450] width 220 height 23
click at [414, 450] on span "8CjHYAyC48IVYDECBkJN8JCi" at bounding box center [455, 450] width 155 height 23
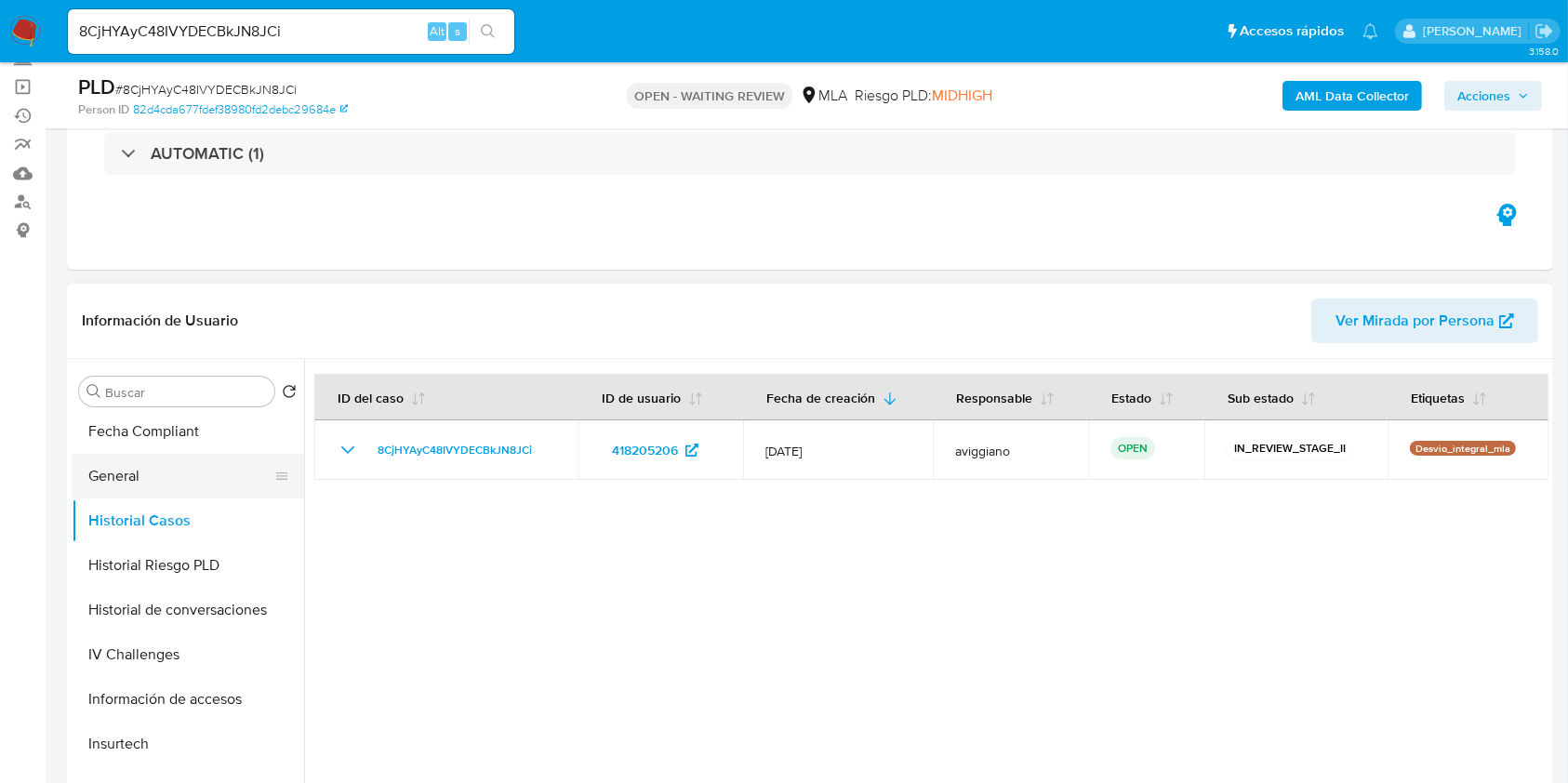
click at [157, 474] on button "General" at bounding box center [180, 476] width 218 height 44
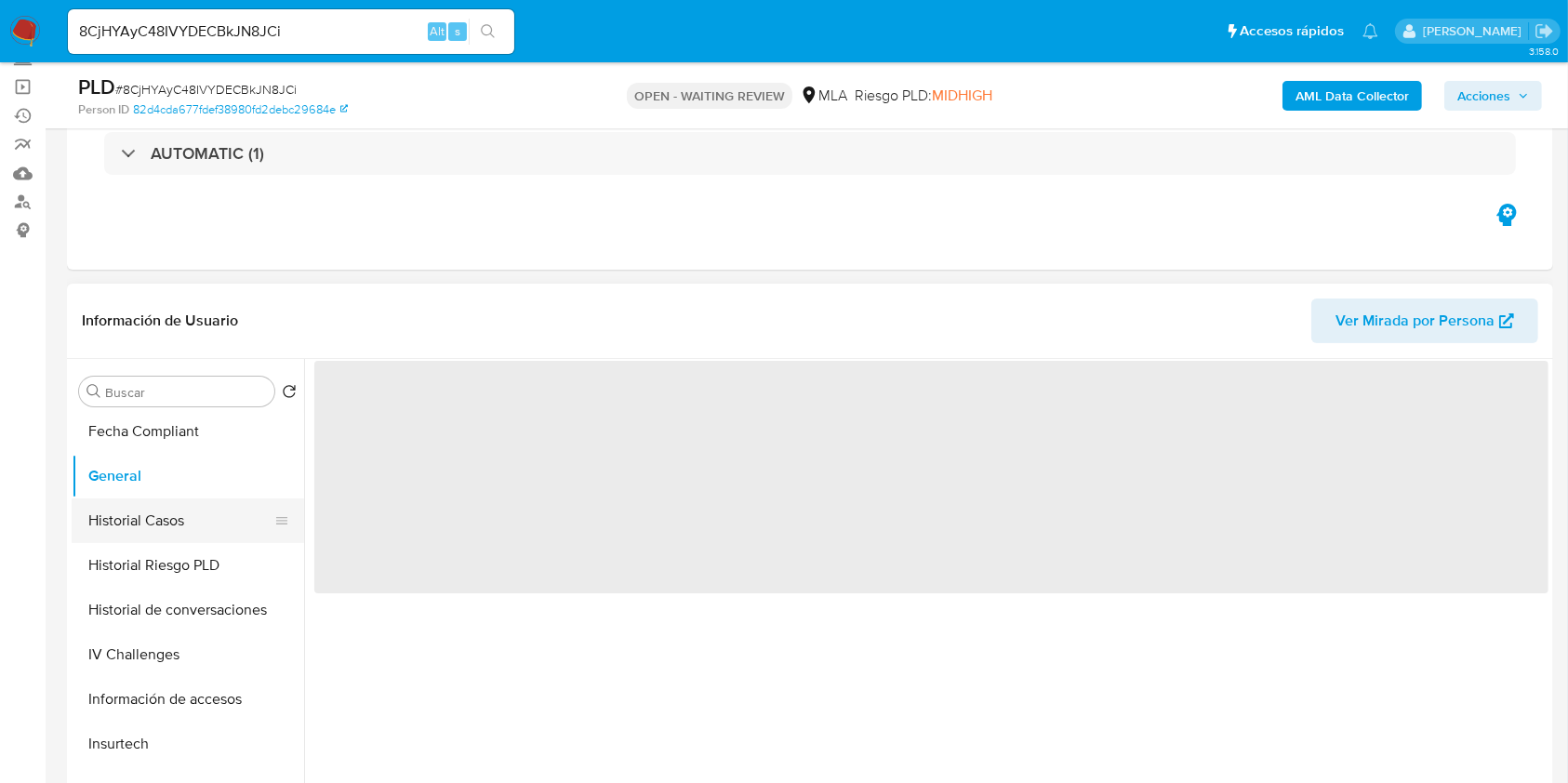
click at [162, 527] on button "Historial Casos" at bounding box center [180, 520] width 218 height 44
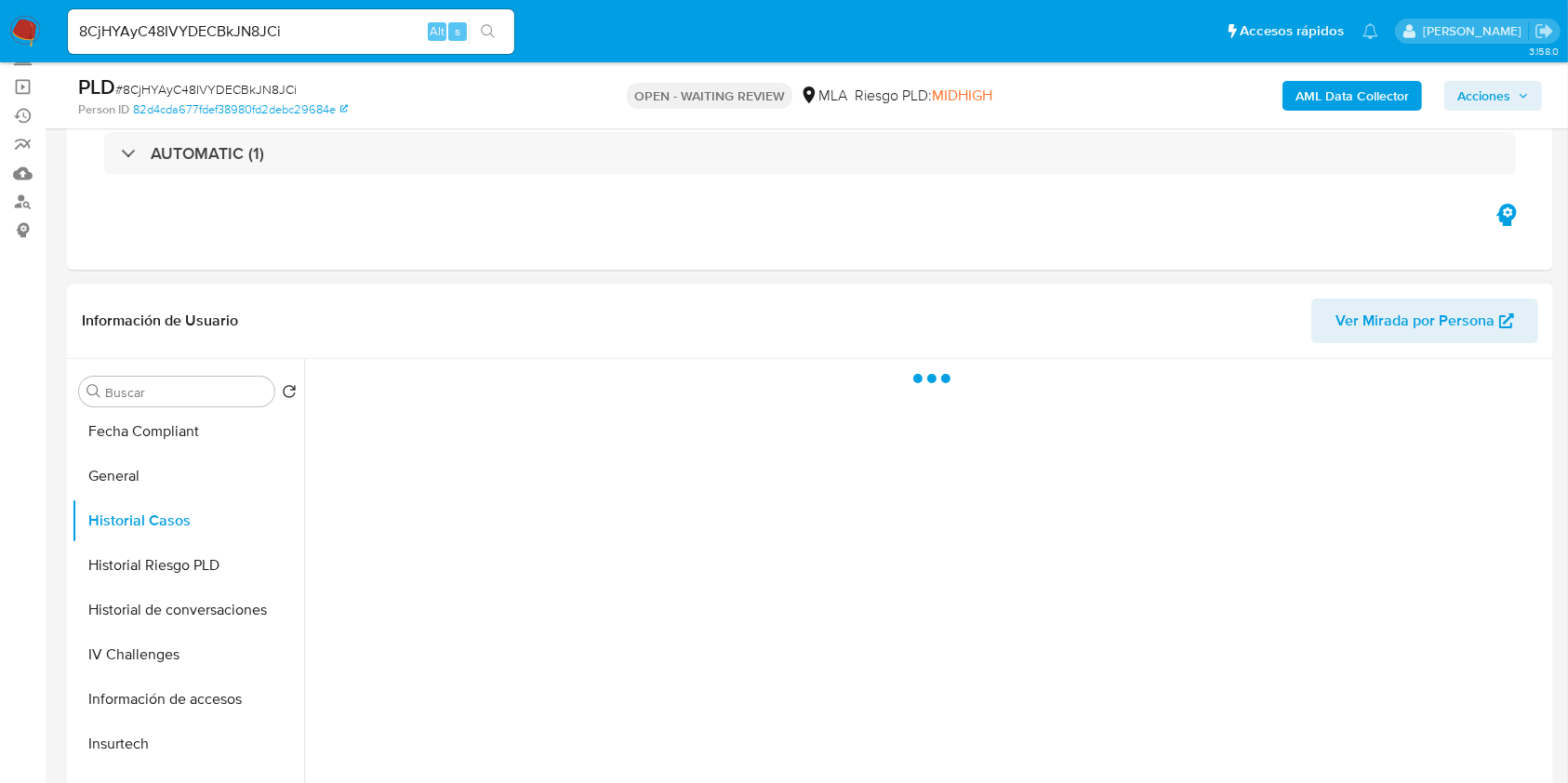
scroll to position [248, 0]
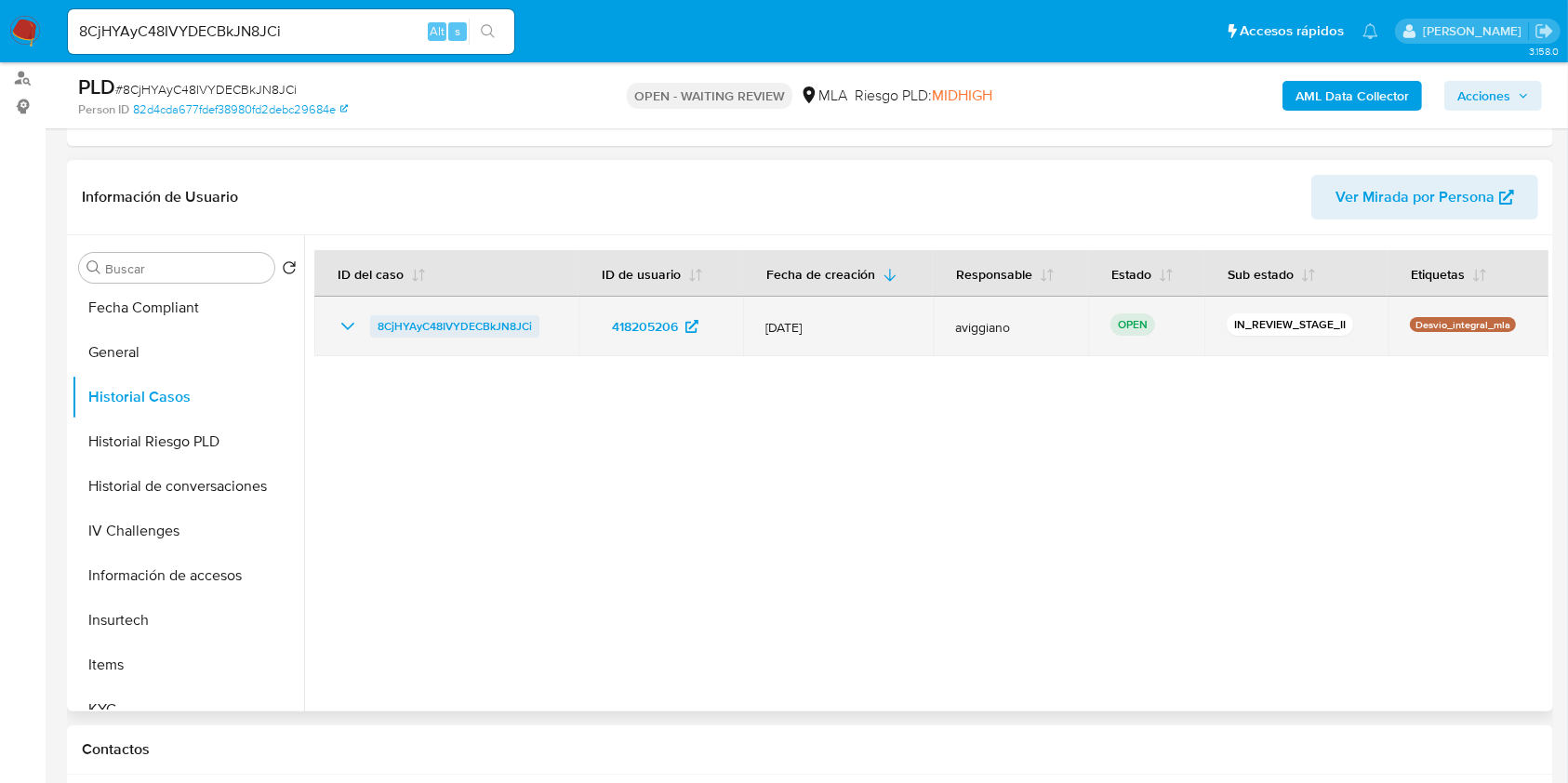
click at [416, 328] on span "8CjHYAyC48IVYDECBkJN8JCi" at bounding box center [455, 327] width 155 height 23
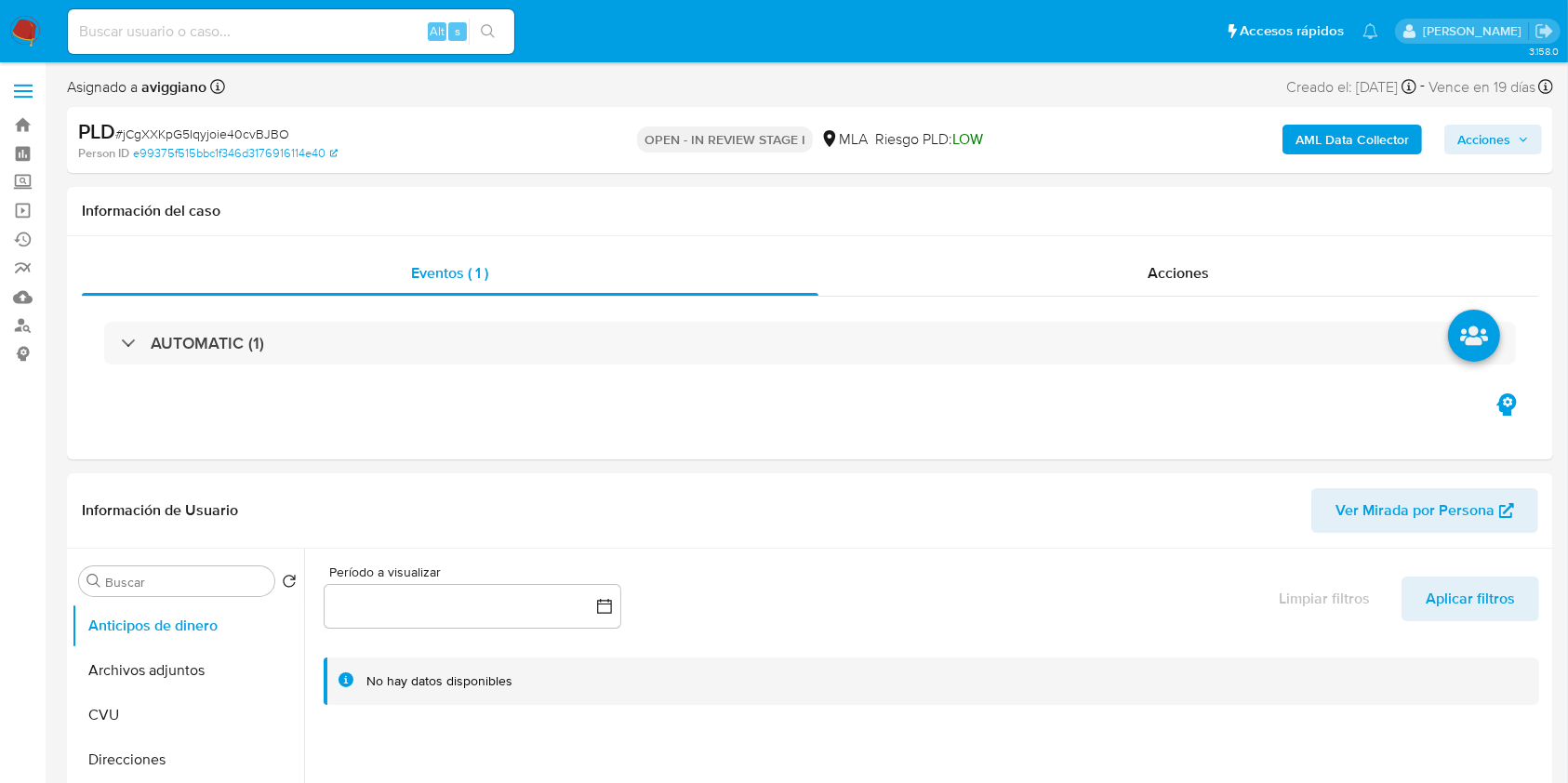
select select "10"
click at [1461, 130] on span "Acciones" at bounding box center [1484, 139] width 53 height 30
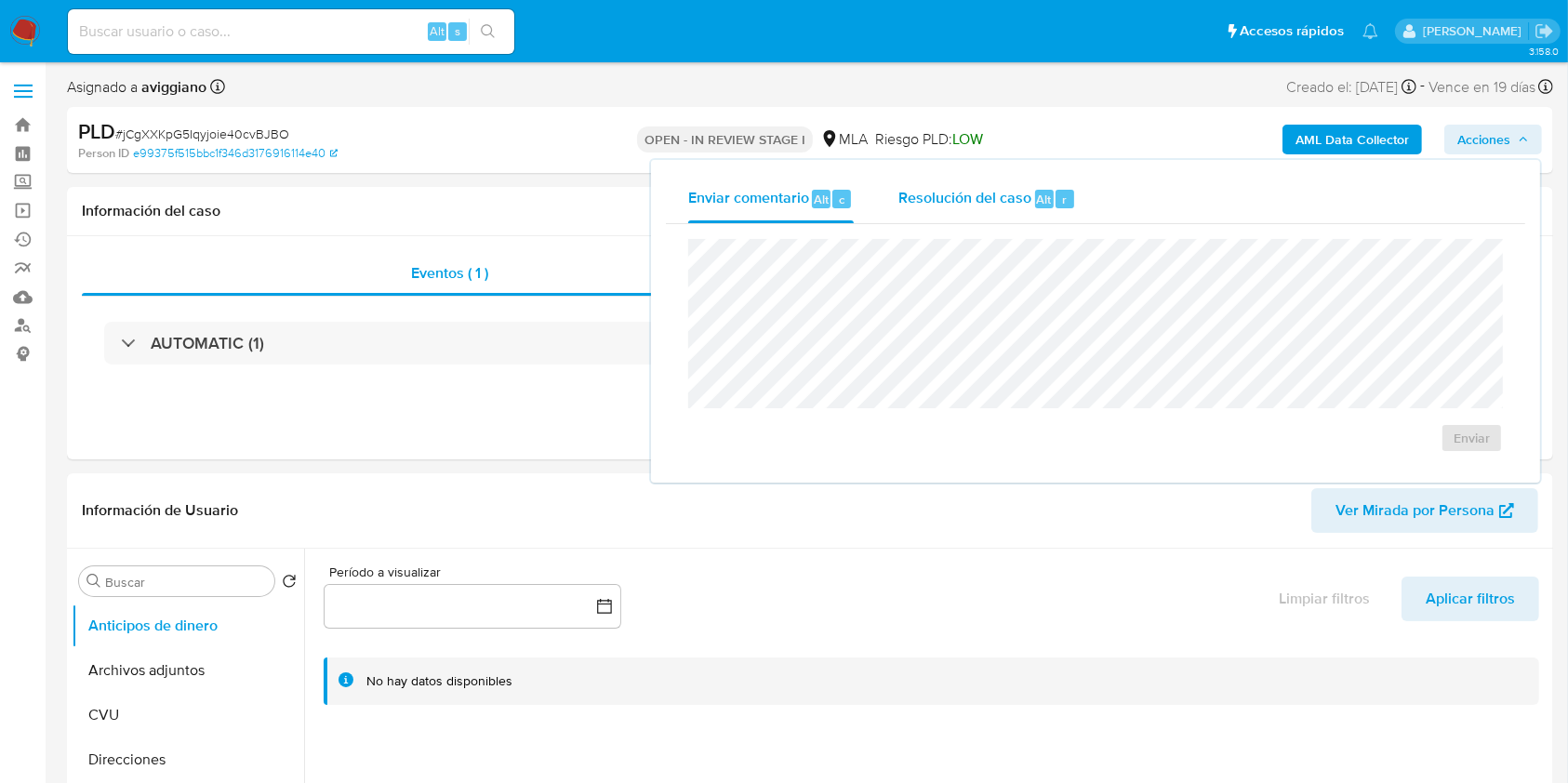
click at [962, 204] on span "Resolución del caso" at bounding box center [965, 198] width 133 height 22
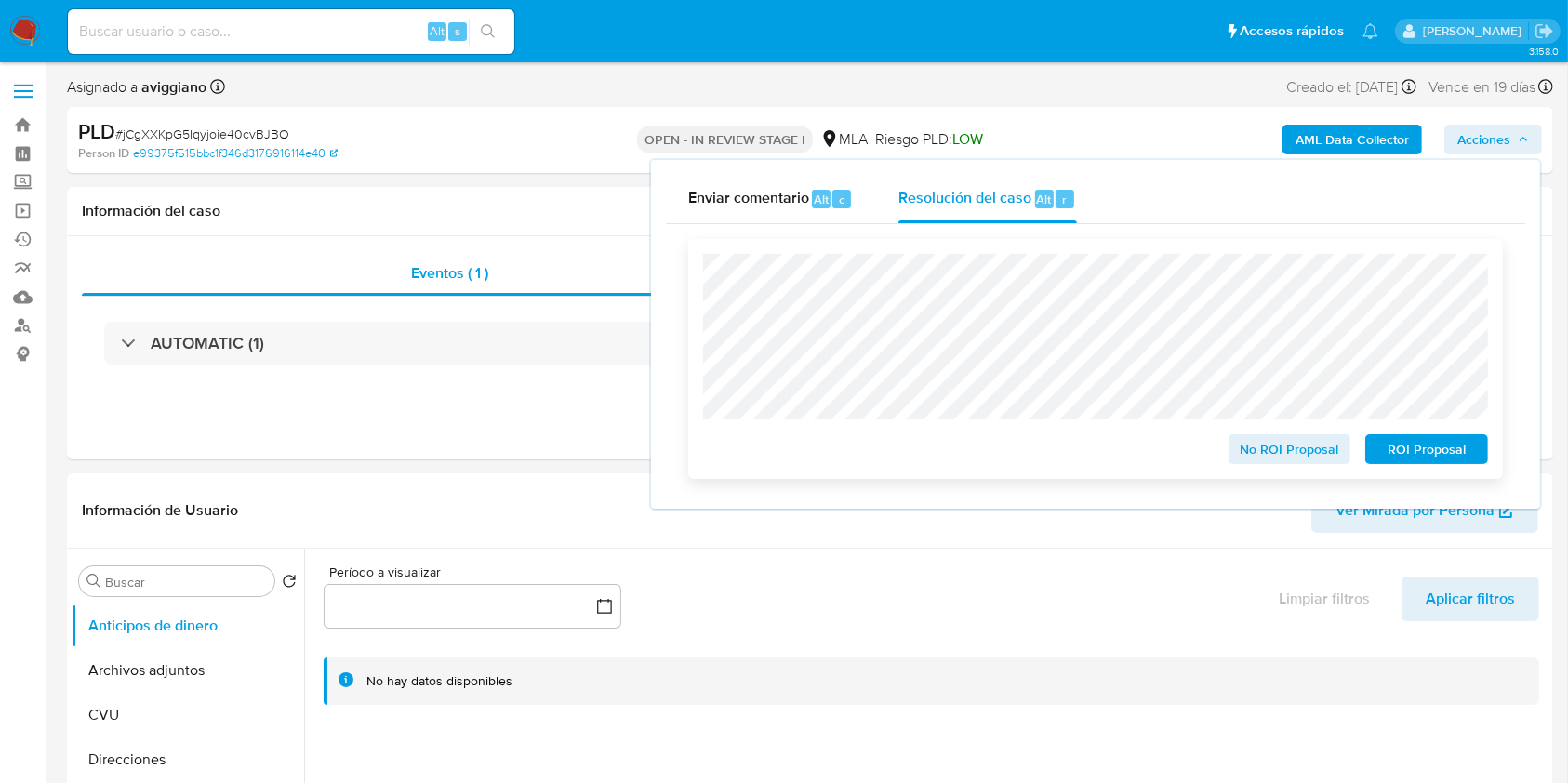
click at [1266, 443] on span "No ROI Proposal" at bounding box center [1290, 449] width 97 height 26
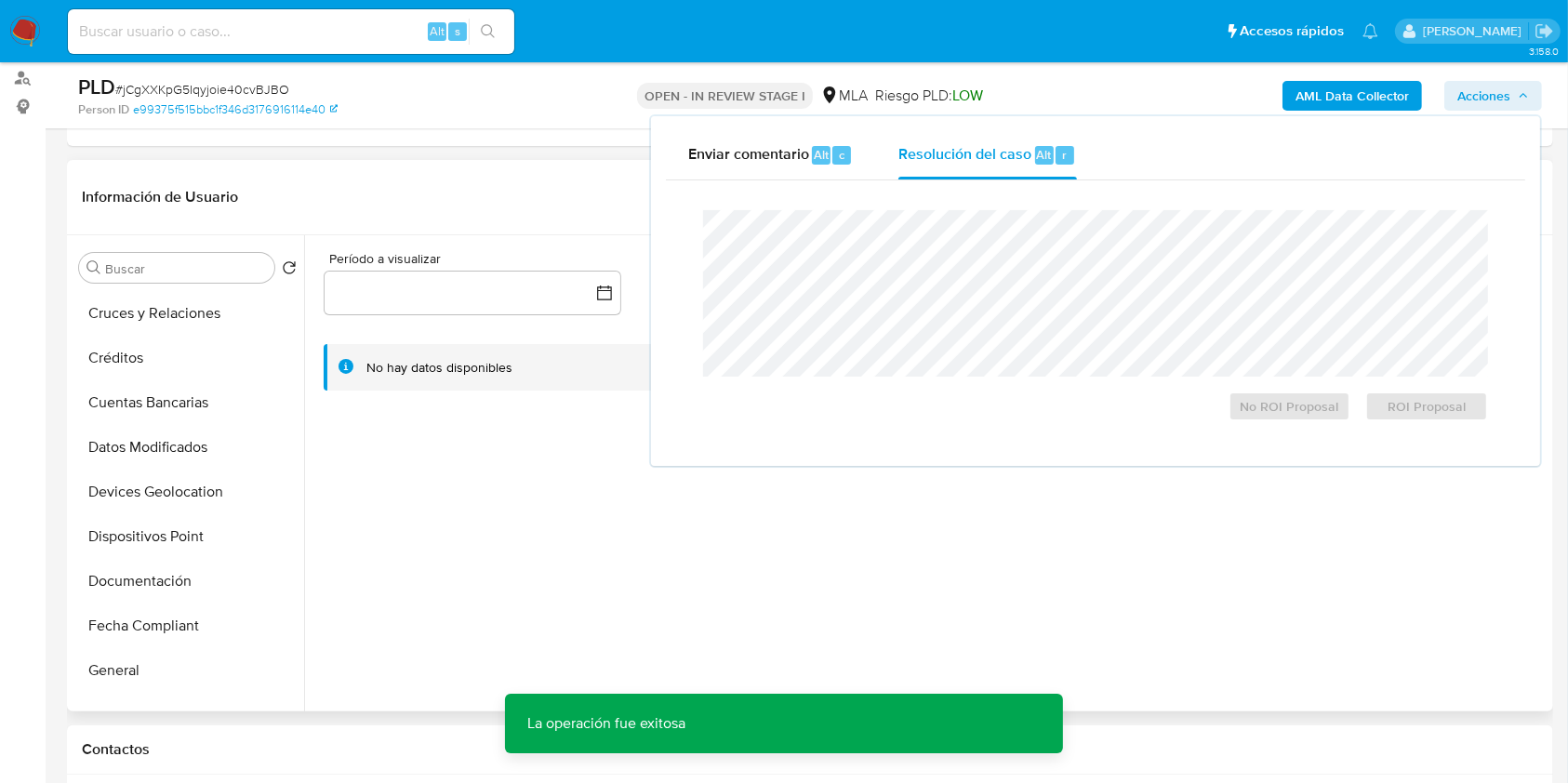
scroll to position [372, 0]
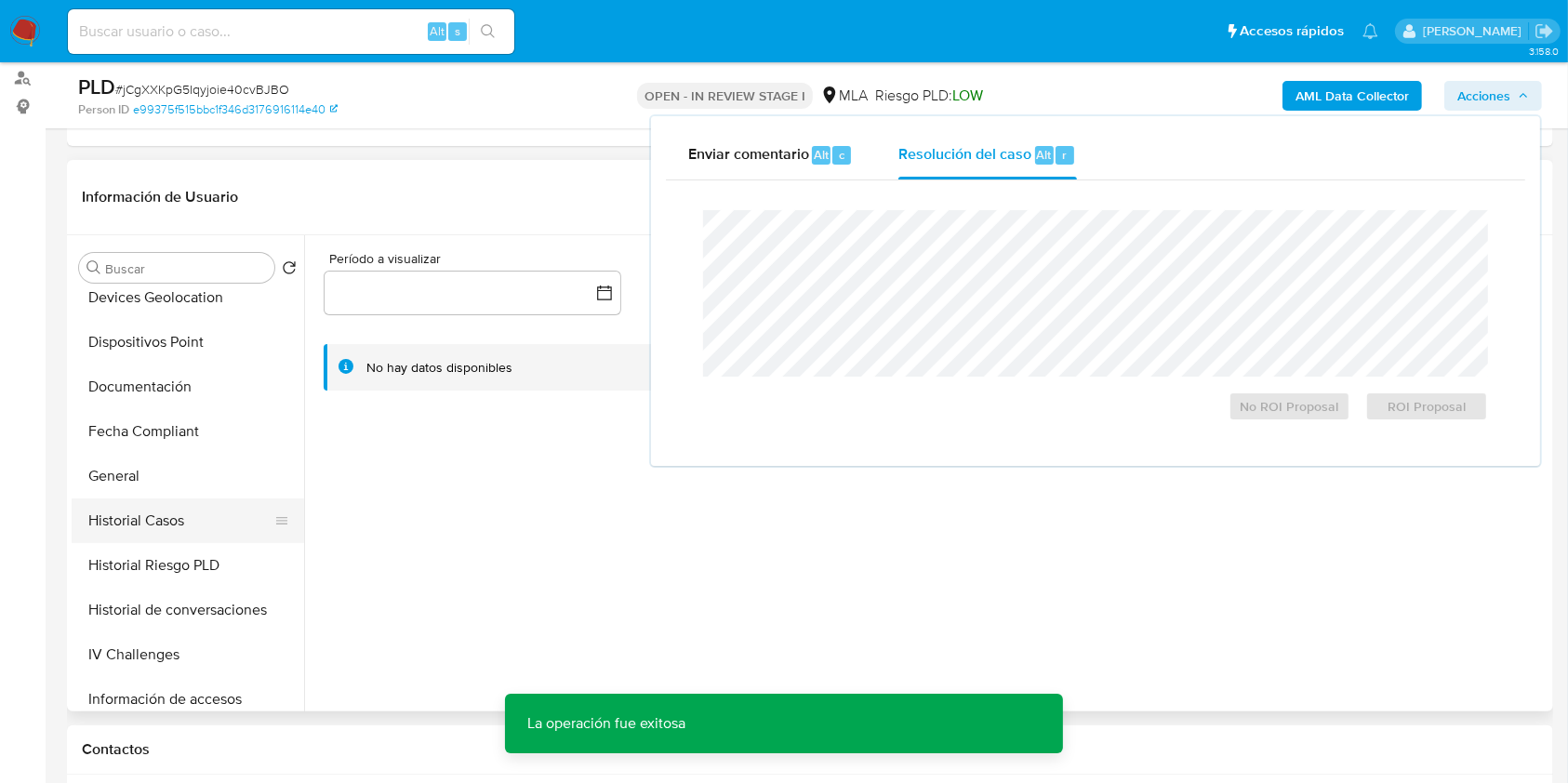
click at [181, 496] on ul "Anticipos de dinero Archivos adjuntos CVU Direcciones Cruces y Relaciones Crédi…" at bounding box center [188, 499] width 233 height 419
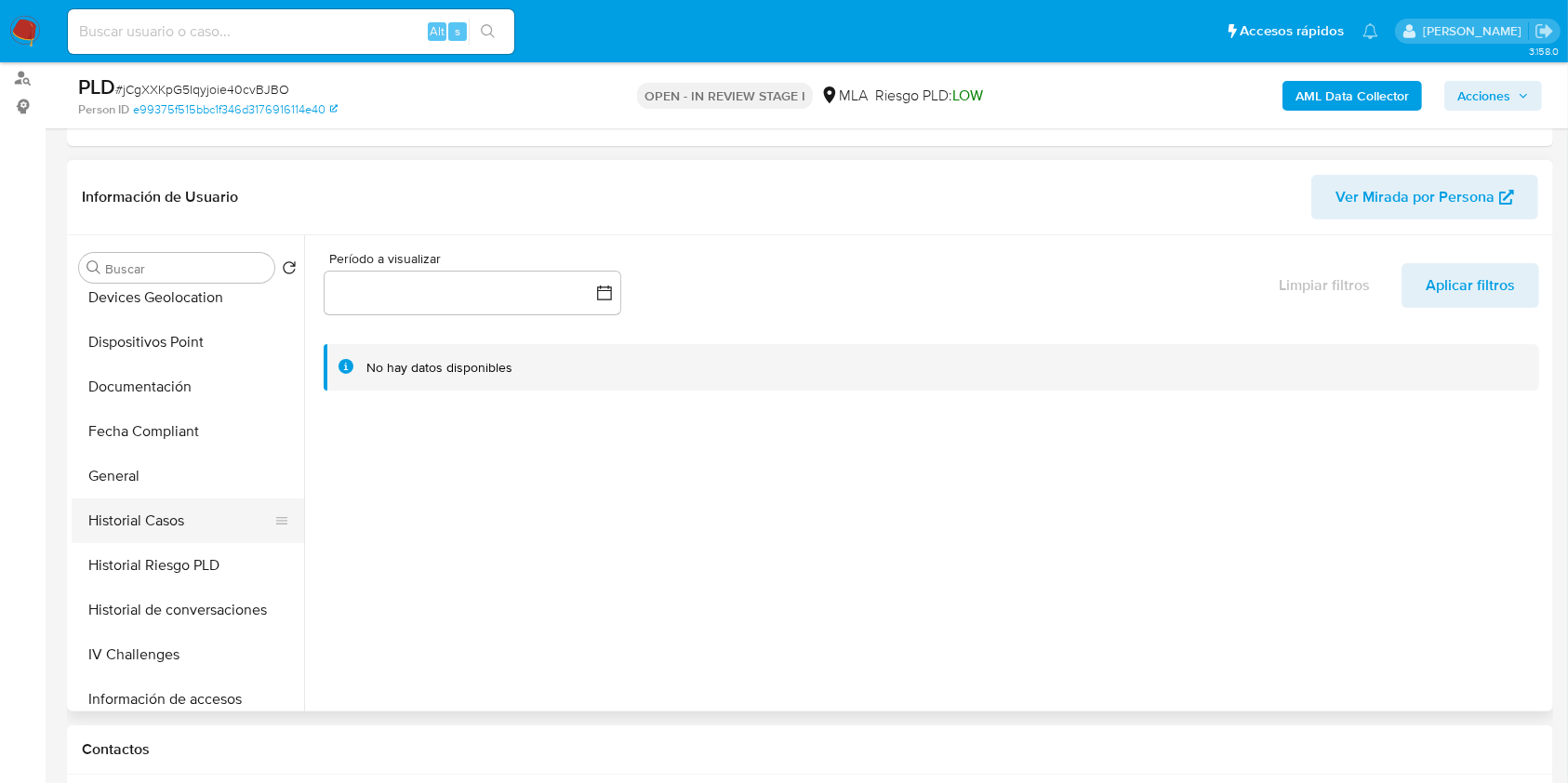
click at [210, 498] on button "Historial Casos" at bounding box center [180, 520] width 218 height 44
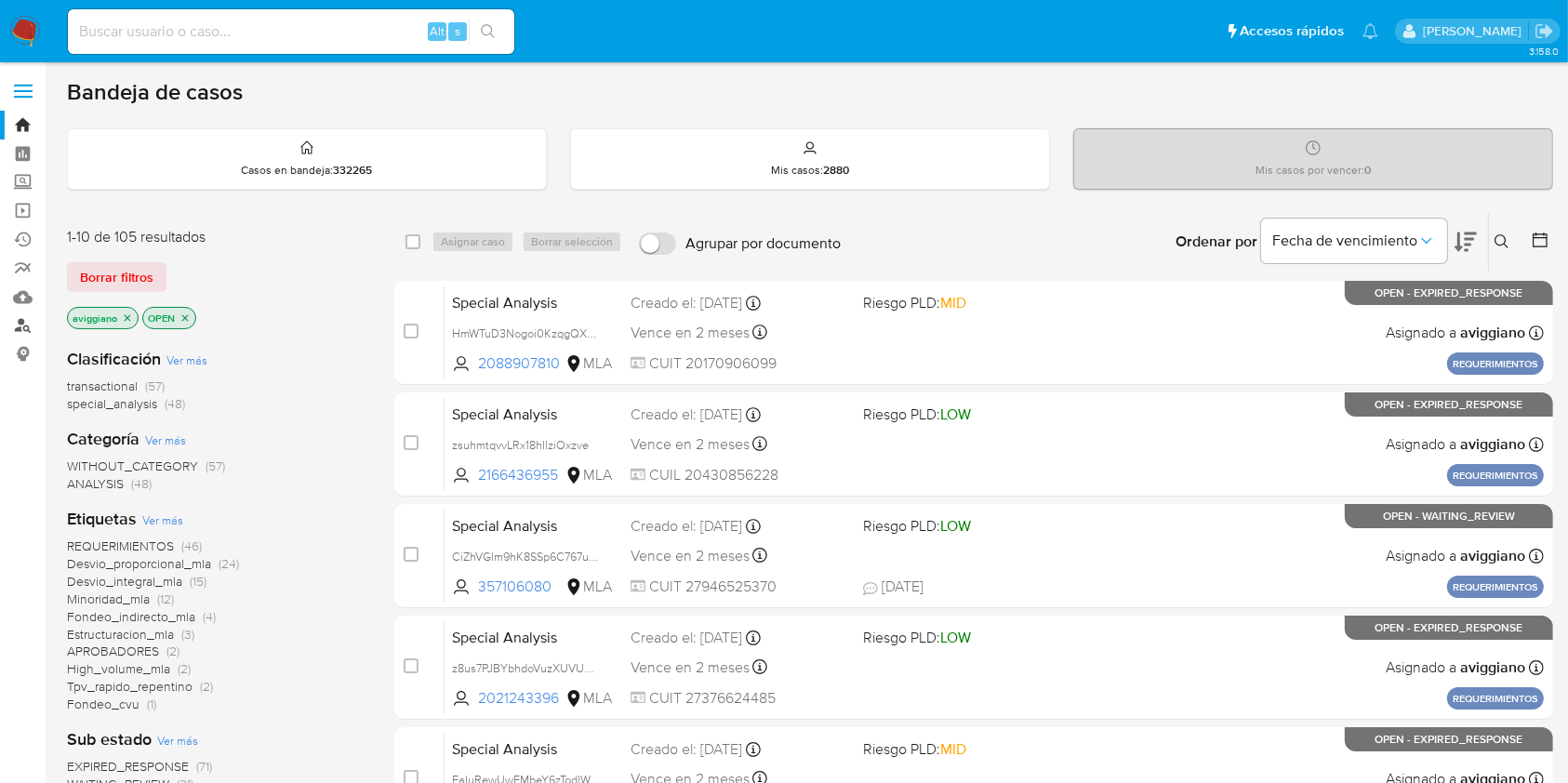
click at [19, 324] on link "Buscador de personas" at bounding box center [110, 326] width 221 height 29
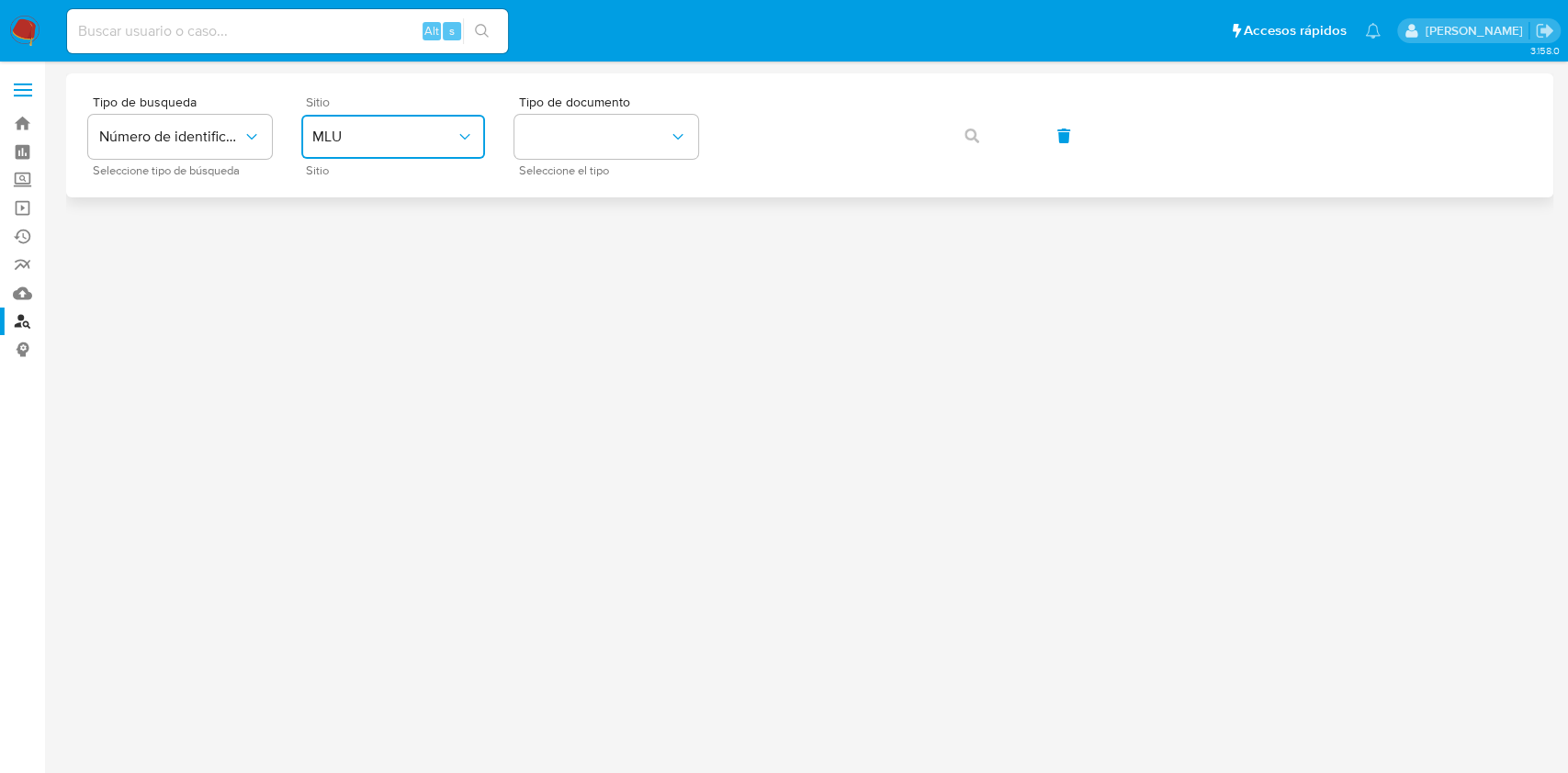
click at [395, 148] on button "MLU" at bounding box center [393, 136] width 183 height 44
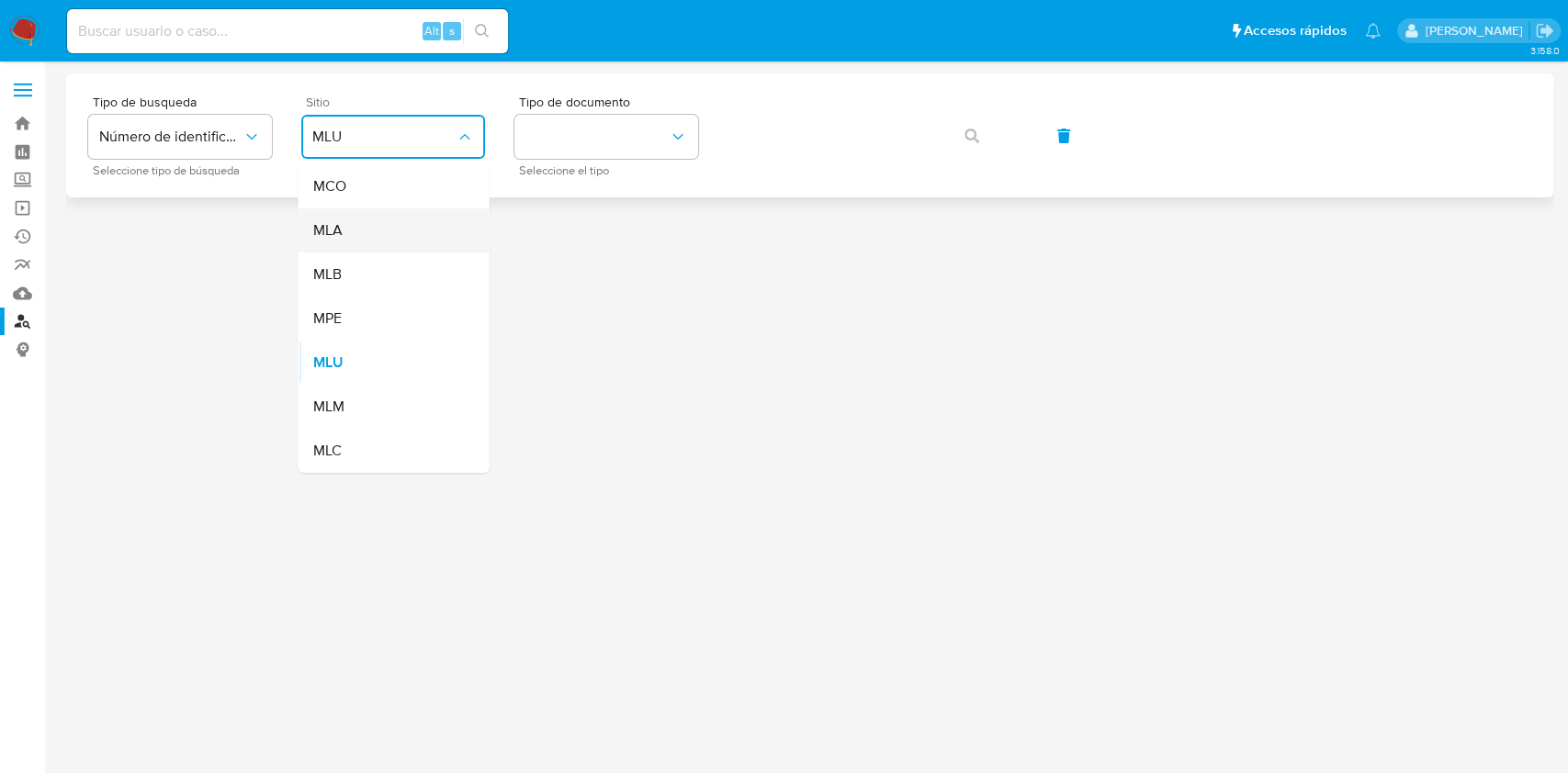
click at [366, 220] on div "MLA" at bounding box center [388, 230] width 151 height 44
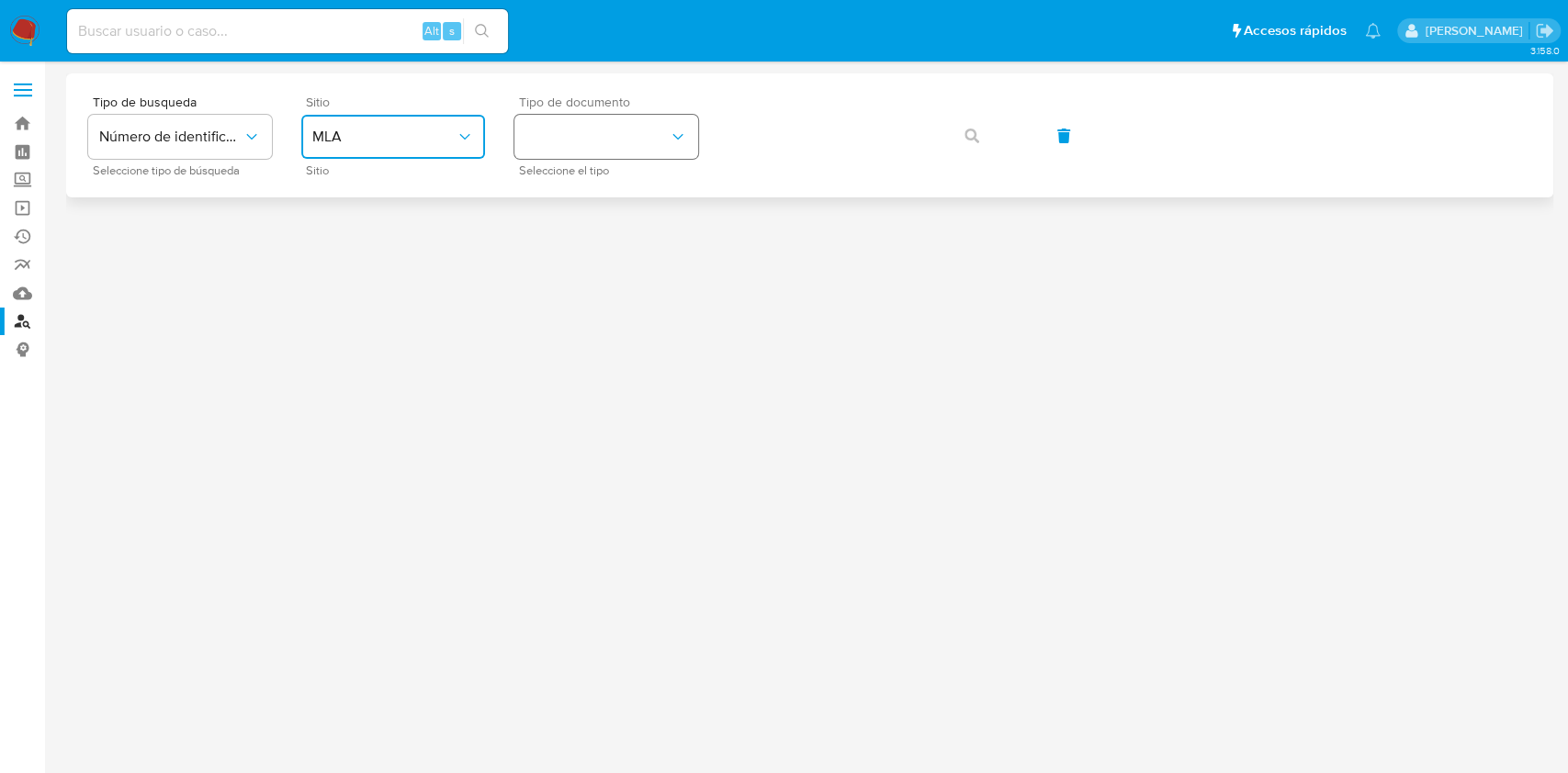
click at [632, 139] on button "identificationType" at bounding box center [606, 136] width 183 height 44
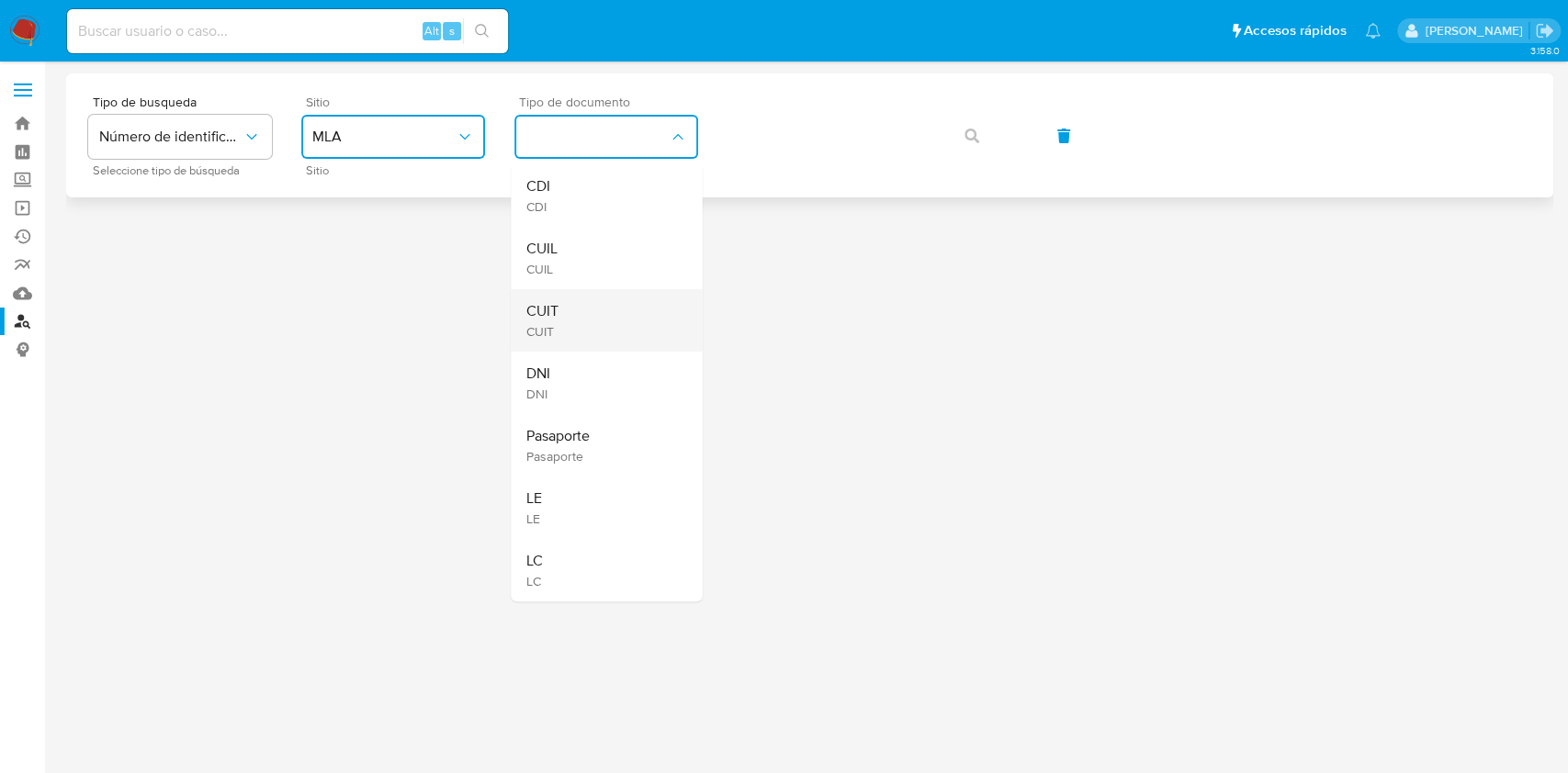
click at [588, 301] on div "CUIT CUIT" at bounding box center [601, 320] width 151 height 62
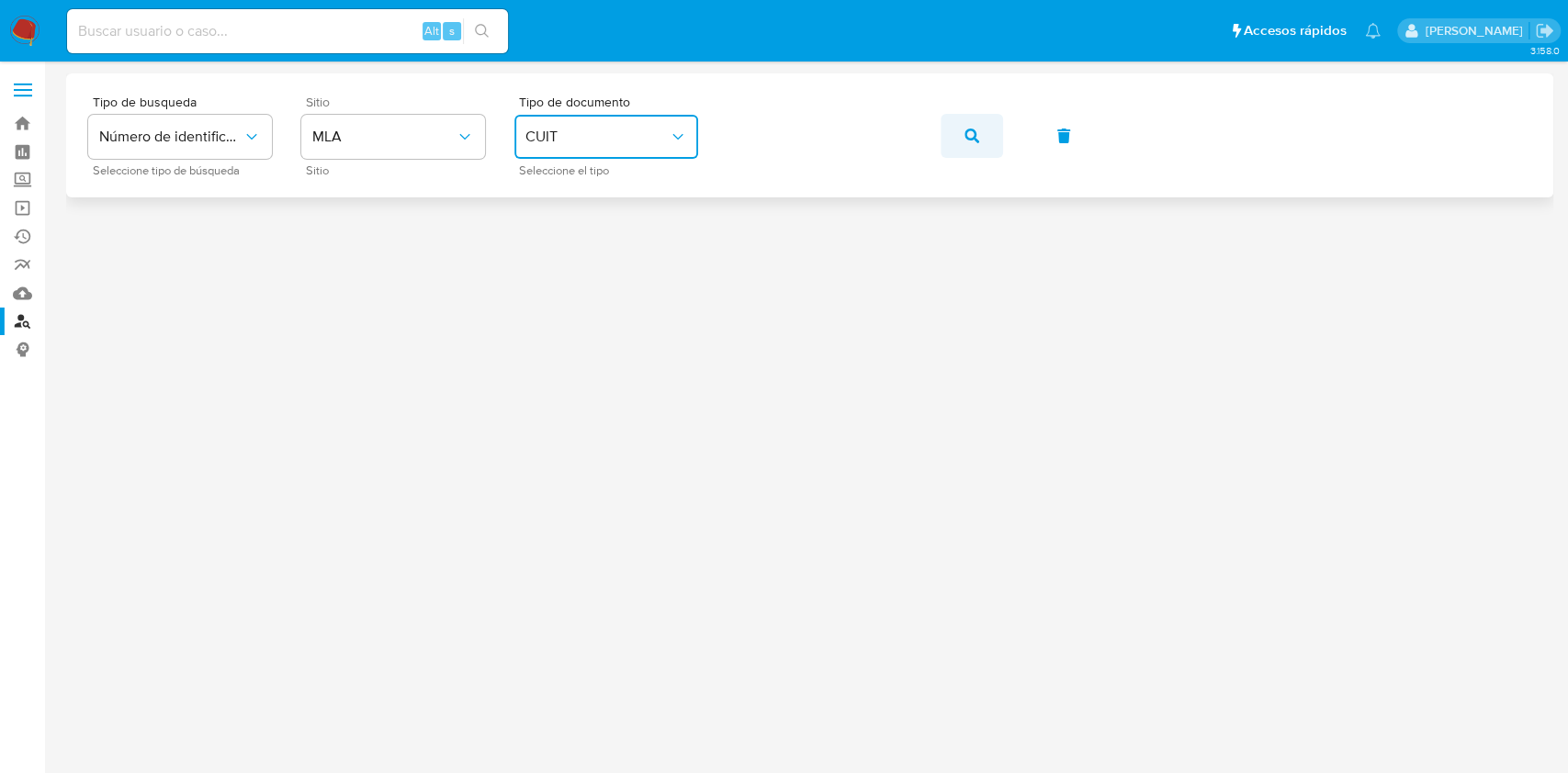
click at [977, 143] on span "button" at bounding box center [972, 135] width 15 height 40
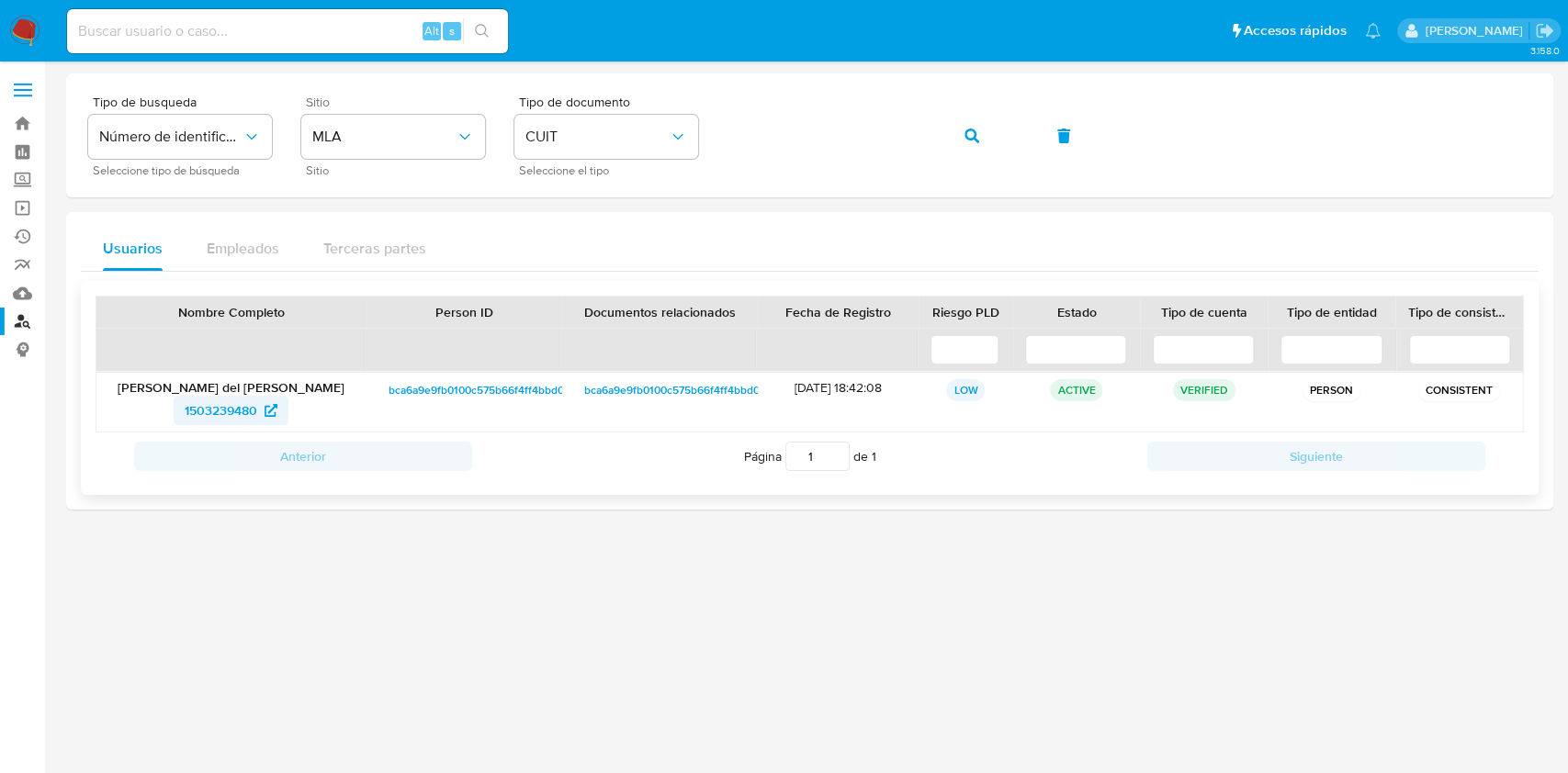
click at [221, 406] on span "1503239480" at bounding box center [221, 410] width 73 height 30
click at [25, 114] on link "Bandeja" at bounding box center [109, 123] width 219 height 29
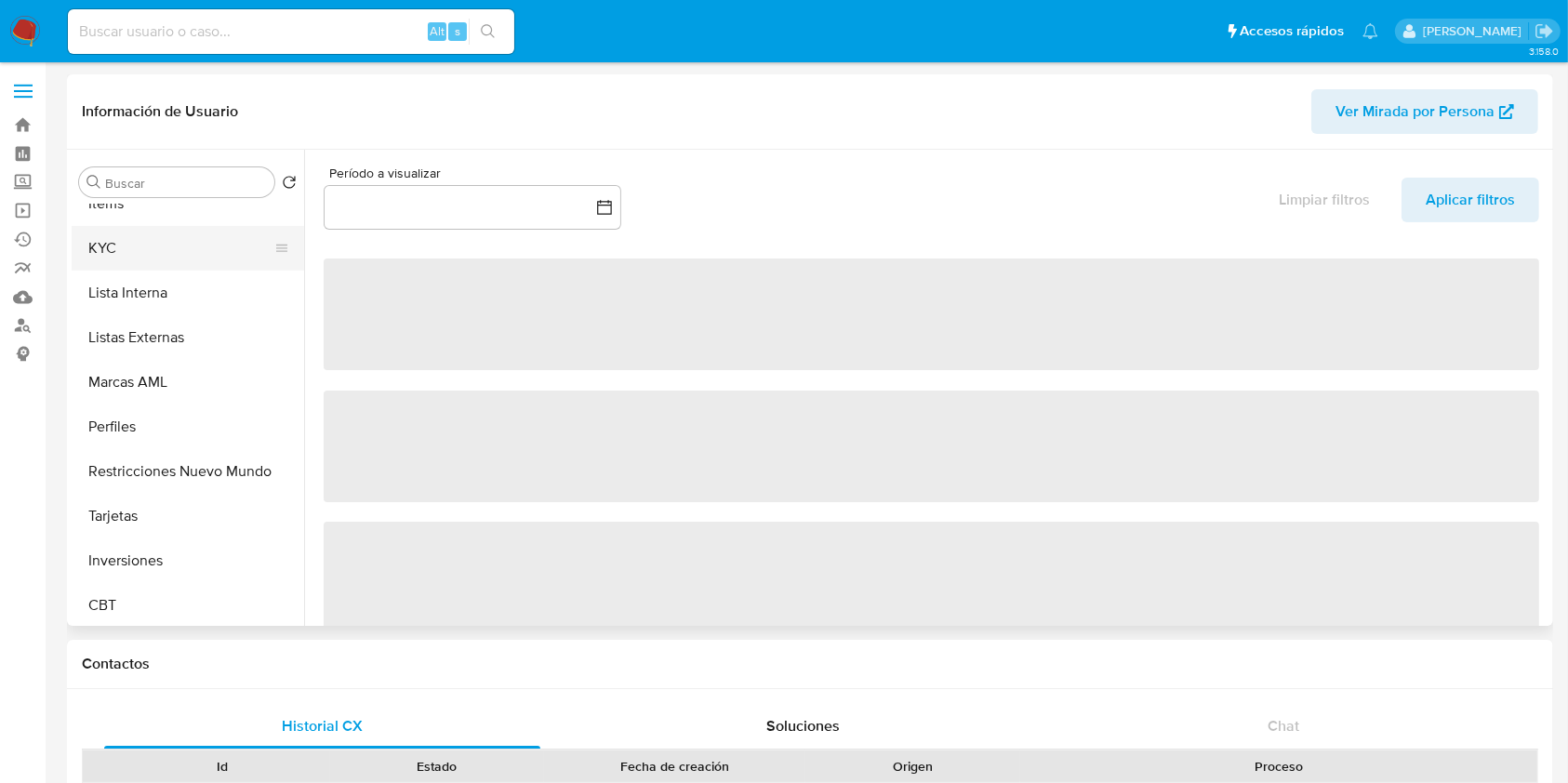
scroll to position [875, 0]
select select "10"
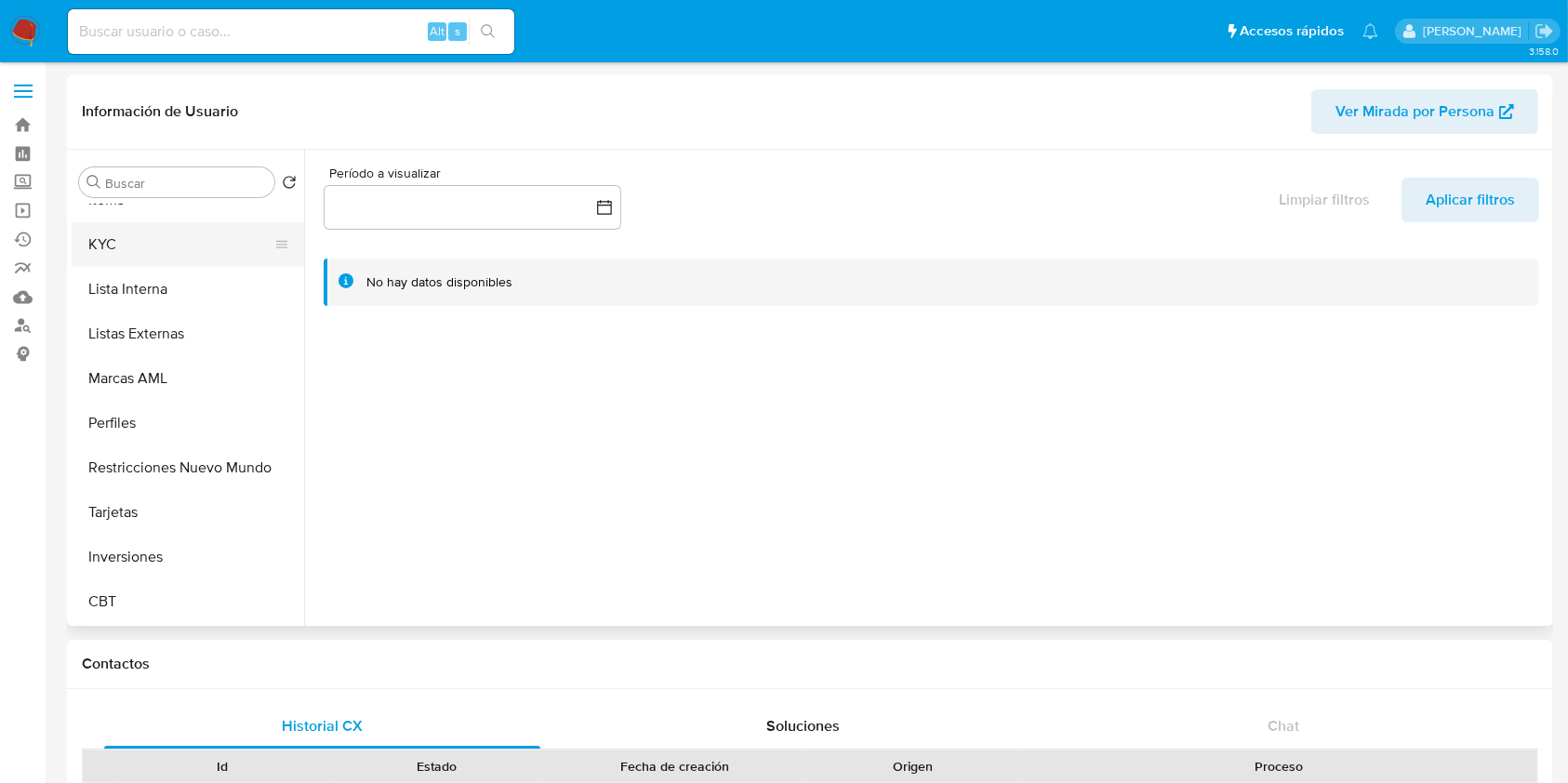
click at [134, 242] on button "KYC" at bounding box center [180, 244] width 218 height 44
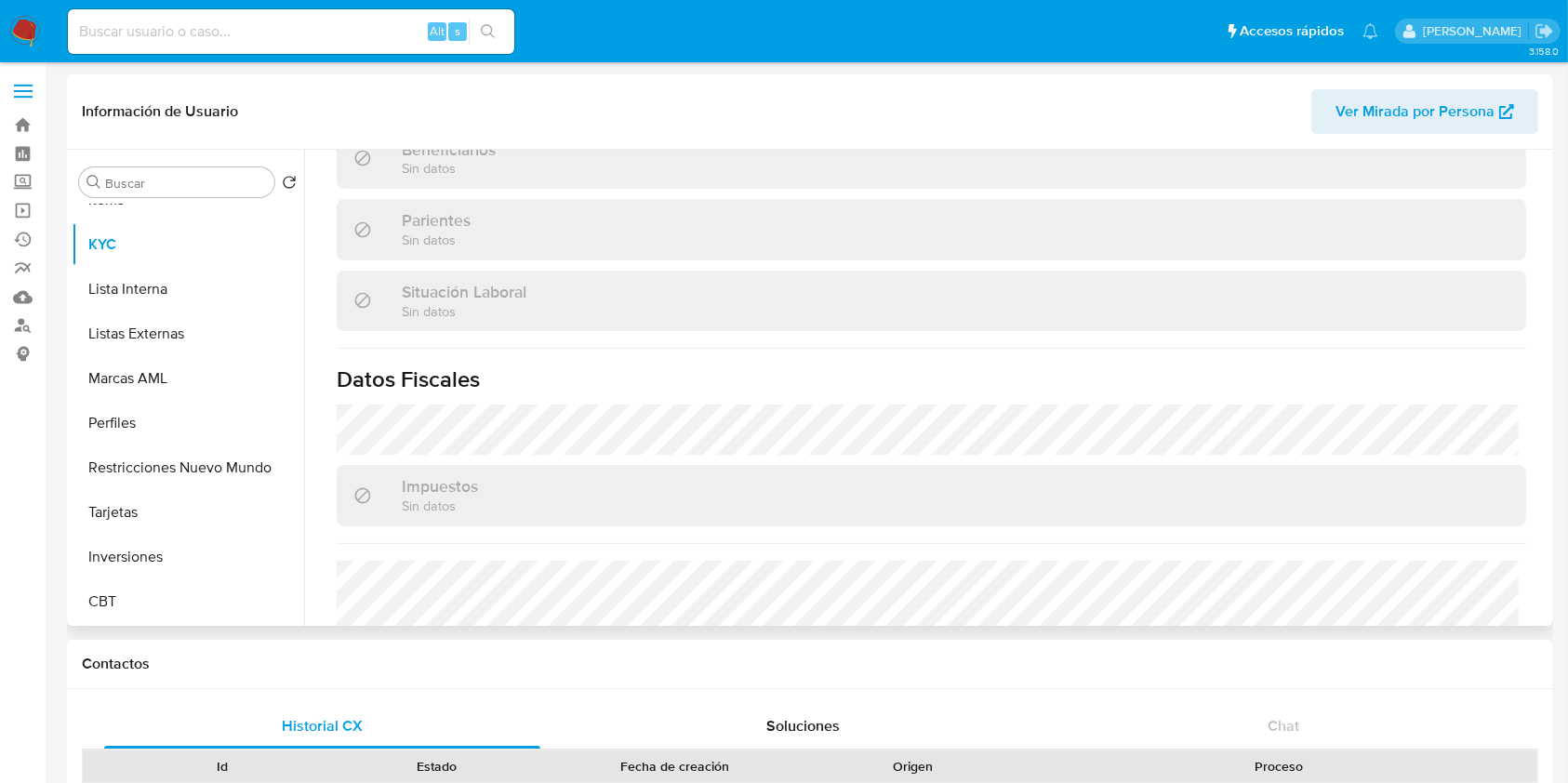
scroll to position [980, 0]
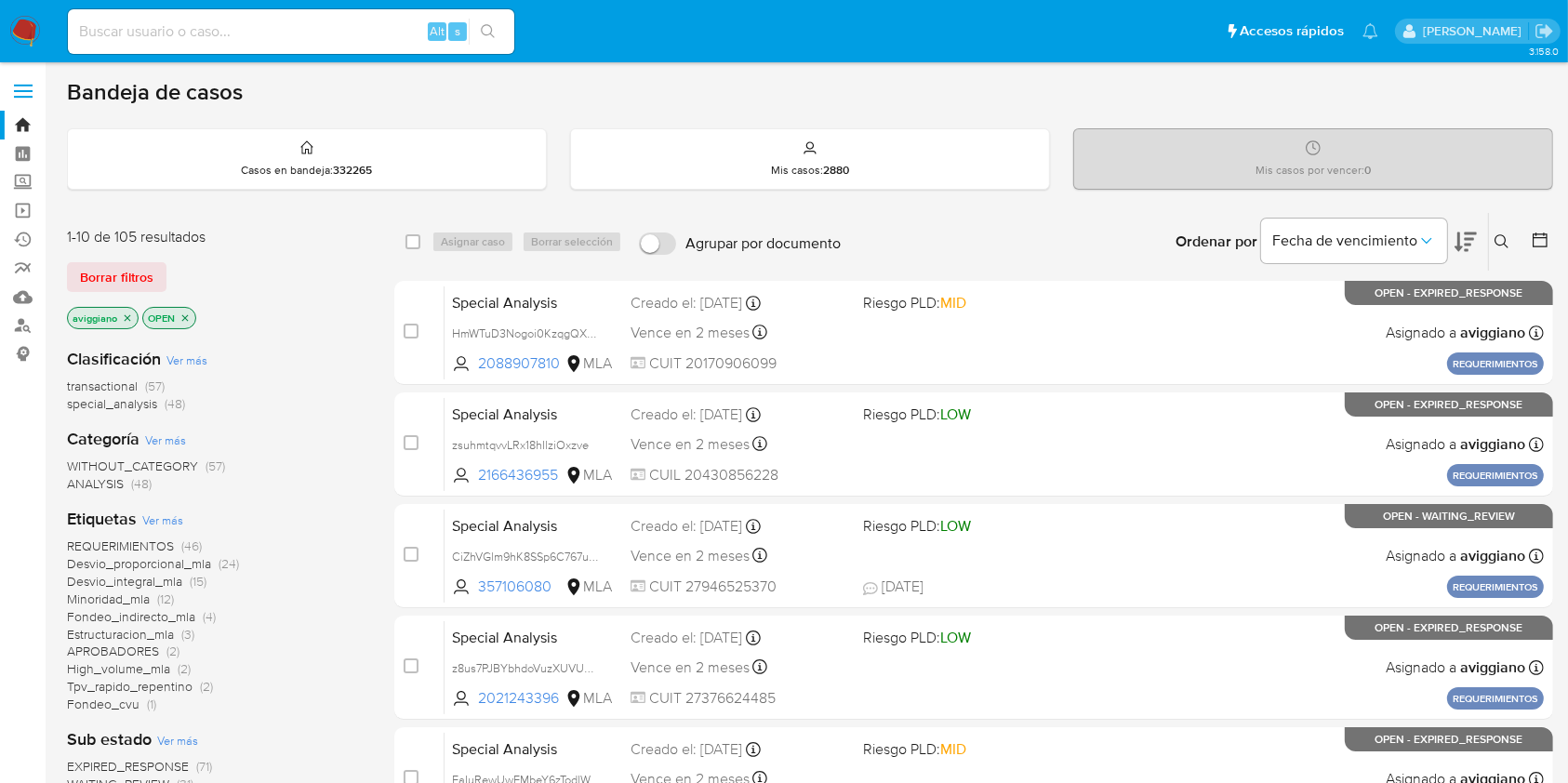
drag, startPoint x: 1499, startPoint y: 241, endPoint x: 1481, endPoint y: 252, distance: 21.1
click at [1499, 240] on icon at bounding box center [1502, 242] width 15 height 15
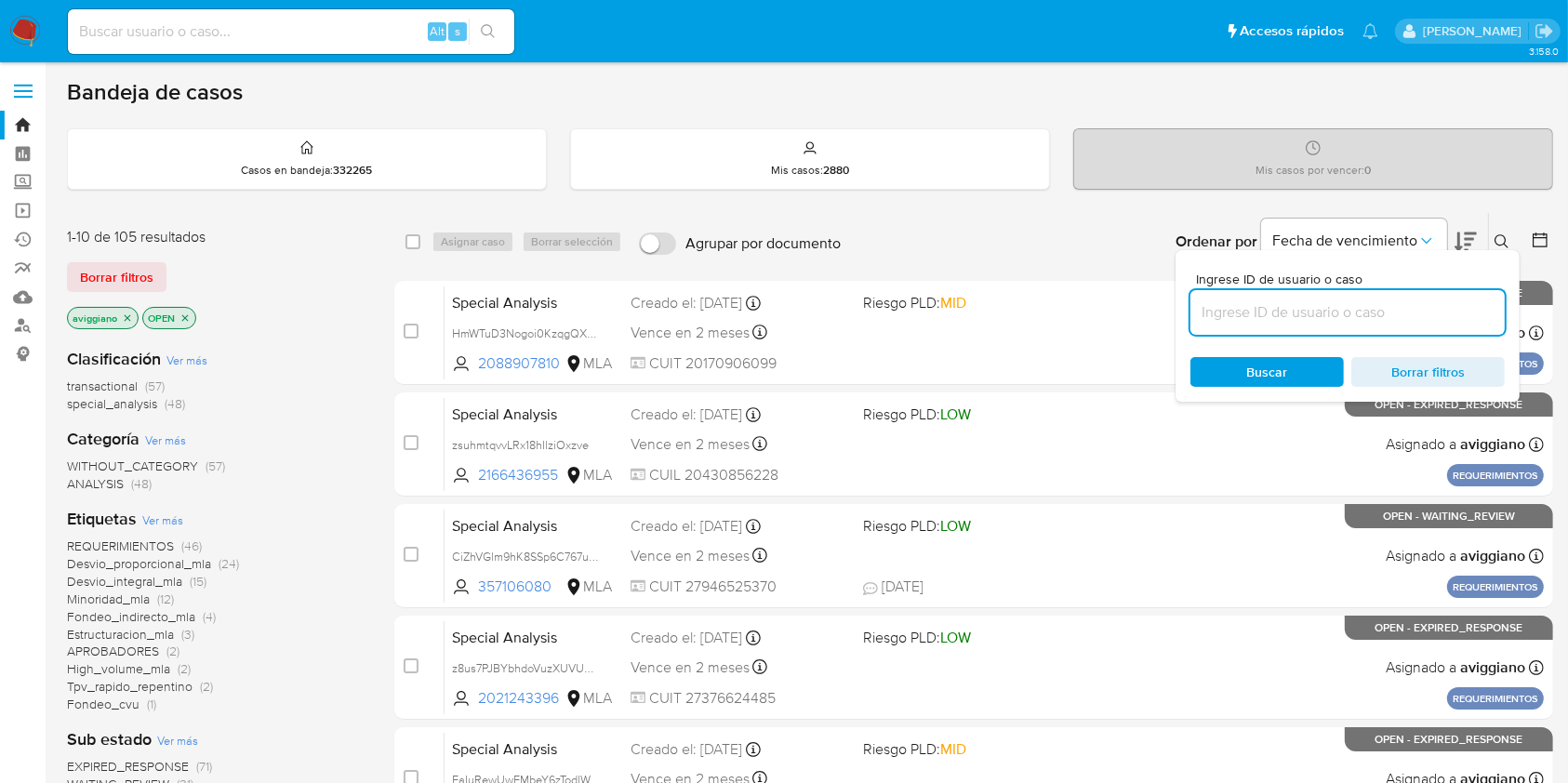
click at [1368, 318] on input at bounding box center [1348, 313] width 315 height 24
type input "8CjHYAyC48IVYDECBkJN8JCi"
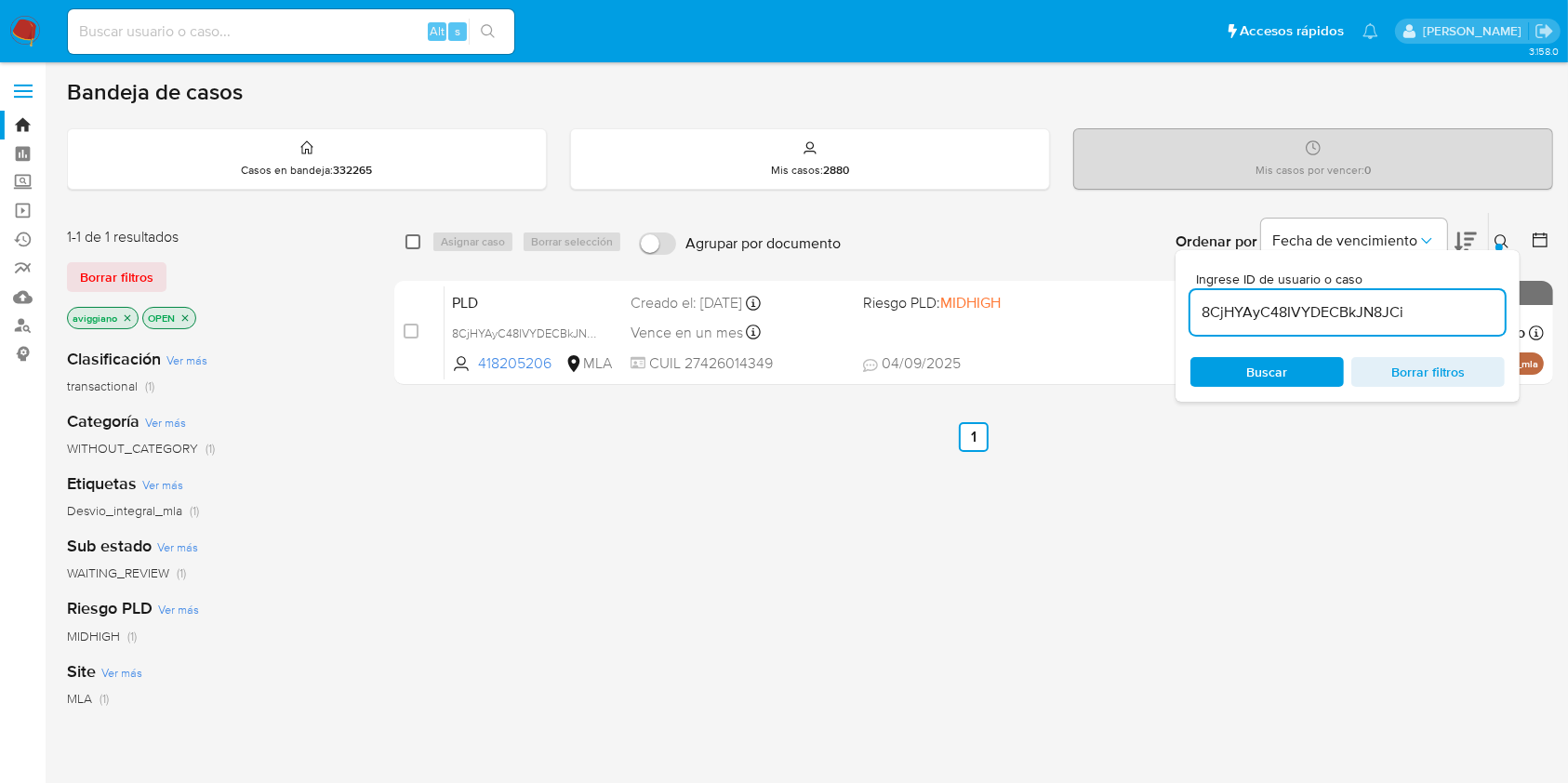
click at [411, 242] on input "checkbox" at bounding box center [413, 242] width 15 height 15
checkbox input "true"
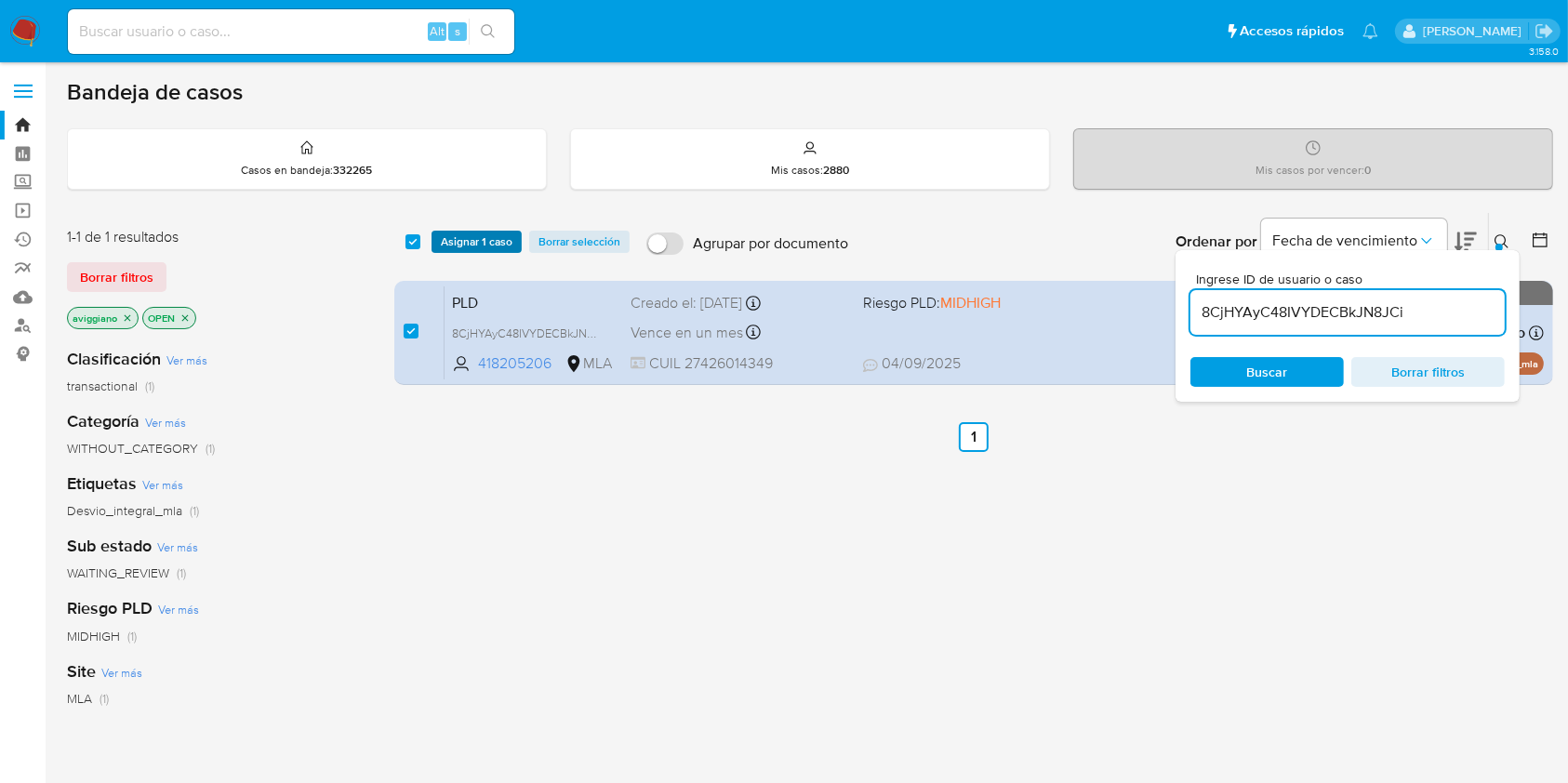
click at [439, 243] on button "Asignar 1 caso" at bounding box center [477, 242] width 90 height 23
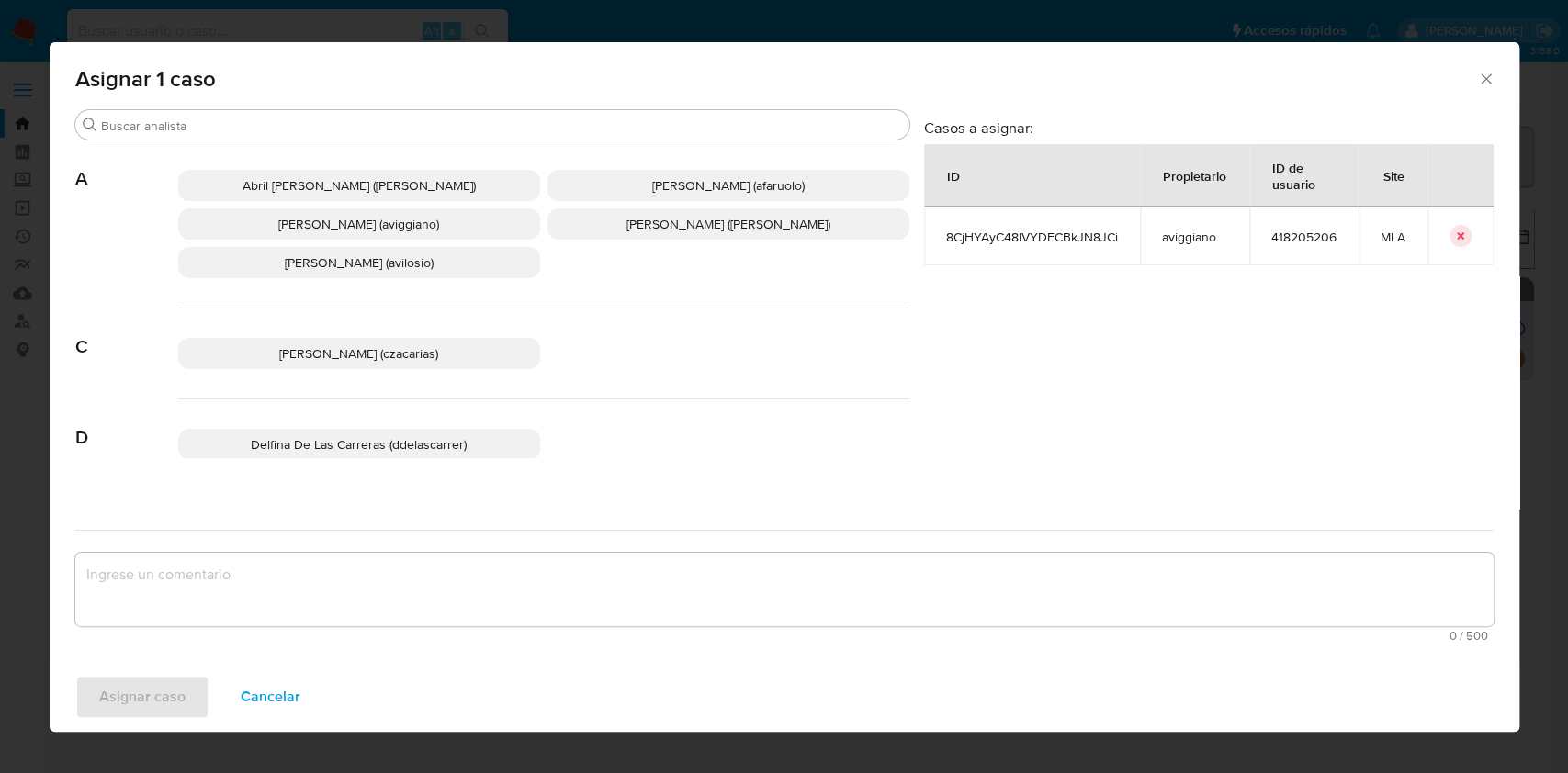
click at [356, 224] on span "[PERSON_NAME] (aviggiano)" at bounding box center [358, 224] width 161 height 19
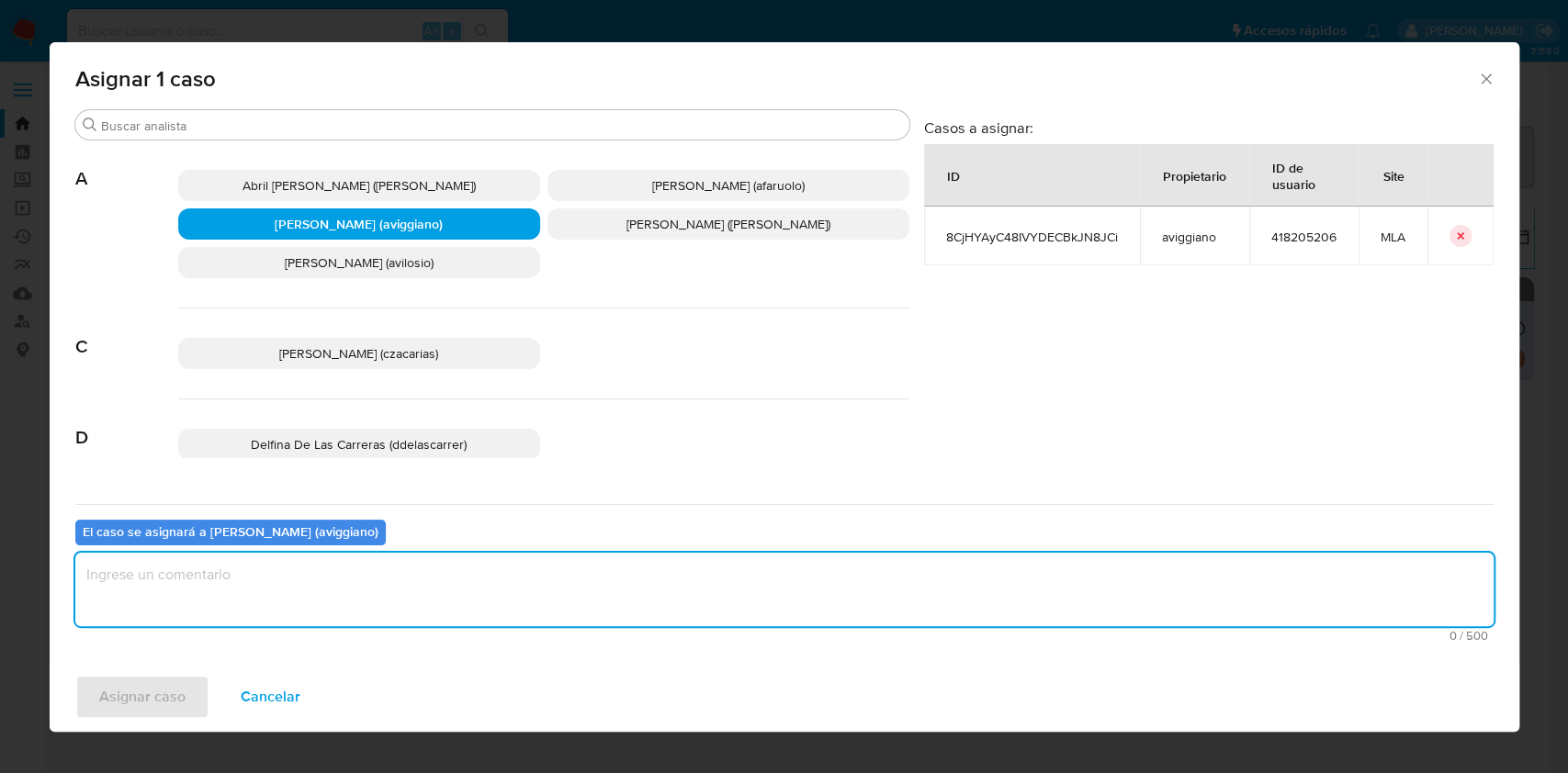
click at [281, 577] on textarea "assign-modal" at bounding box center [784, 589] width 1418 height 73
click at [191, 672] on div "Asignar caso Cancelar" at bounding box center [784, 697] width 1469 height 70
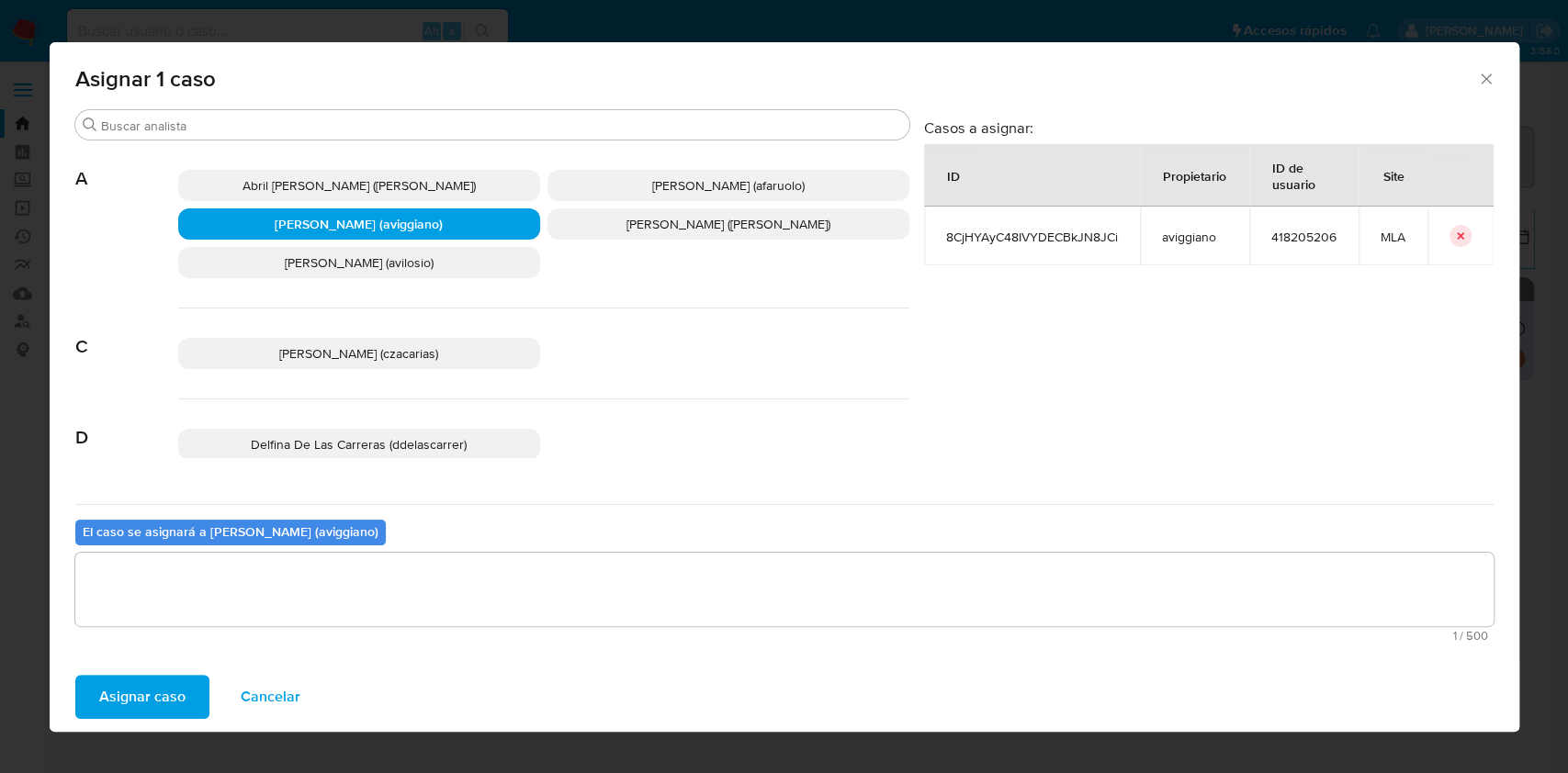
click at [172, 687] on span "Asignar caso" at bounding box center [142, 697] width 87 height 40
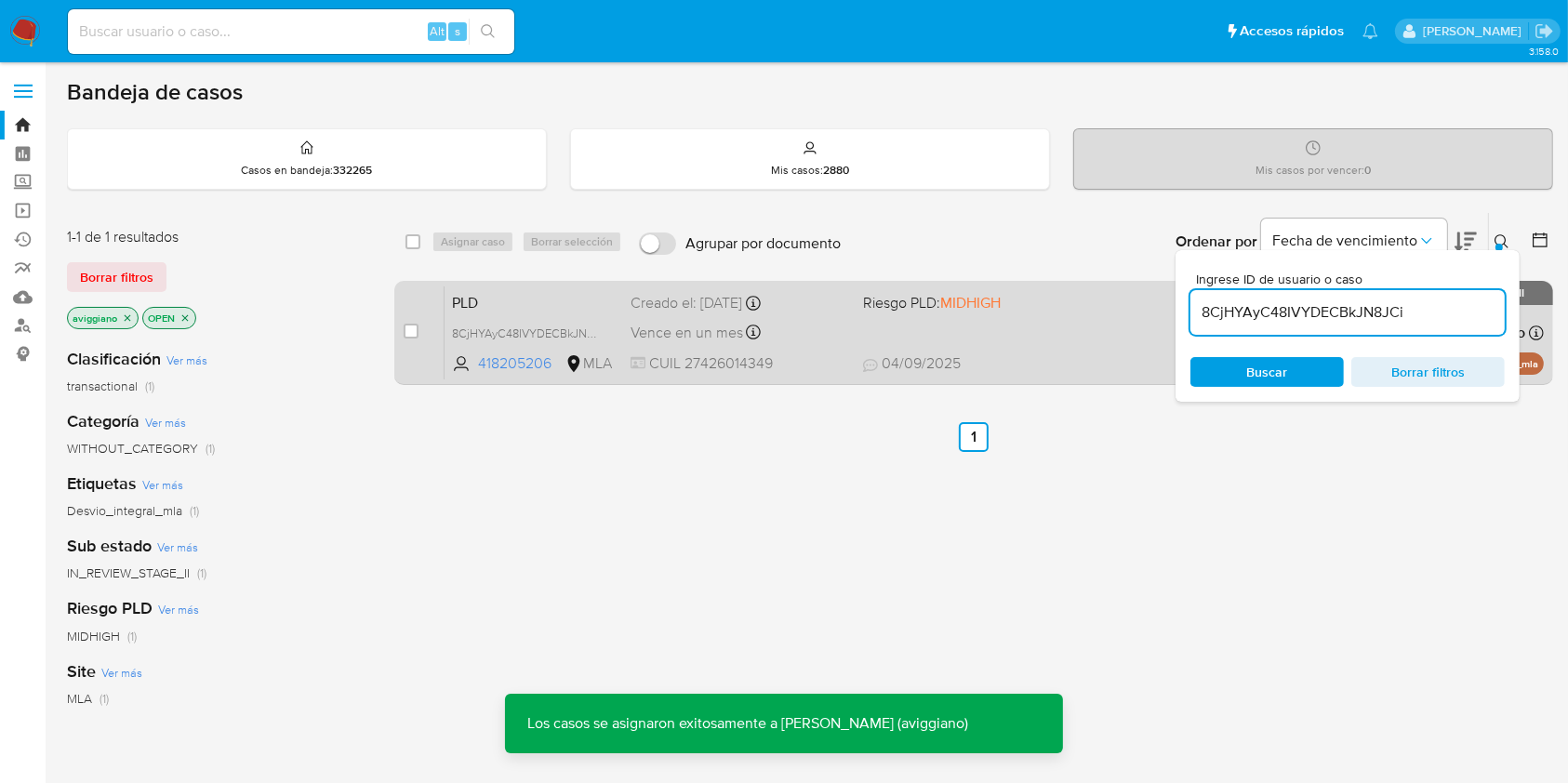
click at [1035, 330] on div "PLD 8CjHYAyC48IVYDECBkJN8JCi 418205206 MLA Riesgo PLD: MIDHIGH Creado el: [DATE…" at bounding box center [994, 333] width 1100 height 94
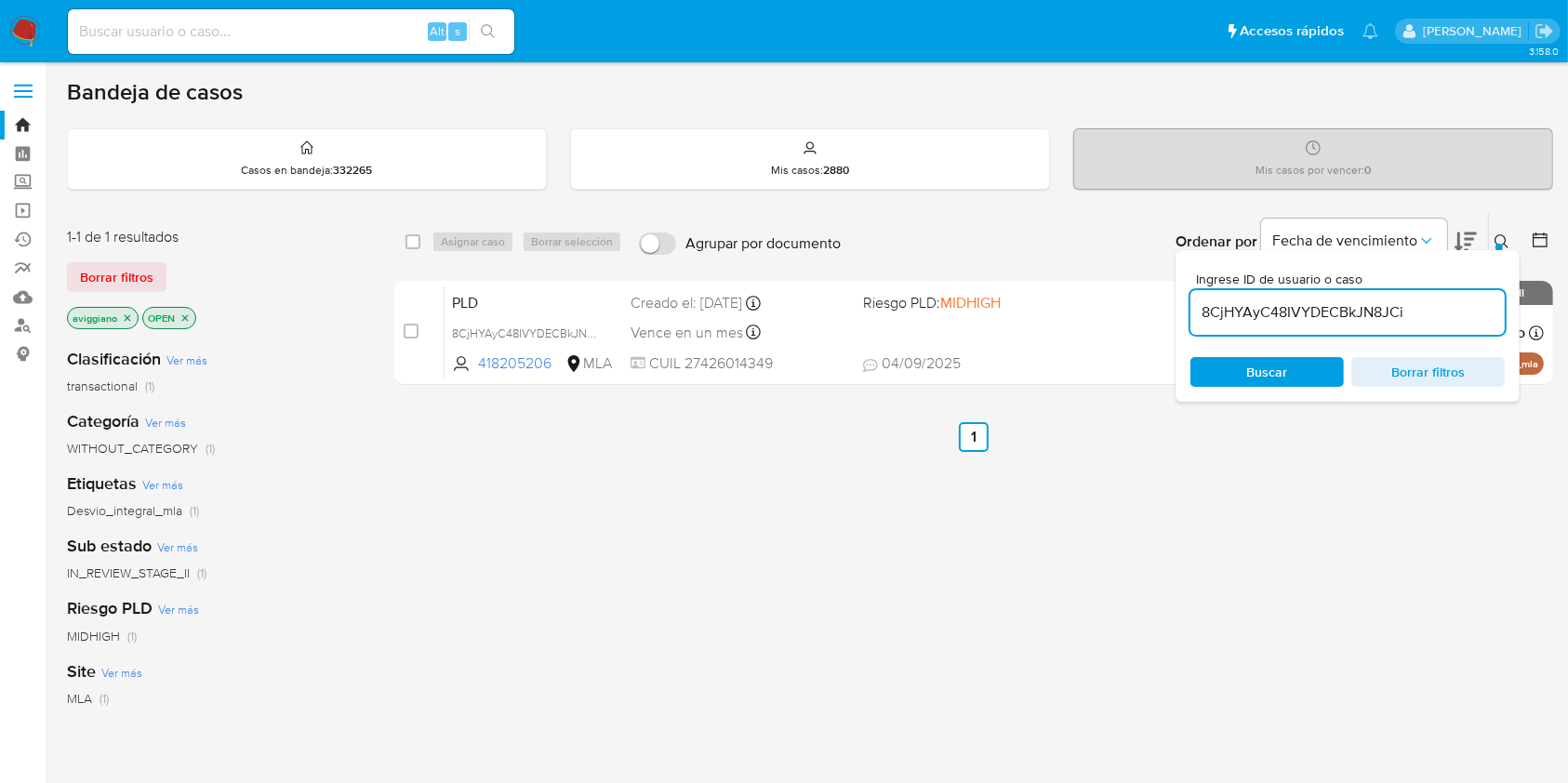
click at [1283, 307] on input "8CjHYAyC48IVYDECBkJN8JCi" at bounding box center [1348, 313] width 315 height 24
click input "checkbox"
checkbox input "true"
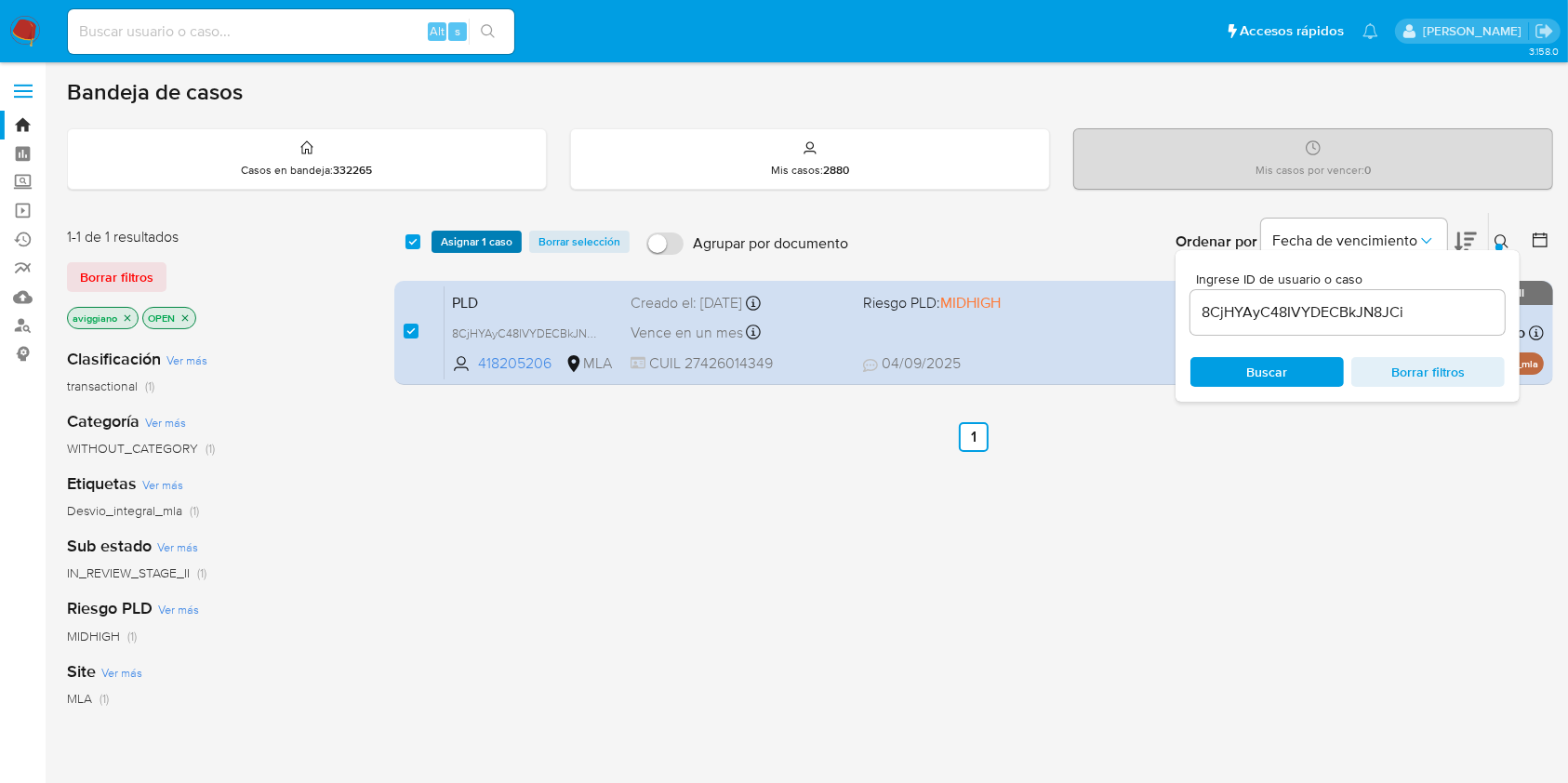
click span "Asignar 1 caso"
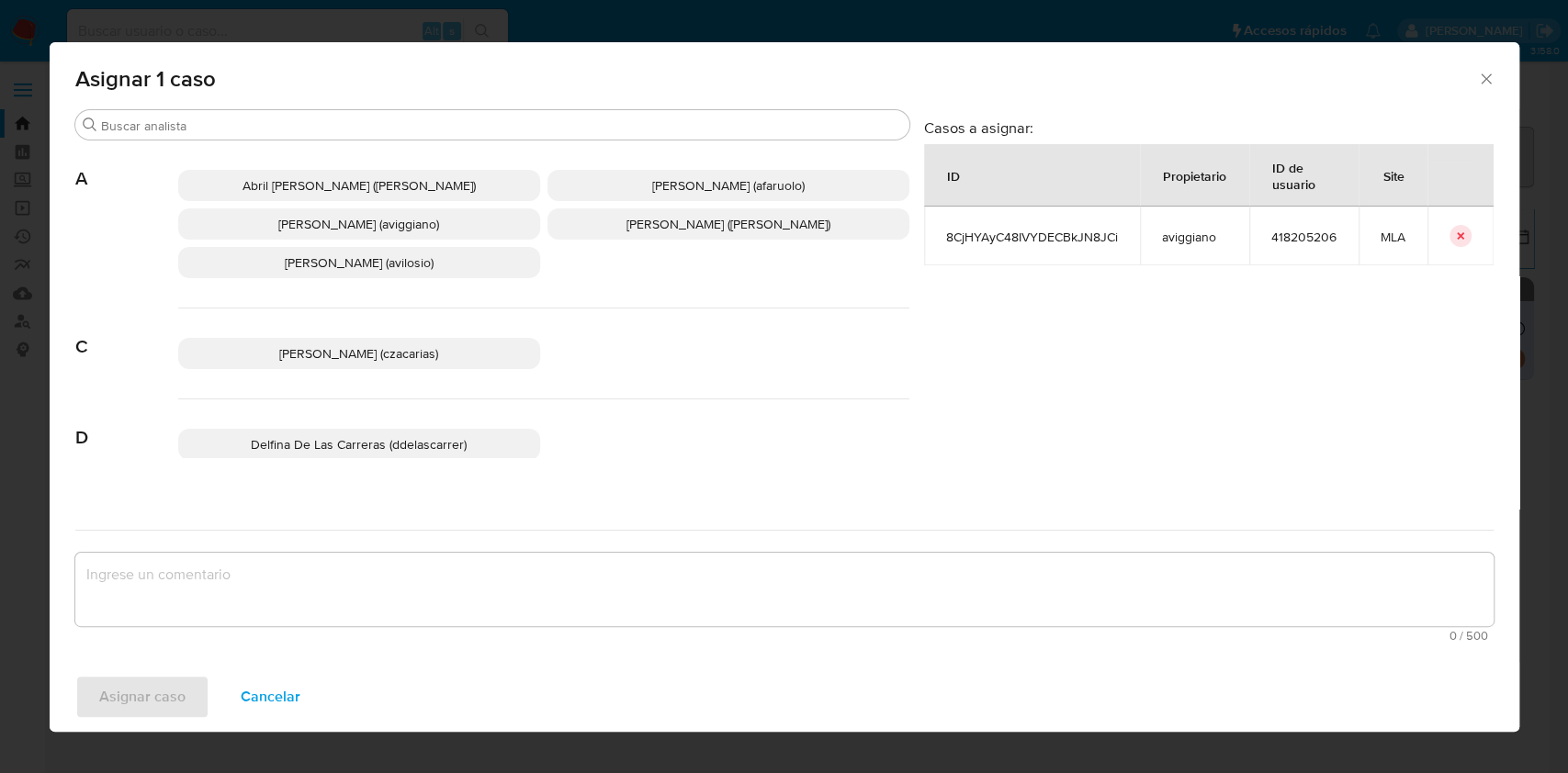
click span "[PERSON_NAME] (aviggiano)"
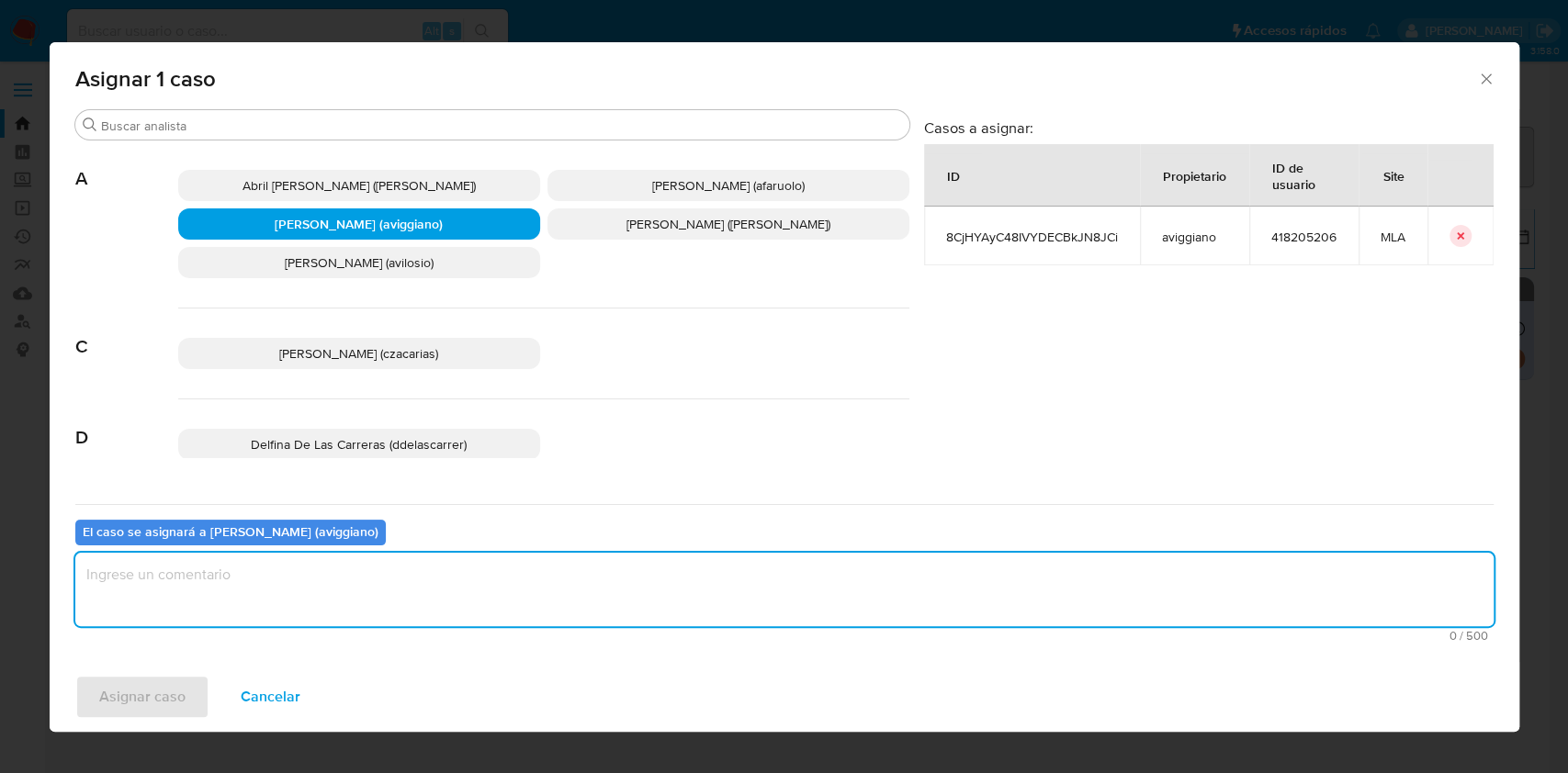
click textarea "assign-modal"
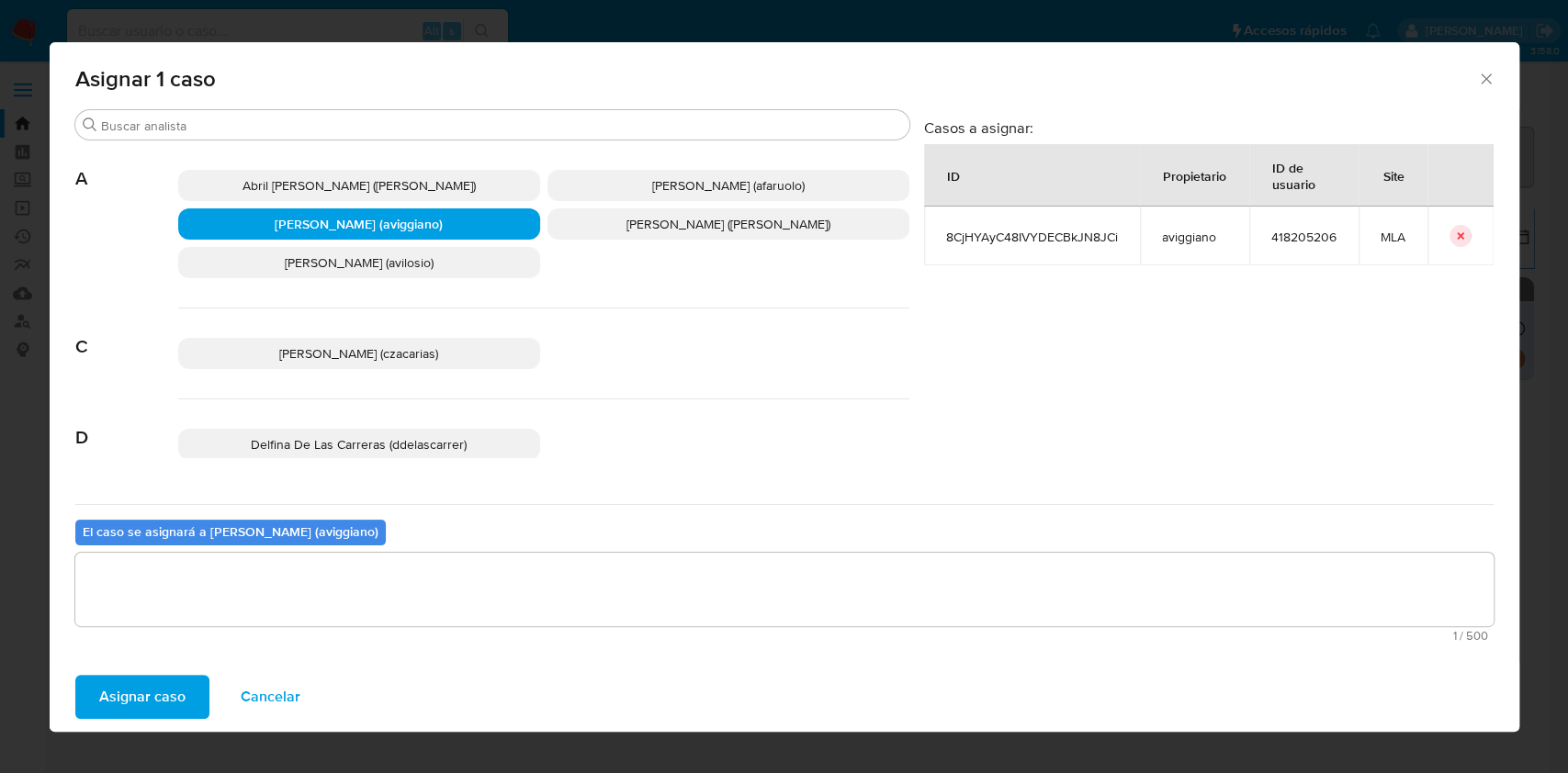
click span "Asignar caso"
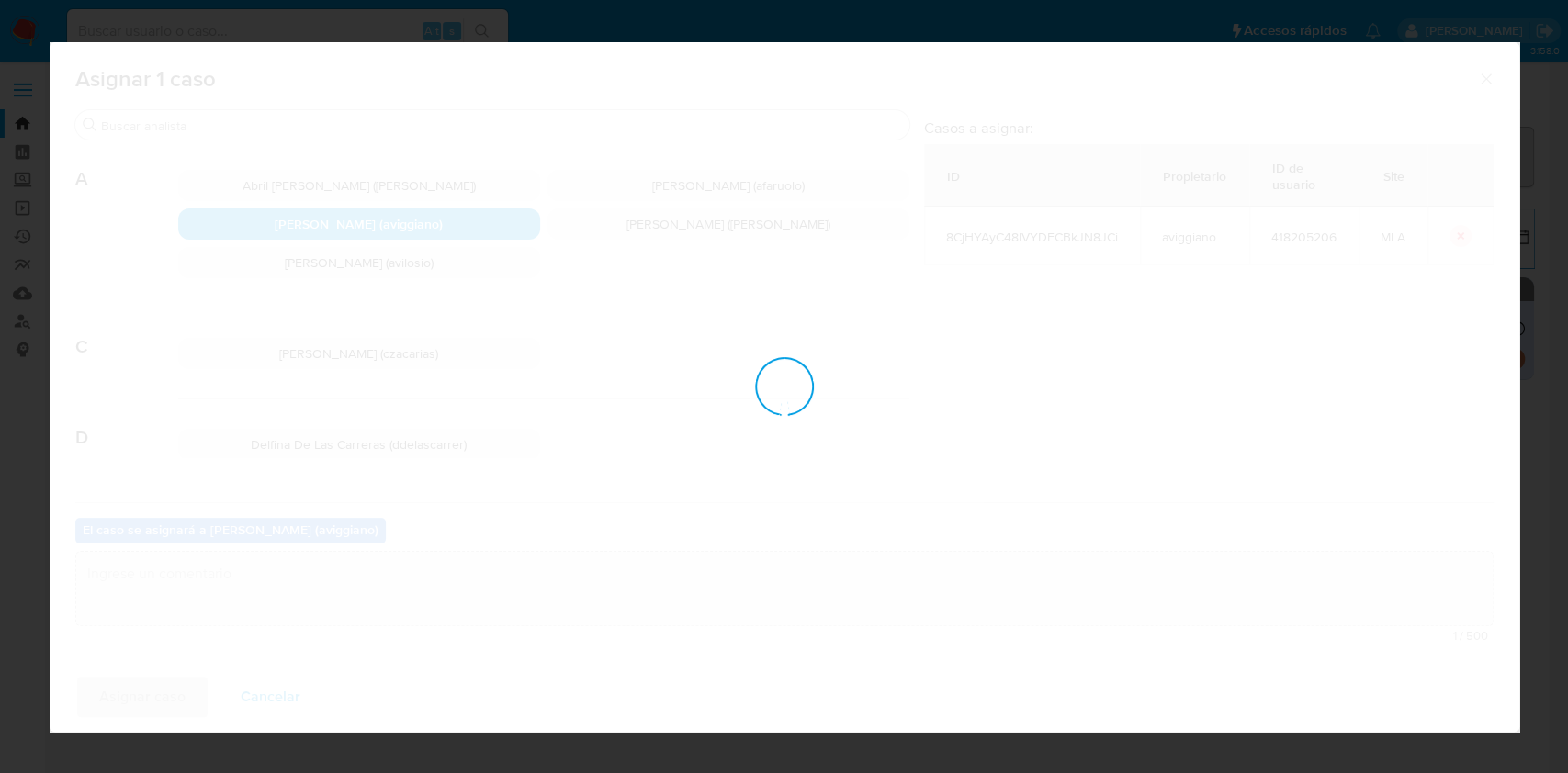
checkbox input "false"
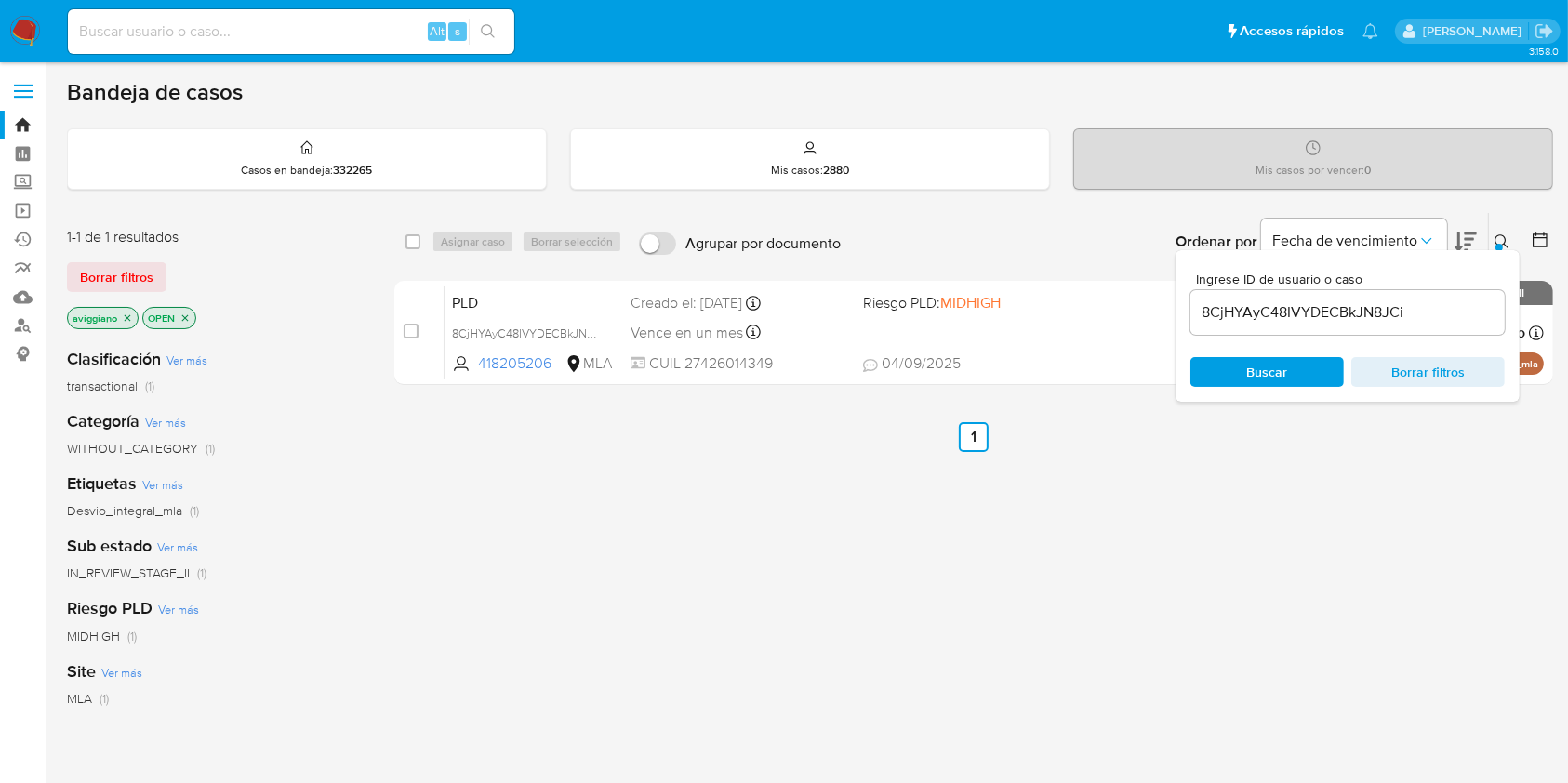
click input "8CjHYAyC48IVYDECBkJN8JCi"
paste input "7PdcYD9kxN0d1pVRje6tUS4Y"
type input "7PdcYD9kxN0d1pVRje6tUS4Y"
click input "checkbox"
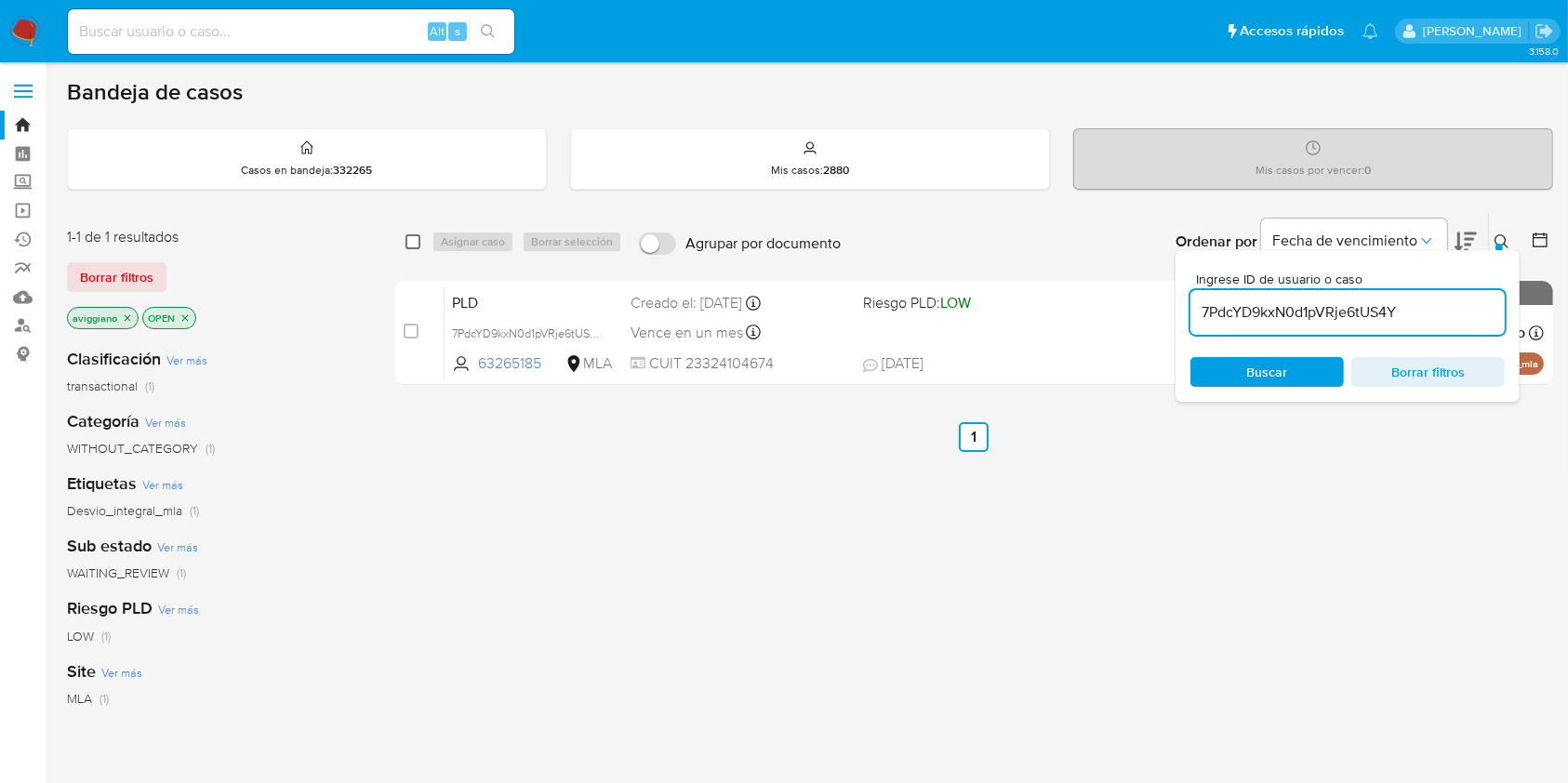
checkbox input "true"
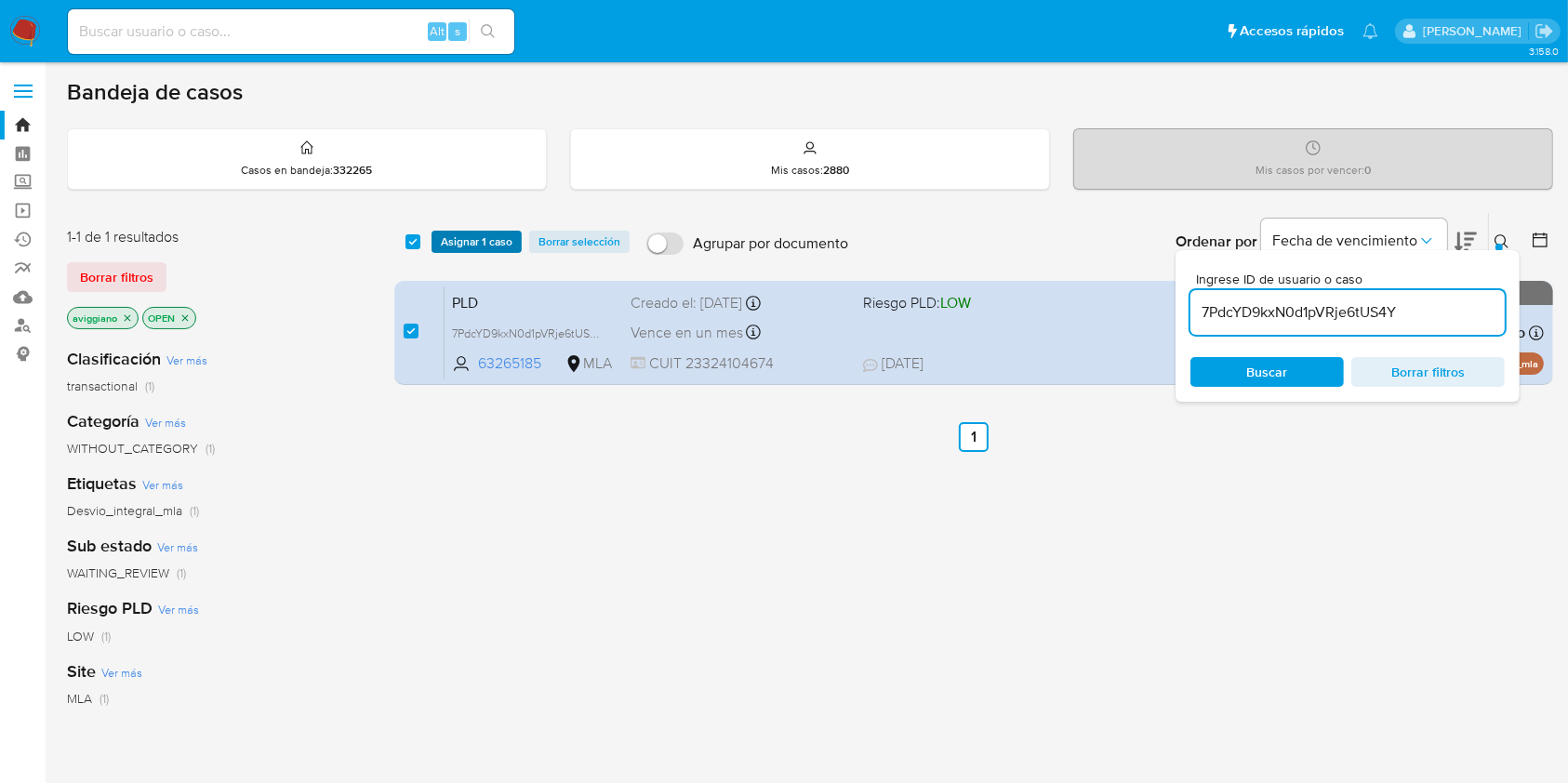
click span "Asignar 1 caso"
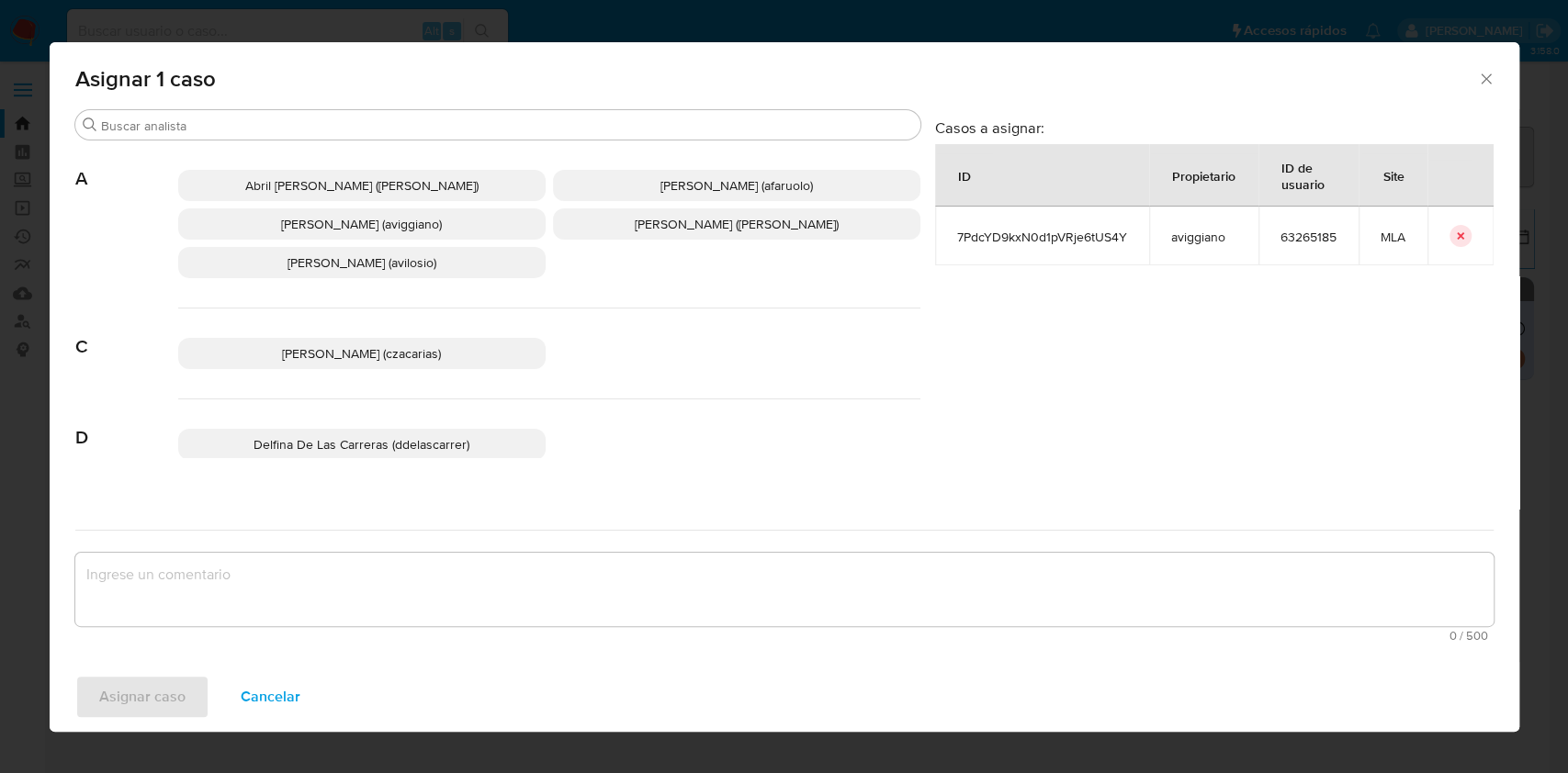
click span "[PERSON_NAME] (aviggiano)"
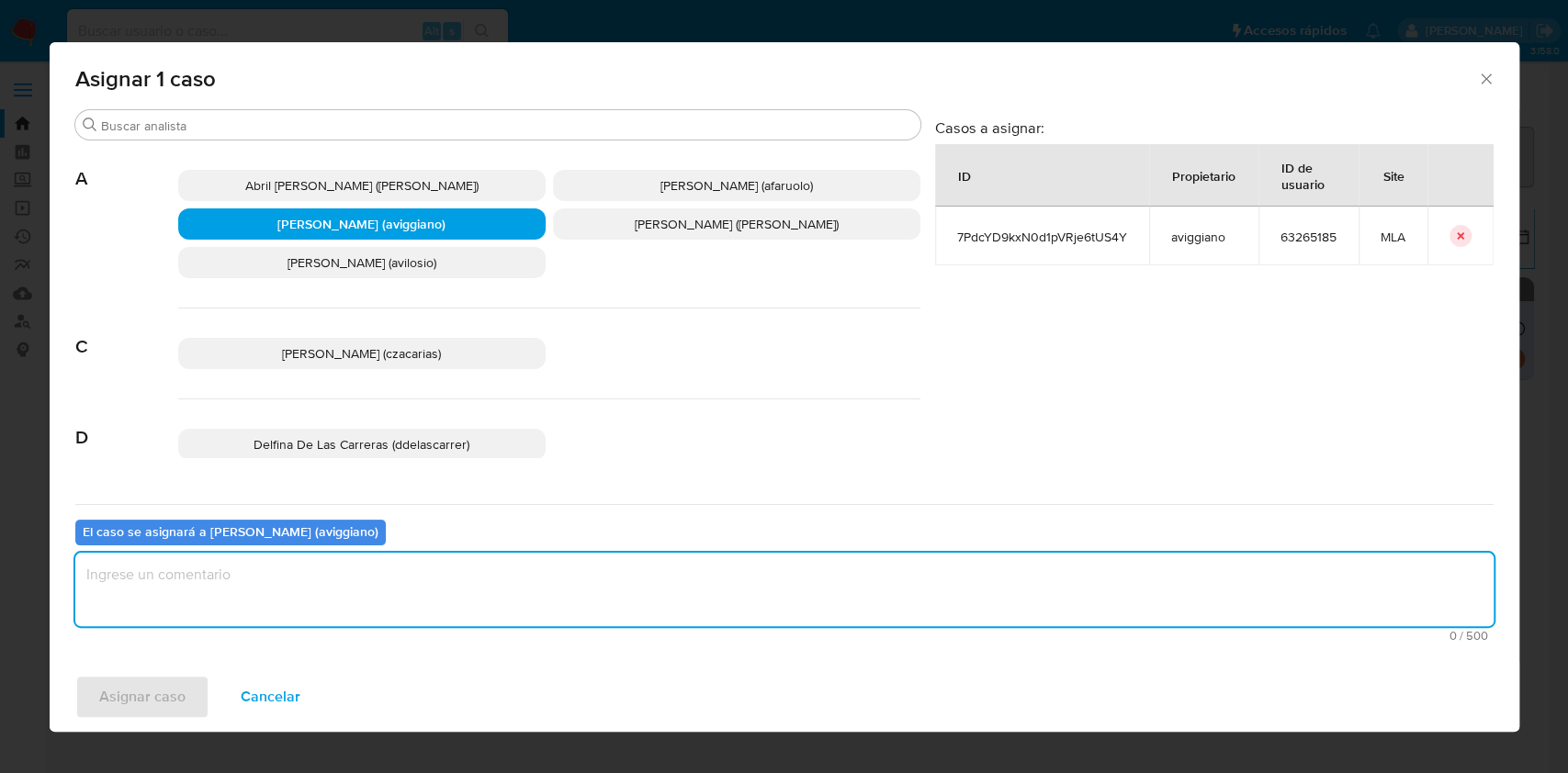
click textarea "assign-modal"
click span "Asignar caso"
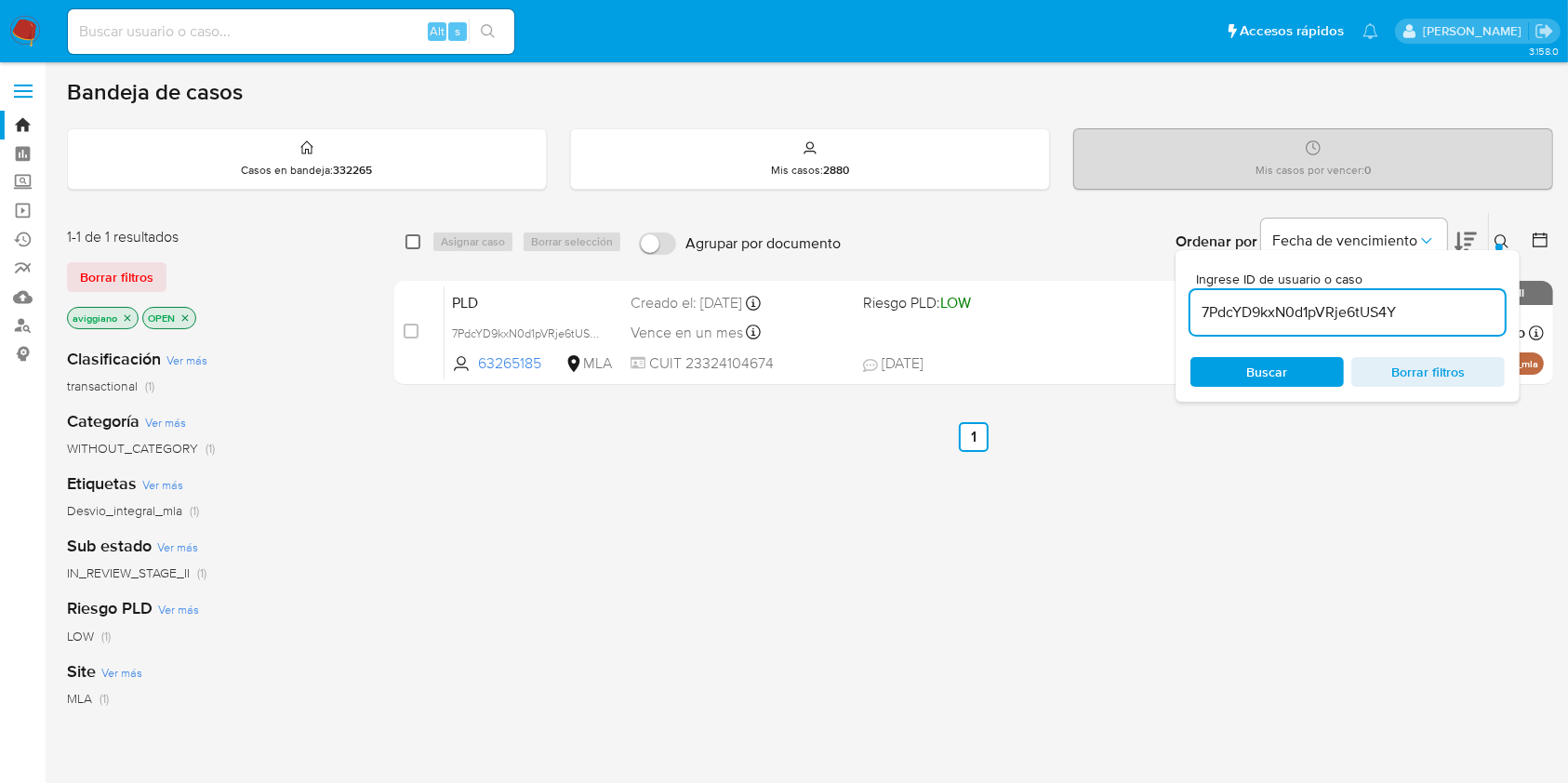
click input "checkbox"
checkbox input "true"
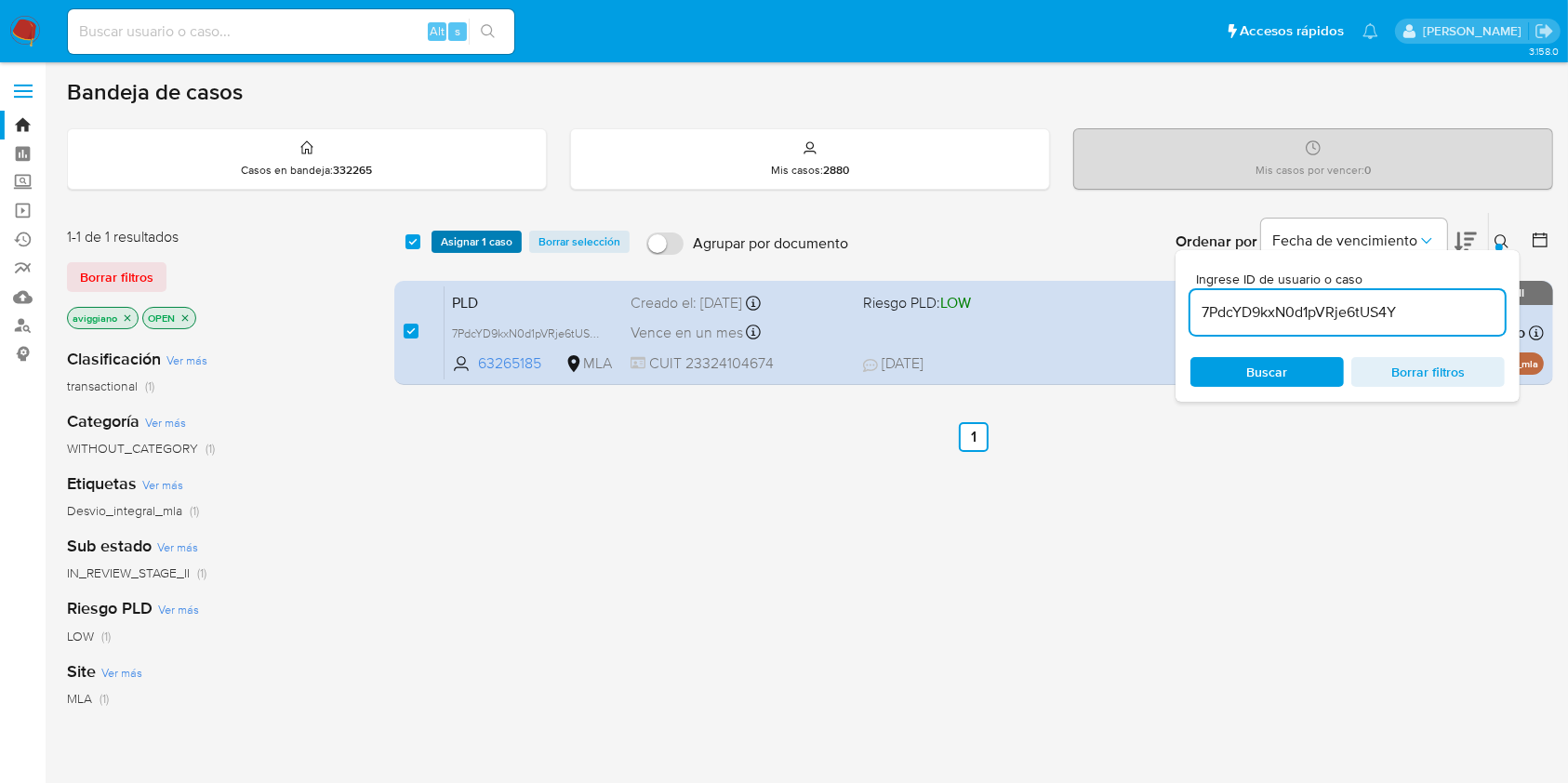
click span "Asignar 1 caso"
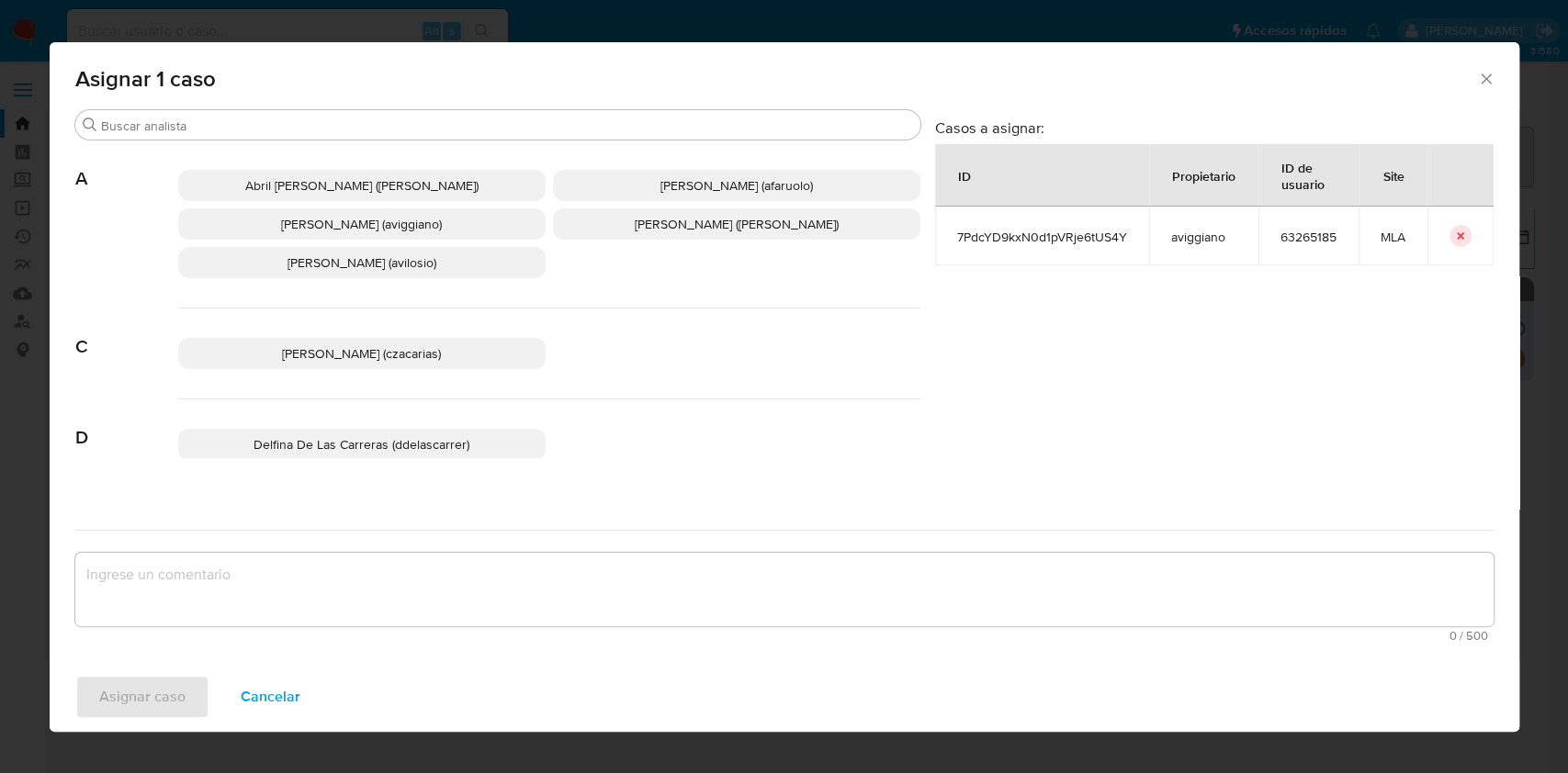
click p "[PERSON_NAME] (aviggiano)"
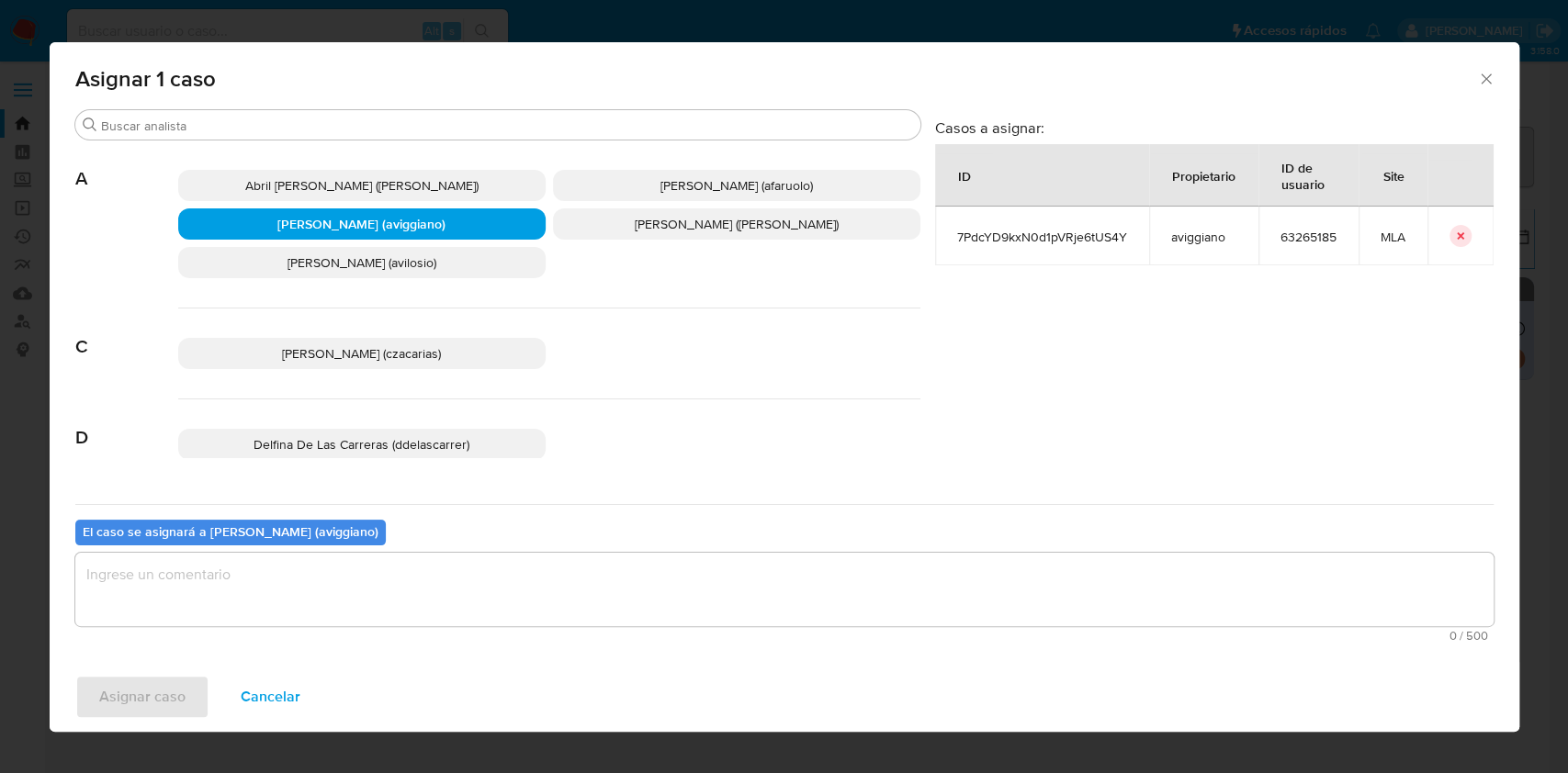
click textarea "assign-modal"
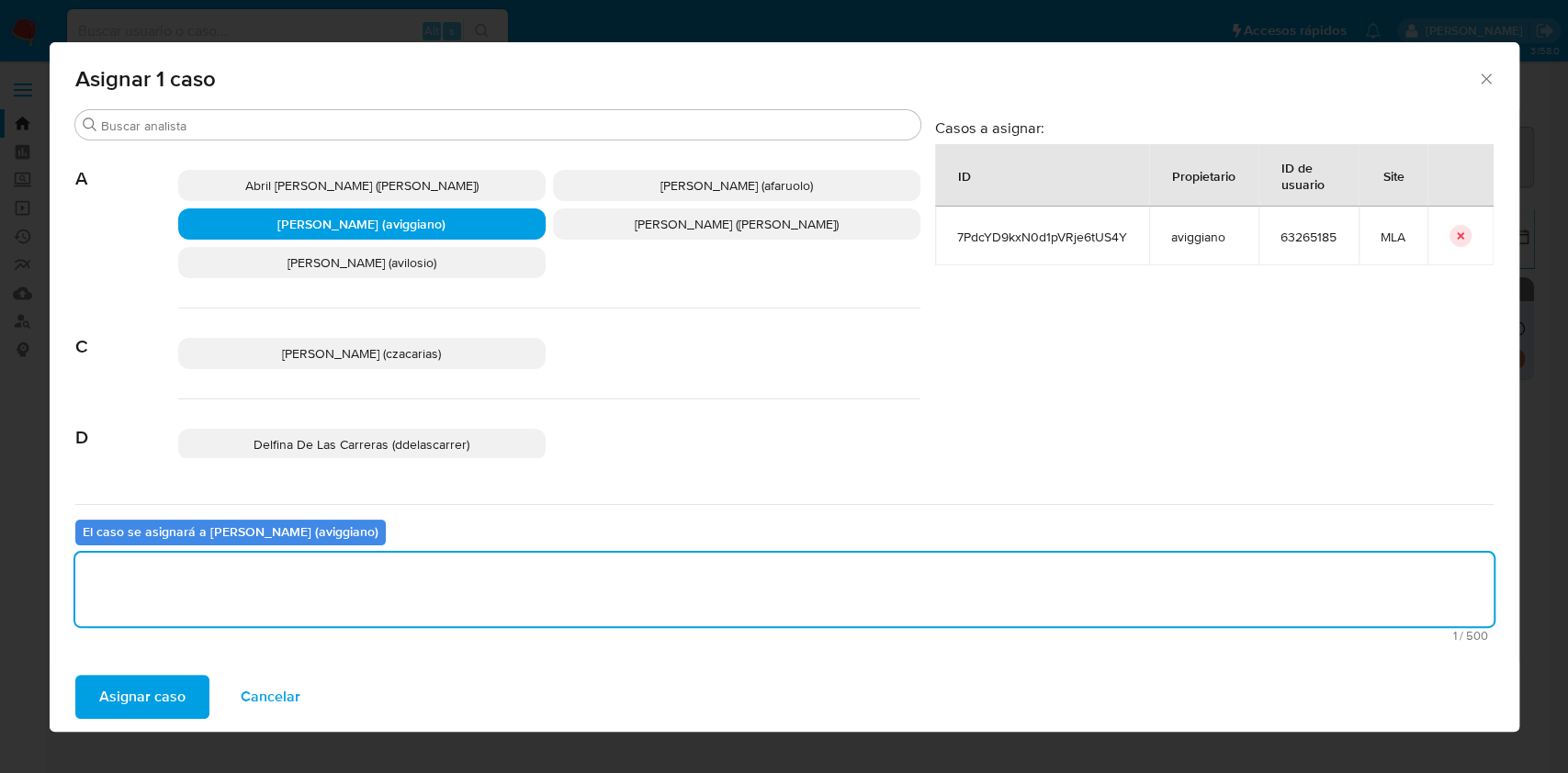
click span "Asignar caso"
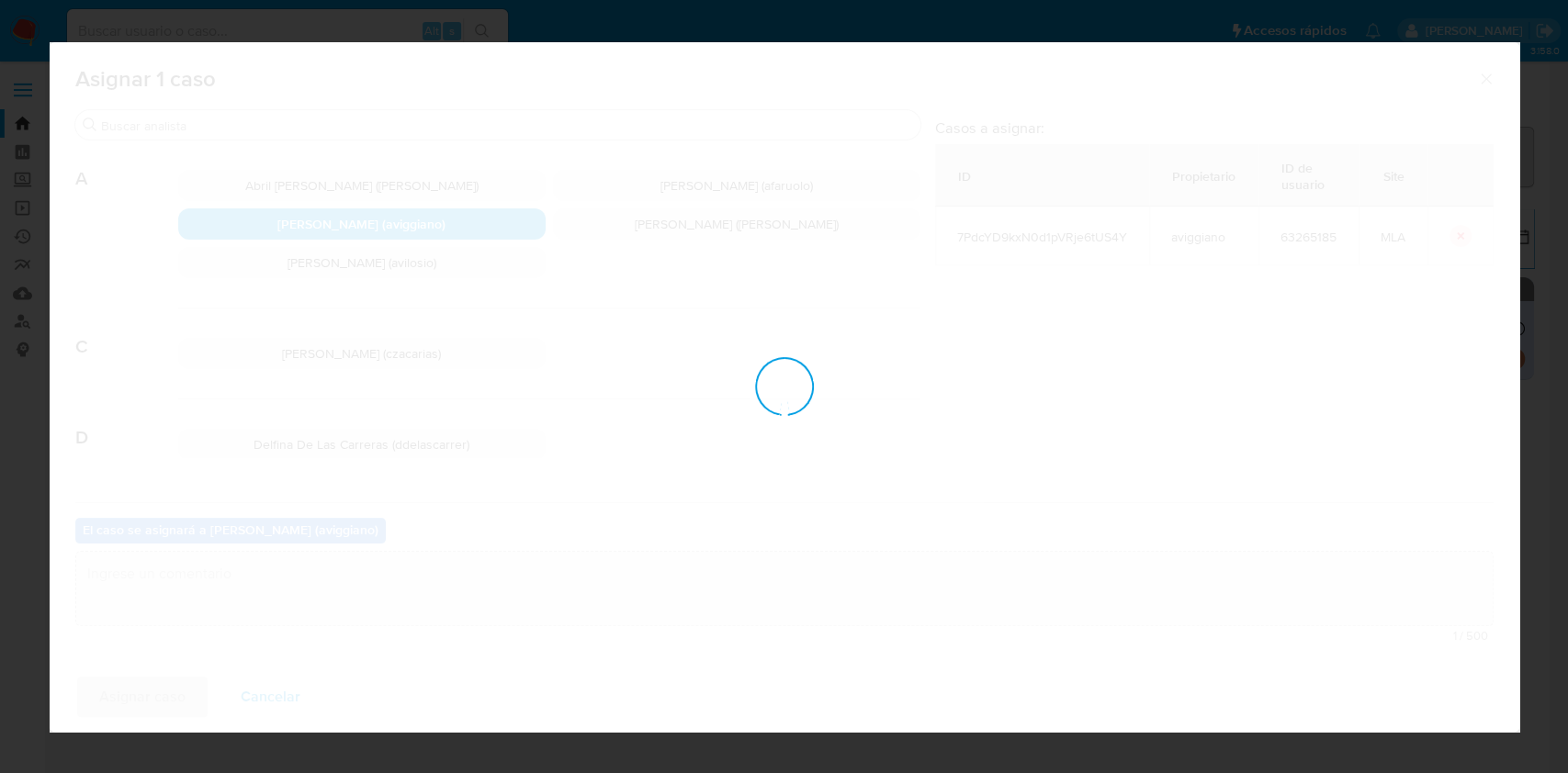
checkbox input "false"
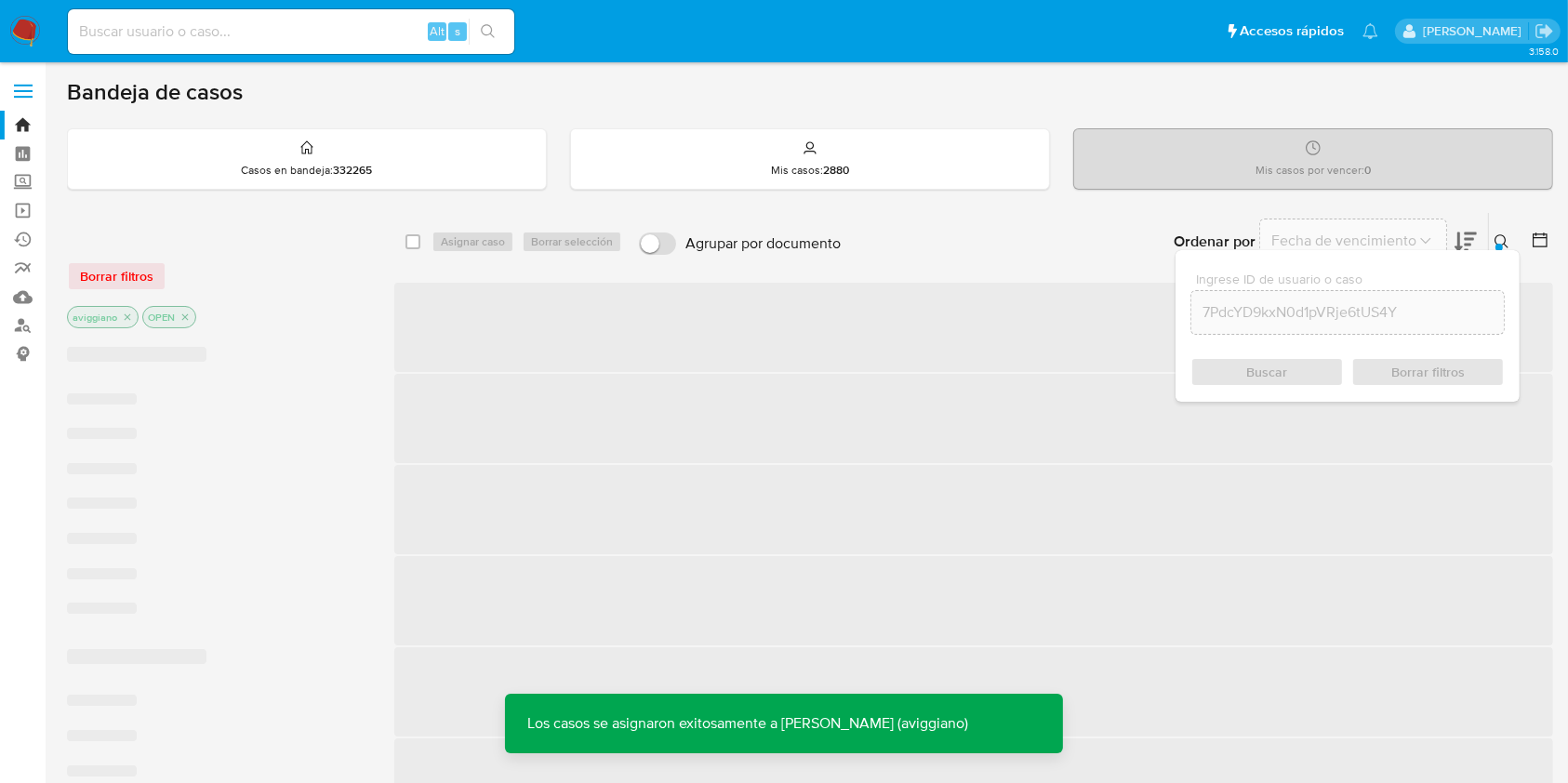
click span "‌"
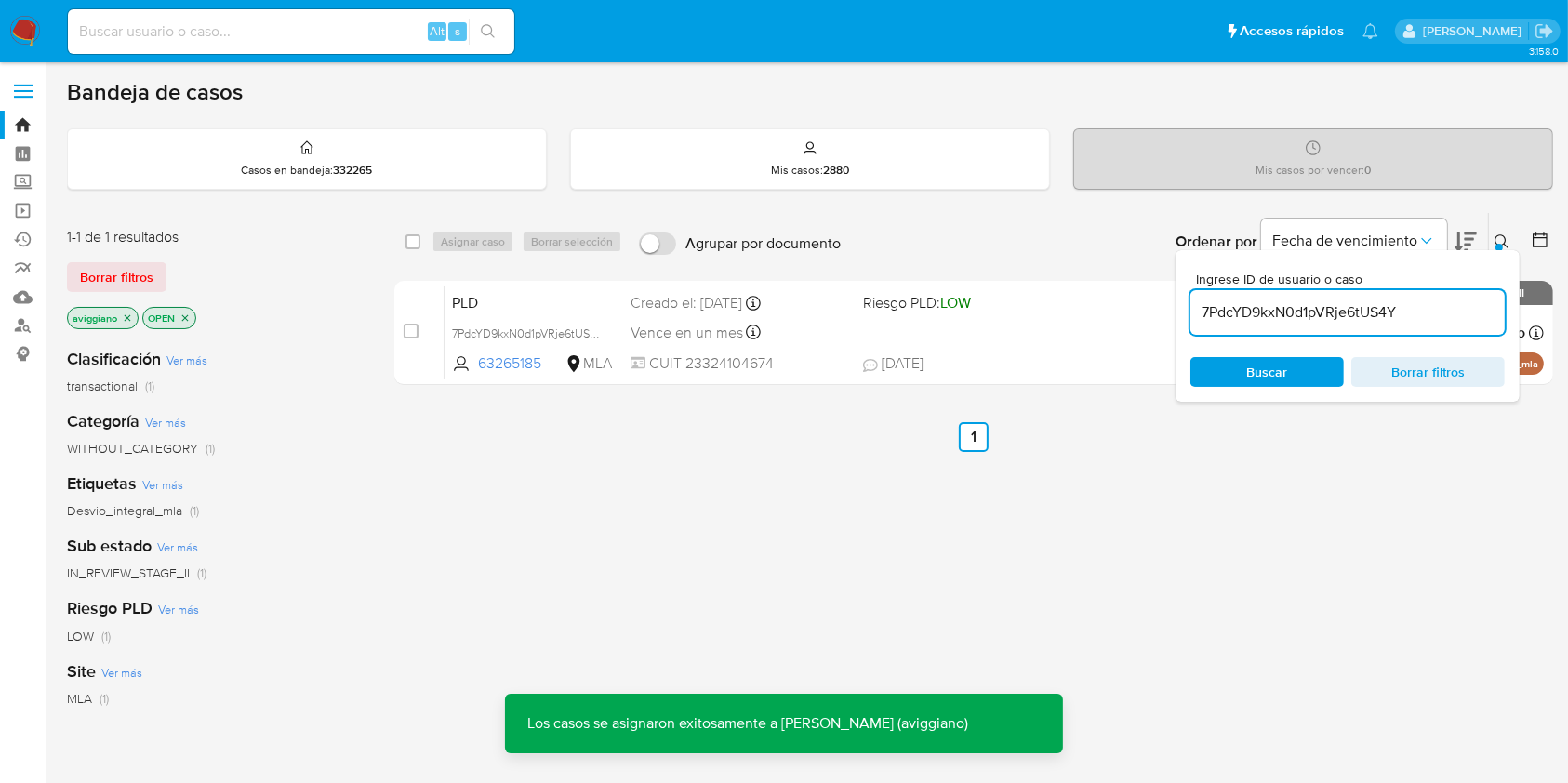
click div "PLD 7PdcYD9kxN0d1pVRje6tUS4Y 63265185 MLA Riesgo PLD: LOW Creado el: [DATE] Cre…"
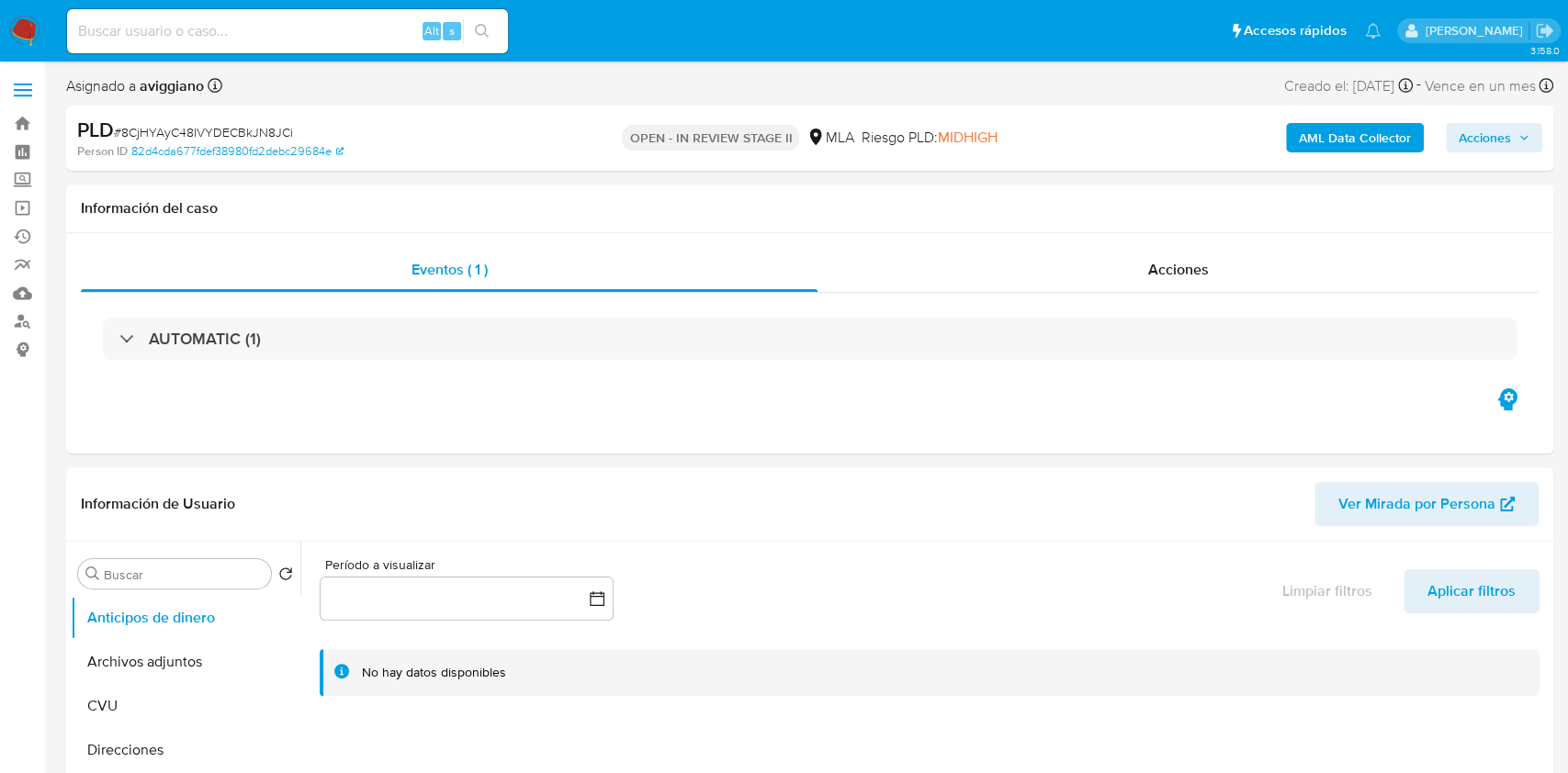
select select "10"
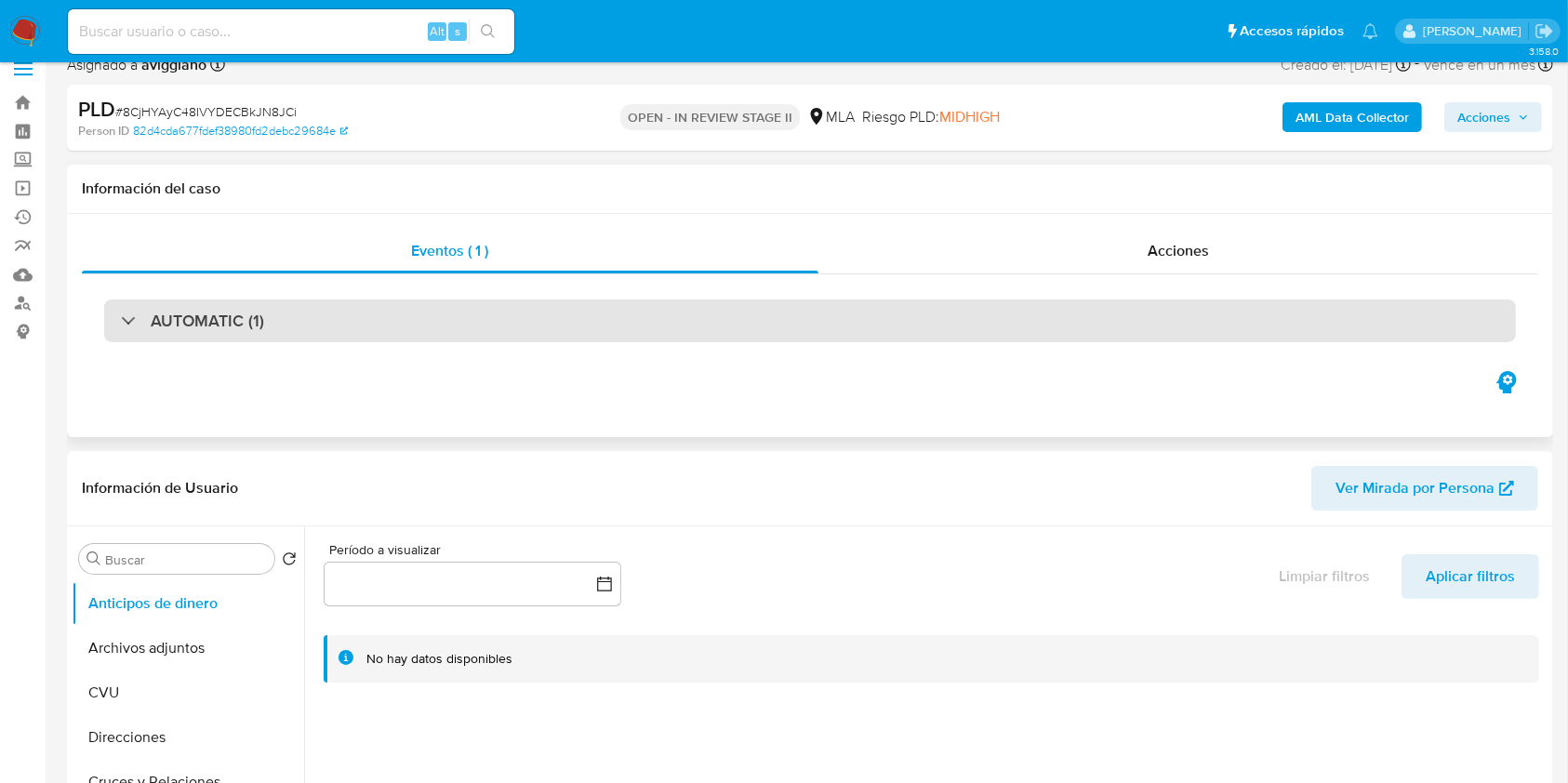
scroll to position [372, 0]
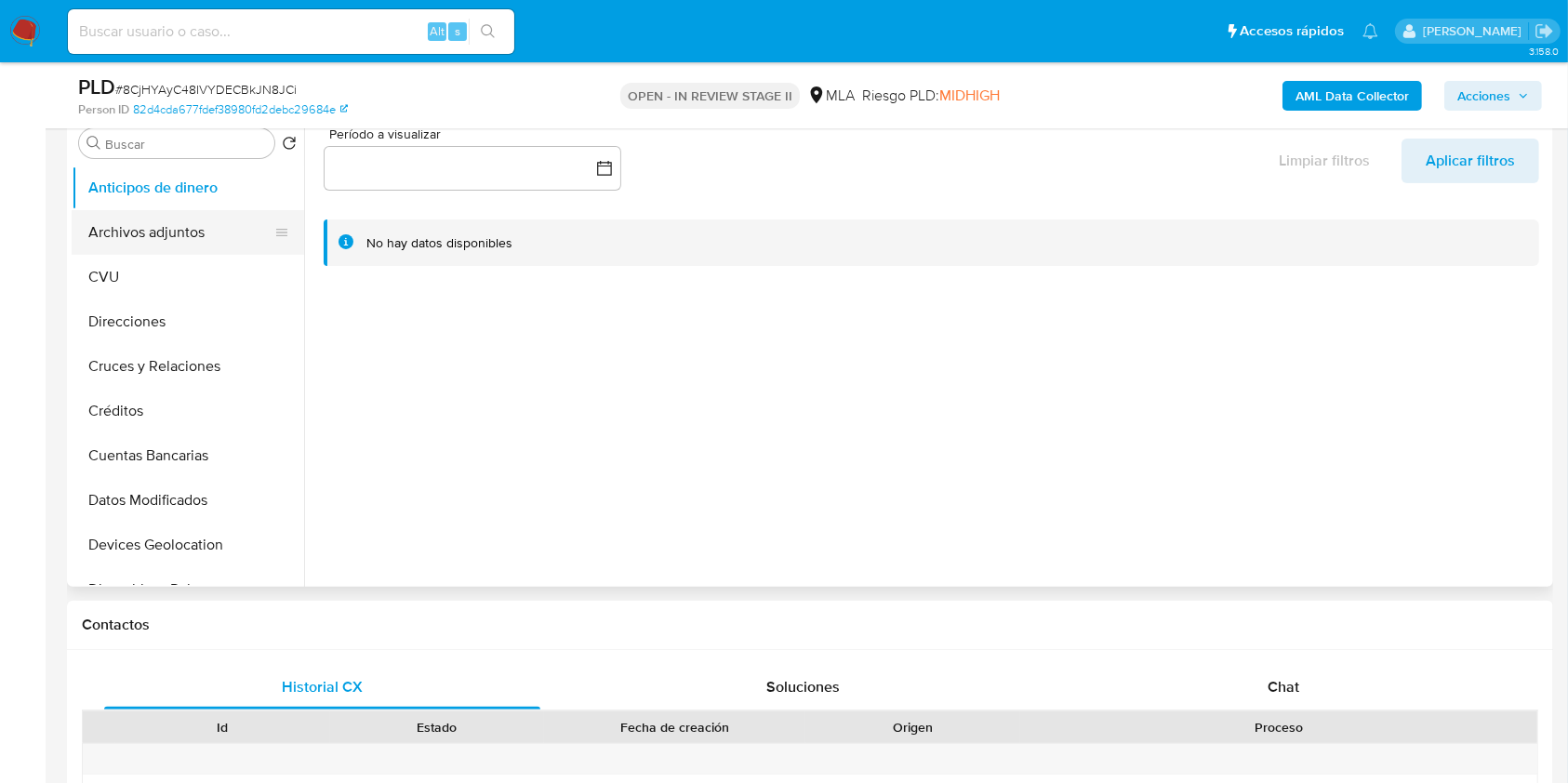
click at [178, 237] on button "Archivos adjuntos" at bounding box center [180, 232] width 218 height 44
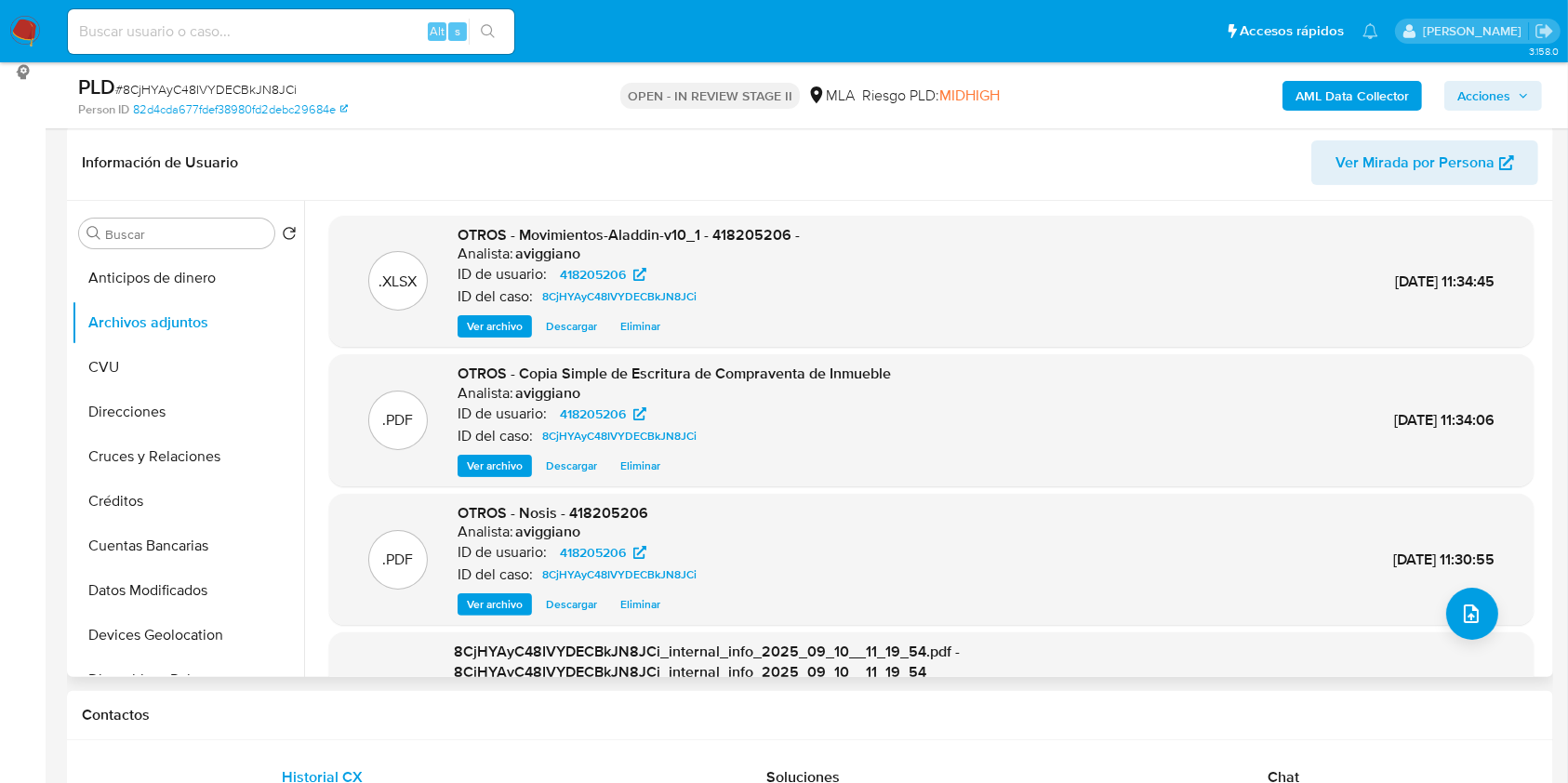
scroll to position [248, 0]
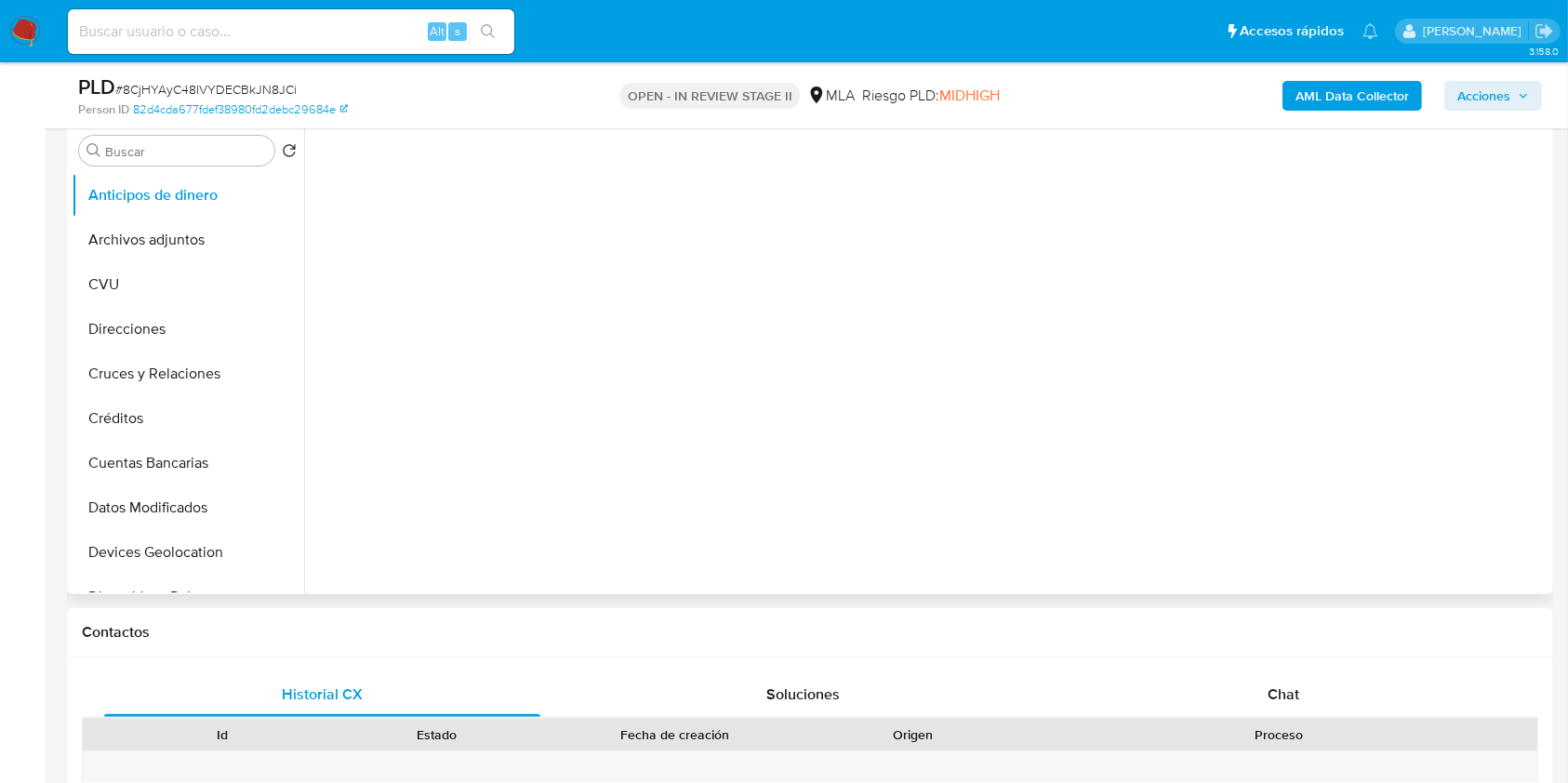
scroll to position [496, 0]
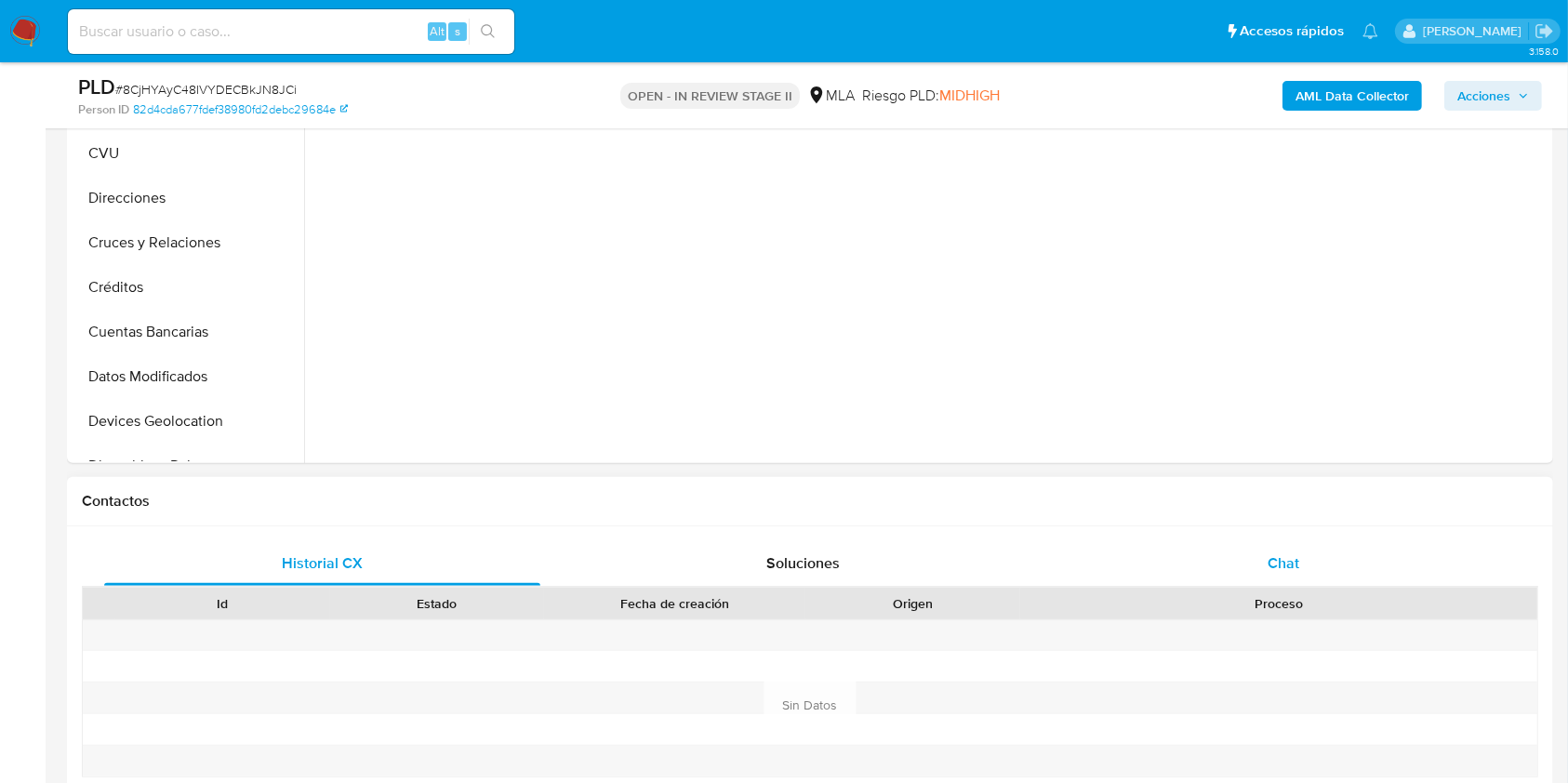
click at [1266, 573] on div "Chat" at bounding box center [1283, 563] width 436 height 44
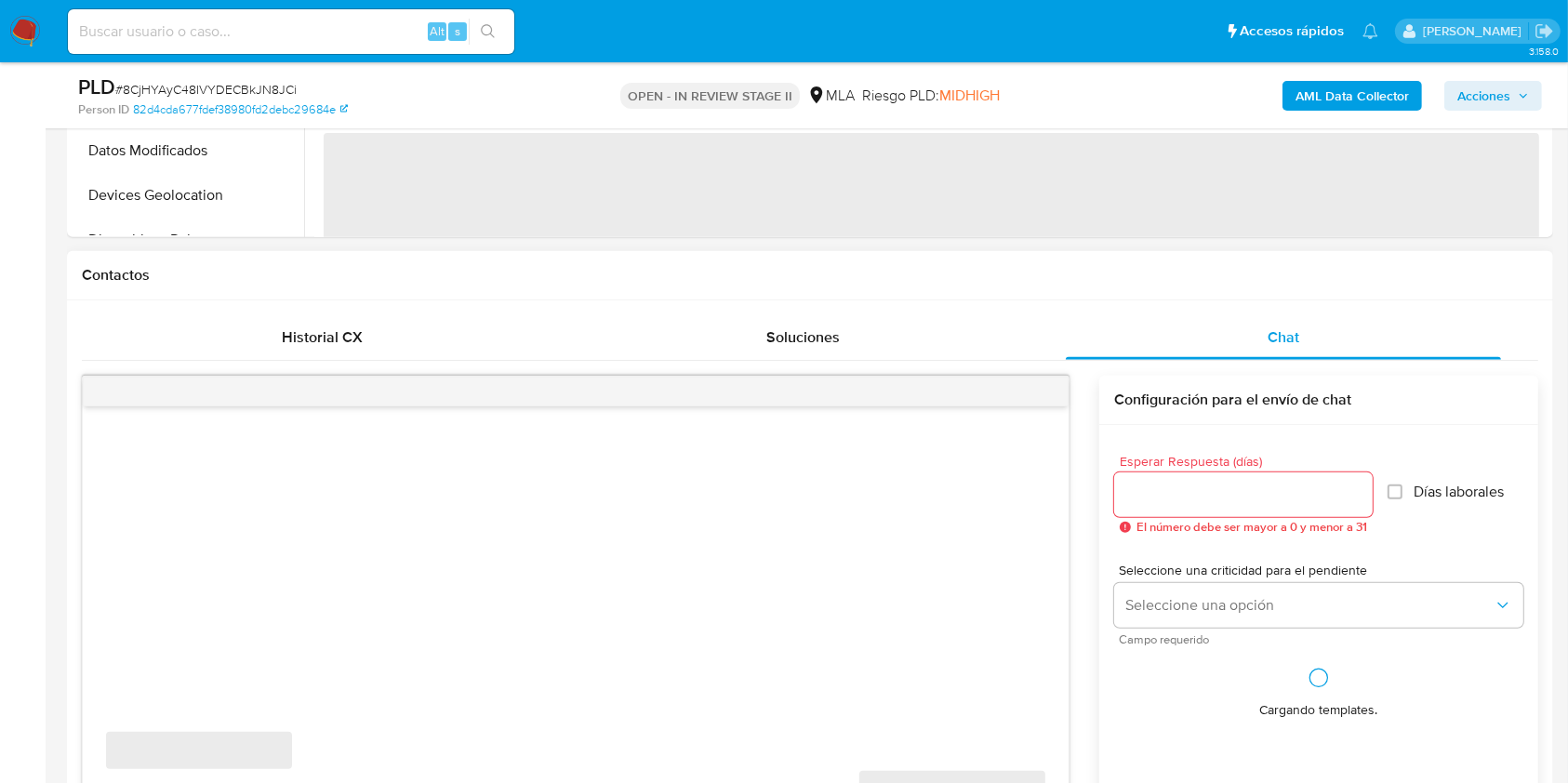
scroll to position [868, 0]
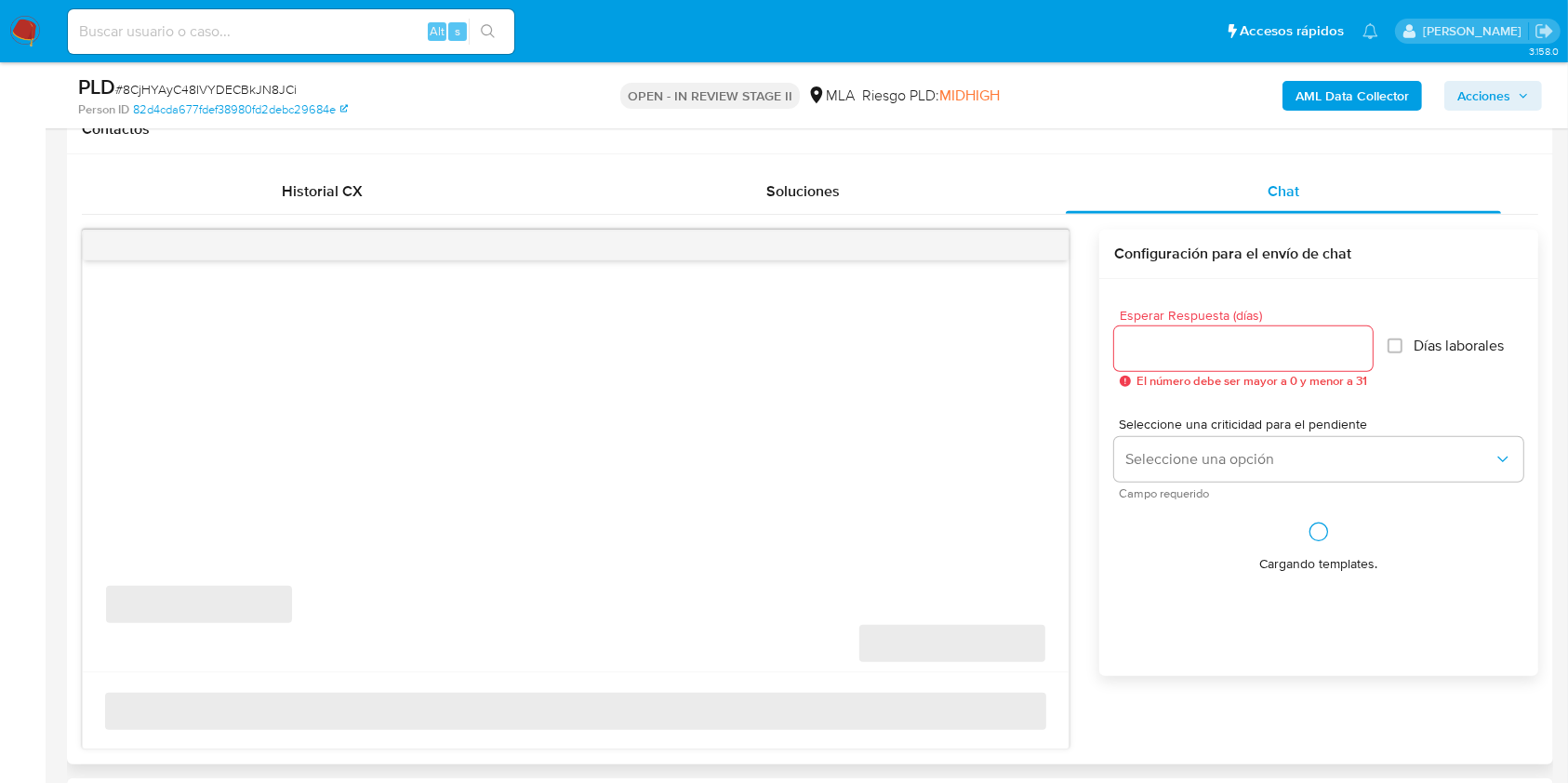
select select "10"
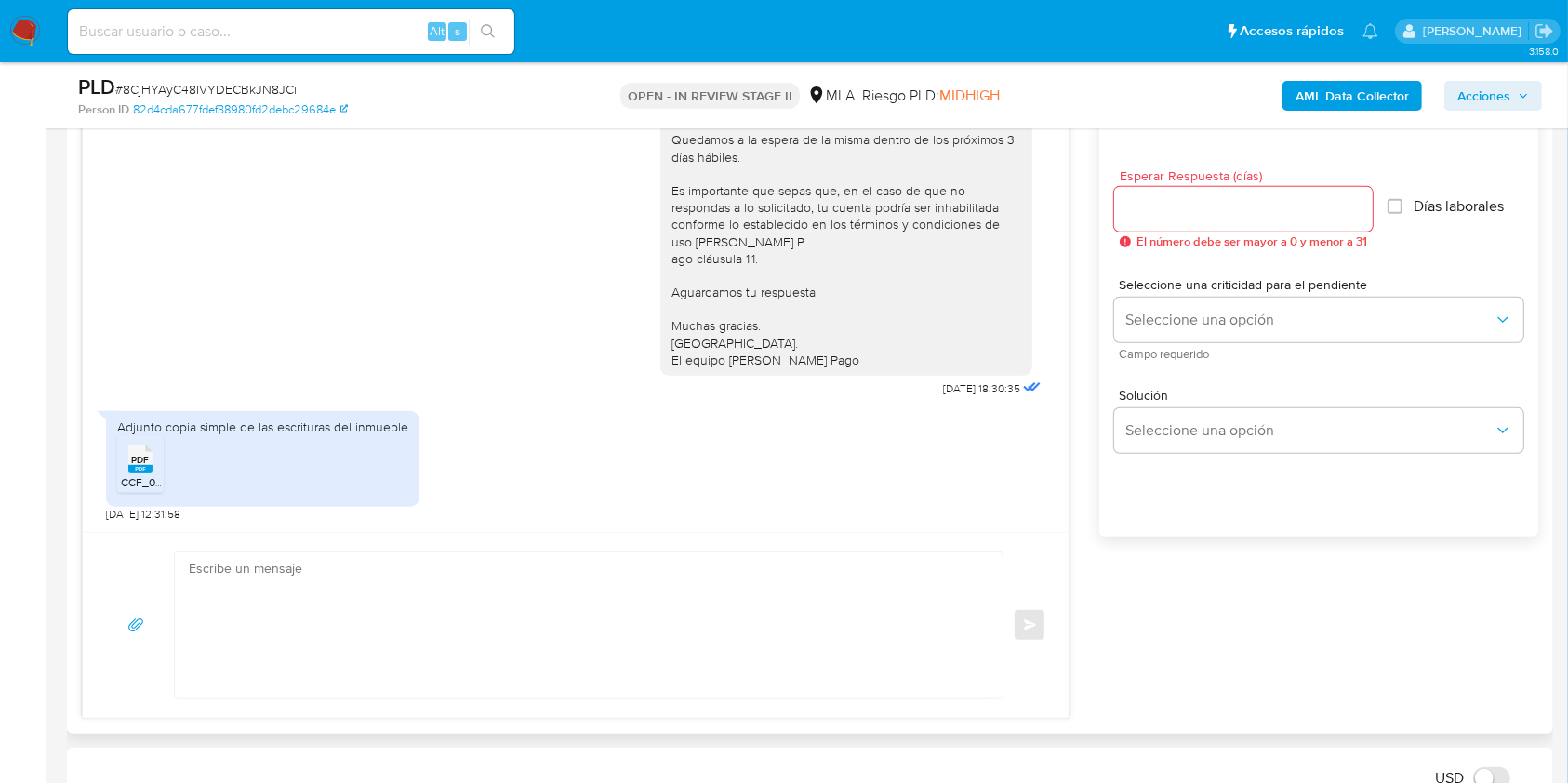
scroll to position [1117, 0]
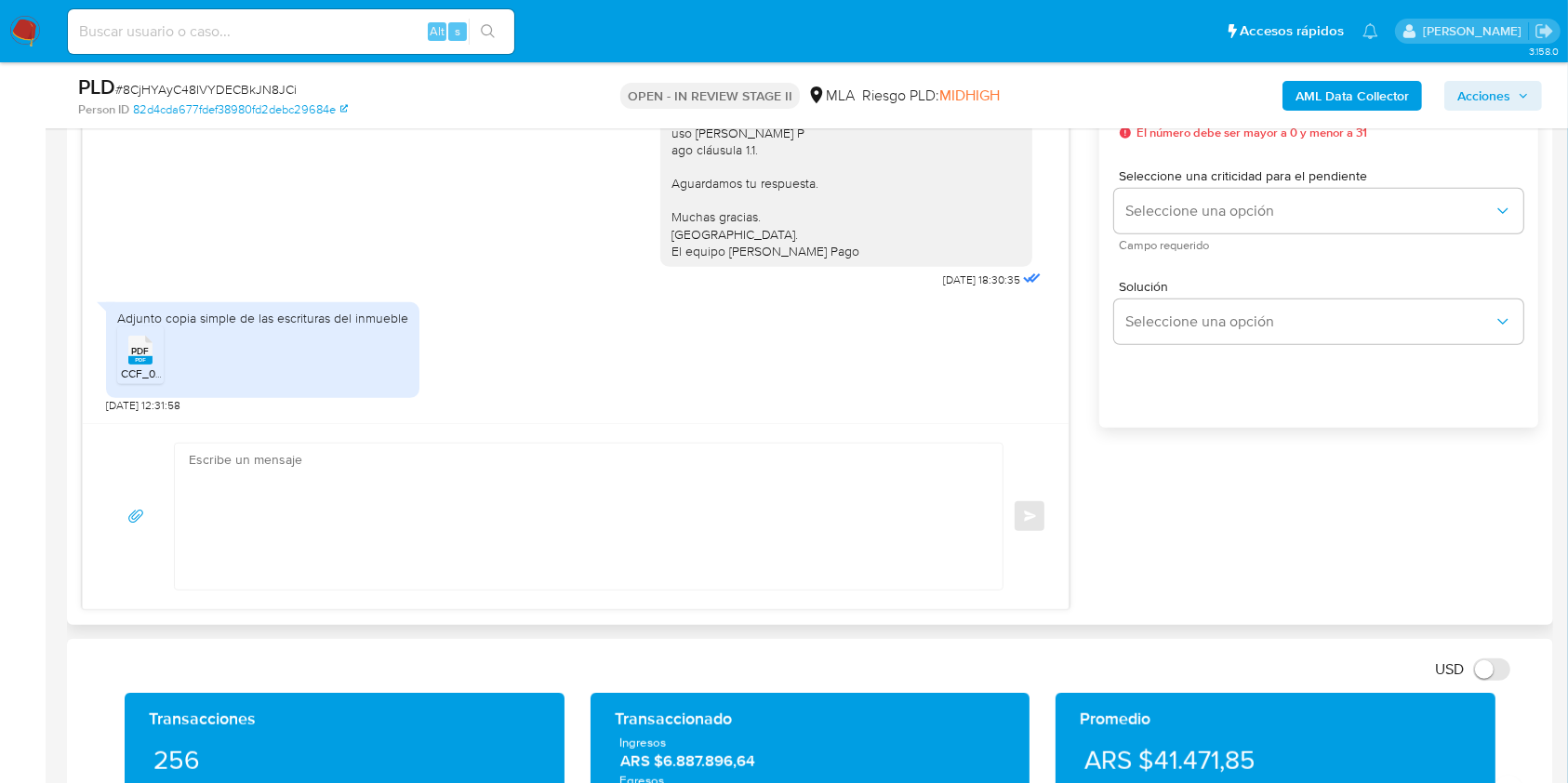
click at [518, 495] on textarea at bounding box center [583, 516] width 791 height 146
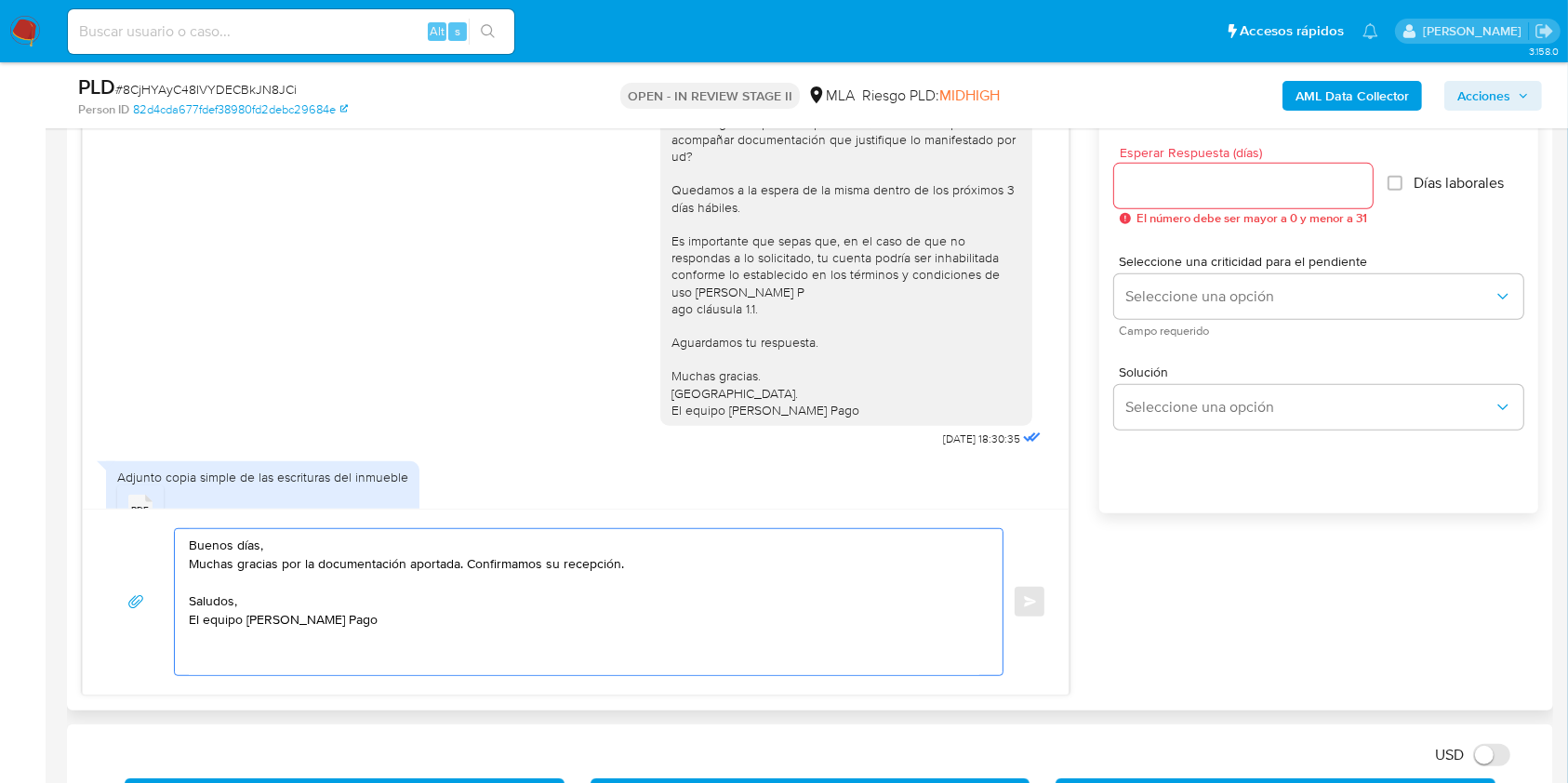
scroll to position [991, 0]
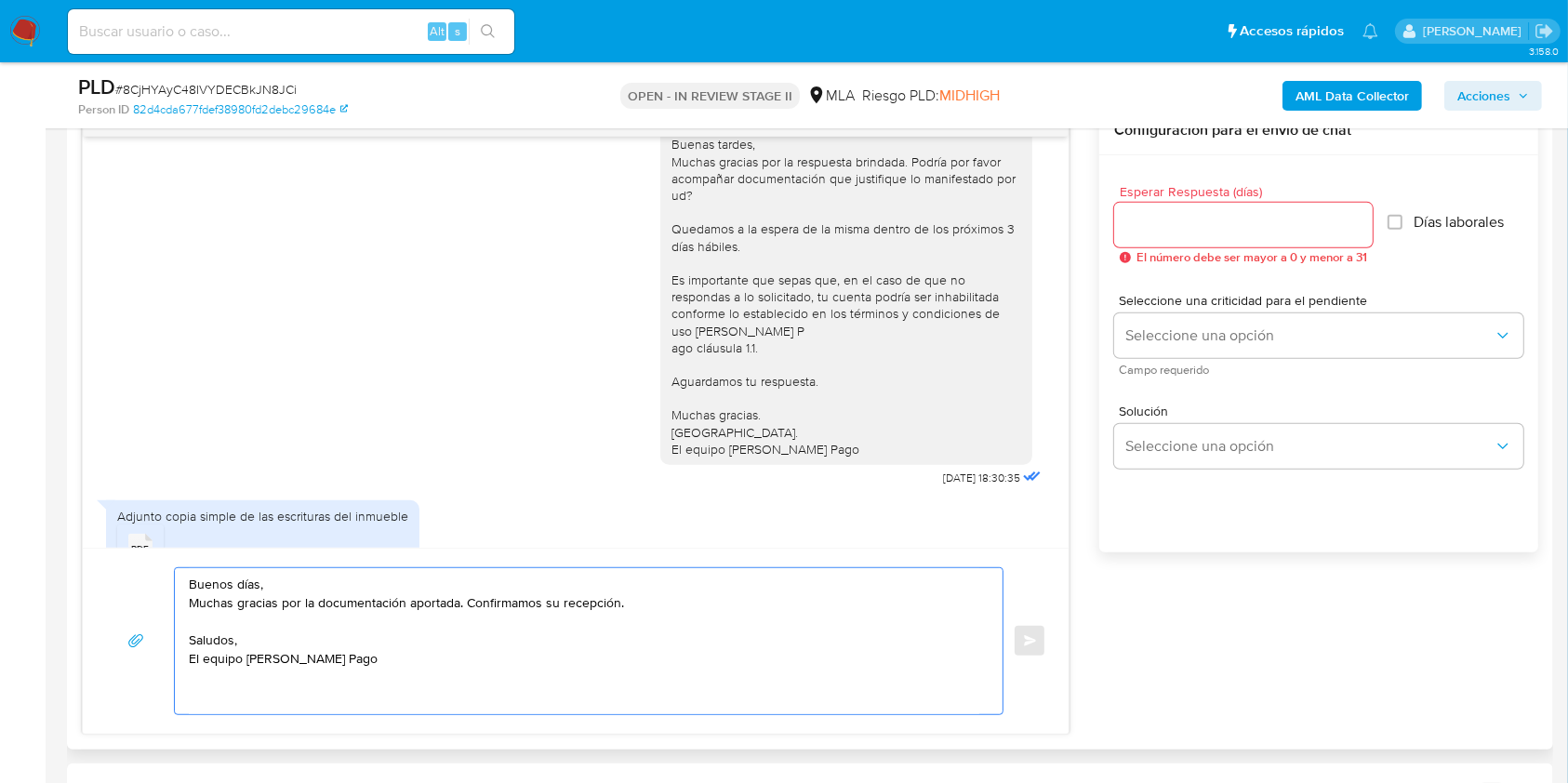
type textarea "Buenos días, Muchas gracias por la documentación aportada. Confirmamos su recep…"
click at [1146, 240] on div at bounding box center [1244, 224] width 258 height 44
click at [1138, 234] on input "Esperar Respuesta (días)" at bounding box center [1244, 225] width 258 height 24
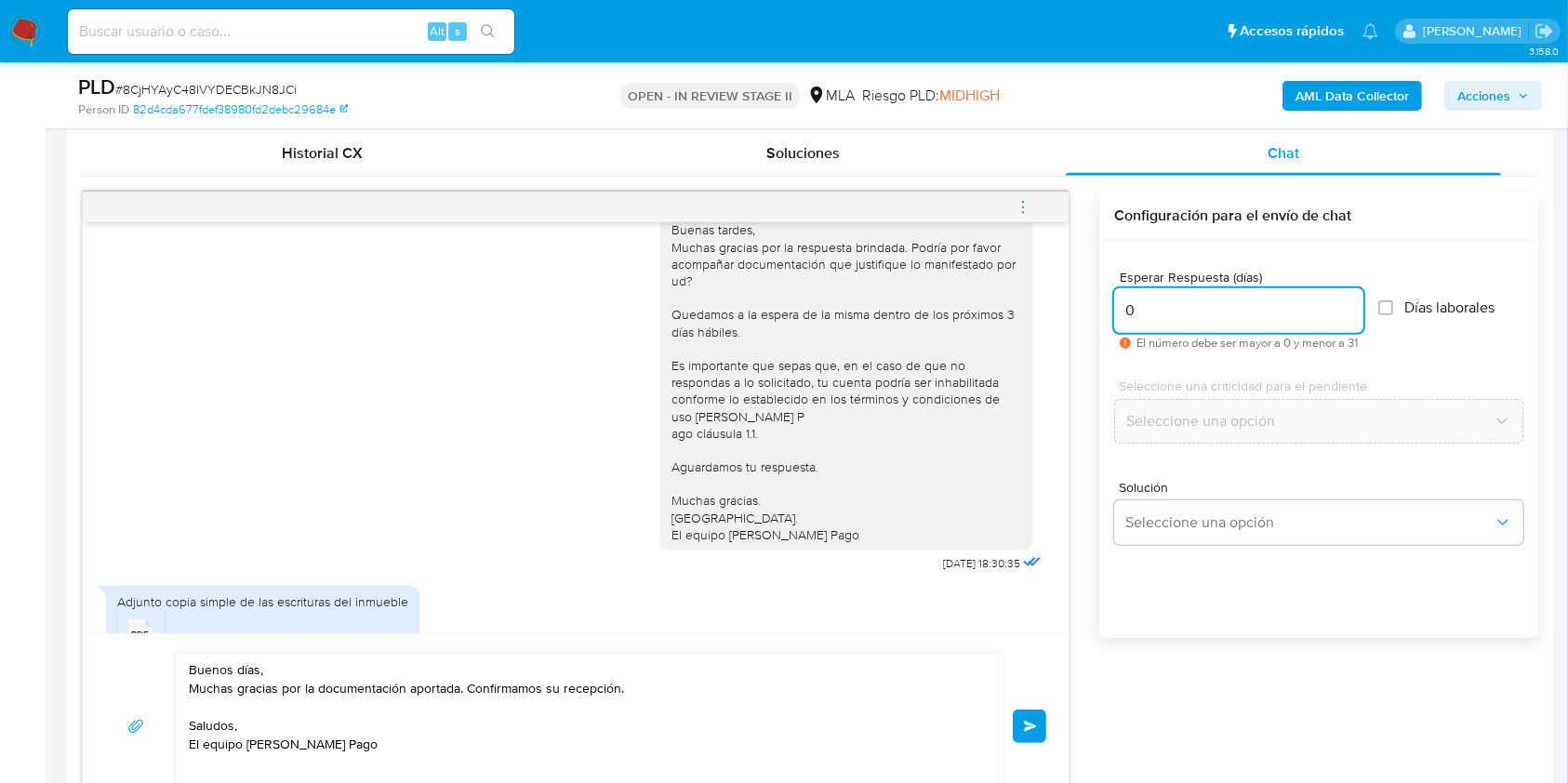
scroll to position [868, 0]
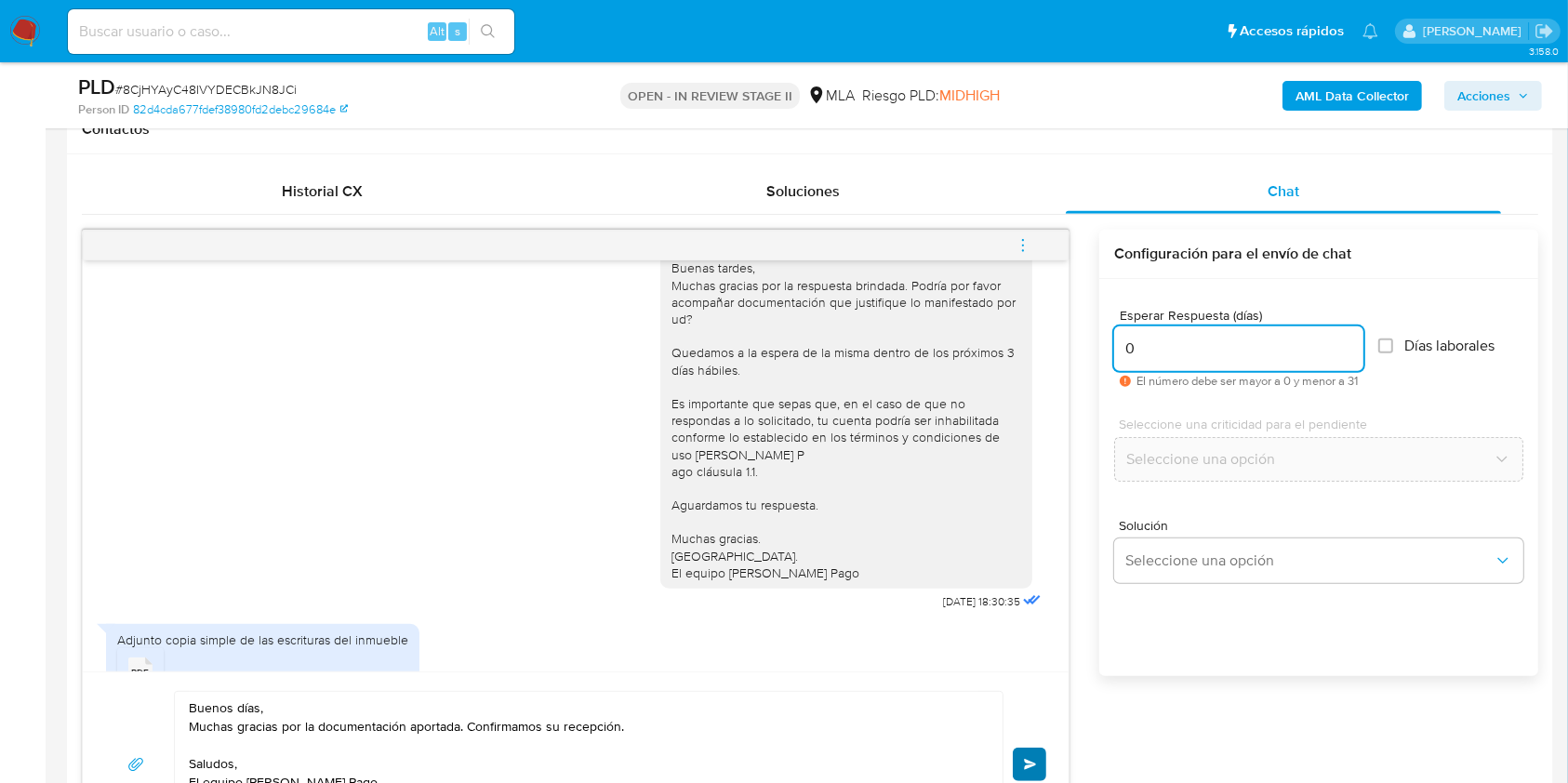
type input "0"
click at [1026, 756] on button "Enviar" at bounding box center [1030, 765] width 34 height 34
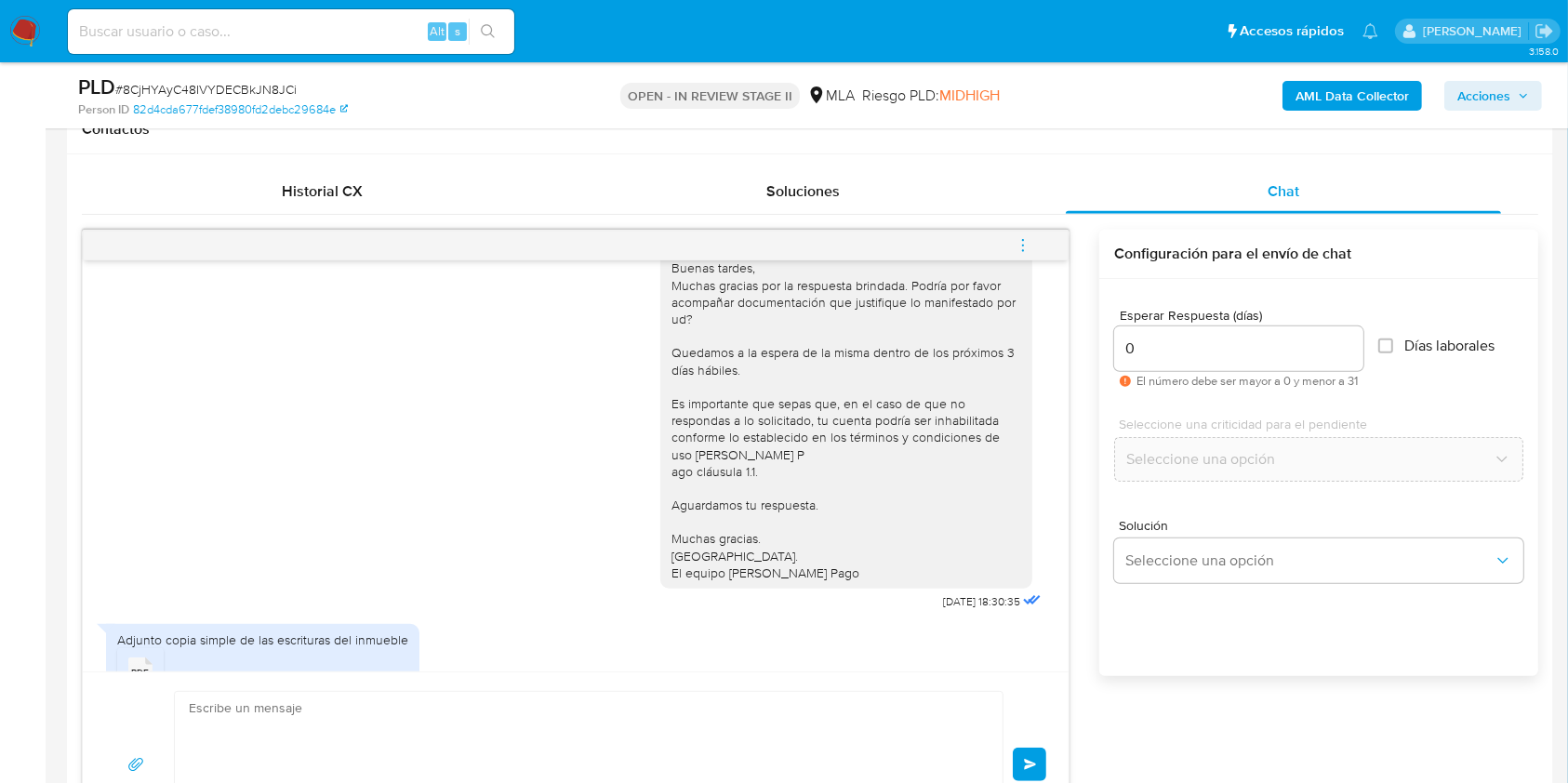
scroll to position [2235, 0]
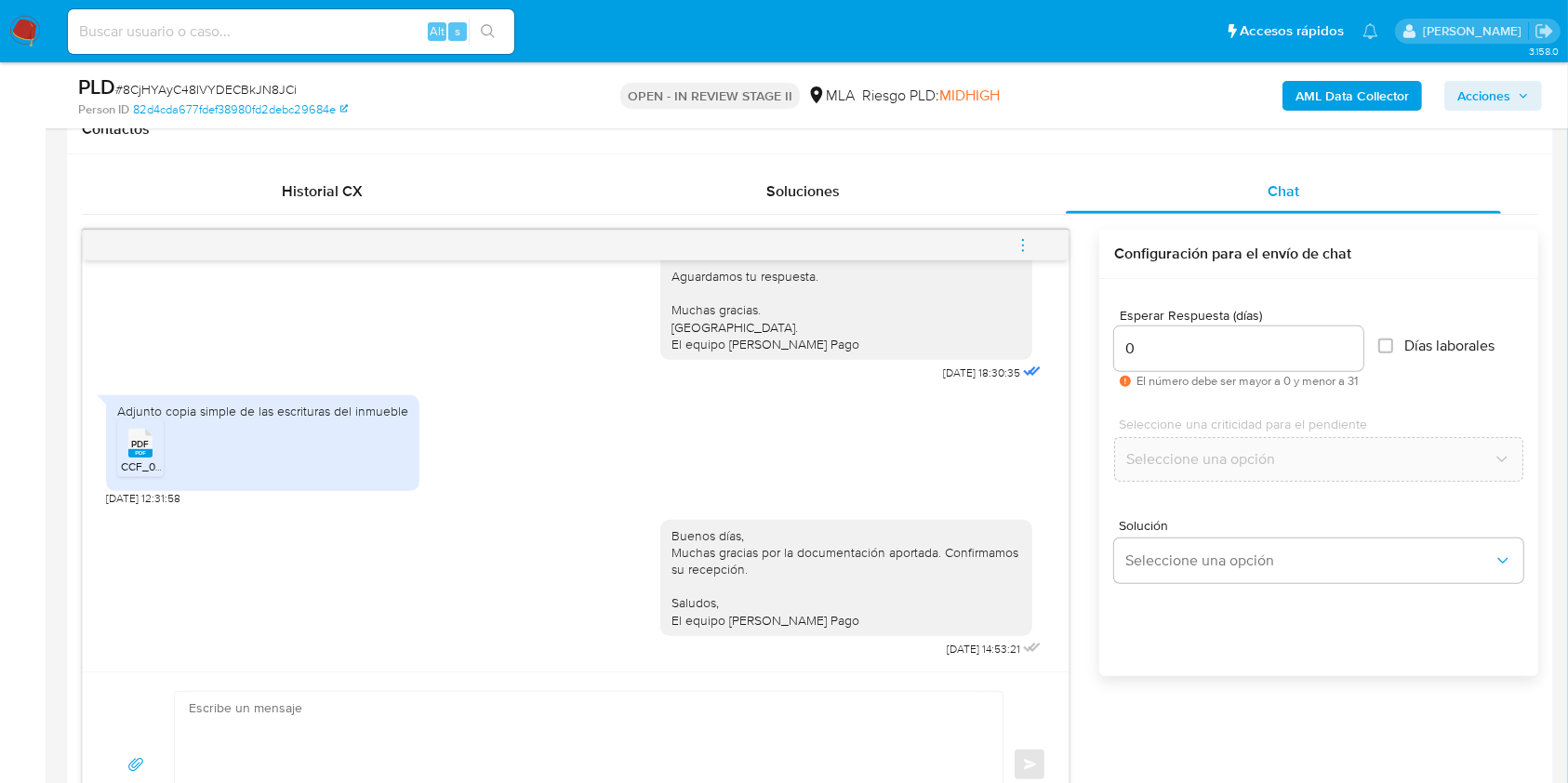
click at [1029, 254] on span "menu-action" at bounding box center [1023, 245] width 17 height 44
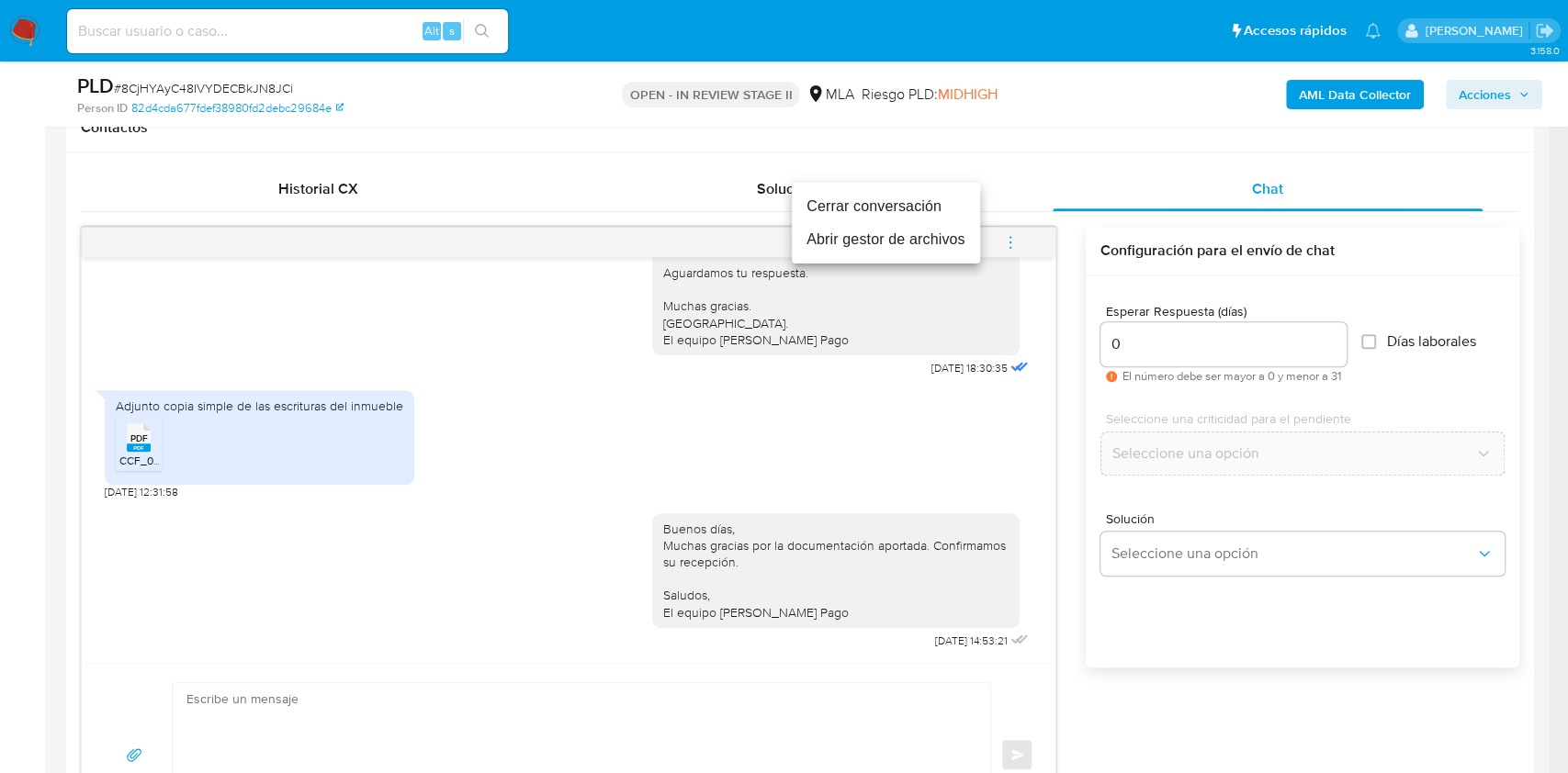
click at [902, 220] on li "Cerrar conversación" at bounding box center [886, 207] width 188 height 33
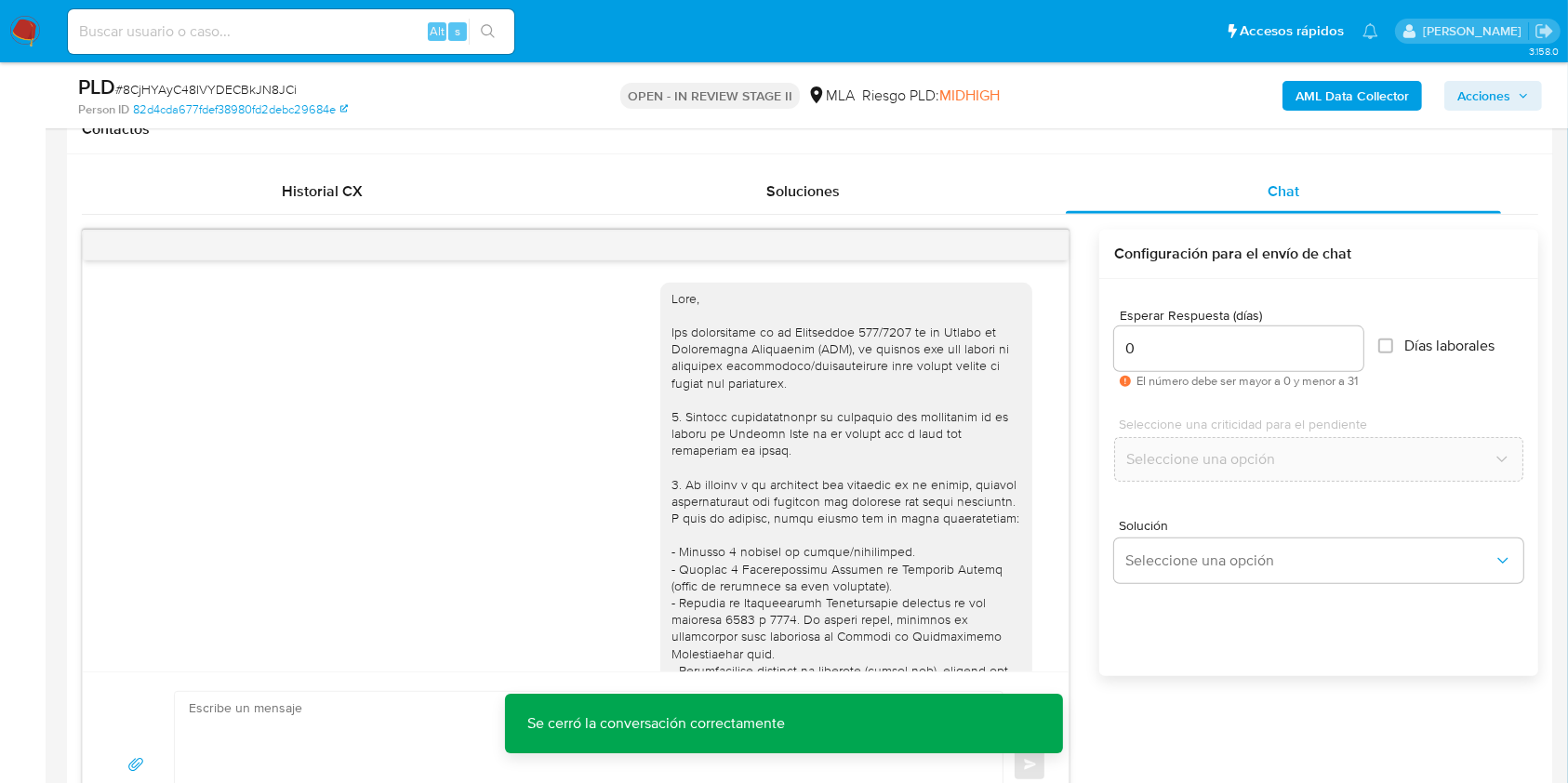
scroll to position [377, 0]
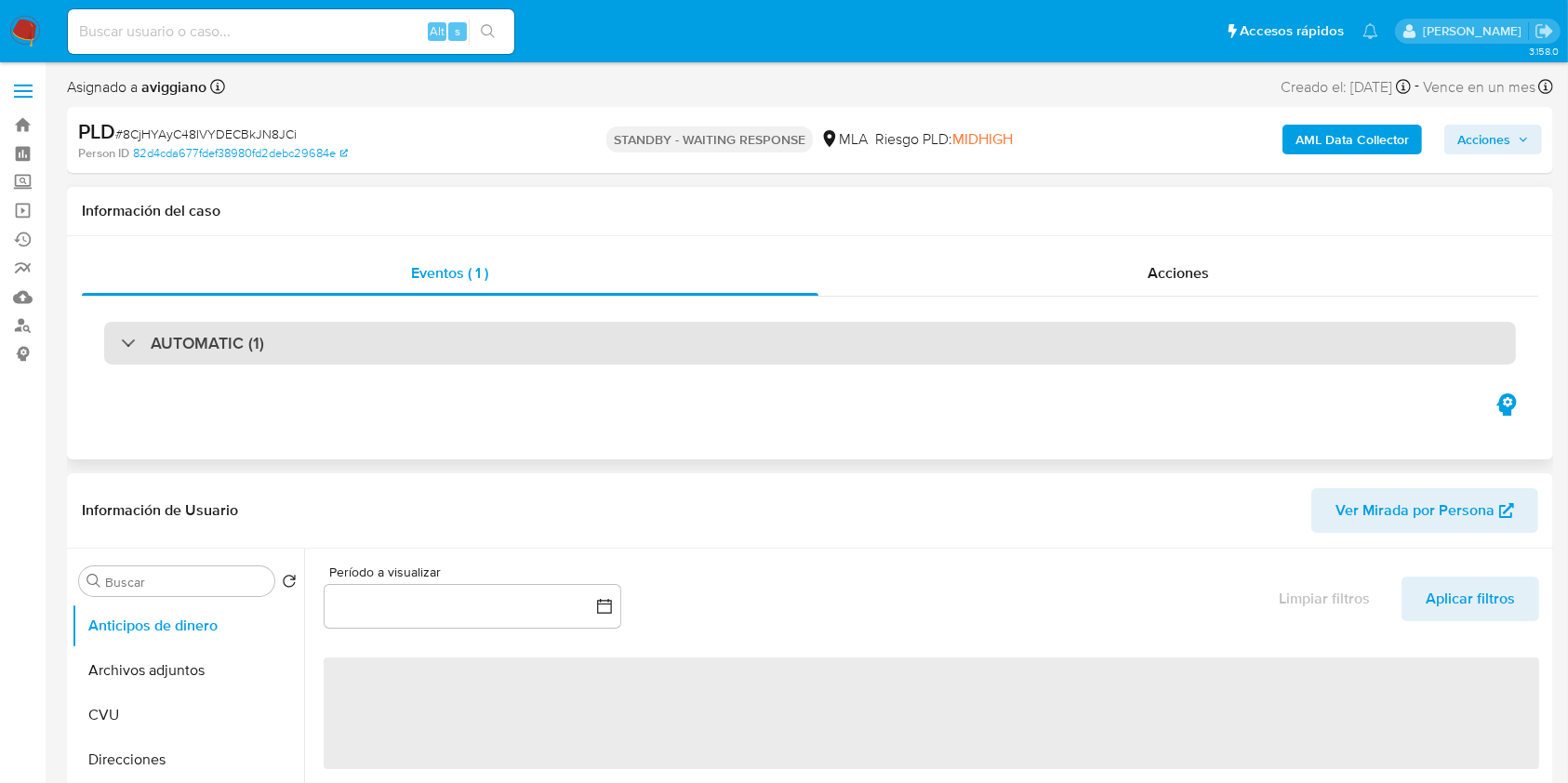
select select "10"
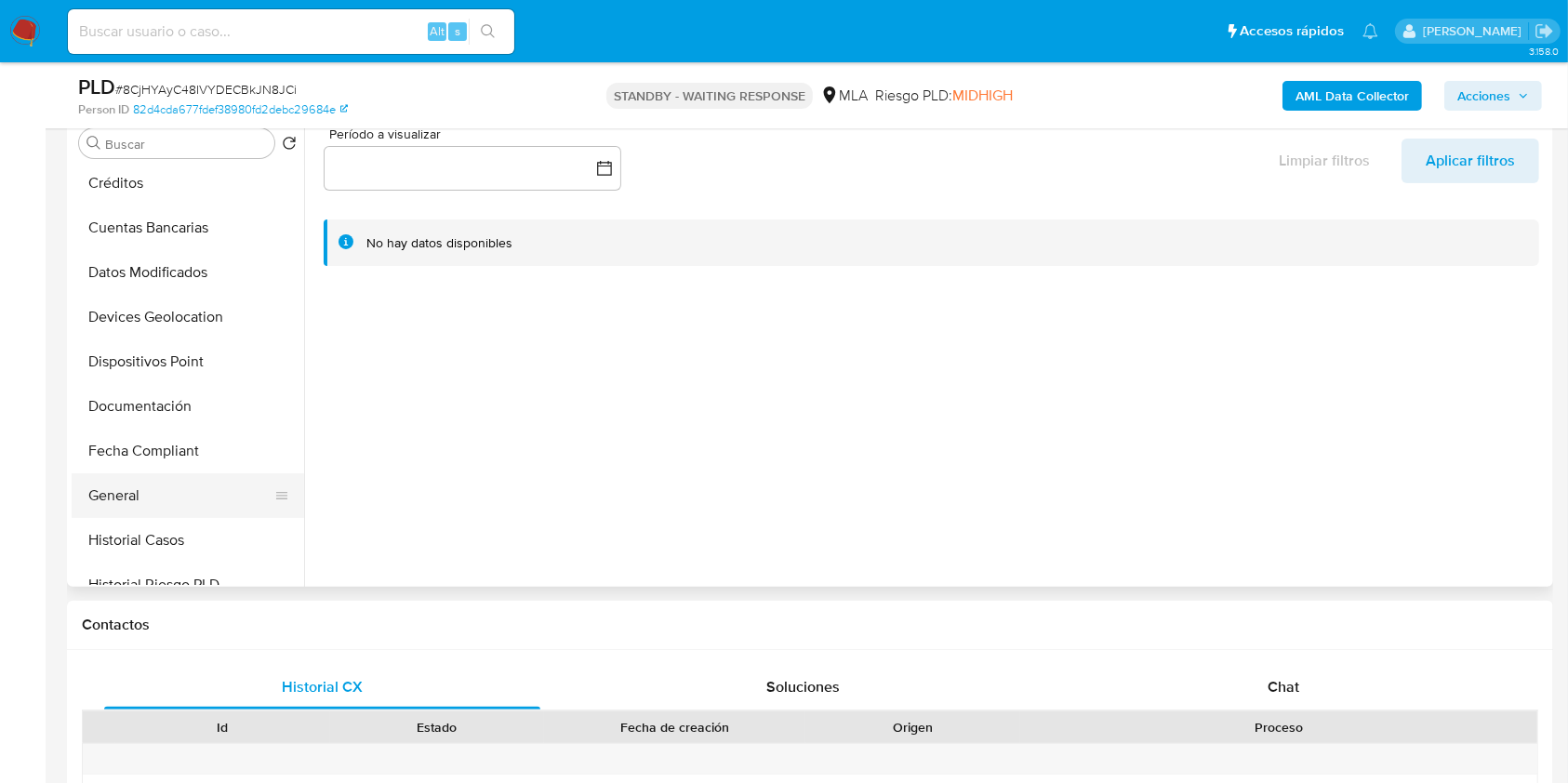
scroll to position [372, 0]
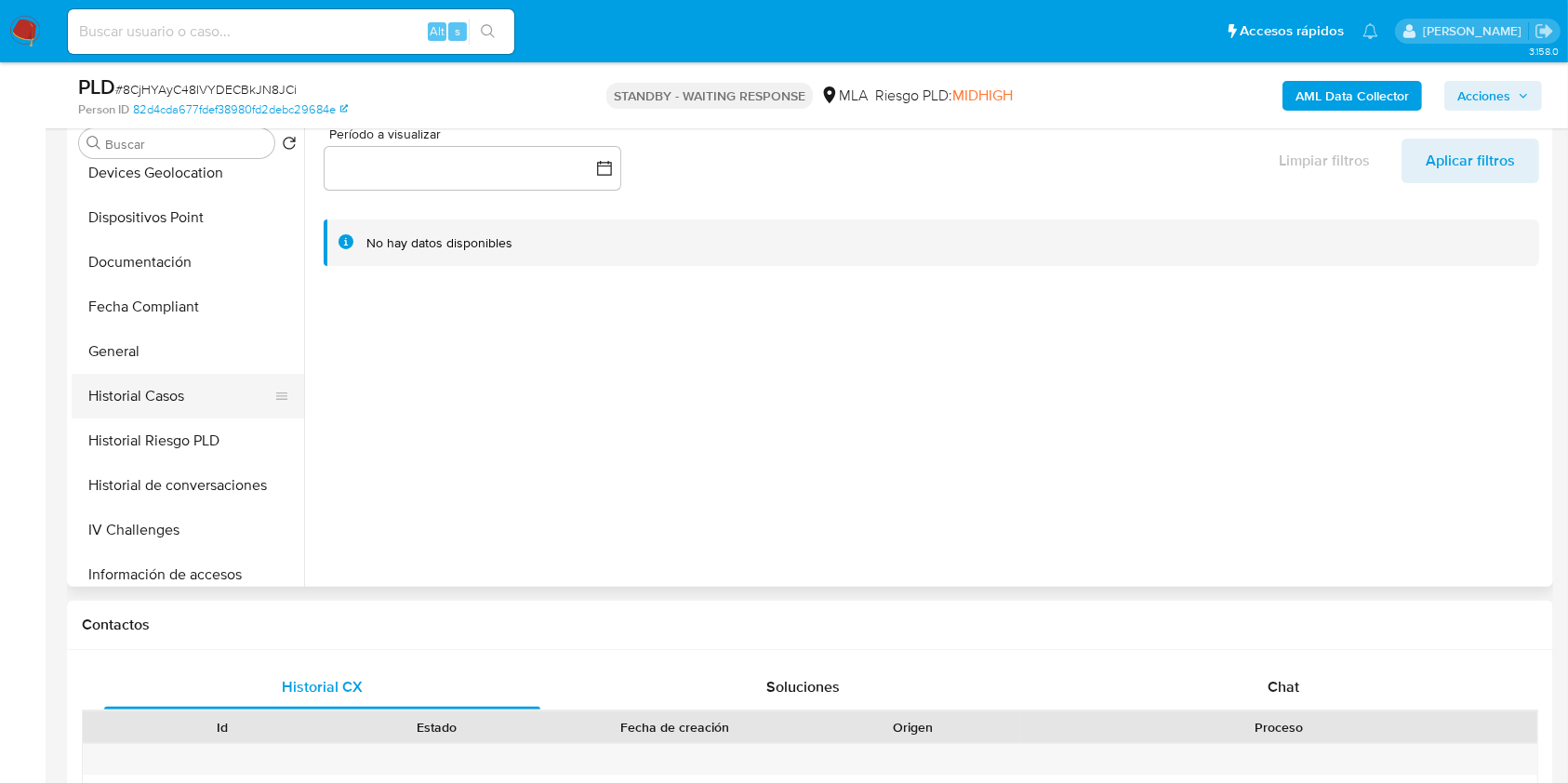
click at [165, 413] on button "Historial Casos" at bounding box center [180, 396] width 218 height 44
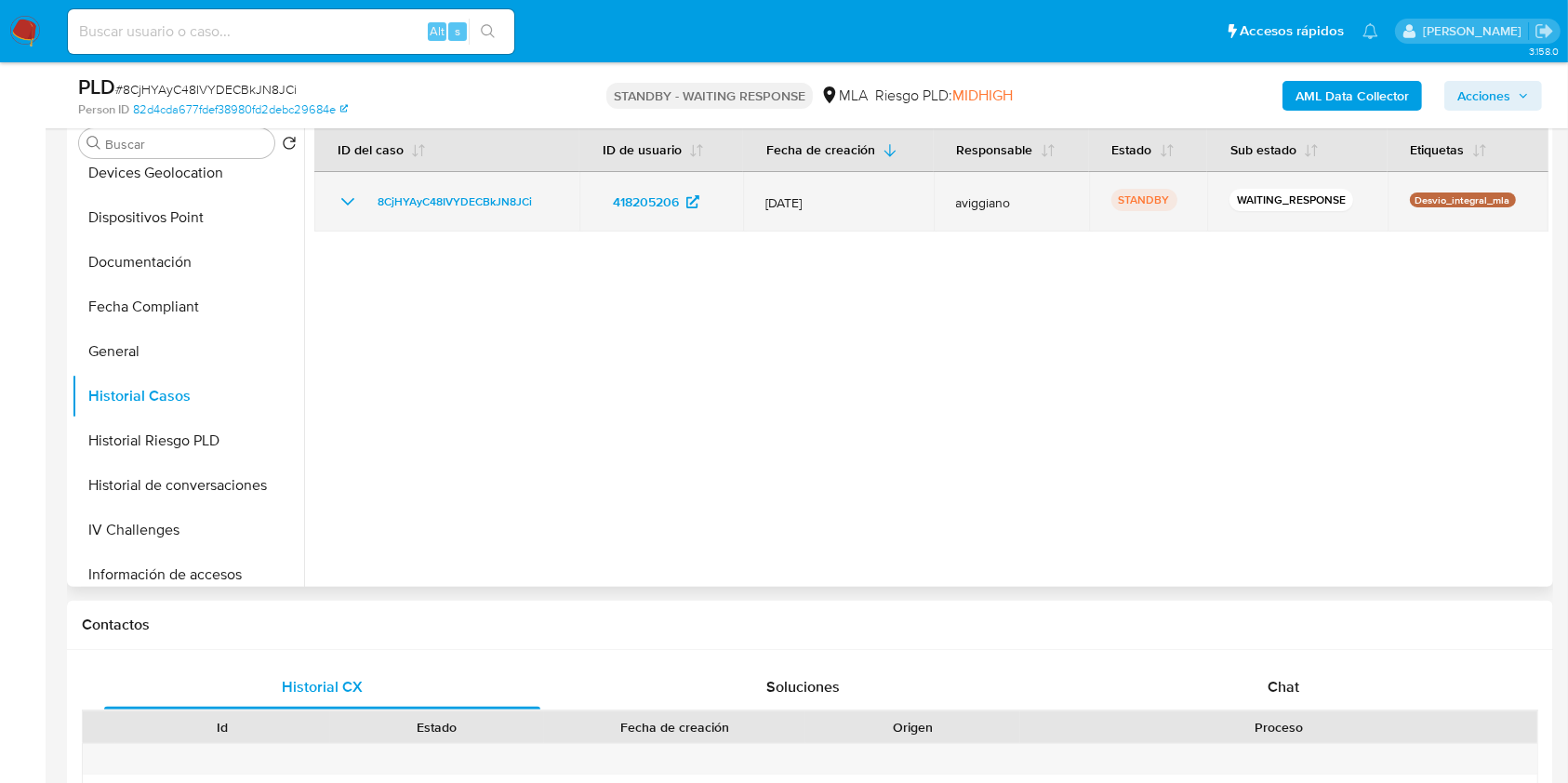
drag, startPoint x: 556, startPoint y: 201, endPoint x: 363, endPoint y: 204, distance: 193.0
click at [363, 204] on td "8CjHYAyC48IVYDECBkJN8JCi" at bounding box center [447, 202] width 265 height 59
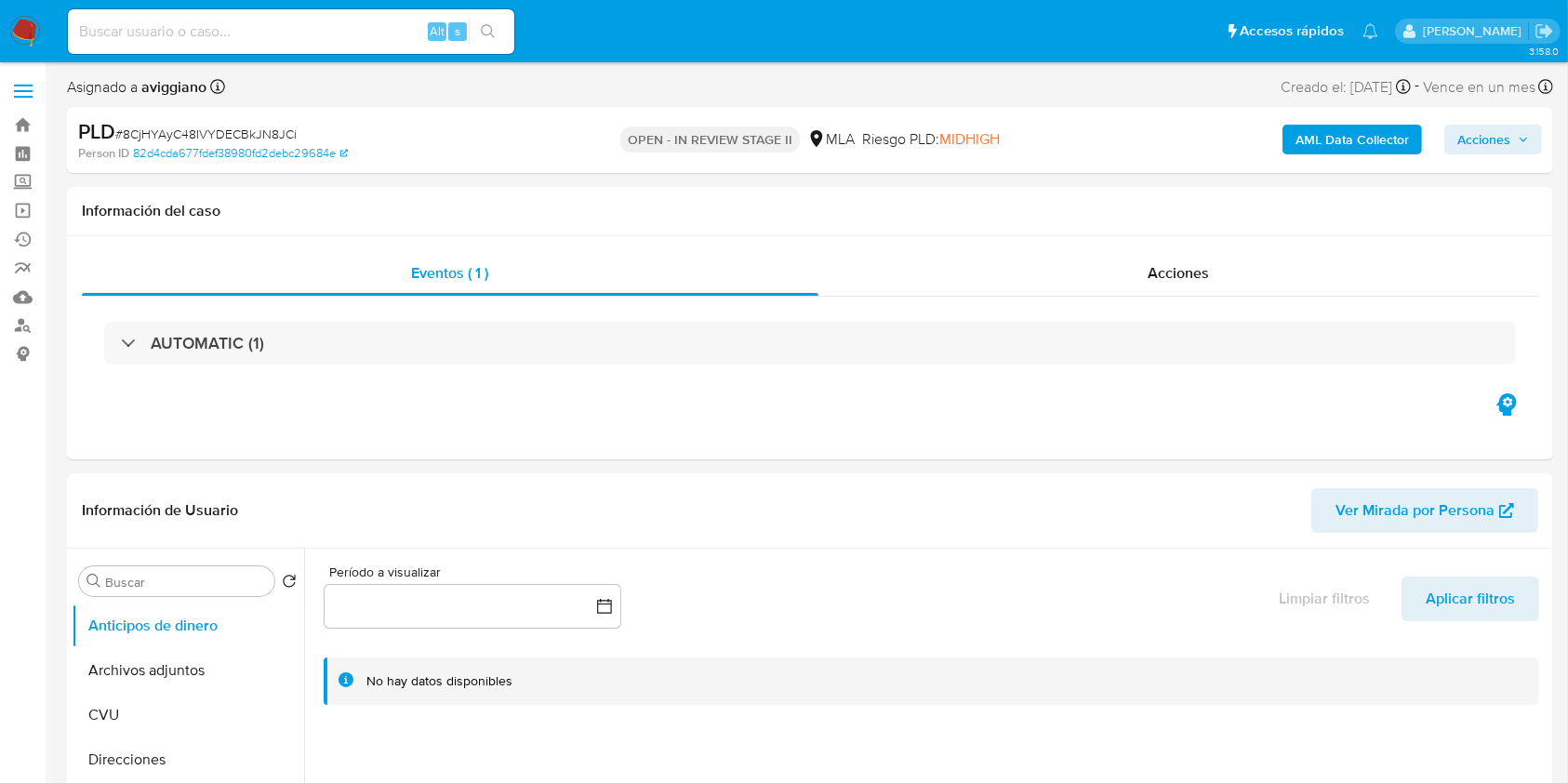
select select "10"
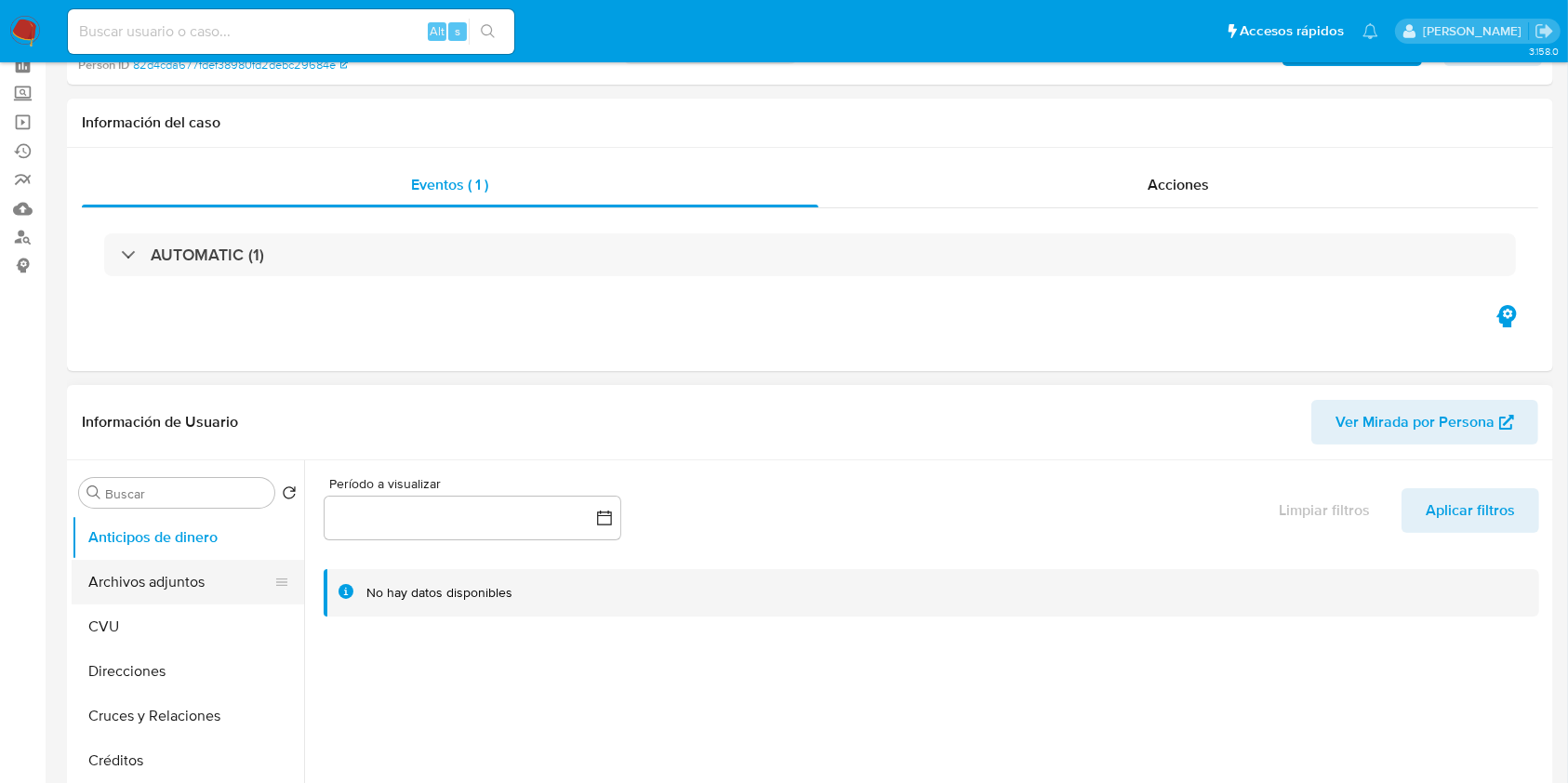
scroll to position [248, 0]
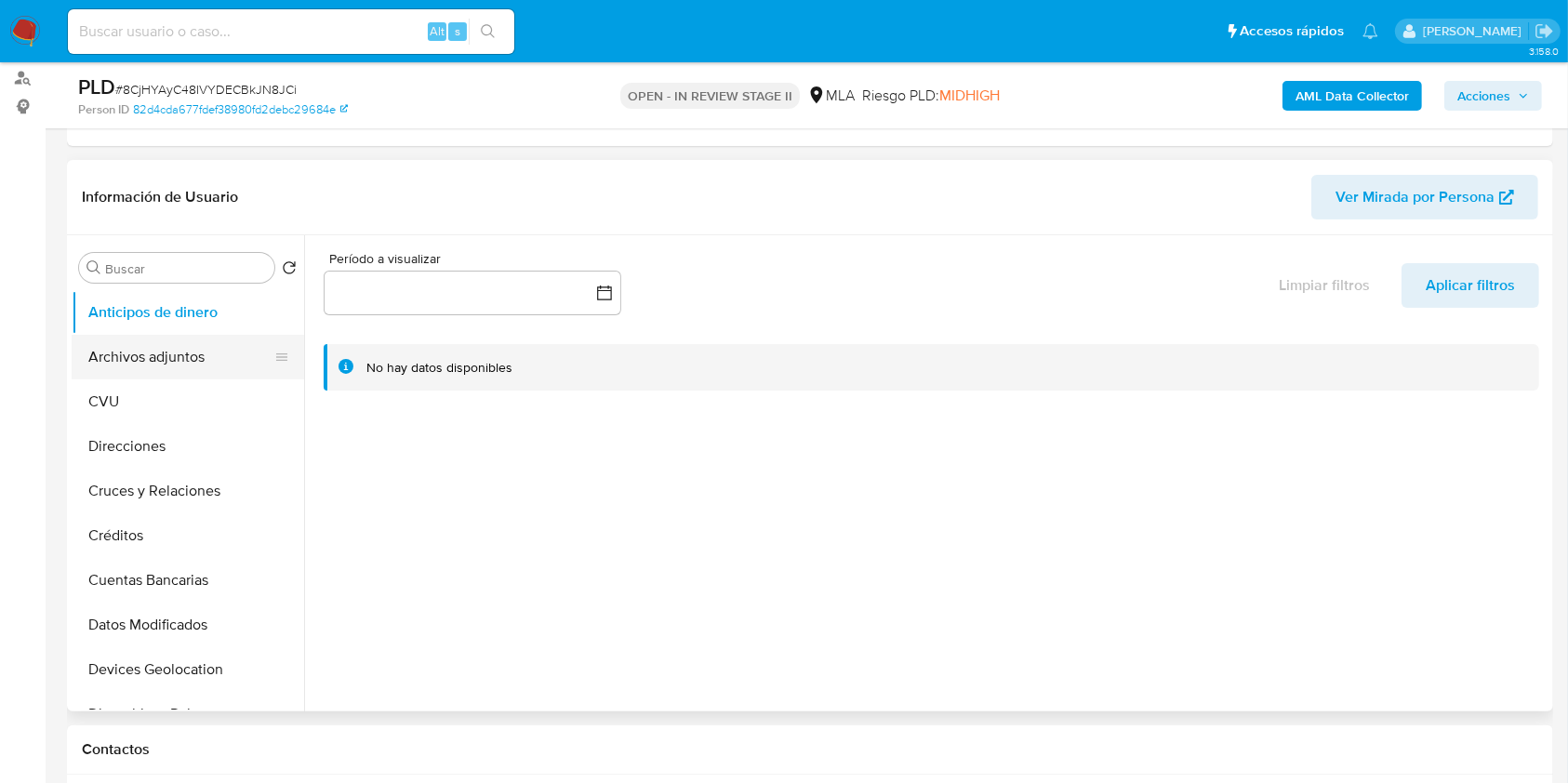
click at [177, 349] on button "Archivos adjuntos" at bounding box center [180, 356] width 218 height 44
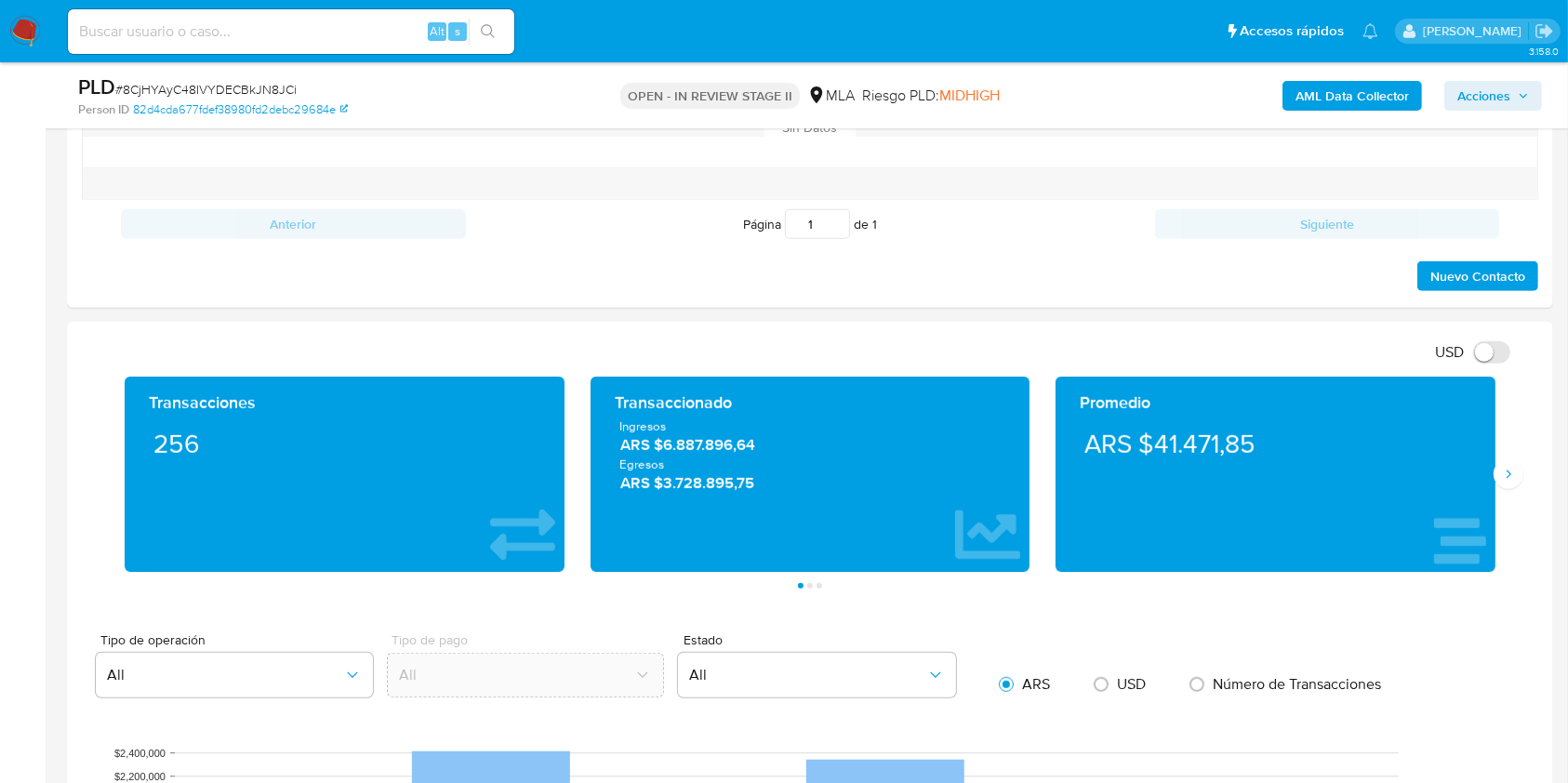
scroll to position [868, 0]
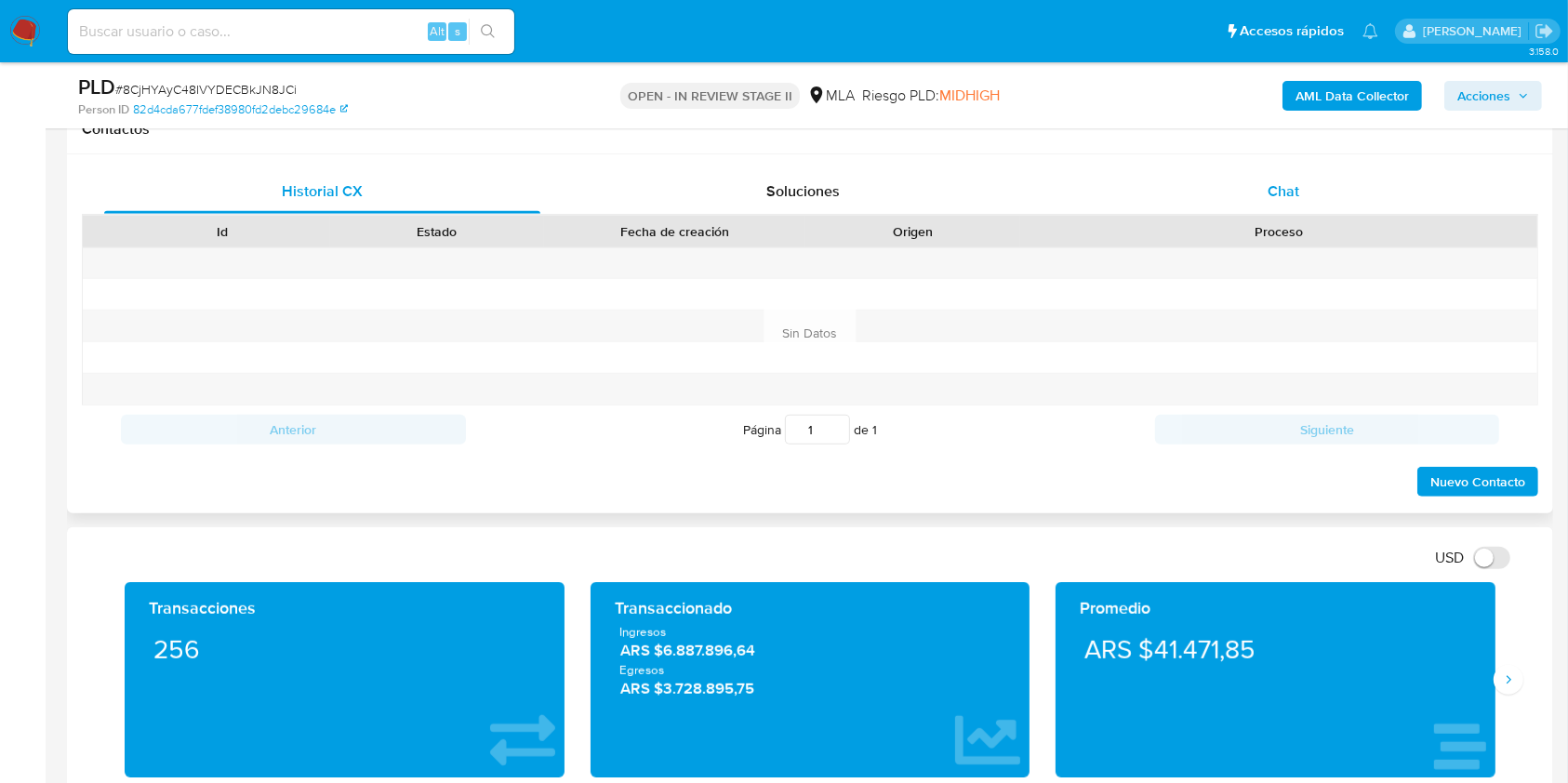
click at [1275, 189] on span "Chat" at bounding box center [1284, 191] width 32 height 22
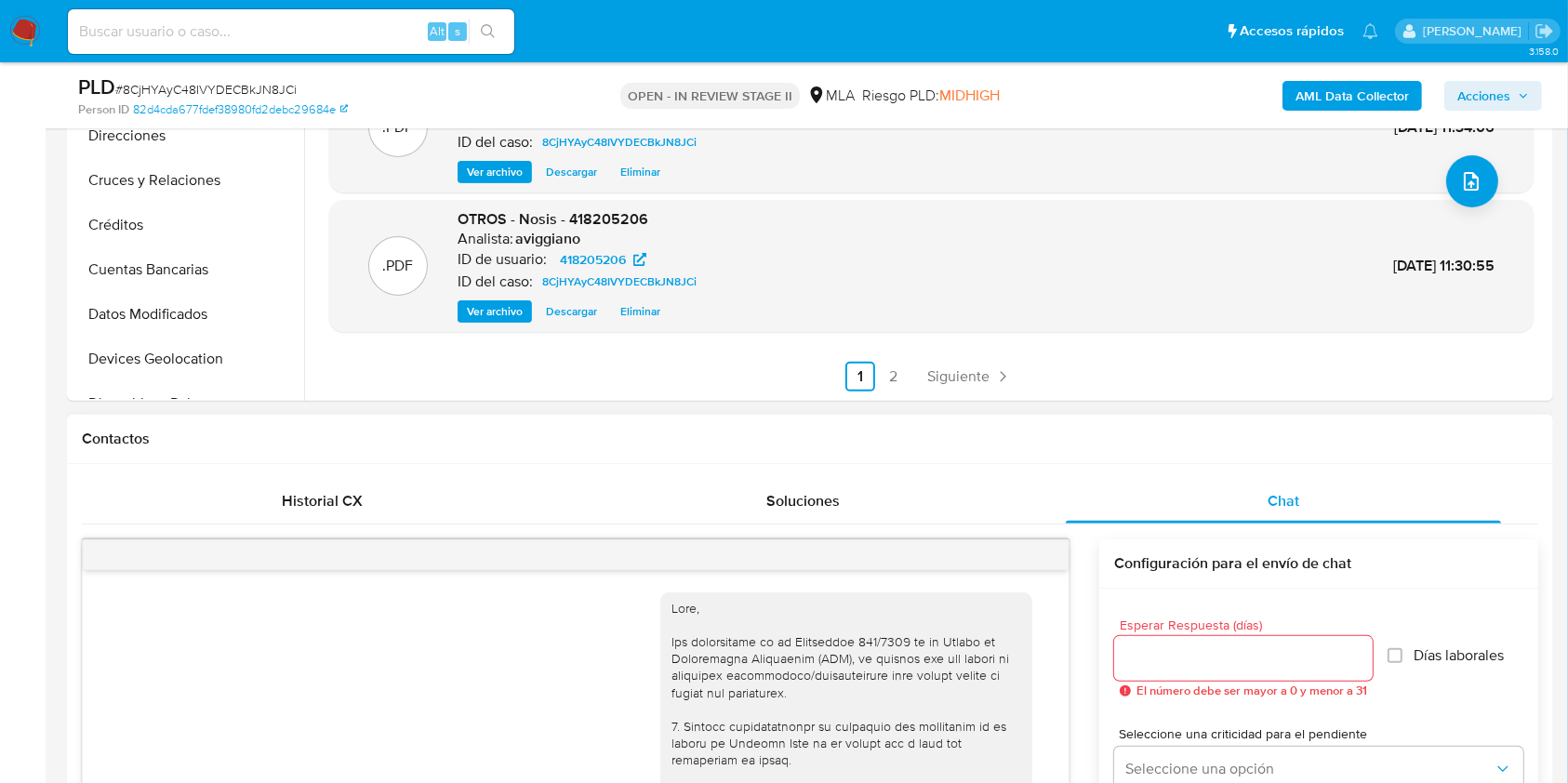
scroll to position [248, 0]
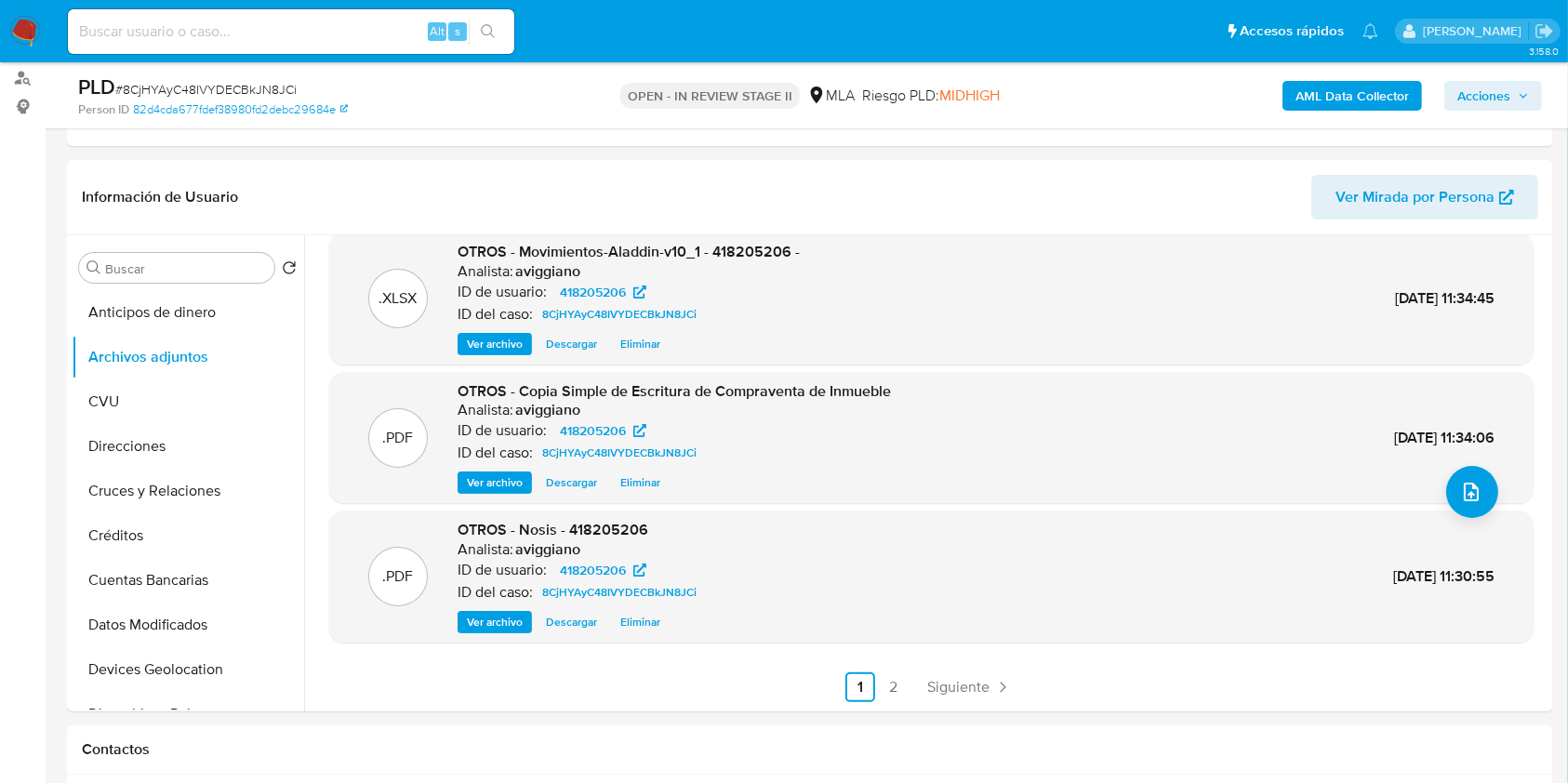
click at [1470, 101] on span "Acciones" at bounding box center [1484, 96] width 53 height 30
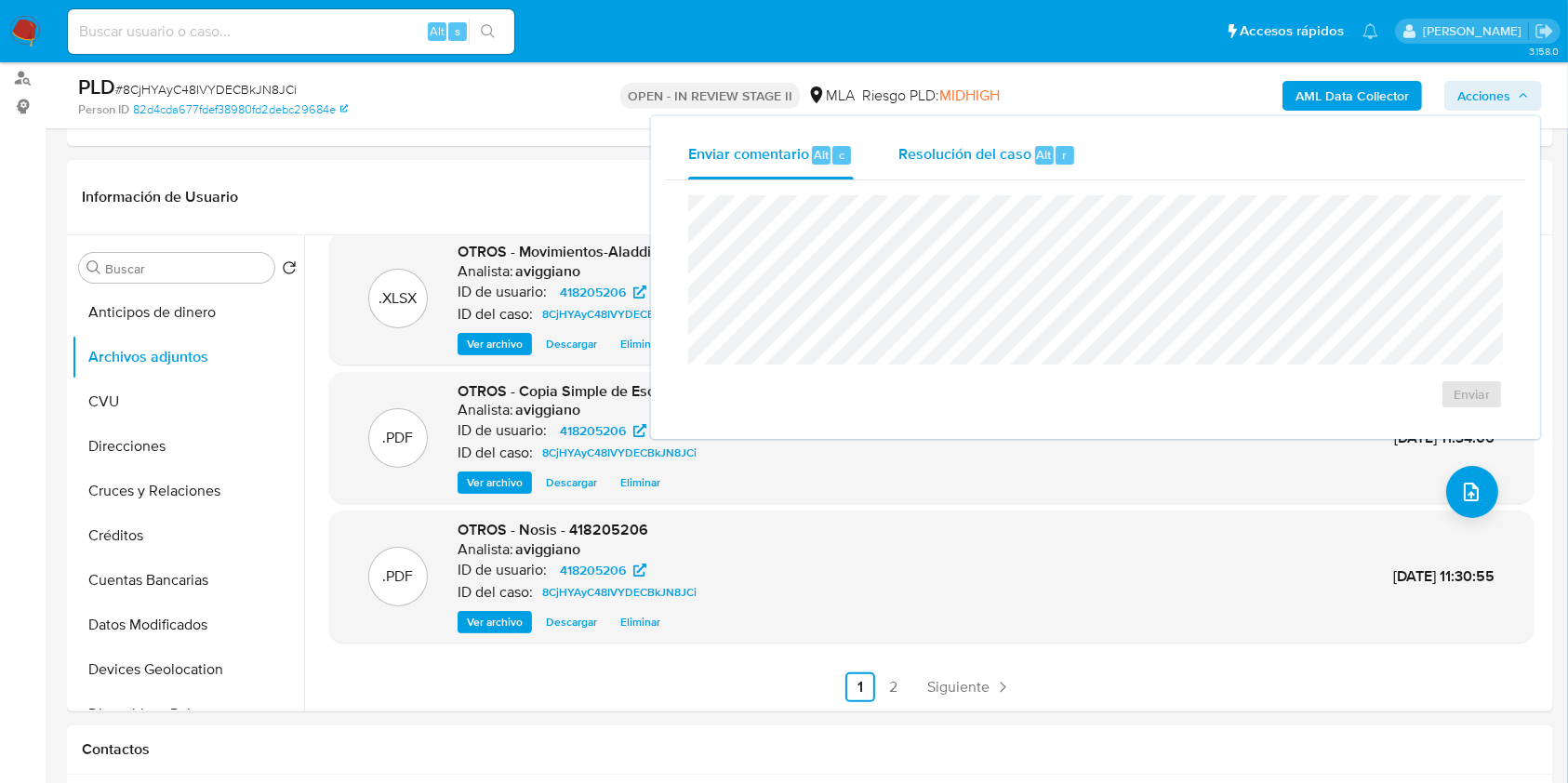
click at [963, 154] on span "Resolución del caso" at bounding box center [965, 154] width 133 height 22
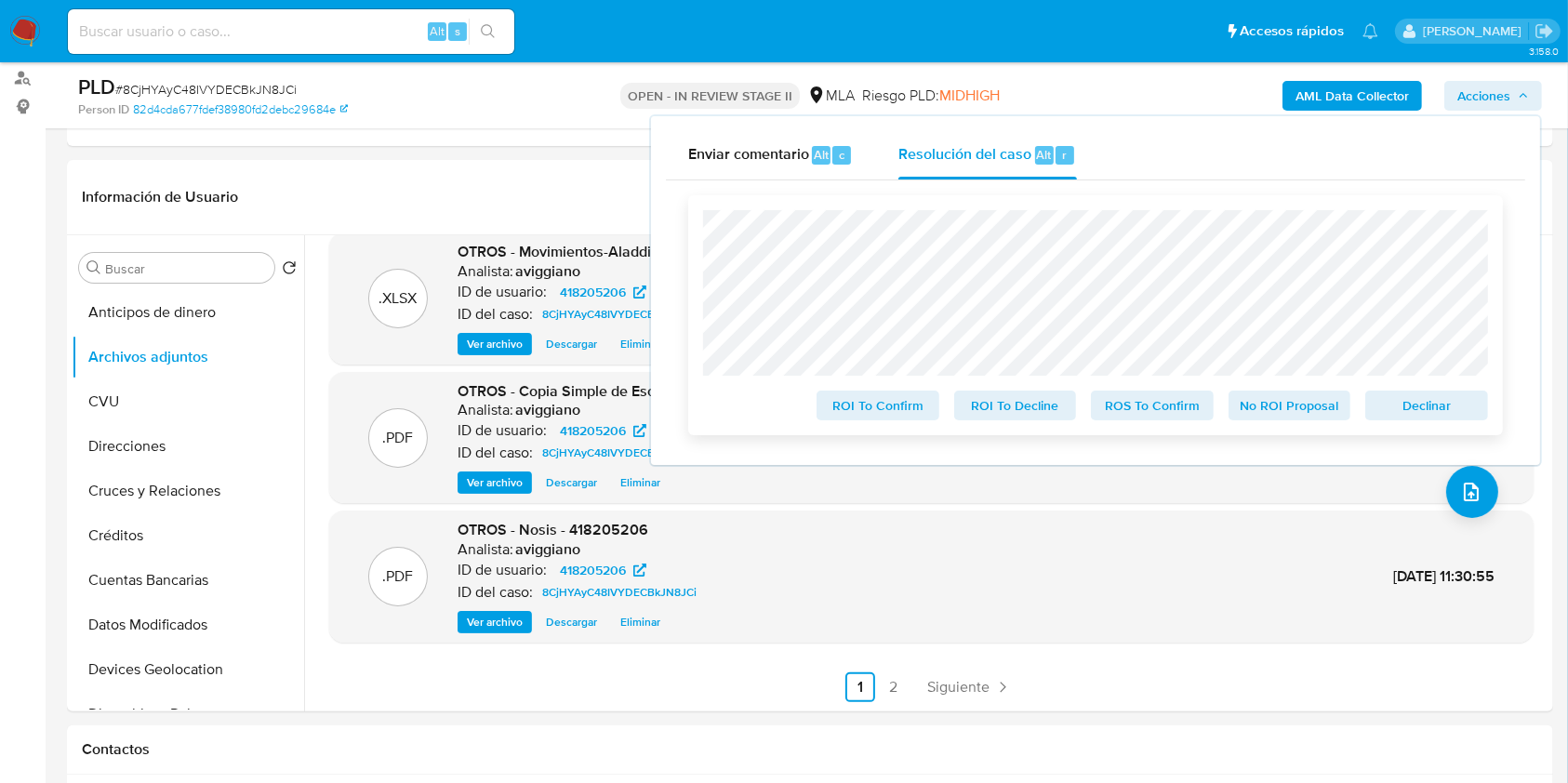
click at [1418, 410] on span "Declinar" at bounding box center [1427, 406] width 97 height 26
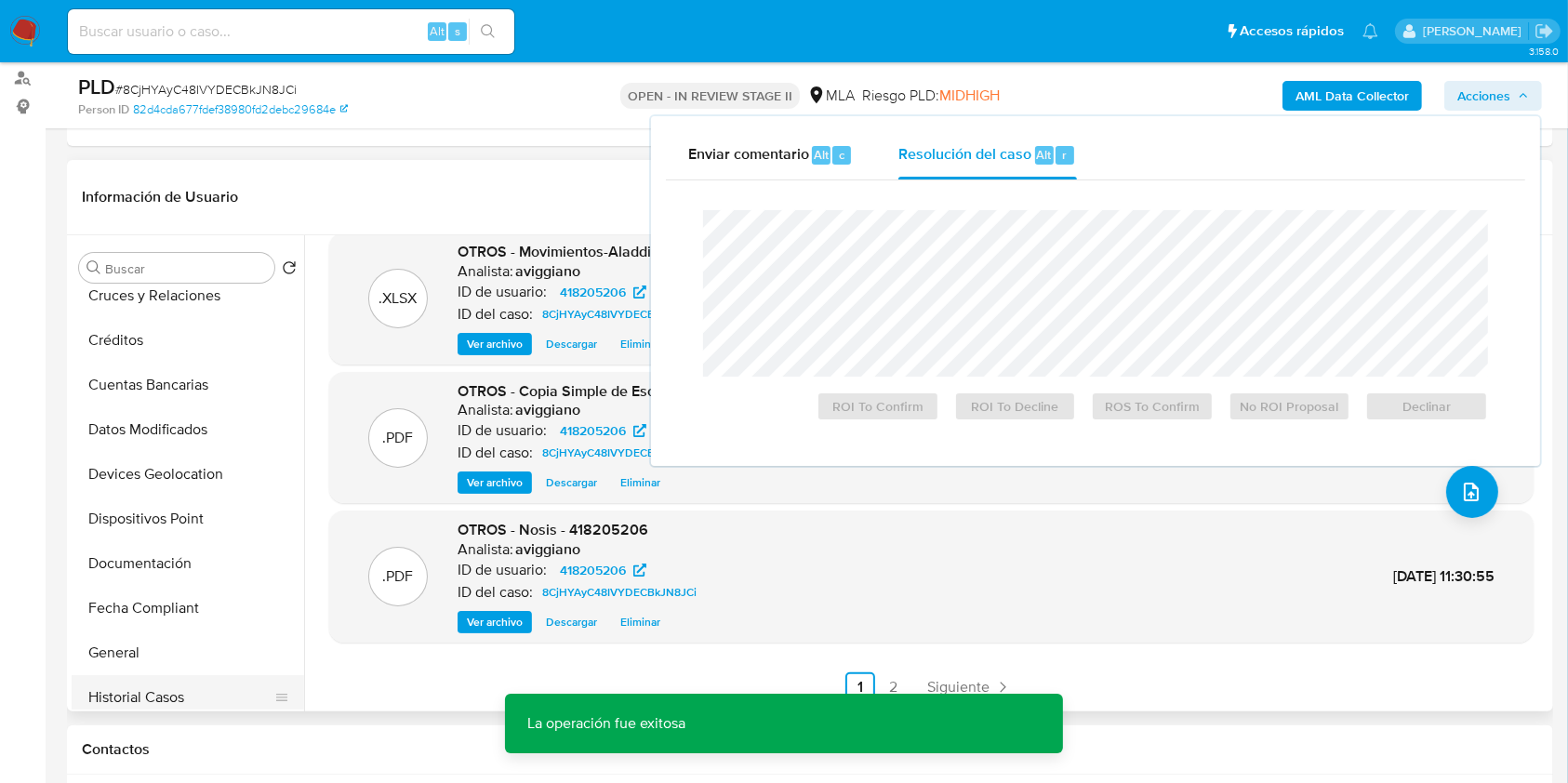
scroll to position [372, 0]
click at [188, 515] on button "Historial Casos" at bounding box center [180, 520] width 218 height 44
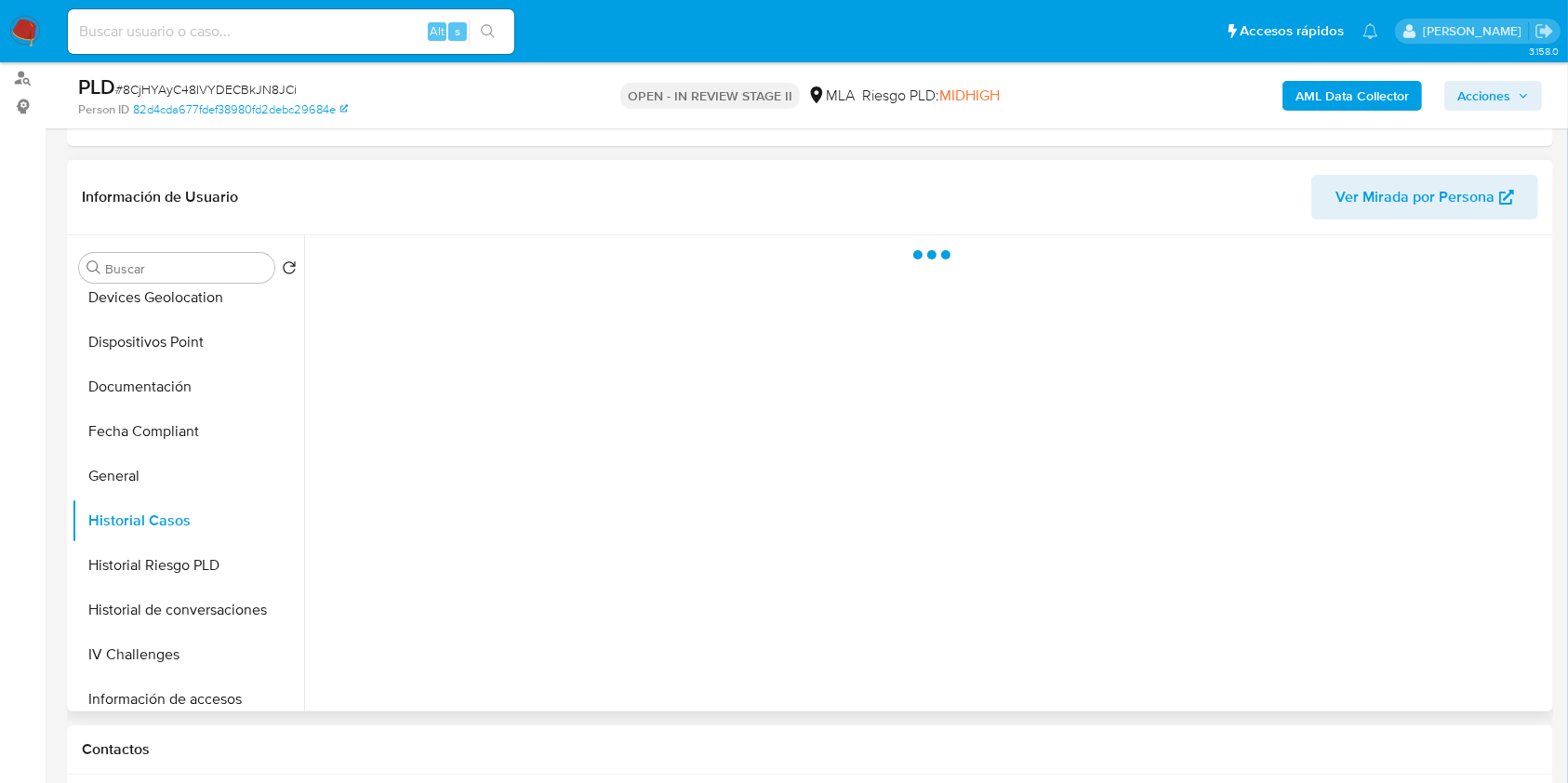
scroll to position [0, 0]
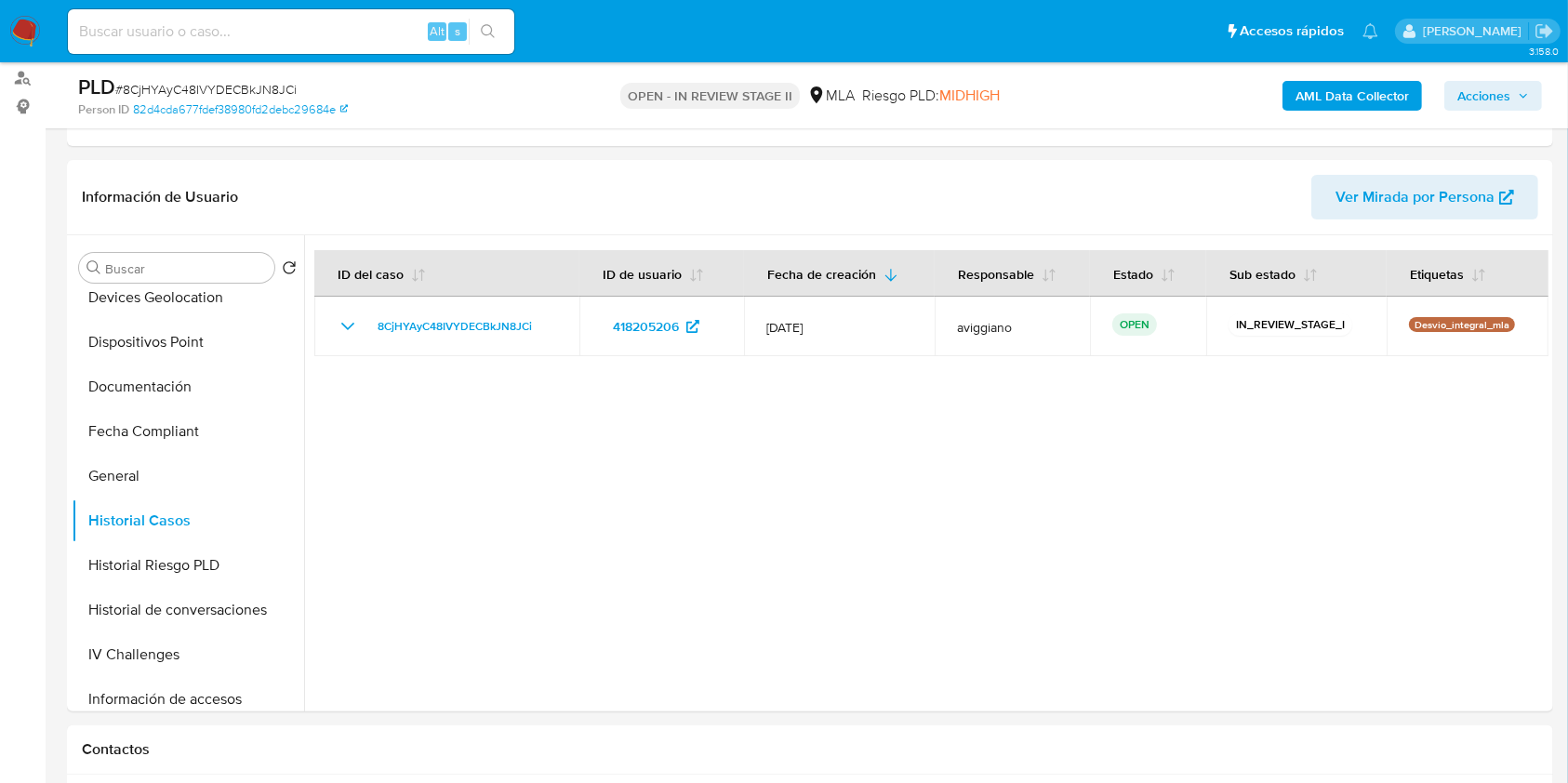
click at [1491, 101] on span "Acciones" at bounding box center [1484, 96] width 53 height 30
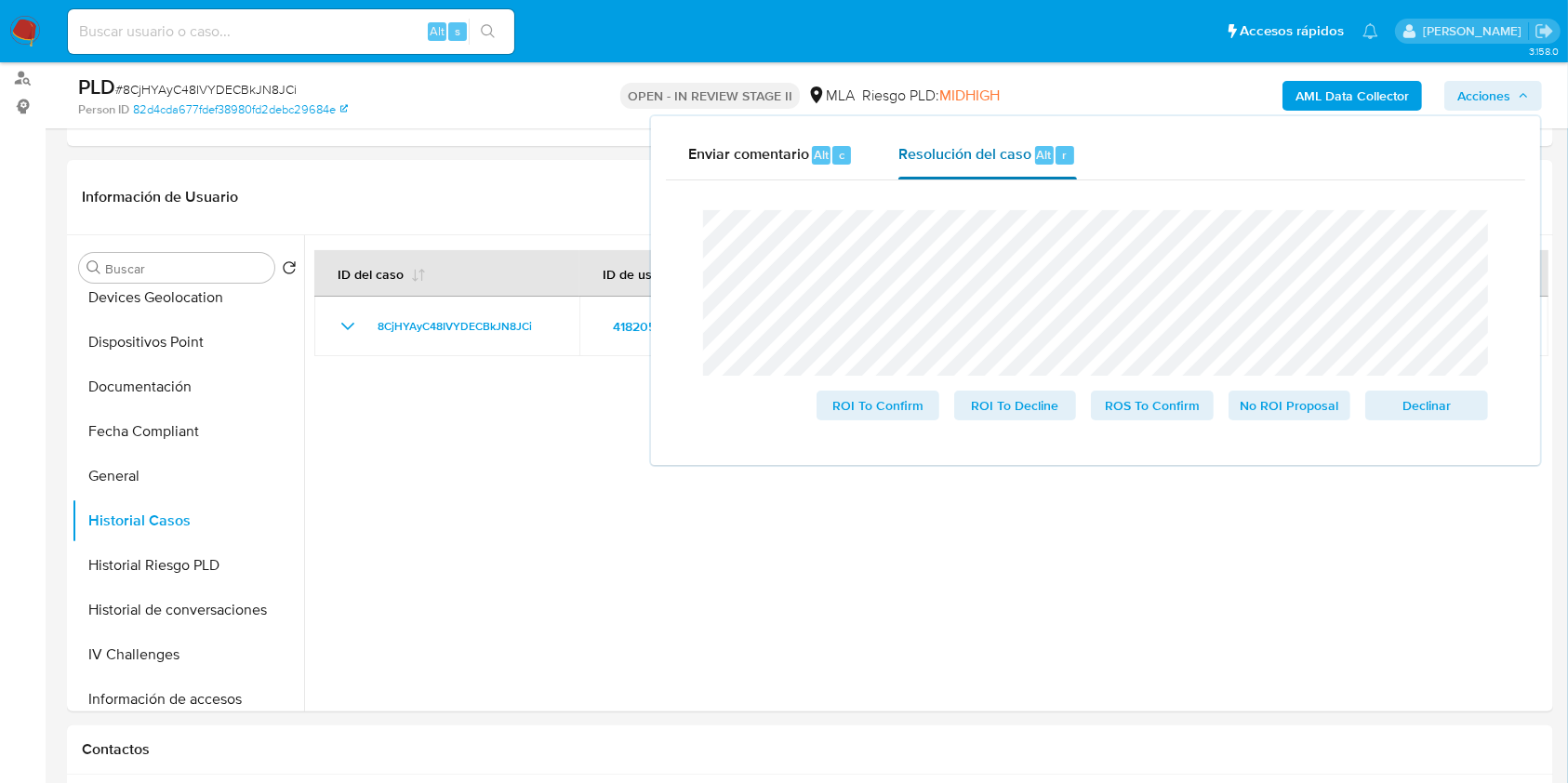
click at [1043, 146] on span "Alt" at bounding box center [1045, 155] width 15 height 18
click at [473, 327] on span "8CjHYAyC48IVYDECBkJN8JCi" at bounding box center [455, 327] width 155 height 23
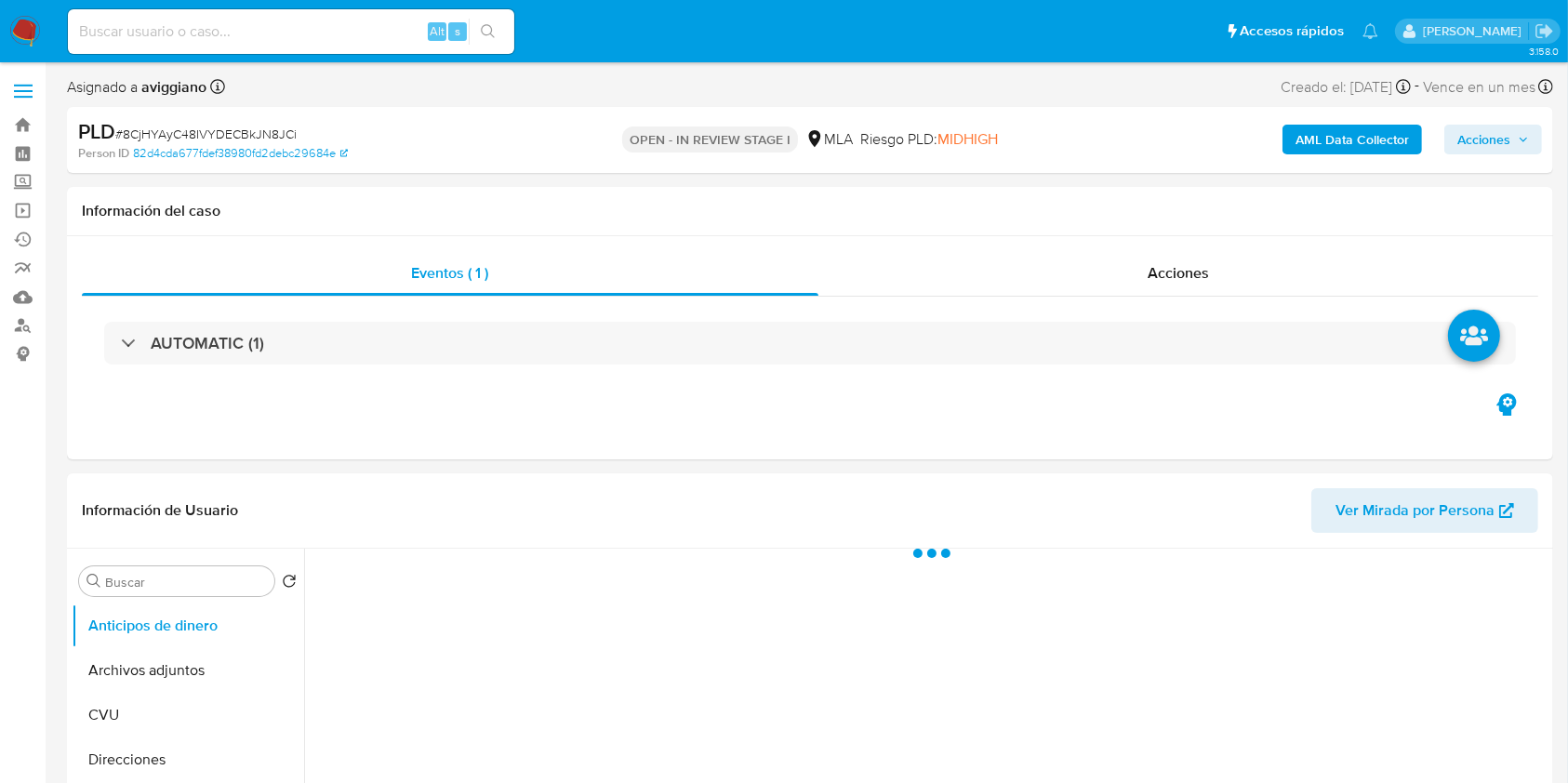
click at [1464, 134] on span "Acciones" at bounding box center [1484, 139] width 53 height 30
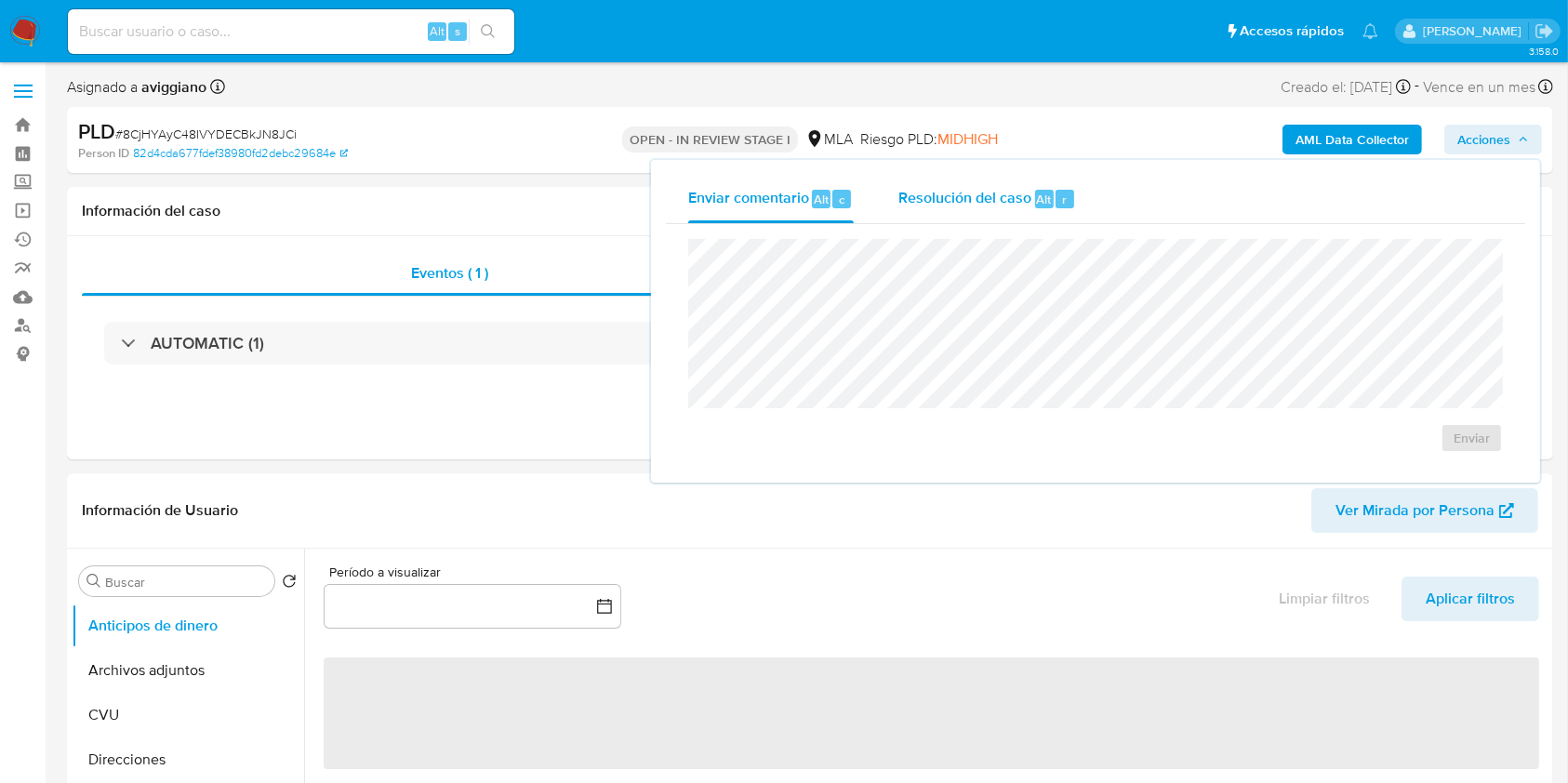
select select "10"
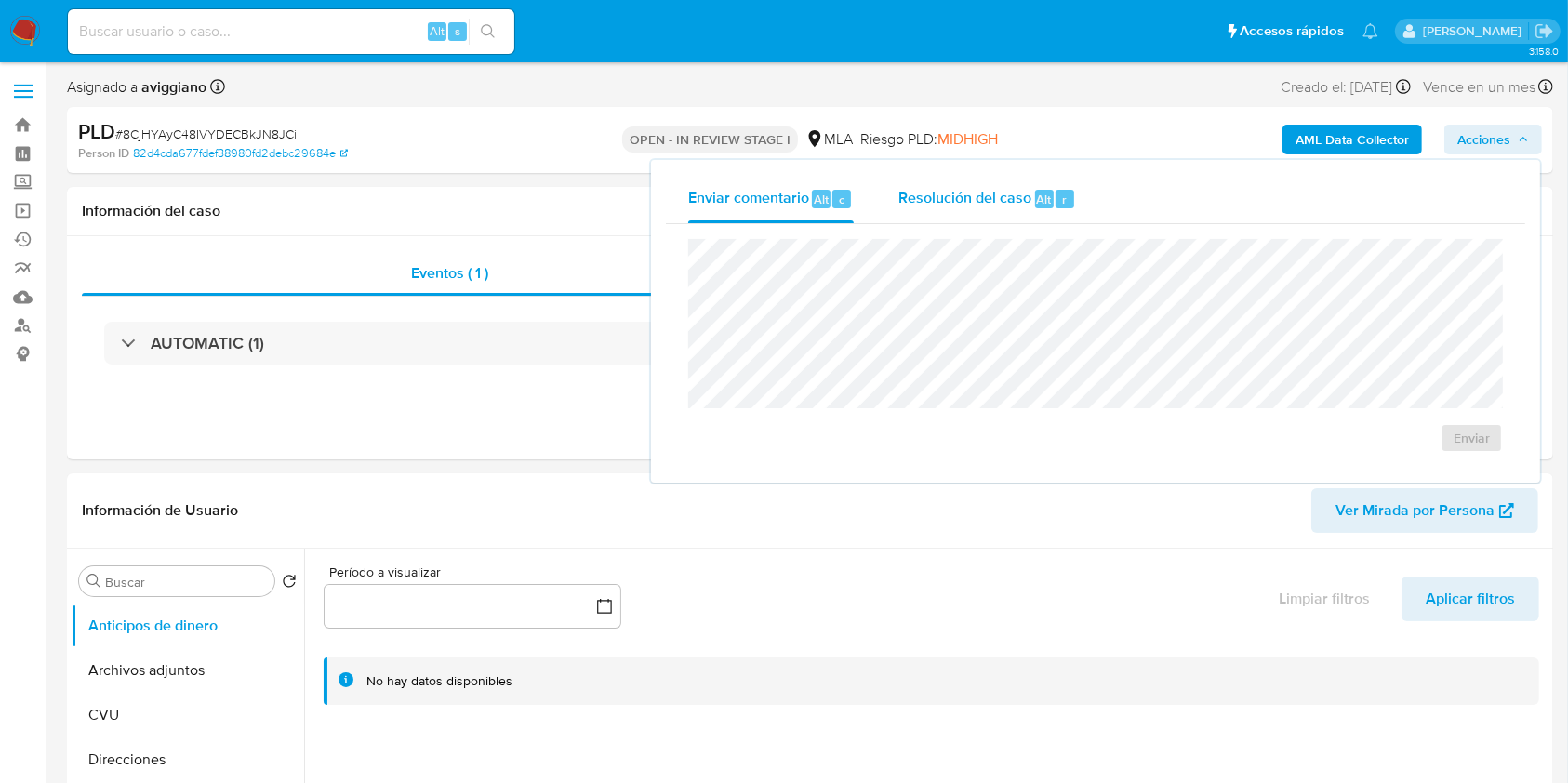
click at [975, 197] on span "Resolución del caso" at bounding box center [965, 198] width 133 height 22
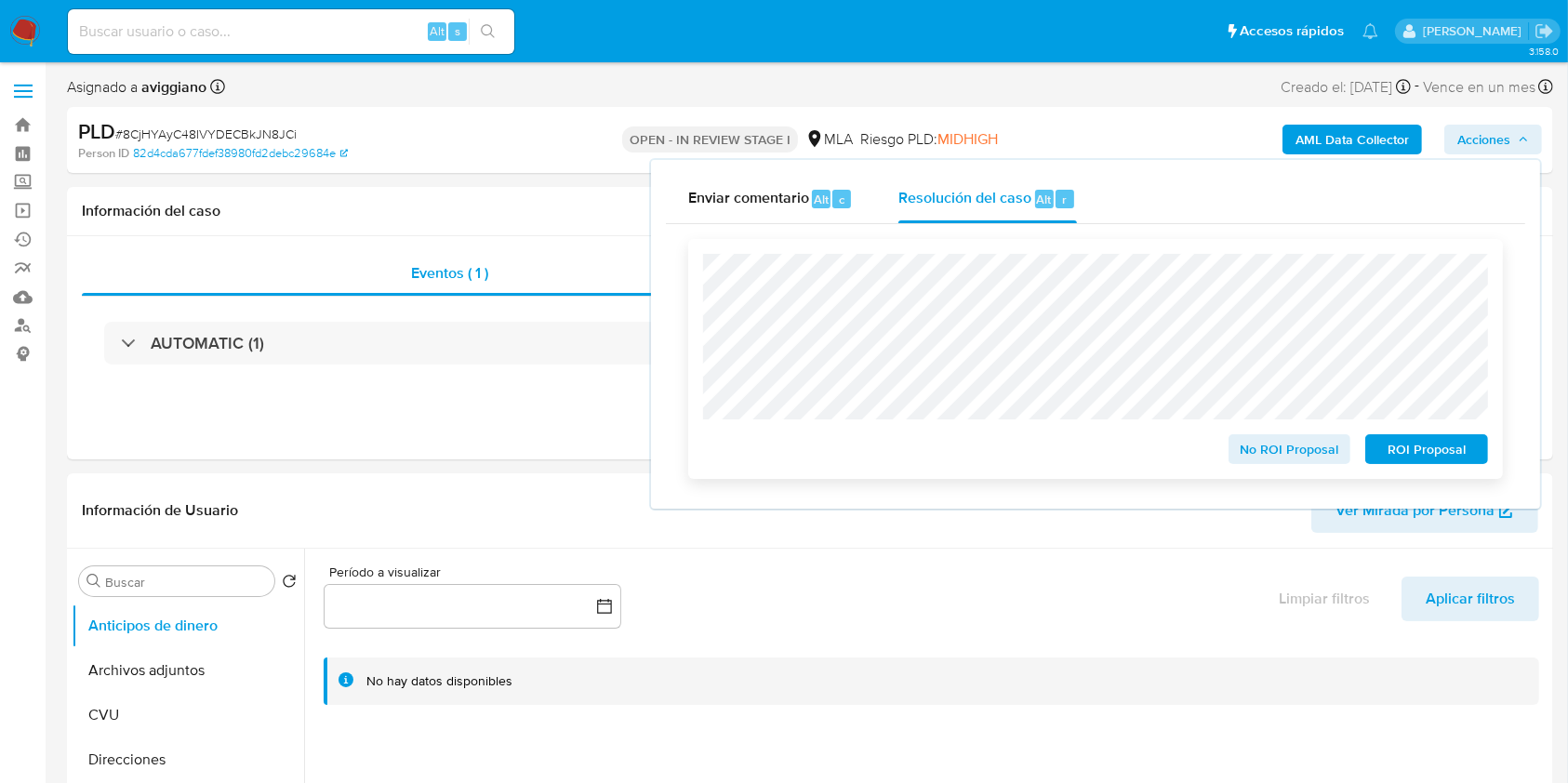
click at [1311, 456] on span "No ROI Proposal" at bounding box center [1290, 449] width 97 height 26
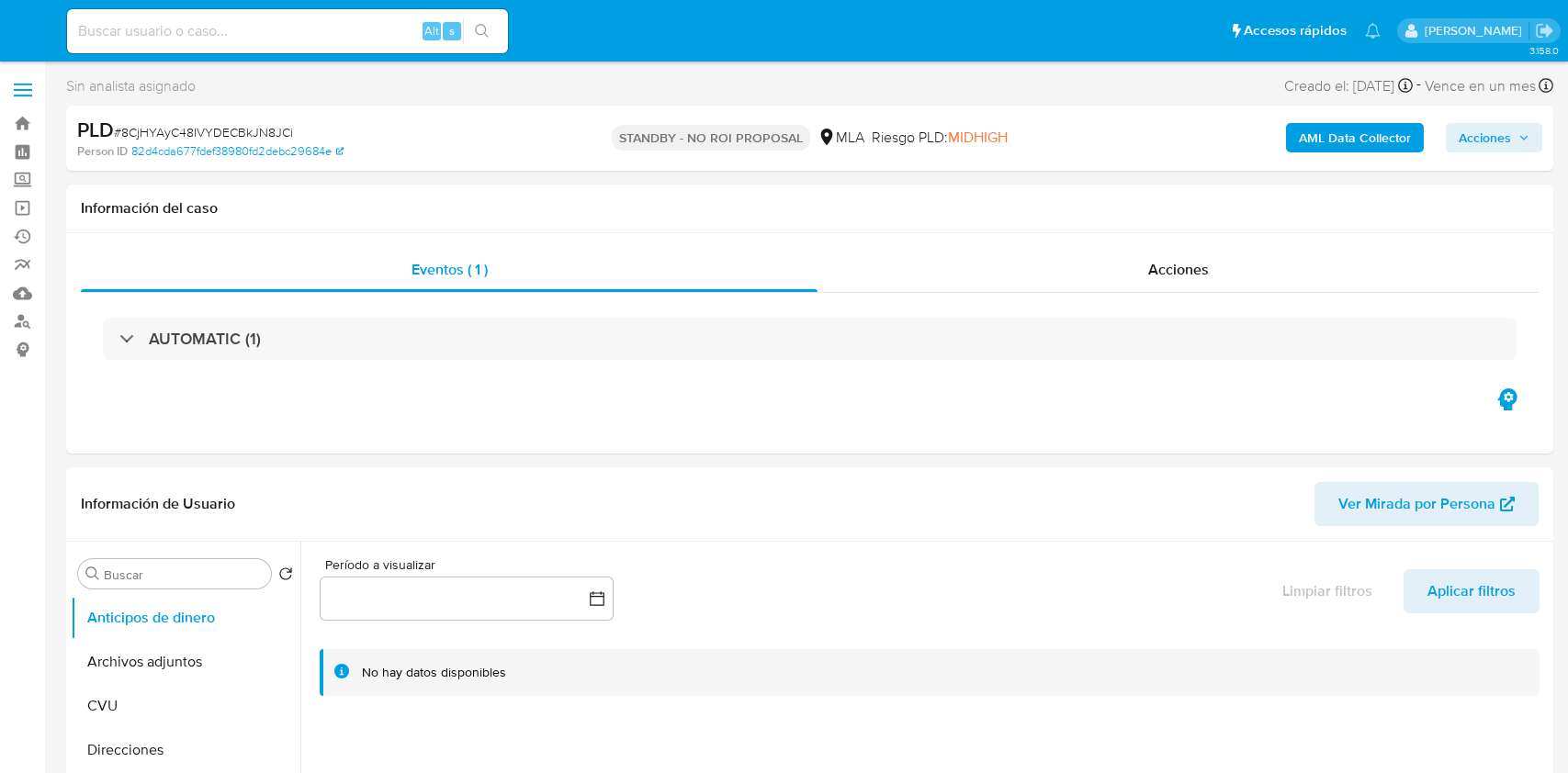
select select "10"
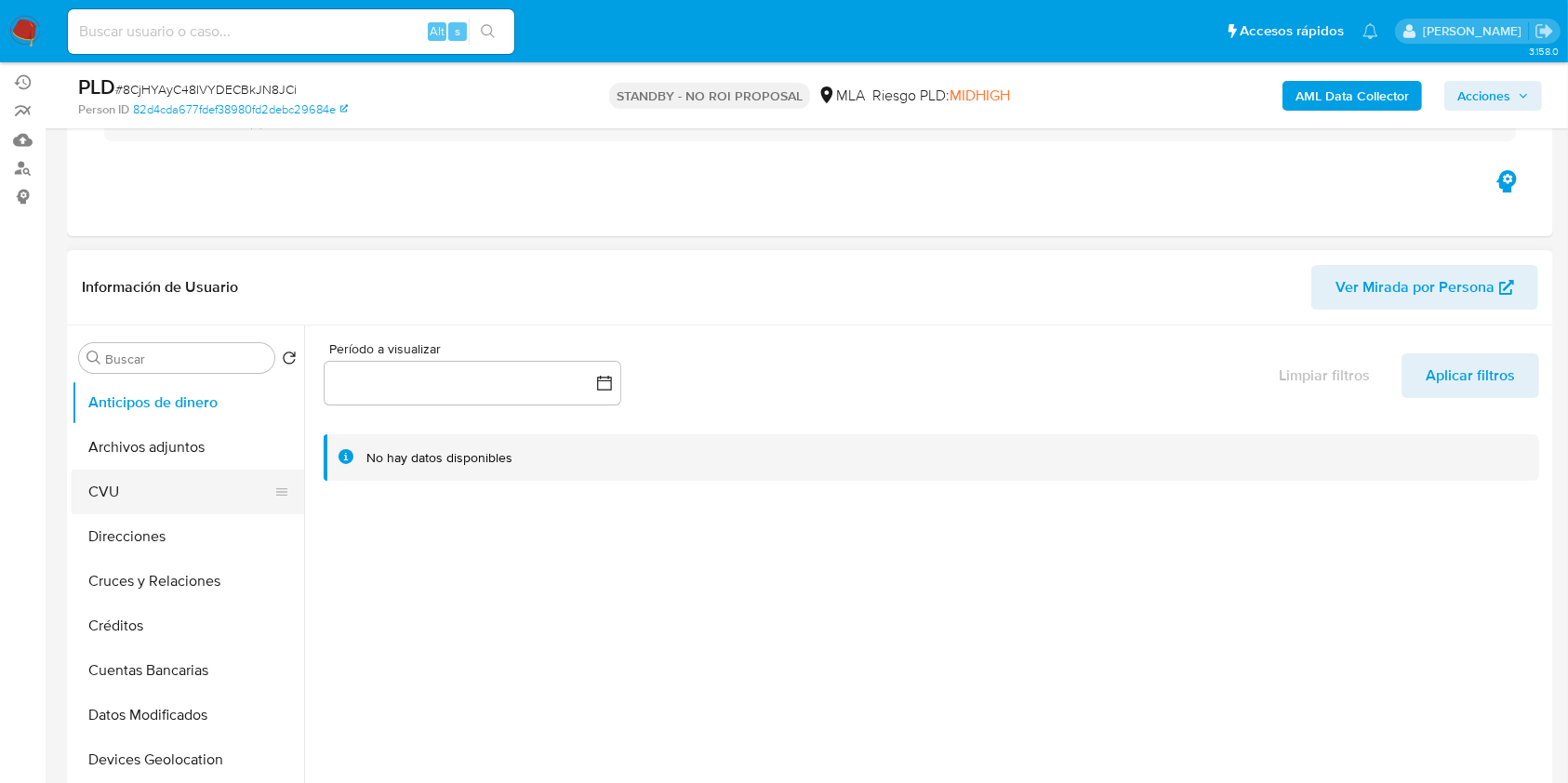
scroll to position [248, 0]
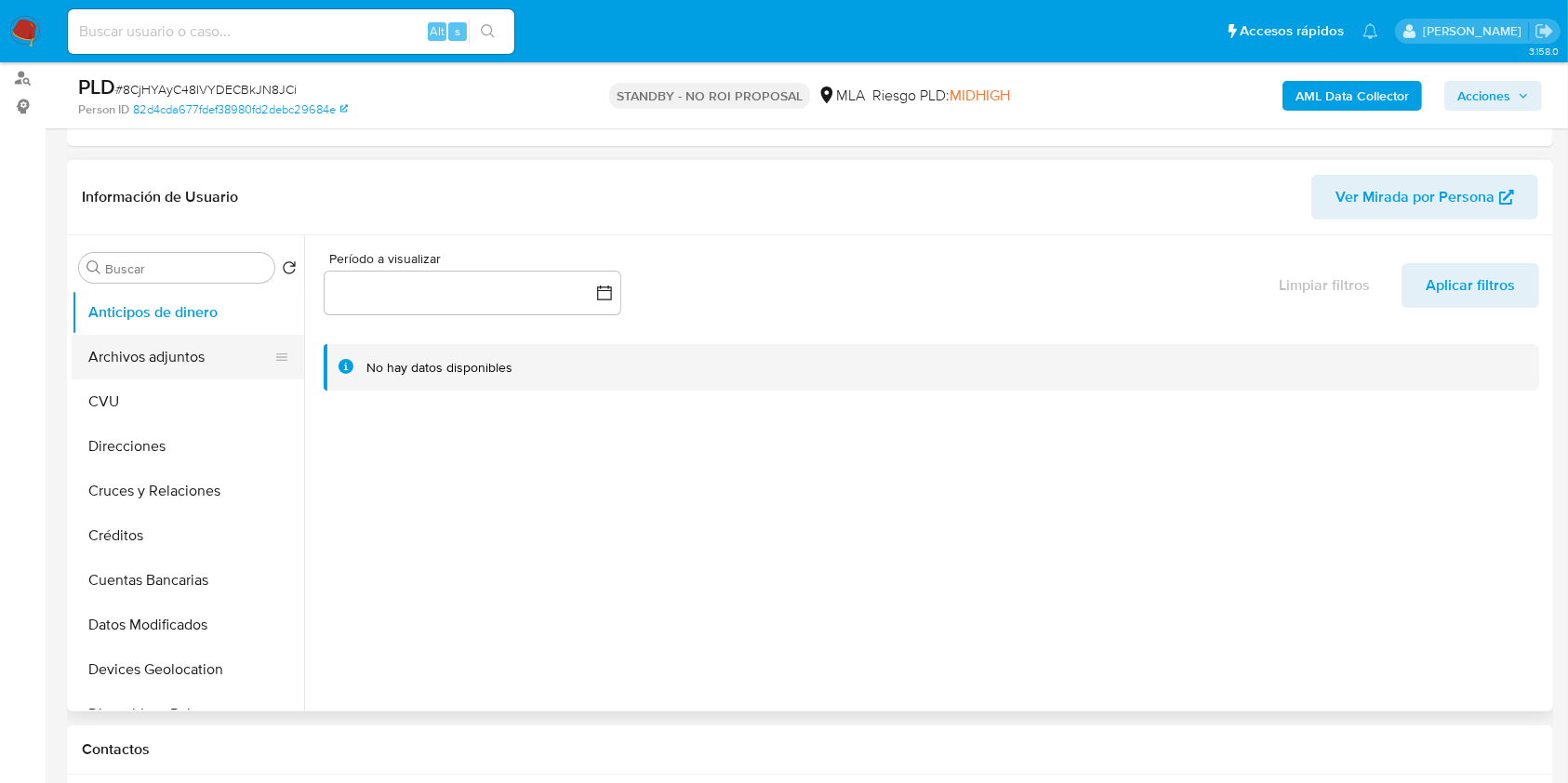
click at [187, 353] on button "Archivos adjuntos" at bounding box center [180, 356] width 218 height 44
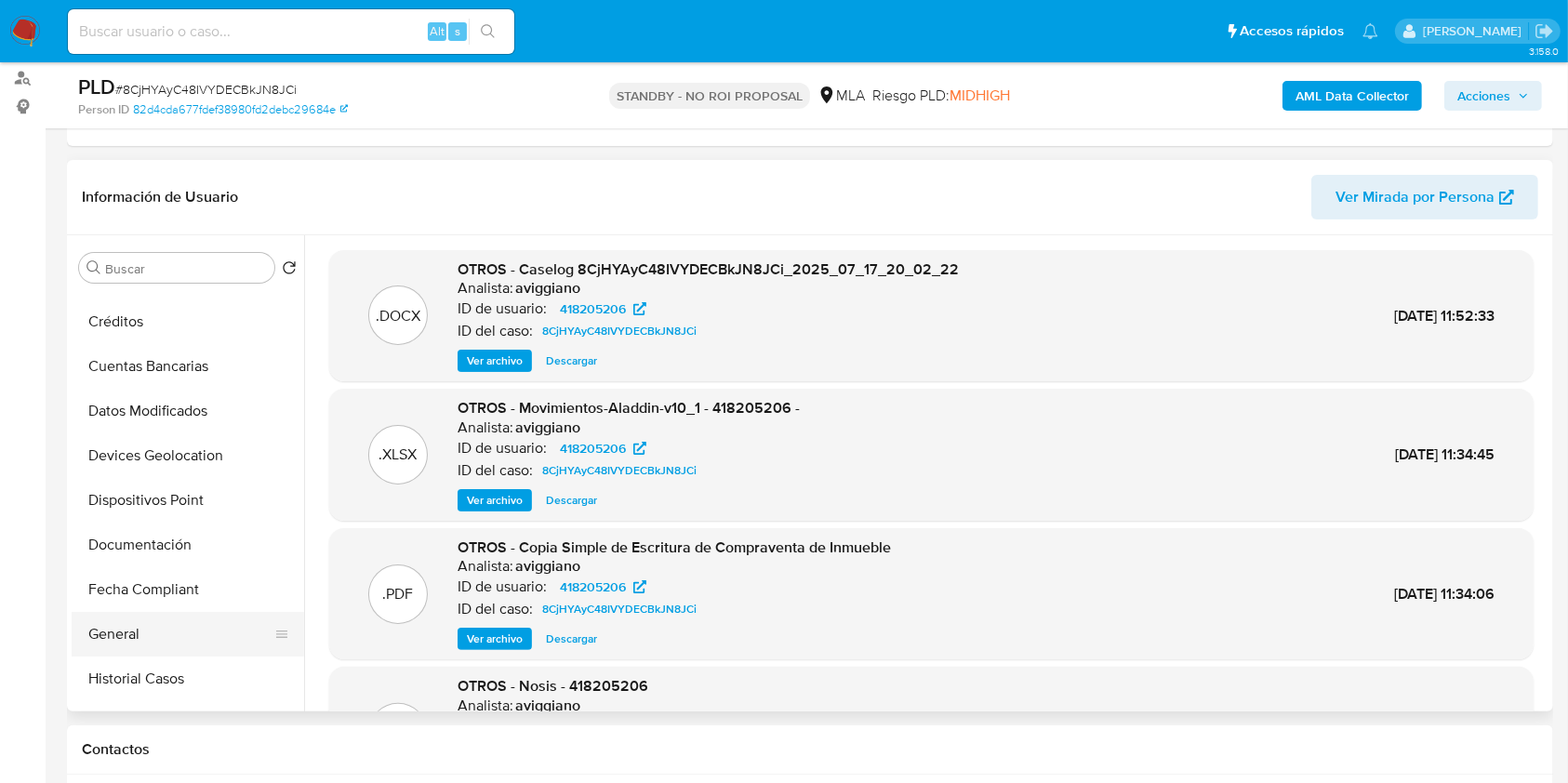
scroll to position [372, 0]
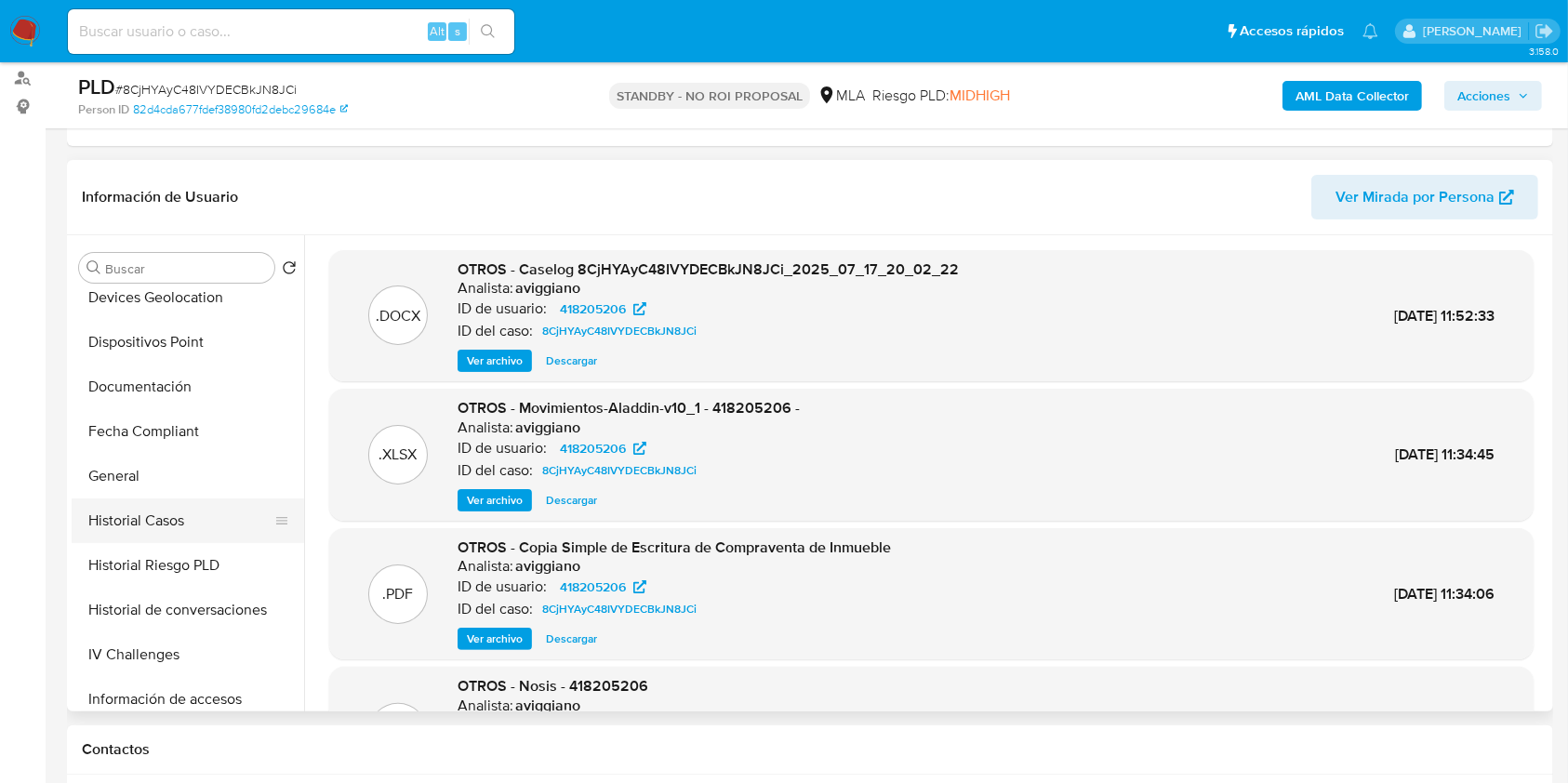
click at [191, 502] on button "Historial Casos" at bounding box center [180, 520] width 218 height 44
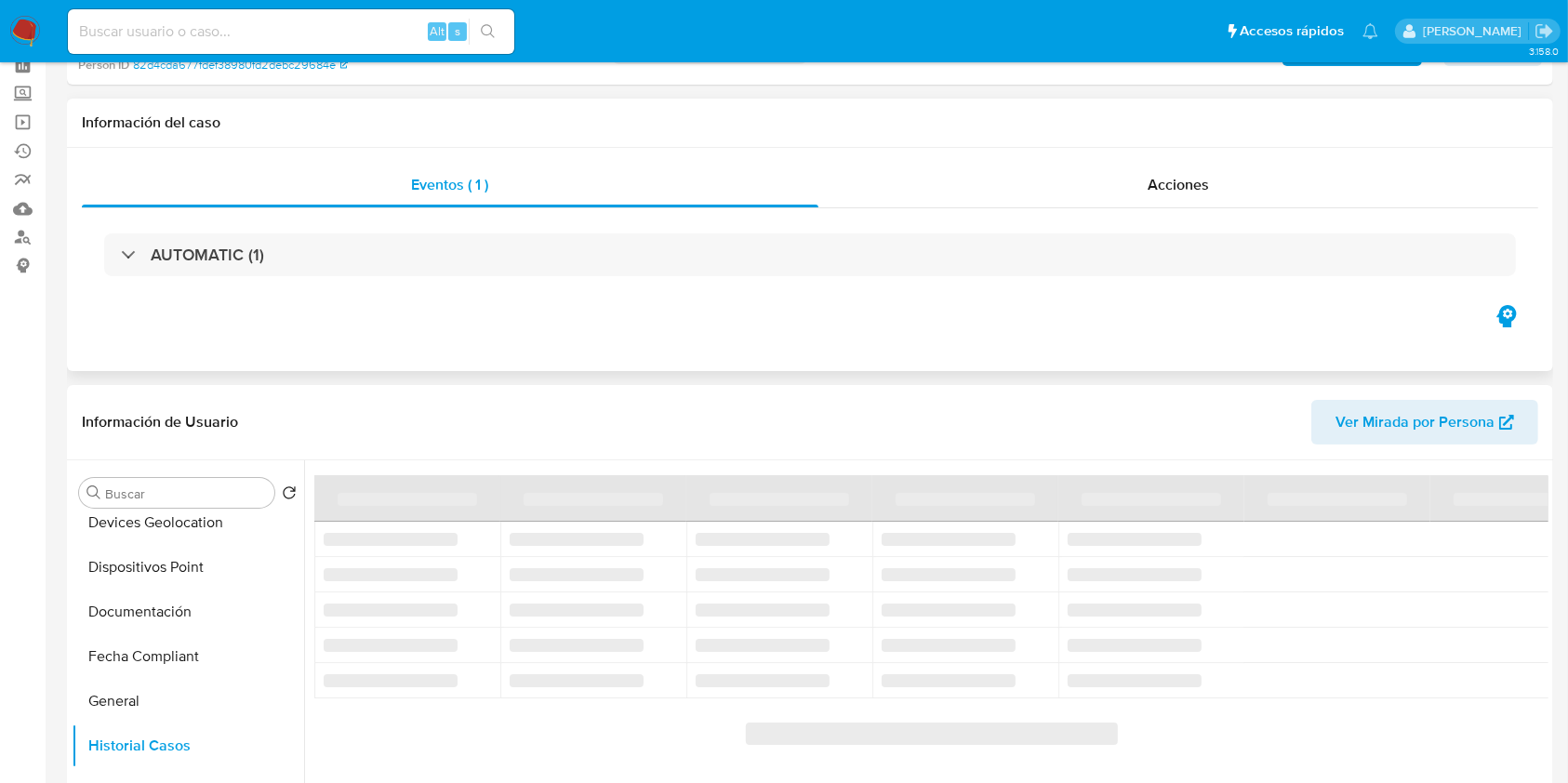
scroll to position [0, 0]
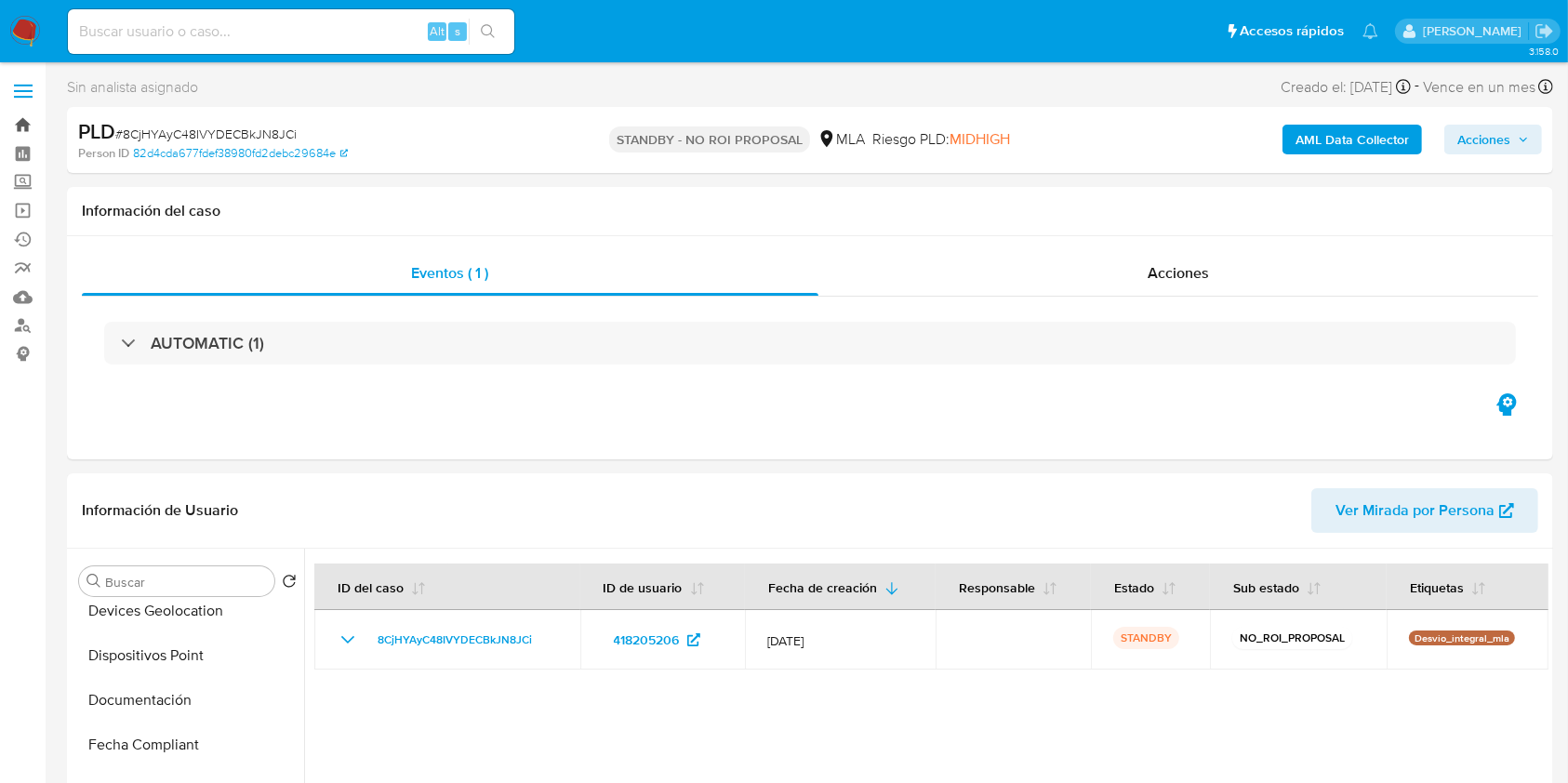
click at [15, 122] on link "Bandeja" at bounding box center [110, 124] width 221 height 29
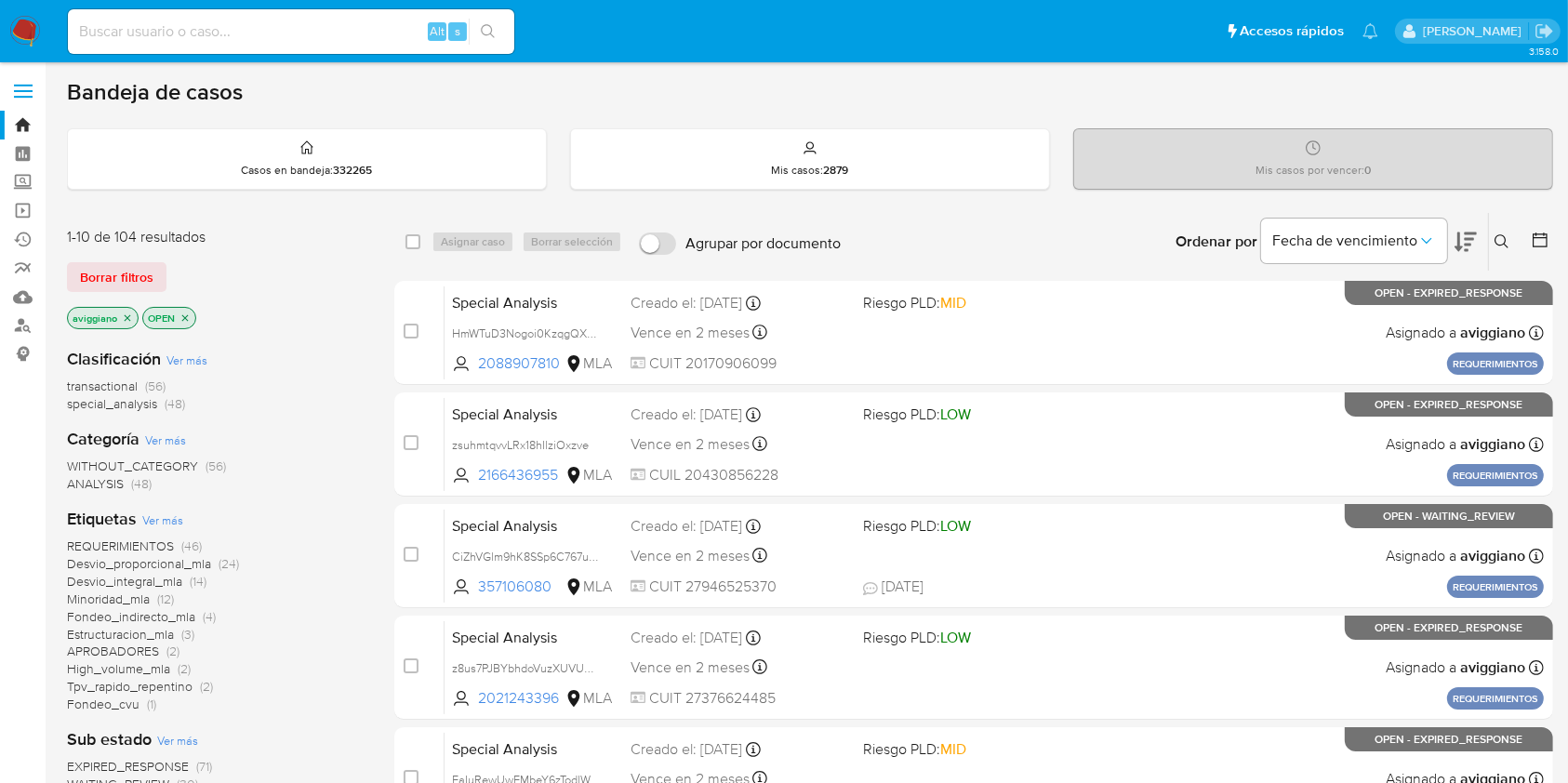
click at [129, 317] on icon "close-filter" at bounding box center [127, 318] width 11 height 11
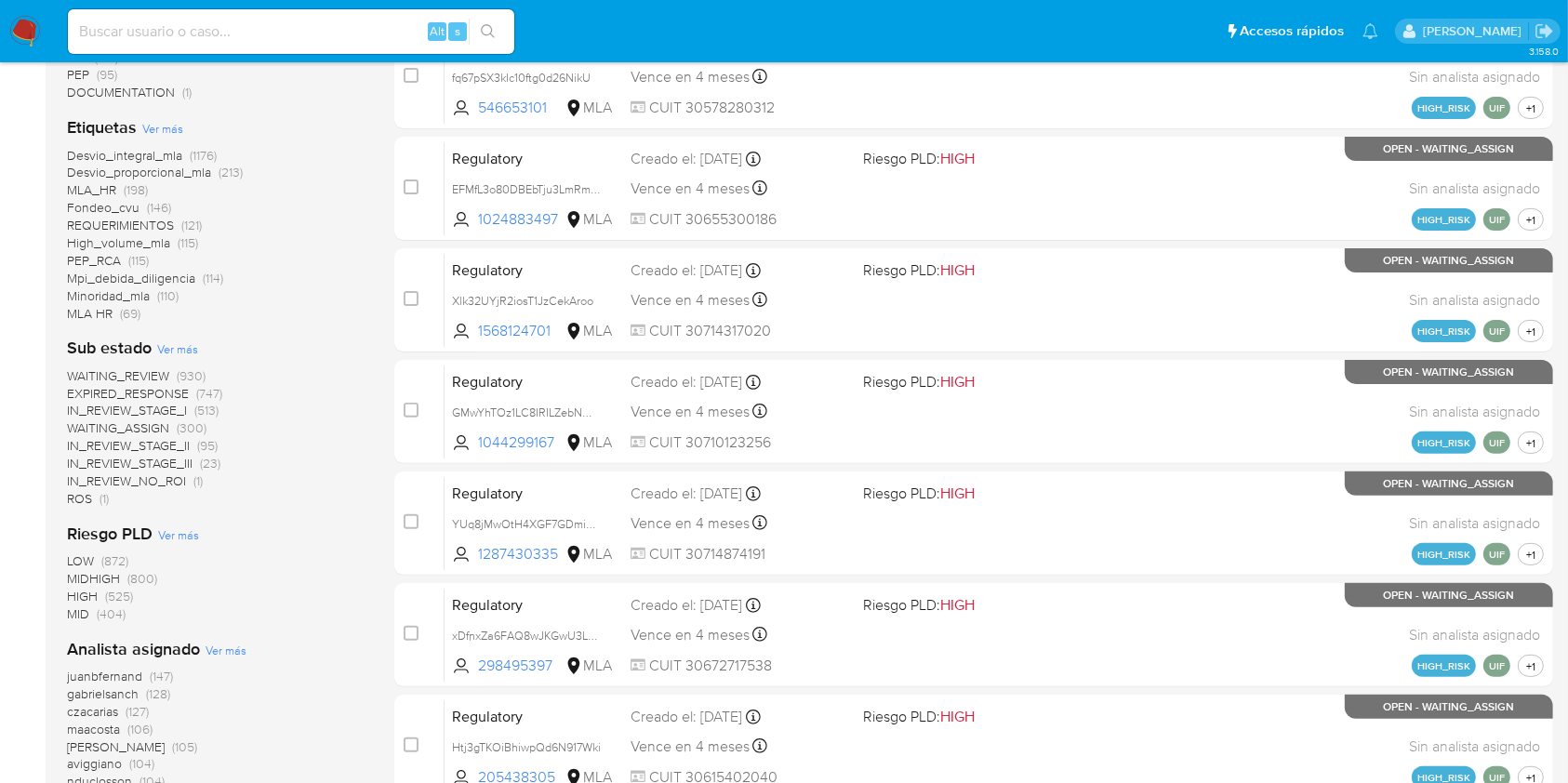
scroll to position [619, 0]
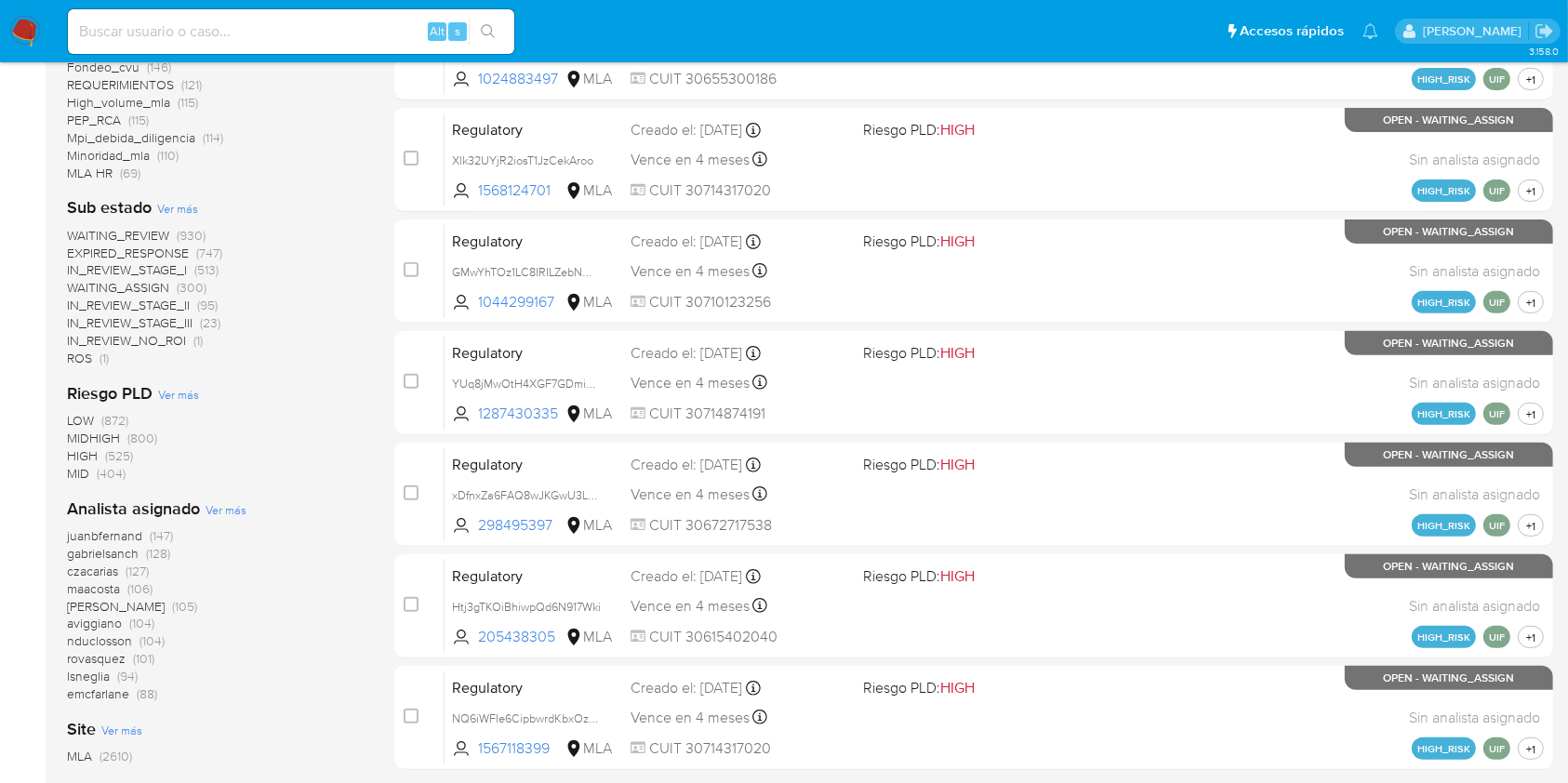
click at [90, 608] on span "[PERSON_NAME]" at bounding box center [116, 607] width 98 height 19
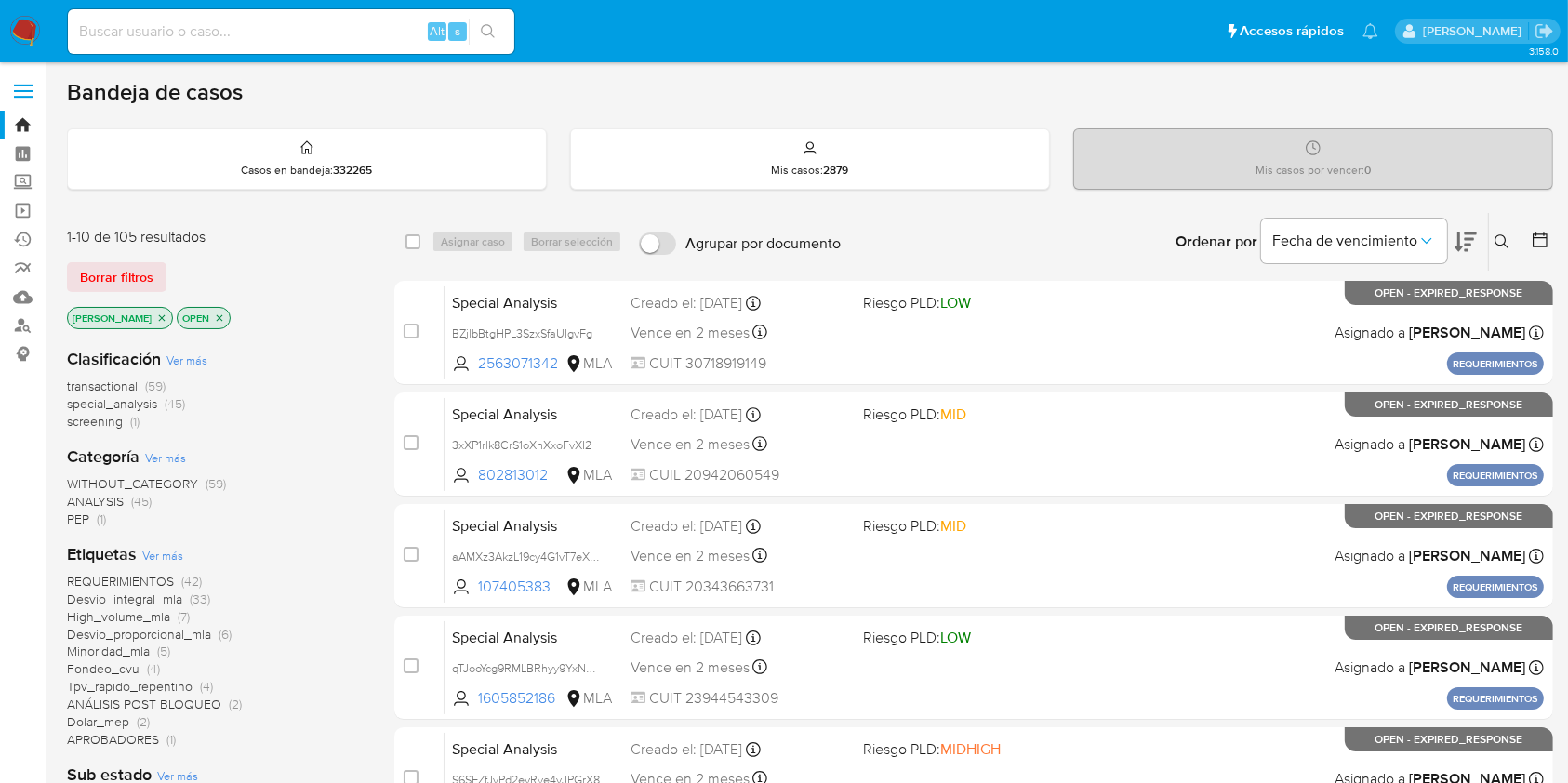
click at [217, 316] on icon "close-filter" at bounding box center [220, 318] width 7 height 7
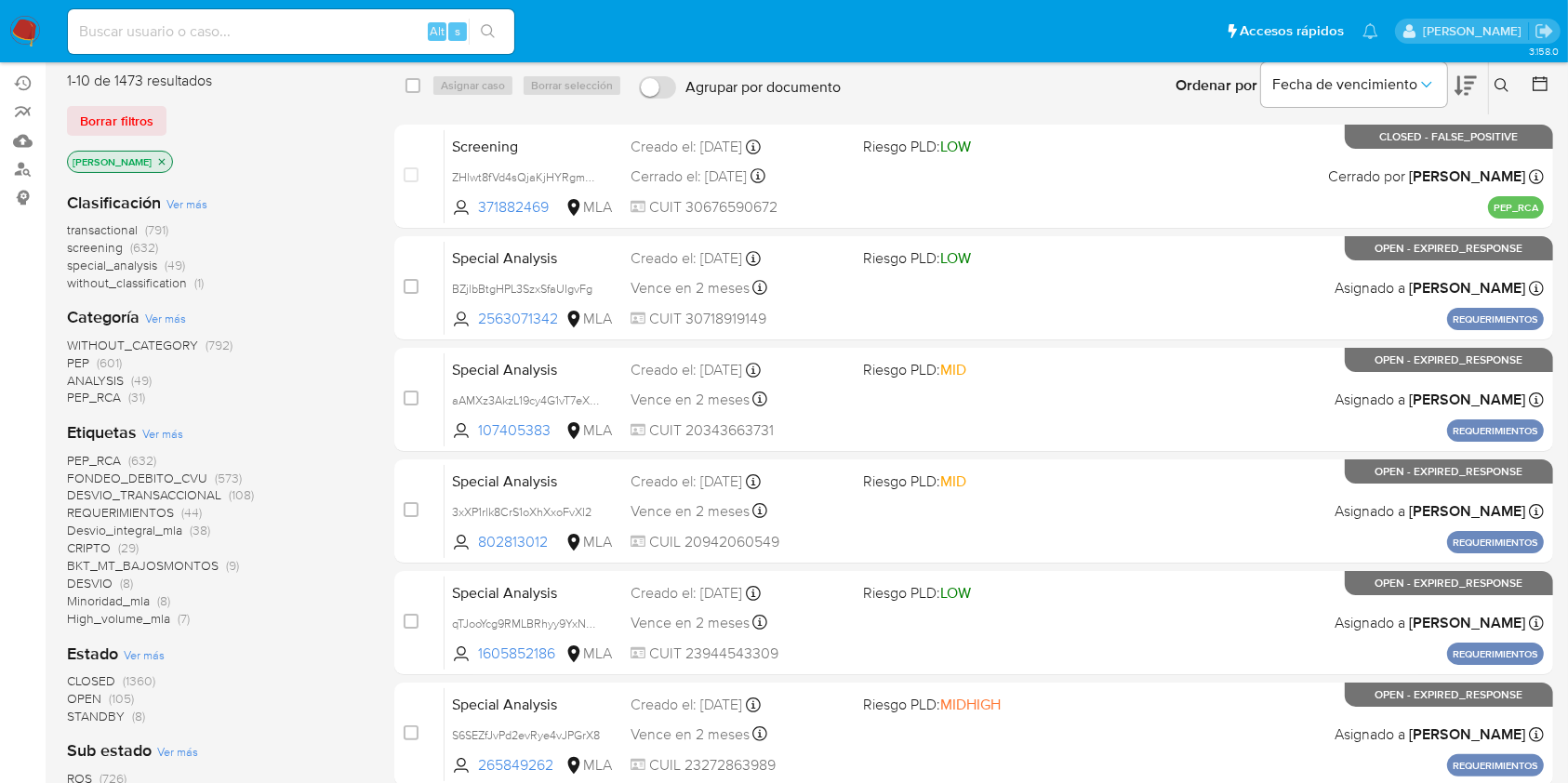
scroll to position [123, 0]
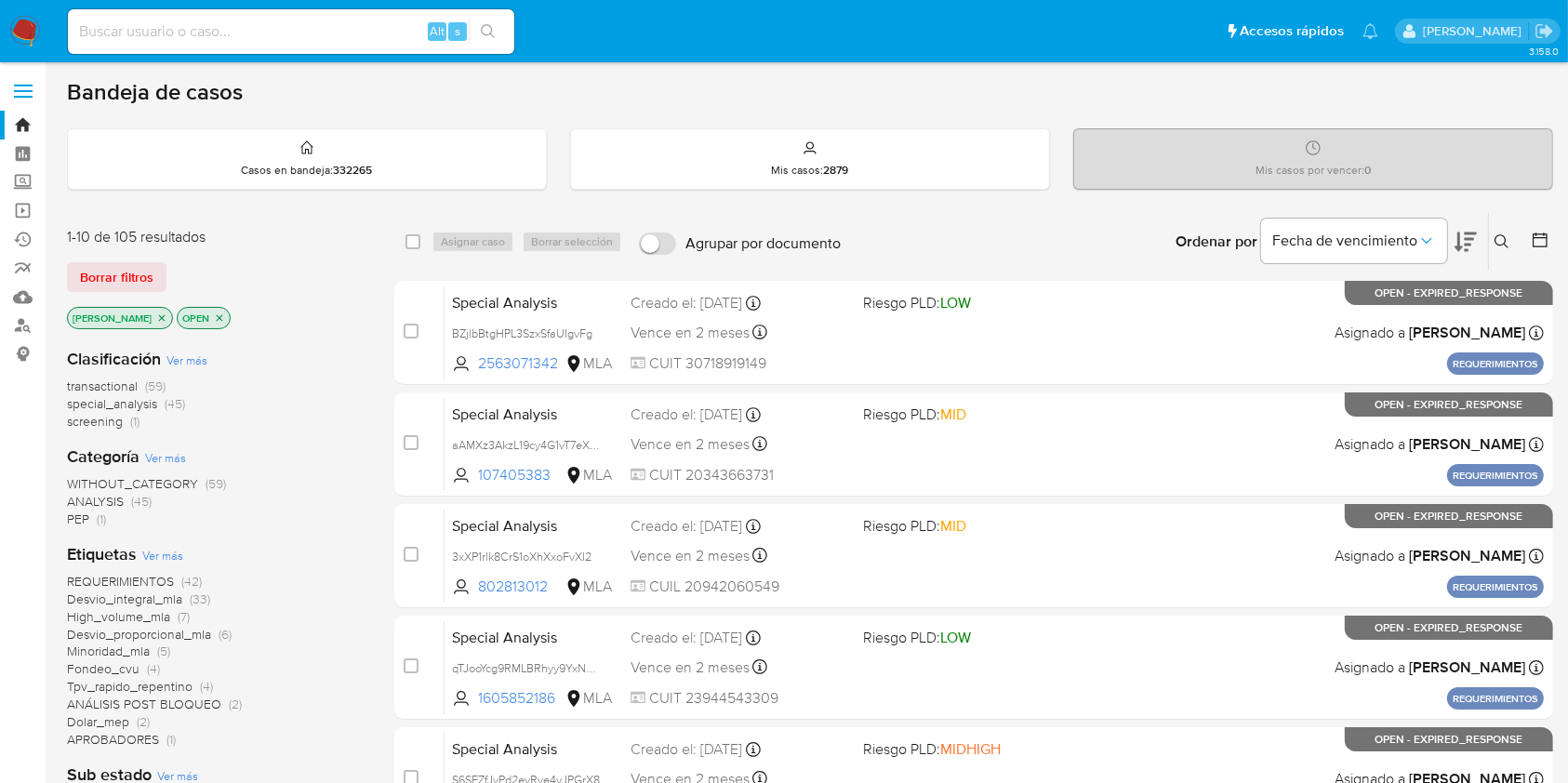
click at [159, 315] on icon "close-filter" at bounding box center [162, 318] width 7 height 7
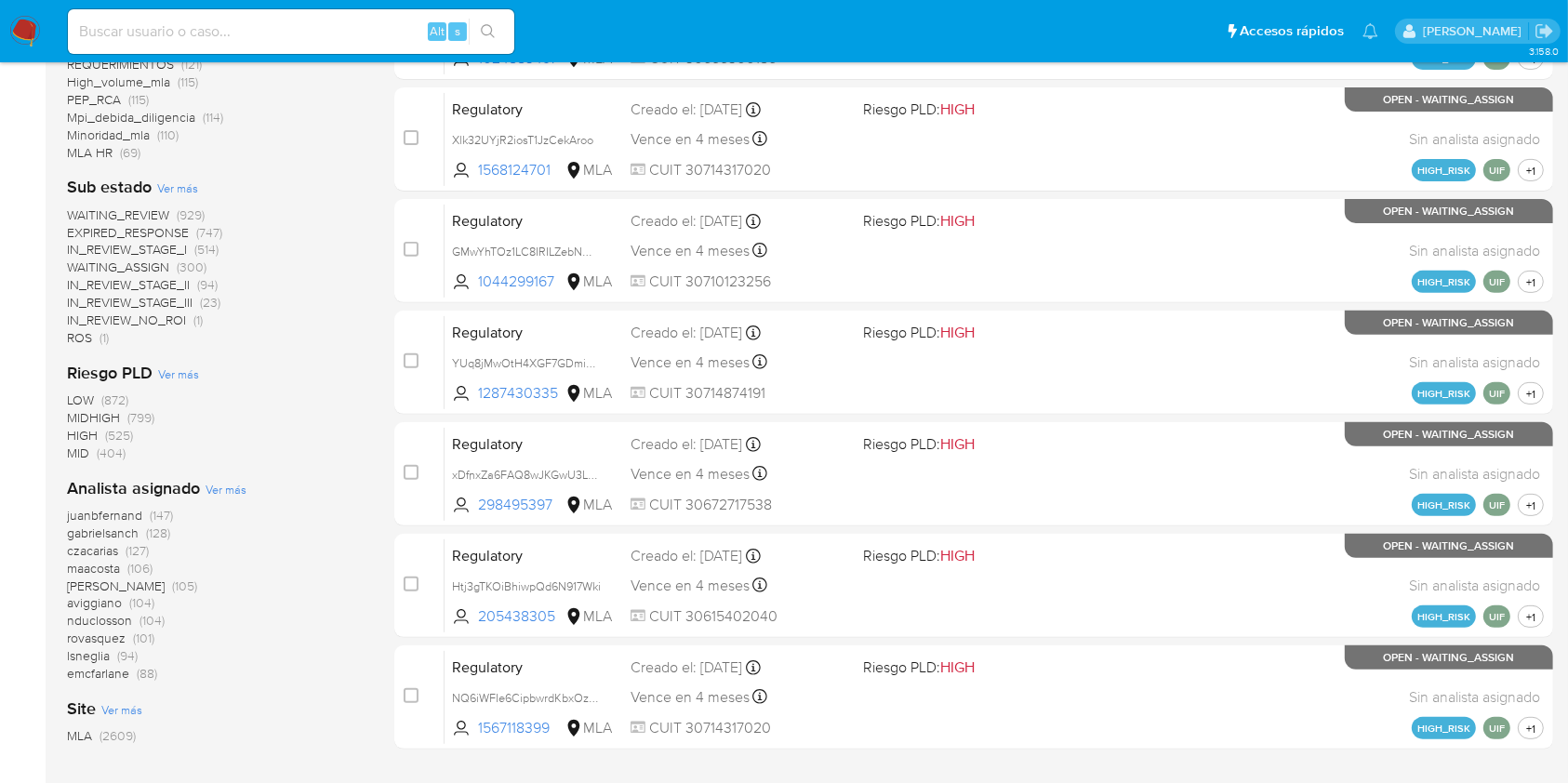
scroll to position [744, 0]
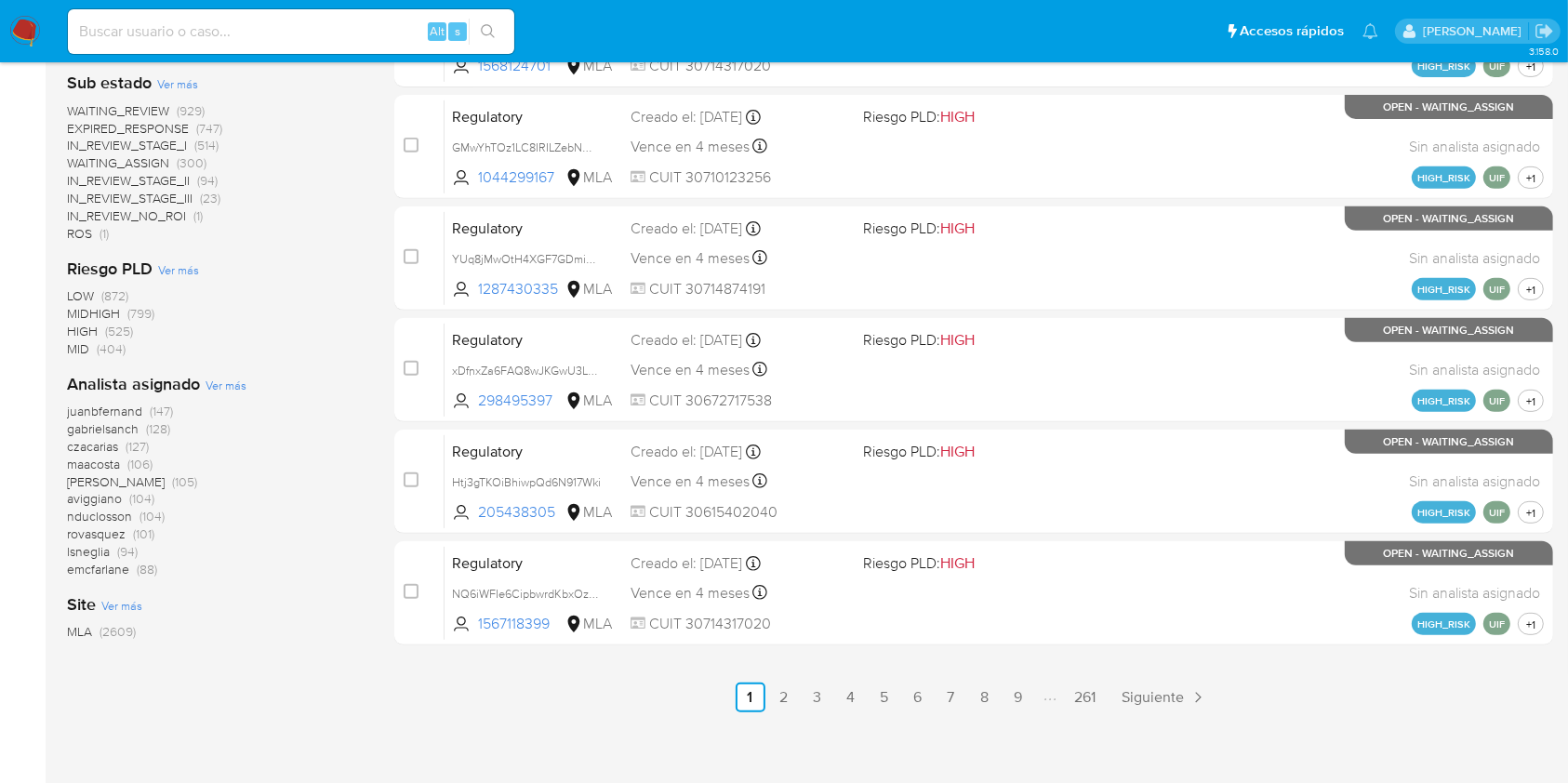
drag, startPoint x: 207, startPoint y: 48, endPoint x: 218, endPoint y: 37, distance: 15.6
paste input "7PdcYD9kxN0d1pVRje6tUS4Y"
type input "7PdcYD9kxN0d1pVRje6tUS4Y"
click at [493, 29] on icon "search-icon" at bounding box center [488, 32] width 15 height 15
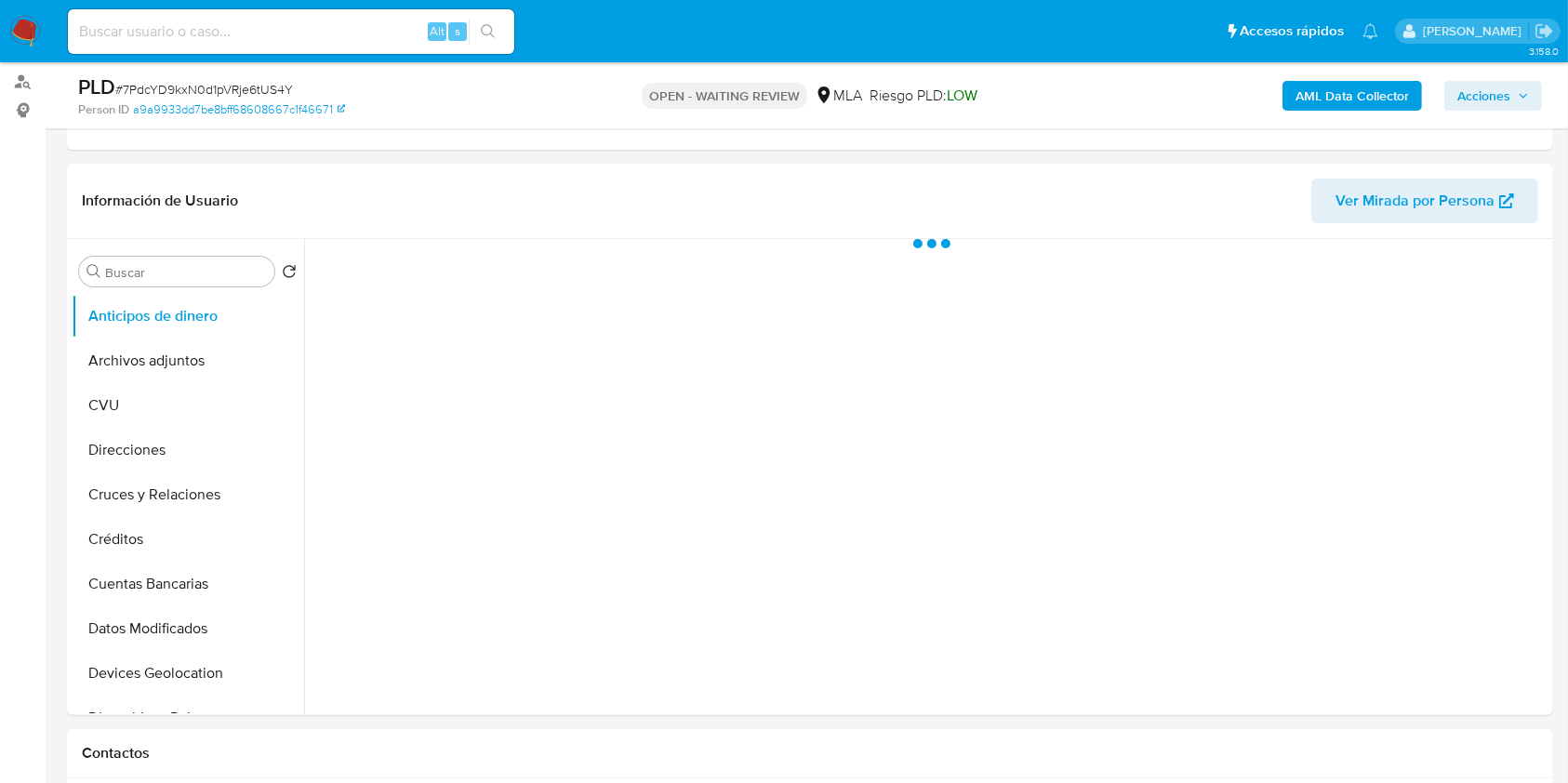
scroll to position [248, 0]
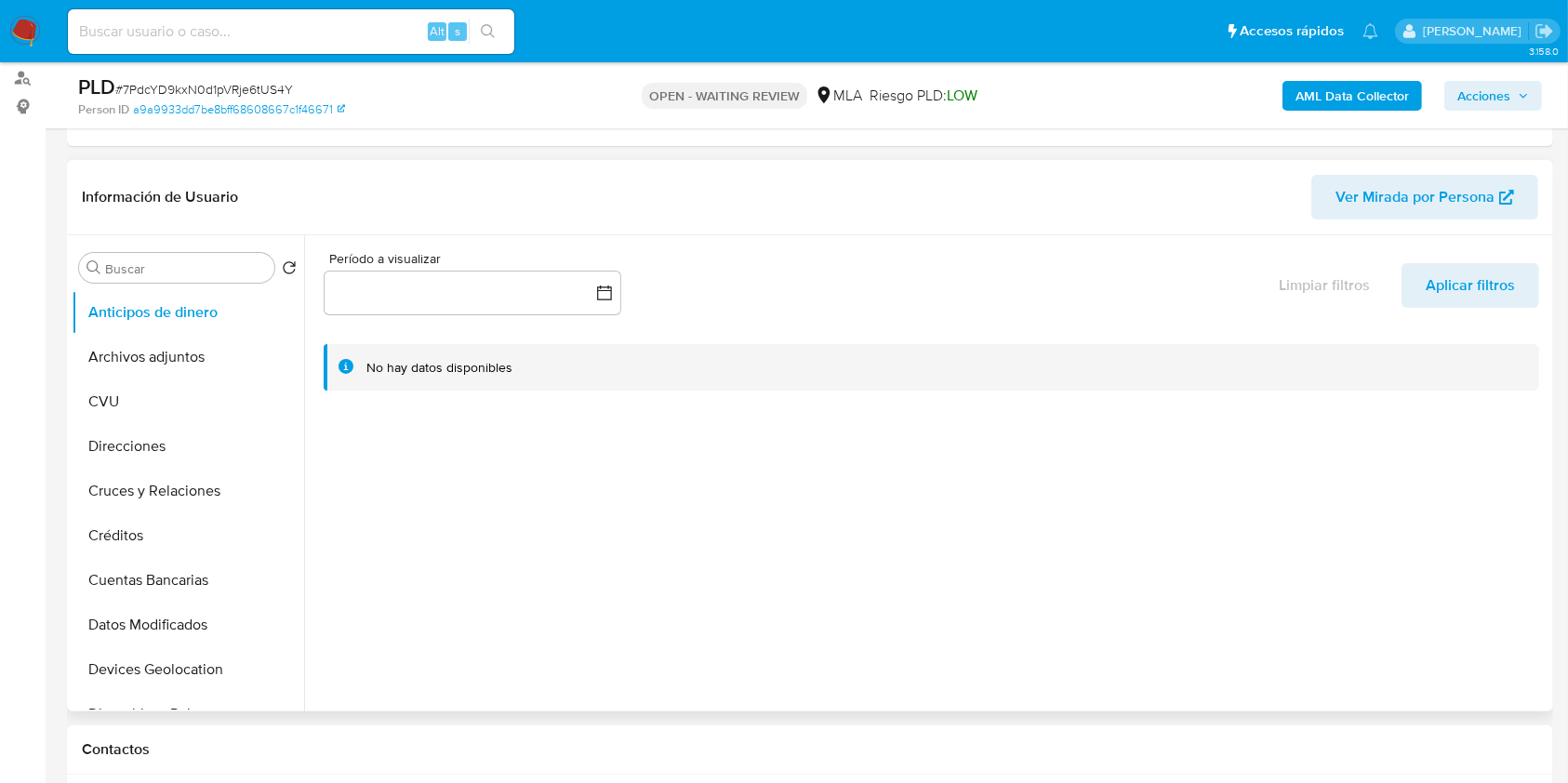
select select "10"
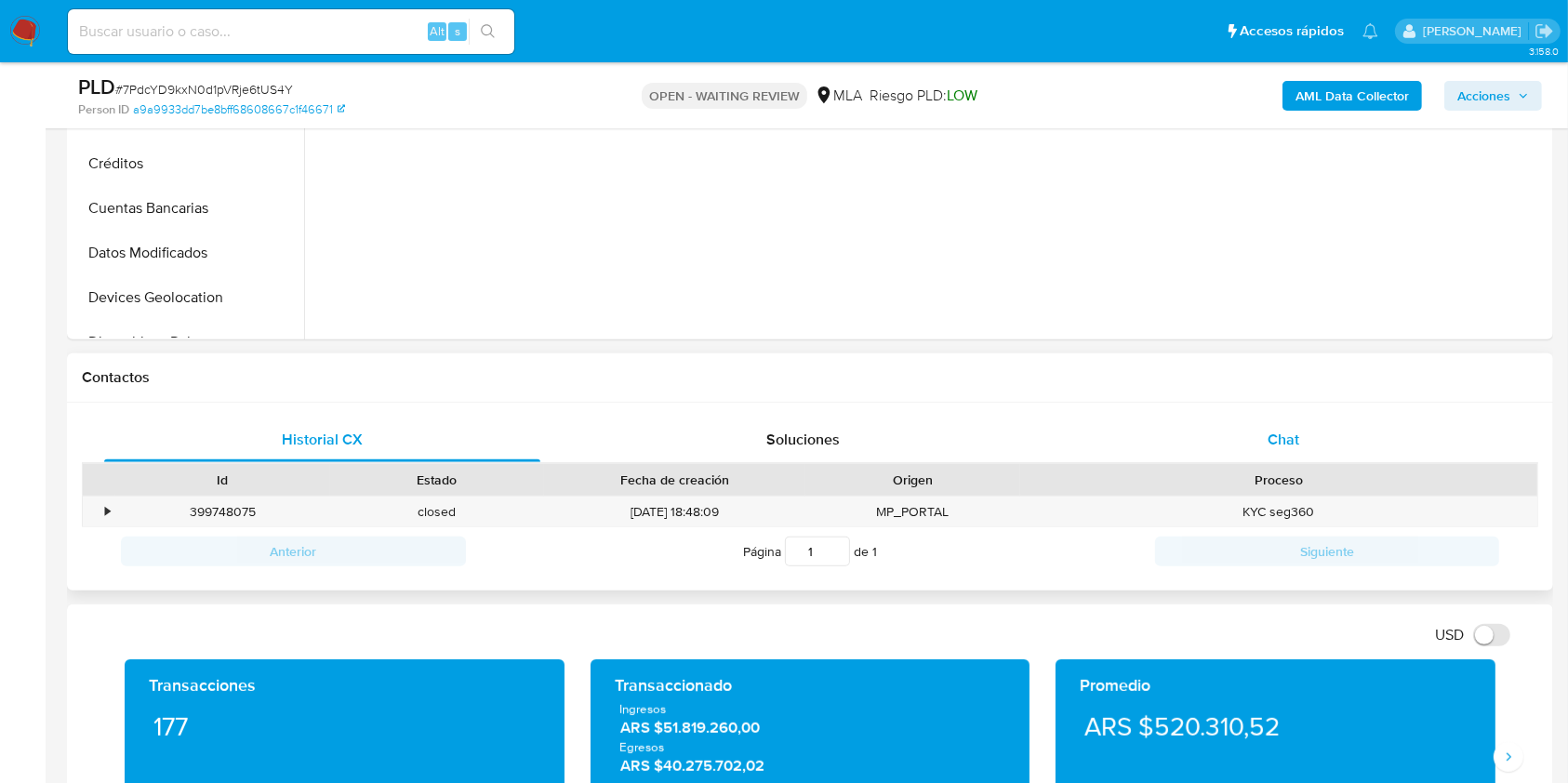
click at [1227, 435] on div "Chat" at bounding box center [1283, 439] width 436 height 44
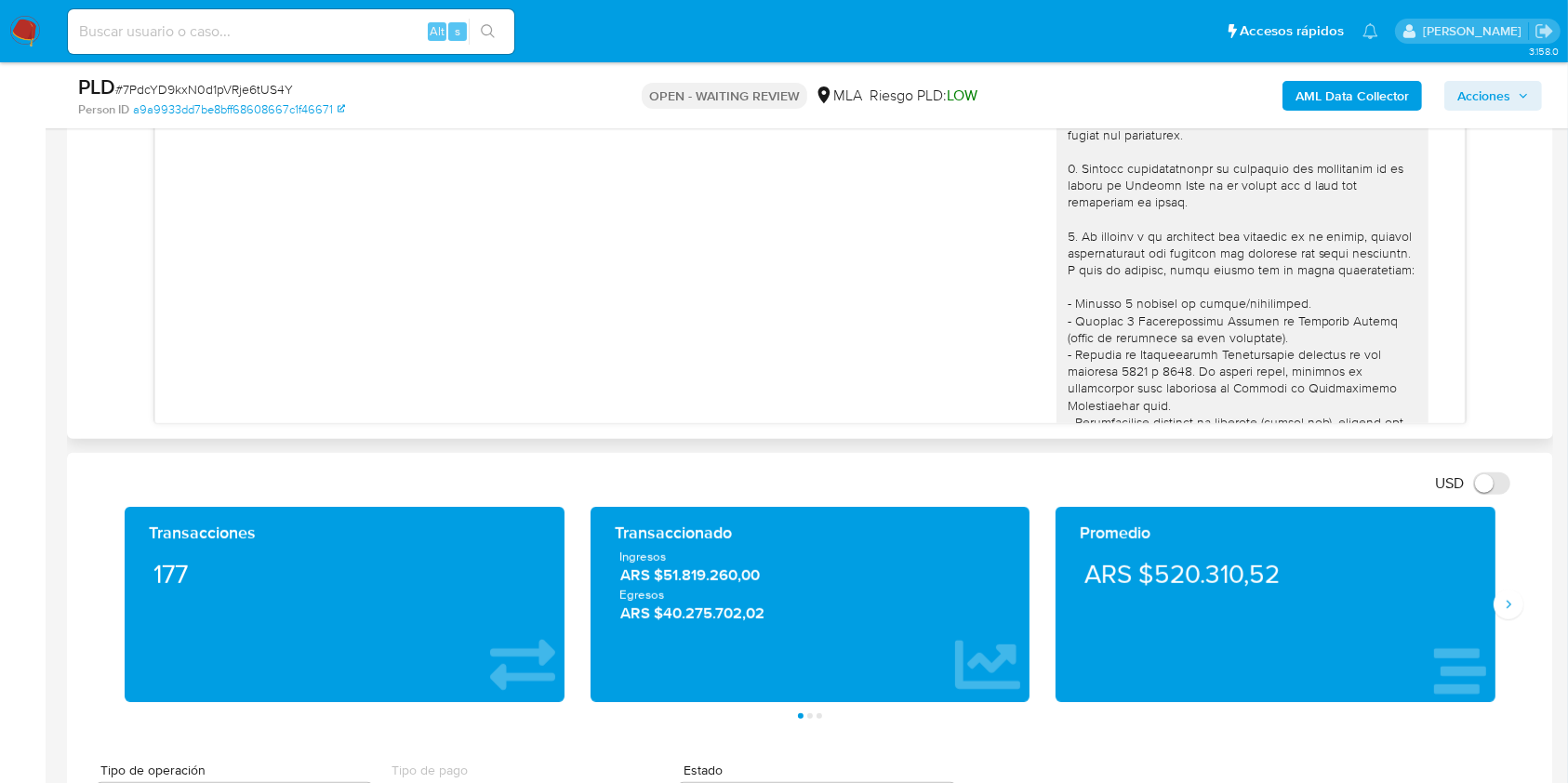
scroll to position [1746, 0]
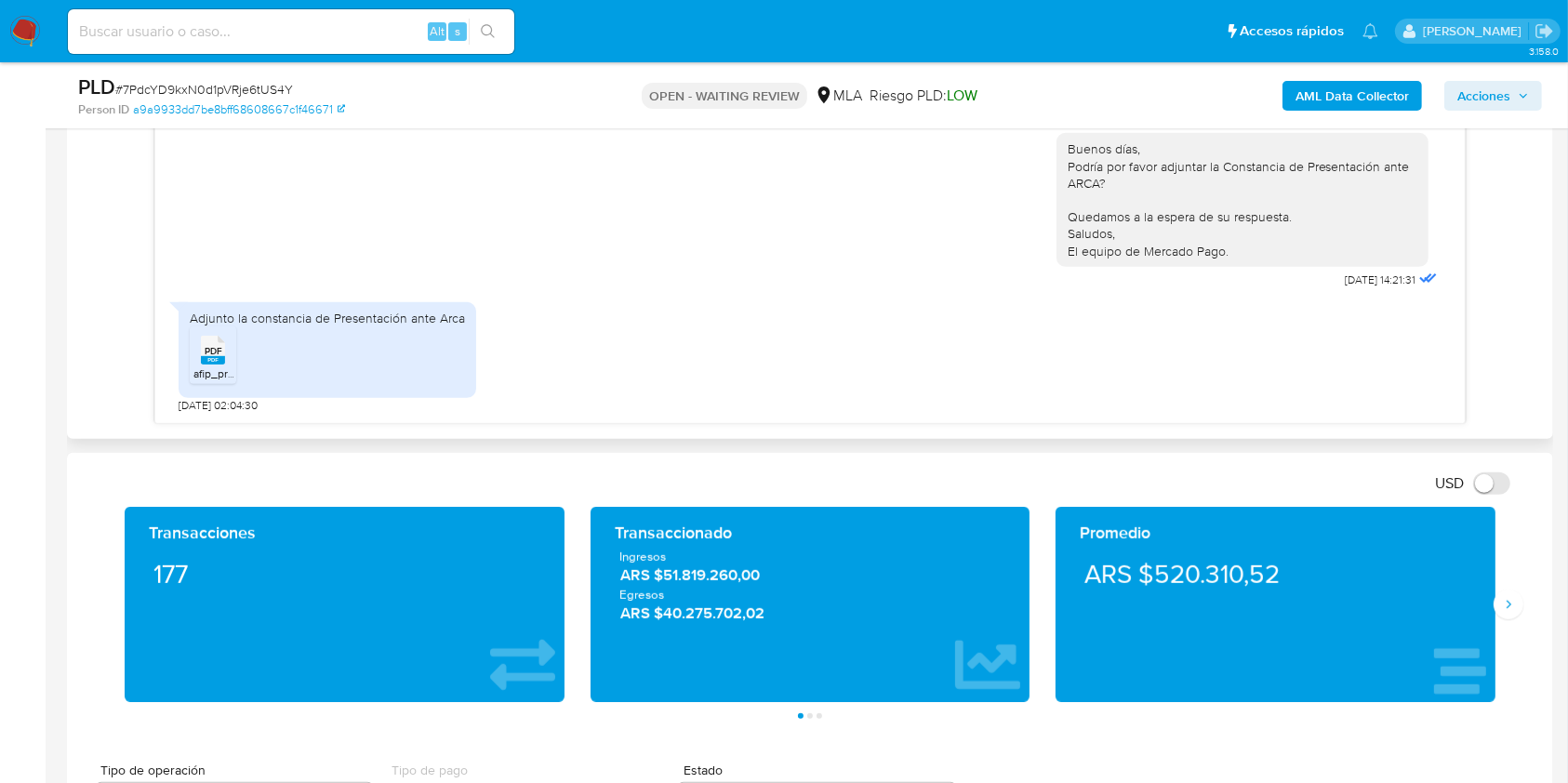
click at [225, 362] on div "PDF PDF" at bounding box center [212, 348] width 39 height 37
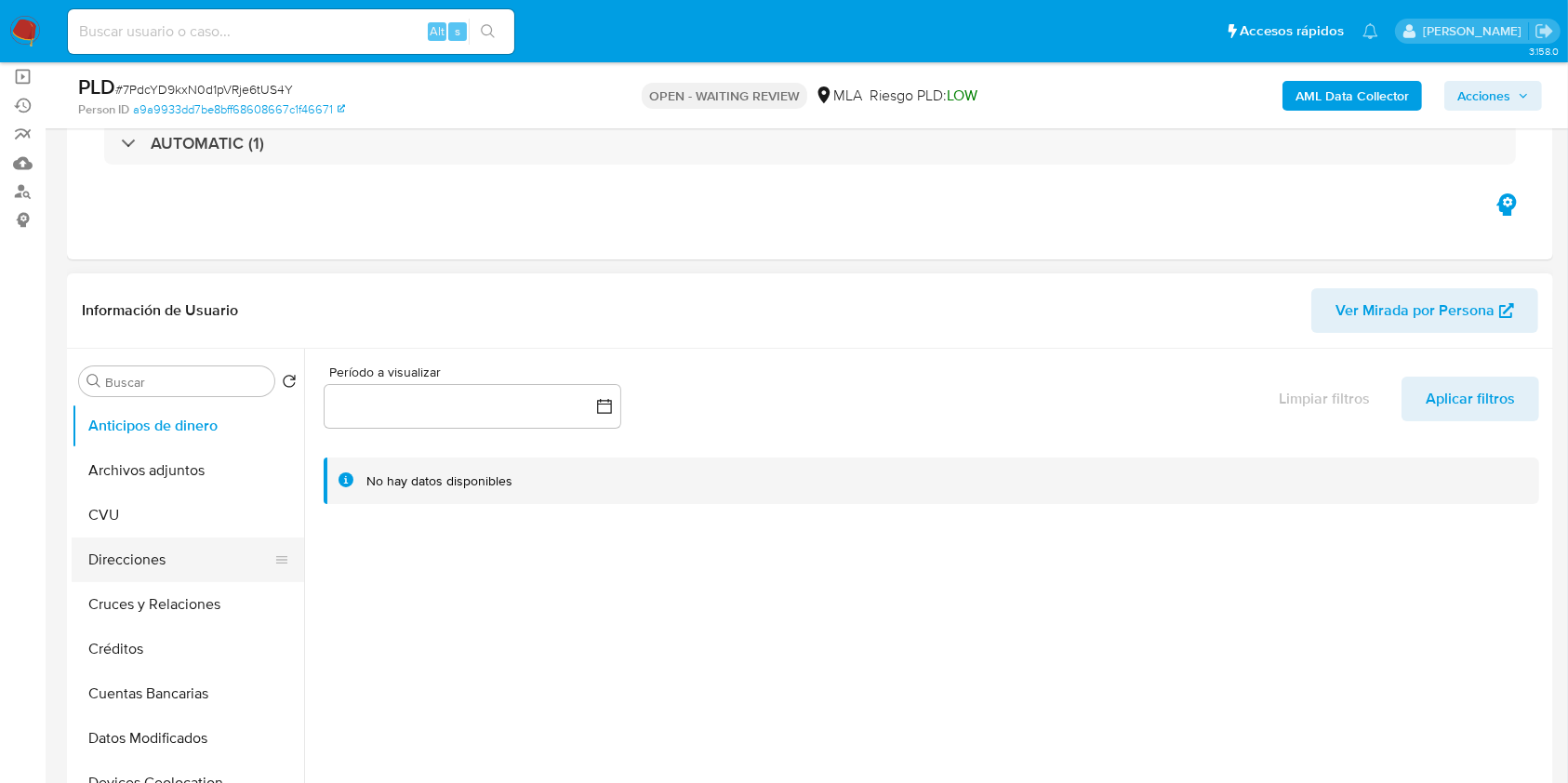
scroll to position [248, 0]
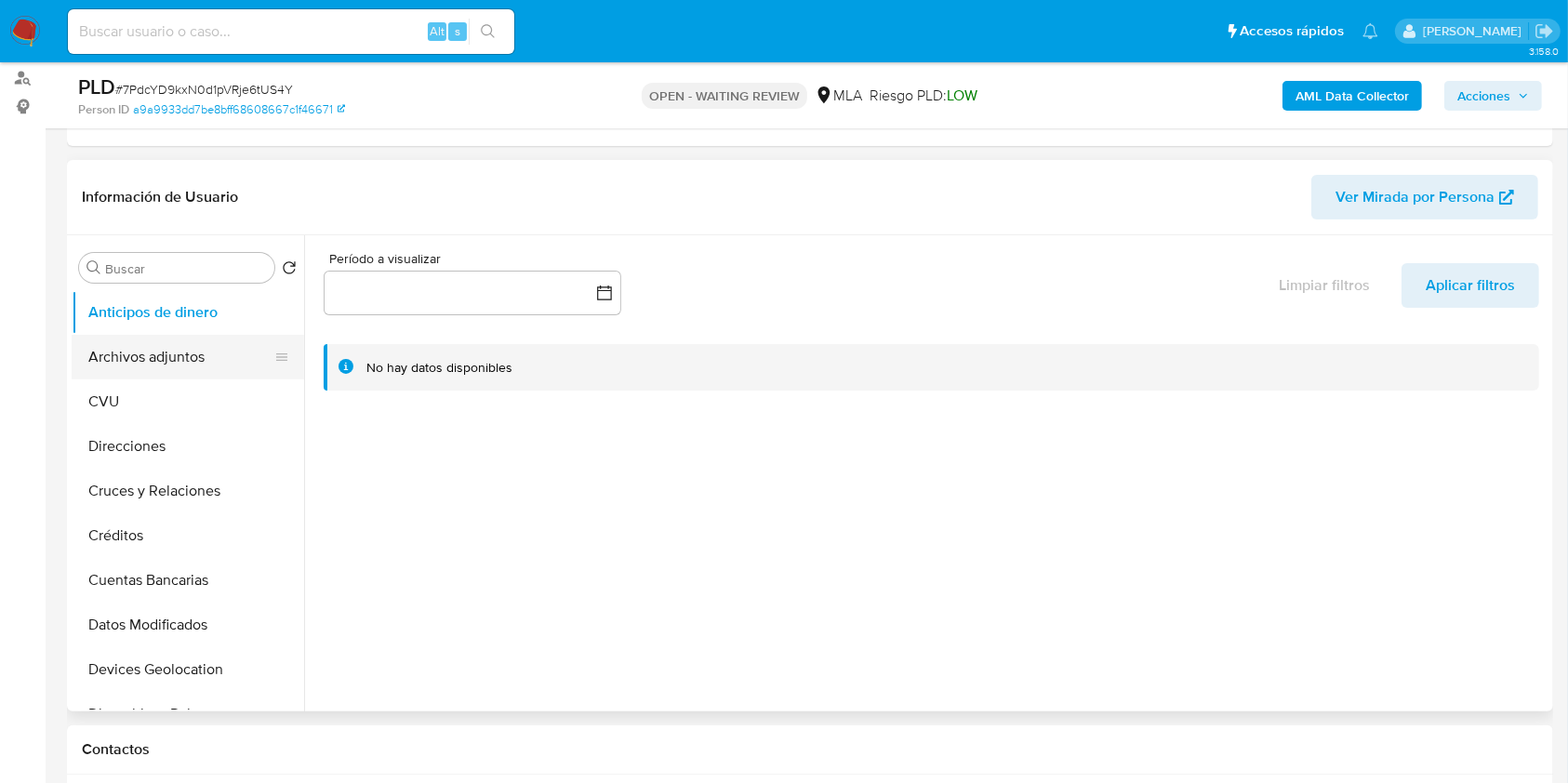
click at [149, 345] on button "Archivos adjuntos" at bounding box center [180, 356] width 218 height 44
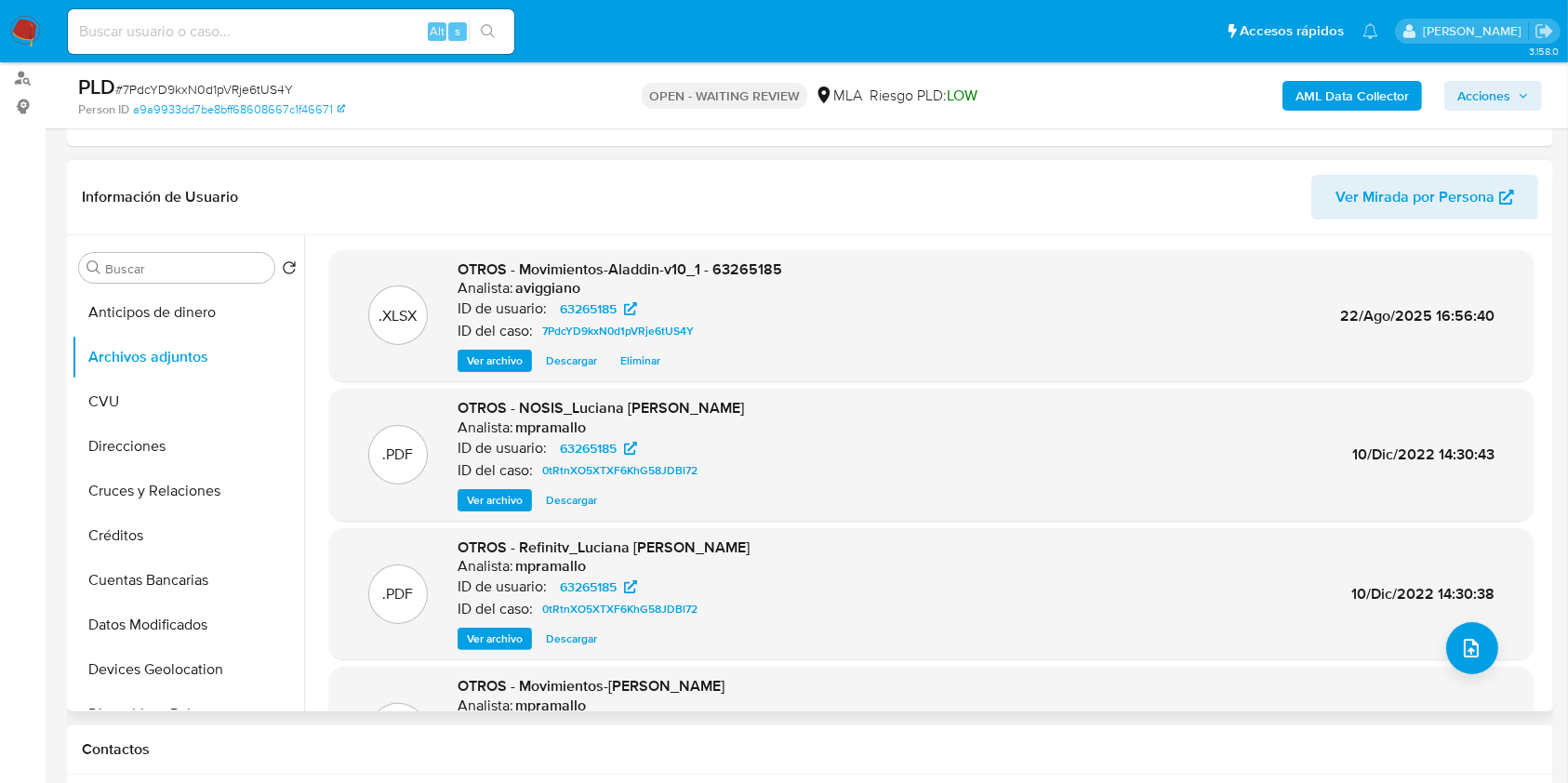
click at [564, 363] on span "Descargar" at bounding box center [571, 361] width 51 height 19
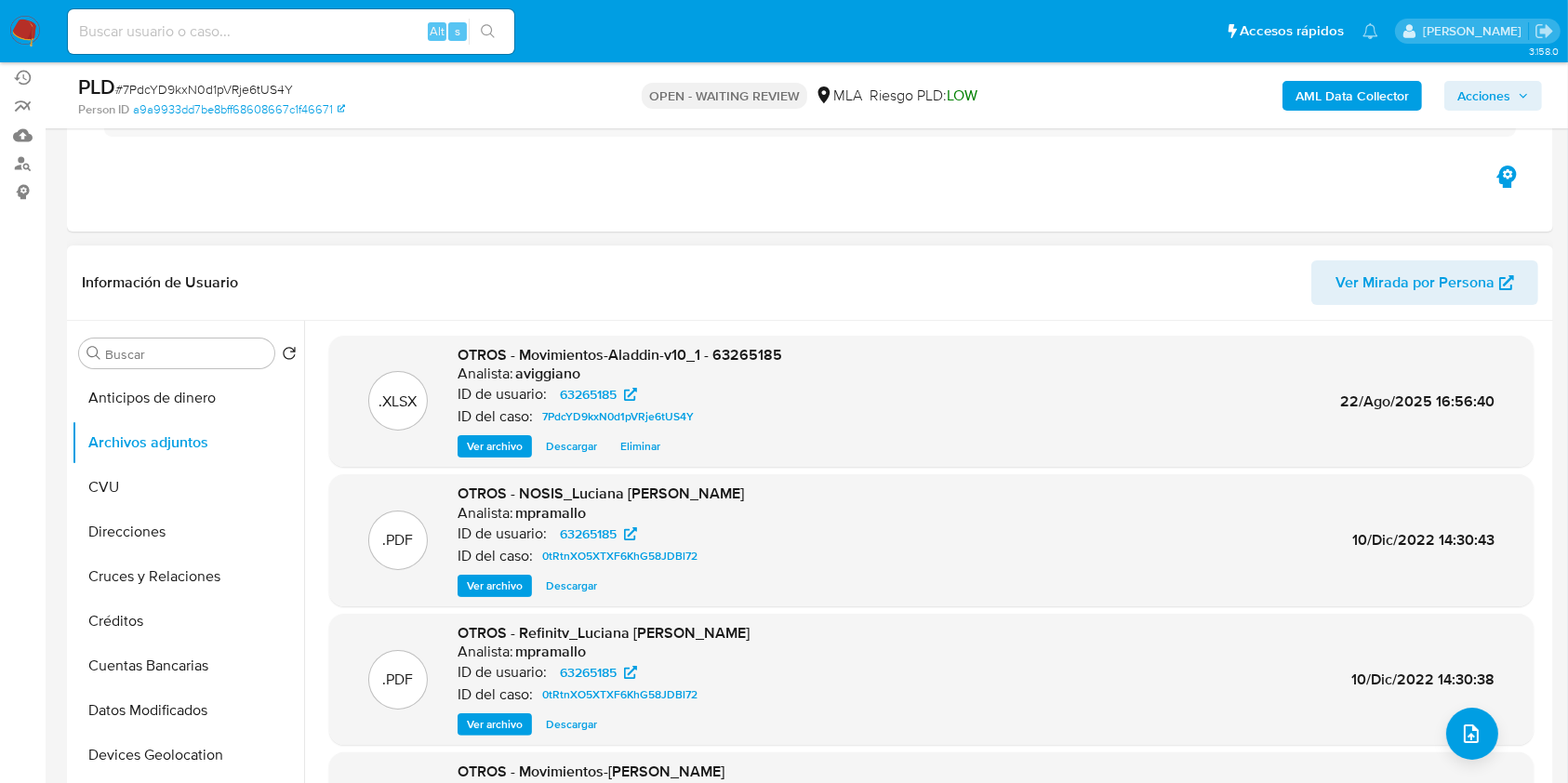
scroll to position [123, 0]
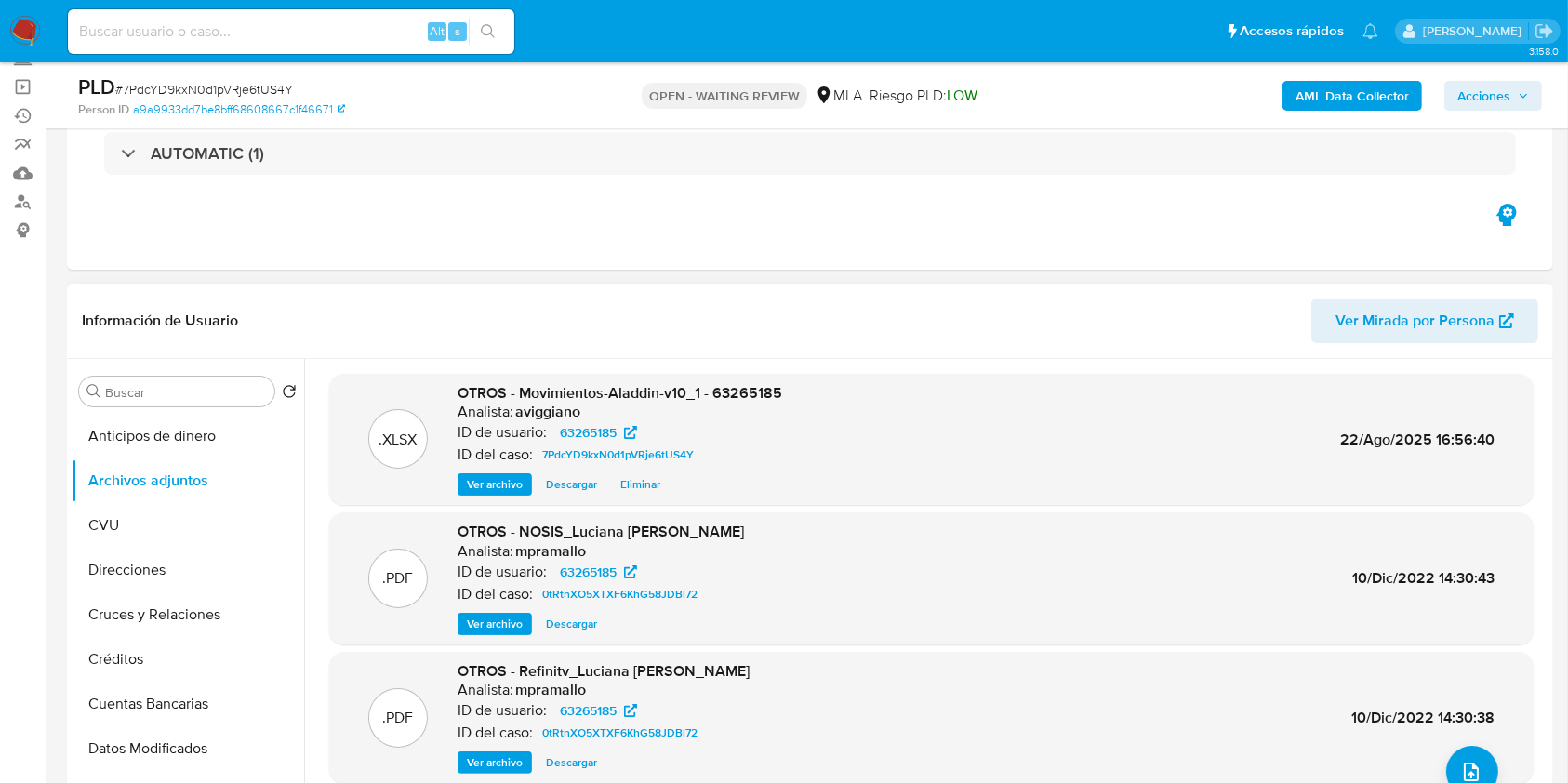
click at [740, 391] on span "OTROS - Movimientos-Aladdin-v10_1 - 63265185" at bounding box center [620, 393] width 325 height 22
drag, startPoint x: 742, startPoint y: 392, endPoint x: 786, endPoint y: 400, distance: 44.7
click at [786, 400] on div ".XLSX OTROS - Movimientos-Aladdin-v10_1 - 63265185 Analista: aviggiano ID de us…" at bounding box center [931, 440] width 1186 height 113
drag, startPoint x: 760, startPoint y: 390, endPoint x: 740, endPoint y: 393, distance: 20.2
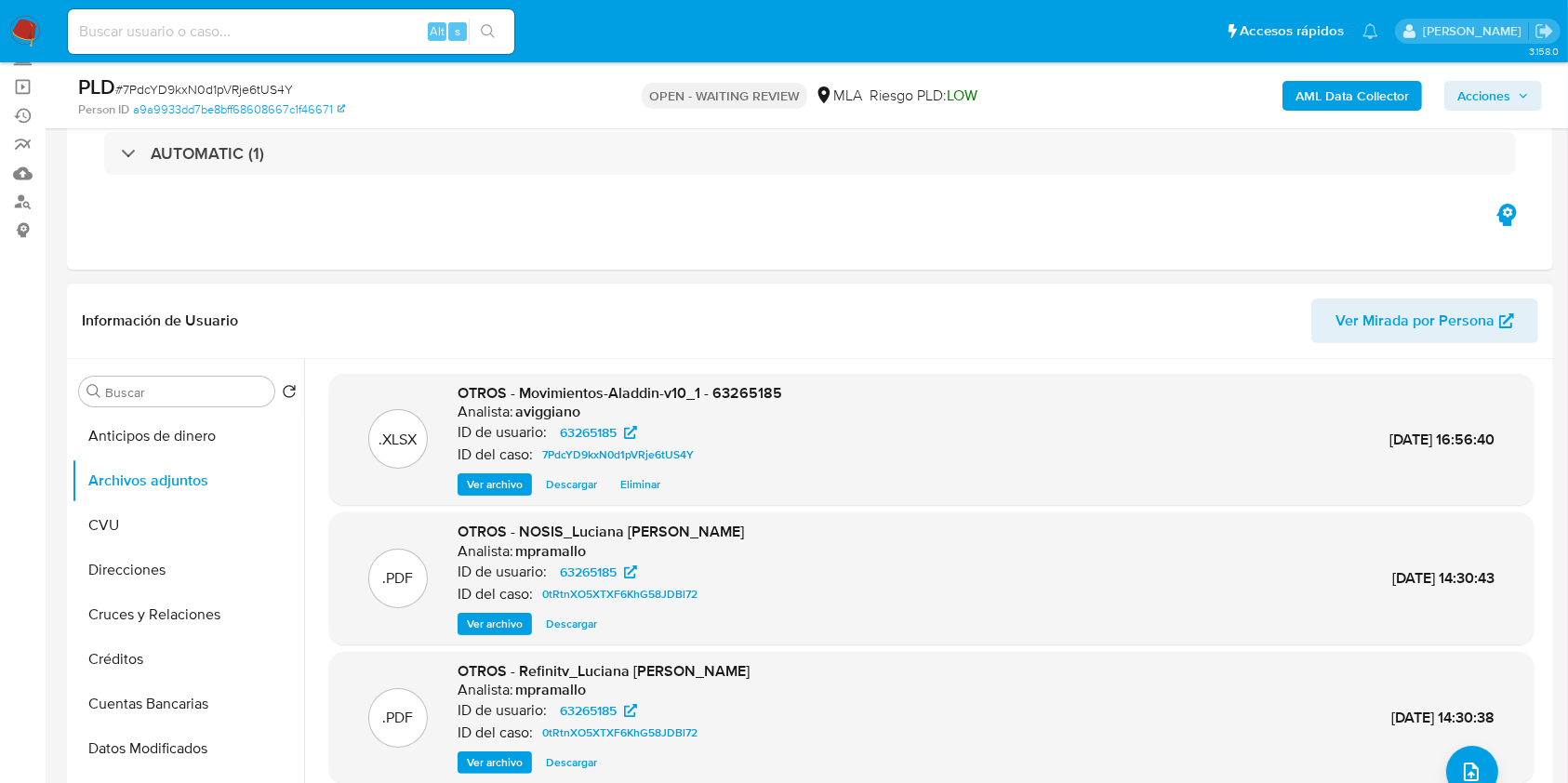
click at [740, 393] on span "OTROS - Movimientos-Aladdin-v10_1 - 63265185" at bounding box center [620, 393] width 325 height 22
copy span "63265185"
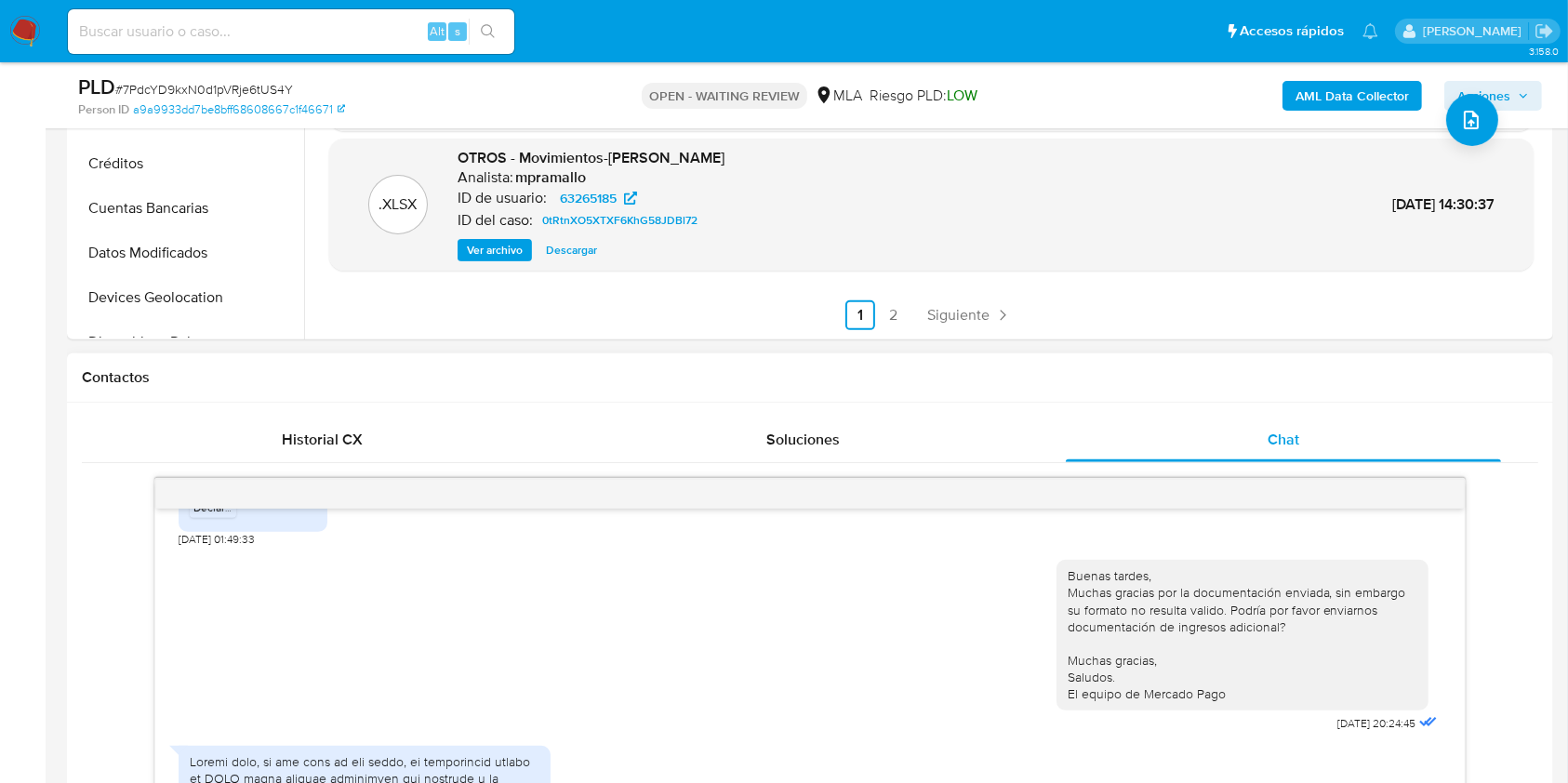
scroll to position [1126, 0]
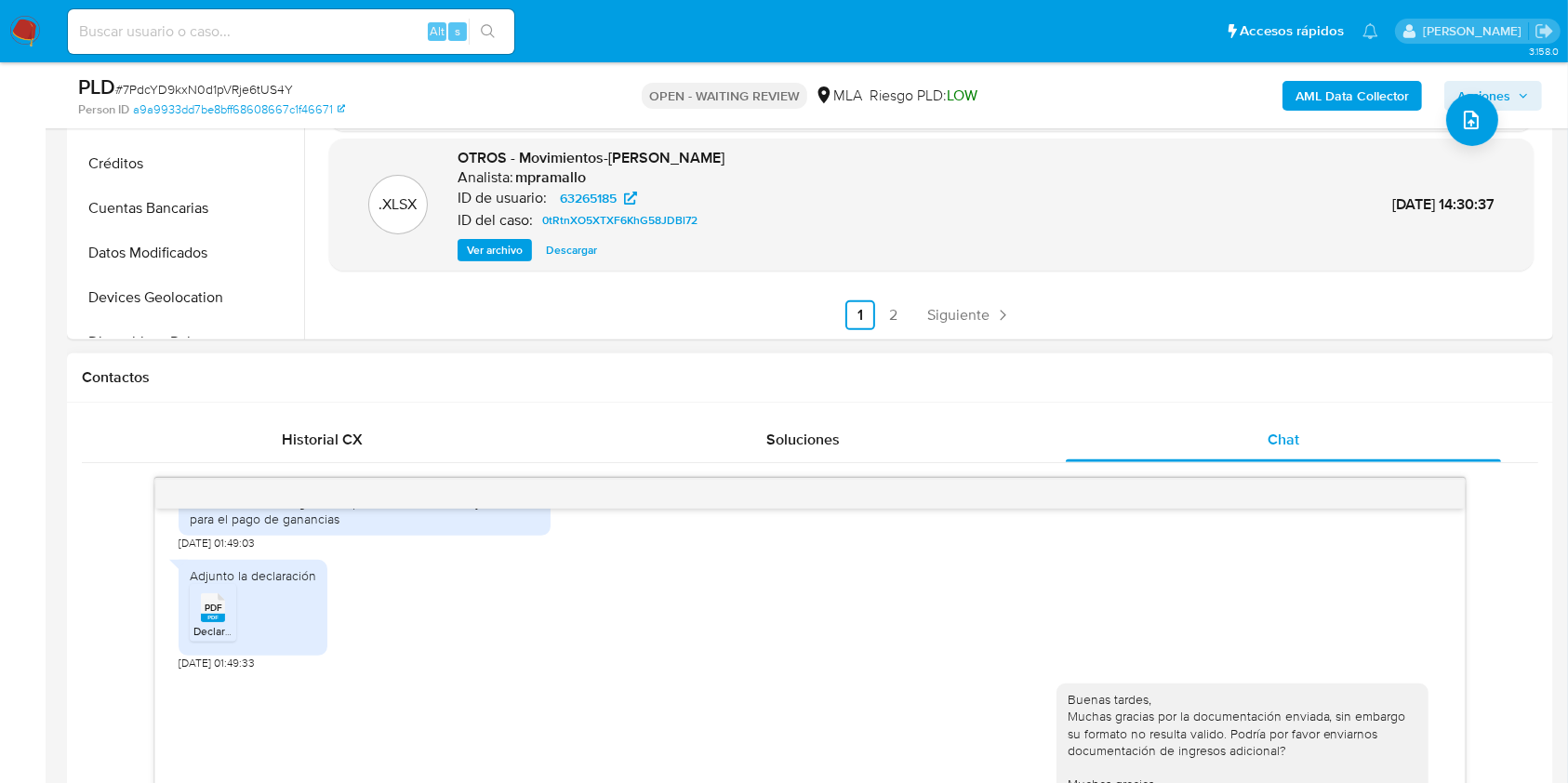
click at [186, 644] on div "Adjunto la declaración PDF PDF DeclaracionJuradaGanancias2024.pdf" at bounding box center [253, 608] width 149 height 96
click at [199, 624] on div "PDF PDF" at bounding box center [212, 606] width 39 height 37
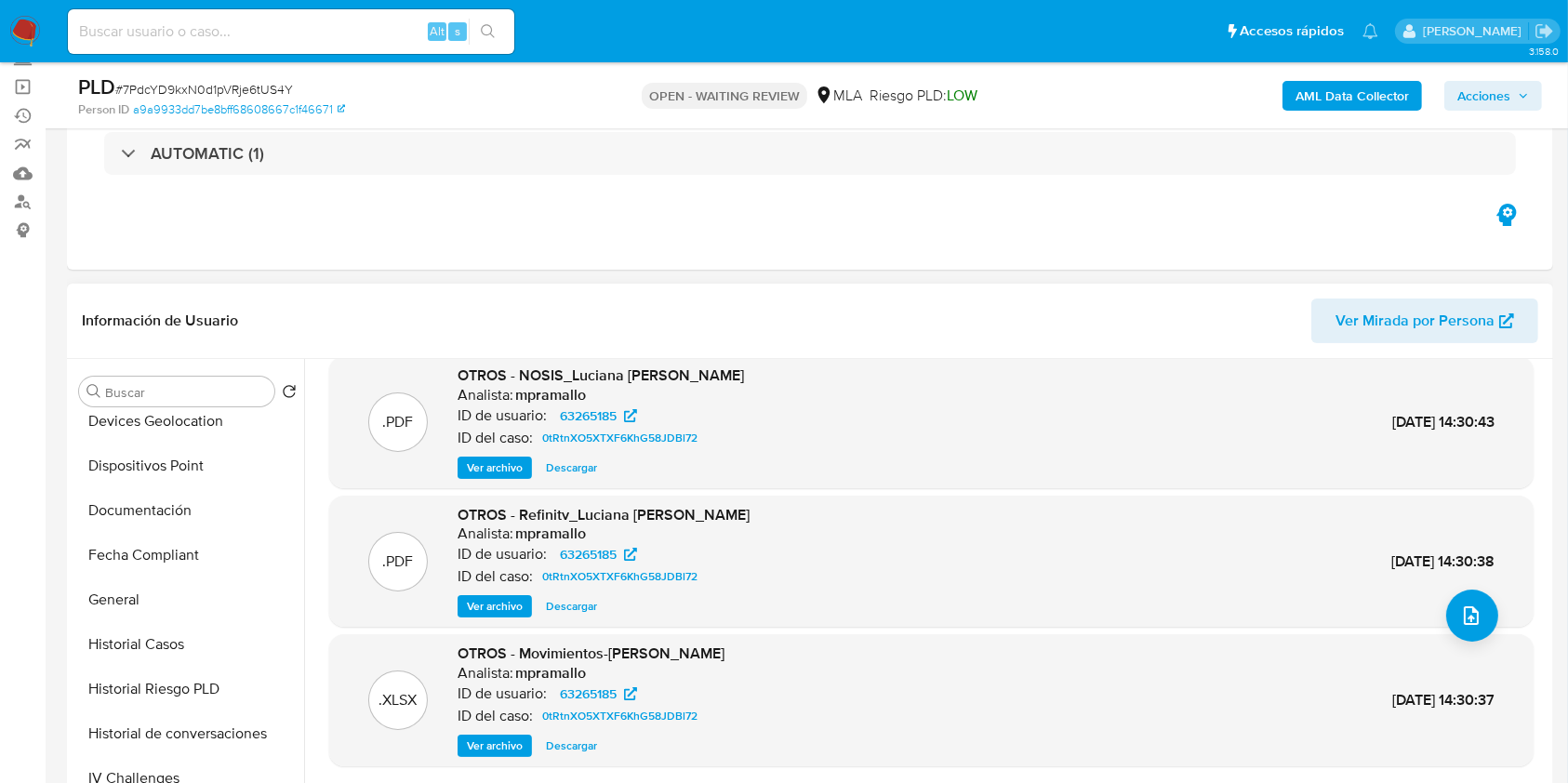
scroll to position [744, 0]
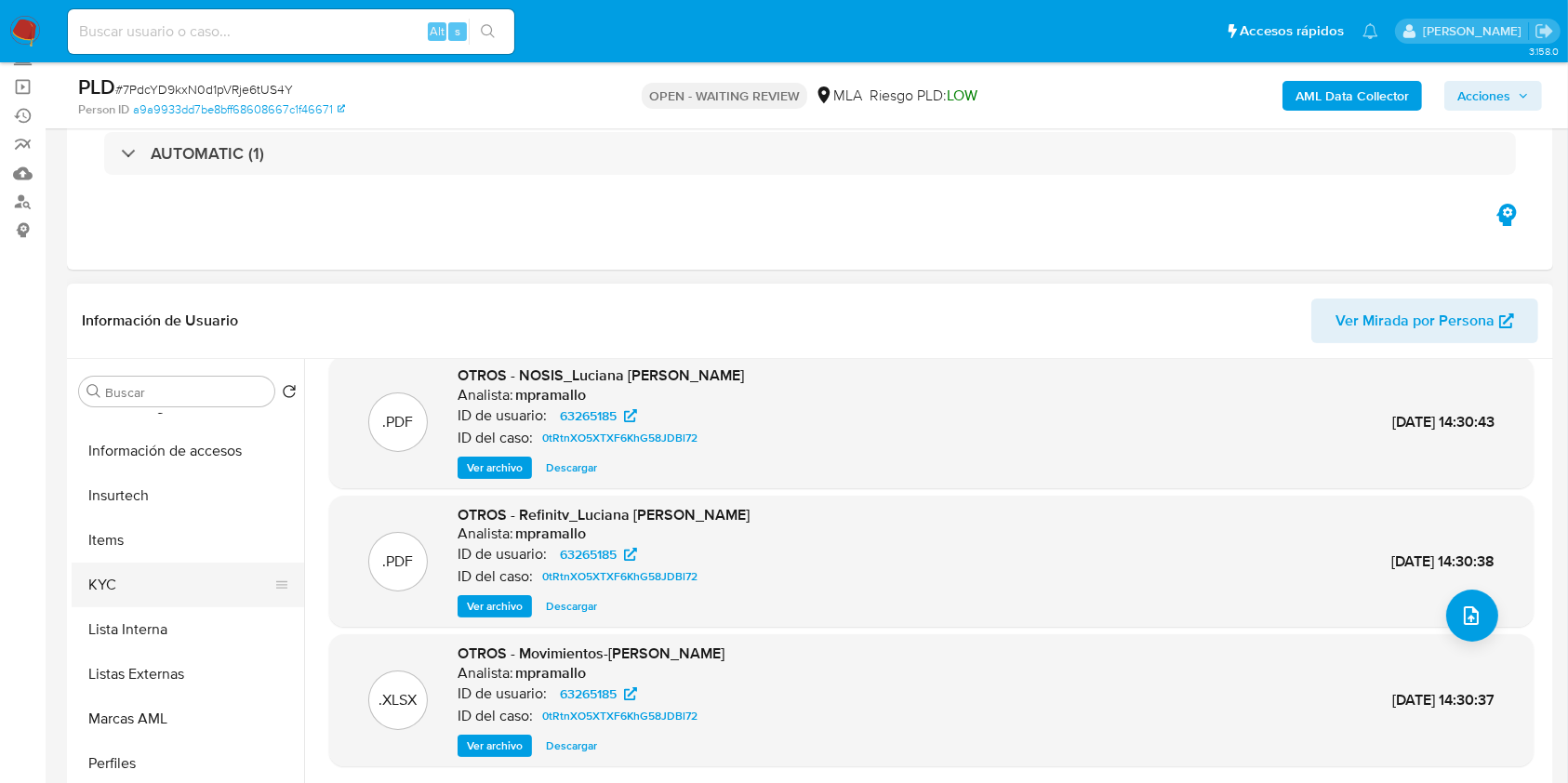
click at [134, 578] on button "KYC" at bounding box center [180, 584] width 218 height 44
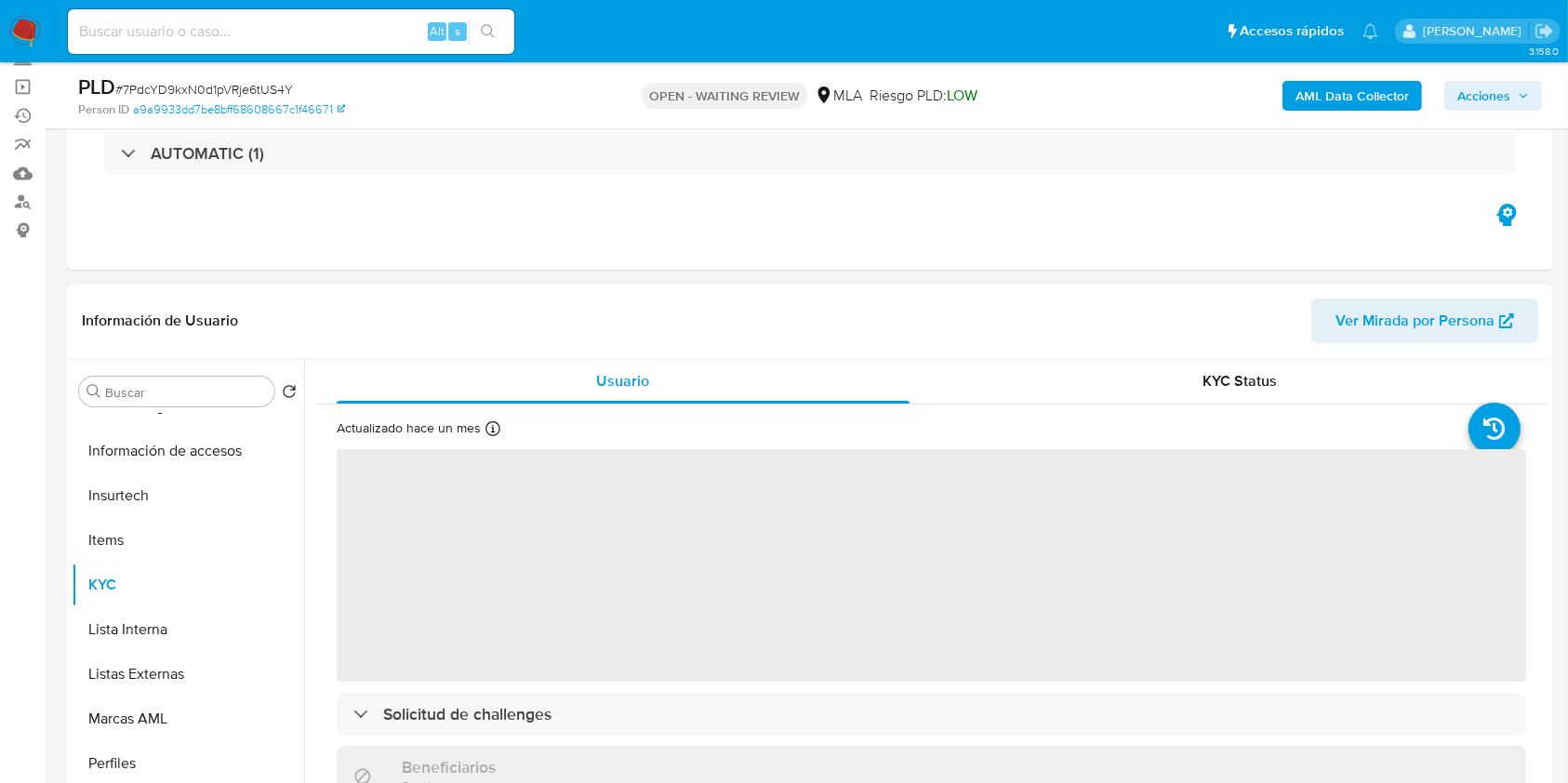
scroll to position [248, 0]
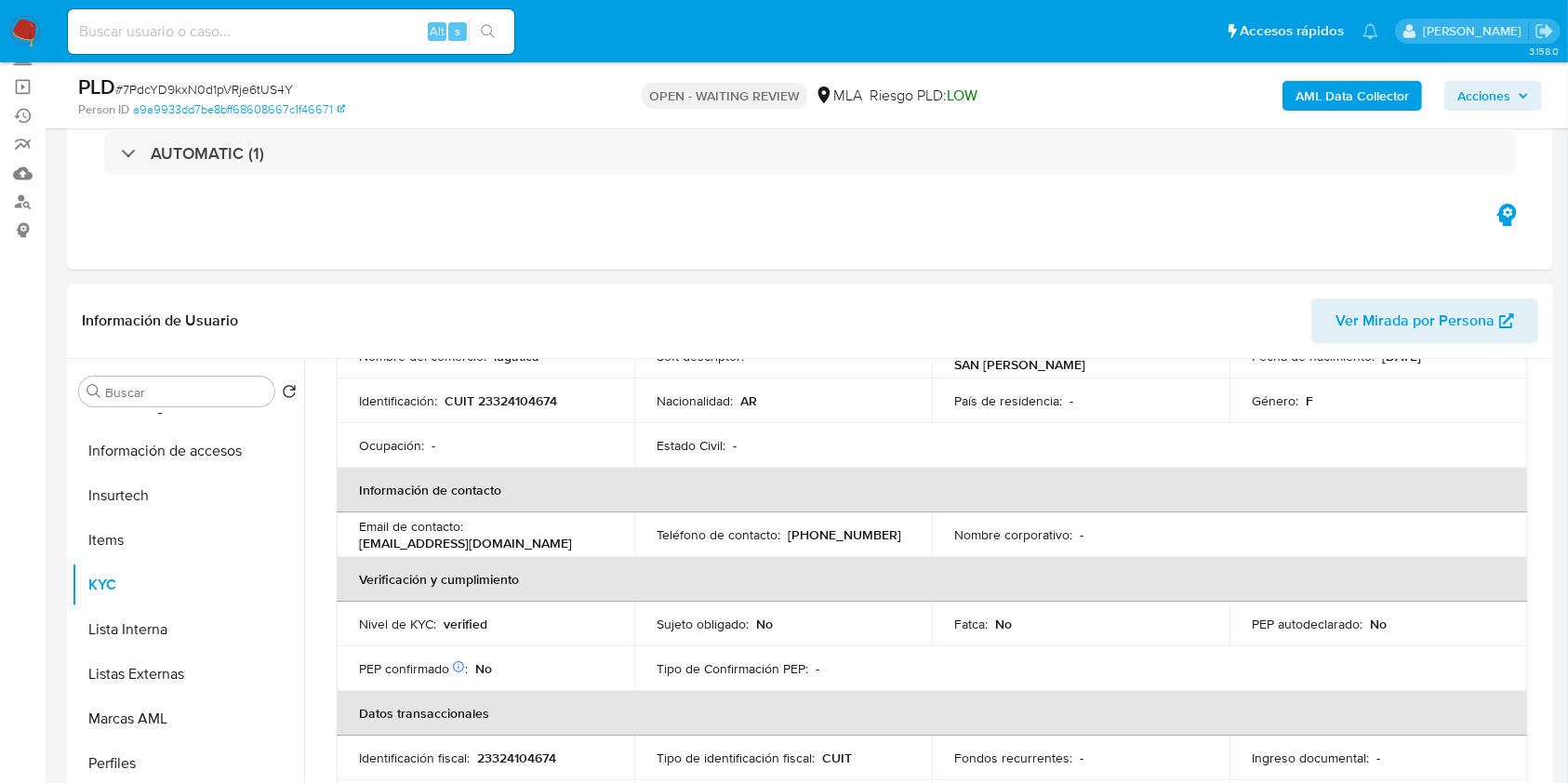
click at [529, 401] on p "CUIT 23324104674" at bounding box center [500, 401] width 112 height 17
copy p "23324104674"
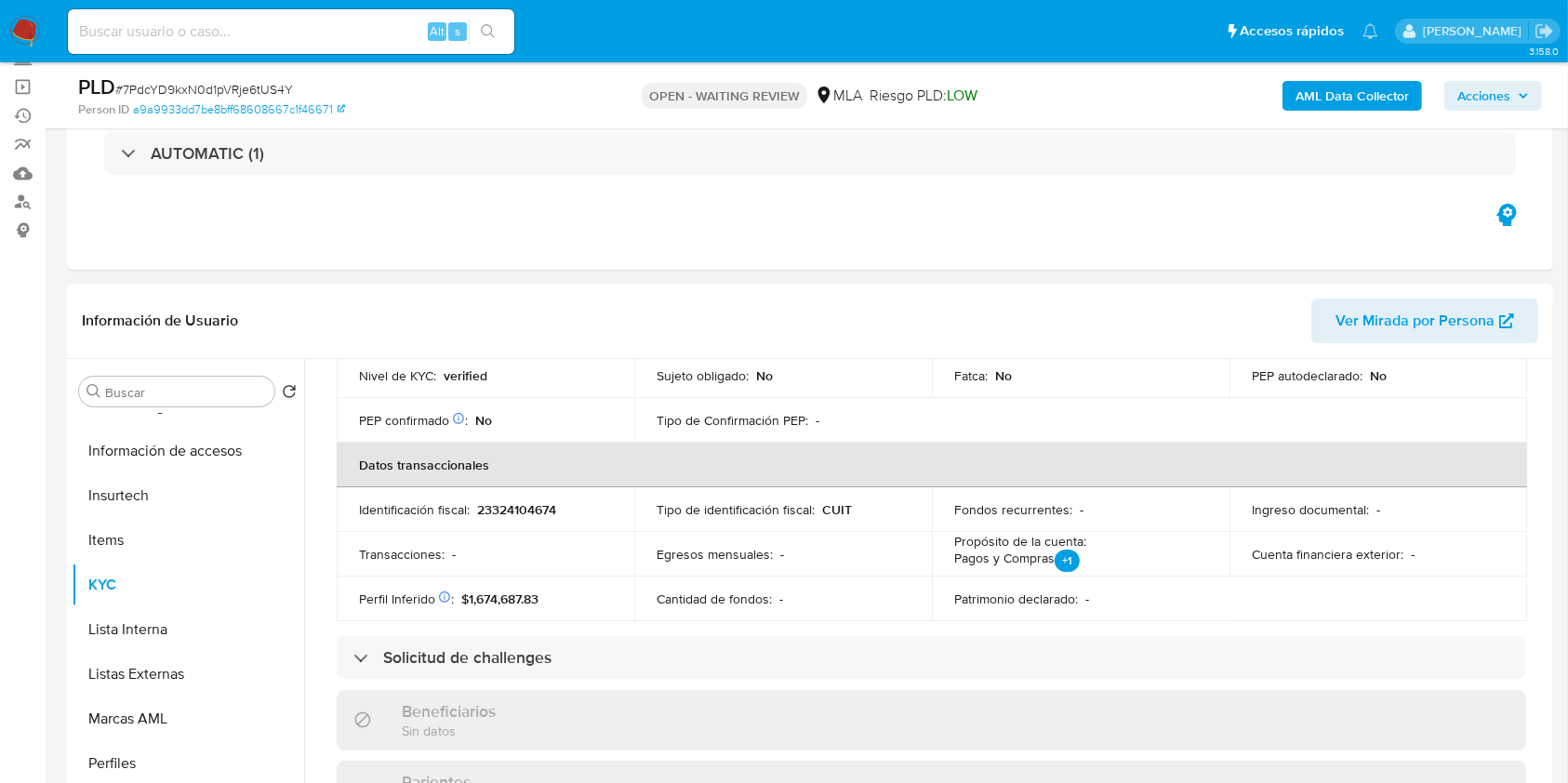
scroll to position [0, 0]
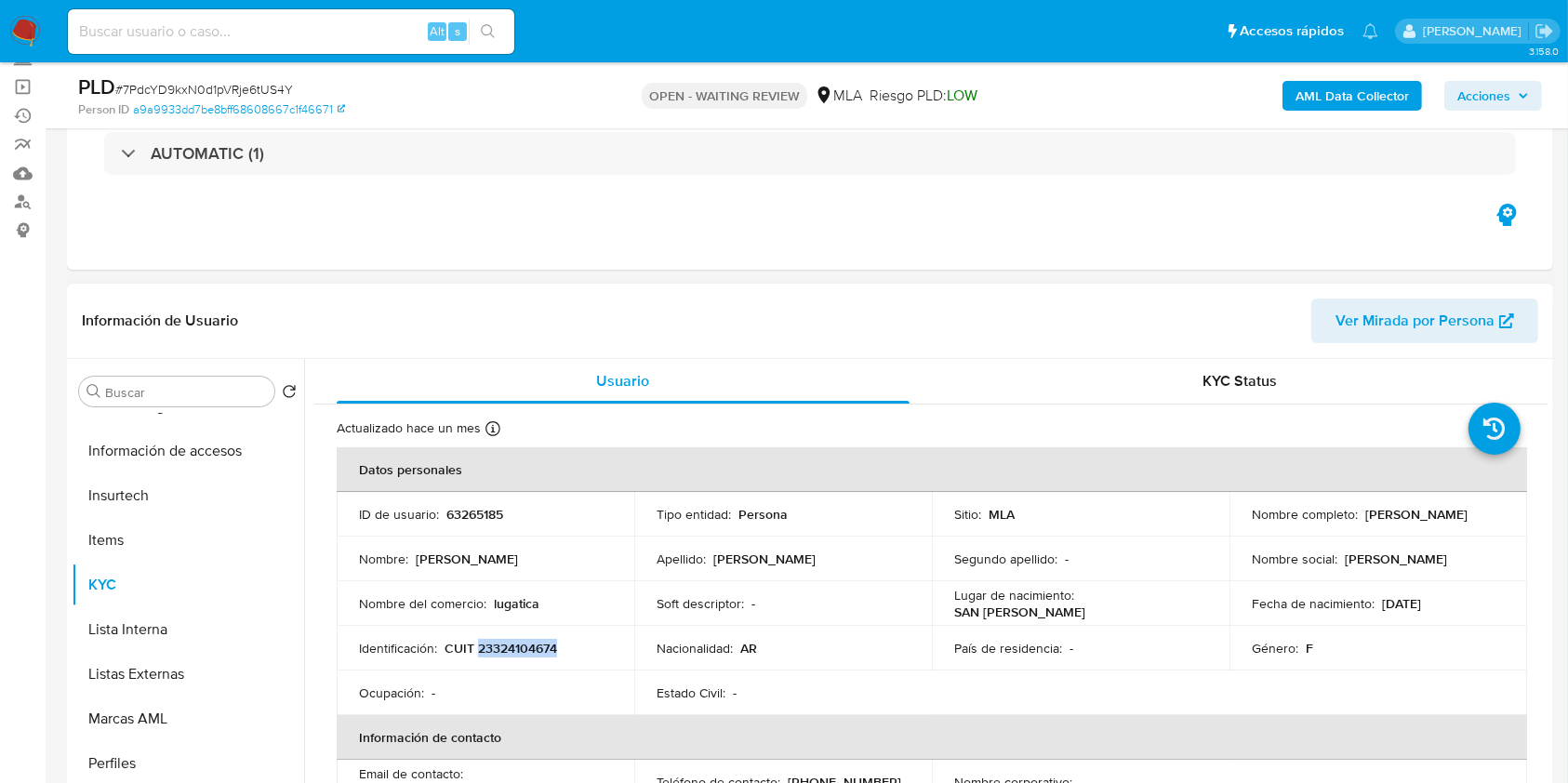
drag, startPoint x: 1362, startPoint y: 511, endPoint x: 1506, endPoint y: 500, distance: 144.4
click at [1506, 500] on td "Nombre completo : Luciana Mabel Gatica" at bounding box center [1379, 514] width 298 height 44
copy p "[PERSON_NAME] [PERSON_NAME]"
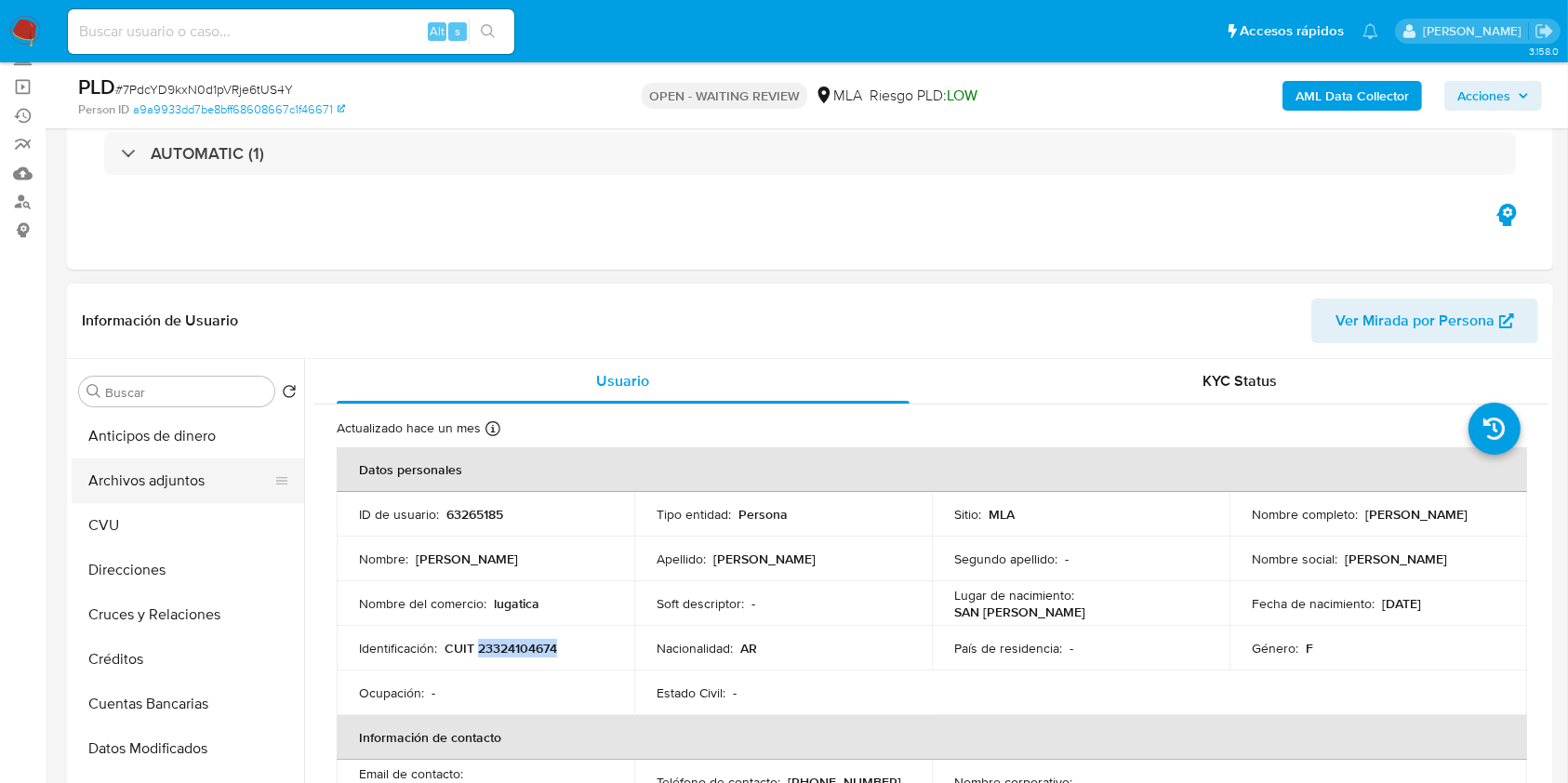
click at [196, 466] on button "Archivos adjuntos" at bounding box center [180, 481] width 218 height 44
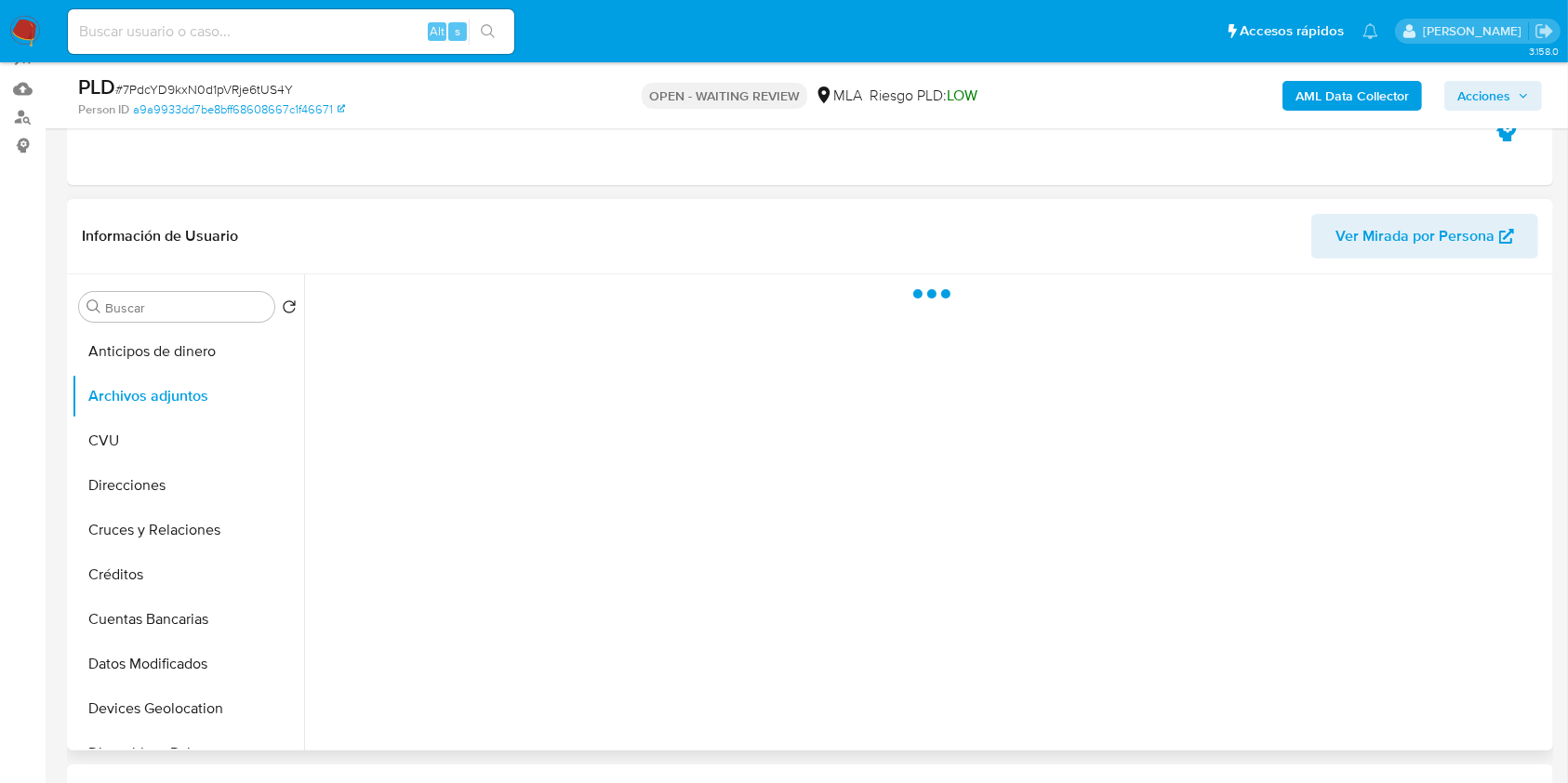
scroll to position [248, 0]
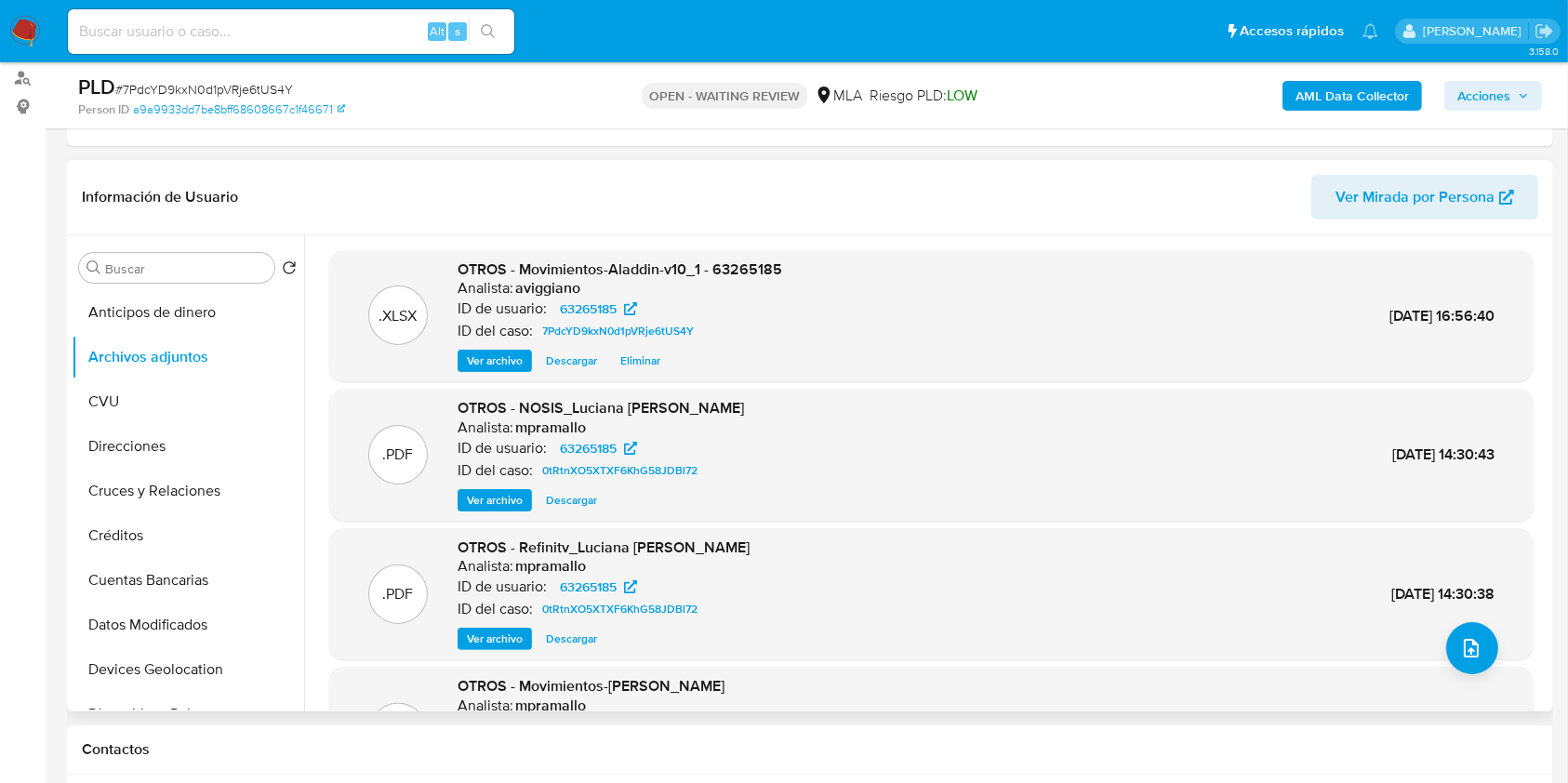
click at [1433, 647] on div ".PDF OTROS - Refinitv_Luciana Mabel Gatica Analista: mpramallo ID de usuario: 6…" at bounding box center [931, 595] width 1186 height 113
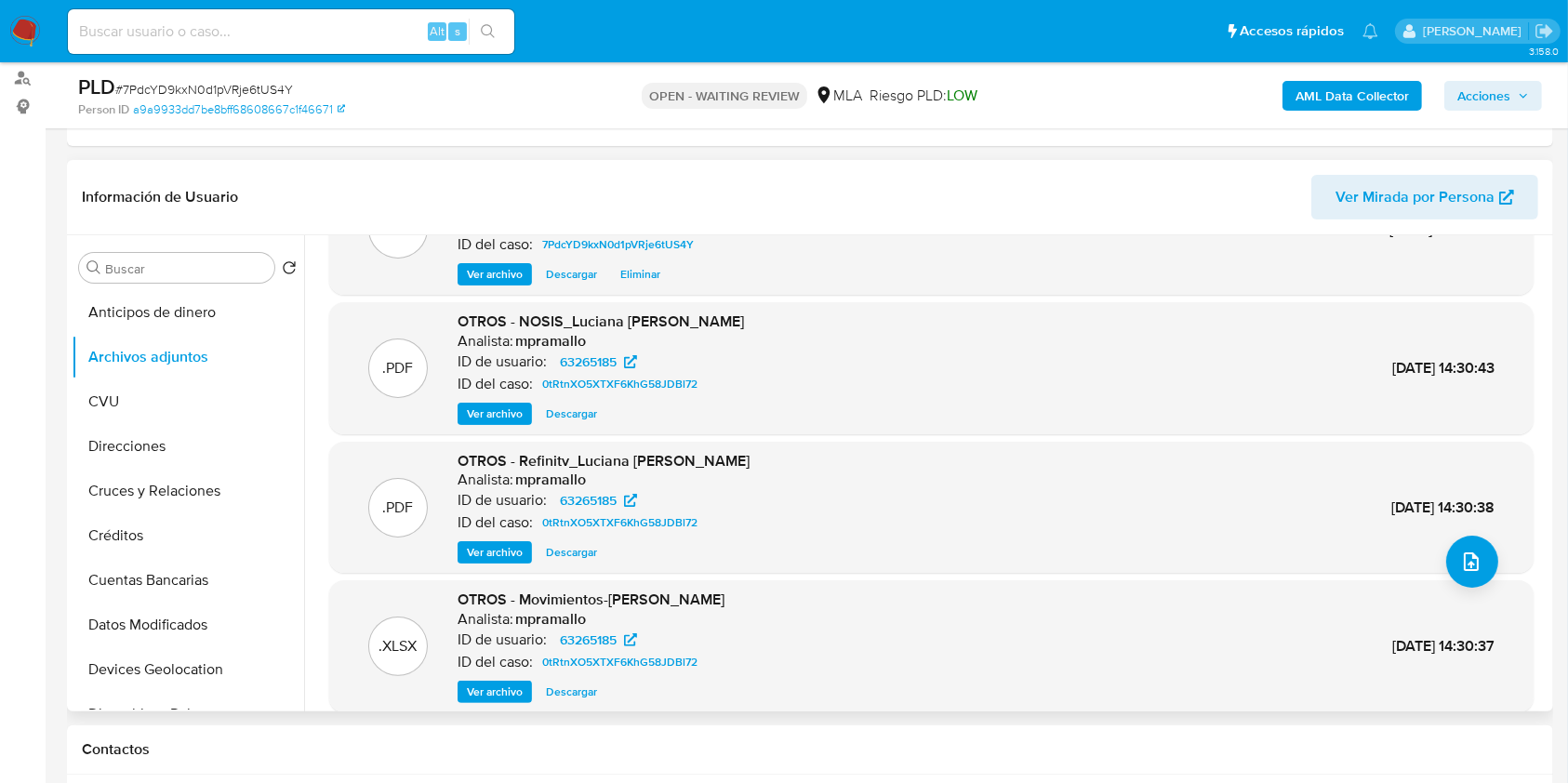
scroll to position [156, 0]
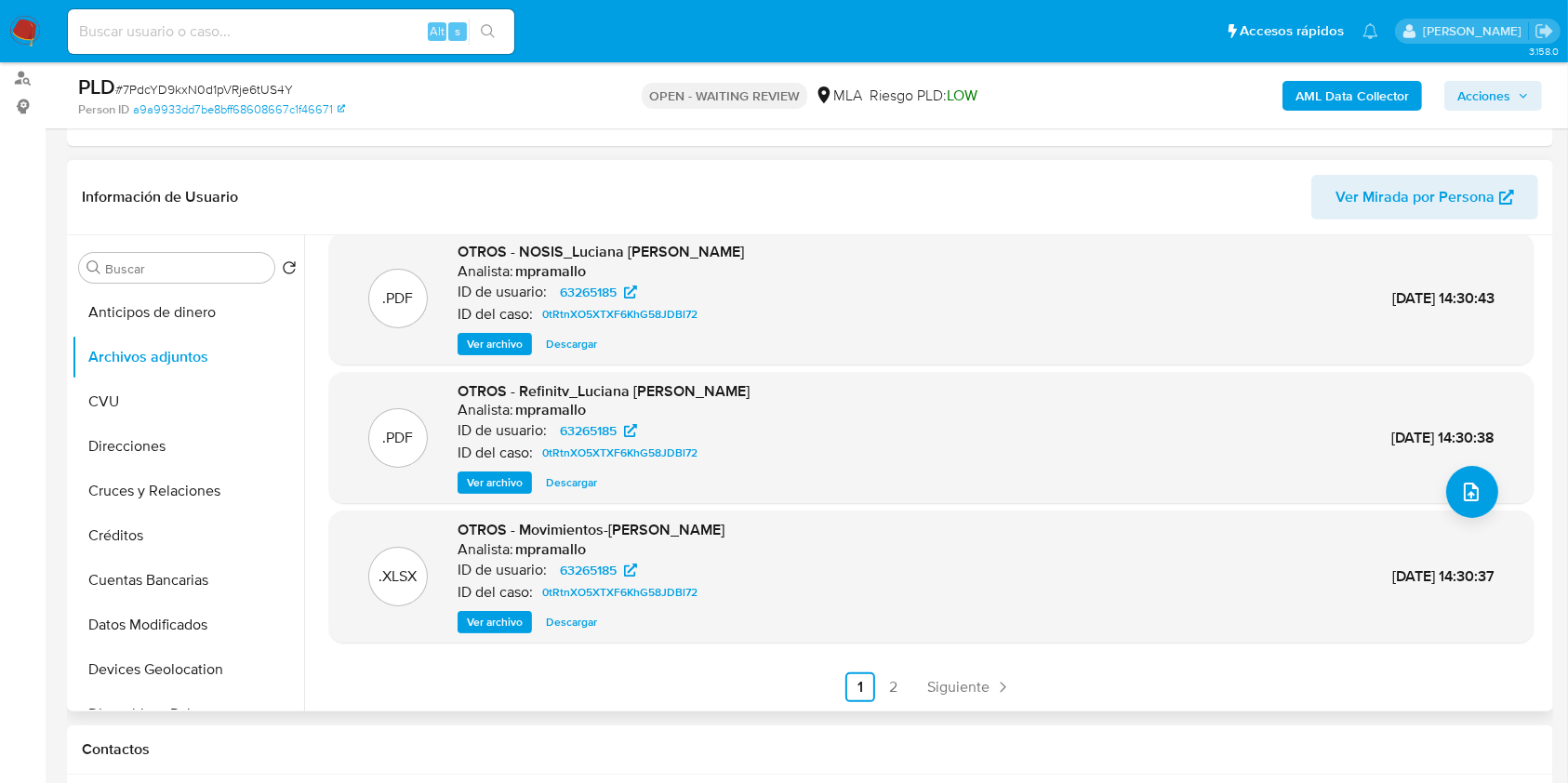
click at [906, 710] on div ".XLSX OTROS - Movimientos-Aladdin-v10_1 - 63265185 Analista: aviggiano ID de us…" at bounding box center [926, 473] width 1245 height 476
click at [1325, 97] on b "AML Data Collector" at bounding box center [1352, 96] width 113 height 30
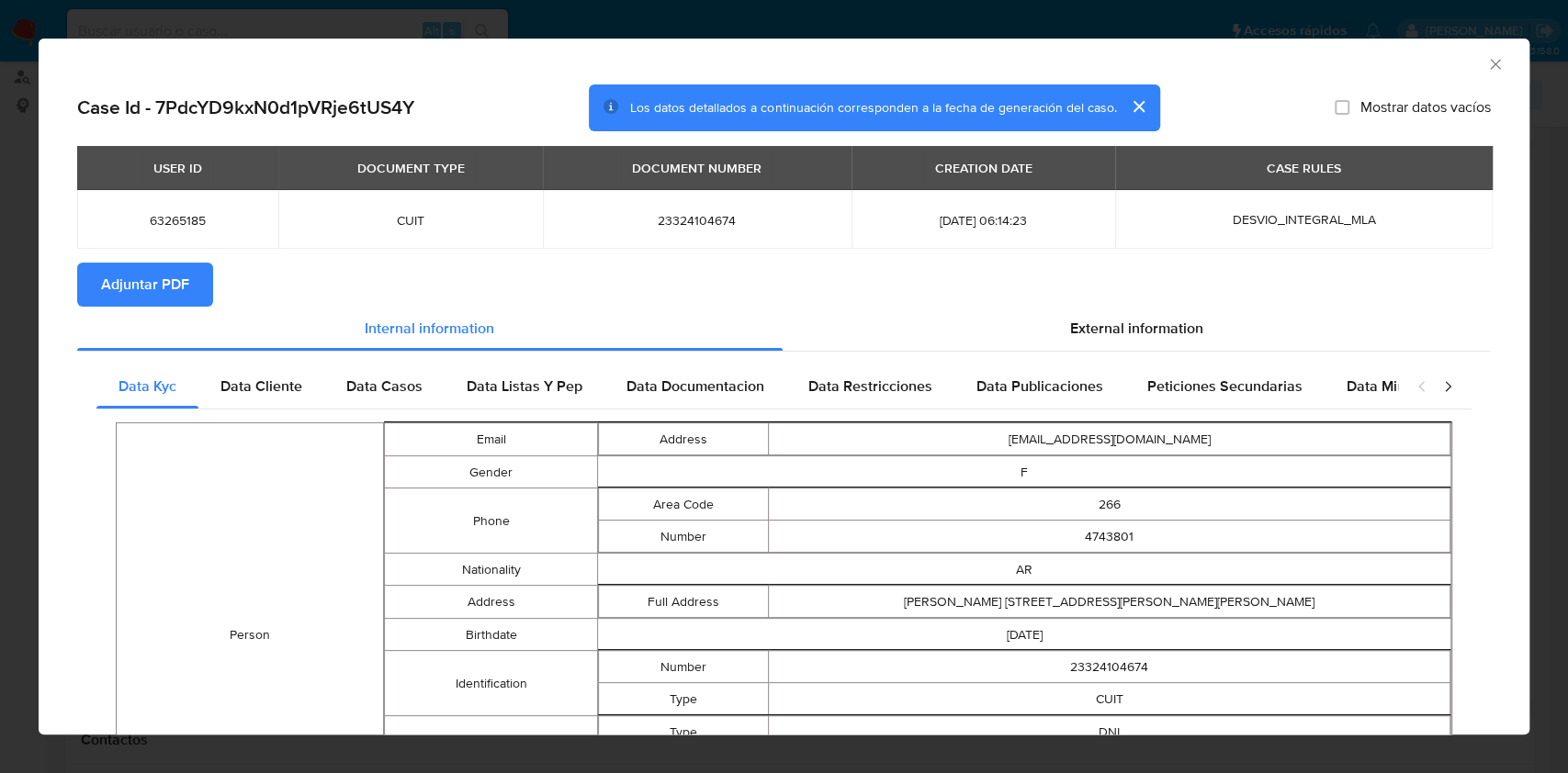
click at [164, 281] on span "Adjuntar PDF" at bounding box center [145, 284] width 88 height 40
click at [1490, 68] on icon "Cerrar ventana" at bounding box center [1494, 63] width 10 height 10
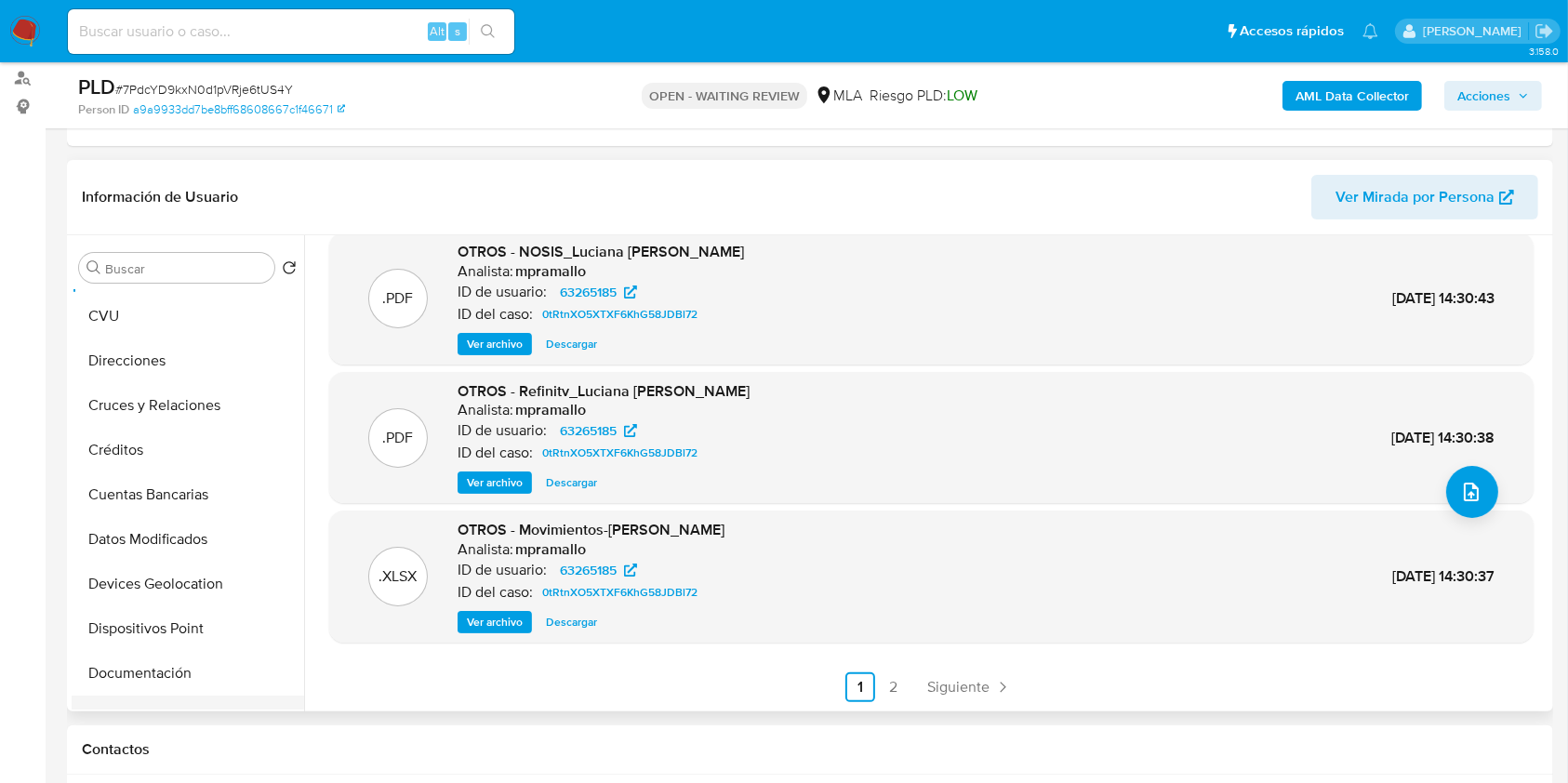
scroll to position [0, 0]
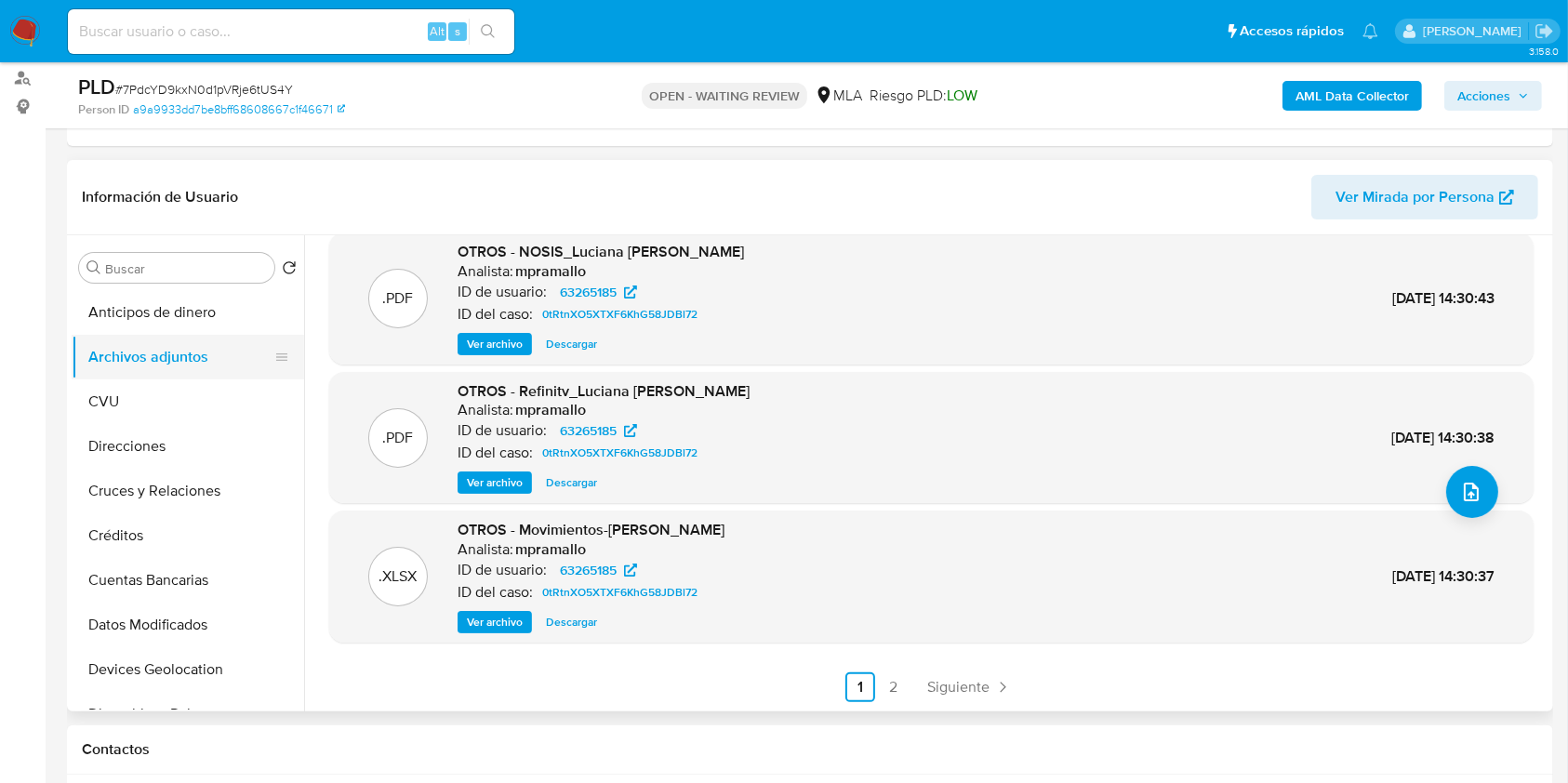
click at [189, 347] on button "Archivos adjuntos" at bounding box center [180, 356] width 218 height 44
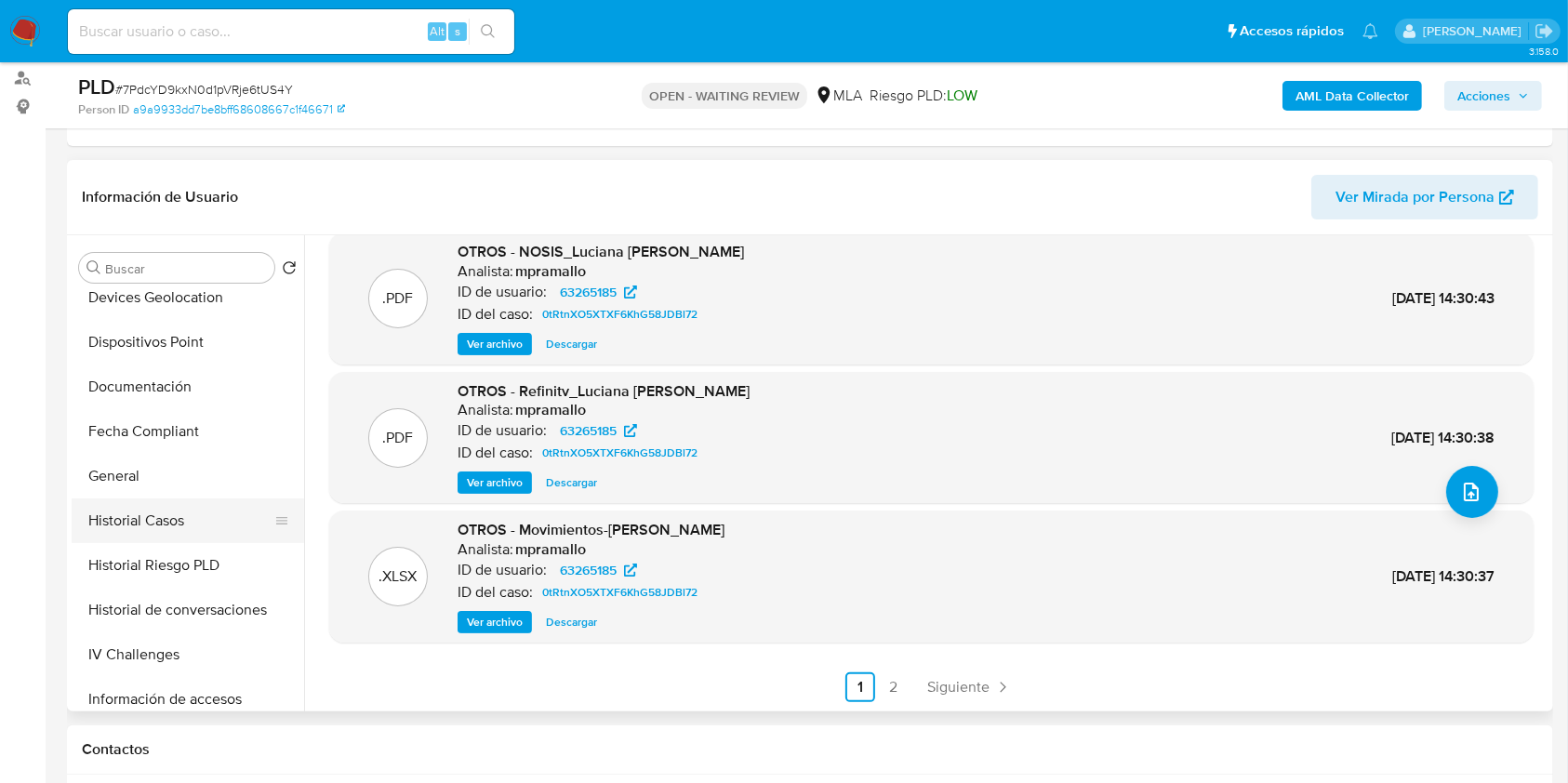
click at [165, 517] on button "Historial Casos" at bounding box center [180, 520] width 218 height 44
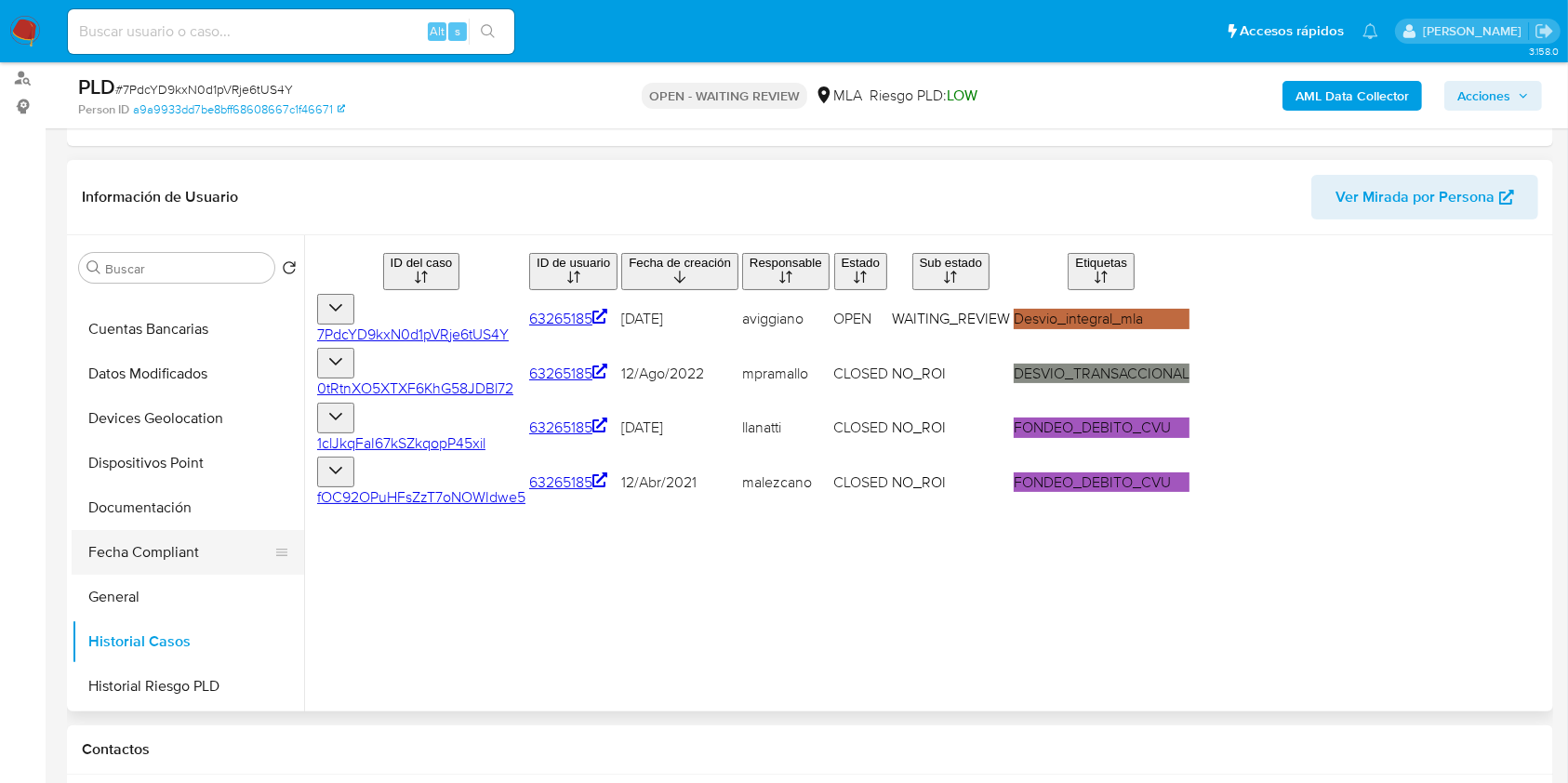
scroll to position [0, 0]
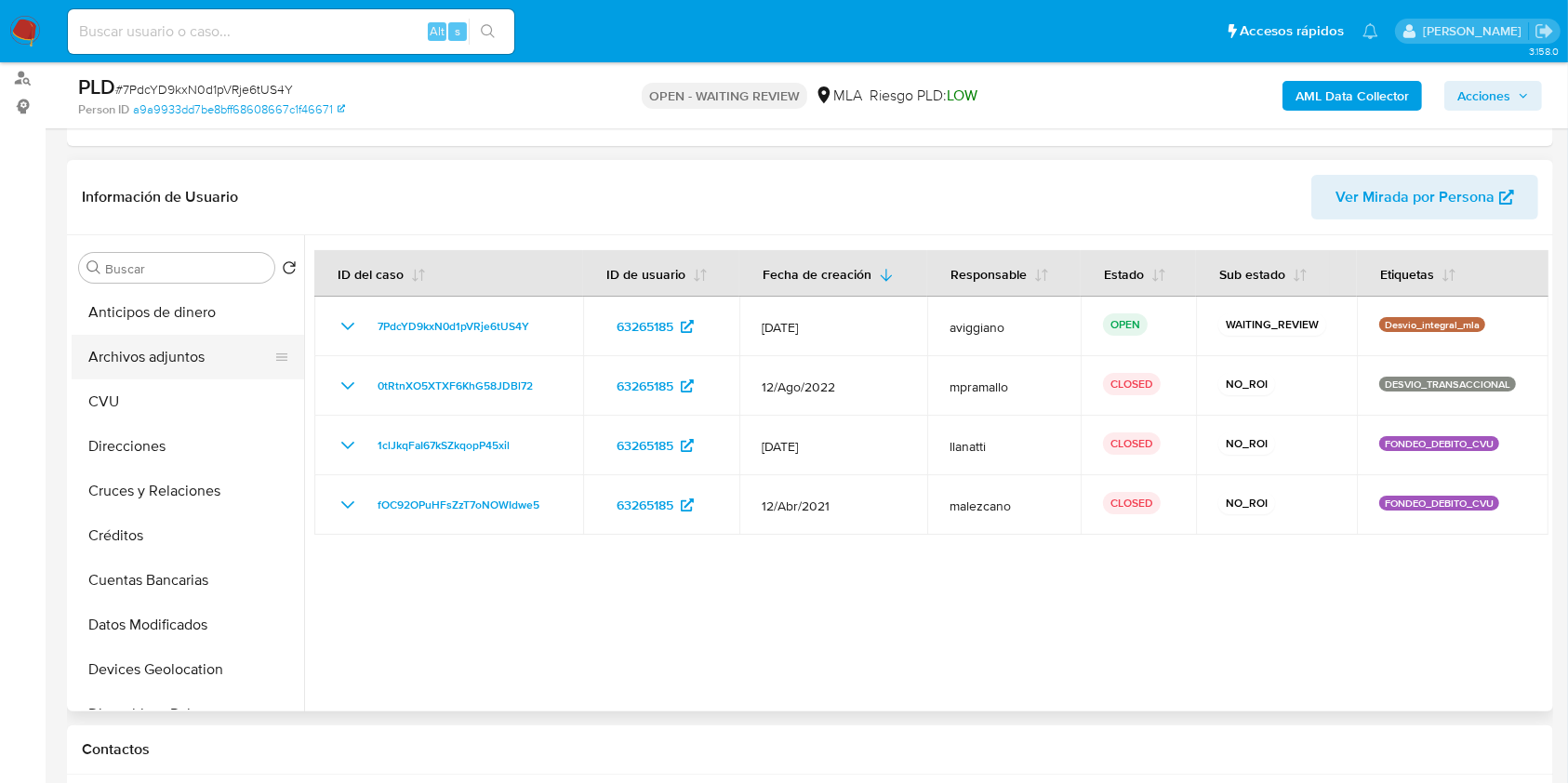
click at [209, 365] on button "Archivos adjuntos" at bounding box center [180, 356] width 218 height 44
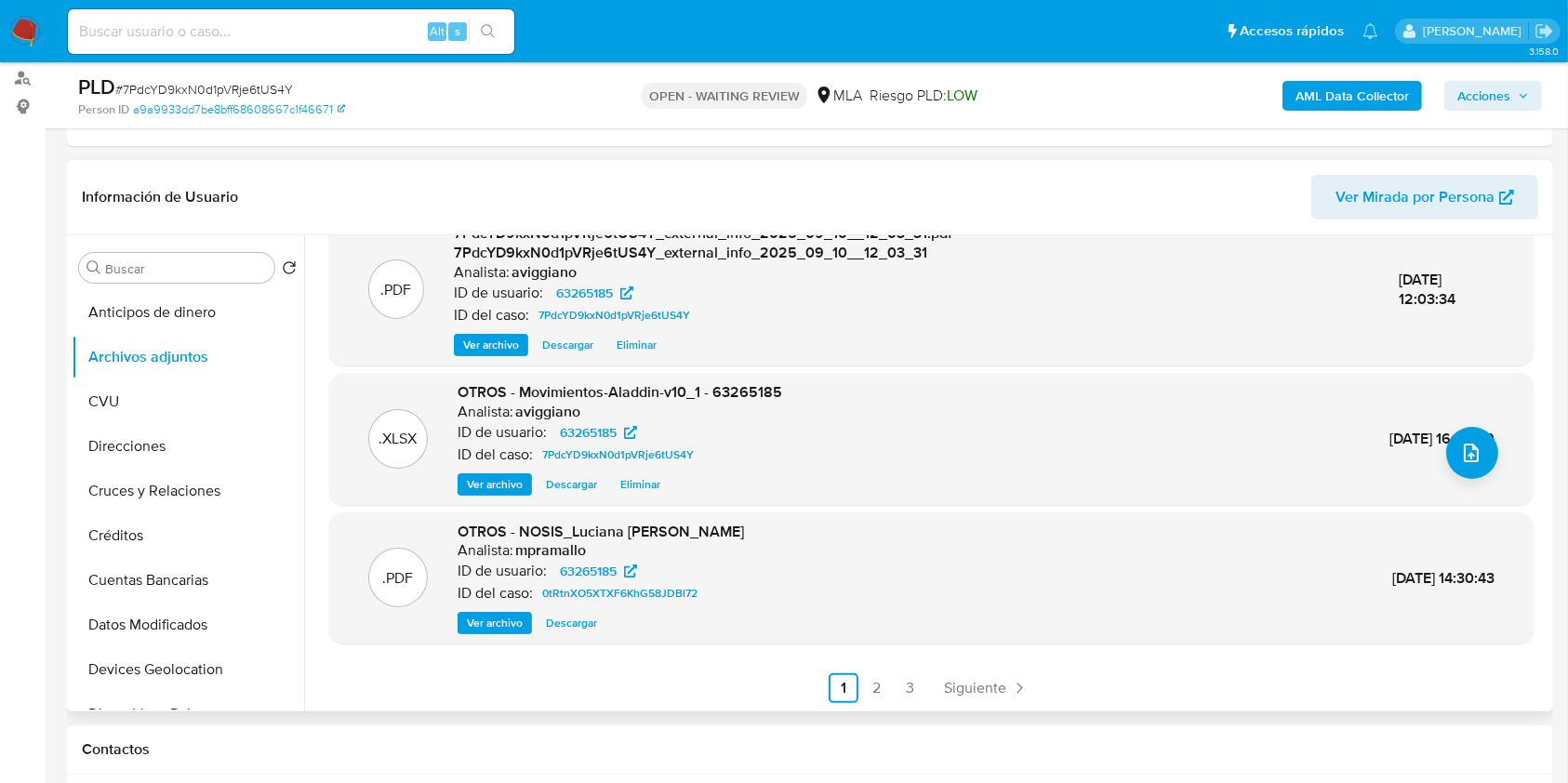
scroll to position [196, 0]
click at [734, 387] on span "OTROS - Movimientos-Aladdin-v10_1 - 63265185" at bounding box center [620, 391] width 325 height 22
copy span "63265185"
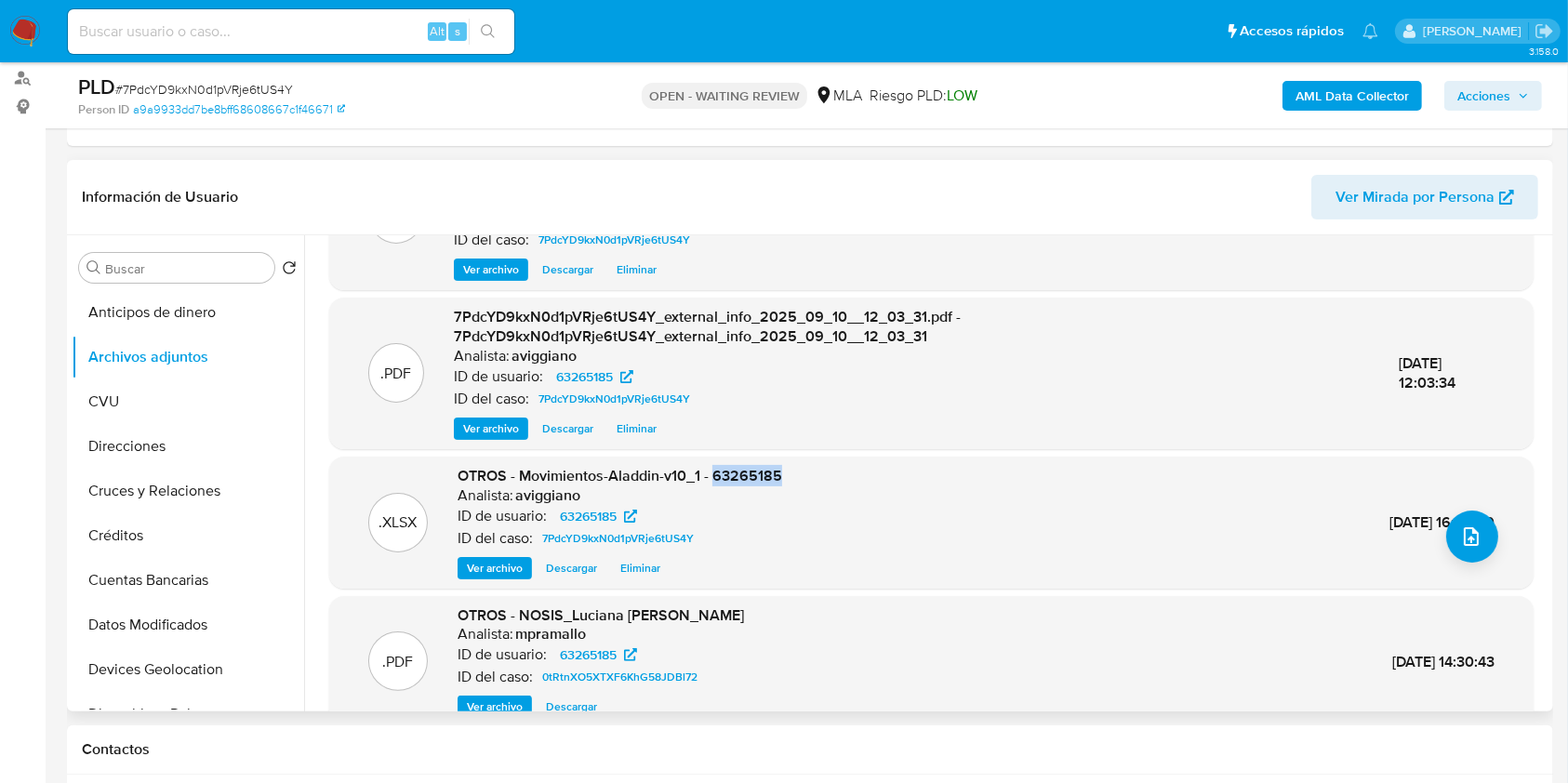
scroll to position [73, 0]
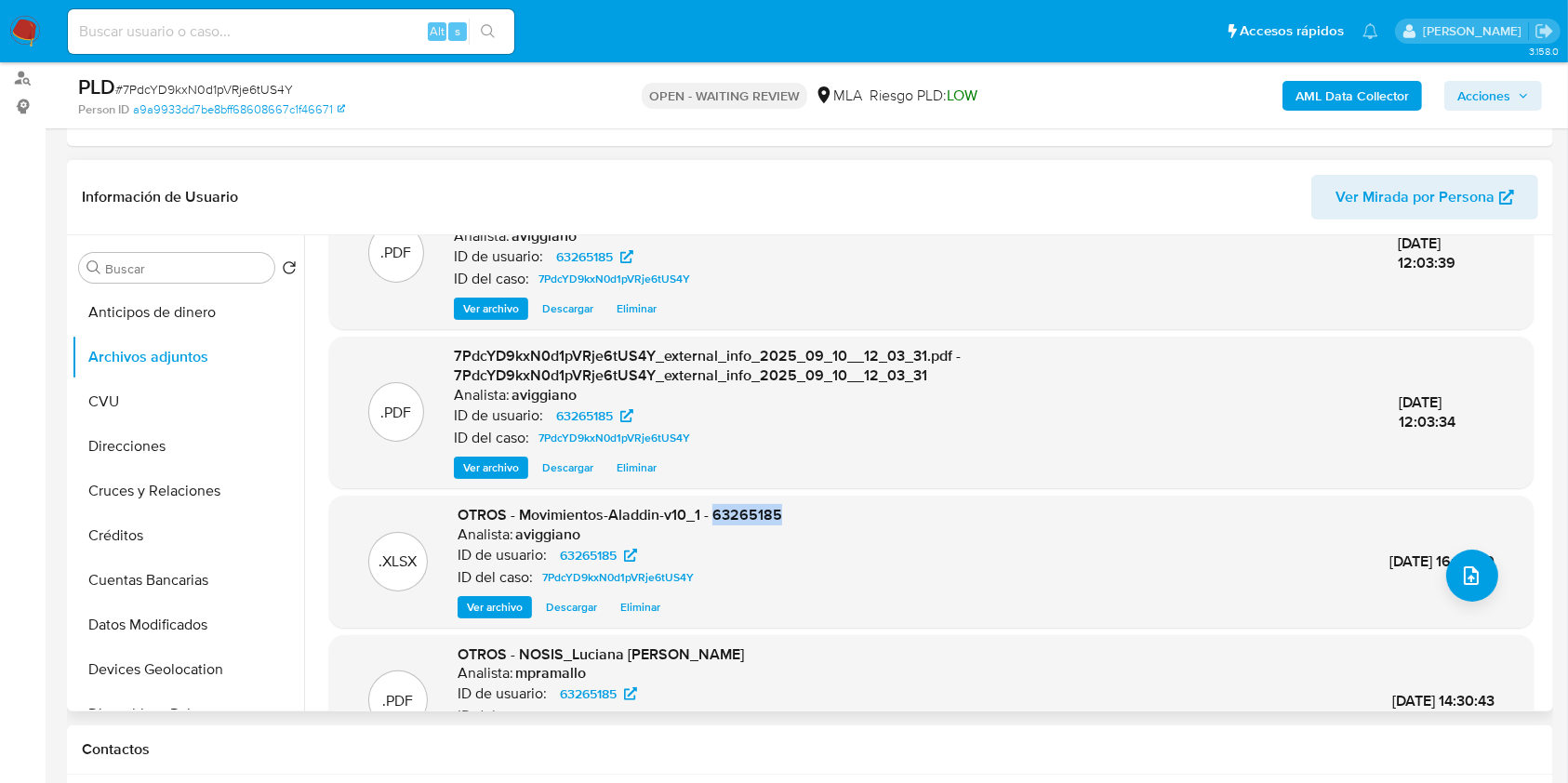
copy span "63265185"
click at [665, 188] on header "Información de Usuario Ver Mirada por Persona" at bounding box center [810, 197] width 1457 height 44
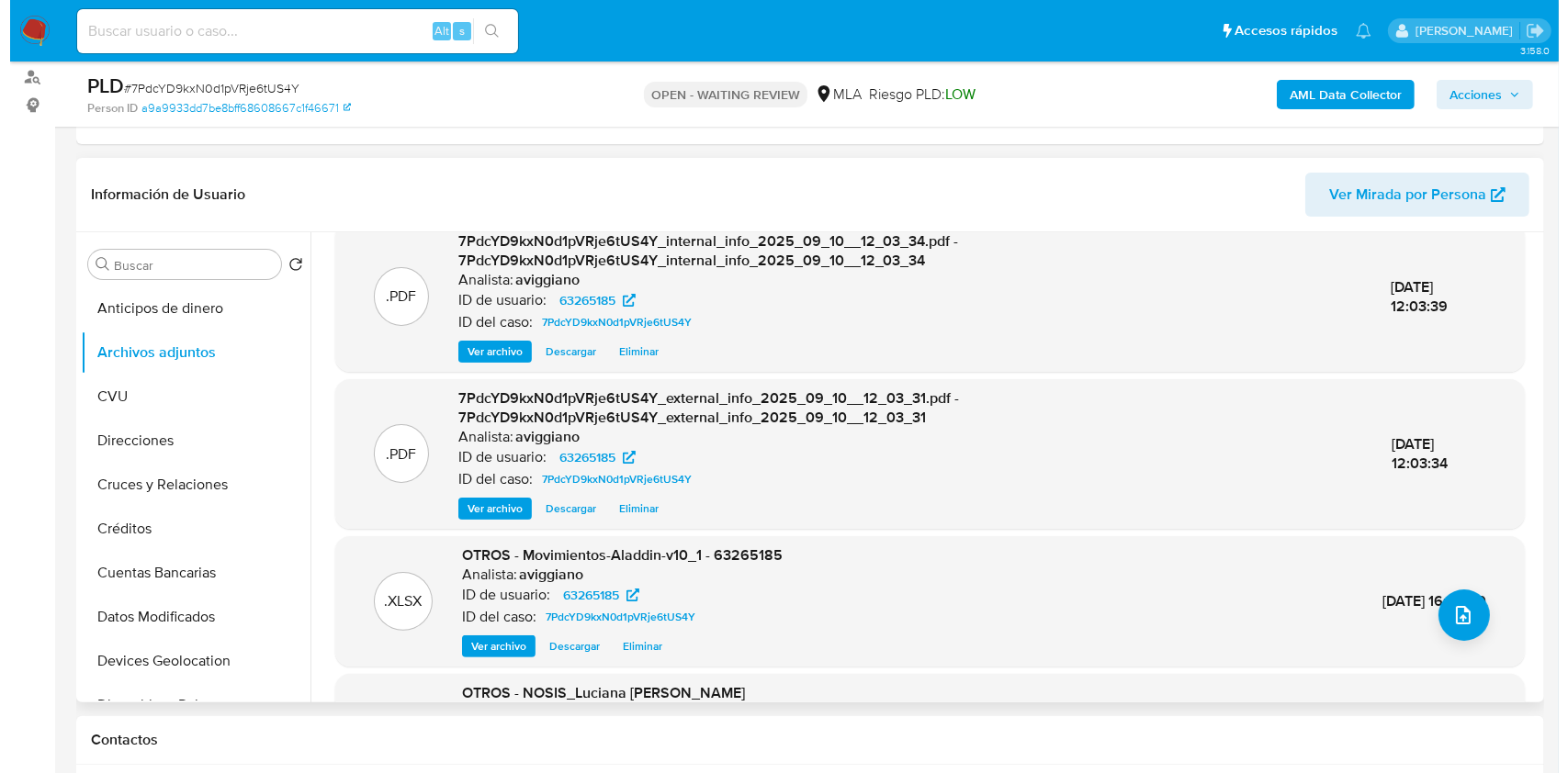
scroll to position [0, 0]
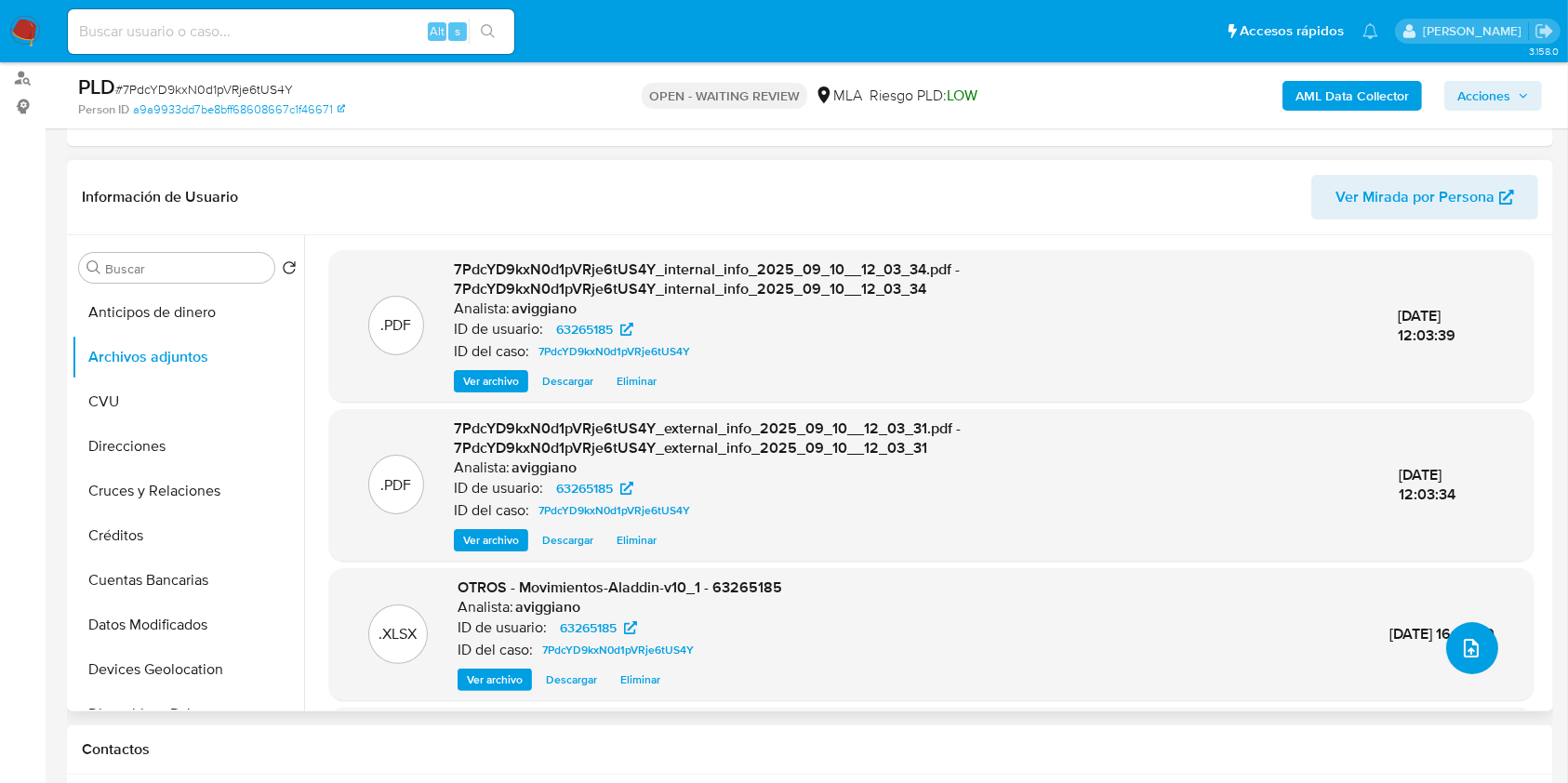
click at [1478, 650] on button "upload-file" at bounding box center [1472, 647] width 52 height 52
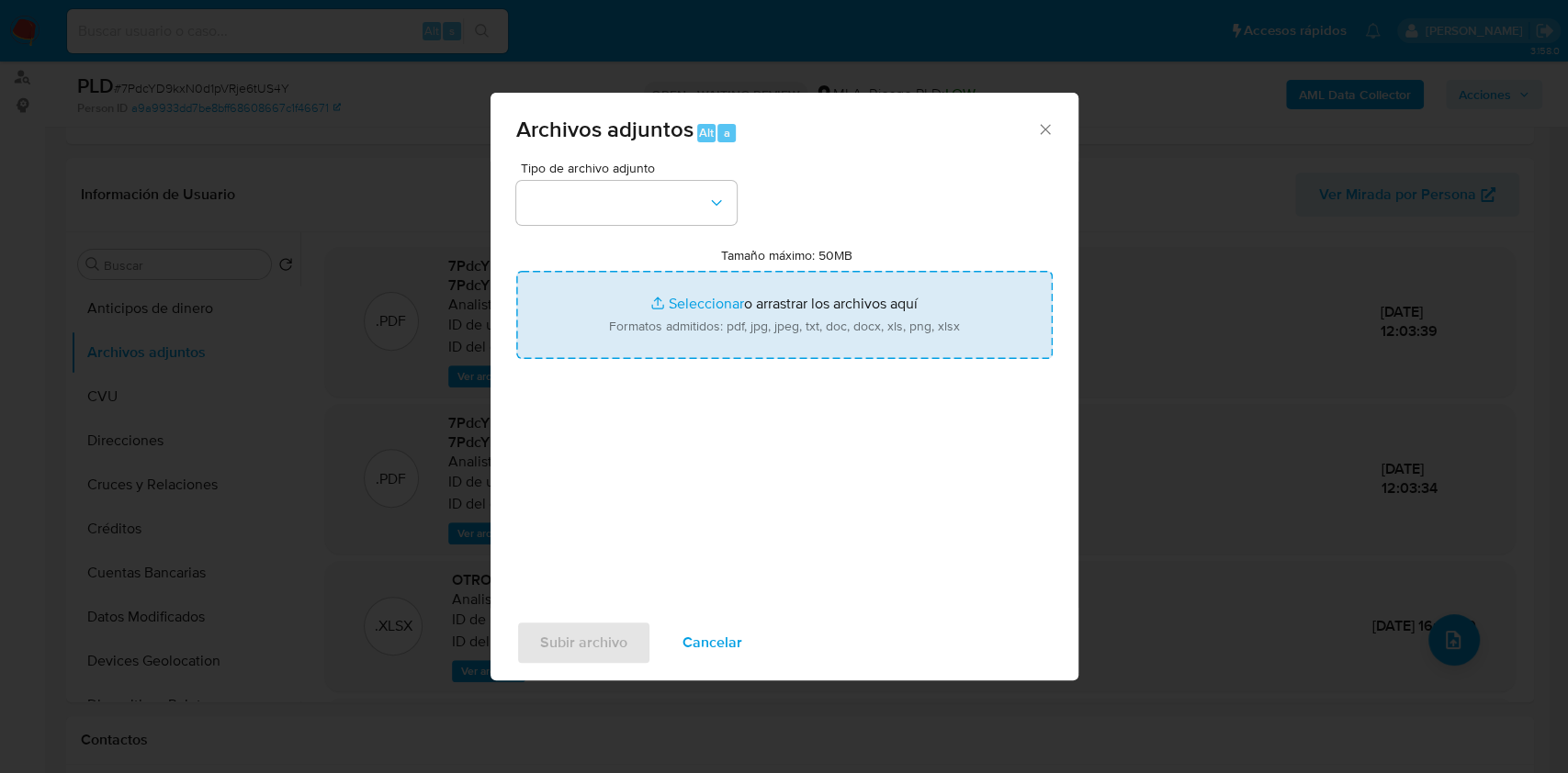
click at [815, 336] on input "Tamaño máximo: 50MB Seleccionar archivos" at bounding box center [784, 314] width 537 height 88
type input "C:\fakepath\Nosis - 63265185.pdf"
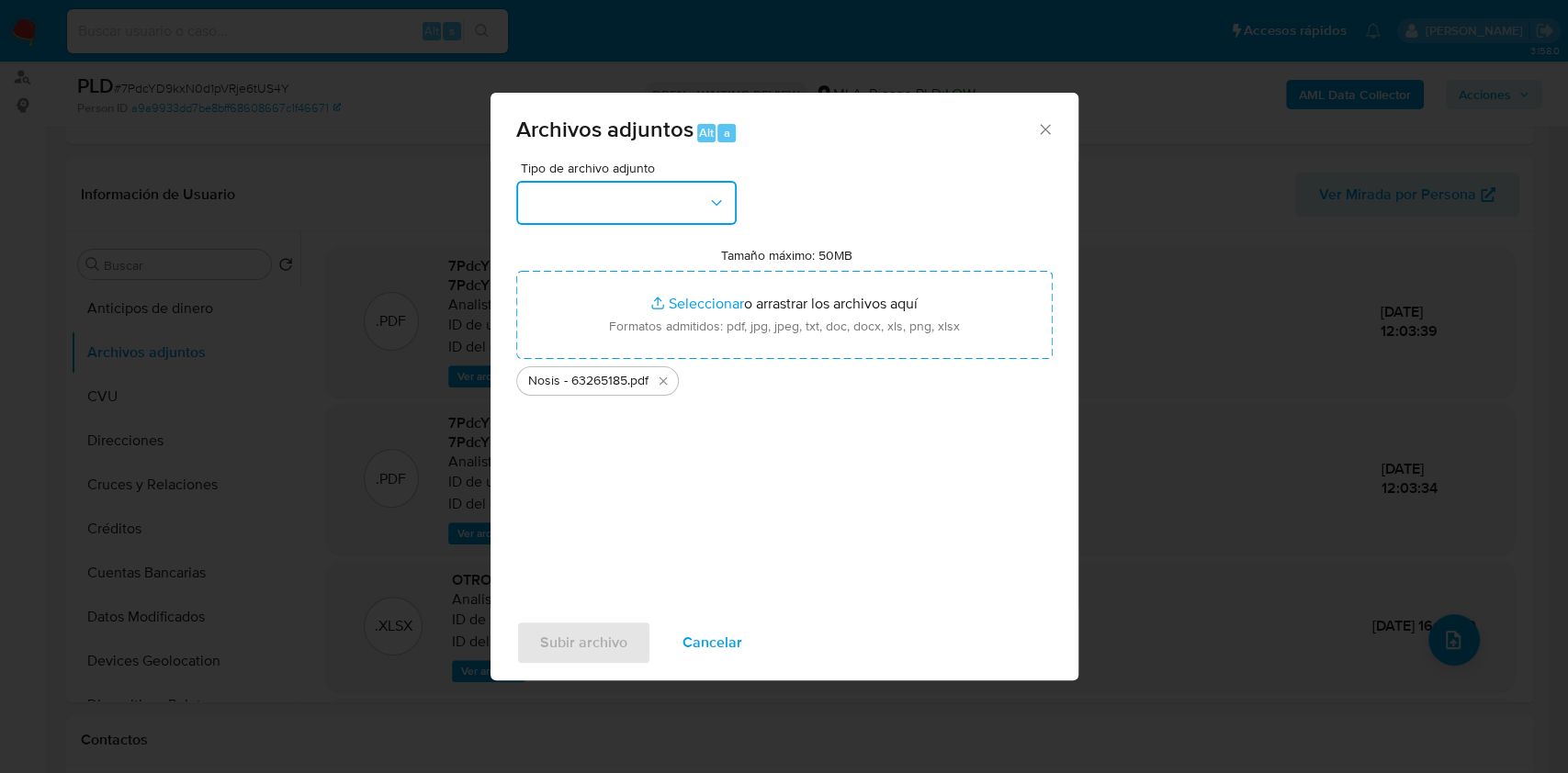
click at [704, 199] on button "button" at bounding box center [626, 202] width 221 height 44
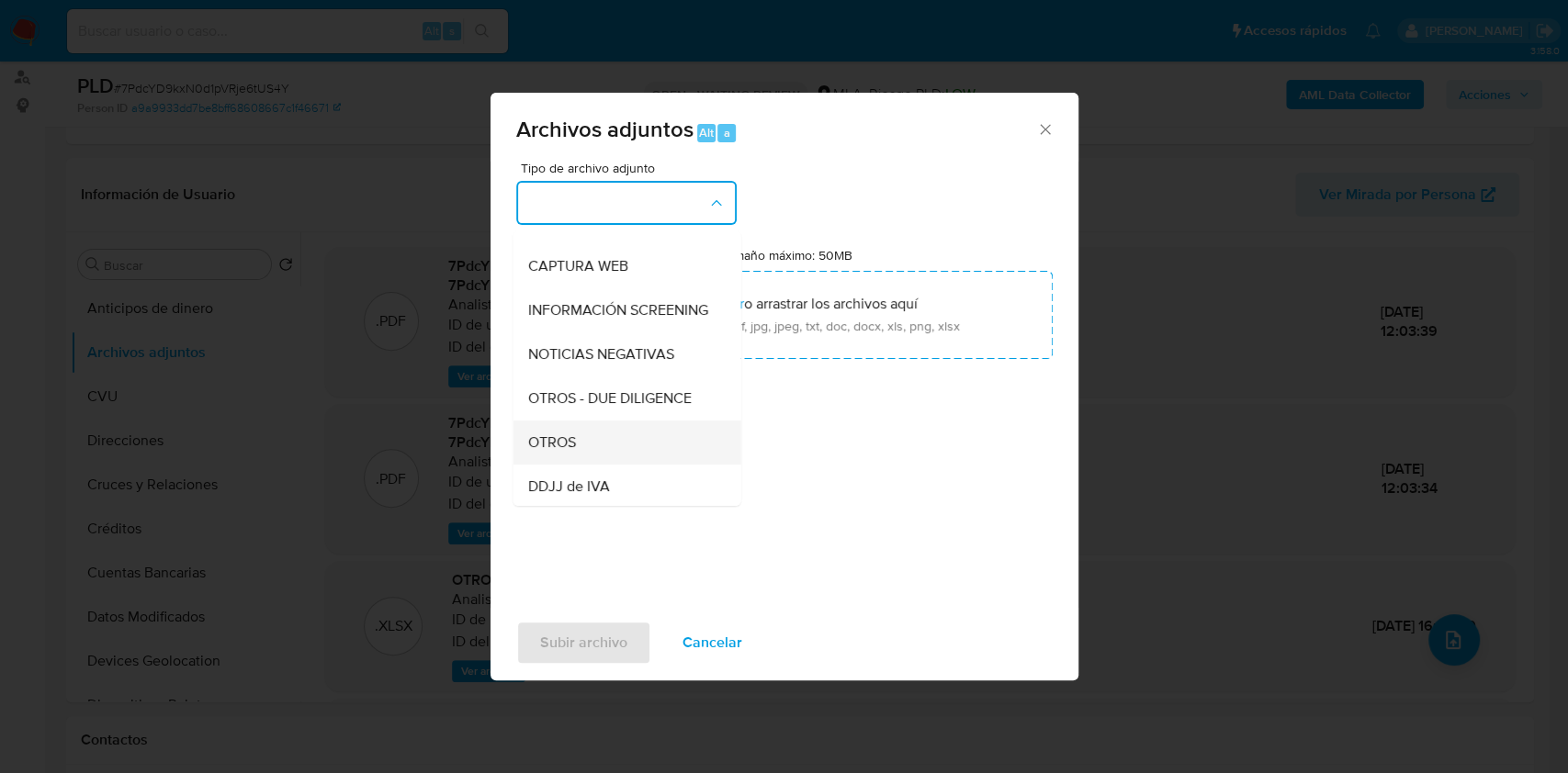
scroll to position [245, 0]
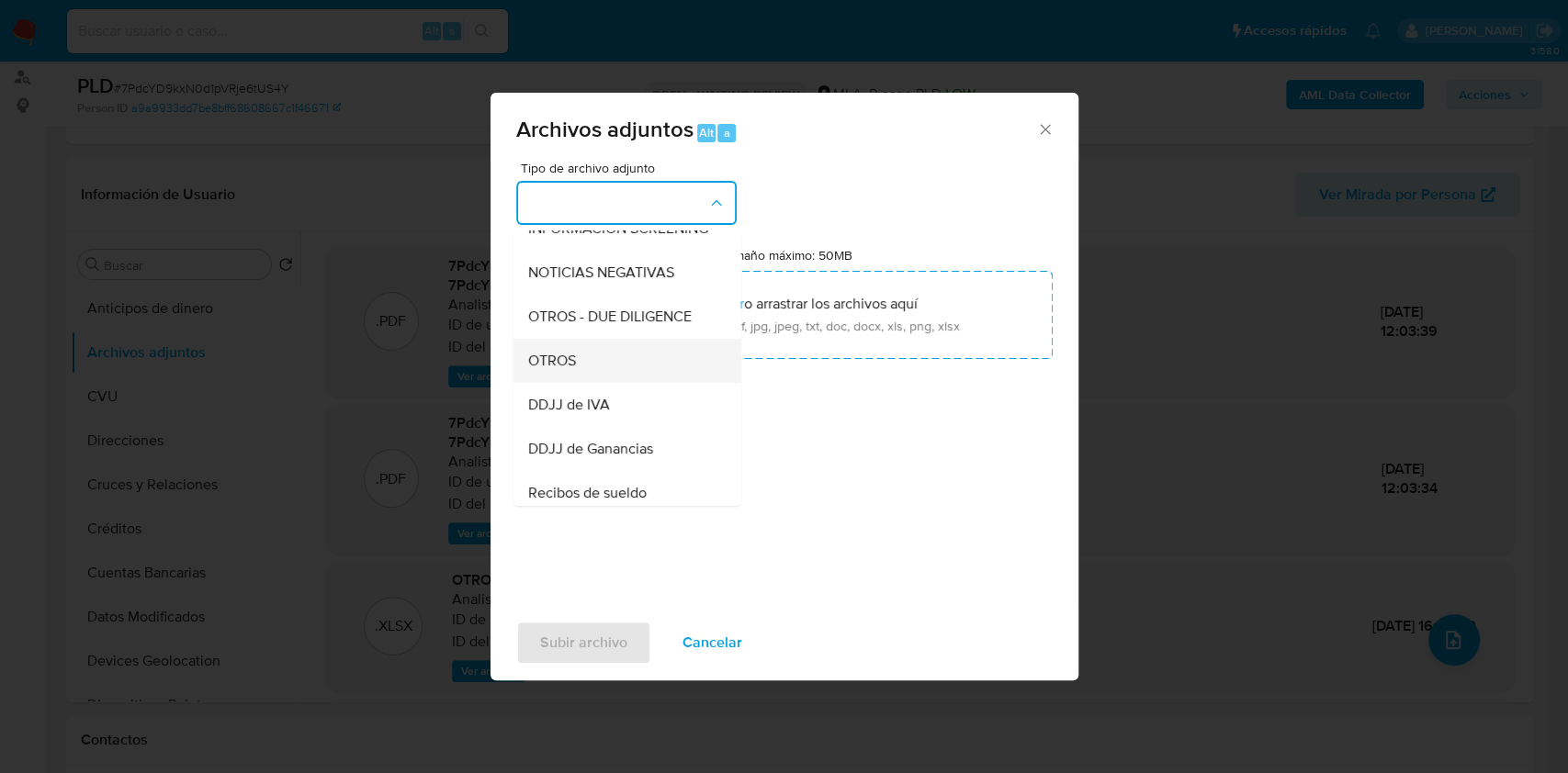
click at [592, 371] on div "OTROS" at bounding box center [621, 360] width 187 height 44
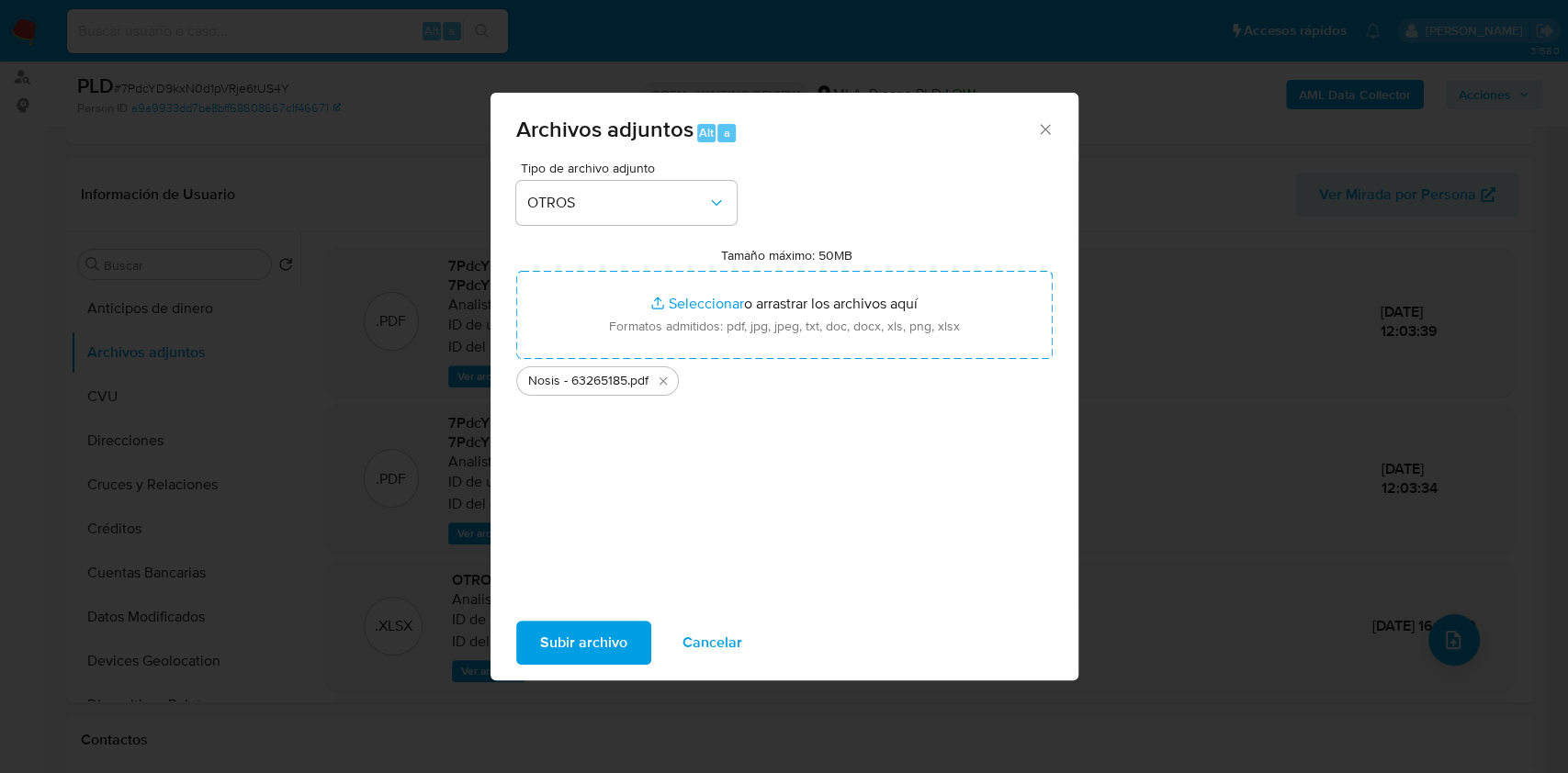
click at [569, 633] on span "Subir archivo" at bounding box center [583, 642] width 87 height 40
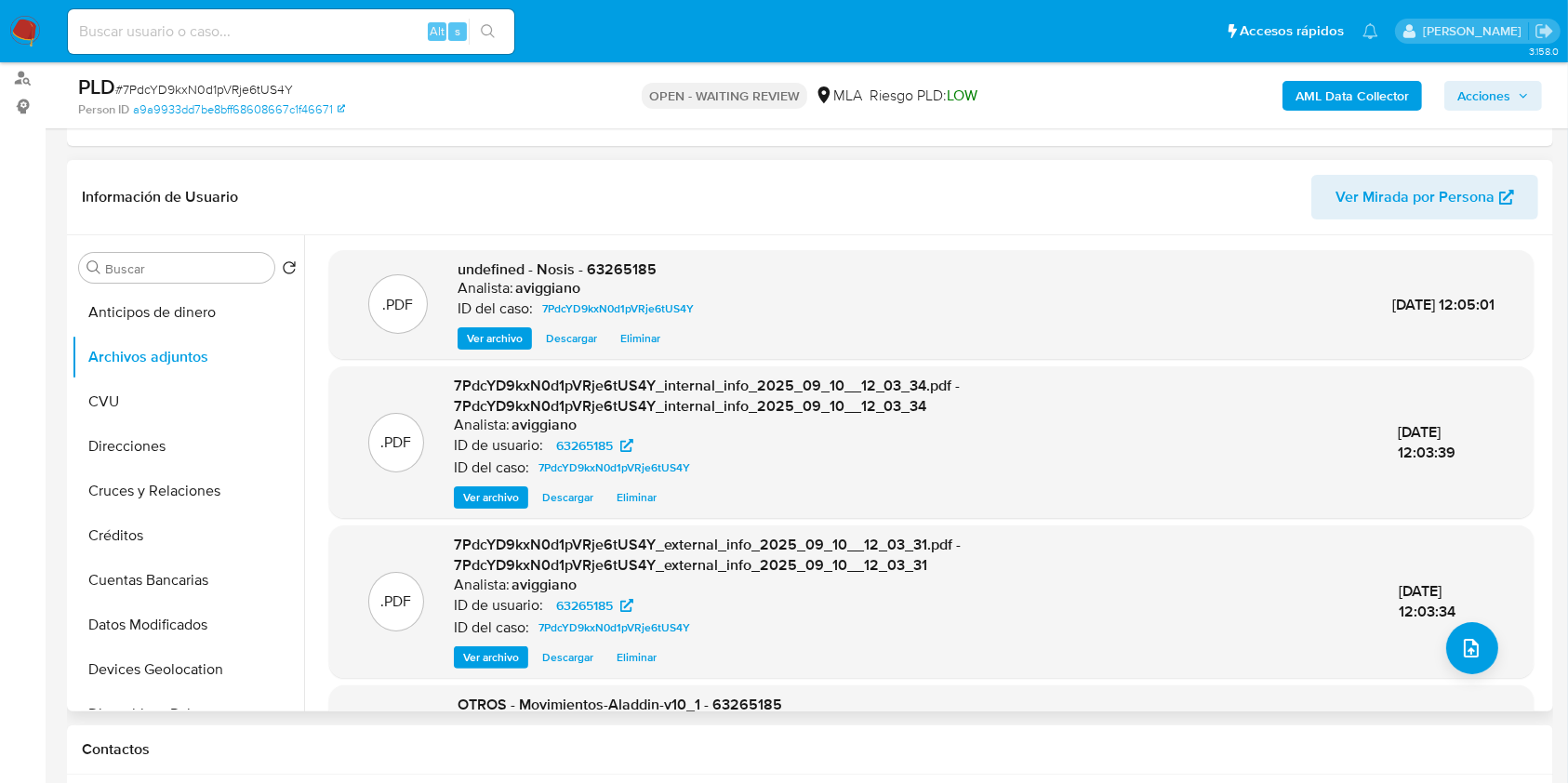
click at [610, 266] on span "undefined - Nosis - 63265185" at bounding box center [557, 269] width 199 height 22
click at [1484, 637] on button "upload-file" at bounding box center [1472, 647] width 52 height 52
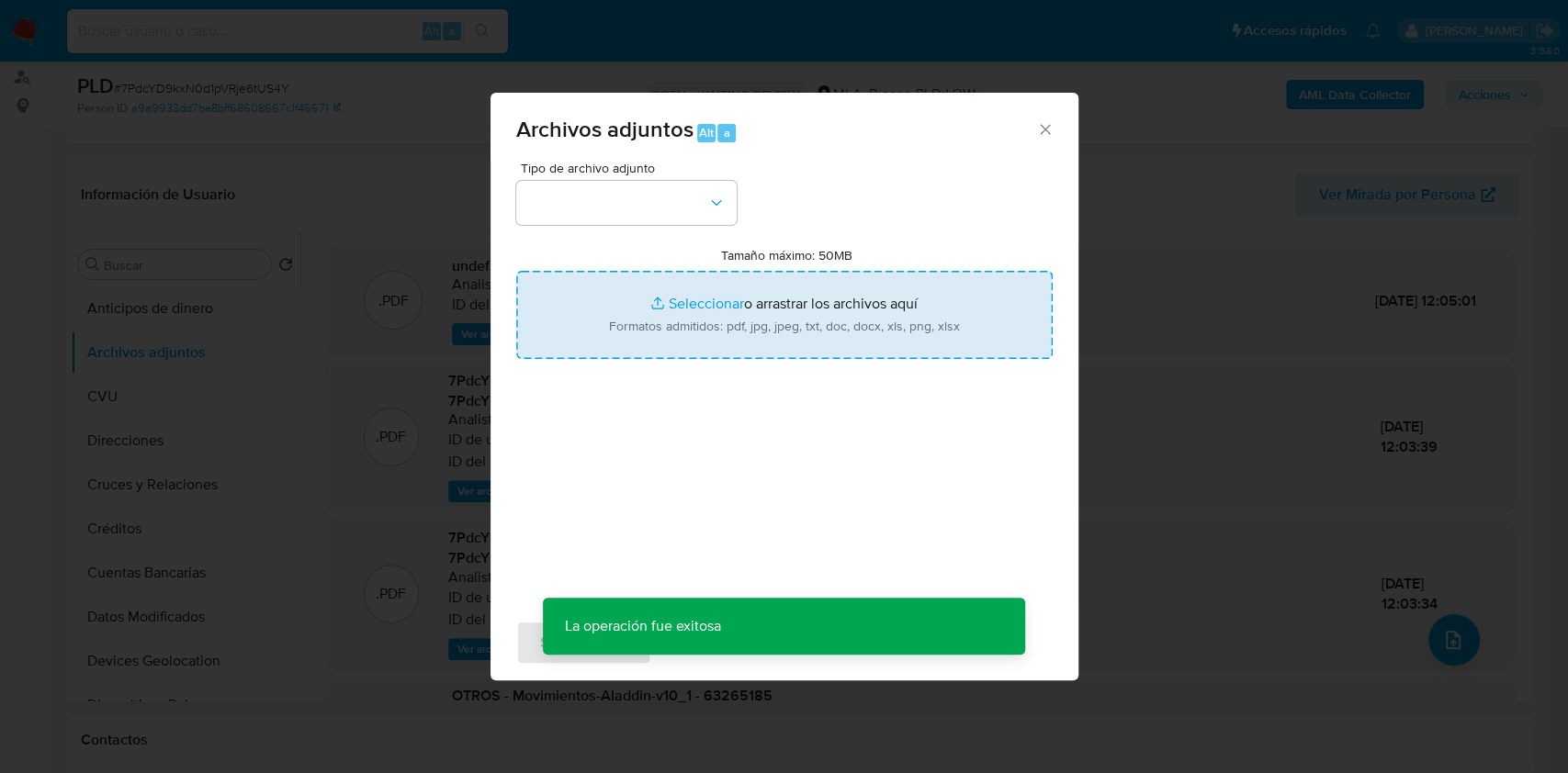
click at [846, 296] on input "Tamaño máximo: 50MB Seleccionar archivos" at bounding box center [784, 314] width 537 height 88
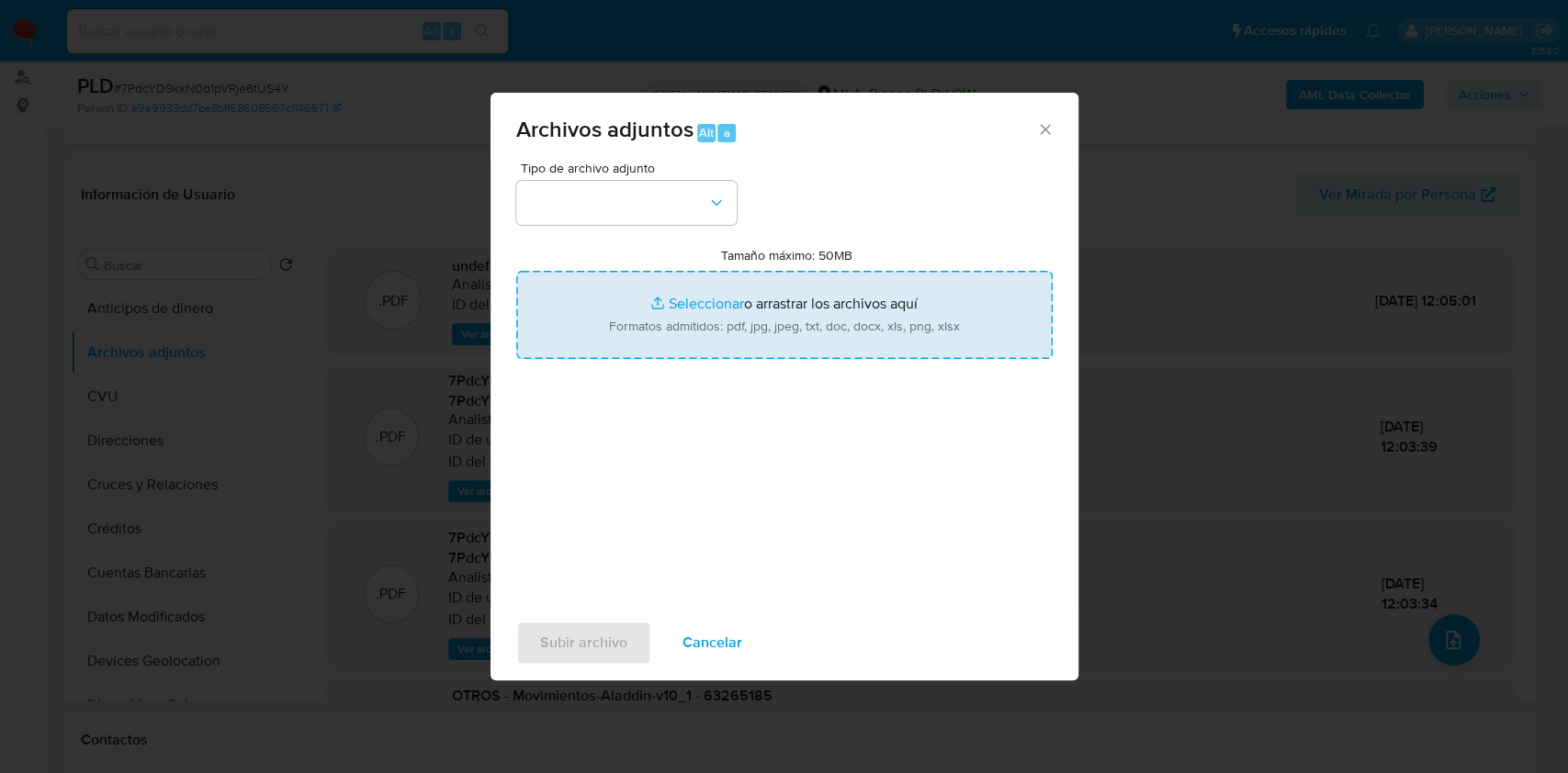
type input "C:\fakepath\Caselog 7PdcYD9kxN0d1pVRje6tUS4Y_2025_07_17_23_21_00.docx"
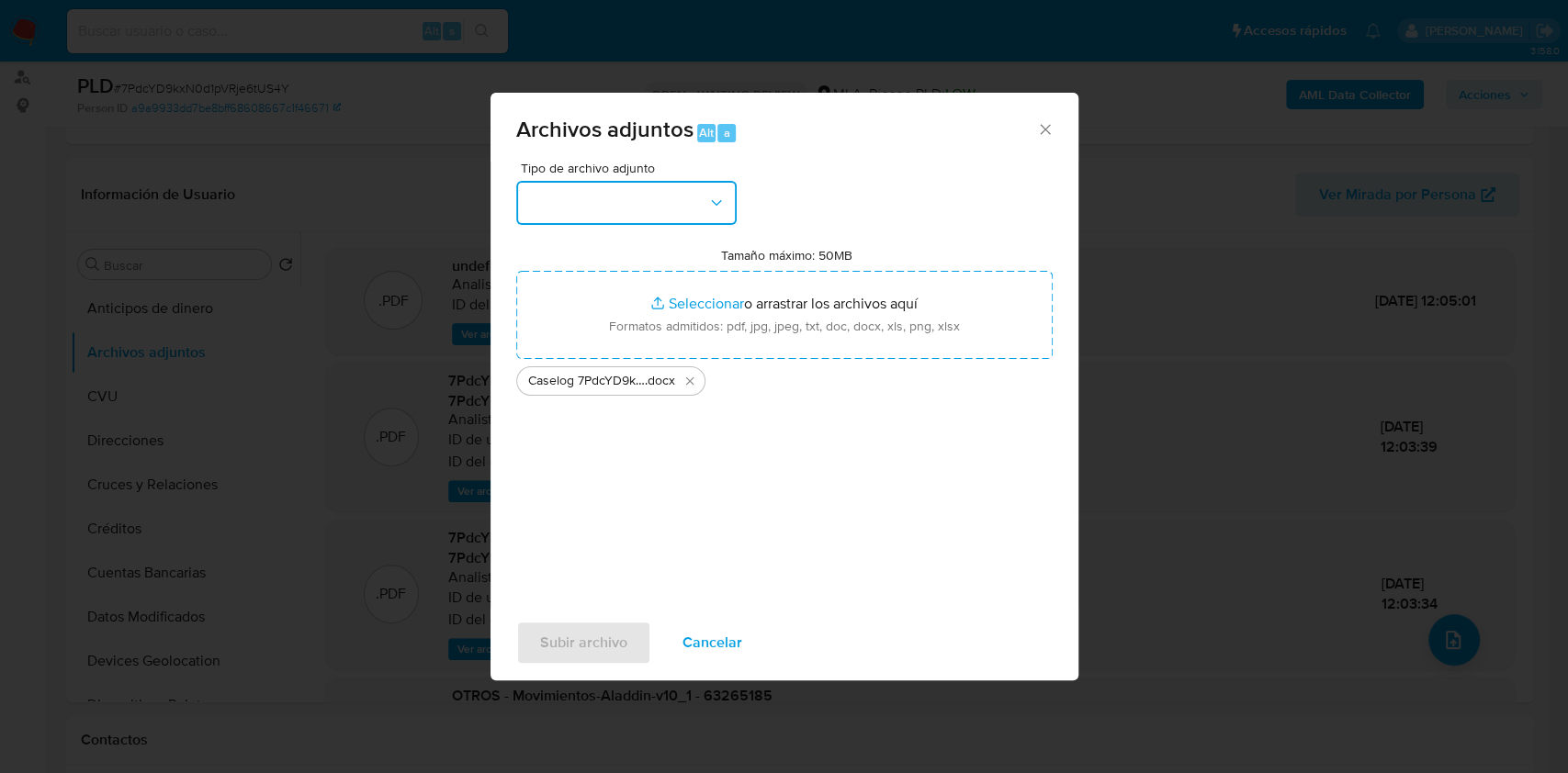
click at [670, 187] on button "button" at bounding box center [626, 202] width 221 height 44
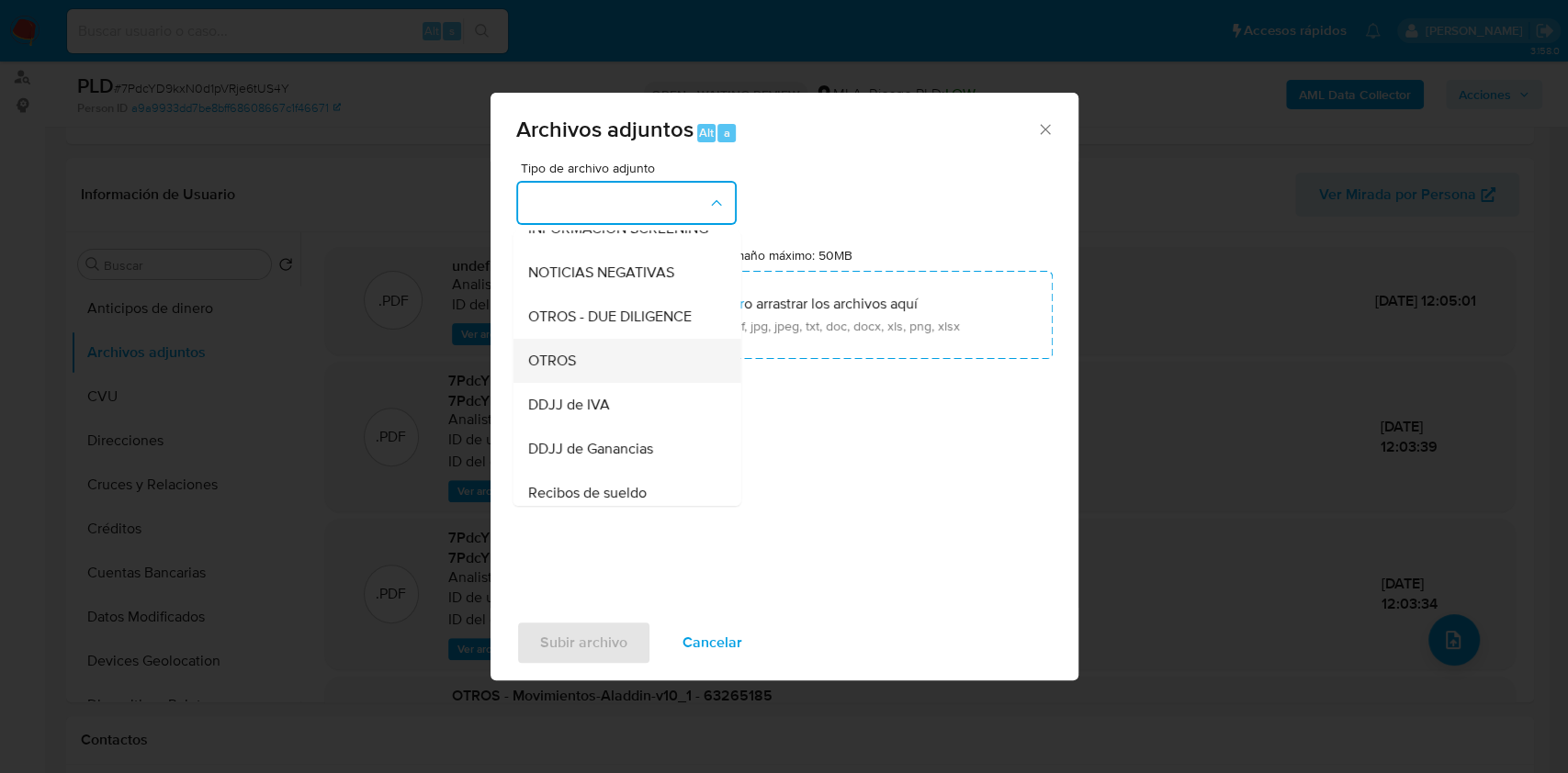
click at [598, 383] on div "OTROS" at bounding box center [621, 360] width 187 height 44
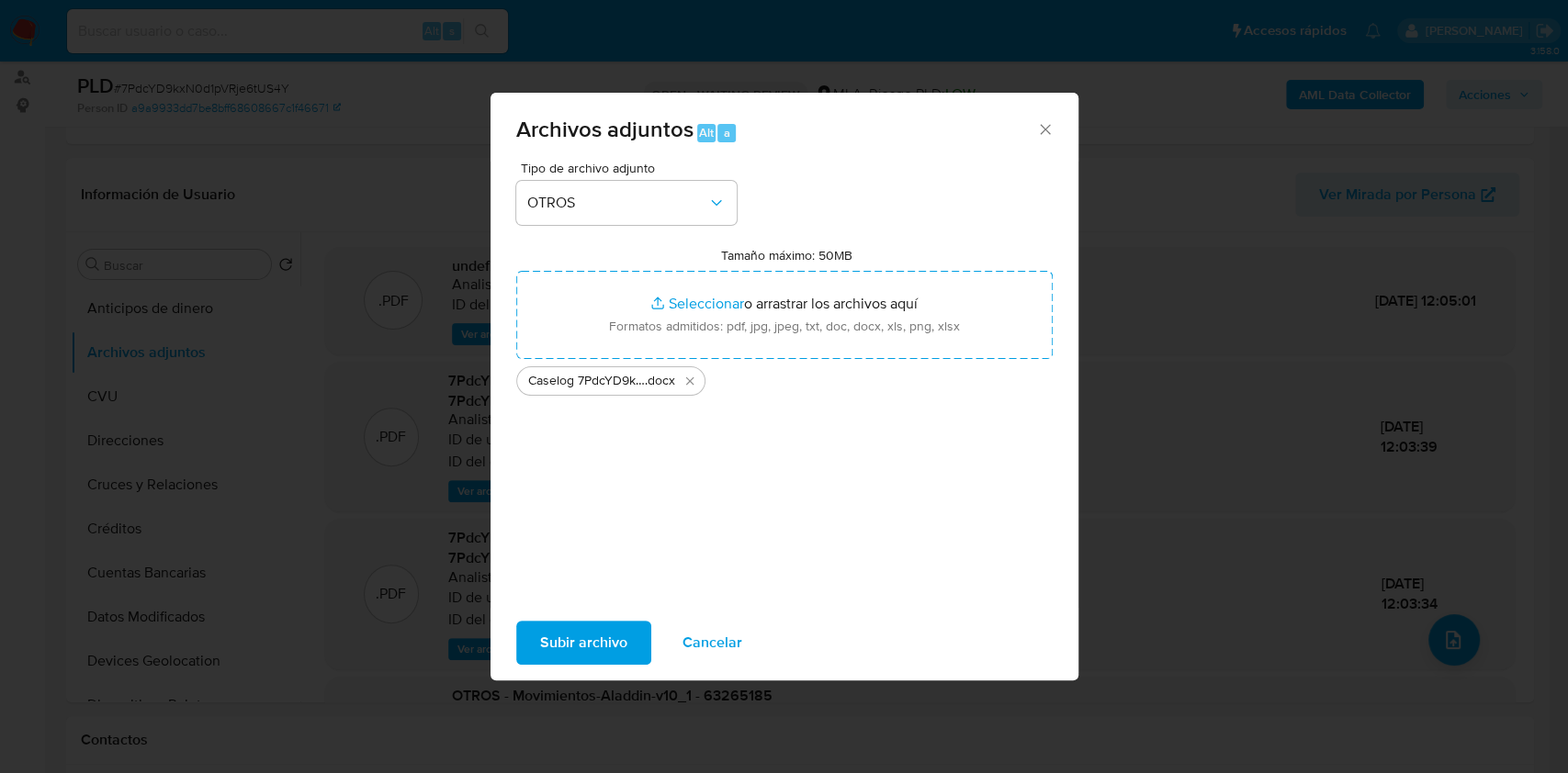
click at [543, 622] on span "Subir archivo" at bounding box center [583, 642] width 87 height 40
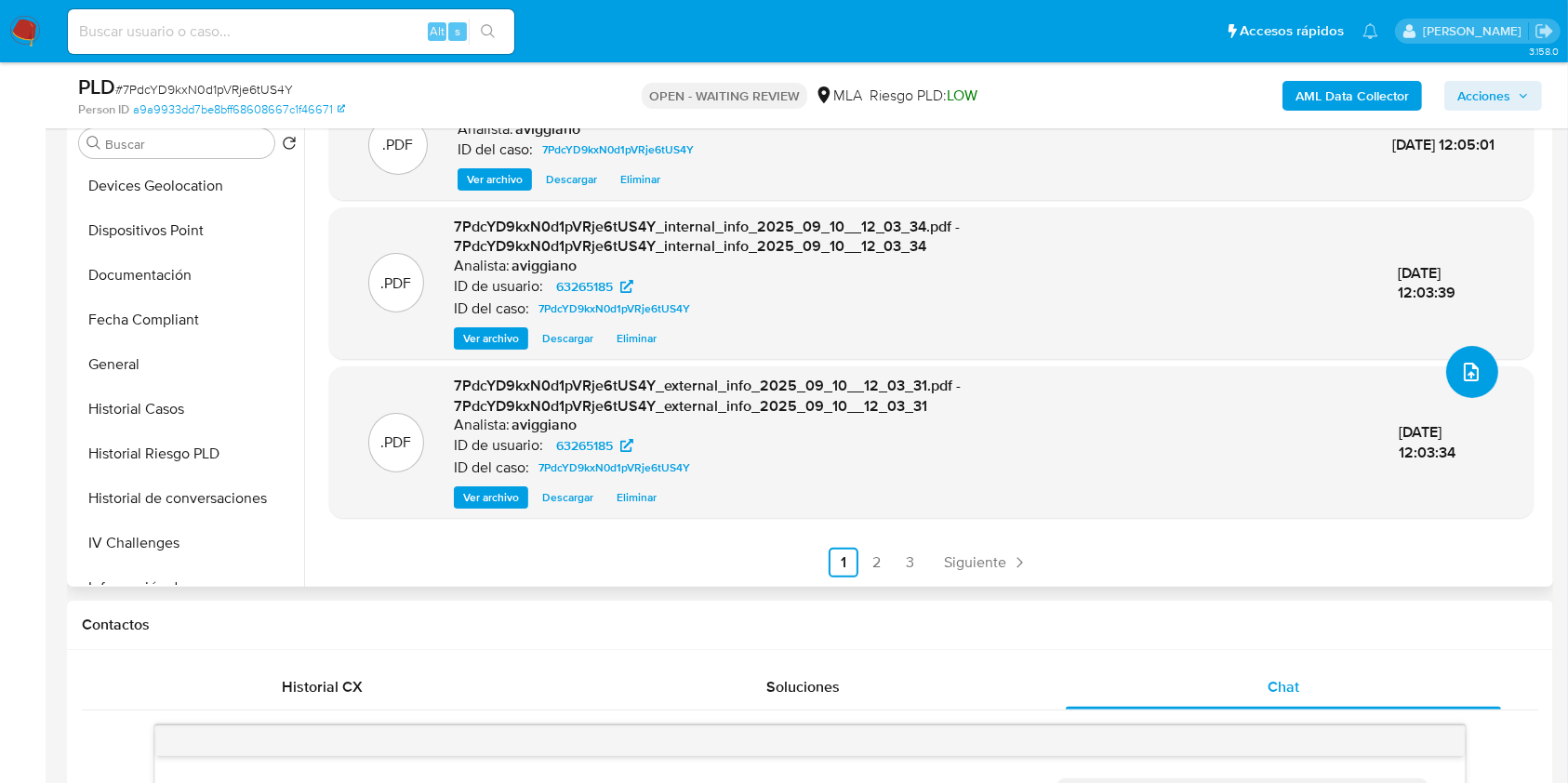
scroll to position [496, 0]
click at [147, 285] on button "Historial Casos" at bounding box center [180, 272] width 218 height 44
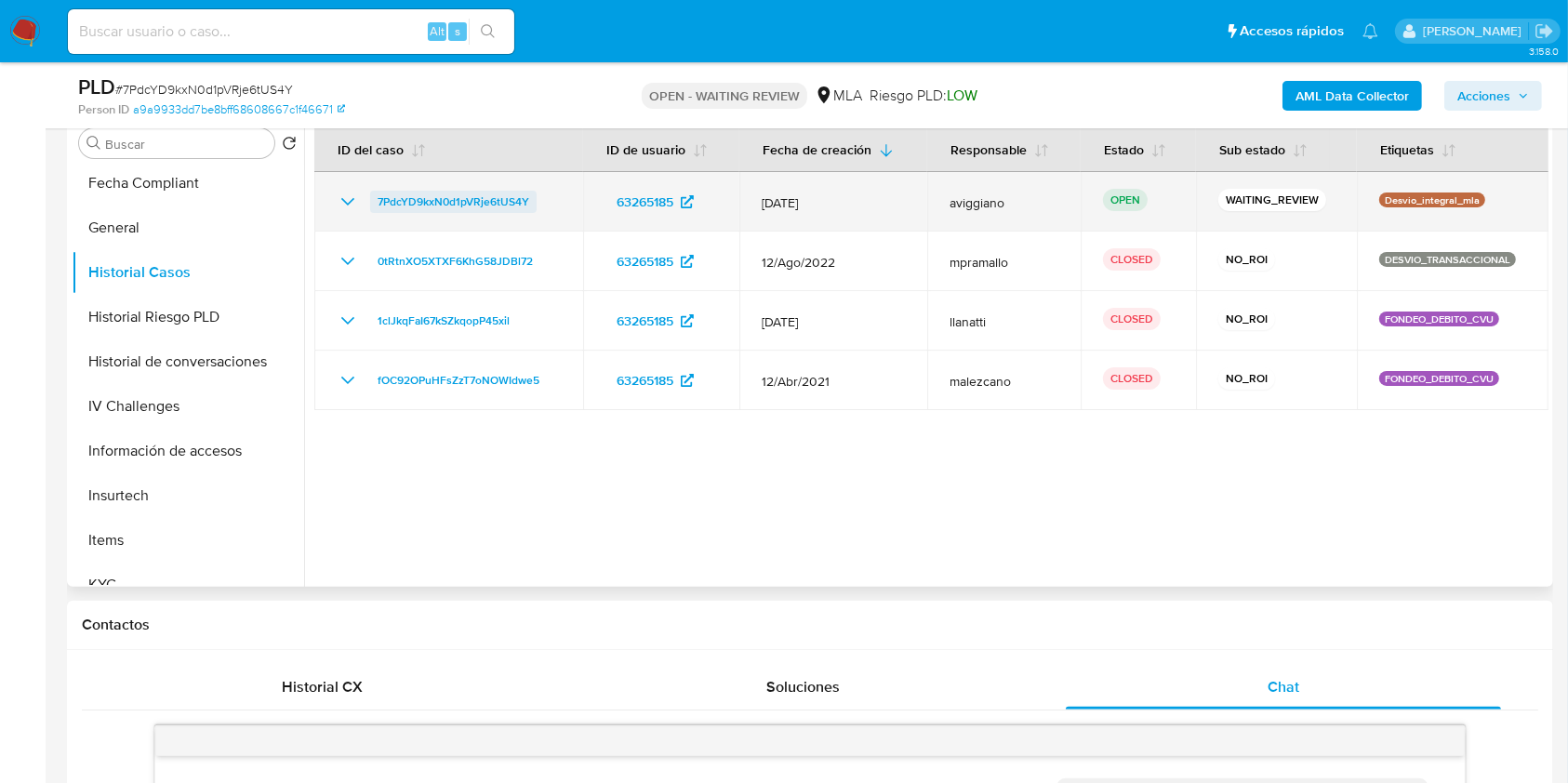
drag, startPoint x: 549, startPoint y: 200, endPoint x: 373, endPoint y: 199, distance: 176.0
click at [373, 199] on div "7PdcYD9kxN0d1pVRje6tUS4Y" at bounding box center [449, 202] width 224 height 23
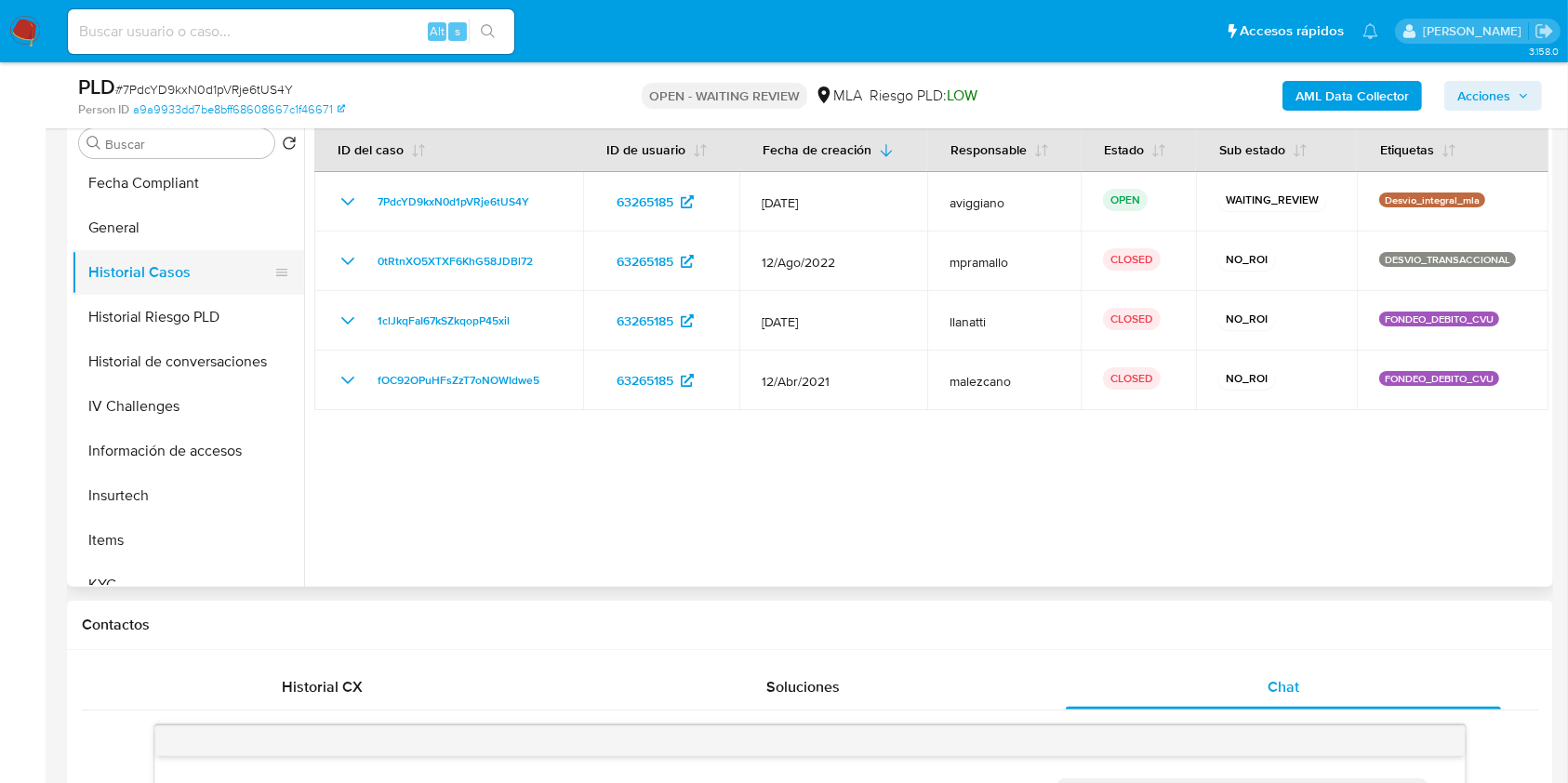
click at [186, 290] on button "Historial Casos" at bounding box center [180, 272] width 218 height 44
click at [160, 223] on button "General" at bounding box center [180, 227] width 218 height 44
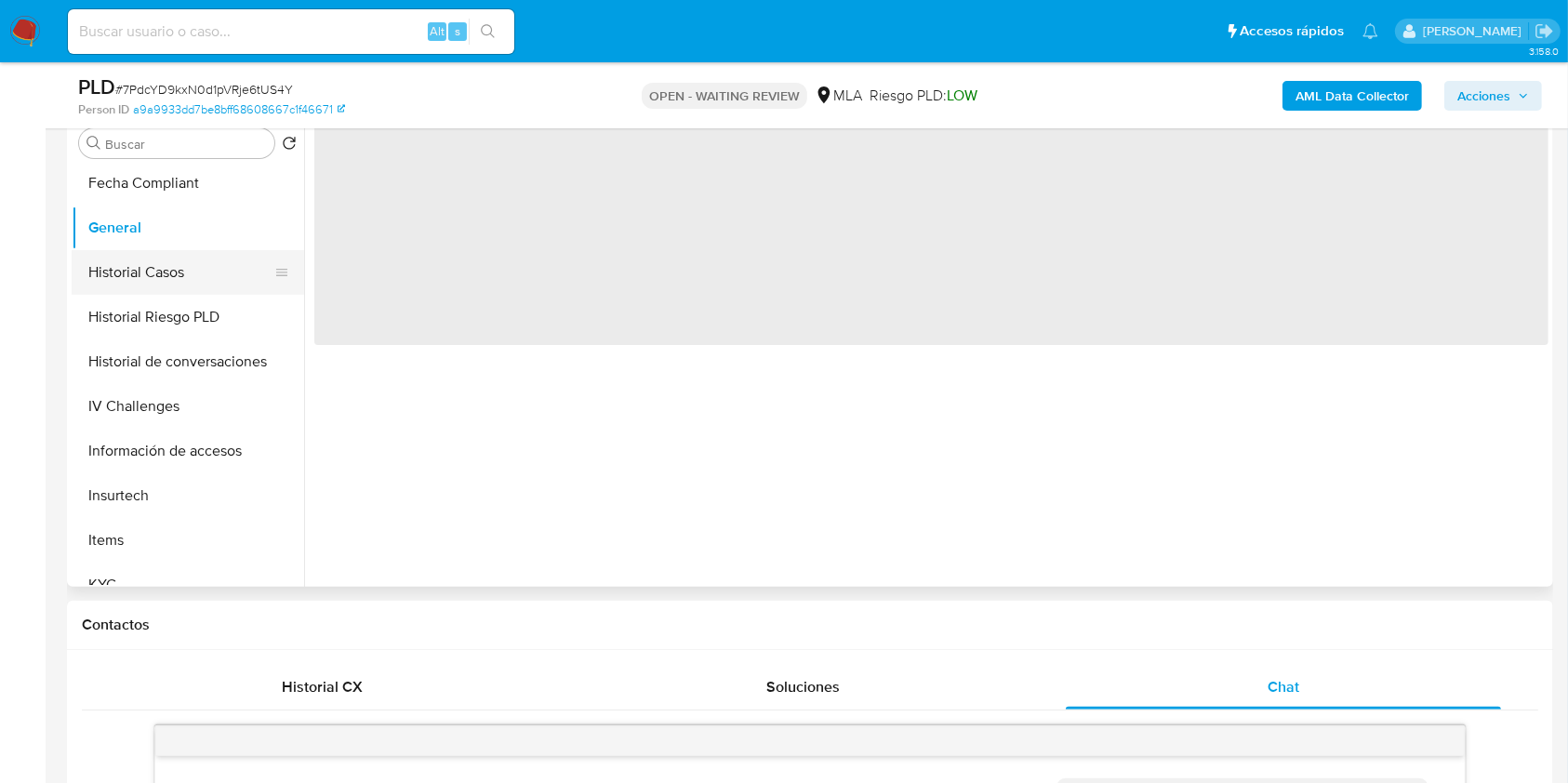
click at [167, 270] on button "Historial Casos" at bounding box center [180, 272] width 218 height 44
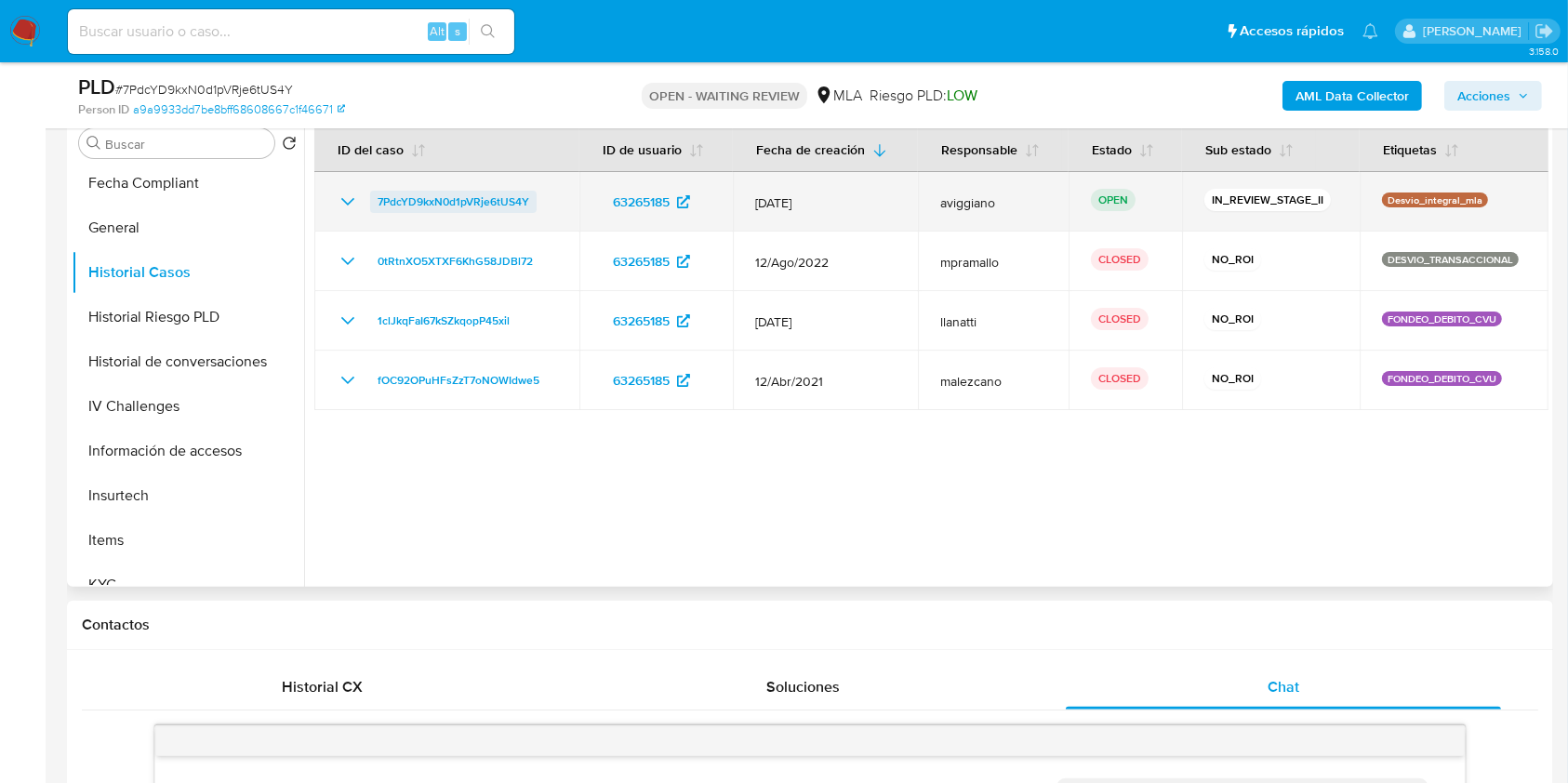
drag, startPoint x: 445, startPoint y: 231, endPoint x: 434, endPoint y: 209, distance: 24.6
click at [434, 209] on span "7PdcYD9kxN0d1pVRje6tUS4Y" at bounding box center [453, 202] width 152 height 23
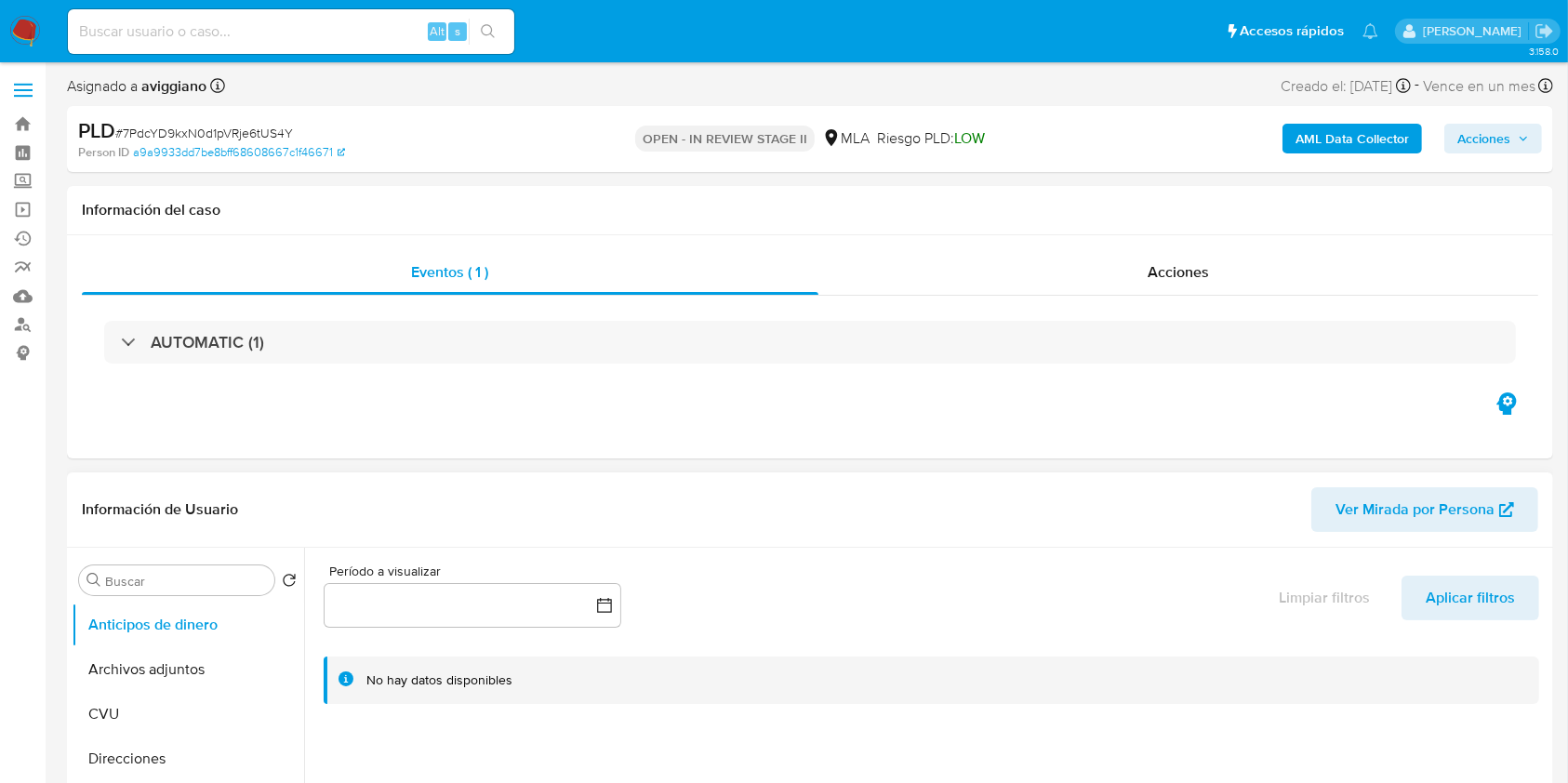
select select "10"
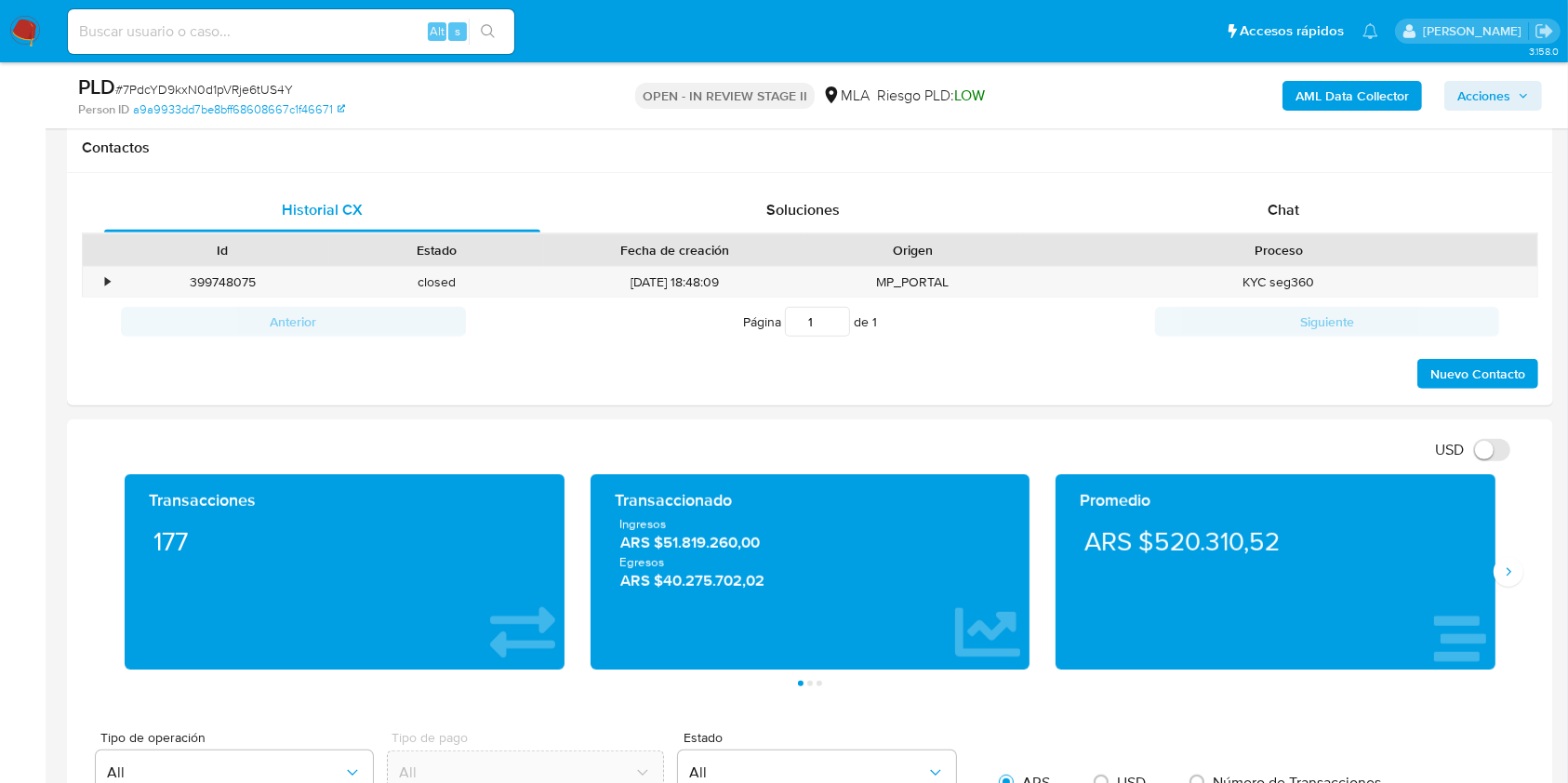
scroll to position [744, 0]
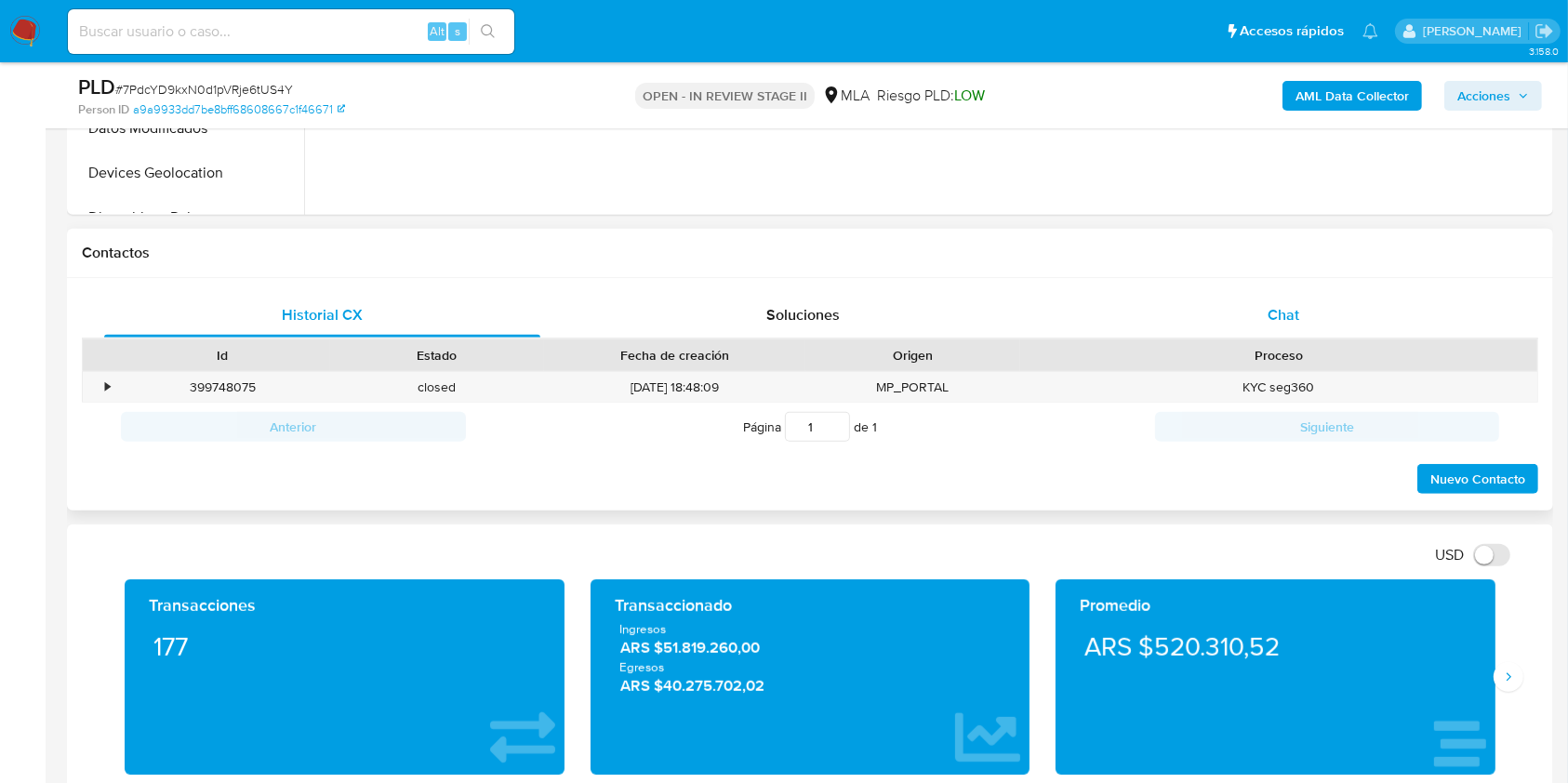
click at [1283, 318] on span "Chat" at bounding box center [1284, 315] width 32 height 22
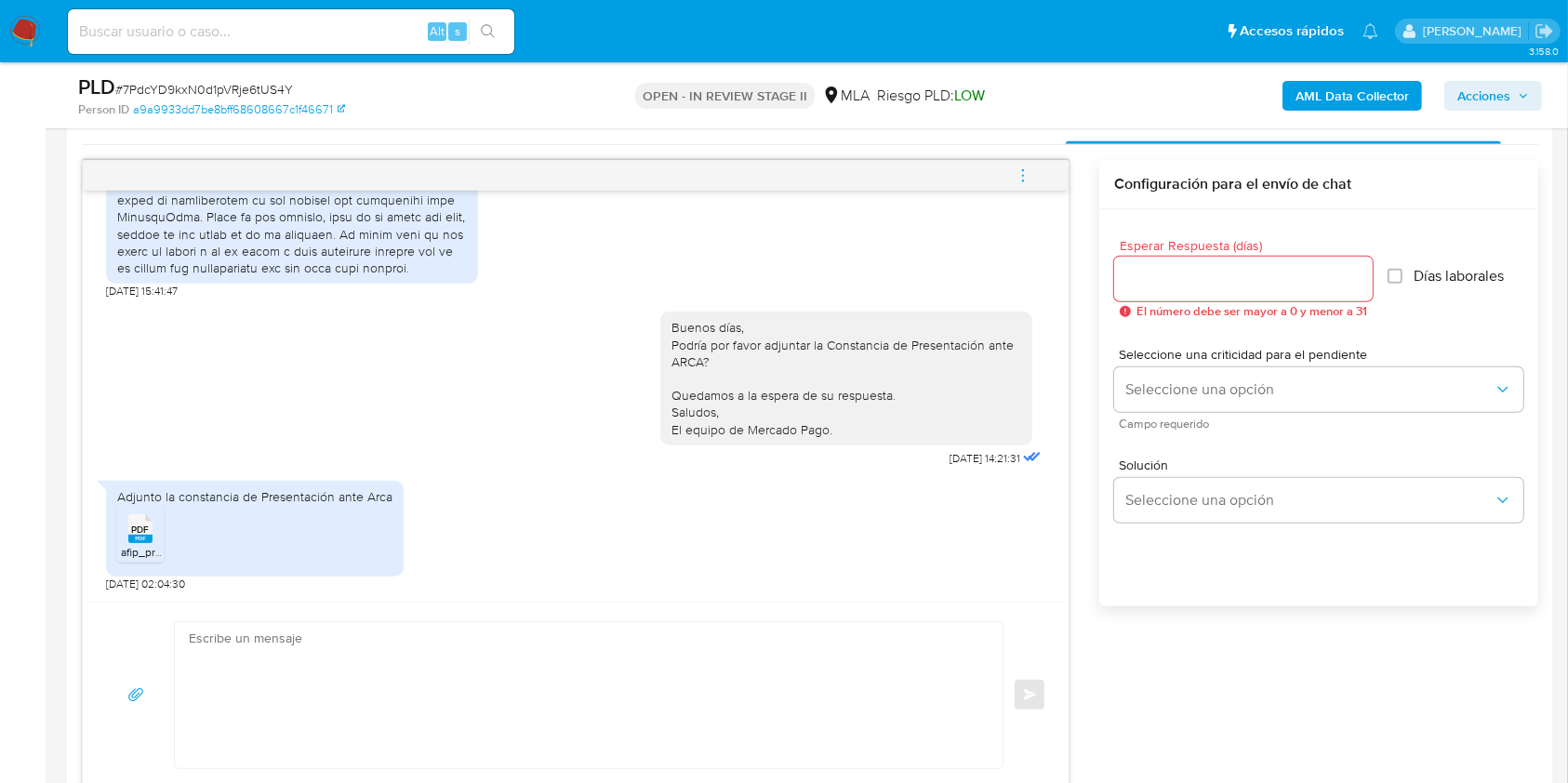
scroll to position [991, 0]
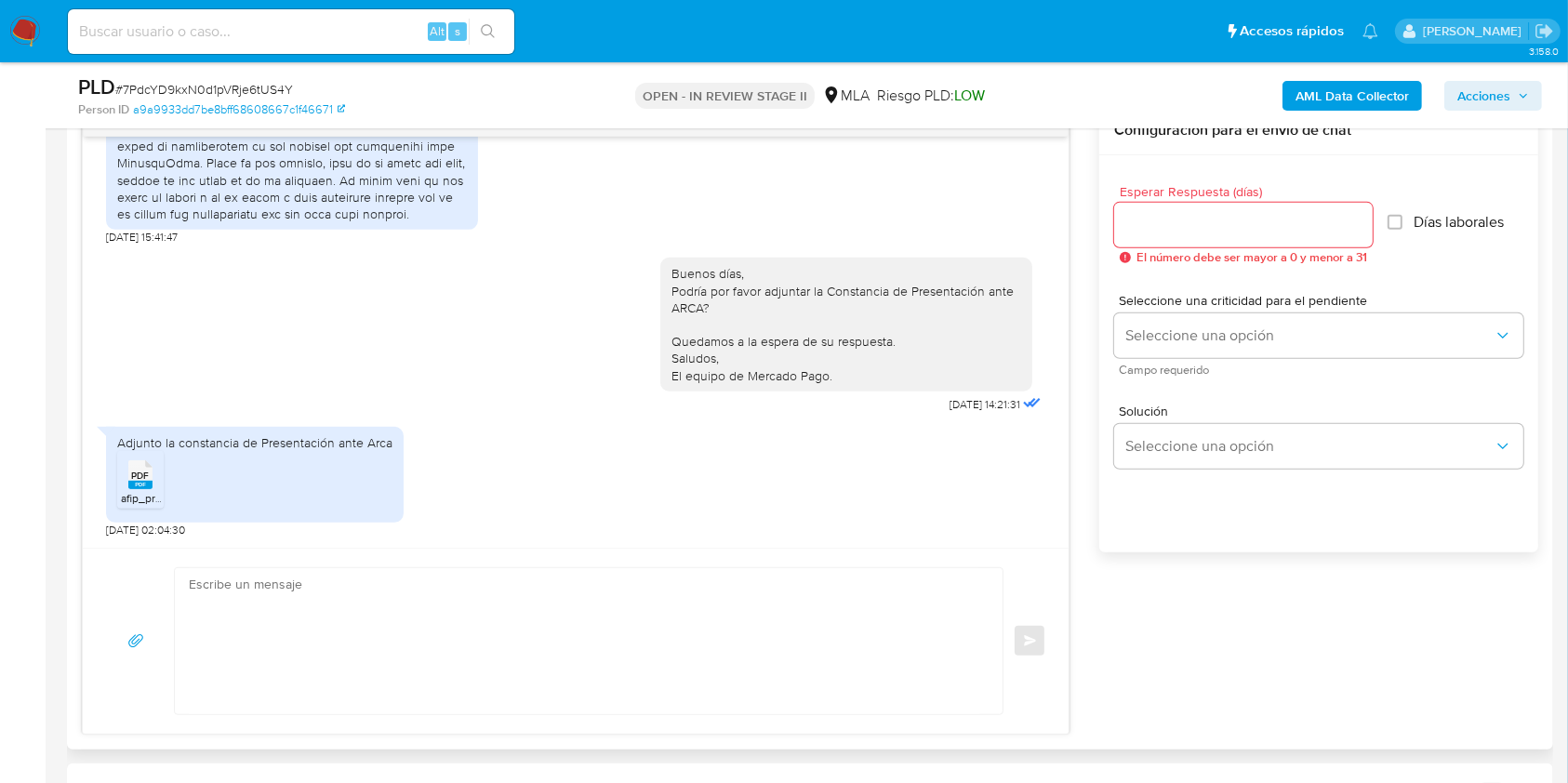
click at [536, 606] on textarea at bounding box center [583, 641] width 791 height 146
type textarea "Muchas gracias por la información aportada, confirmamos su recepción. Saludos, …"
click at [1174, 206] on div at bounding box center [1244, 224] width 258 height 44
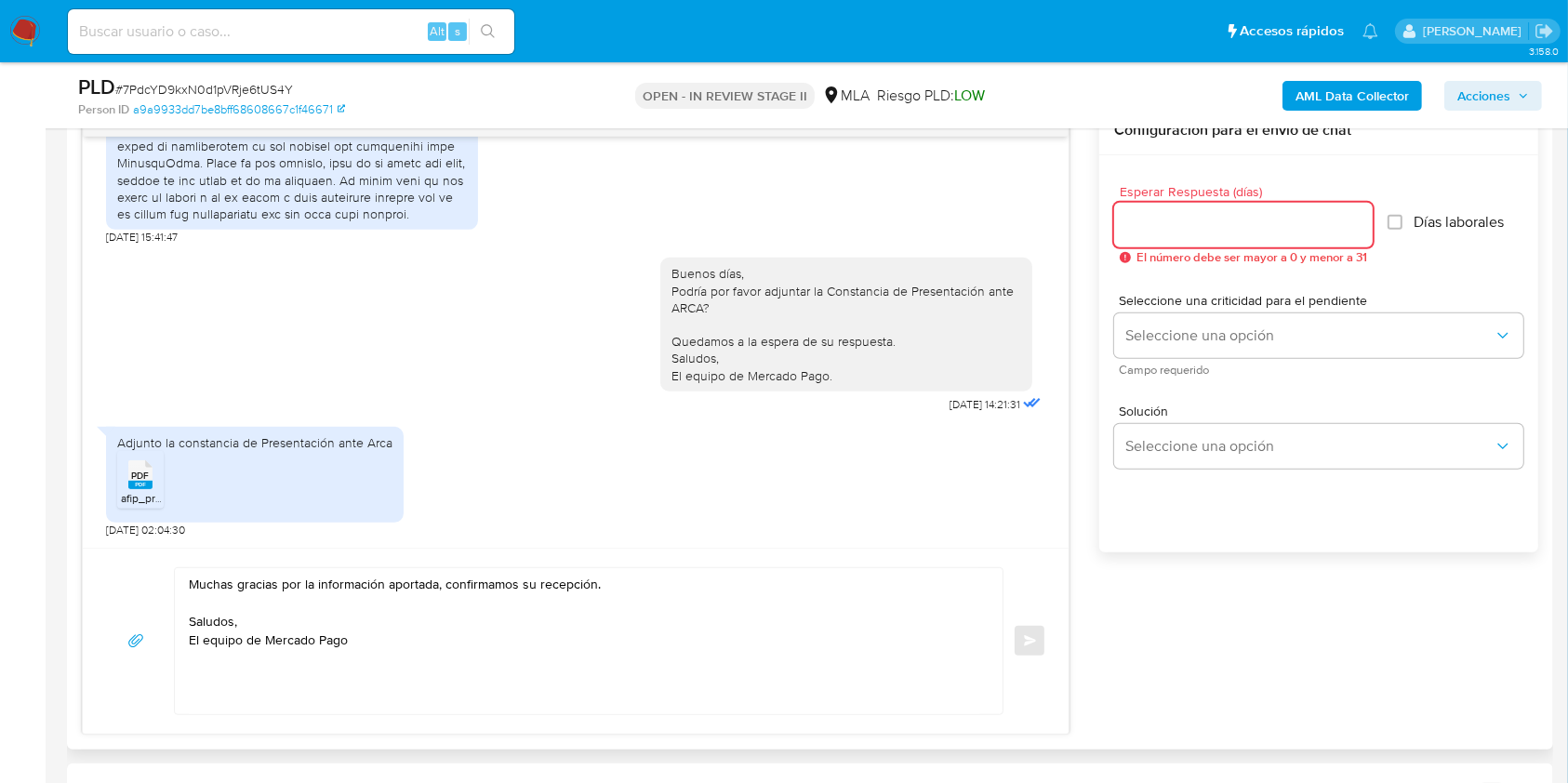
click at [1174, 218] on input "Esperar Respuesta (días)" at bounding box center [1244, 225] width 258 height 24
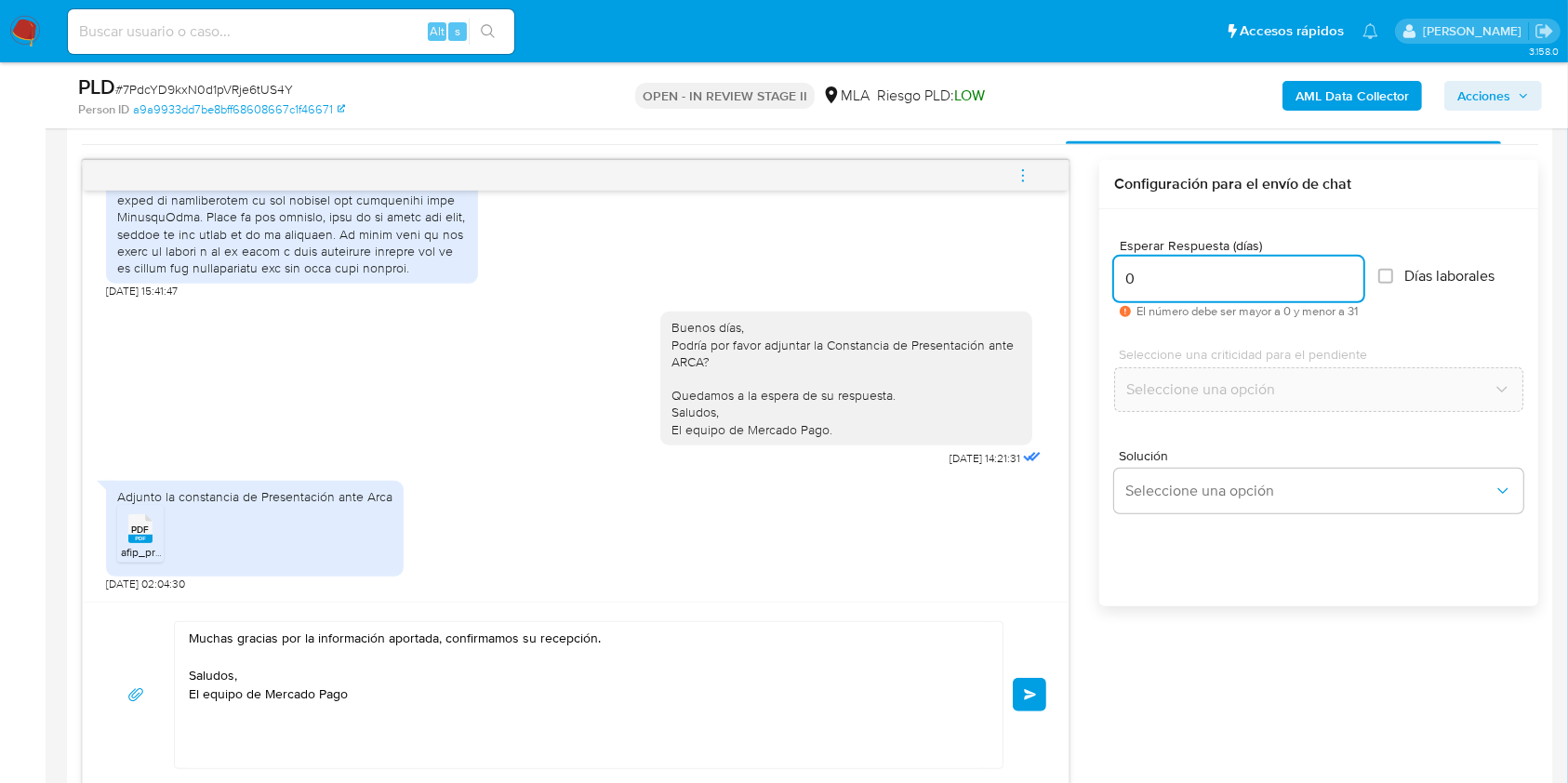
scroll to position [868, 0]
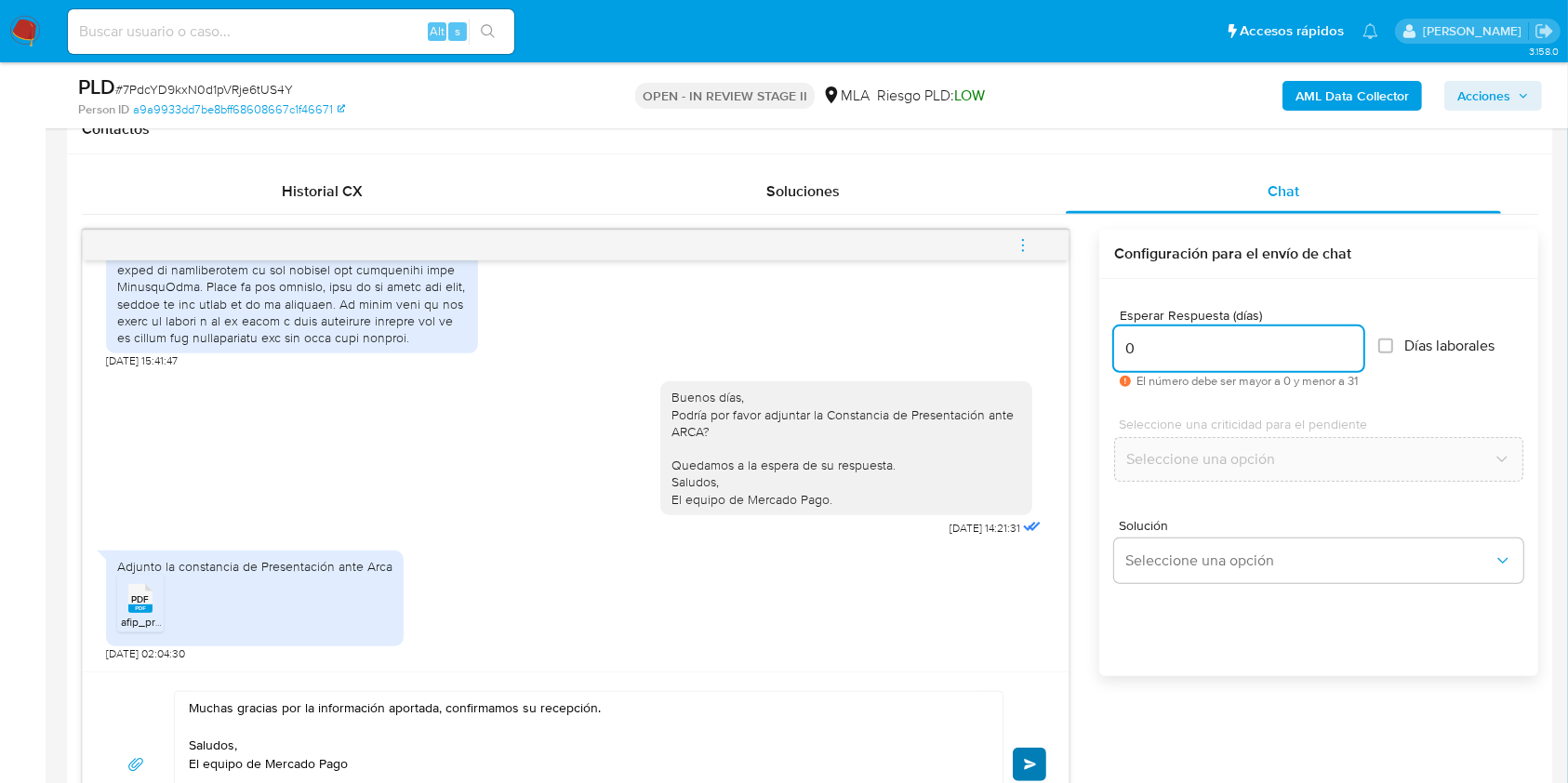
type input "0"
click at [1028, 756] on button "Enviar" at bounding box center [1030, 765] width 34 height 34
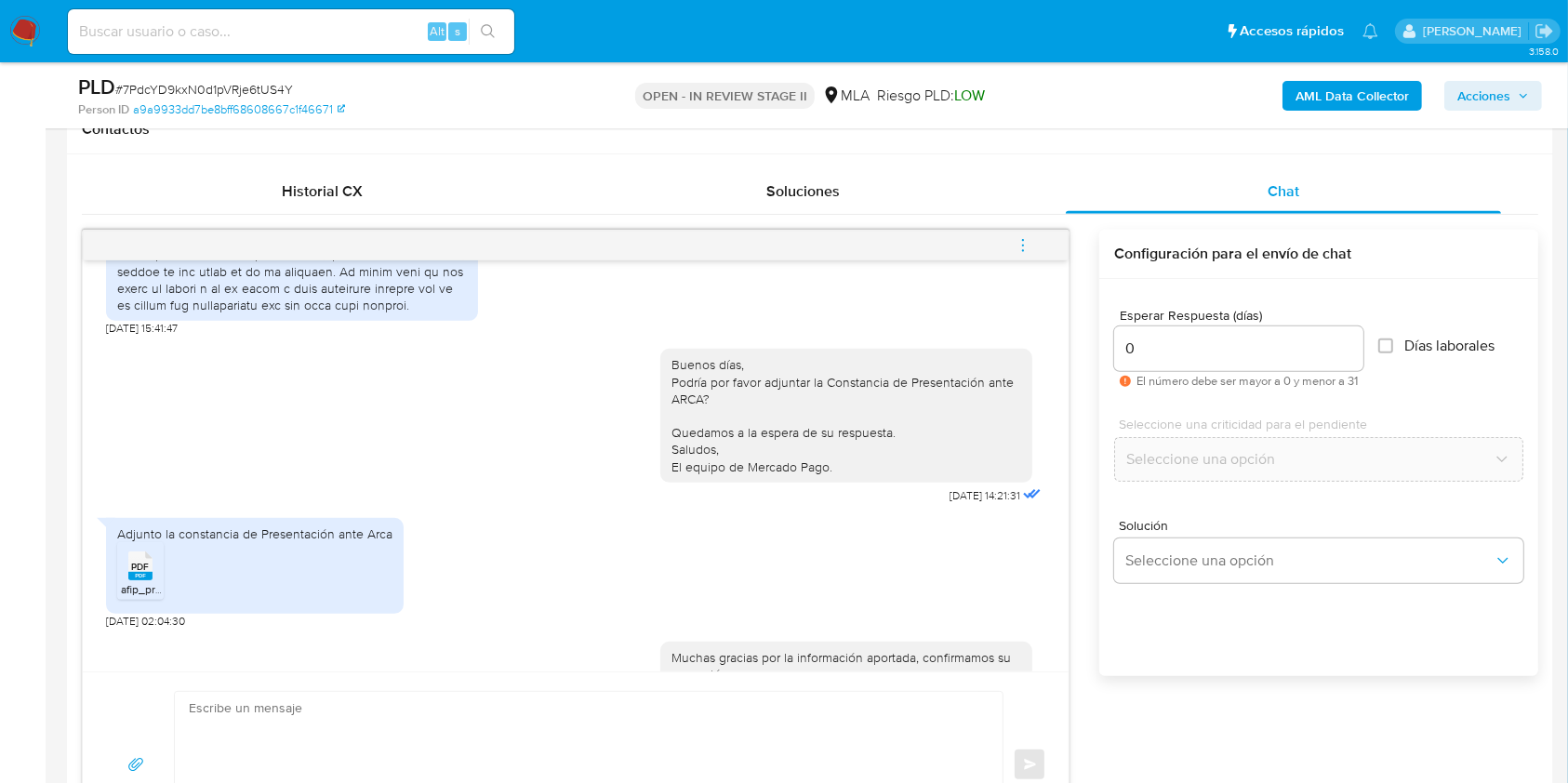
click at [1026, 238] on icon "menu-action" at bounding box center [1023, 246] width 17 height 17
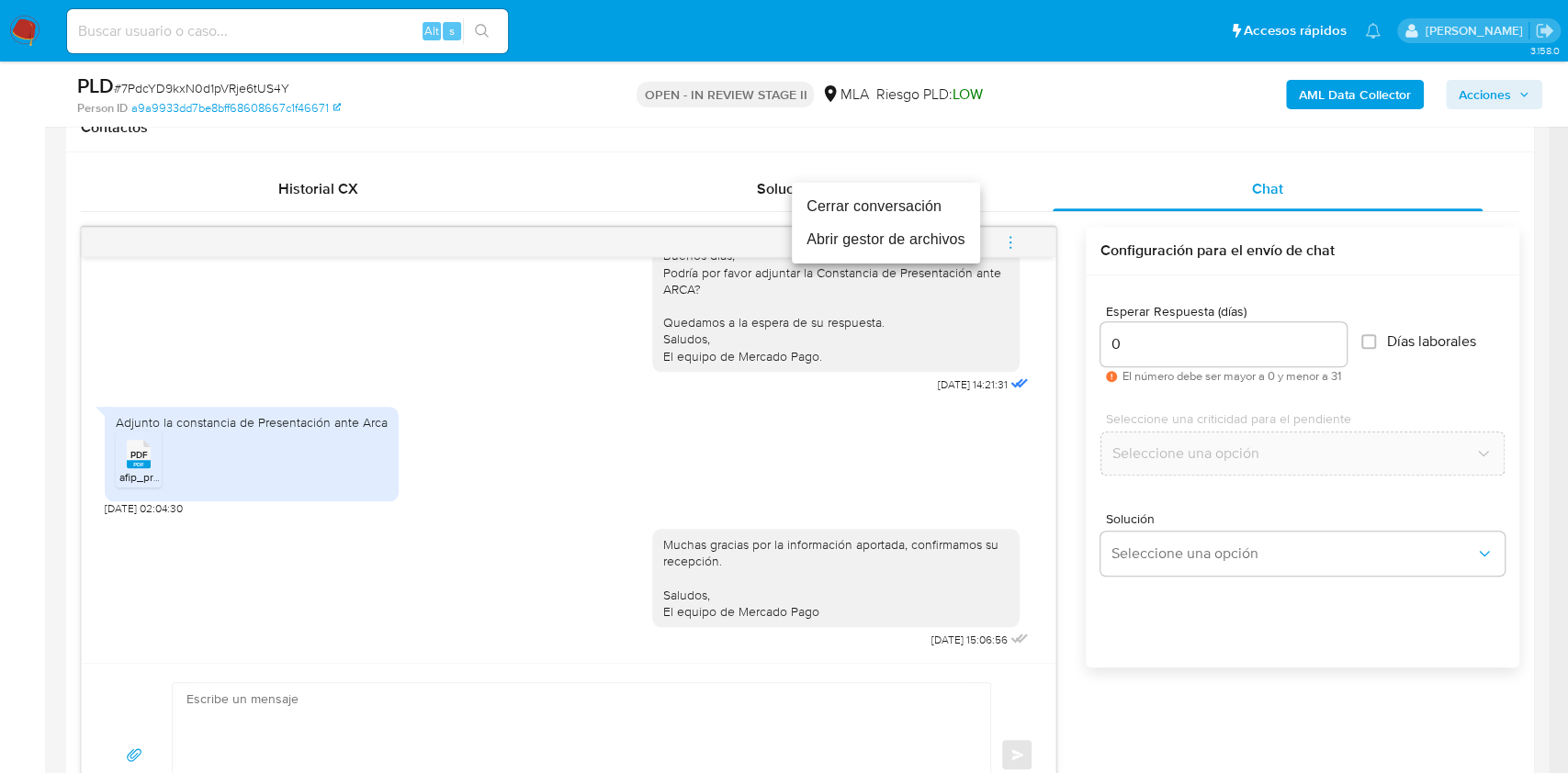
click at [831, 206] on li "Cerrar conversación" at bounding box center [886, 207] width 188 height 33
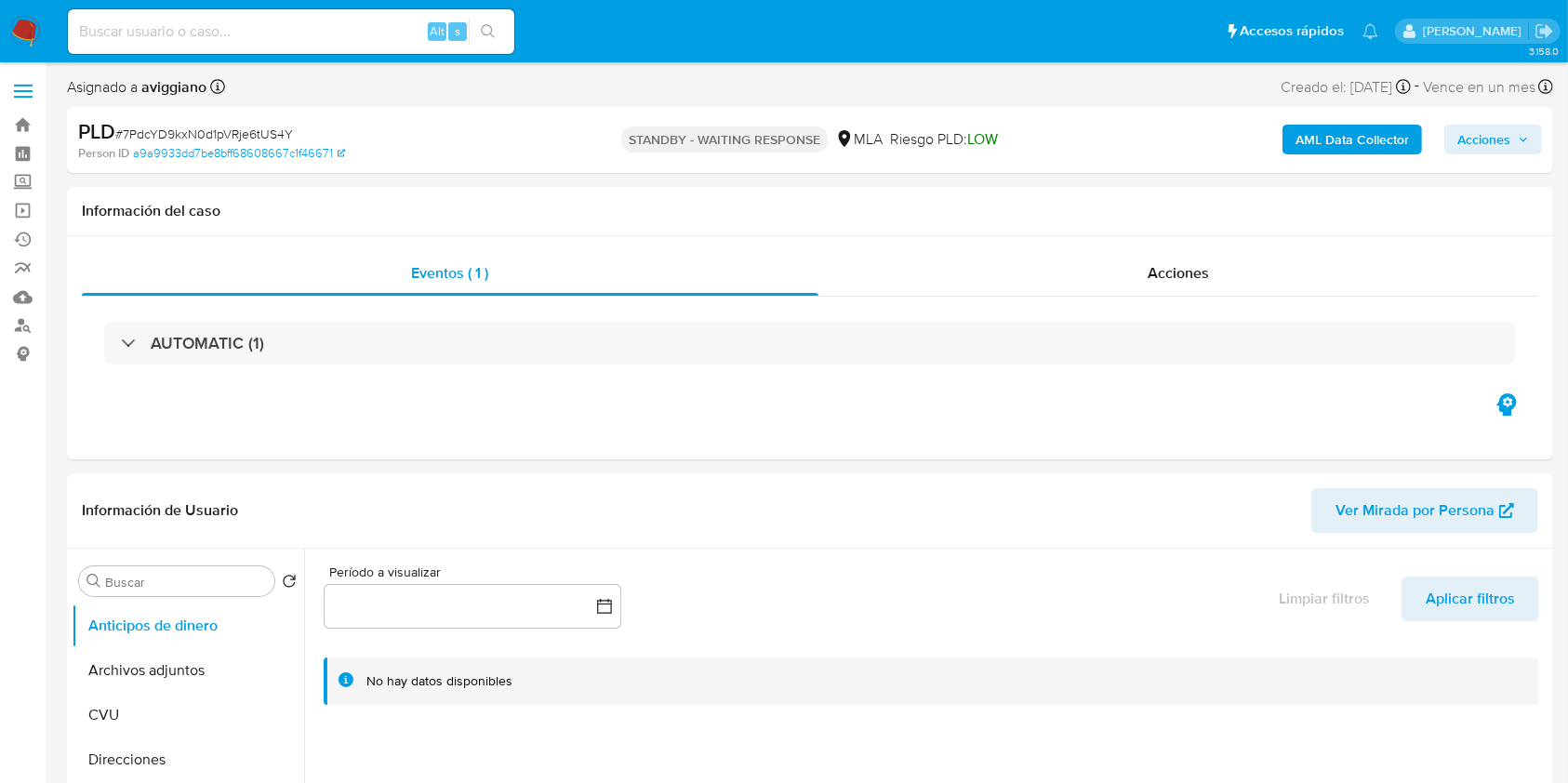
select select "10"
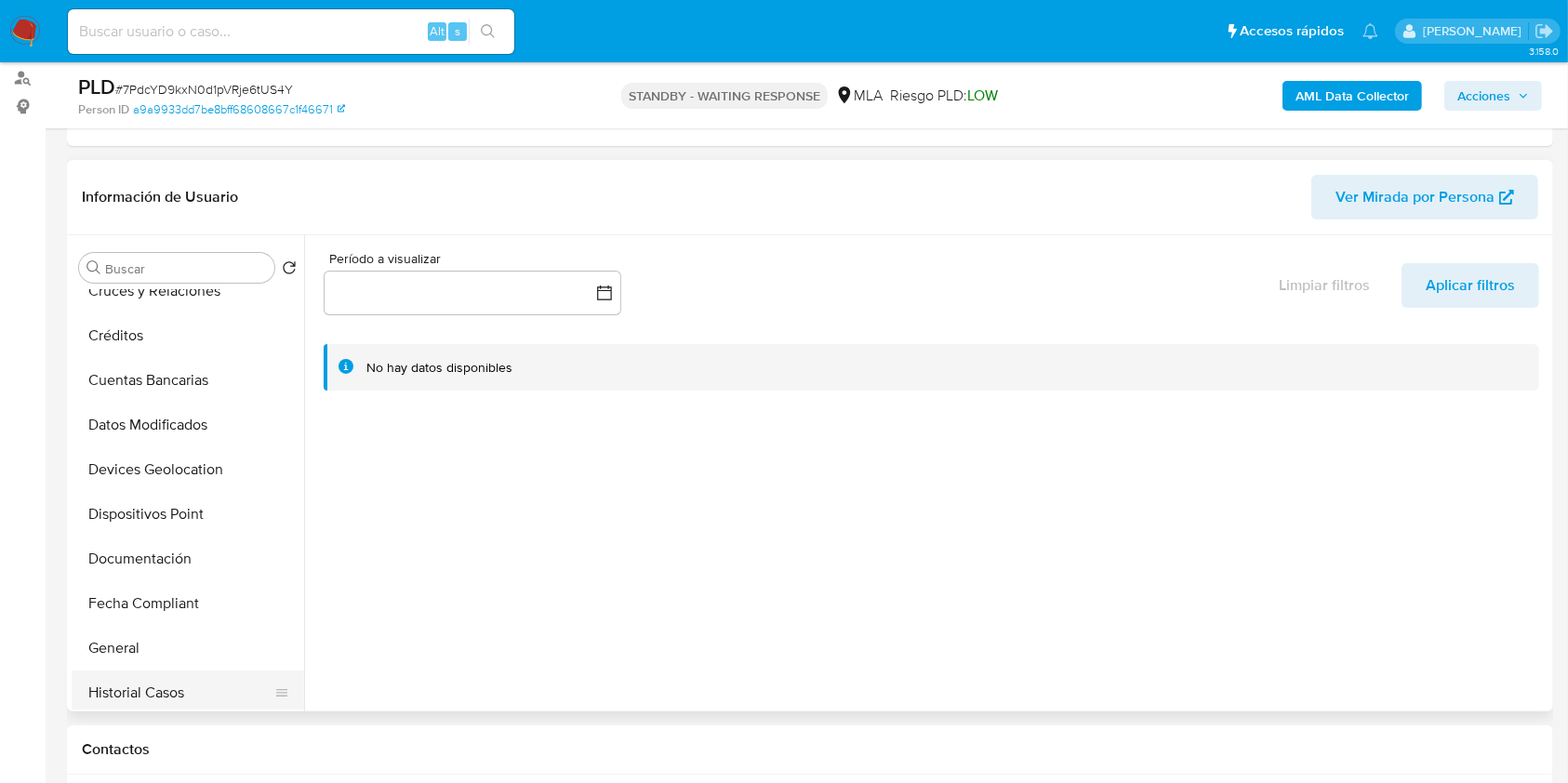
scroll to position [372, 0]
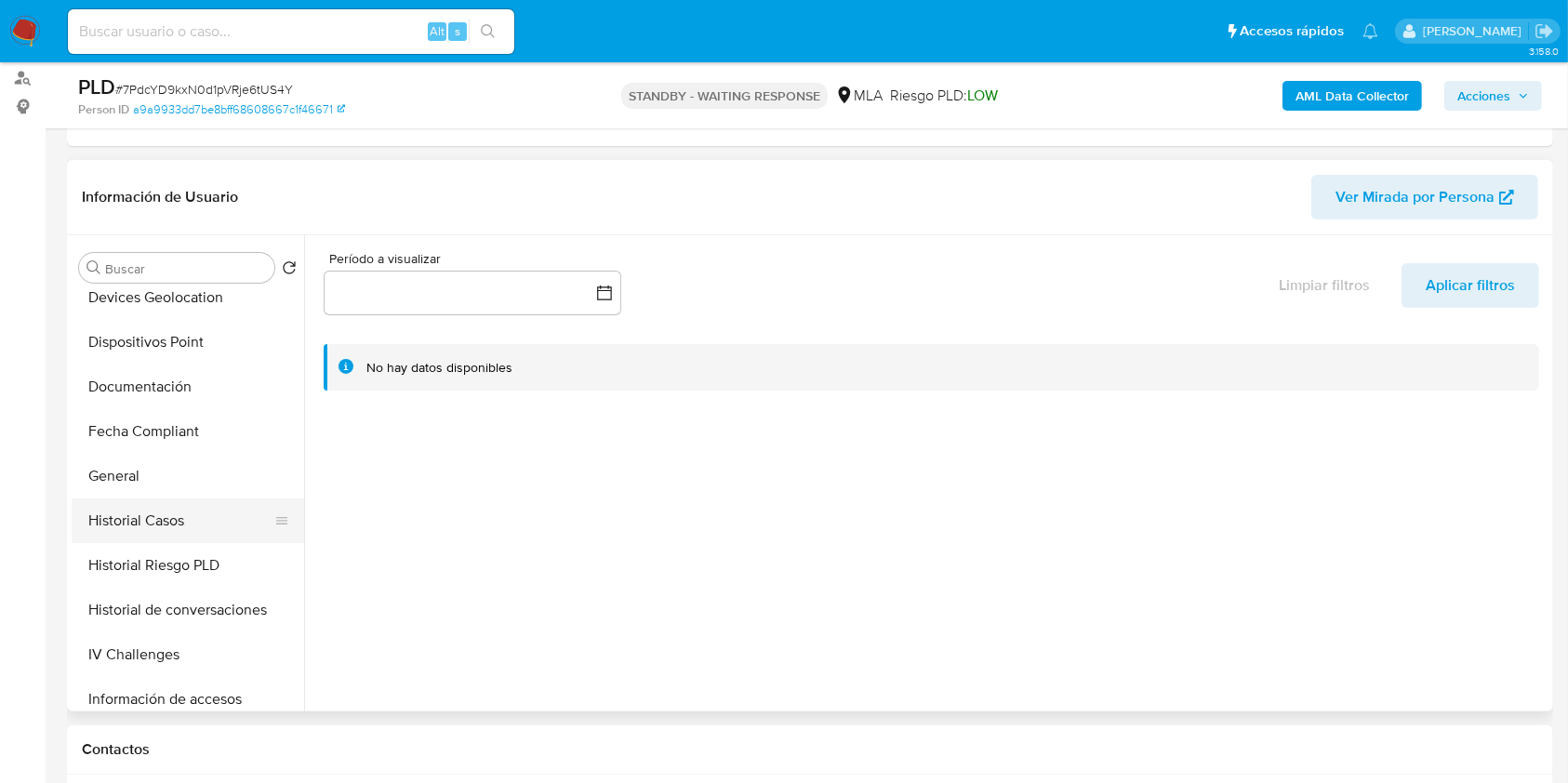
click at [186, 531] on button "Historial Casos" at bounding box center [180, 520] width 218 height 44
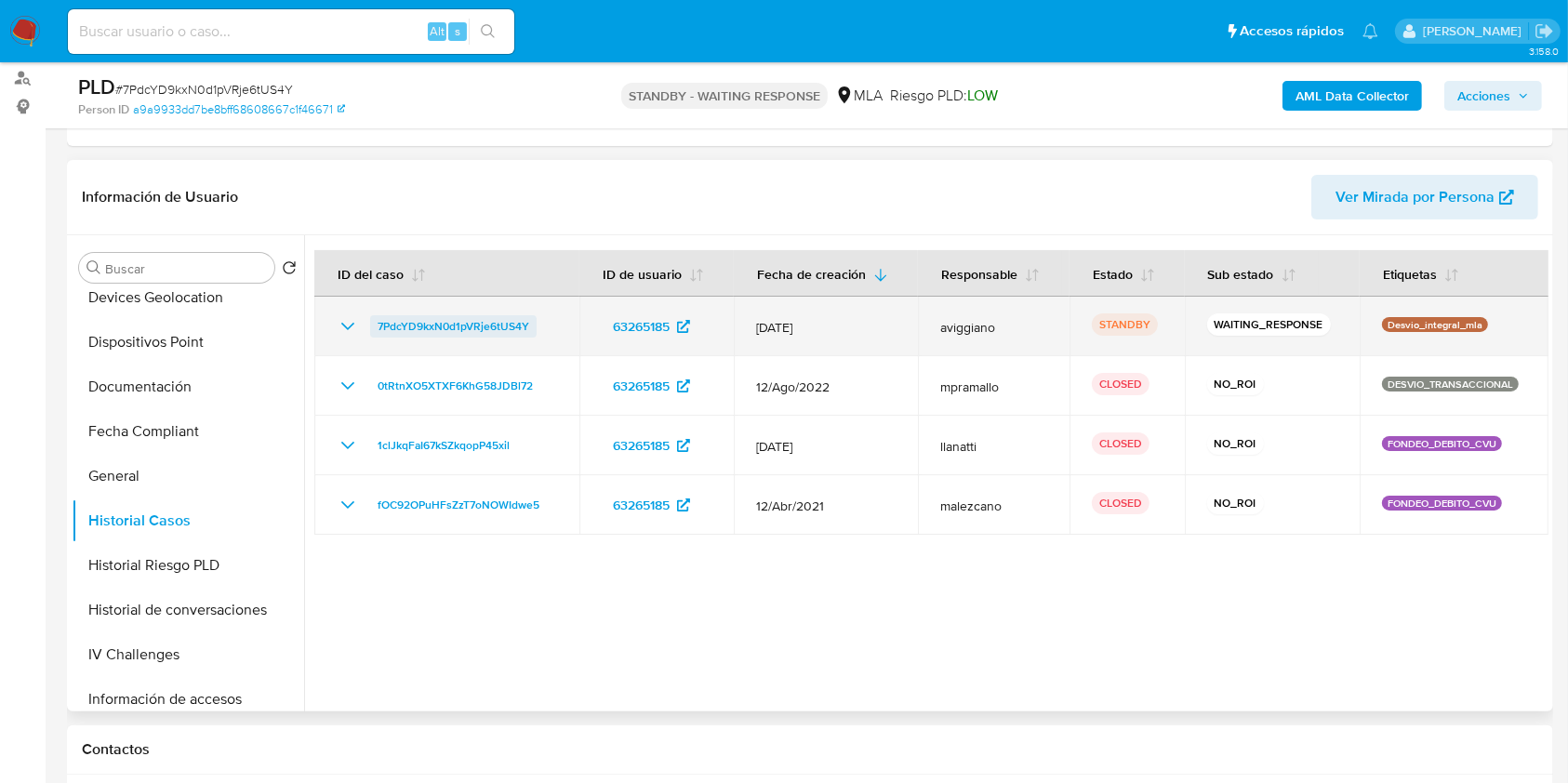
drag, startPoint x: 475, startPoint y: 322, endPoint x: 388, endPoint y: 329, distance: 87.3
click at [372, 320] on div "7PdcYD9kxN0d1pVRje6tUS4Y" at bounding box center [447, 327] width 220 height 23
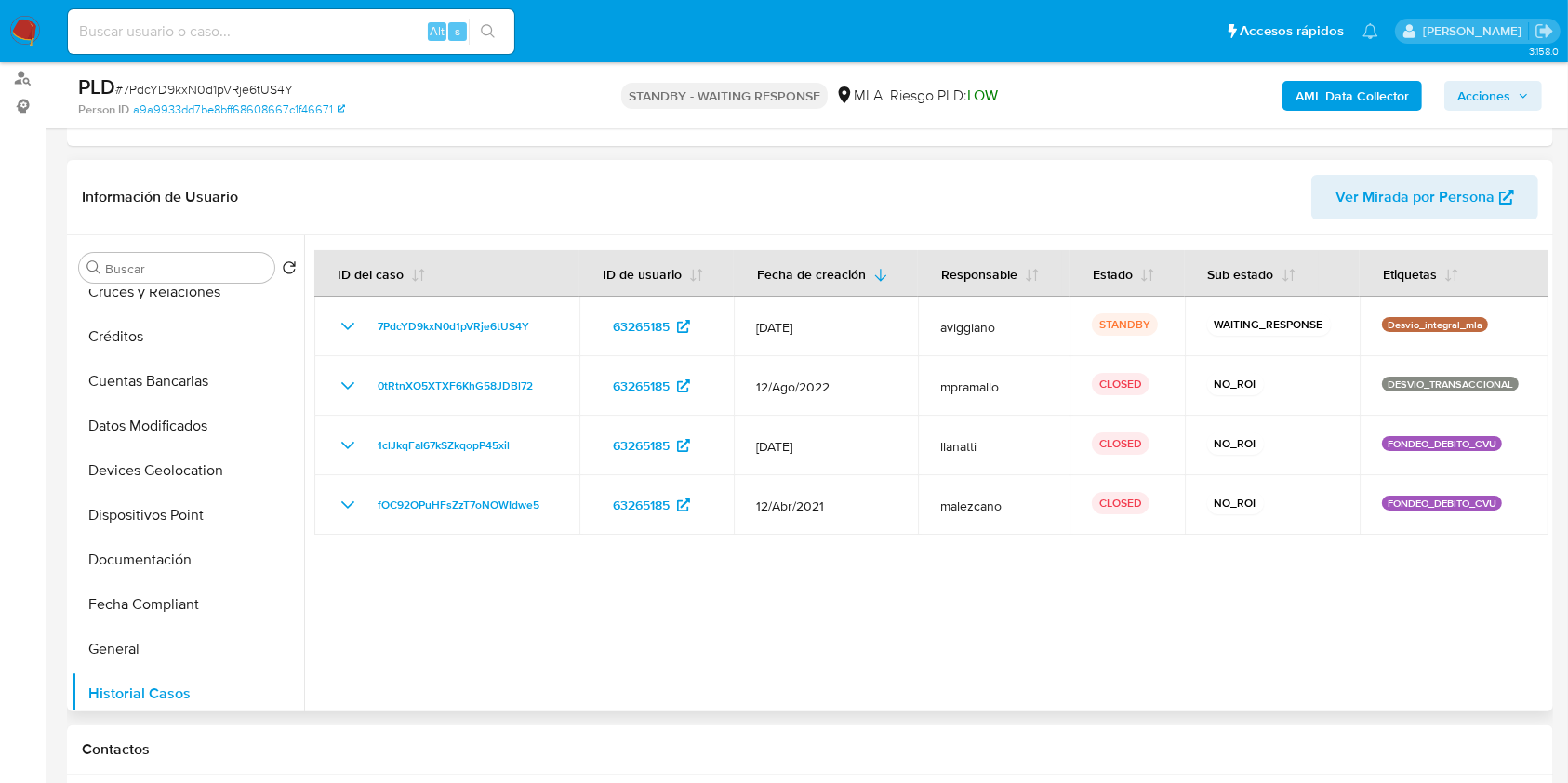
scroll to position [0, 0]
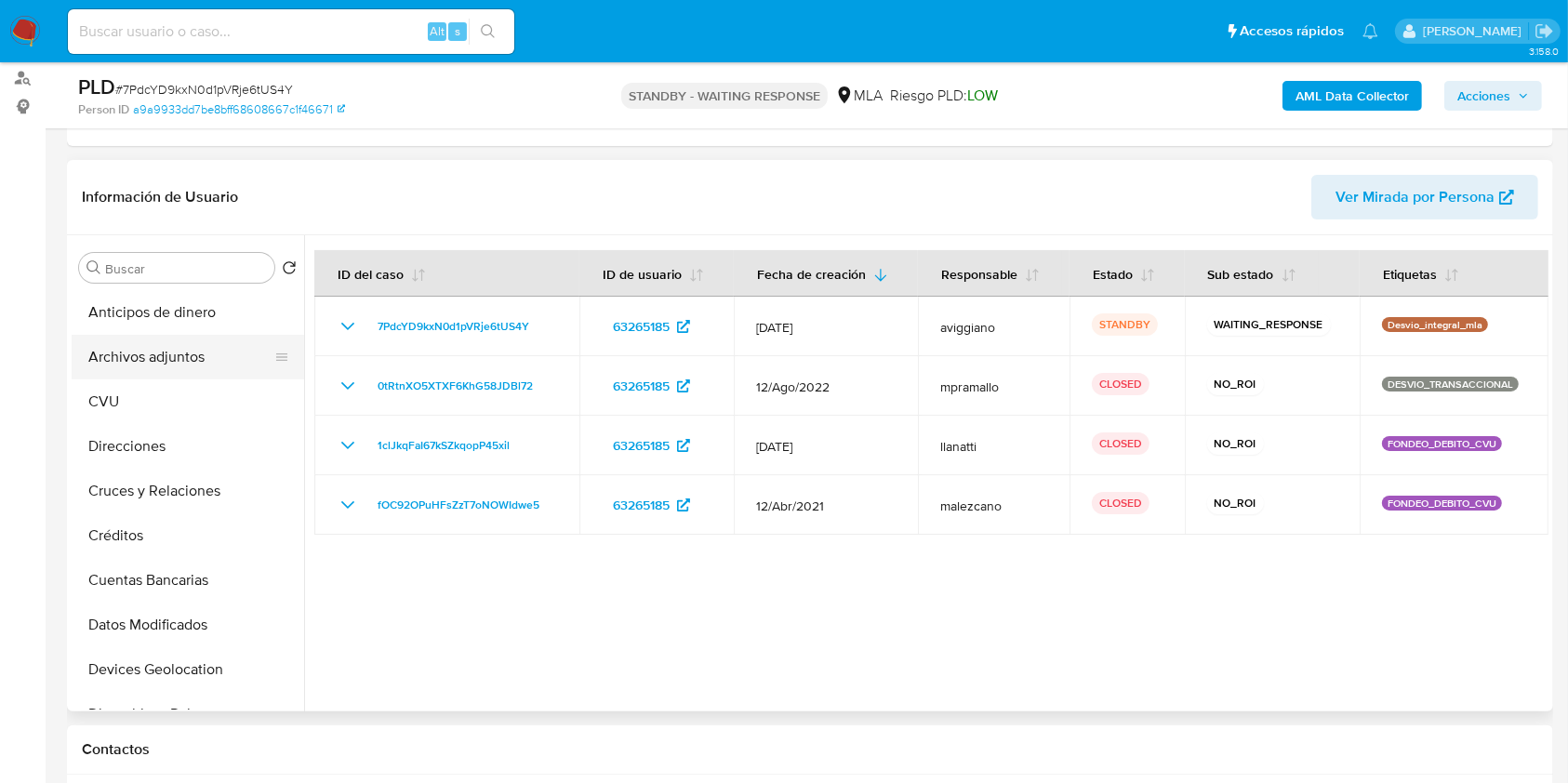
click at [148, 353] on button "Archivos adjuntos" at bounding box center [180, 356] width 218 height 44
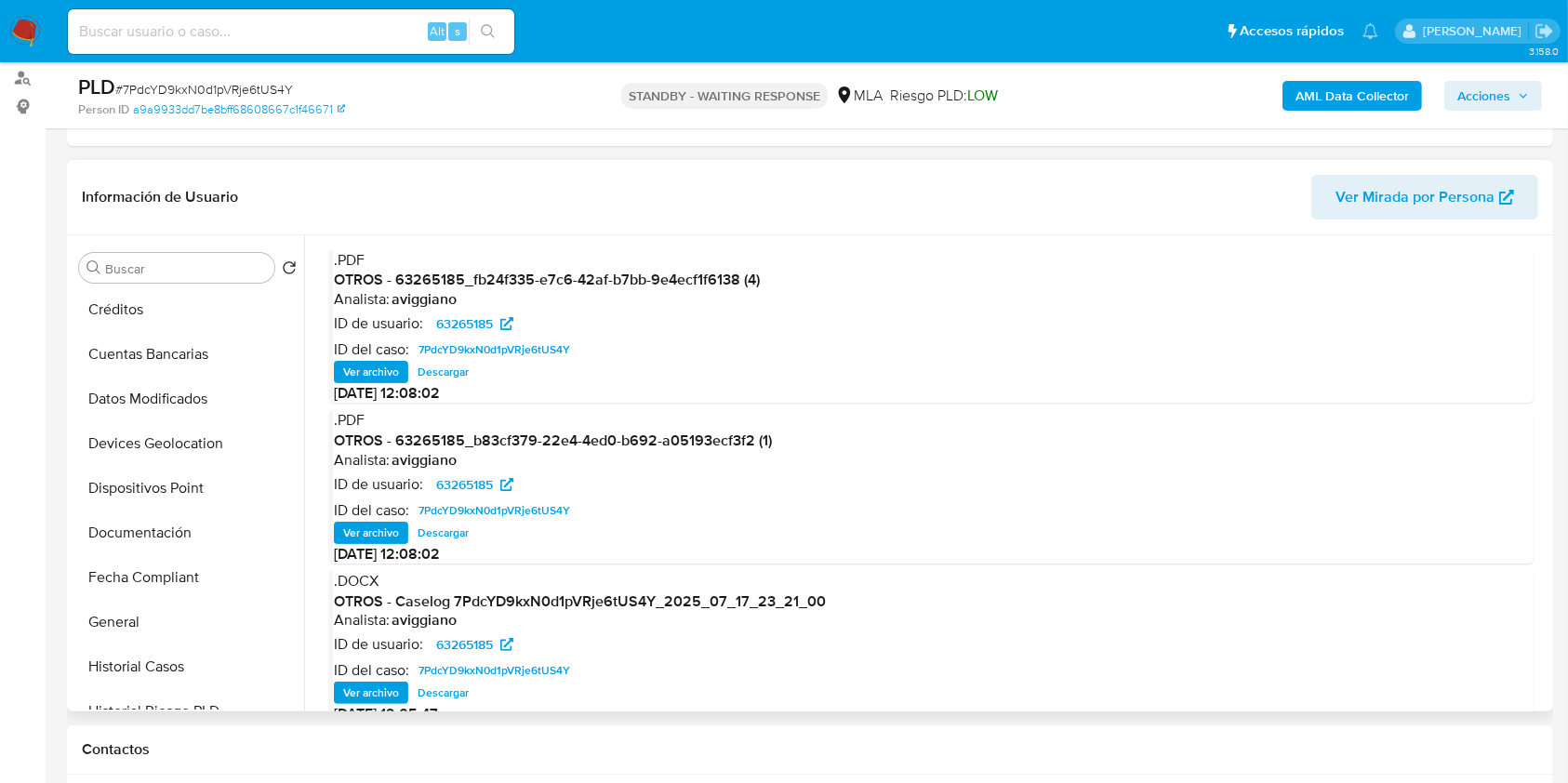
scroll to position [496, 0]
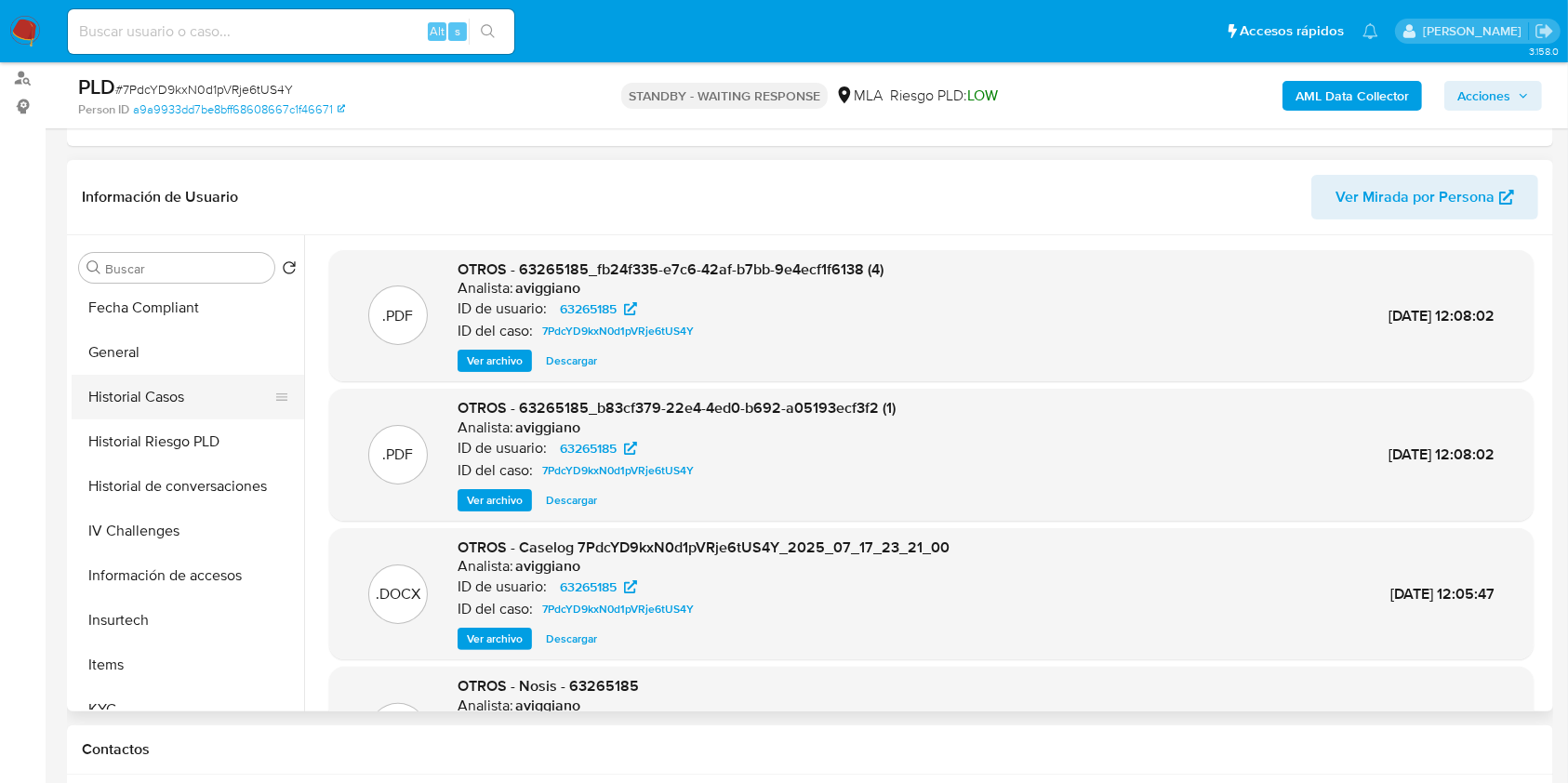
click at [142, 407] on button "Historial Casos" at bounding box center [180, 397] width 218 height 44
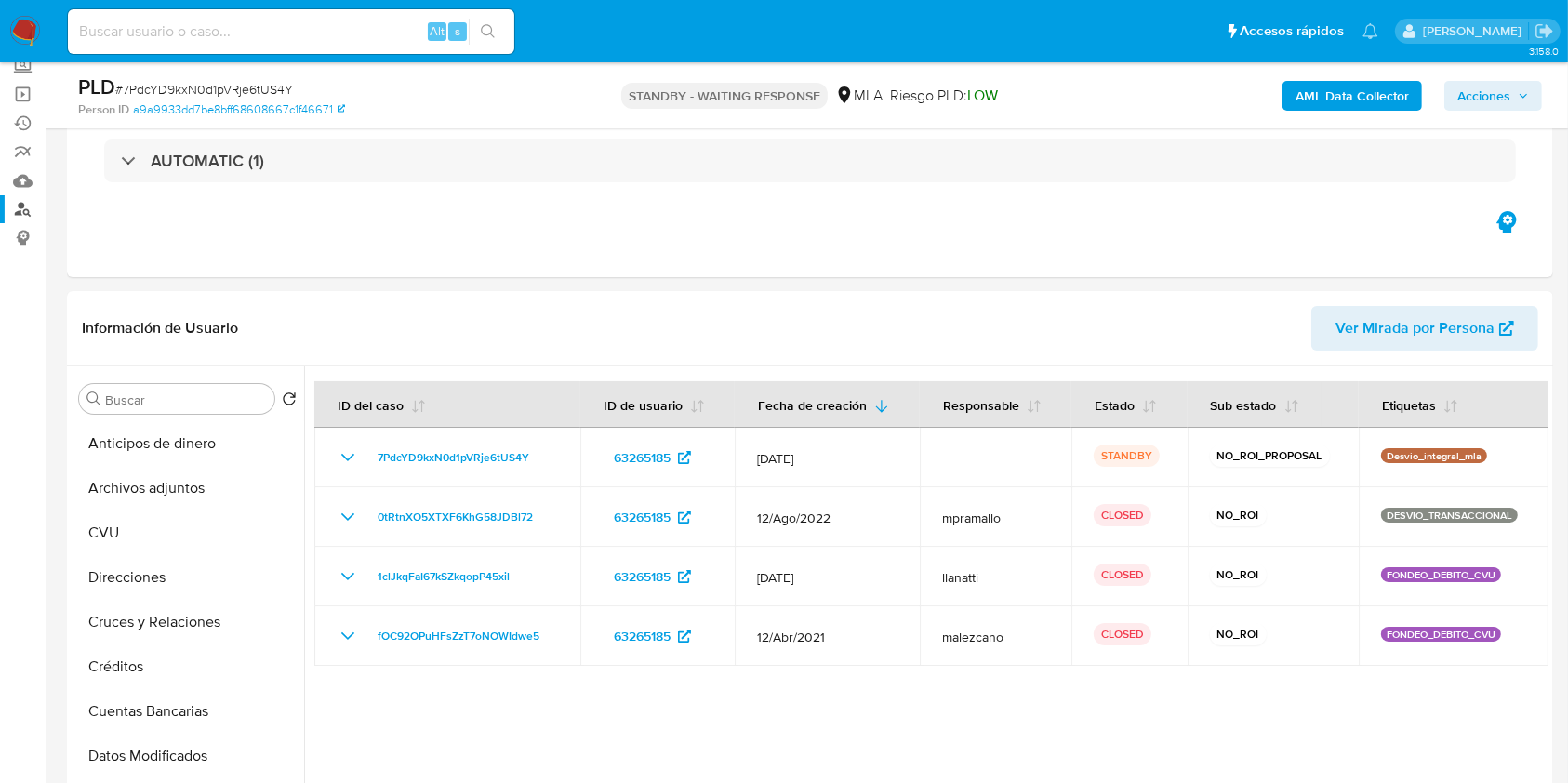
scroll to position [0, 0]
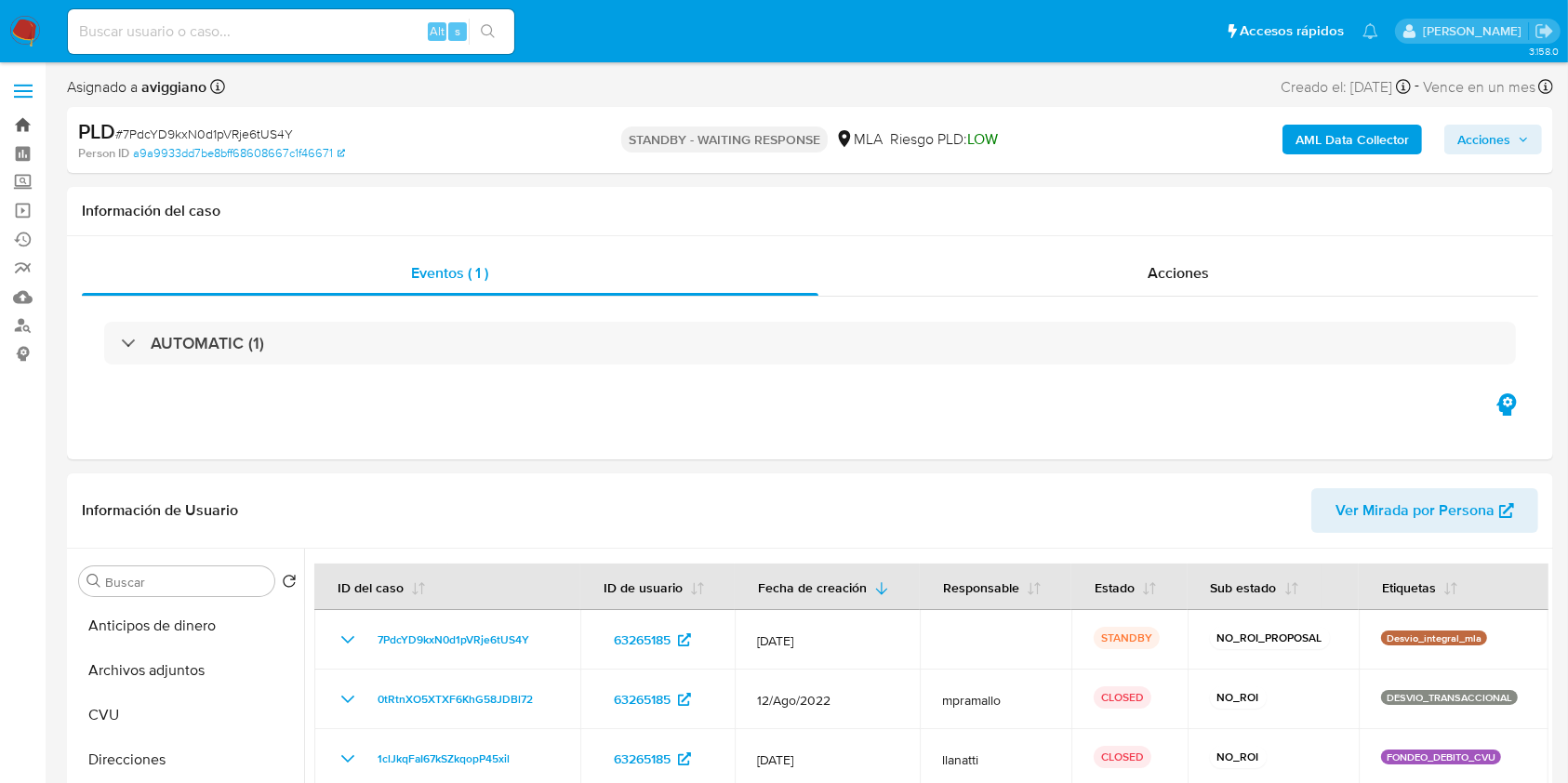
click at [9, 126] on link "Bandeja" at bounding box center [110, 124] width 221 height 29
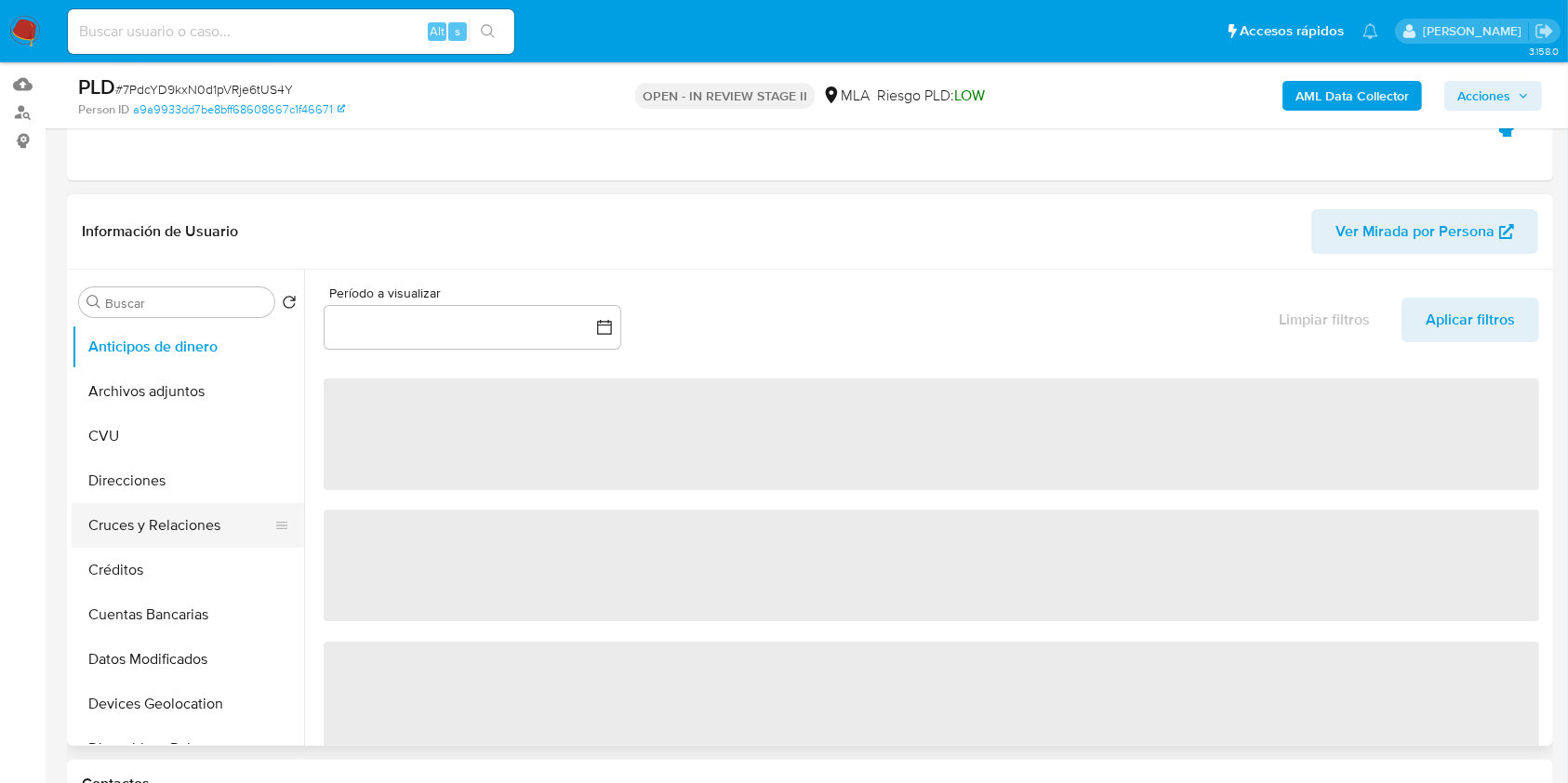
scroll to position [248, 0]
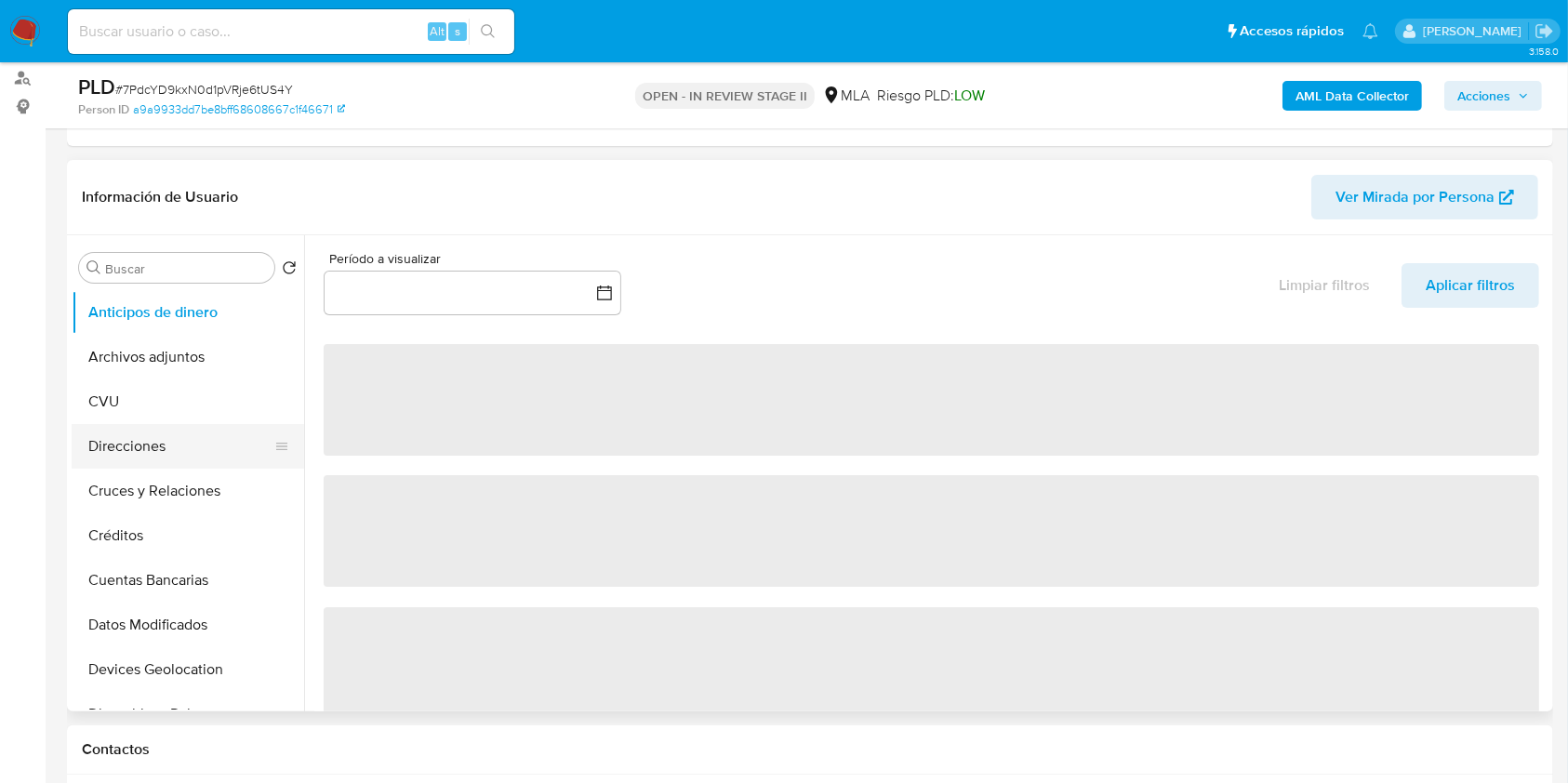
select select "10"
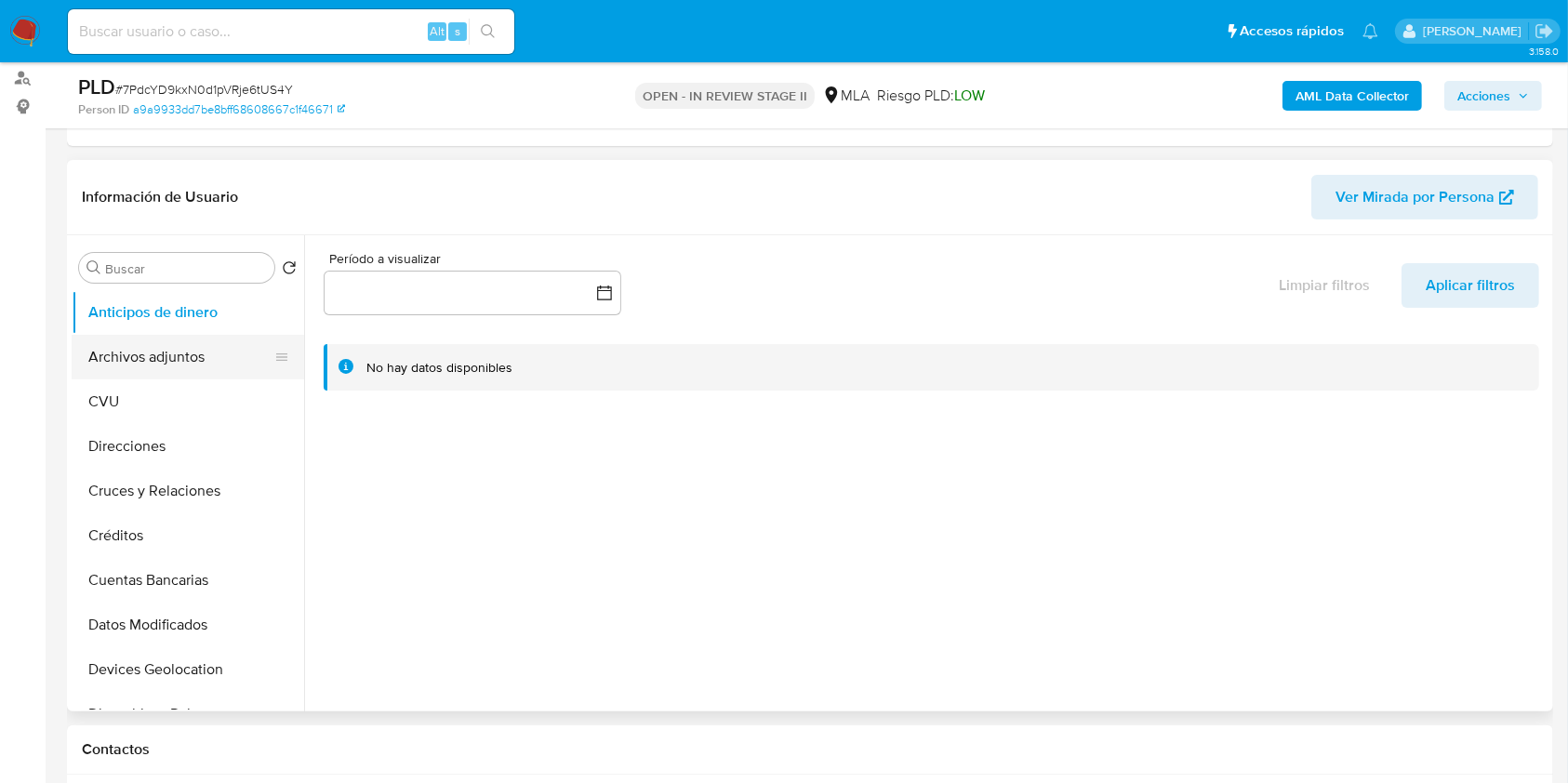
drag, startPoint x: 179, startPoint y: 383, endPoint x: 188, endPoint y: 361, distance: 23.8
click at [179, 383] on button "CVU" at bounding box center [188, 401] width 233 height 44
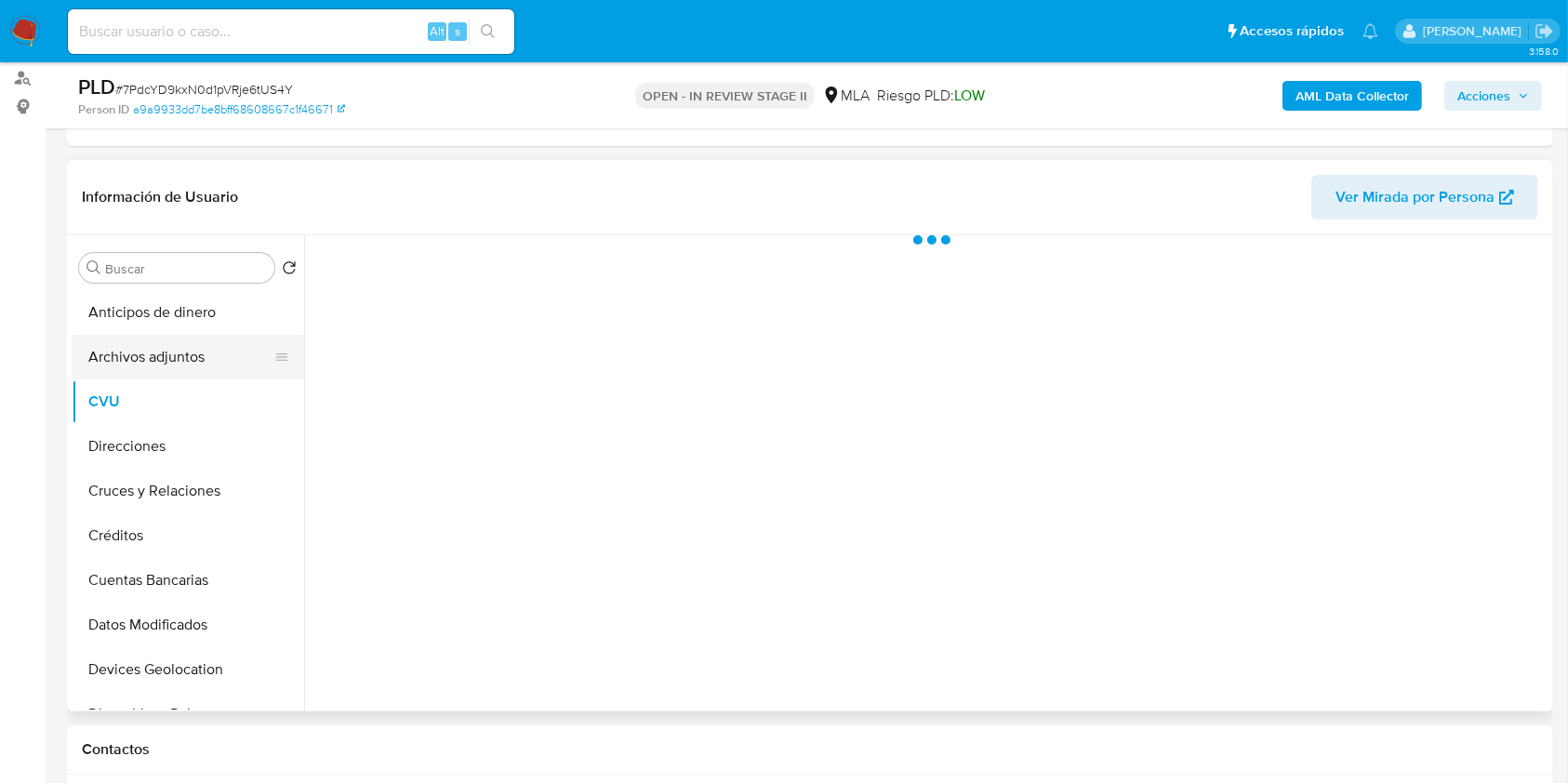
click at [188, 361] on button "Archivos adjuntos" at bounding box center [180, 356] width 218 height 44
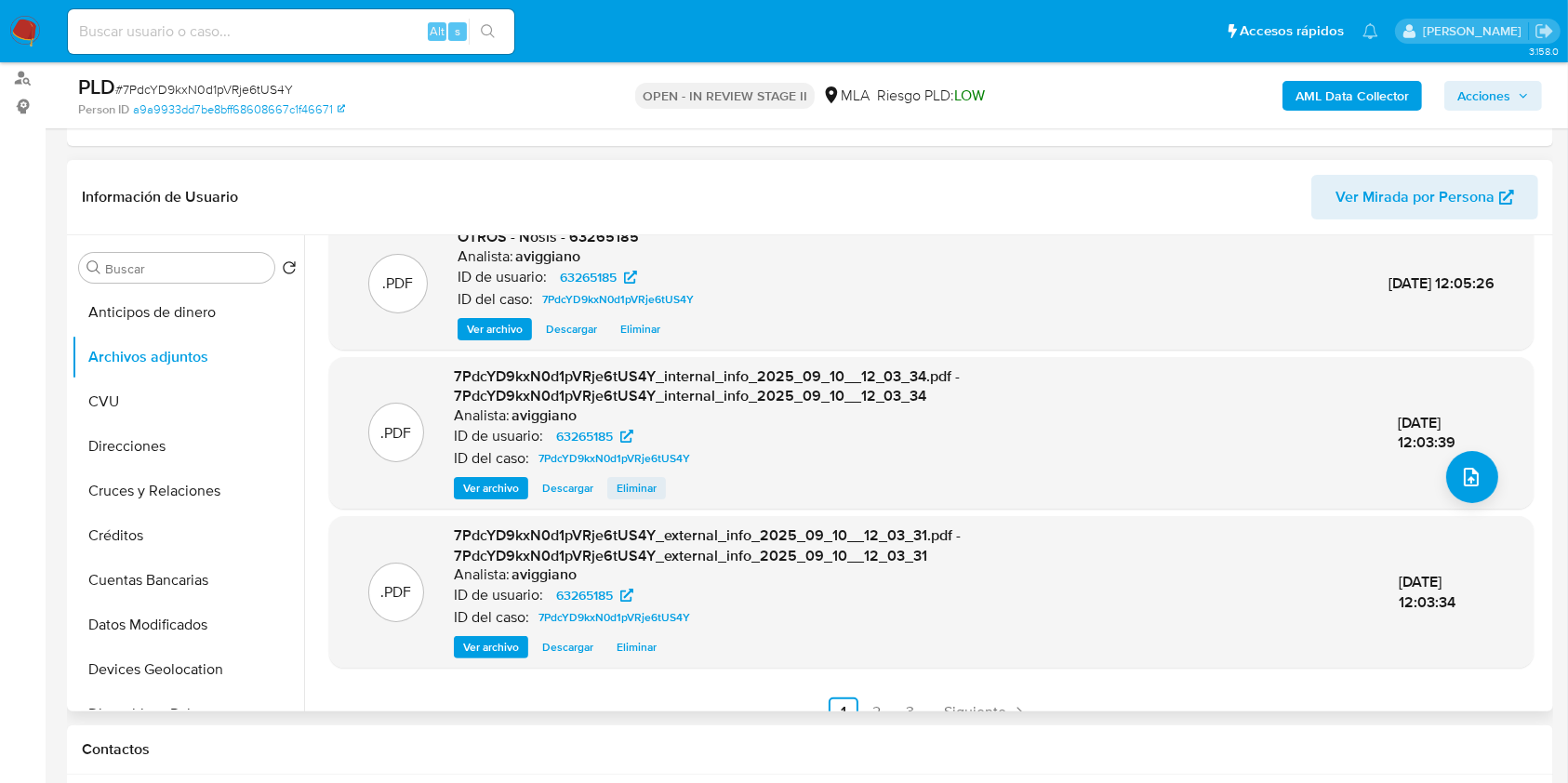
scroll to position [196, 0]
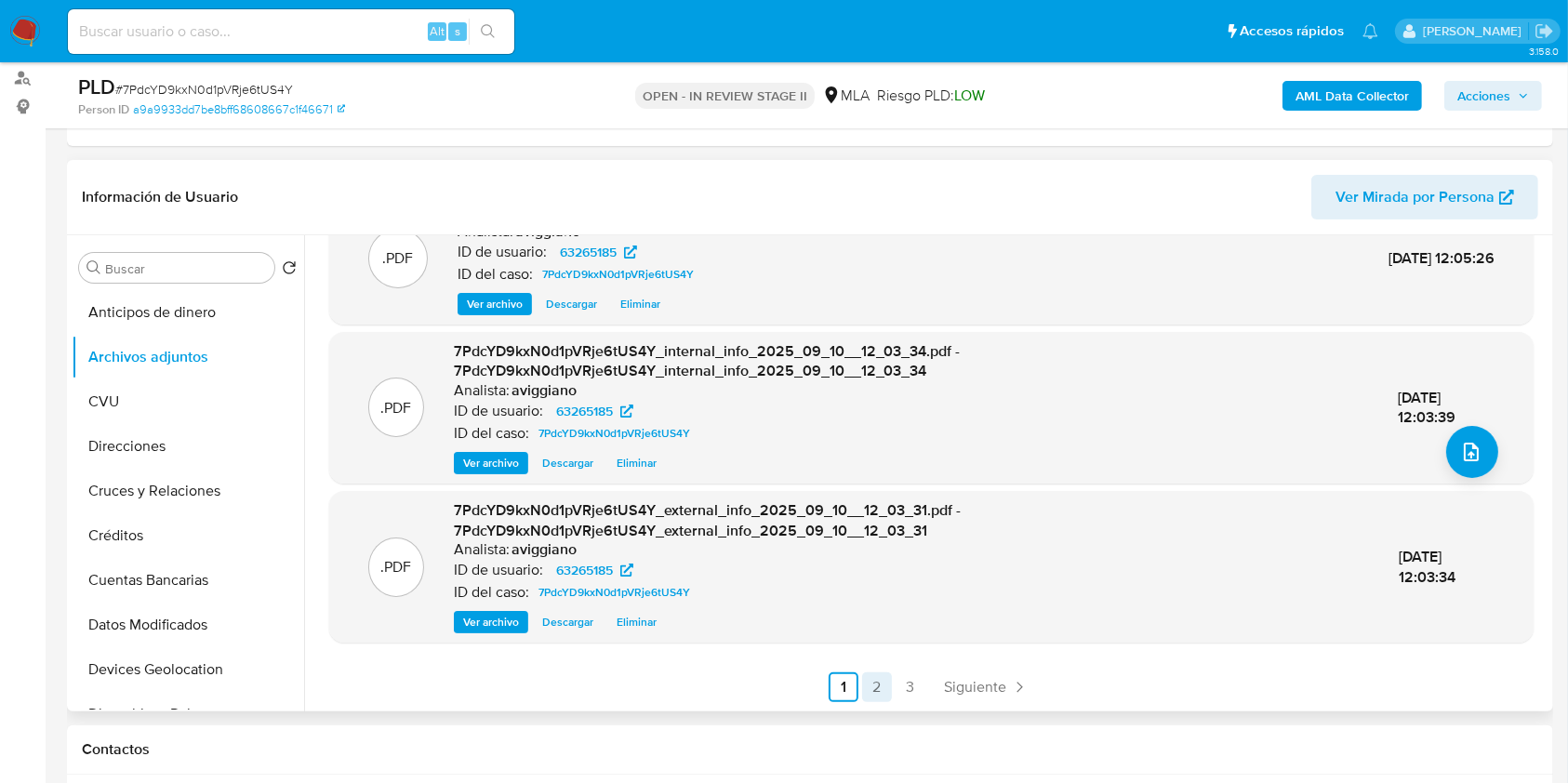
click at [878, 679] on link "2" at bounding box center [877, 688] width 30 height 30
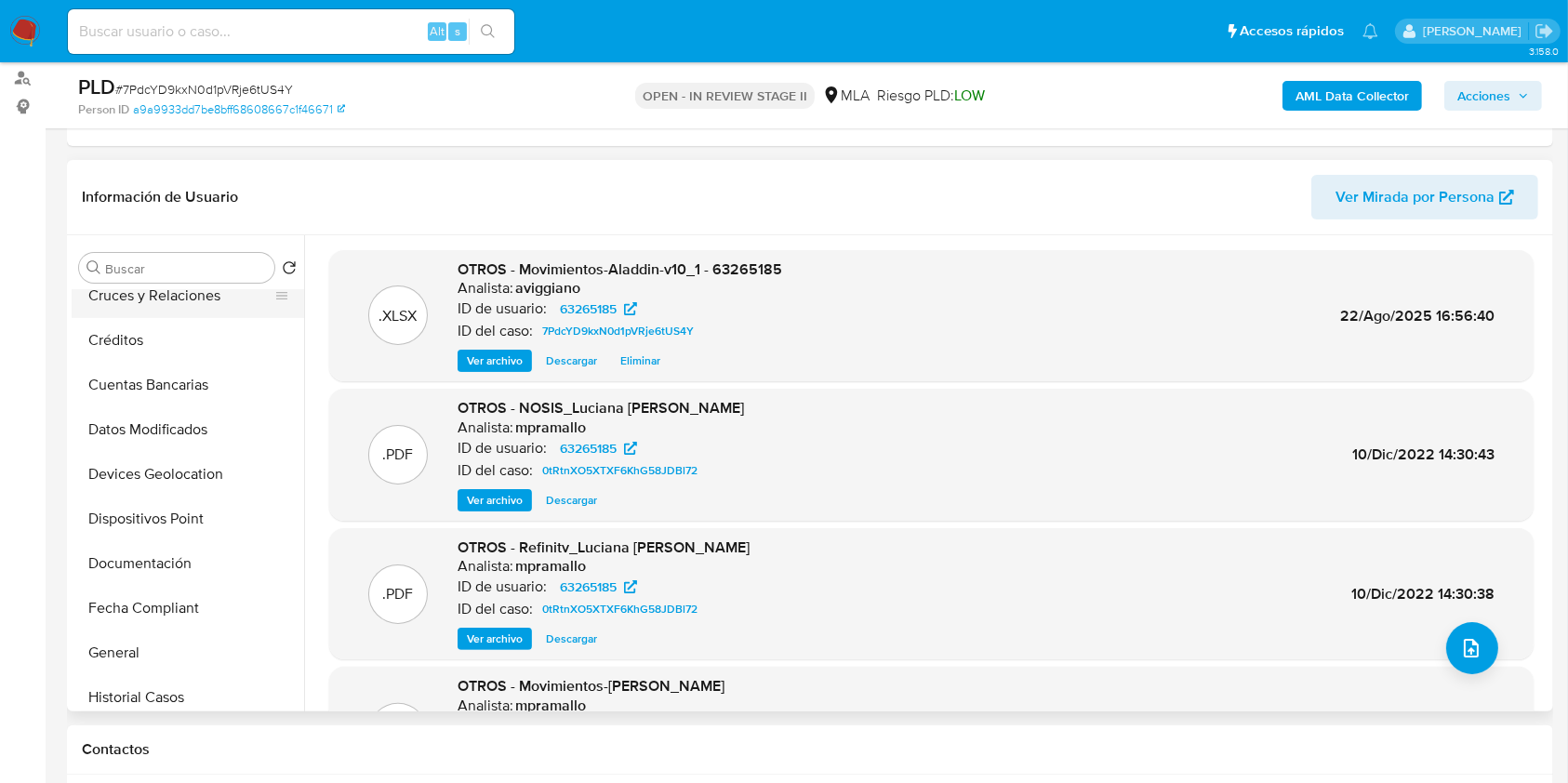
scroll to position [372, 0]
click at [193, 468] on button "General" at bounding box center [180, 476] width 218 height 44
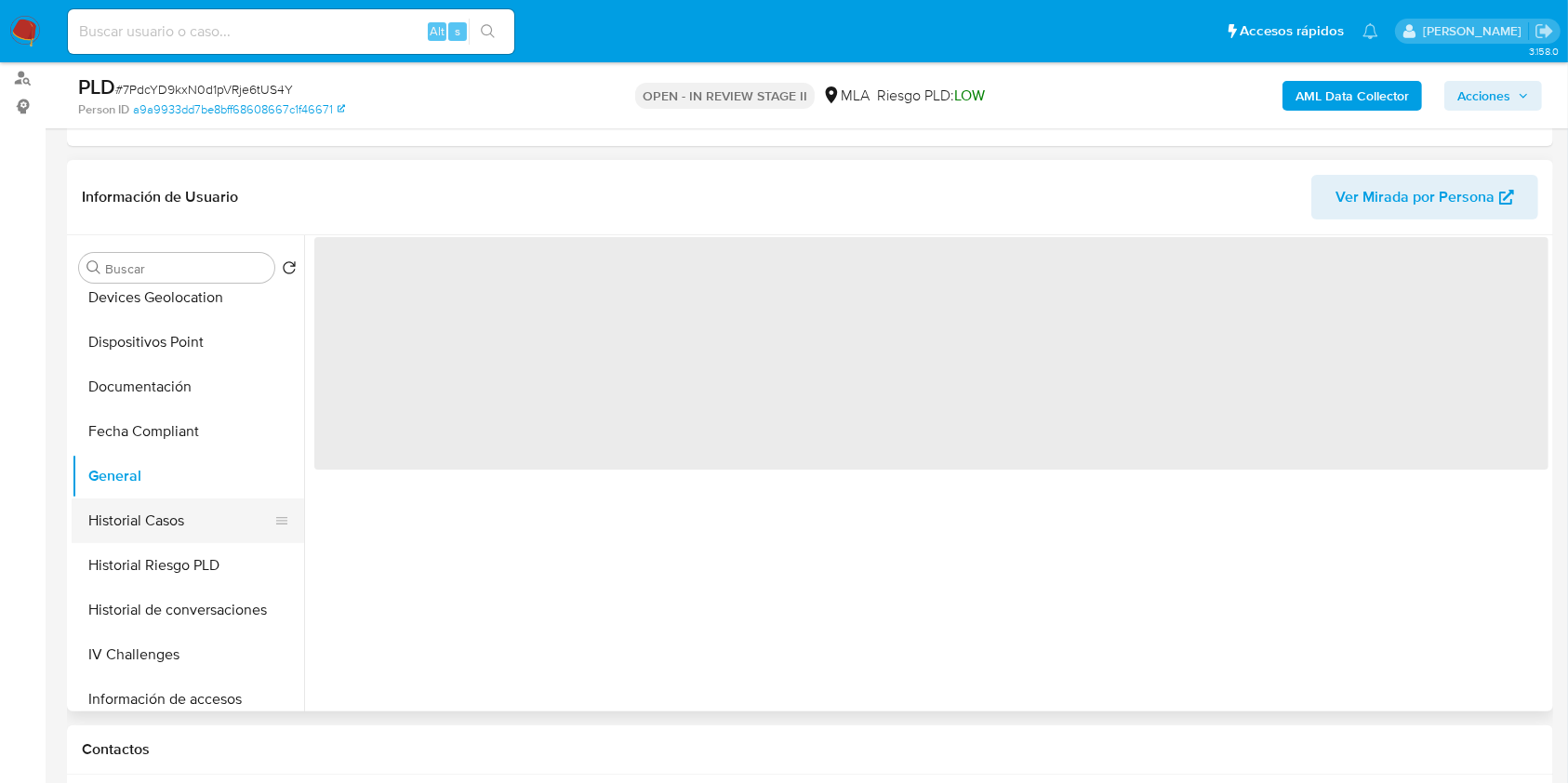
click at [172, 515] on button "Historial Casos" at bounding box center [180, 520] width 218 height 44
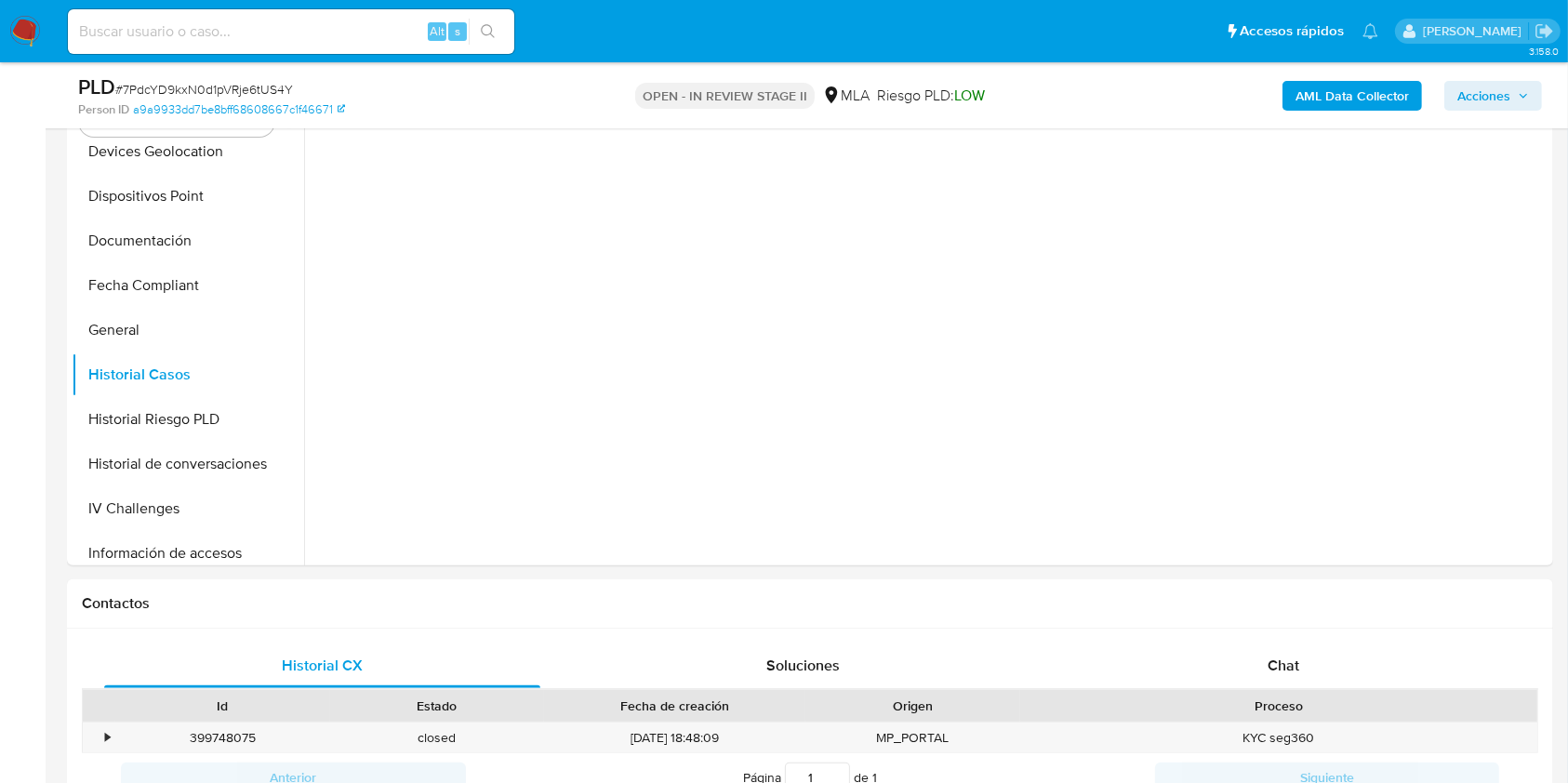
scroll to position [496, 0]
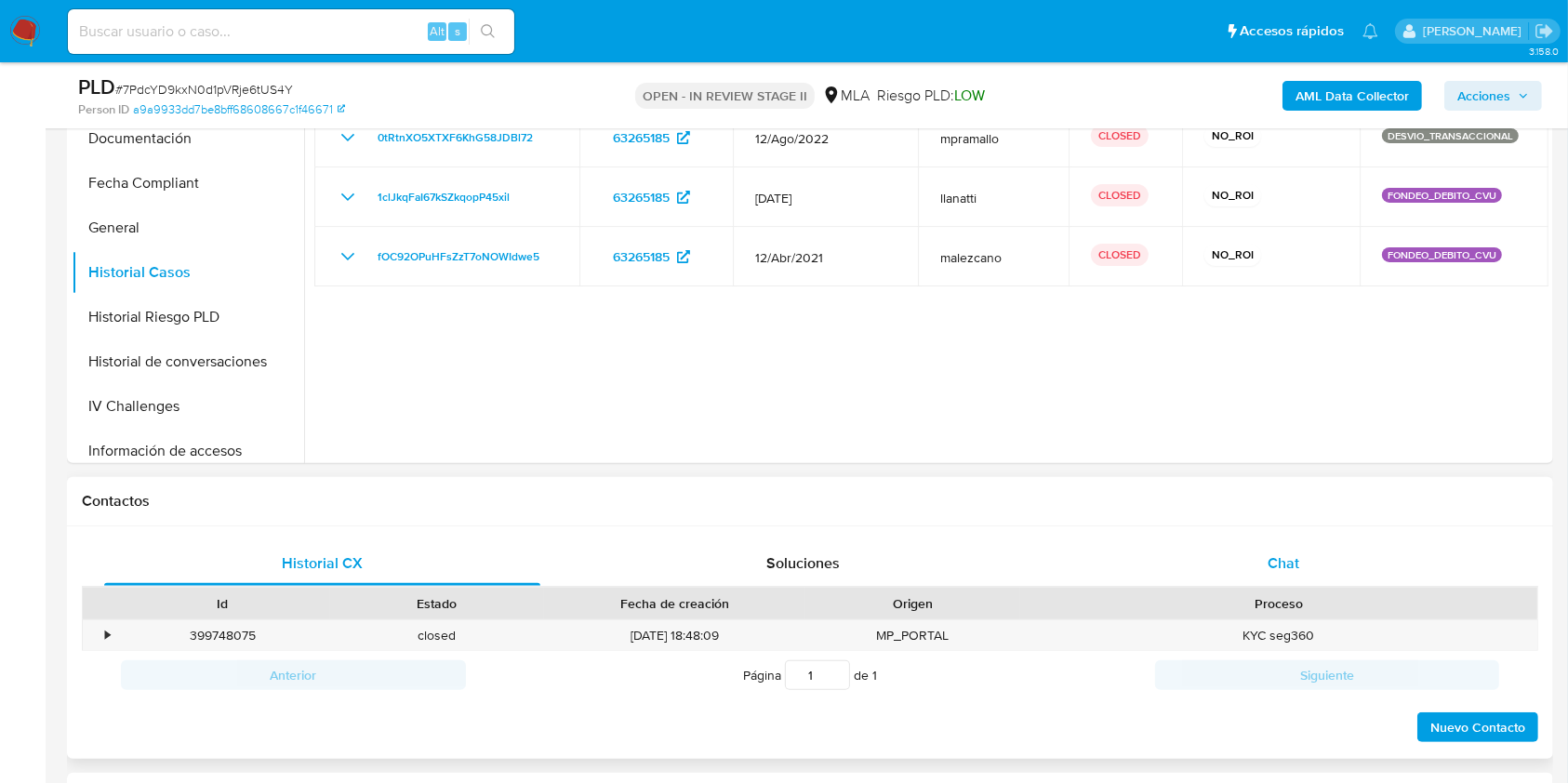
click at [1124, 560] on div "Chat" at bounding box center [1283, 563] width 436 height 44
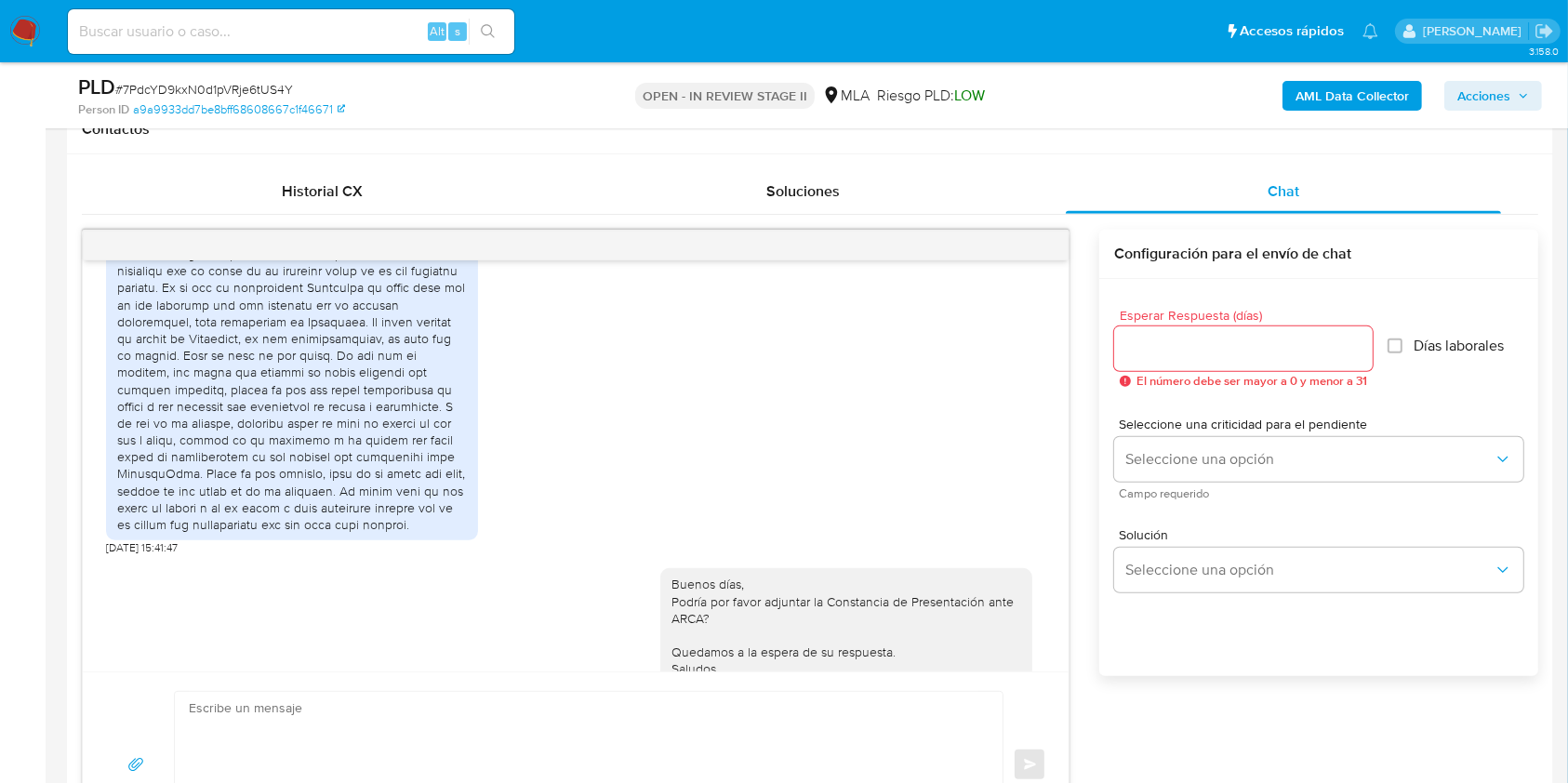
scroll to position [1240, 0]
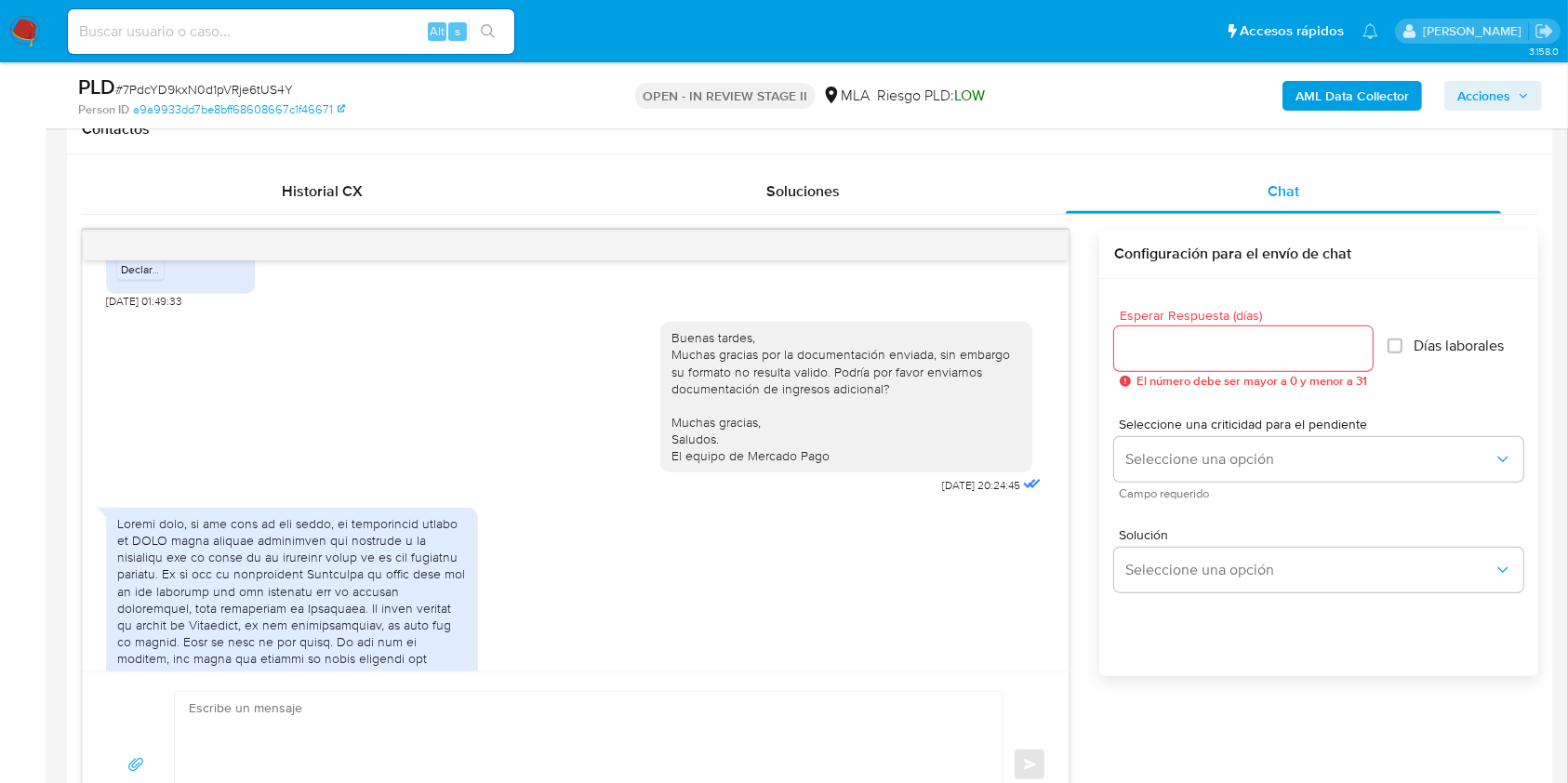
click at [121, 262] on div "PDF PDF" at bounding box center [139, 244] width 39 height 37
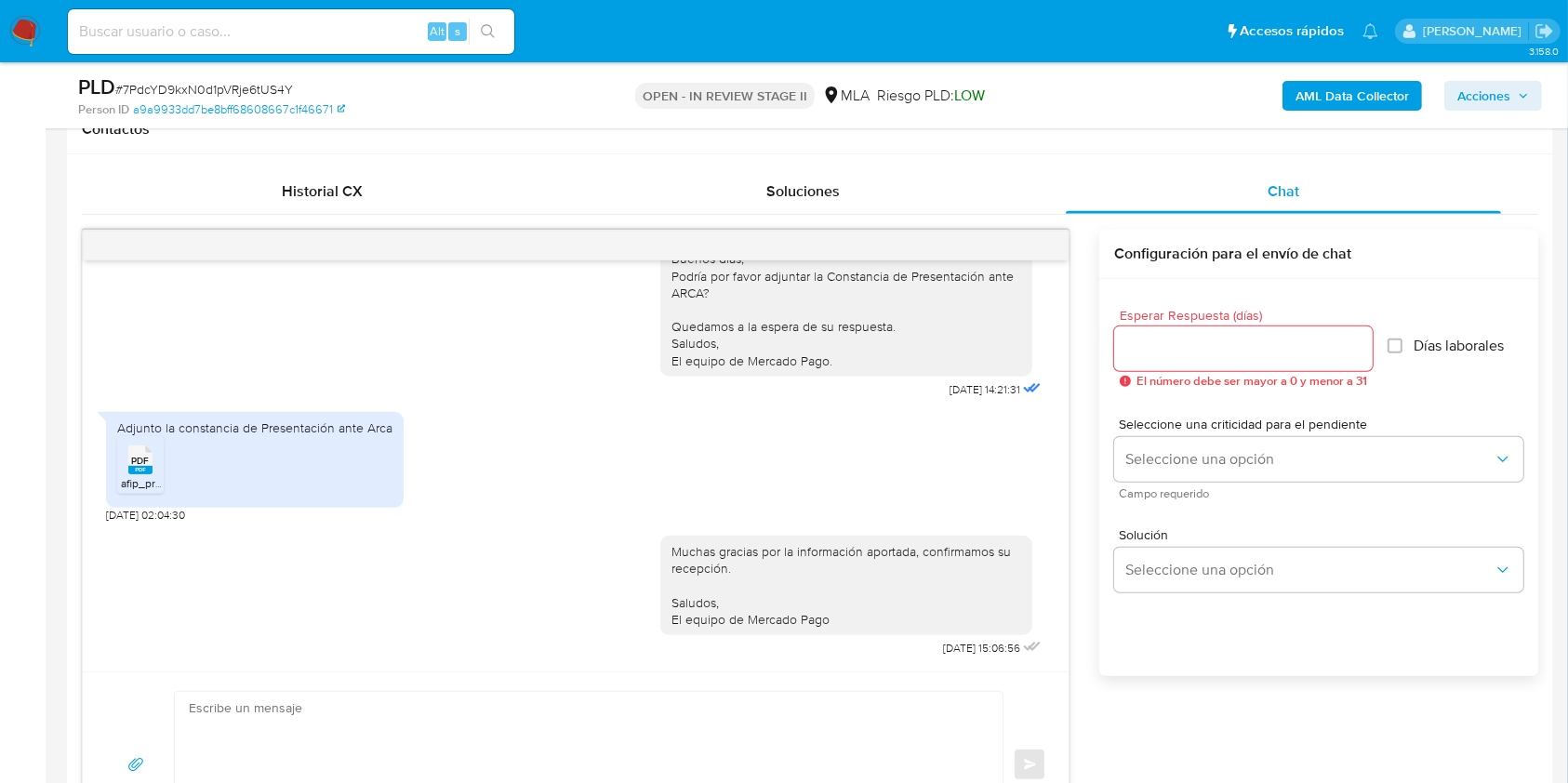
click at [122, 463] on div "PDF PDF" at bounding box center [139, 458] width 39 height 37
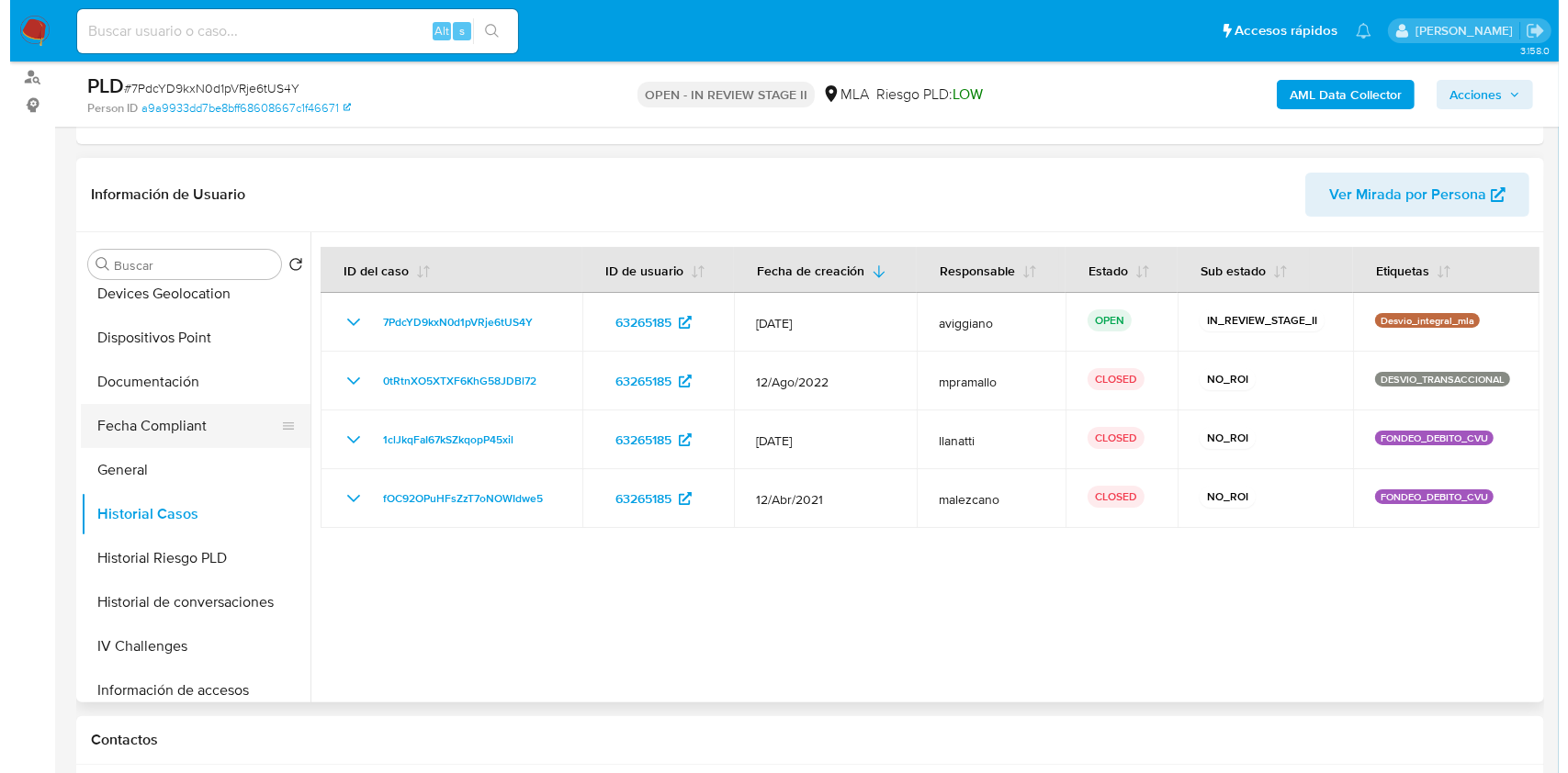
scroll to position [0, 0]
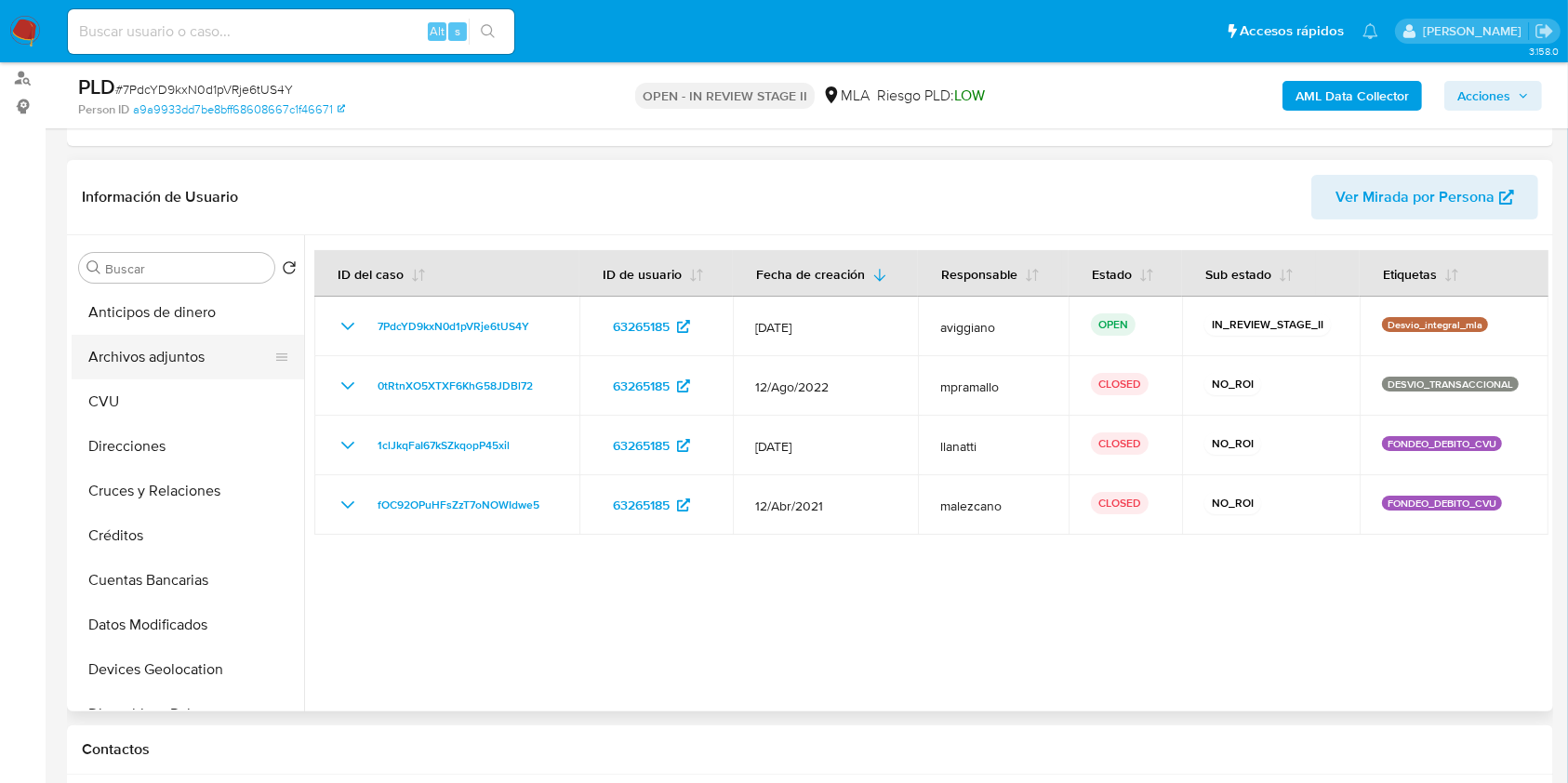
drag, startPoint x: 189, startPoint y: 355, endPoint x: 221, endPoint y: 367, distance: 34.2
click at [193, 356] on button "Archivos adjuntos" at bounding box center [180, 356] width 218 height 44
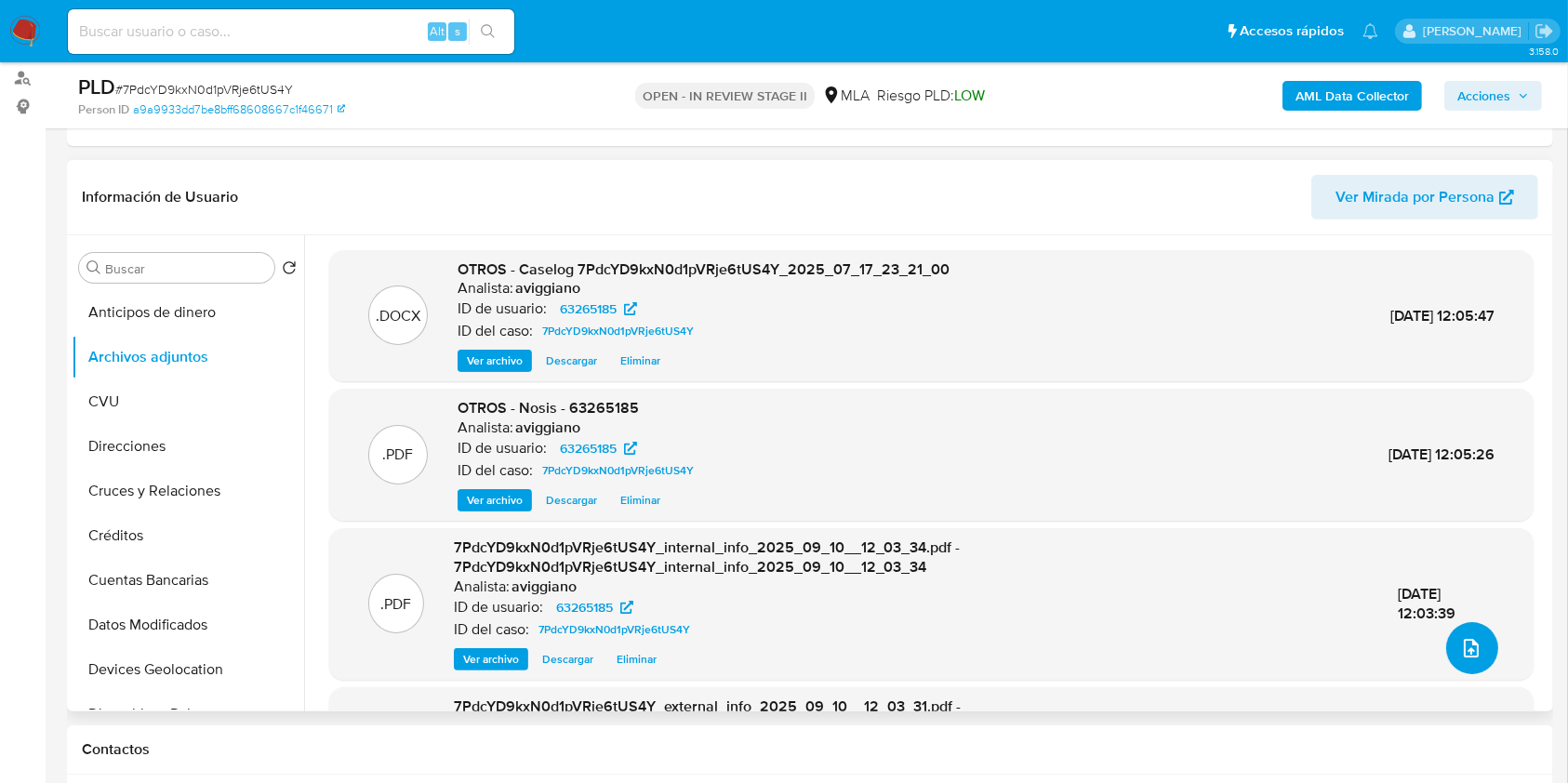
click at [1466, 647] on icon "upload-file" at bounding box center [1472, 648] width 23 height 23
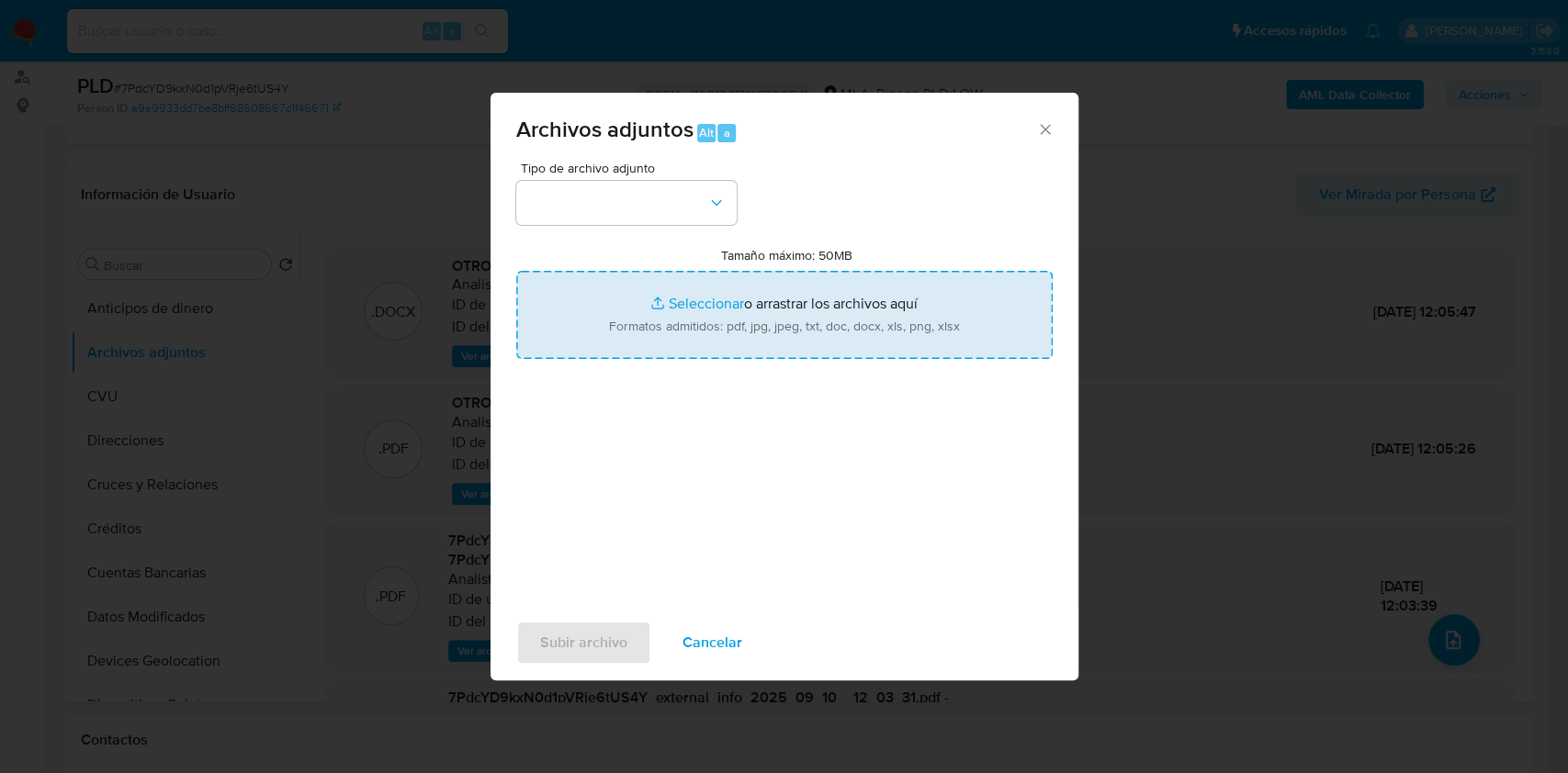
click at [899, 346] on input "Tamaño máximo: 50MB Seleccionar archivos" at bounding box center [784, 314] width 537 height 88
type input "C:\fakepath\63265185_b83cf379-22e4-4ed0-b692-a05193ecf3f2 (1).pdf"
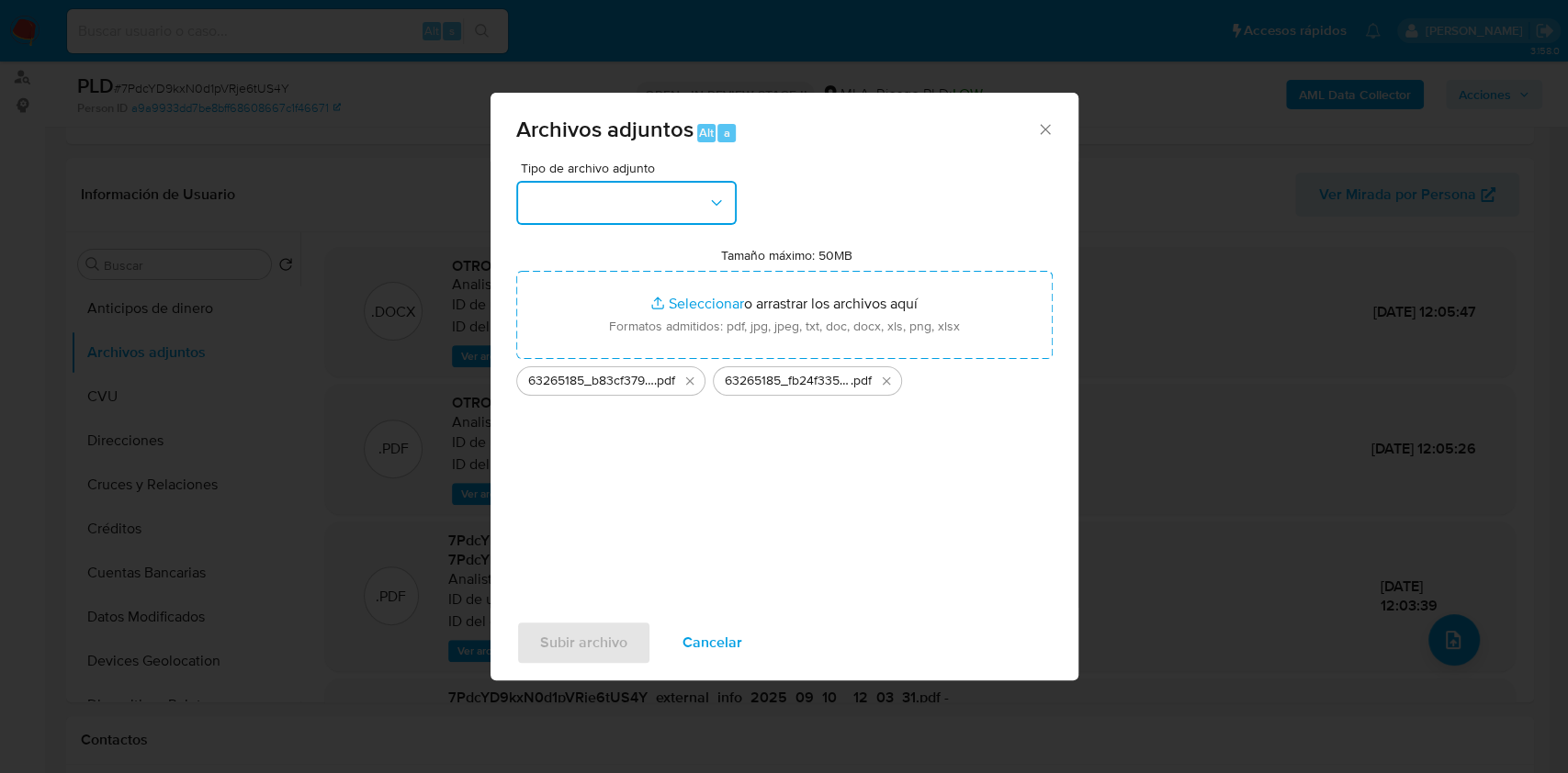
click at [622, 217] on button "button" at bounding box center [626, 202] width 221 height 44
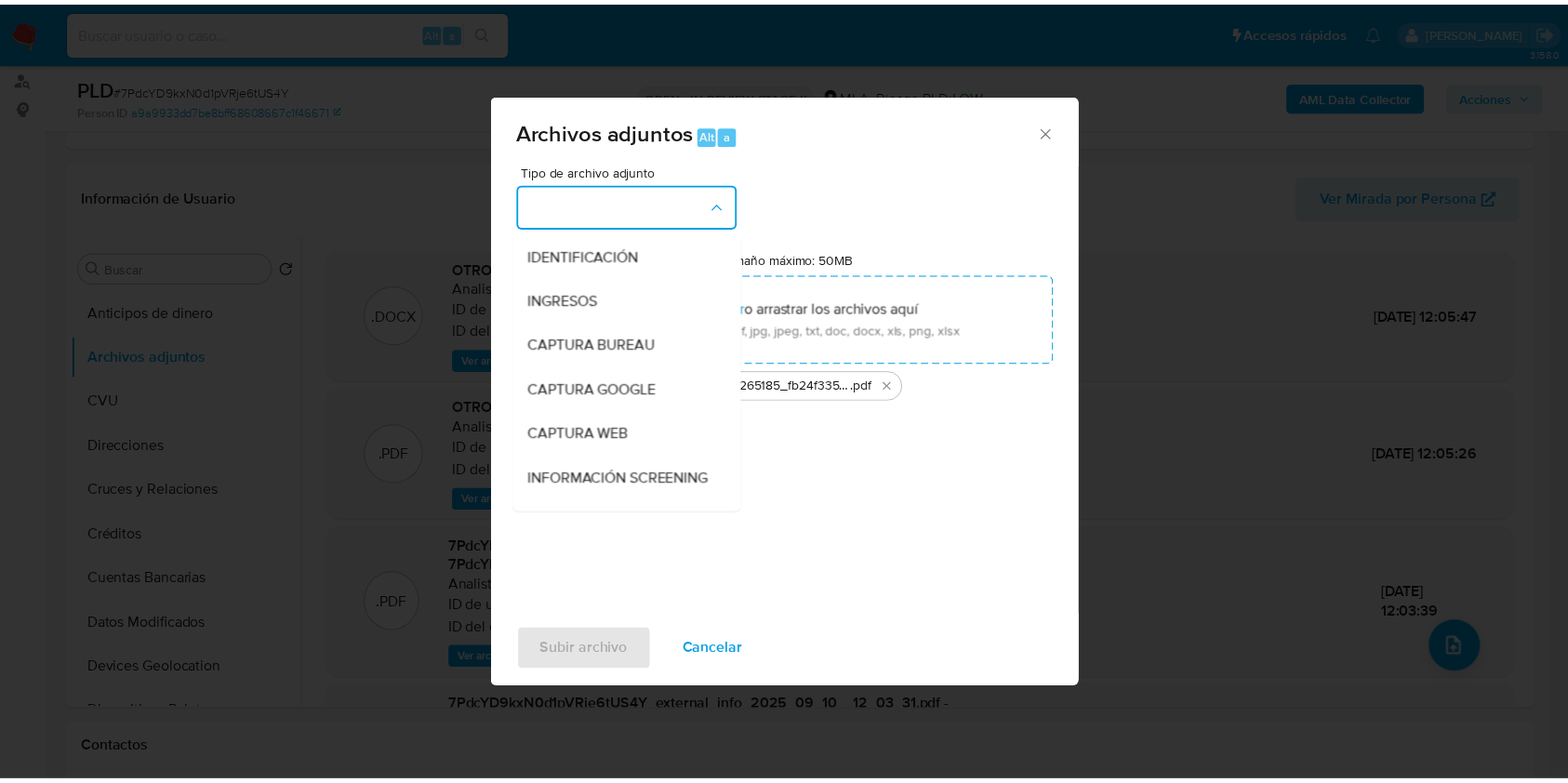
scroll to position [248, 0]
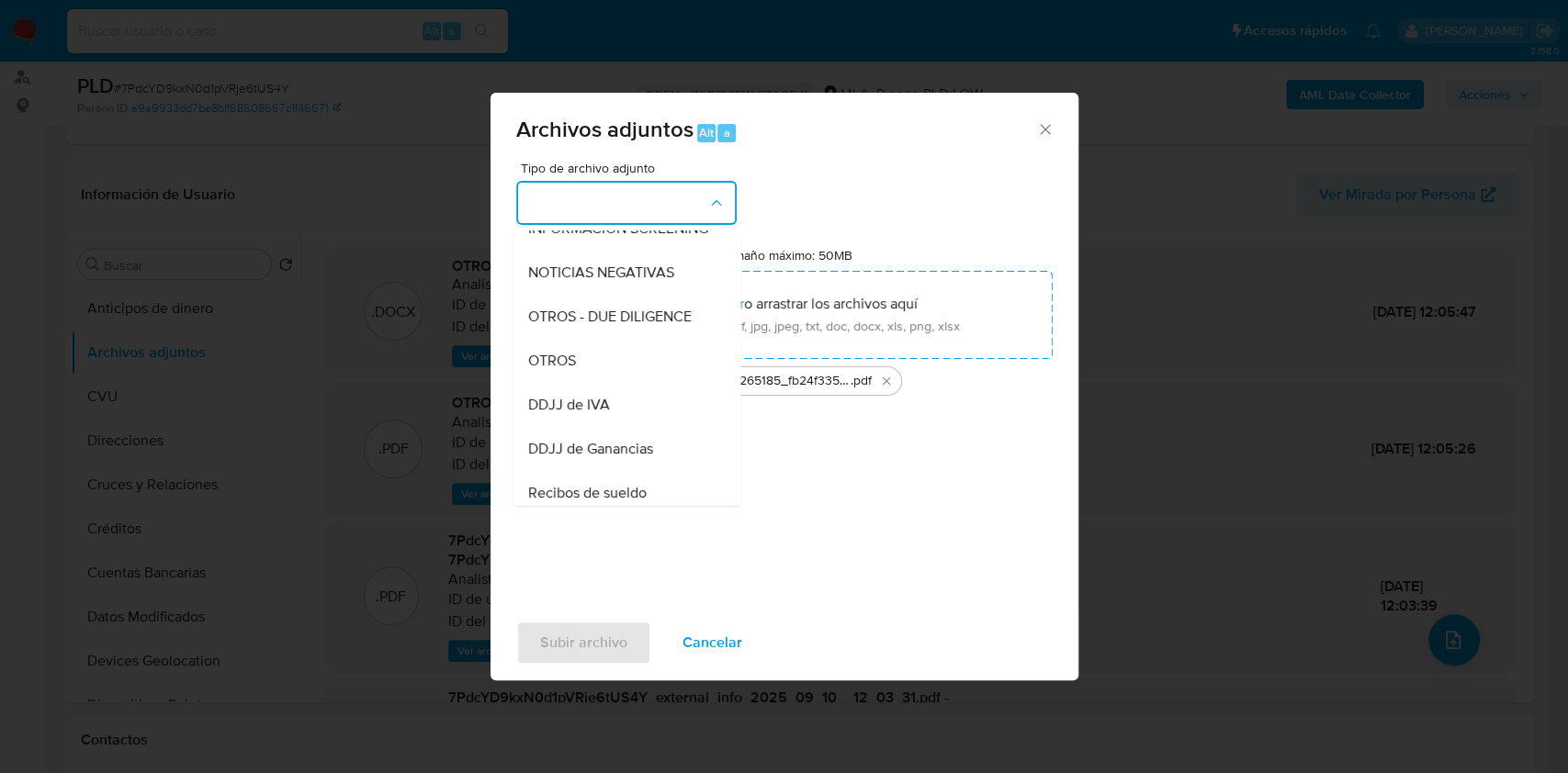
click at [573, 383] on div "OTROS" at bounding box center [621, 360] width 187 height 44
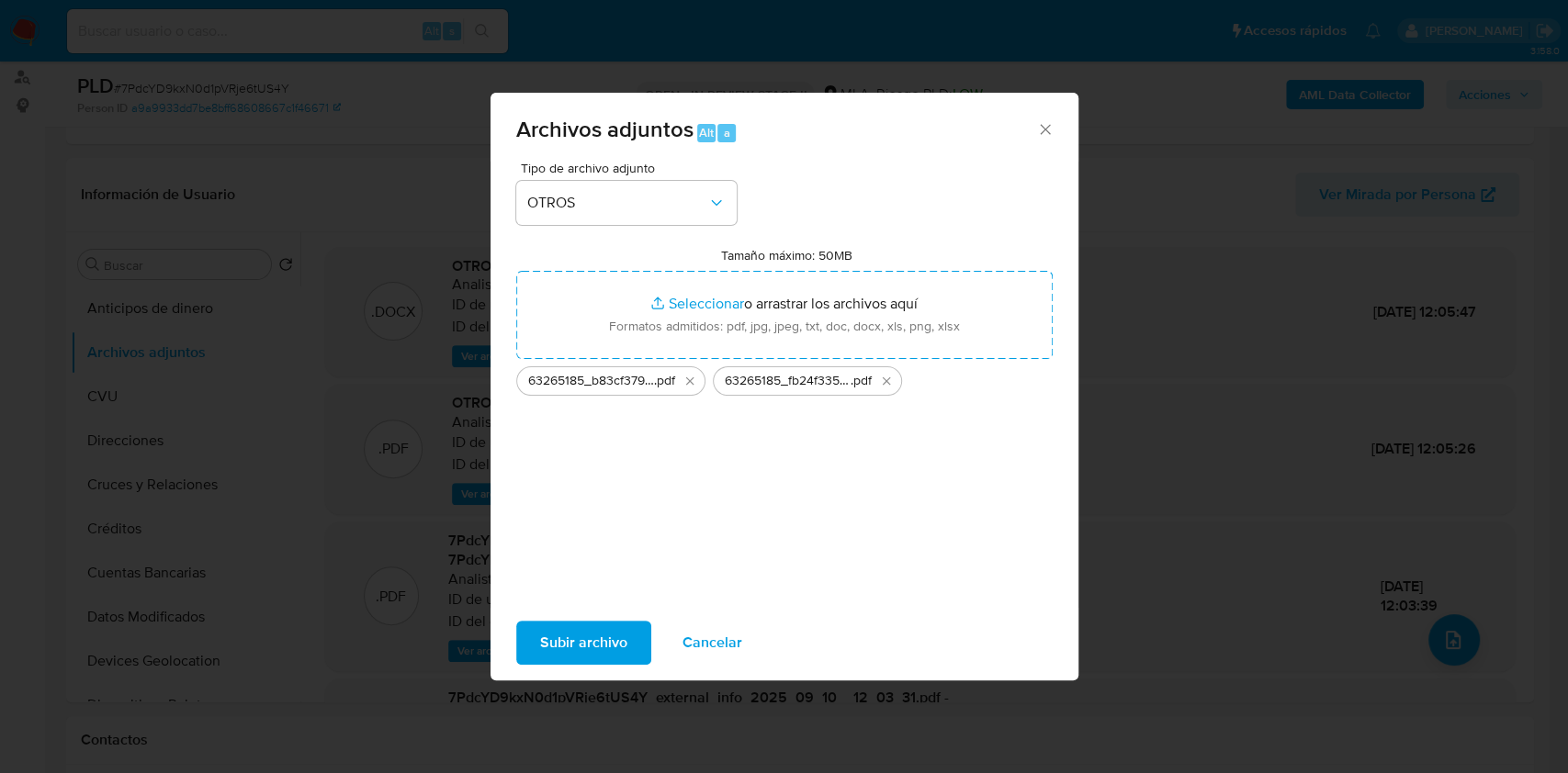
click at [550, 658] on span "Subir archivo" at bounding box center [583, 642] width 87 height 40
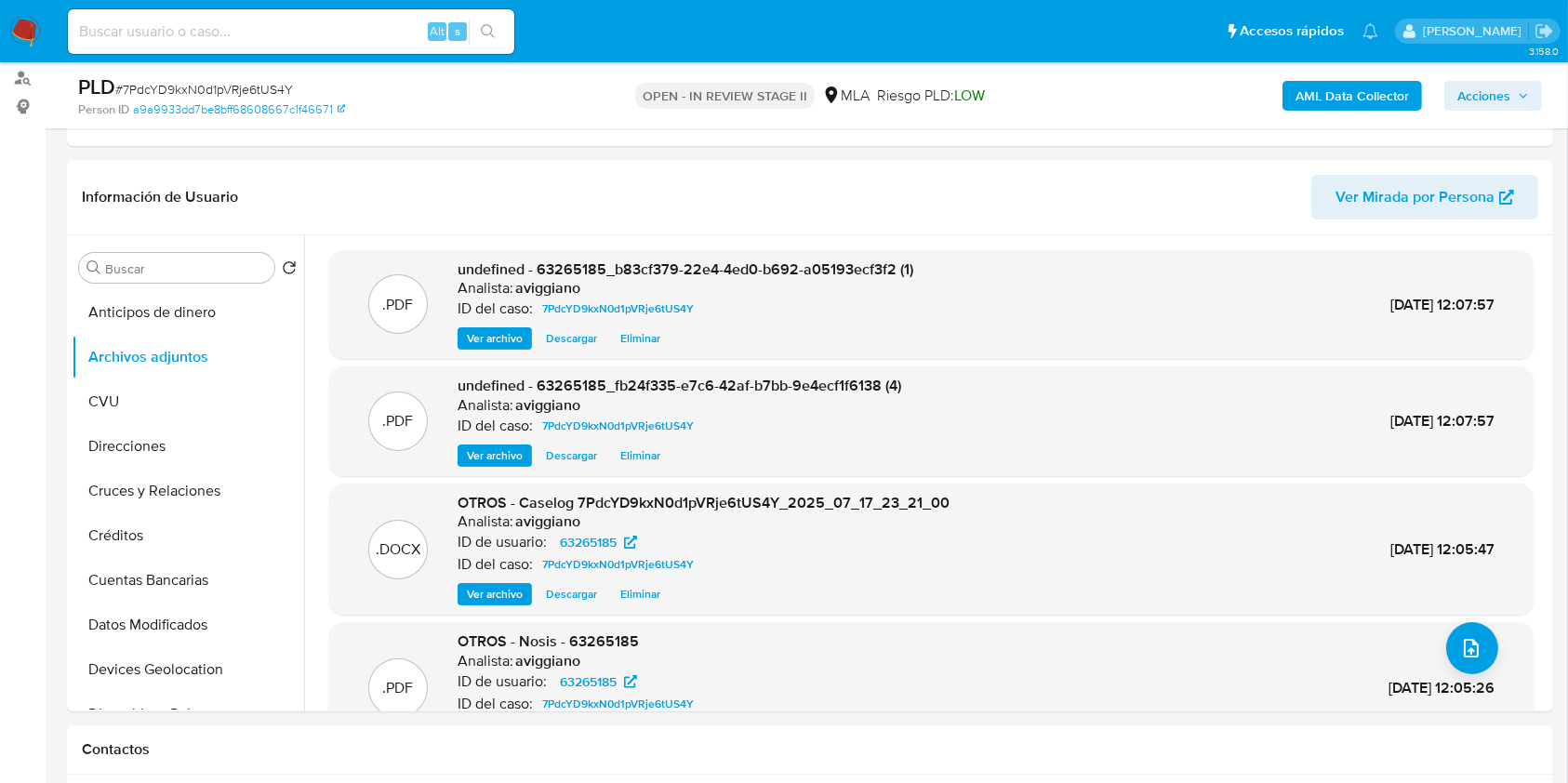
click at [1466, 86] on span "Acciones" at bounding box center [1484, 96] width 53 height 30
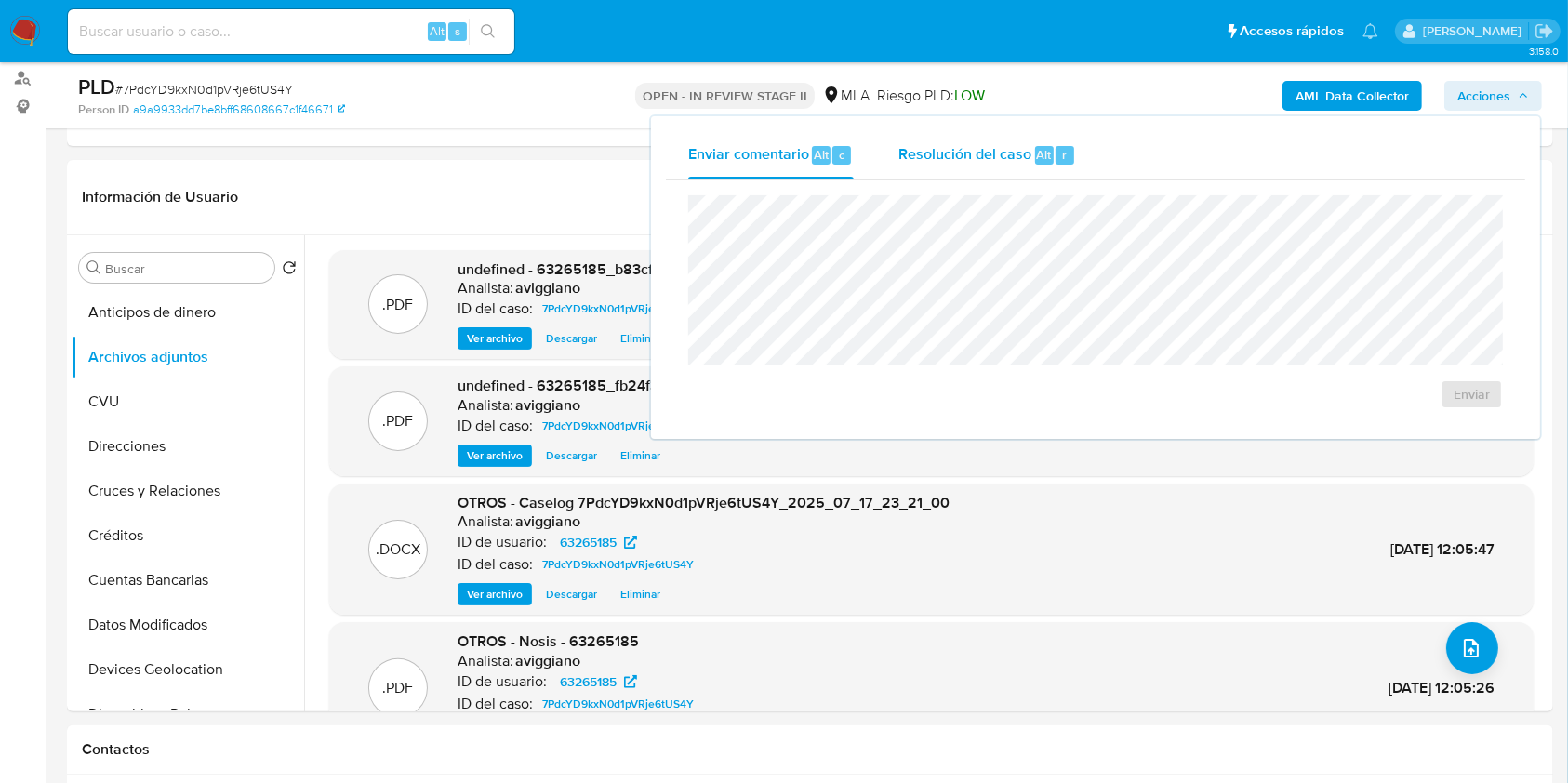
click at [992, 168] on div "Resolución del caso Alt r" at bounding box center [988, 155] width 178 height 48
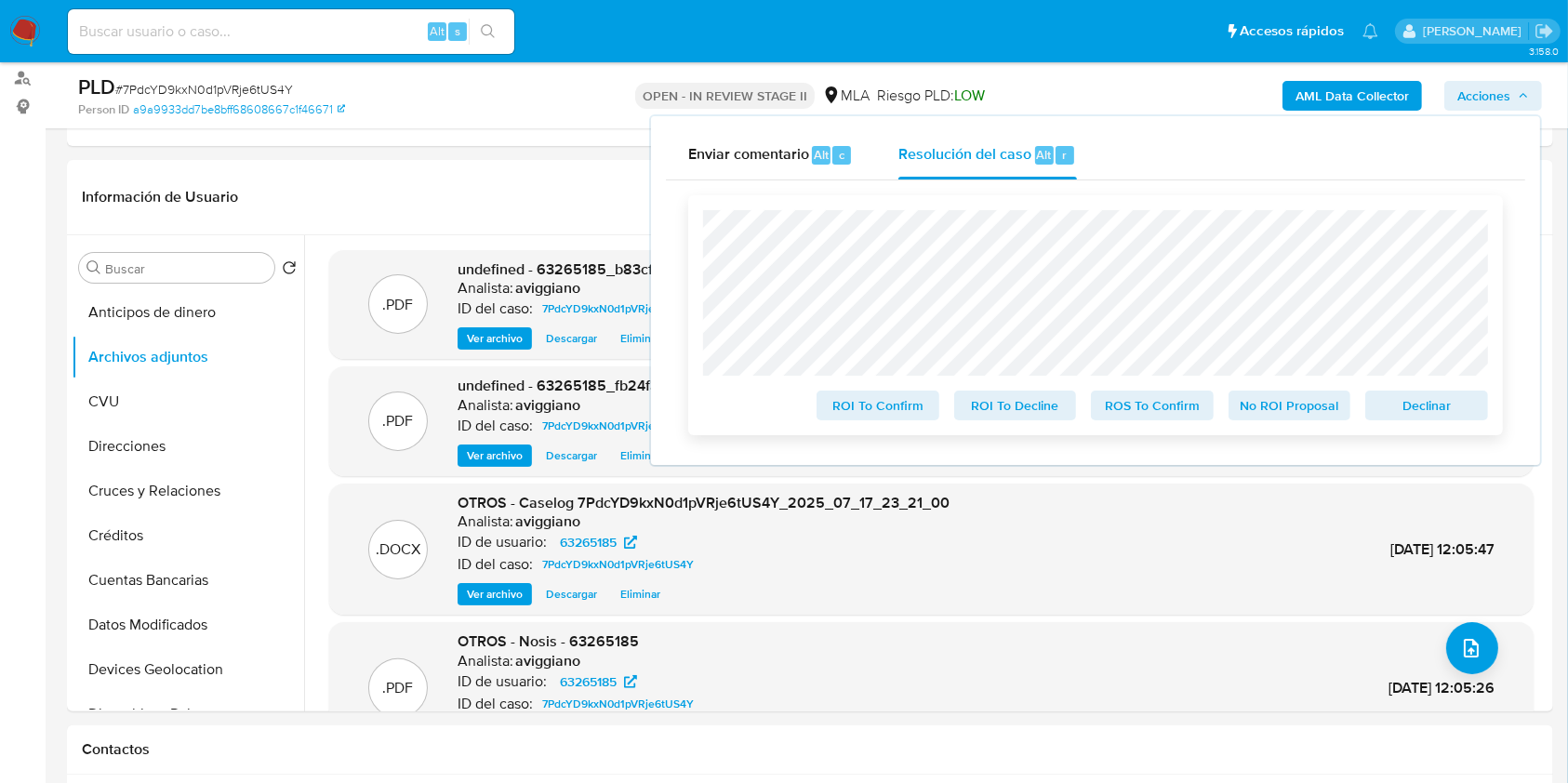
click at [1413, 391] on div "Declinar" at bounding box center [1423, 401] width 130 height 37
click at [1412, 400] on span "Declinar" at bounding box center [1427, 406] width 97 height 26
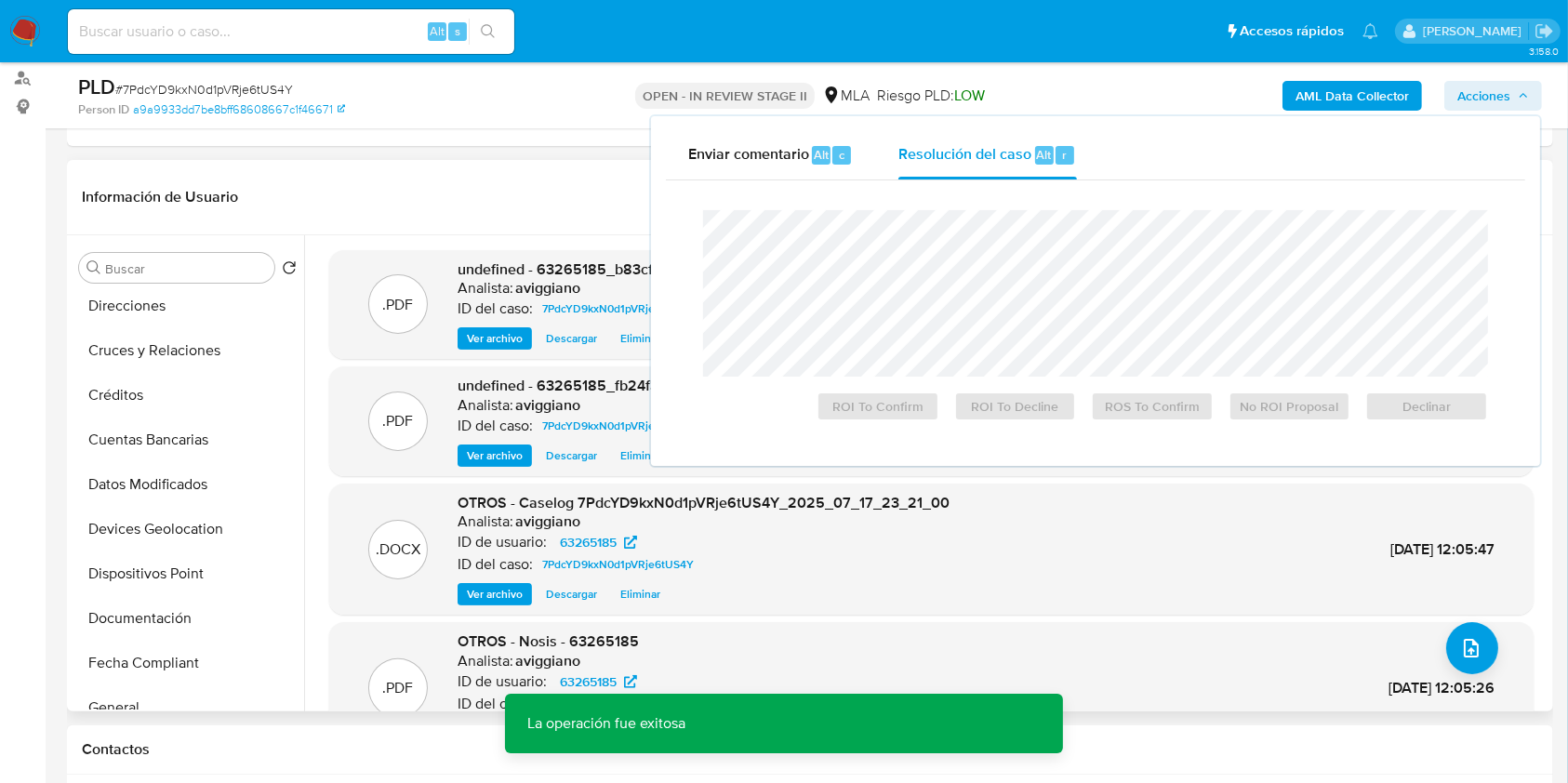
scroll to position [372, 0]
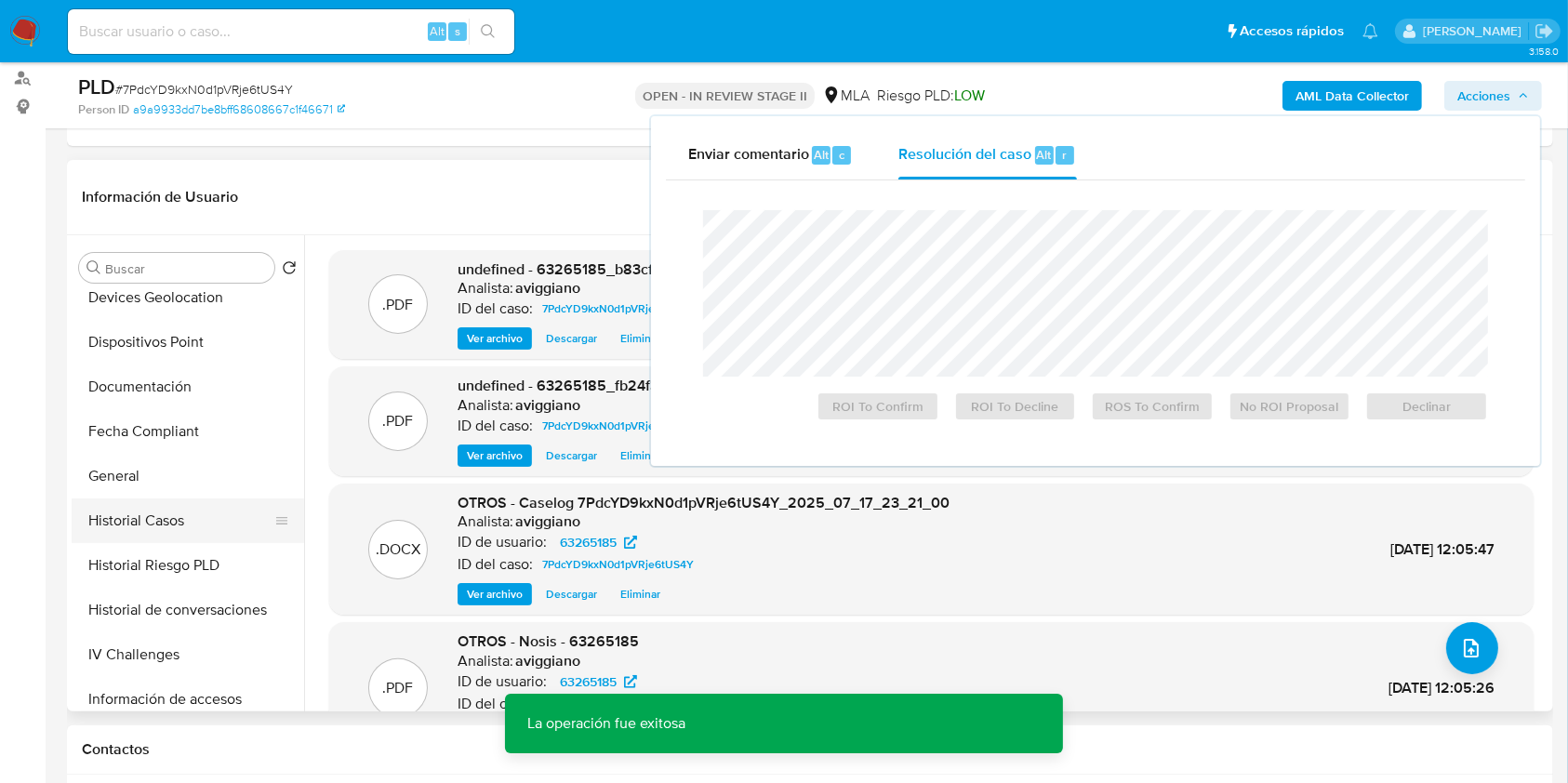
click at [127, 537] on button "Historial Casos" at bounding box center [180, 520] width 218 height 44
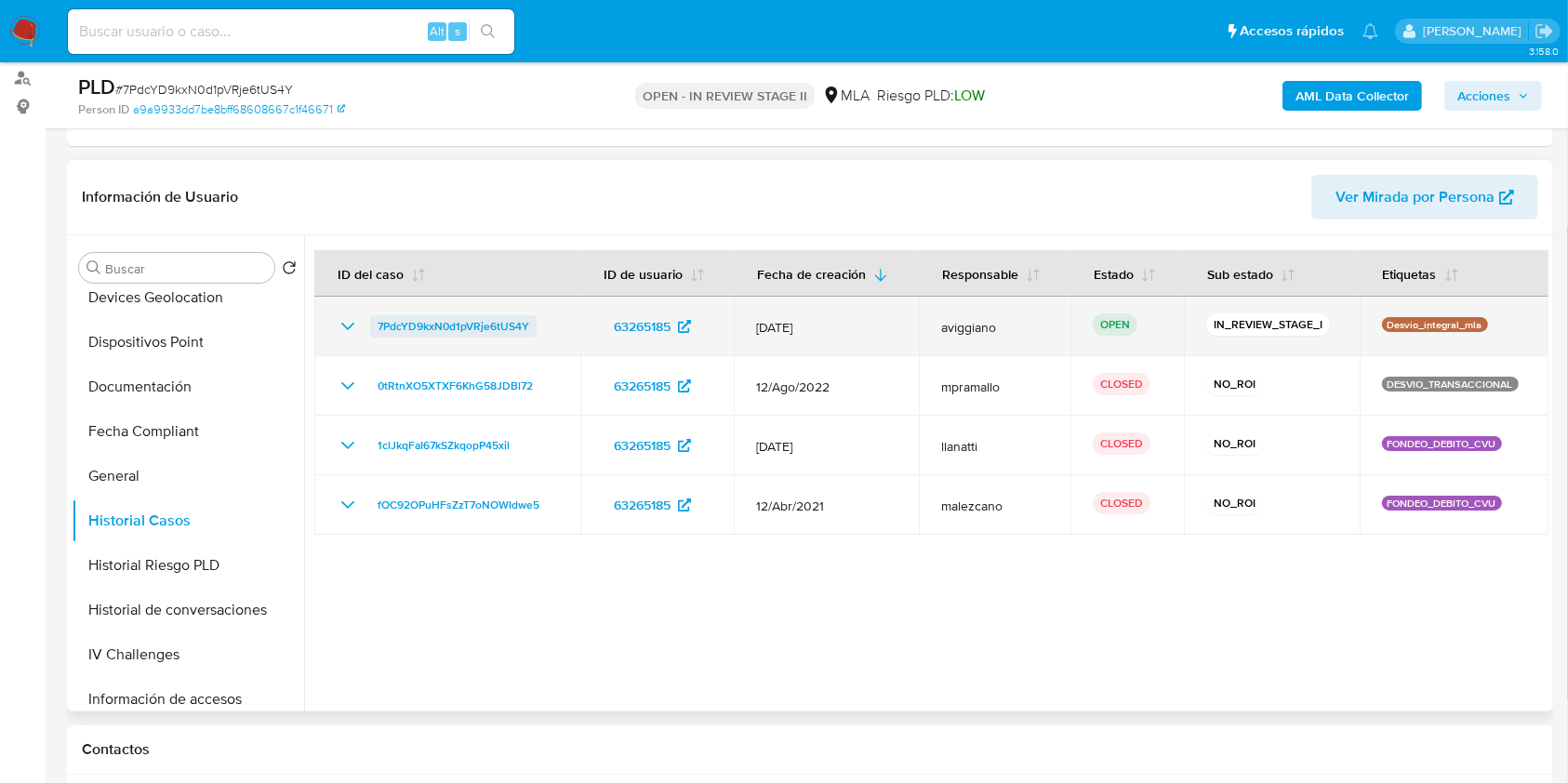
click at [464, 332] on span "7PdcYD9kxN0d1pVRje6tUS4Y" at bounding box center [453, 327] width 152 height 23
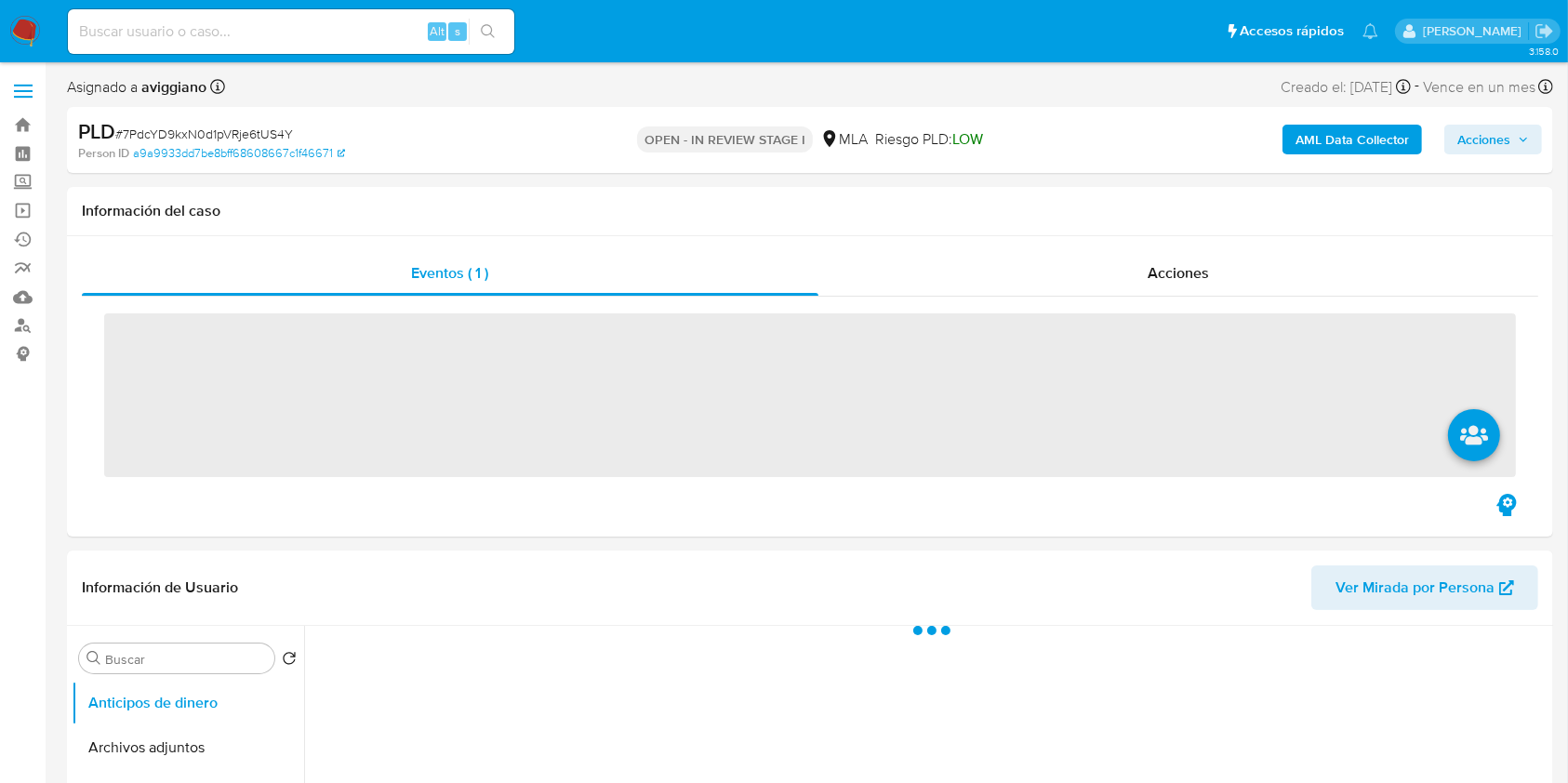
click at [1495, 153] on span "Acciones" at bounding box center [1484, 139] width 53 height 30
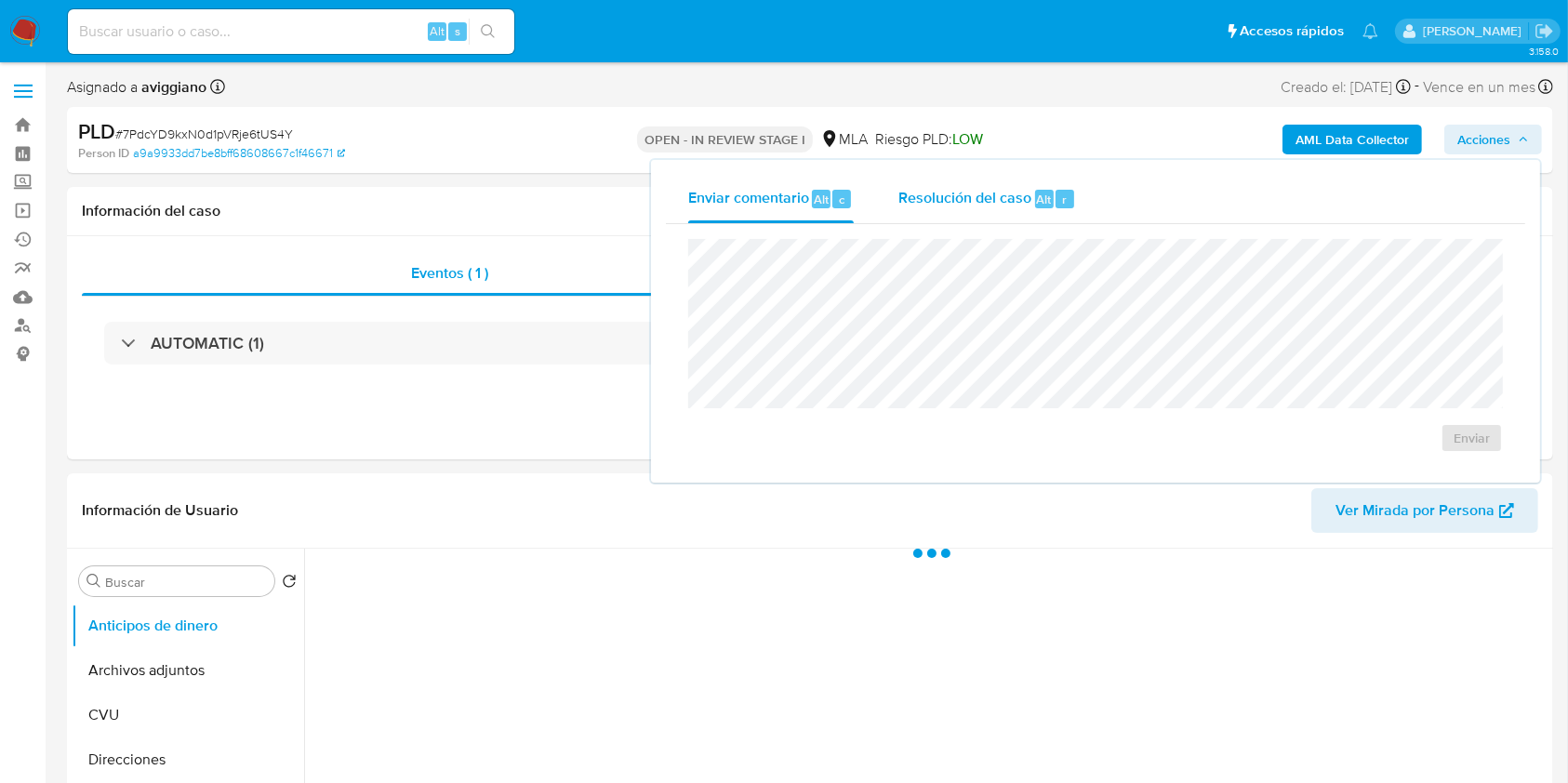
click at [1036, 197] on div "Alt" at bounding box center [1045, 199] width 19 height 19
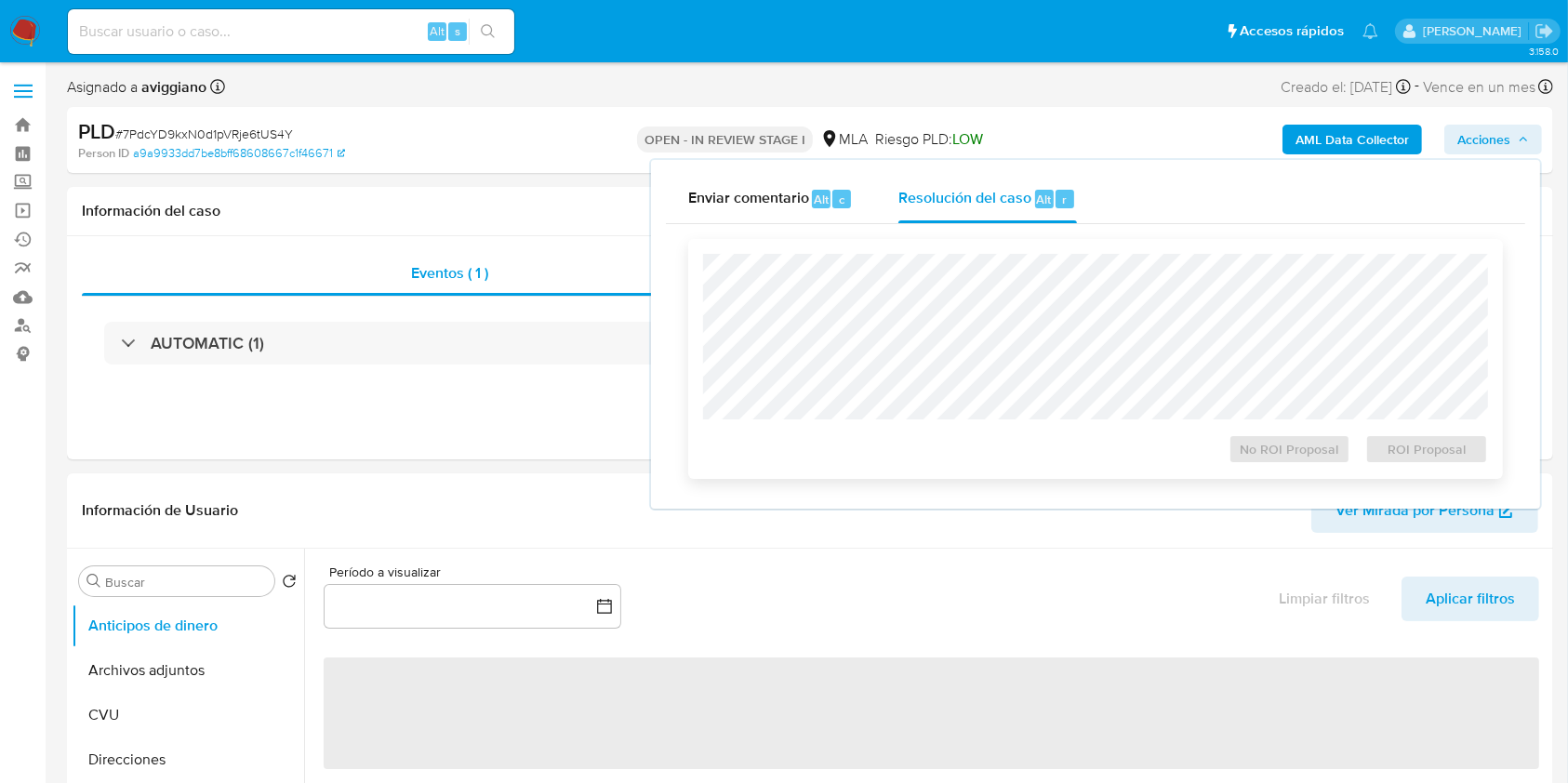
select select "10"
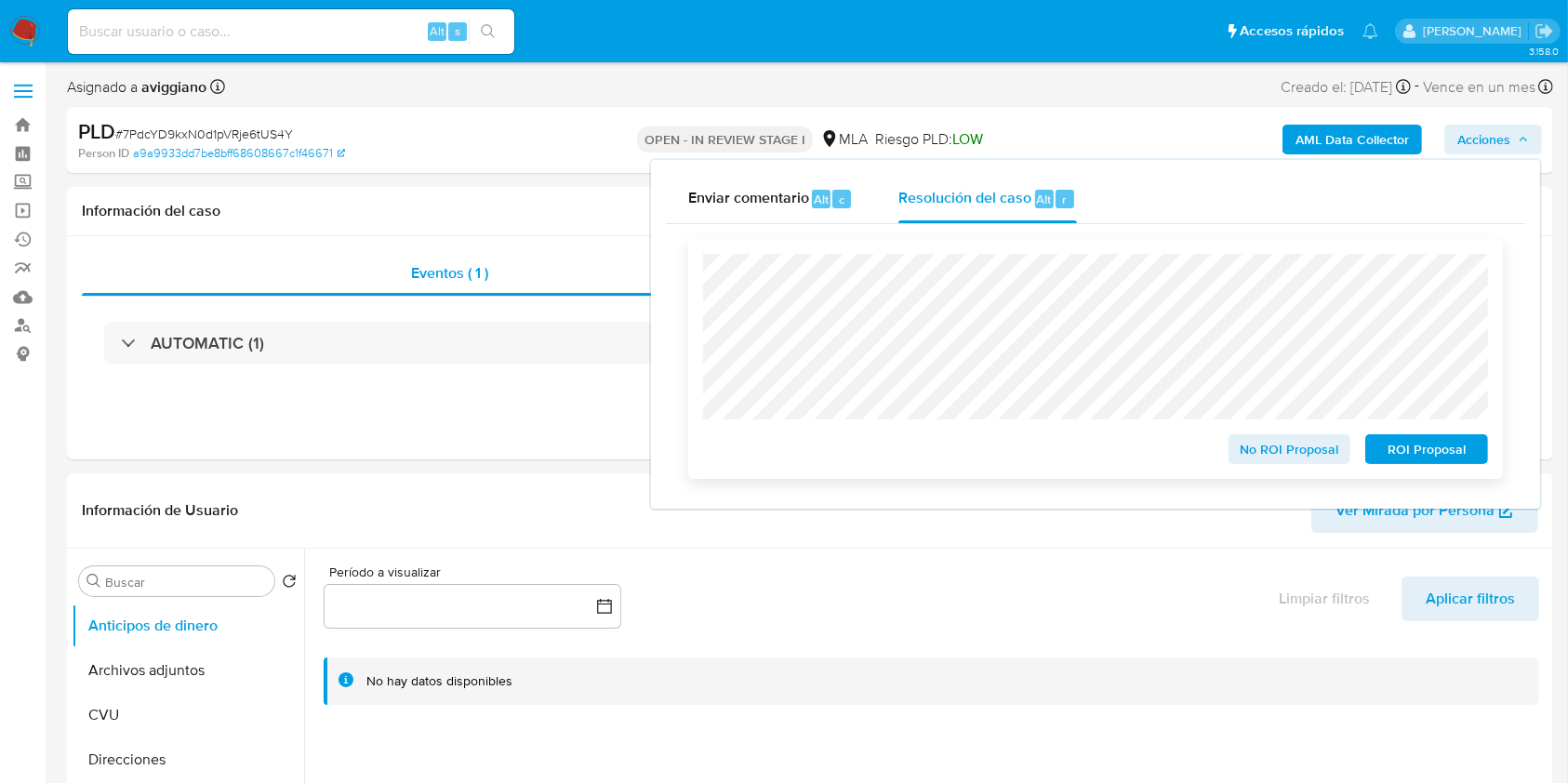
click at [1280, 458] on span "No ROI Proposal" at bounding box center [1290, 449] width 97 height 26
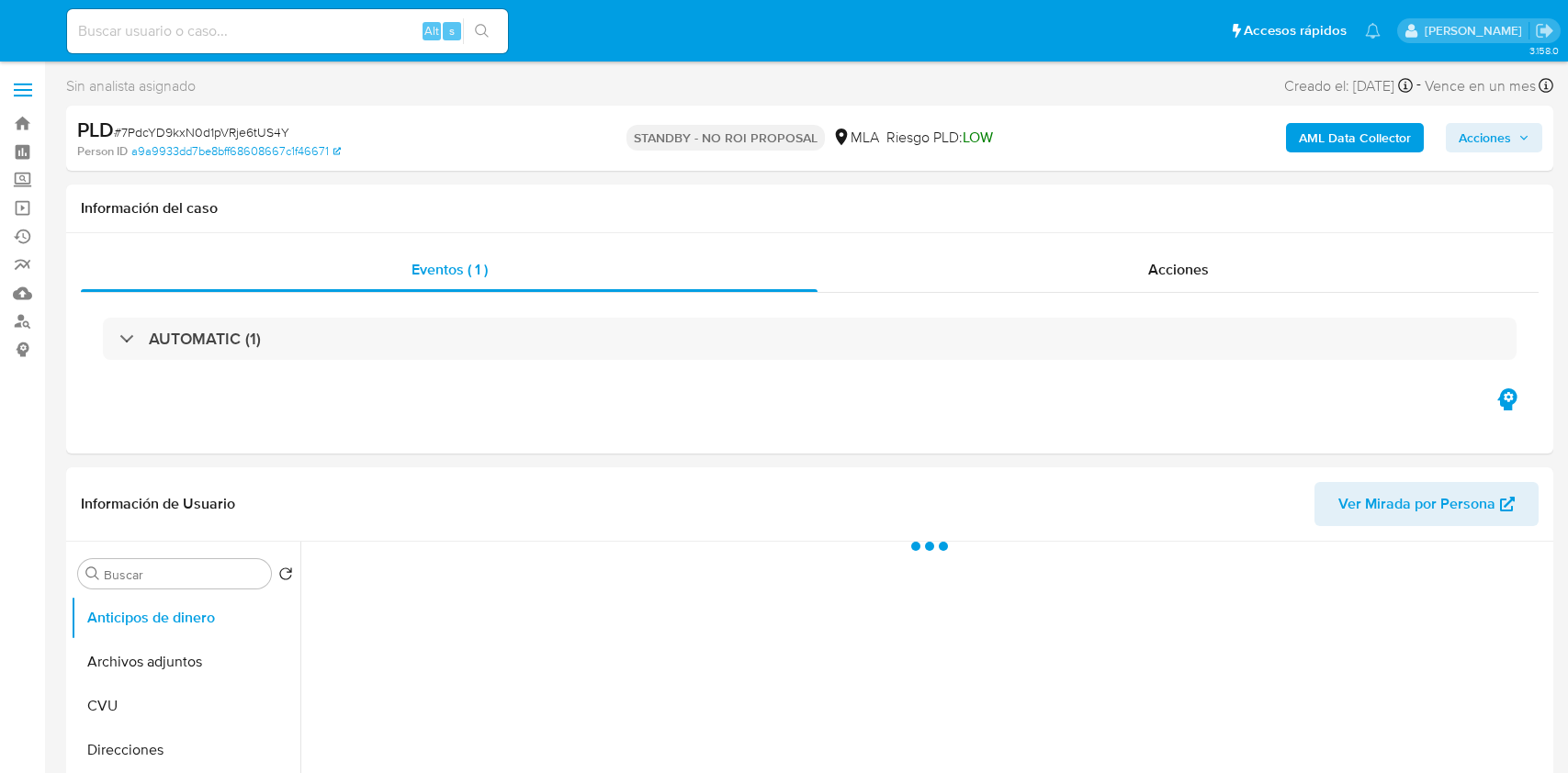
select select "10"
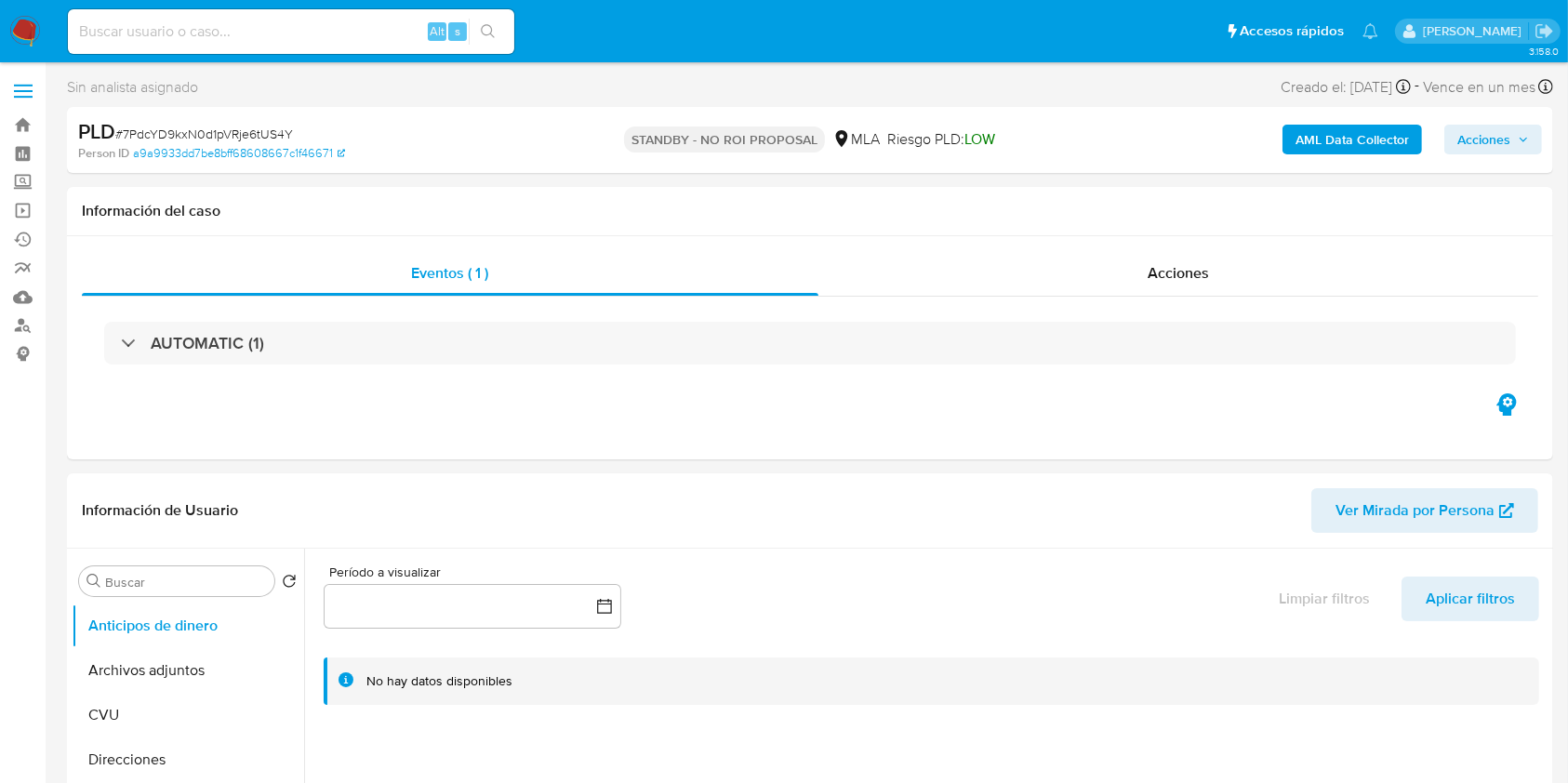
click at [361, 28] on input at bounding box center [291, 32] width 447 height 24
paste input "eug1wISaIcGgS3yrLaOUi6JX"
type input "eug1wISaIcGgS3yrLaOUi6JX"
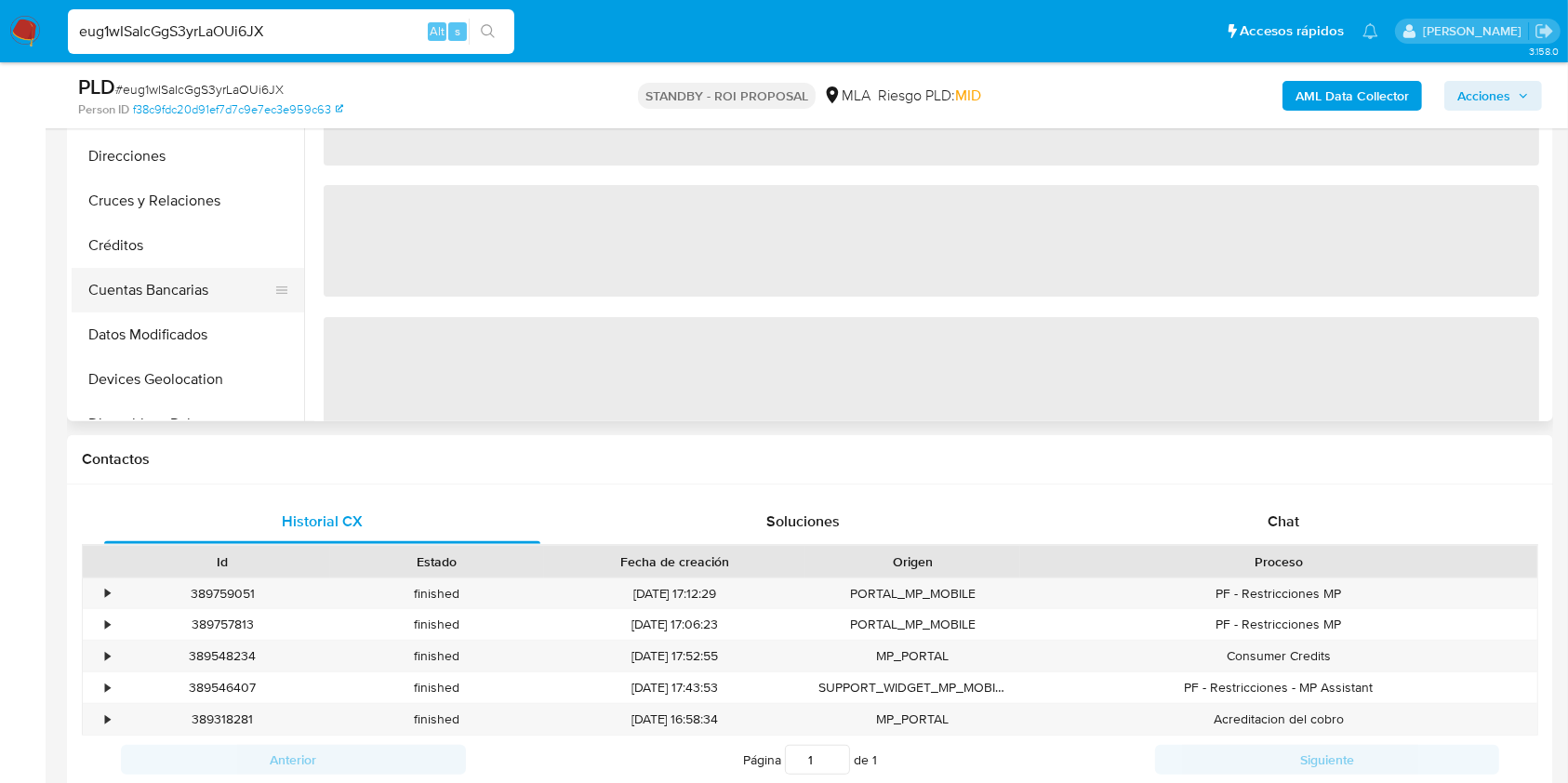
scroll to position [372, 0]
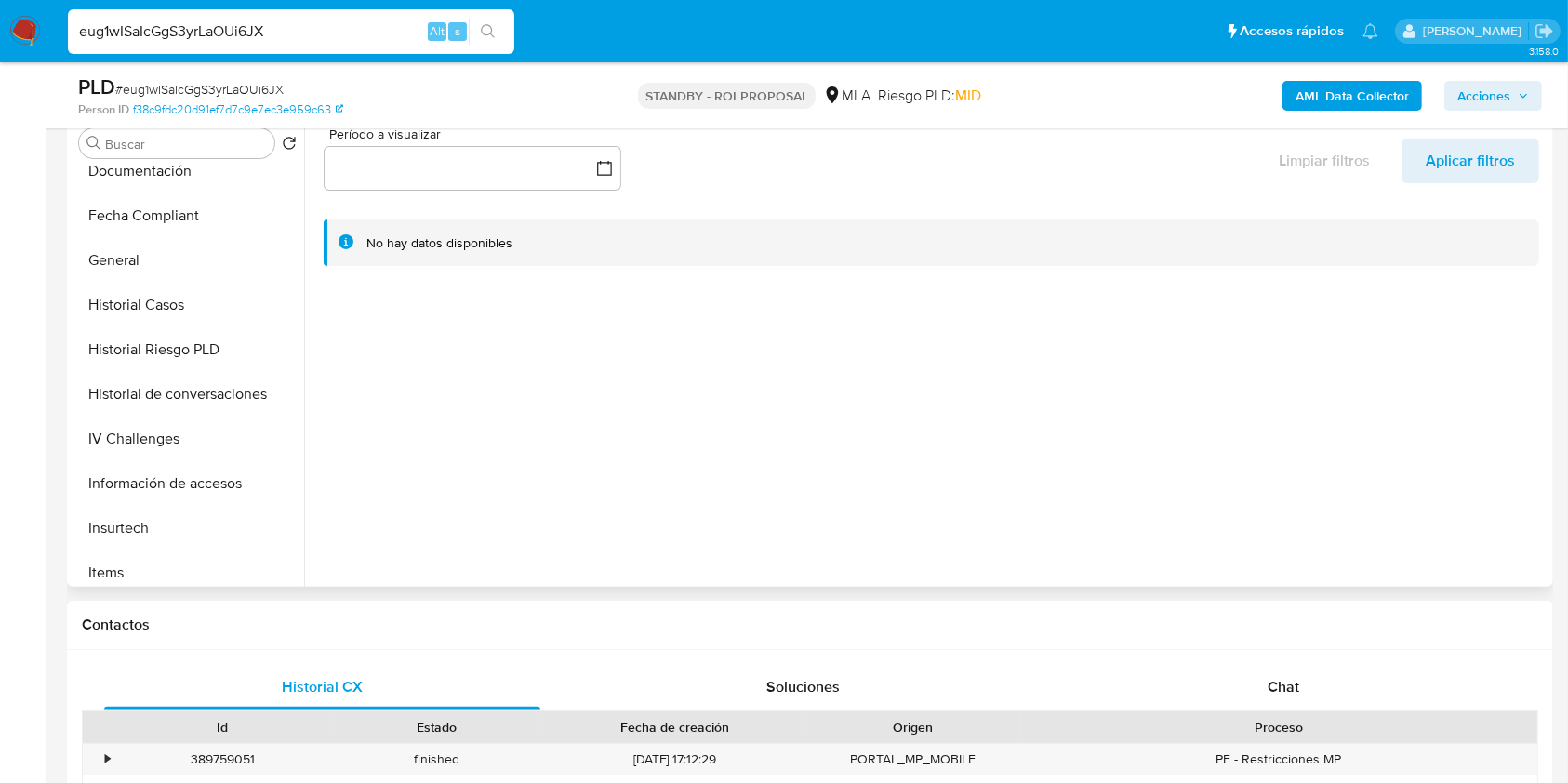
select select "10"
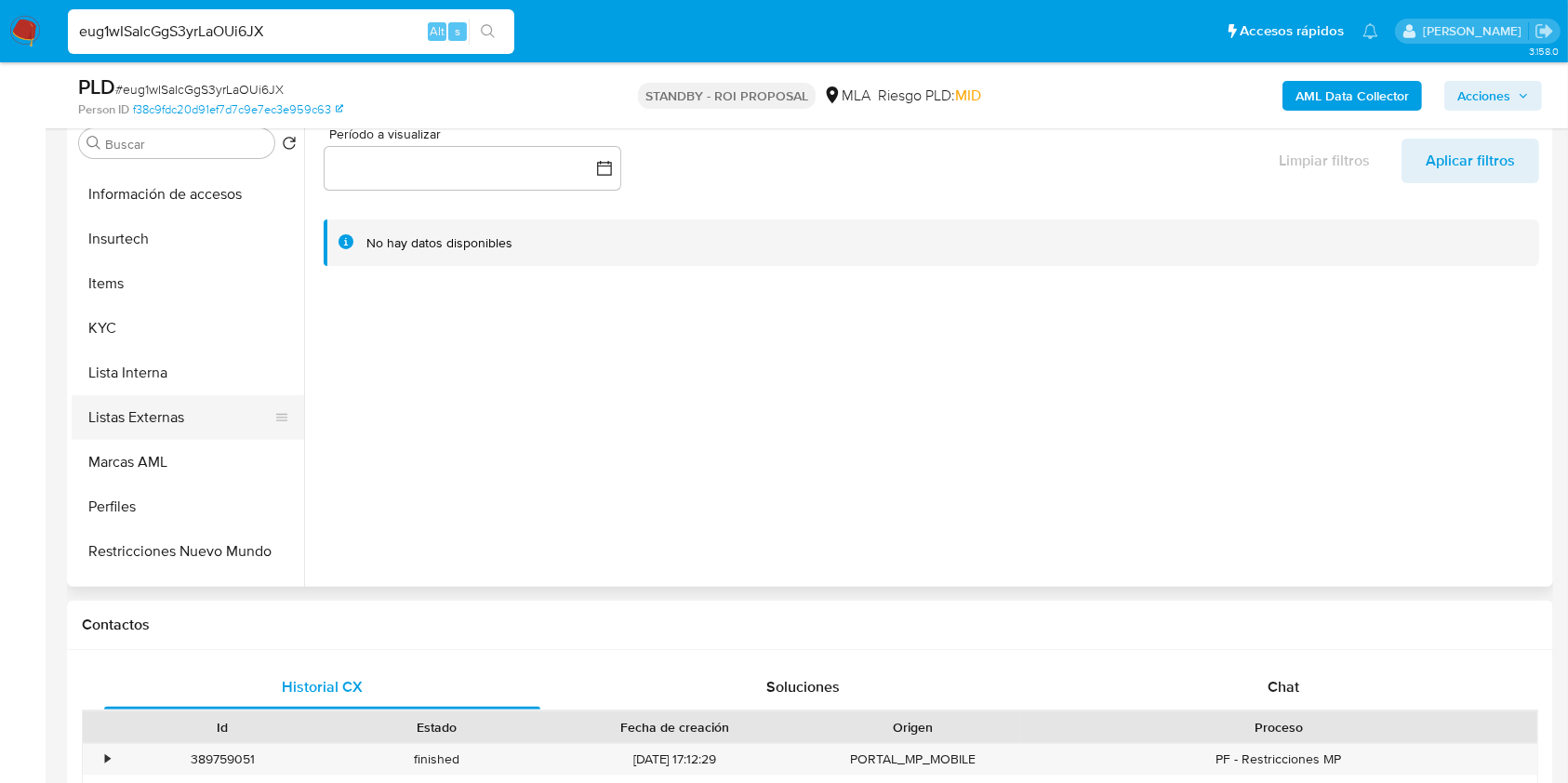
scroll to position [875, 0]
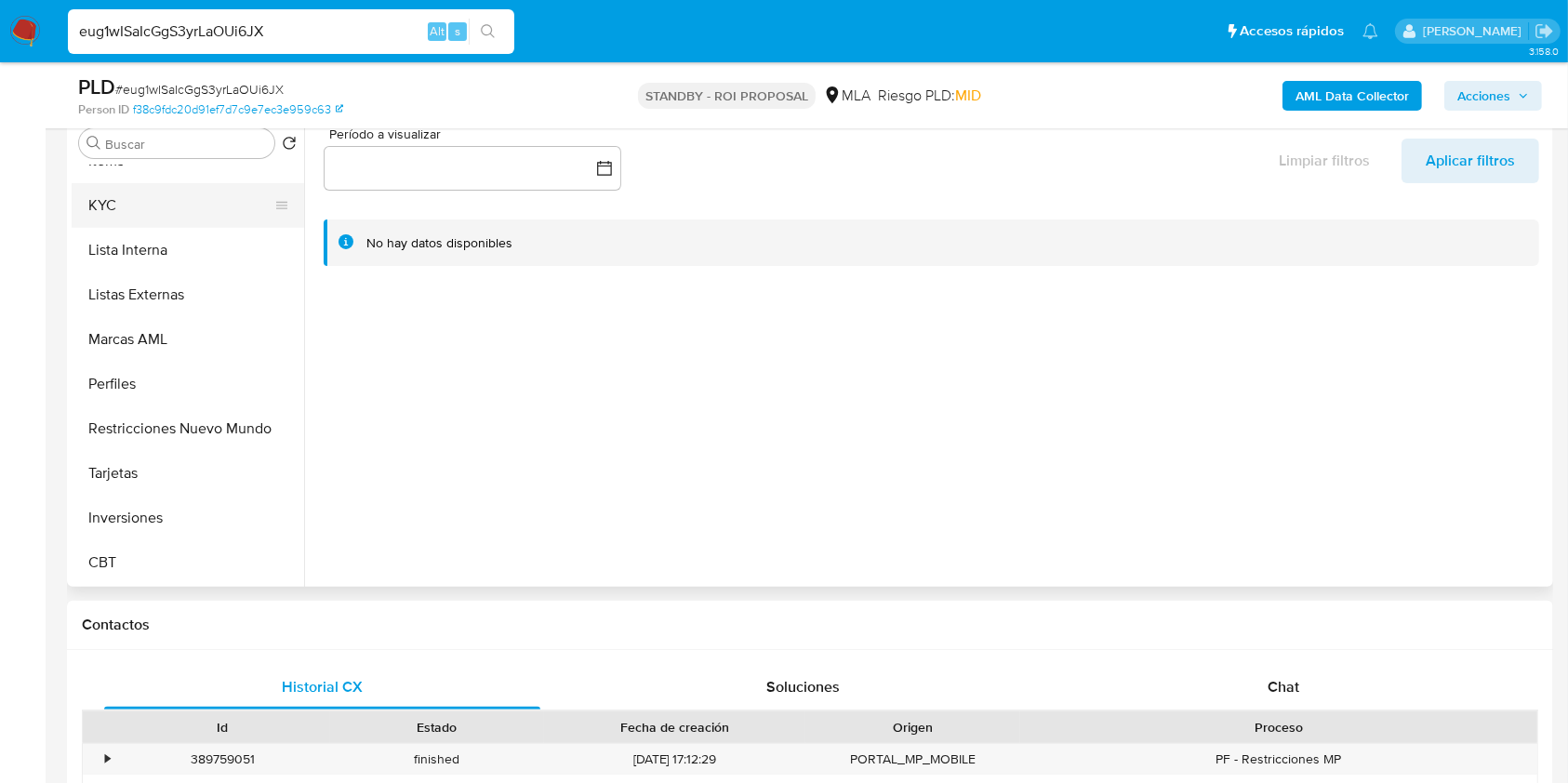
click at [149, 222] on button "KYC" at bounding box center [180, 204] width 218 height 44
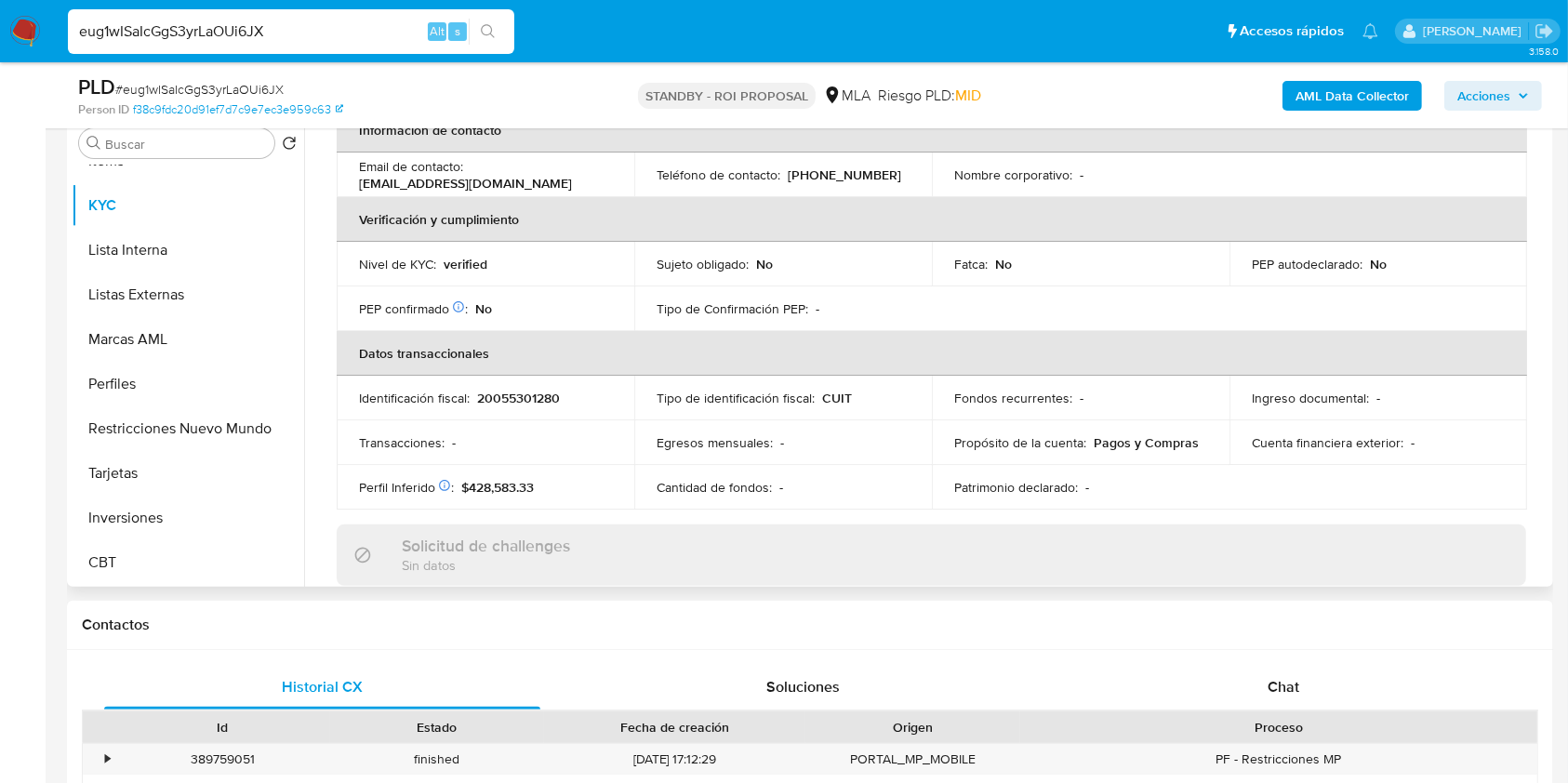
scroll to position [236, 0]
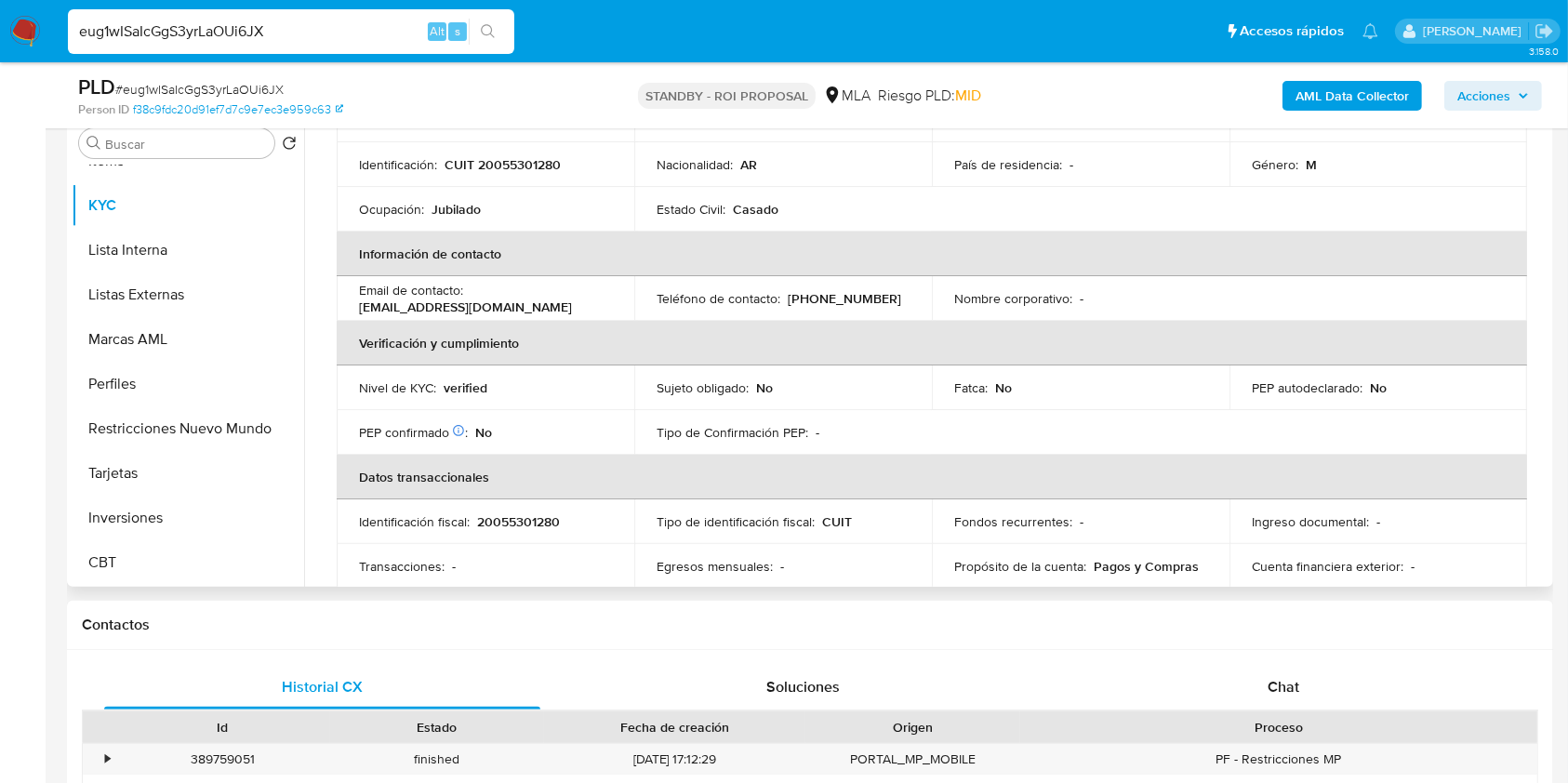
drag, startPoint x: 578, startPoint y: 301, endPoint x: 355, endPoint y: 301, distance: 223.0
click at [355, 303] on td "Email de contacto : [EMAIL_ADDRESS][DOMAIN_NAME]" at bounding box center [485, 298] width 298 height 44
copy p "[EMAIL_ADDRESS][DOMAIN_NAME]"
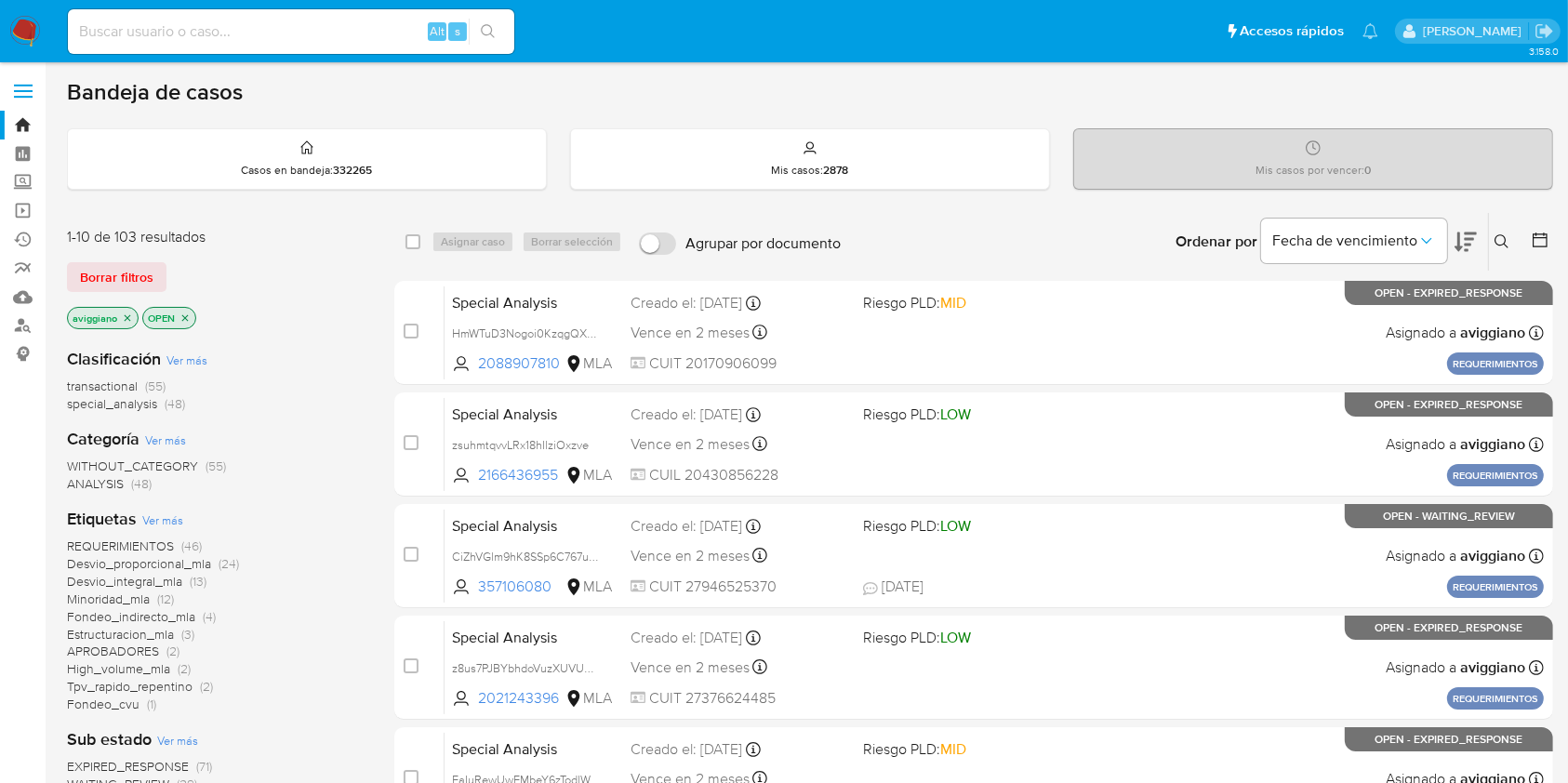
click at [119, 316] on p "aviggiano" at bounding box center [103, 318] width 70 height 21
click at [125, 318] on icon "close-filter" at bounding box center [127, 318] width 11 height 11
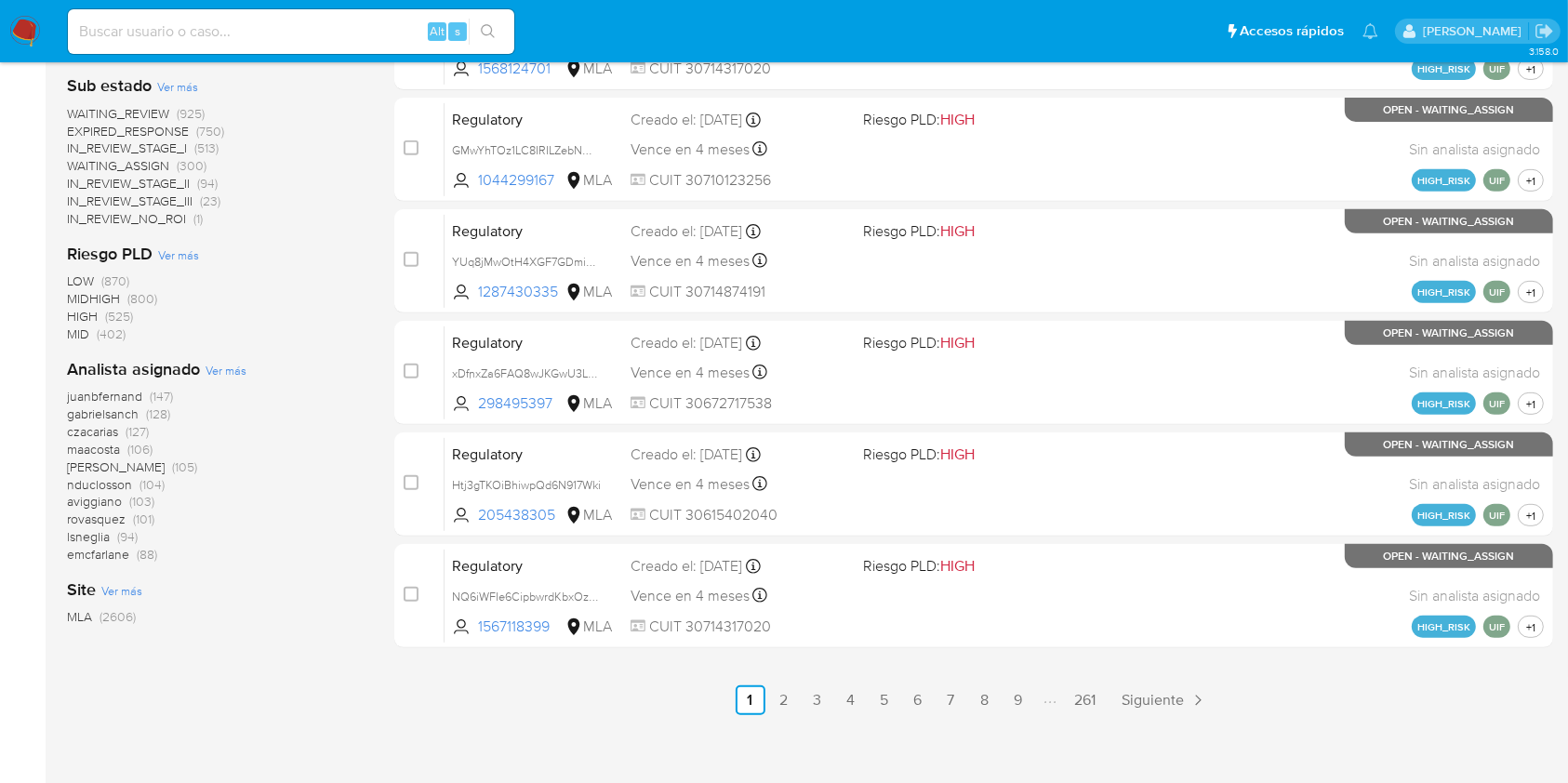
scroll to position [744, 0]
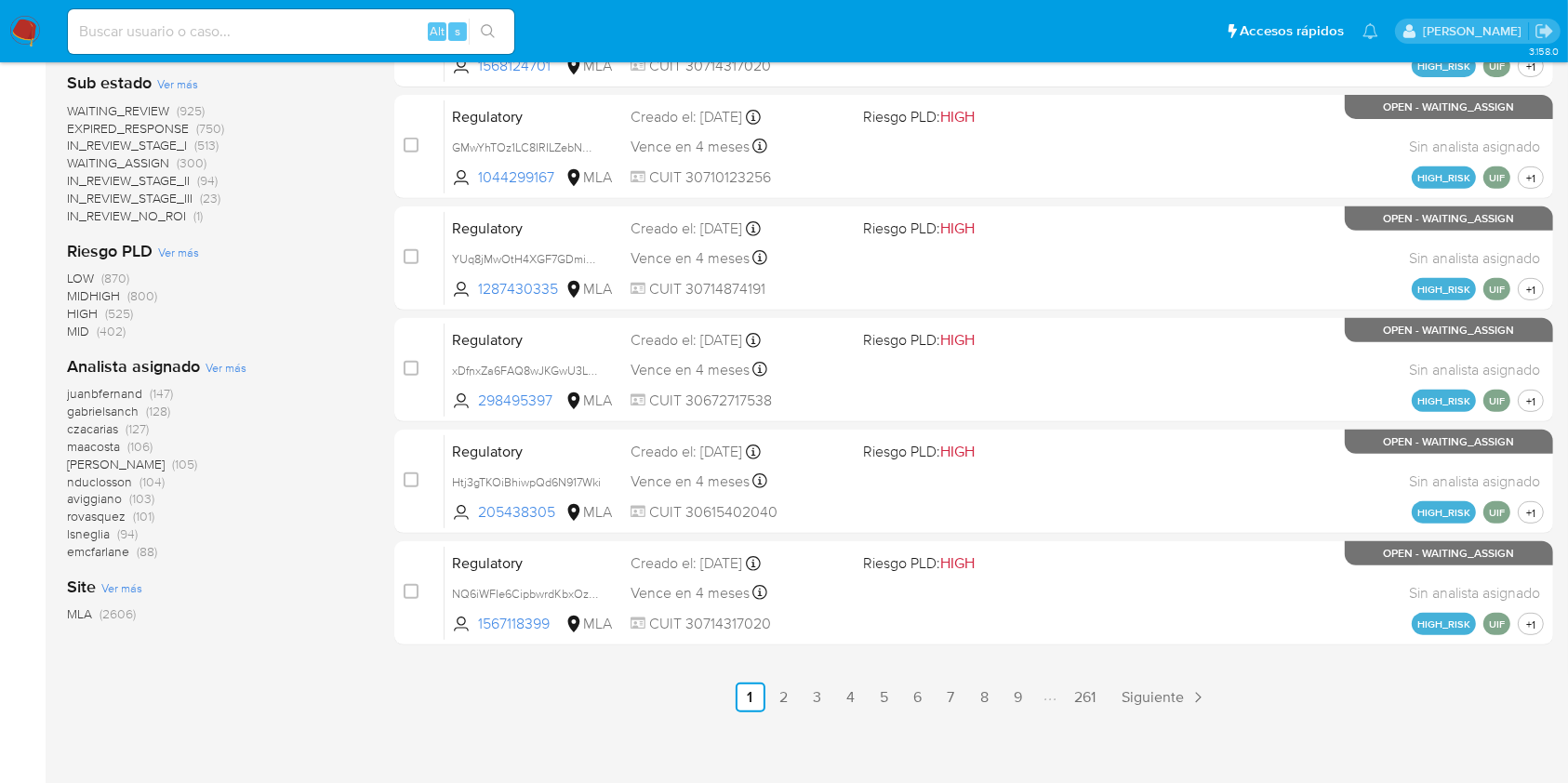
click at [97, 525] on span "lsneglia" at bounding box center [88, 534] width 42 height 19
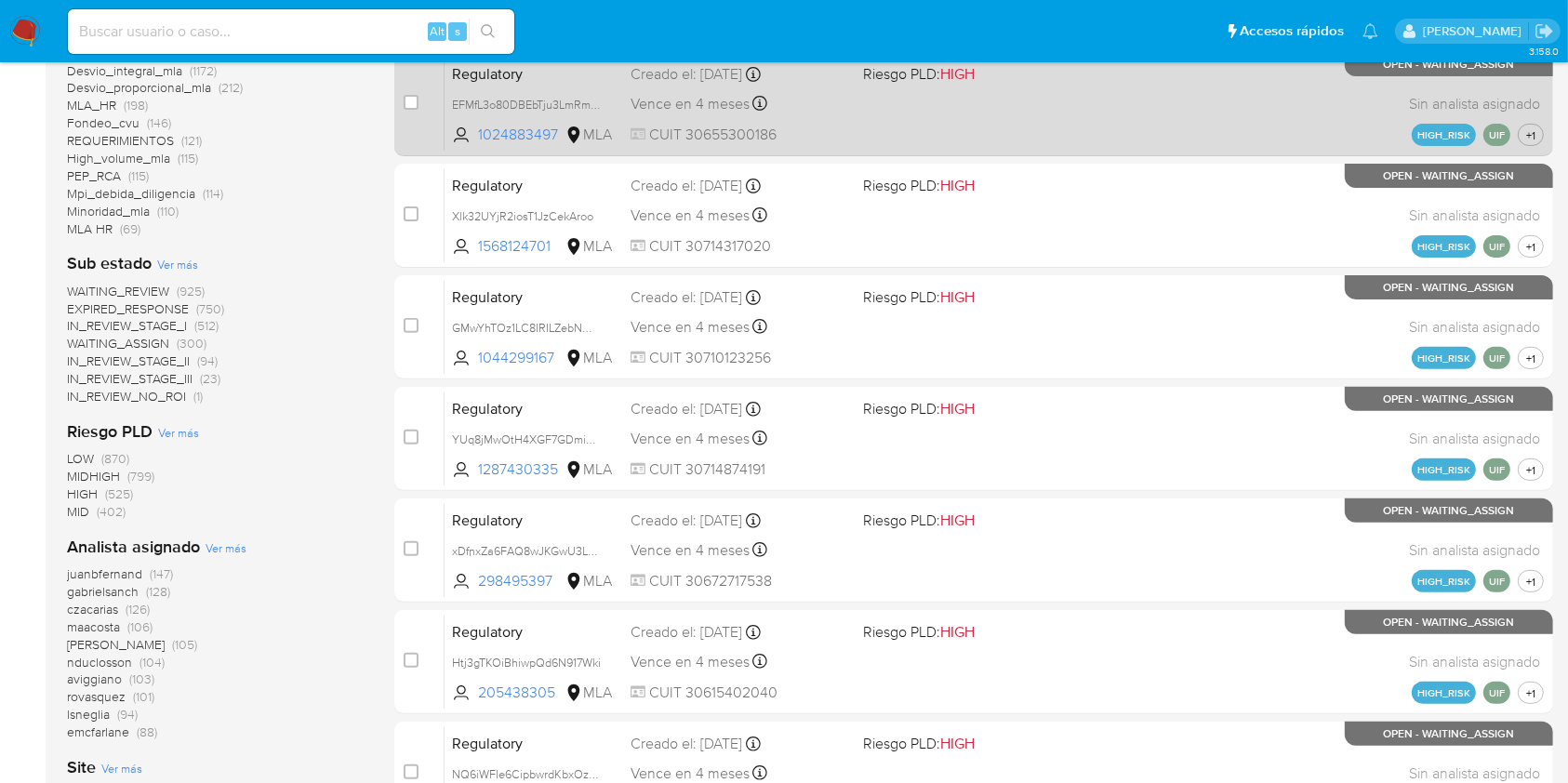
scroll to position [254, 0]
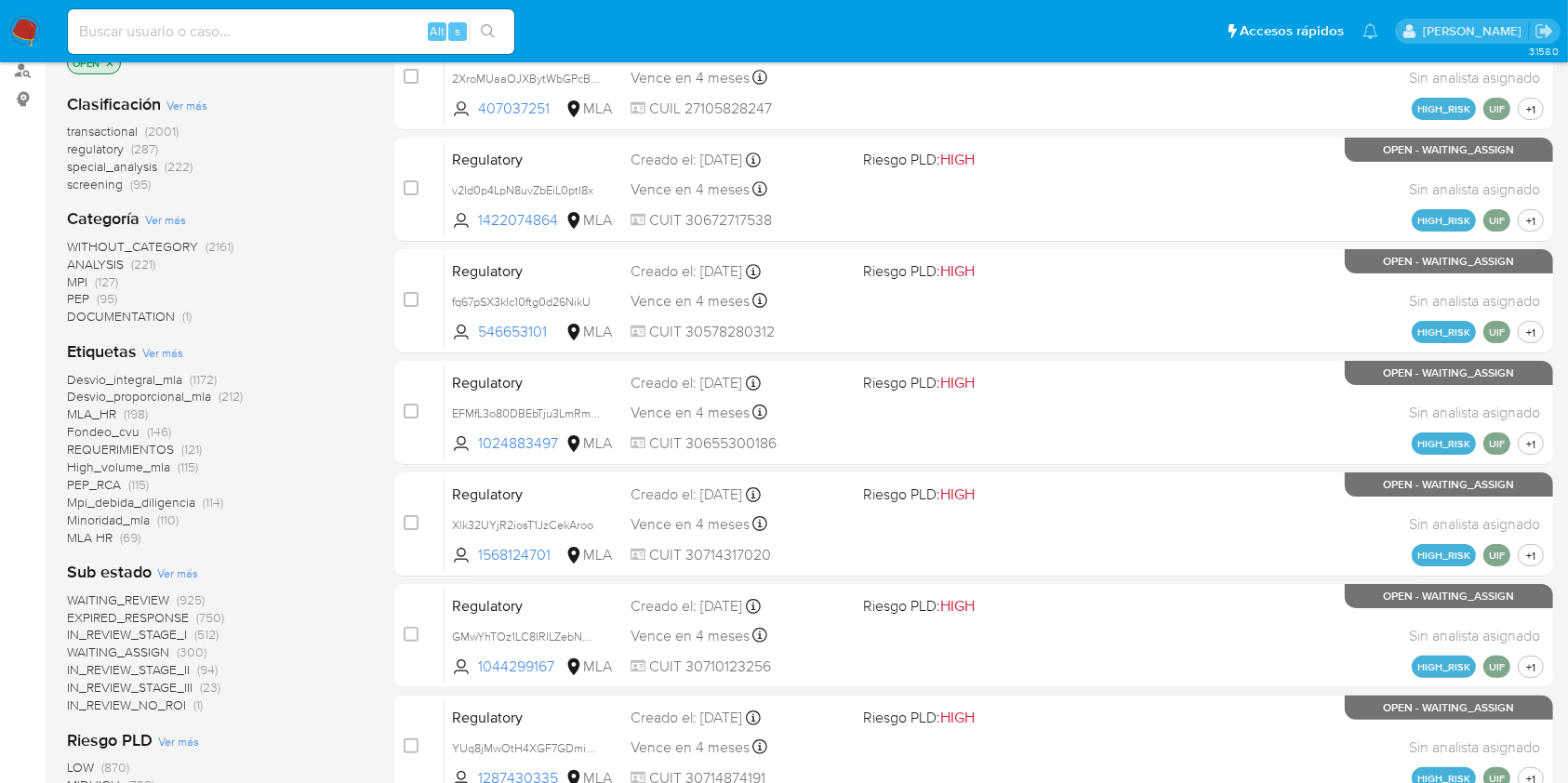
click at [188, 31] on input at bounding box center [291, 32] width 447 height 24
paste input "3rAj7pkbMNySnRbVAgxtfHmE"
type input "3rAj7pkbMNySnRbVAgxtfHmE"
click at [477, 26] on button "search-icon" at bounding box center [488, 32] width 38 height 26
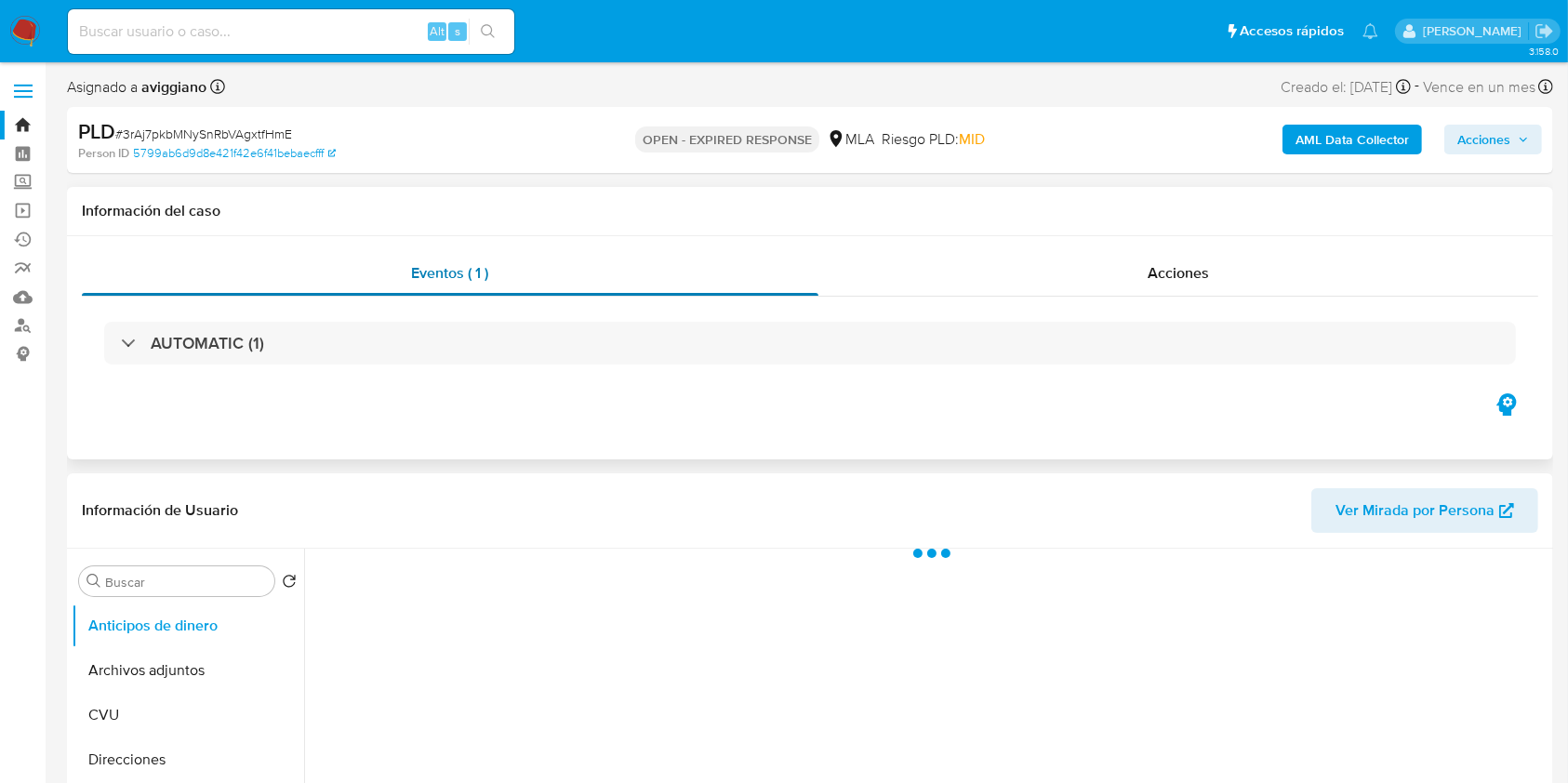
scroll to position [123, 0]
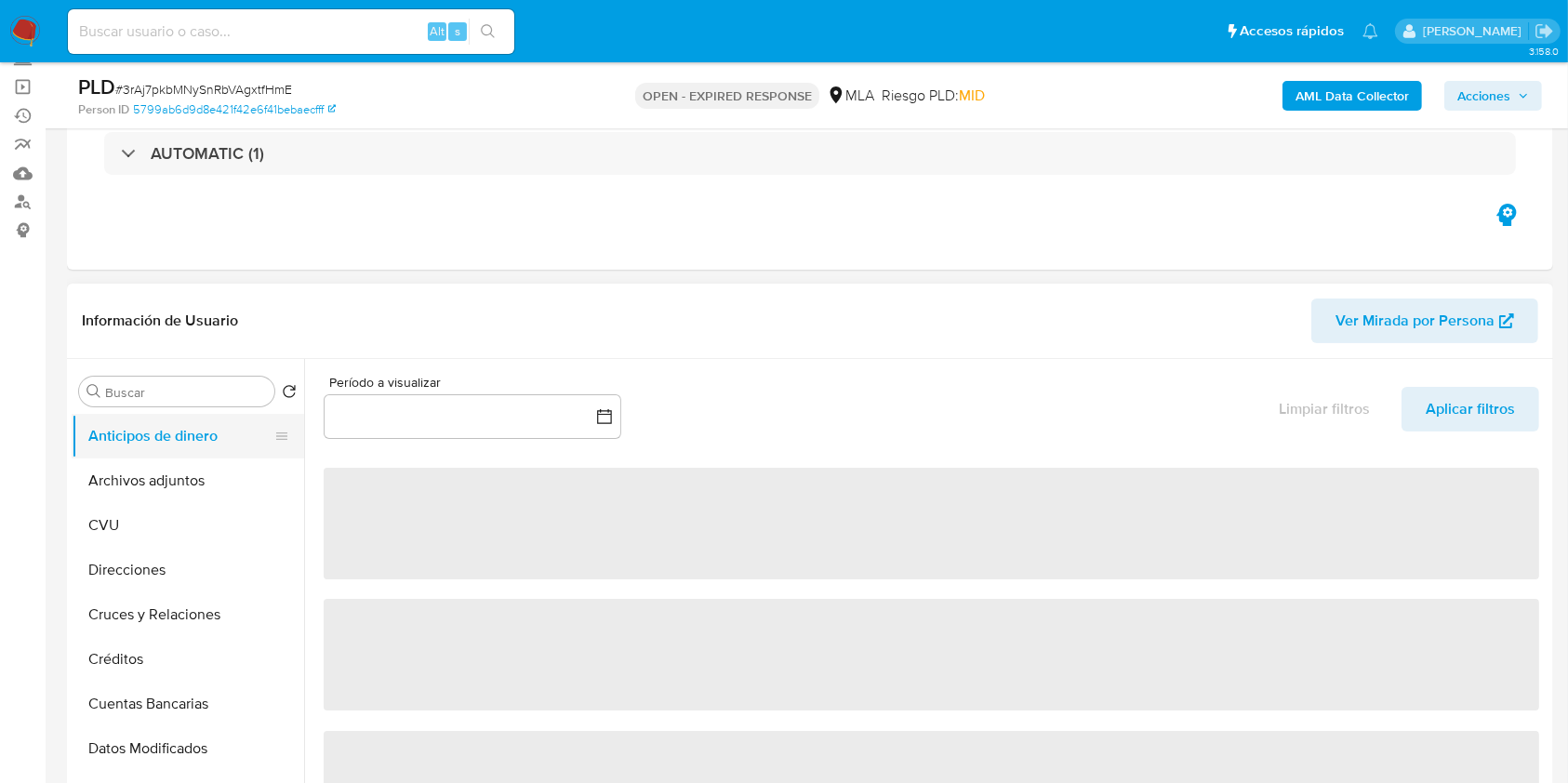
select select "10"
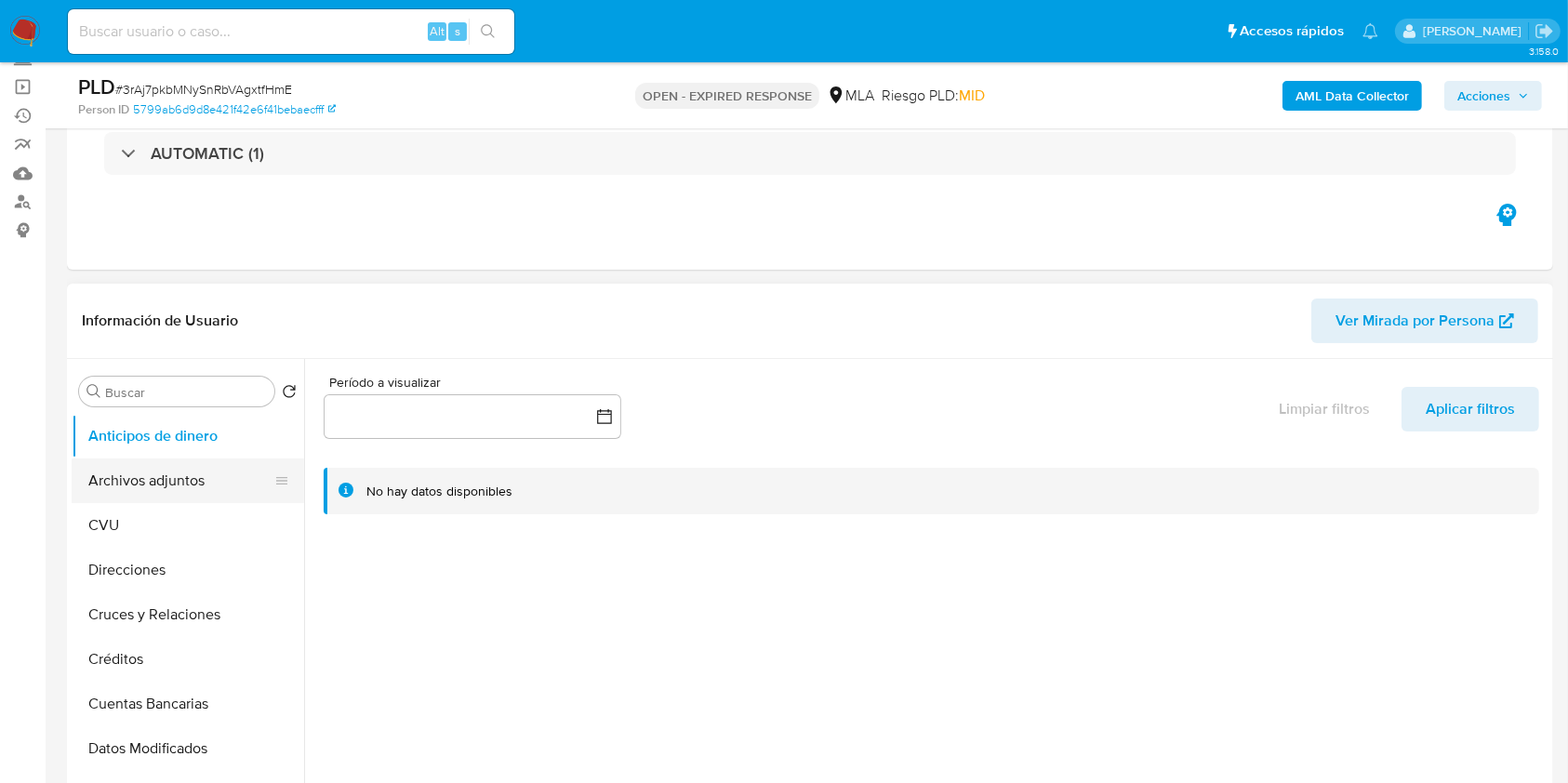
click at [169, 458] on ul "Anticipos de dinero Archivos adjuntos CVU Direcciones Cruces y Relaciones Crédi…" at bounding box center [188, 623] width 233 height 419
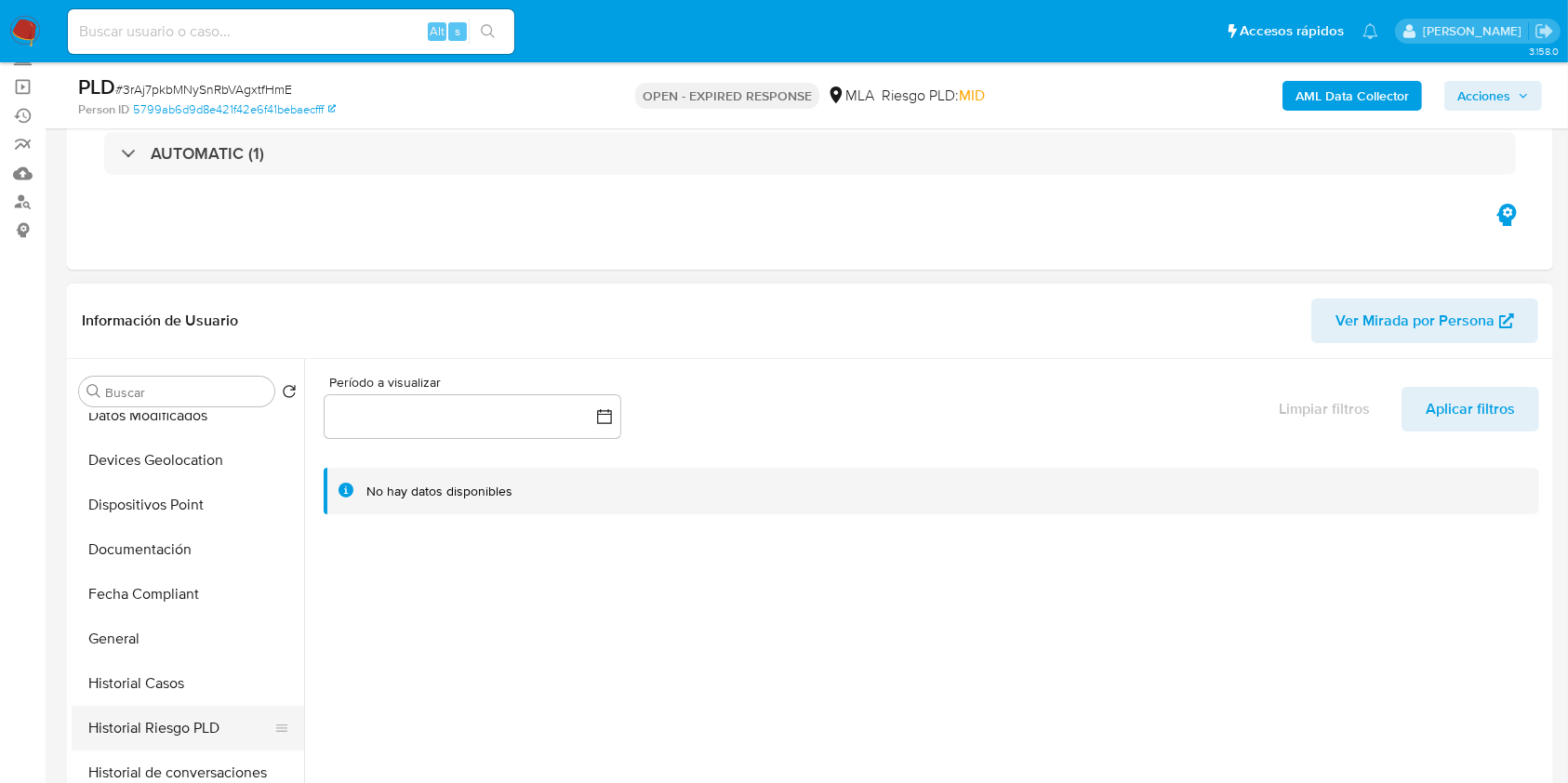
scroll to position [372, 0]
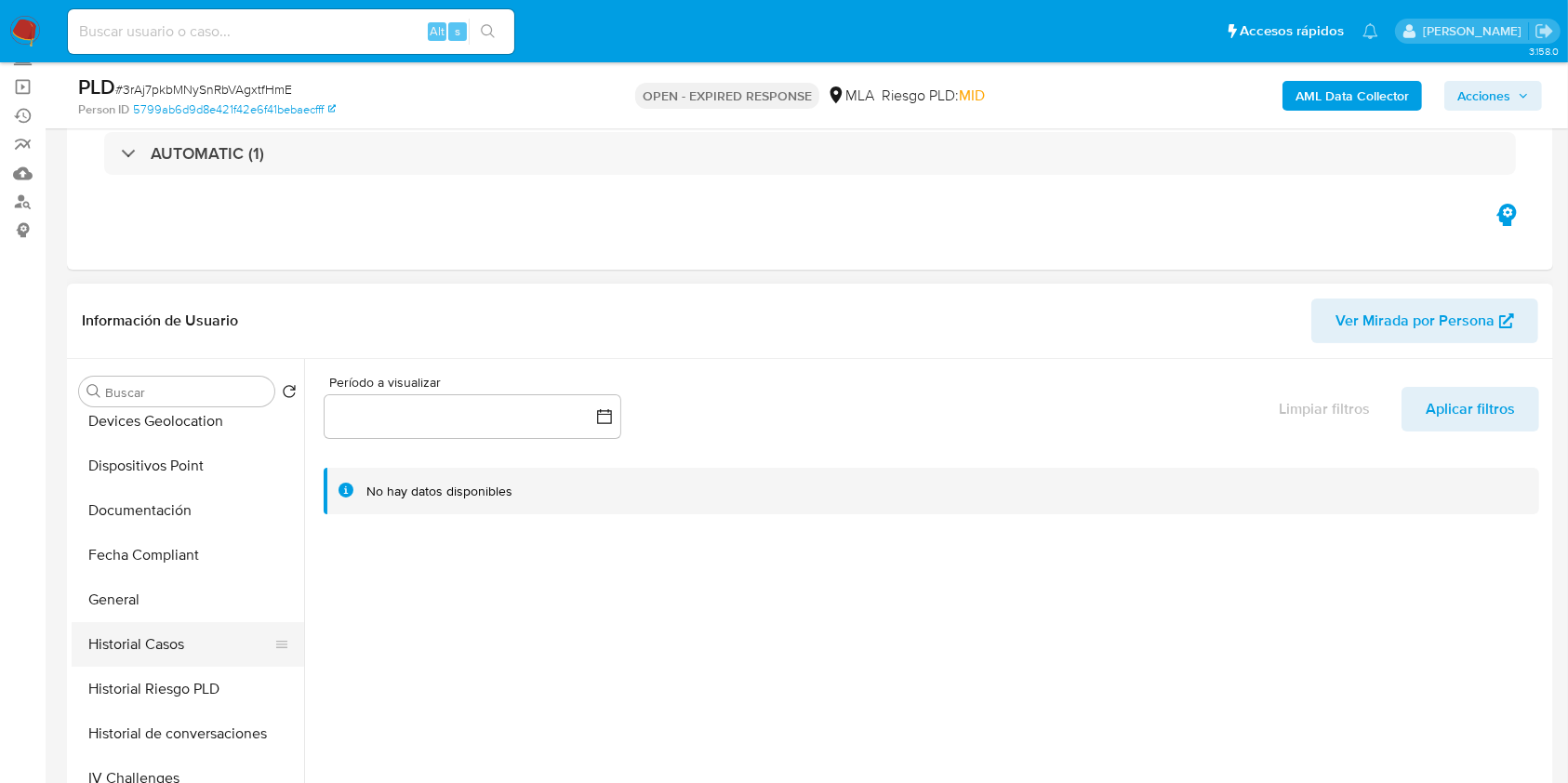
click at [169, 653] on button "Historial Casos" at bounding box center [180, 644] width 218 height 44
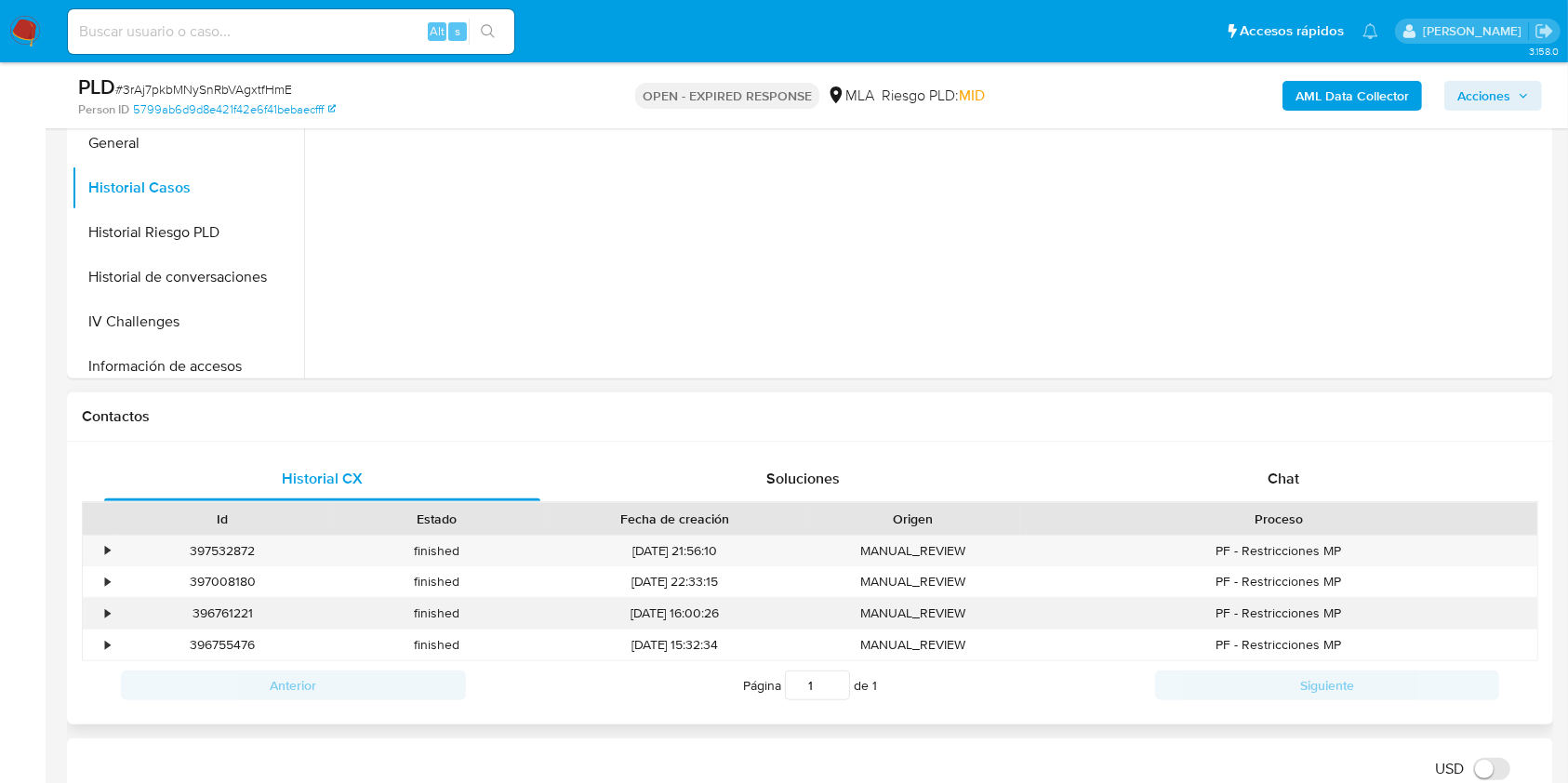
scroll to position [619, 0]
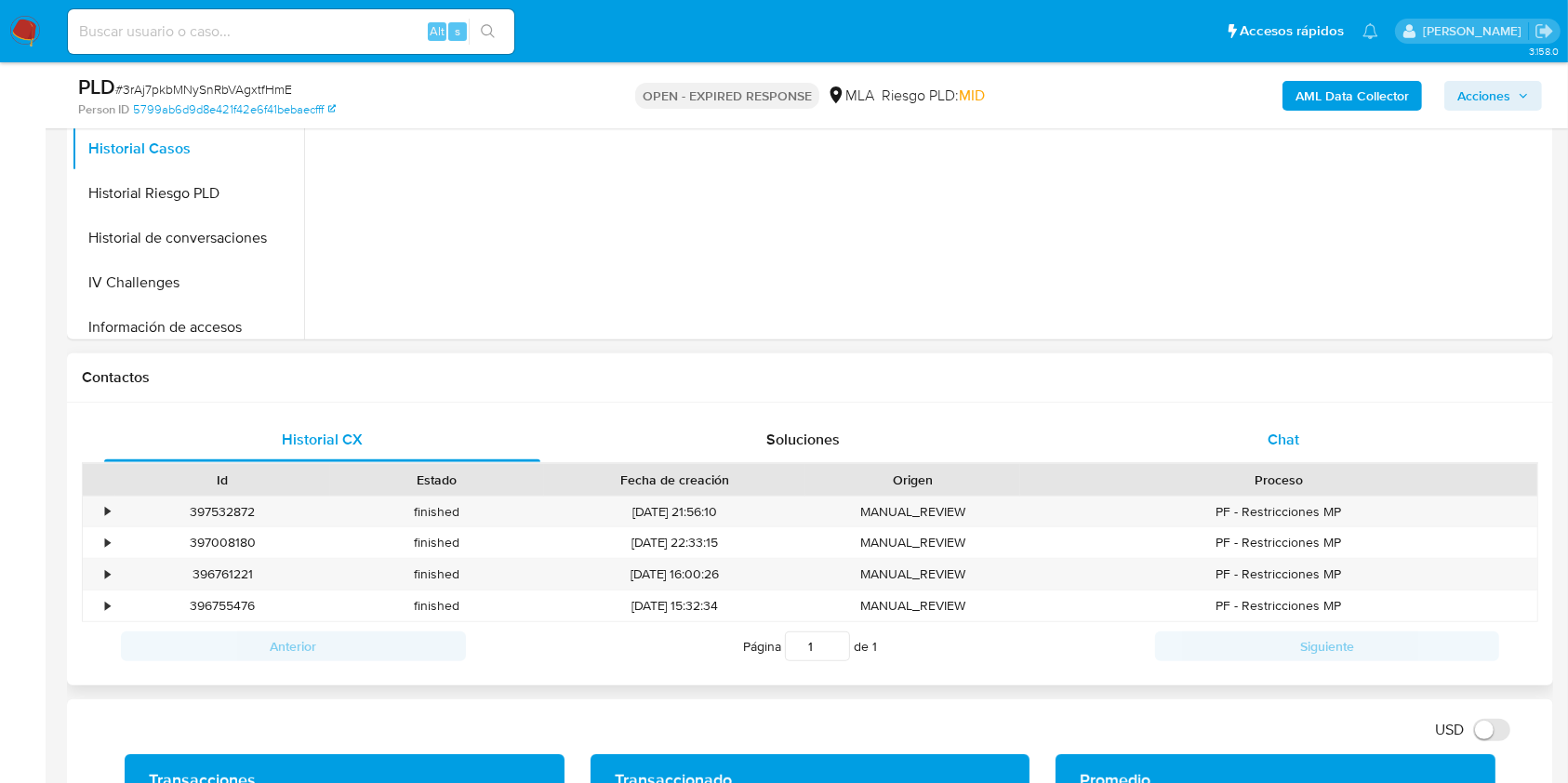
click at [1262, 443] on div "Chat" at bounding box center [1283, 439] width 436 height 44
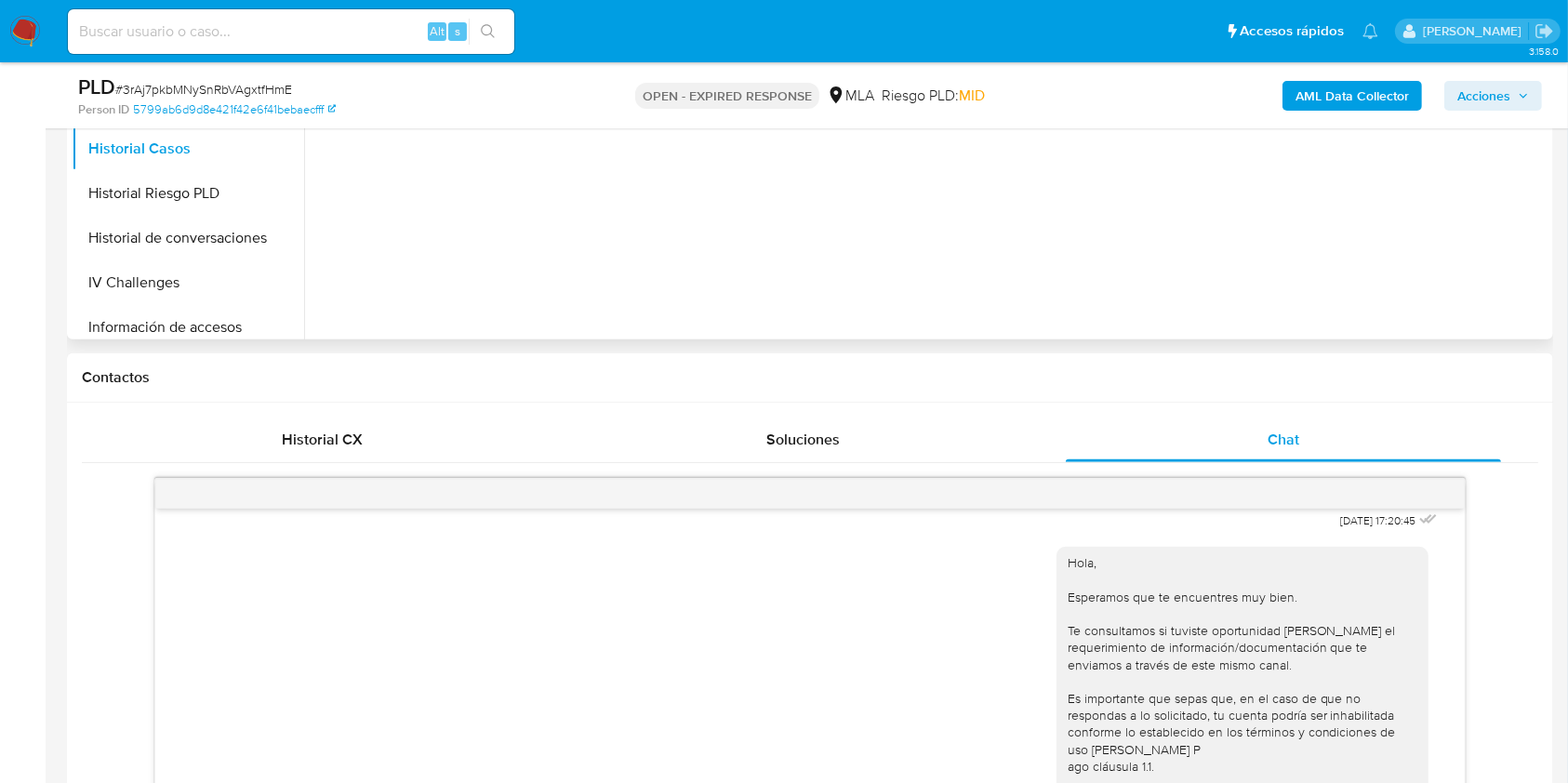
scroll to position [1117, 0]
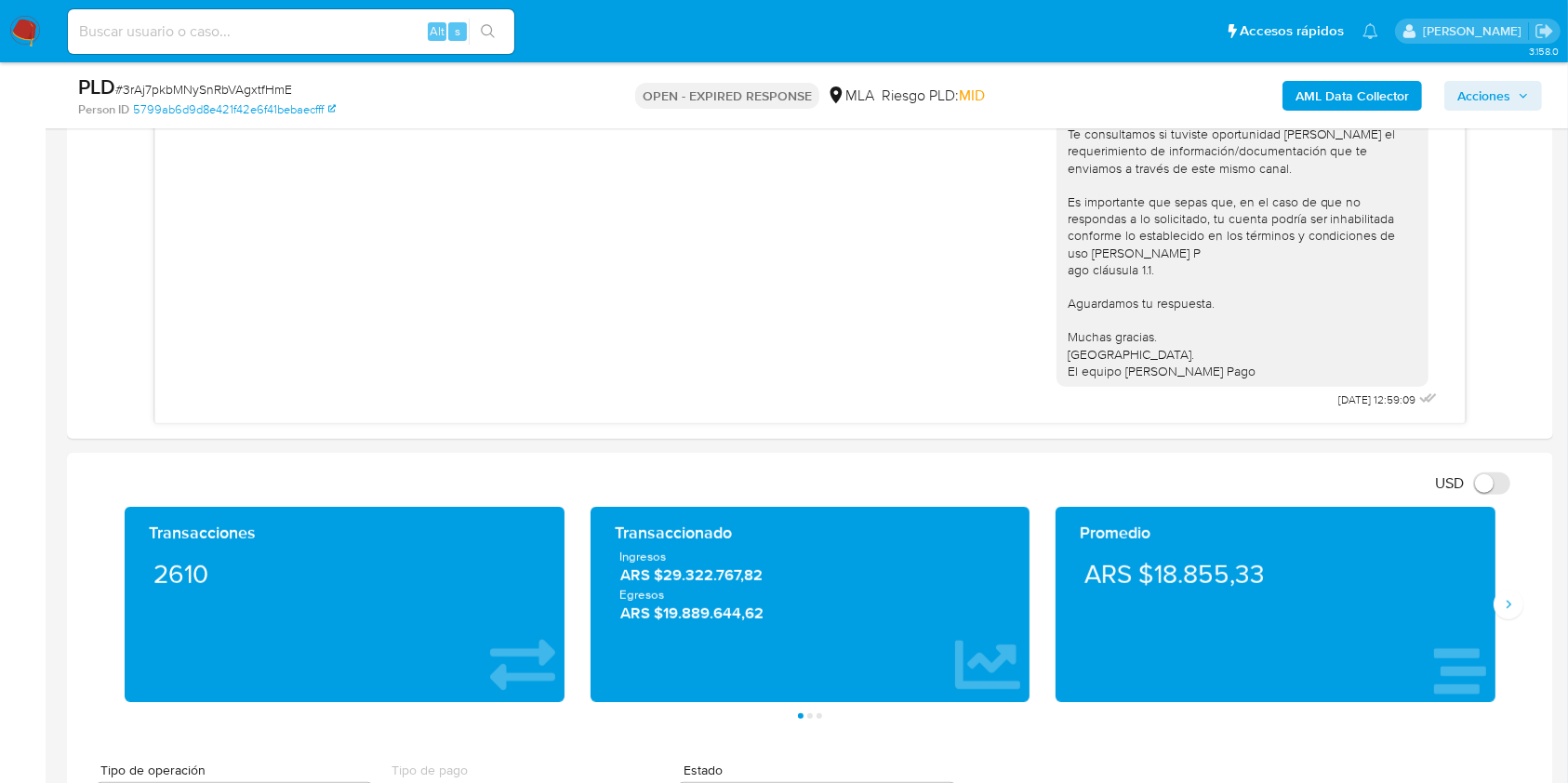
click at [1332, 92] on b "AML Data Collector" at bounding box center [1352, 96] width 113 height 30
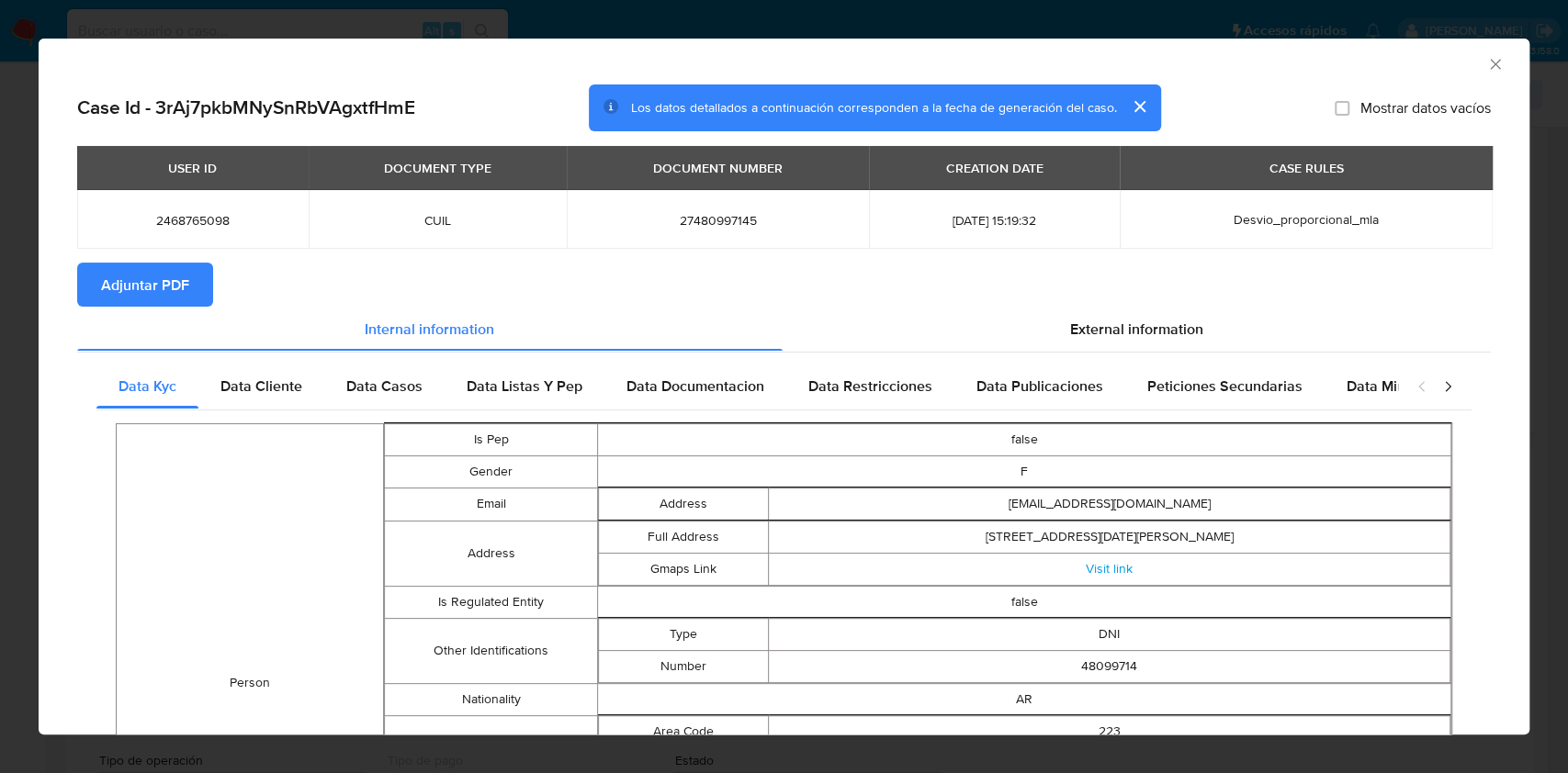
click at [112, 279] on span "Adjuntar PDF" at bounding box center [145, 284] width 88 height 40
click at [1486, 64] on icon "Cerrar ventana" at bounding box center [1495, 64] width 19 height 19
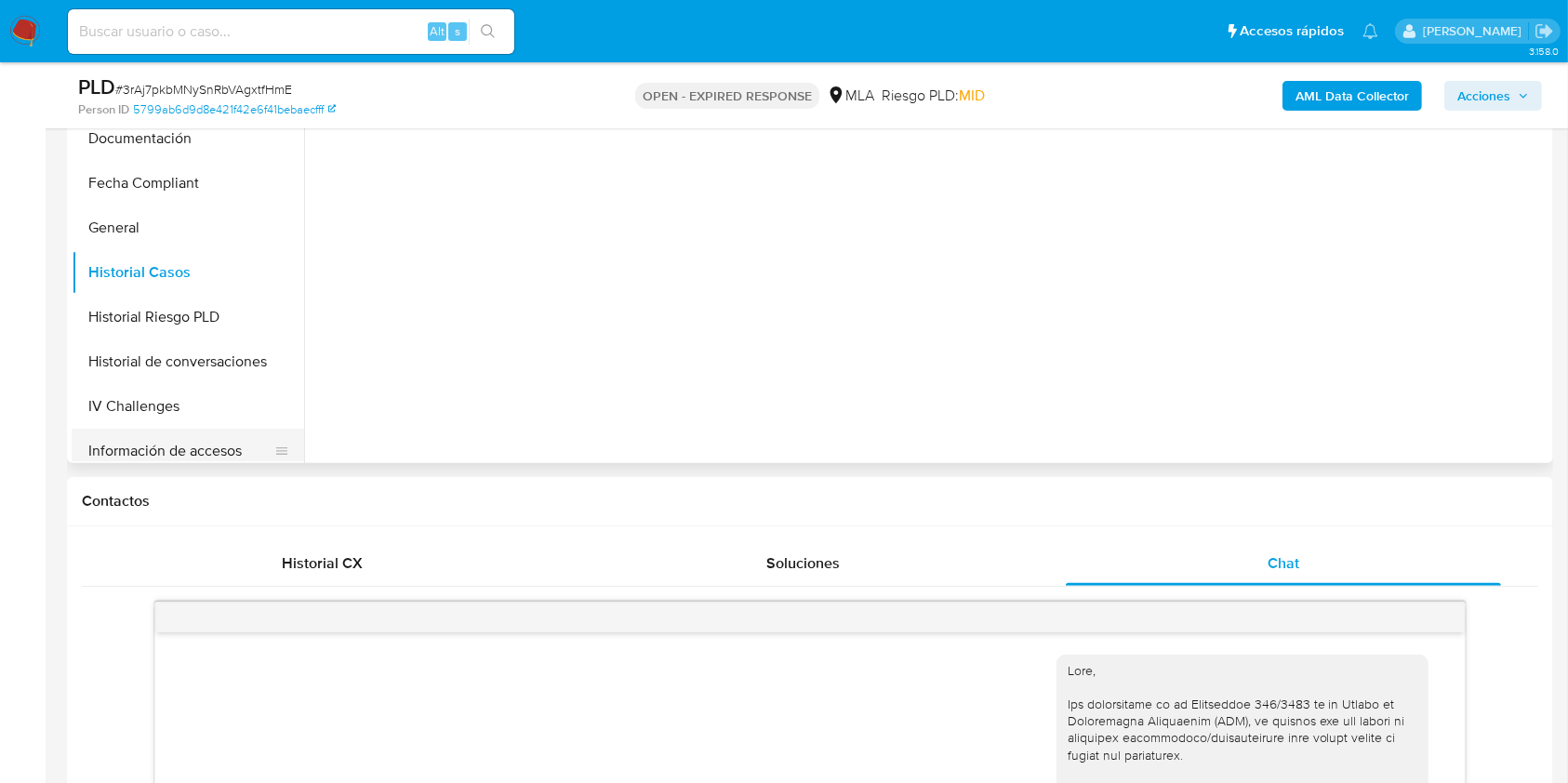
scroll to position [248, 0]
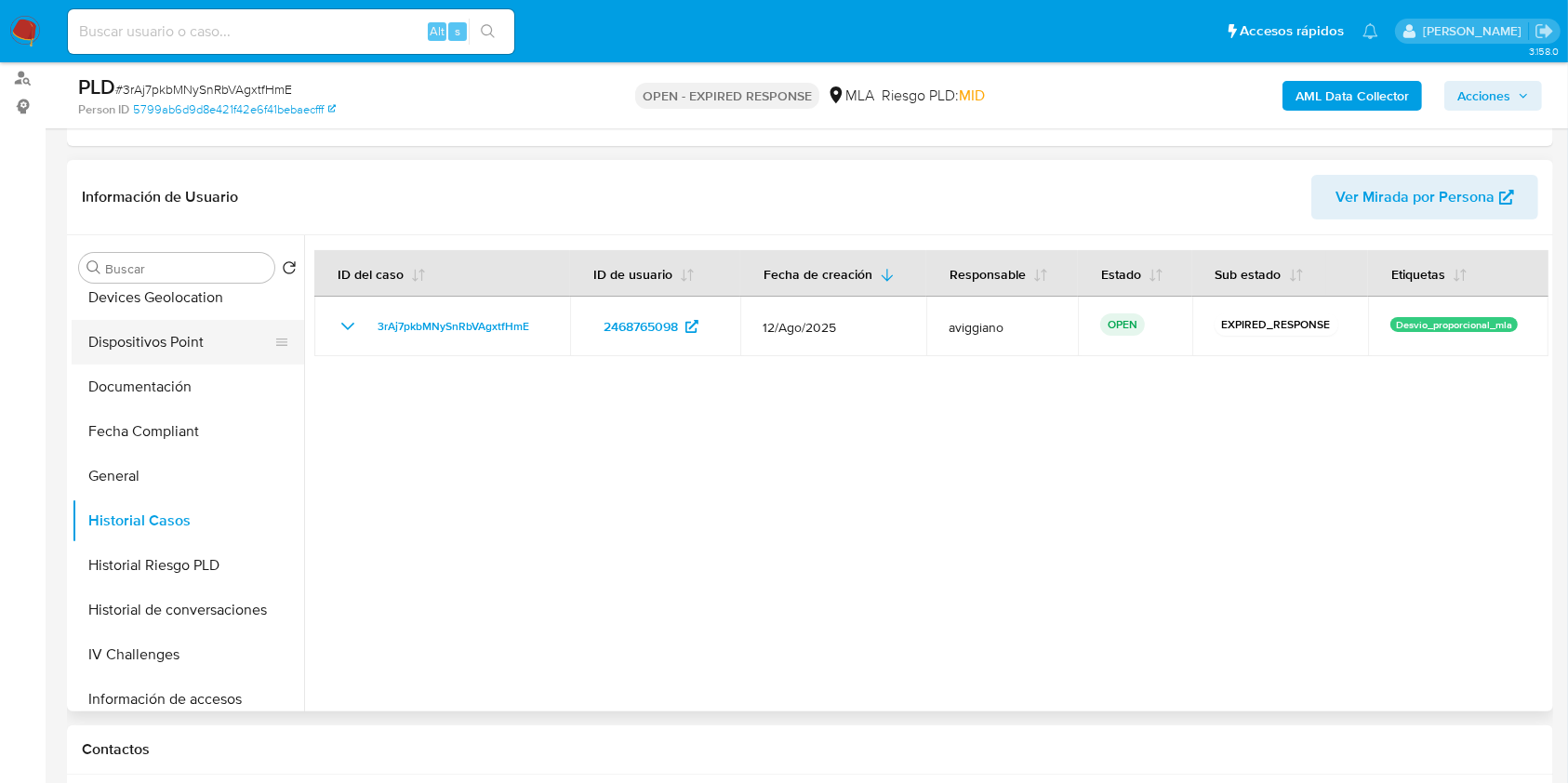
click at [188, 347] on button "Dispositivos Point" at bounding box center [180, 342] width 218 height 44
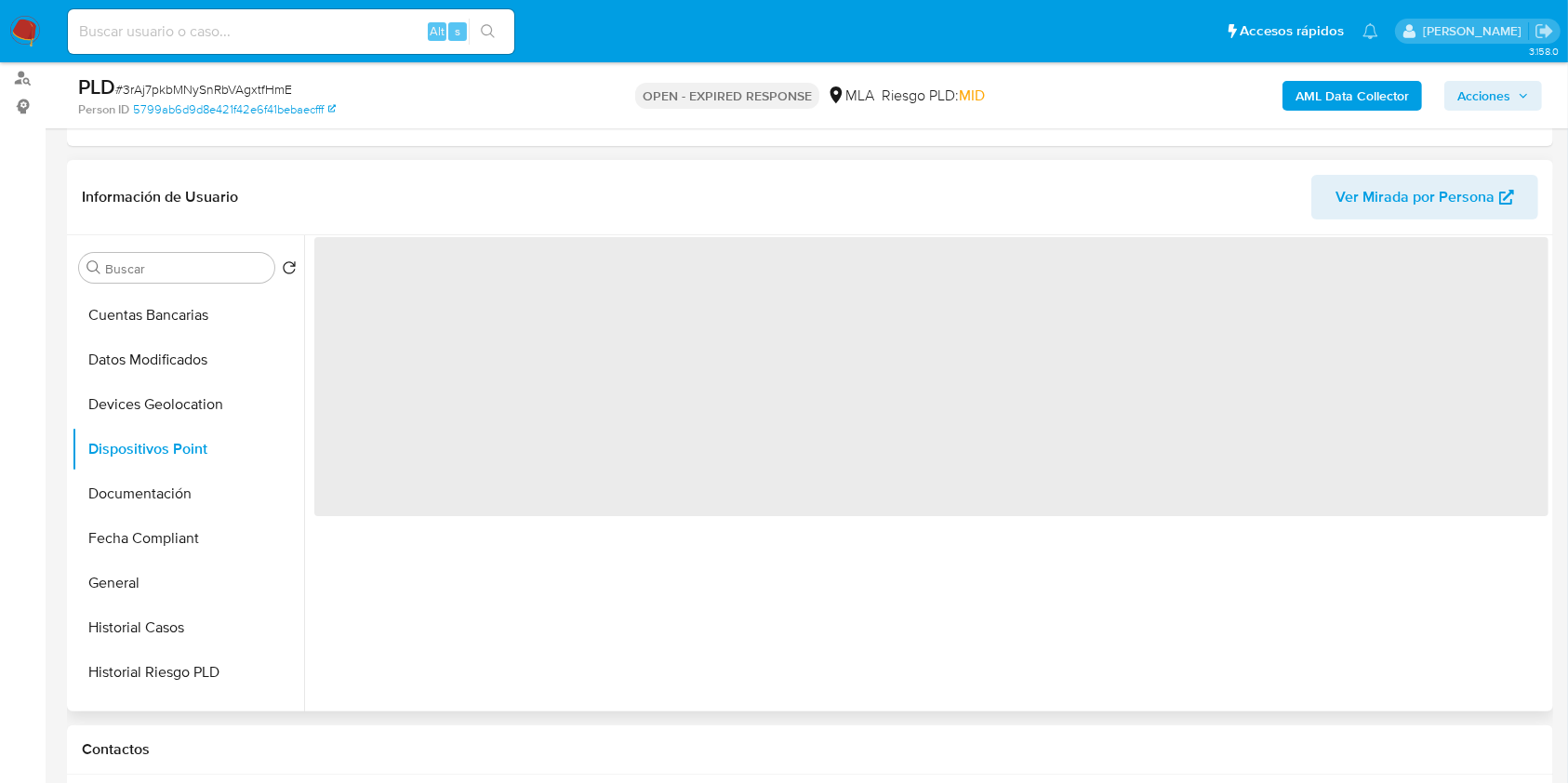
scroll to position [0, 0]
click at [212, 357] on button "Archivos adjuntos" at bounding box center [180, 356] width 218 height 44
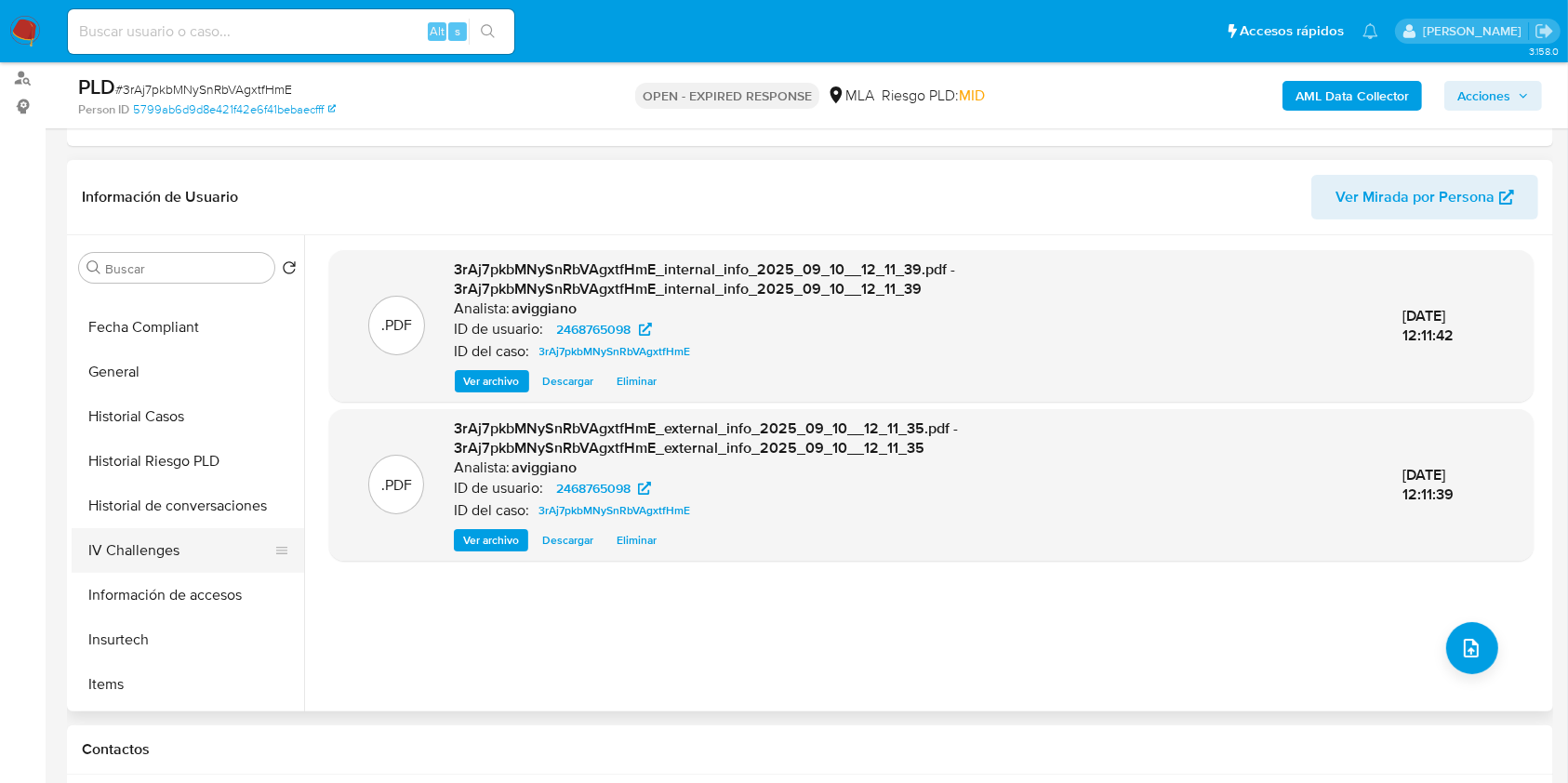
scroll to position [619, 0]
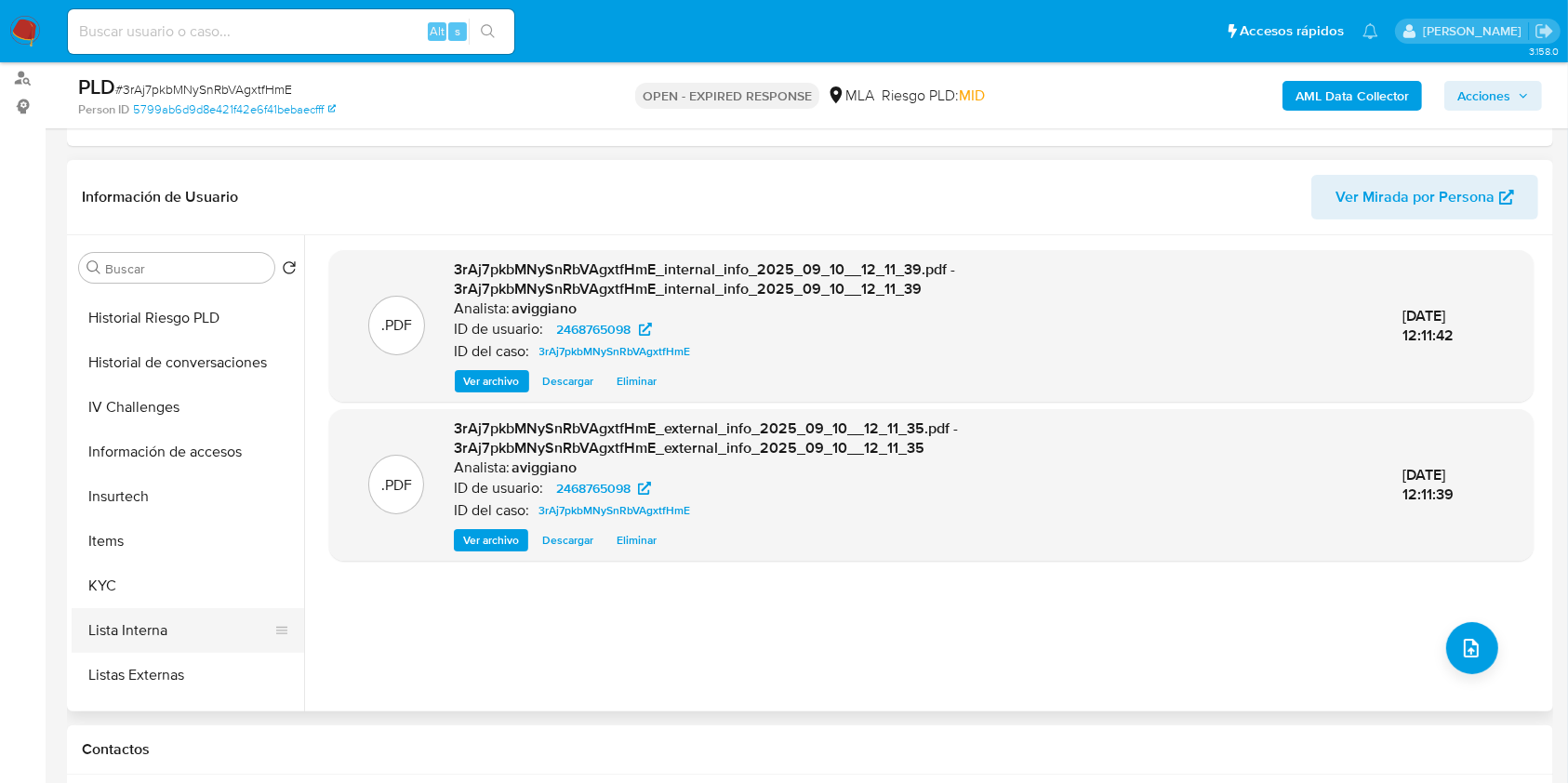
click at [174, 613] on button "Lista Interna" at bounding box center [180, 630] width 218 height 44
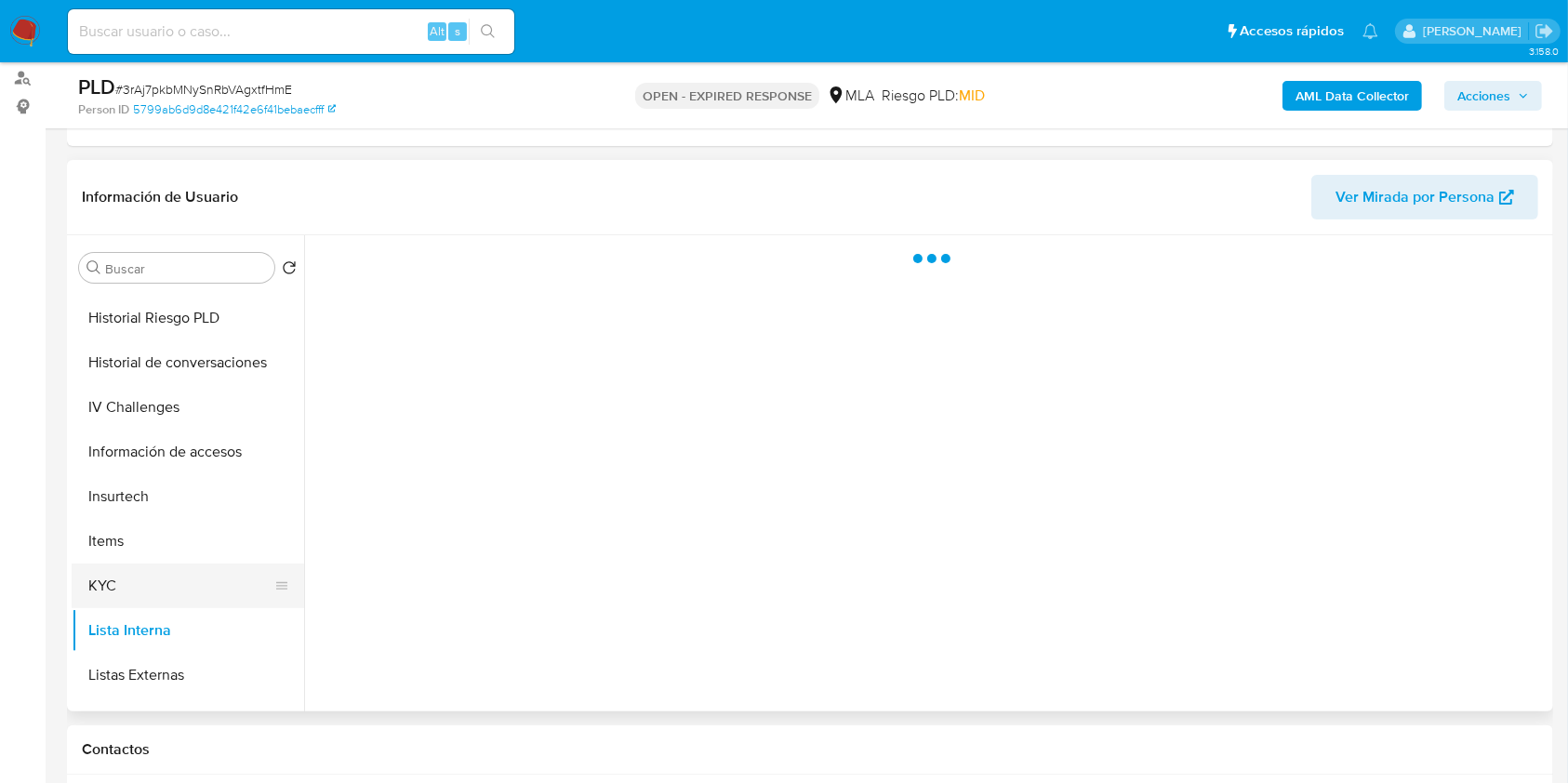
click at [170, 587] on button "KYC" at bounding box center [180, 585] width 218 height 44
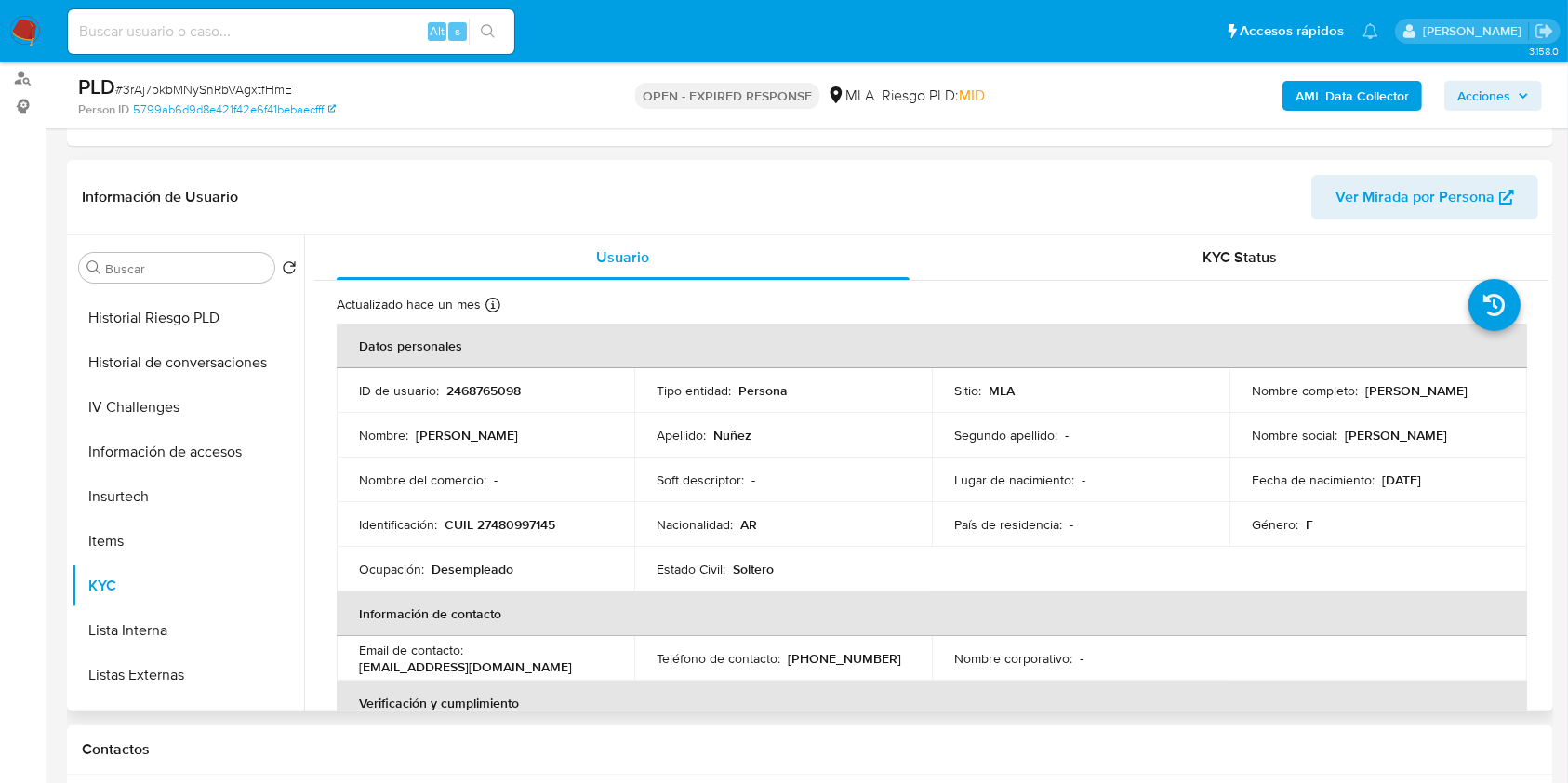
click at [508, 521] on p "CUIL 27480997145" at bounding box center [499, 525] width 110 height 17
click at [509, 521] on p "CUIL 27480997145" at bounding box center [499, 525] width 110 height 17
copy p "27480997145"
click at [476, 374] on td "ID de usuario : 2468765098" at bounding box center [485, 390] width 298 height 44
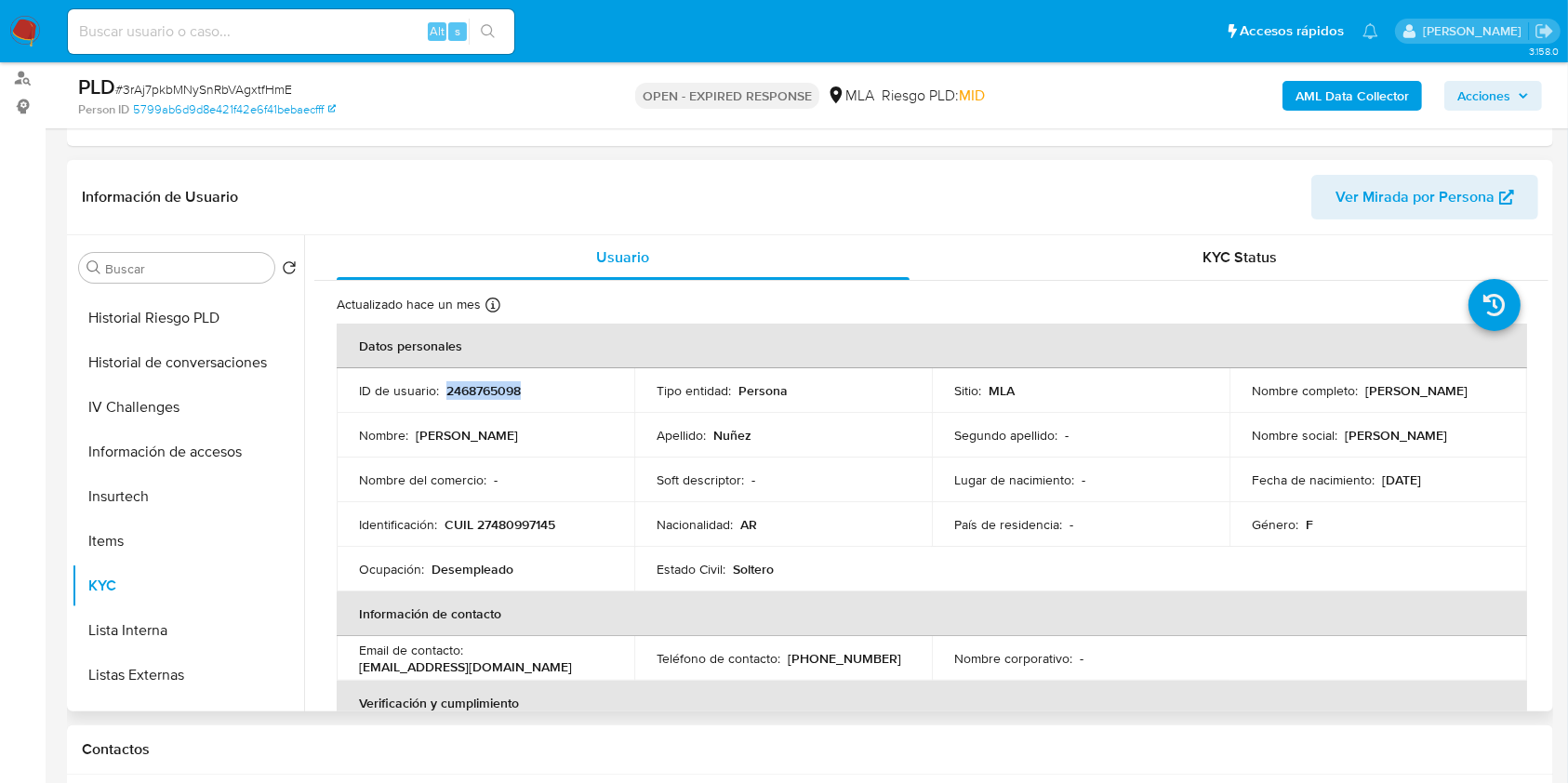
click at [479, 383] on p "2468765098" at bounding box center [483, 391] width 74 height 17
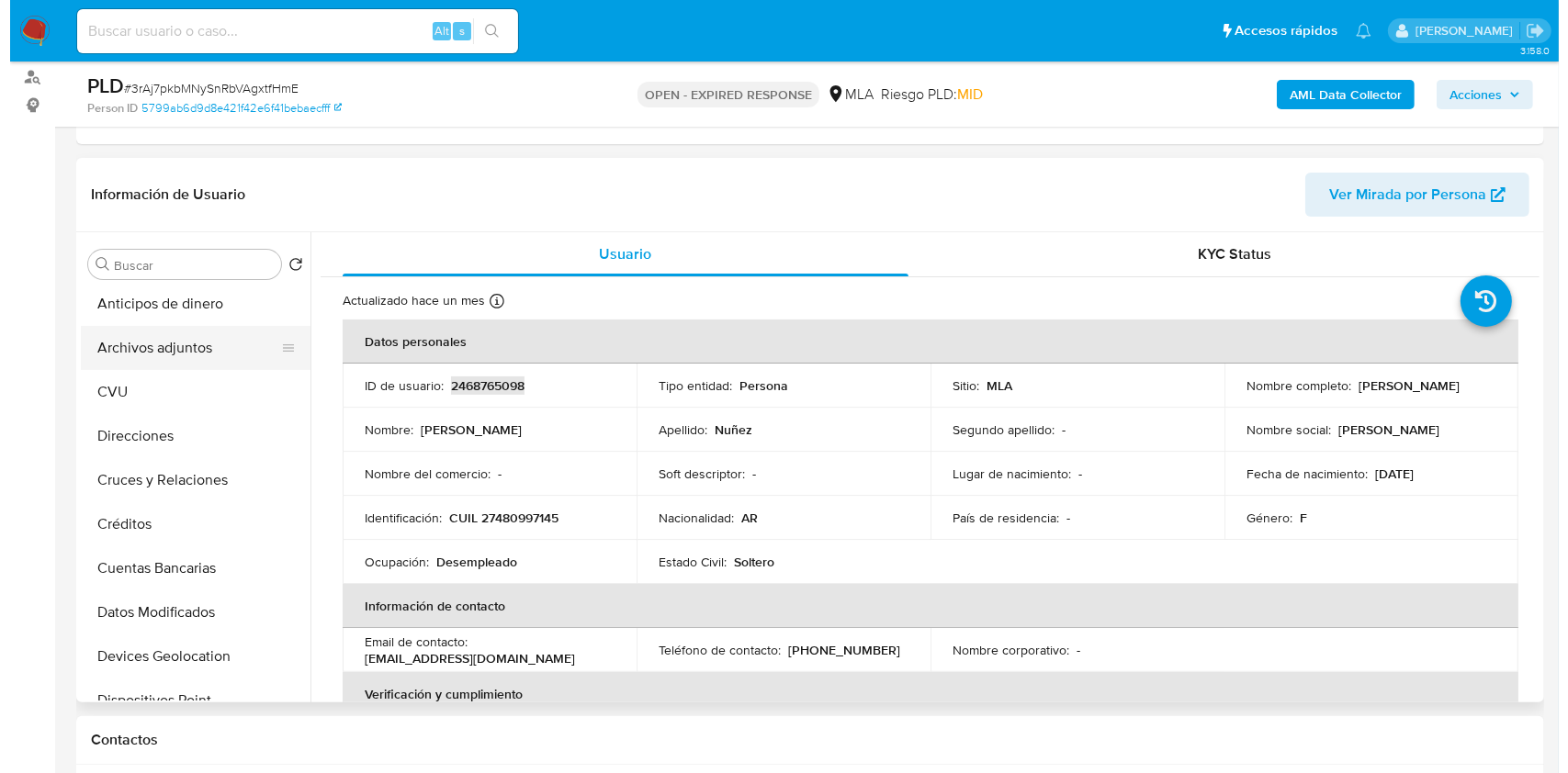
scroll to position [0, 0]
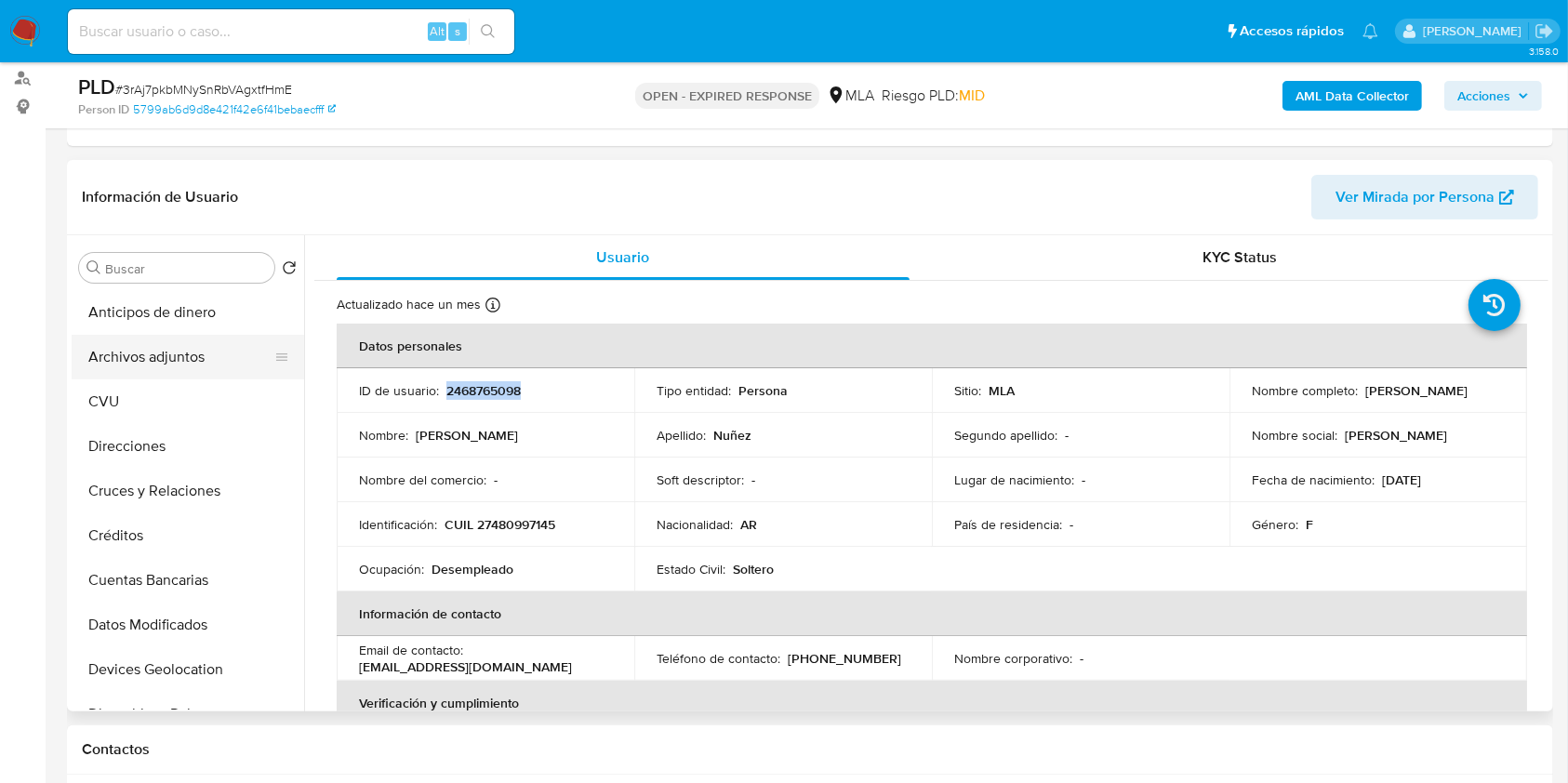
click at [152, 349] on button "Archivos adjuntos" at bounding box center [180, 356] width 218 height 44
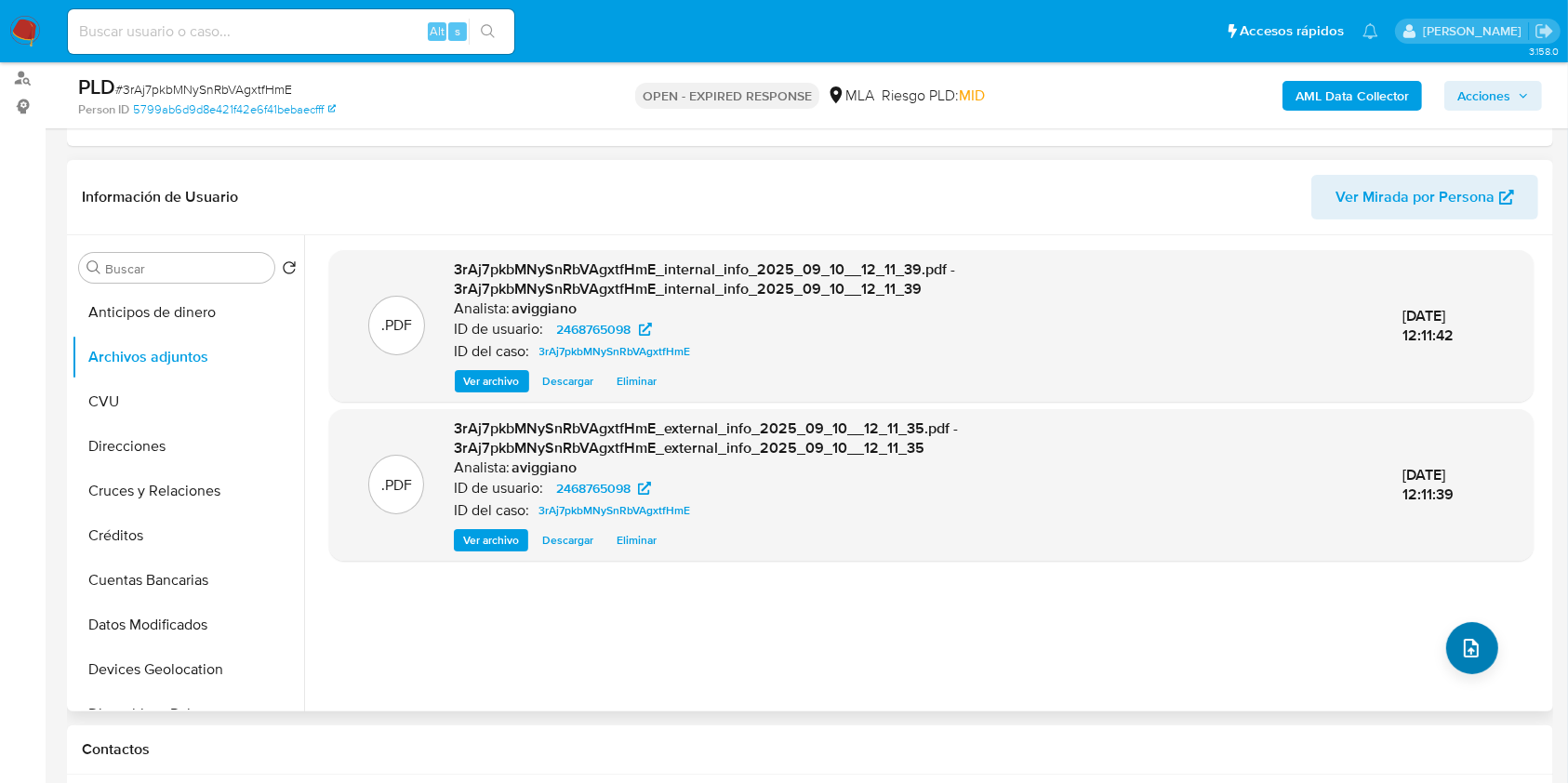
drag, startPoint x: 1468, startPoint y: 607, endPoint x: 1466, endPoint y: 629, distance: 22.1
click at [1467, 607] on div ".PDF 3rAj7pkbMNySnRbVAgxtfHmE_internal_info_2025_09_10__12_11_39.pdf - 3rAj7pkb…" at bounding box center [931, 474] width 1204 height 447
click at [1462, 643] on icon "upload-file" at bounding box center [1472, 648] width 23 height 23
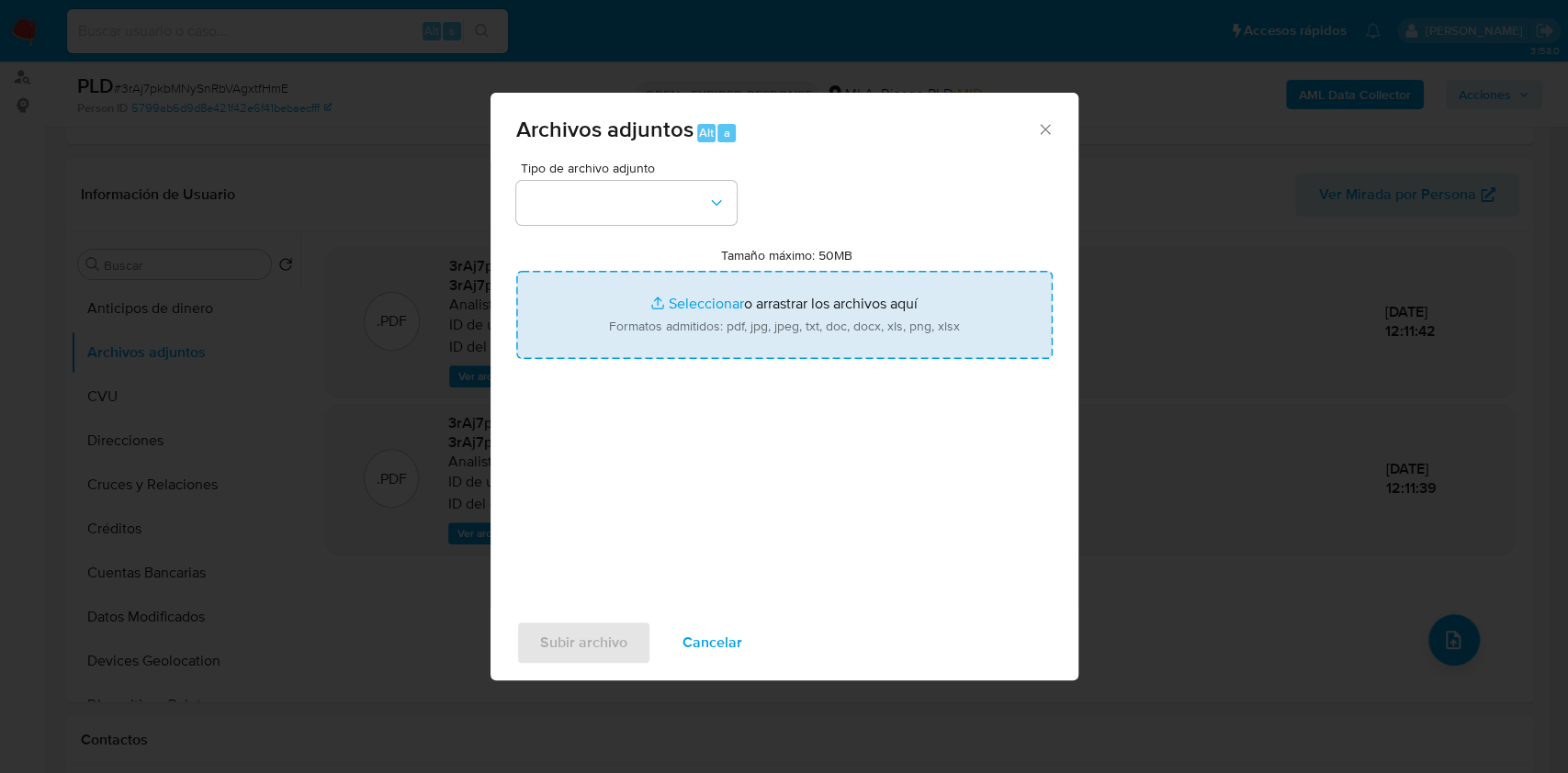
click at [697, 289] on input "Tamaño máximo: 50MB Seleccionar archivos" at bounding box center [784, 314] width 537 height 88
type input "C:\fakepath\Nosis - 2468765098.pdf"
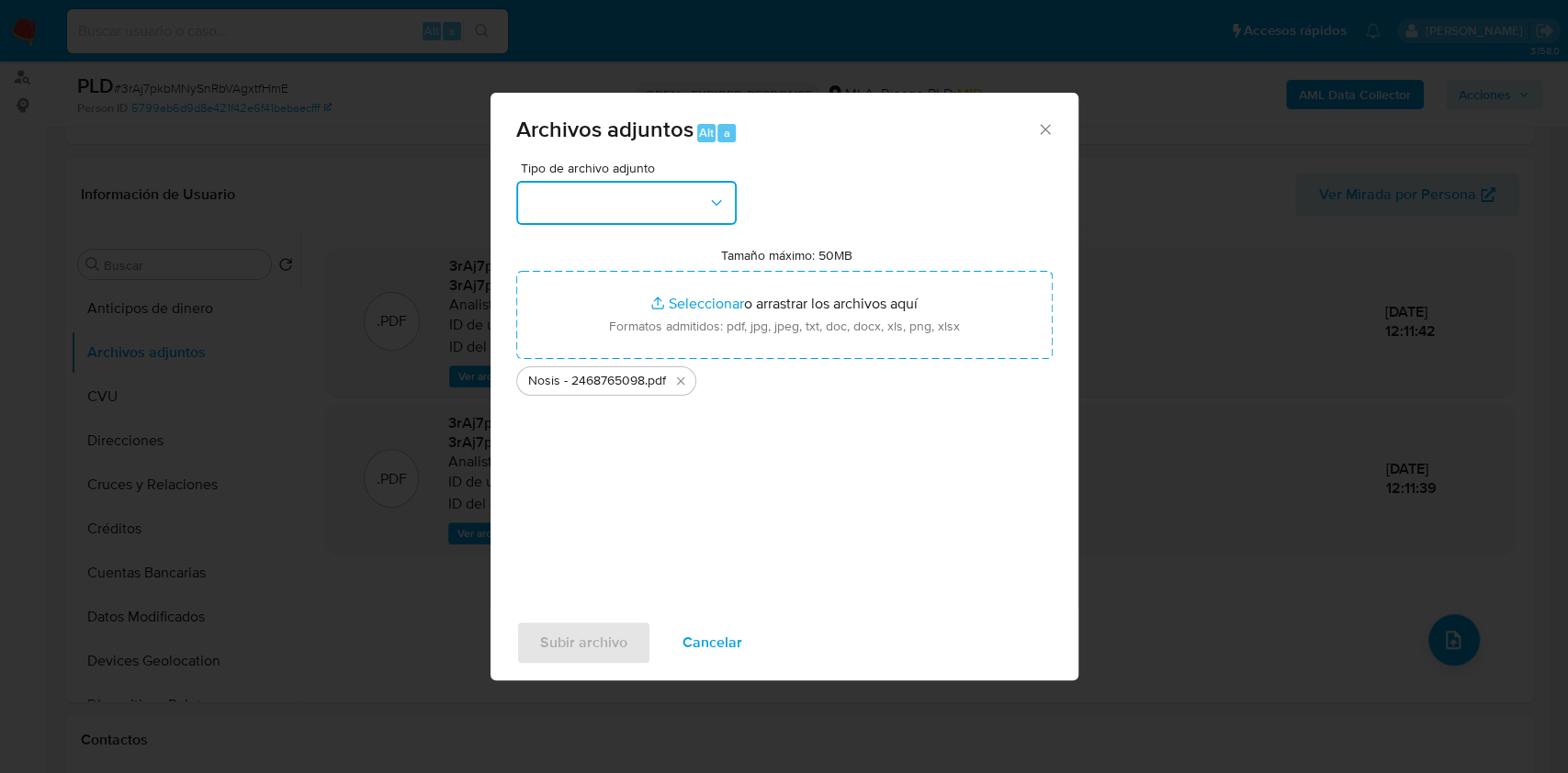
click at [536, 188] on button "button" at bounding box center [626, 202] width 221 height 44
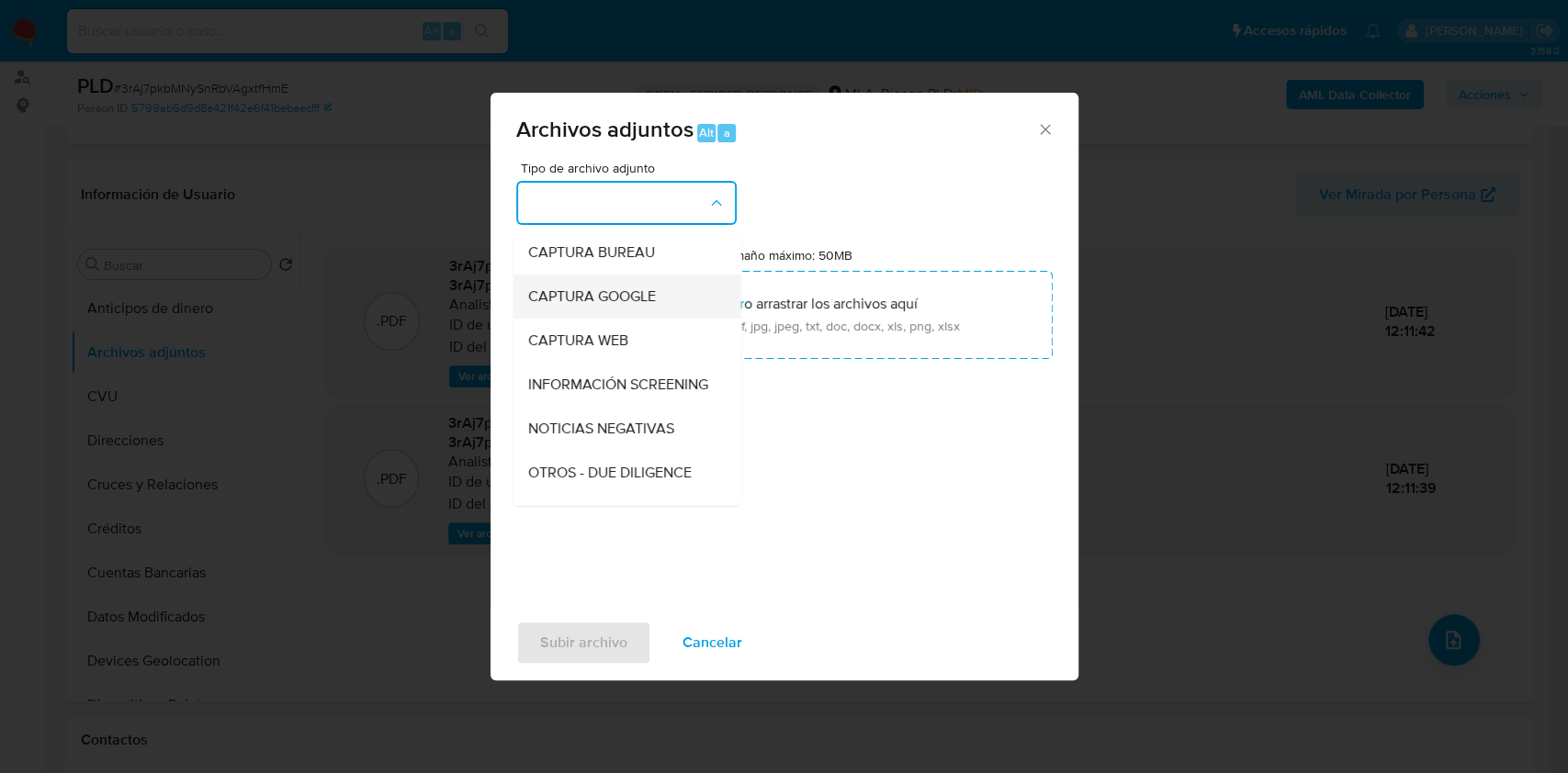
scroll to position [122, 0]
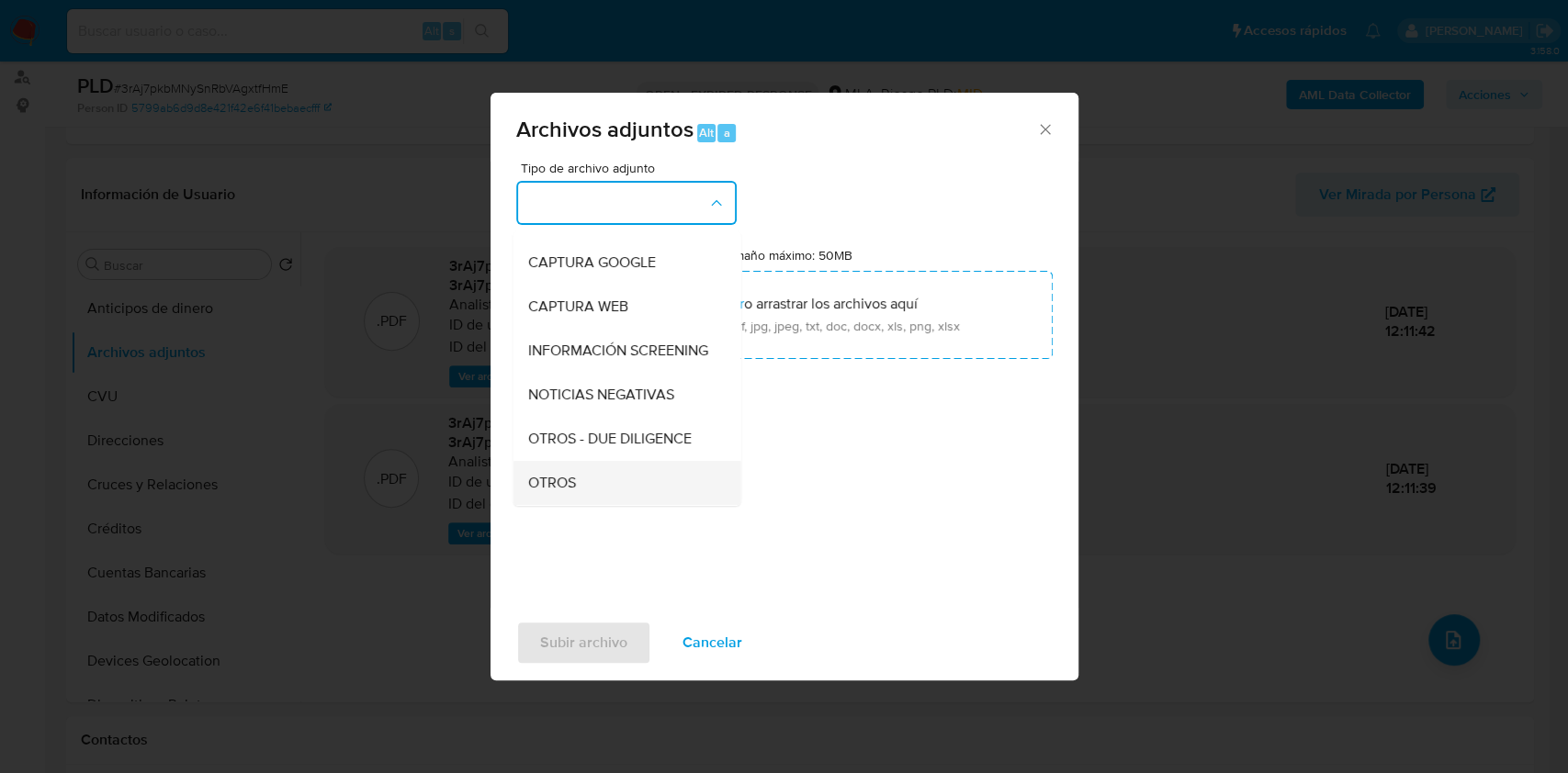
click at [545, 492] on span "OTROS" at bounding box center [551, 483] width 47 height 19
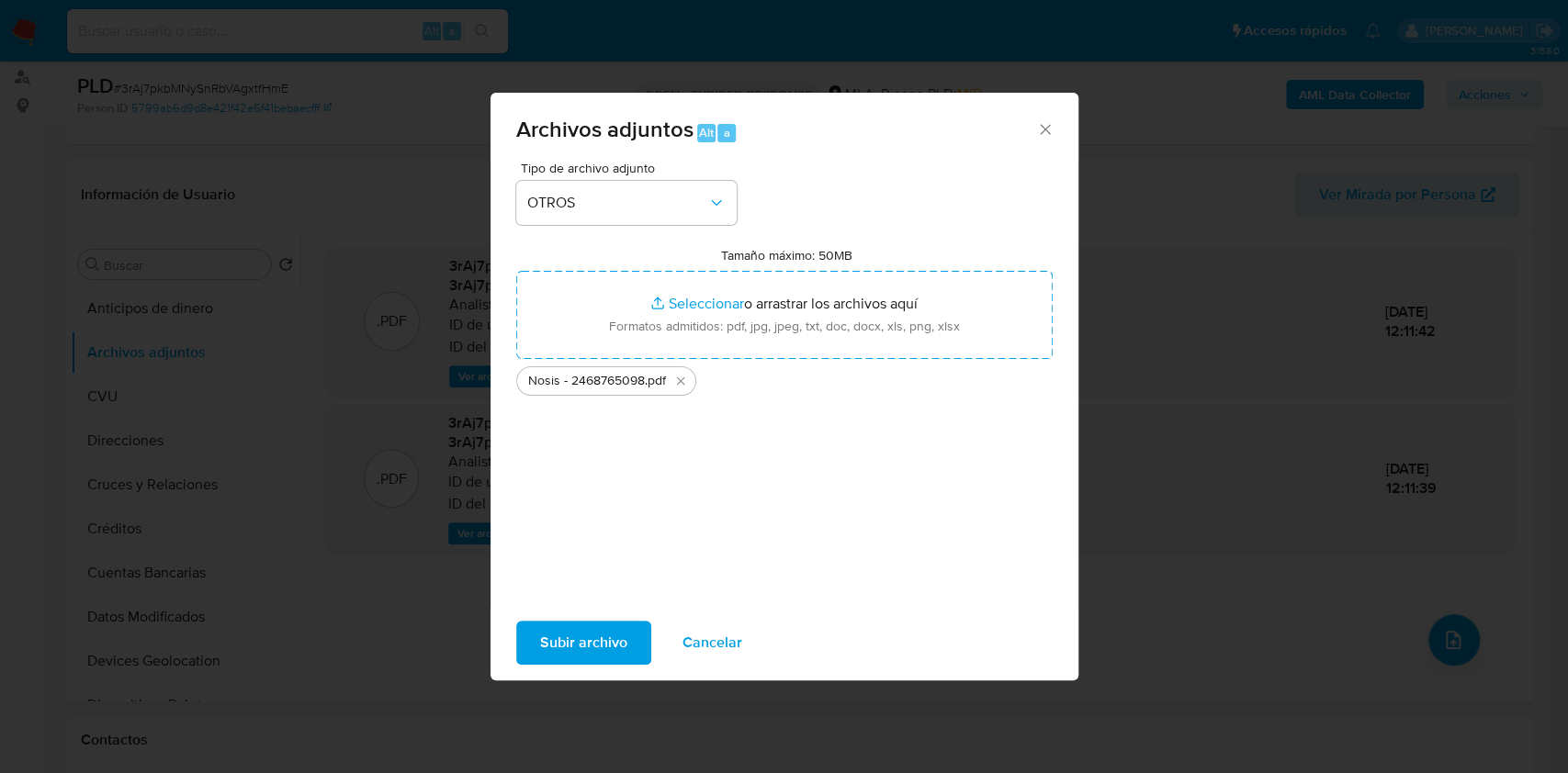
click at [552, 628] on span "Subir archivo" at bounding box center [583, 642] width 87 height 40
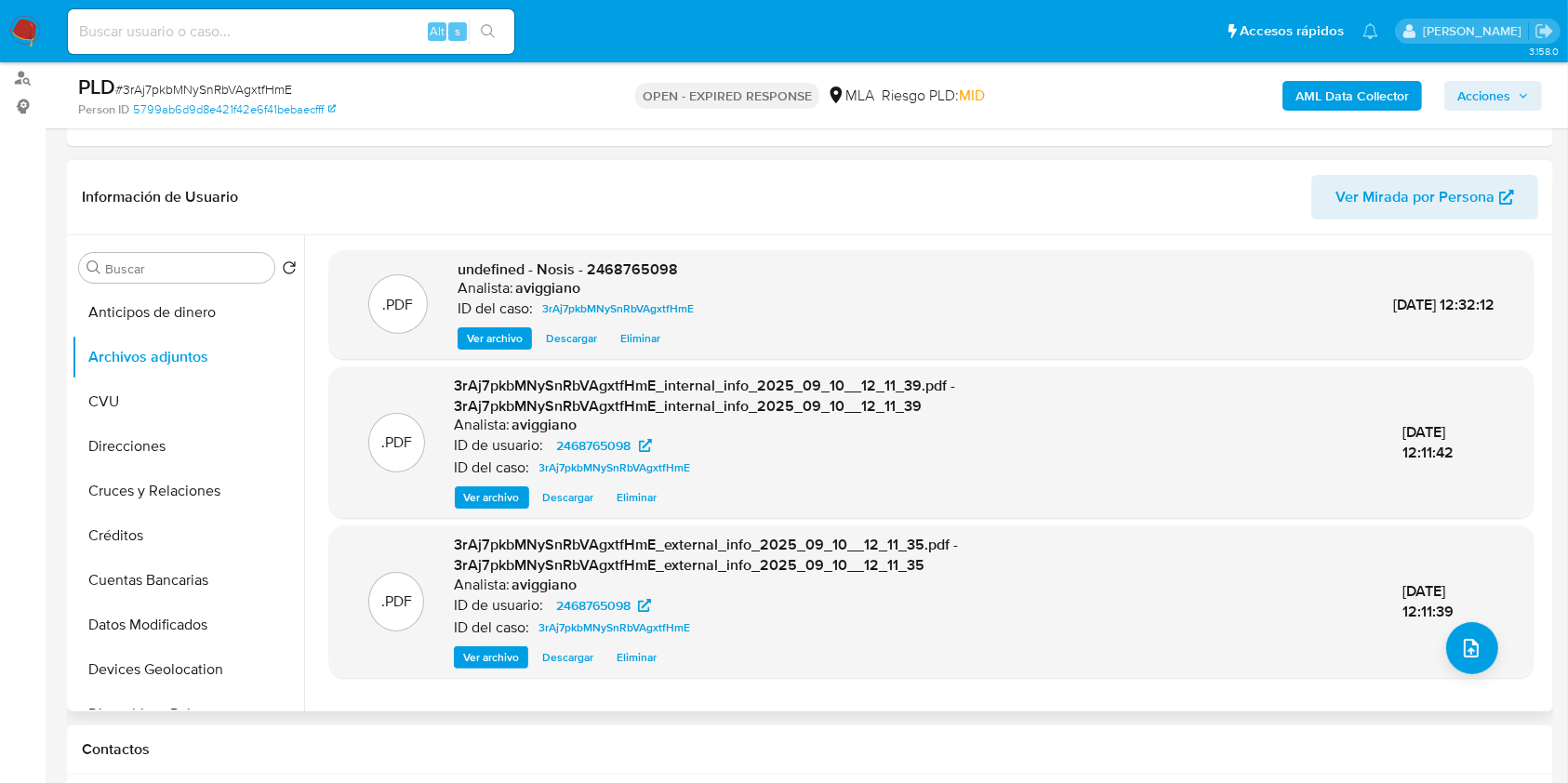
click at [639, 262] on span "undefined - Nosis - 2468765098" at bounding box center [568, 269] width 220 height 22
copy span "2468765098"
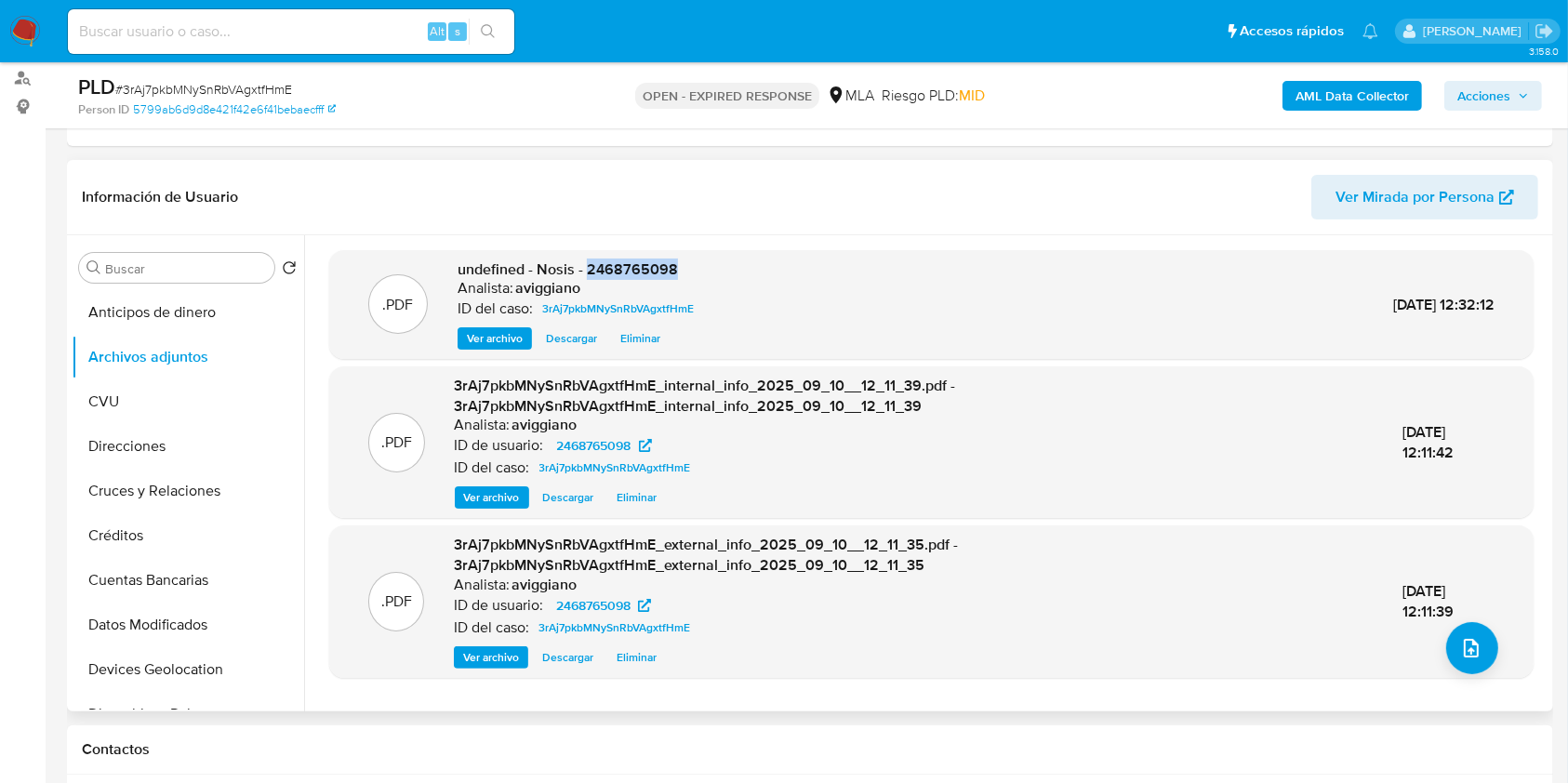
copy span "2468765098"
click at [1495, 657] on div ".PDF 3rAj7pkbMNySnRbVAgxtfHmE_external_info_2025_09_10__12_11_35.pdf - 3rAj7pkb…" at bounding box center [931, 601] width 1186 height 133
click at [1481, 653] on button "upload-file" at bounding box center [1472, 647] width 52 height 52
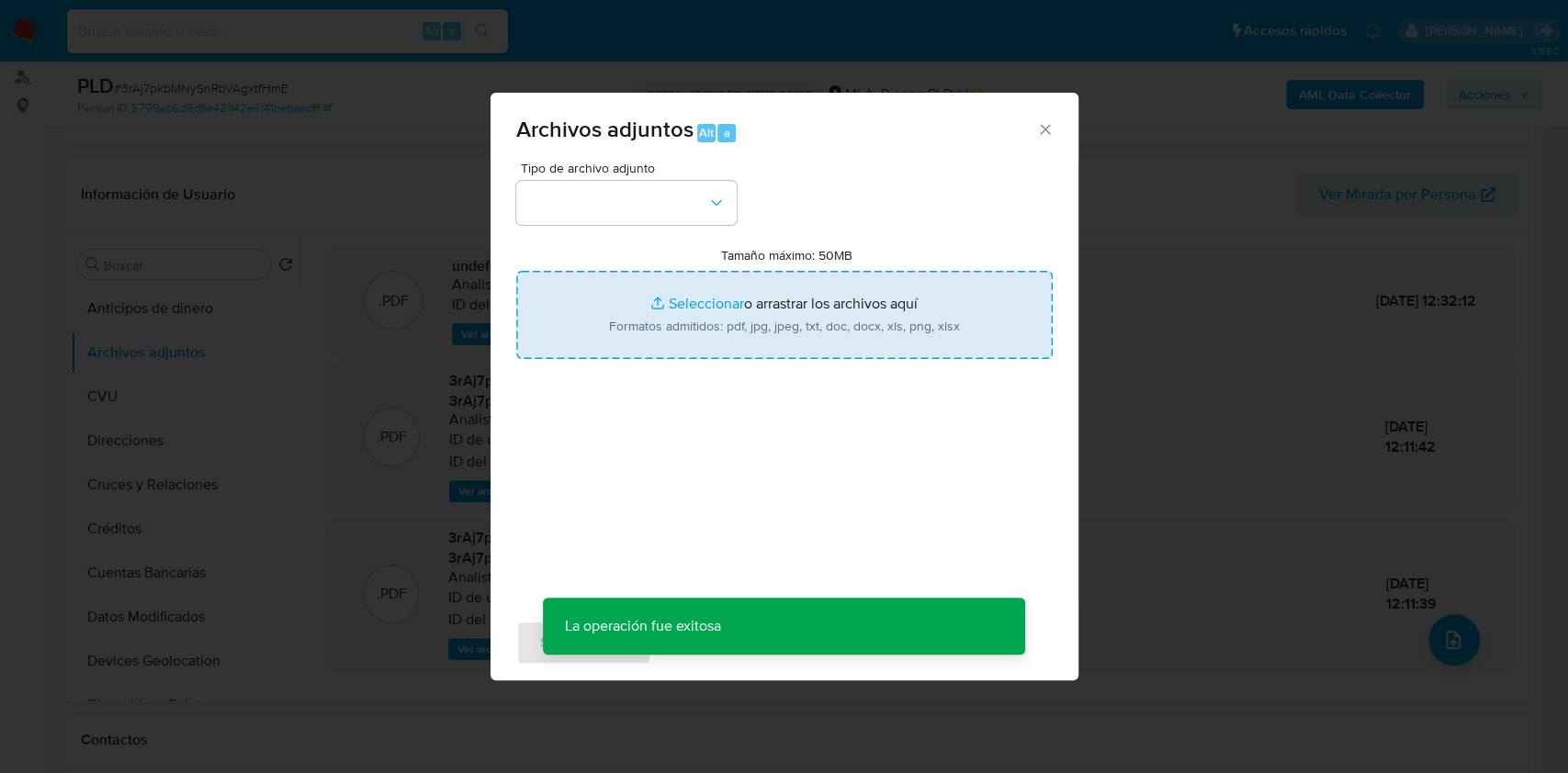
click at [720, 308] on input "Tamaño máximo: 50MB Seleccionar archivos" at bounding box center [784, 314] width 537 height 88
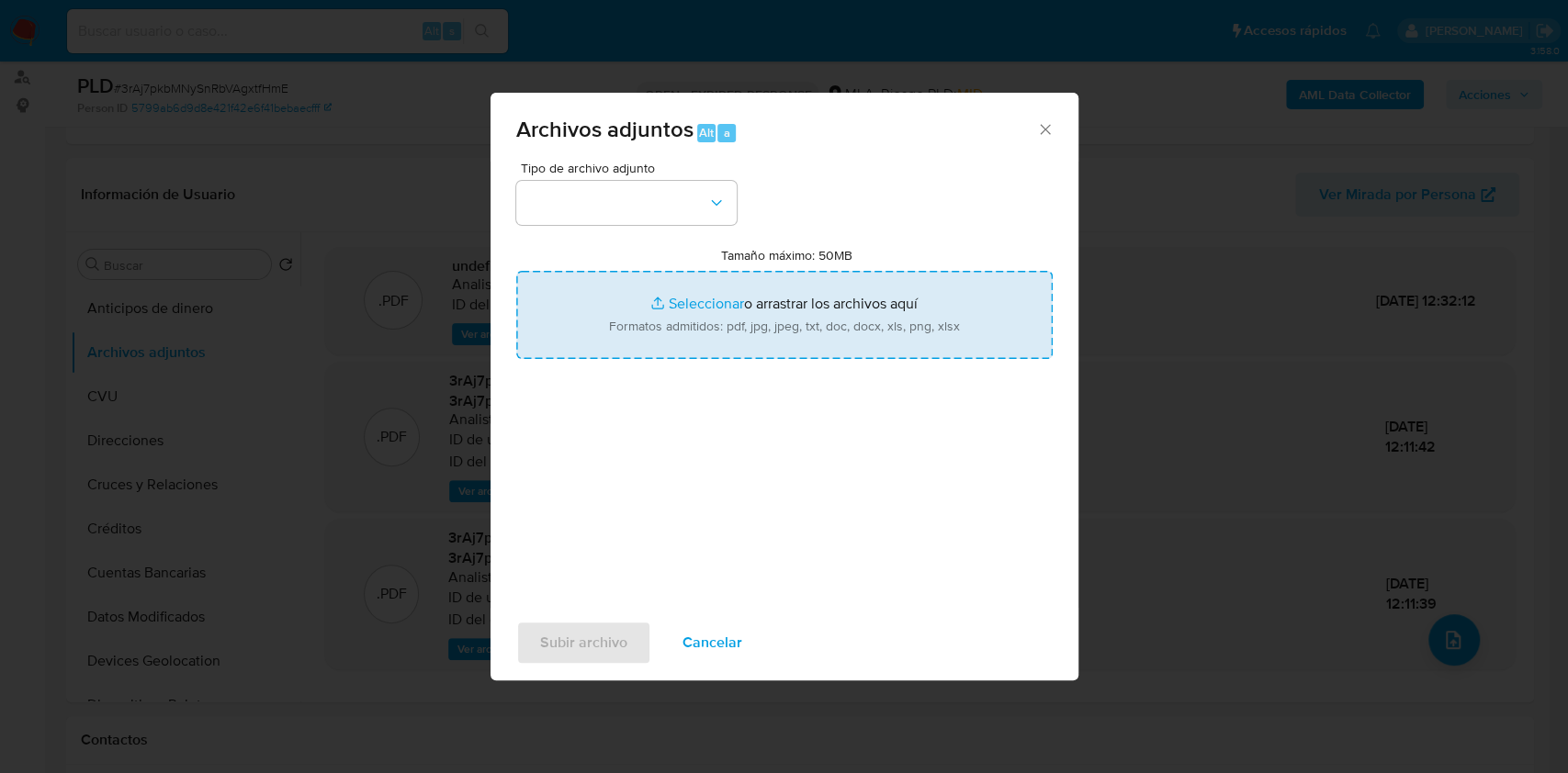
type input "C:\fakepath\Movimientos-Aladdin-v10_1 - 2468765098 - .xlsx"
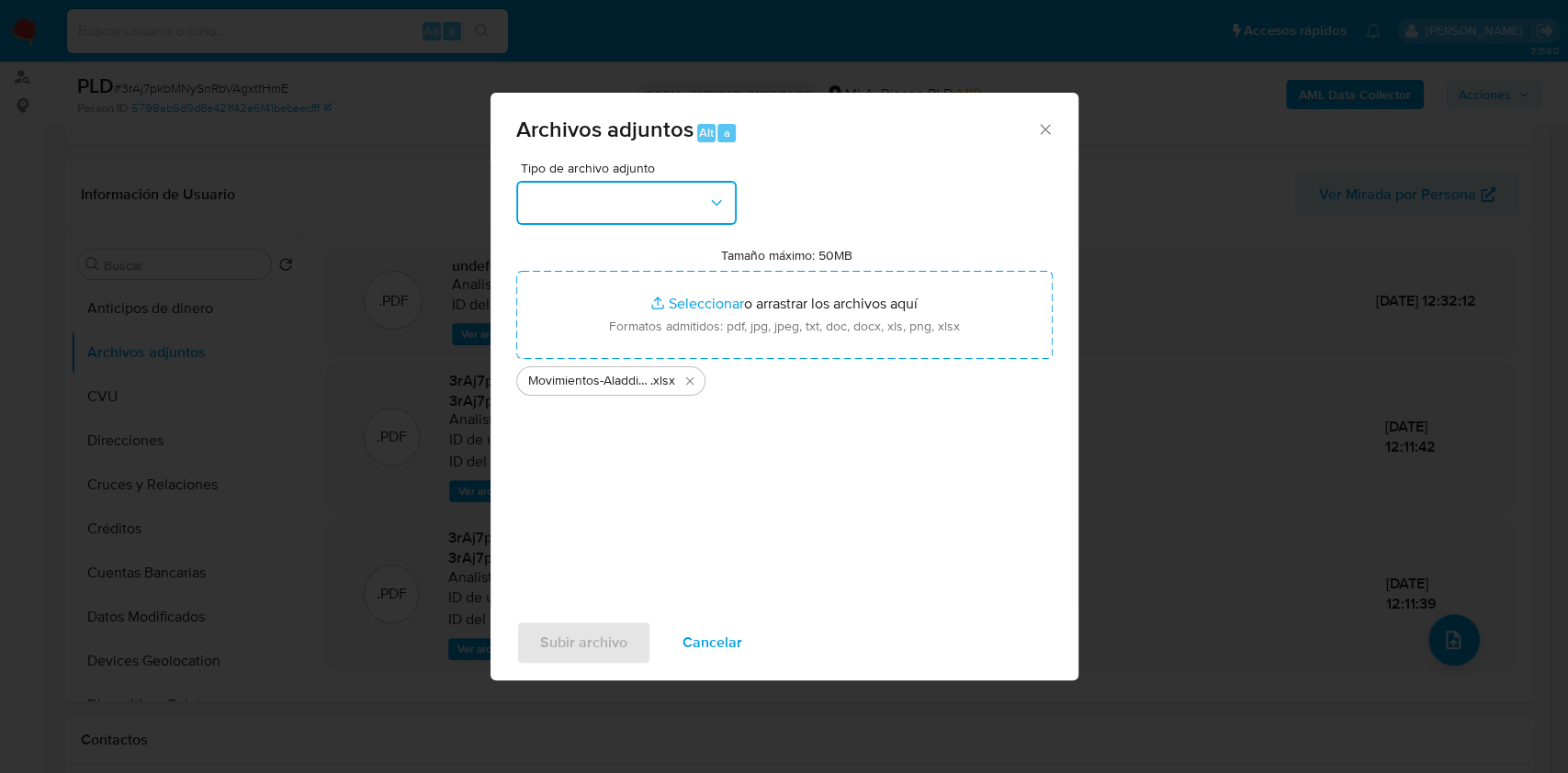
click at [596, 209] on button "button" at bounding box center [626, 202] width 221 height 44
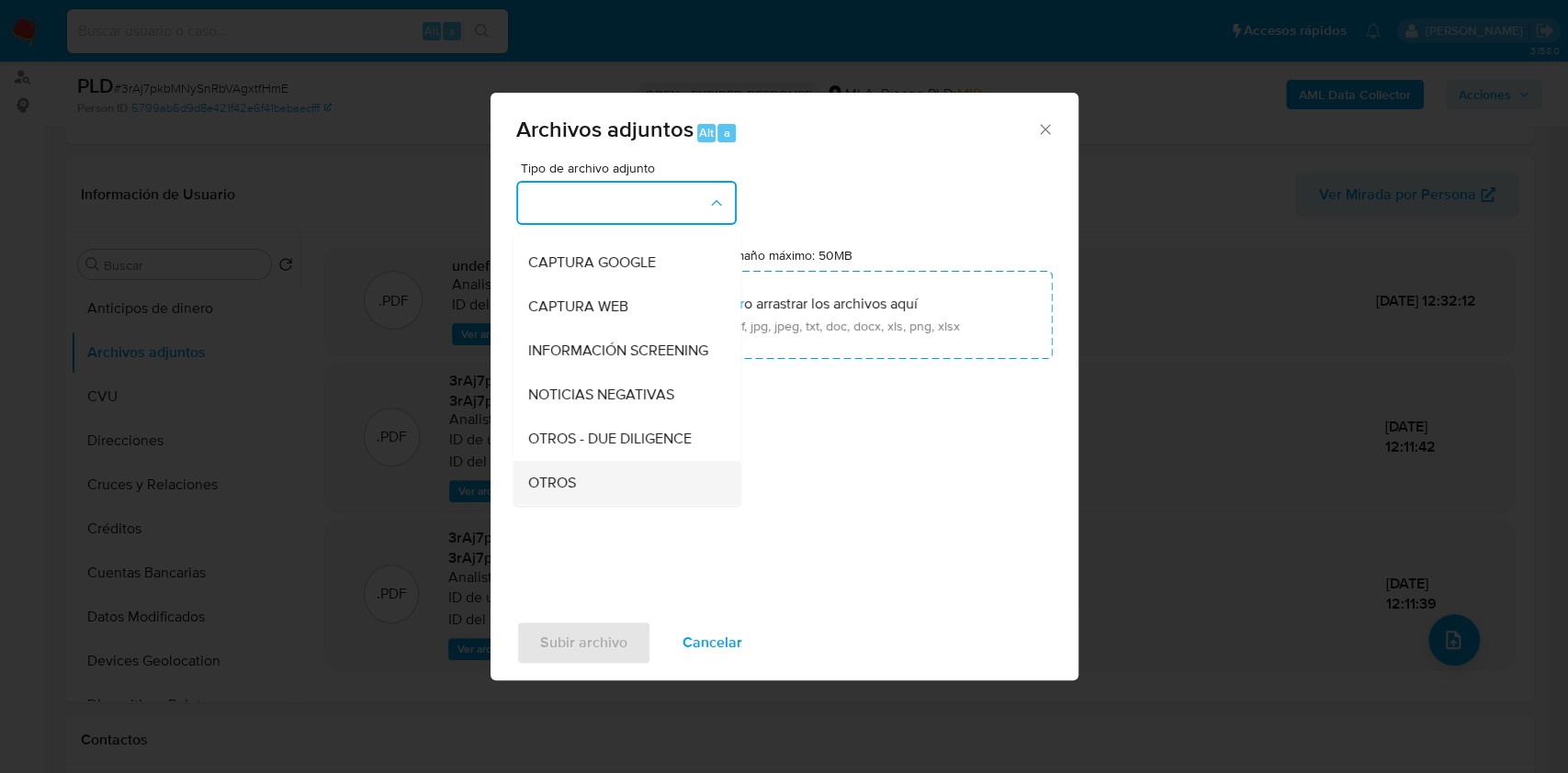
click at [534, 491] on span "OTROS" at bounding box center [551, 483] width 47 height 19
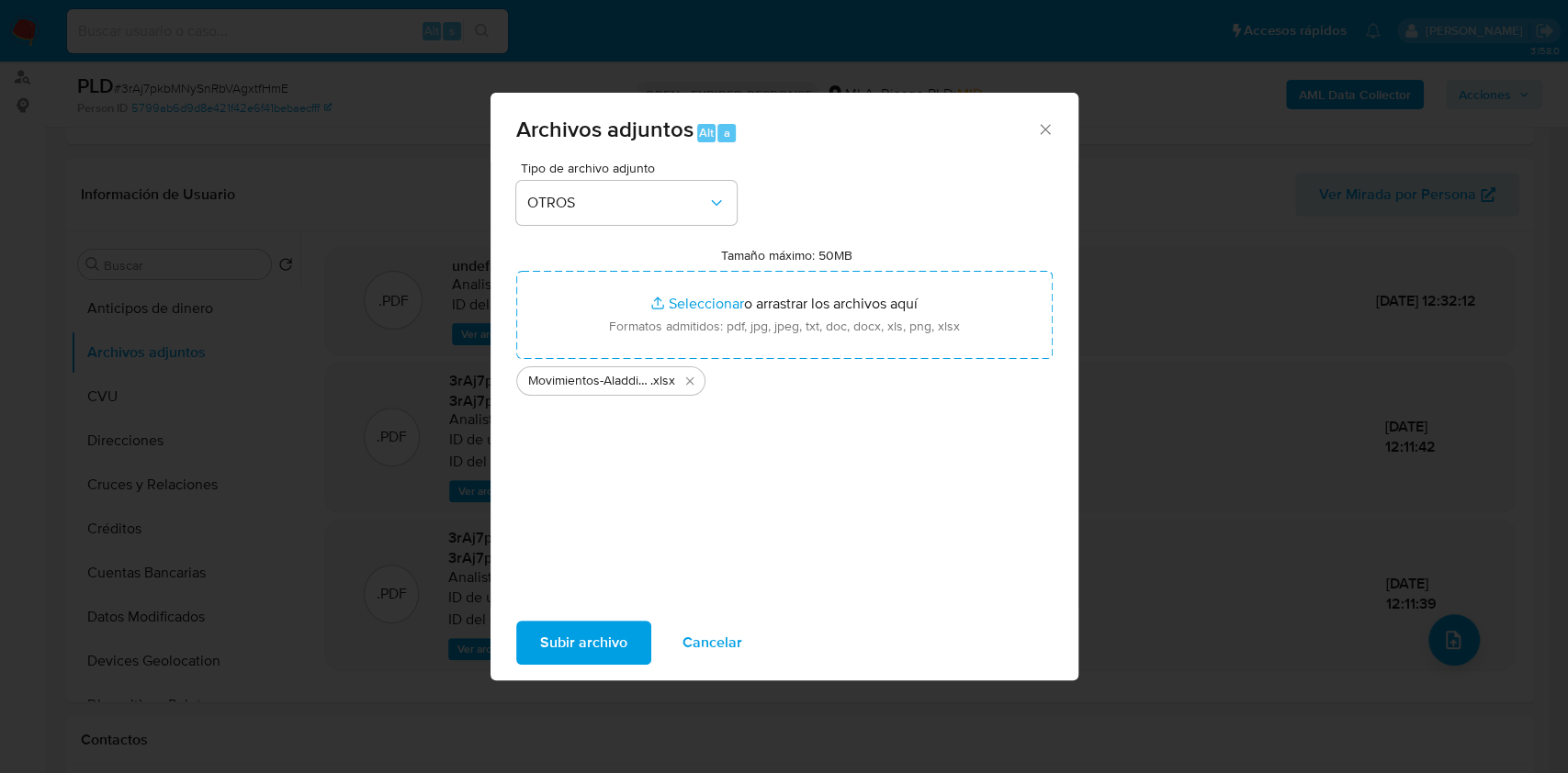
click at [567, 622] on span "Subir archivo" at bounding box center [583, 642] width 87 height 40
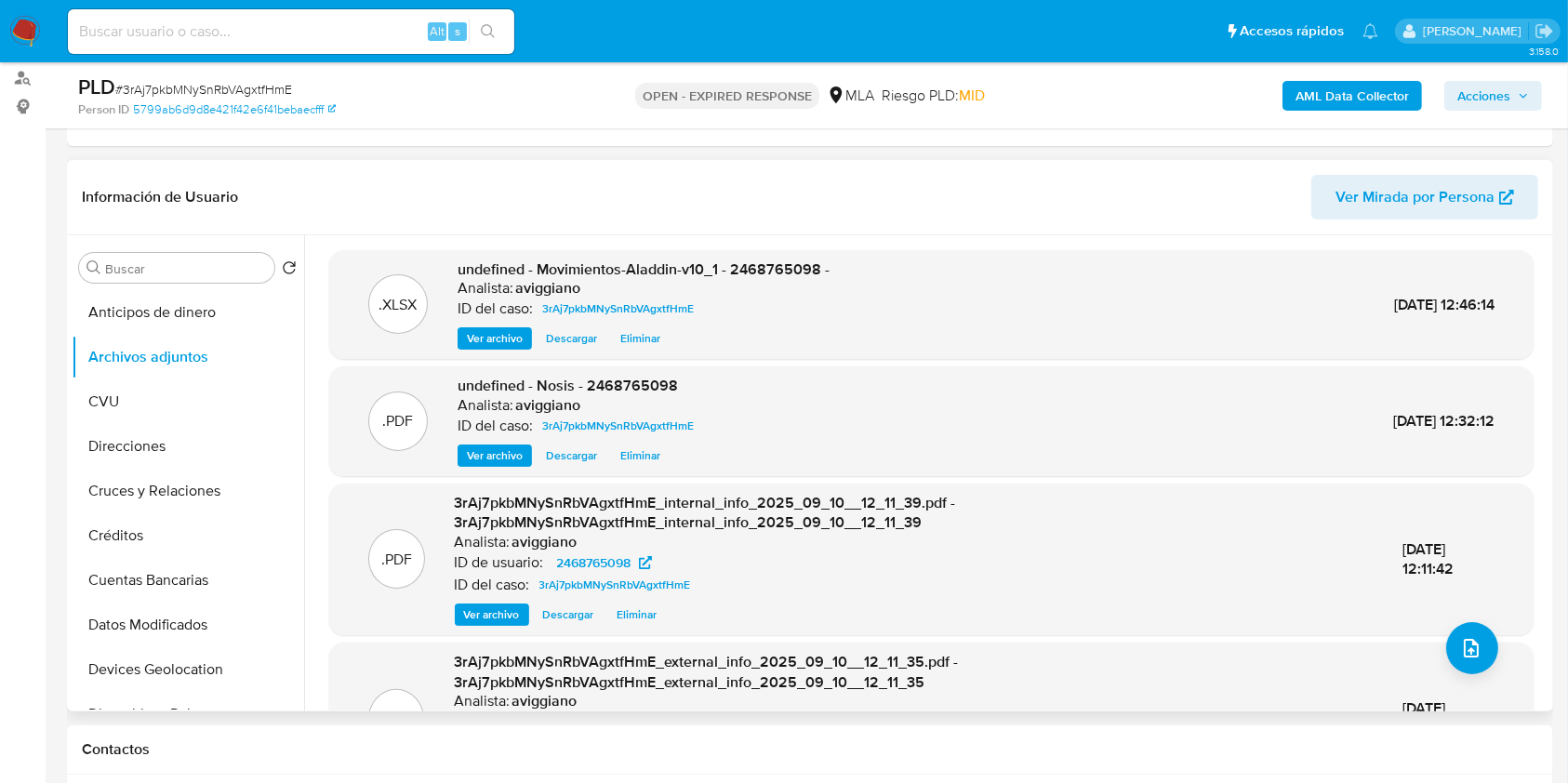
click at [760, 269] on span "undefined - Movimientos-Aladdin-v10_1 - 2468765098 -" at bounding box center [644, 269] width 372 height 22
copy span "2468765098"
click at [122, 410] on button "CVU" at bounding box center [180, 401] width 218 height 44
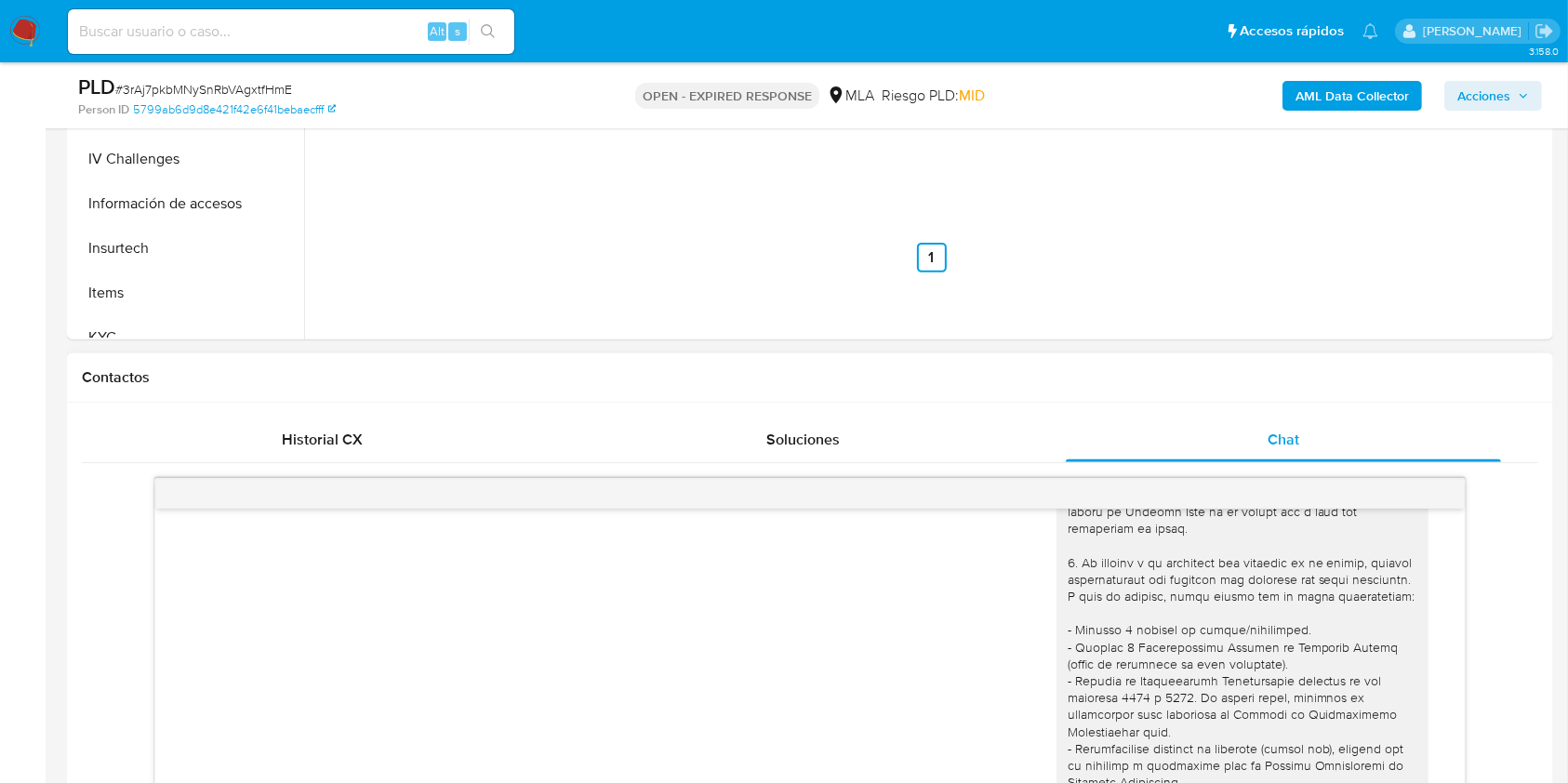
scroll to position [372, 0]
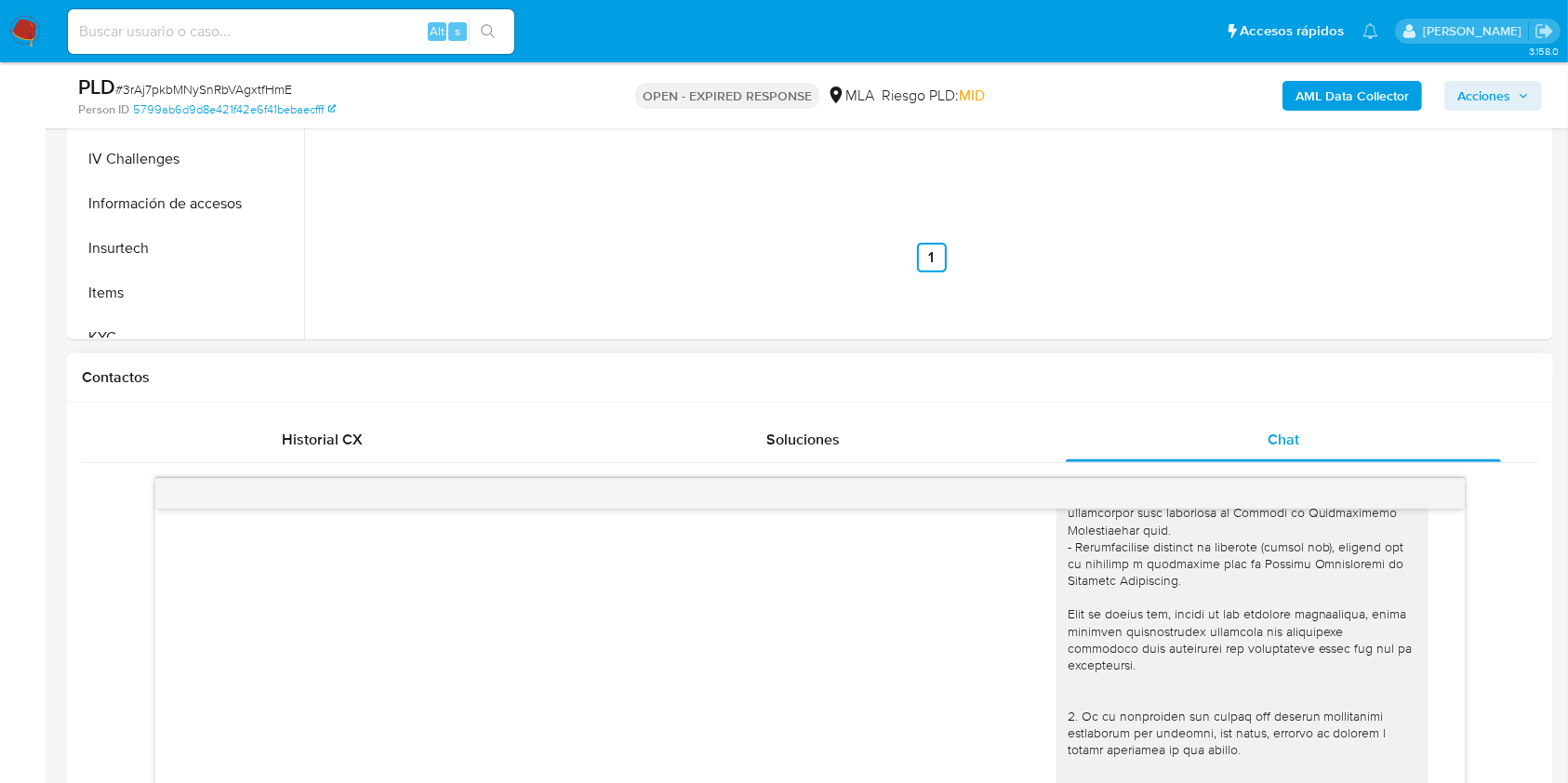
click at [1347, 376] on h1 "Contactos" at bounding box center [810, 378] width 1457 height 19
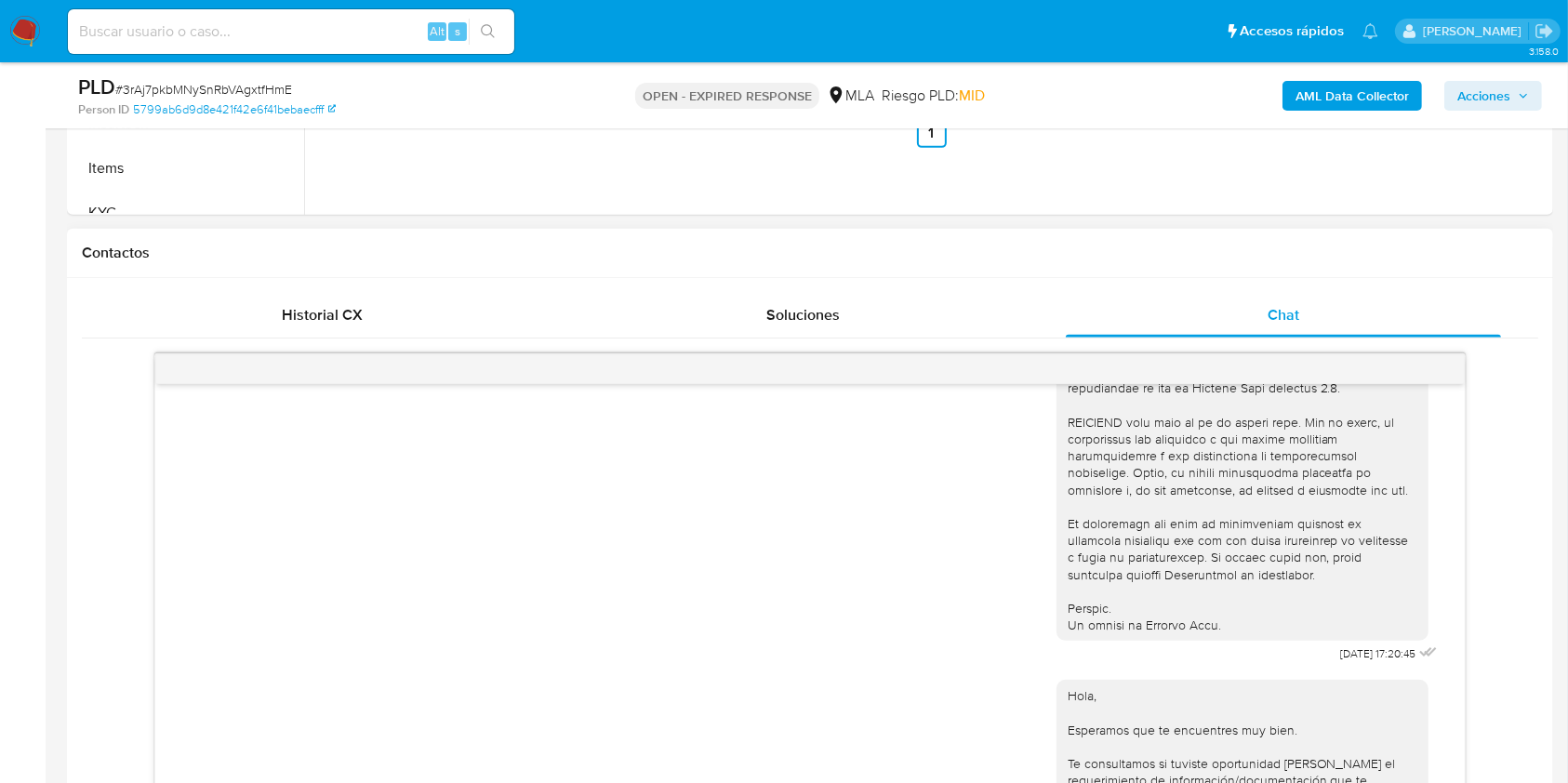
scroll to position [868, 0]
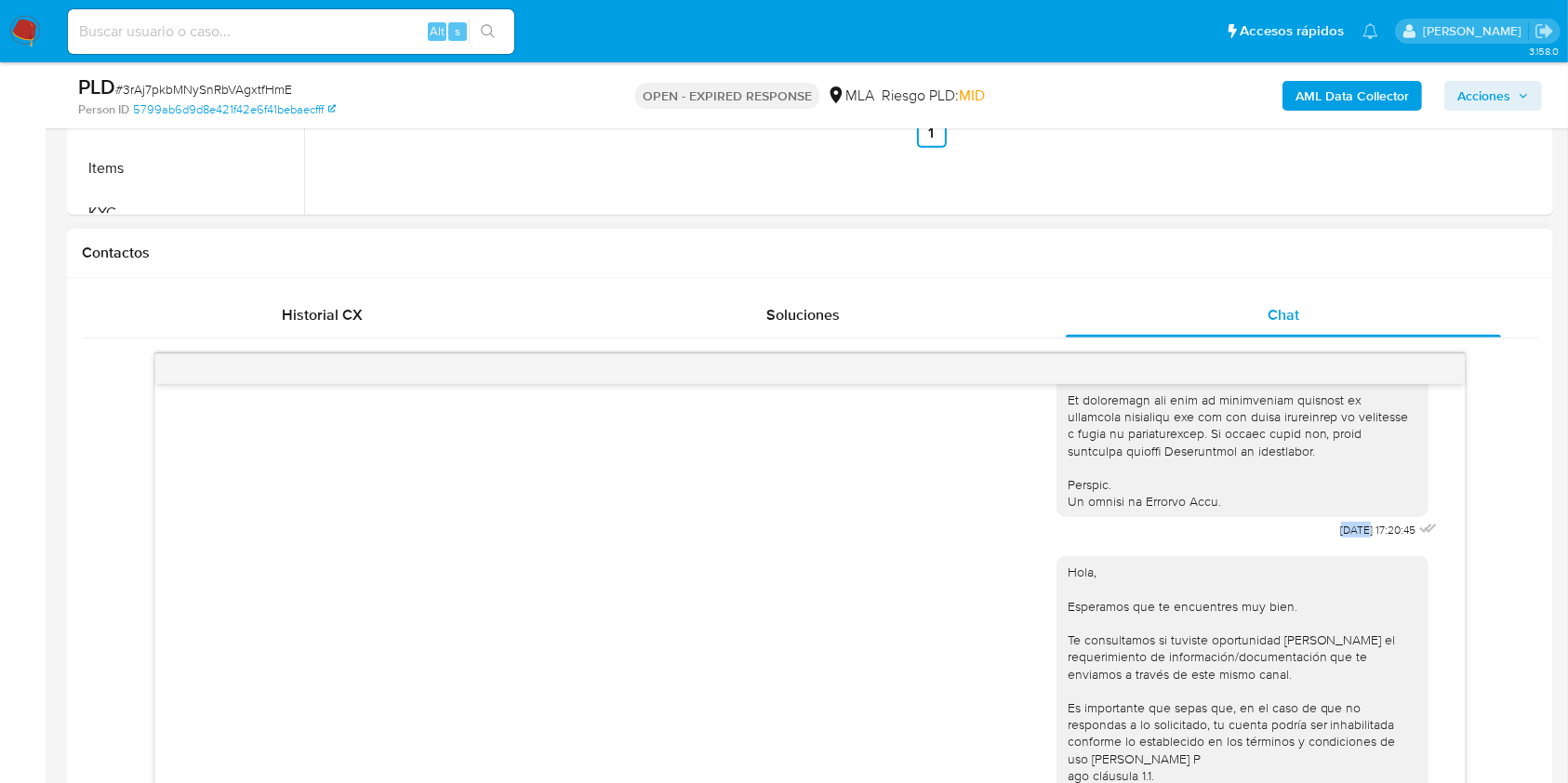
drag, startPoint x: 1308, startPoint y: 562, endPoint x: 1327, endPoint y: 556, distance: 19.9
click at [1327, 545] on div "[DATE] 17:20:45" at bounding box center [1249, 35] width 385 height 1019
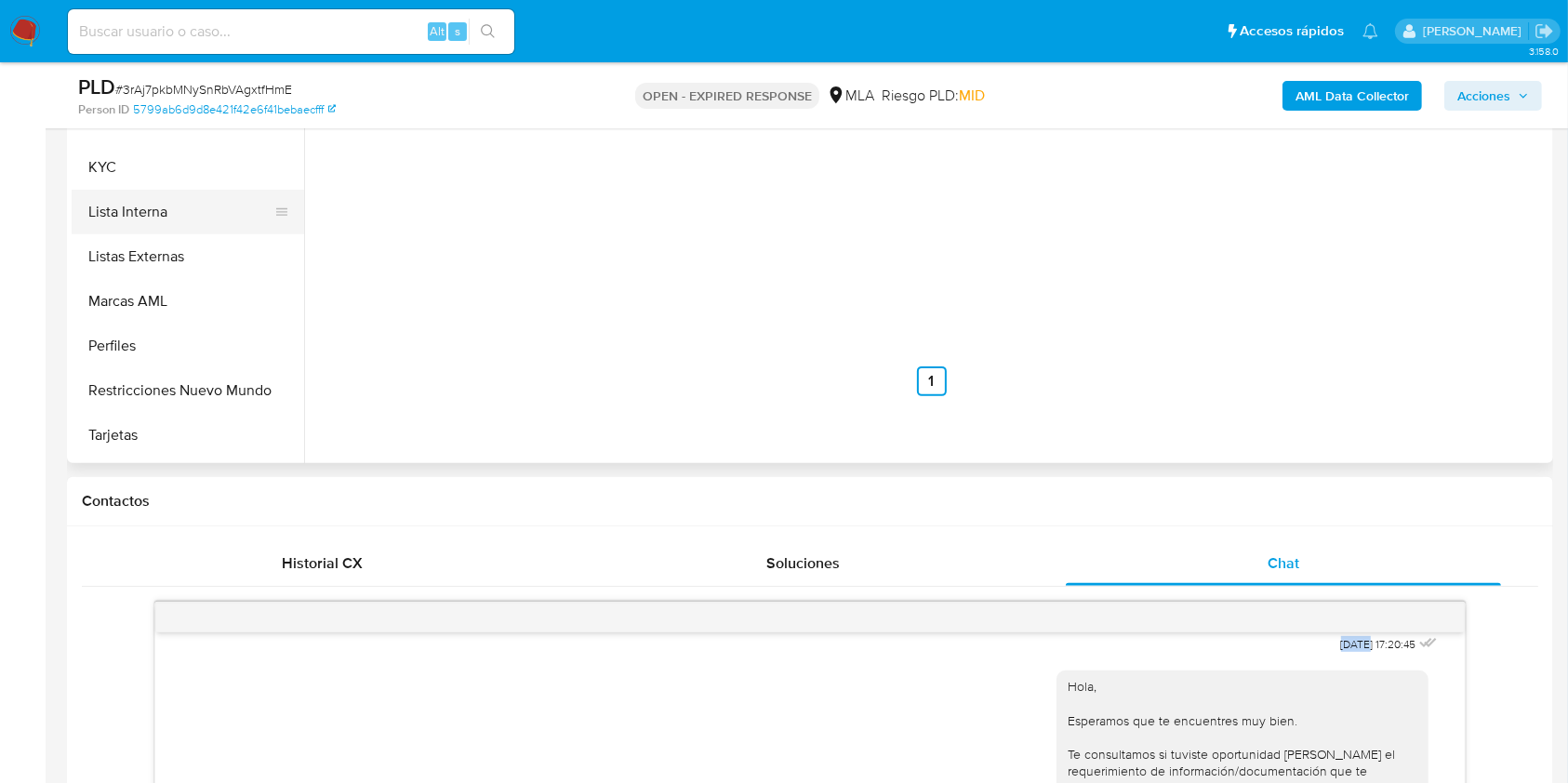
scroll to position [752, 0]
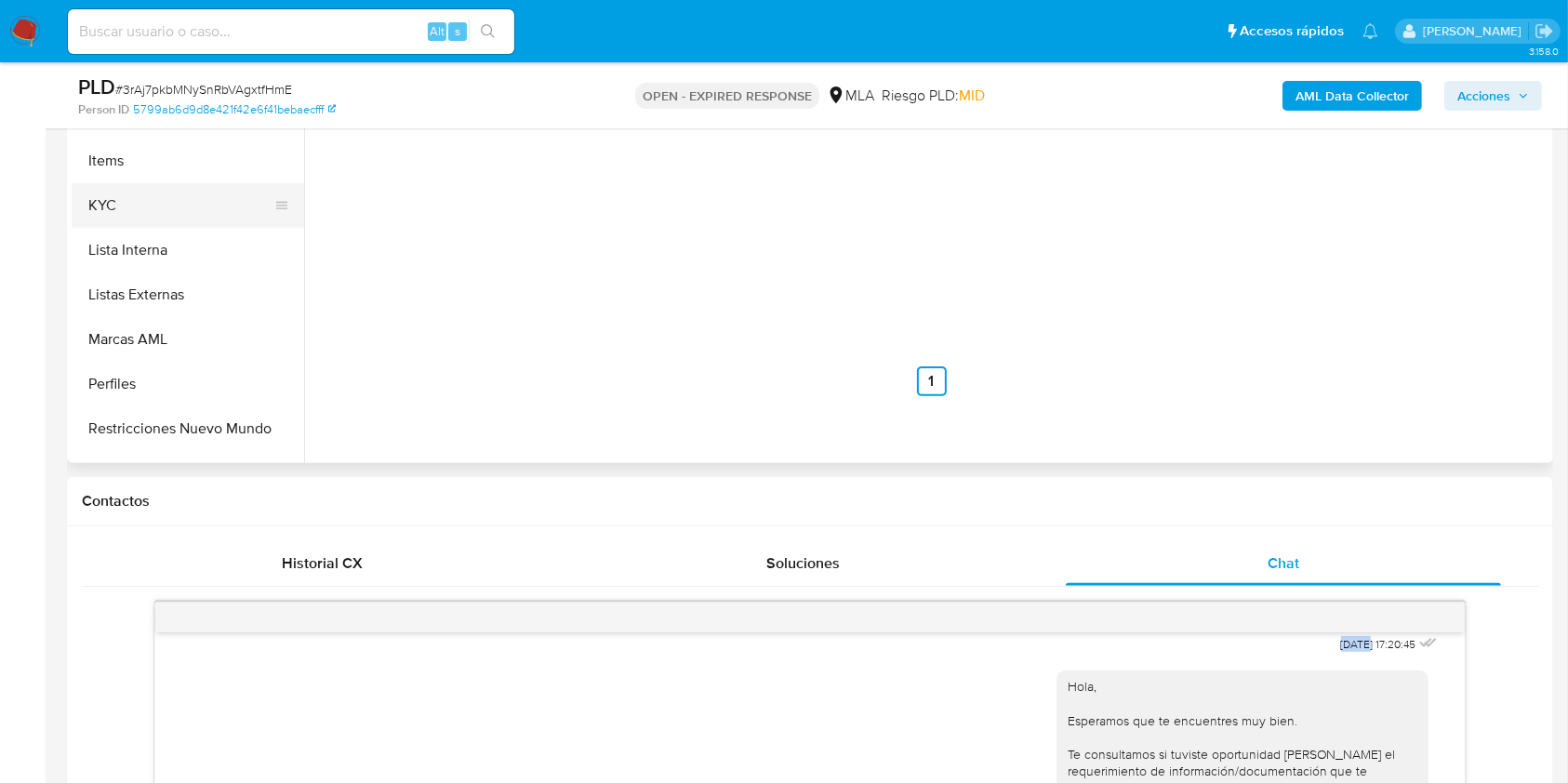
click at [161, 208] on button "KYC" at bounding box center [180, 204] width 218 height 44
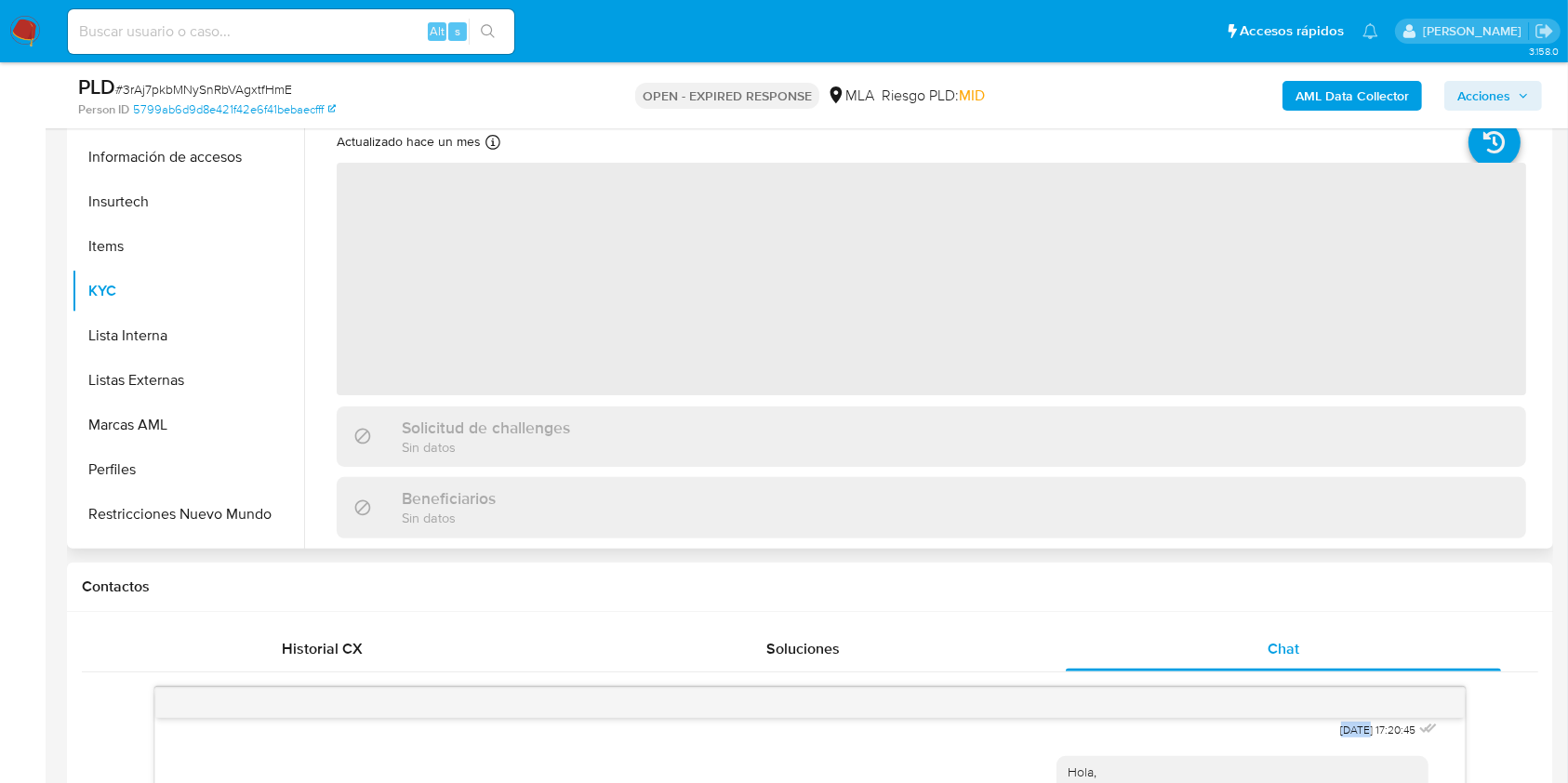
scroll to position [372, 0]
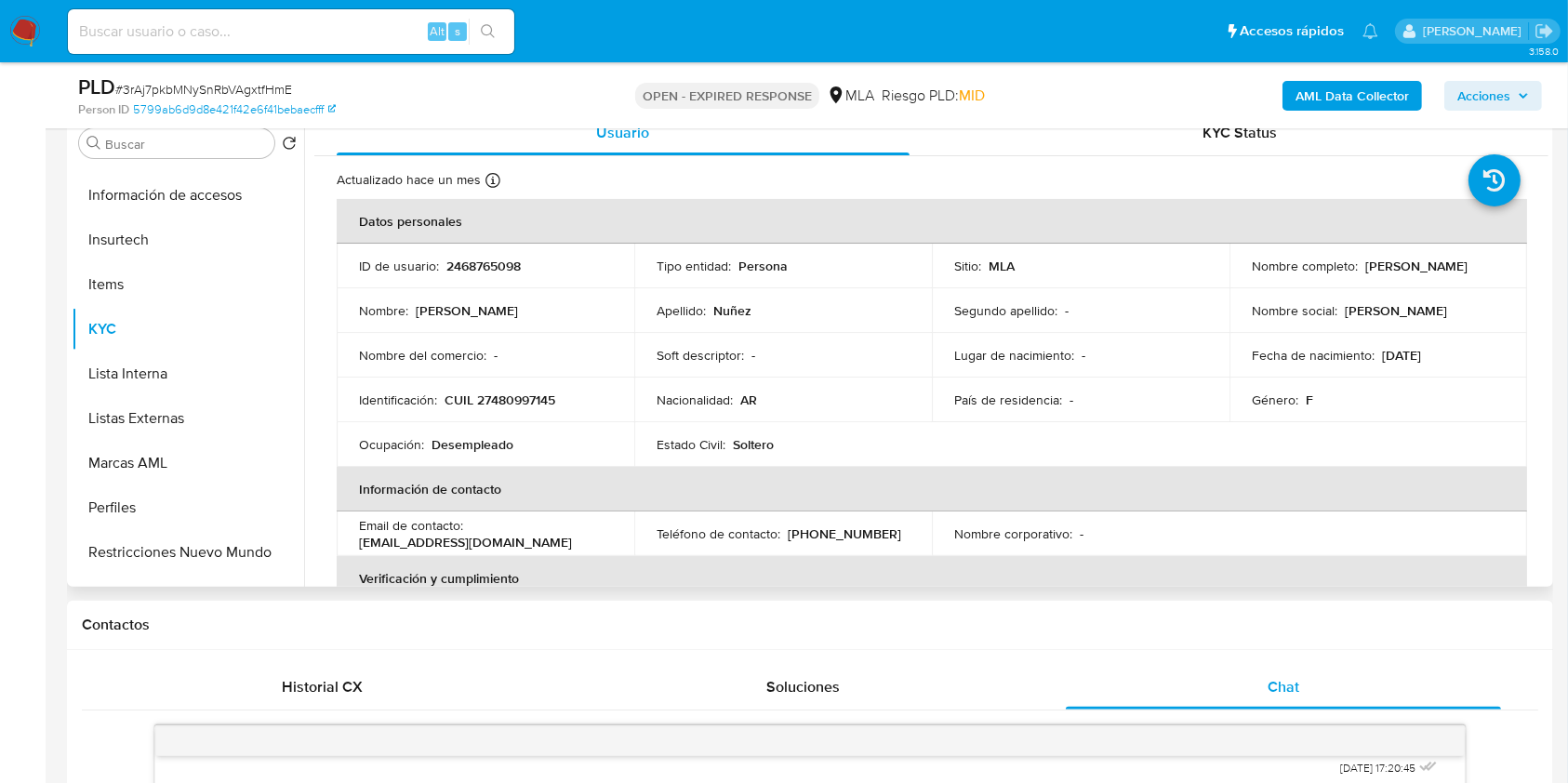
click at [532, 400] on p "CUIL 27480997145" at bounding box center [499, 400] width 110 height 17
copy p "27480997145"
drag, startPoint x: 1249, startPoint y: 271, endPoint x: 1444, endPoint y: 273, distance: 195.0
click at [1444, 273] on p "[PERSON_NAME]" at bounding box center [1416, 266] width 103 height 17
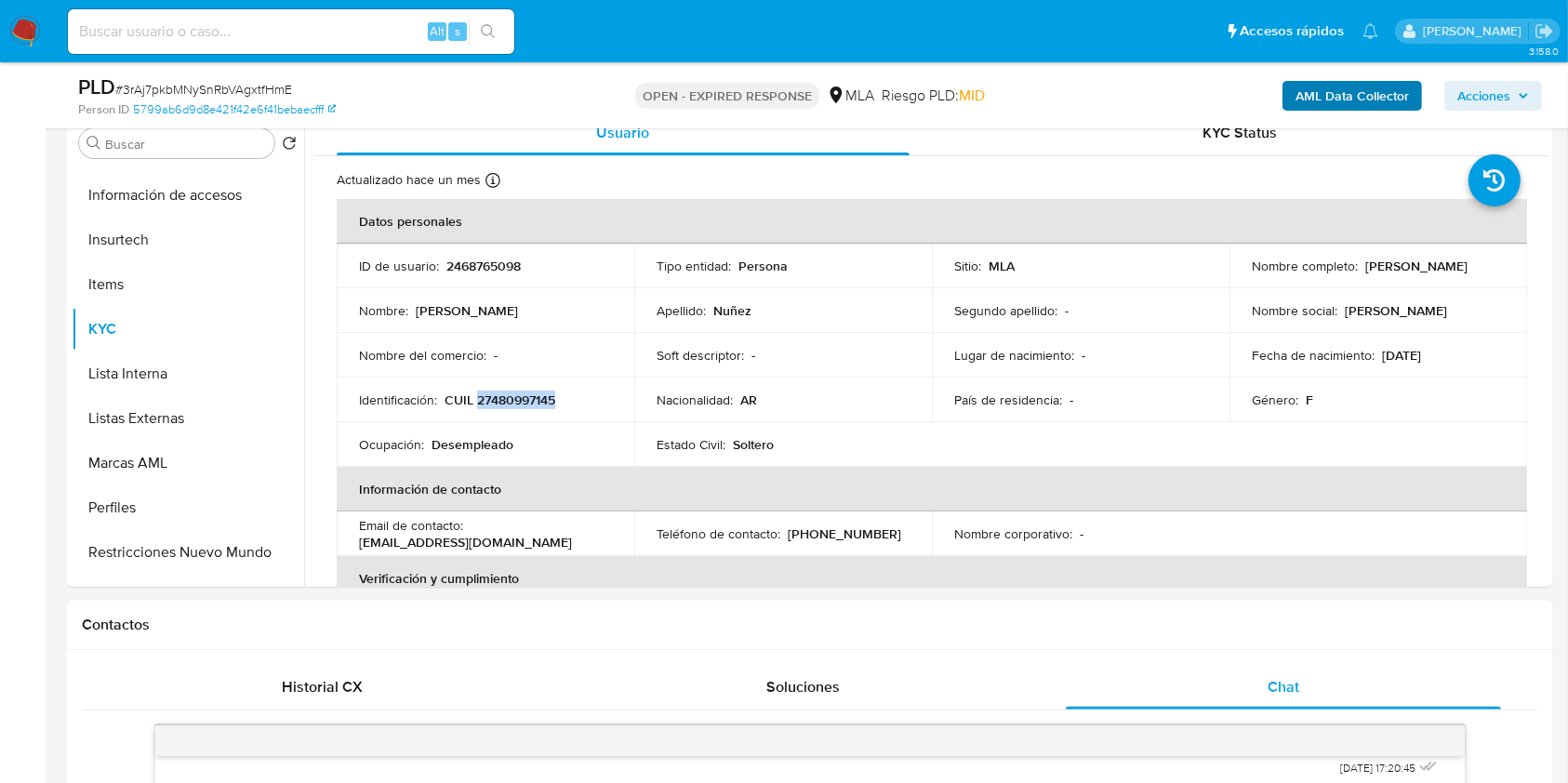
copy p "[PERSON_NAME]"
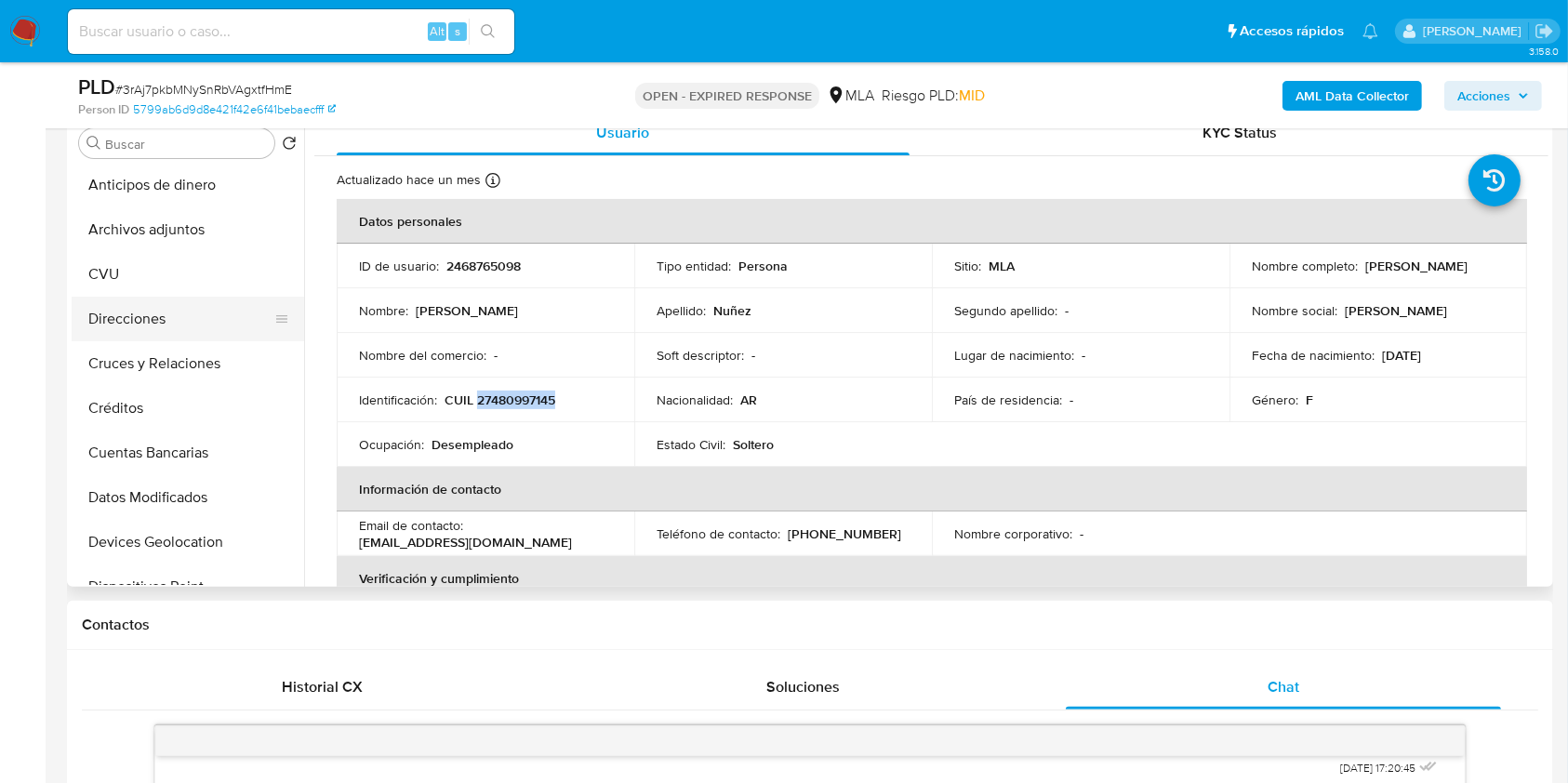
scroll to position [0, 0]
click at [187, 238] on button "Archivos adjuntos" at bounding box center [180, 232] width 218 height 44
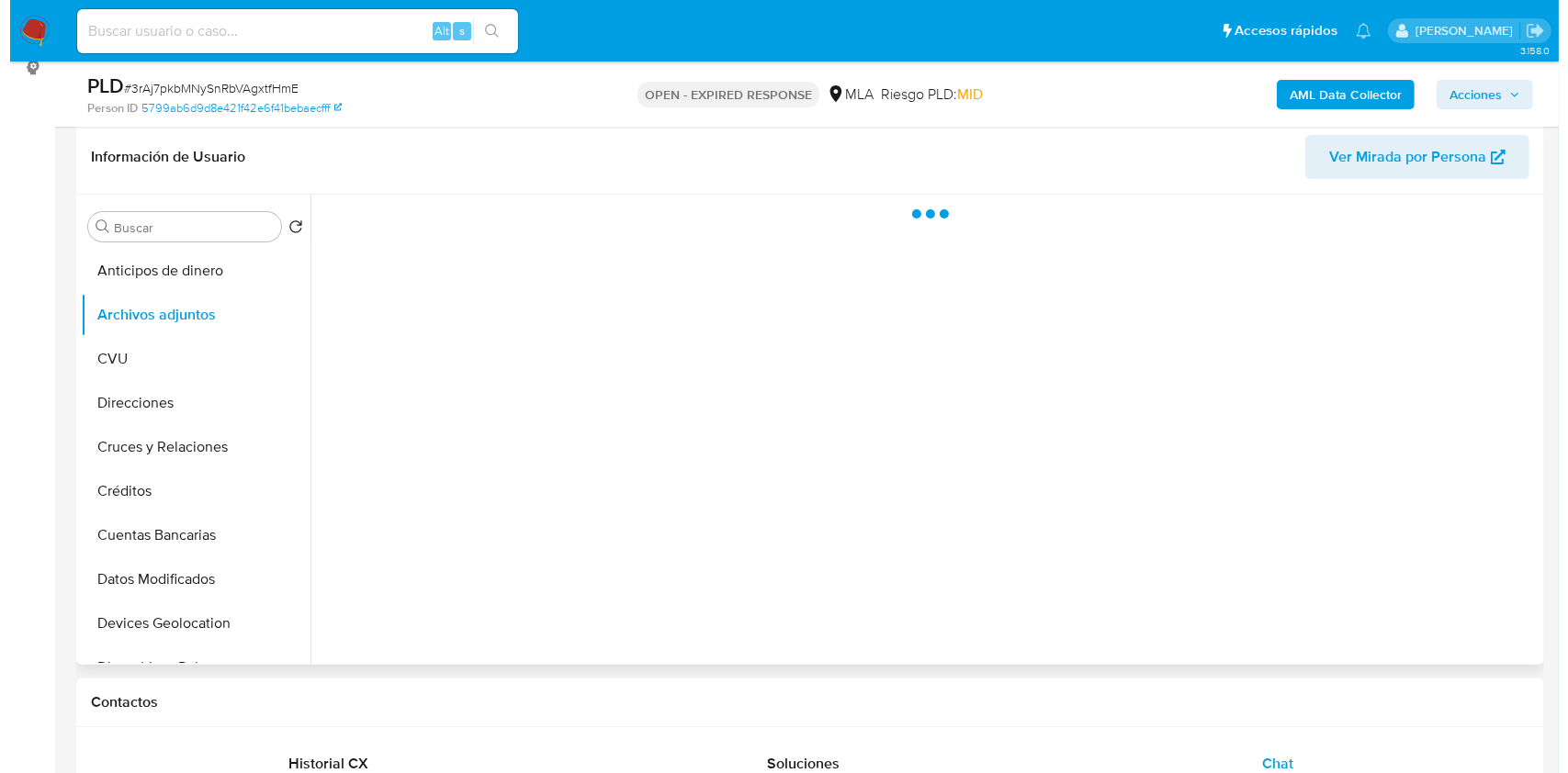
scroll to position [245, 0]
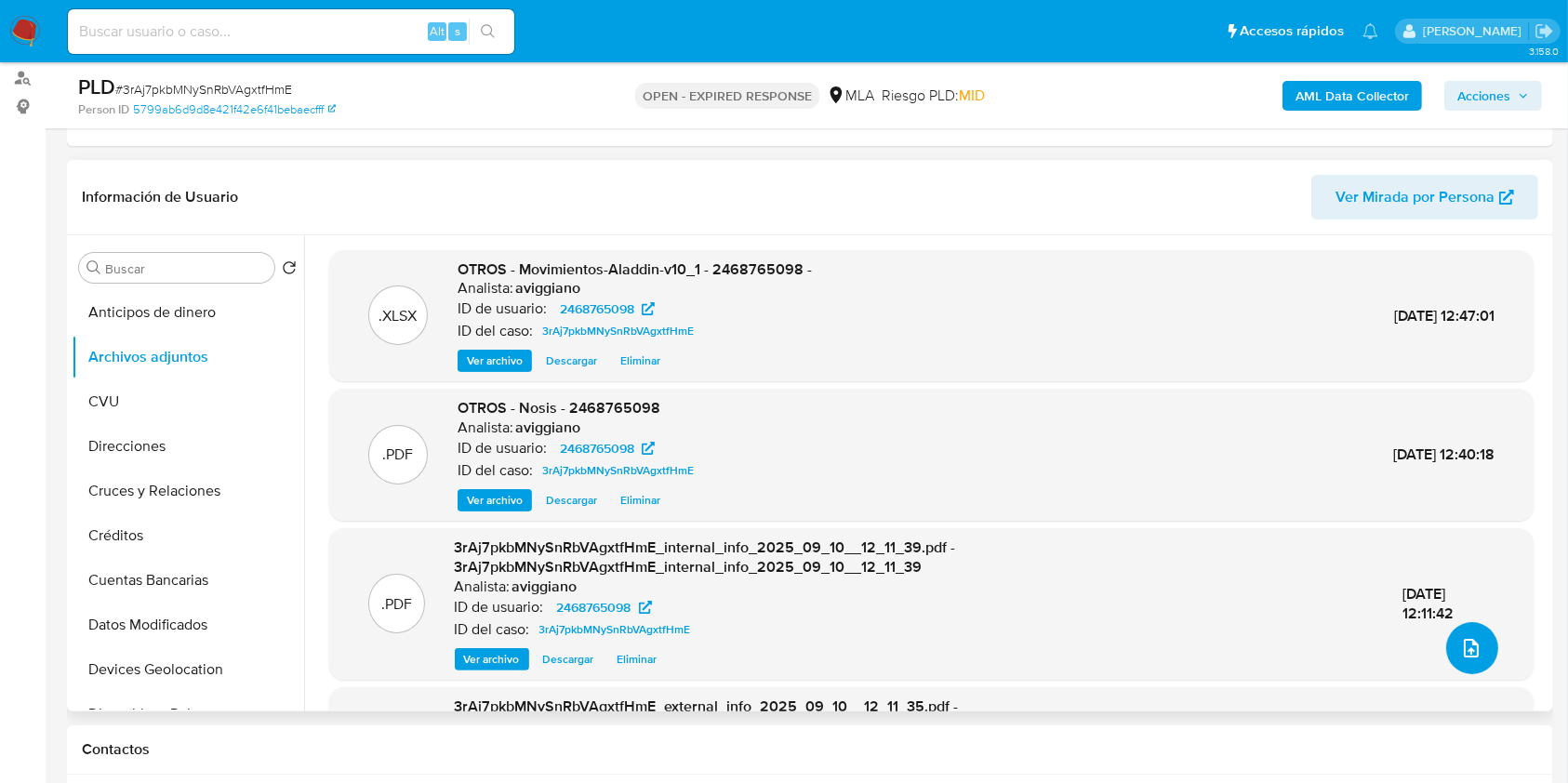
click at [1461, 644] on icon "upload-file" at bounding box center [1472, 648] width 23 height 23
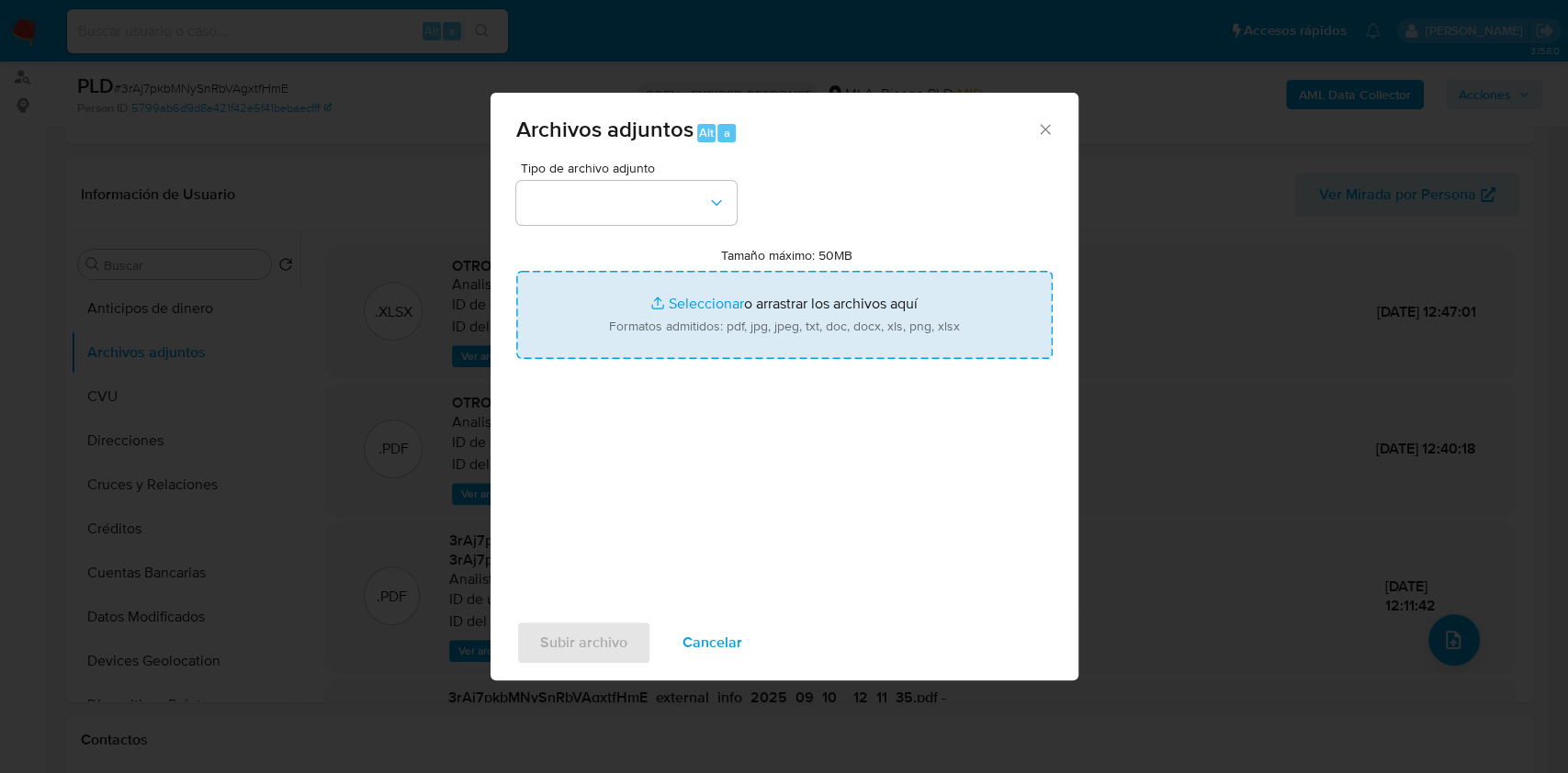
click at [765, 303] on input "Tamaño máximo: 50MB Seleccionar archivos" at bounding box center [784, 314] width 537 height 88
type input "C:\fakepath\Caselog 3rAj7pkbMNySnRbVAgxtfHmE_2025_08_18_15_49_27.docx"
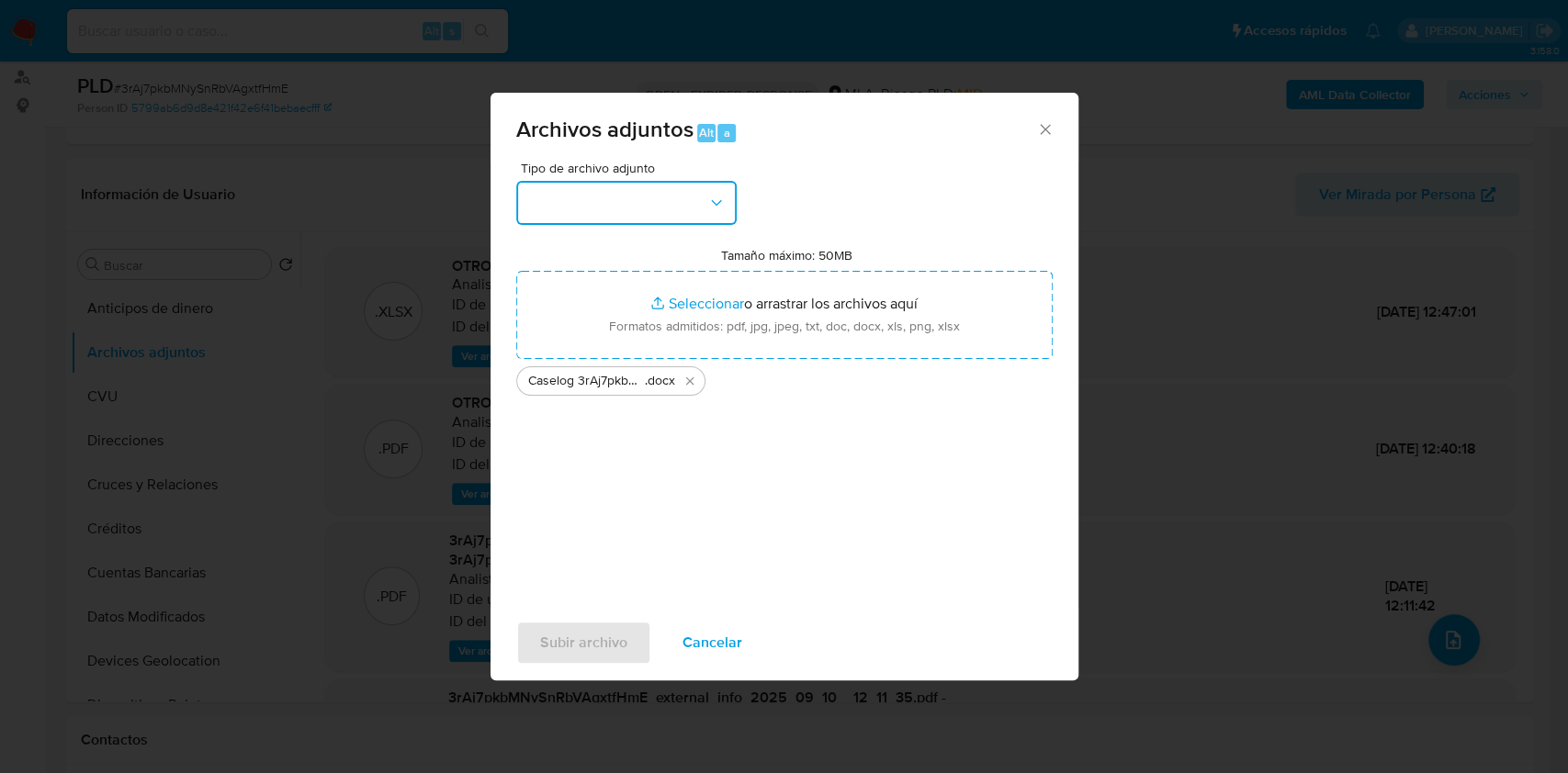
click at [545, 208] on button "button" at bounding box center [626, 202] width 221 height 44
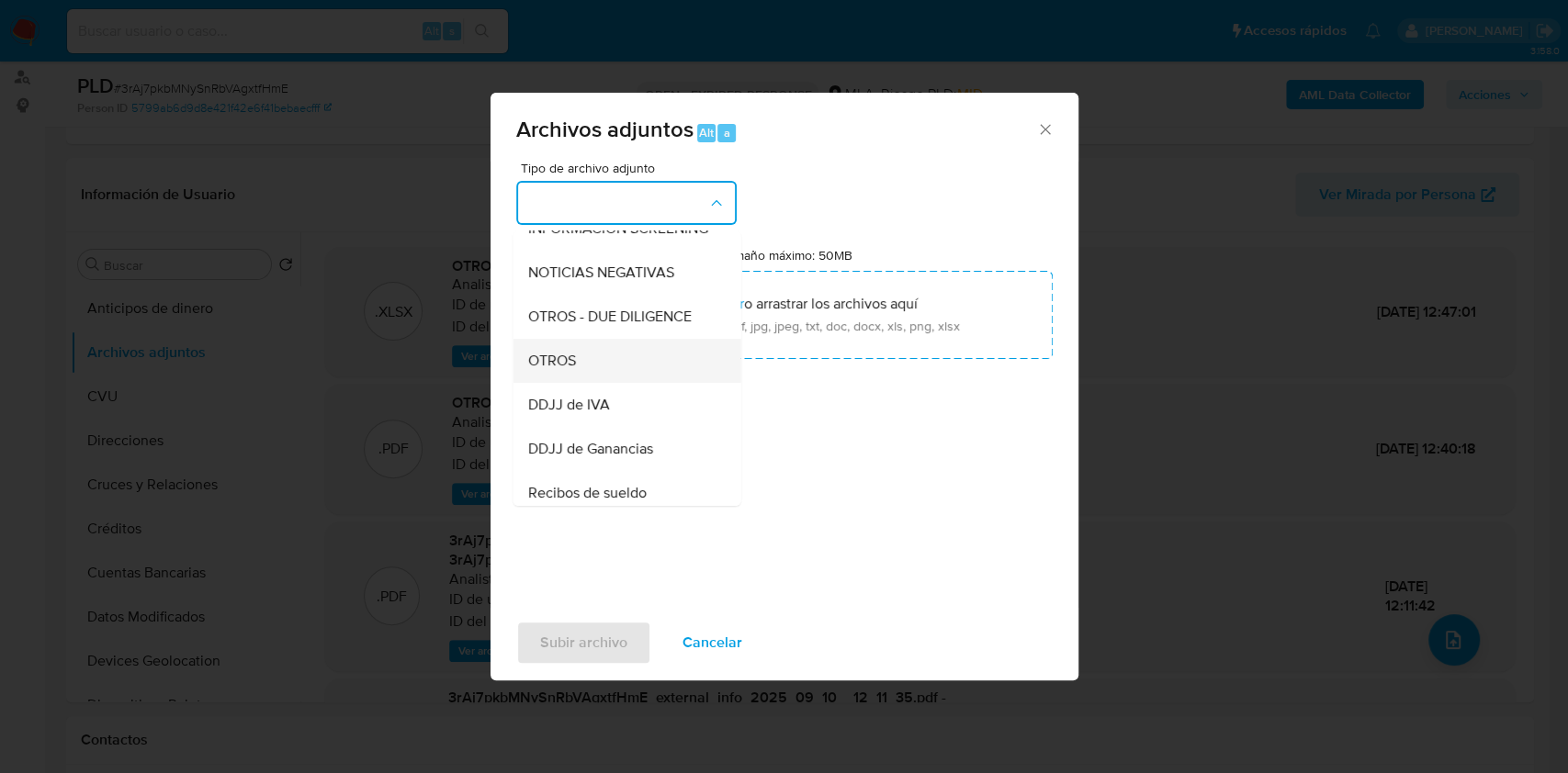
click at [583, 383] on div "OTROS" at bounding box center [621, 360] width 187 height 44
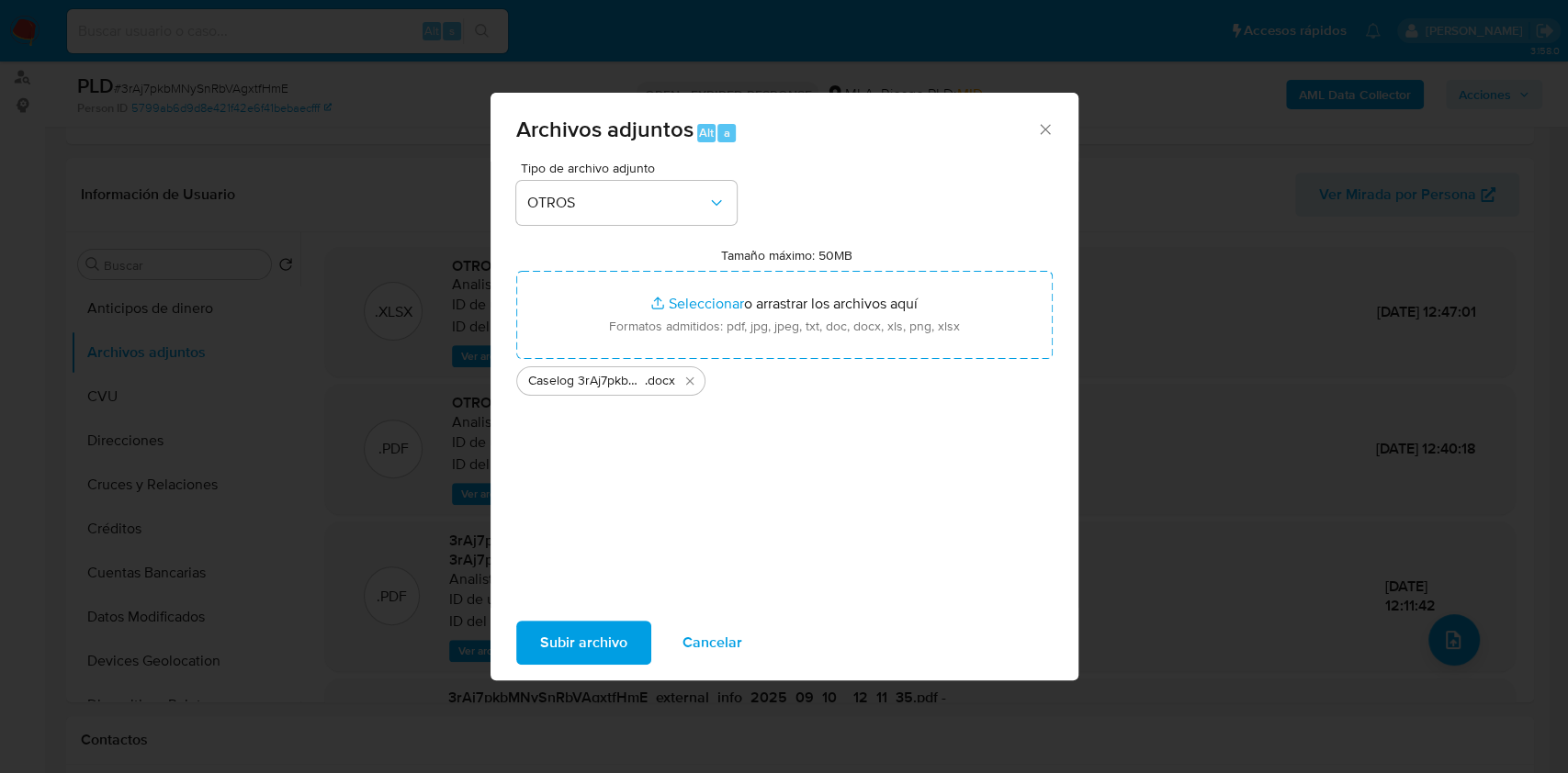
click at [567, 634] on span "Subir archivo" at bounding box center [583, 642] width 87 height 40
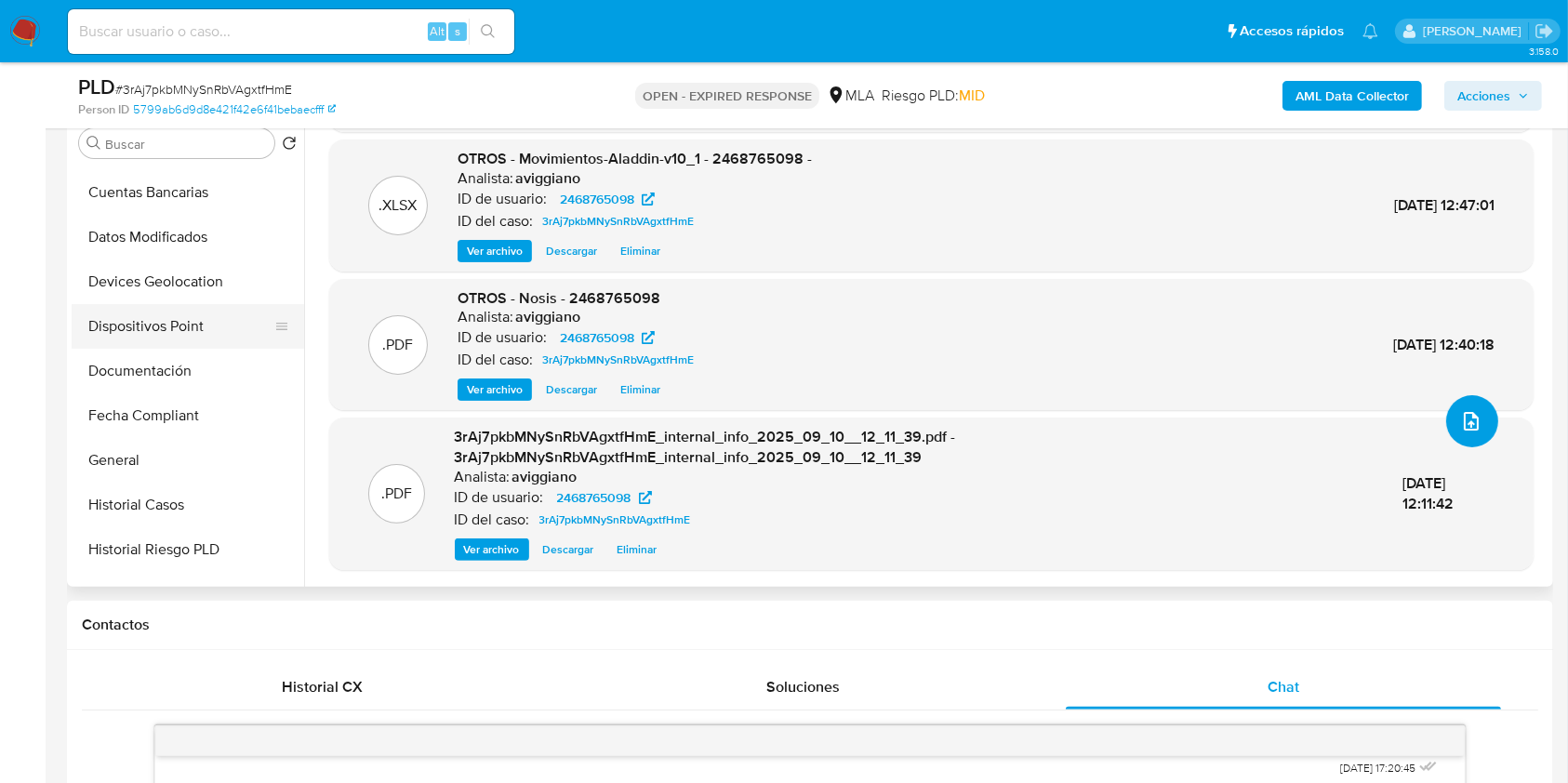
scroll to position [372, 0]
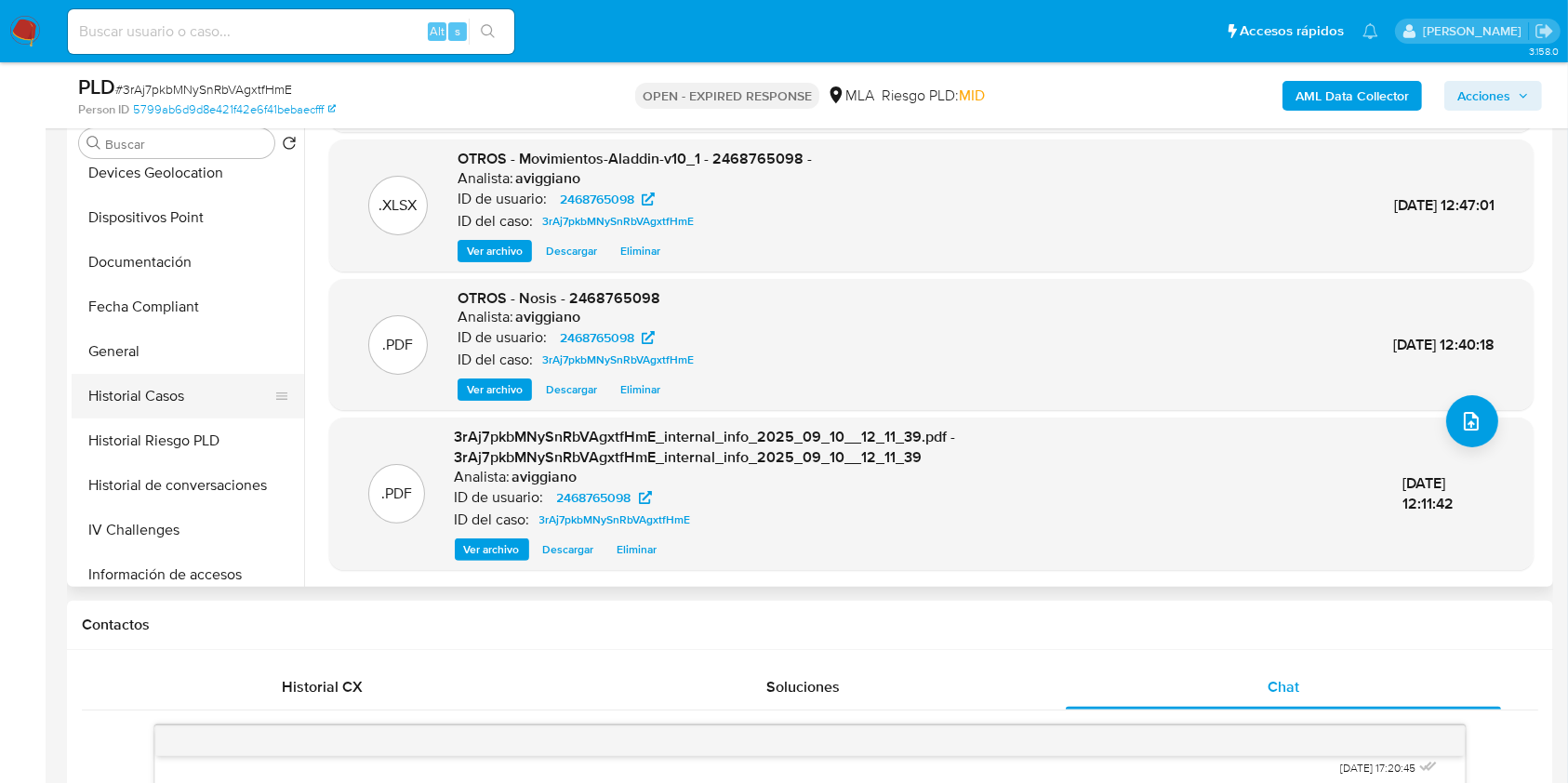
click at [136, 405] on button "Historial Casos" at bounding box center [180, 396] width 218 height 44
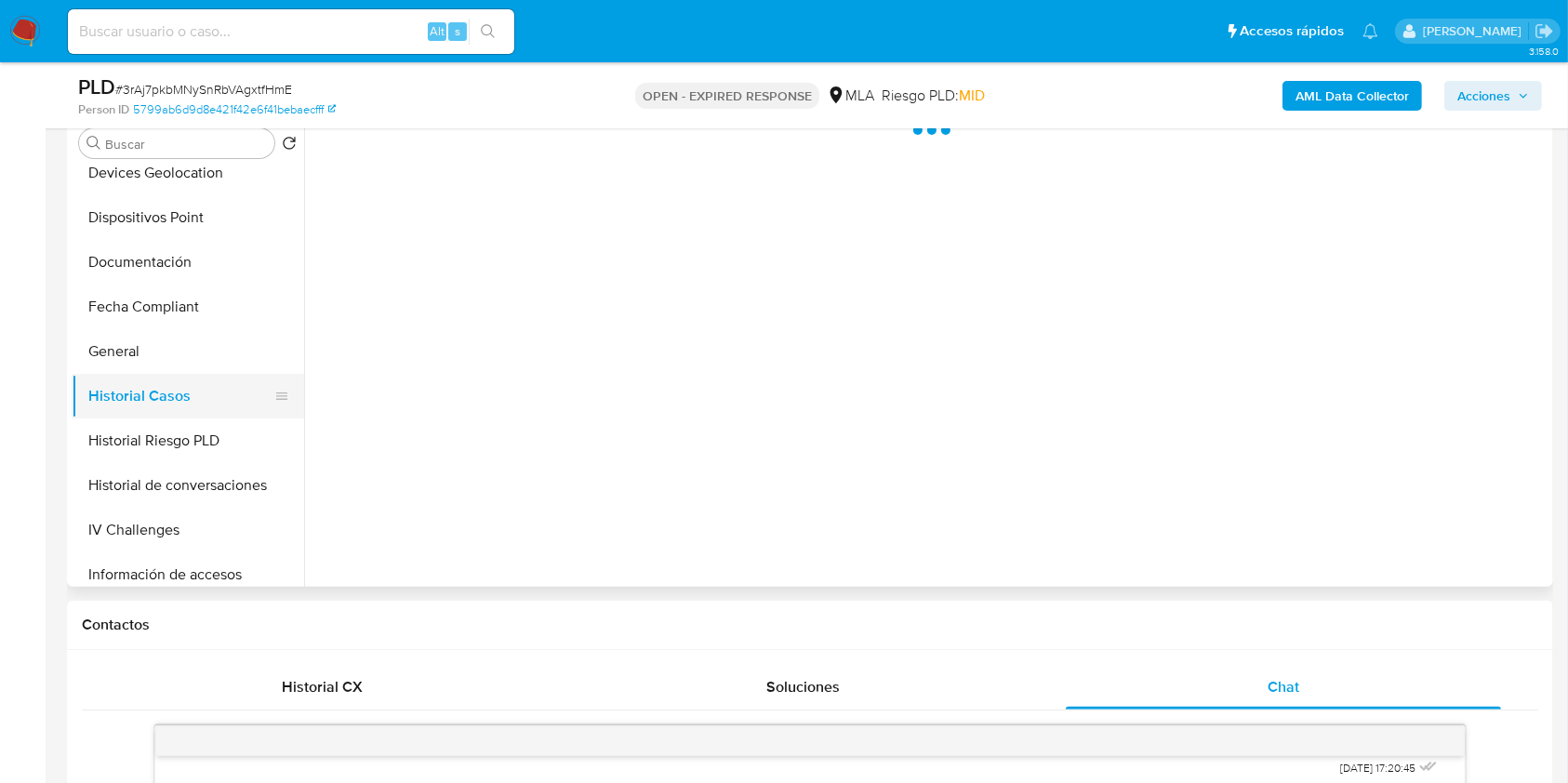
scroll to position [0, 0]
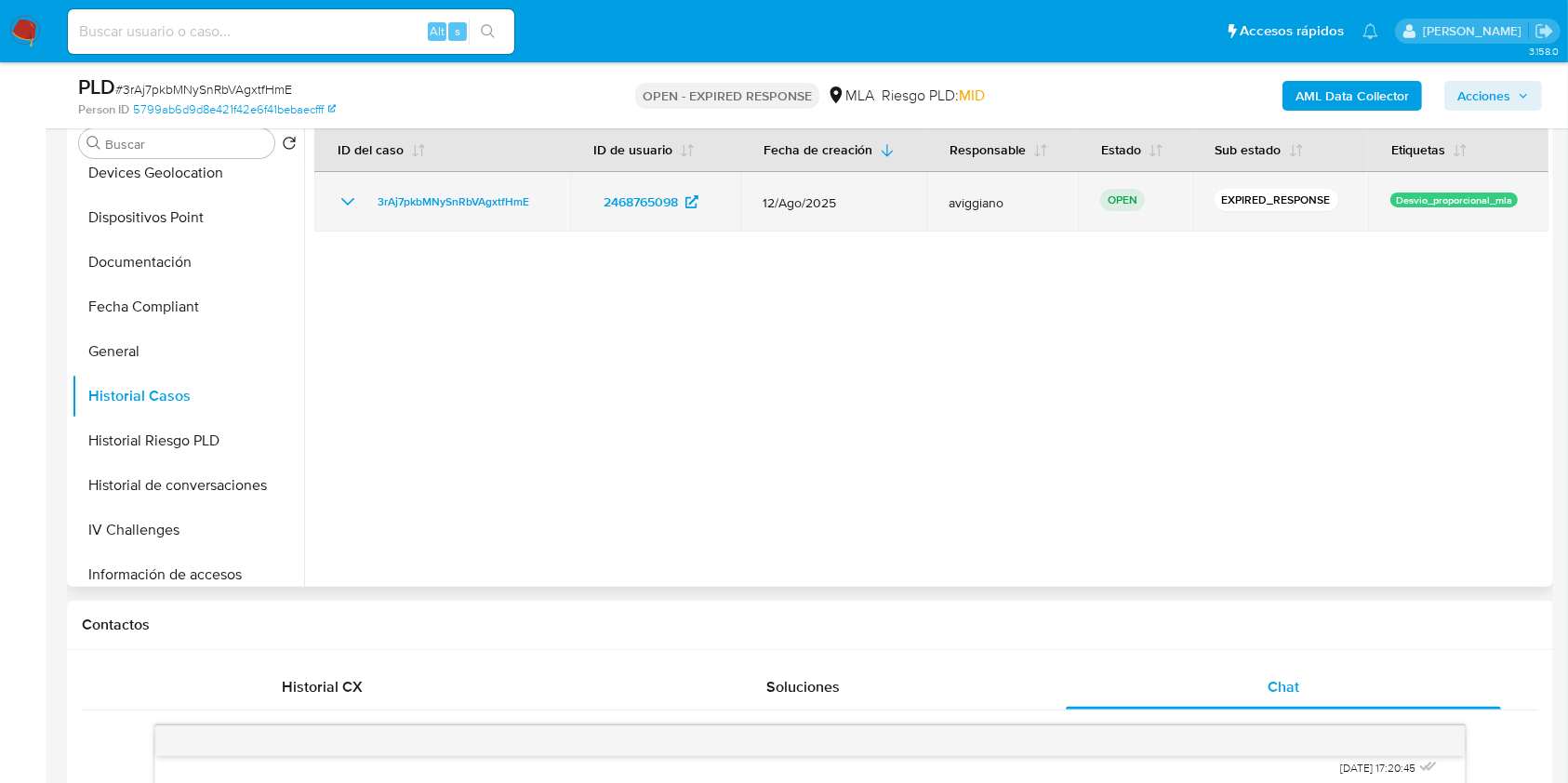
drag, startPoint x: 550, startPoint y: 198, endPoint x: 399, endPoint y: 188, distance: 151.3
click at [399, 188] on td "3rAj7pkbMNySnRbVAgxtfHmE" at bounding box center [442, 202] width 255 height 59
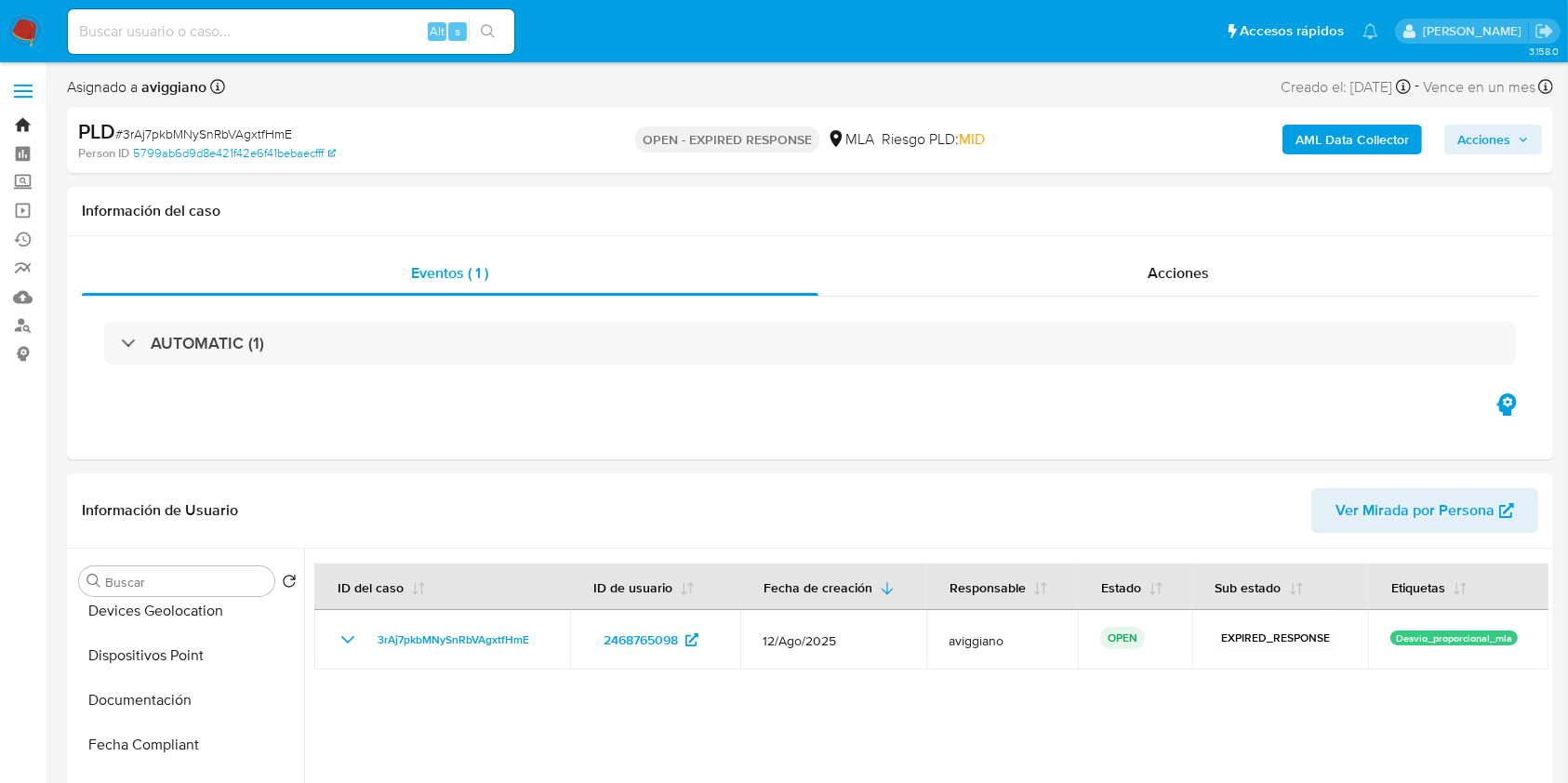
click at [24, 121] on link "Bandeja" at bounding box center [110, 124] width 221 height 29
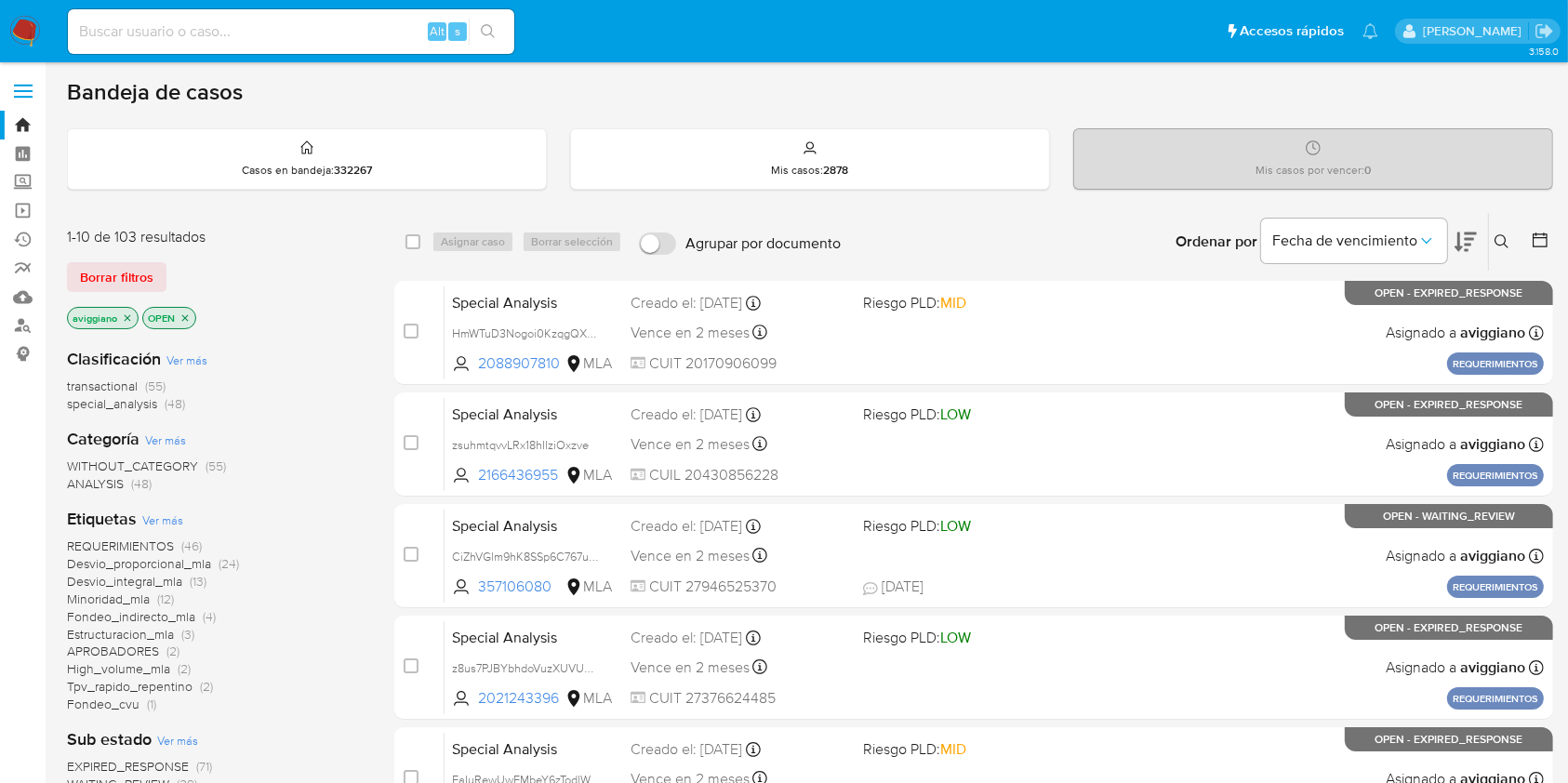
click at [1494, 235] on button at bounding box center [1504, 242] width 31 height 23
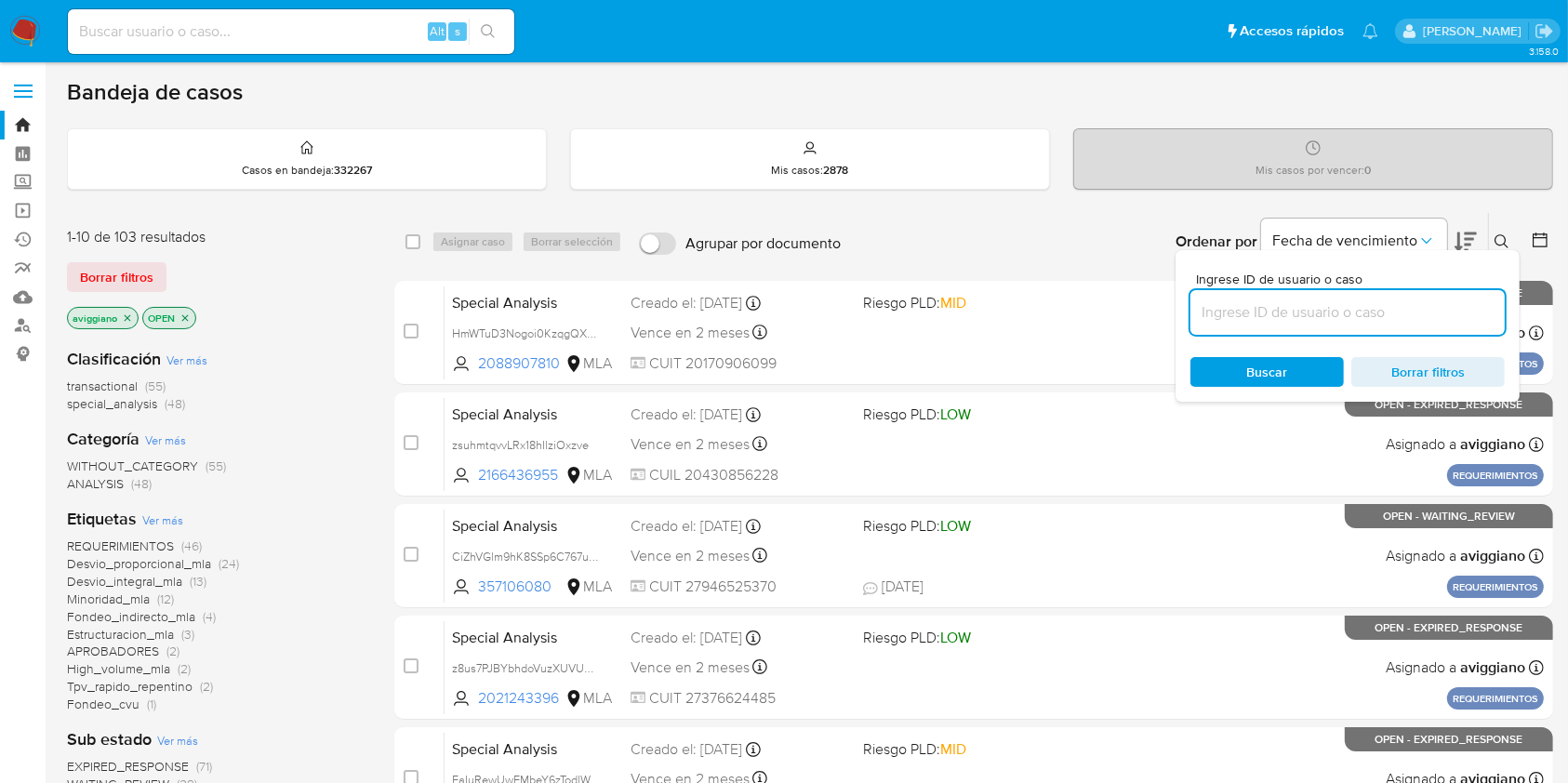
click at [1366, 317] on input at bounding box center [1348, 313] width 315 height 24
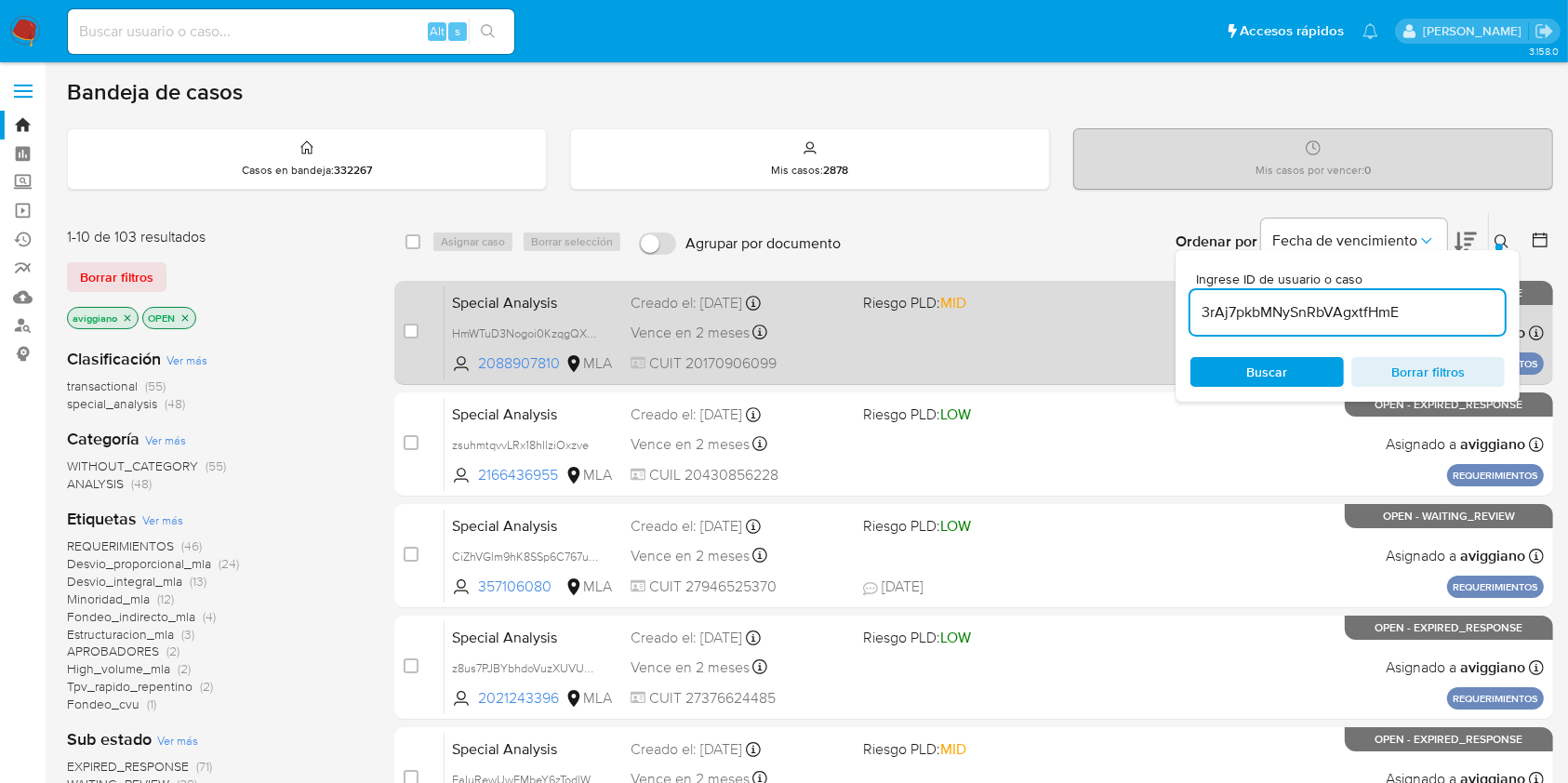
type input "3rAj7pkbMNySnRbVAgxtfHmE"
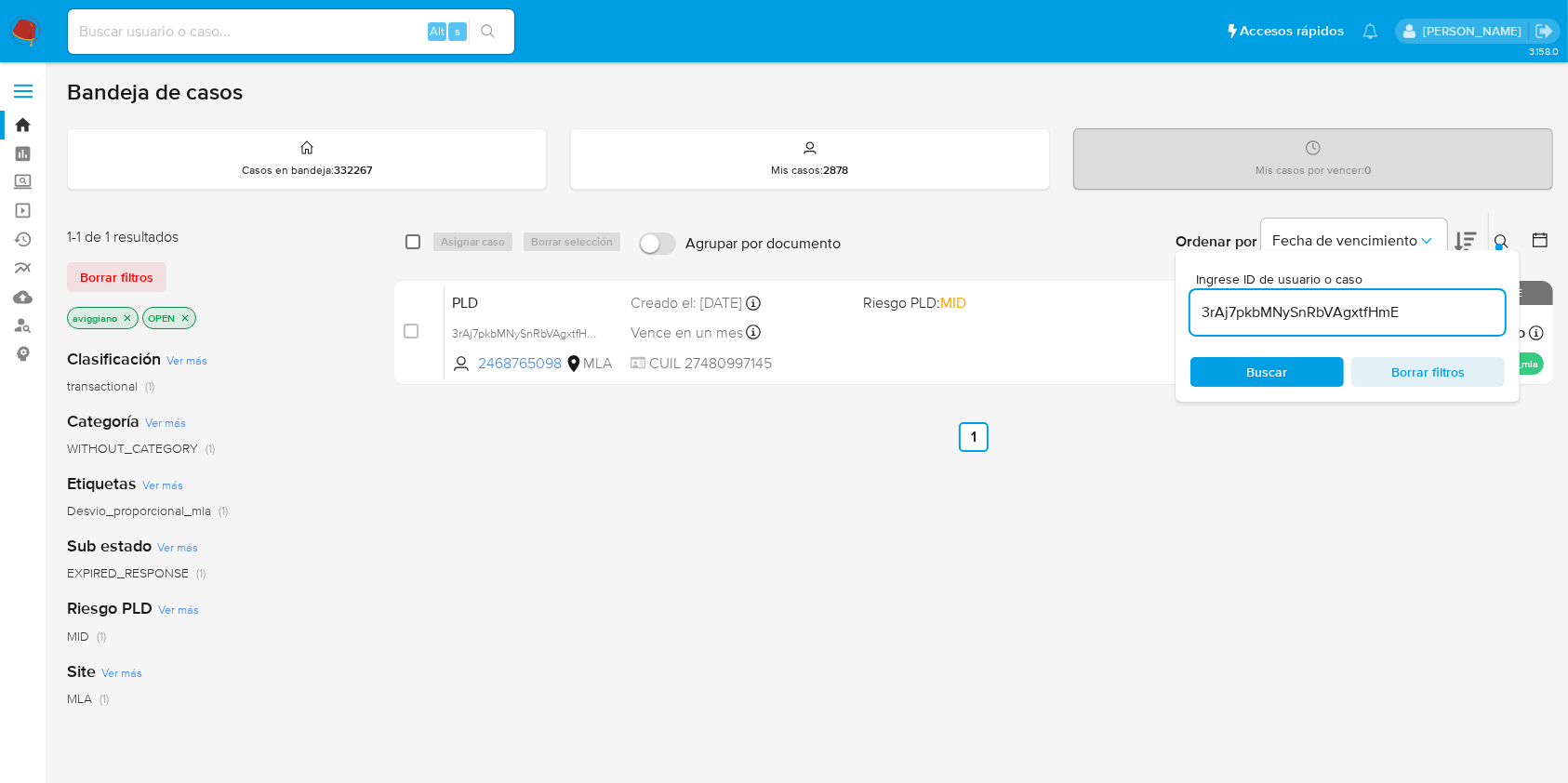
click at [405, 236] on input "checkbox" at bounding box center [413, 242] width 15 height 15
checkbox input "true"
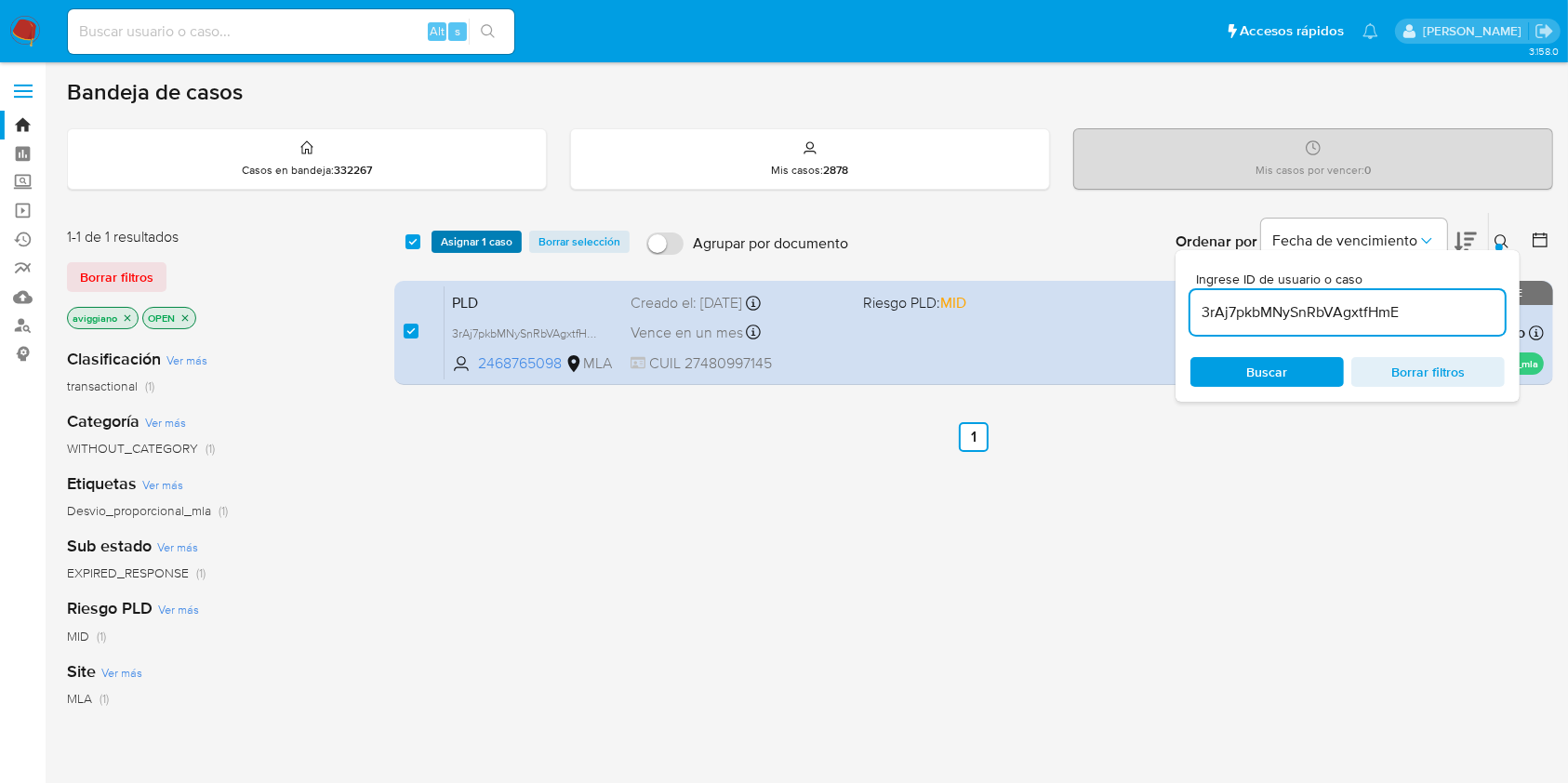
click at [445, 242] on span "Asignar 1 caso" at bounding box center [477, 242] width 72 height 19
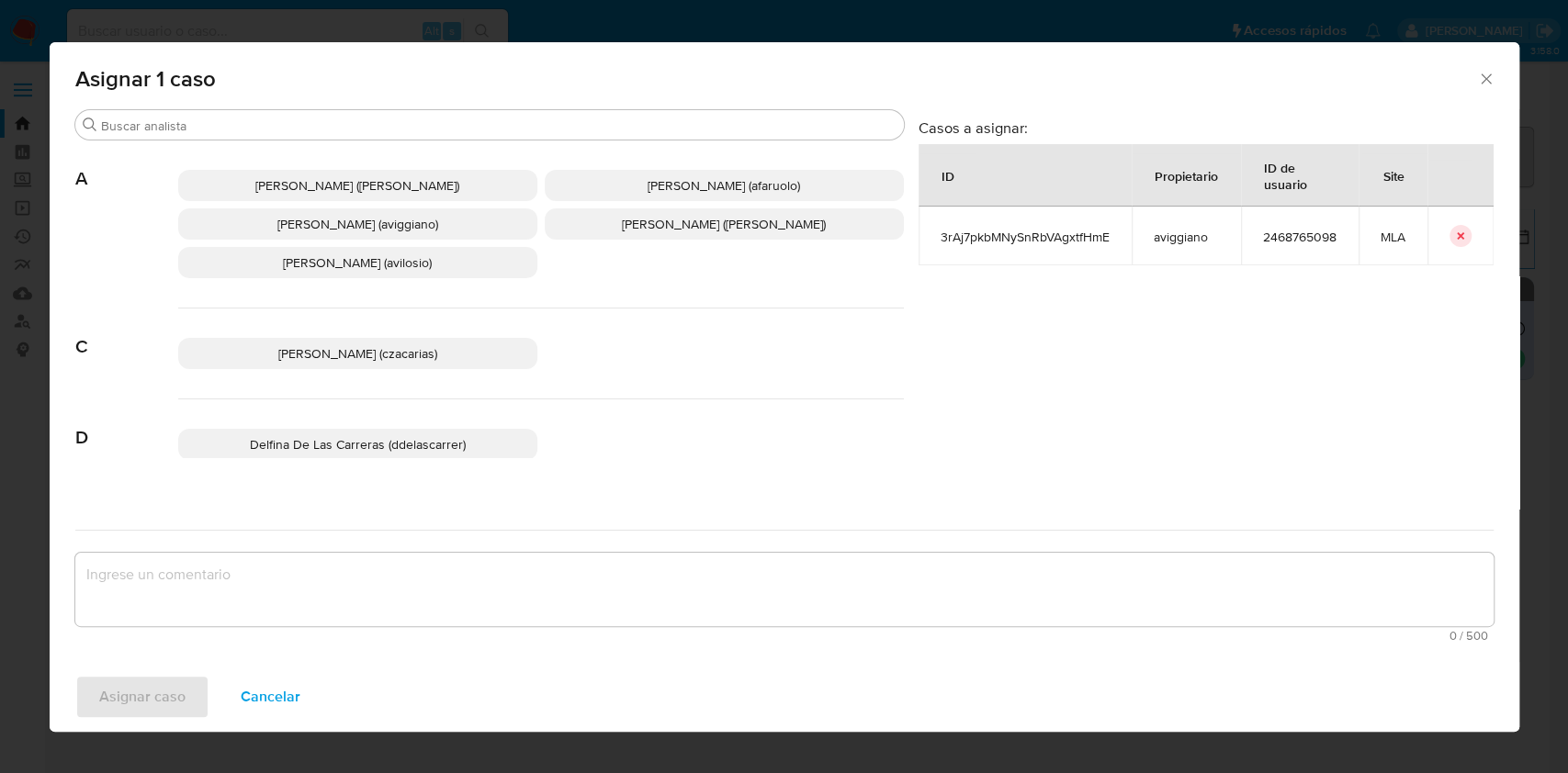
click at [359, 227] on span "[PERSON_NAME] (aviggiano)" at bounding box center [357, 224] width 161 height 19
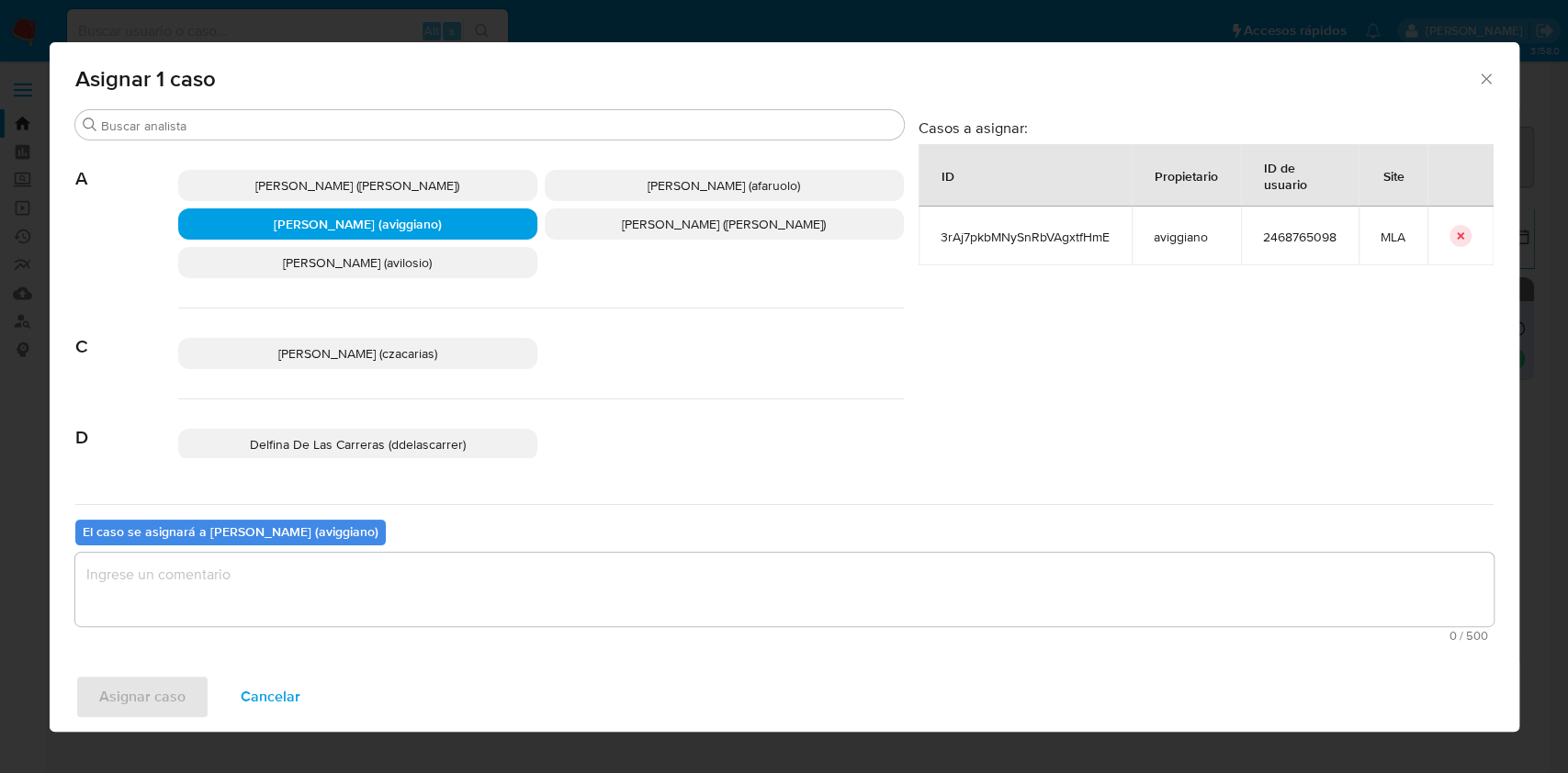
drag, startPoint x: 360, startPoint y: 598, endPoint x: 283, endPoint y: 619, distance: 79.8
click at [360, 598] on textarea "assign-modal" at bounding box center [784, 589] width 1418 height 73
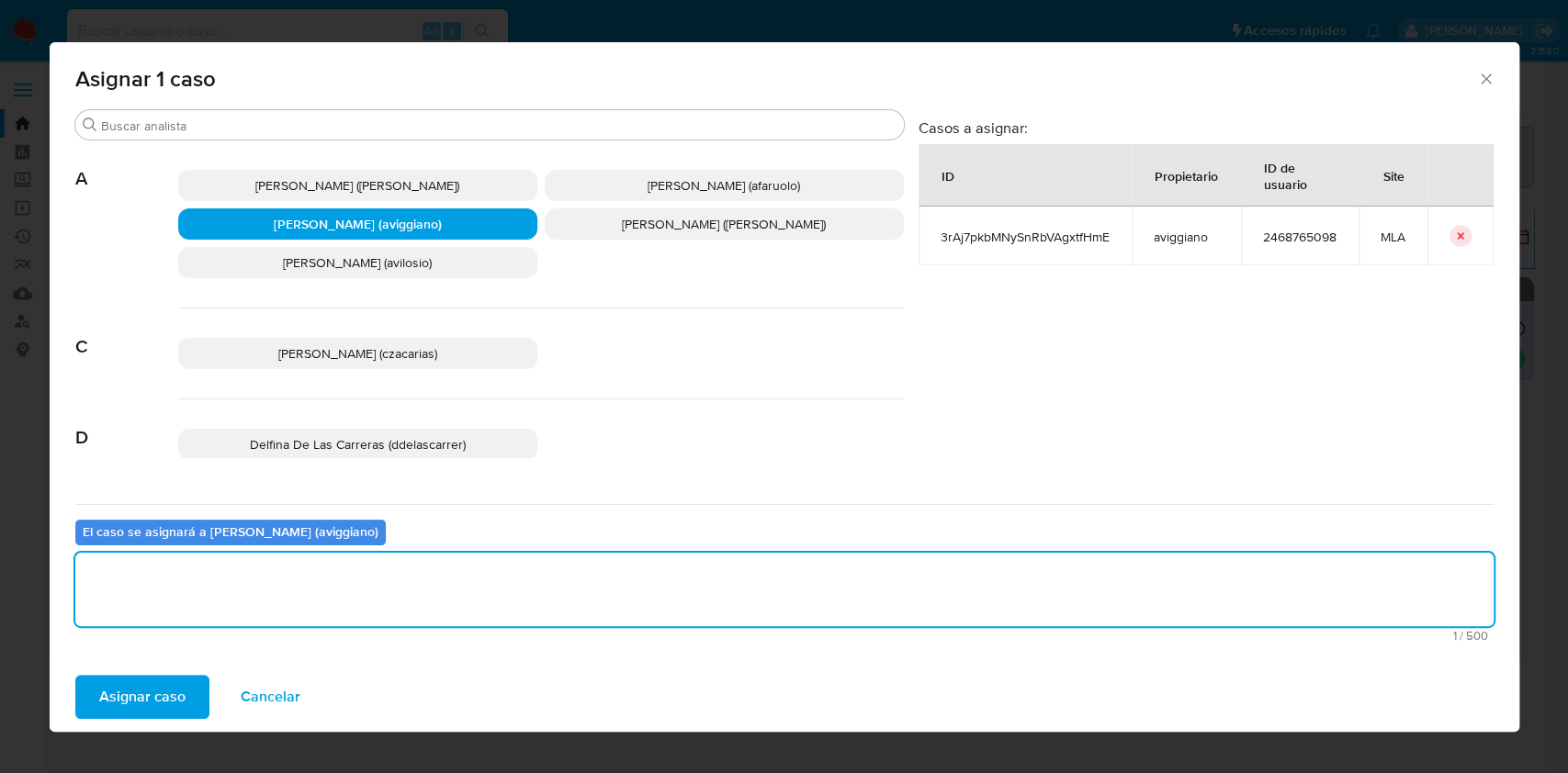
click at [169, 682] on span "Asignar caso" at bounding box center [142, 697] width 87 height 40
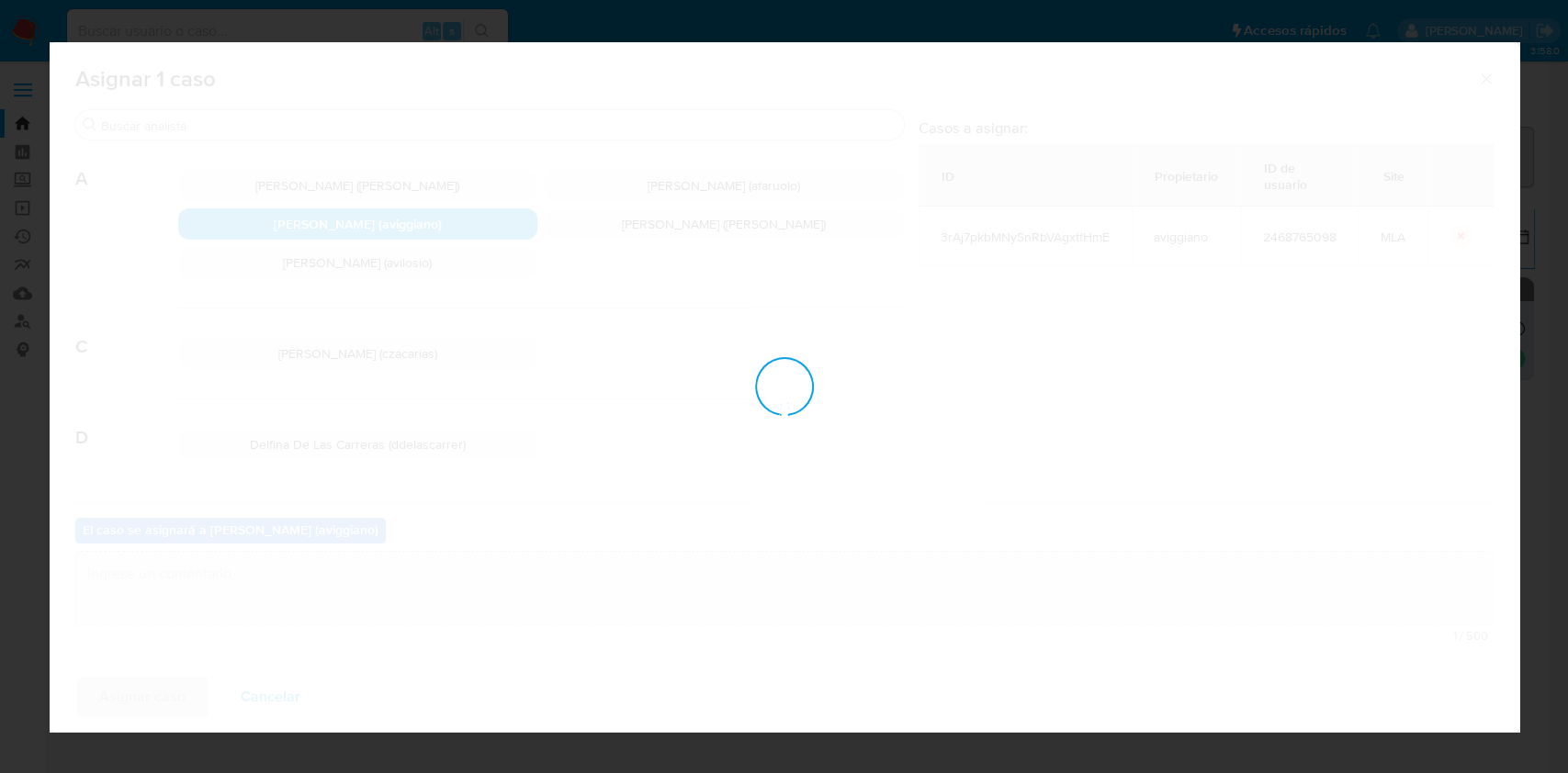
checkbox input "false"
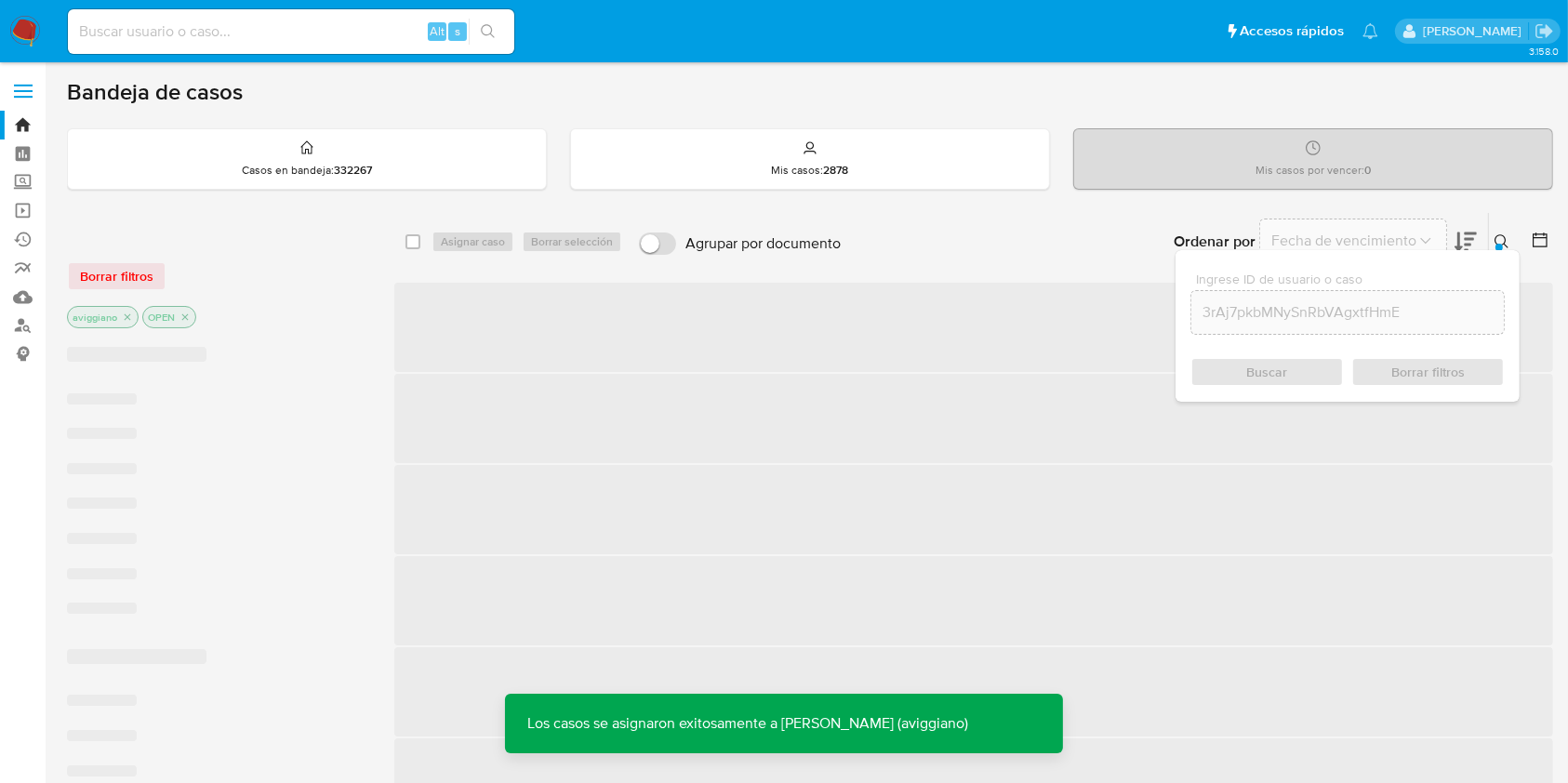
click at [710, 456] on span "‌" at bounding box center [974, 418] width 1159 height 90
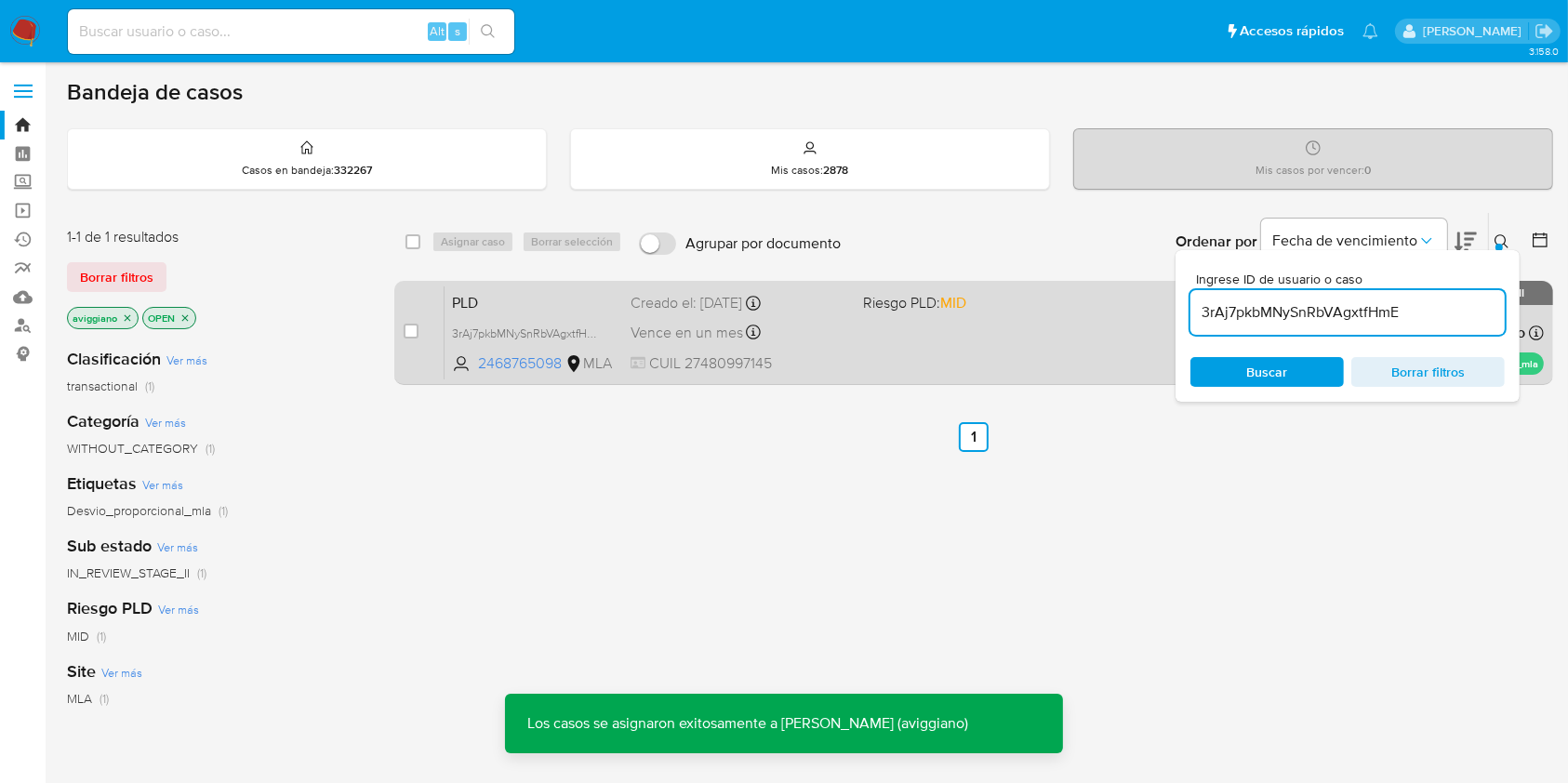
click at [881, 367] on div "PLD 3rAj7pkbMNySnRbVAgxtfHmE 2468765098 MLA Riesgo PLD: MID Creado el: [DATE] C…" at bounding box center [994, 333] width 1100 height 94
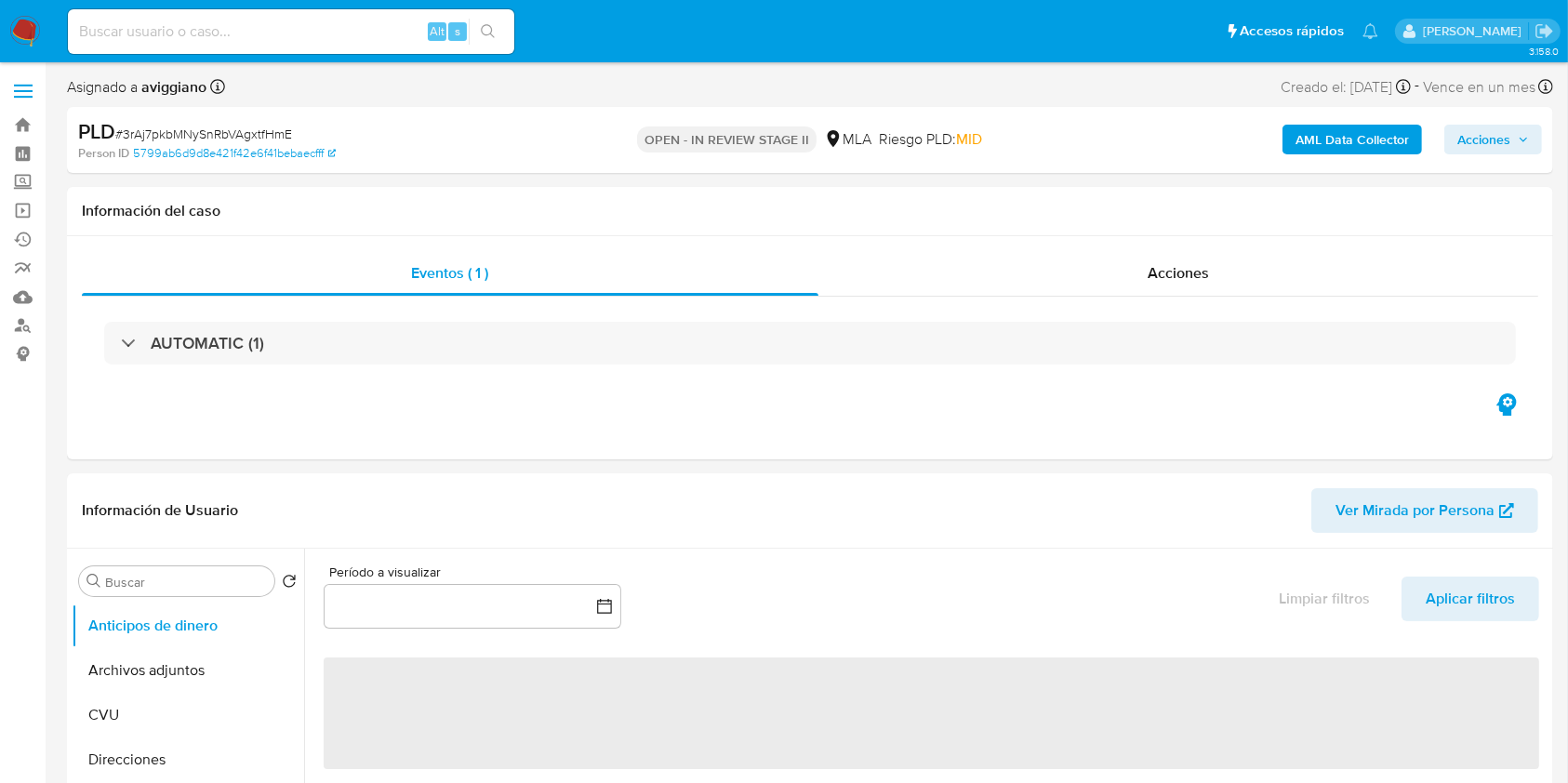
click at [1532, 133] on button "Acciones" at bounding box center [1494, 139] width 98 height 30
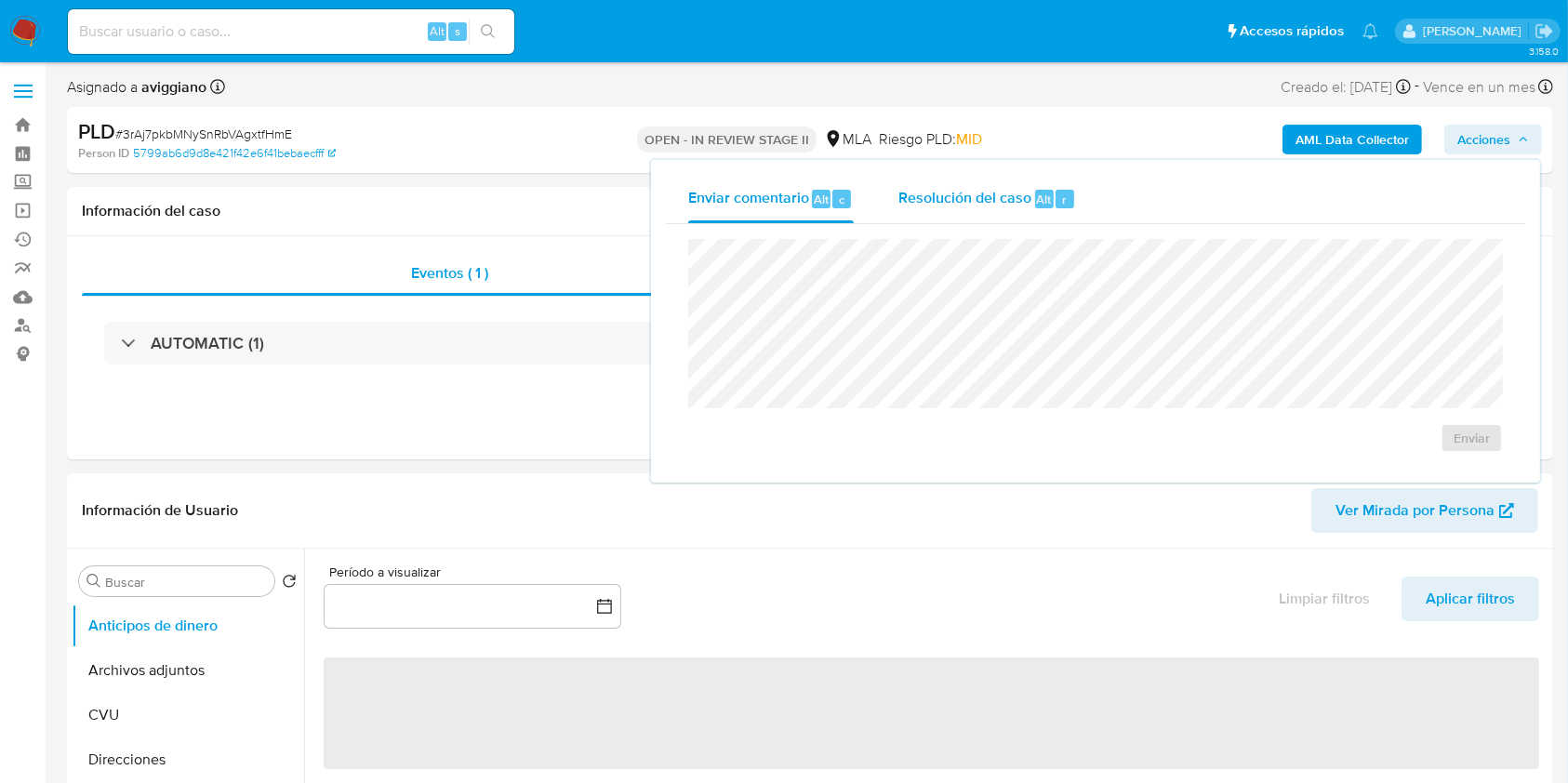
select select "10"
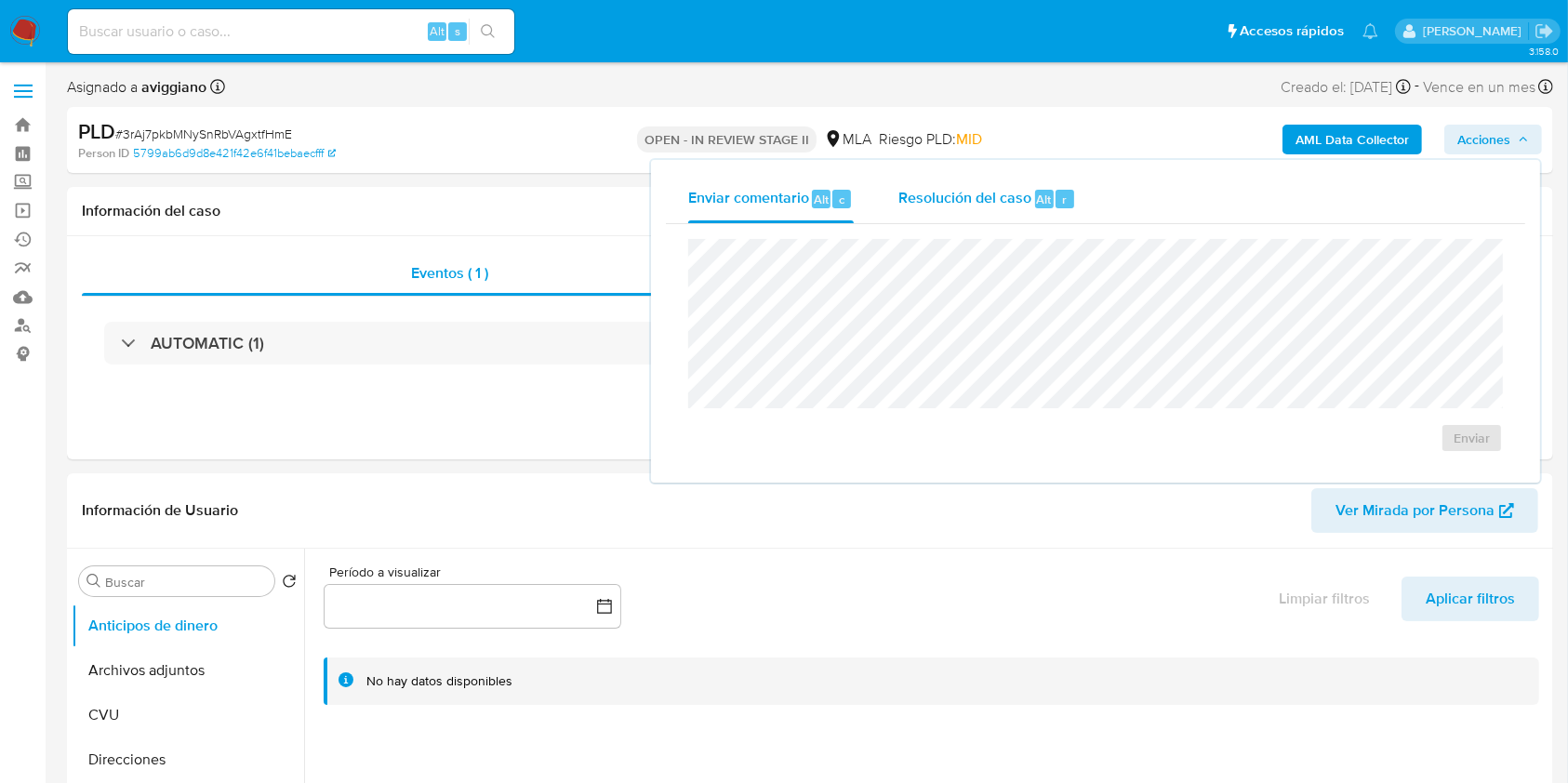
click at [958, 199] on span "Resolución del caso" at bounding box center [965, 198] width 133 height 22
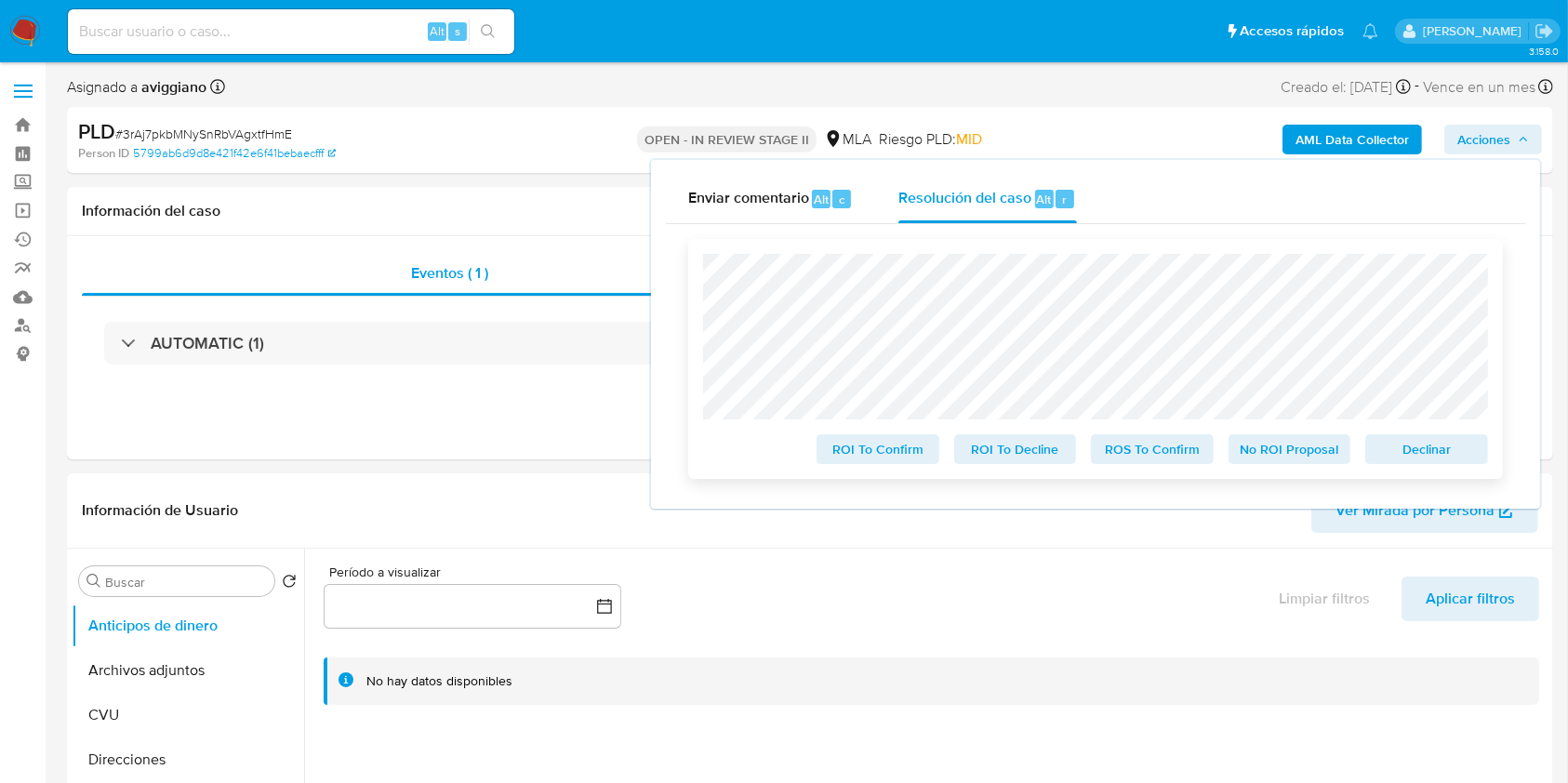
click at [1394, 440] on span "Declinar" at bounding box center [1427, 449] width 97 height 26
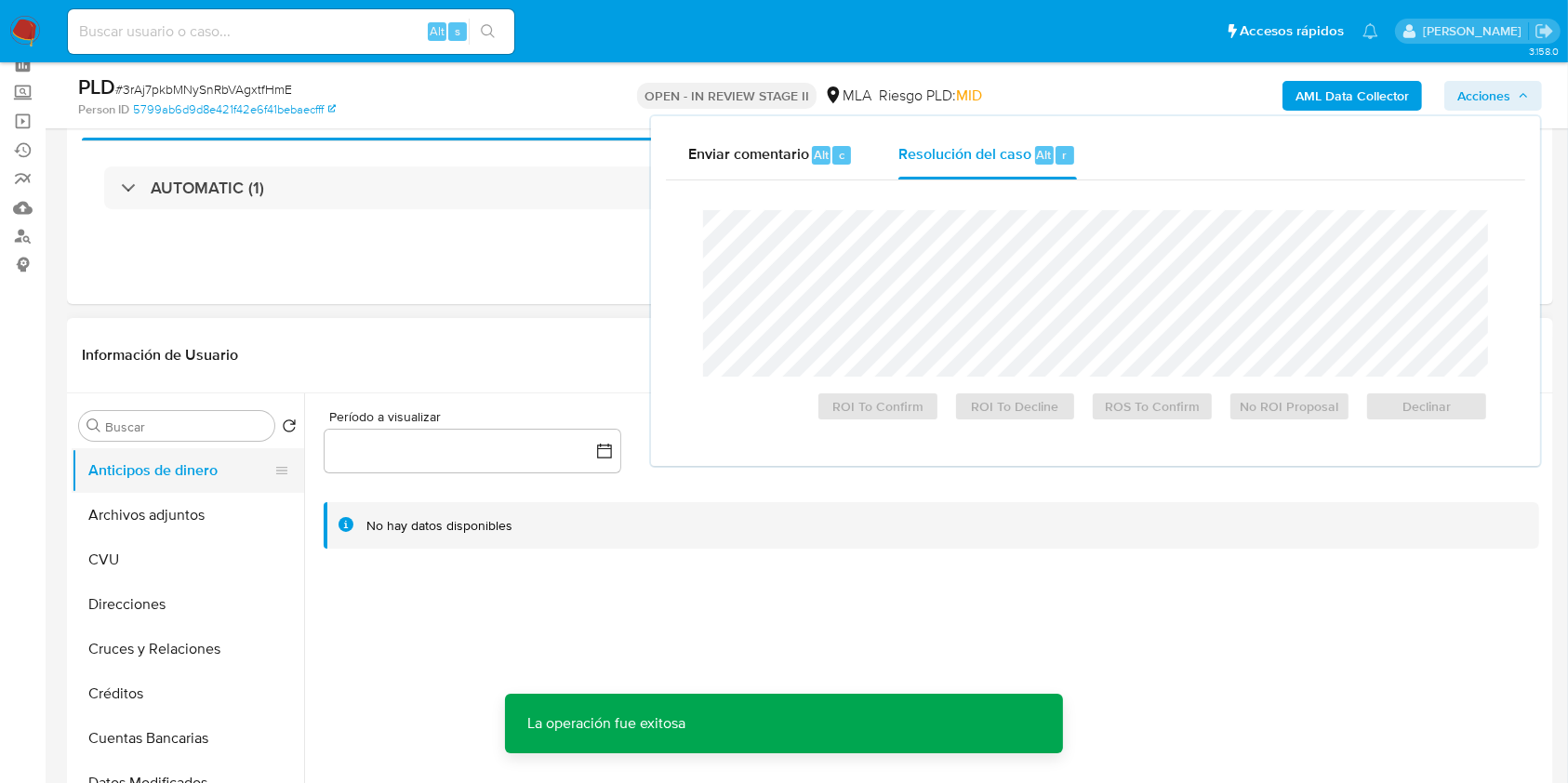
scroll to position [248, 0]
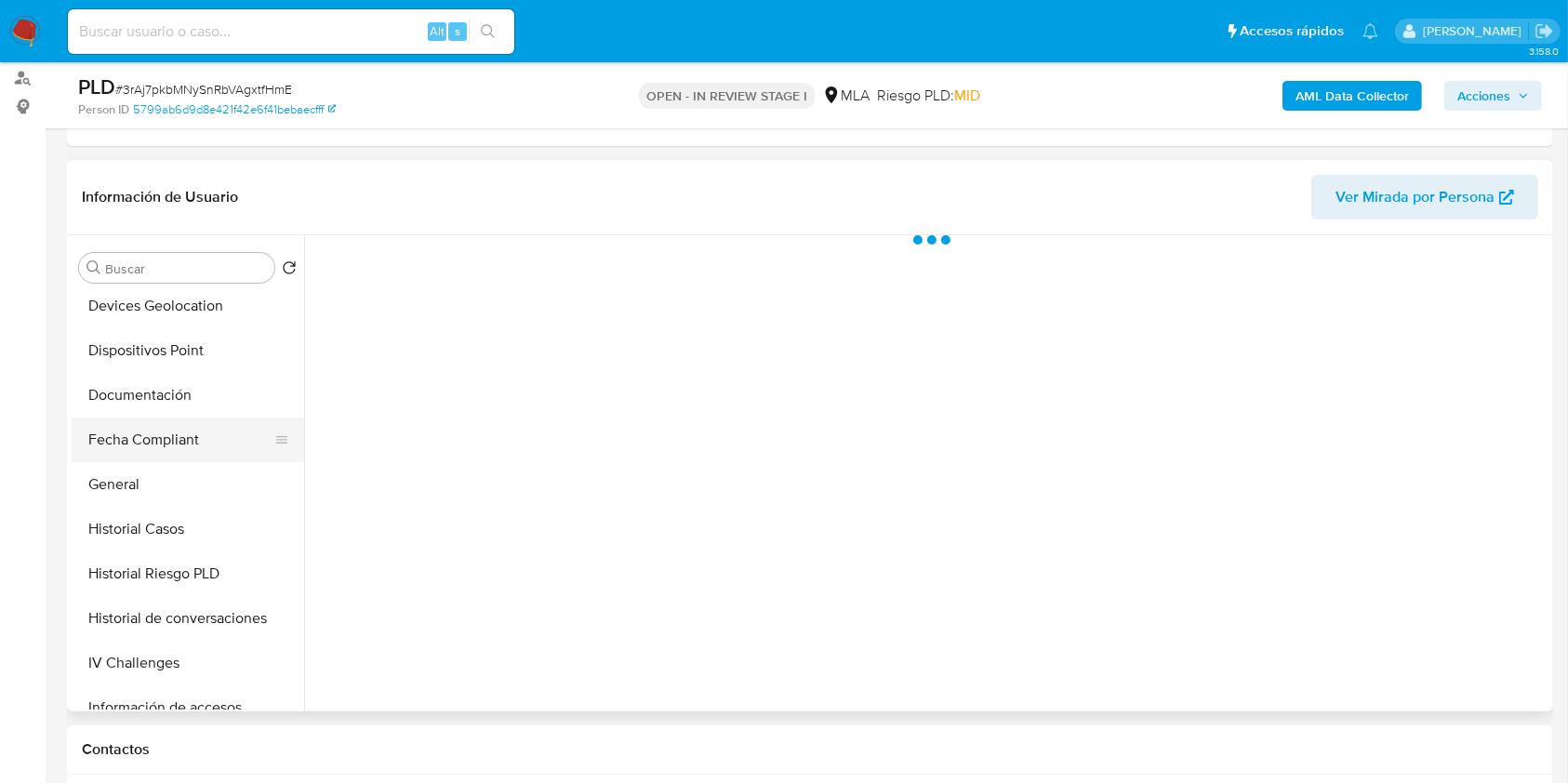
scroll to position [372, 0]
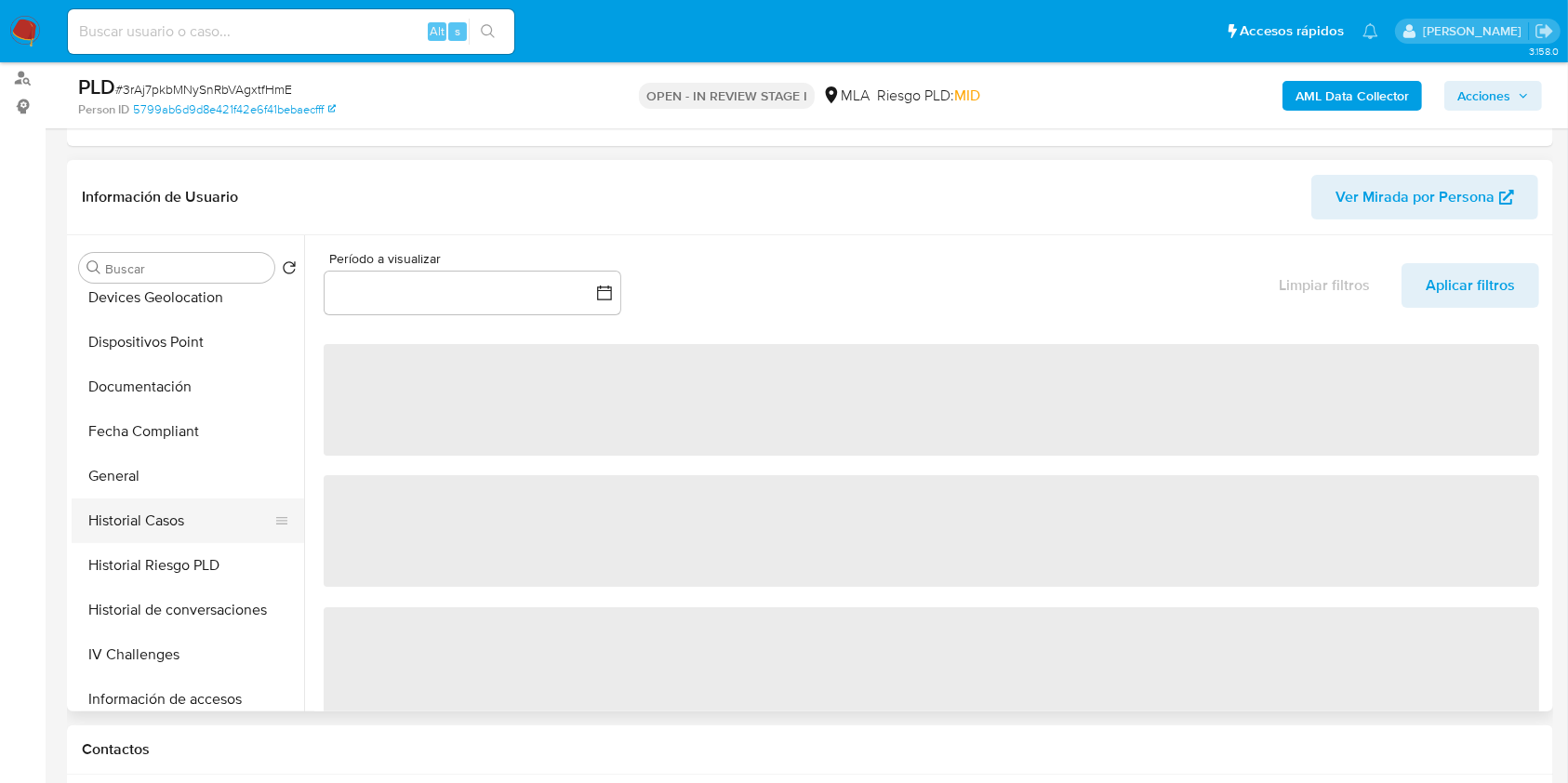
select select "10"
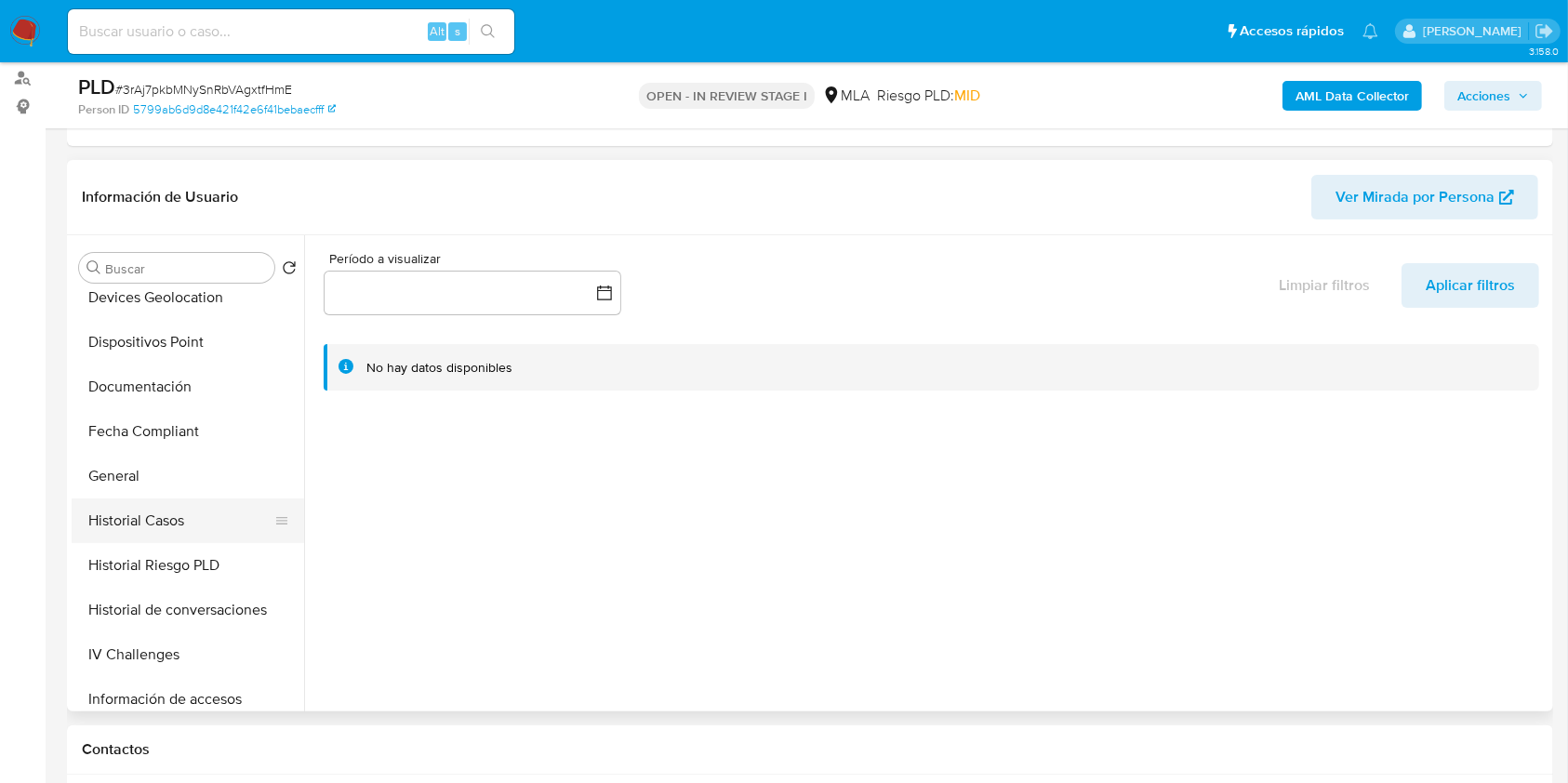
click at [156, 511] on button "Historial Casos" at bounding box center [180, 520] width 218 height 44
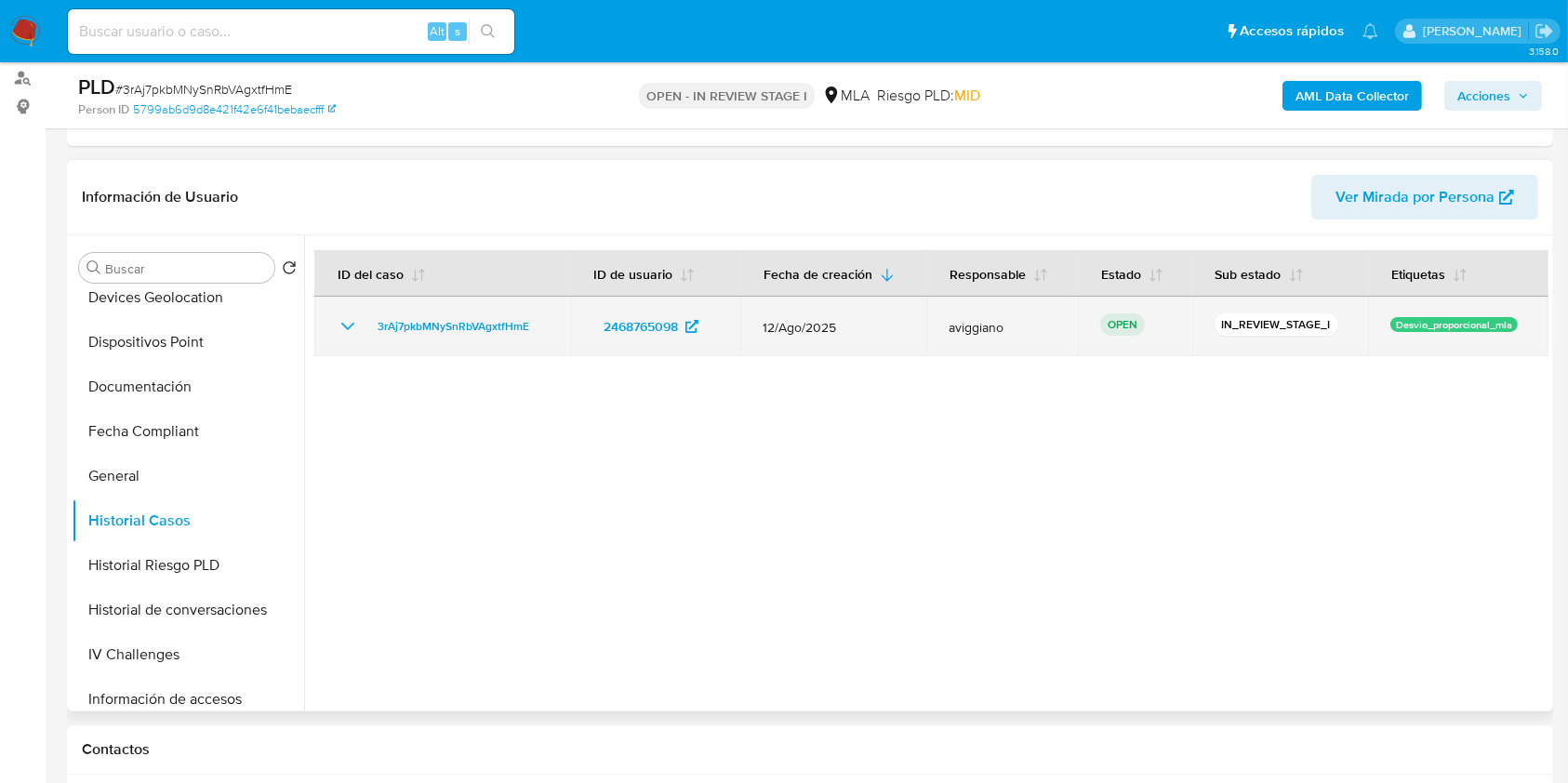
click at [447, 305] on td "3rAj7pkbMNySnRbVAgxtfHmE" at bounding box center [442, 326] width 255 height 59
click at [441, 322] on span "3rAj7pkbMNySnRbVAgxtfHmE" at bounding box center [453, 327] width 152 height 23
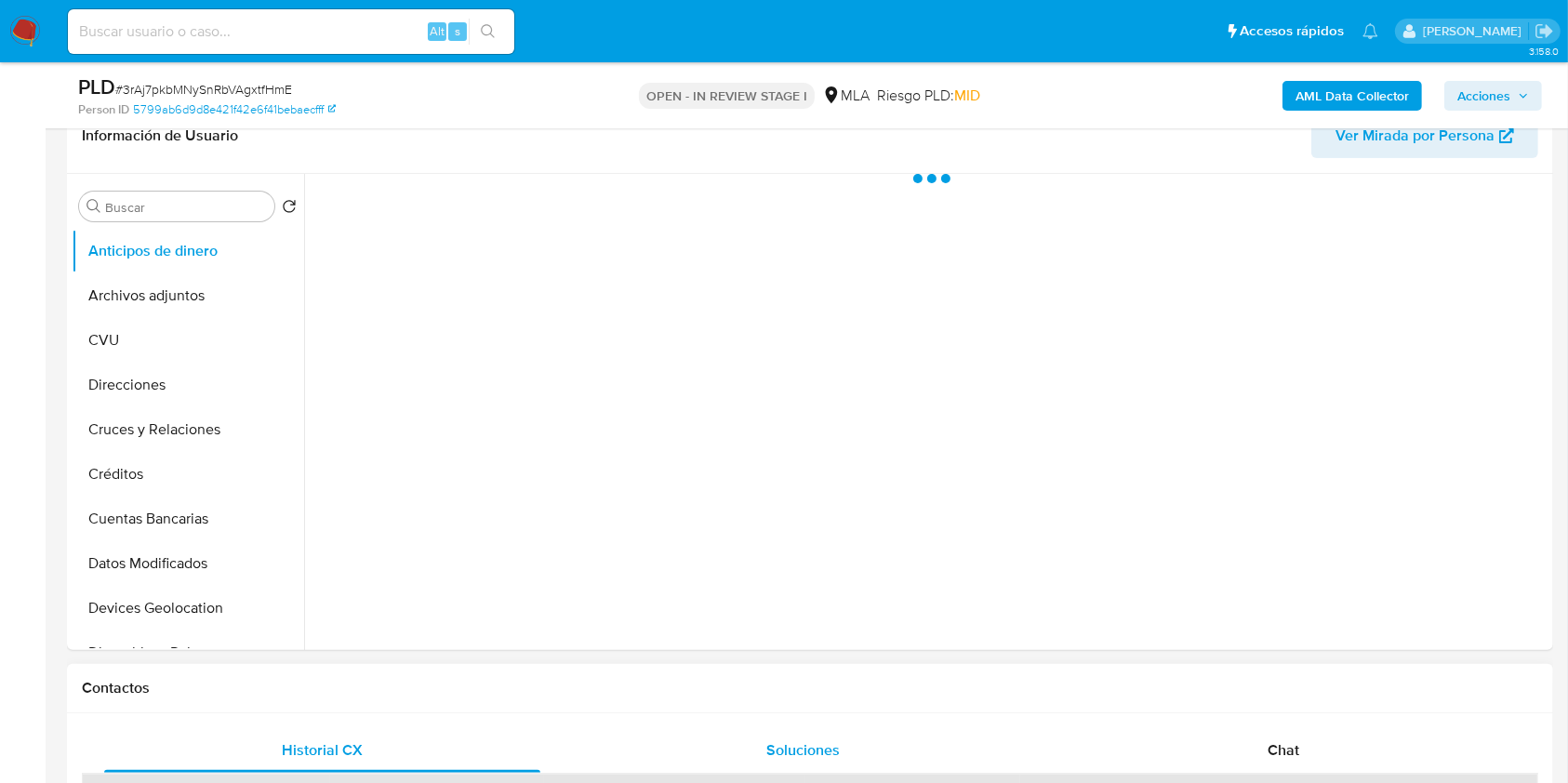
scroll to position [619, 0]
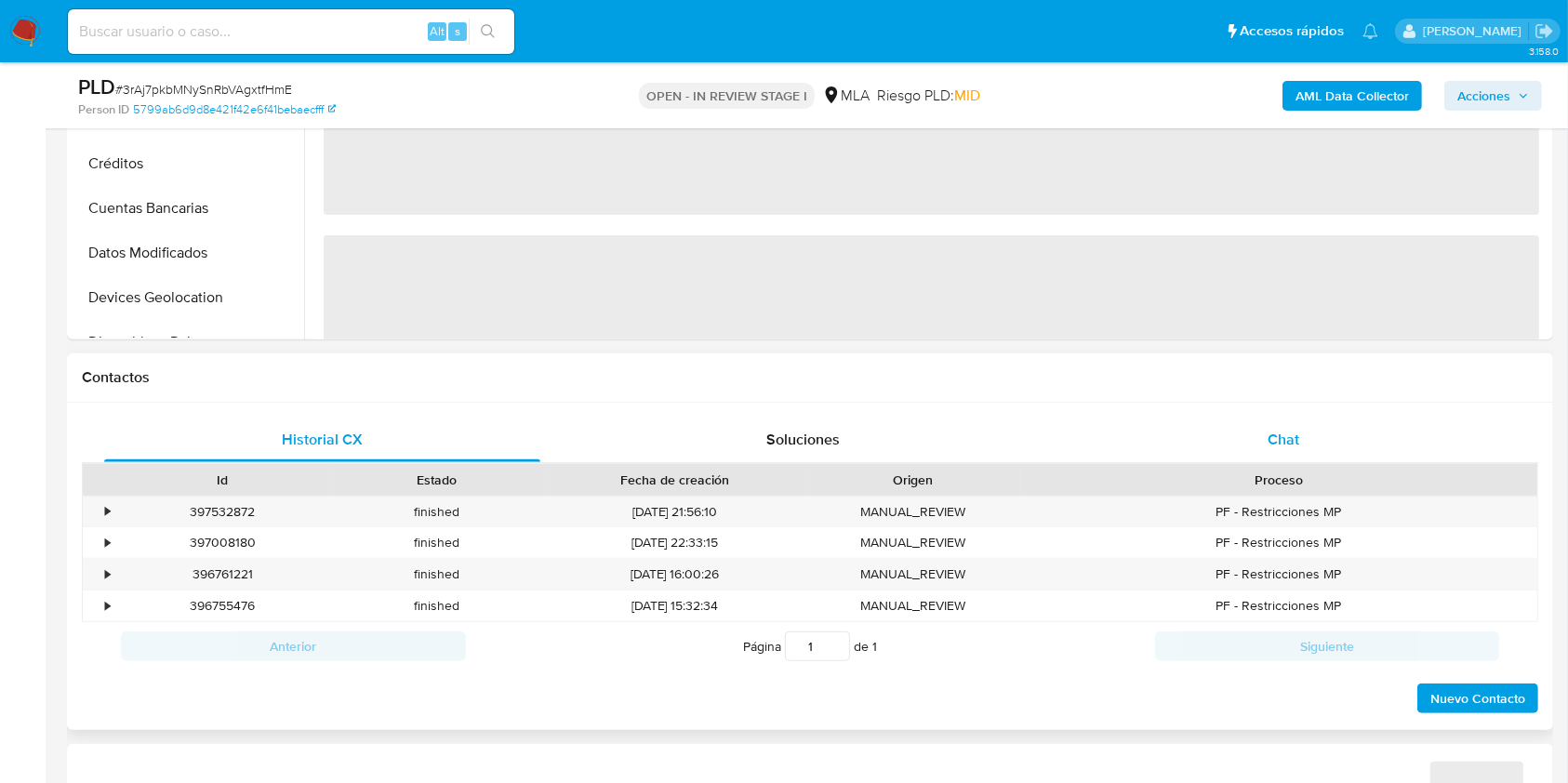
drag, startPoint x: 1230, startPoint y: 465, endPoint x: 1230, endPoint y: 439, distance: 26.0
click at [1228, 465] on div "Id Estado Fecha de creación Origen Proceso" at bounding box center [810, 480] width 1457 height 33
select select "10"
click at [1230, 439] on div "Chat" at bounding box center [1283, 439] width 436 height 44
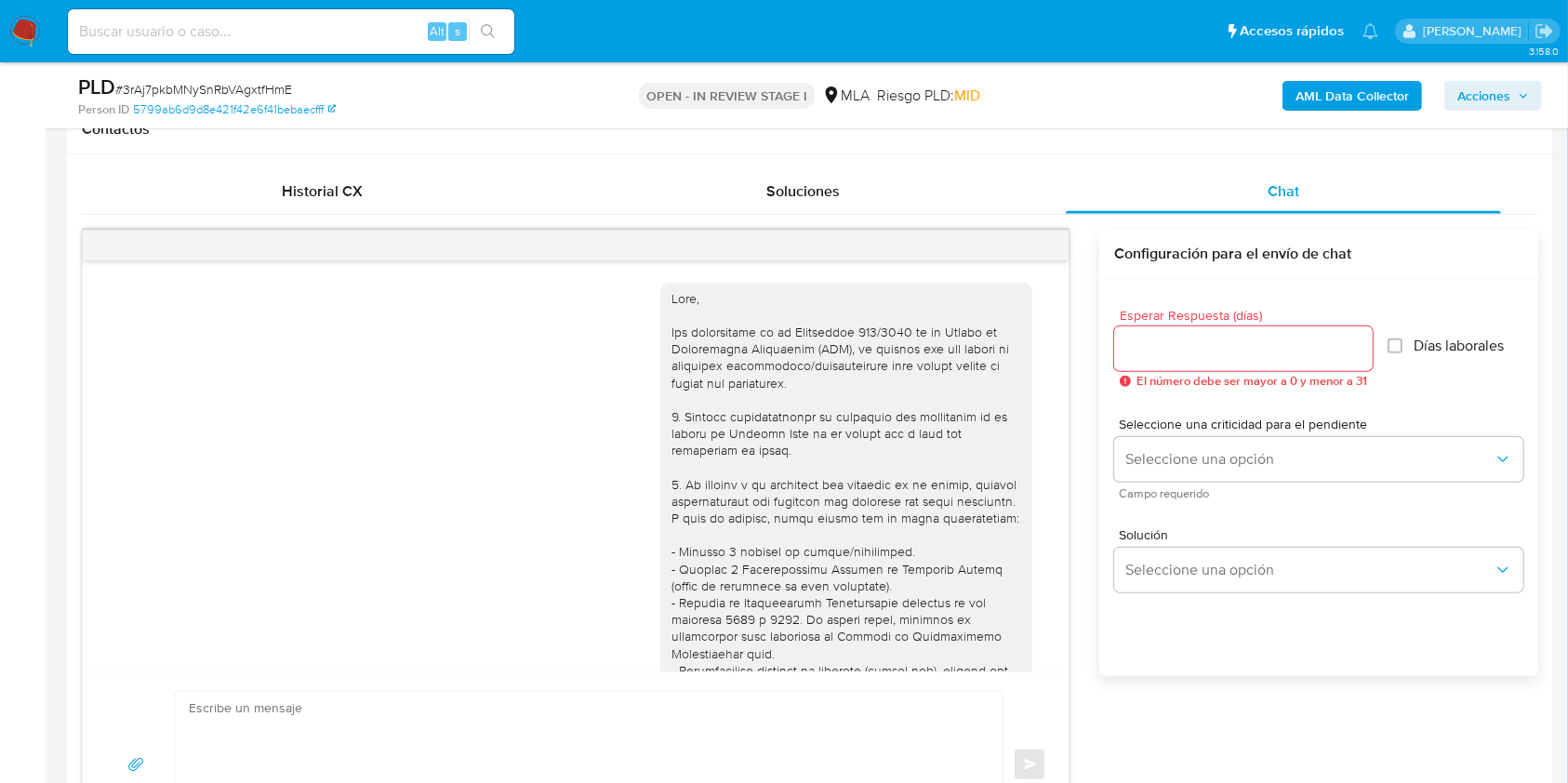
scroll to position [1052, 0]
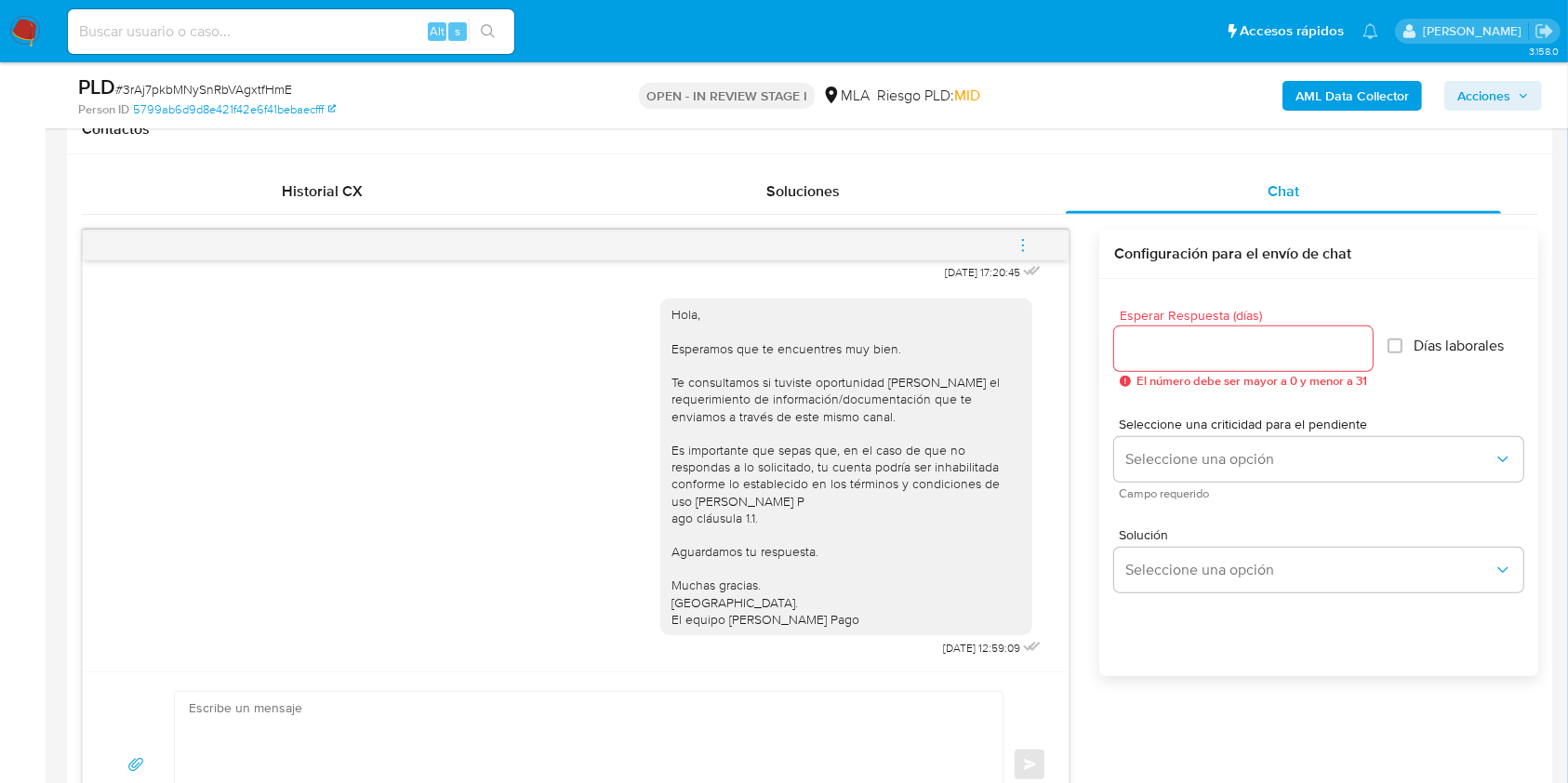
click at [1005, 242] on button "menu-action" at bounding box center [1022, 245] width 61 height 44
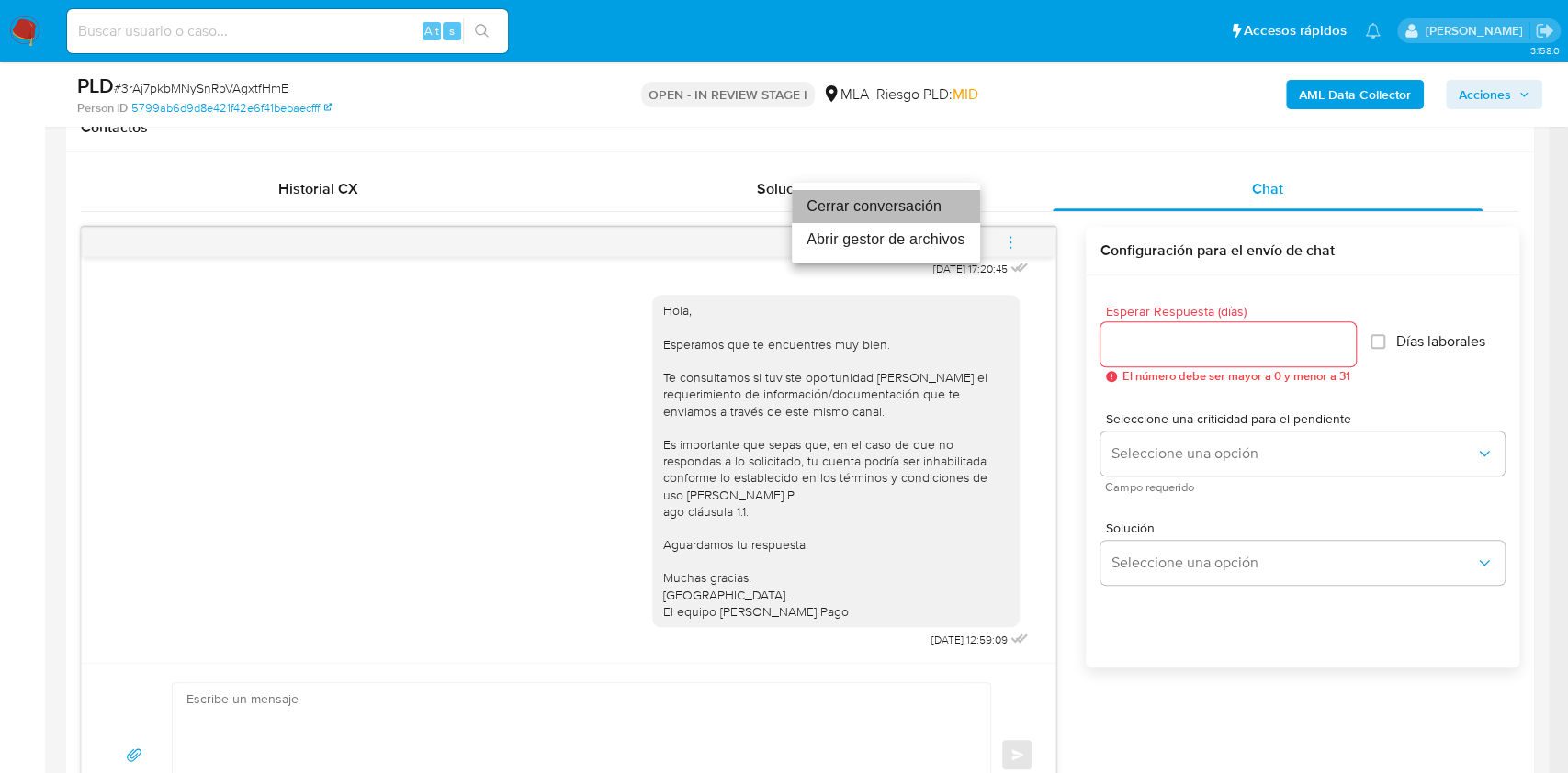
click at [911, 211] on li "Cerrar conversación" at bounding box center [886, 207] width 188 height 33
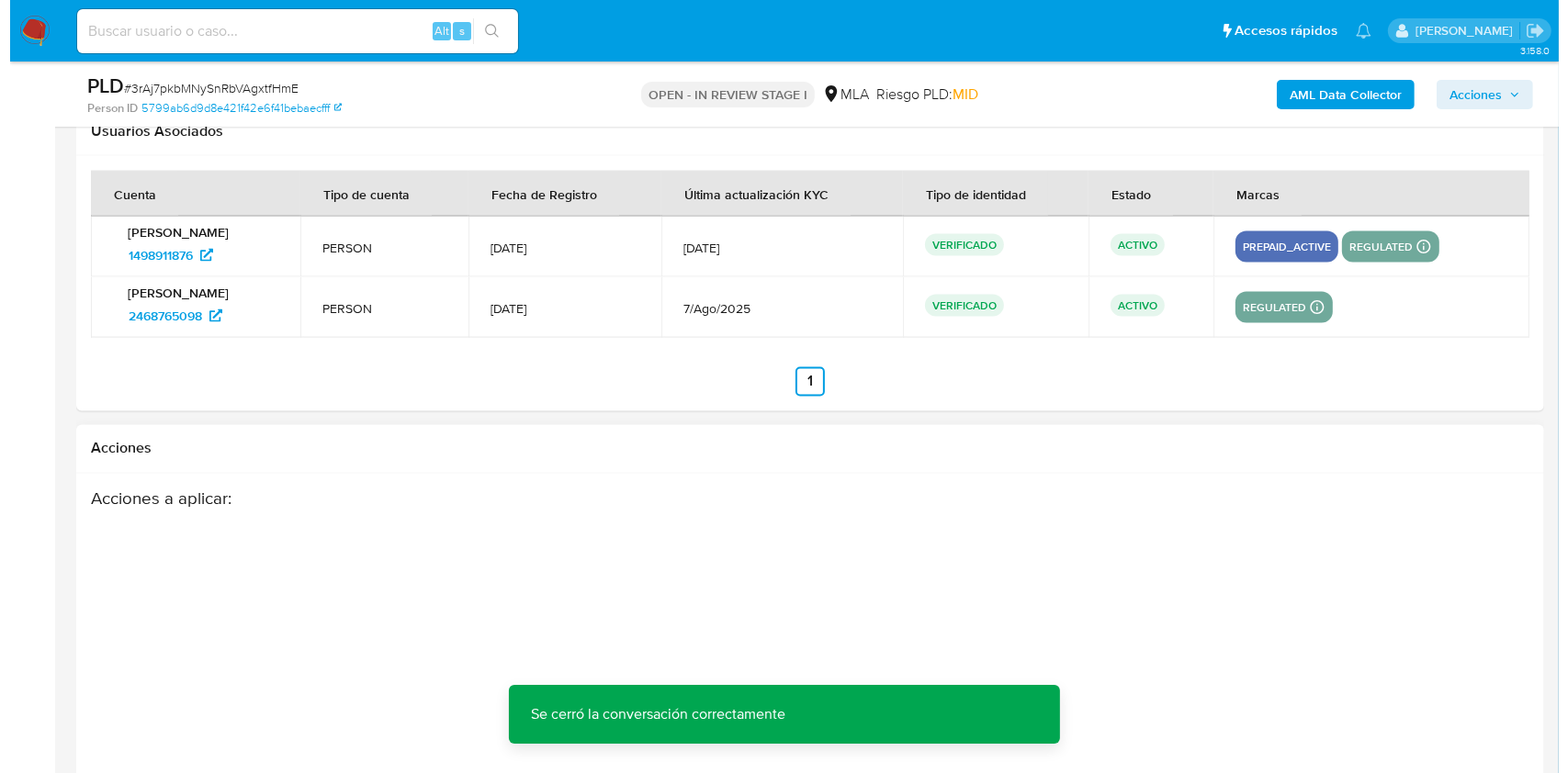
scroll to position [3306, 0]
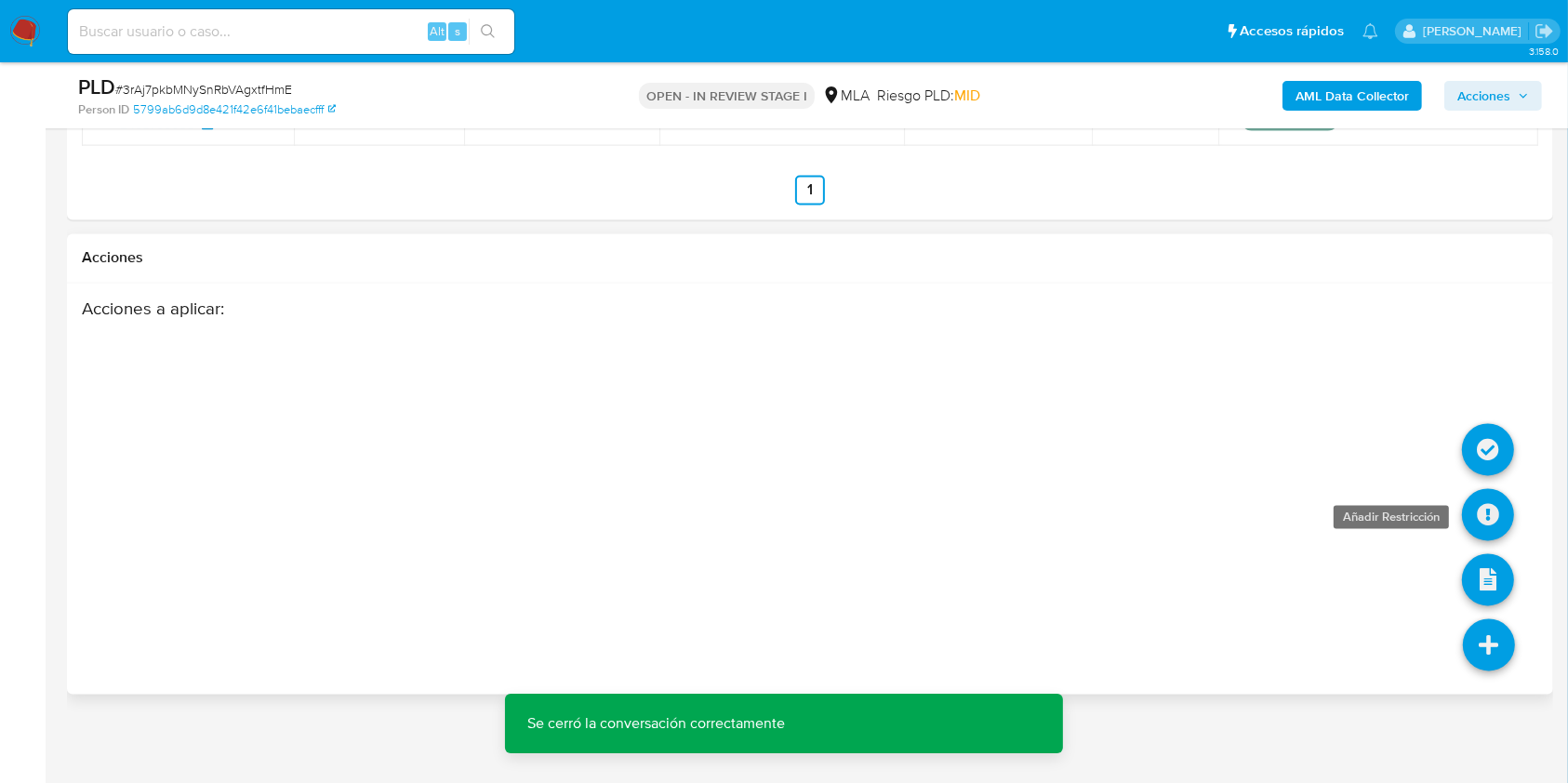
click at [1478, 518] on icon at bounding box center [1488, 514] width 52 height 52
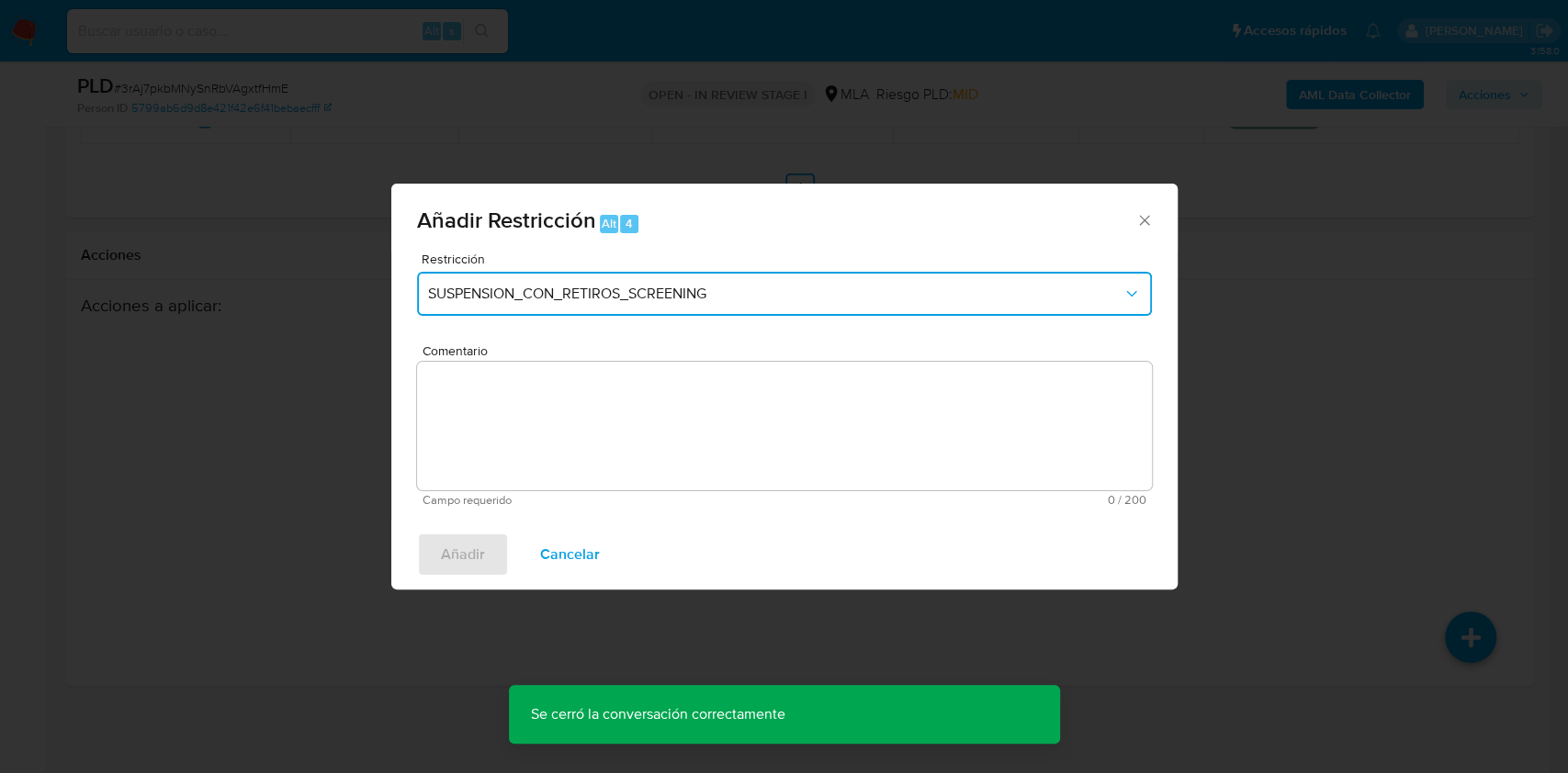
click at [600, 285] on span "SUSPENSION_CON_RETIROS_SCREENING" at bounding box center [775, 294] width 694 height 19
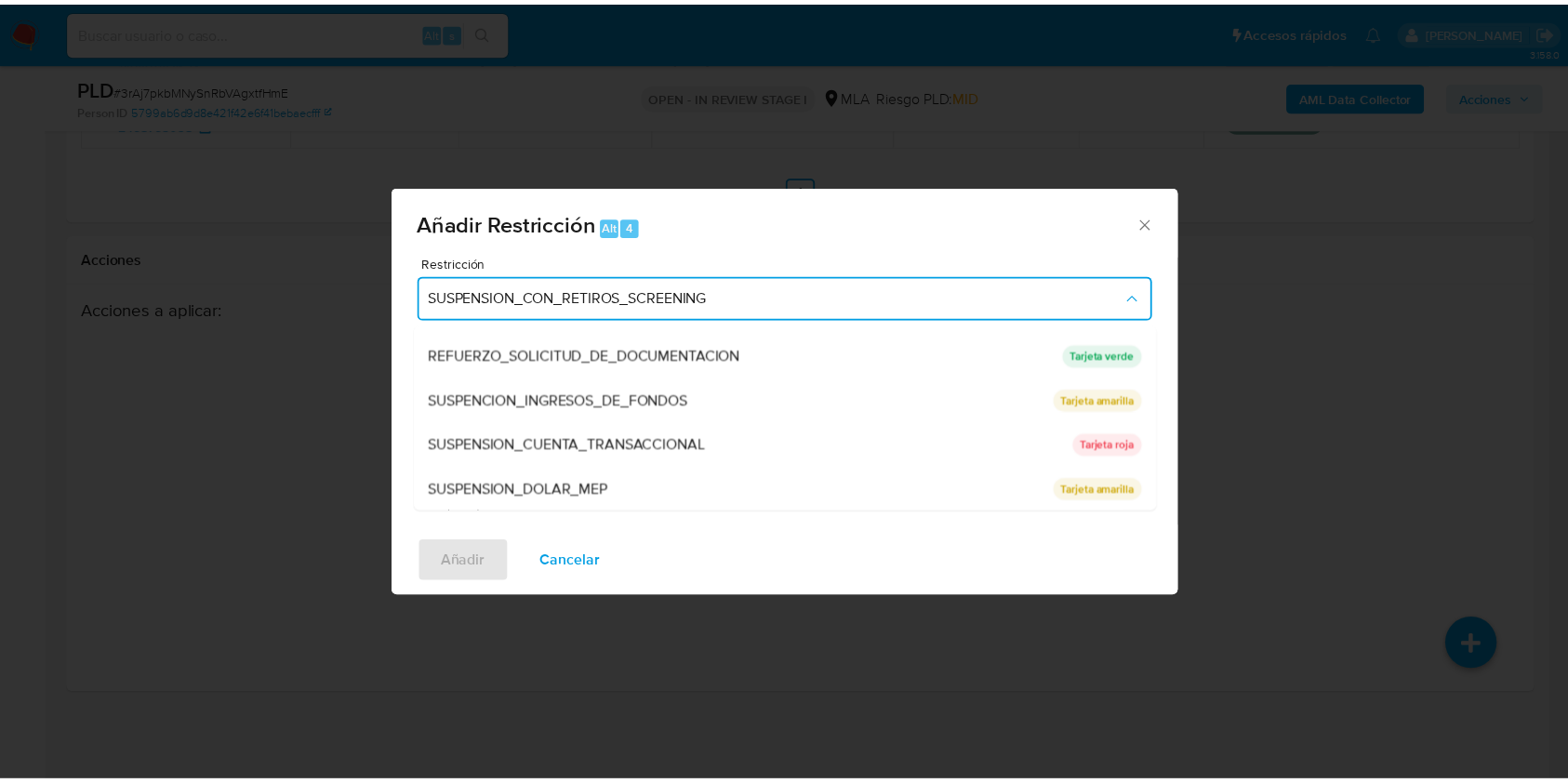
scroll to position [395, 0]
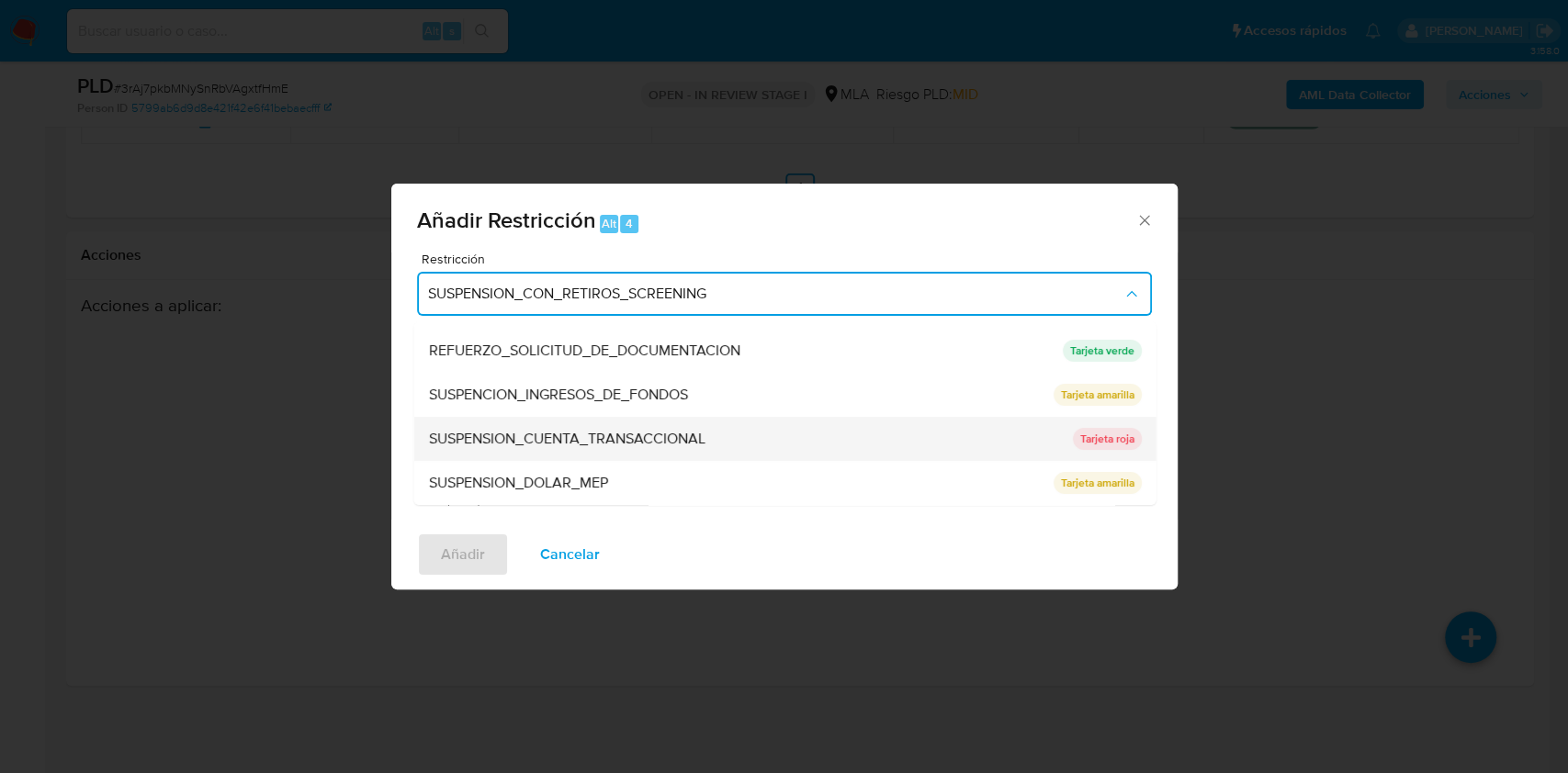
click at [585, 430] on span "SUSPENSION_CUENTA_TRANSACCIONAL" at bounding box center [566, 439] width 276 height 19
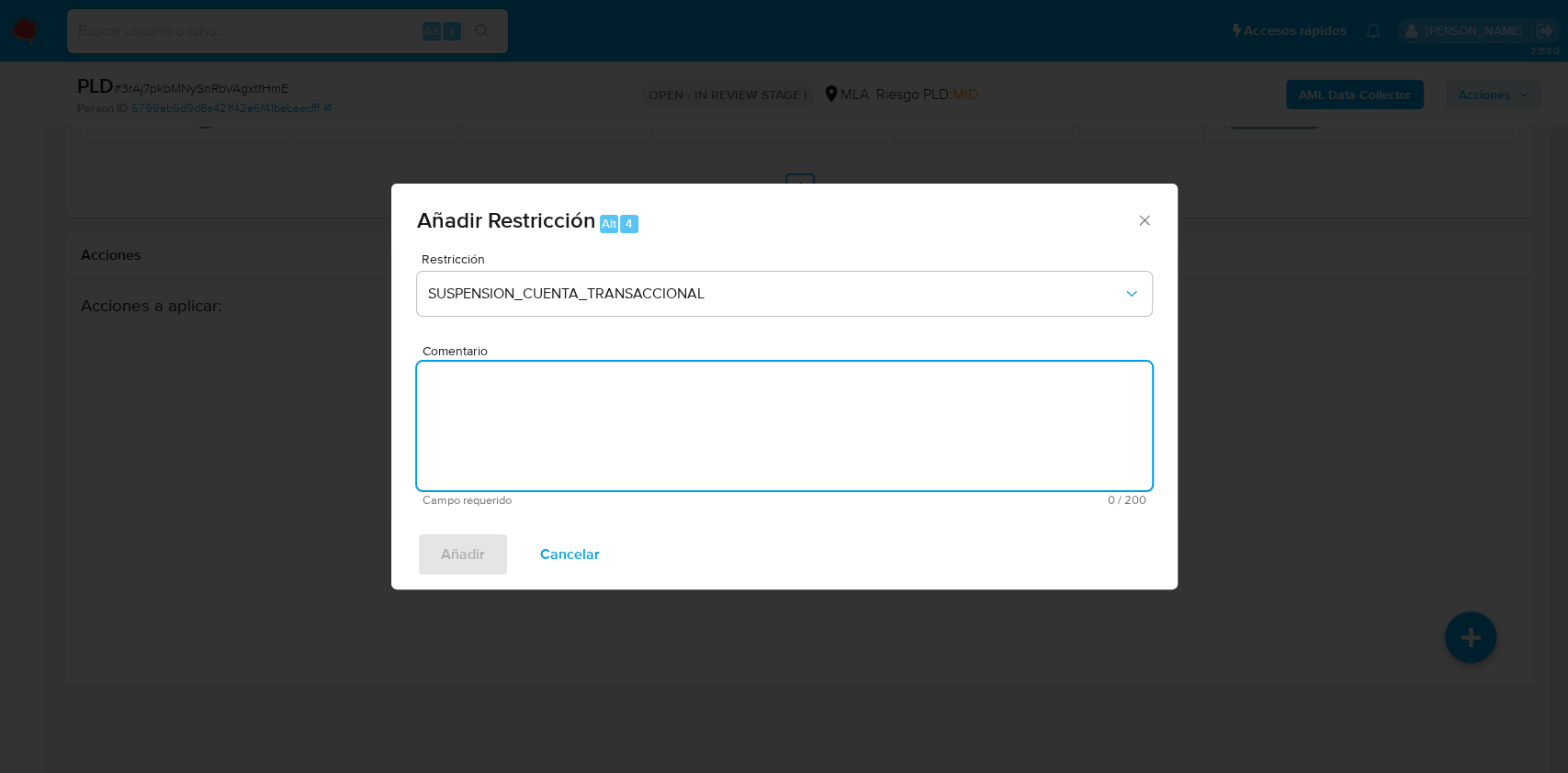
click at [543, 465] on textarea "Comentario" at bounding box center [784, 426] width 735 height 128
type textarea "AML"
click at [489, 561] on button "Añadir" at bounding box center [462, 554] width 92 height 44
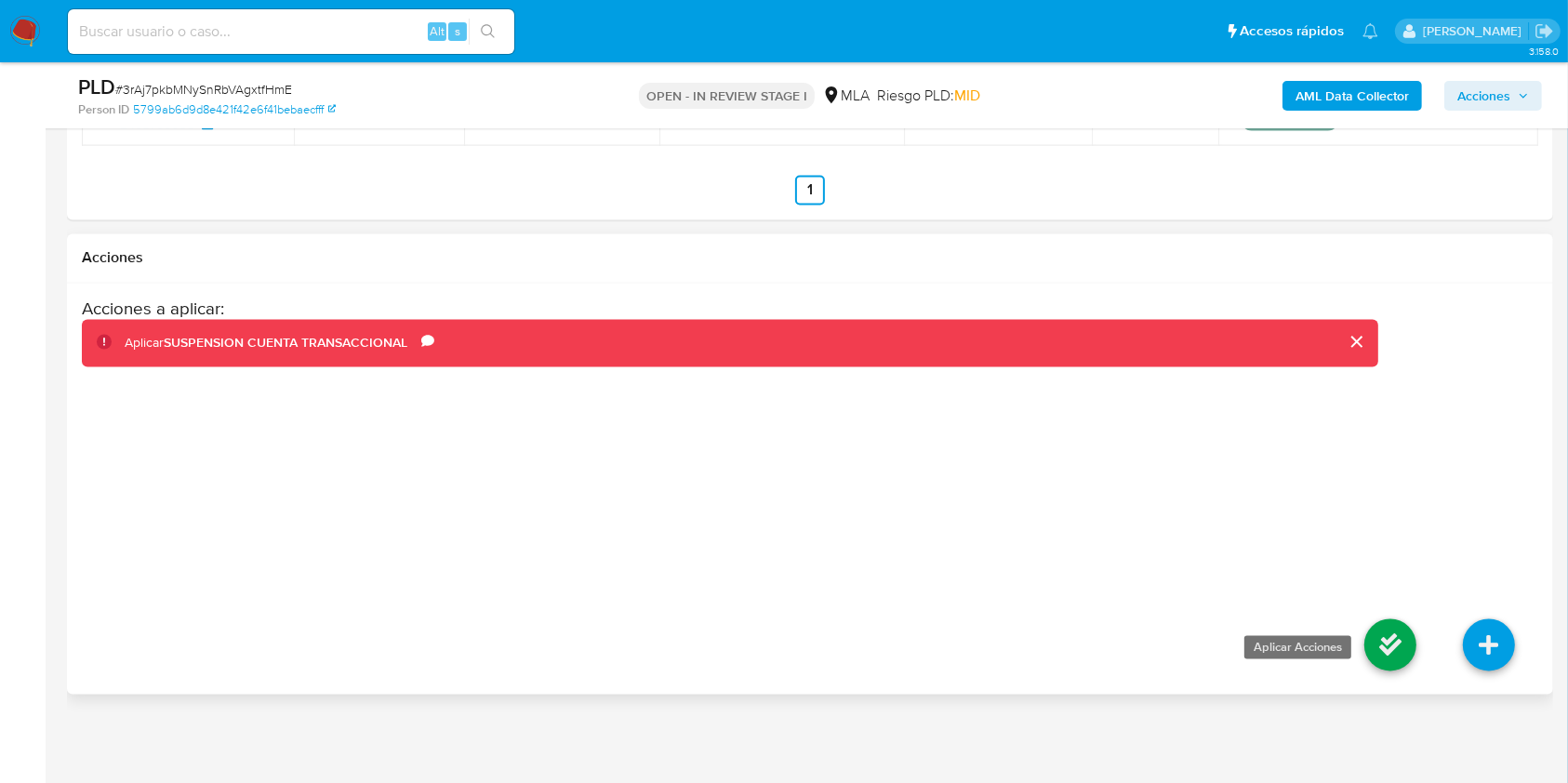
click at [1414, 645] on icon at bounding box center [1390, 644] width 52 height 52
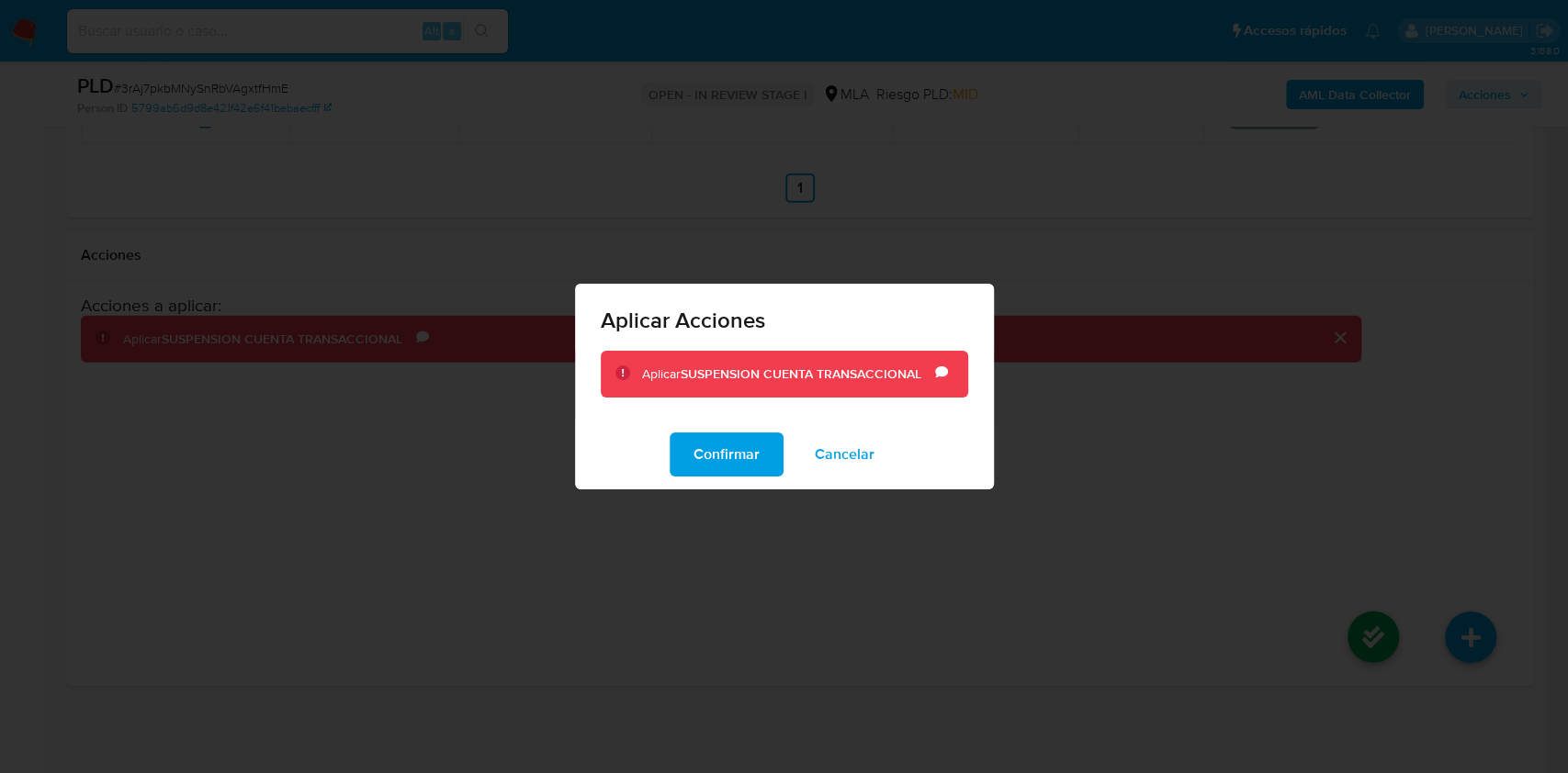
click at [677, 426] on div "Confirmar Cancelar" at bounding box center [784, 454] width 419 height 70
click at [690, 452] on button "Confirmar" at bounding box center [727, 454] width 114 height 44
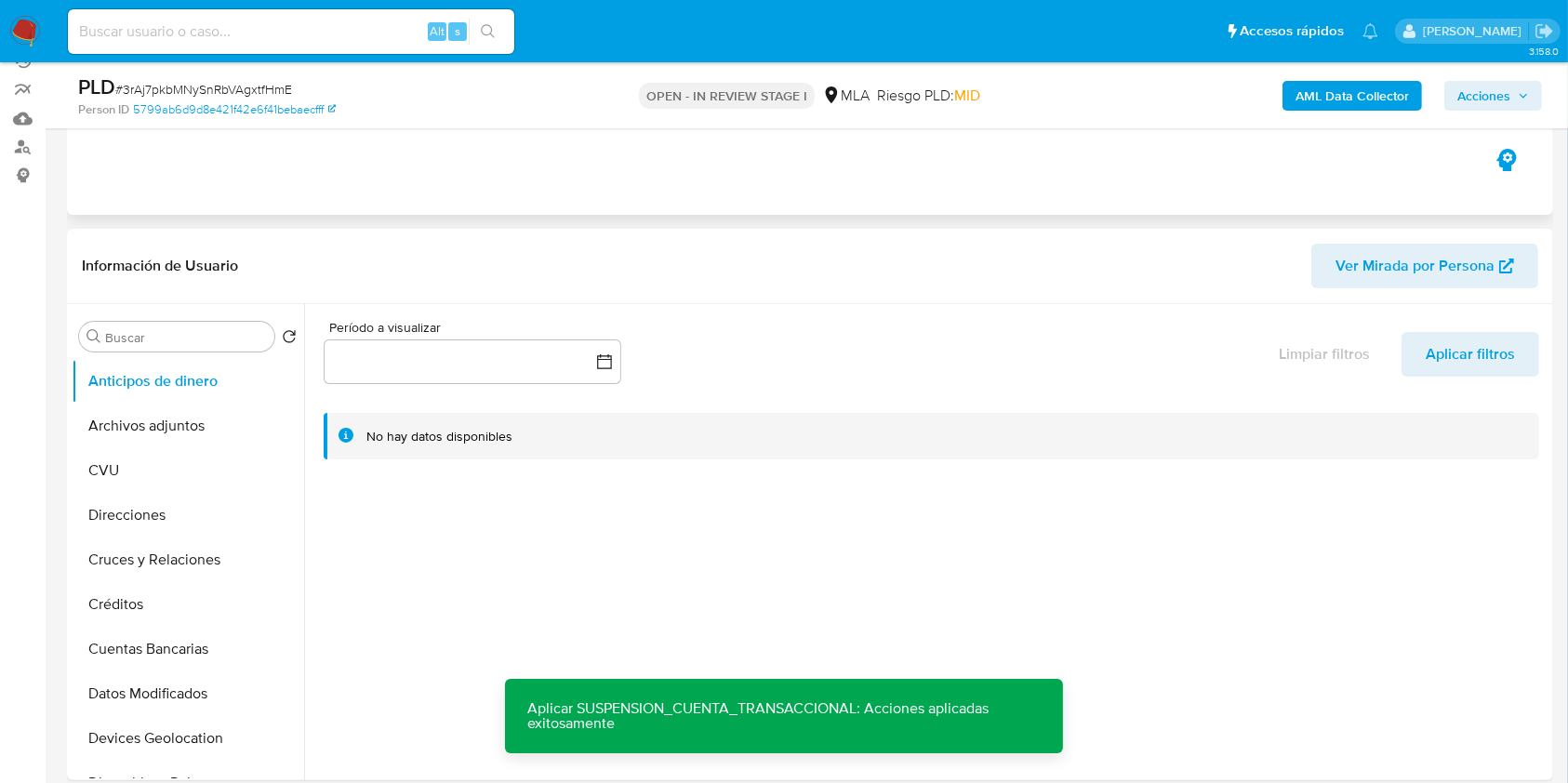
scroll to position [248, 0]
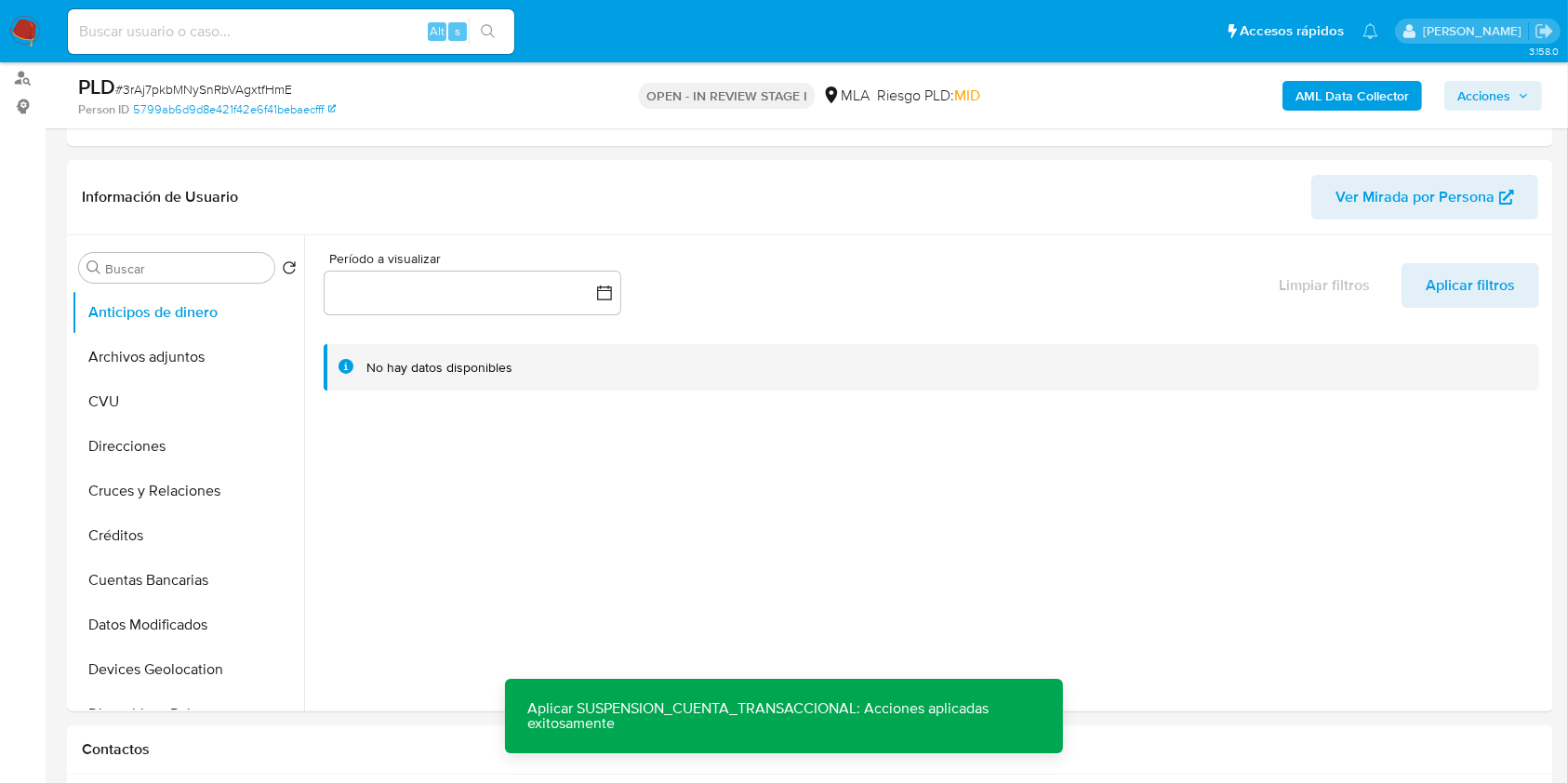
click at [1512, 95] on span "Acciones" at bounding box center [1494, 96] width 72 height 26
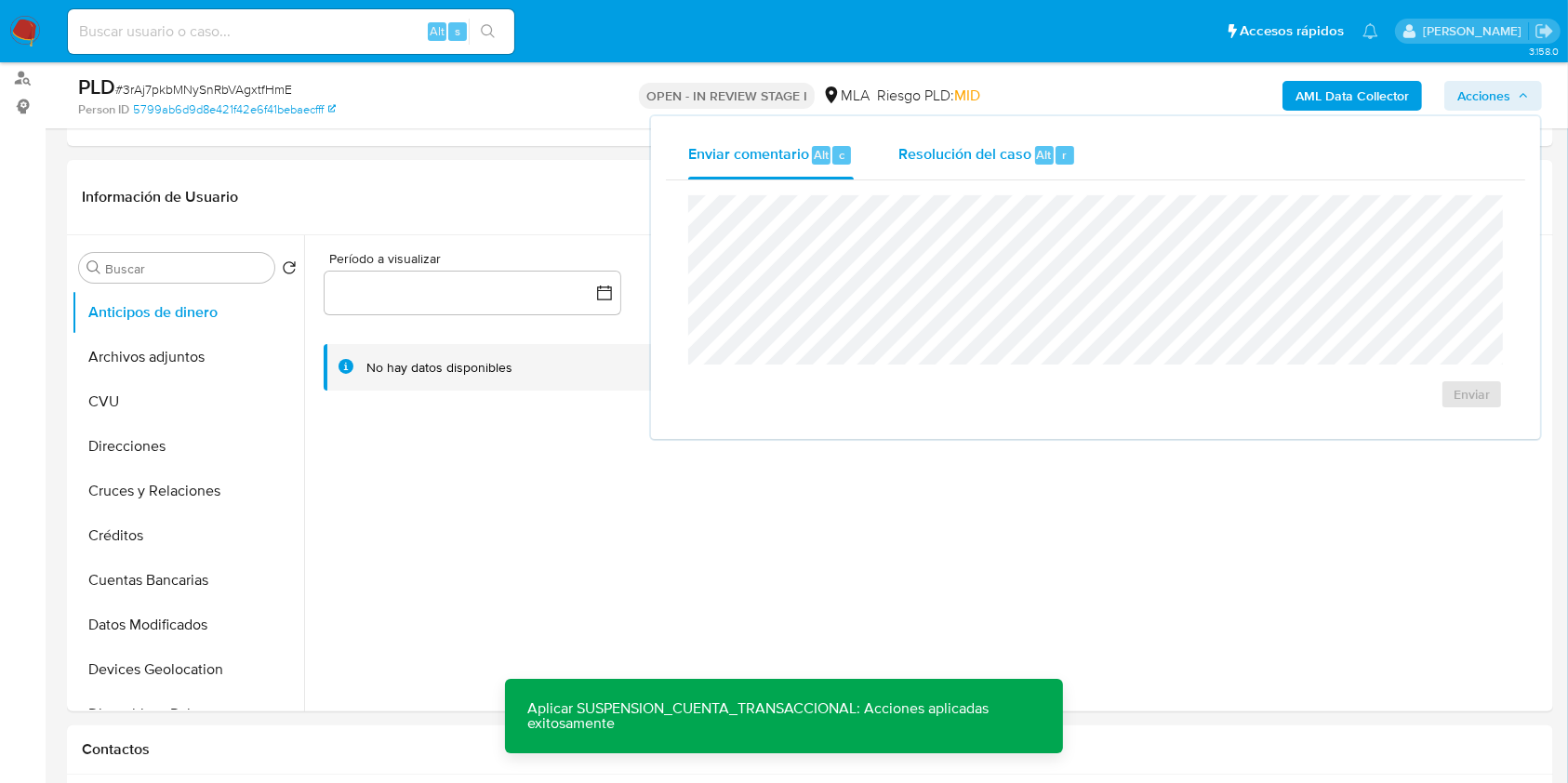
click at [944, 165] on span "Resolución del caso" at bounding box center [965, 154] width 133 height 22
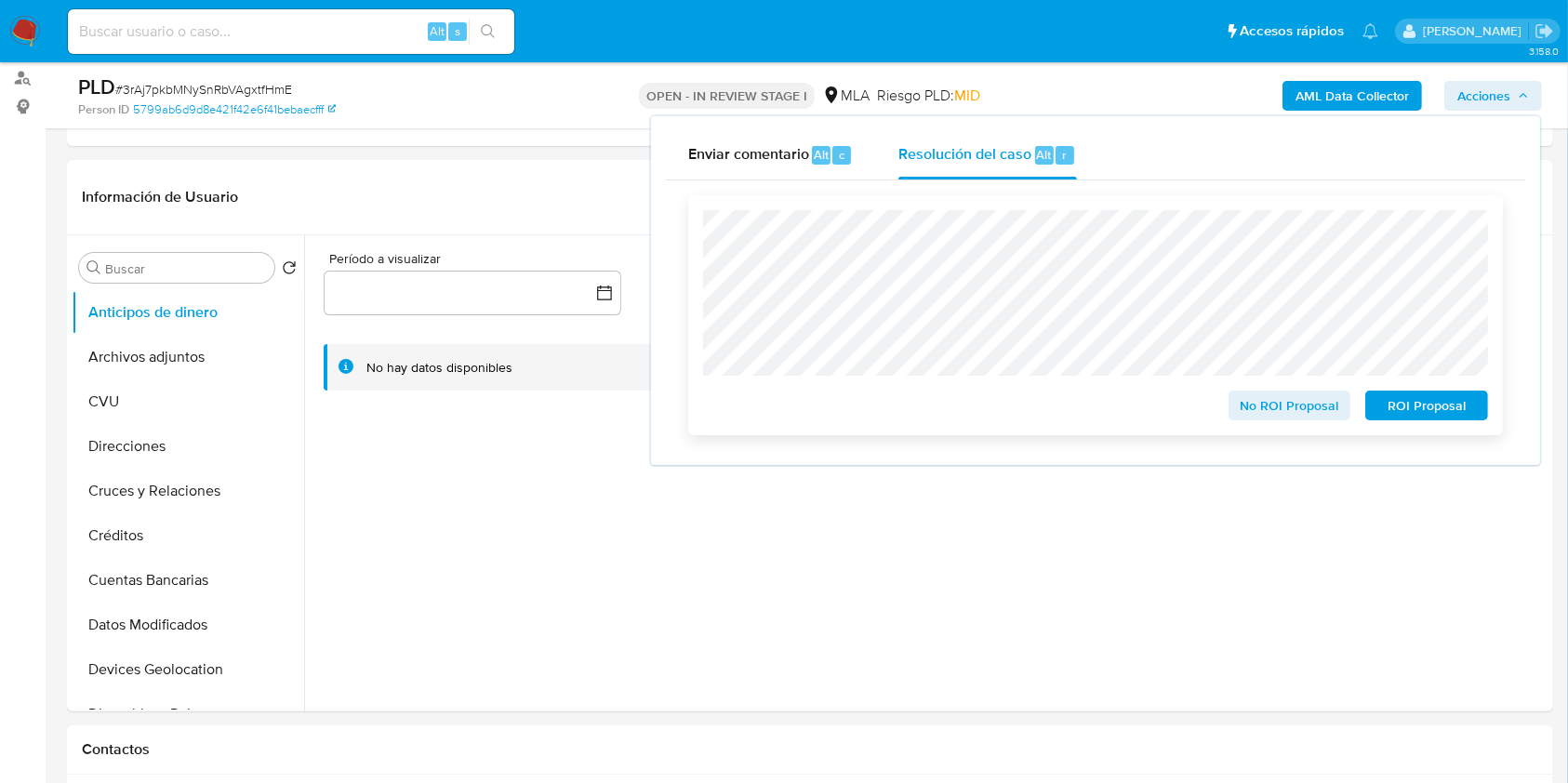
click at [1446, 402] on span "ROI Proposal" at bounding box center [1427, 406] width 97 height 26
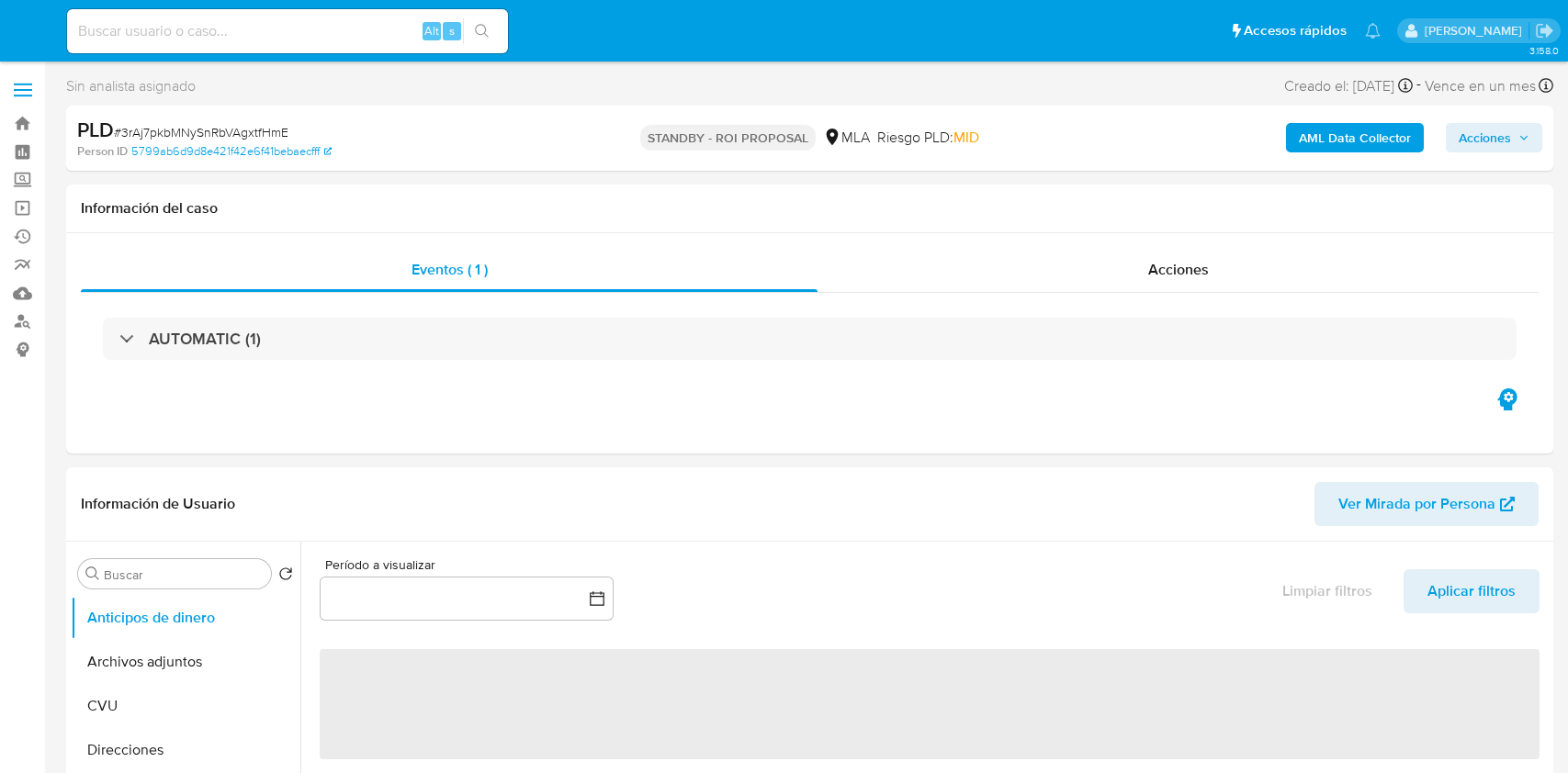
select select "10"
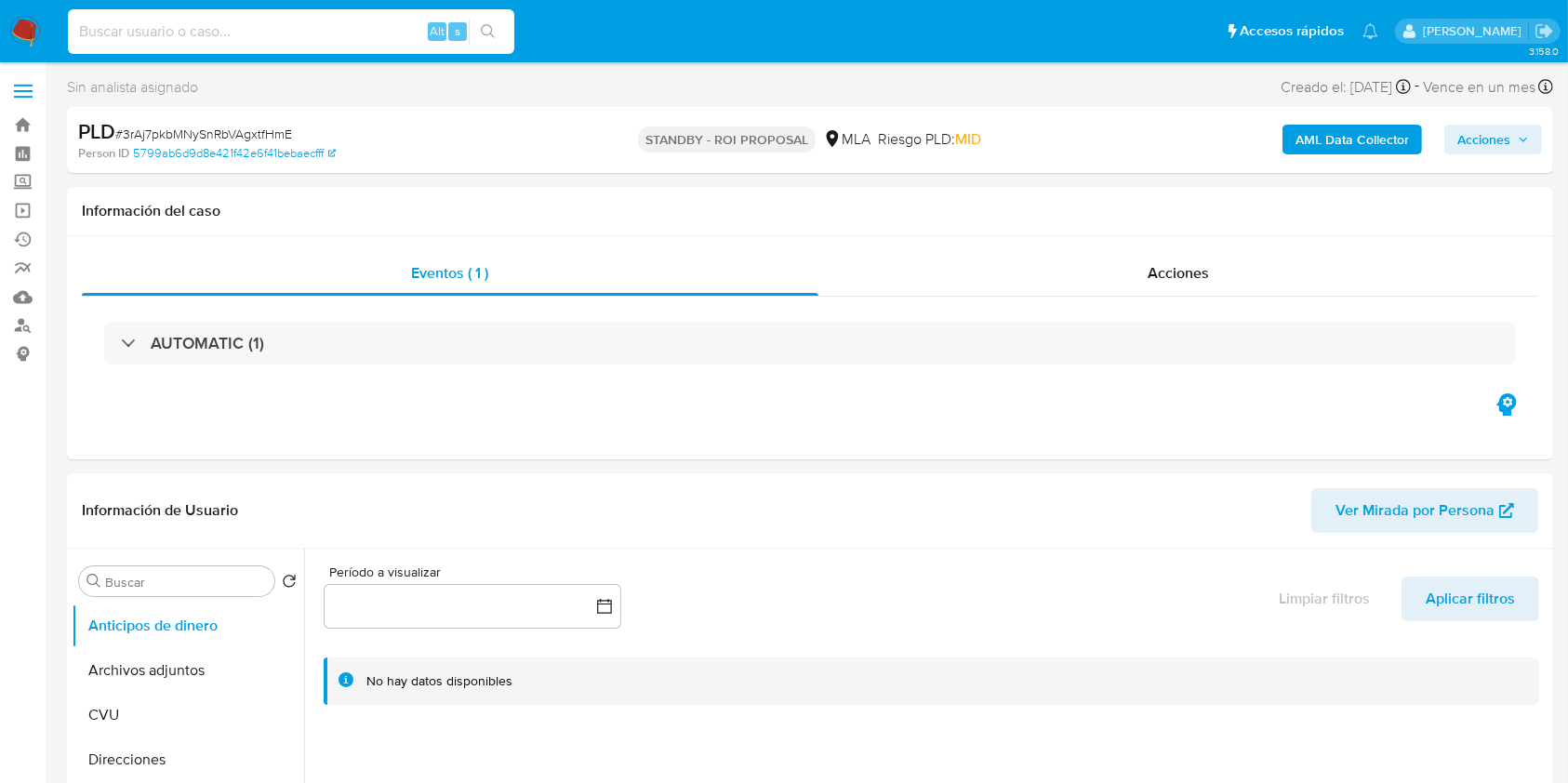
click at [165, 33] on input at bounding box center [291, 32] width 447 height 24
click at [20, 122] on link "Bandeja" at bounding box center [110, 124] width 221 height 29
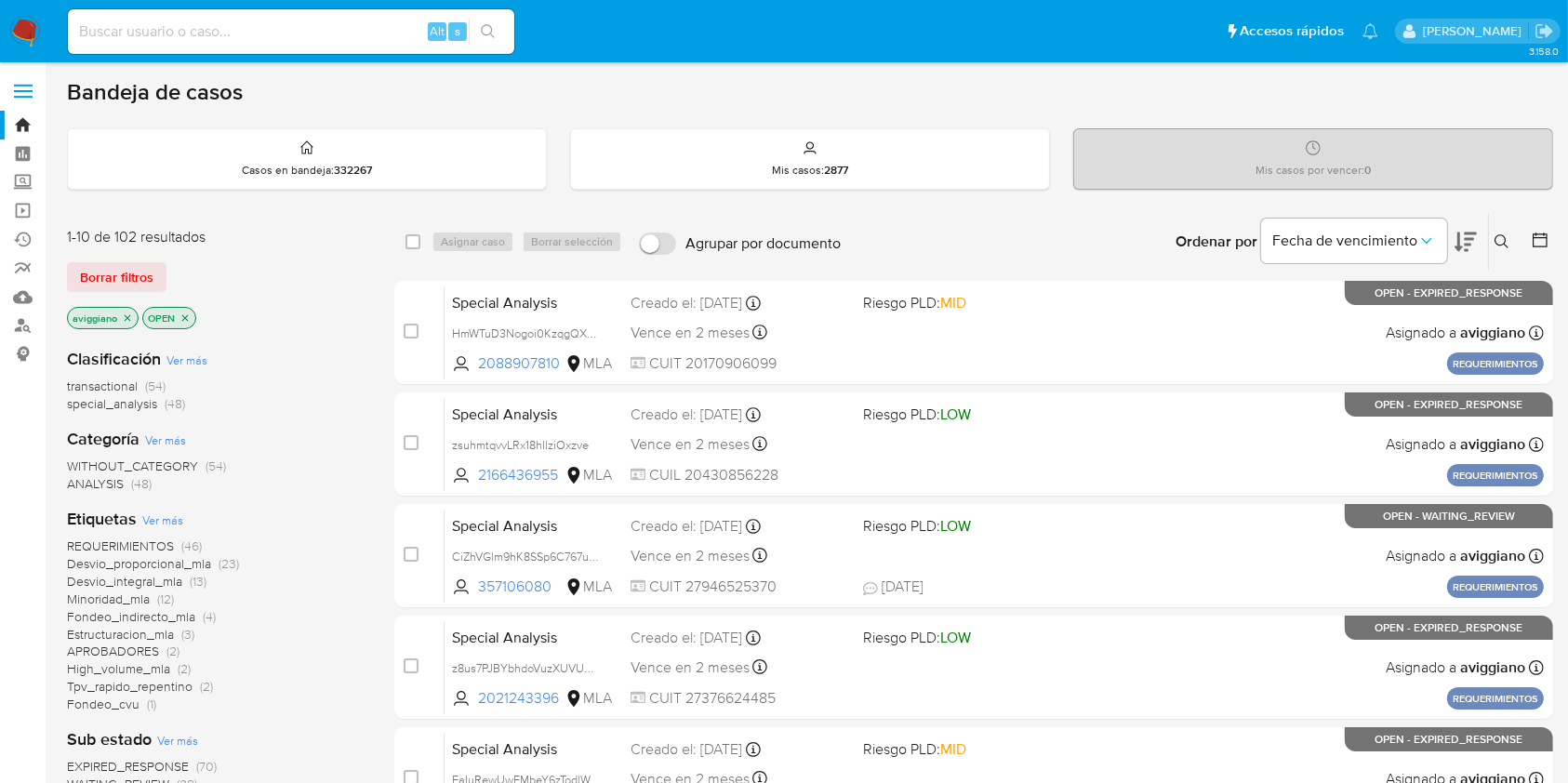
click at [126, 315] on icon "close-filter" at bounding box center [127, 318] width 11 height 11
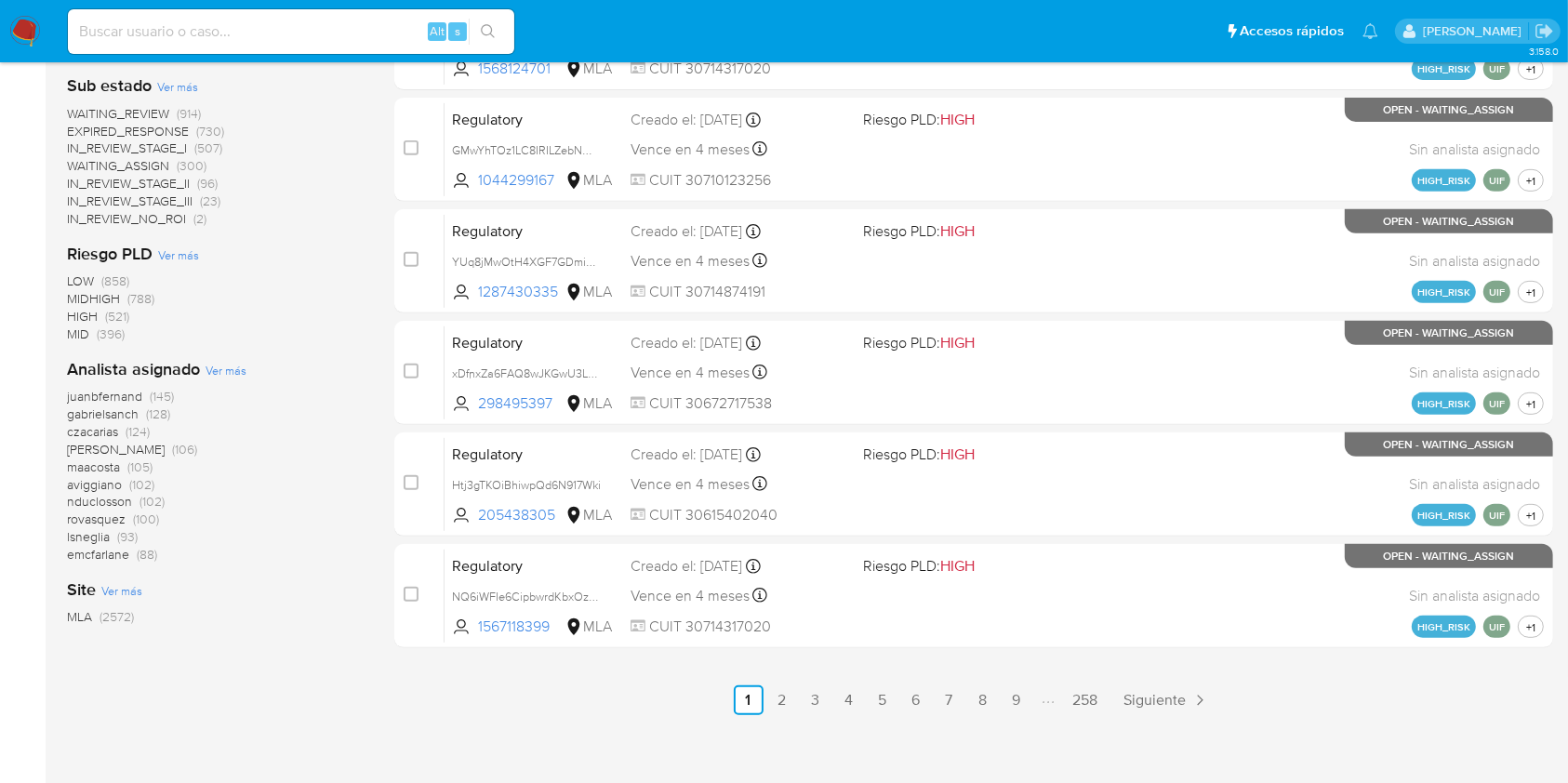
scroll to position [744, 0]
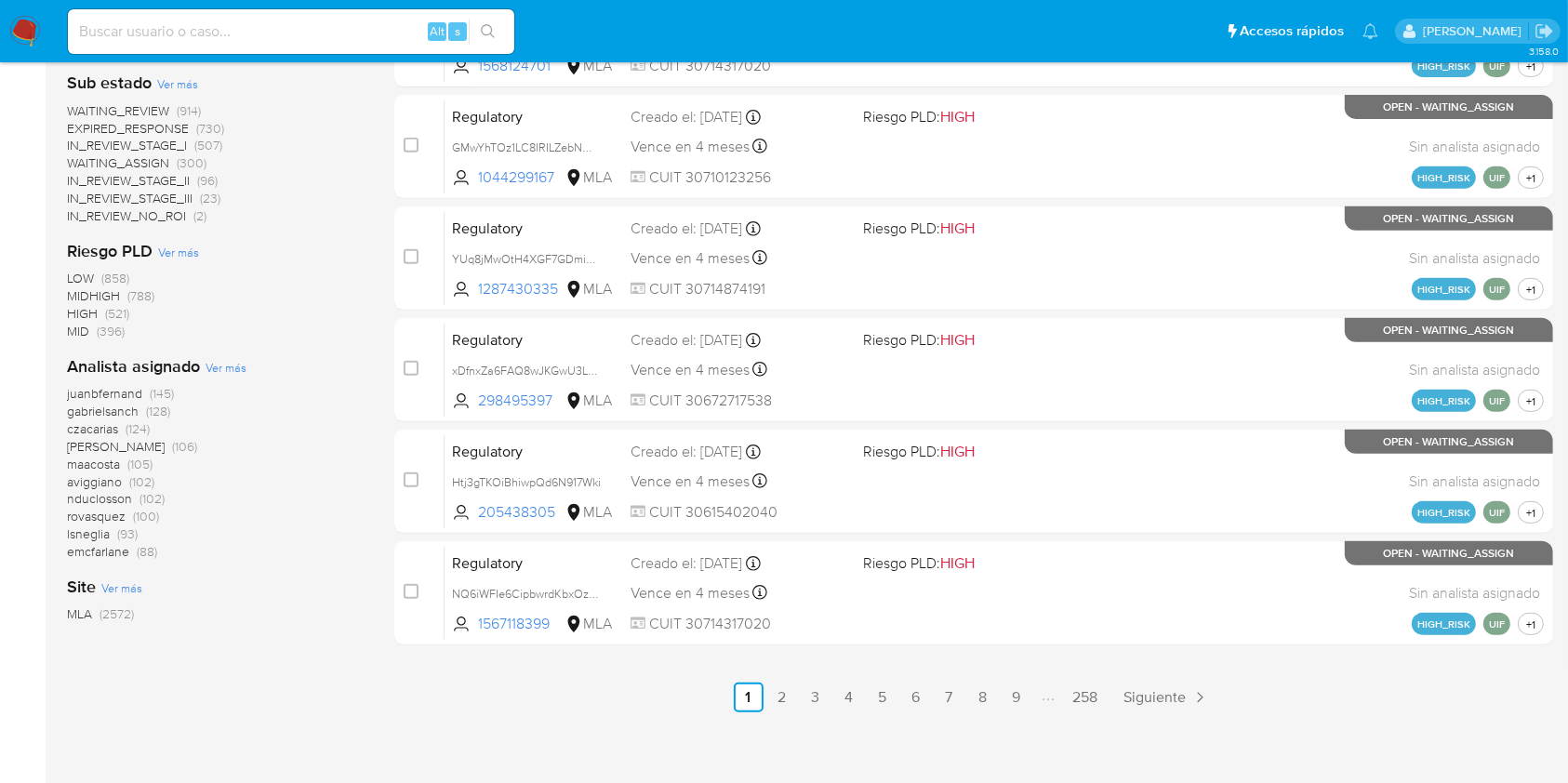
click at [196, 26] on input at bounding box center [291, 32] width 447 height 24
paste input "K0NxaUX2HEqx2SN1dBjPNgE8"
type input "K0NxaUX2HEqx2SN1dBjPNgE8"
click at [490, 24] on icon "search-icon" at bounding box center [488, 32] width 15 height 15
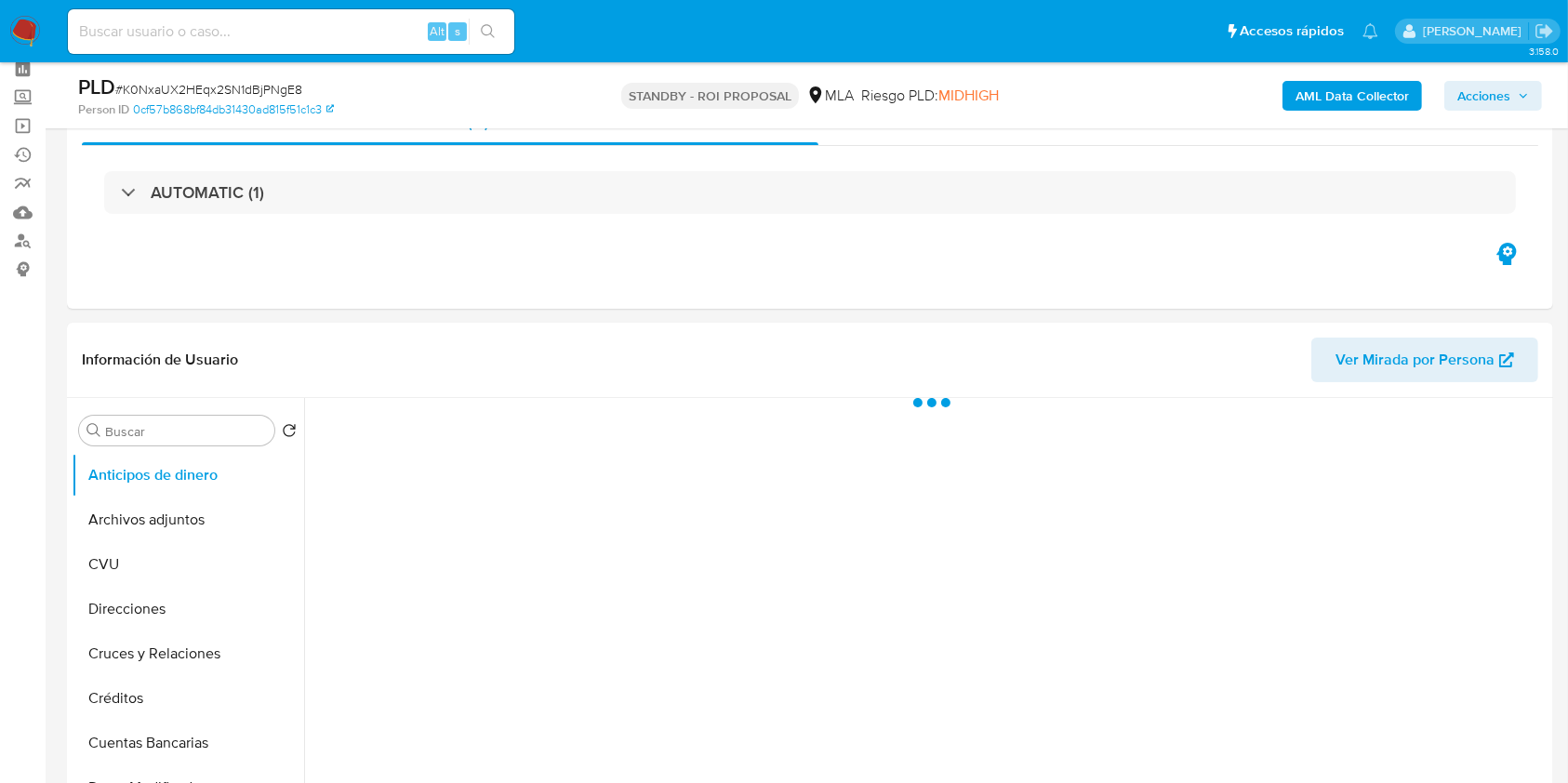
scroll to position [123, 0]
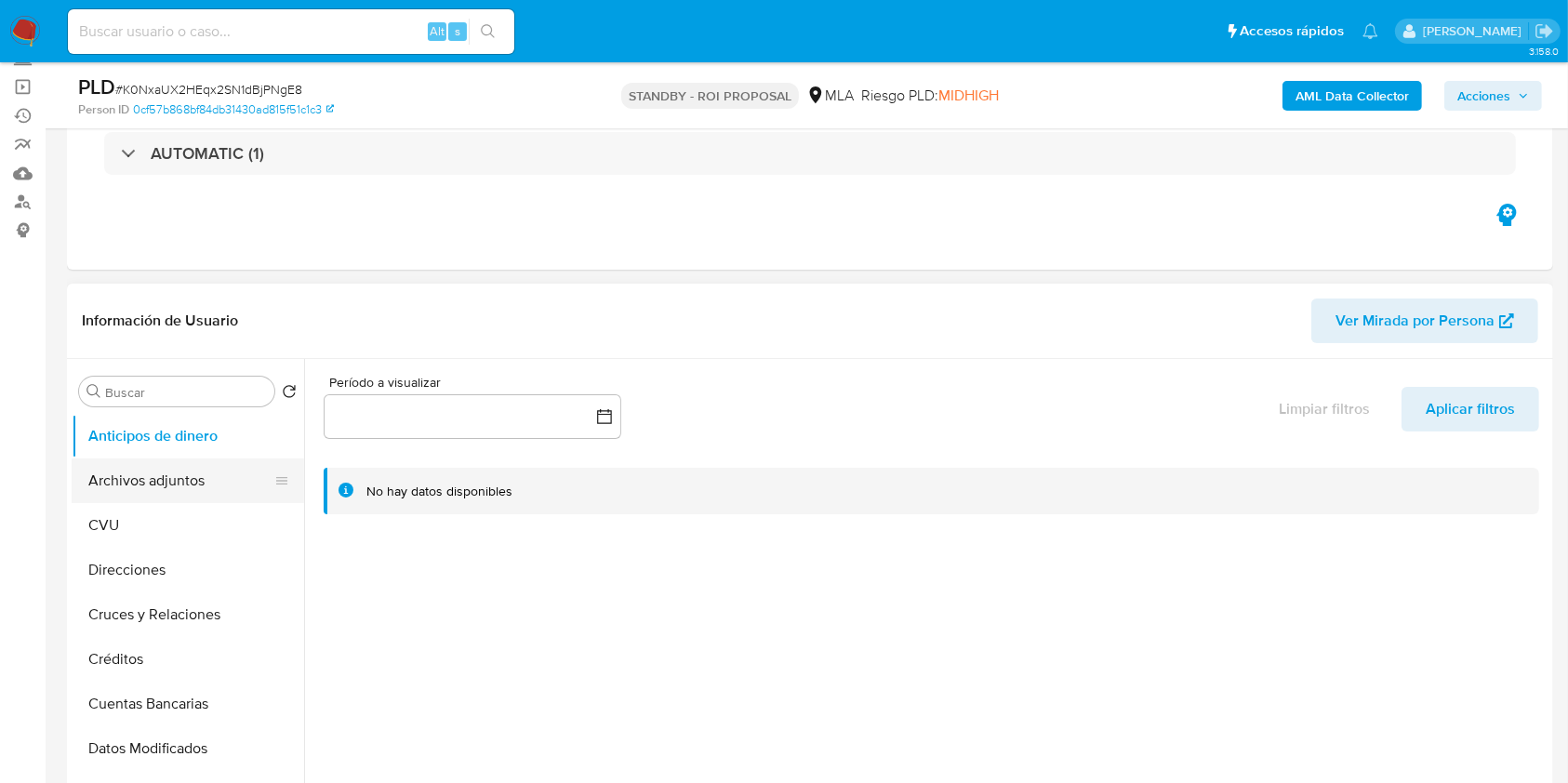
select select "10"
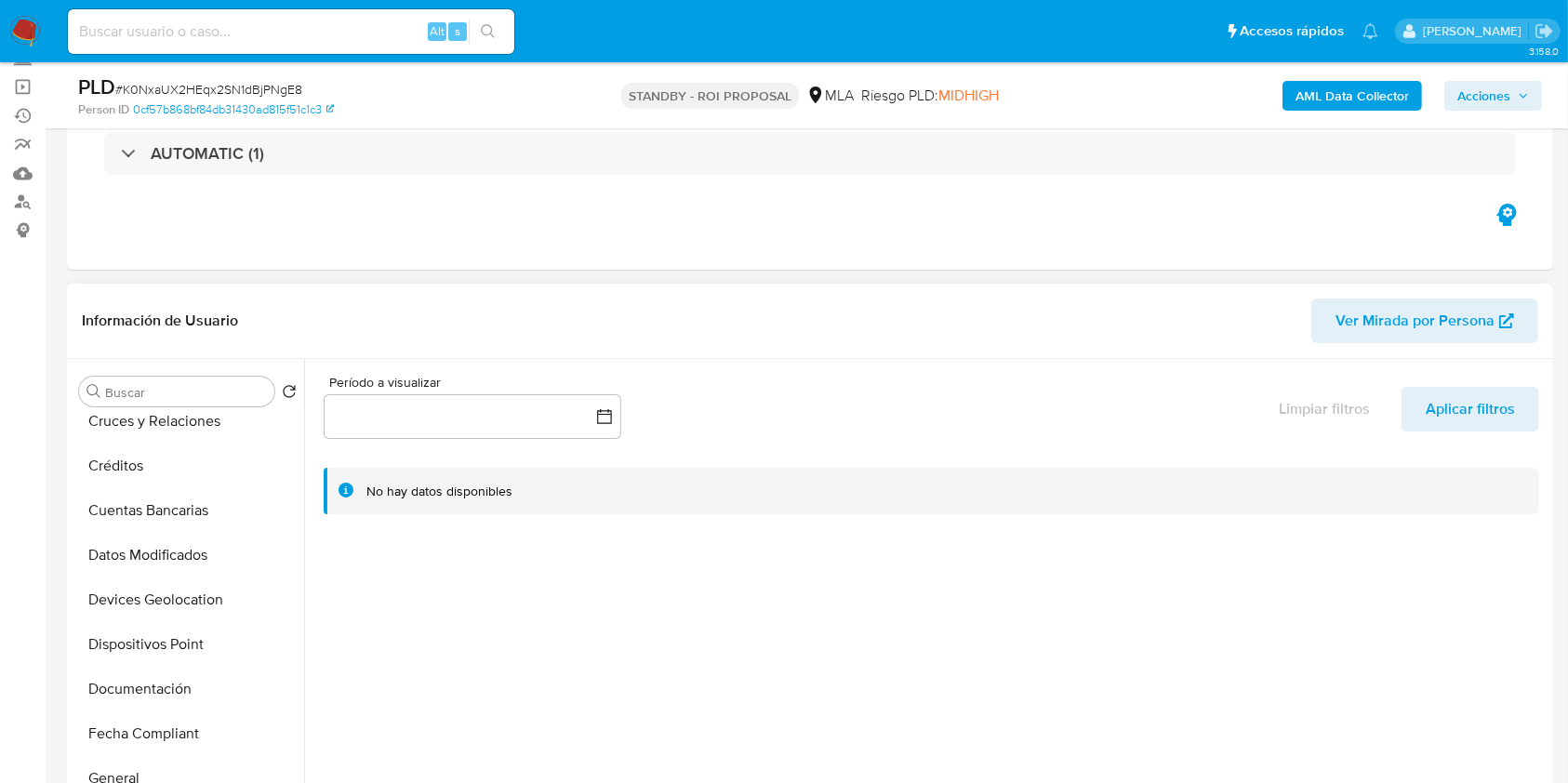
scroll to position [496, 0]
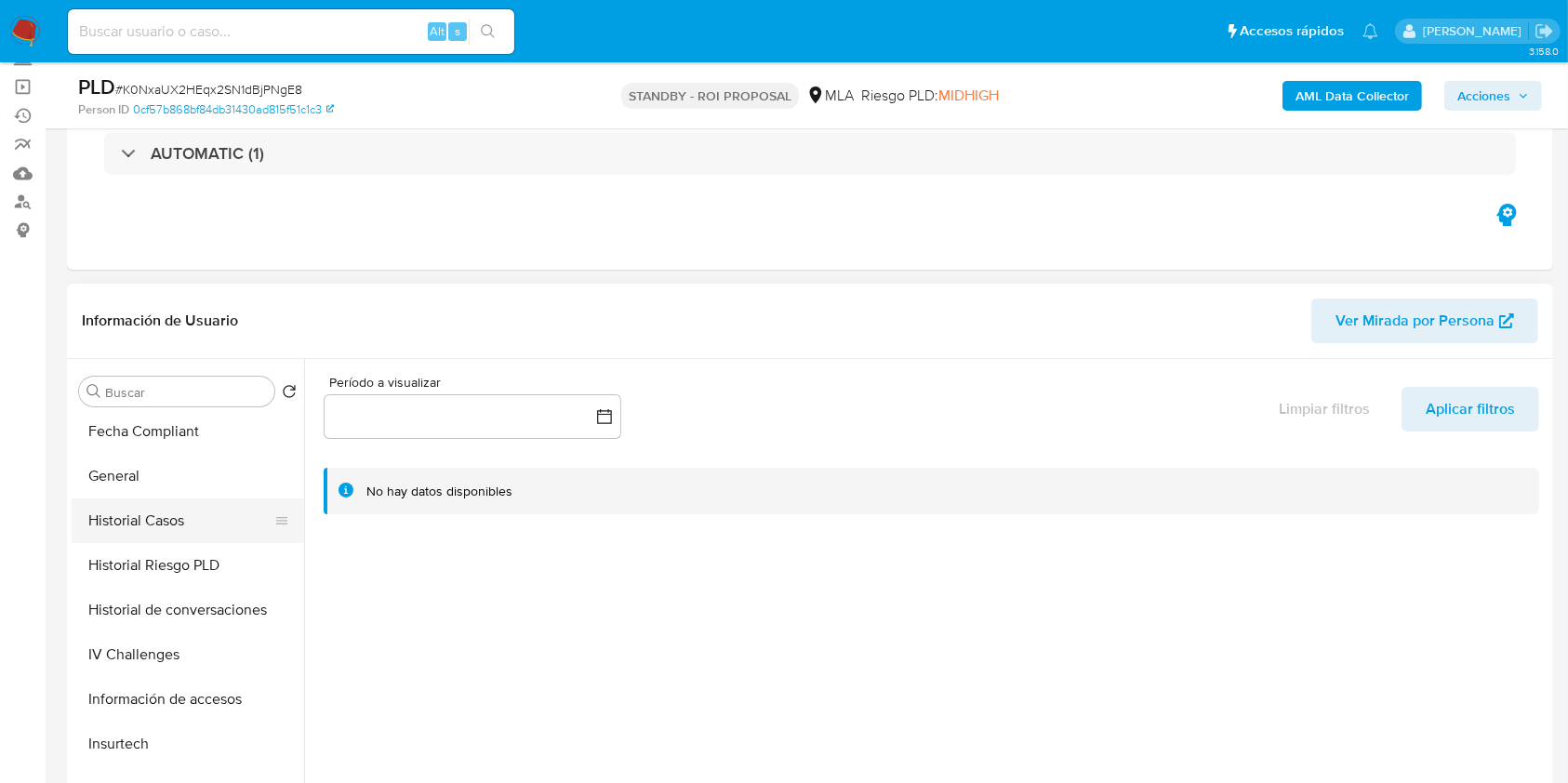
click at [141, 522] on button "Historial Casos" at bounding box center [180, 520] width 218 height 44
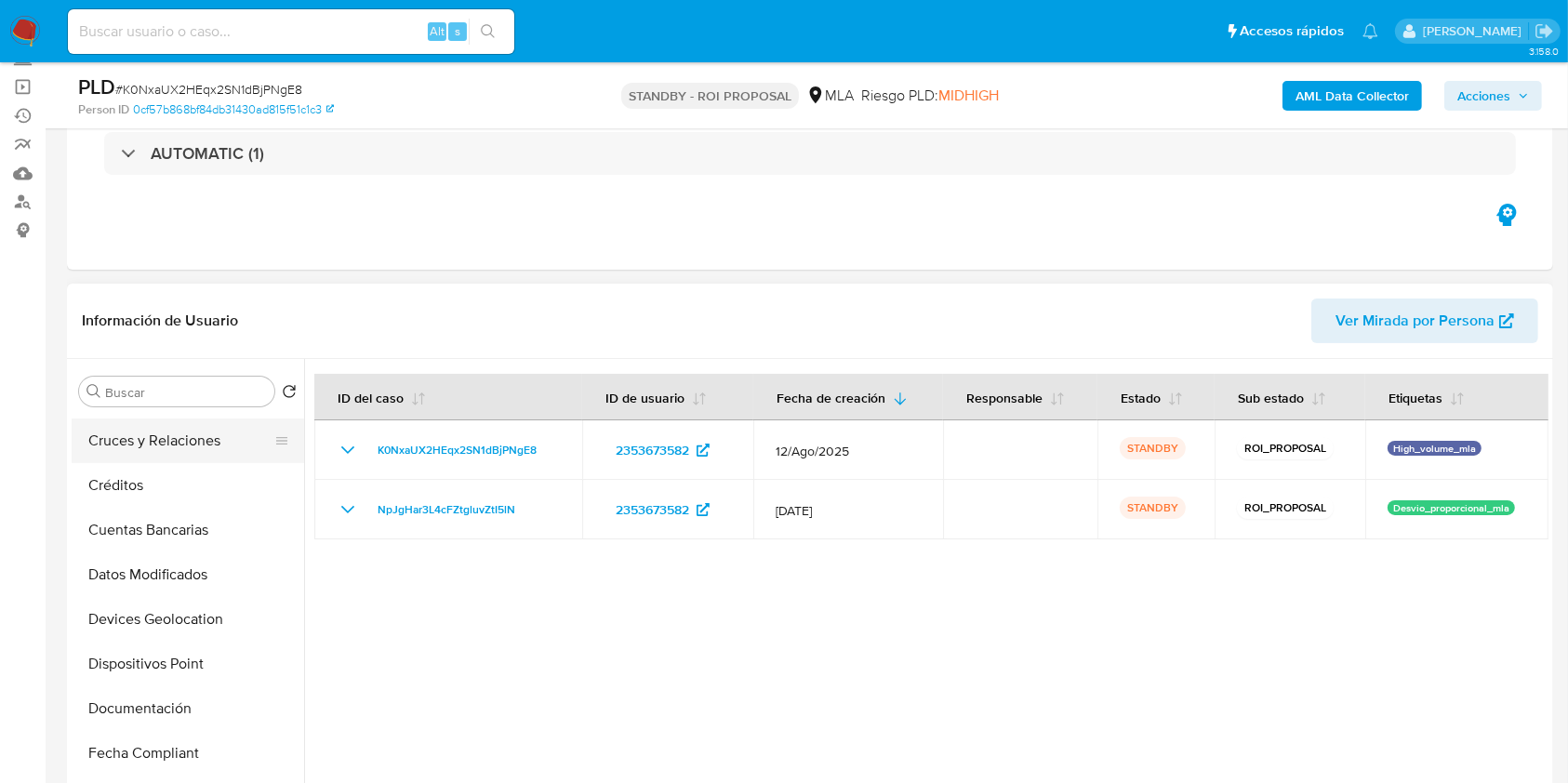
scroll to position [0, 0]
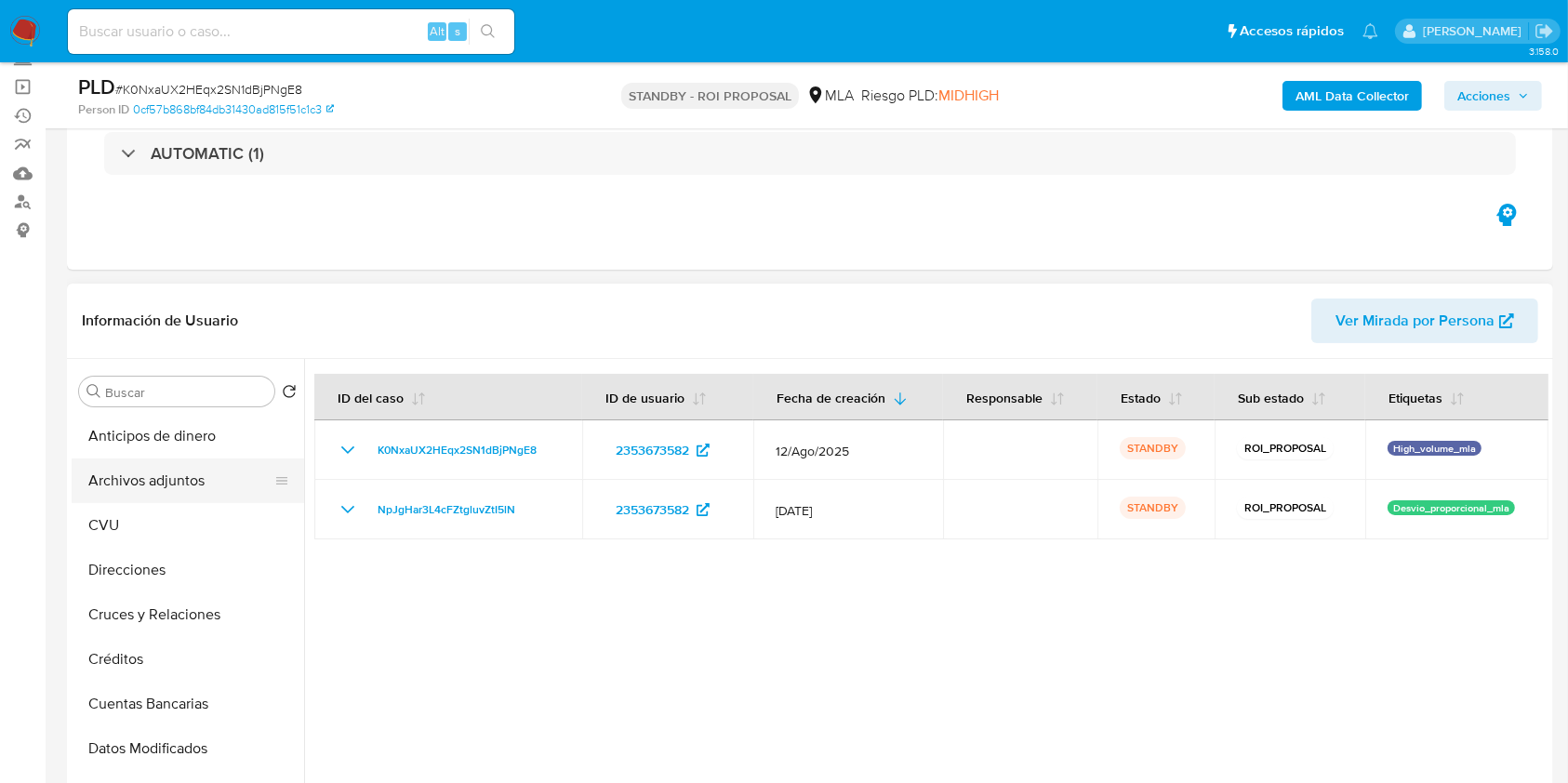
drag, startPoint x: 194, startPoint y: 485, endPoint x: 293, endPoint y: 281, distance: 226.8
click at [195, 484] on button "Archivos adjuntos" at bounding box center [180, 481] width 218 height 44
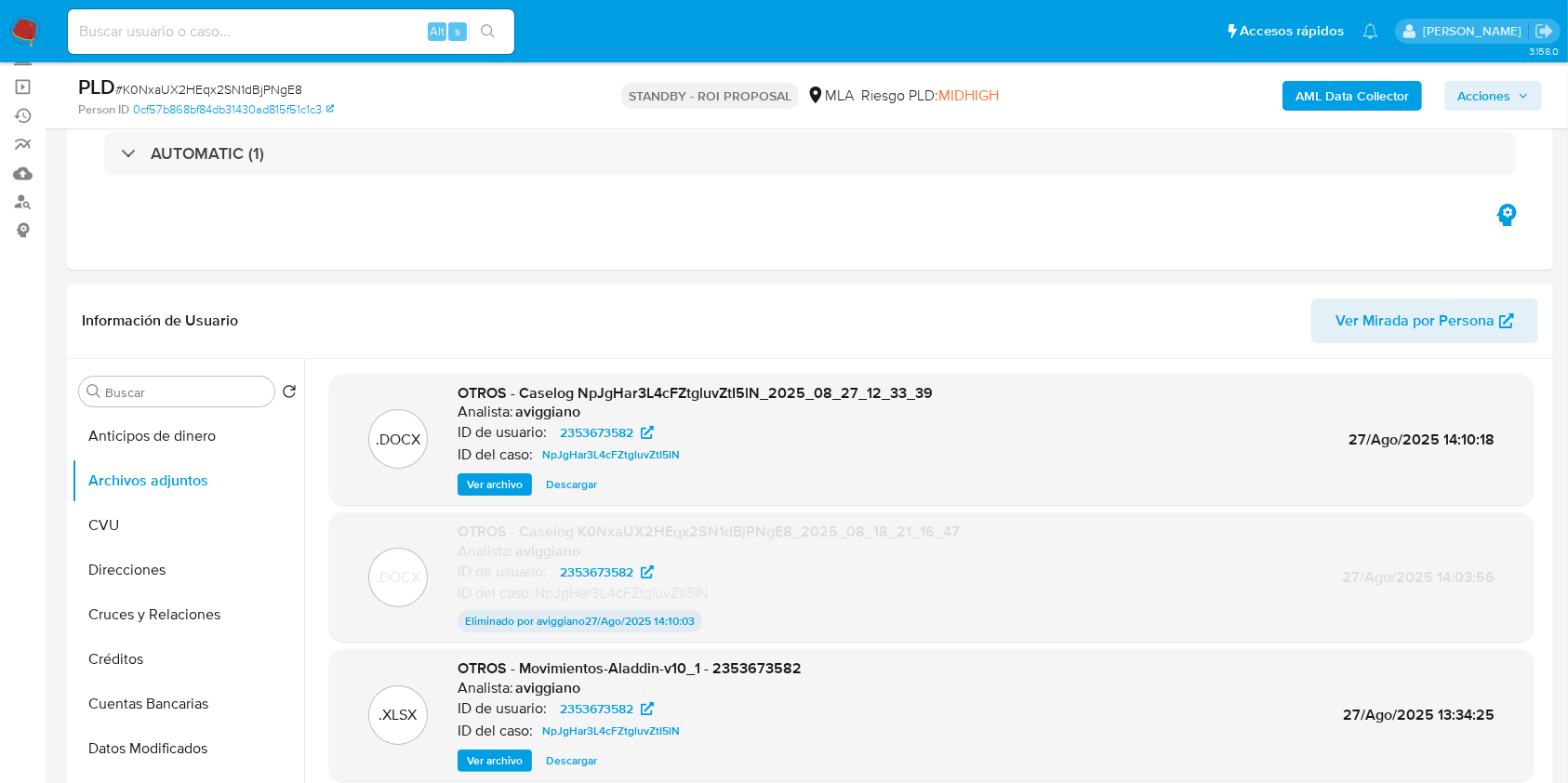
click at [199, 27] on input at bounding box center [291, 32] width 447 height 24
paste input "CNNeQhNudxPpwIbGwkomXdw3"
type input "CNNeQhNudxPpwIbGwkomXdw3"
click at [481, 26] on icon "search-icon" at bounding box center [488, 32] width 15 height 15
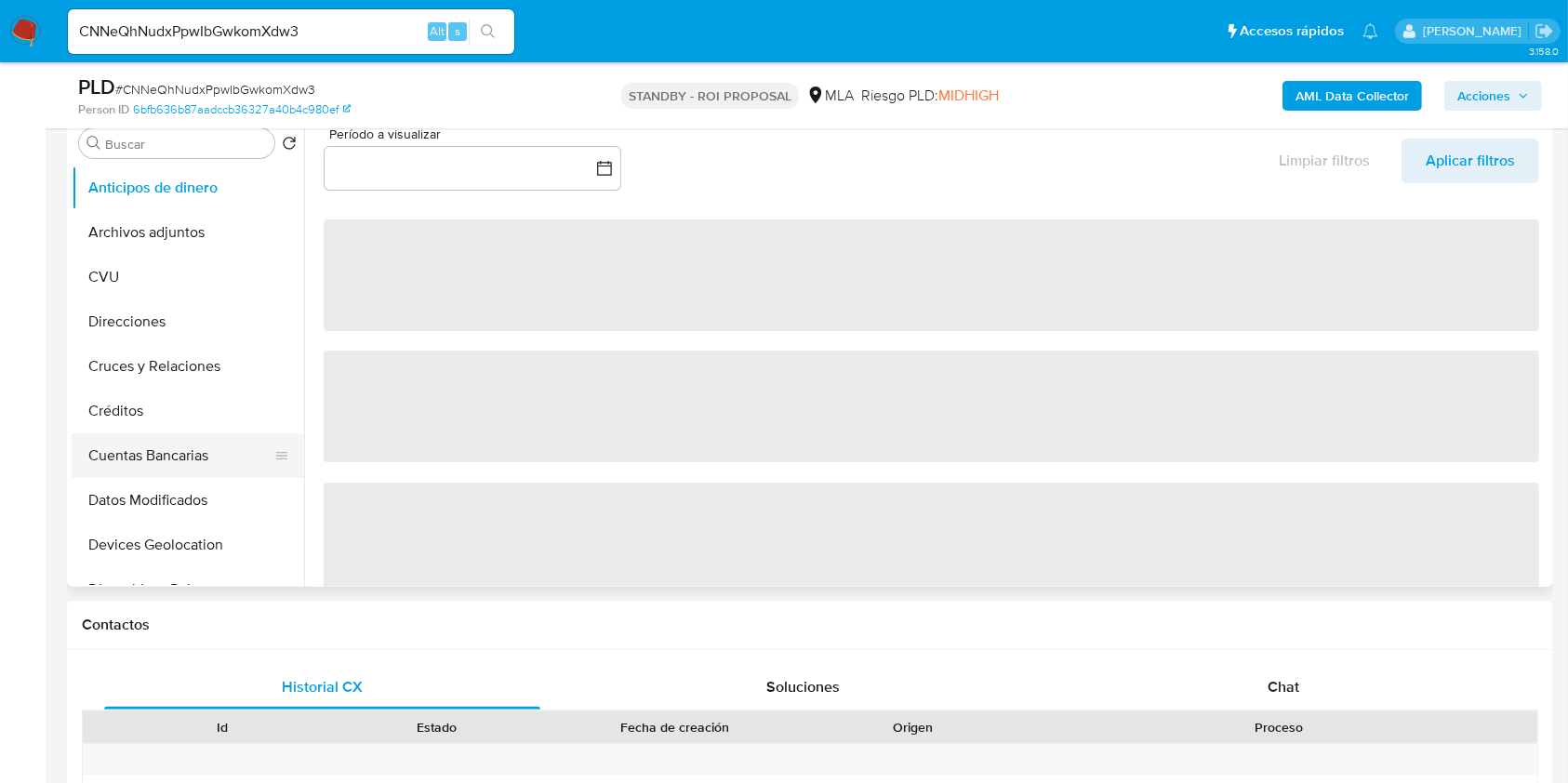
scroll to position [496, 0]
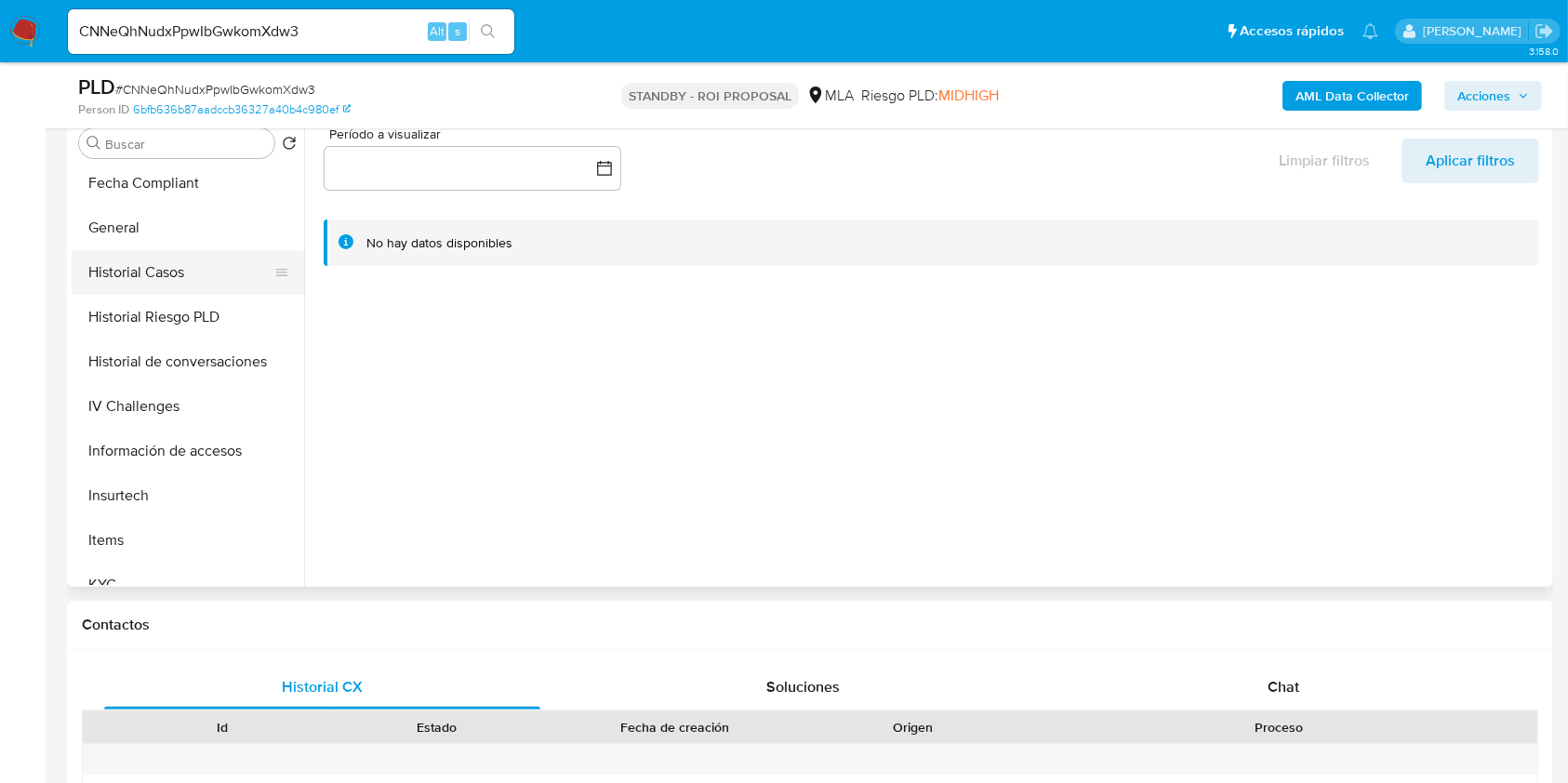
select select "10"
click at [177, 279] on button "Historial Casos" at bounding box center [180, 272] width 218 height 44
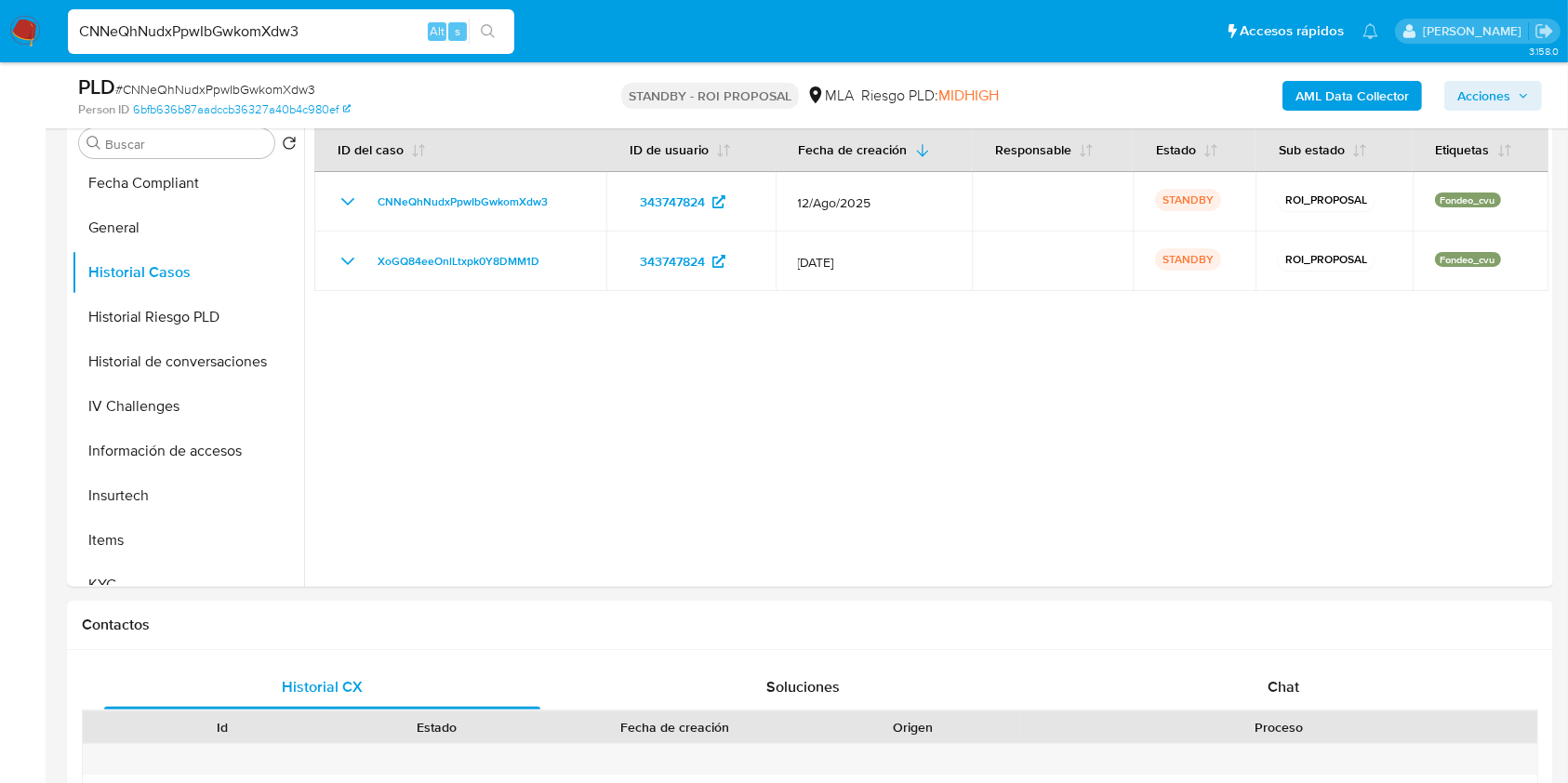
click at [136, 37] on input "CNNeQhNudxPpwIbGwkomXdw3" at bounding box center [291, 32] width 447 height 24
paste input "PmG1qmPuILzHM7utfDJSqYG7"
type input "PmG1qmPuILzHM7utfDJSqYG7"
click at [493, 20] on button "search-icon" at bounding box center [488, 32] width 38 height 26
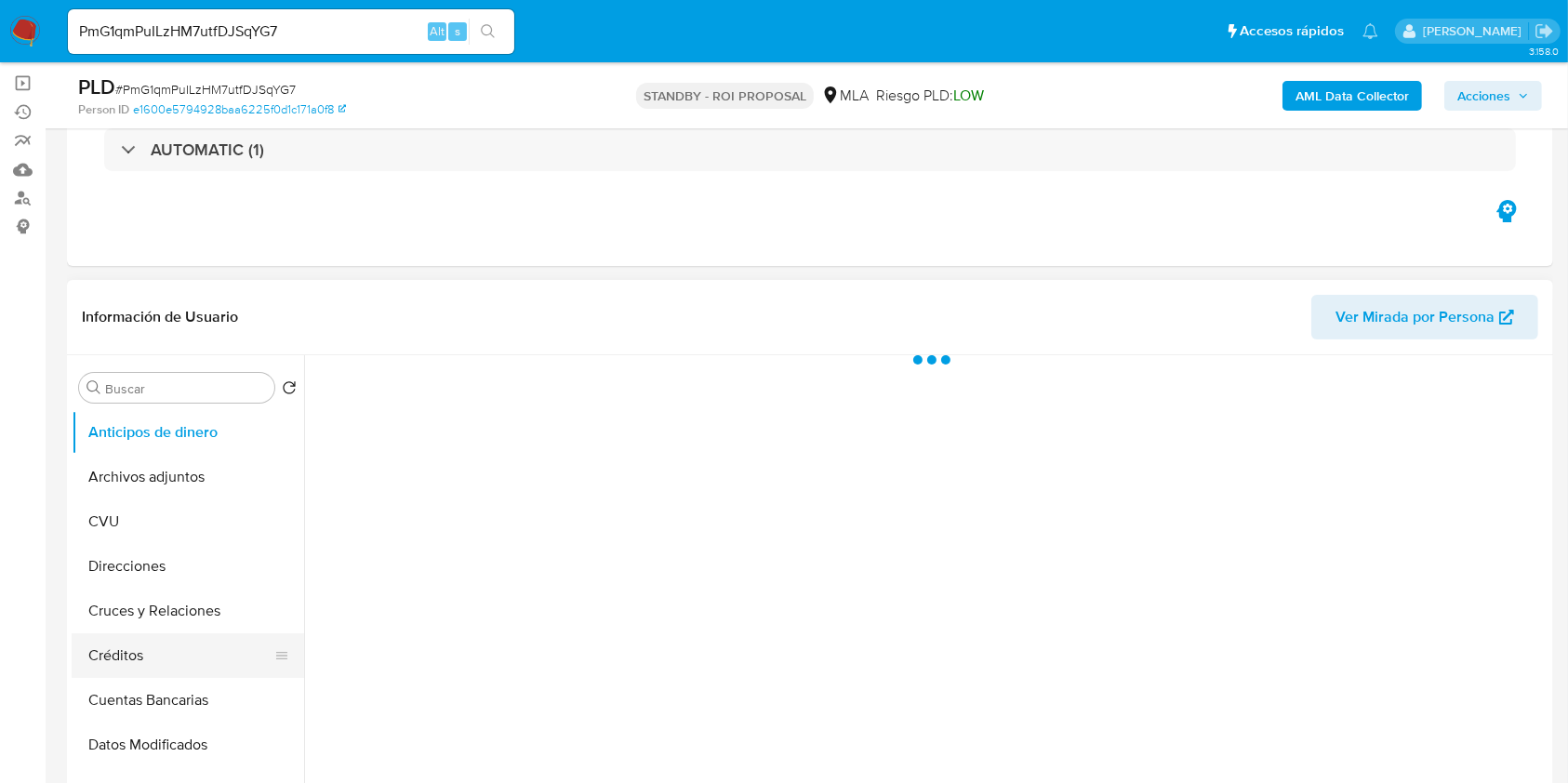
scroll to position [248, 0]
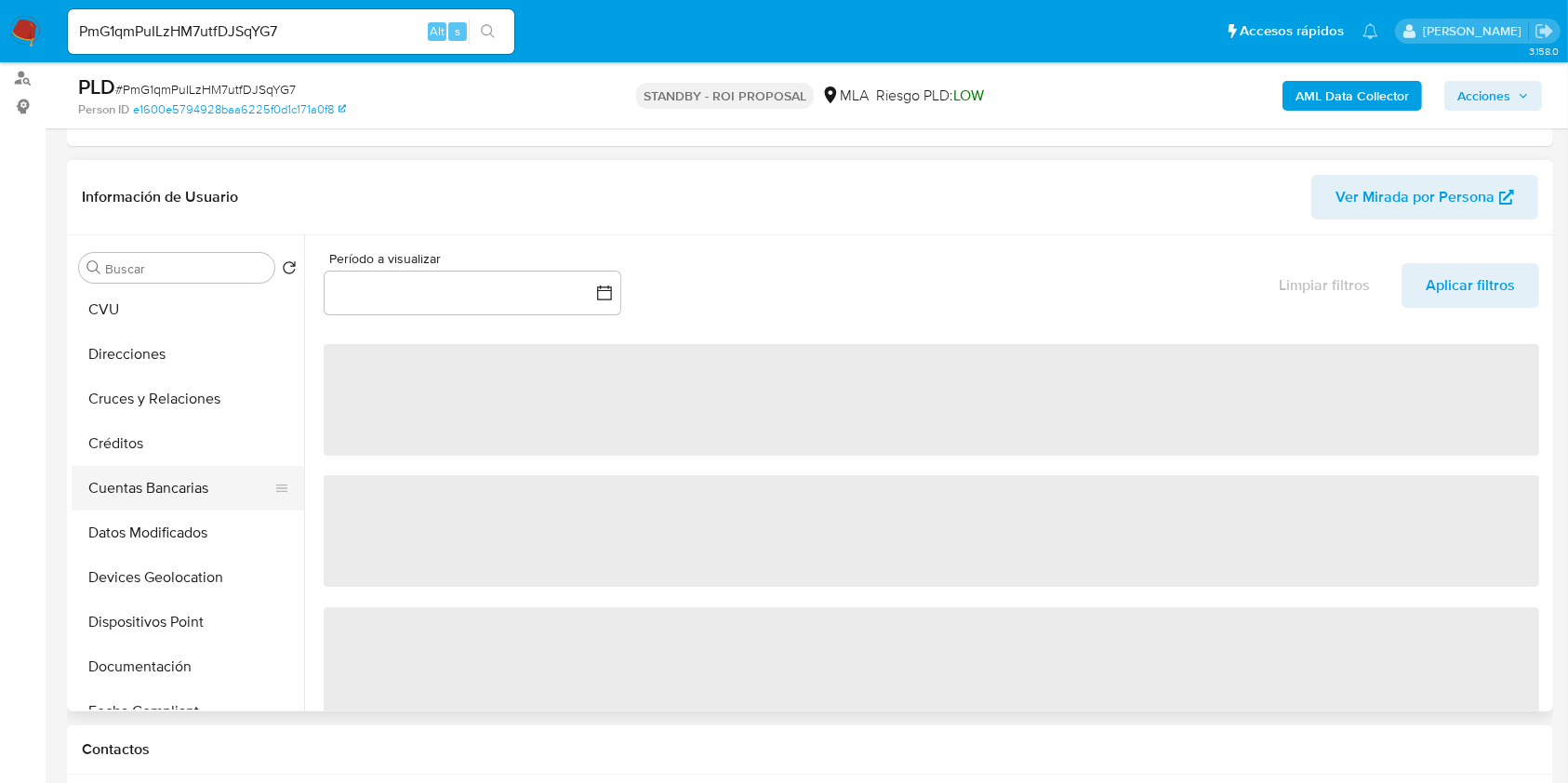
select select "10"
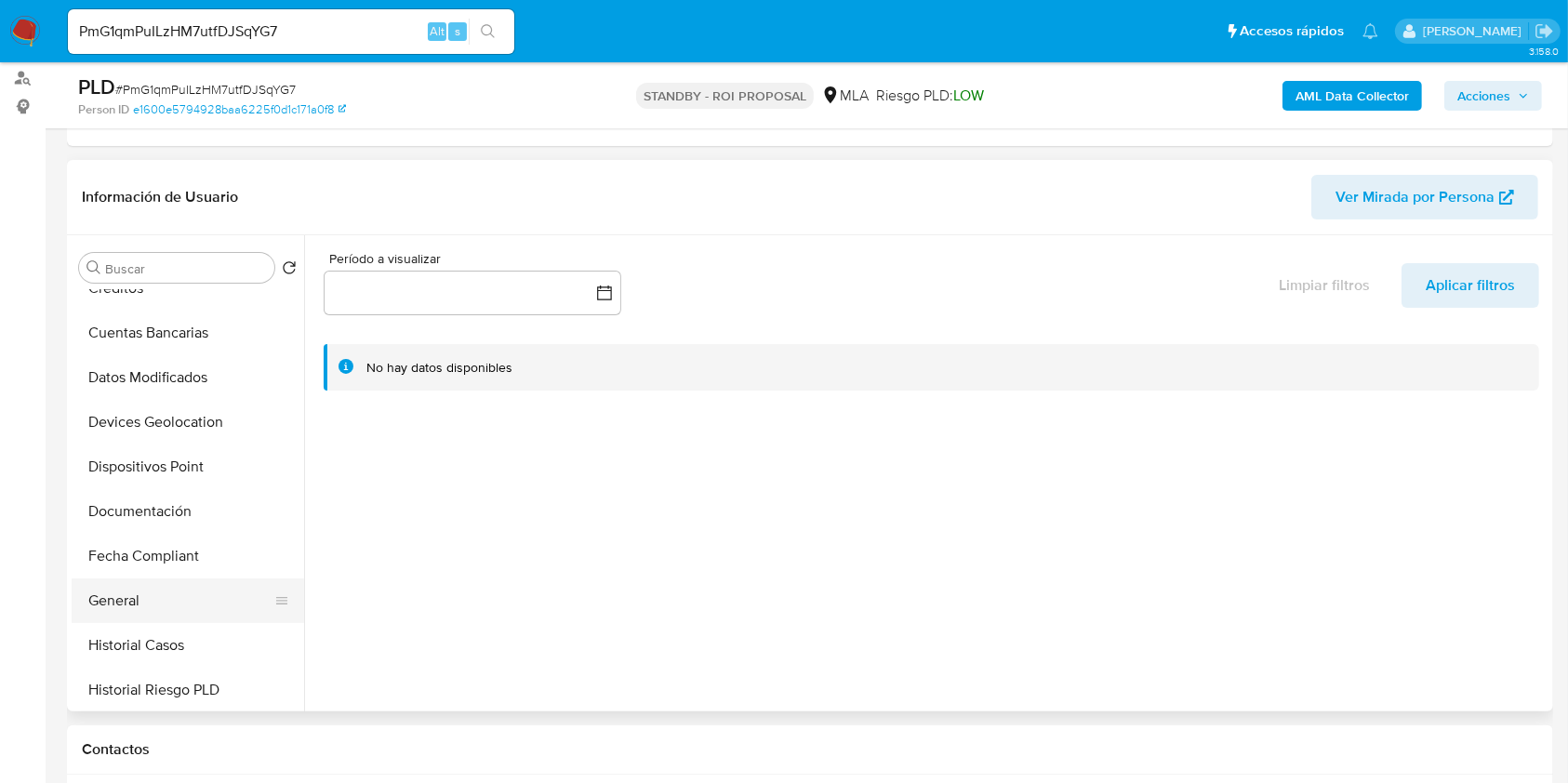
click at [152, 618] on button "General" at bounding box center [180, 600] width 218 height 44
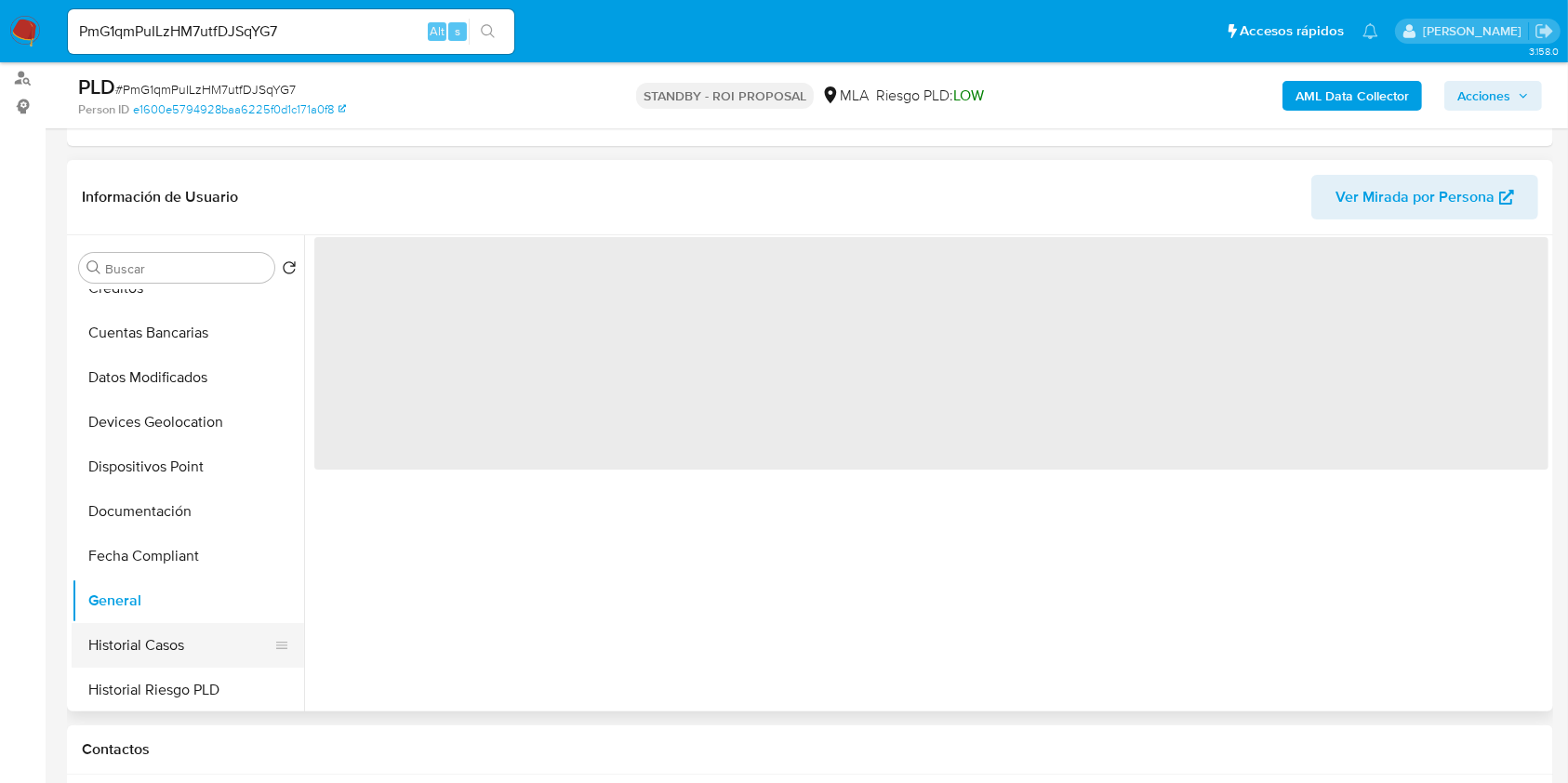
click at [152, 636] on button "Historial Casos" at bounding box center [180, 644] width 218 height 44
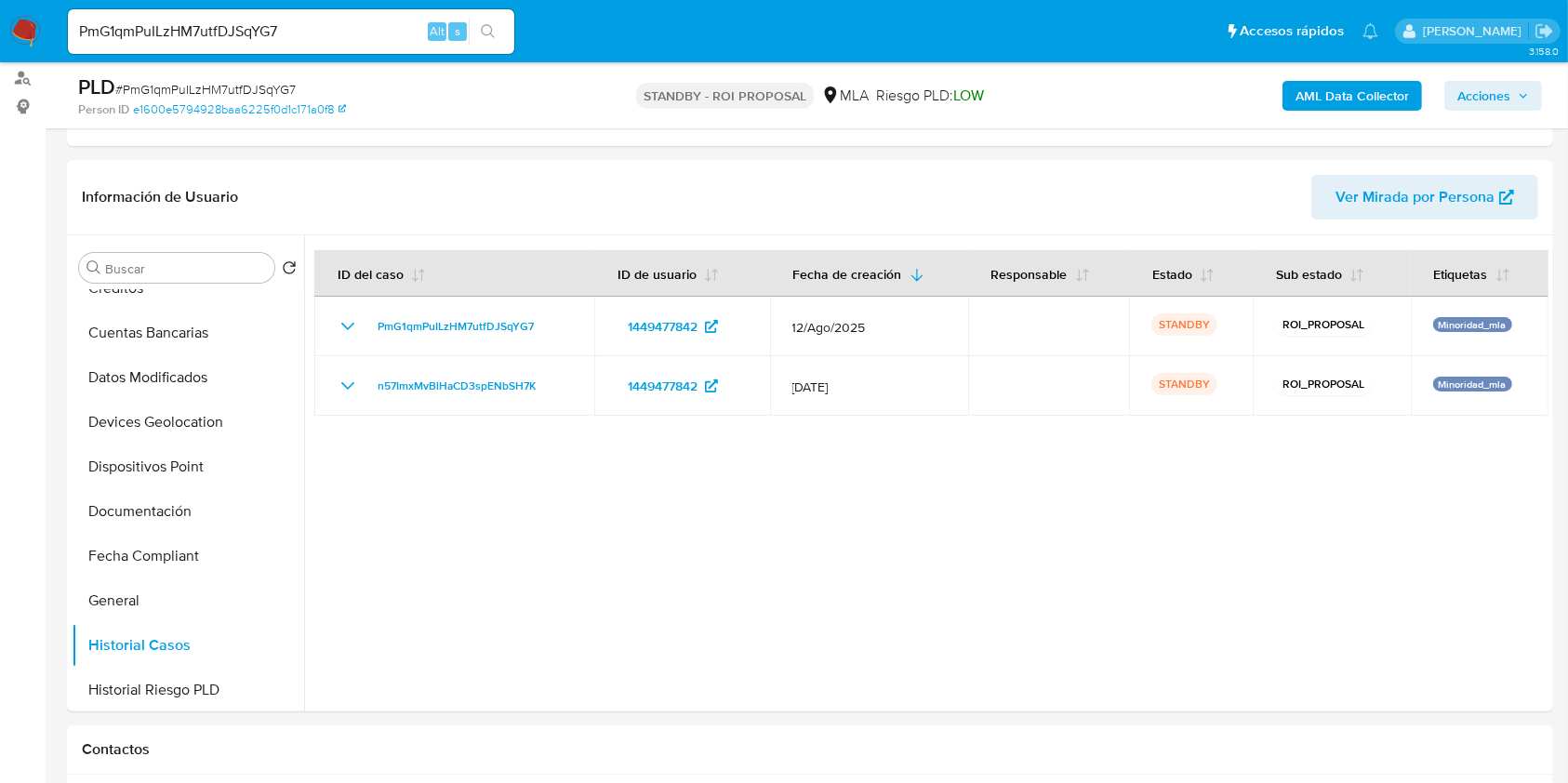
click at [188, 14] on div "PmG1qmPuILzHM7utfDJSqYG7 Alt s" at bounding box center [291, 31] width 447 height 44
click at [194, 26] on input "PmG1qmPuILzHM7utfDJSqYG7" at bounding box center [291, 32] width 447 height 24
paste input "b4MGdbGTQ7sPZJKw9FvdvM52"
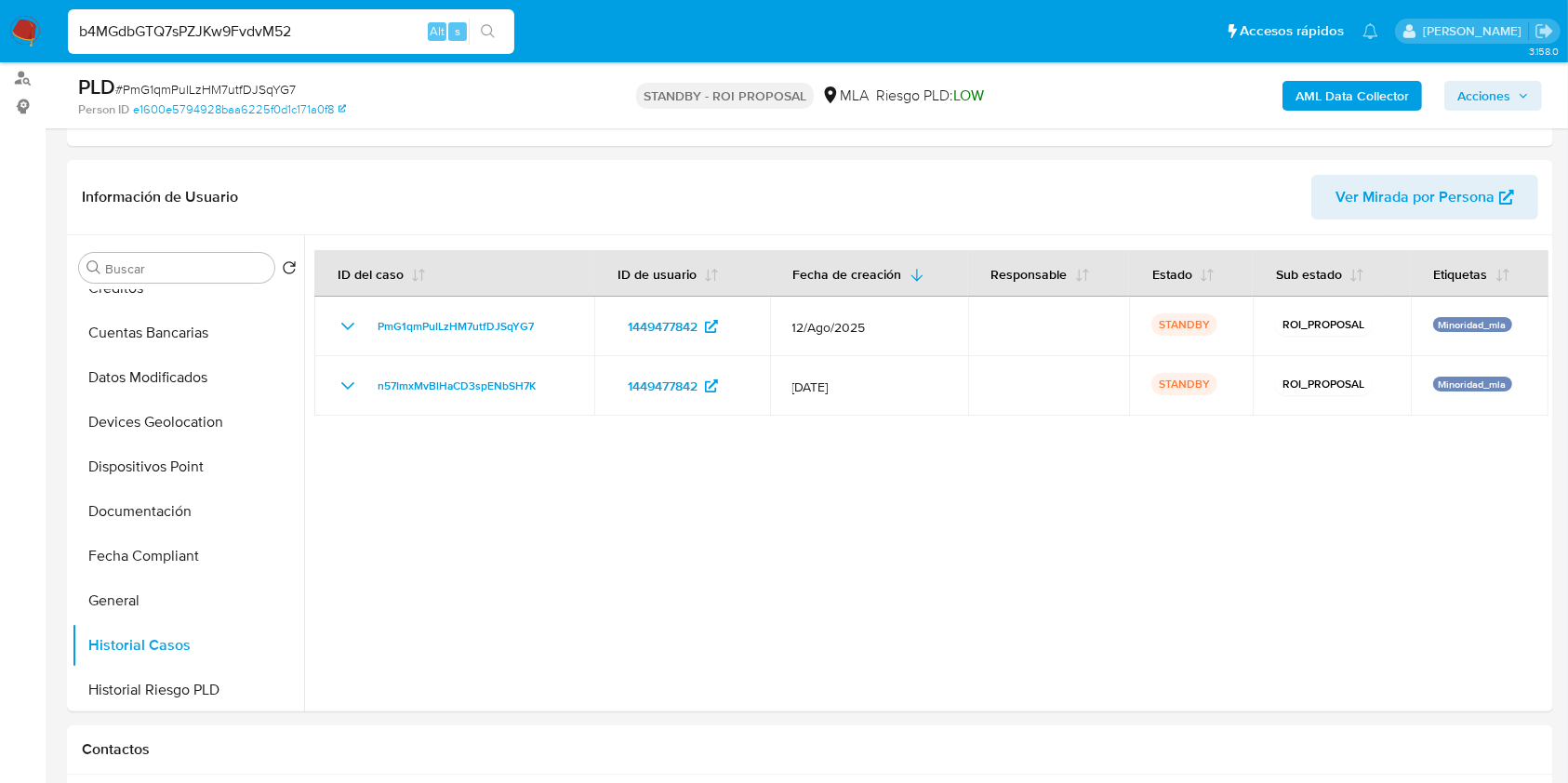
type input "b4MGdbGTQ7sPZJKw9FvdvM52"
click at [506, 34] on button "search-icon" at bounding box center [488, 32] width 38 height 26
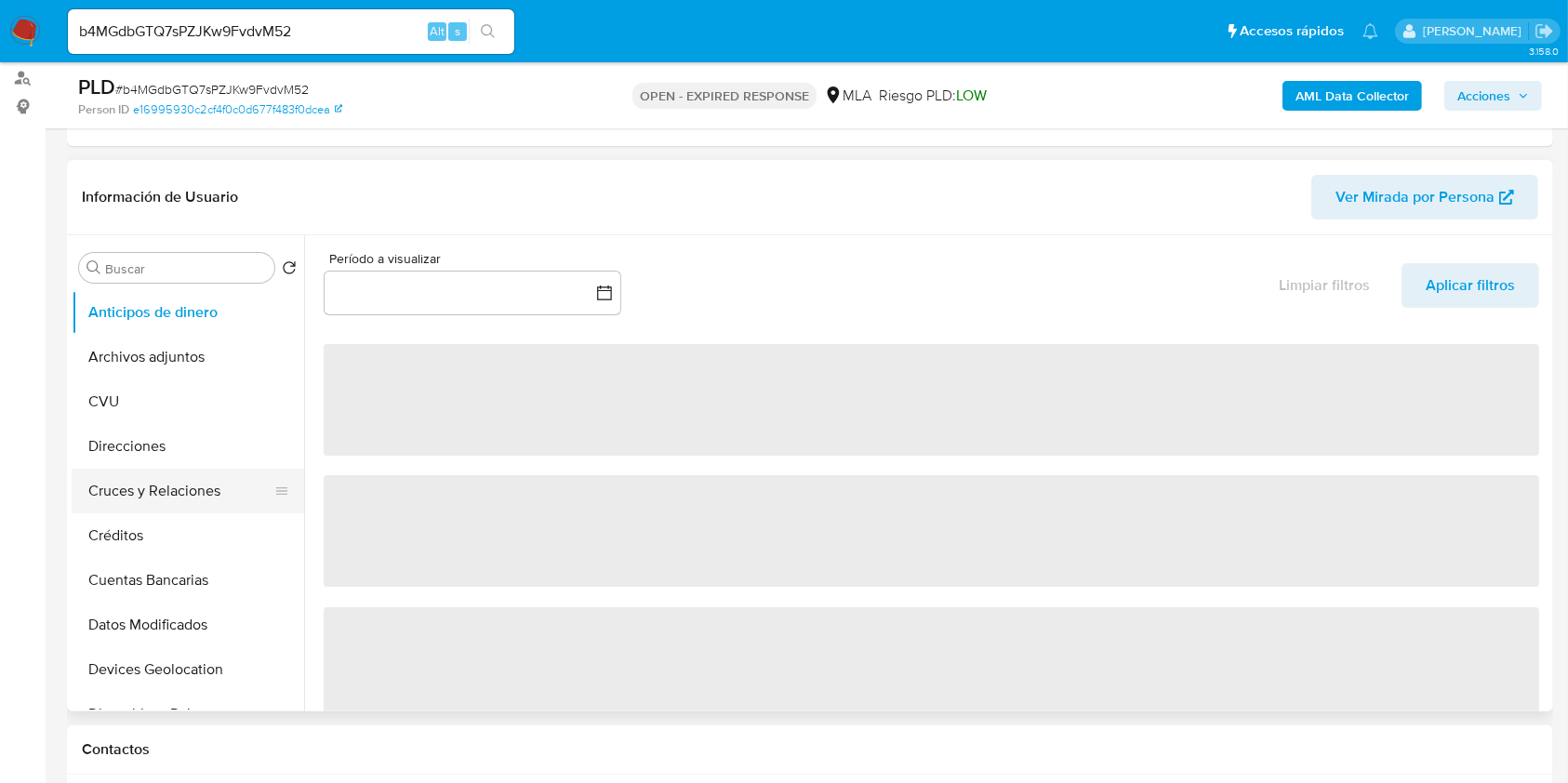
scroll to position [248, 0]
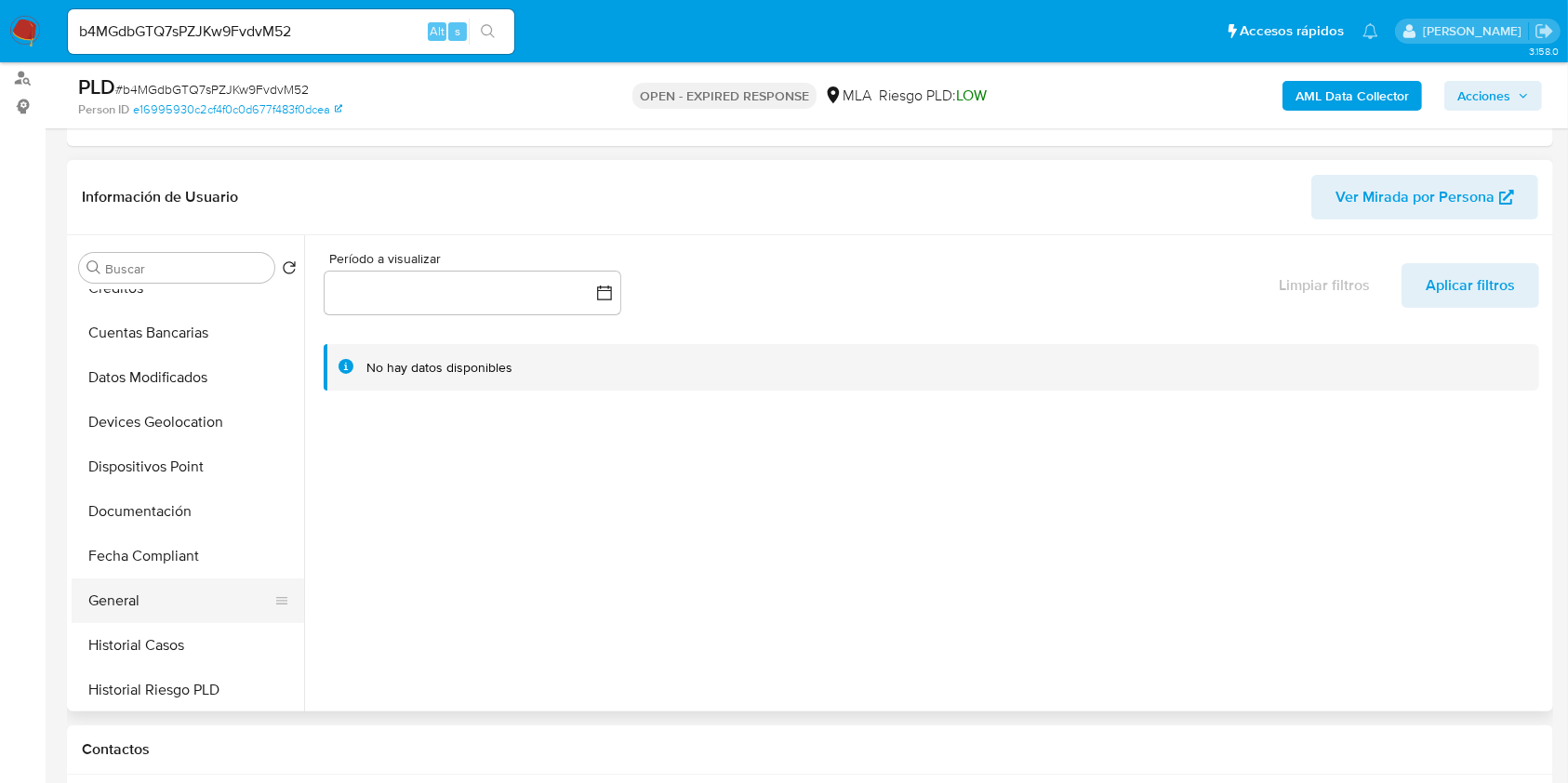
select select "10"
click at [130, 650] on button "Historial Casos" at bounding box center [180, 644] width 218 height 44
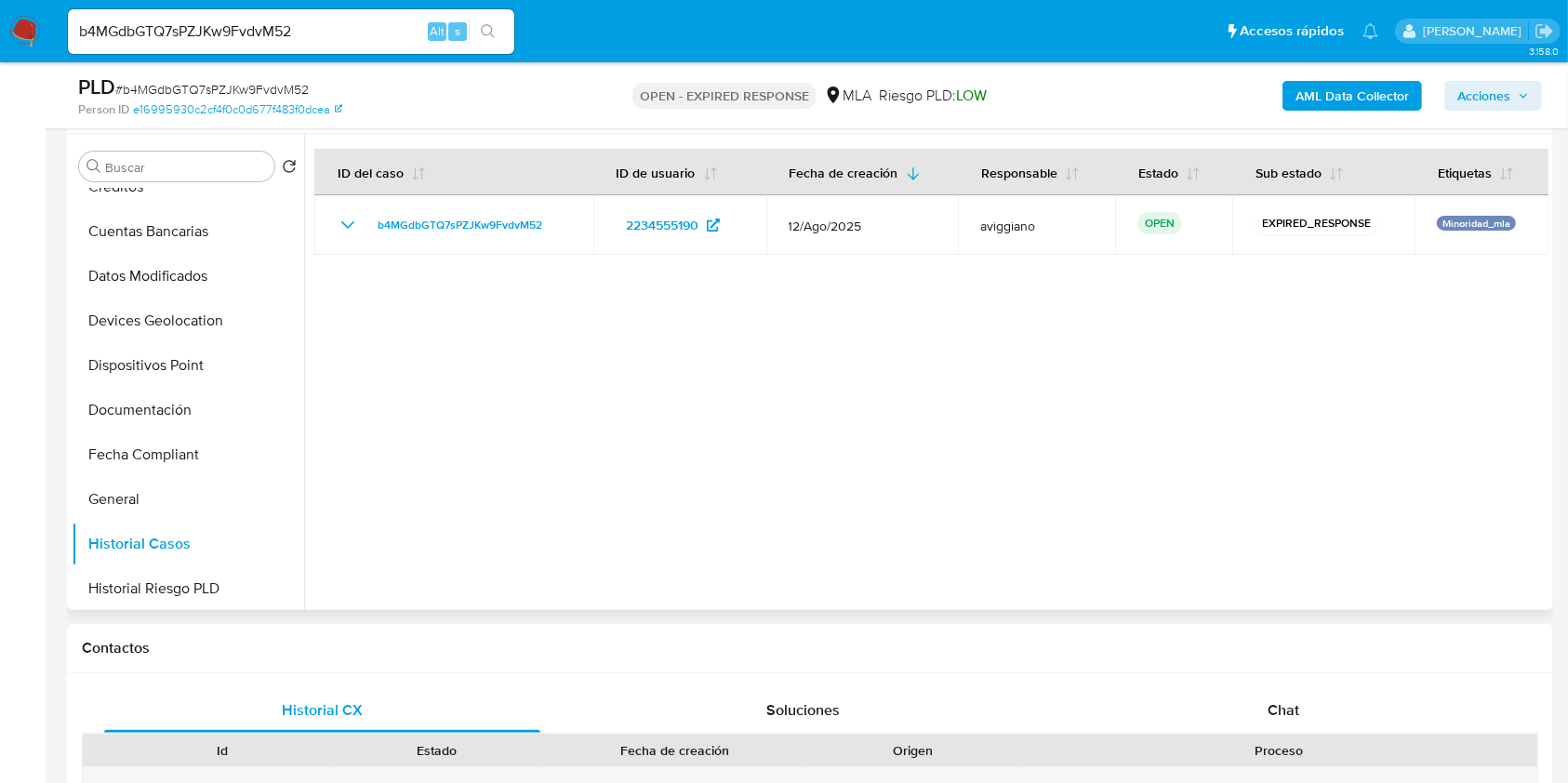
scroll to position [123, 0]
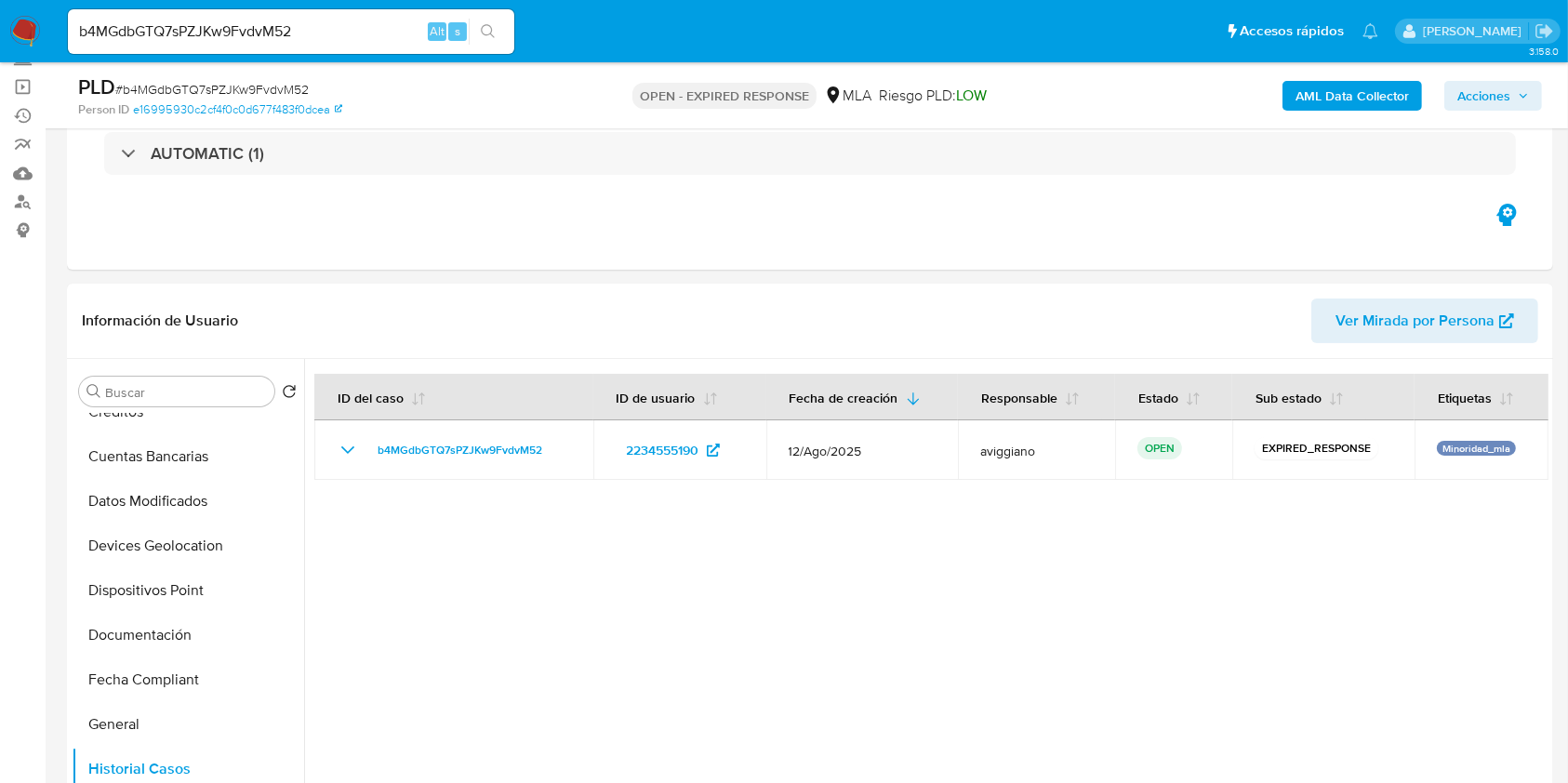
click at [205, 31] on input "b4MGdbGTQ7sPZJKw9FvdvM52" at bounding box center [291, 32] width 447 height 24
drag, startPoint x: 205, startPoint y: 31, endPoint x: 320, endPoint y: 36, distance: 115.1
click at [205, 32] on input "b4MGdbGTQ7sPZJKw9FvdvM52" at bounding box center [291, 32] width 447 height 24
paste input "mjIhhZI3XuYrevZx7rTbCnlI"
type input "mjIhhZI3XuYrevZx7rTbCnlI"
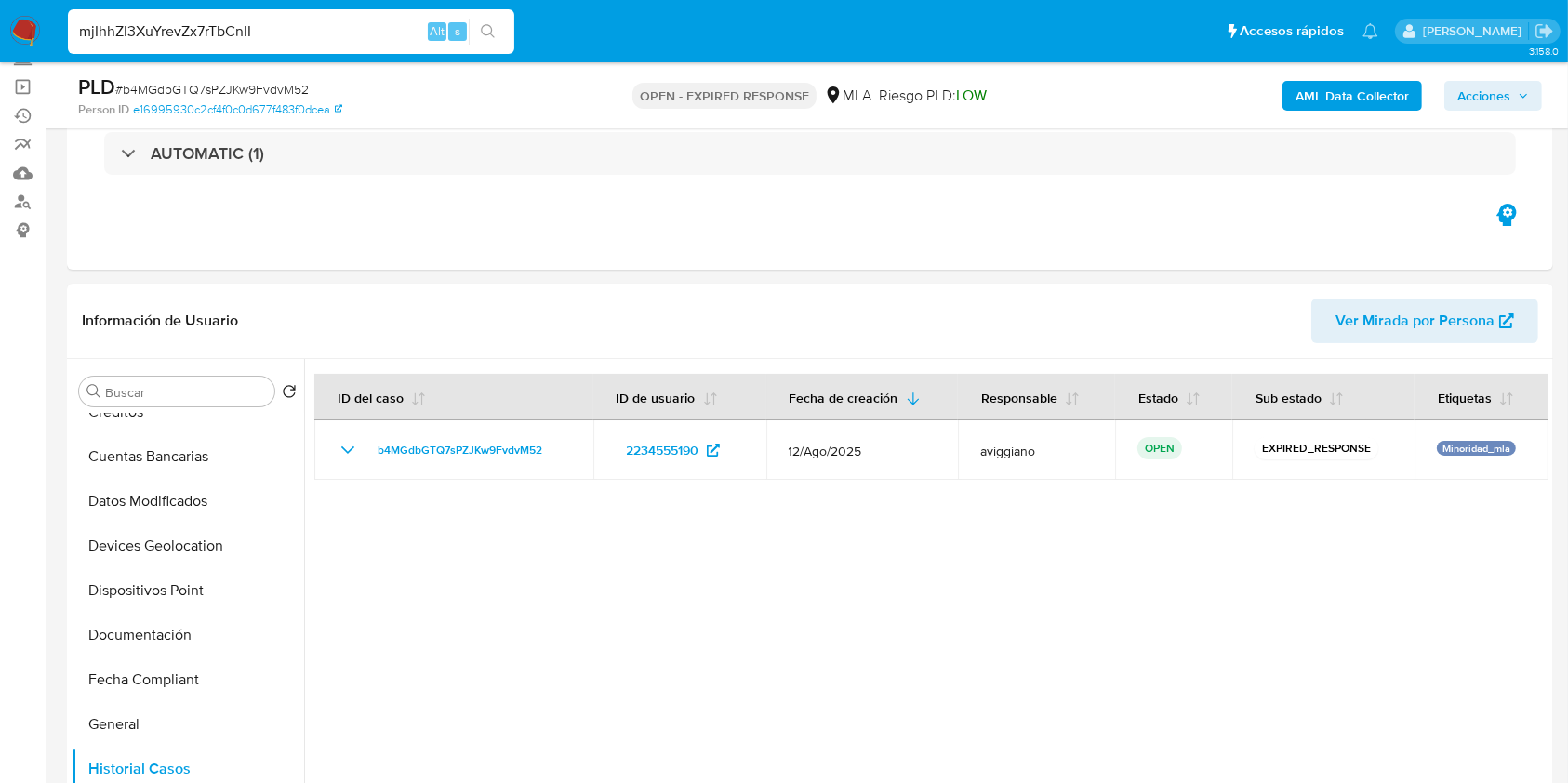
click at [495, 26] on icon "search-icon" at bounding box center [488, 32] width 15 height 15
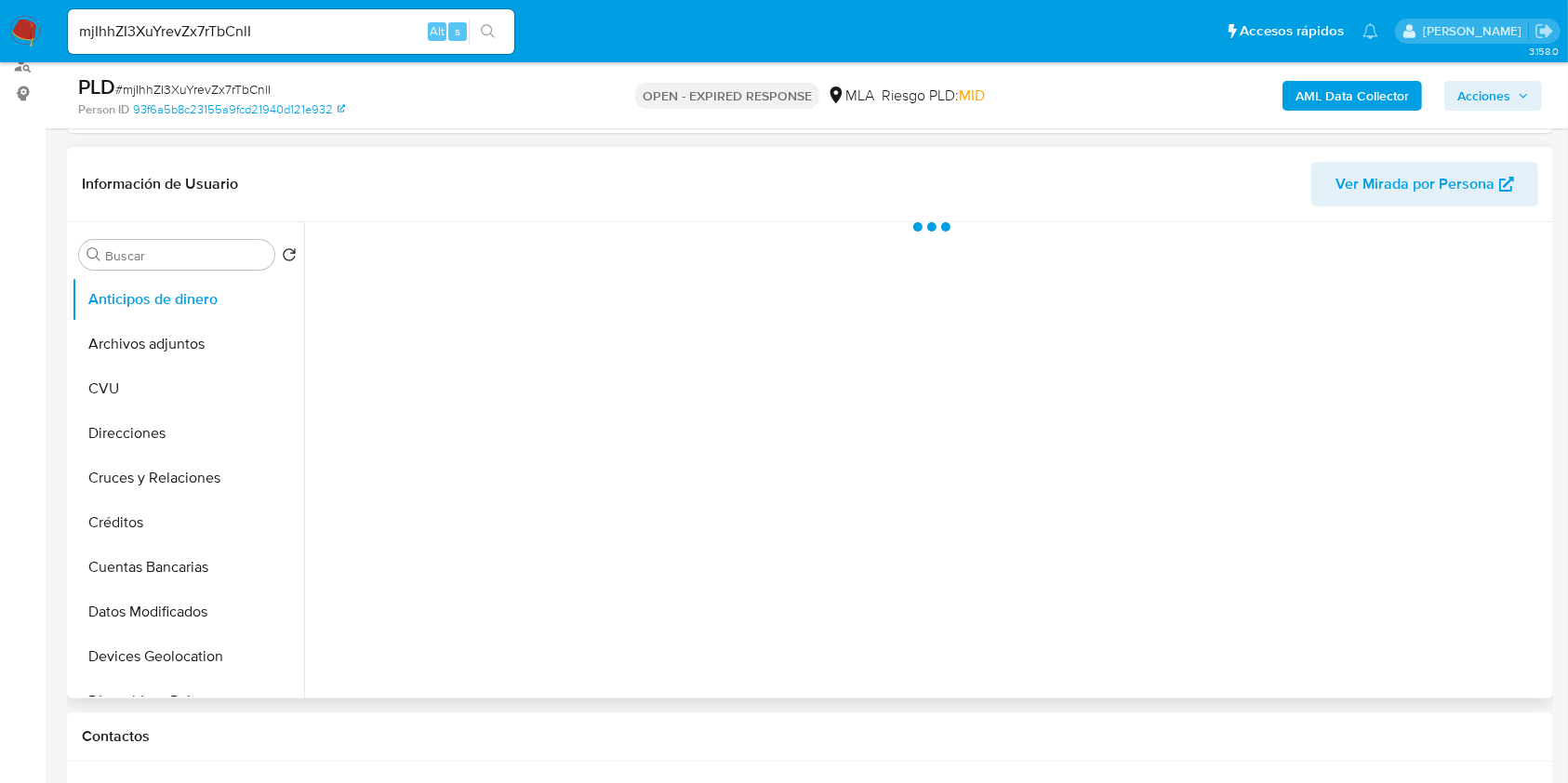
scroll to position [372, 0]
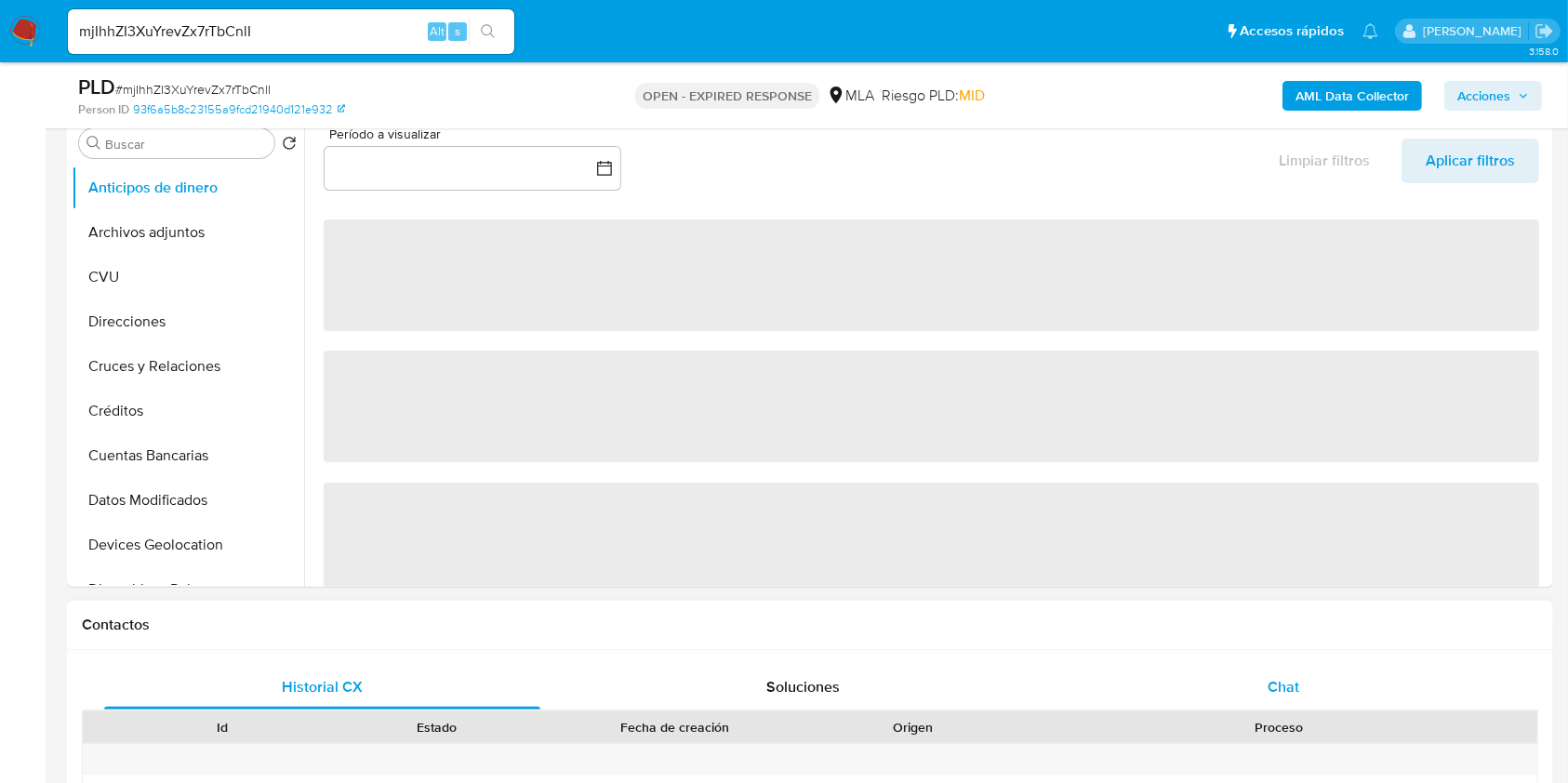
click at [1297, 695] on span "Chat" at bounding box center [1284, 687] width 32 height 22
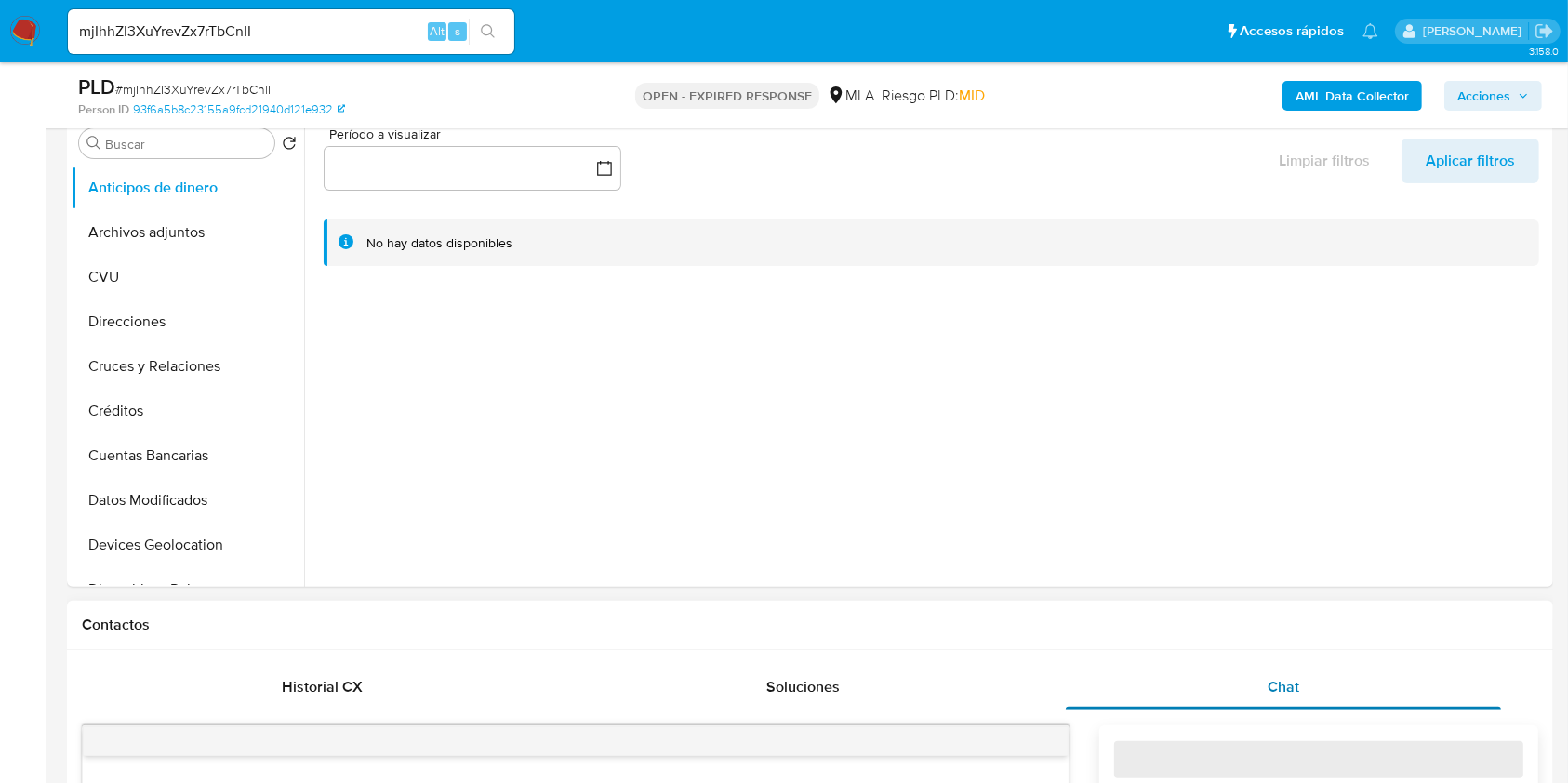
select select "10"
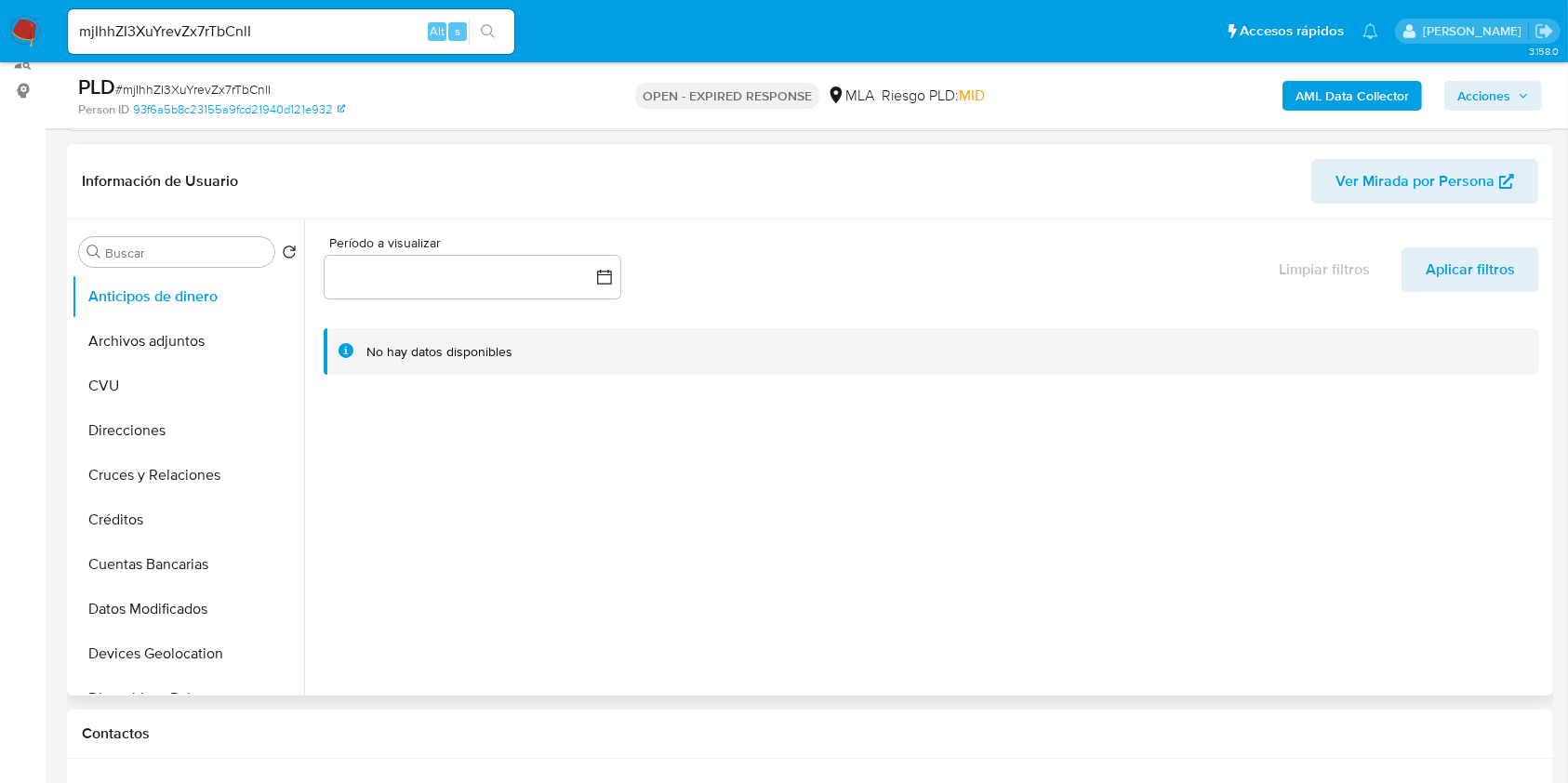
scroll to position [123, 0]
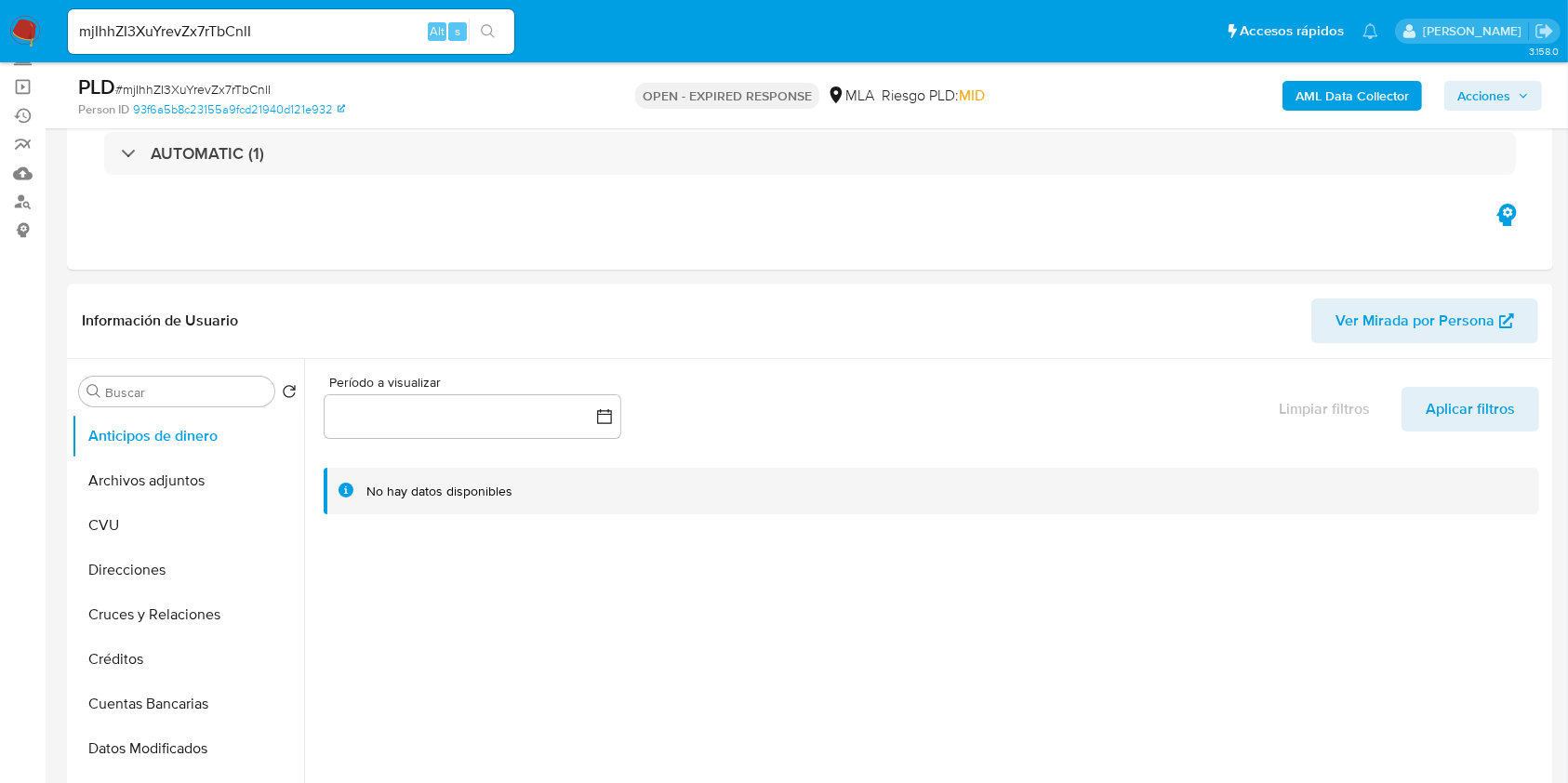
click at [1358, 89] on b "AML Data Collector" at bounding box center [1352, 96] width 113 height 30
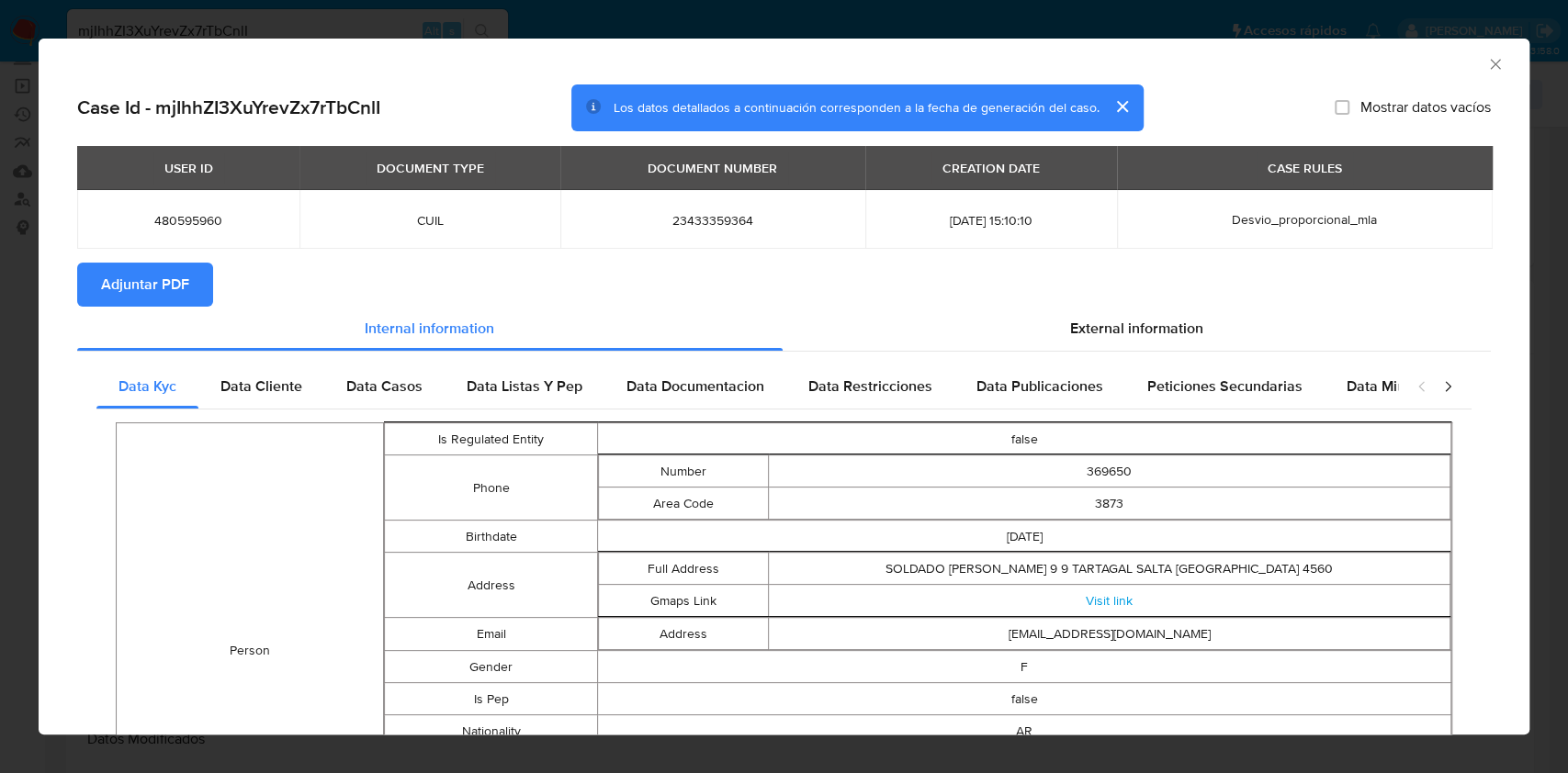
click at [187, 294] on span "Adjuntar PDF" at bounding box center [145, 284] width 88 height 40
click at [1470, 72] on div "AML Data Collector" at bounding box center [784, 60] width 1491 height 46
click at [1486, 62] on icon "Cerrar ventana" at bounding box center [1495, 64] width 19 height 19
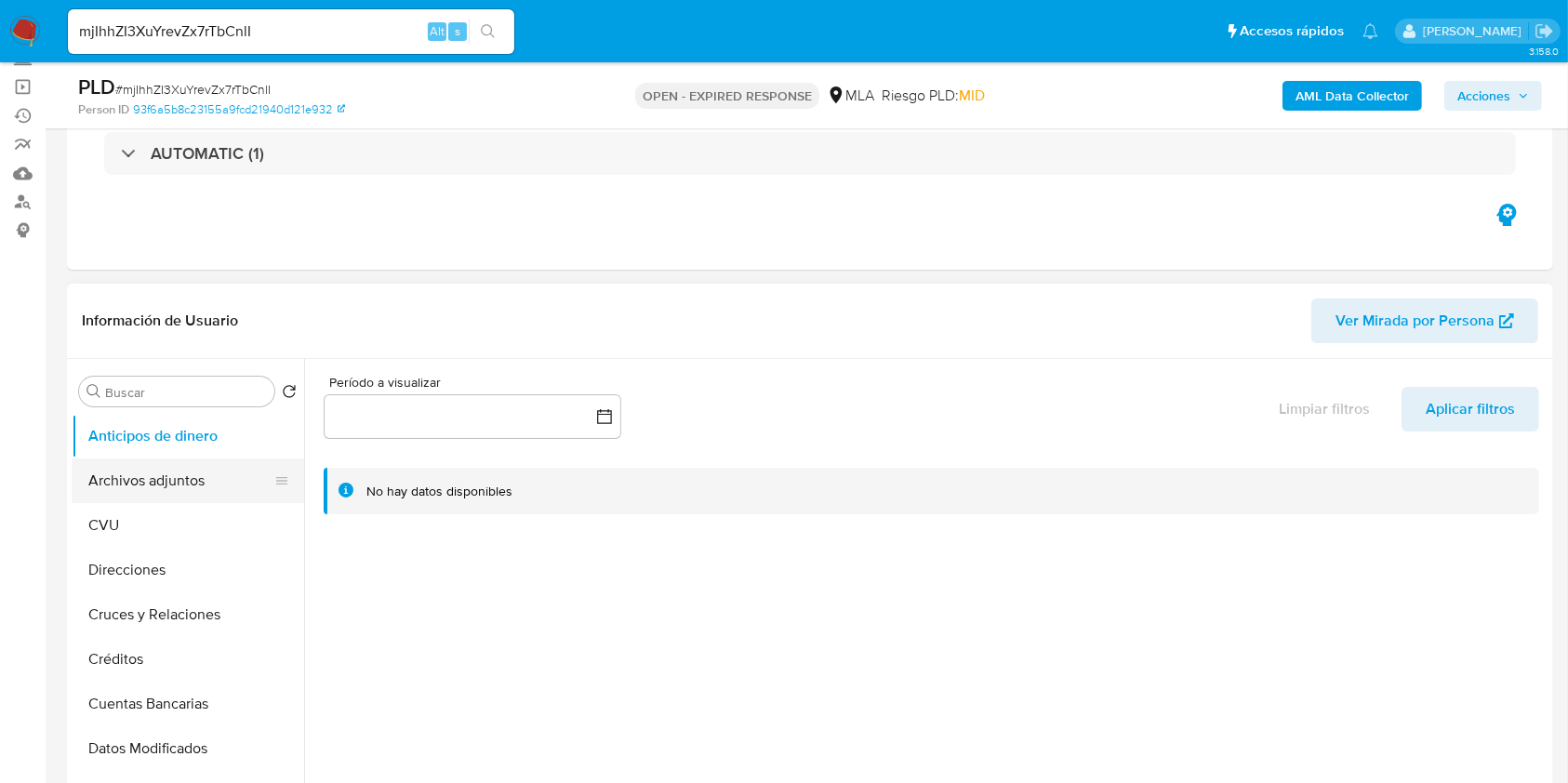
click at [193, 474] on button "Archivos adjuntos" at bounding box center [180, 481] width 218 height 44
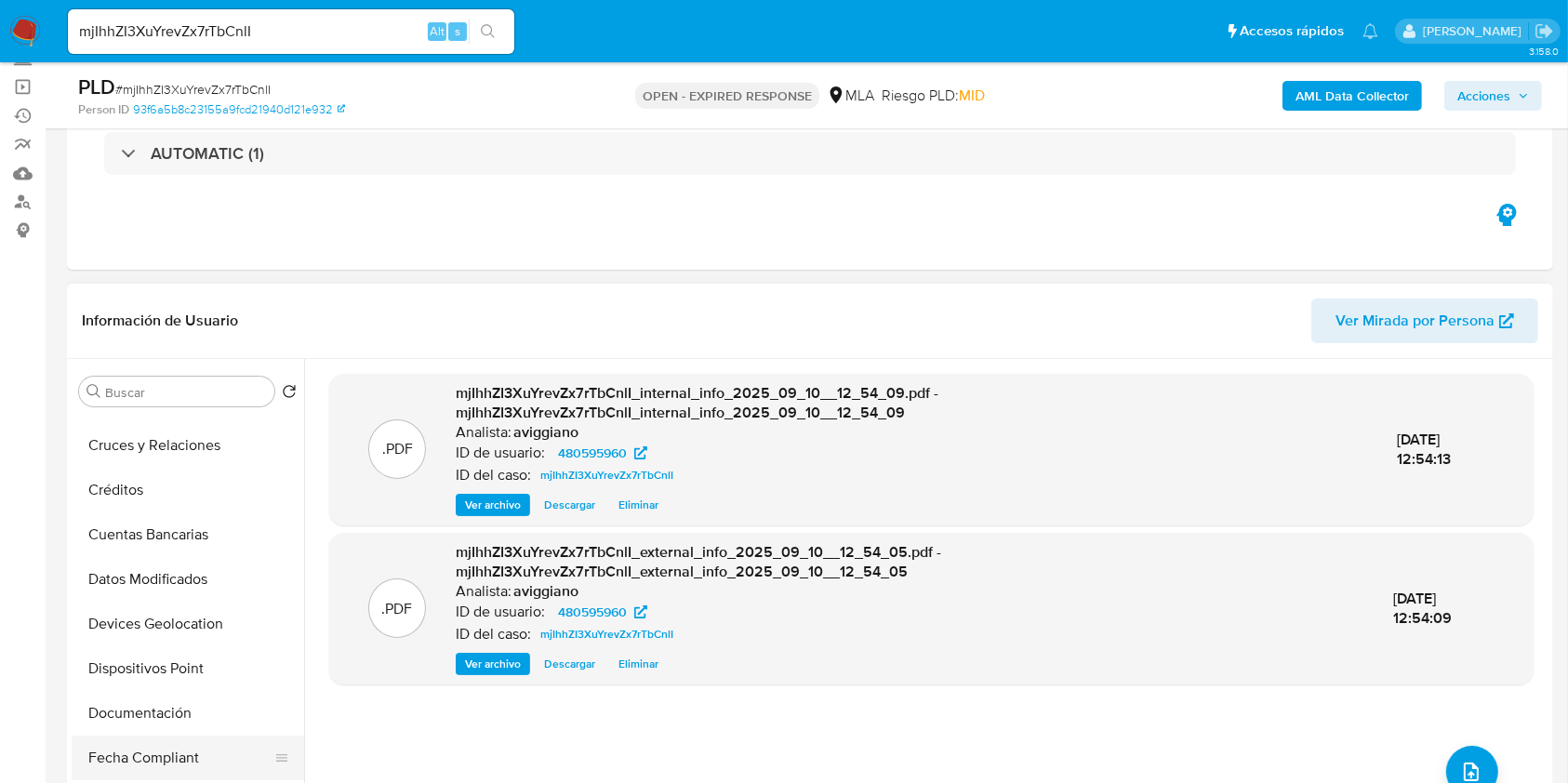
scroll to position [372, 0]
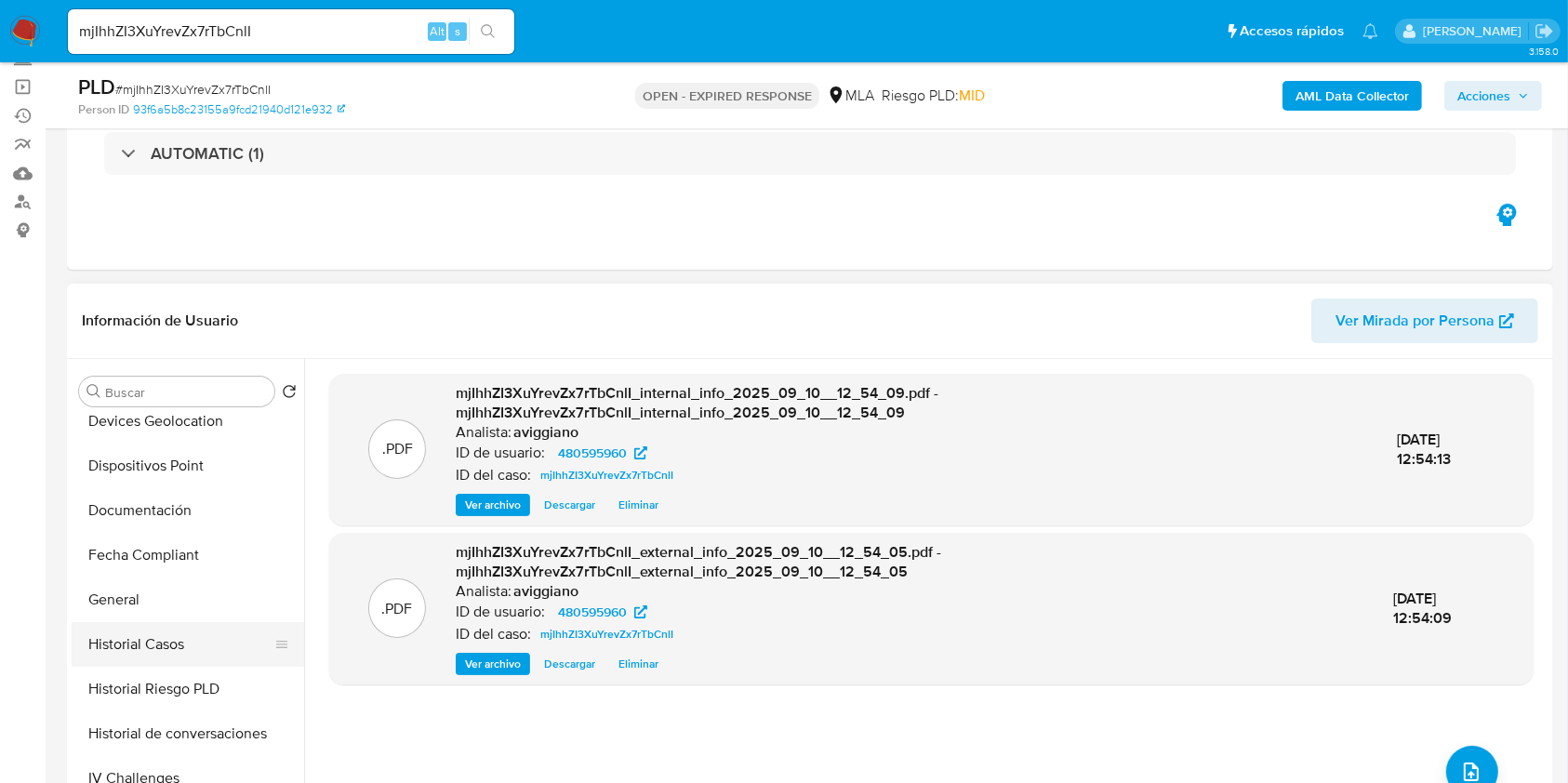
click at [184, 661] on button "Historial Casos" at bounding box center [180, 644] width 218 height 44
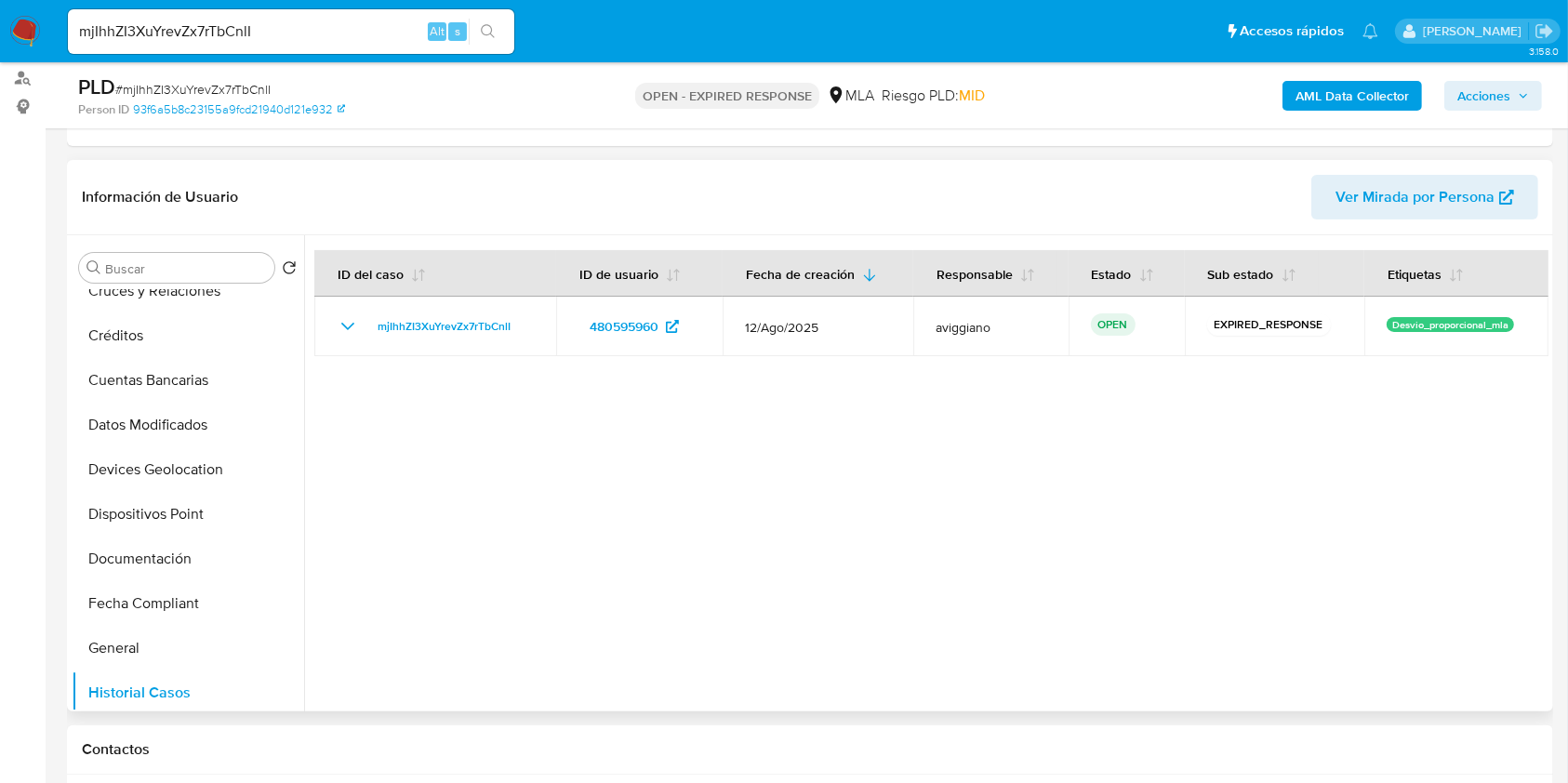
scroll to position [0, 0]
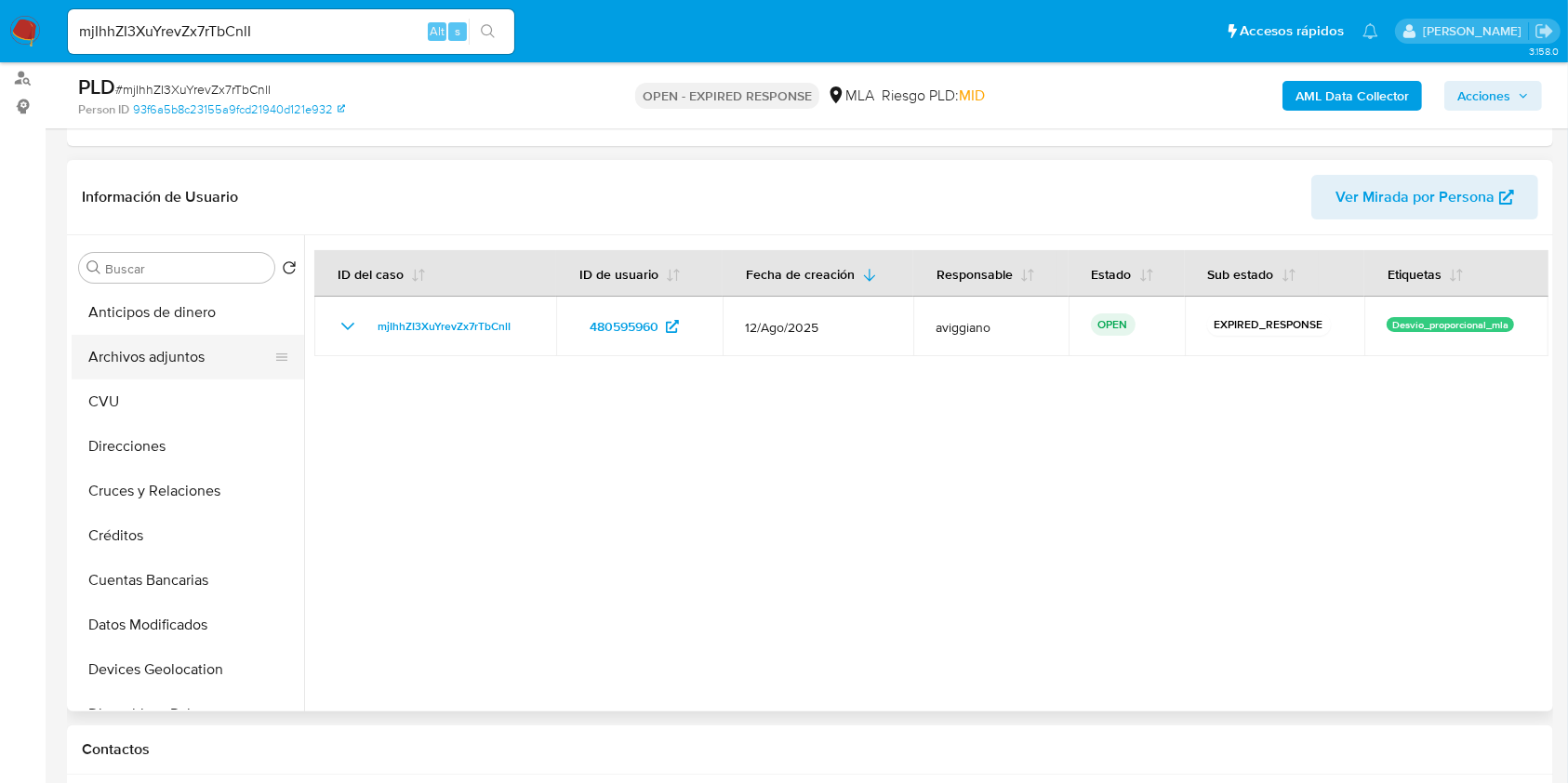
click at [195, 375] on button "Archivos adjuntos" at bounding box center [180, 356] width 218 height 44
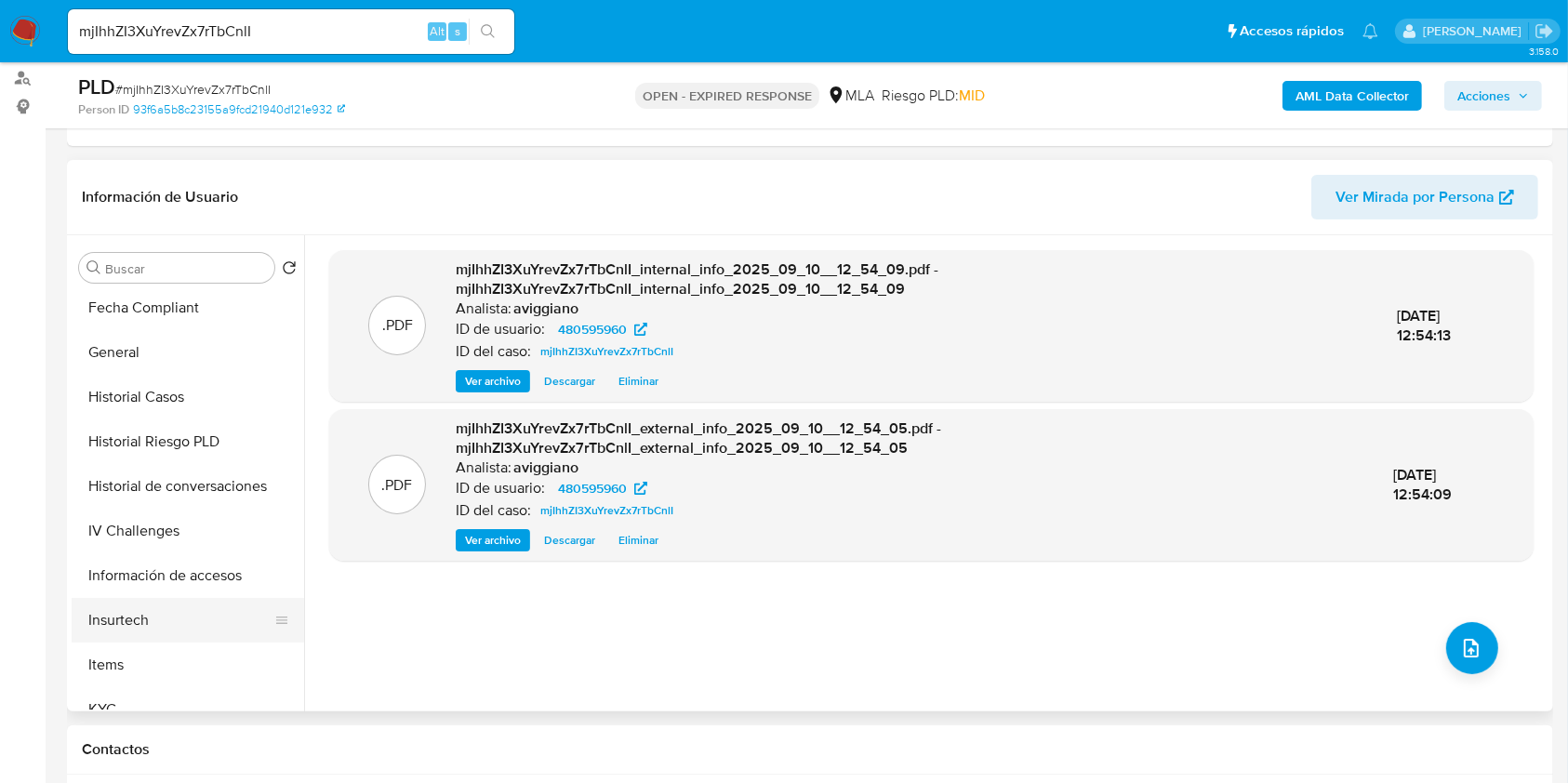
scroll to position [619, 0]
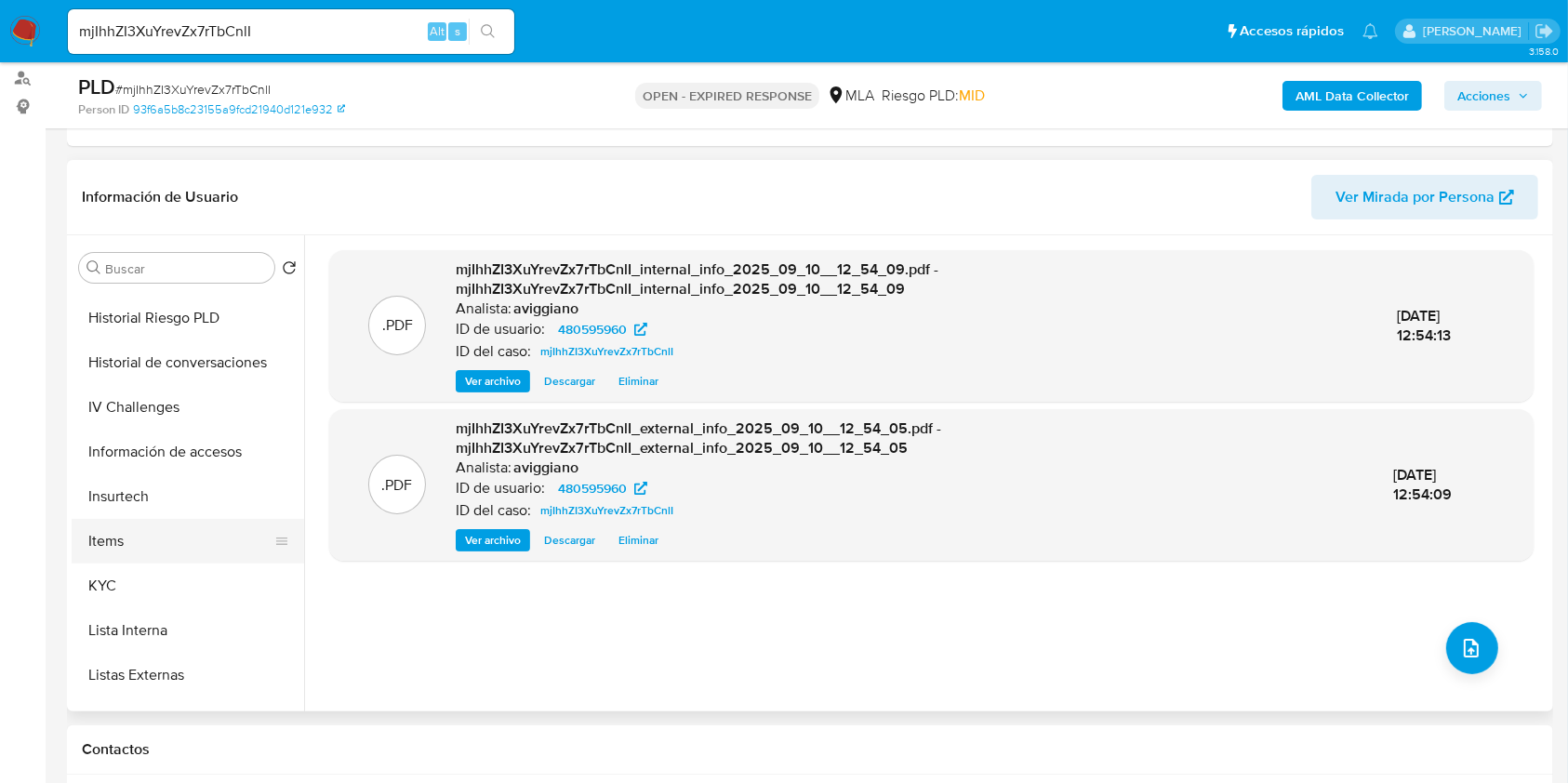
click at [114, 560] on button "Items" at bounding box center [180, 541] width 218 height 44
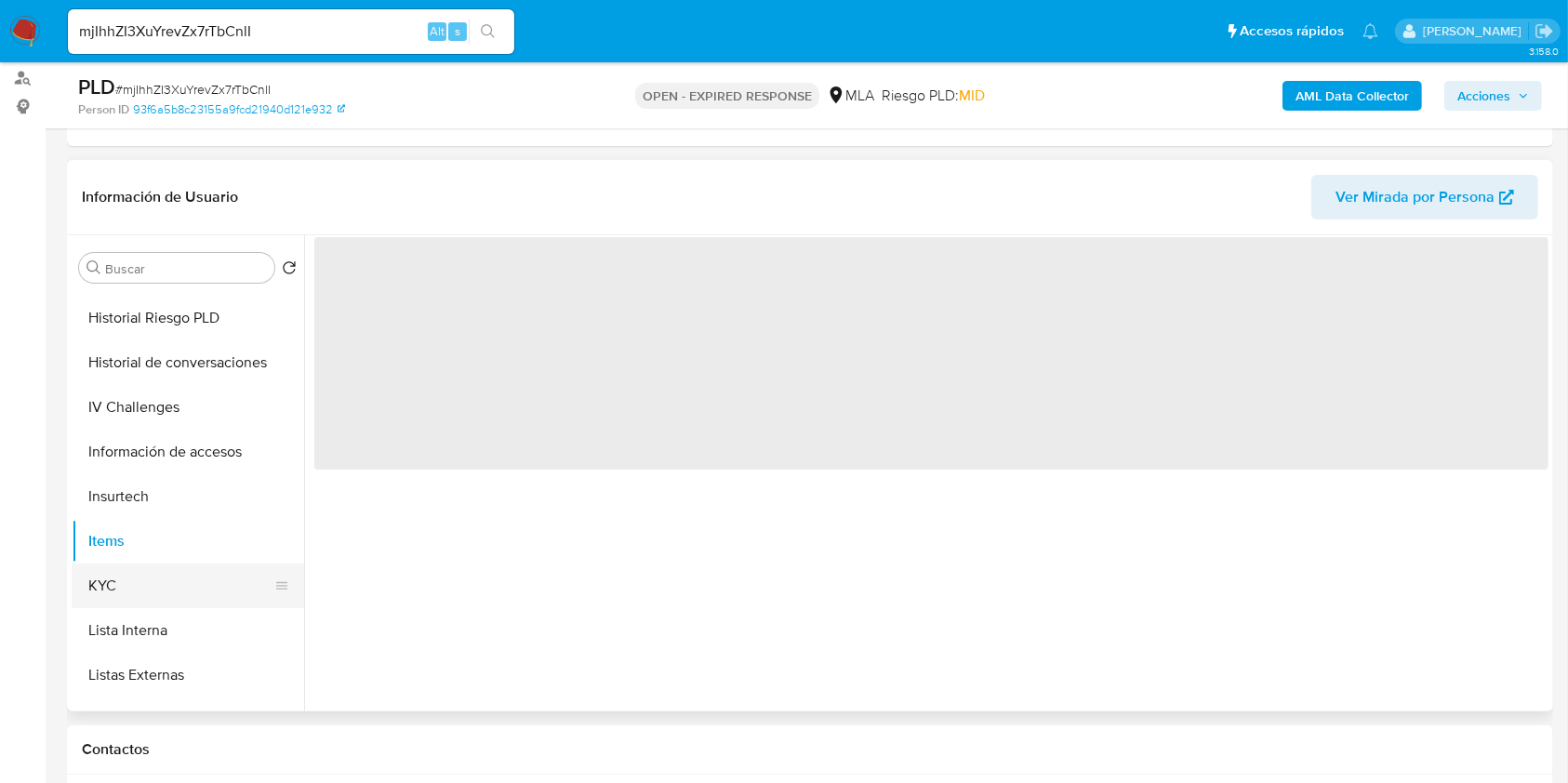
click at [120, 577] on button "KYC" at bounding box center [180, 585] width 218 height 44
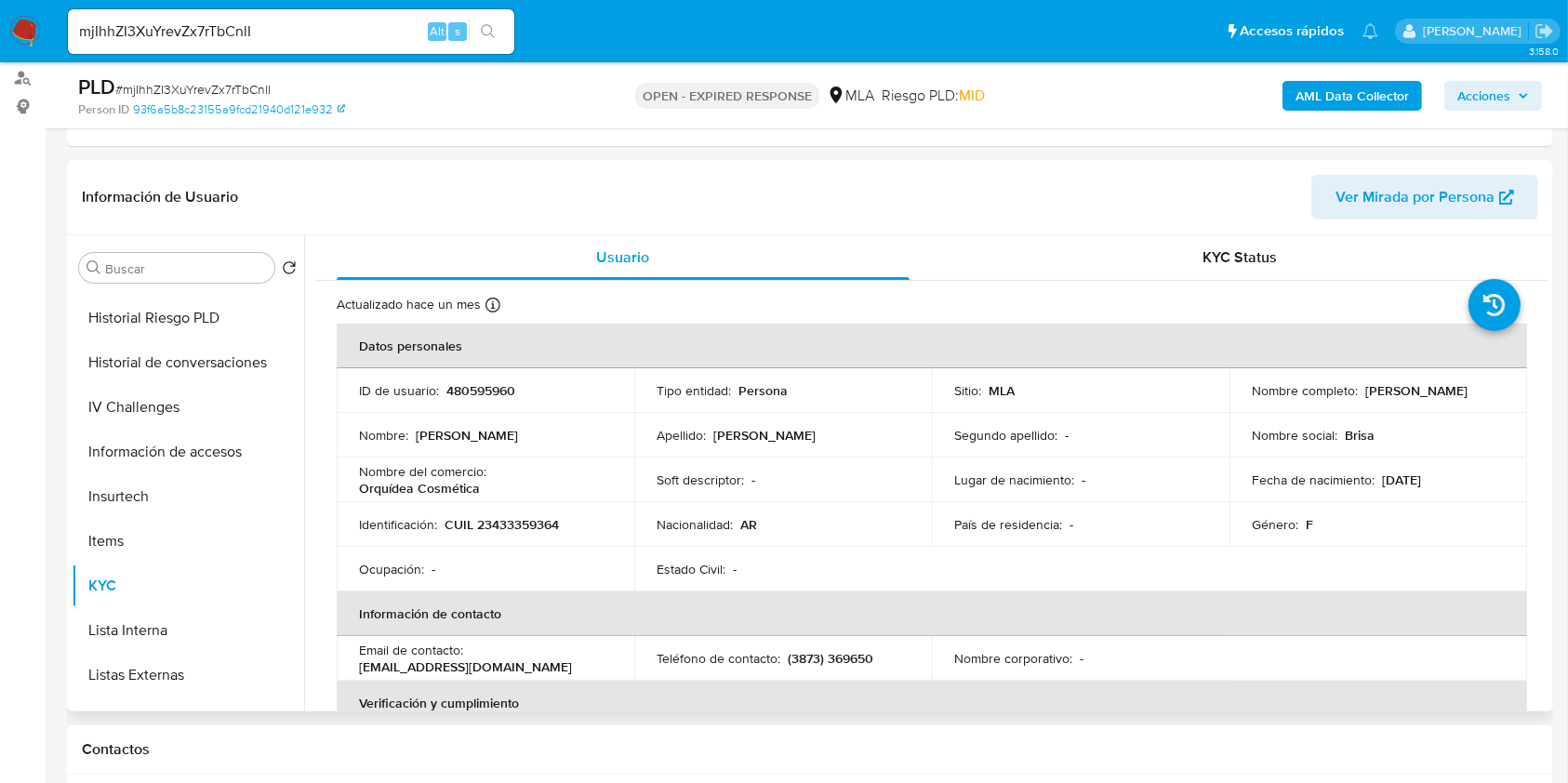
click at [521, 529] on p "CUIL 23433359364" at bounding box center [501, 525] width 114 height 17
copy p "23433359364"
click at [475, 385] on p "480595960" at bounding box center [481, 391] width 69 height 17
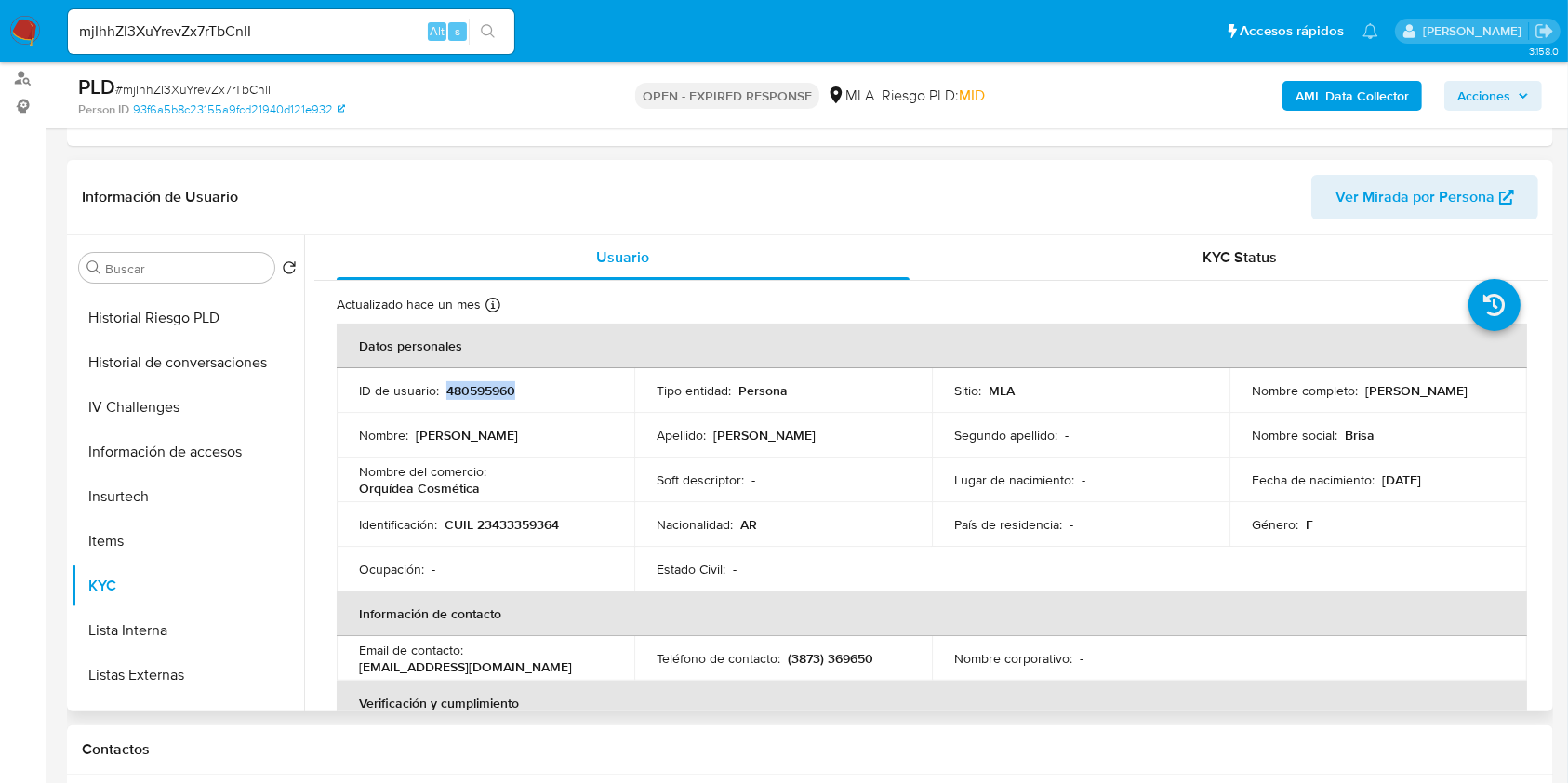
copy p "480595960"
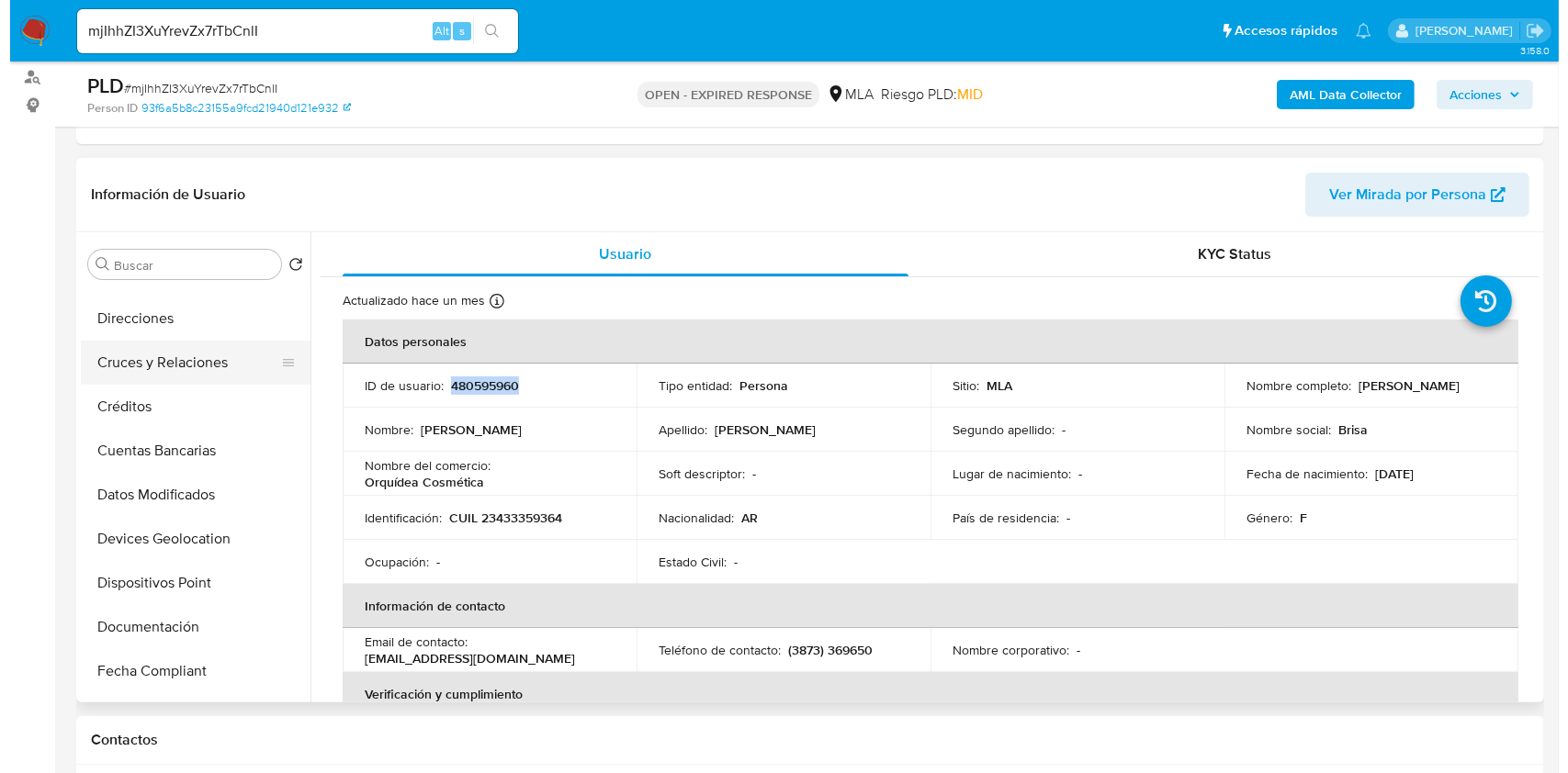
scroll to position [0, 0]
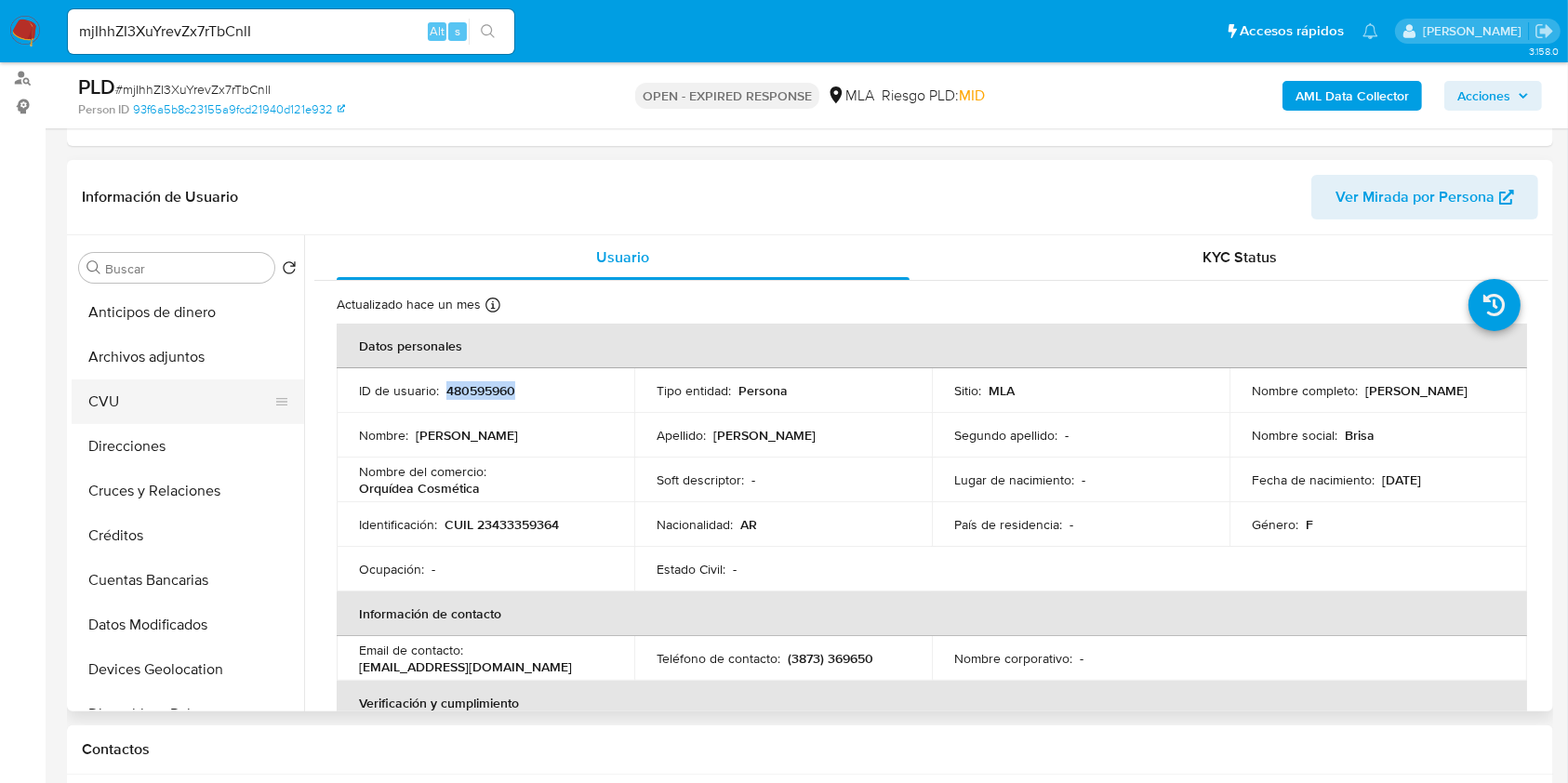
click at [211, 380] on button "CVU" at bounding box center [180, 401] width 218 height 44
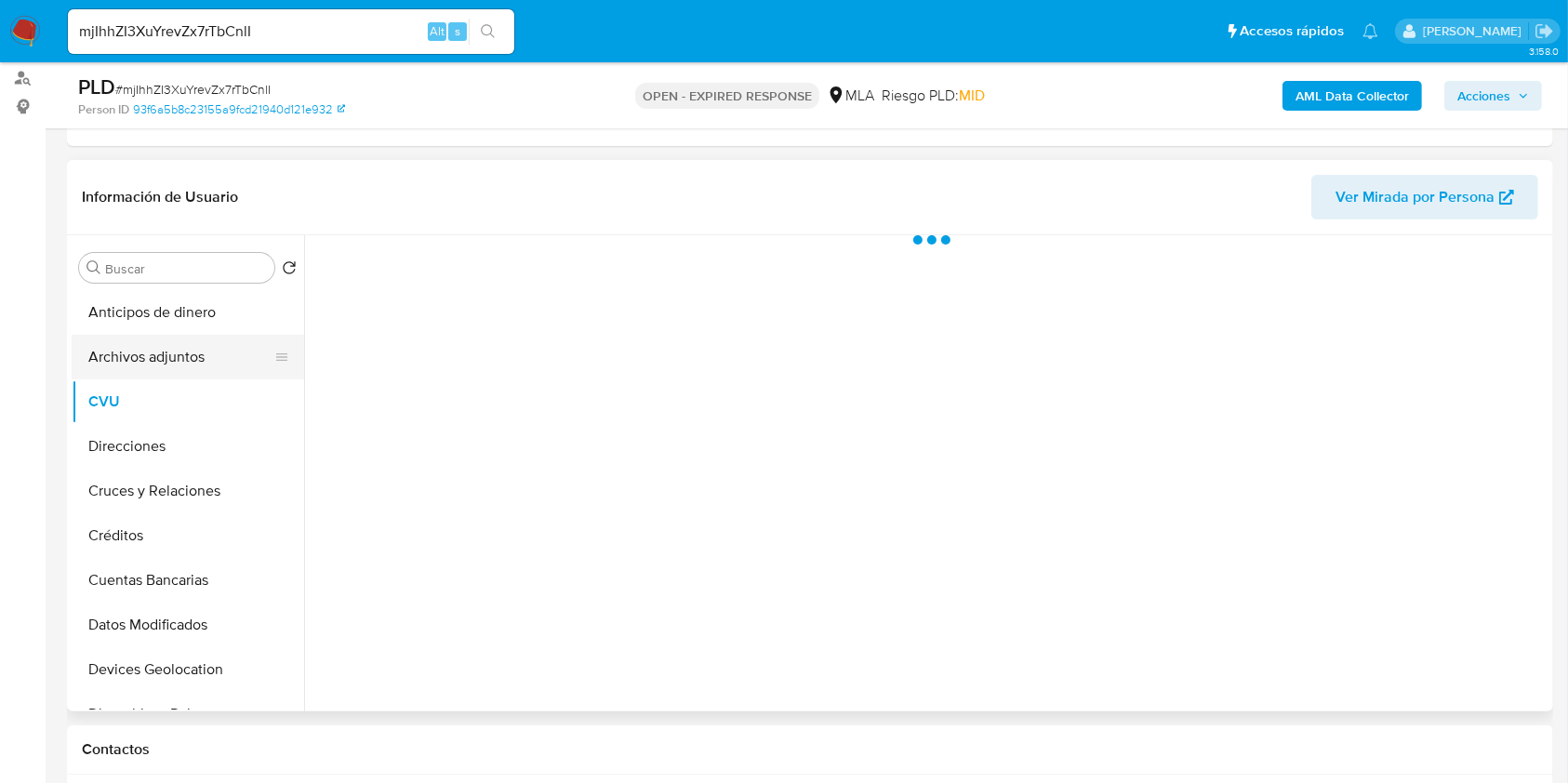
click at [201, 361] on button "Archivos adjuntos" at bounding box center [180, 356] width 218 height 44
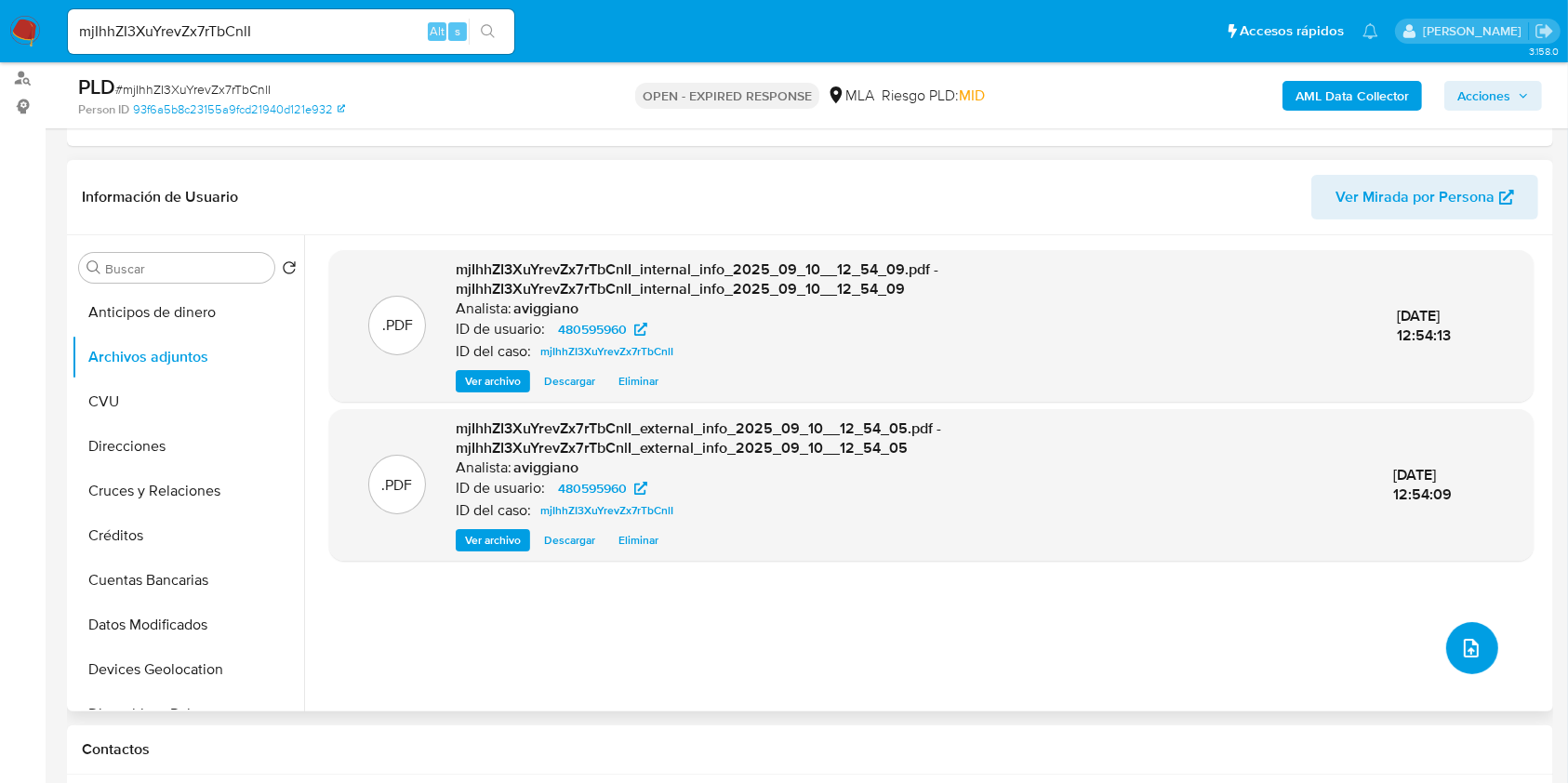
click at [1464, 641] on icon "upload-file" at bounding box center [1472, 648] width 15 height 19
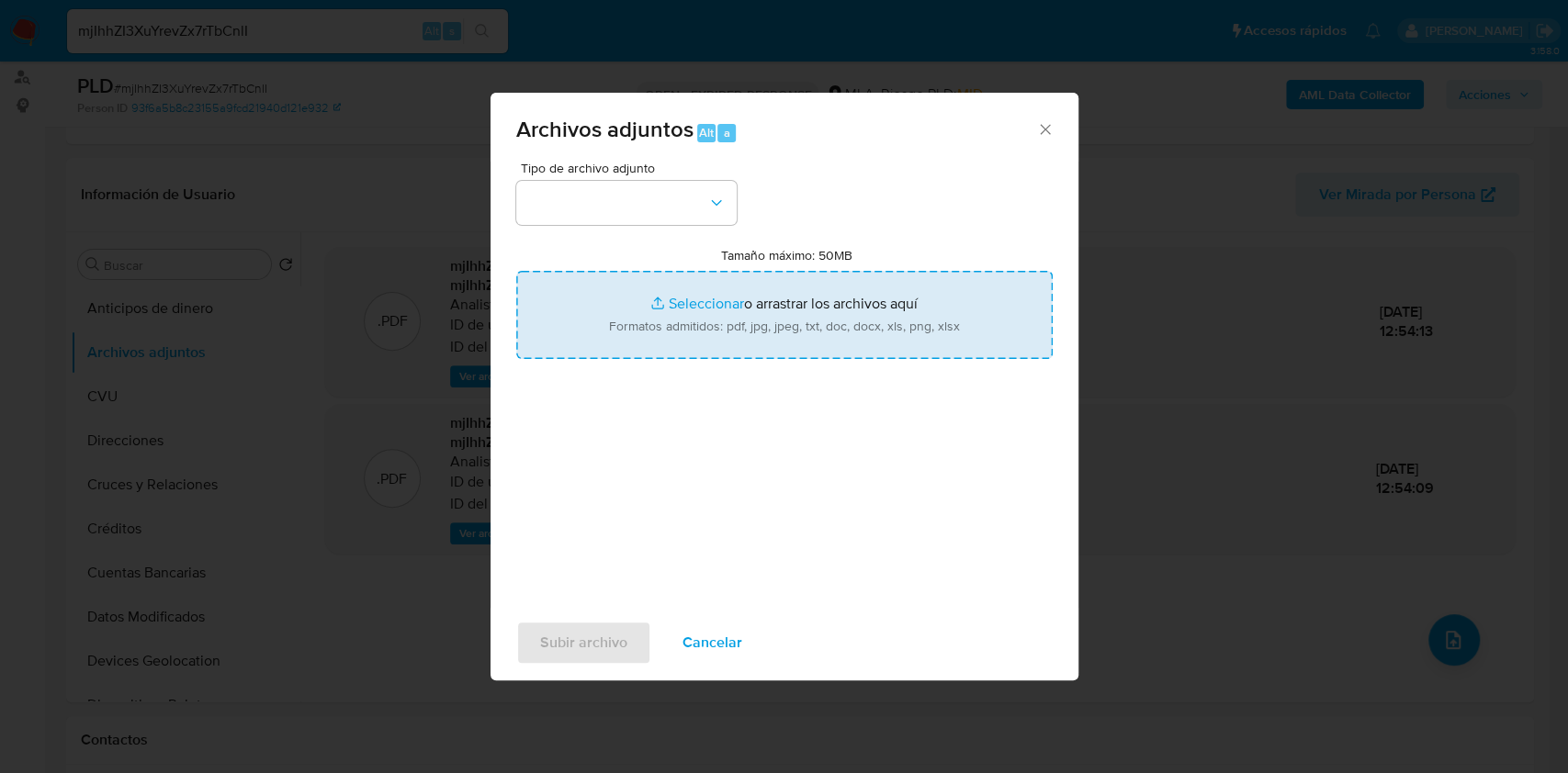
click at [756, 318] on input "Tamaño máximo: 50MB Seleccionar archivos" at bounding box center [784, 314] width 537 height 88
type input "C:\fakepath\Nosis - 480595960.pdf"
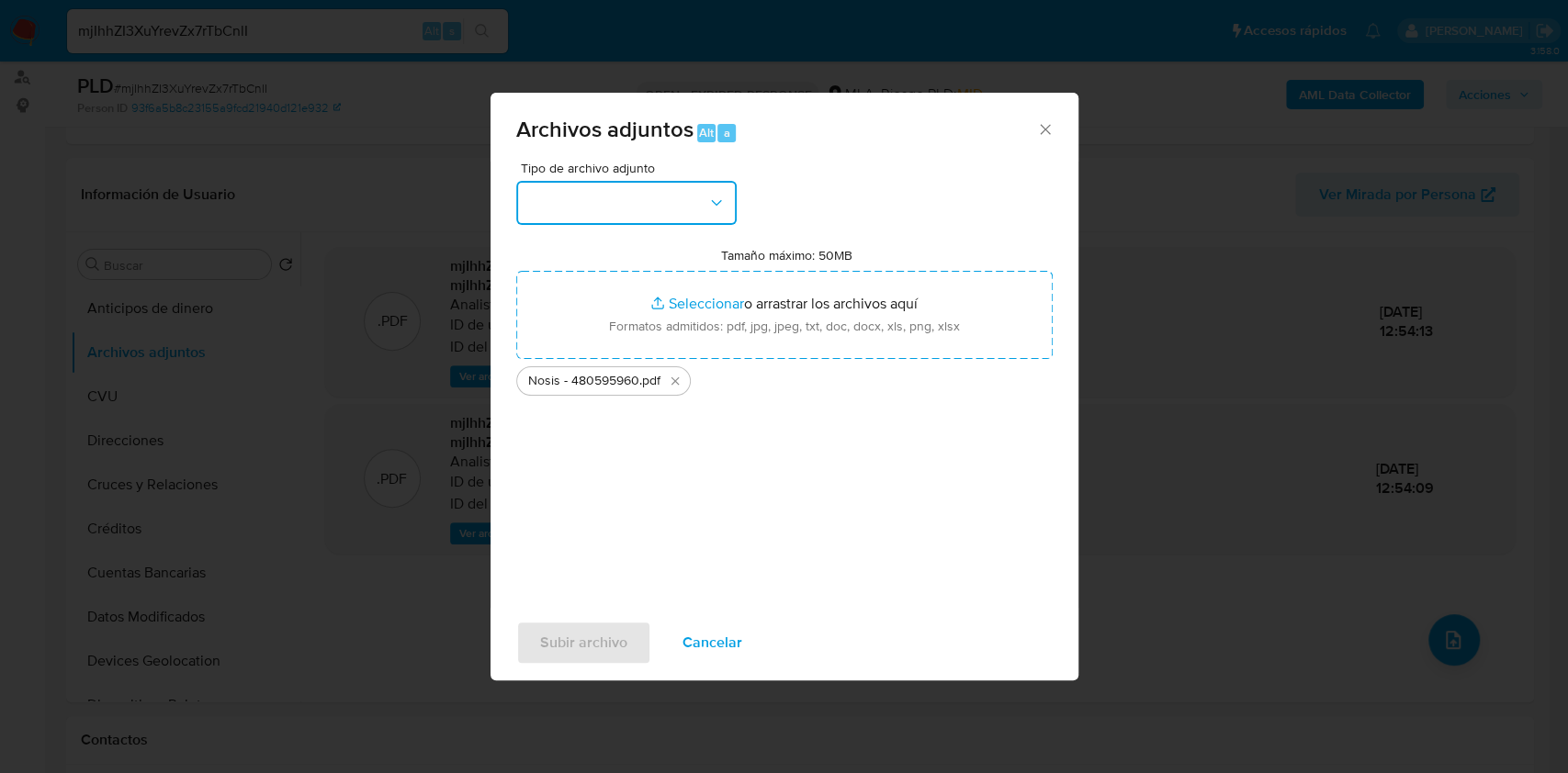
click at [656, 201] on button "button" at bounding box center [626, 202] width 221 height 44
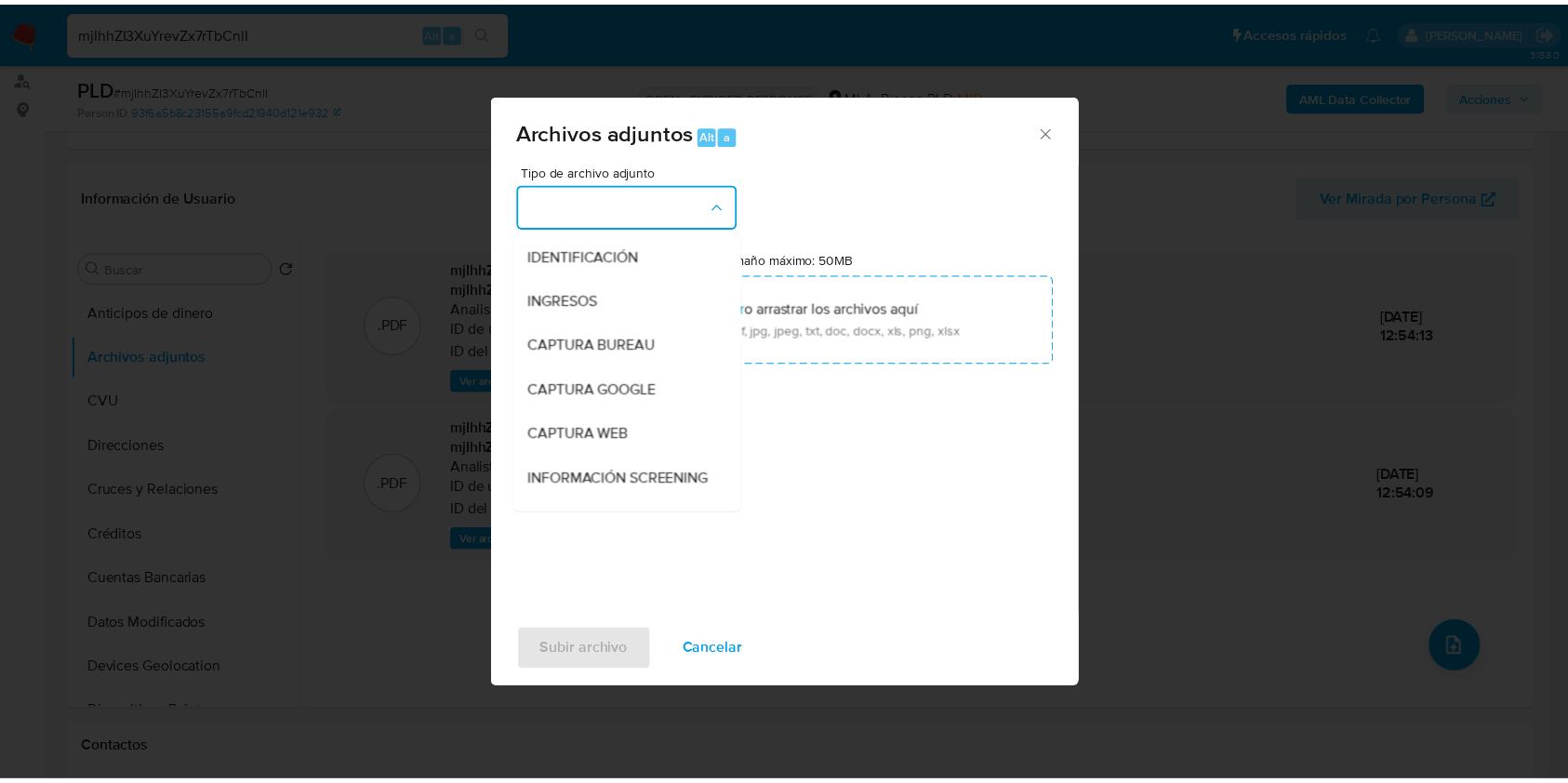
scroll to position [248, 0]
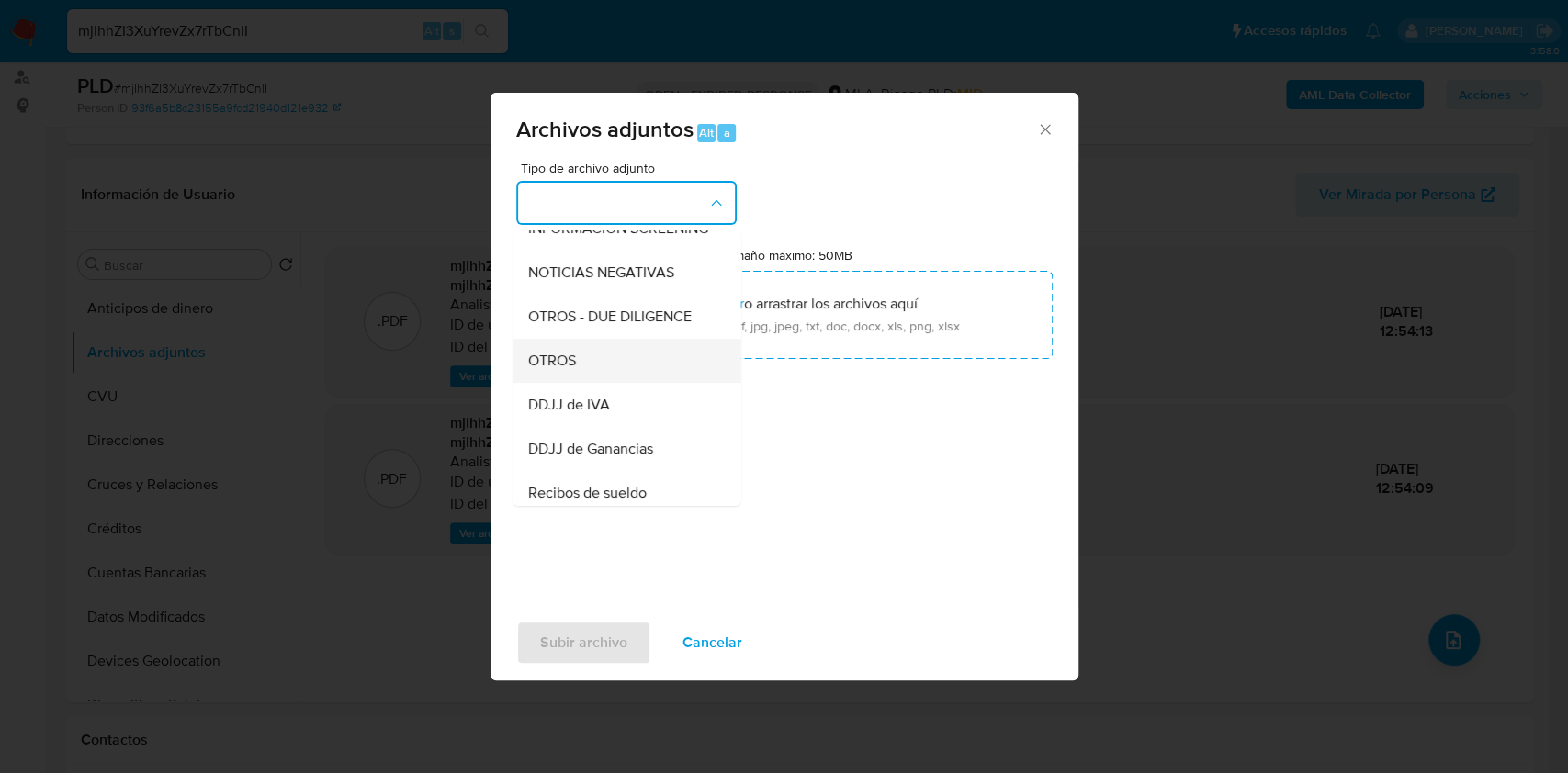
click at [566, 383] on div "OTROS" at bounding box center [621, 360] width 187 height 44
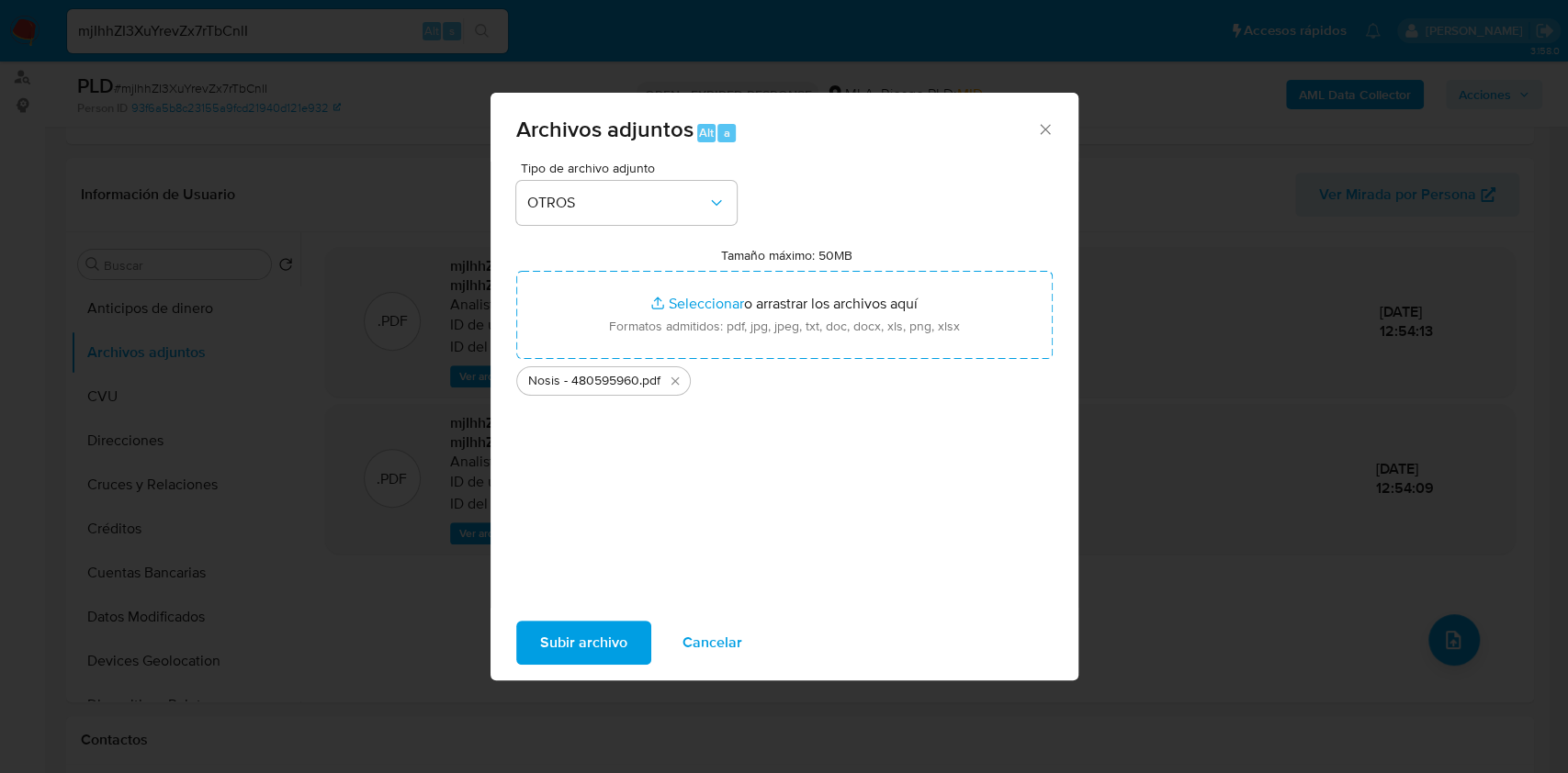
click at [599, 633] on span "Subir archivo" at bounding box center [583, 642] width 87 height 40
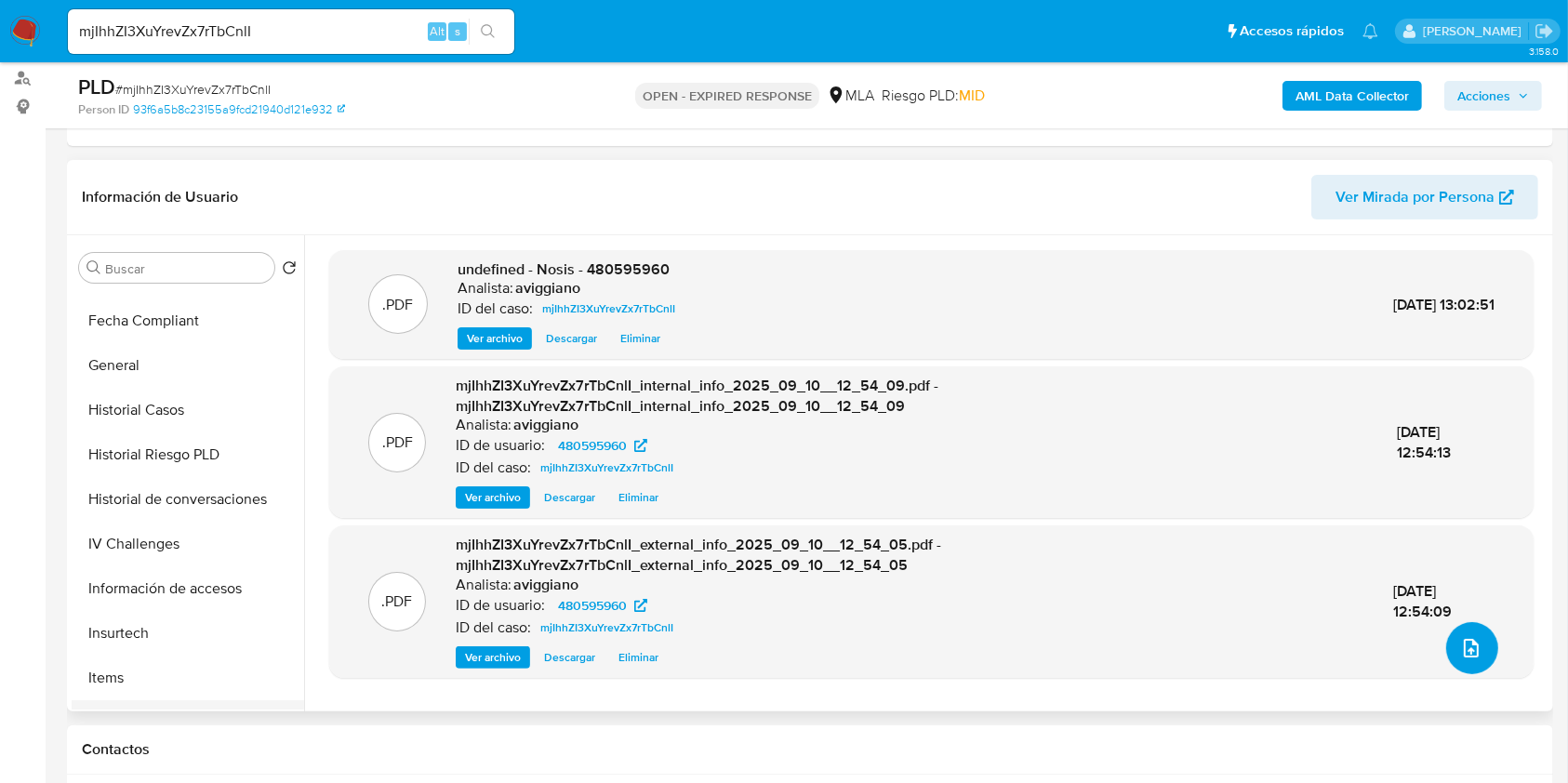
scroll to position [619, 0]
click at [133, 587] on button "KYC" at bounding box center [180, 585] width 218 height 44
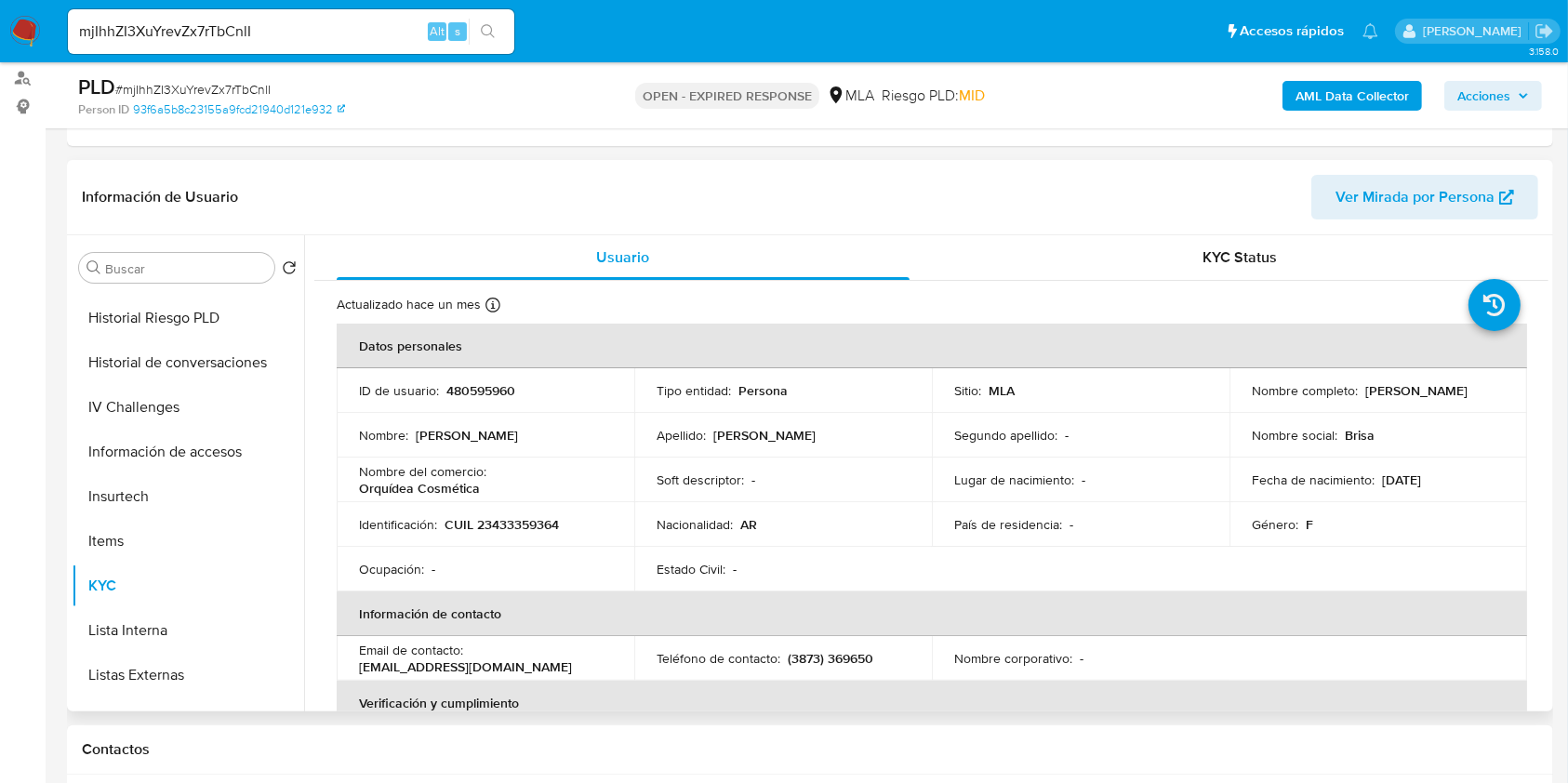
click at [464, 401] on td "ID de usuario : 480595960" at bounding box center [485, 390] width 298 height 44
click at [465, 388] on p "480595960" at bounding box center [481, 391] width 69 height 17
copy p "480595960"
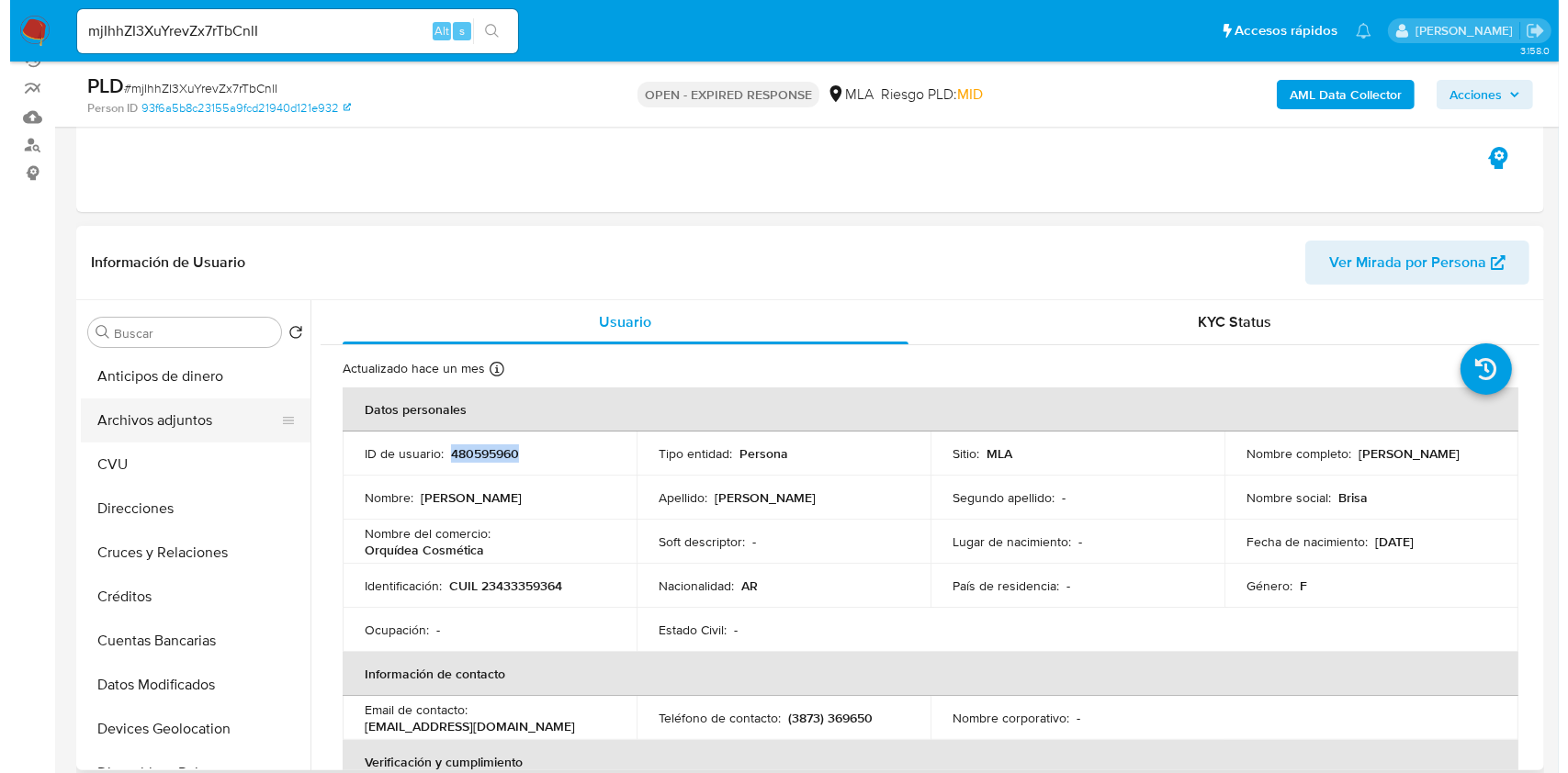
scroll to position [367, 0]
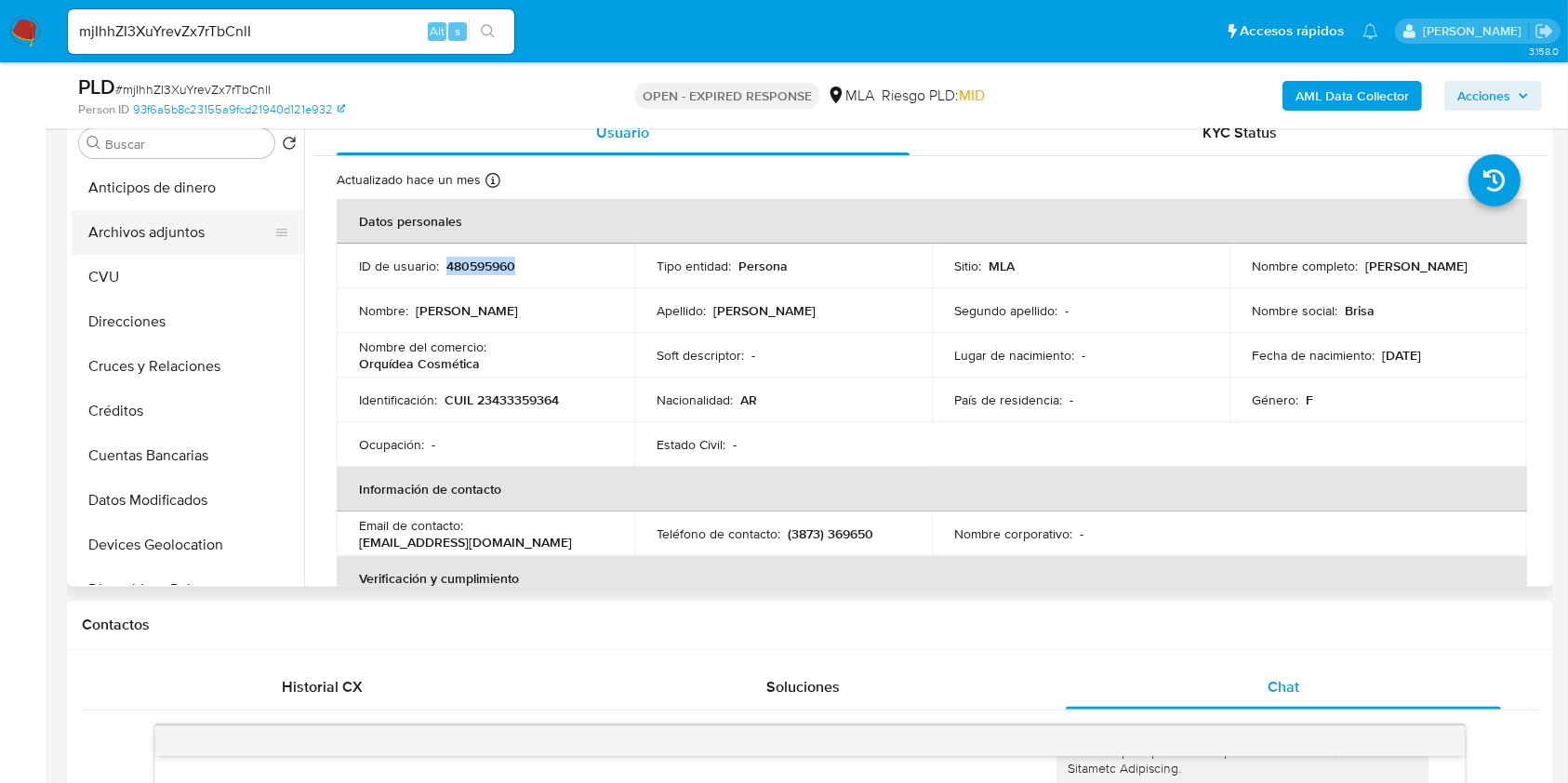
click at [153, 242] on button "Archivos adjuntos" at bounding box center [180, 232] width 218 height 44
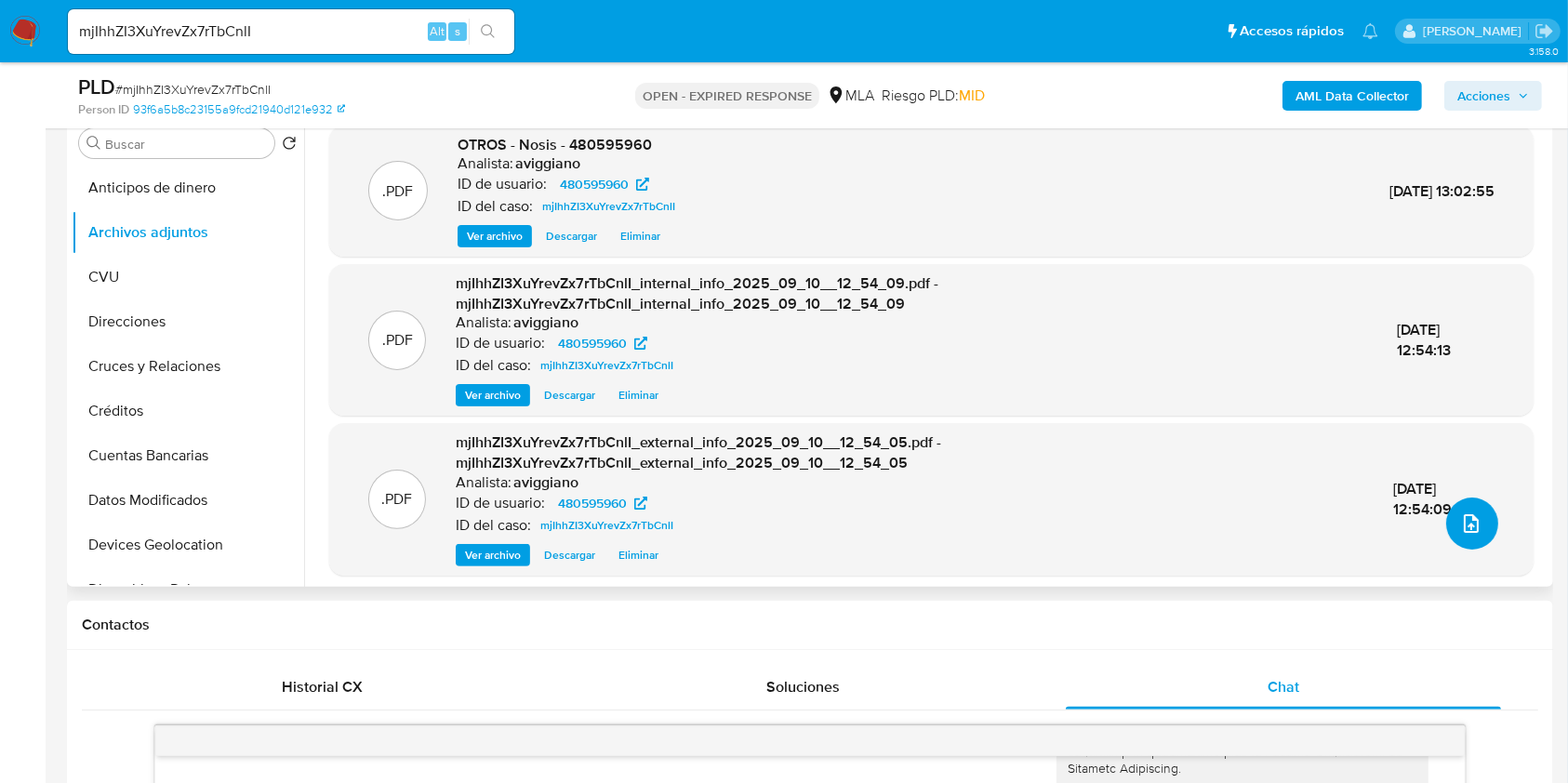
click at [1481, 522] on button "upload-file" at bounding box center [1472, 523] width 52 height 52
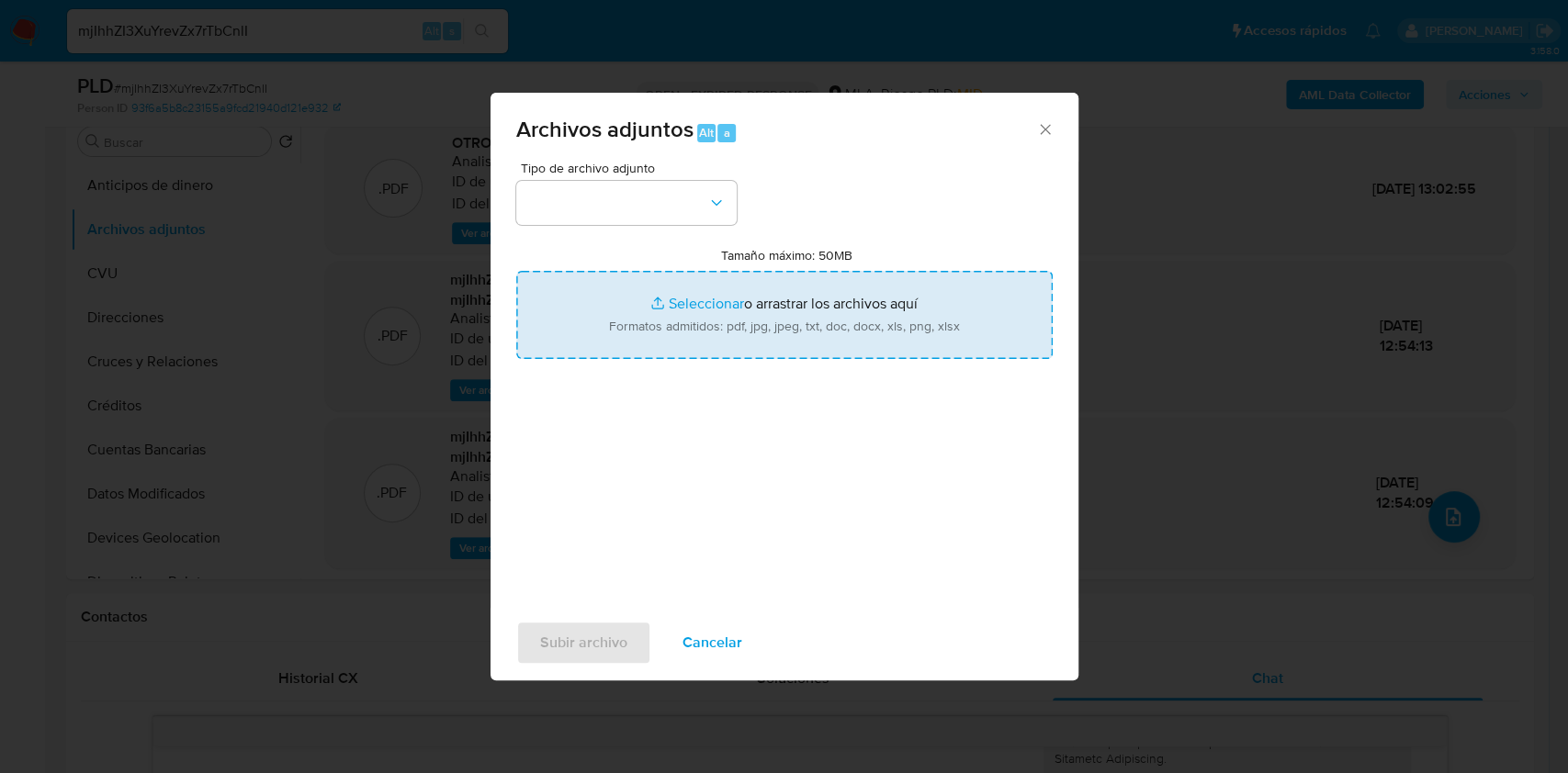
click at [722, 324] on input "Tamaño máximo: 50MB Seleccionar archivos" at bounding box center [784, 314] width 537 height 88
type input "C:\fakepath\Movimientos-Aladdin-v10_1 - 480595960 - .xlsx"
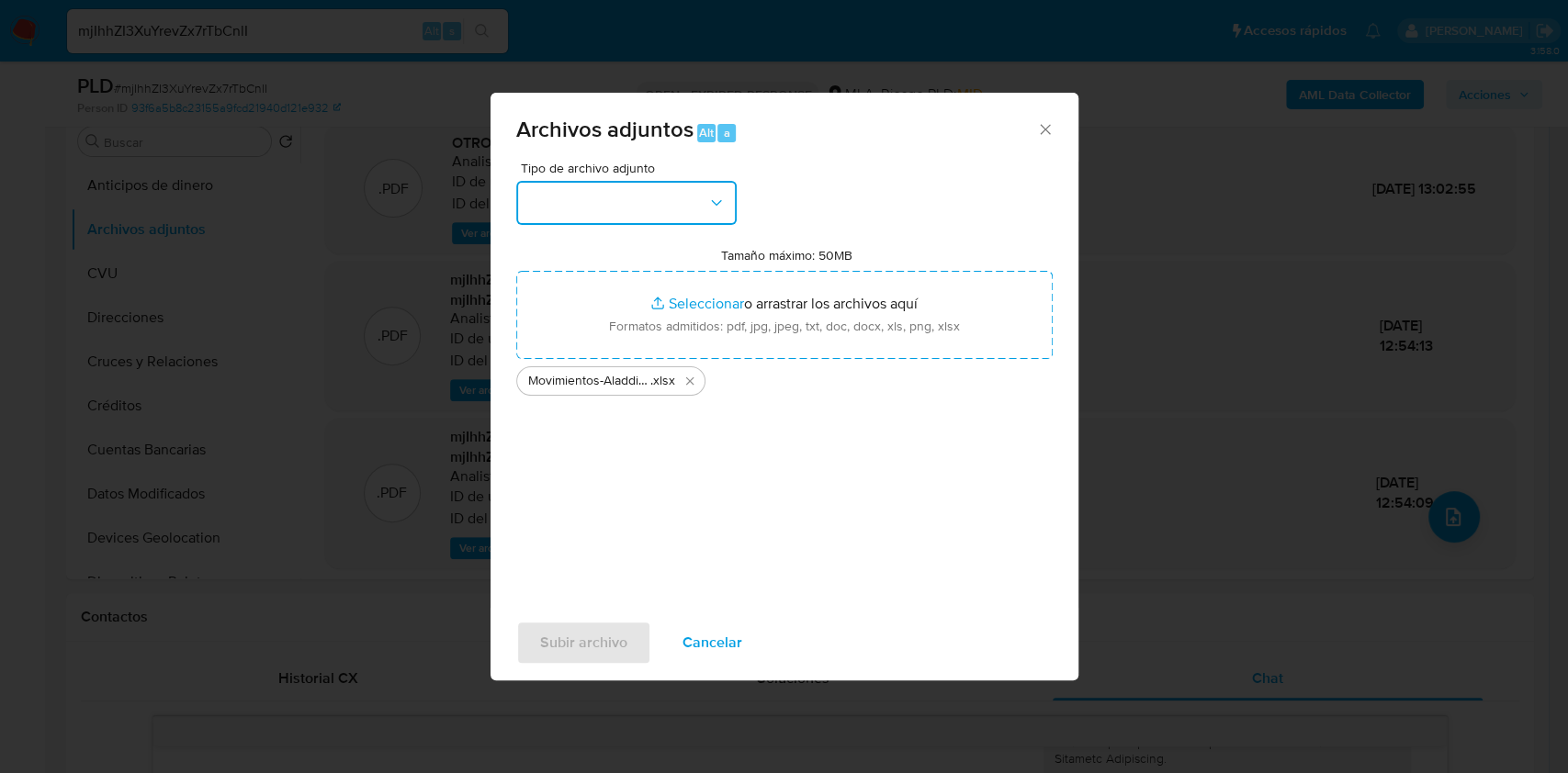
click at [605, 220] on button "button" at bounding box center [626, 202] width 221 height 44
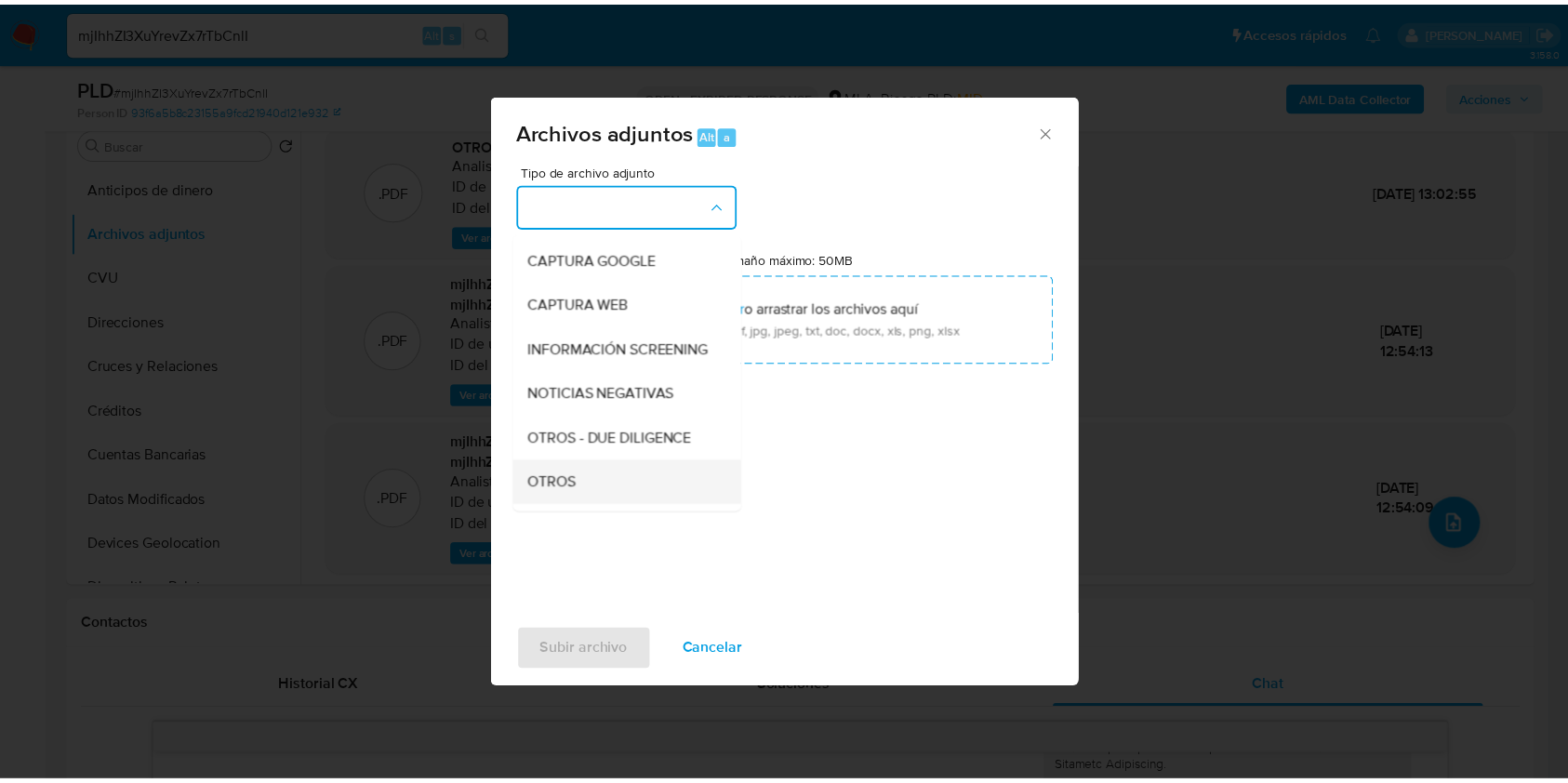
scroll to position [248, 0]
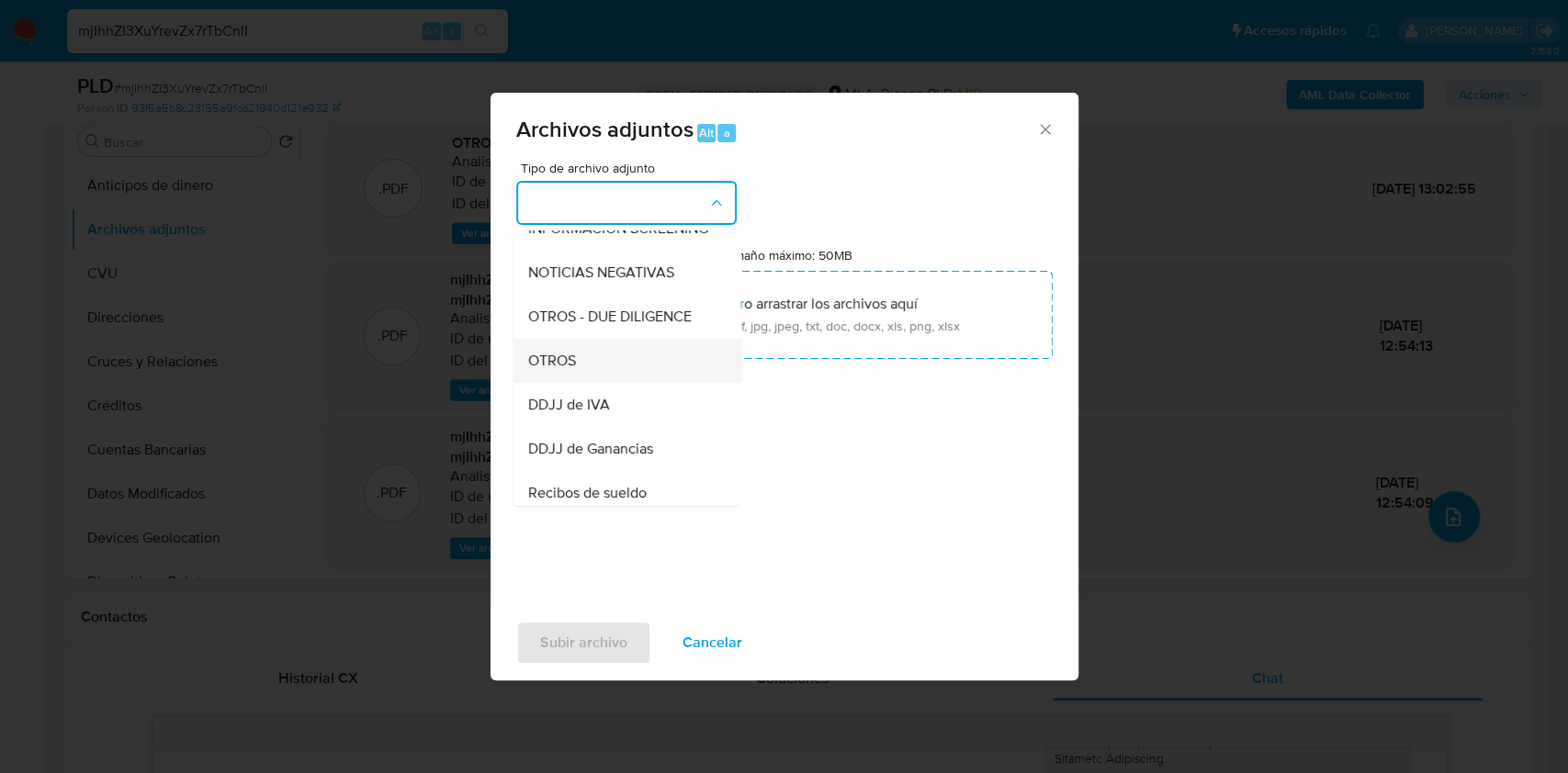
click at [553, 383] on div "OTROS" at bounding box center [621, 360] width 187 height 44
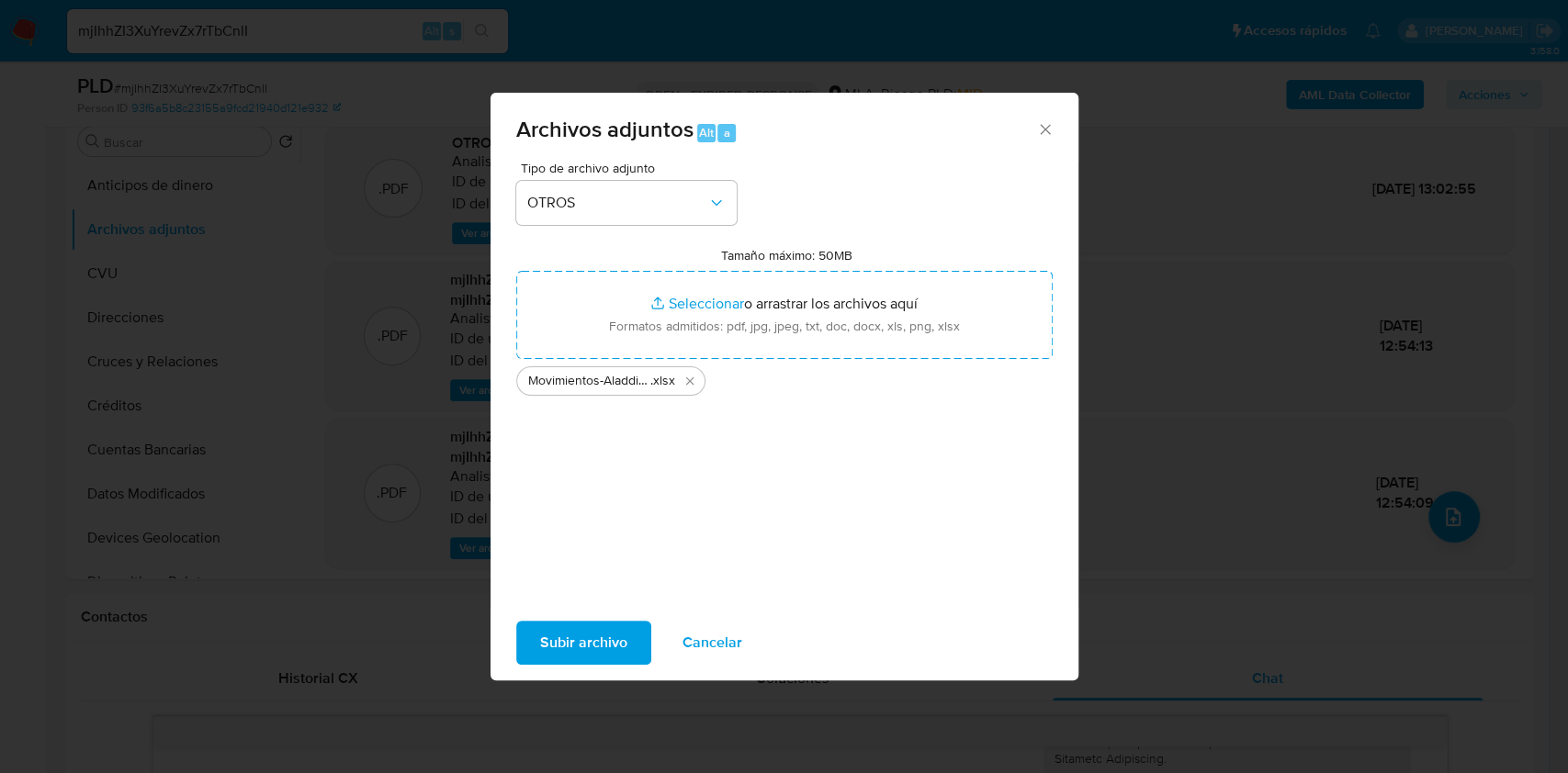
click at [617, 658] on span "Subir archivo" at bounding box center [583, 642] width 87 height 40
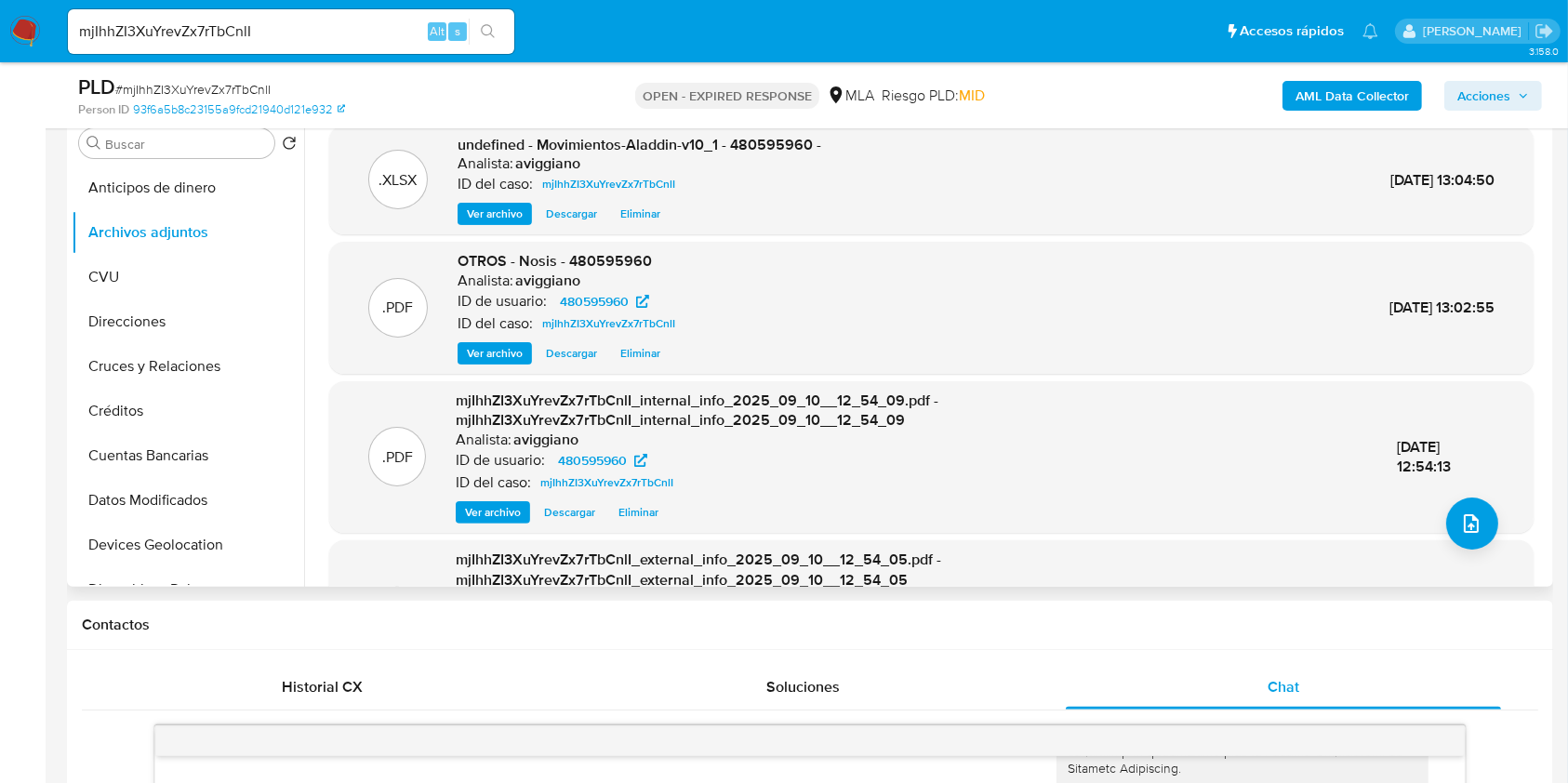
click at [737, 139] on span "undefined - Movimientos-Aladdin-v10_1 - 480595960 -" at bounding box center [640, 144] width 364 height 22
copy span "480595960"
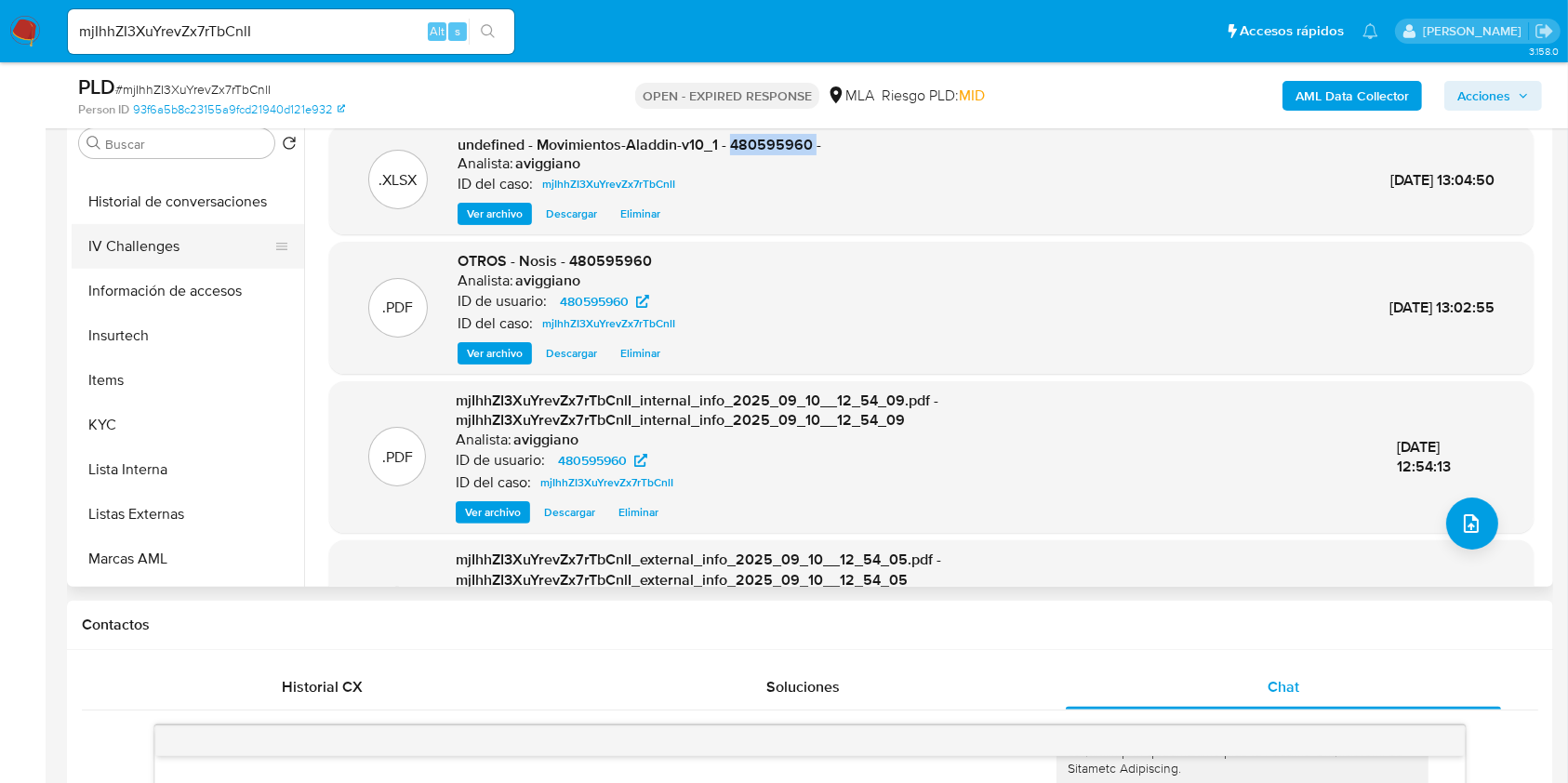
scroll to position [875, 0]
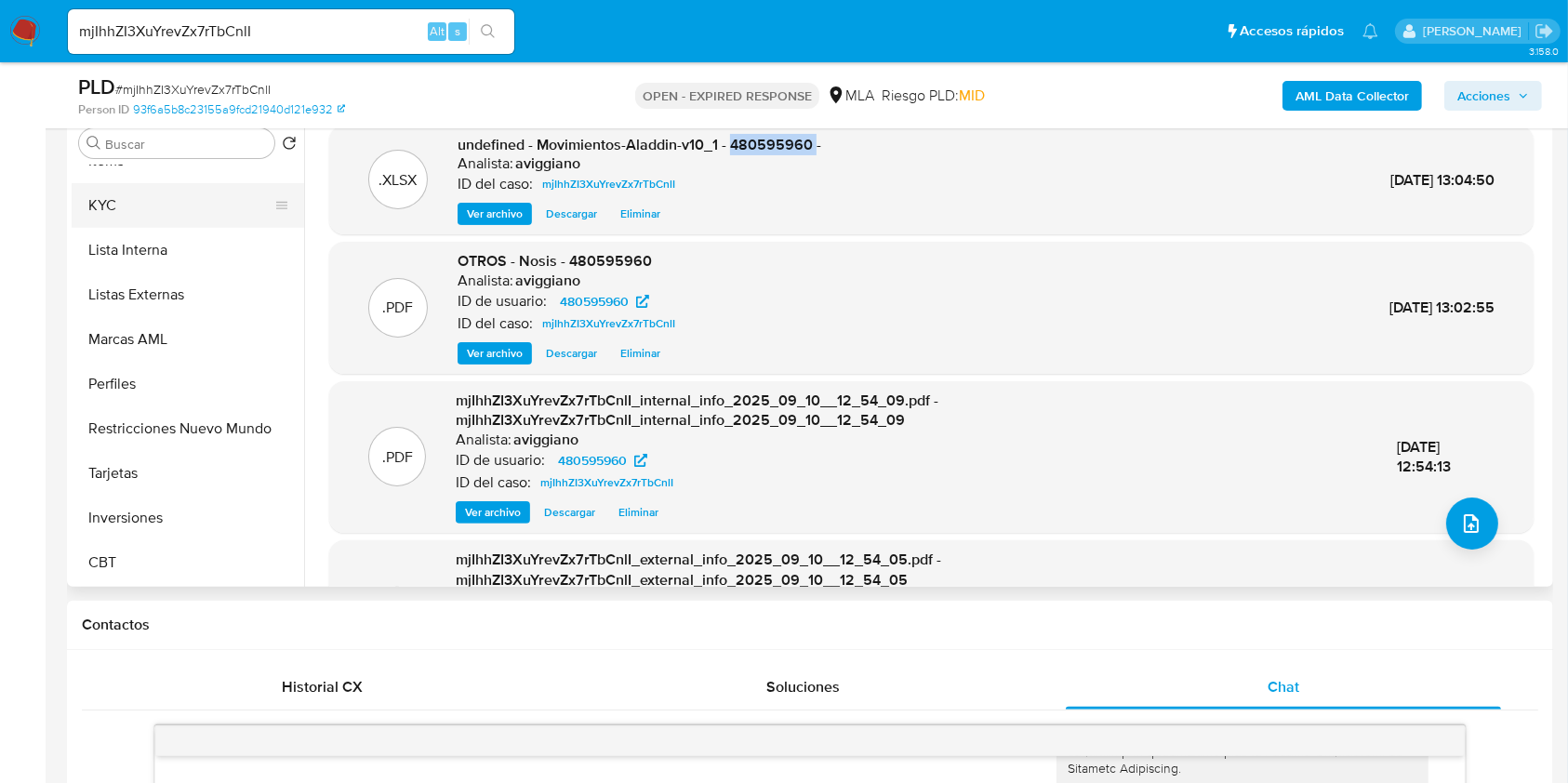
click at [86, 183] on button "KYC" at bounding box center [180, 204] width 218 height 44
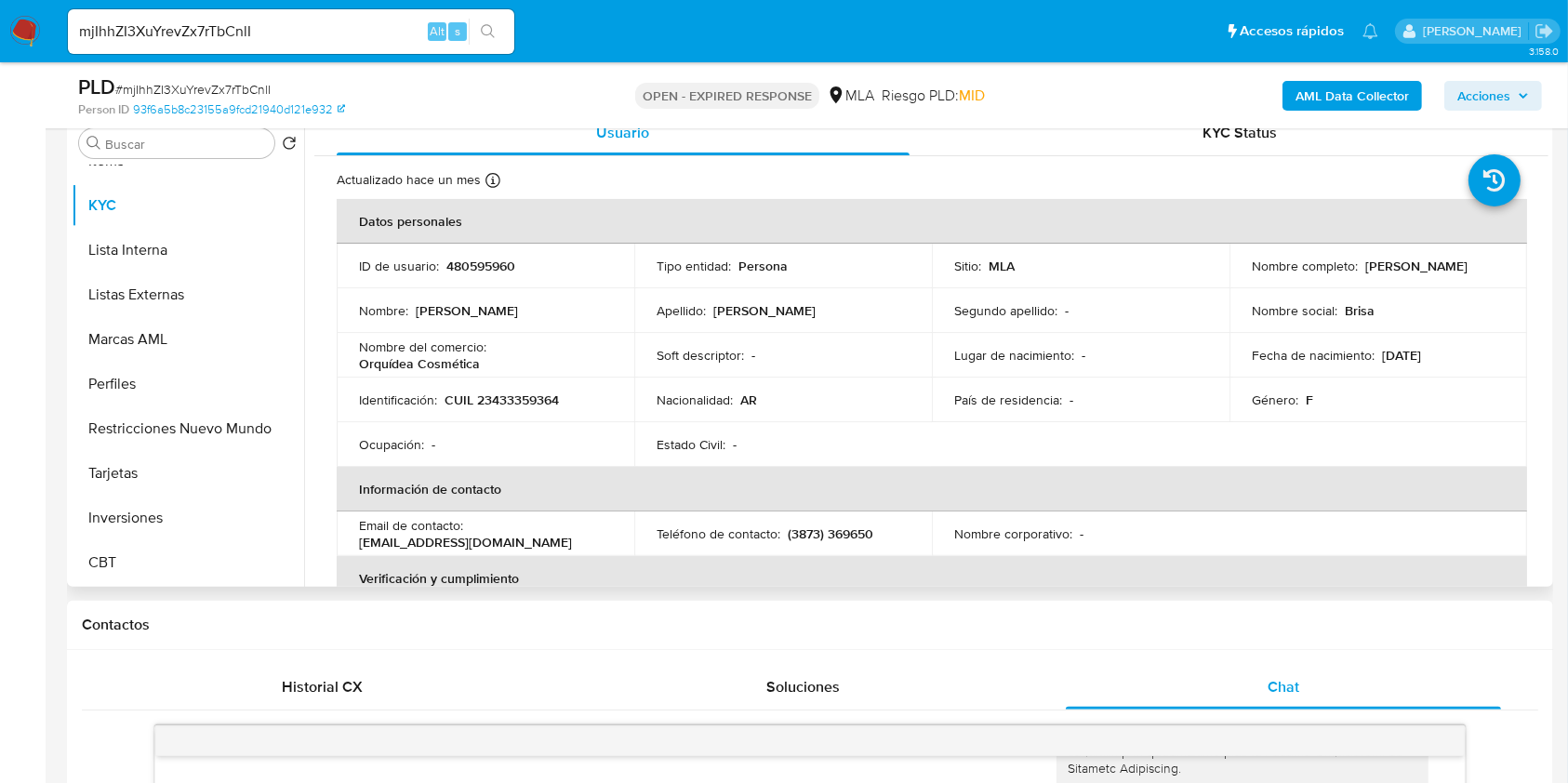
click at [519, 389] on td "Identificación : CUIL 23433359364" at bounding box center [485, 400] width 298 height 44
click at [527, 399] on p "CUIL 23433359364" at bounding box center [501, 400] width 114 height 17
copy p "23433359364"
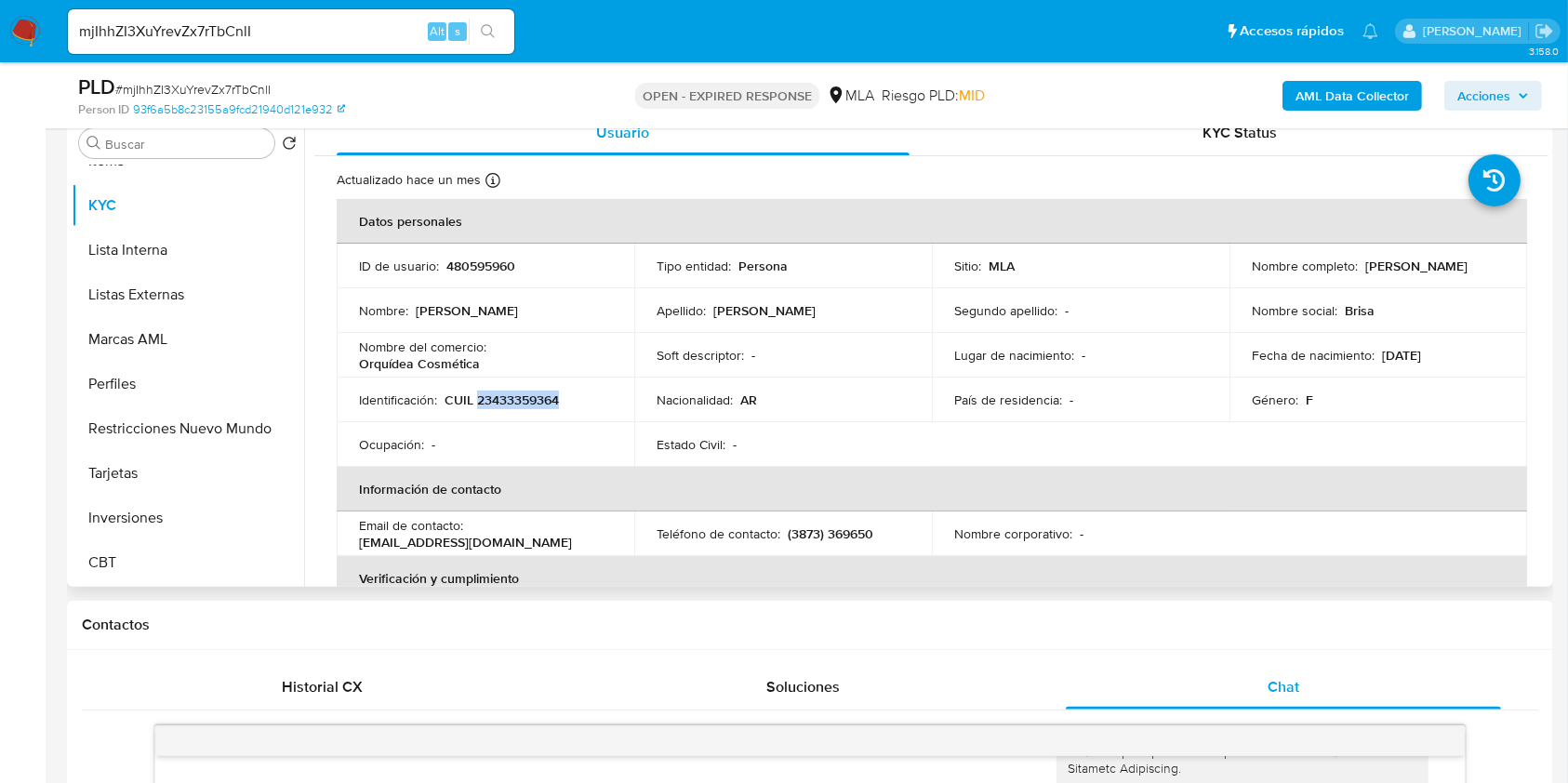
drag, startPoint x: 1361, startPoint y: 262, endPoint x: 1486, endPoint y: 253, distance: 125.3
click at [1486, 253] on td "Nombre completo : Brisa Catalina Crespo" at bounding box center [1379, 266] width 298 height 44
copy p "Brisa Catalina Crespo"
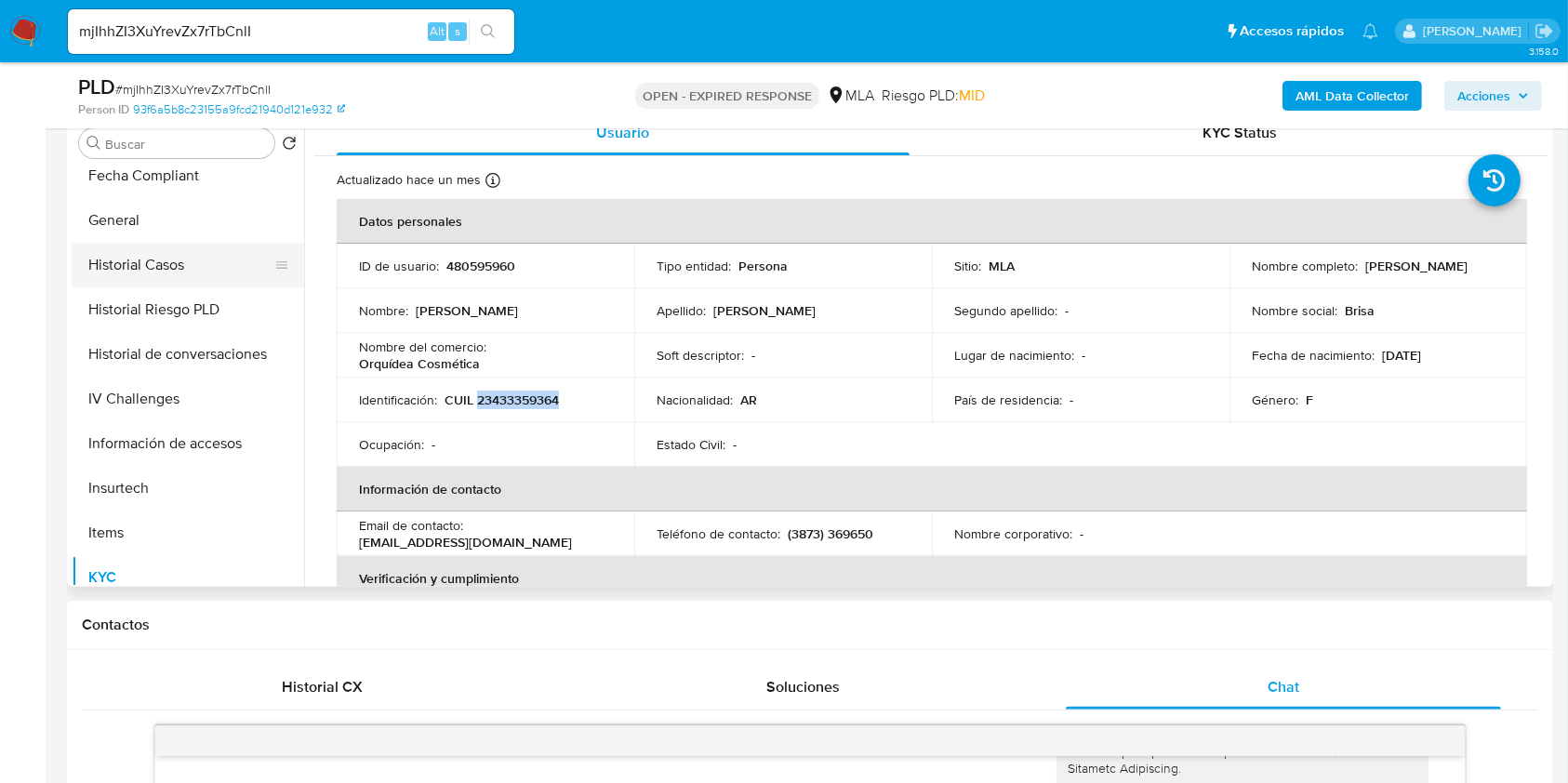
click at [170, 269] on button "Historial Casos" at bounding box center [180, 265] width 218 height 44
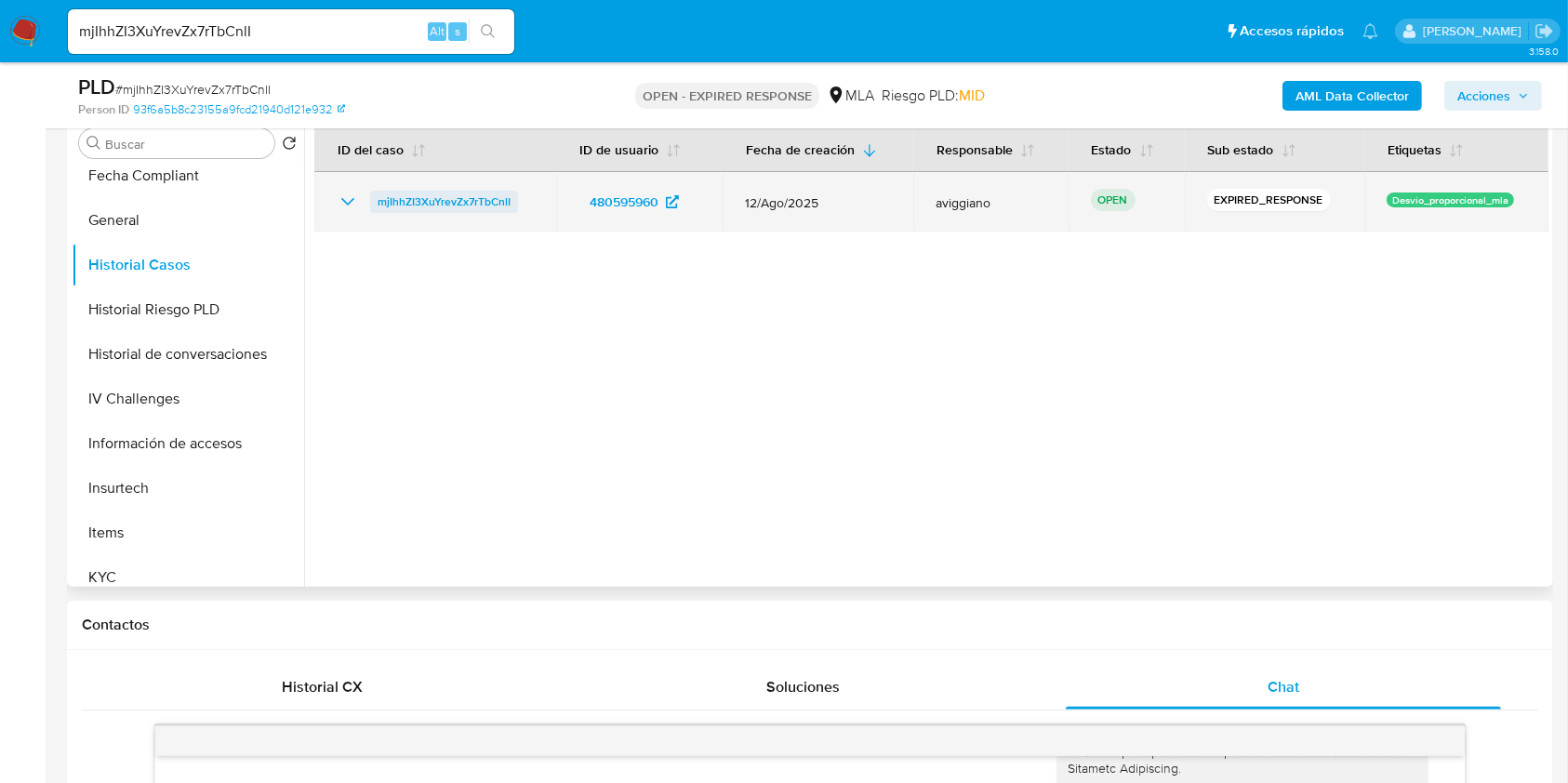
drag, startPoint x: 527, startPoint y: 207, endPoint x: 372, endPoint y: 199, distance: 155.2
click at [372, 199] on div "mjIhhZI3XuYrevZx7rTbCnlI" at bounding box center [434, 202] width 197 height 23
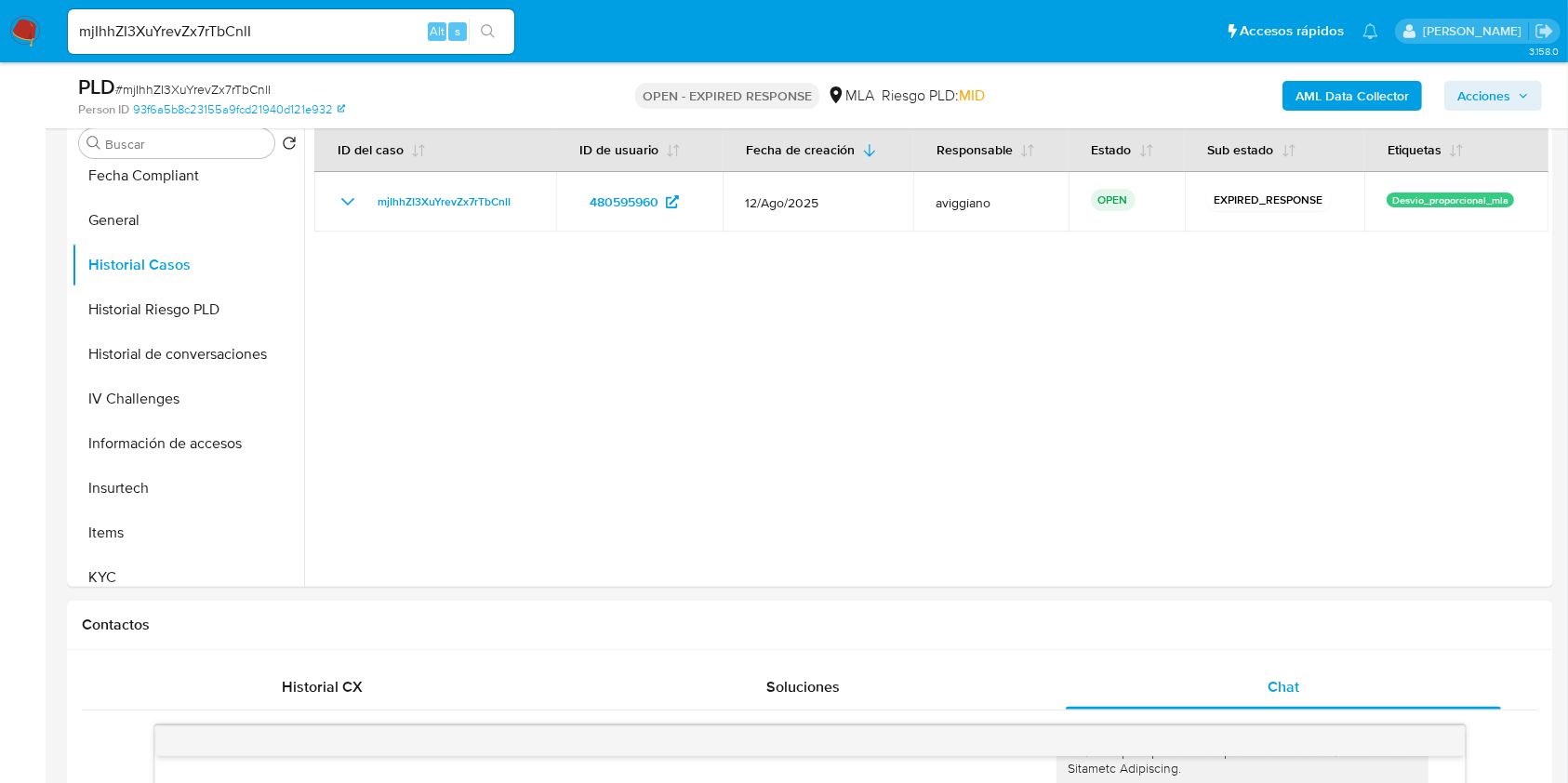
click at [193, 22] on input "mjIhhZI3XuYrevZx7rTbCnlI" at bounding box center [291, 32] width 447 height 24
paste input "Fp5m5sUJwFJoCH58OwTJDTew"
type input "Fp5m5sUJwFJoCH58OwTJDTew"
click at [482, 41] on button "search-icon" at bounding box center [488, 32] width 38 height 26
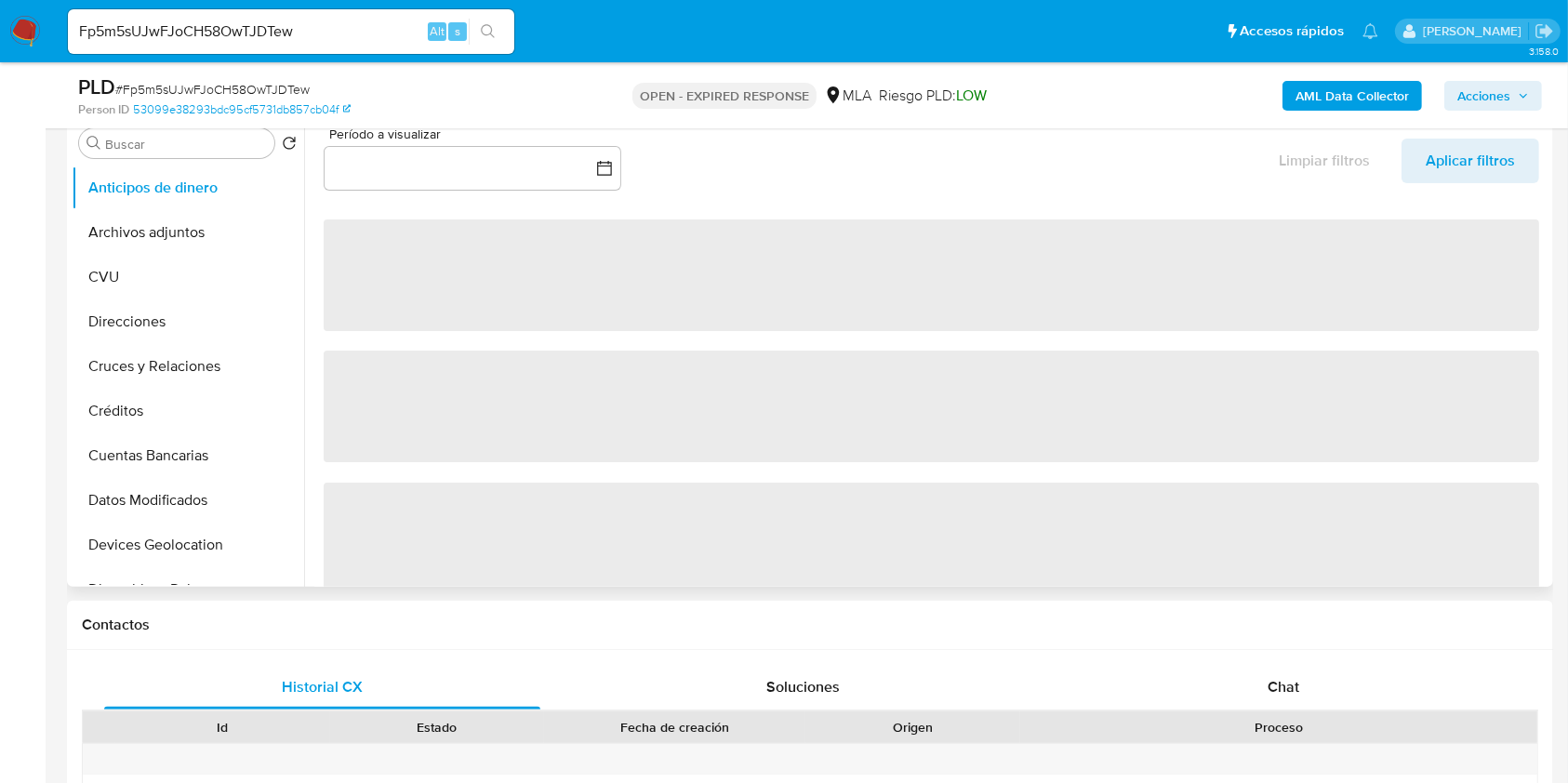
select select "10"
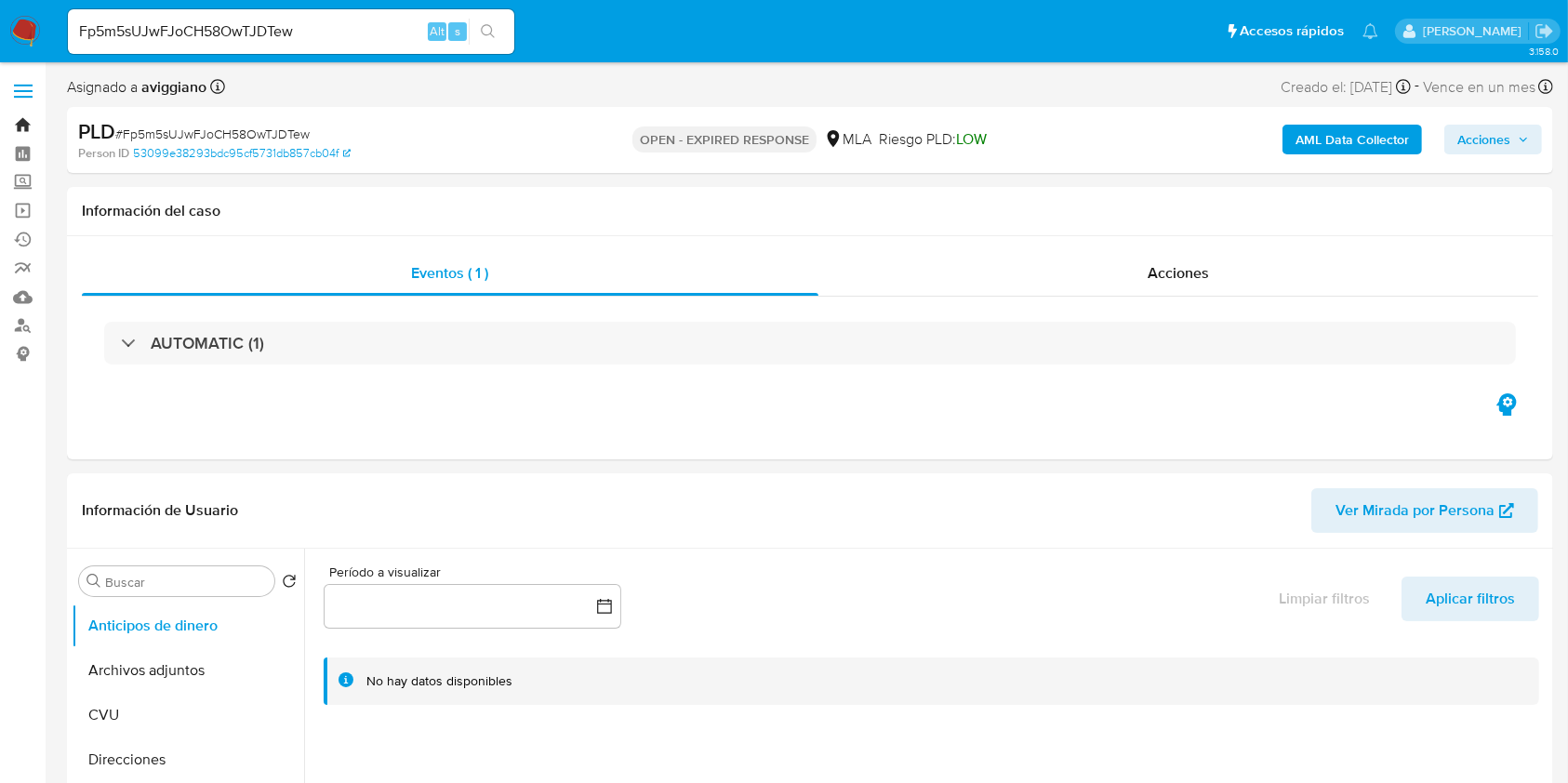
click at [28, 122] on link "Bandeja" at bounding box center [110, 124] width 221 height 29
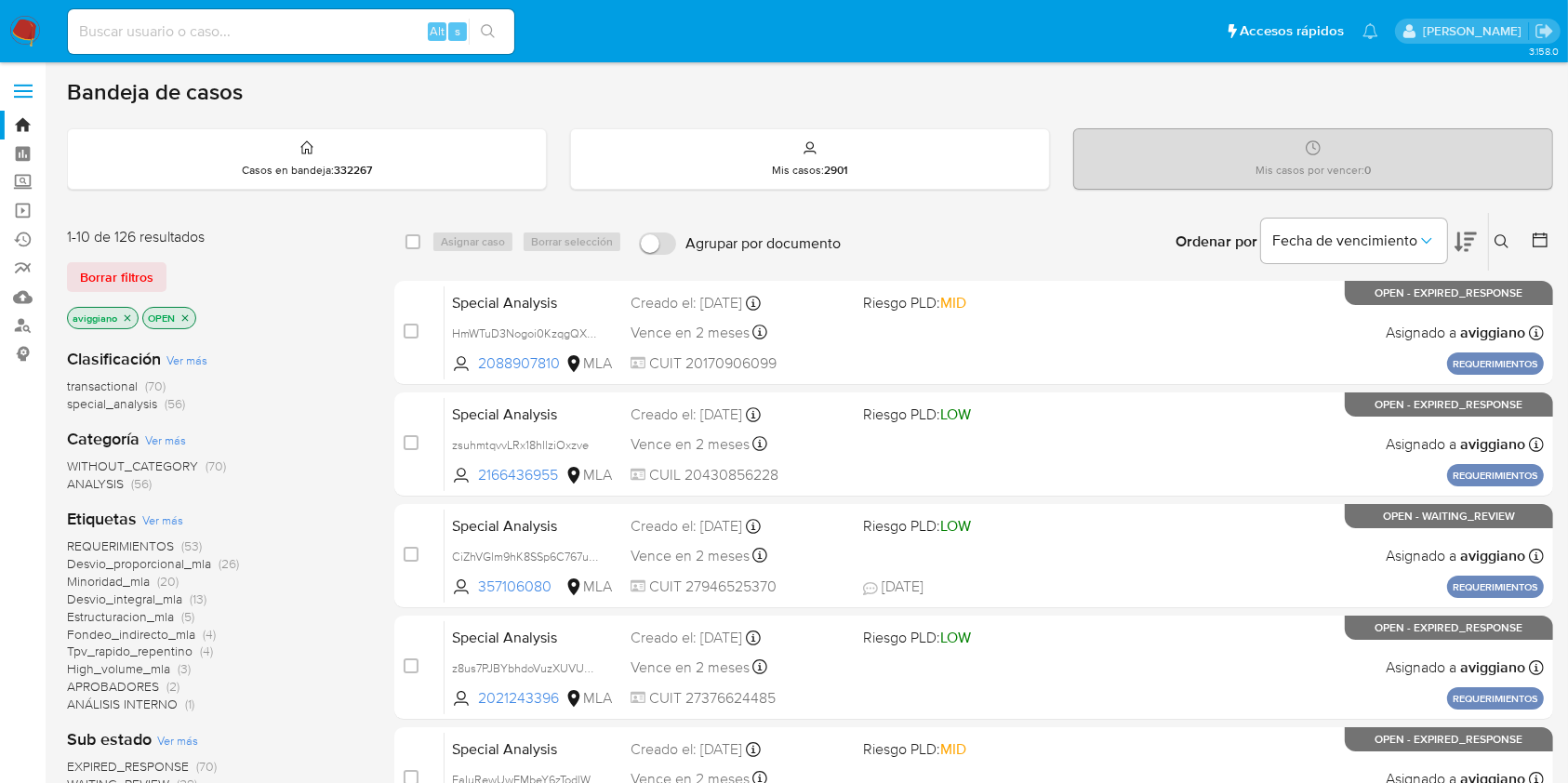
click at [1498, 236] on icon at bounding box center [1502, 242] width 15 height 15
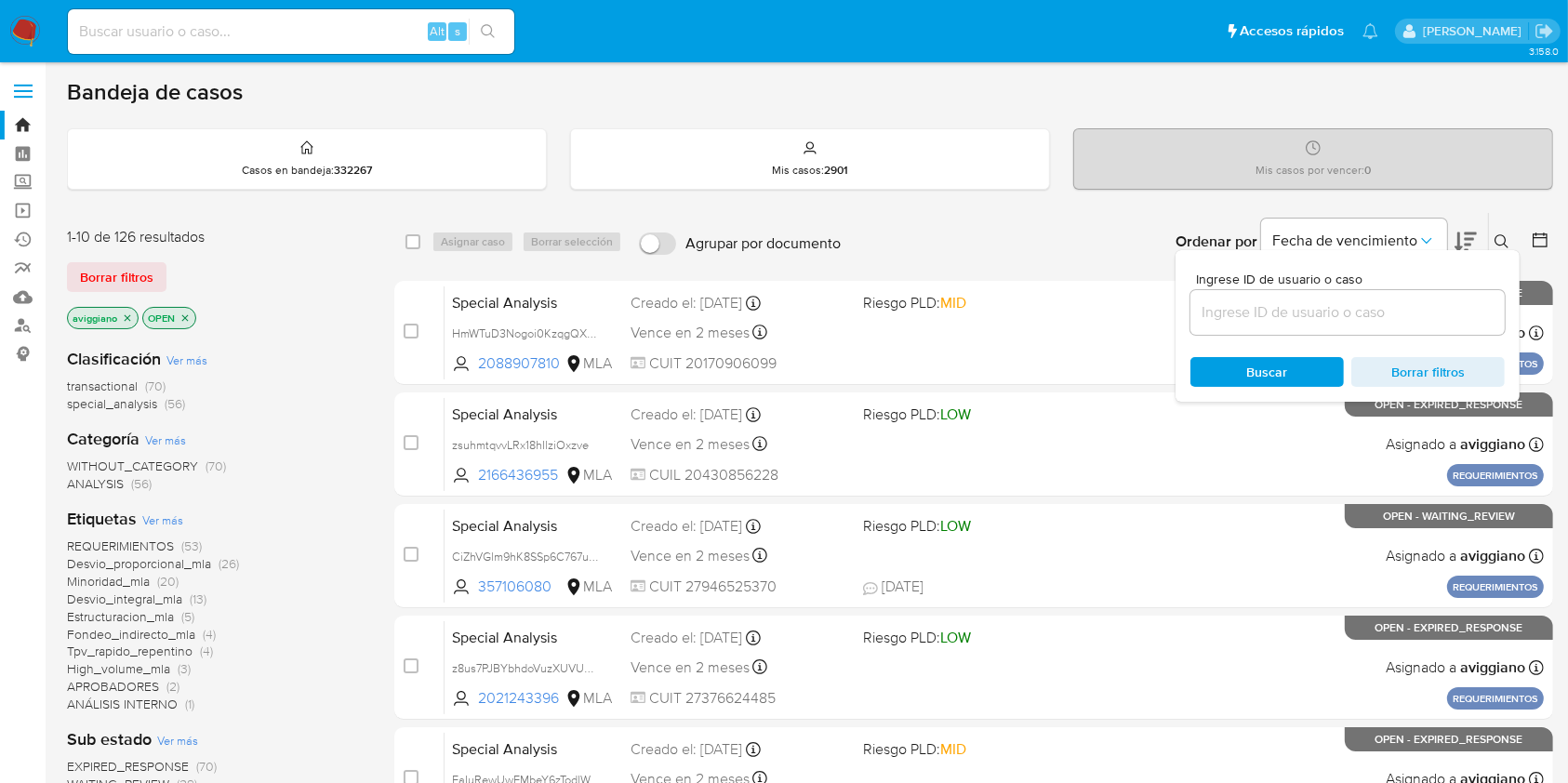
click at [1455, 308] on input at bounding box center [1348, 313] width 315 height 24
type input "mjIhhZI3XuYrevZx7rTbCnlI"
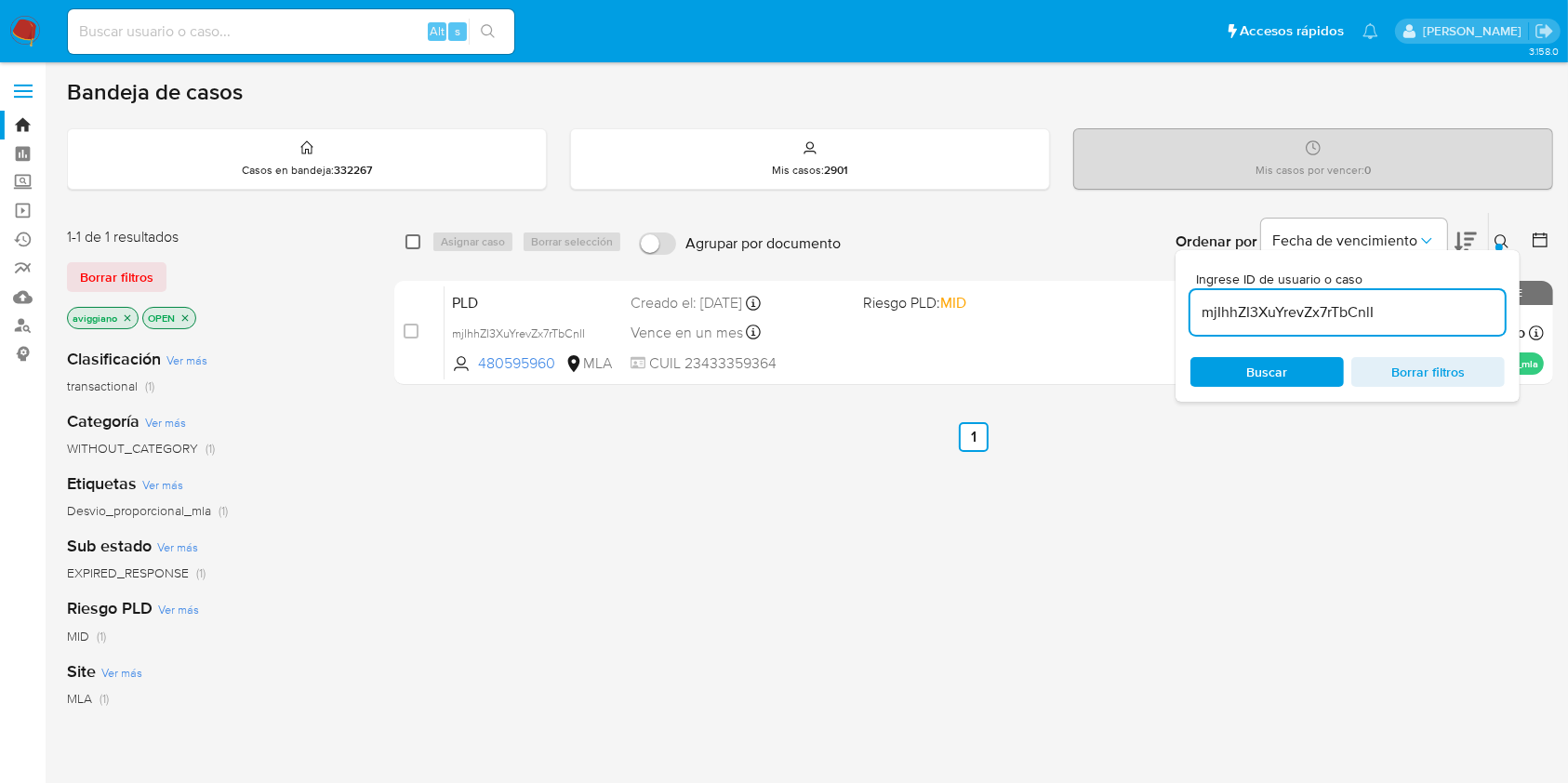
click at [412, 242] on input "checkbox" at bounding box center [413, 242] width 15 height 15
checkbox input "true"
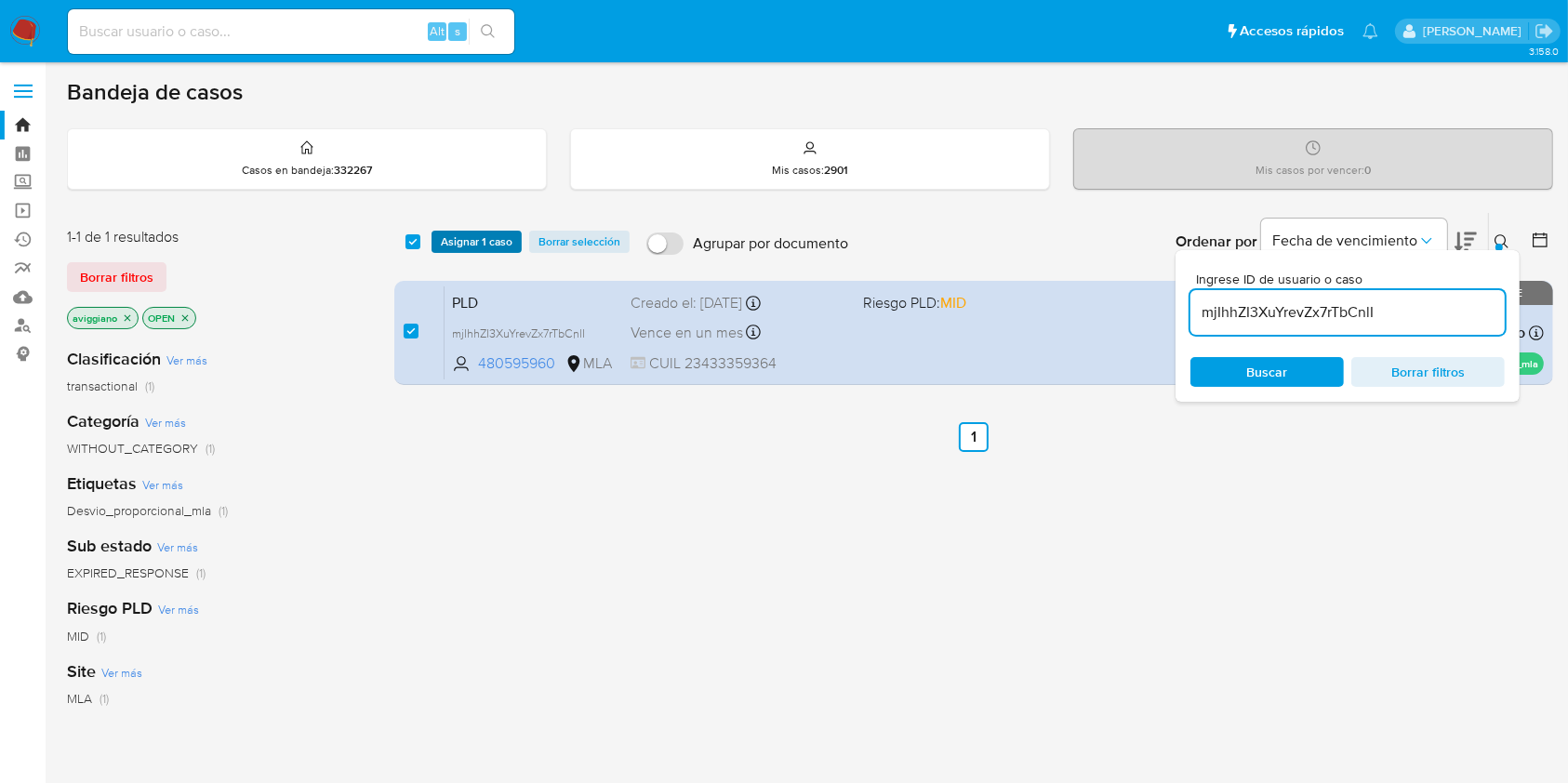
click at [460, 242] on span "Asignar 1 caso" at bounding box center [477, 242] width 72 height 19
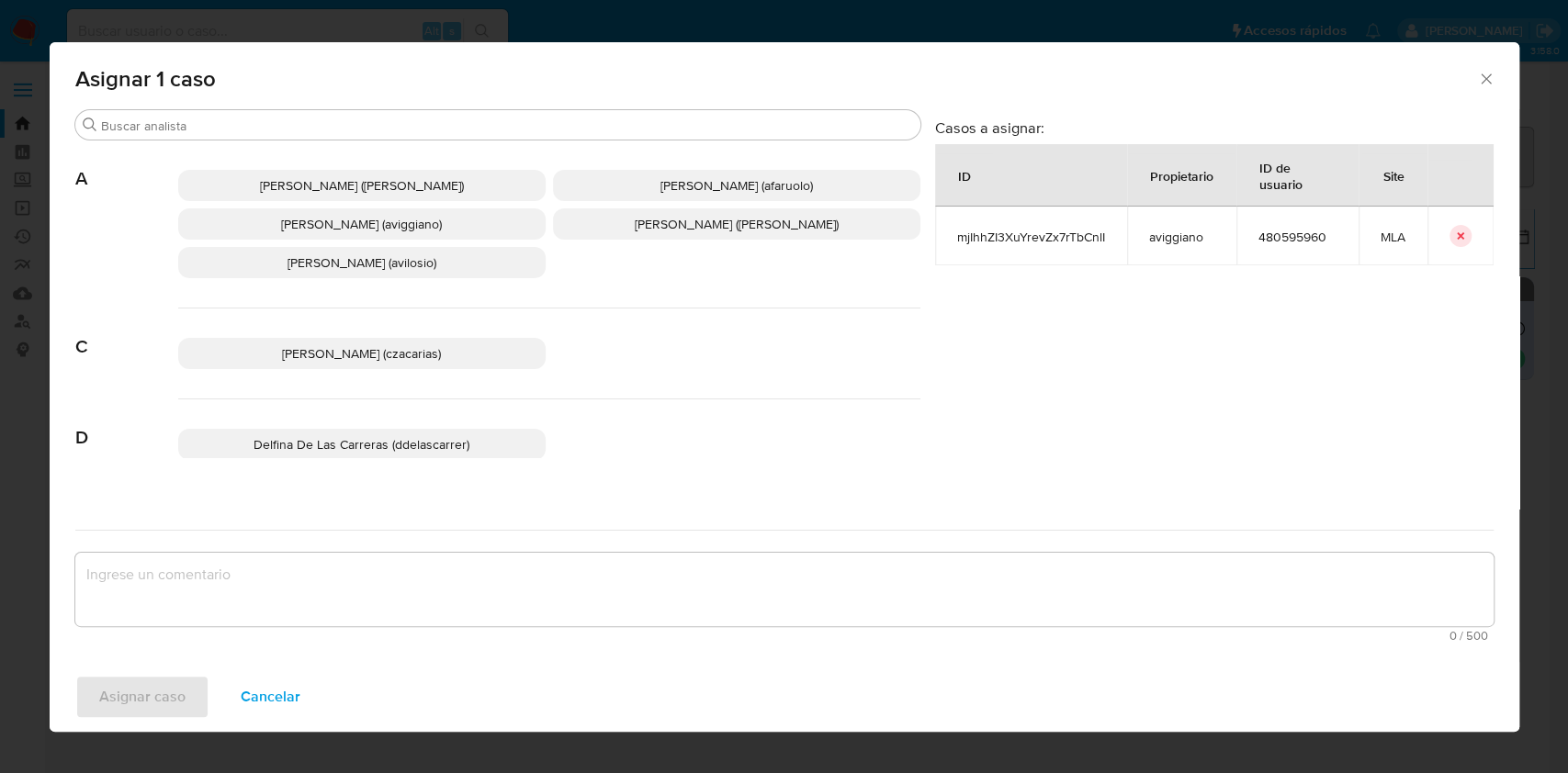
click at [304, 221] on span "[PERSON_NAME] (aviggiano)" at bounding box center [361, 224] width 161 height 19
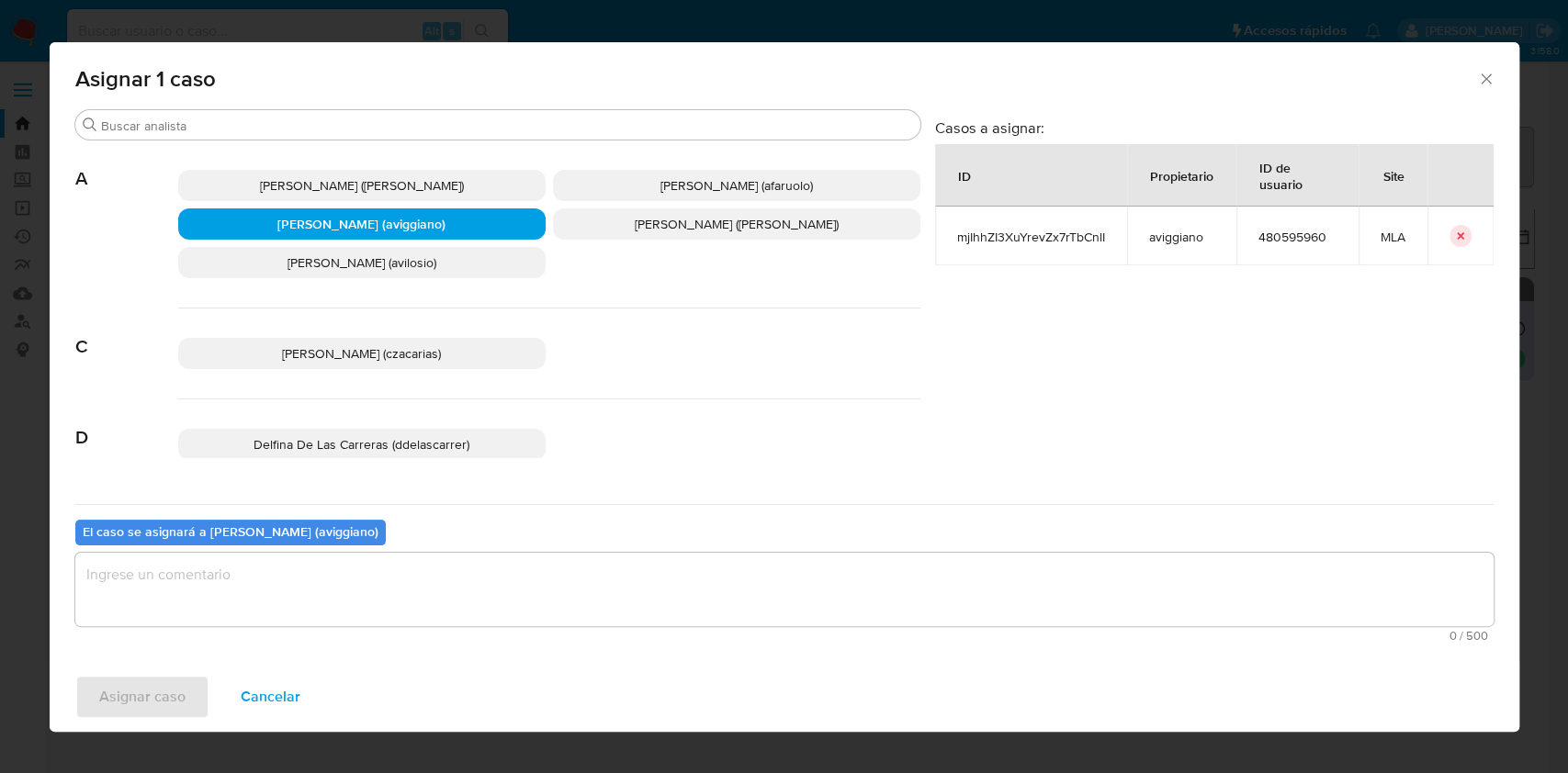
click at [277, 598] on textarea "assign-modal" at bounding box center [784, 589] width 1418 height 73
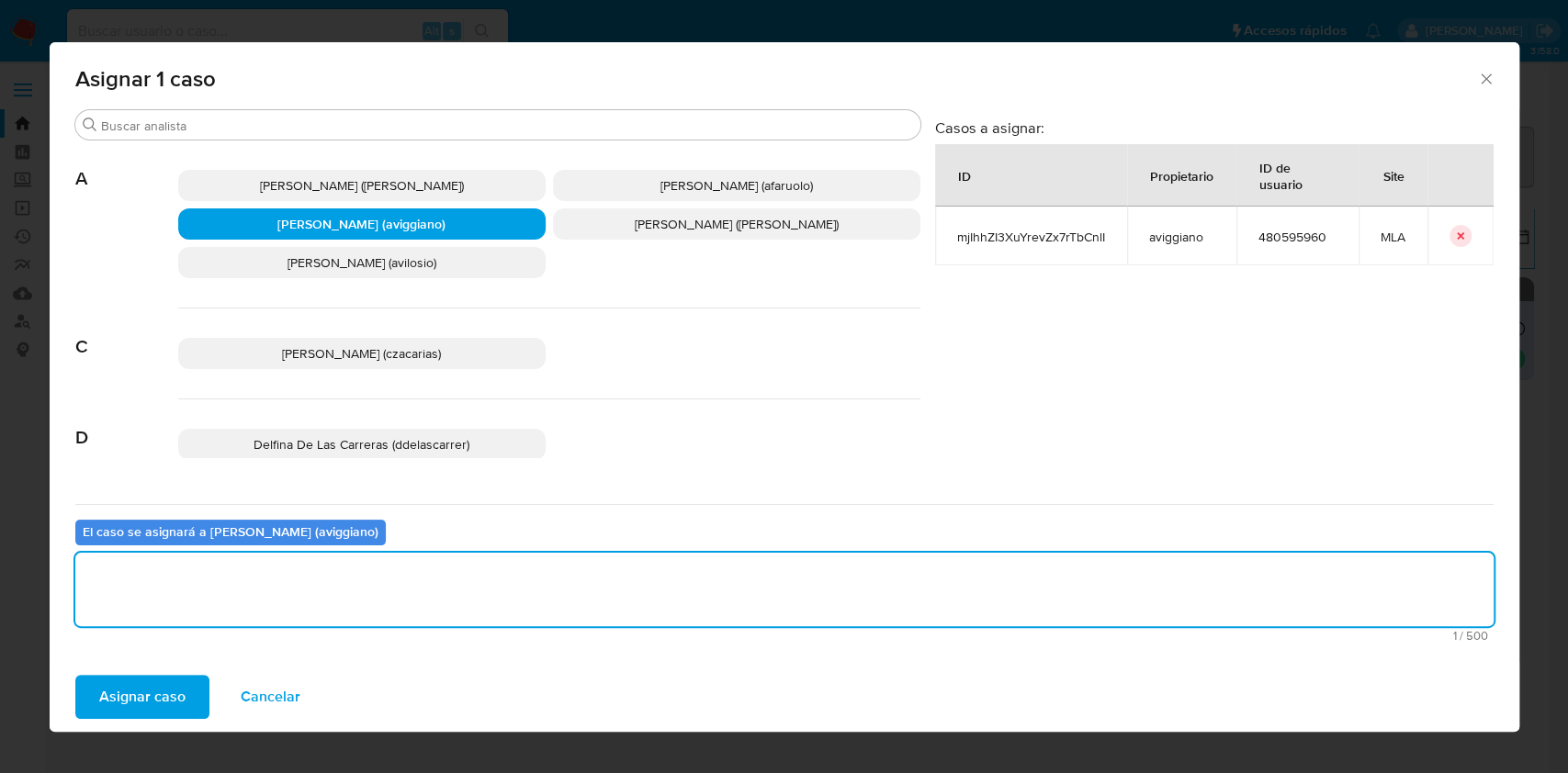
click at [156, 693] on span "Asignar caso" at bounding box center [142, 697] width 87 height 40
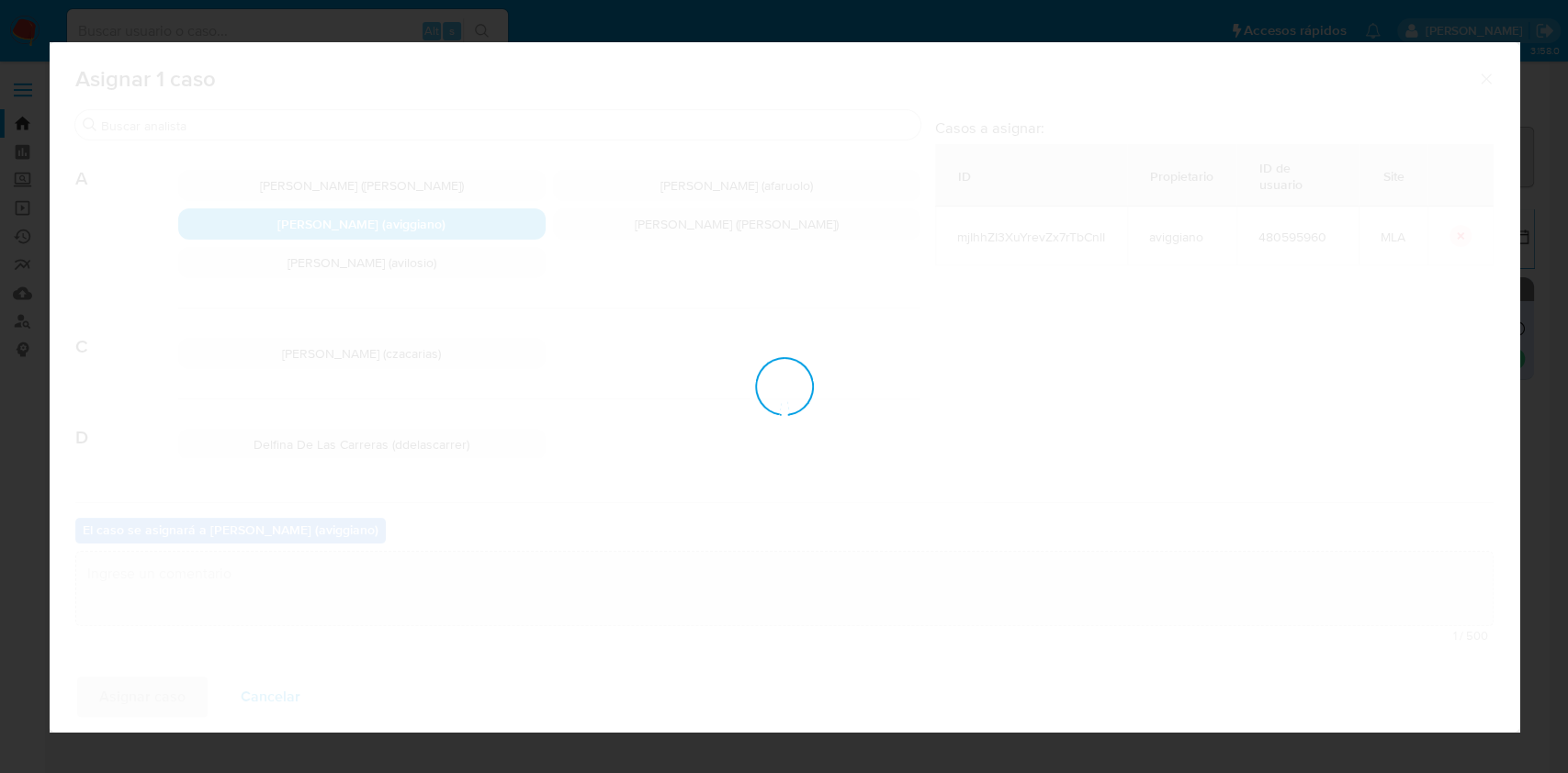
checkbox input "false"
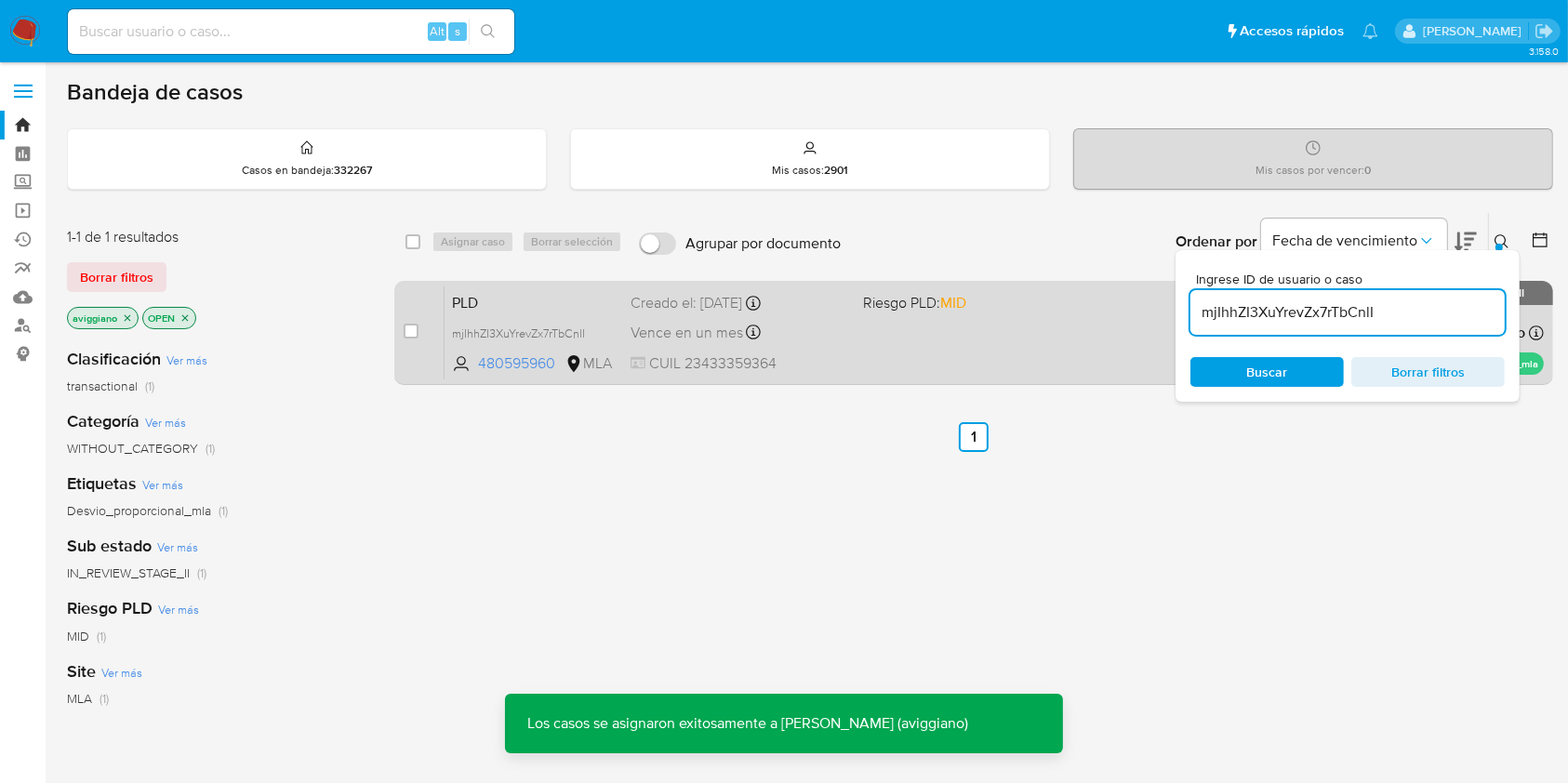
click at [991, 338] on div "PLD mjIhhZI3XuYrevZx7rTbCnlI 480595960 MLA Riesgo PLD: MID Creado el: 12/08/202…" at bounding box center [994, 333] width 1100 height 94
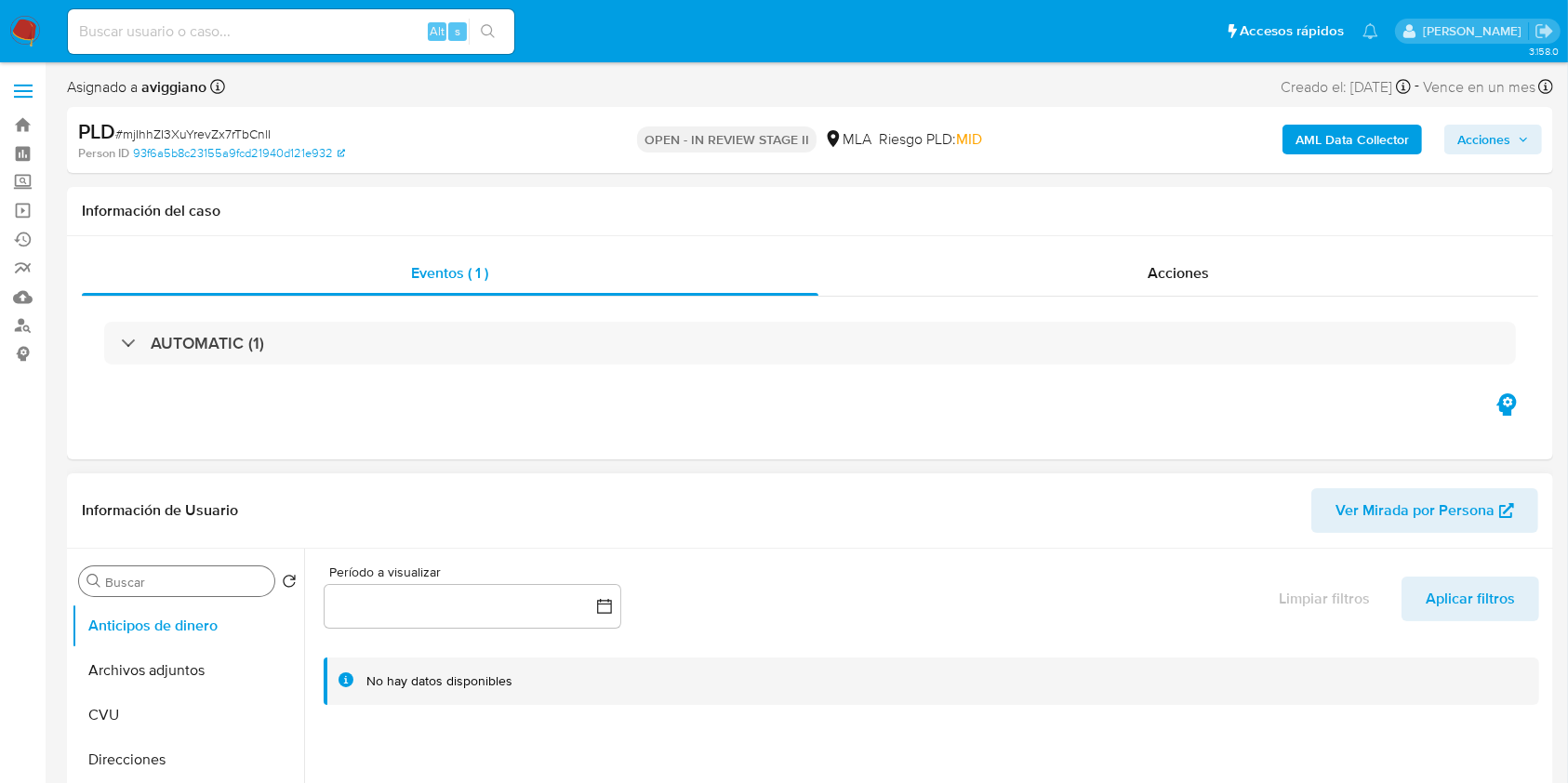
select select "10"
drag, startPoint x: 172, startPoint y: 659, endPoint x: 185, endPoint y: 652, distance: 14.8
click at [171, 659] on button "Archivos adjuntos" at bounding box center [180, 670] width 218 height 44
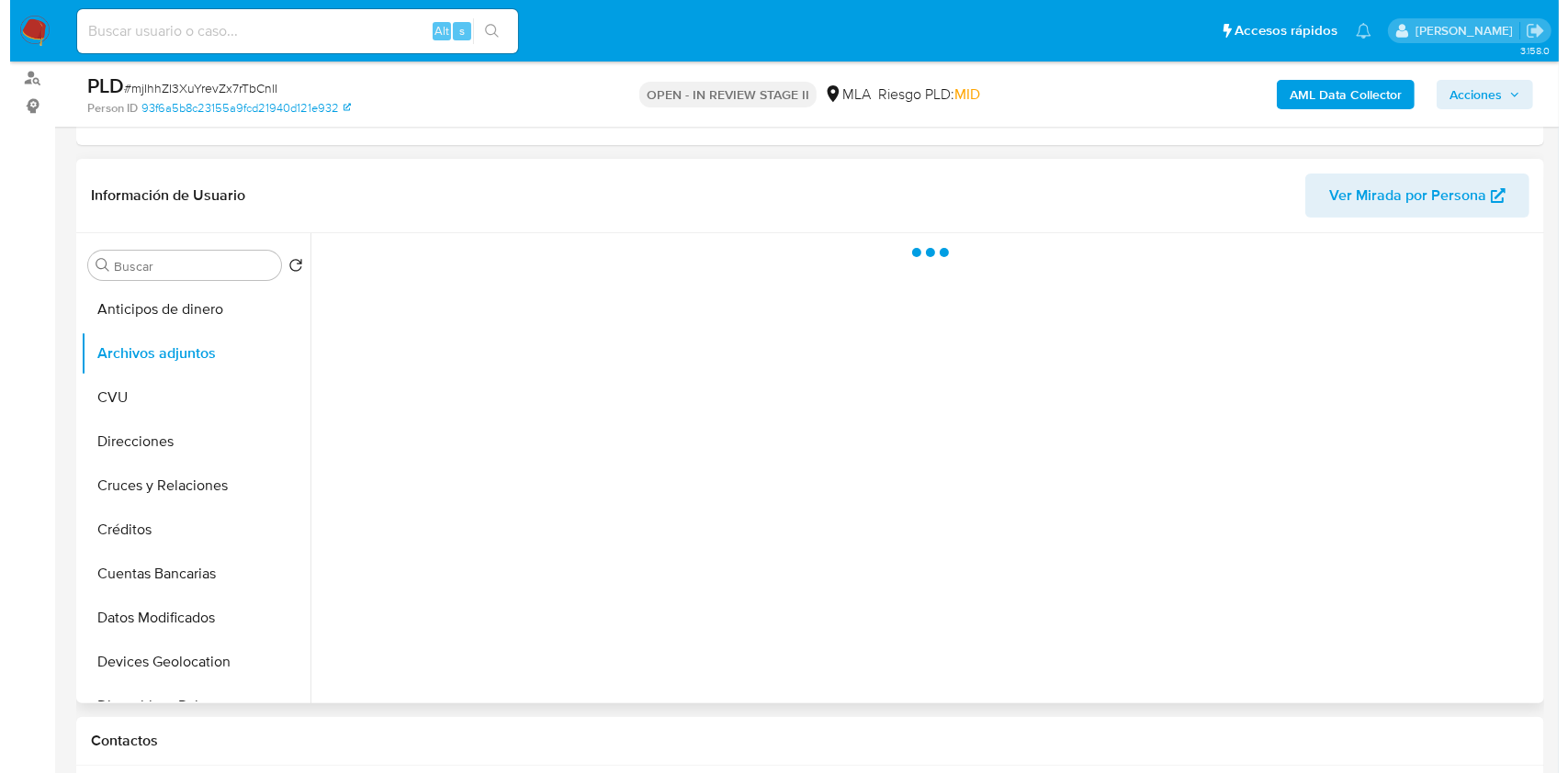
scroll to position [245, 0]
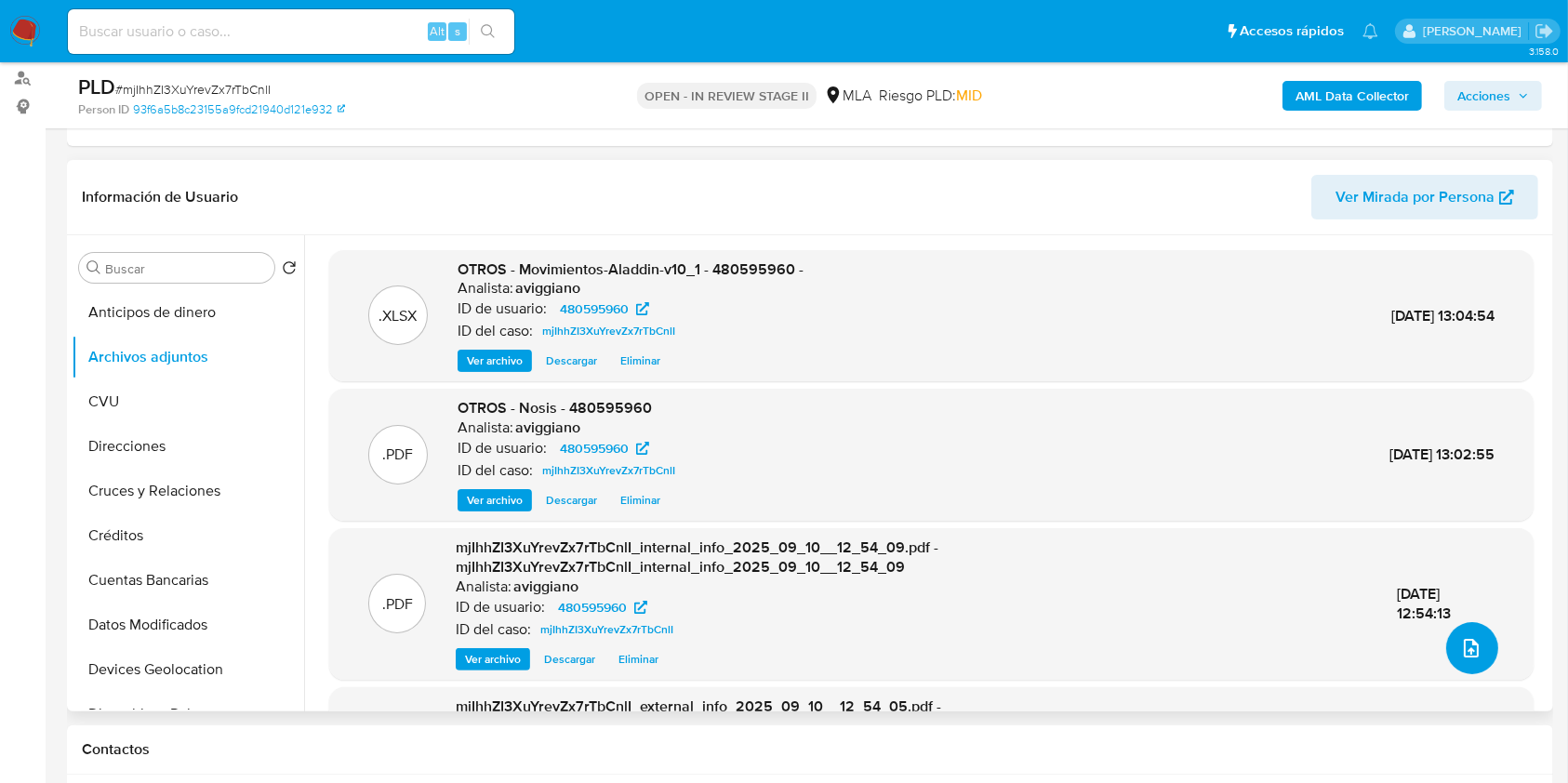
click at [1449, 625] on button "upload-file" at bounding box center [1472, 647] width 52 height 52
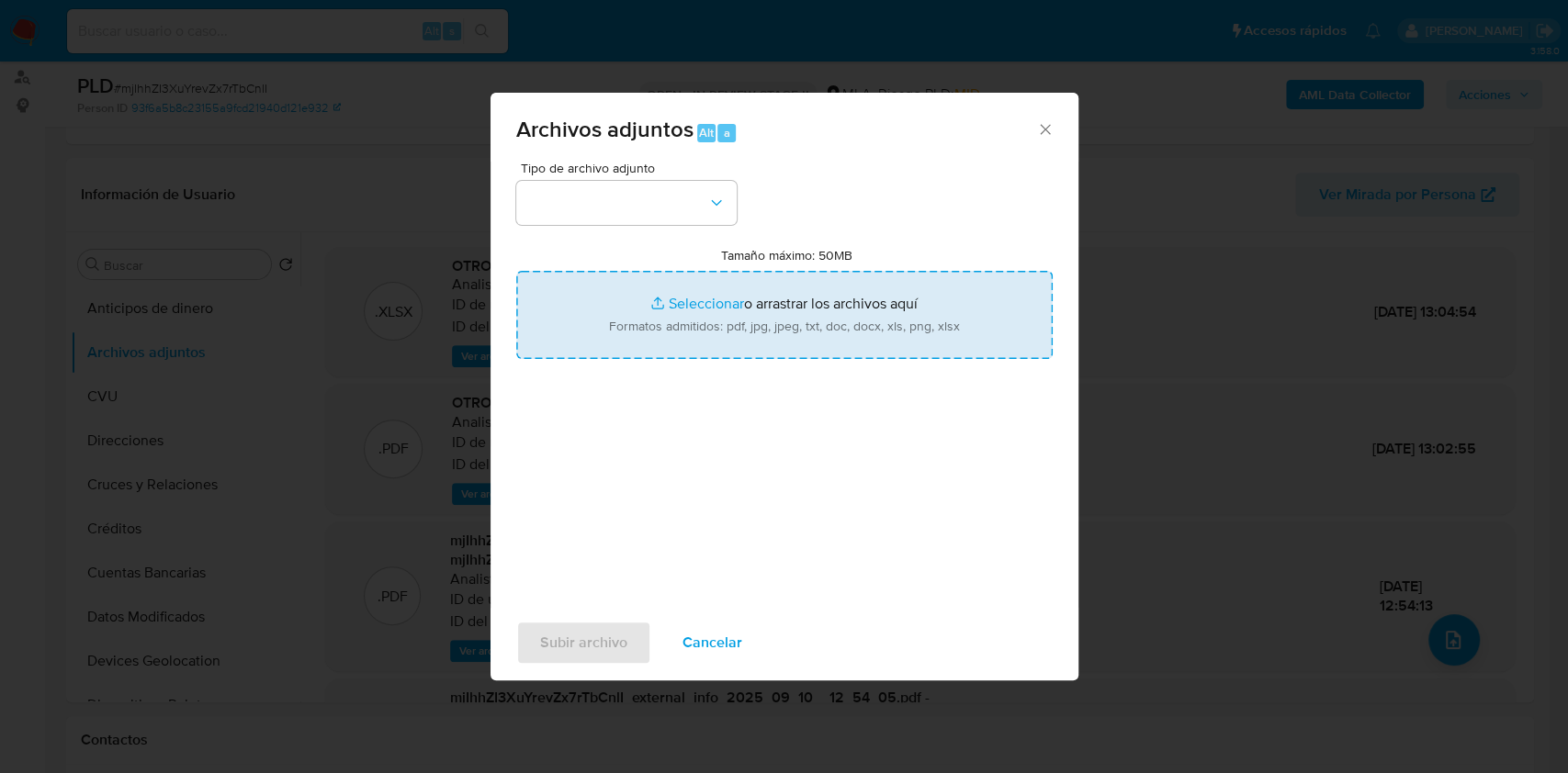
click at [780, 327] on input "Tamaño máximo: 50MB Seleccionar archivos" at bounding box center [784, 314] width 537 height 88
type input "C:\fakepath\Caselog mjIhhZI3XuYrevZx7rTbCnlI_2025_08_18_21_12_53.docx"
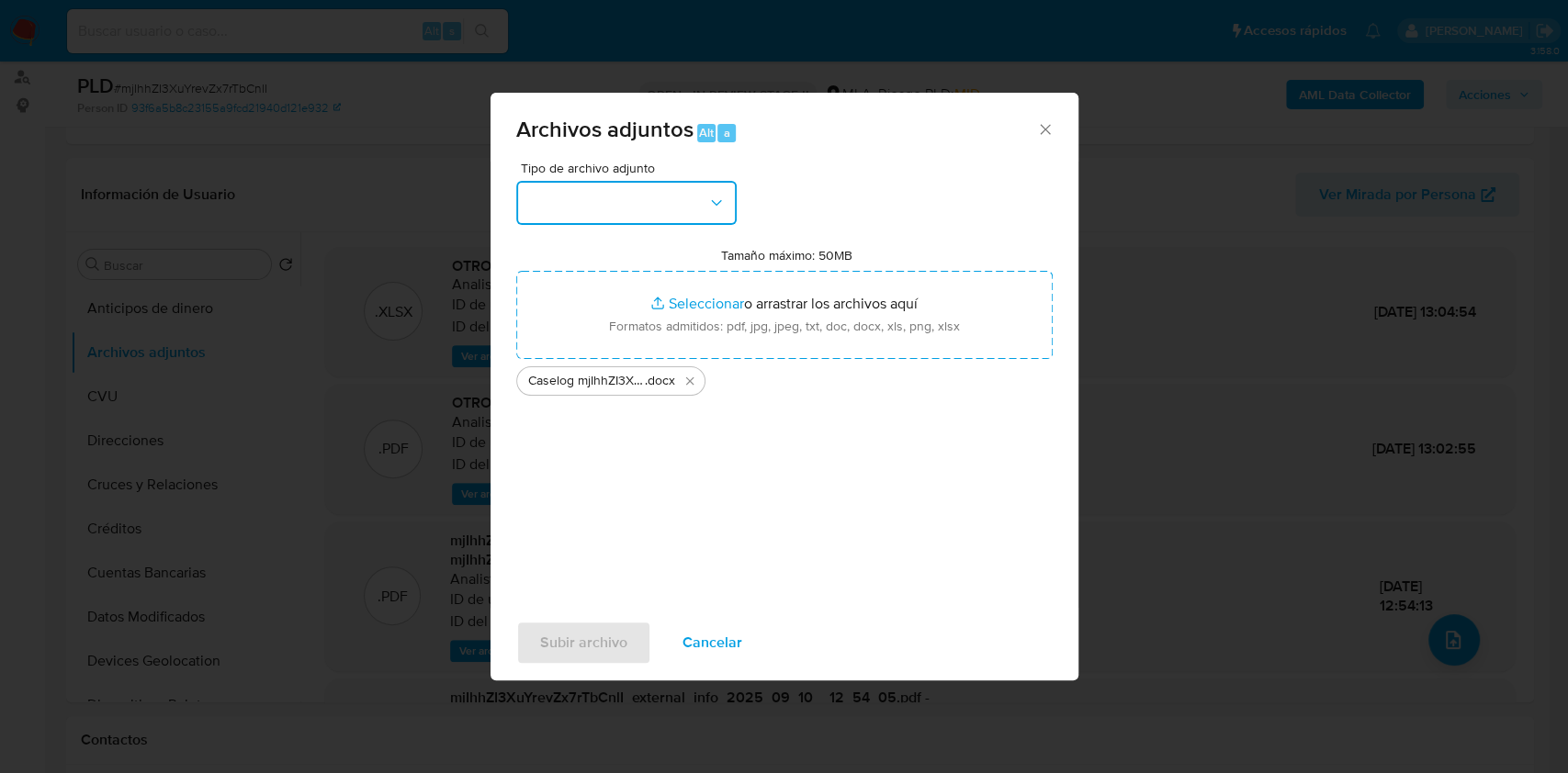
click at [690, 215] on button "button" at bounding box center [626, 202] width 221 height 44
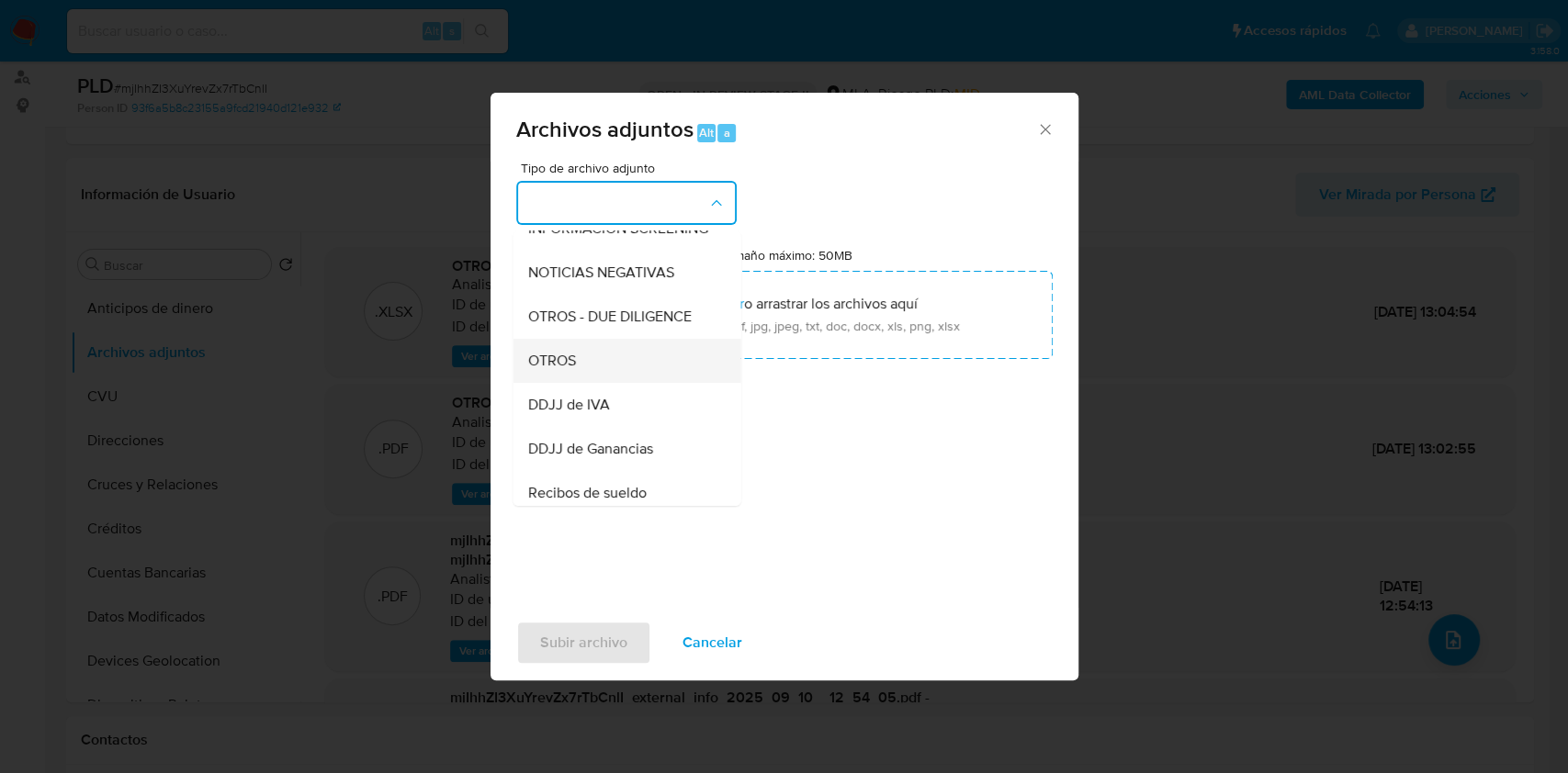
click at [604, 380] on div "OTROS" at bounding box center [621, 360] width 187 height 44
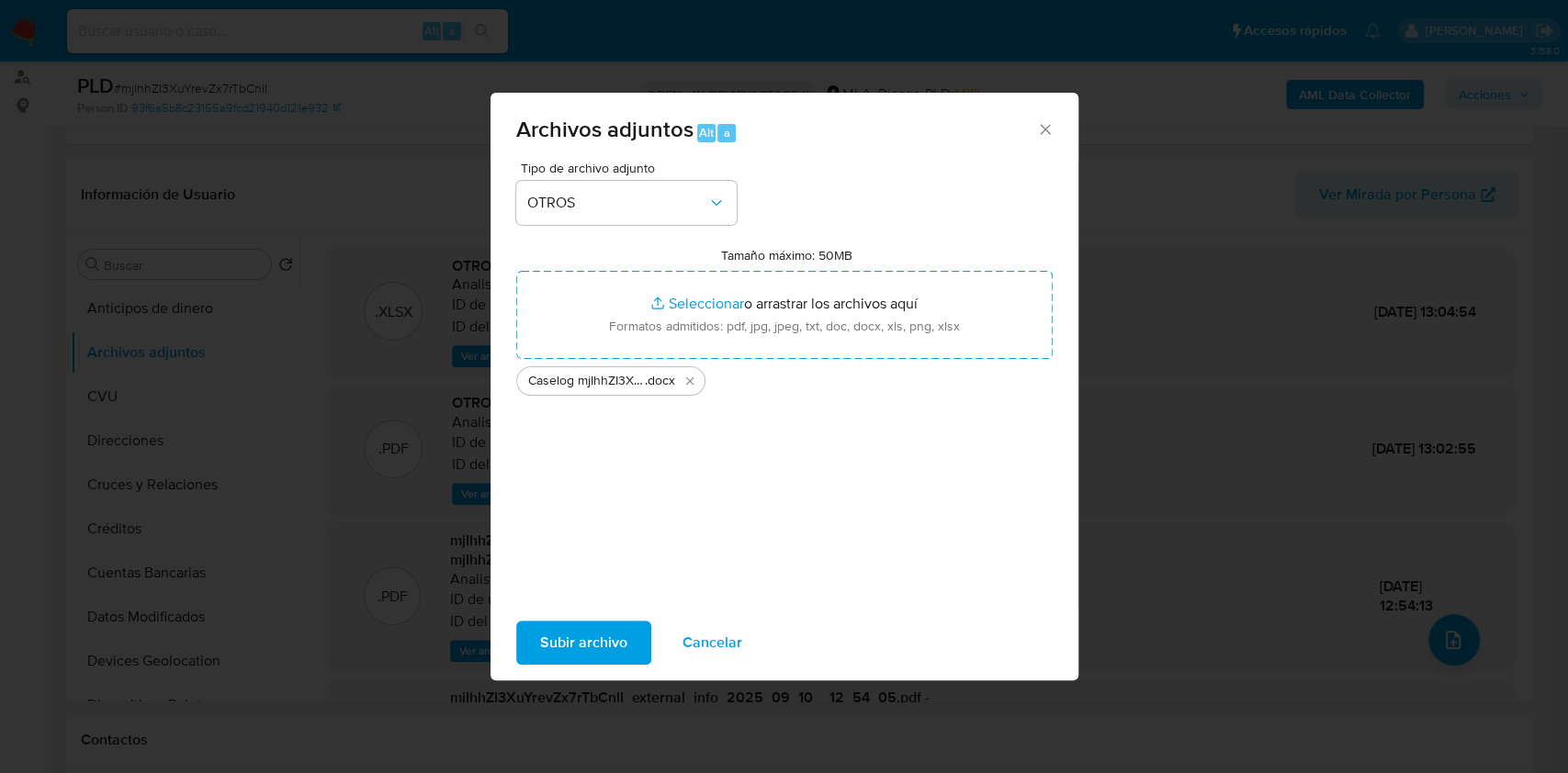
click at [618, 645] on span "Subir archivo" at bounding box center [583, 642] width 87 height 40
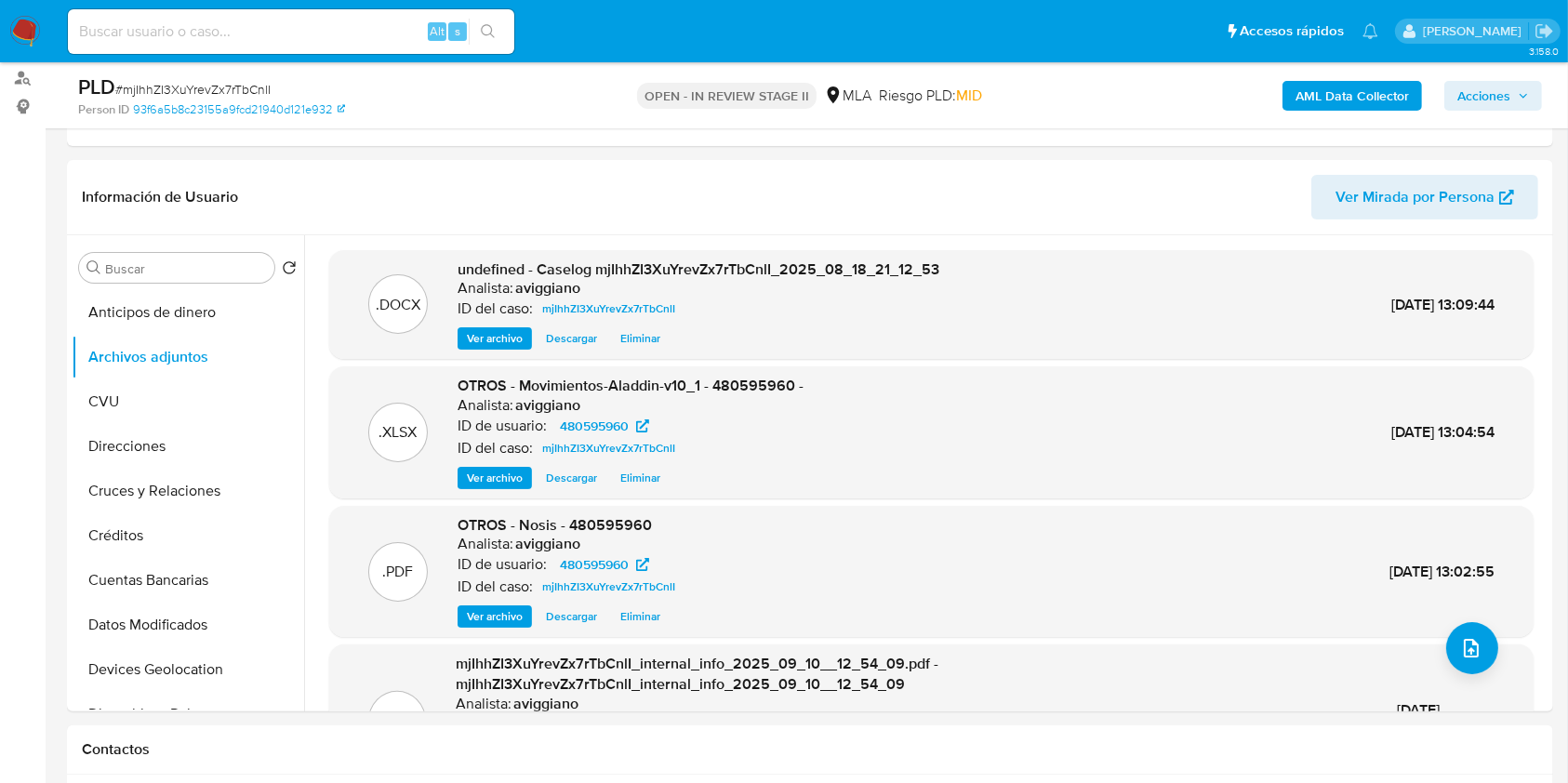
click at [1525, 103] on span "Acciones" at bounding box center [1494, 96] width 72 height 26
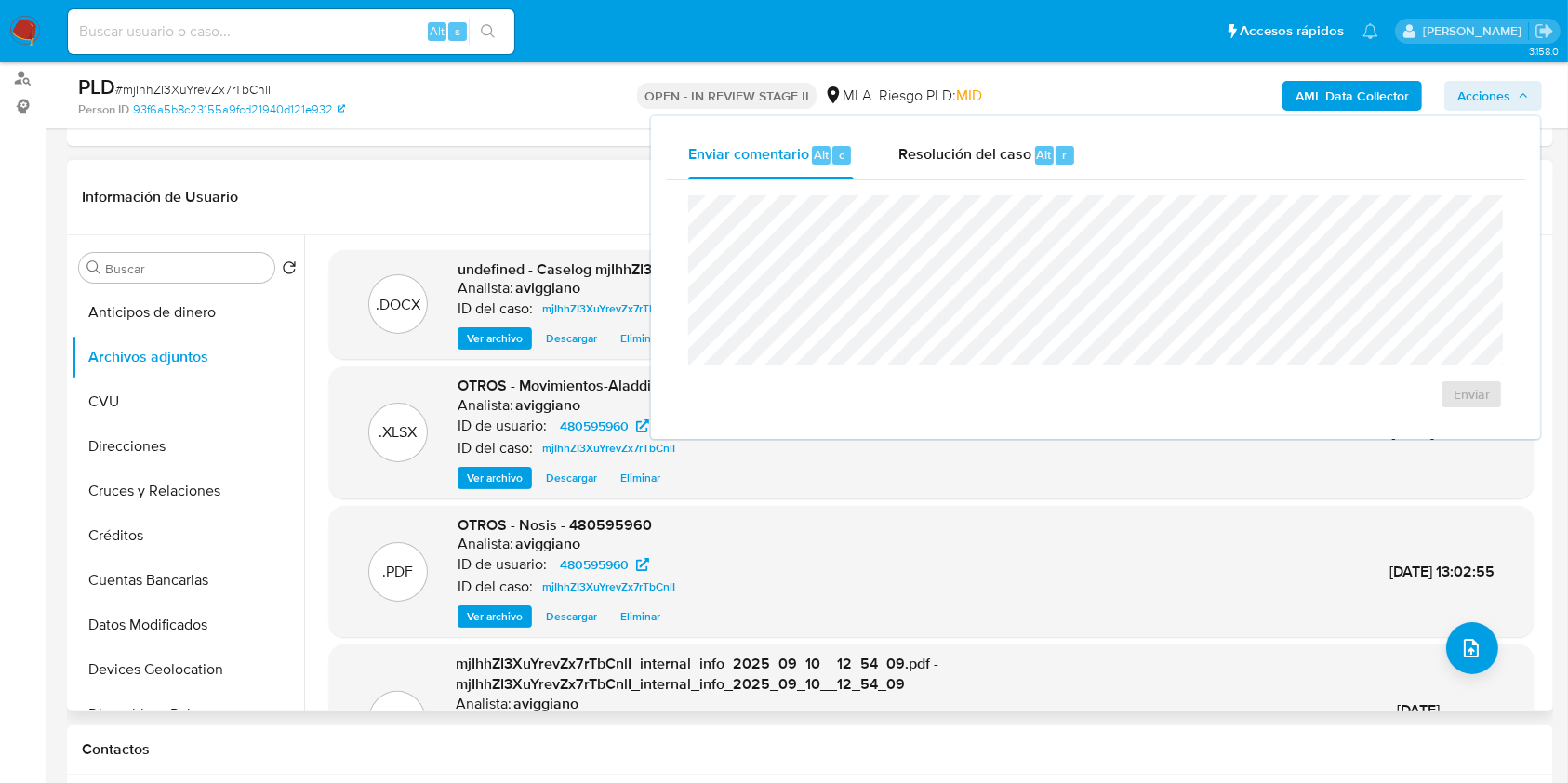
click at [345, 509] on div ".PDF OTROS - Nosis - 480595960 Analista: aviggiano ID de usuario: 480595960 ID …" at bounding box center [931, 572] width 1204 height 132
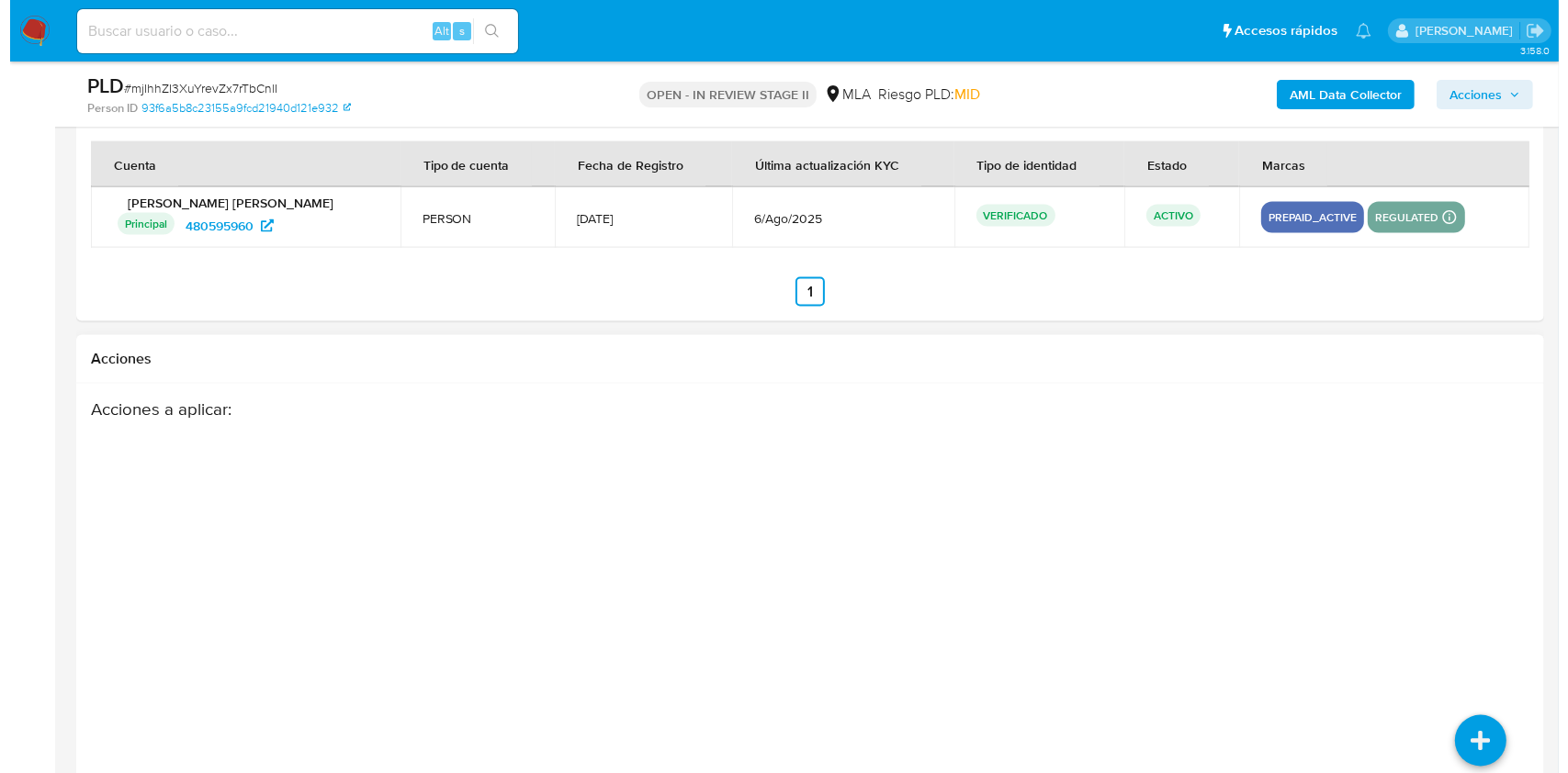
scroll to position [2910, 0]
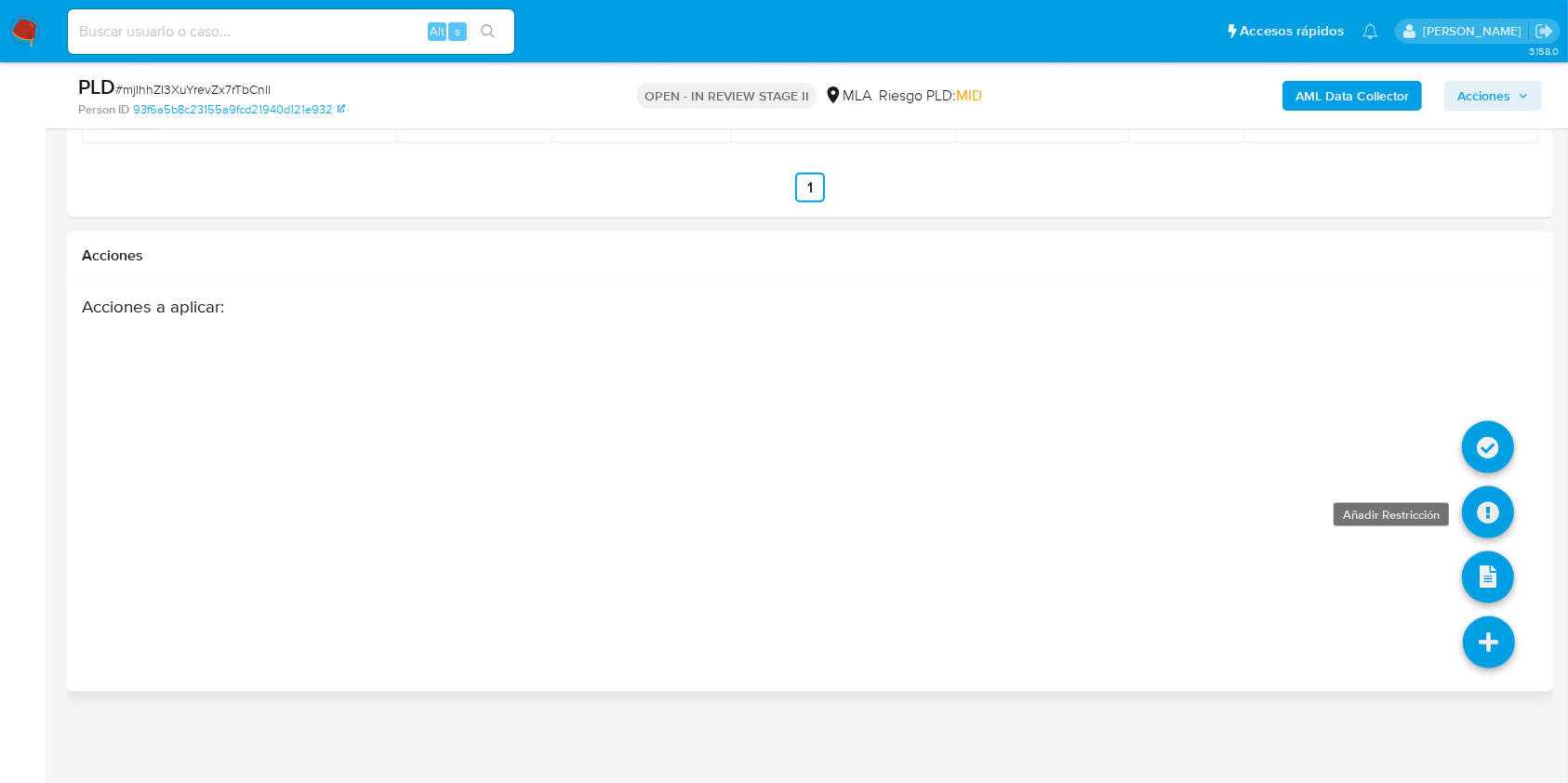
click at [1493, 521] on icon at bounding box center [1488, 512] width 52 height 52
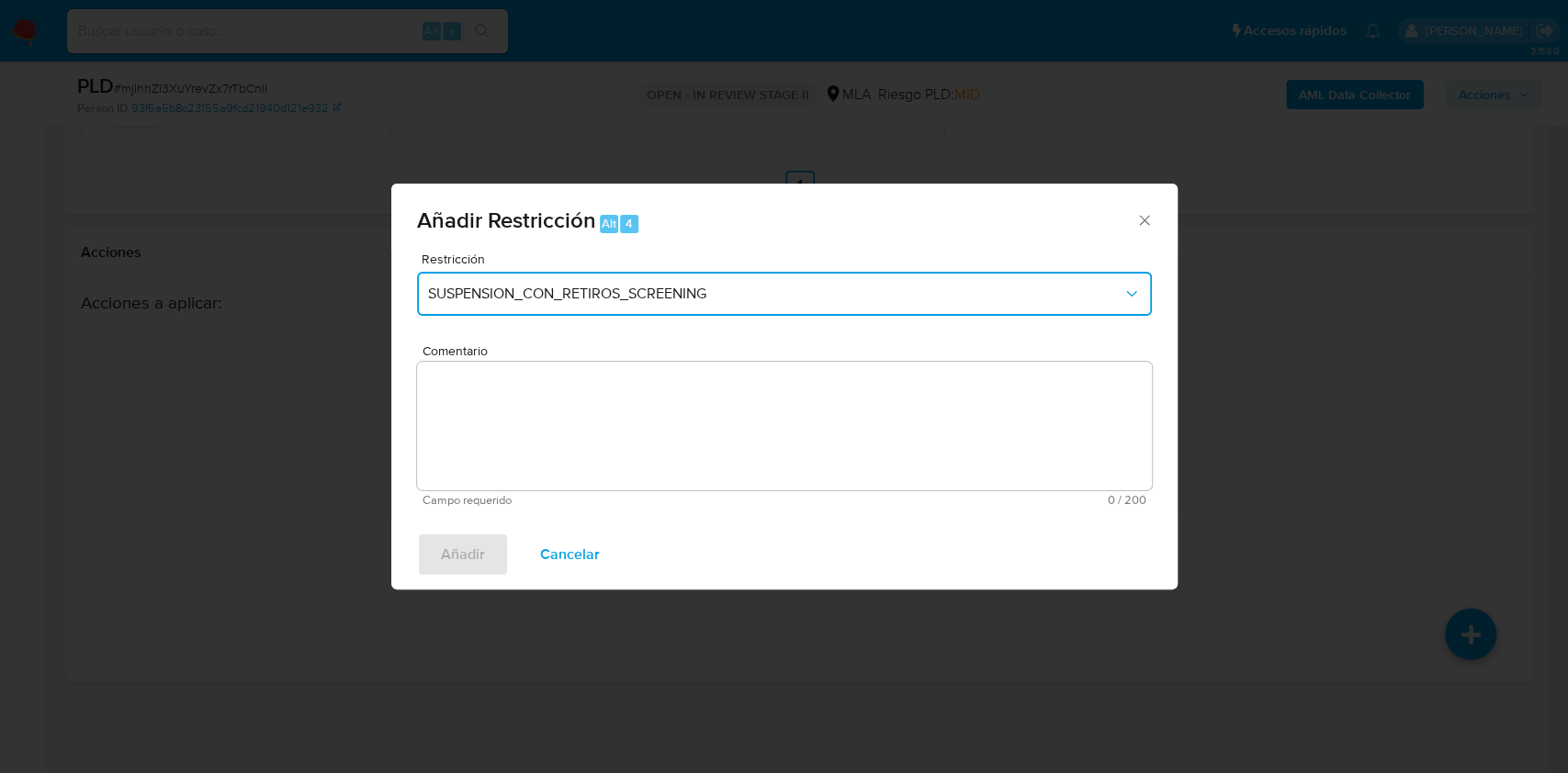
click at [836, 295] on span "SUSPENSION_CON_RETIROS_SCREENING" at bounding box center [775, 294] width 694 height 19
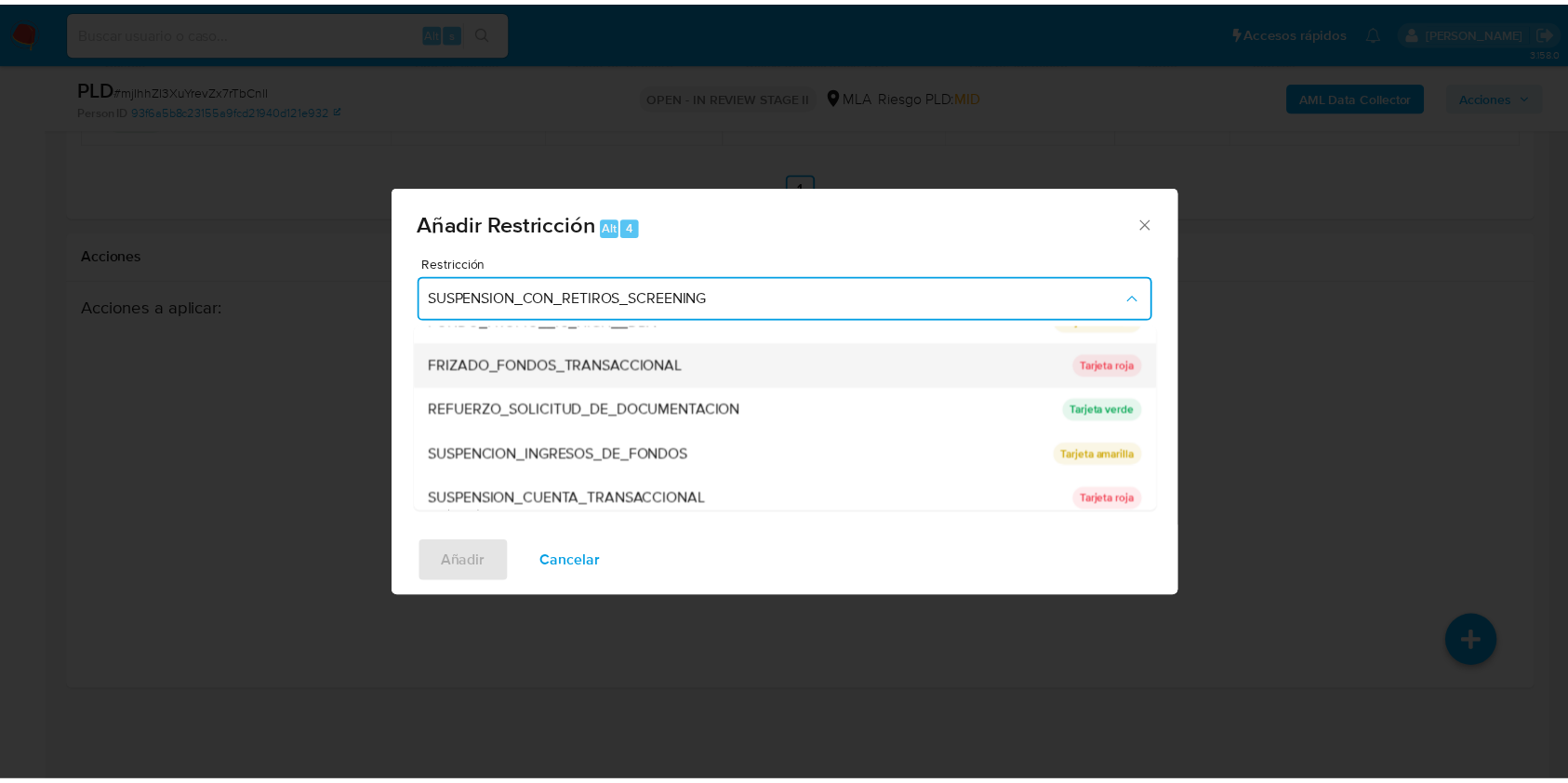
scroll to position [372, 0]
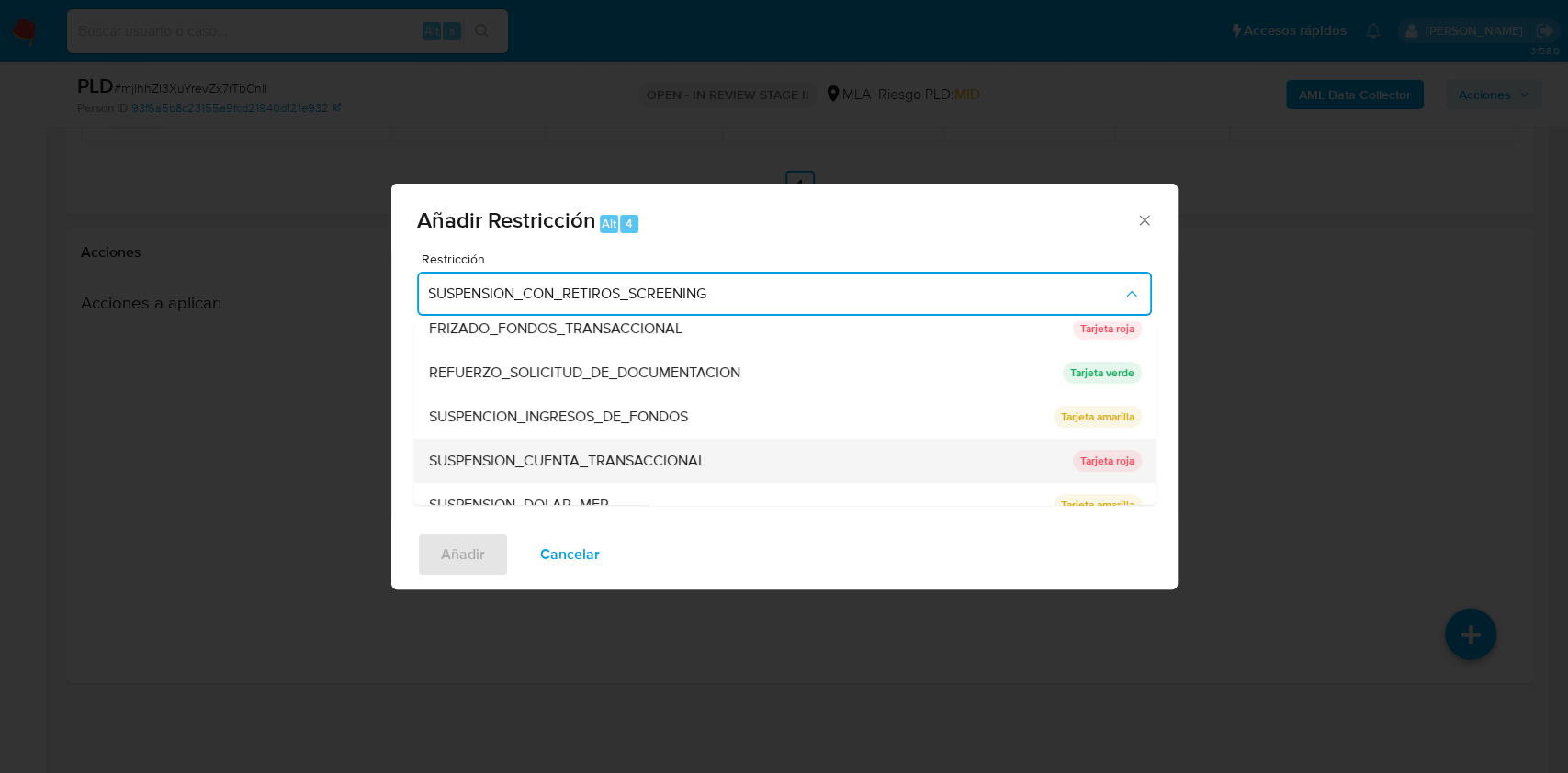
click at [591, 460] on span "SUSPENSION_CUENTA_TRANSACCIONAL" at bounding box center [566, 461] width 276 height 19
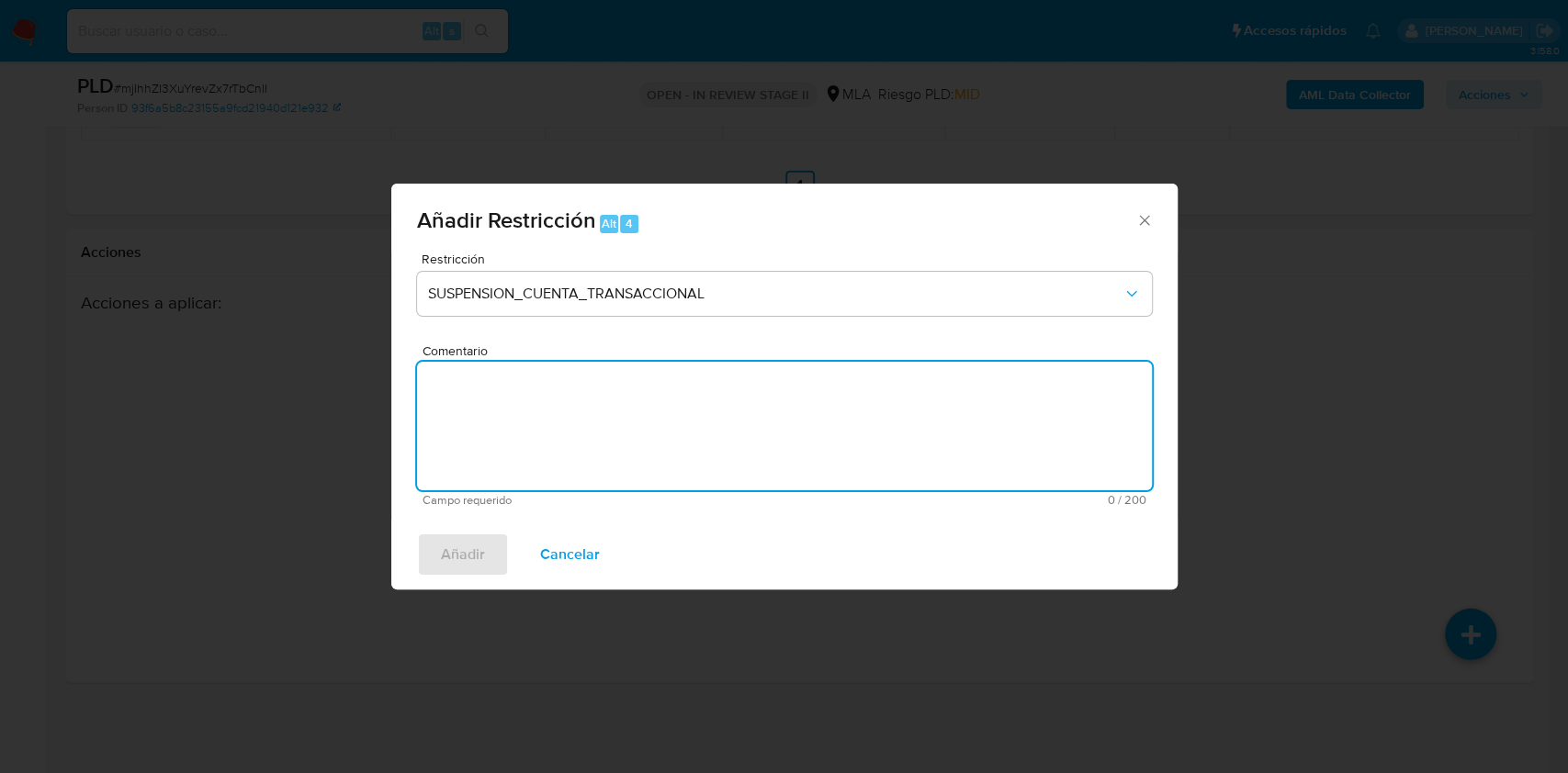
click at [581, 441] on textarea "Comentario" at bounding box center [784, 426] width 735 height 128
type textarea "AML"
click at [460, 543] on span "Añadir" at bounding box center [462, 554] width 44 height 40
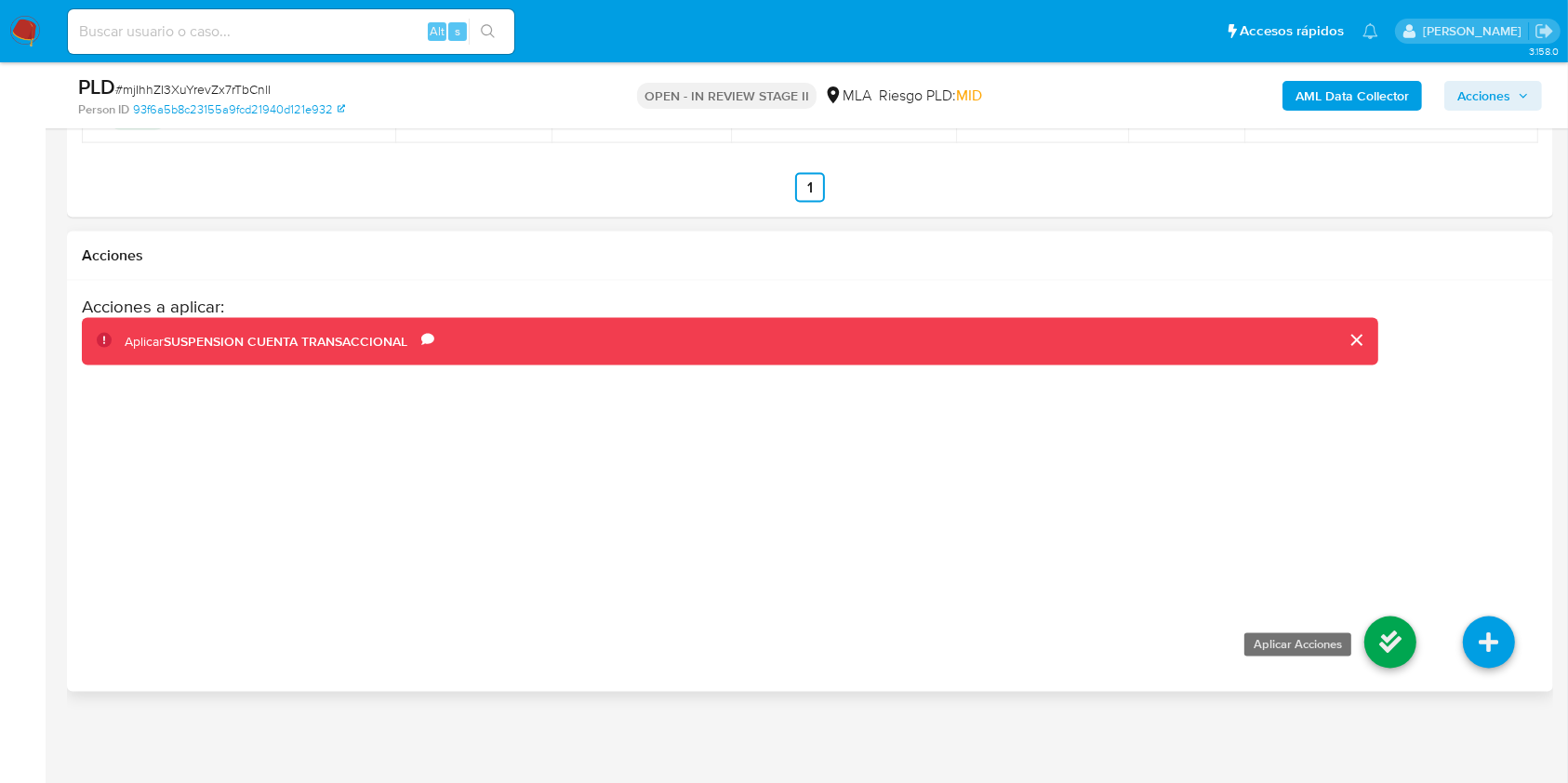
drag, startPoint x: 1351, startPoint y: 607, endPoint x: 1371, endPoint y: 624, distance: 26.2
click at [1353, 607] on li at bounding box center [1391, 645] width 99 height 105
click at [1381, 631] on icon at bounding box center [1390, 643] width 52 height 52
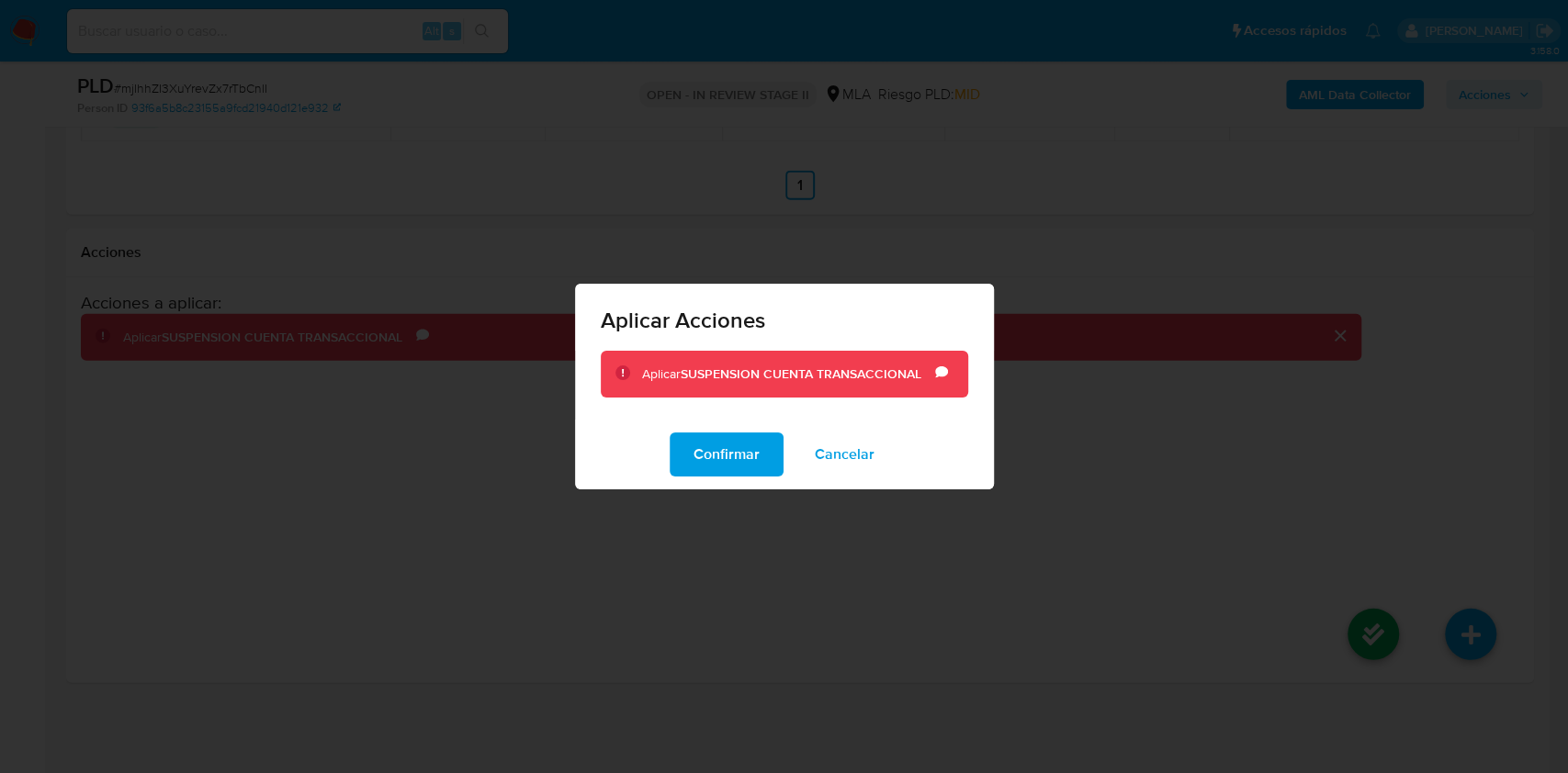
click at [726, 456] on span "Confirmar" at bounding box center [726, 454] width 66 height 40
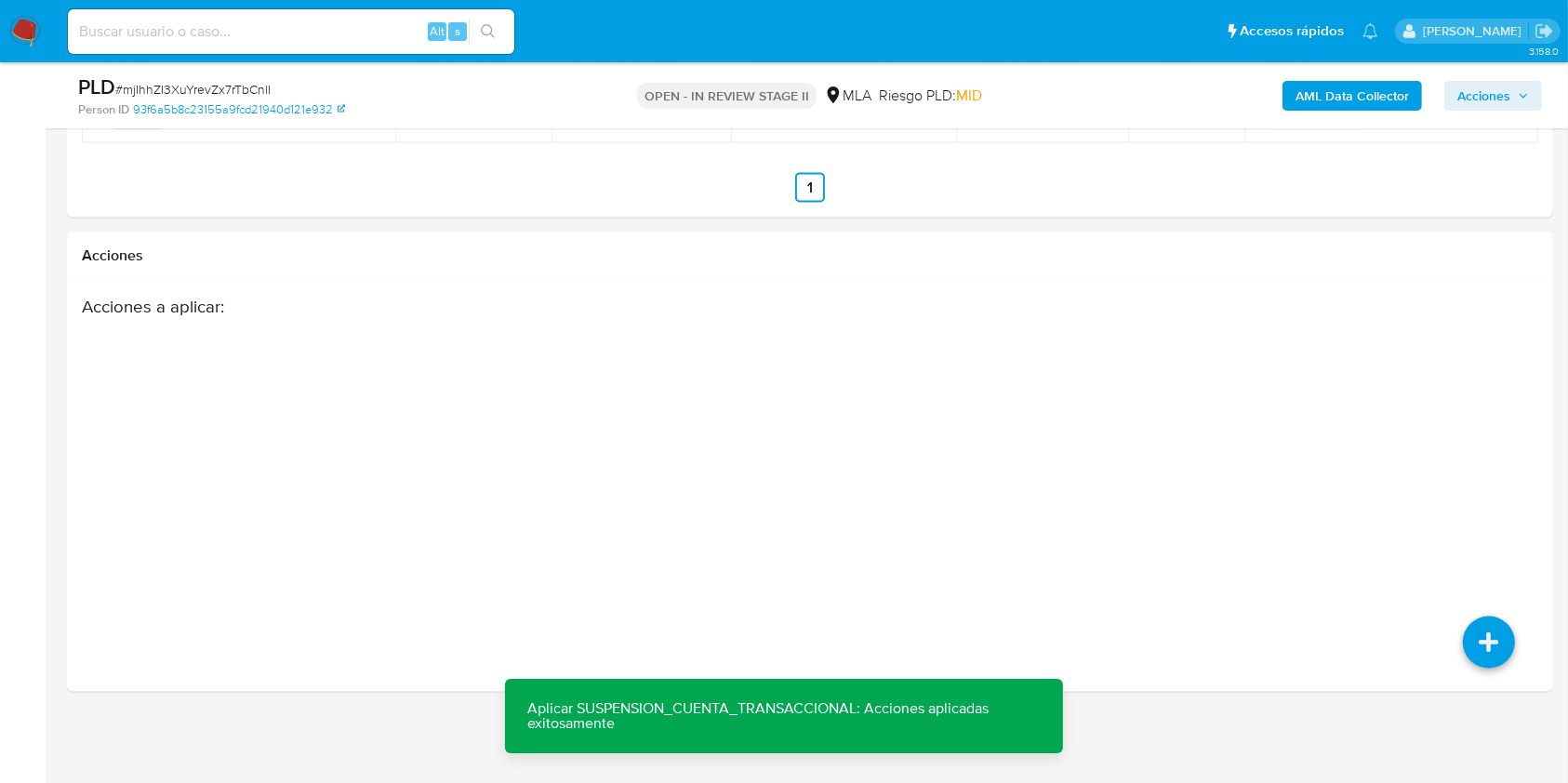
click at [1478, 91] on span "Acciones" at bounding box center [1484, 96] width 53 height 30
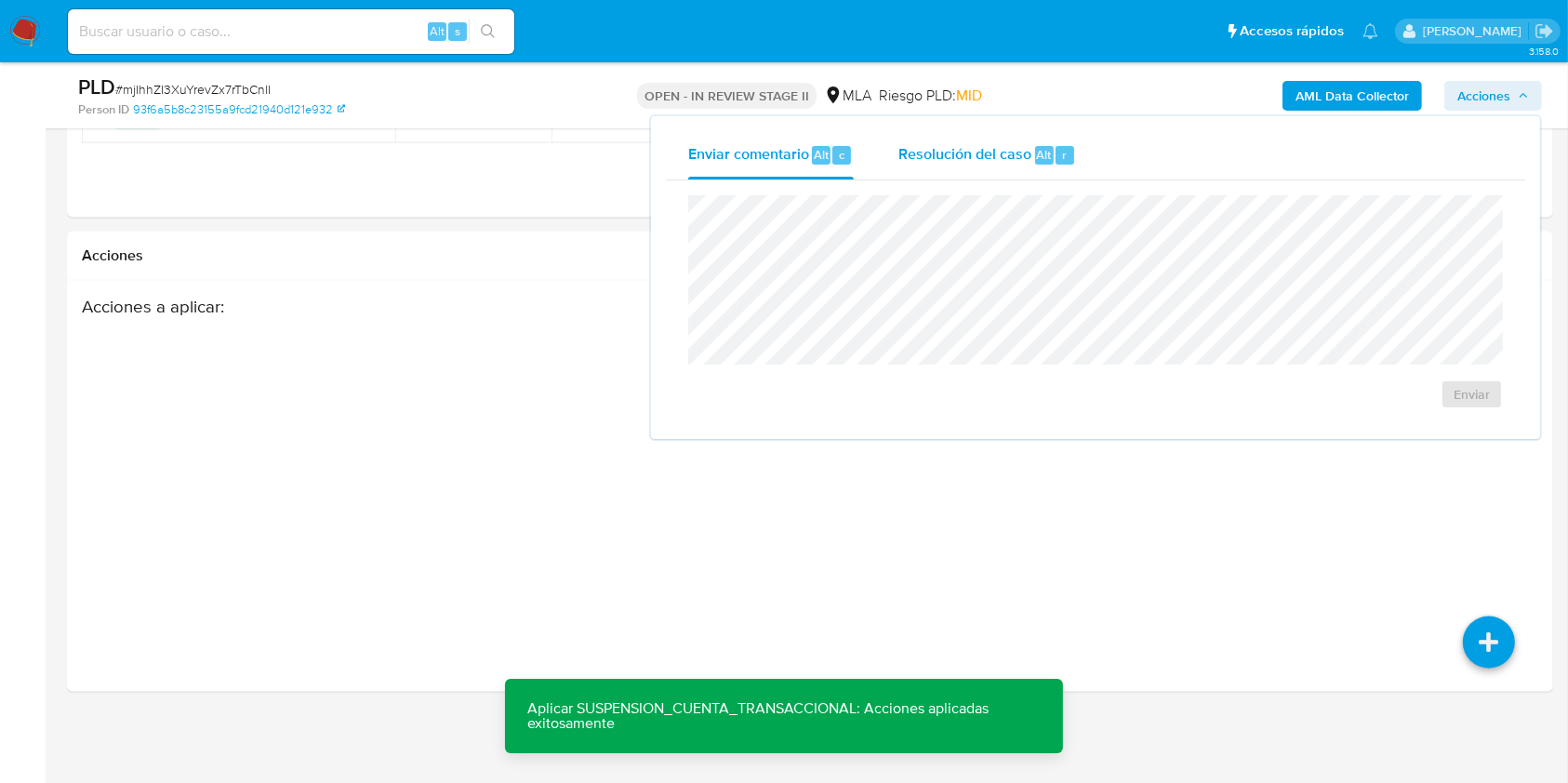
drag, startPoint x: 1074, startPoint y: 158, endPoint x: 1054, endPoint y: 176, distance: 26.9
click at [1073, 158] on div "Resolución del caso Alt r" at bounding box center [988, 155] width 178 height 48
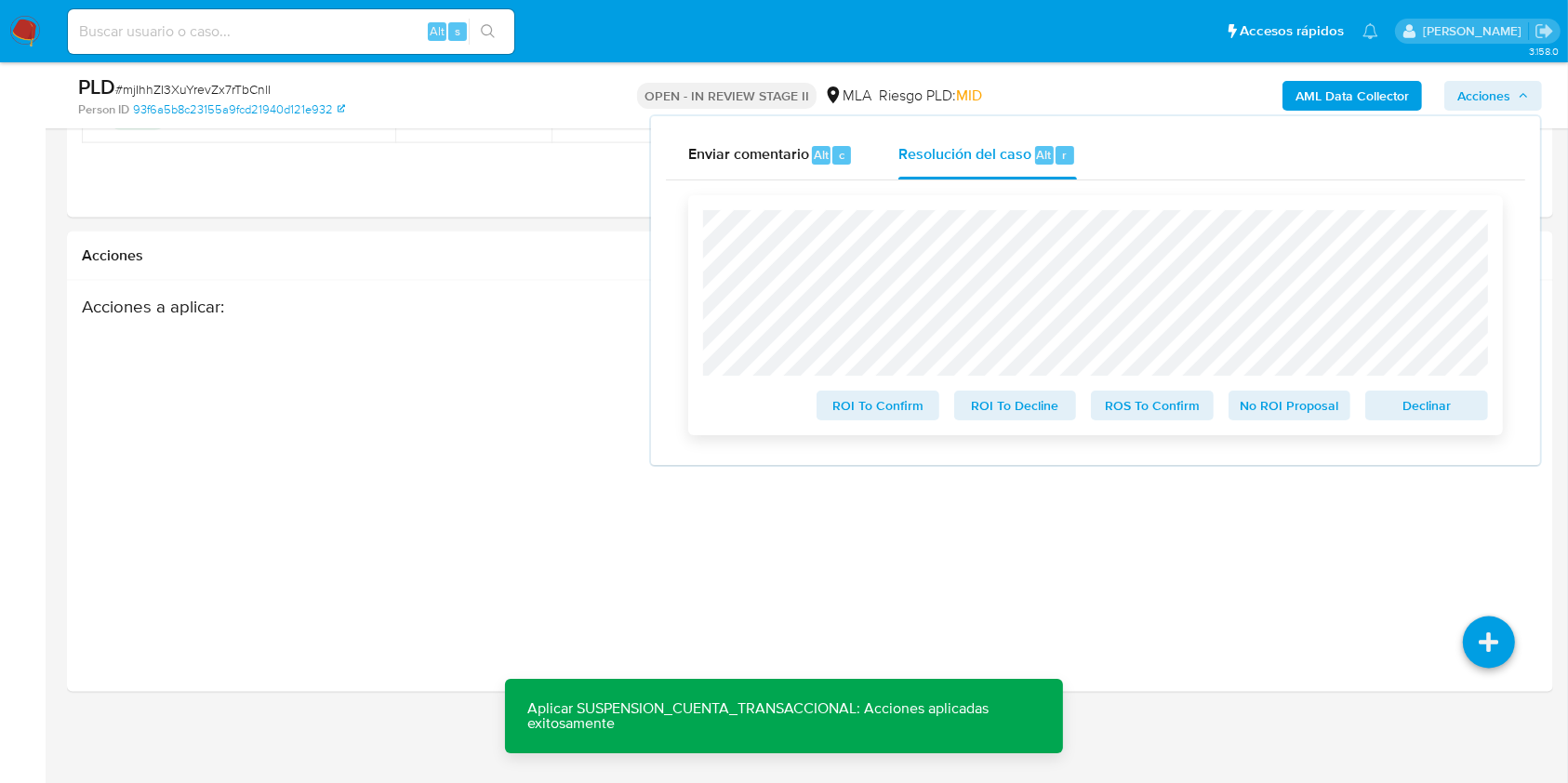
click at [1385, 405] on span "Declinar" at bounding box center [1427, 406] width 97 height 26
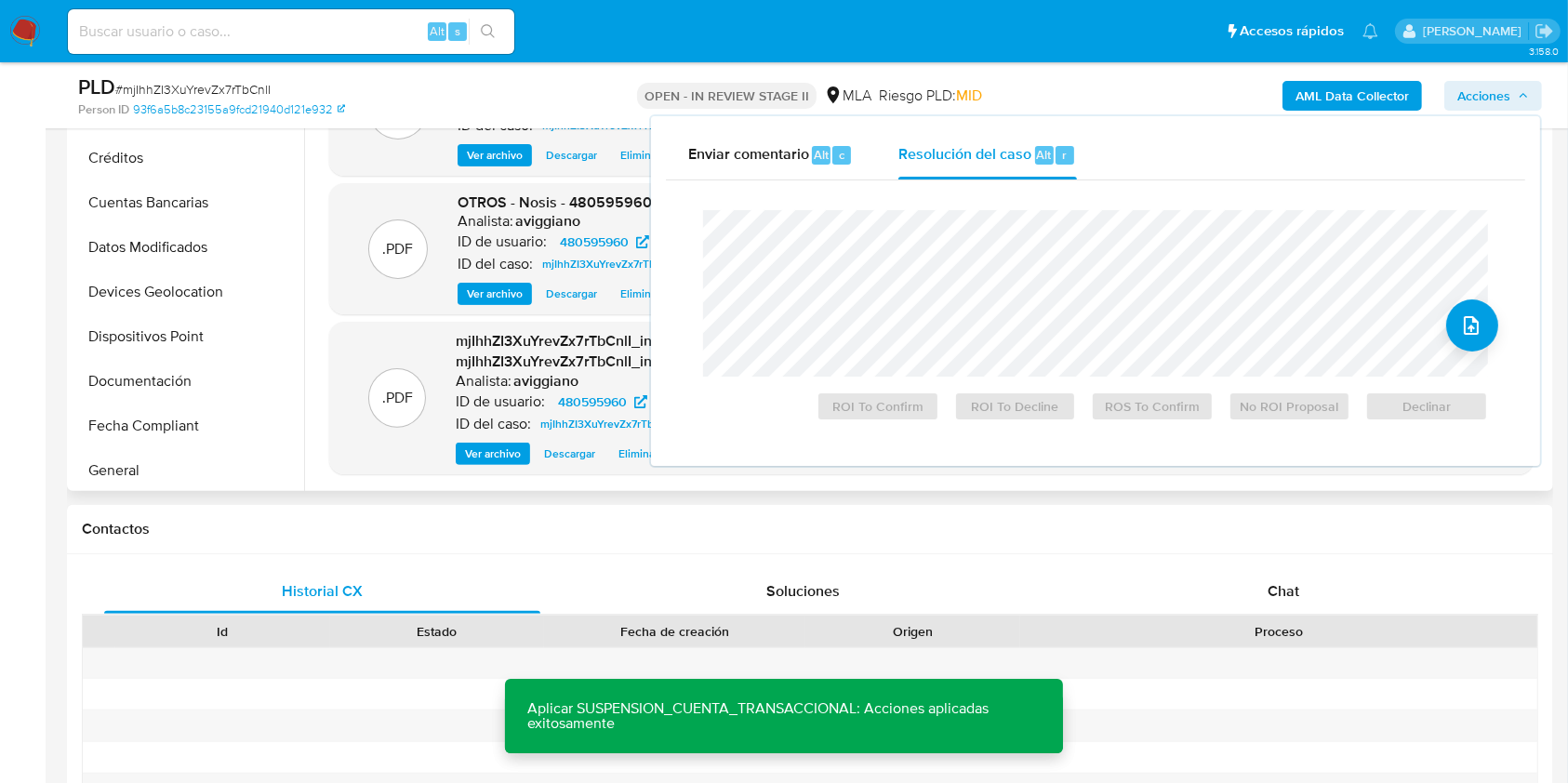
scroll to position [248, 0]
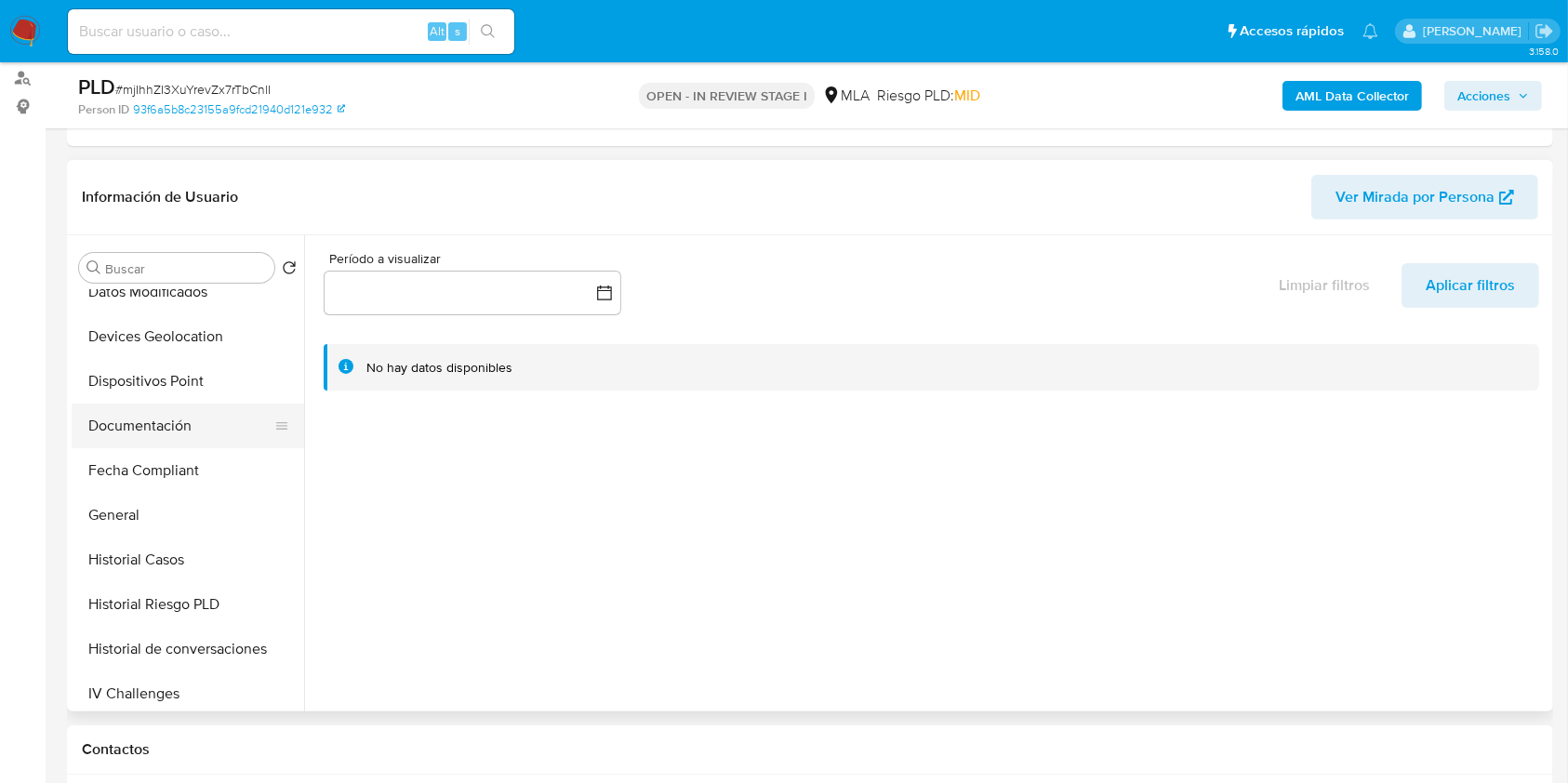
scroll to position [372, 0]
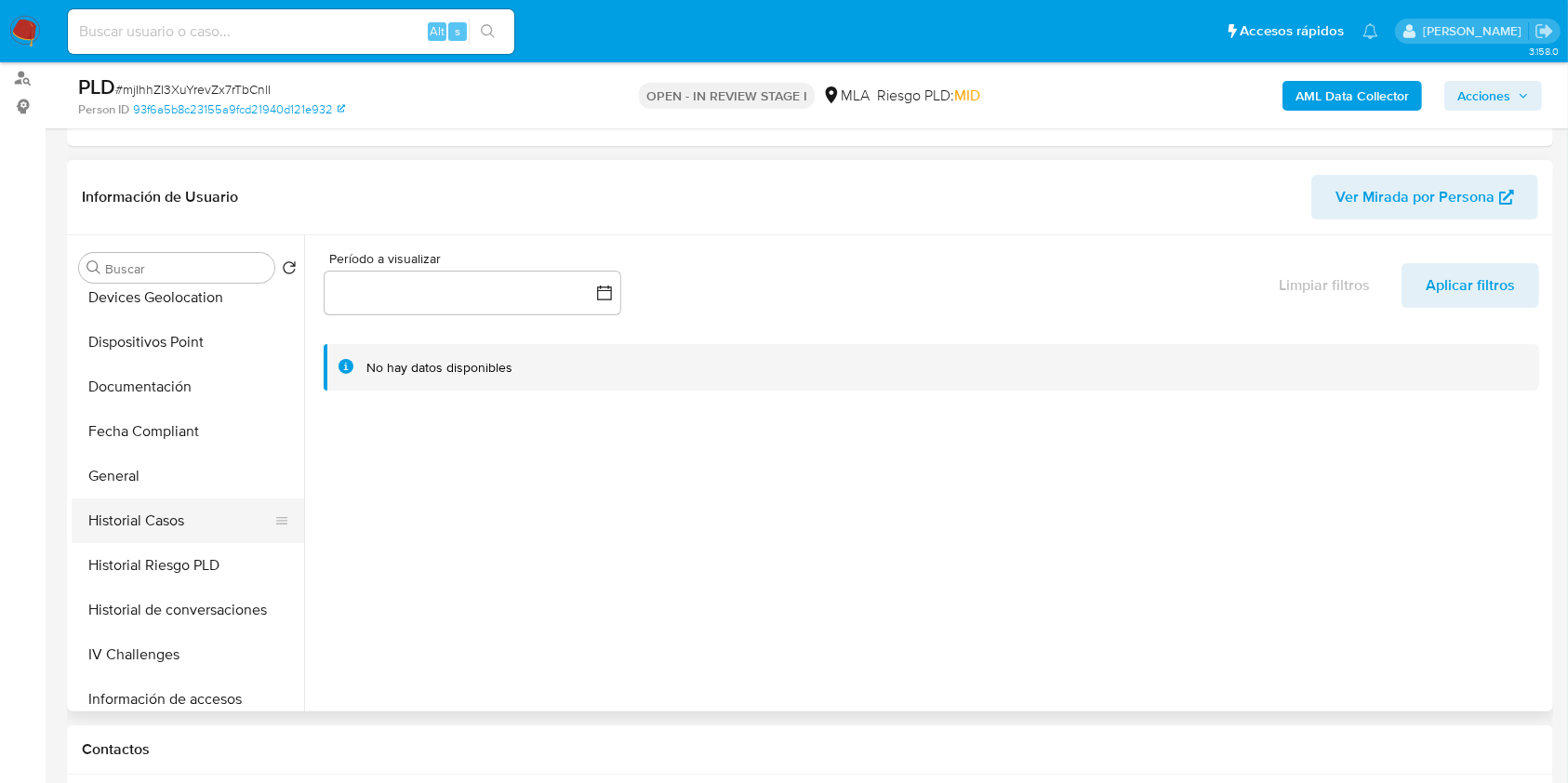
select select "10"
click at [201, 502] on button "Historial Casos" at bounding box center [180, 520] width 218 height 44
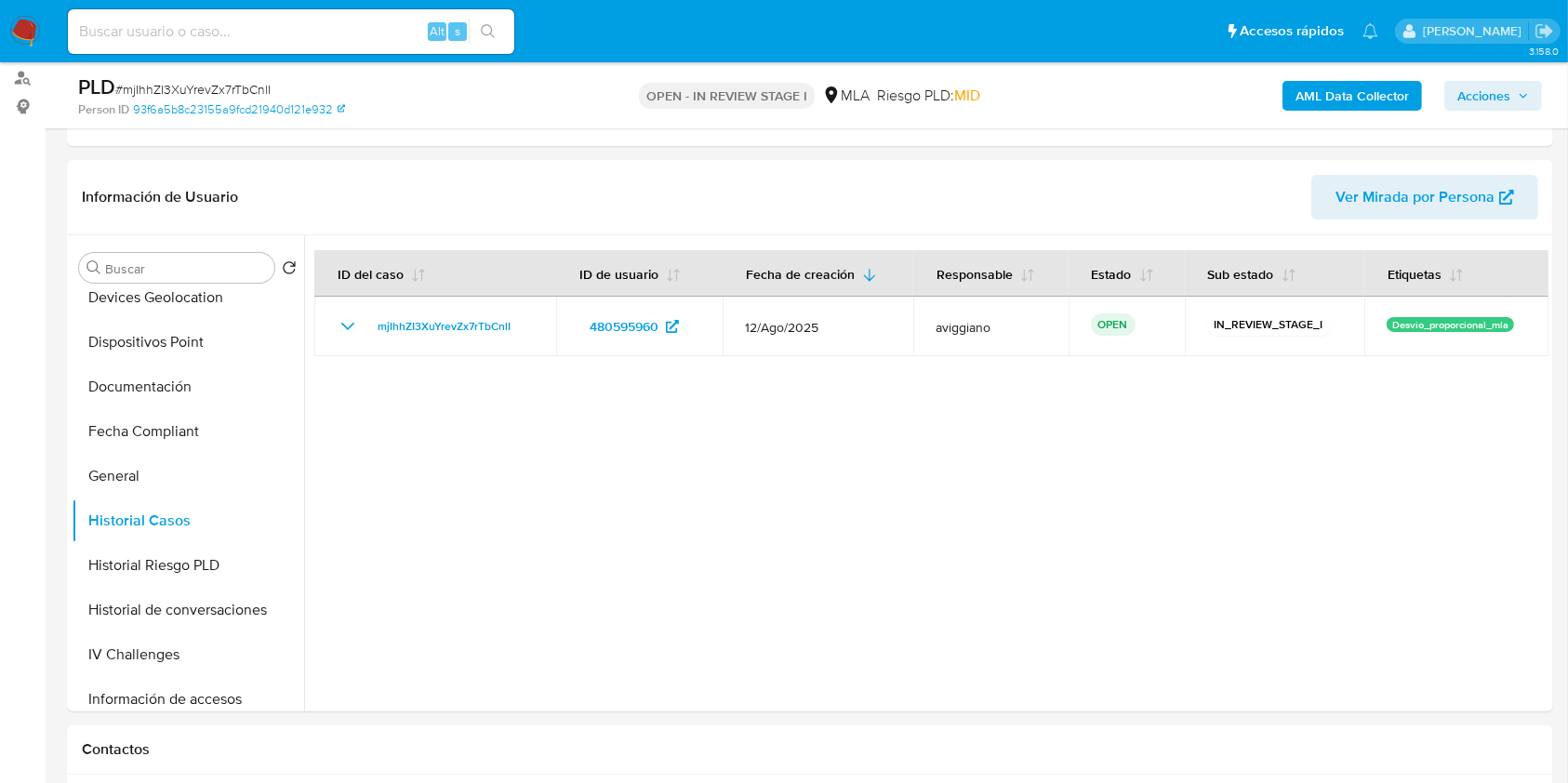
click at [1474, 94] on span "Acciones" at bounding box center [1484, 96] width 53 height 30
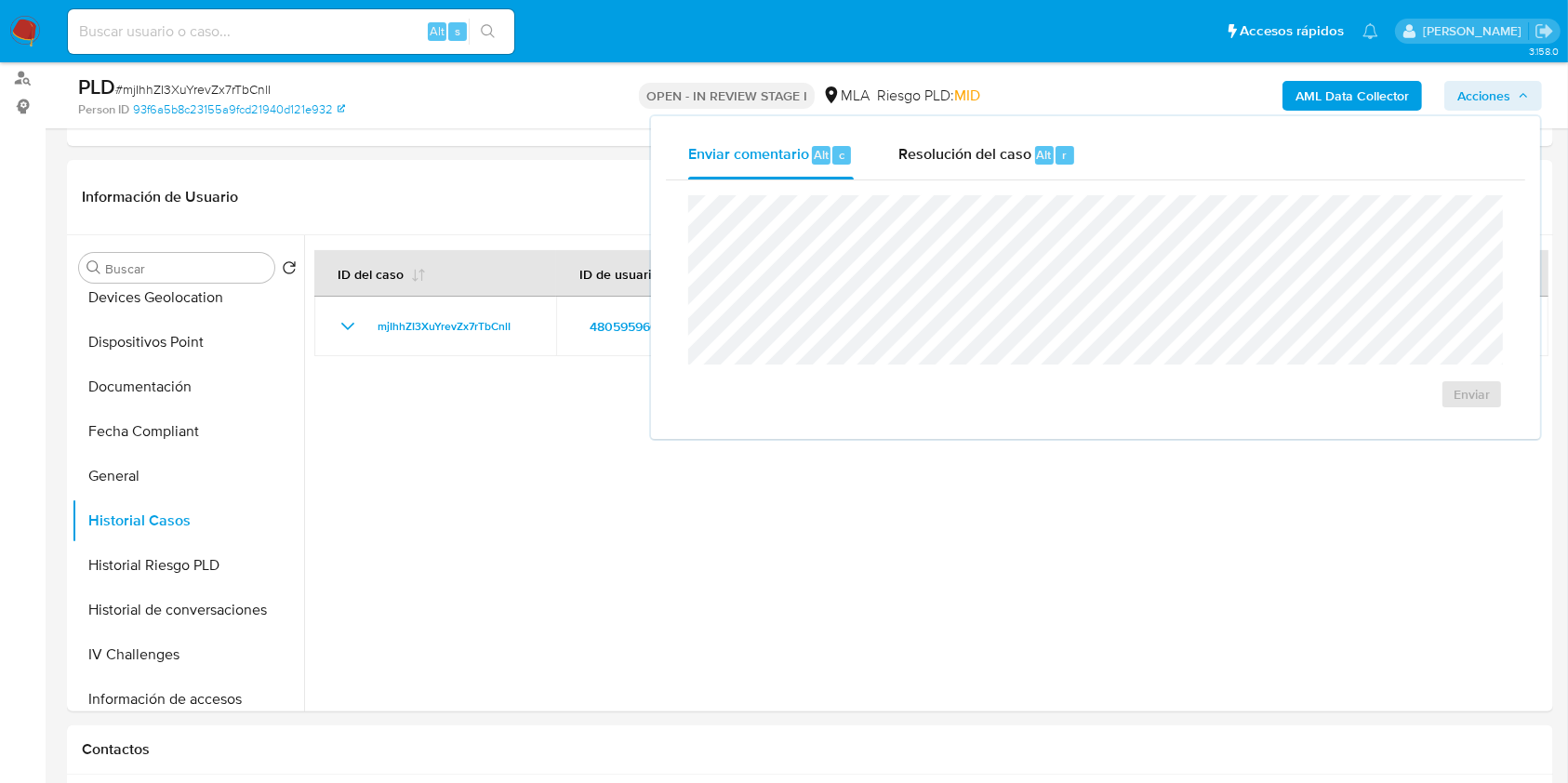
drag, startPoint x: 977, startPoint y: 160, endPoint x: 941, endPoint y: 191, distance: 47.5
click at [978, 160] on span "Resolución del caso" at bounding box center [965, 154] width 133 height 22
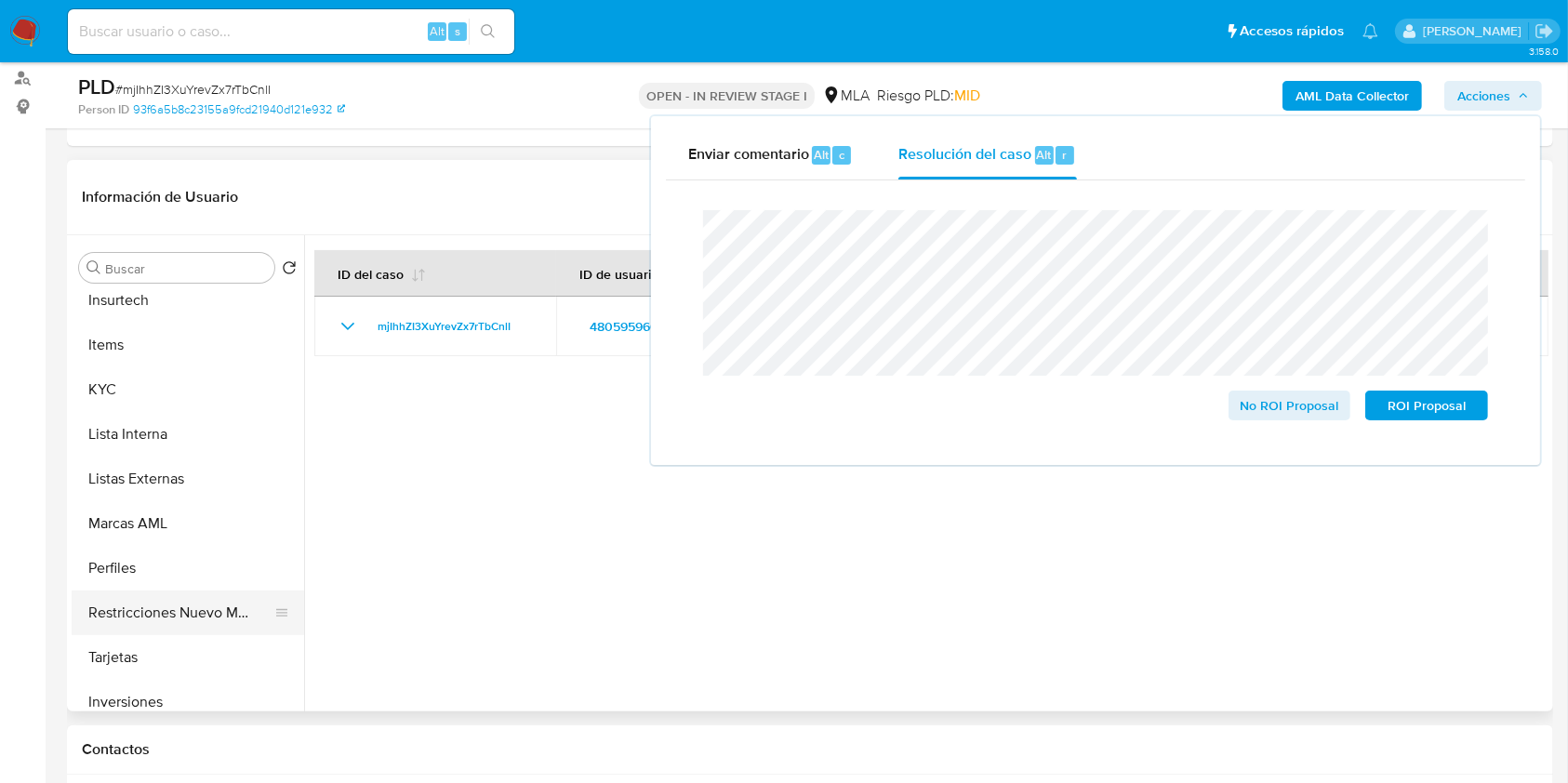
scroll to position [875, 0]
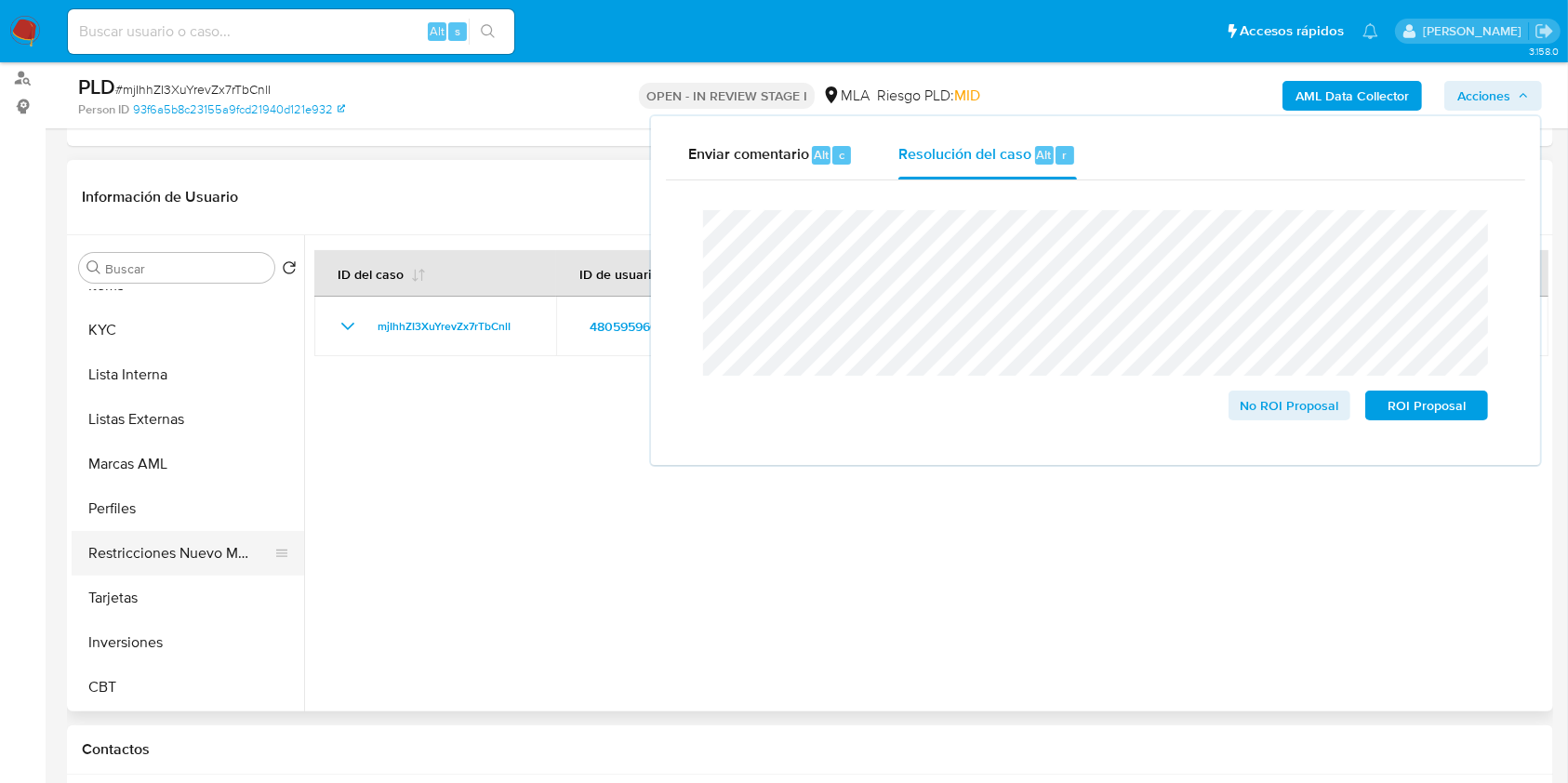
click at [209, 550] on button "Restricciones Nuevo Mundo" at bounding box center [180, 553] width 218 height 44
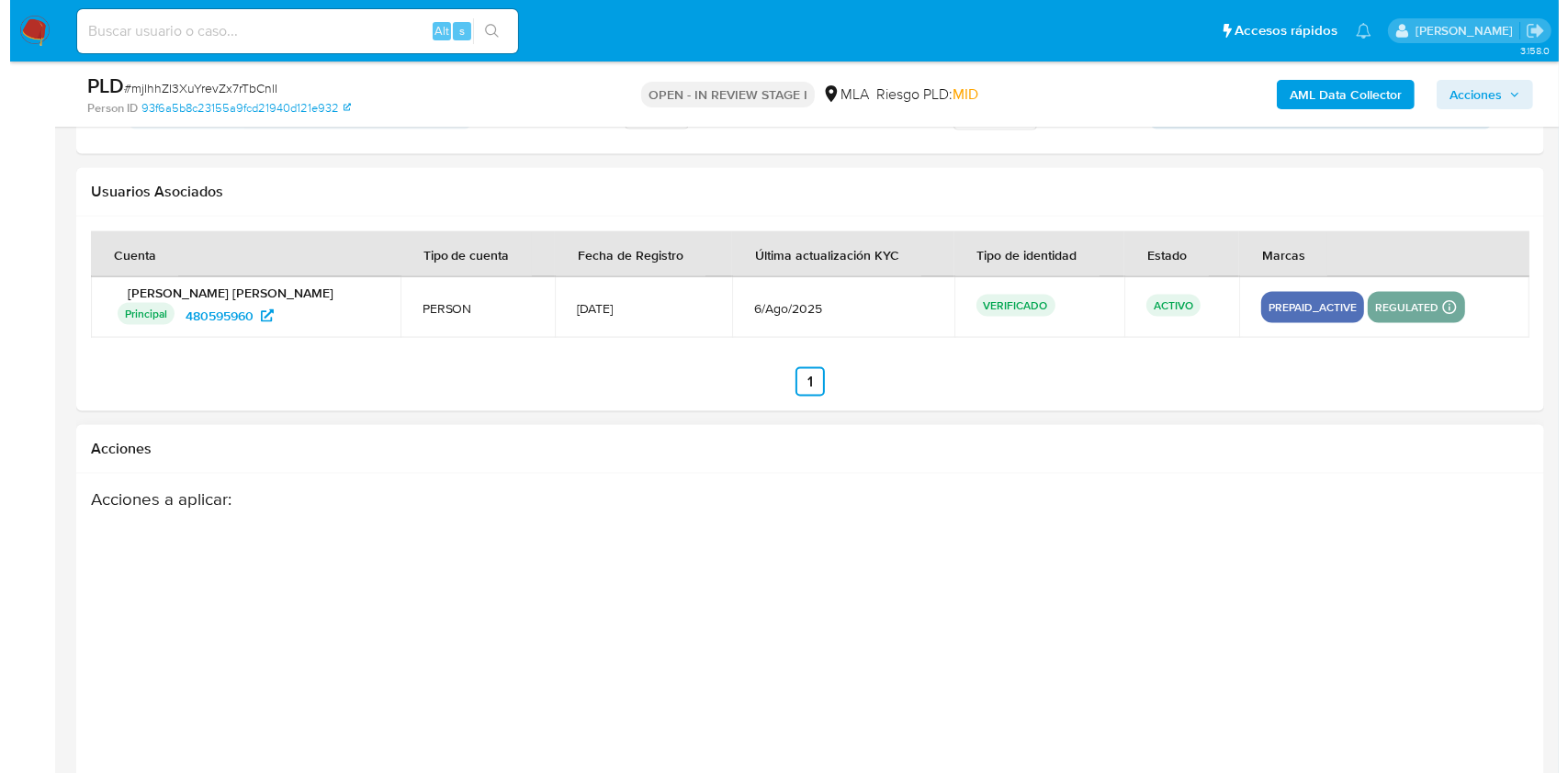
scroll to position [2816, 0]
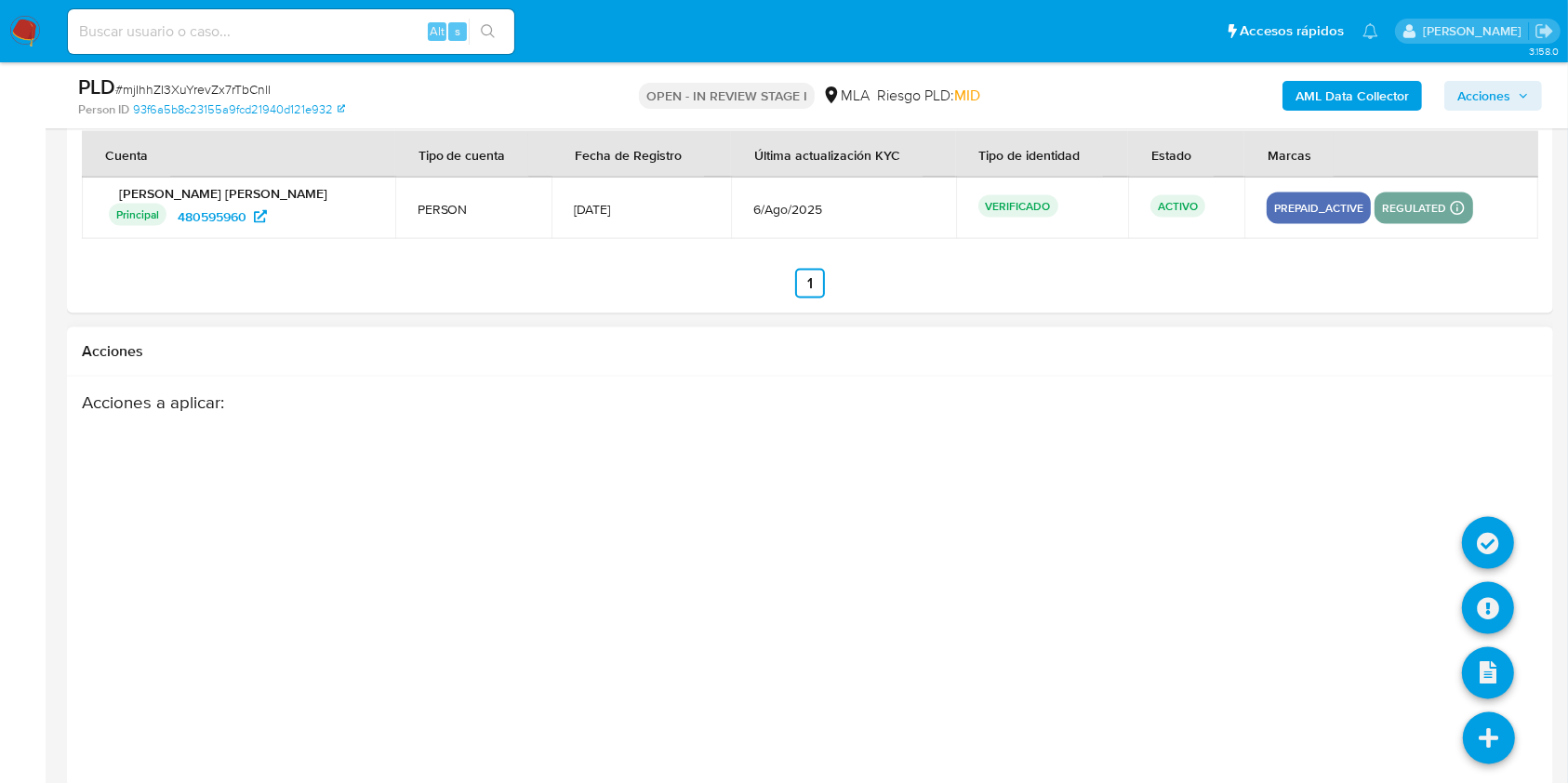
drag, startPoint x: 1494, startPoint y: 726, endPoint x: 1483, endPoint y: 701, distance: 27.3
click at [1493, 726] on icon at bounding box center [1489, 738] width 52 height 52
click at [1509, 597] on icon at bounding box center [1488, 608] width 52 height 52
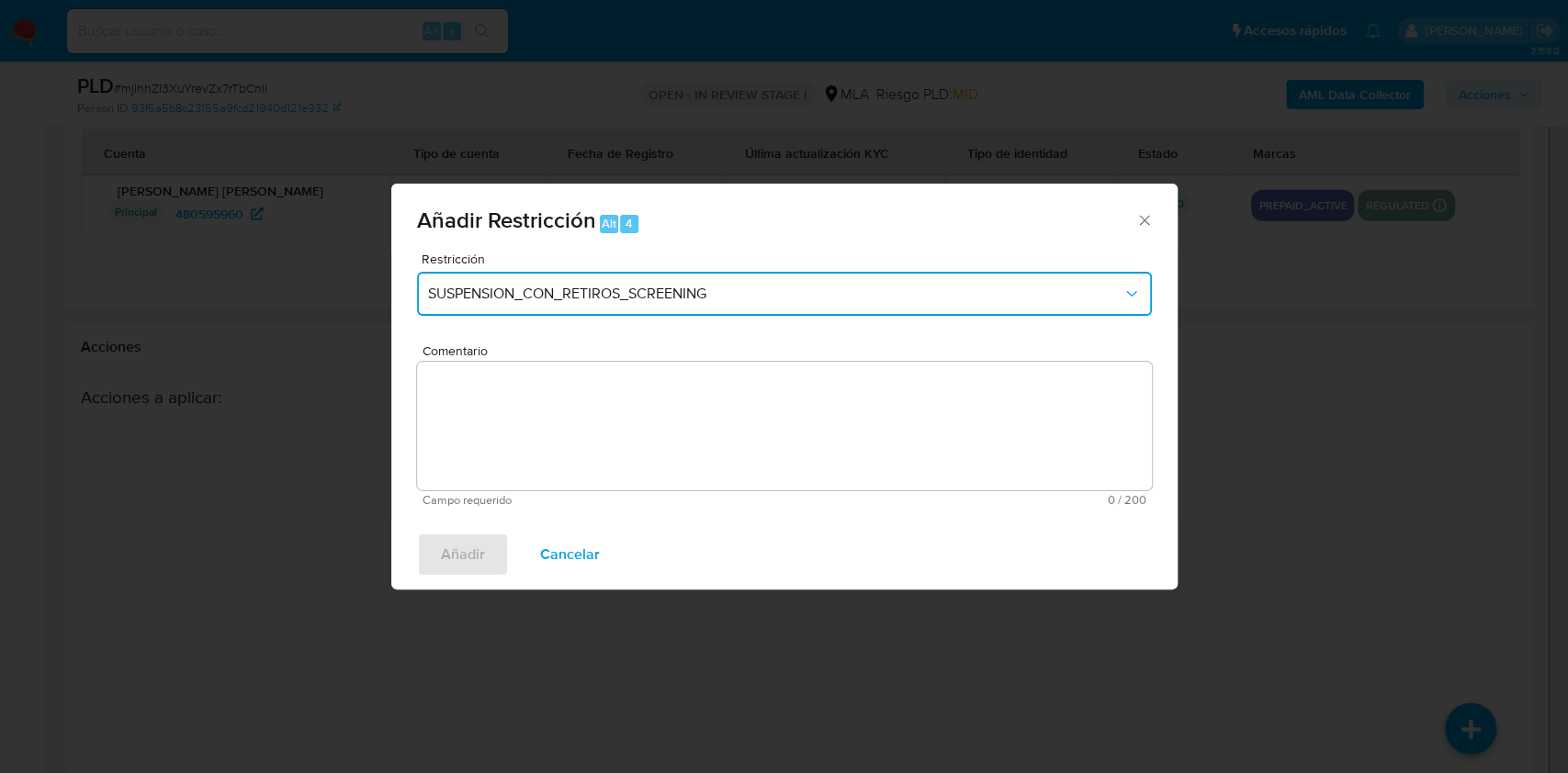
click at [634, 288] on span "SUSPENSION_CON_RETIROS_SCREENING" at bounding box center [775, 294] width 694 height 19
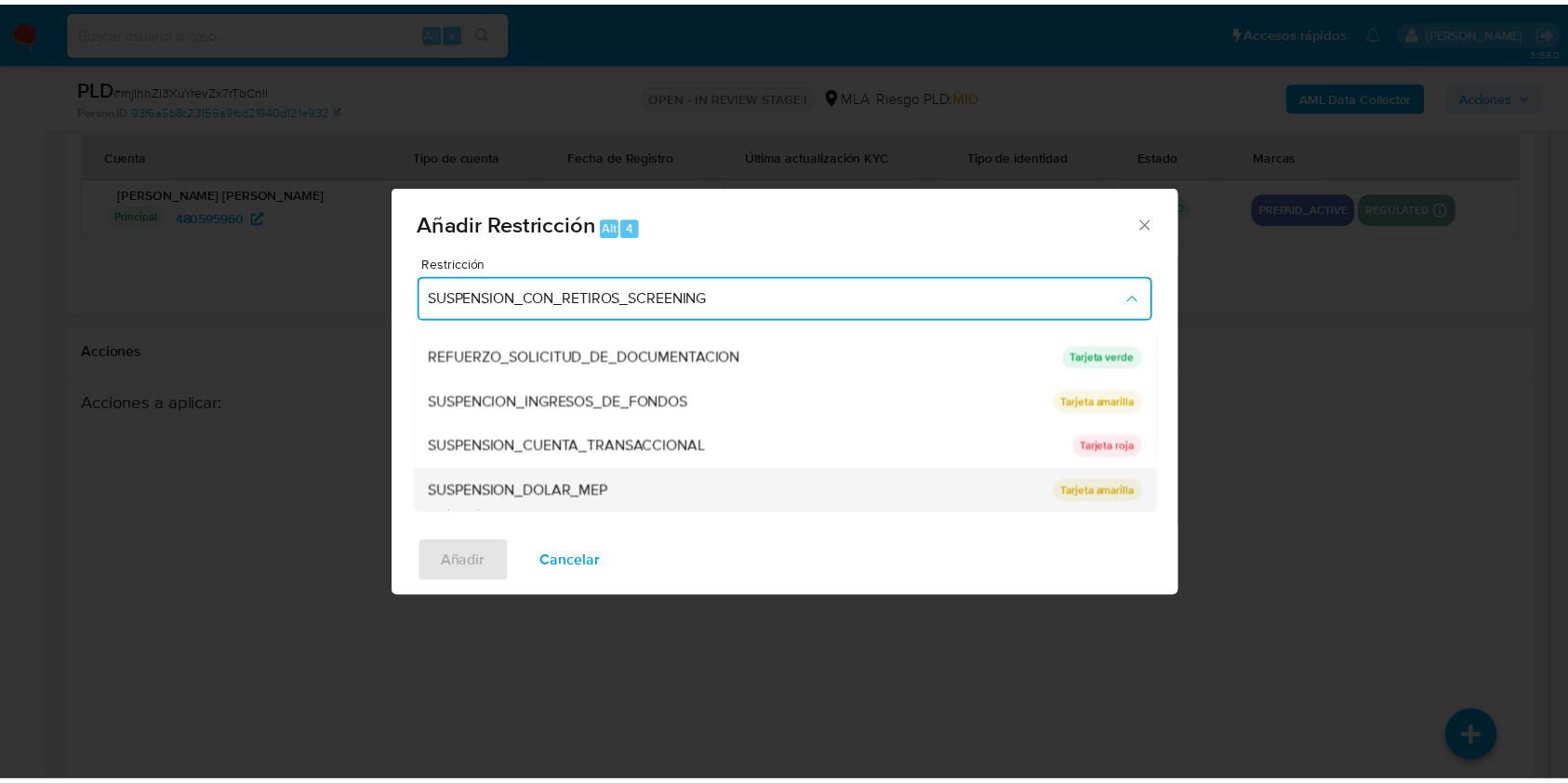
scroll to position [395, 0]
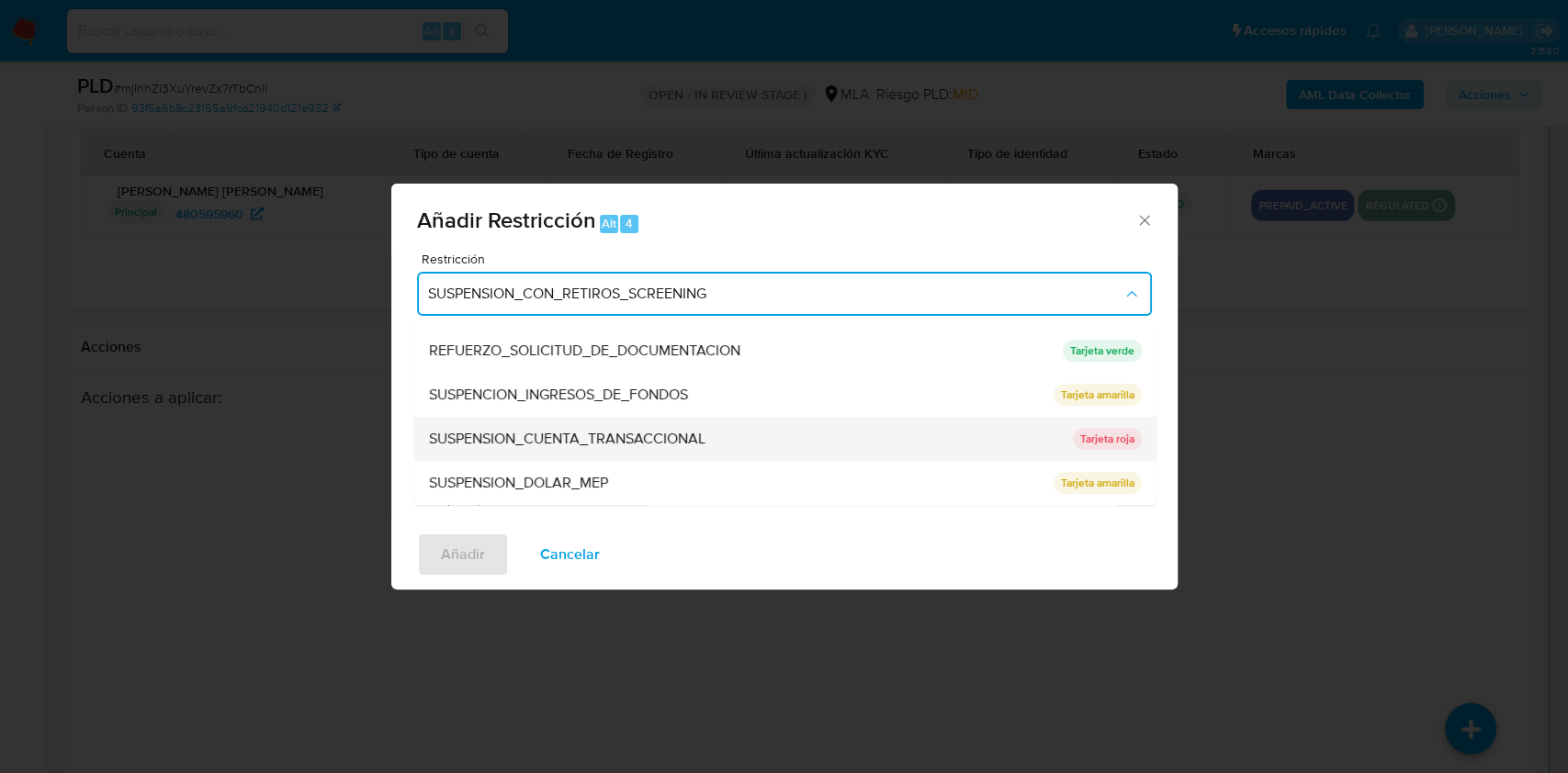
click at [547, 446] on span "SUSPENSION_CUENTA_TRANSACCIONAL" at bounding box center [566, 439] width 276 height 19
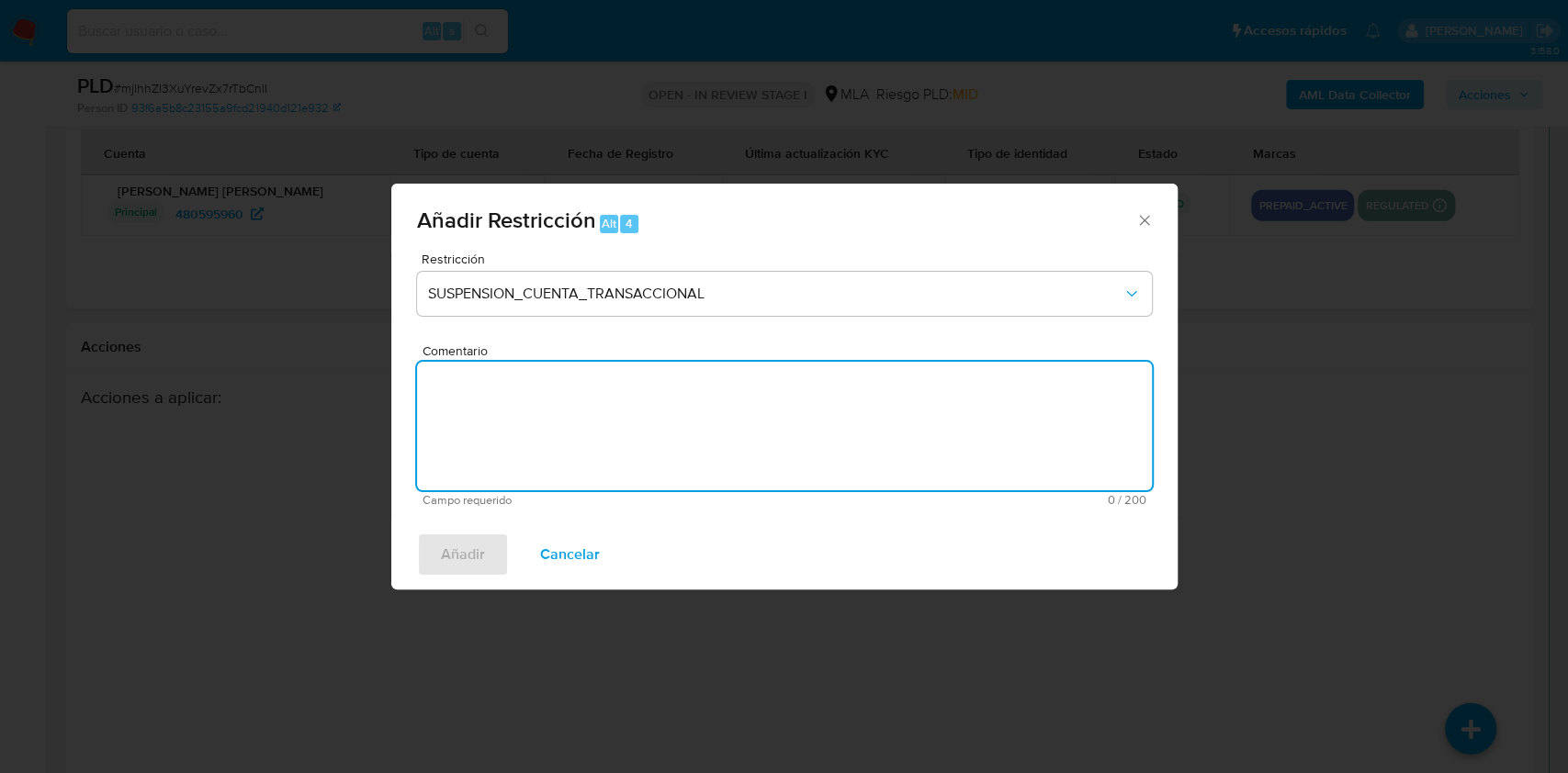
click at [548, 413] on textarea "Comentario" at bounding box center [784, 426] width 735 height 128
type textarea "AML"
click at [458, 536] on span "Añadir" at bounding box center [462, 554] width 44 height 40
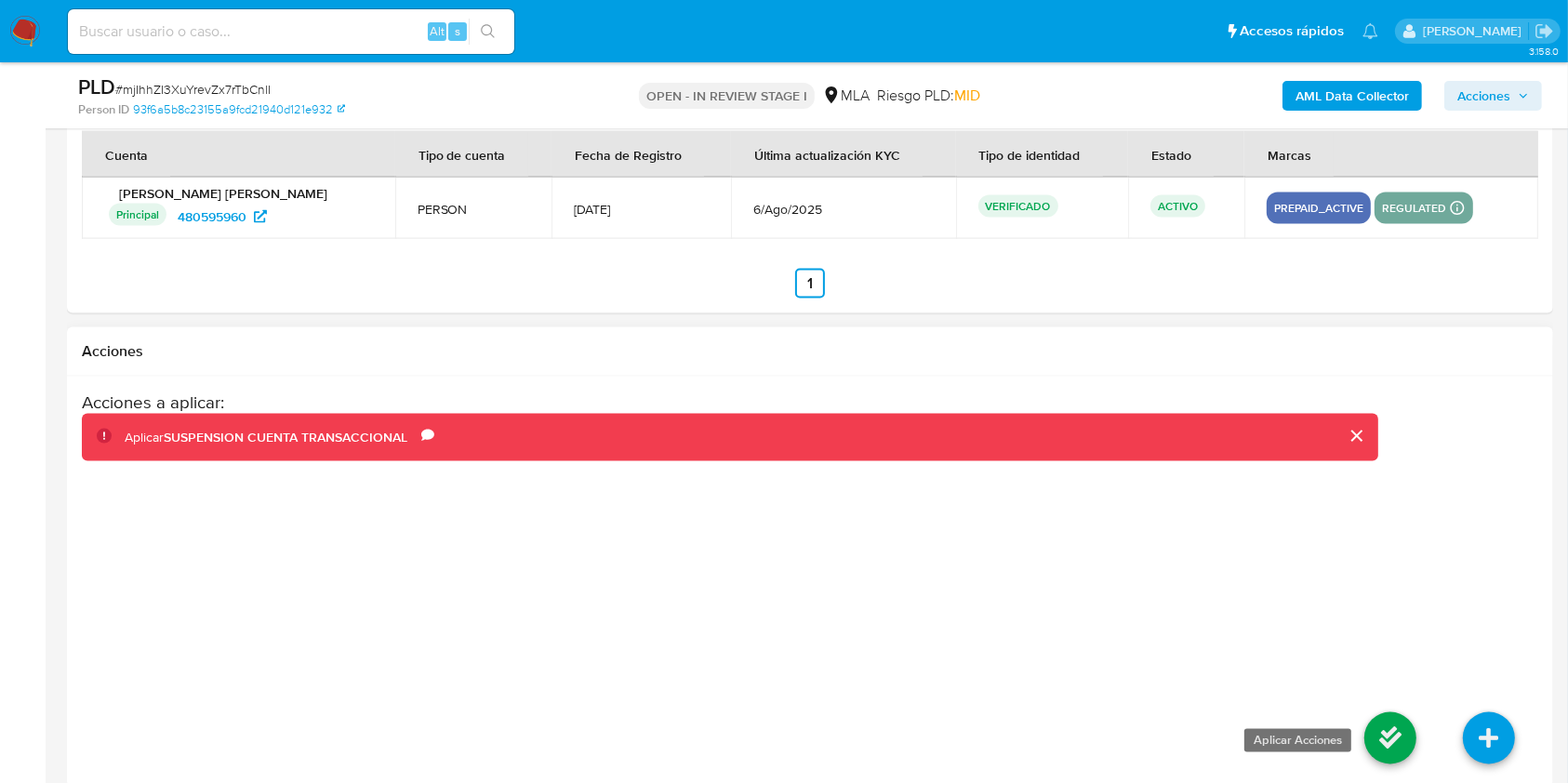
click at [1411, 720] on icon at bounding box center [1390, 738] width 52 height 52
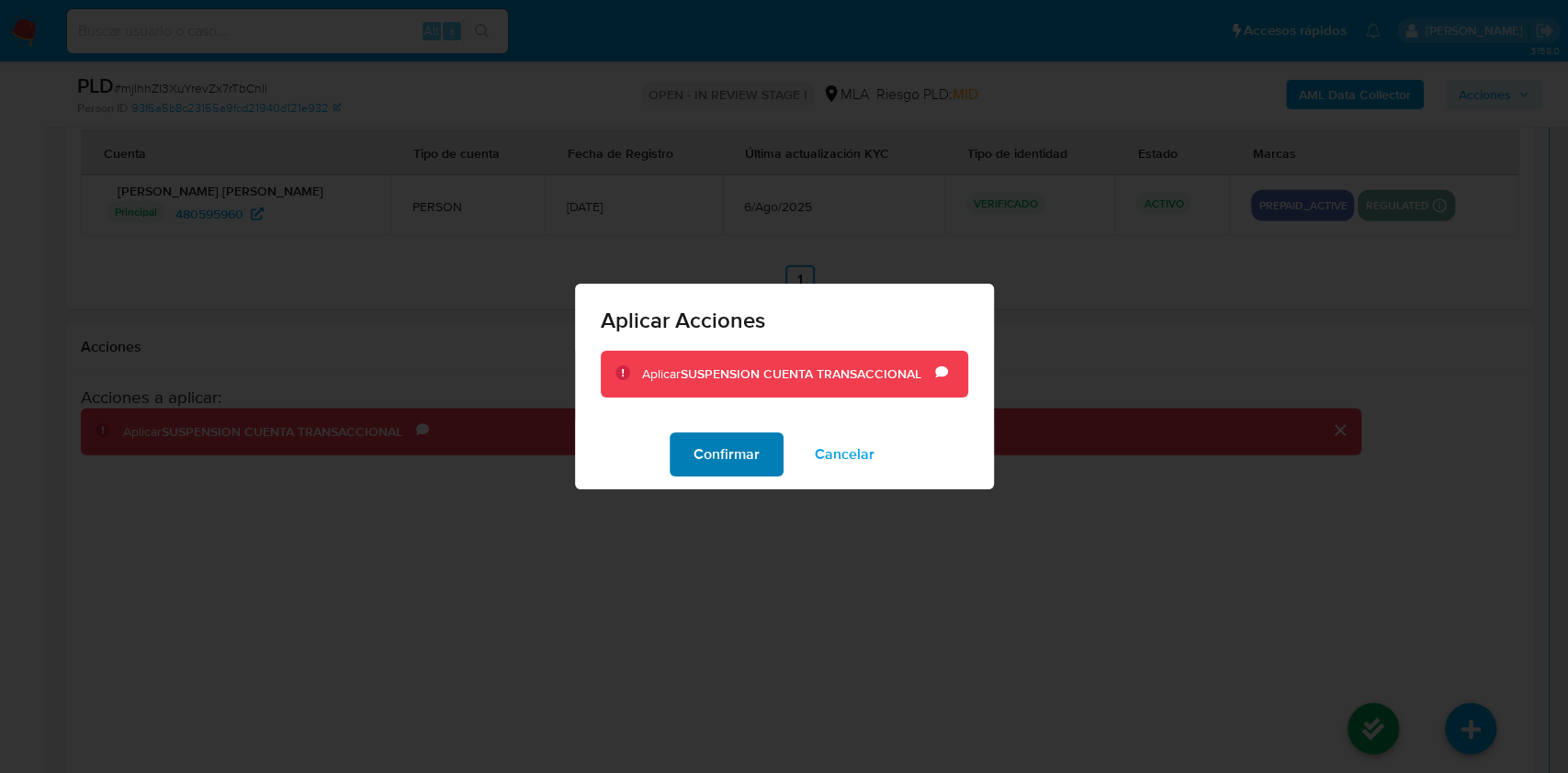
click at [717, 473] on span "Confirmar" at bounding box center [726, 454] width 66 height 40
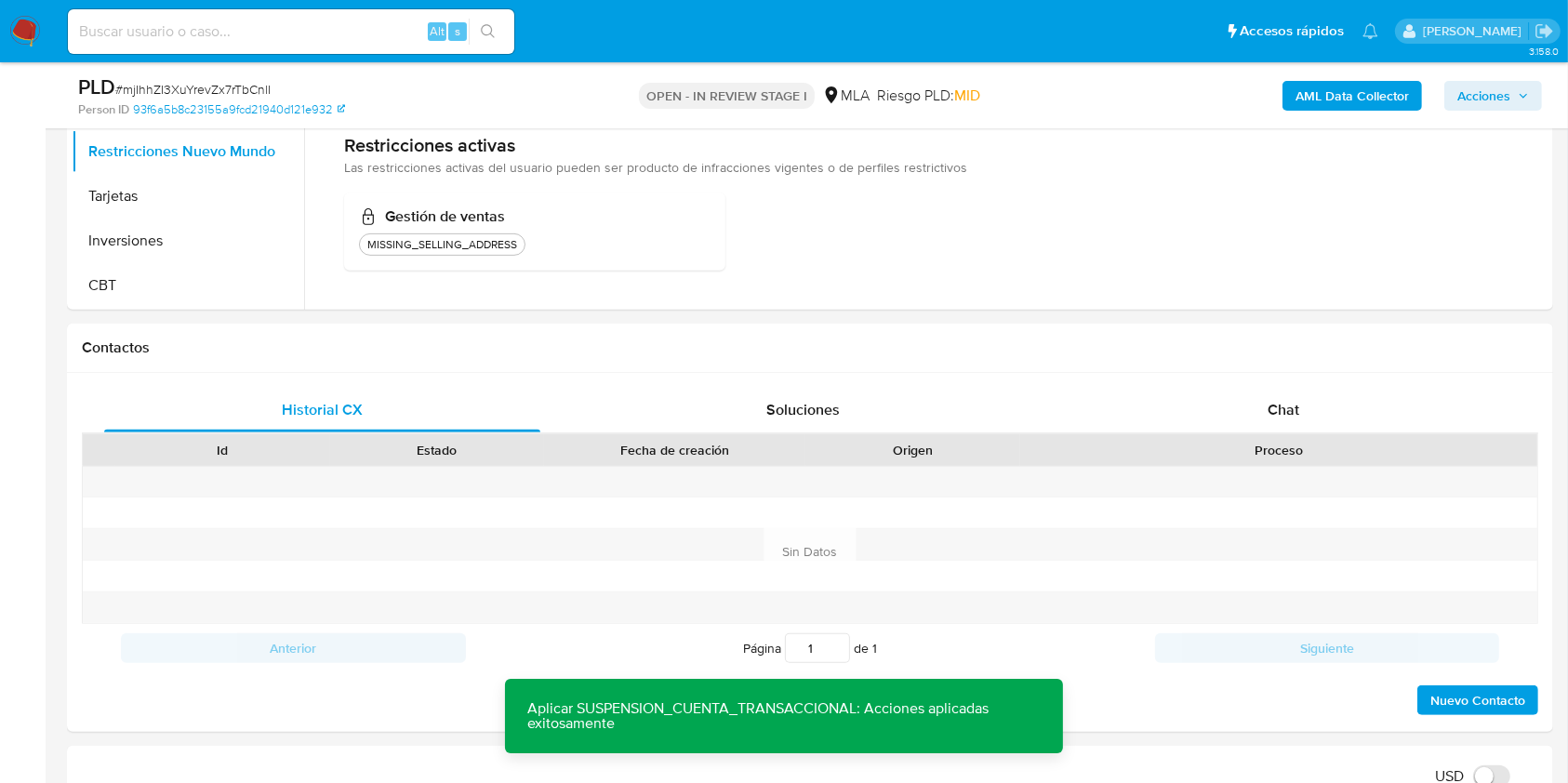
scroll to position [123, 0]
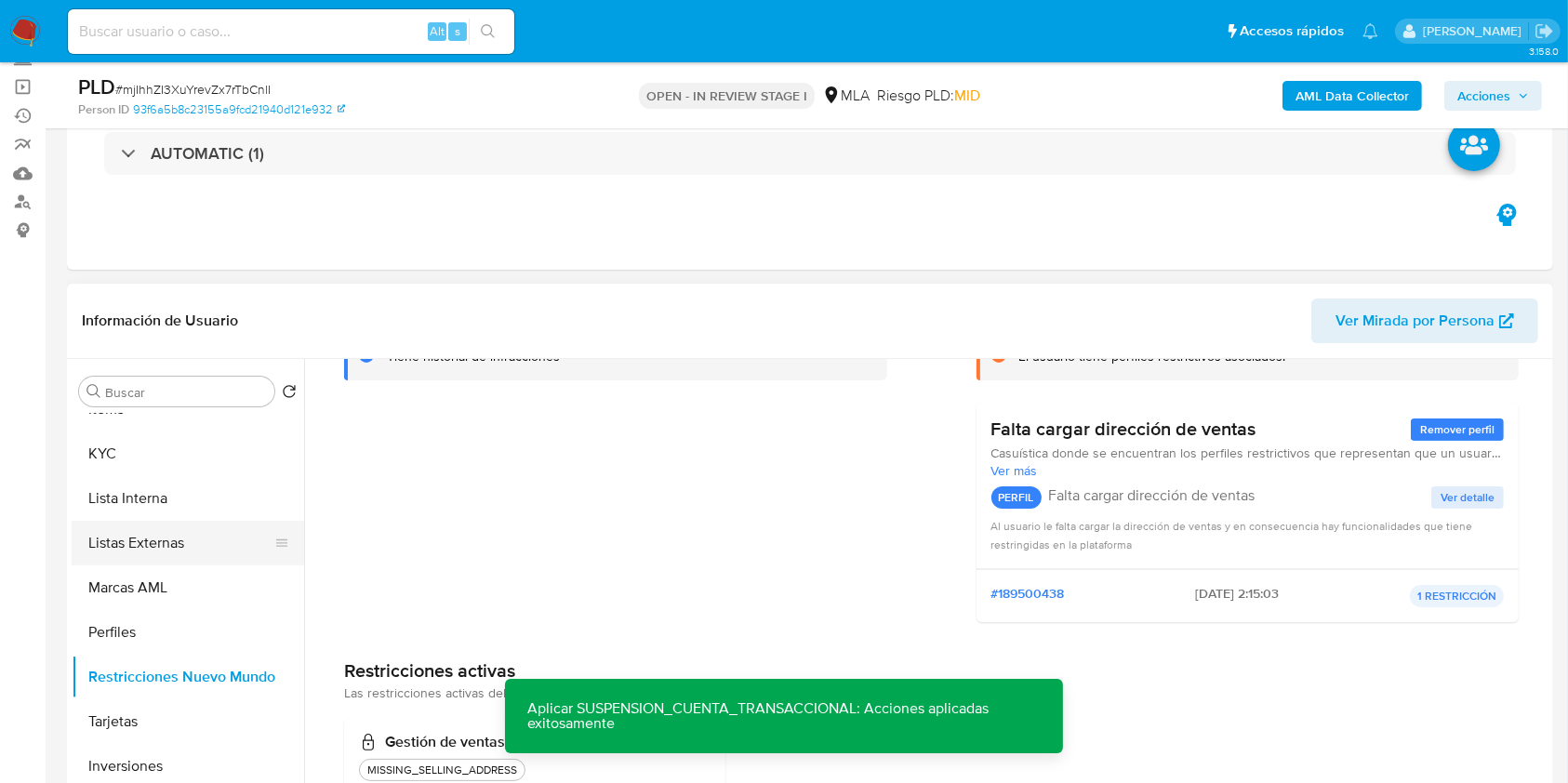
click at [201, 522] on button "Listas Externas" at bounding box center [180, 543] width 218 height 44
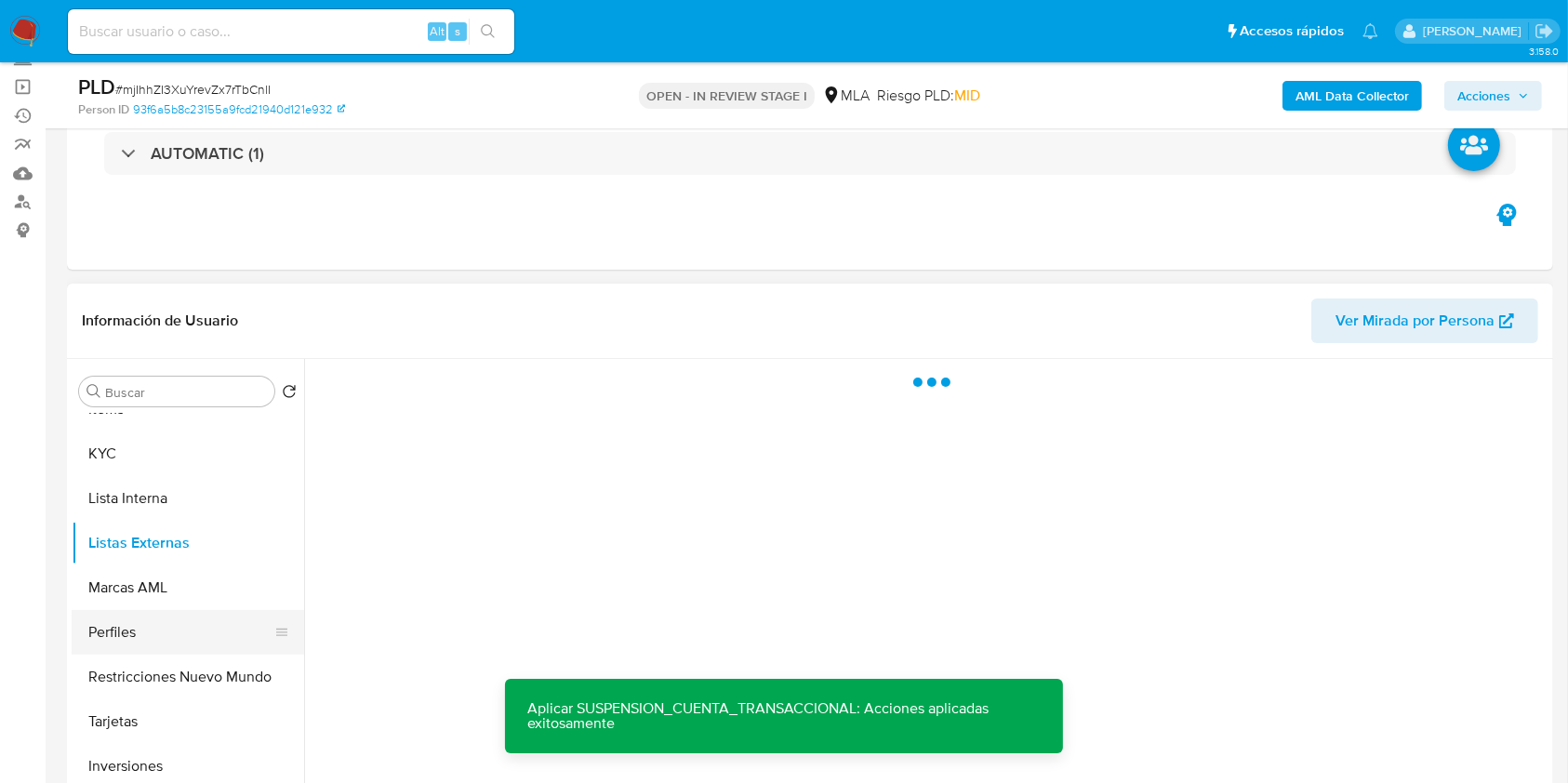
scroll to position [0, 0]
click at [181, 671] on button "Restricciones Nuevo Mundo" at bounding box center [180, 677] width 218 height 44
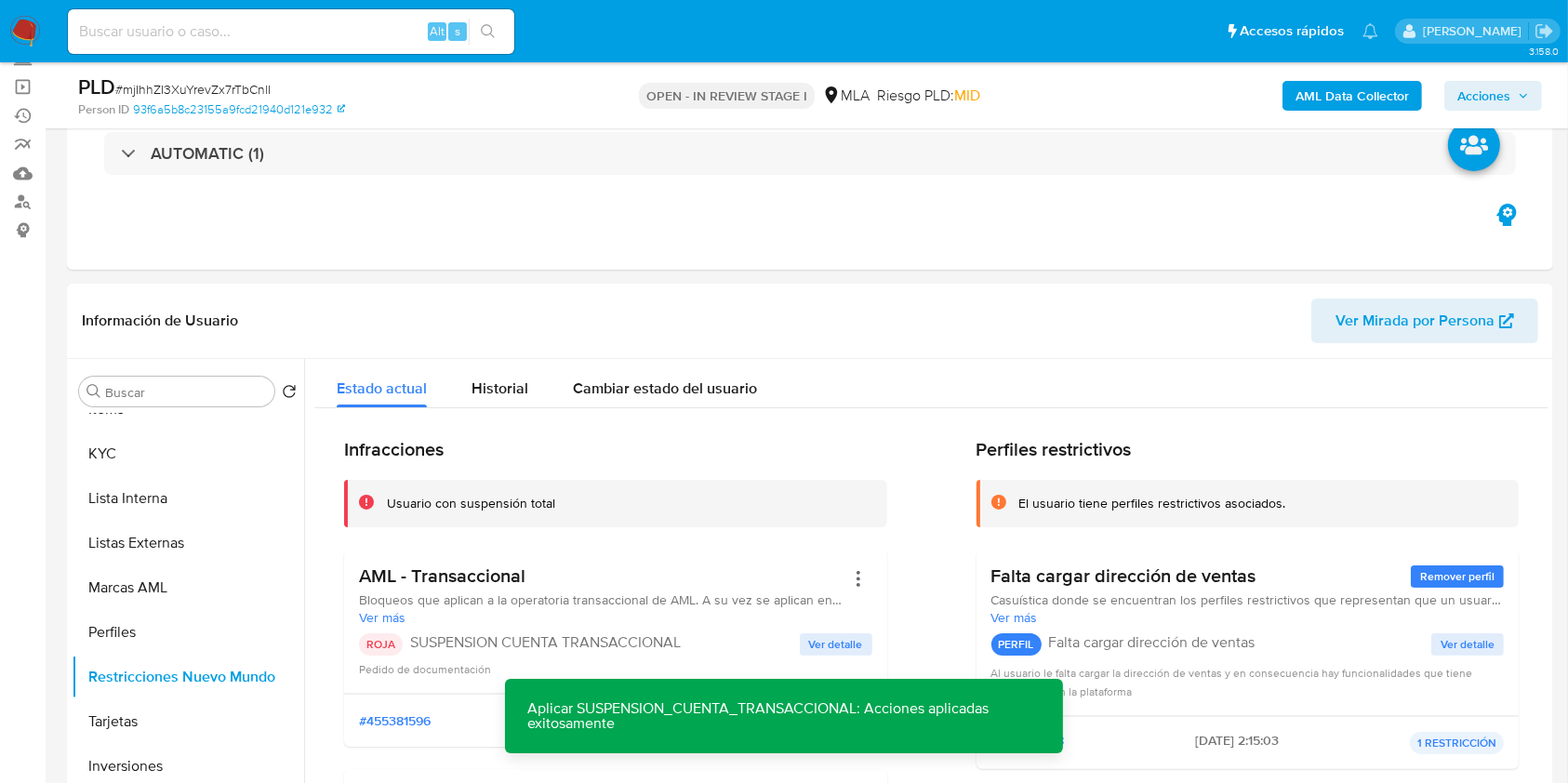
click at [1509, 101] on span "Acciones" at bounding box center [1484, 96] width 53 height 30
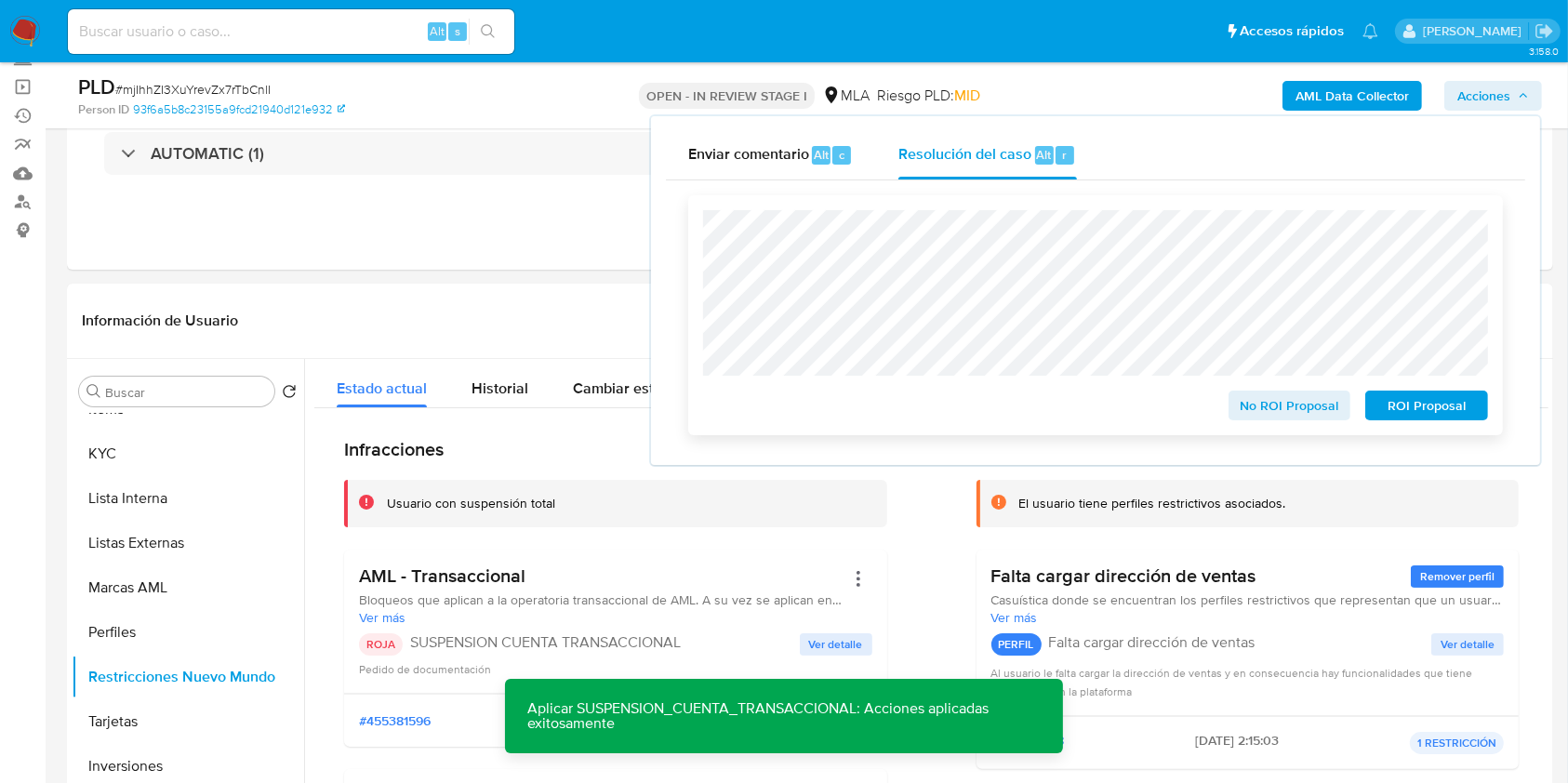
click at [1419, 399] on span "ROI Proposal" at bounding box center [1427, 406] width 97 height 26
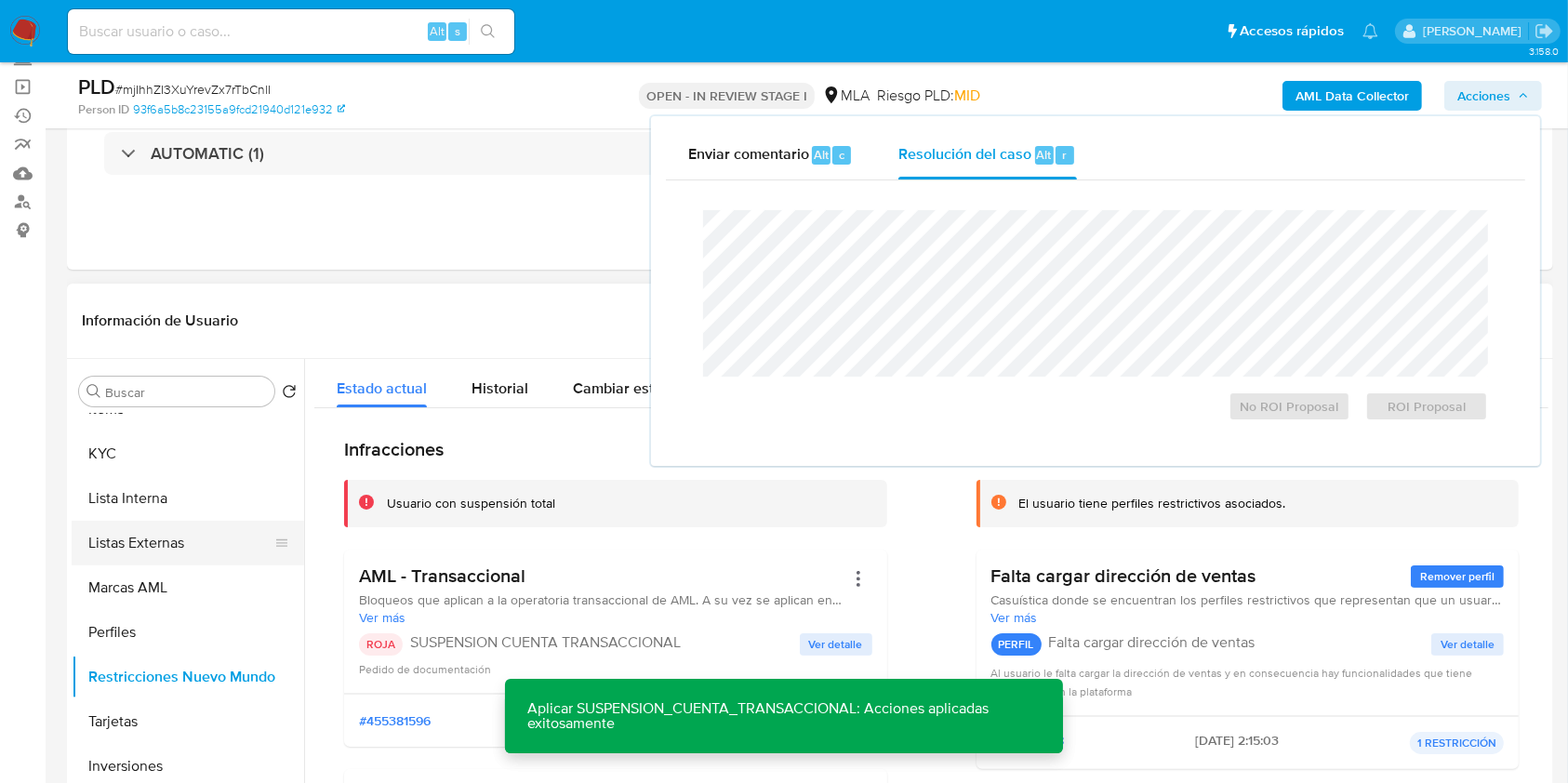
scroll to position [8, 0]
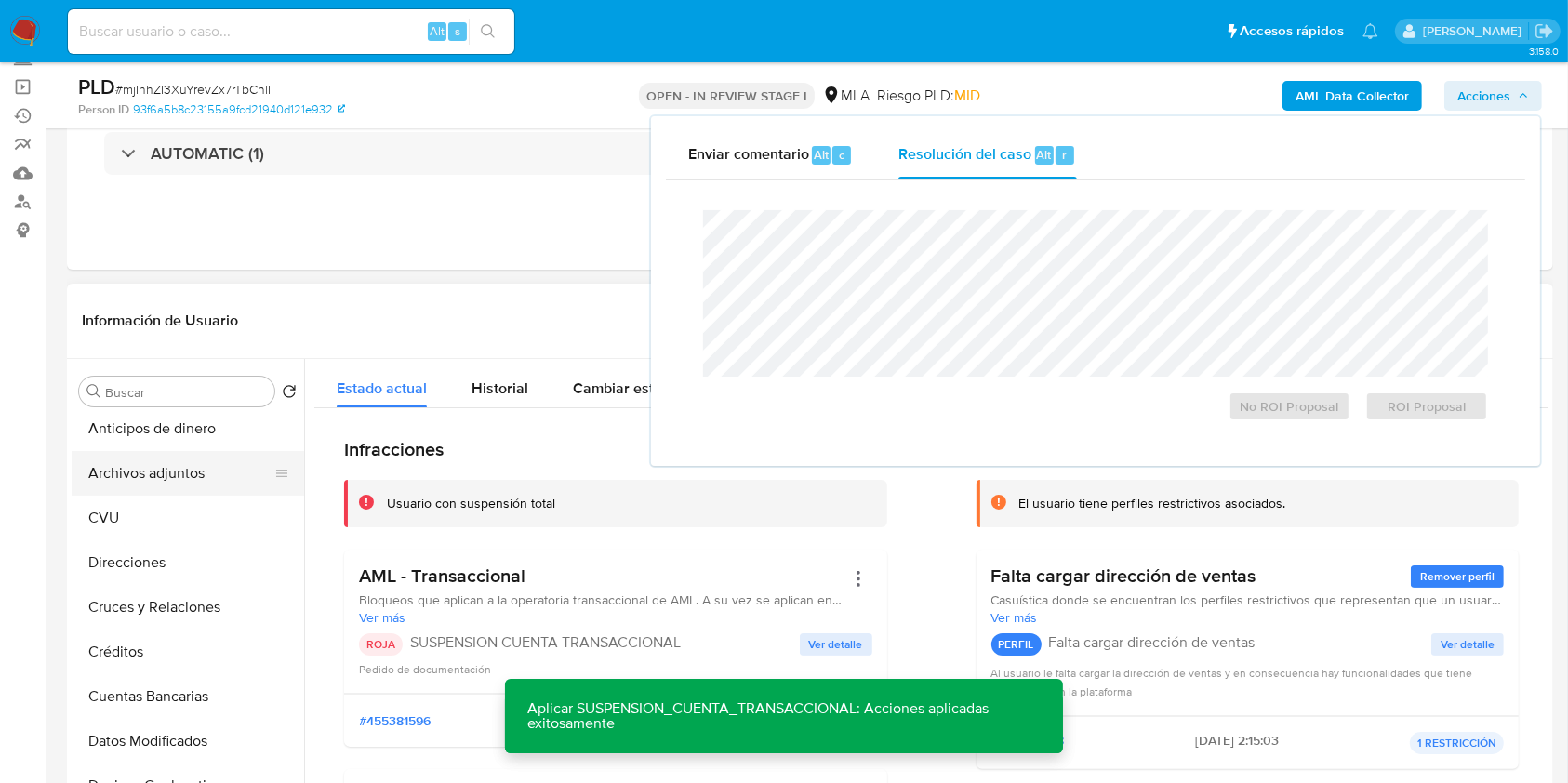
click at [164, 461] on button "Archivos adjuntos" at bounding box center [180, 473] width 218 height 44
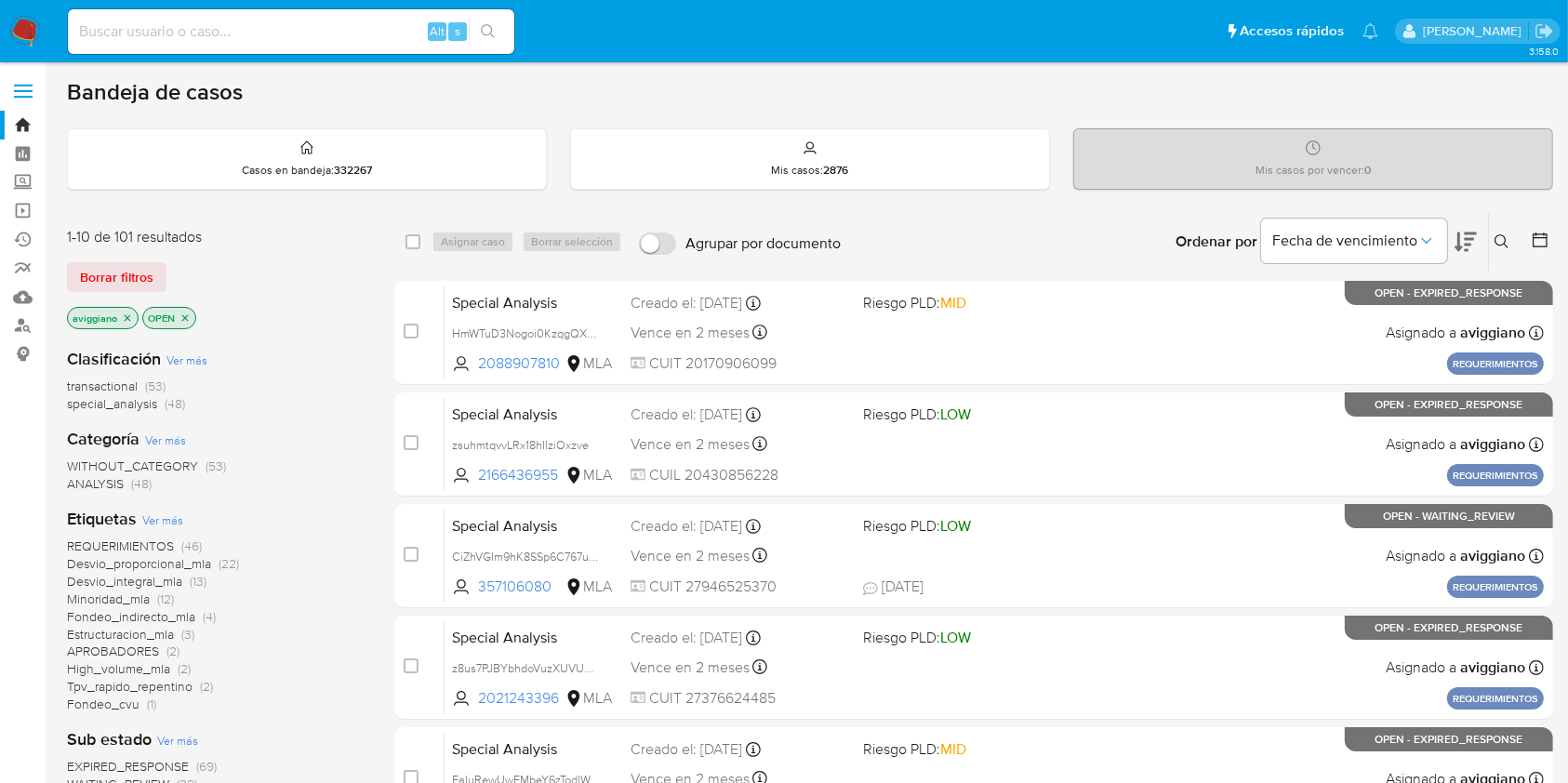
click at [117, 315] on p "aviggiano" at bounding box center [103, 318] width 70 height 21
click at [122, 318] on icon "close-filter" at bounding box center [127, 318] width 11 height 11
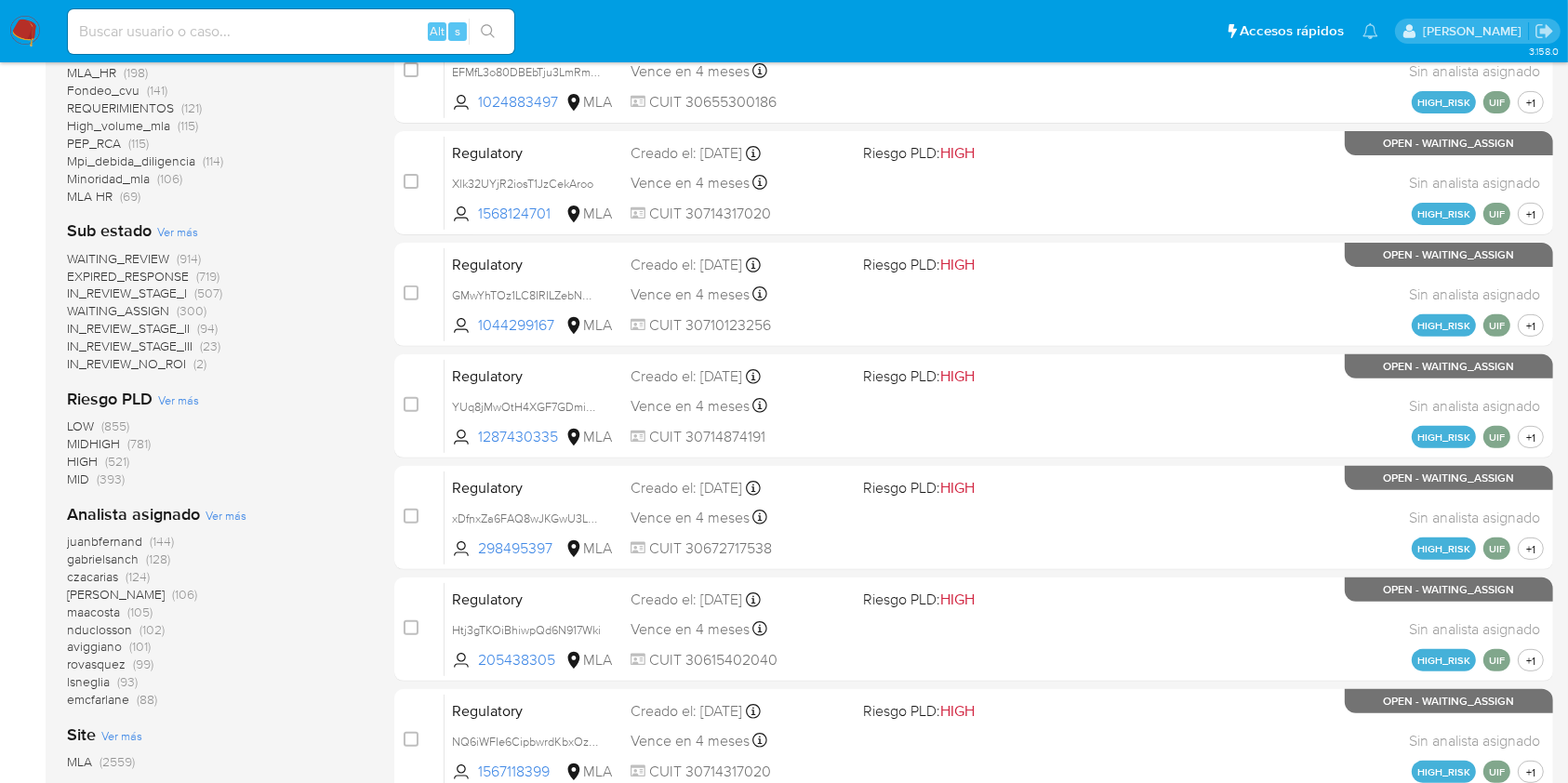
scroll to position [744, 0]
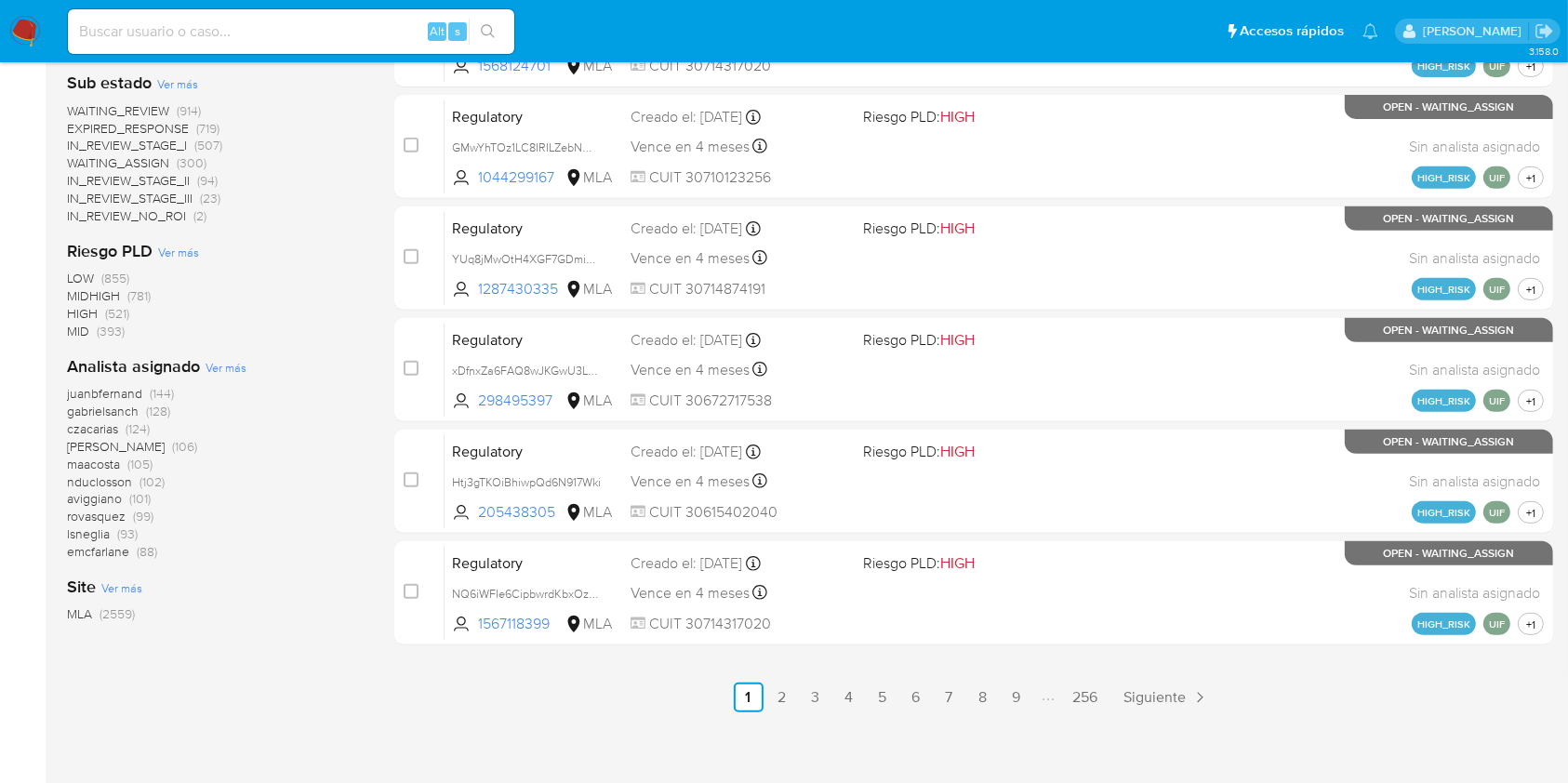
click at [94, 497] on span "aviggiano" at bounding box center [94, 498] width 55 height 19
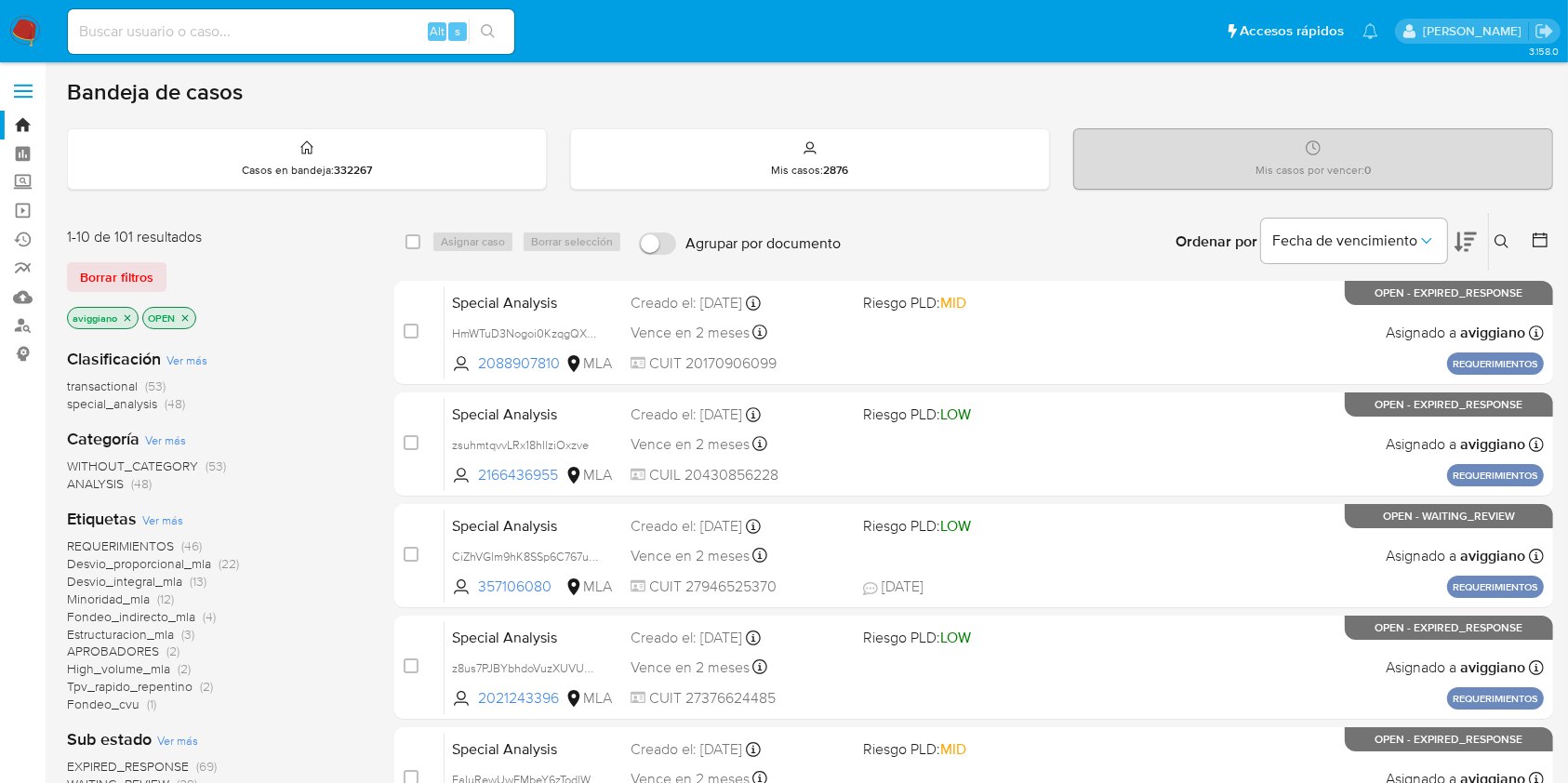
click at [180, 314] on icon "close-filter" at bounding box center [186, 318] width 11 height 11
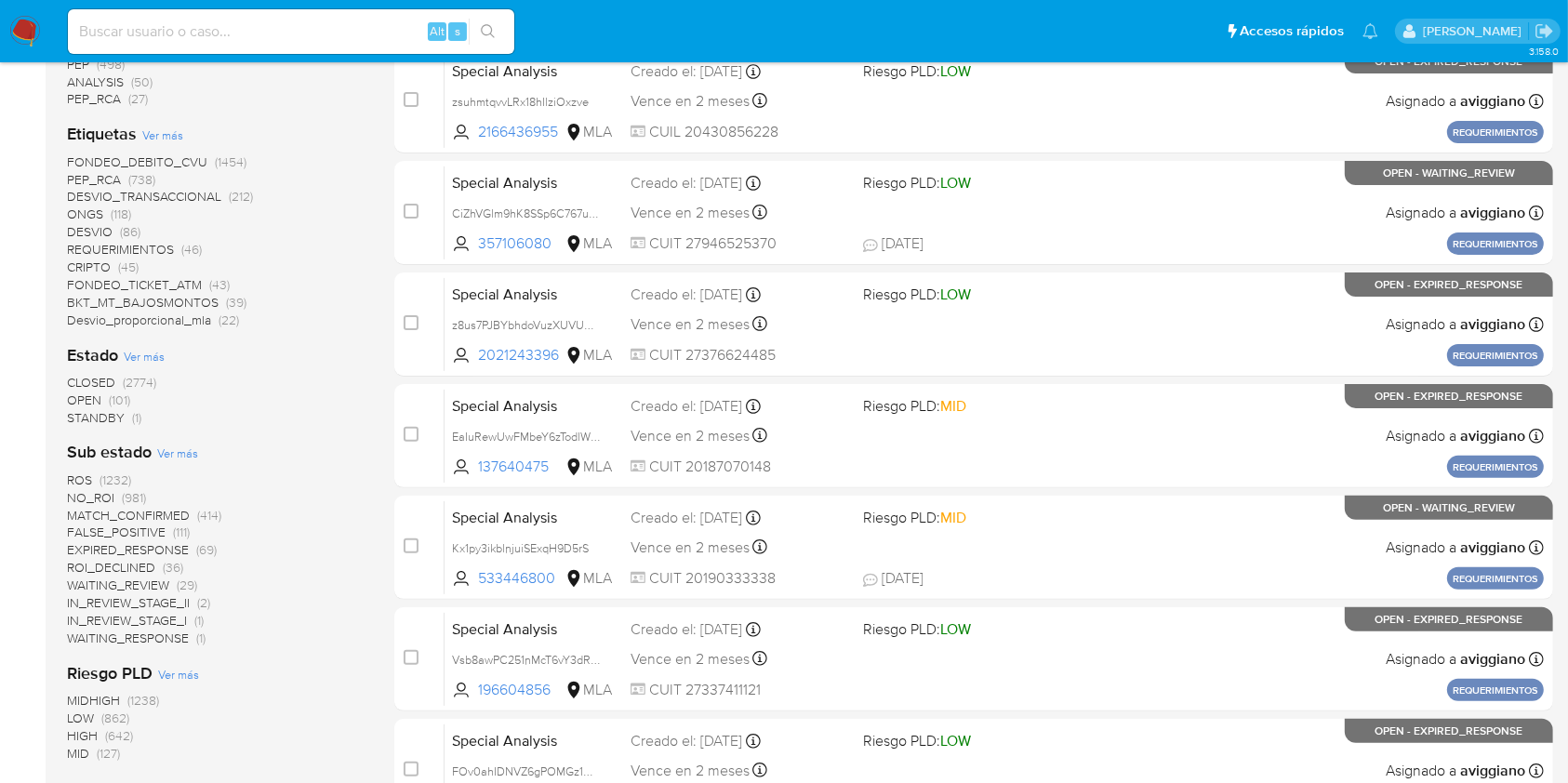
scroll to position [496, 0]
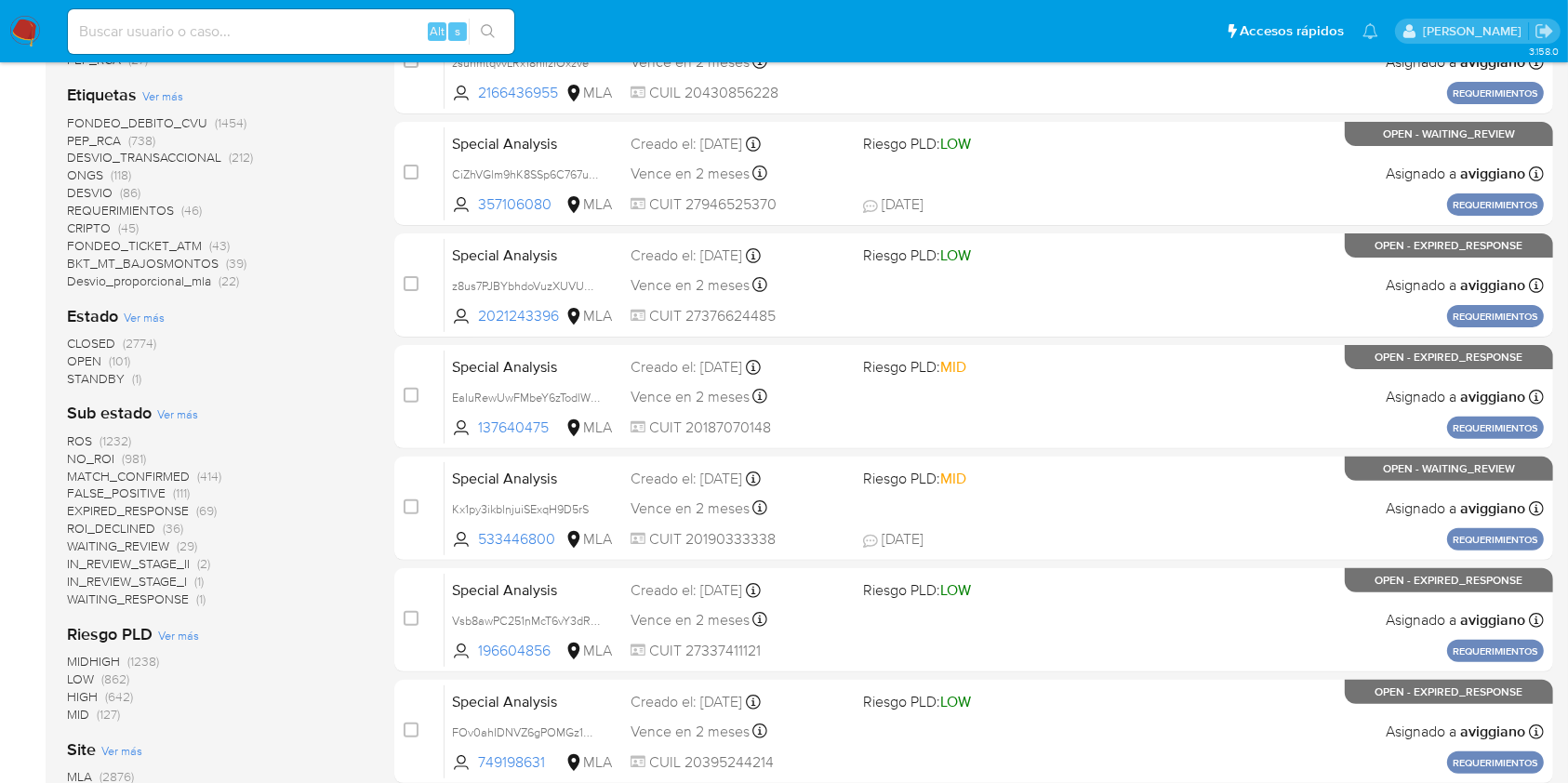
click at [90, 383] on span "STANDBY" at bounding box center [95, 379] width 57 height 19
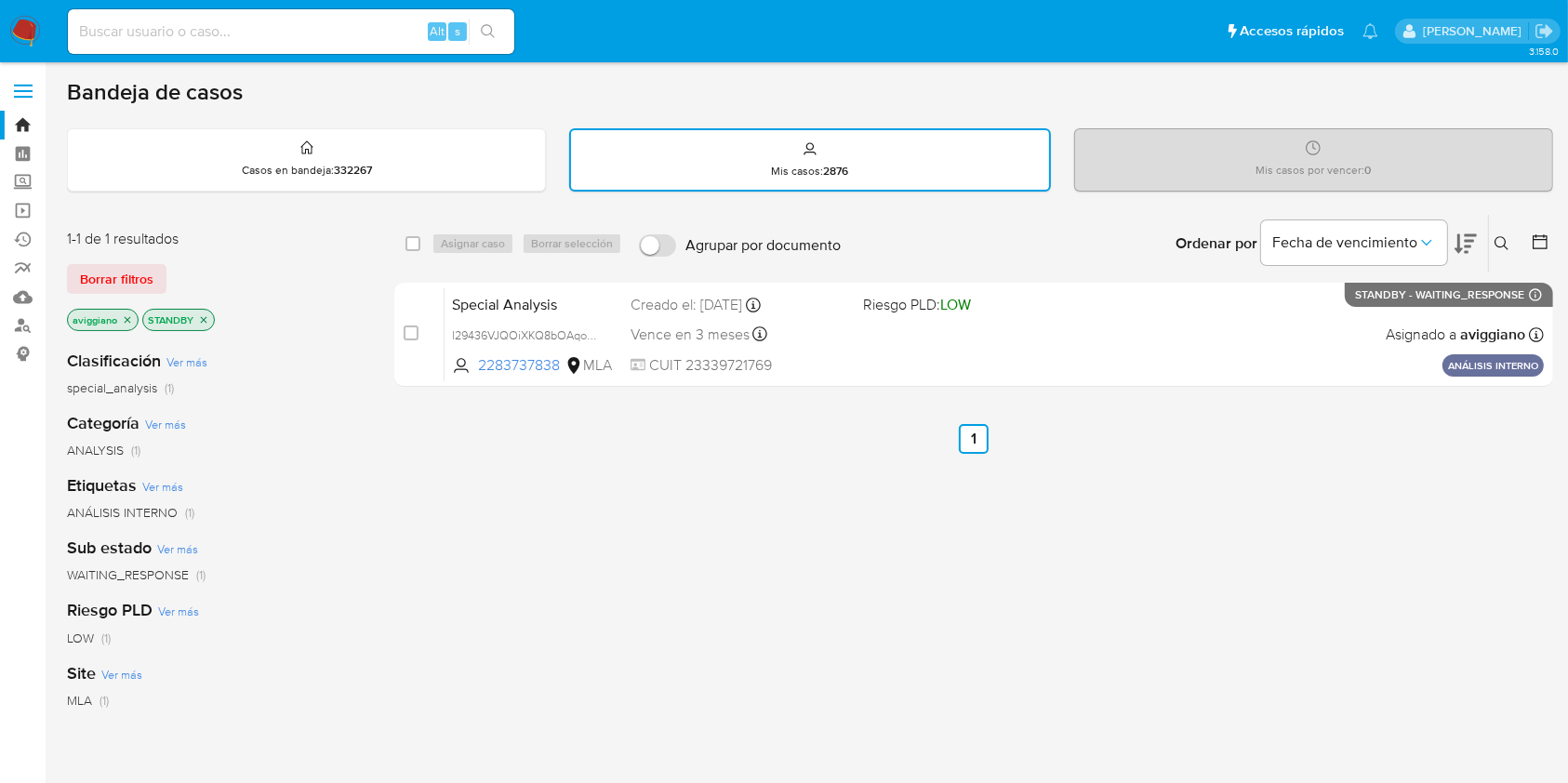
click at [888, 317] on div "Special Analysis l29436VJQOiXKQ8bOAqo50DW 2283737838 MLA Riesgo PLD: LOW Creado…" at bounding box center [994, 334] width 1100 height 94
click at [11, 125] on link "Bandeja" at bounding box center [110, 124] width 221 height 29
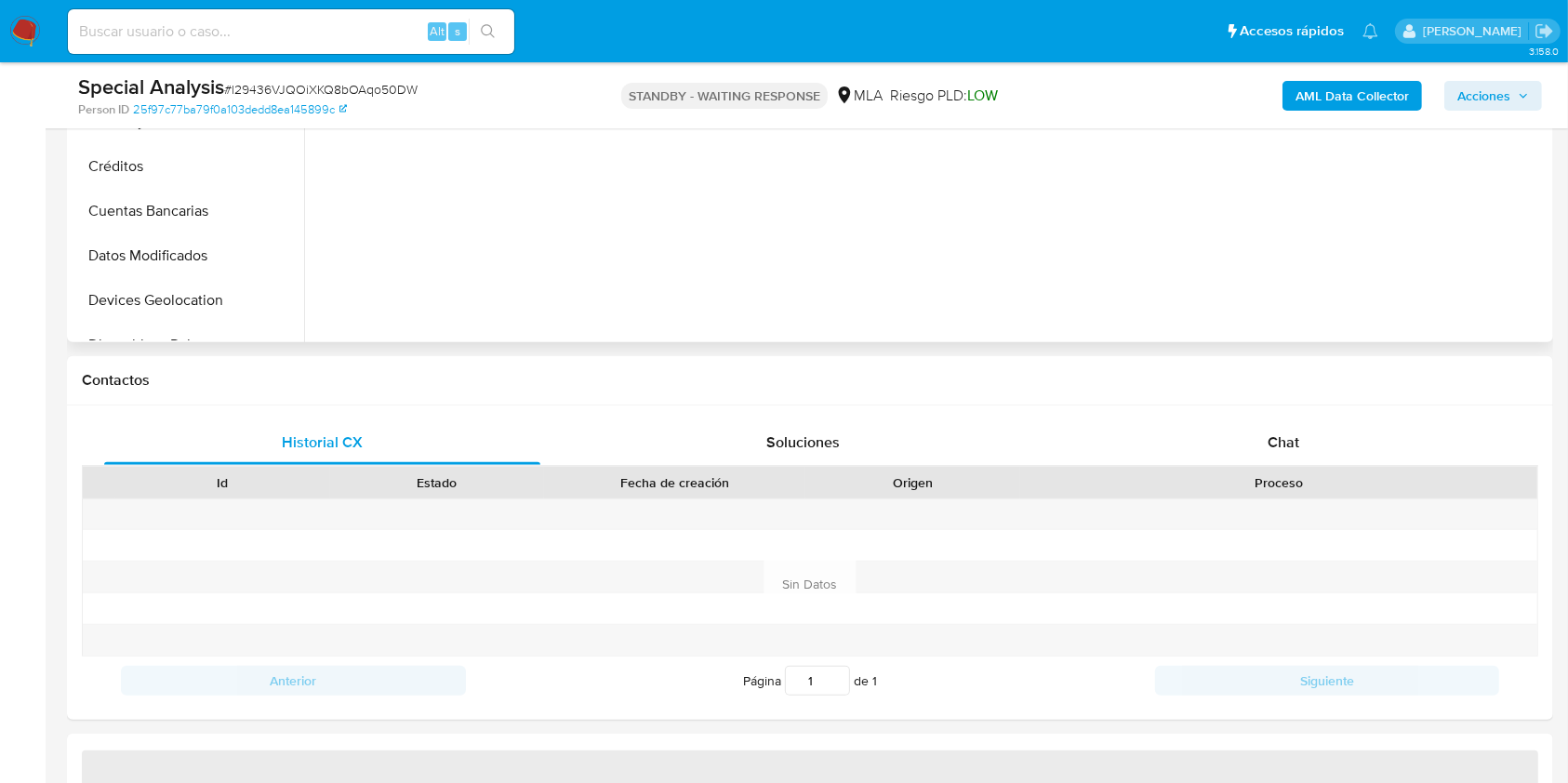
scroll to position [619, 0]
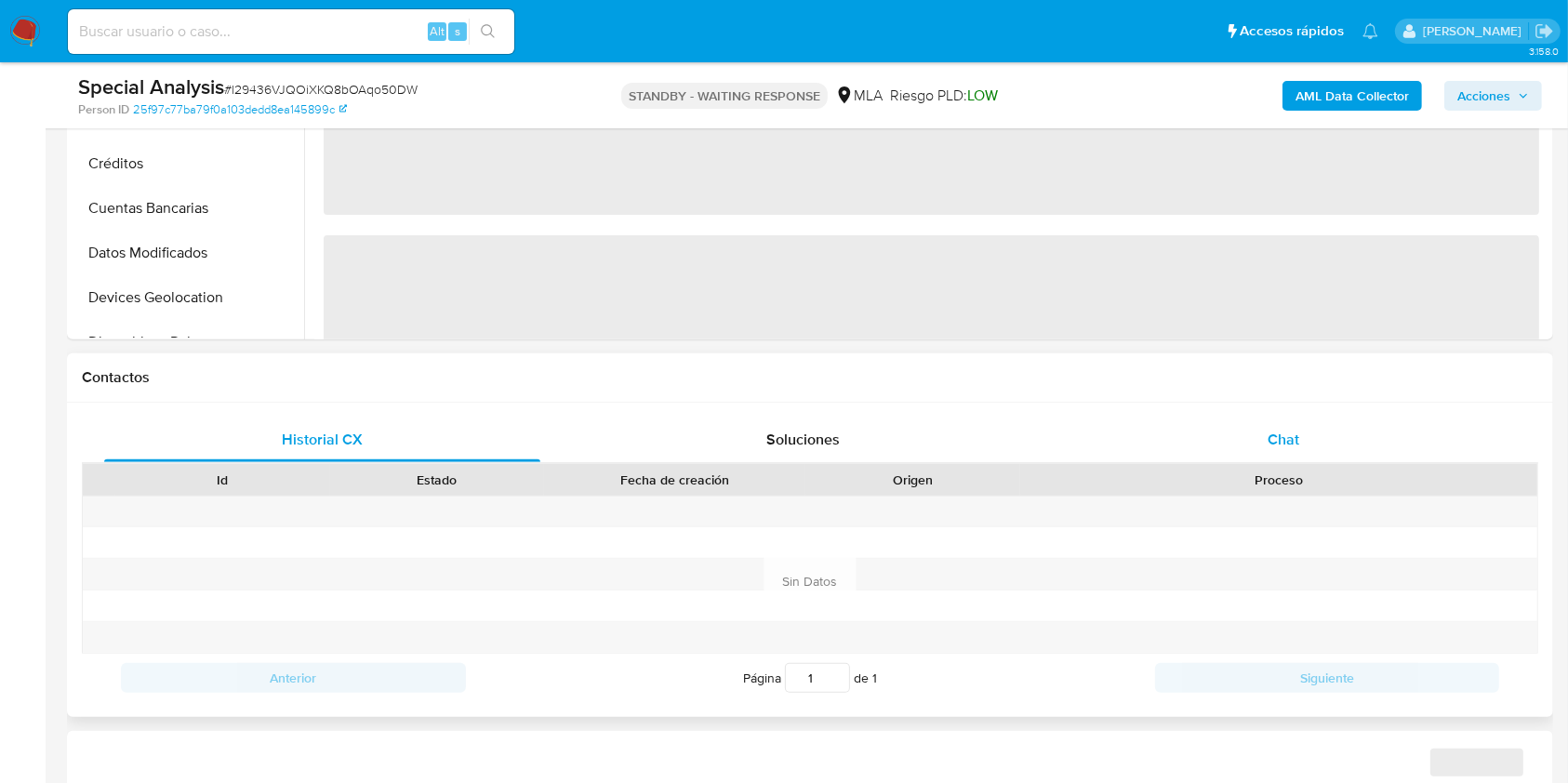
click at [1293, 443] on span "Chat" at bounding box center [1284, 439] width 32 height 22
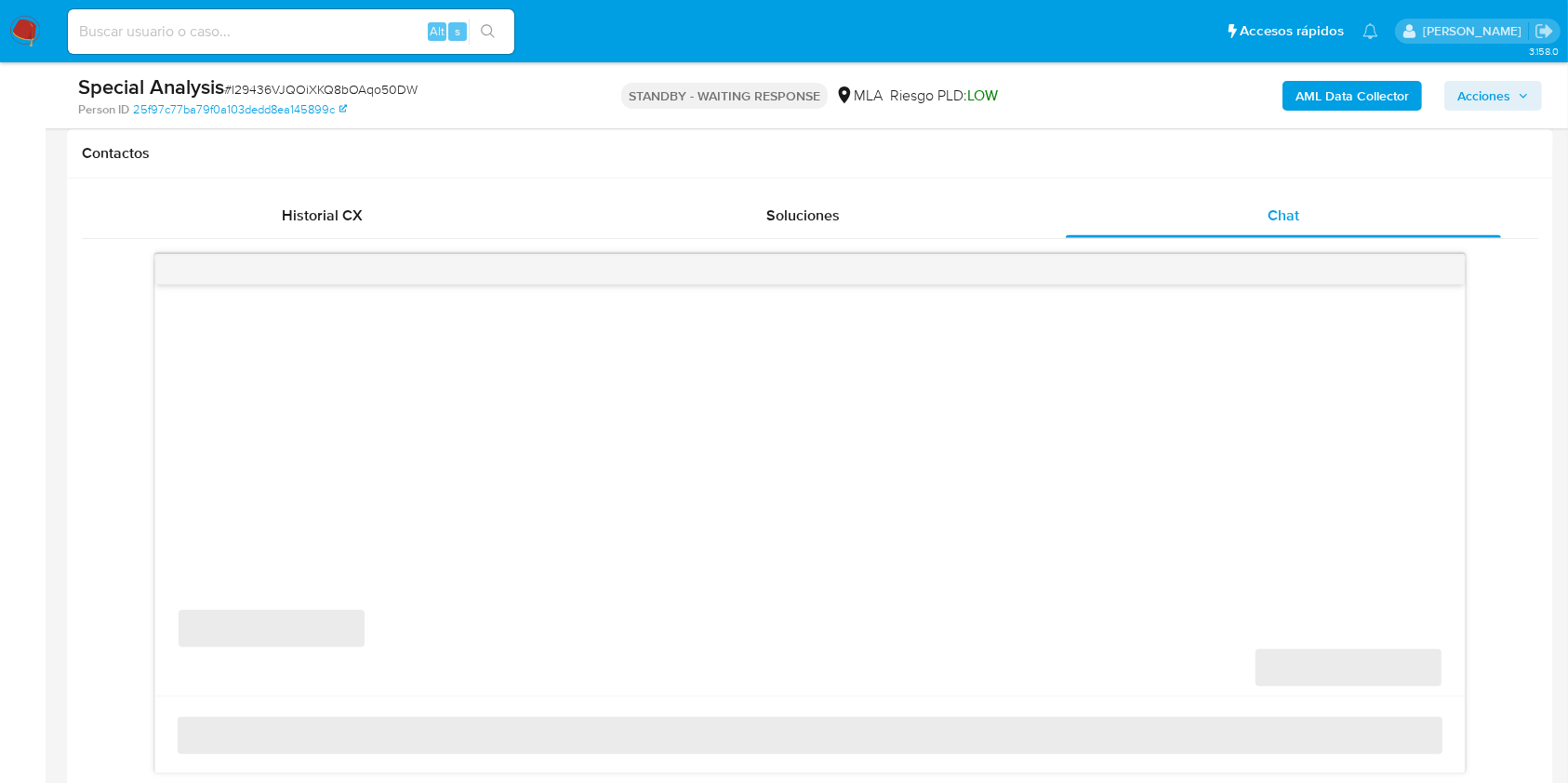
scroll to position [991, 0]
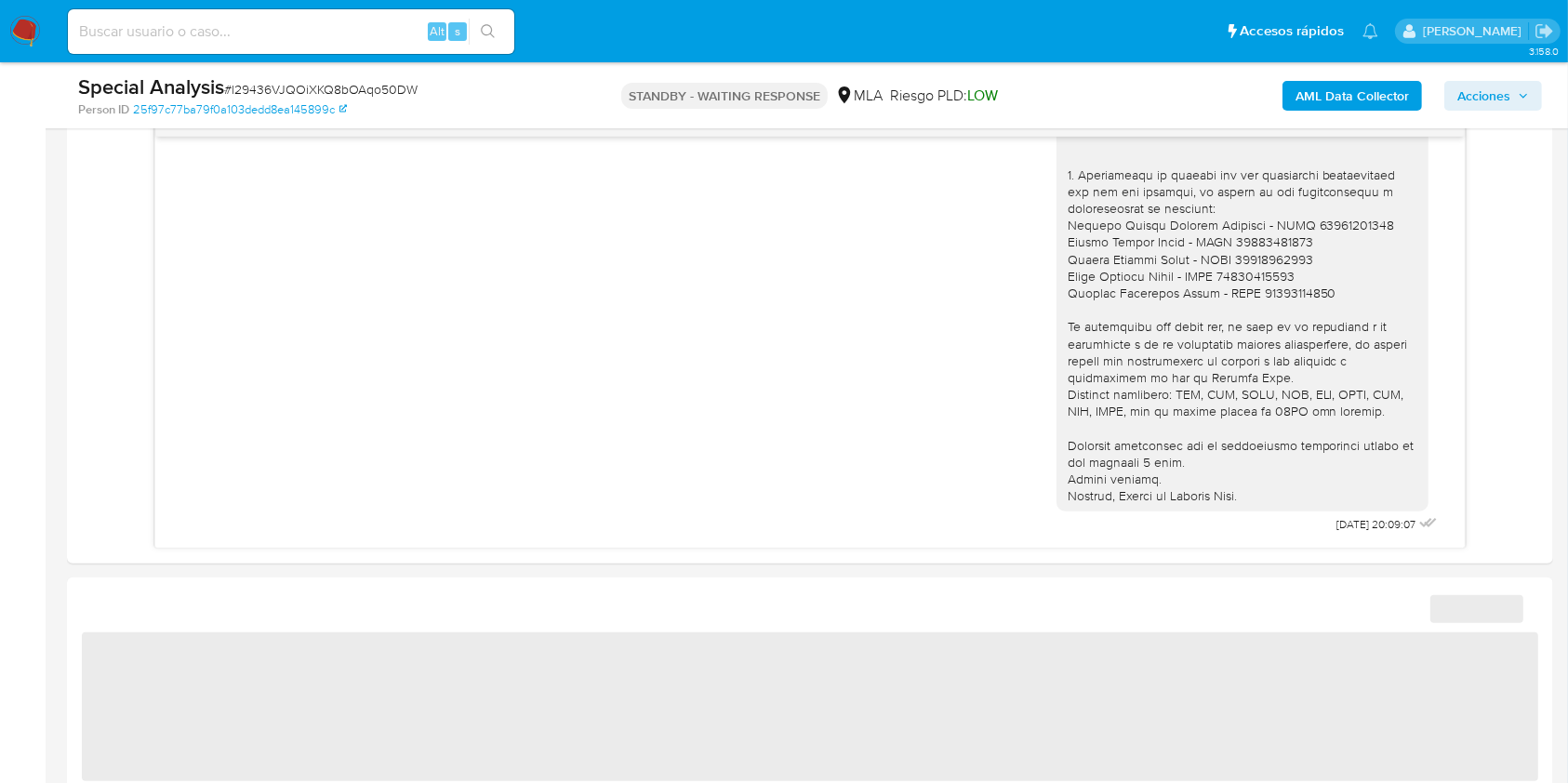
select select "10"
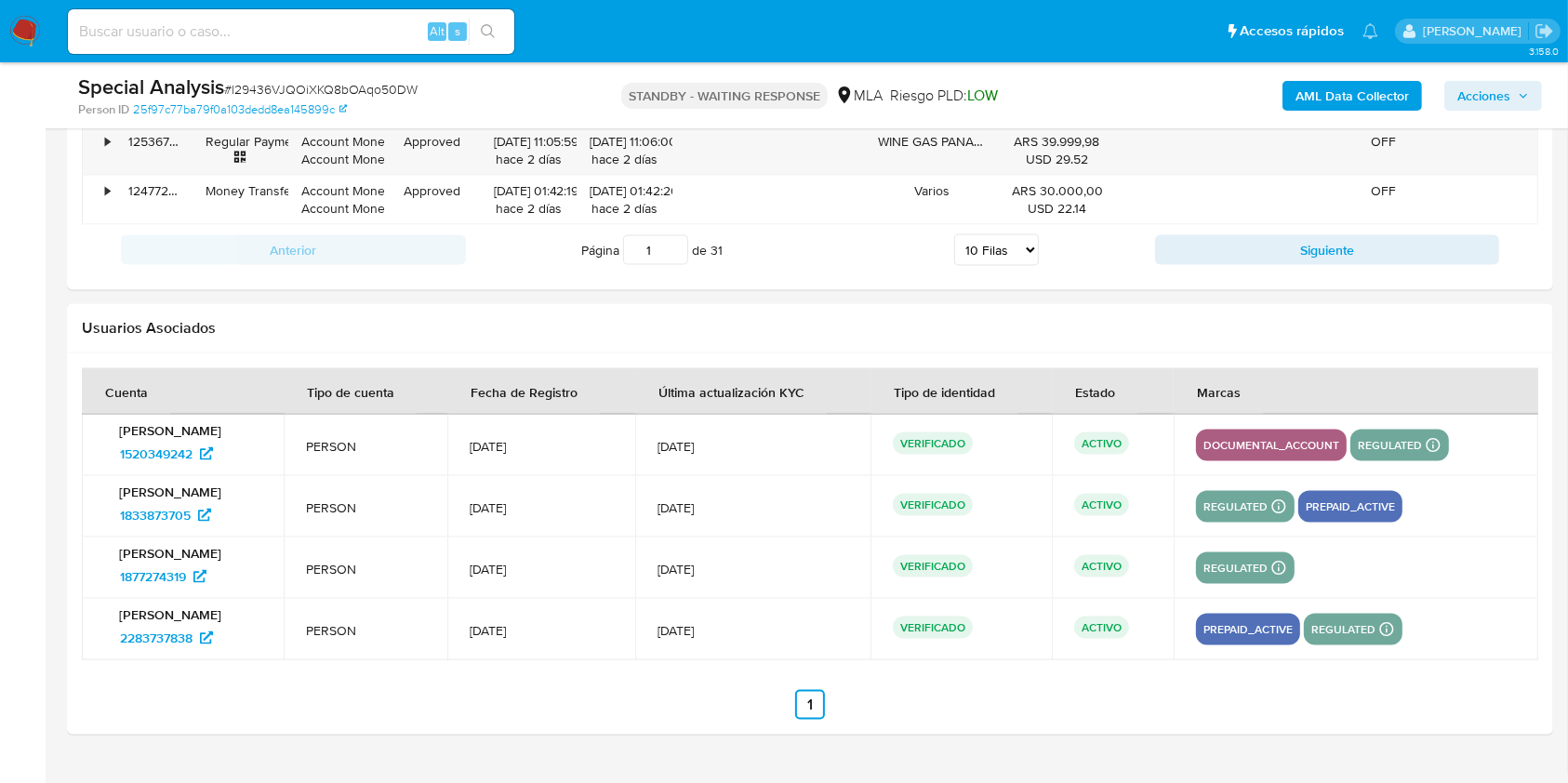
scroll to position [2813, 0]
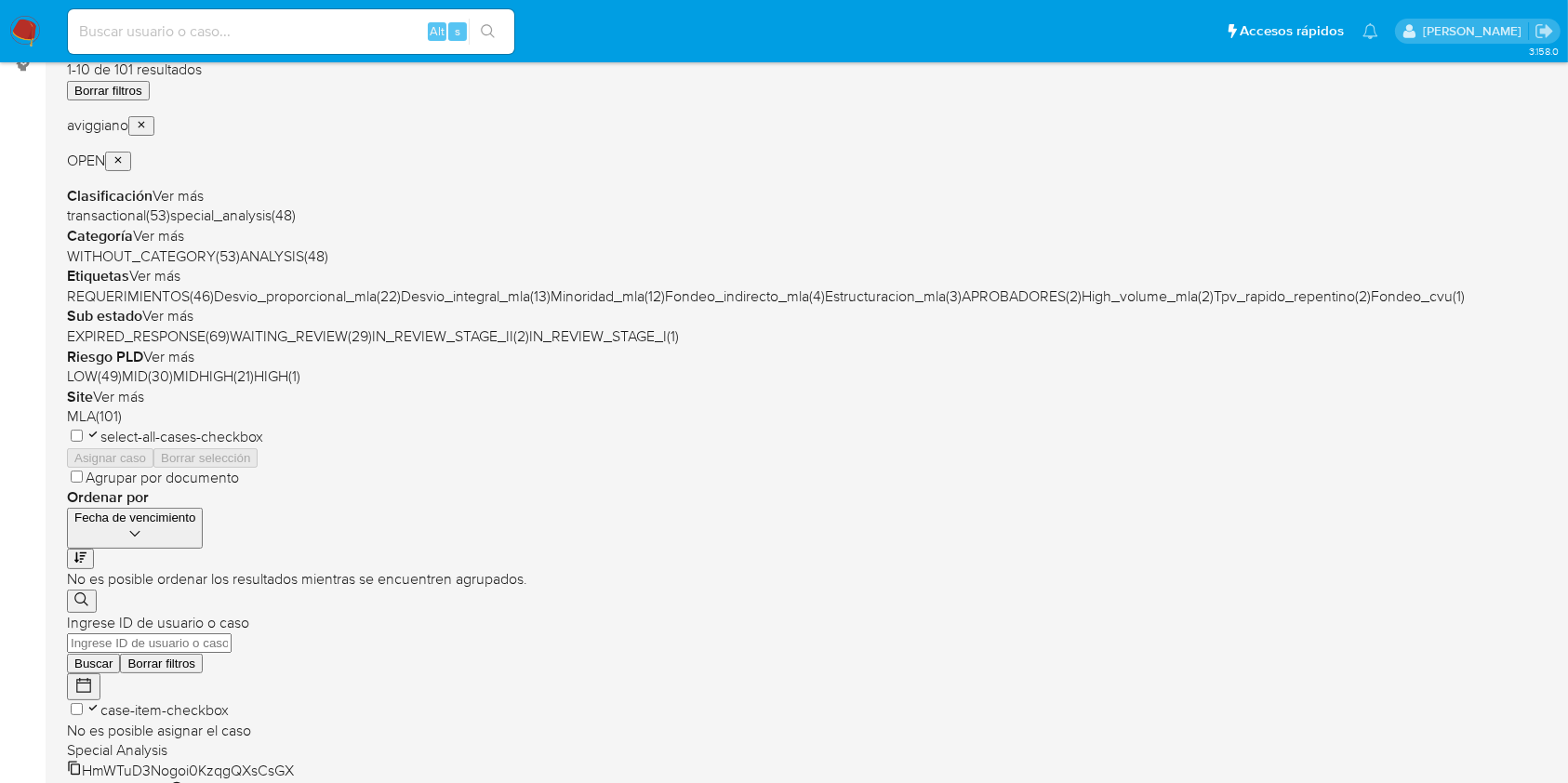
scroll to position [123, 0]
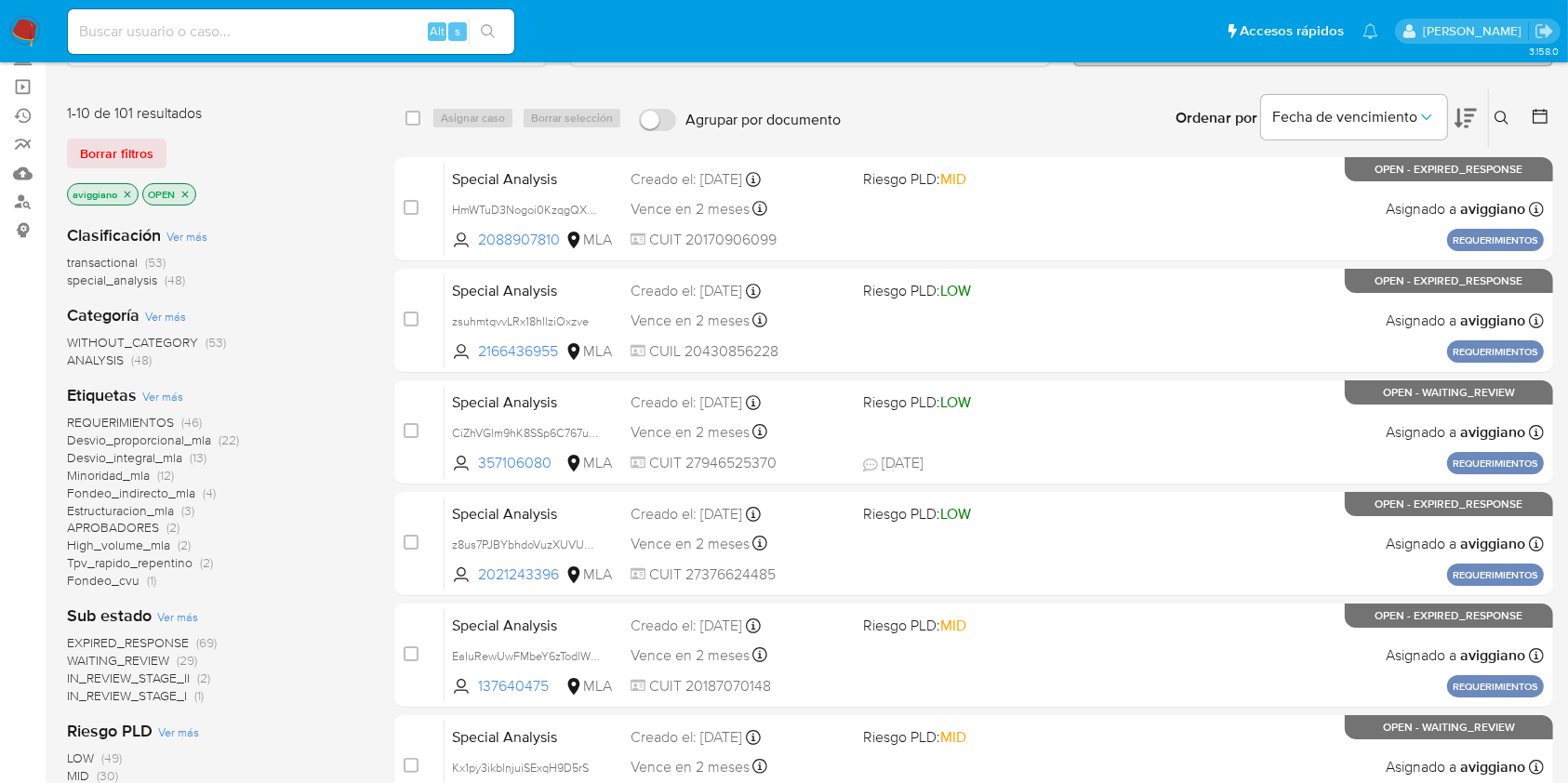
click at [126, 188] on icon "close-filter" at bounding box center [127, 194] width 11 height 11
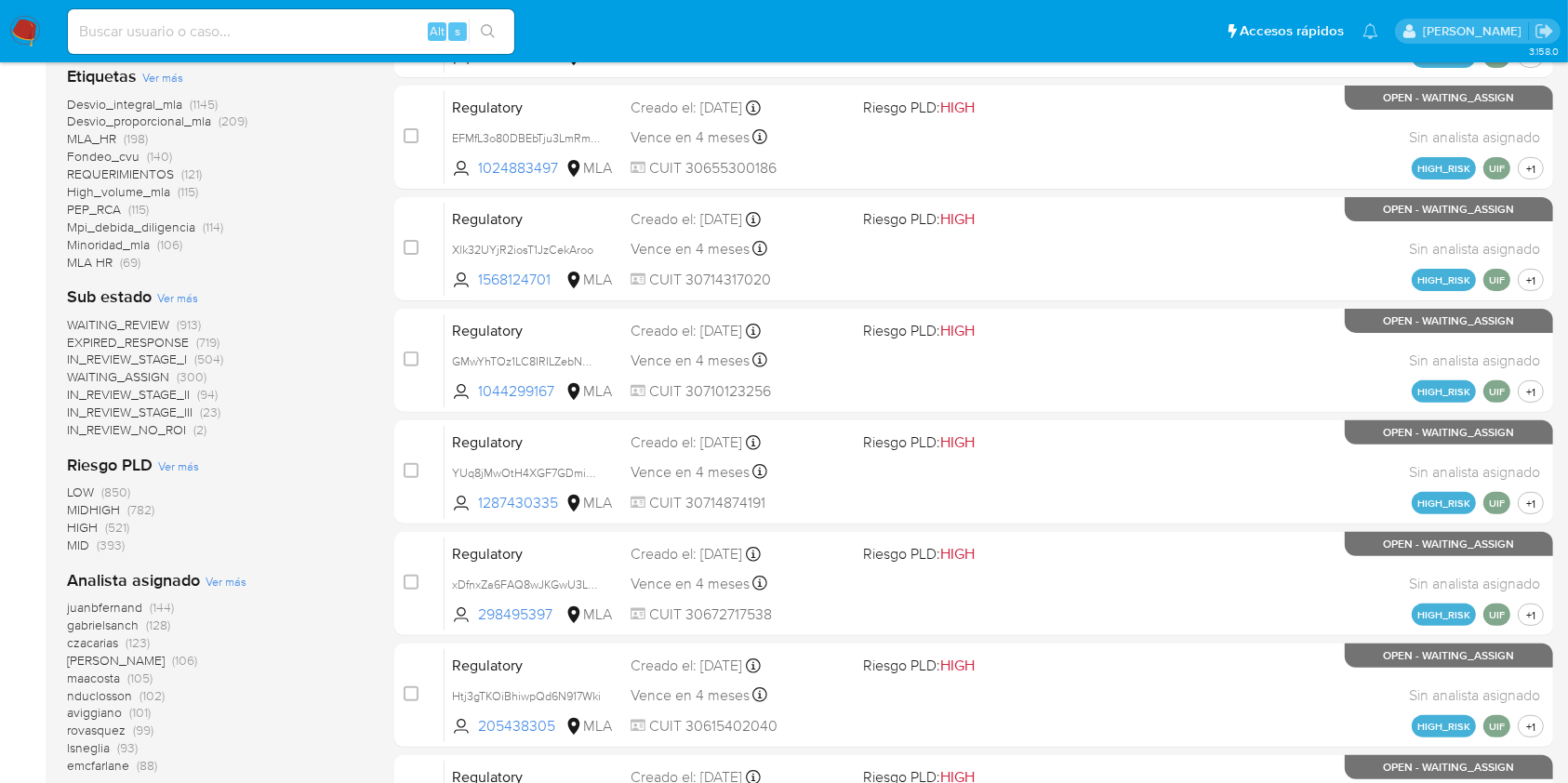
scroll to position [619, 0]
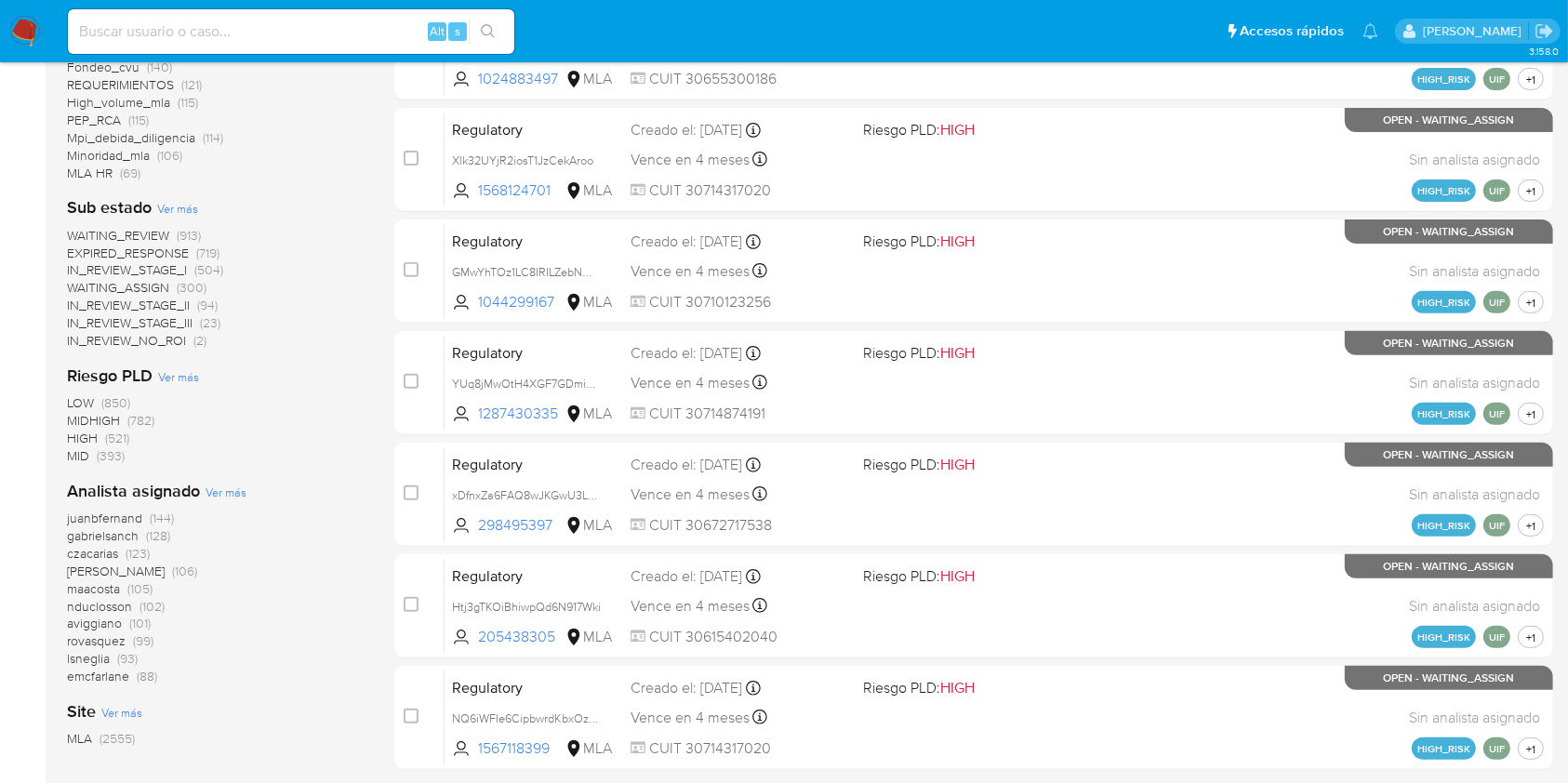
click at [238, 46] on div "Alt s" at bounding box center [291, 31] width 447 height 44
click at [237, 30] on input at bounding box center [291, 32] width 447 height 24
paste input "Fp5m5sUJwFJoCH58OwTJDTew"
type input "Fp5m5sUJwFJoCH58OwTJDTew"
click at [493, 21] on button "search-icon" at bounding box center [488, 32] width 38 height 26
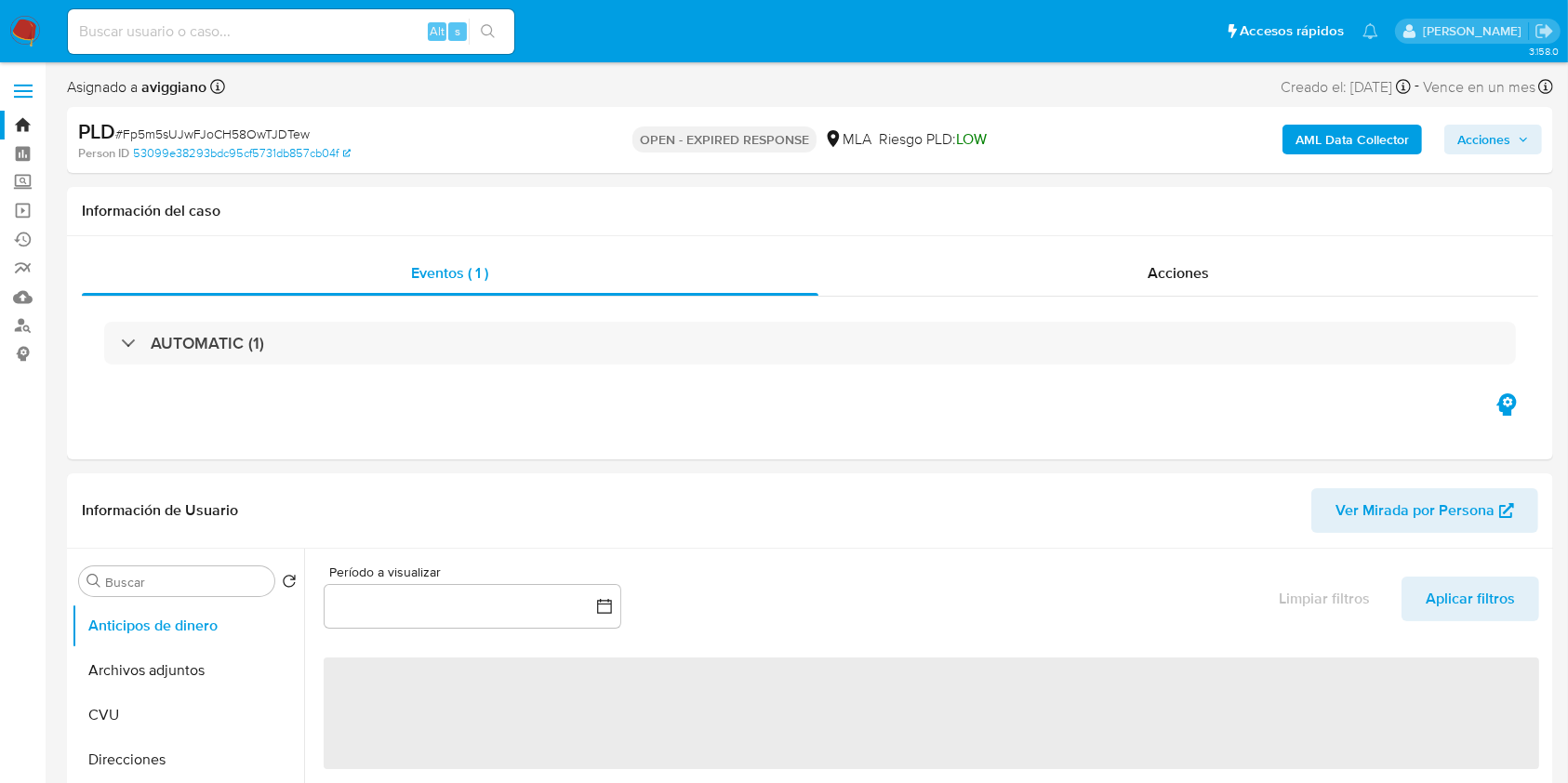
click at [1403, 137] on b "AML Data Collector" at bounding box center [1352, 139] width 113 height 30
select select "10"
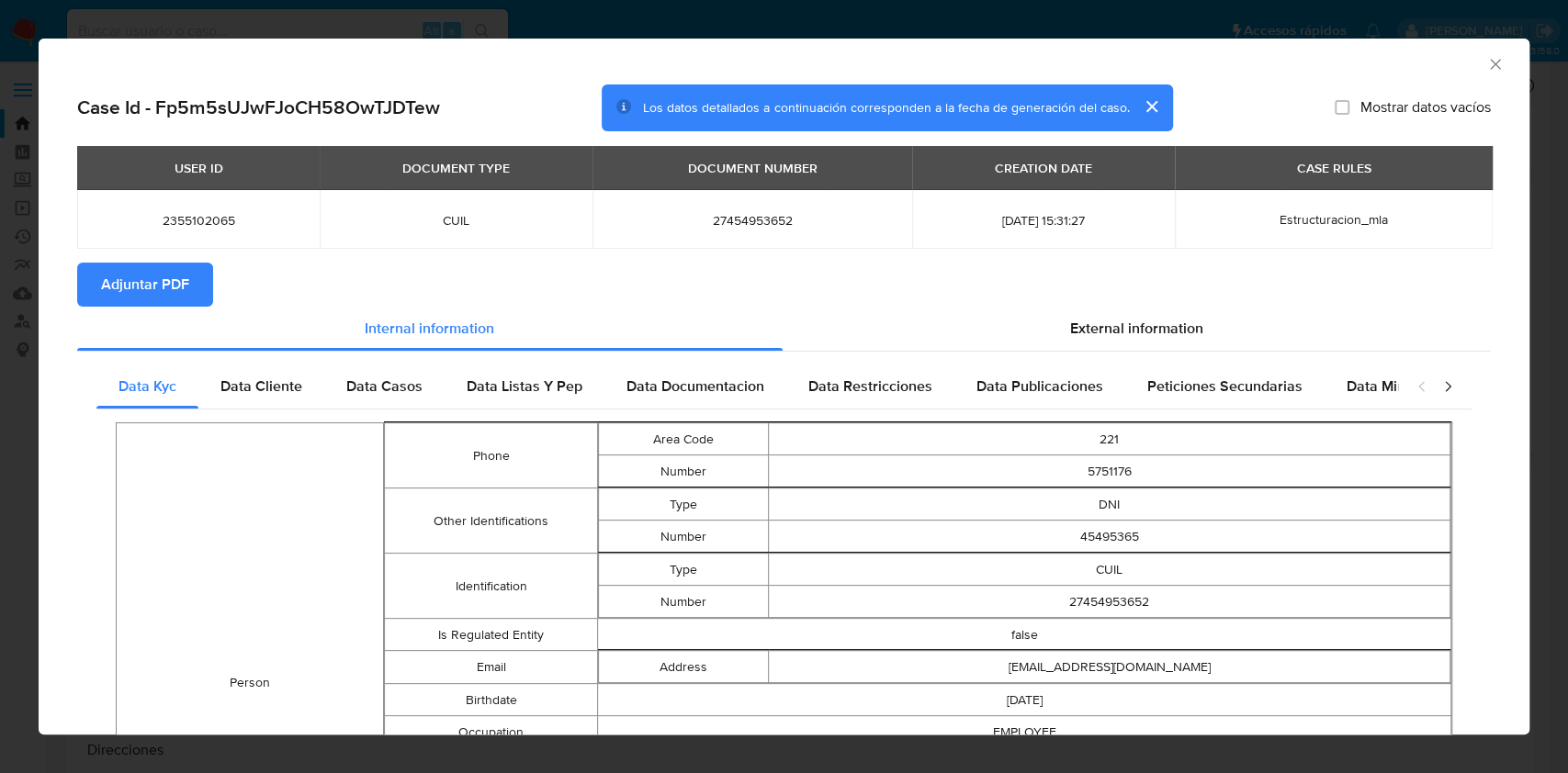
click at [180, 288] on span "Adjuntar PDF" at bounding box center [145, 284] width 88 height 40
